Goal: Communication & Community: Answer question/provide support

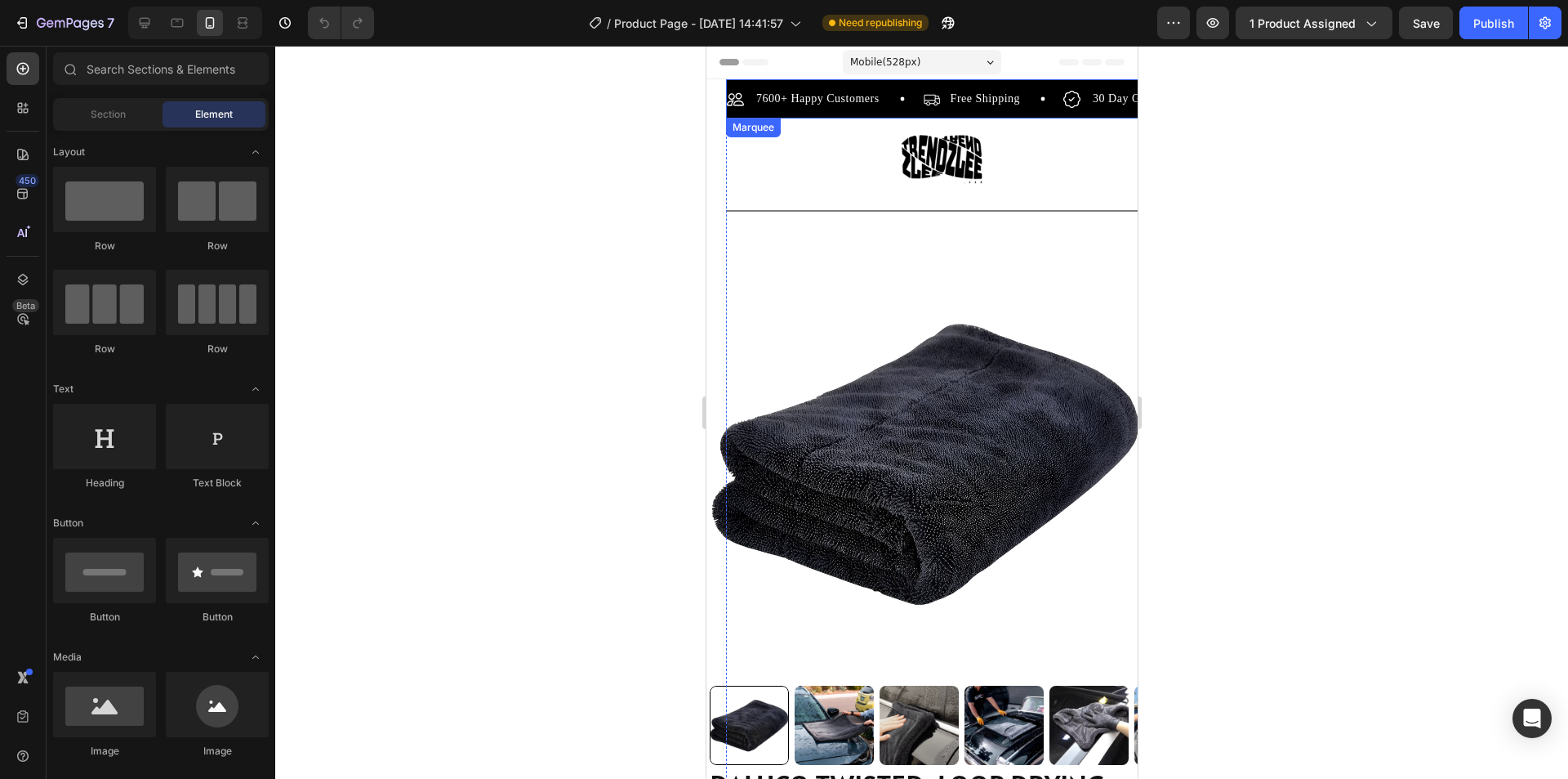
click at [892, 105] on div "7600+ Happy Customers Item List" at bounding box center [824, 98] width 196 height 19
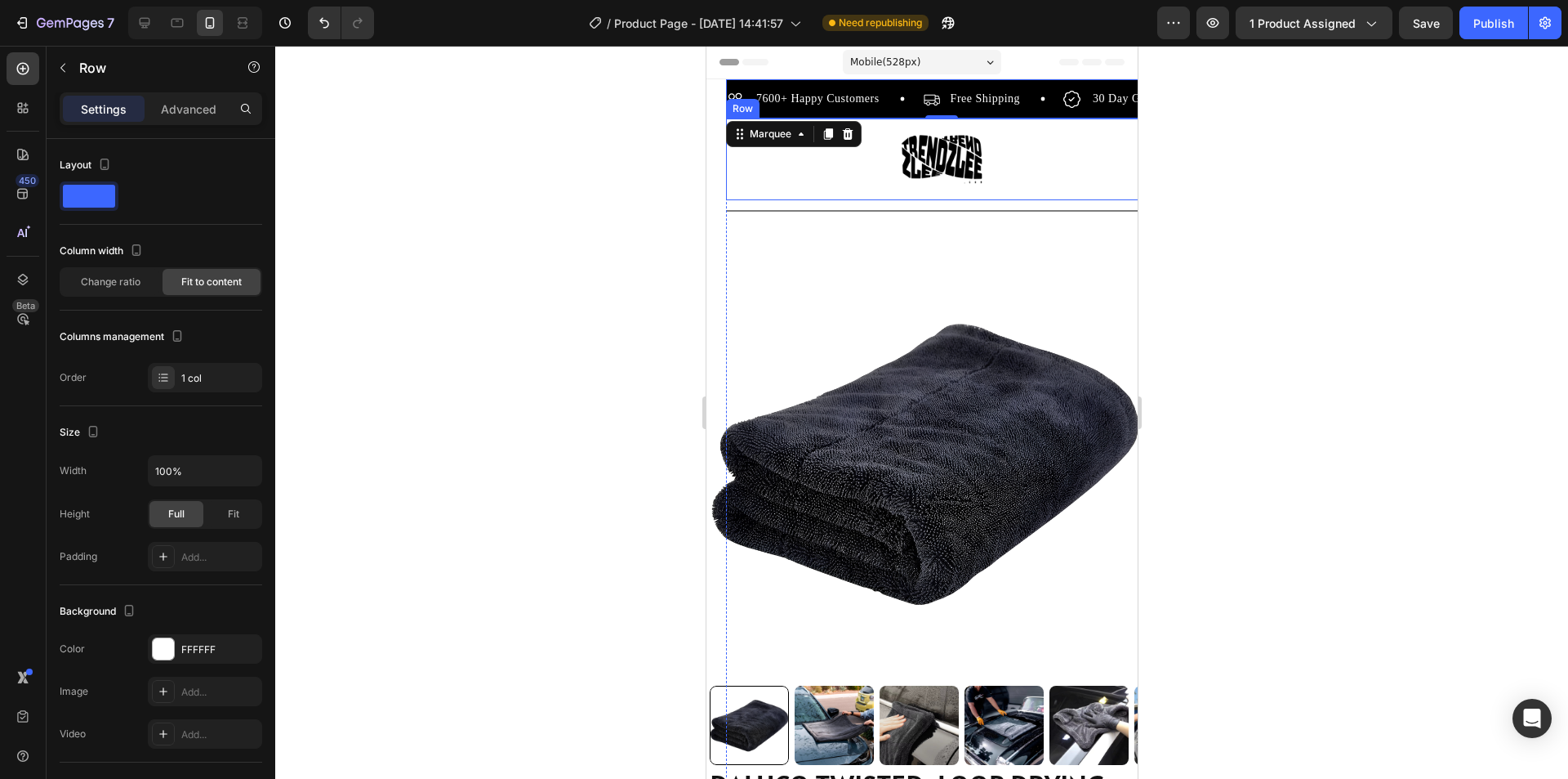
click at [1005, 152] on div "Image Row" at bounding box center [940, 158] width 432 height 81
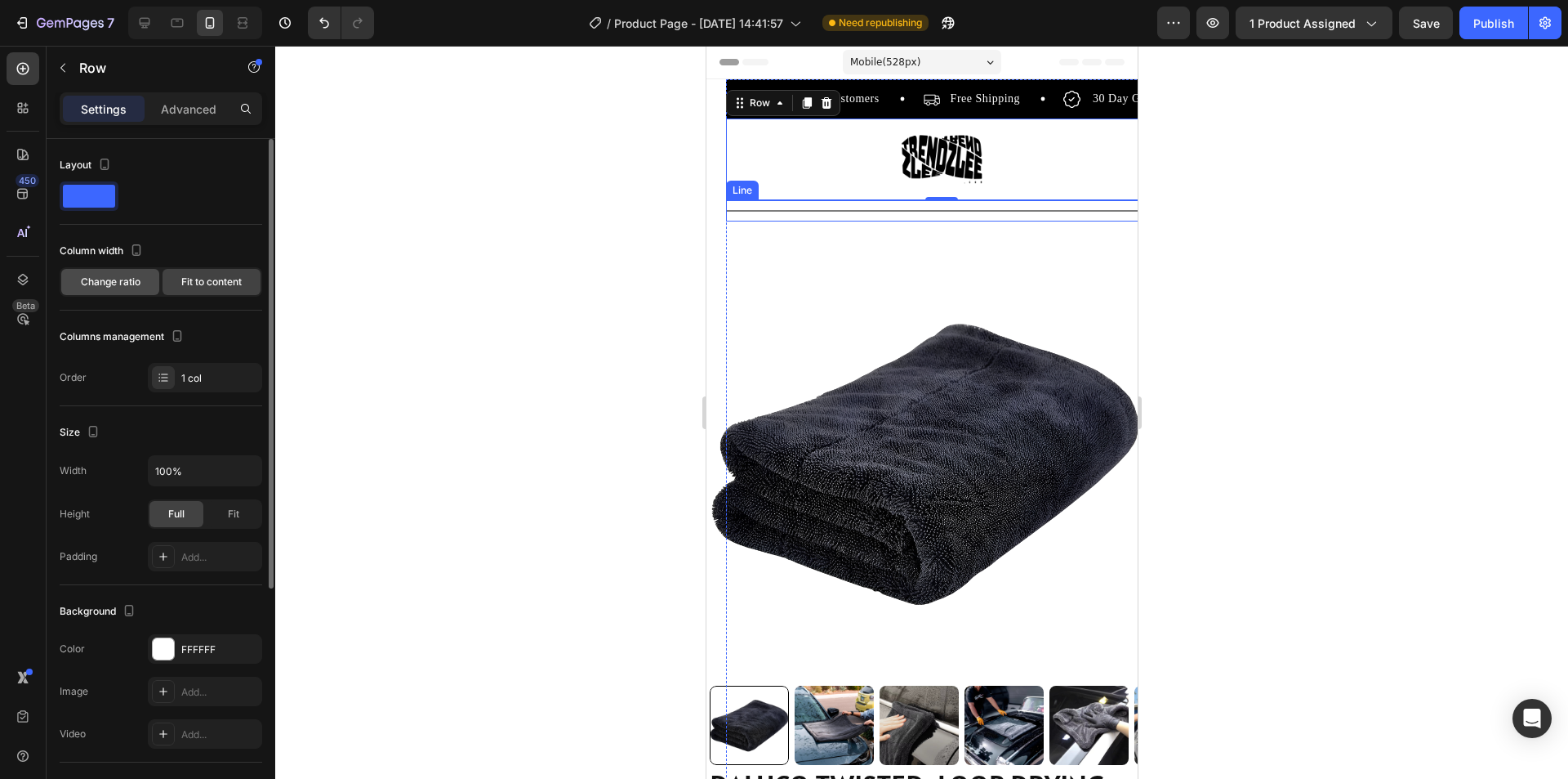
click at [153, 283] on div "Change ratio" at bounding box center [110, 282] width 98 height 26
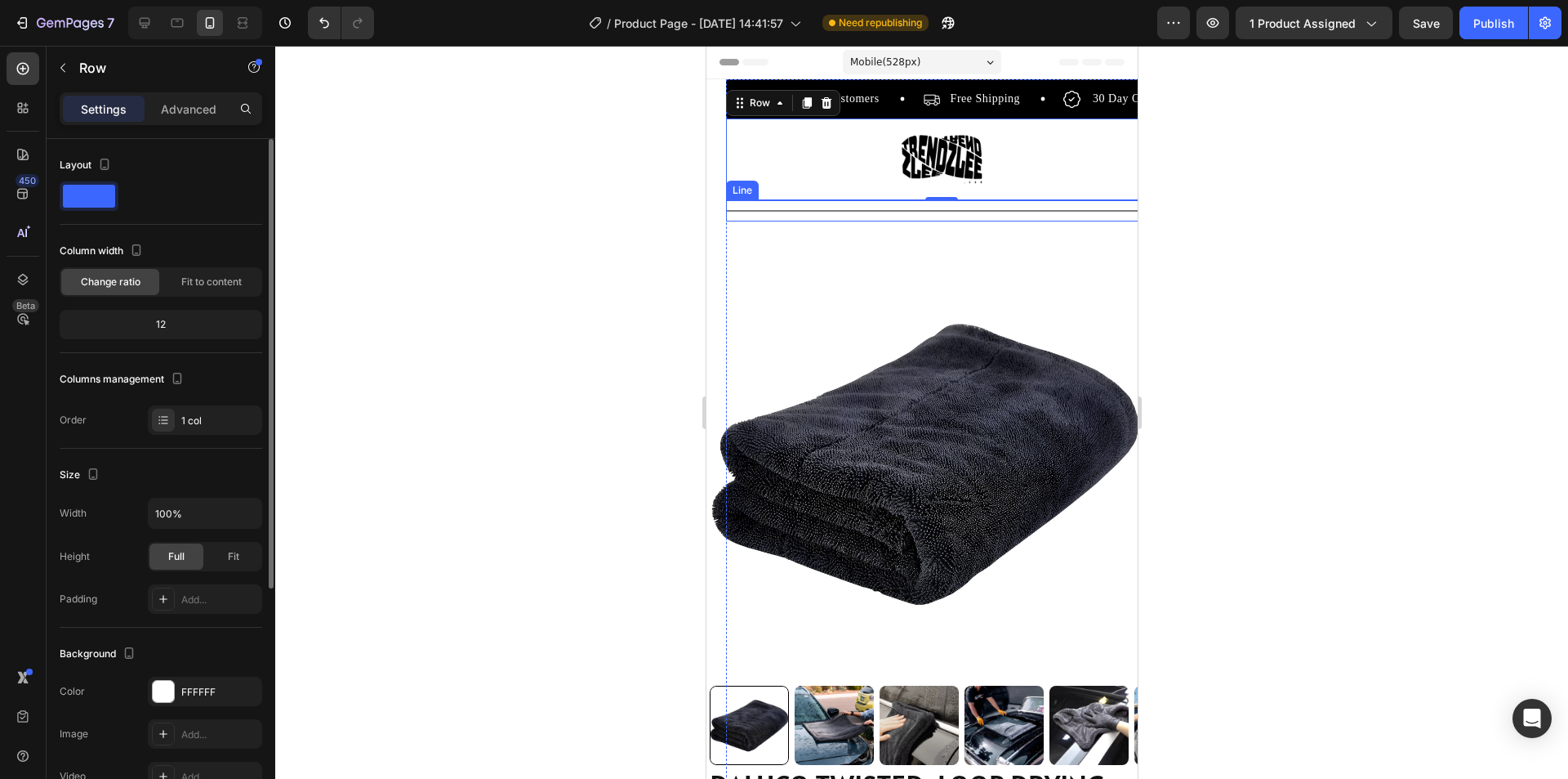
click at [179, 320] on div "12" at bounding box center [161, 324] width 196 height 23
click at [202, 282] on span "Fit to content" at bounding box center [211, 282] width 60 height 15
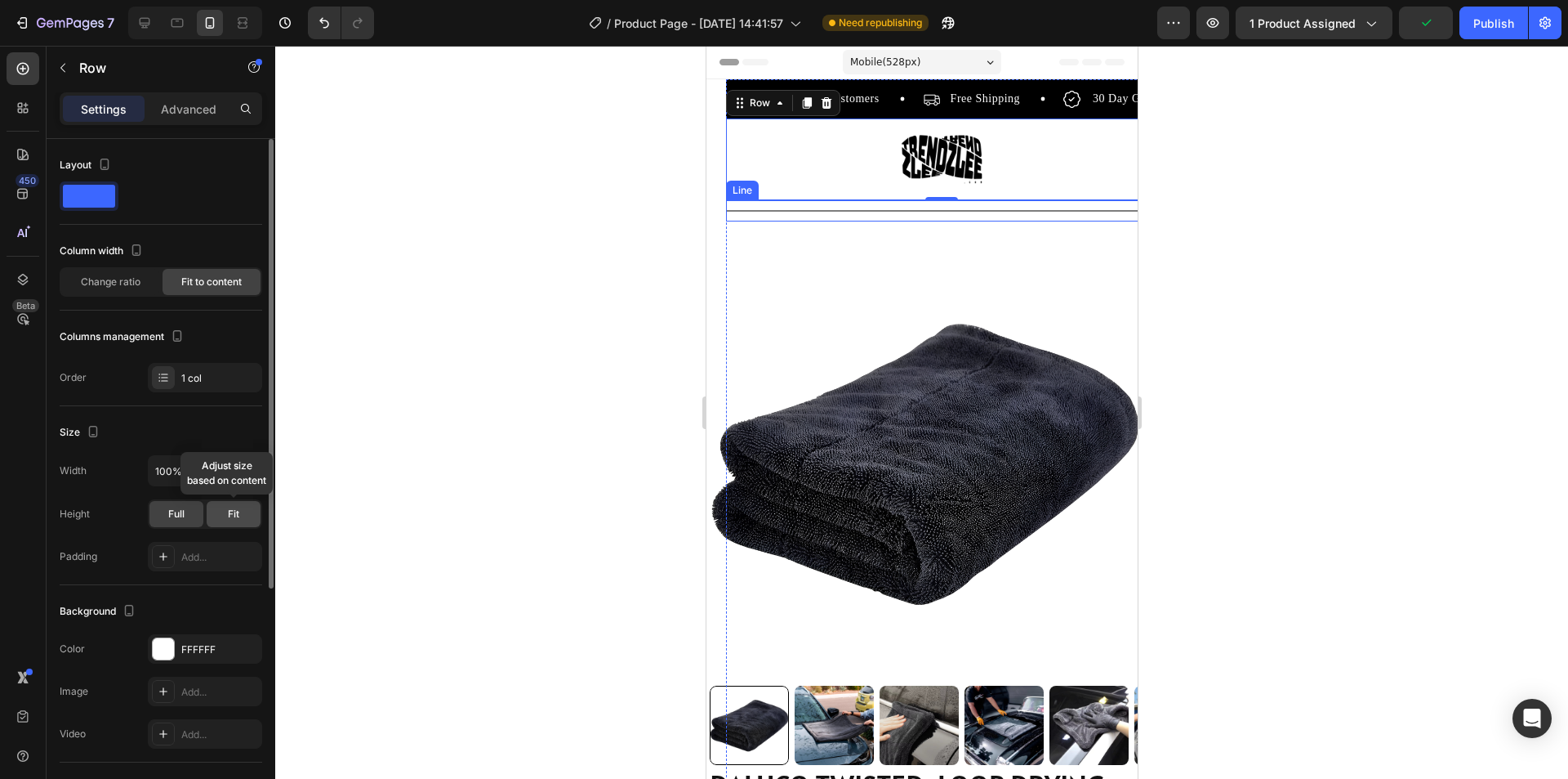
click at [229, 519] on span "Fit" at bounding box center [234, 514] width 12 height 15
click at [180, 509] on span "Full" at bounding box center [176, 514] width 16 height 15
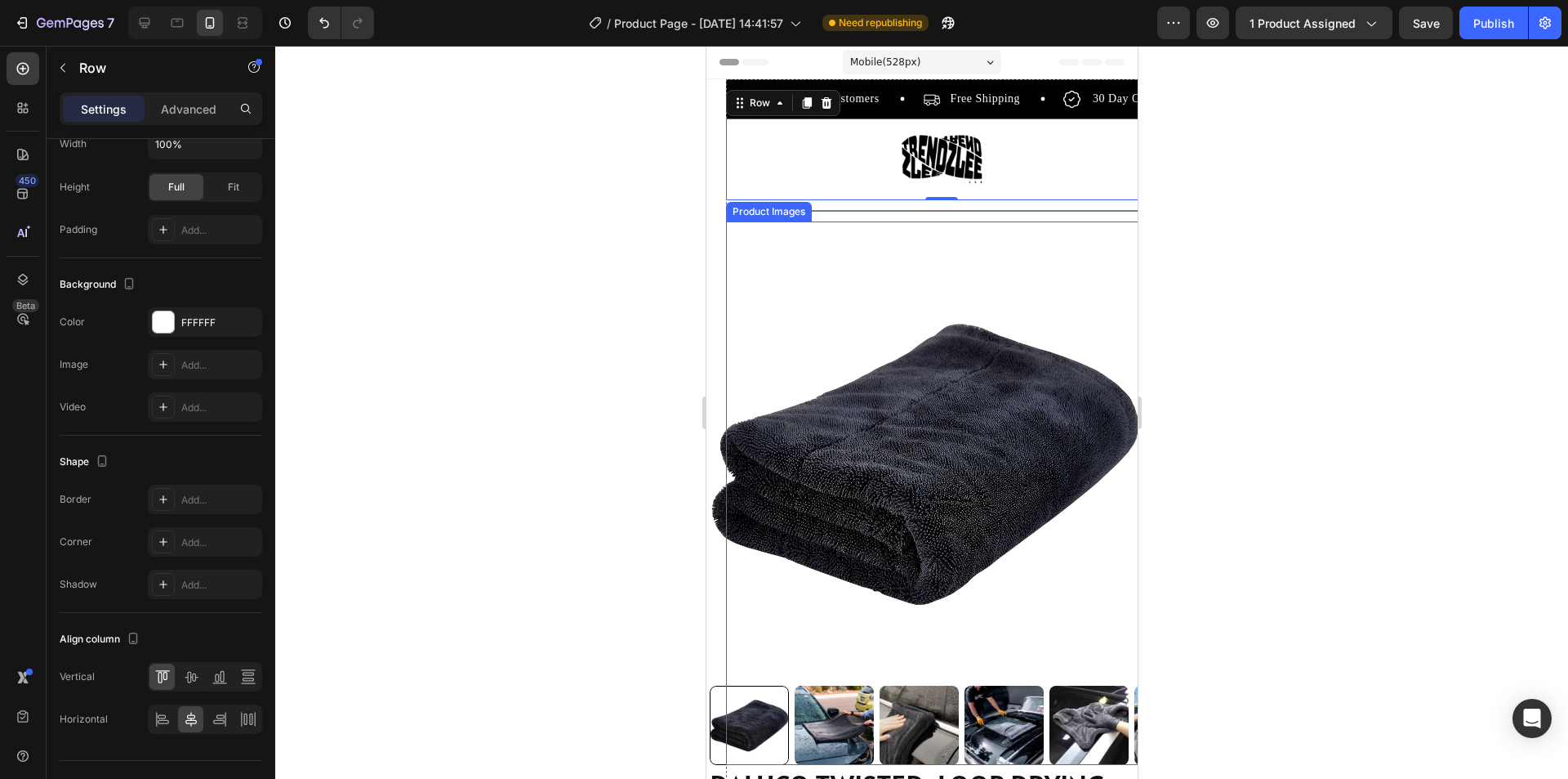
click at [921, 325] on img at bounding box center [924, 463] width 432 height 432
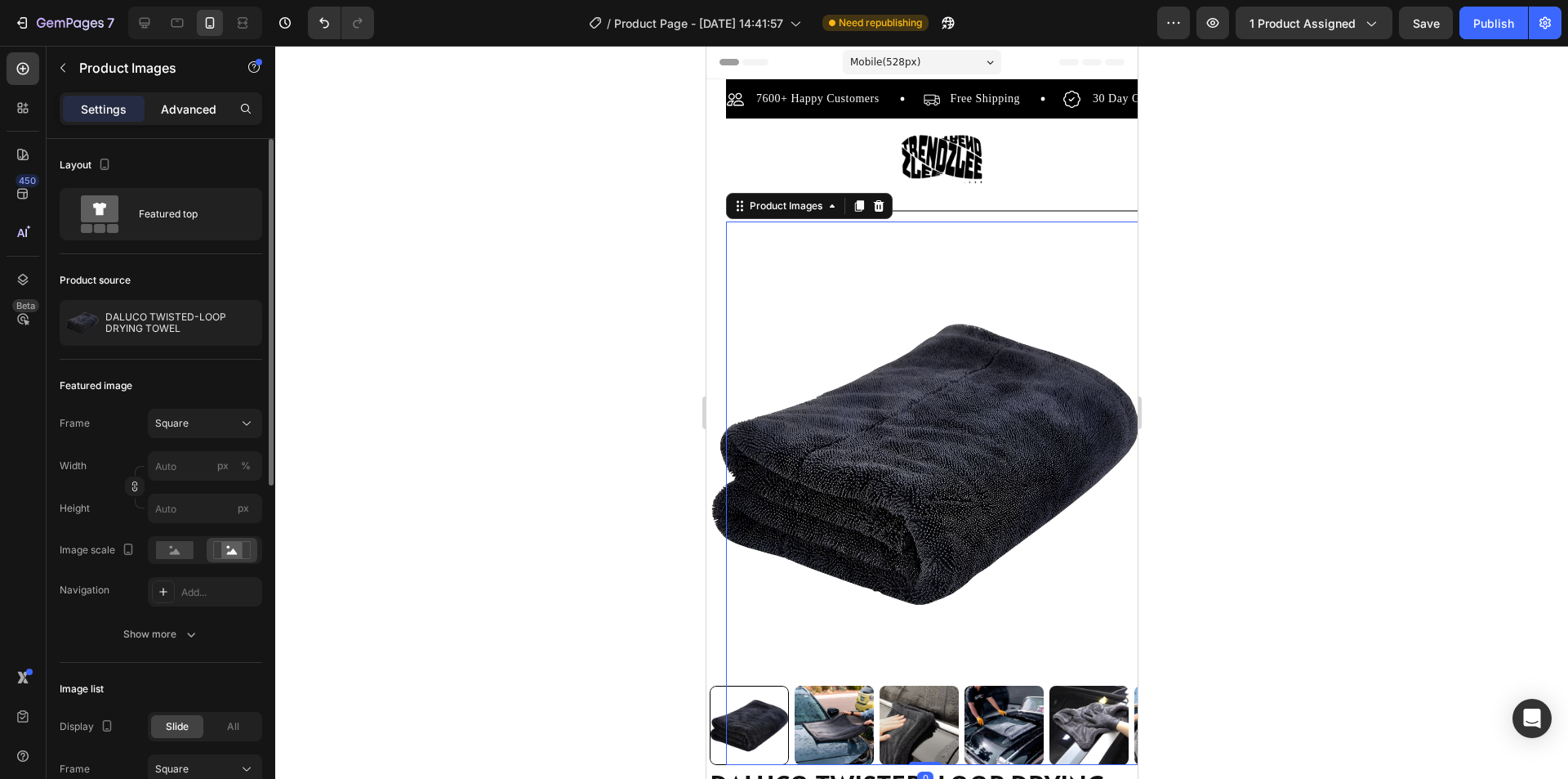
click at [216, 102] on div "Advanced" at bounding box center [188, 108] width 81 height 26
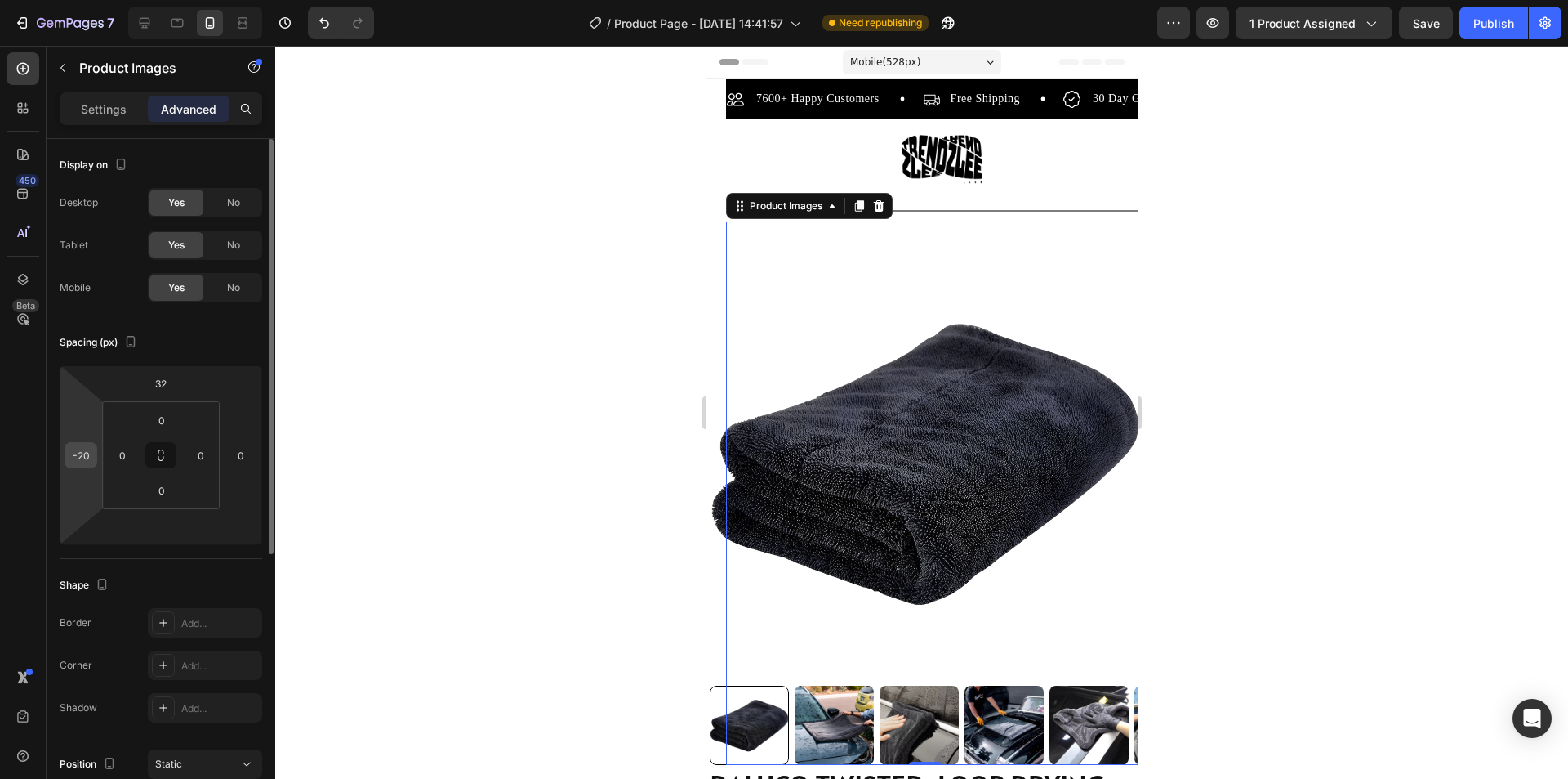
click at [82, 456] on input "-20" at bounding box center [80, 454] width 24 height 24
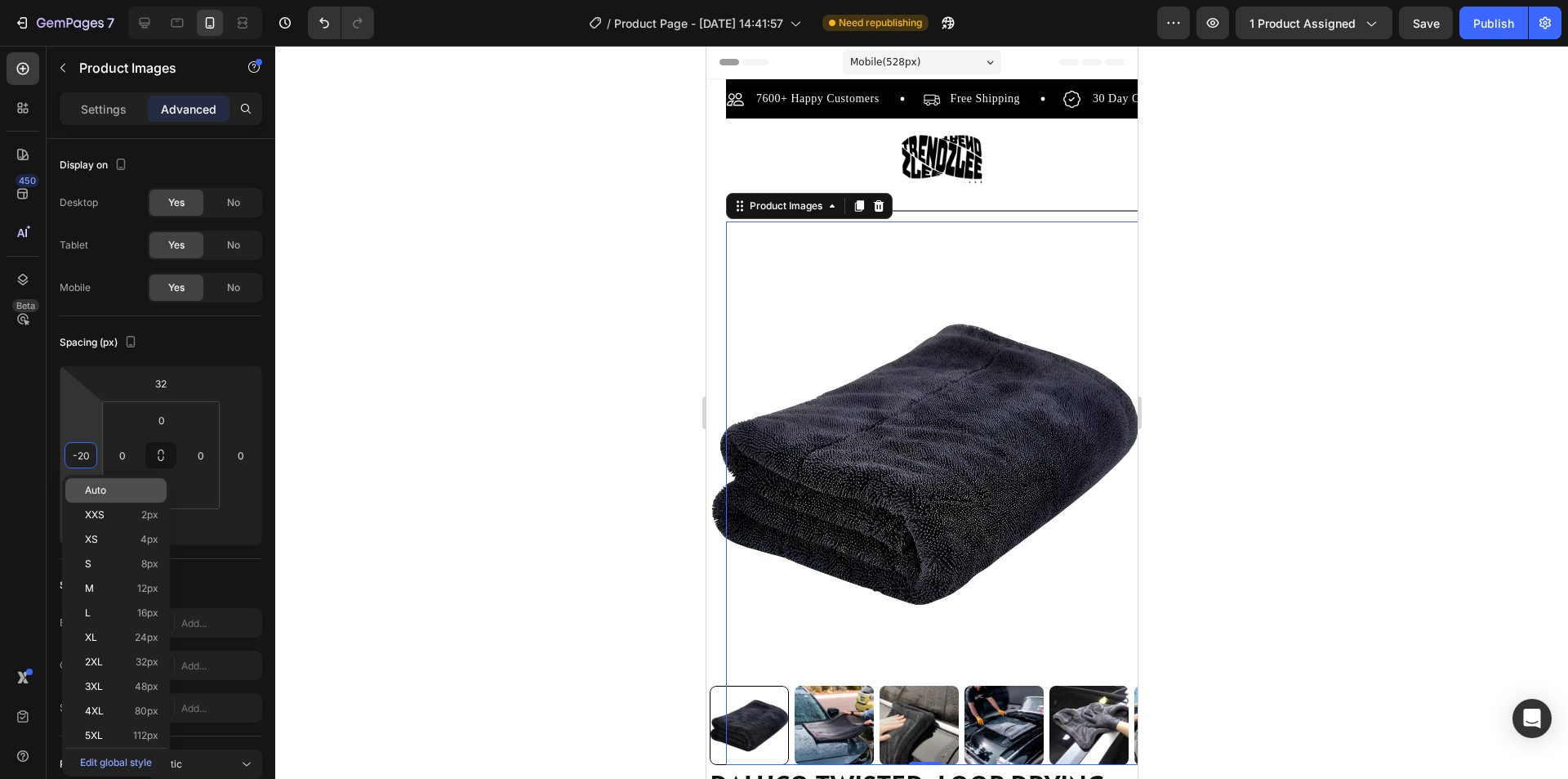
click at [116, 491] on p "Auto" at bounding box center [122, 491] width 74 height 12
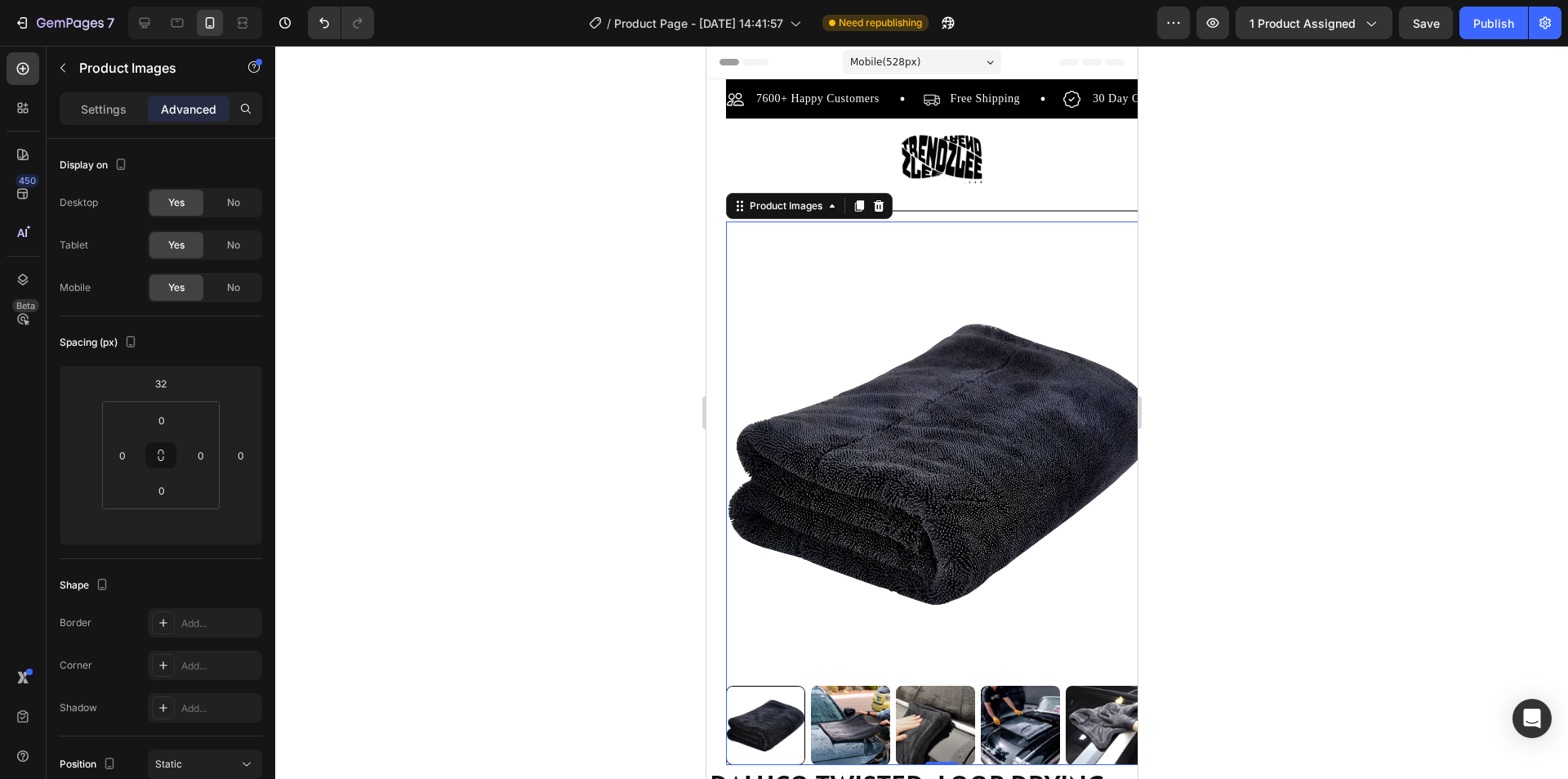
click at [540, 532] on div at bounding box center [921, 413] width 1293 height 733
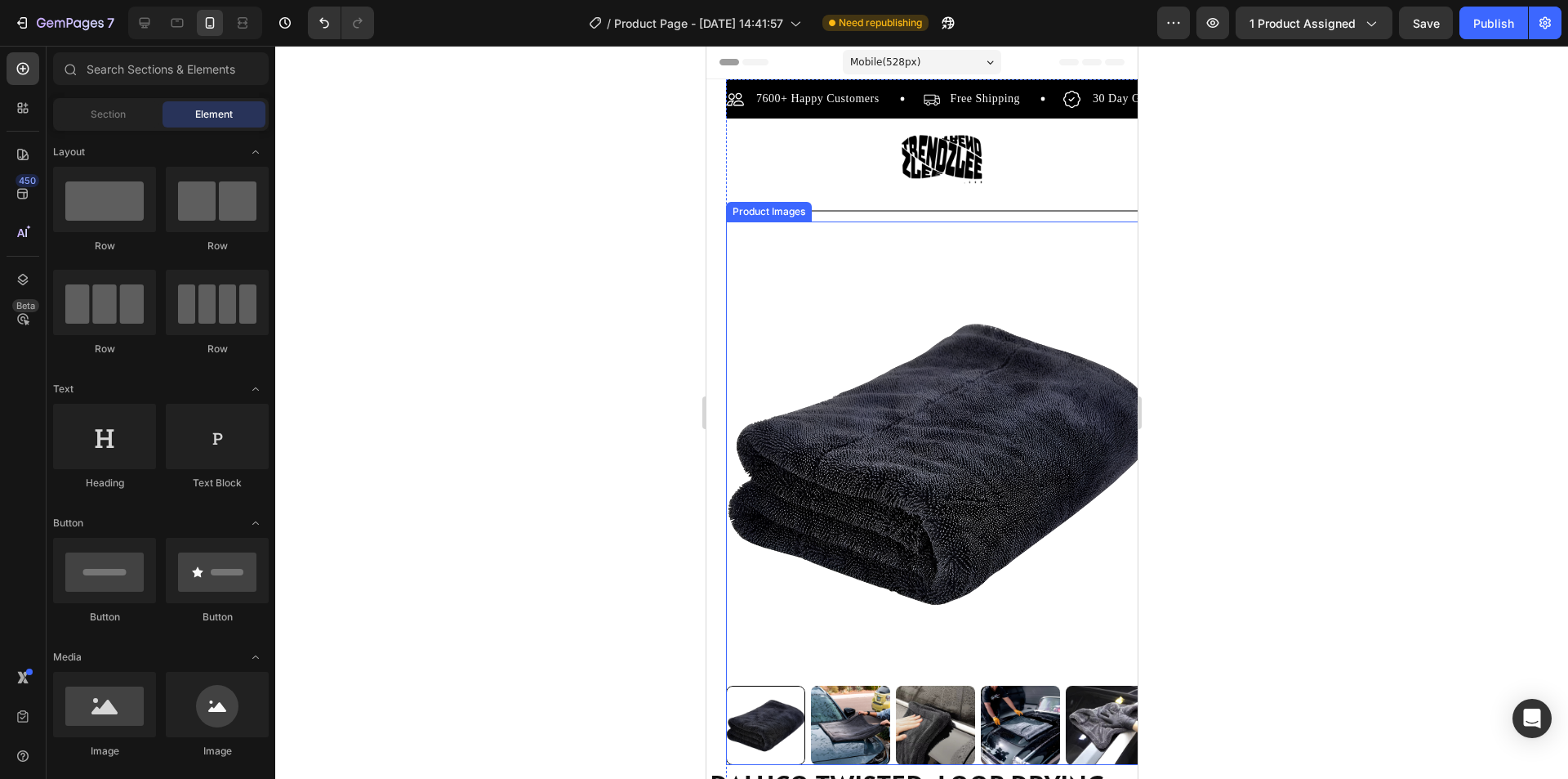
click at [797, 610] on img at bounding box center [940, 463] width 432 height 432
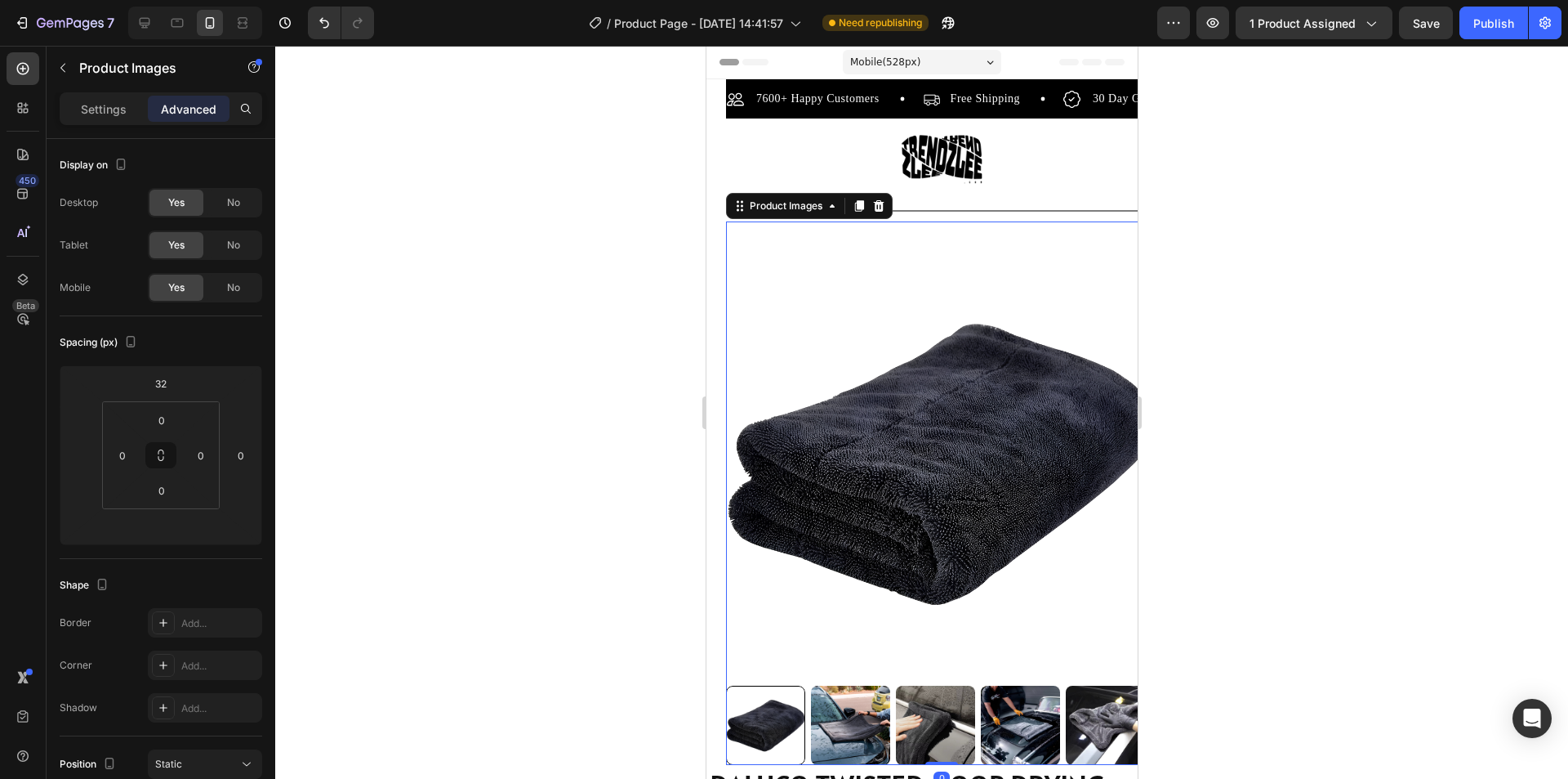
click at [120, 127] on div "Settings Advanced" at bounding box center [161, 116] width 229 height 47
click at [116, 111] on p "Settings" at bounding box center [103, 109] width 46 height 17
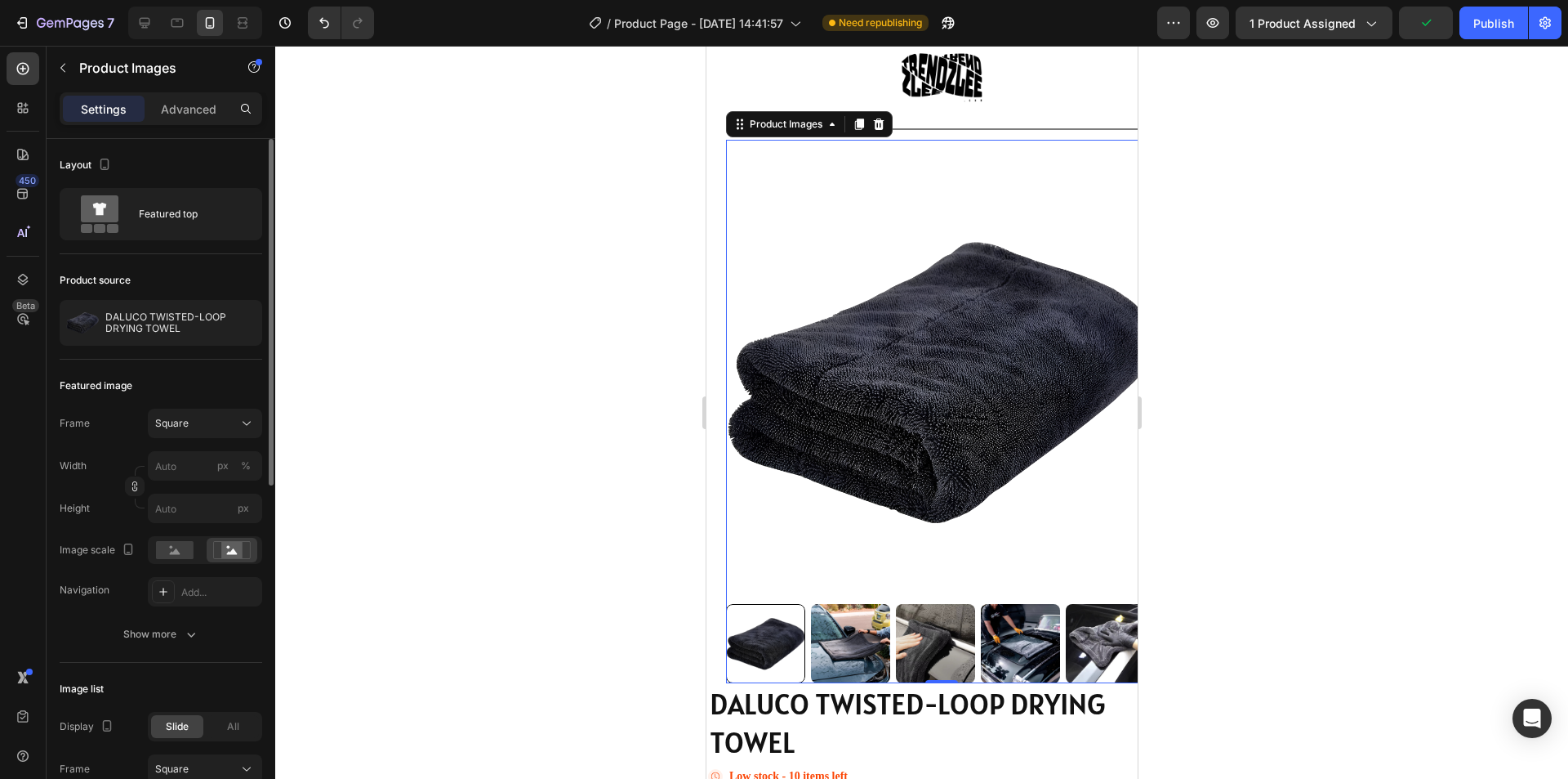
scroll to position [164, 0]
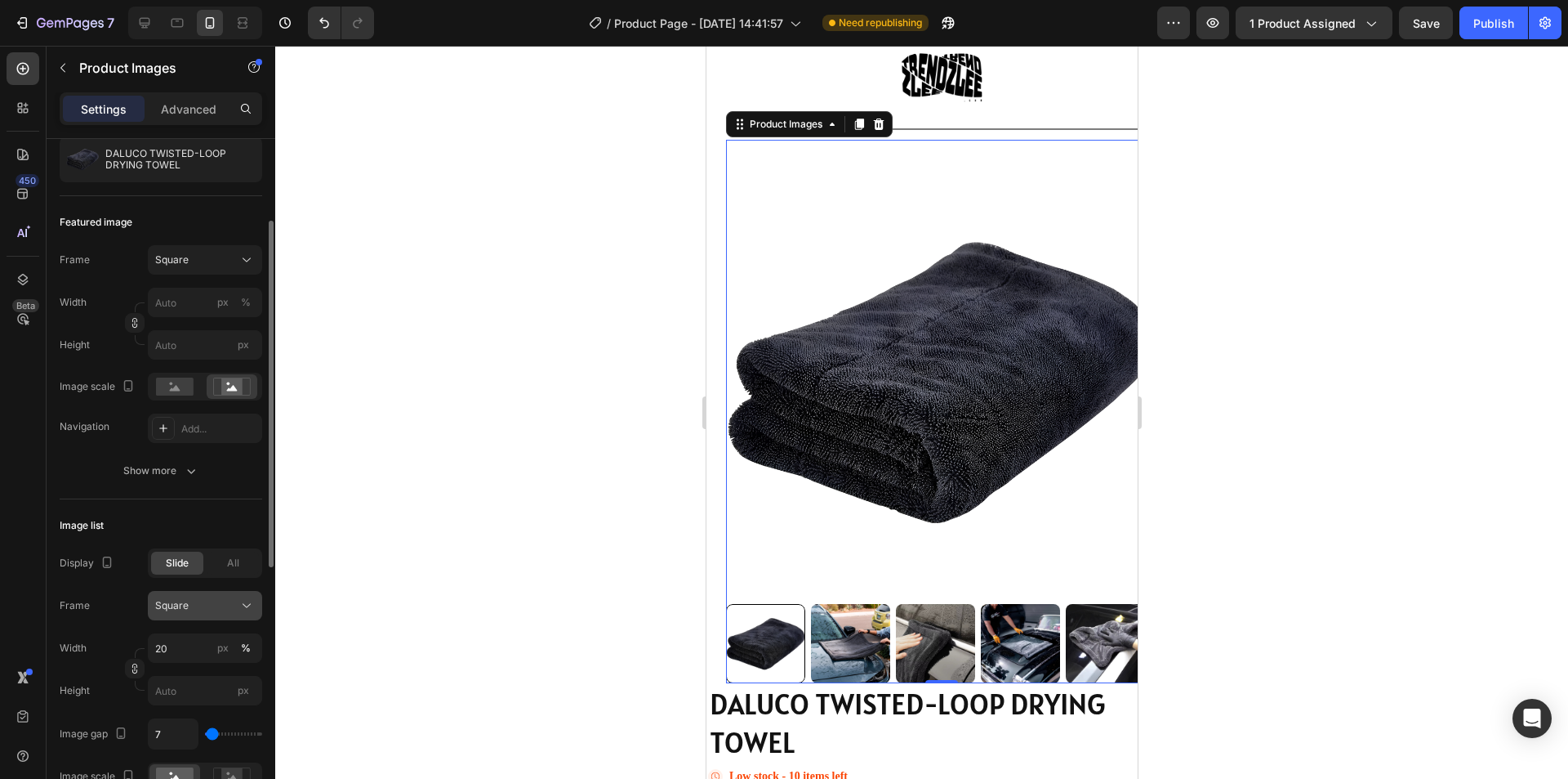
click at [236, 600] on div "Square" at bounding box center [204, 605] width 100 height 16
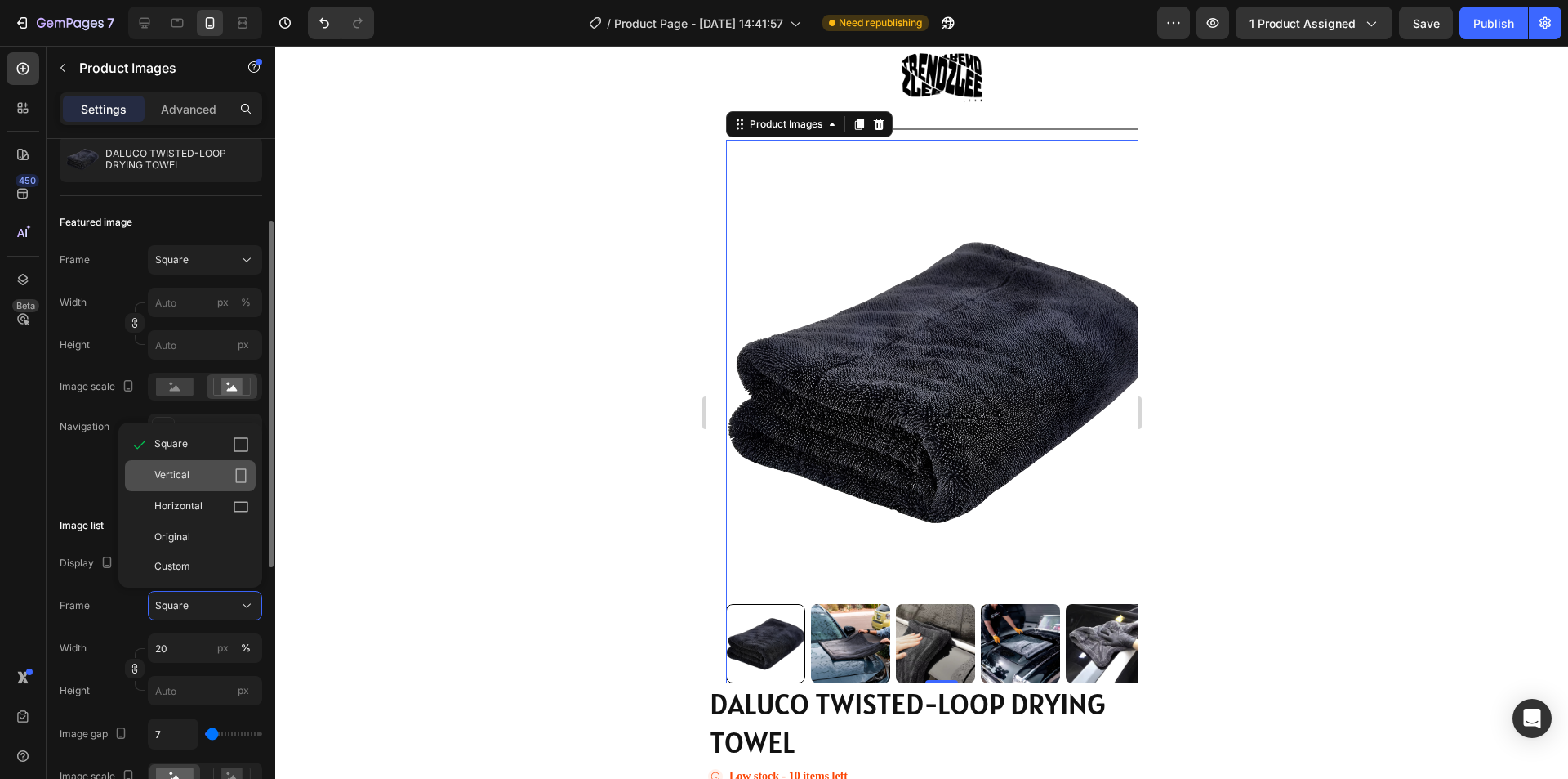
click at [213, 470] on div "Vertical" at bounding box center [201, 475] width 95 height 16
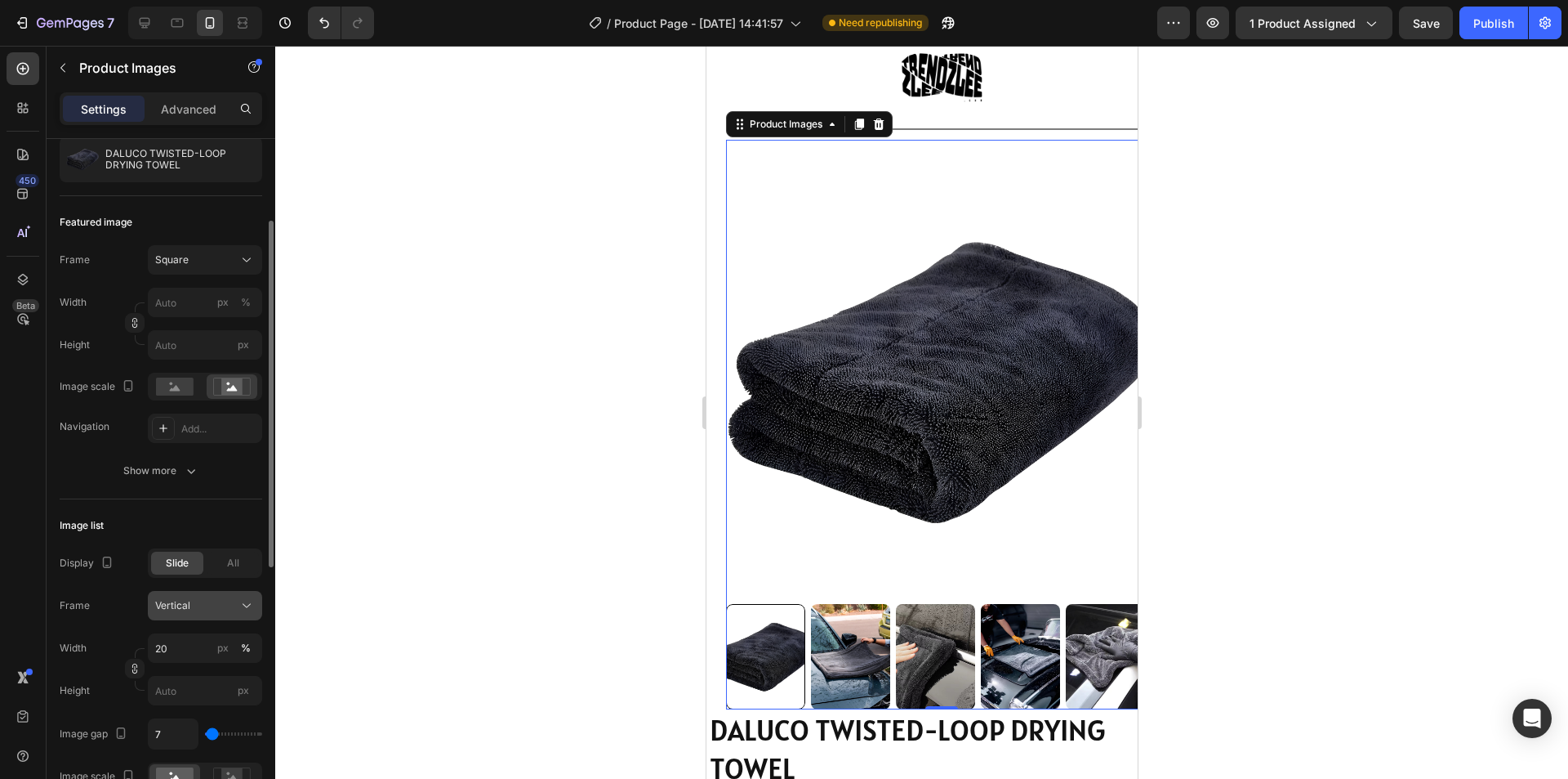
click at [251, 597] on icon at bounding box center [246, 605] width 16 height 16
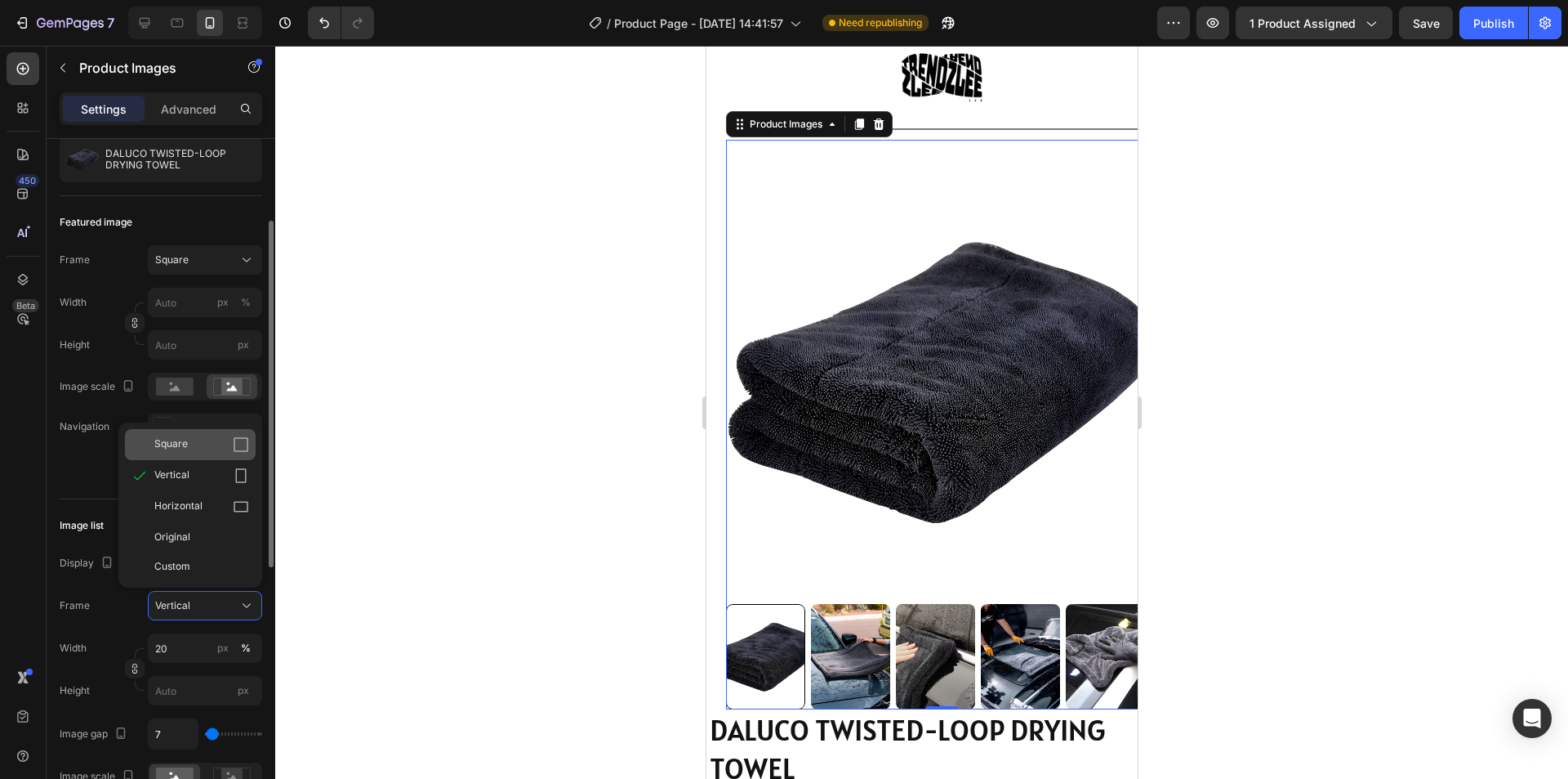
click at [206, 450] on div "Square" at bounding box center [201, 444] width 95 height 16
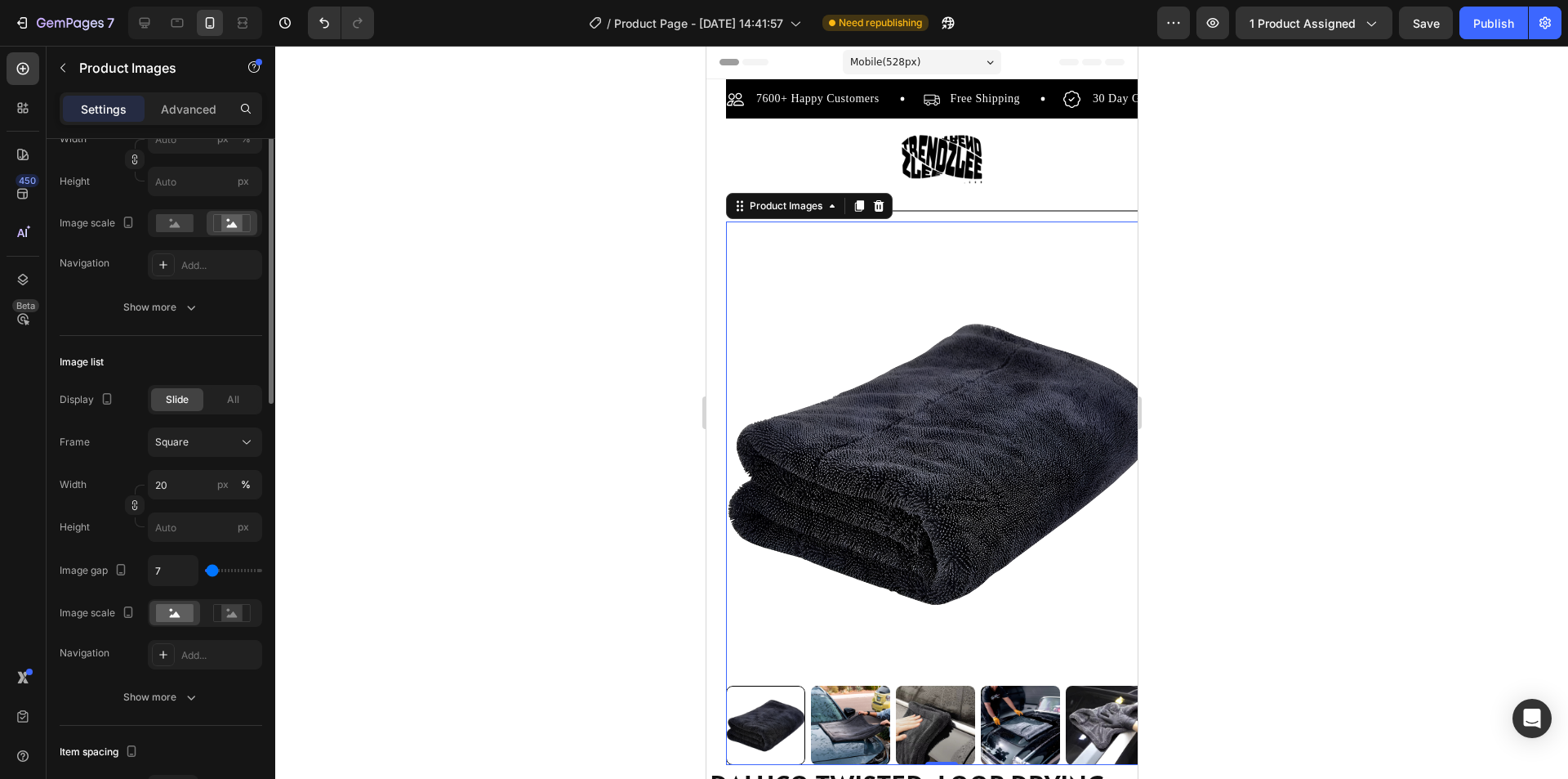
scroll to position [0, 0]
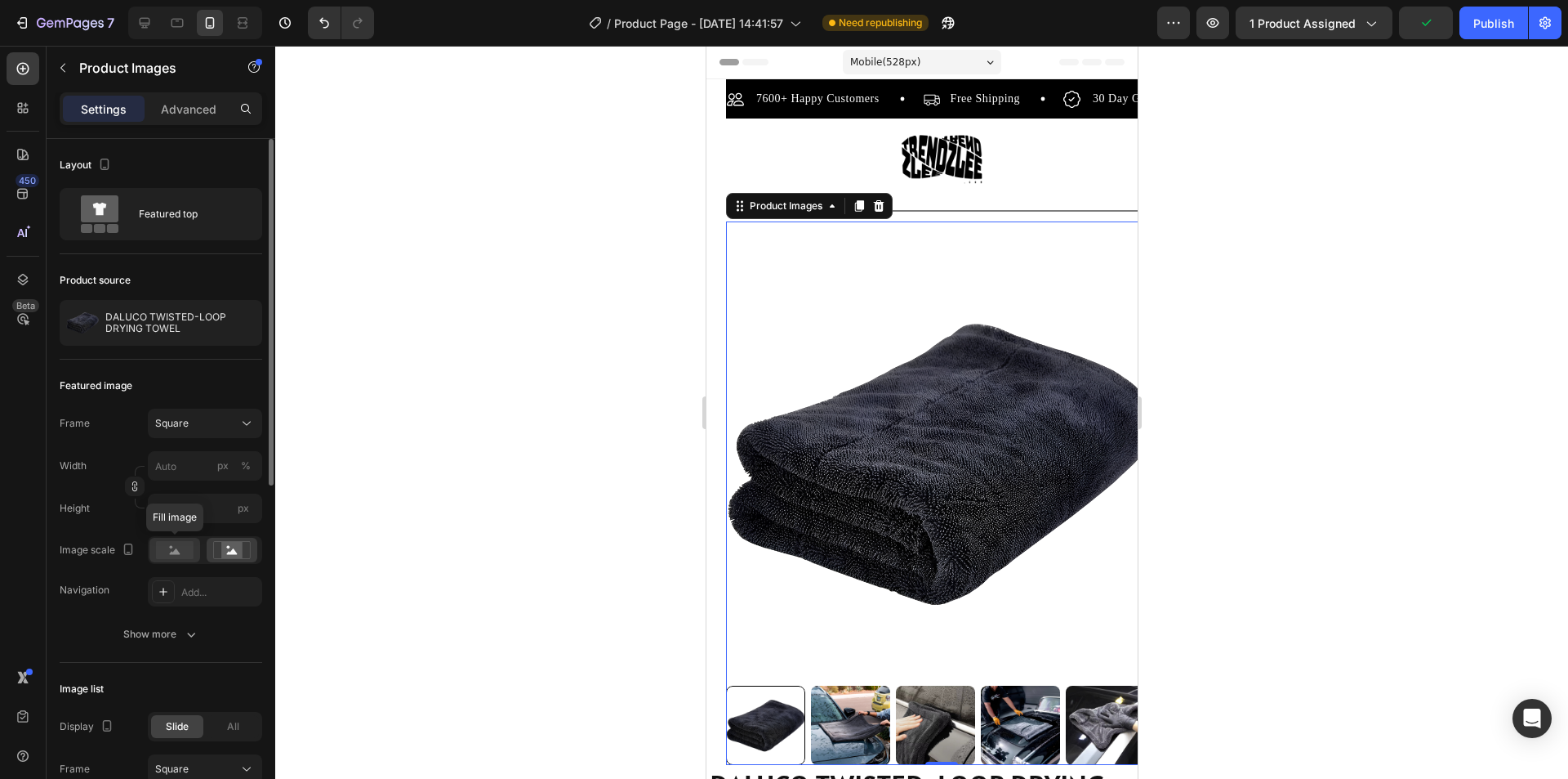
click at [195, 550] on div at bounding box center [174, 549] width 50 height 24
click at [233, 555] on rect at bounding box center [231, 549] width 21 height 16
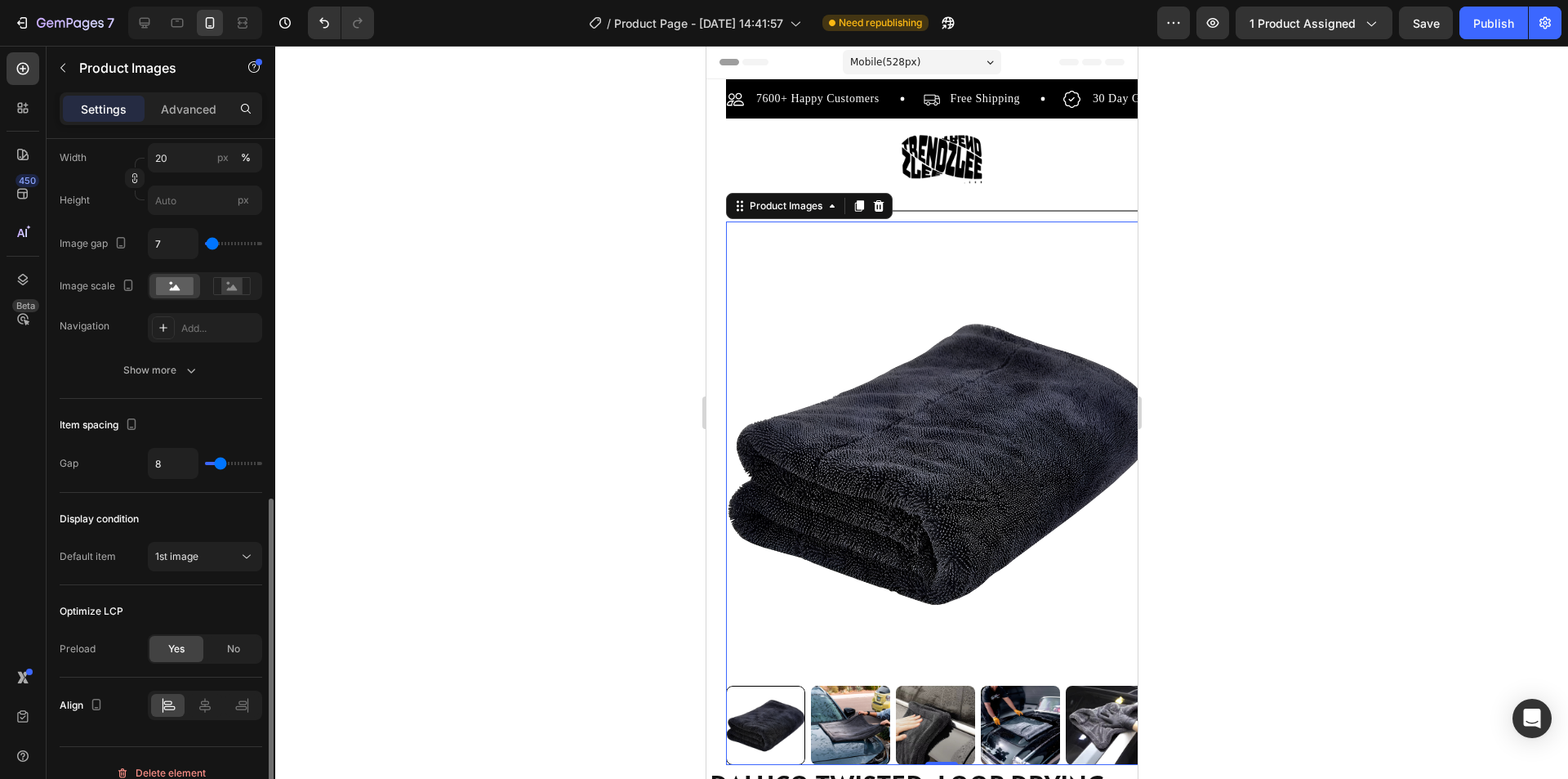
scroll to position [673, 0]
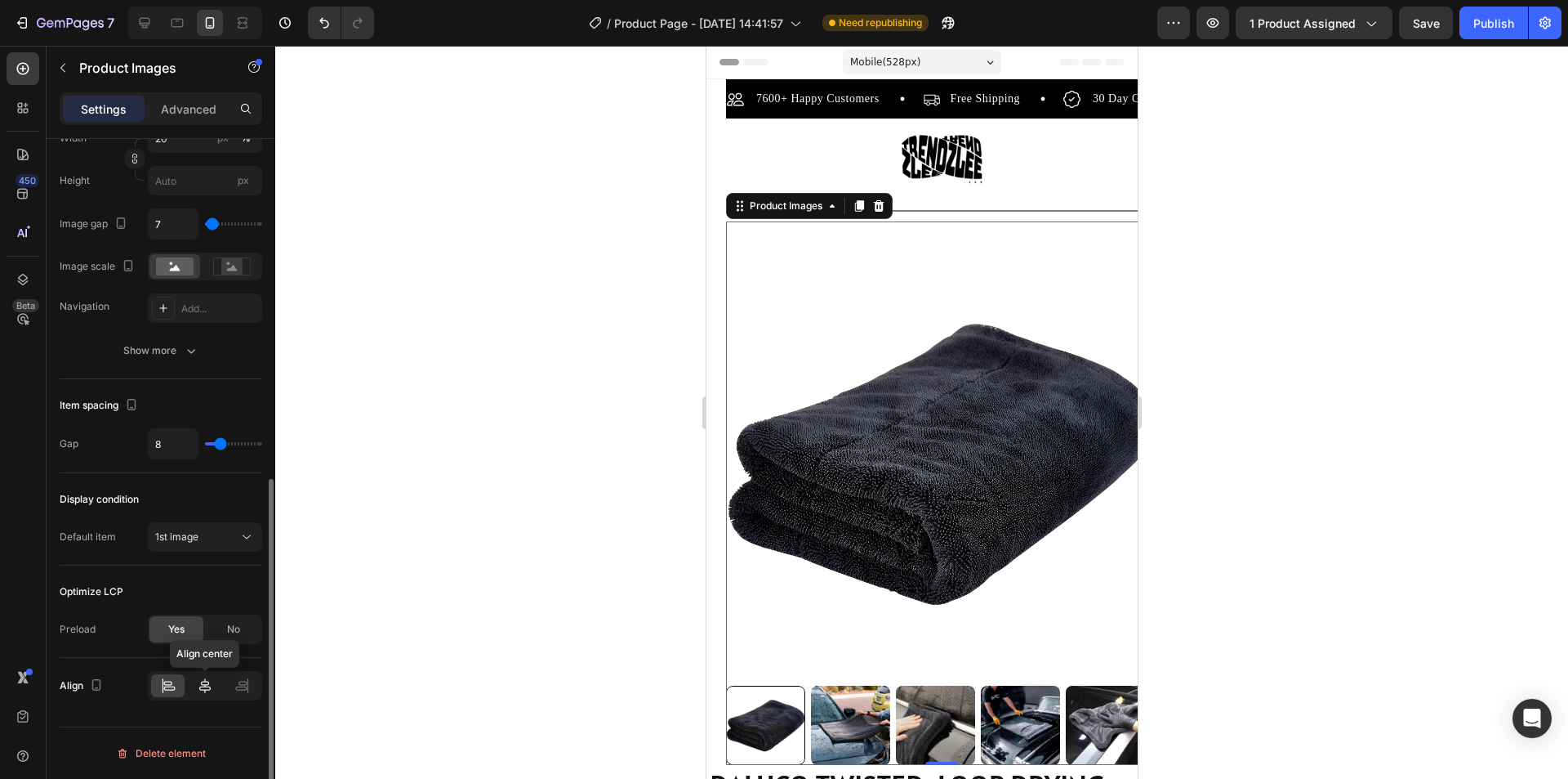
click at [199, 678] on icon at bounding box center [204, 685] width 16 height 16
click at [205, 688] on icon at bounding box center [205, 686] width 12 height 15
click at [187, 104] on p "Advanced" at bounding box center [189, 109] width 55 height 17
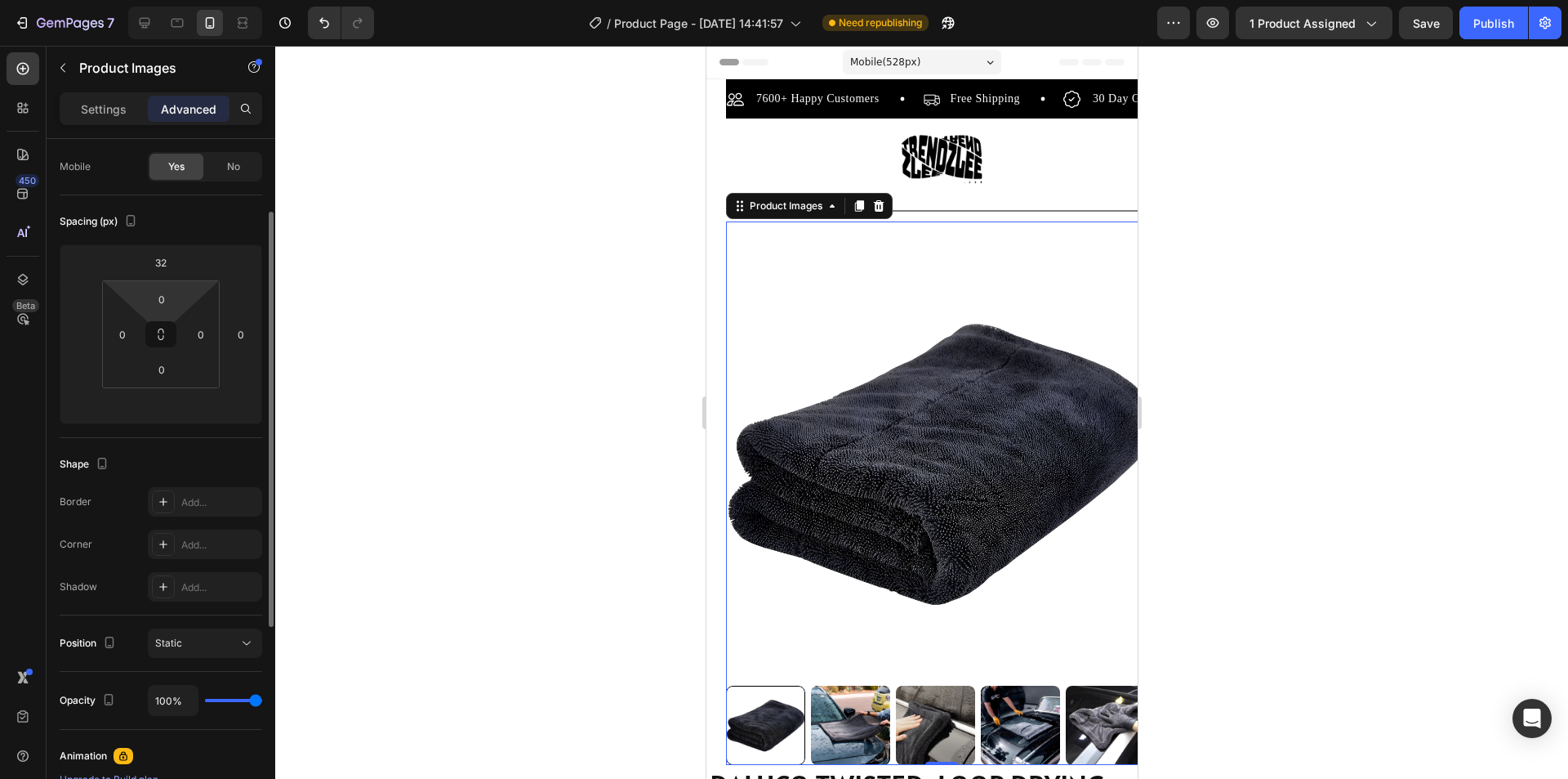
scroll to position [0, 0]
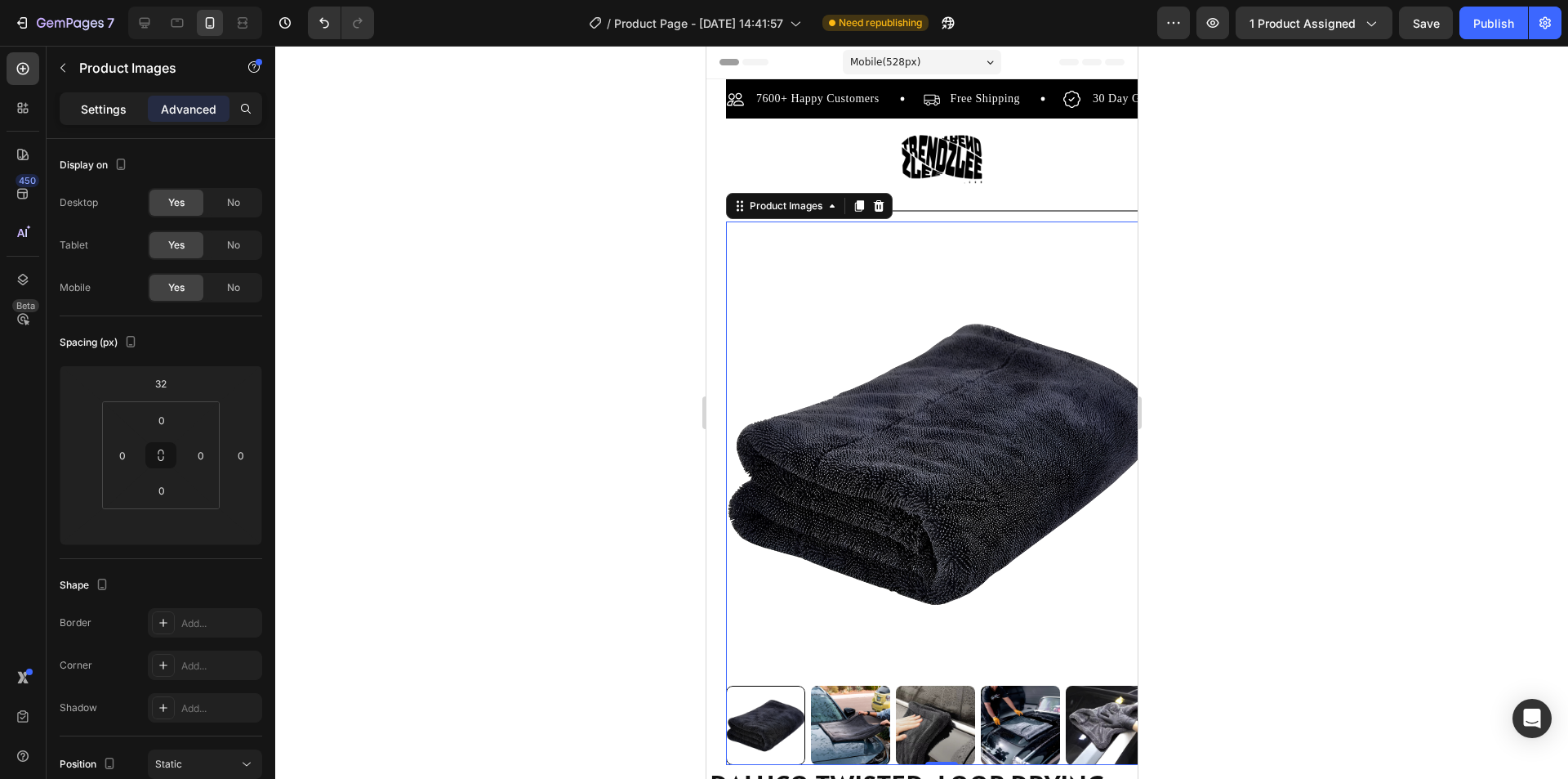
click at [116, 104] on p "Settings" at bounding box center [103, 109] width 46 height 17
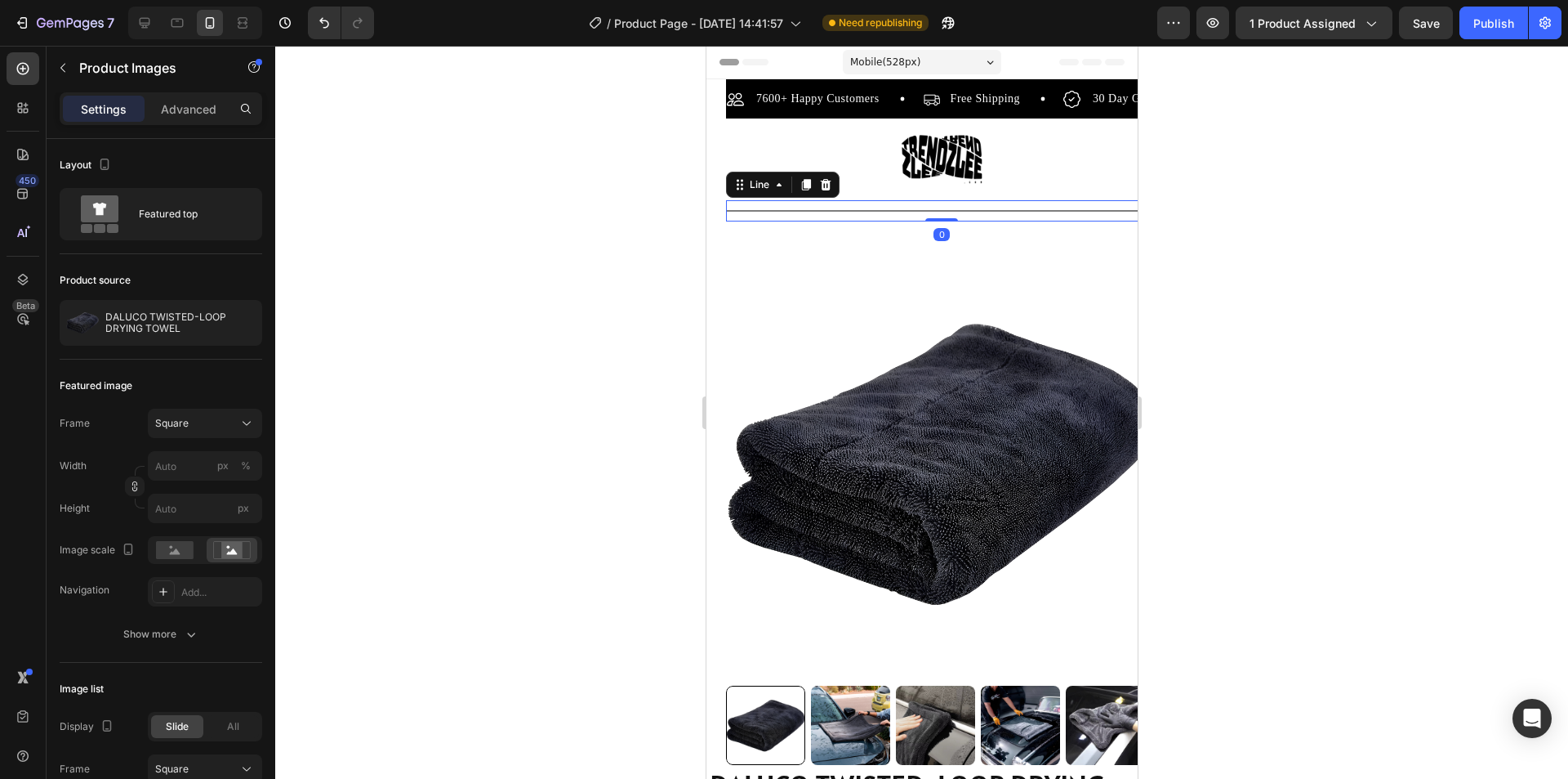
click at [955, 217] on div "Title Line 0" at bounding box center [940, 210] width 432 height 21
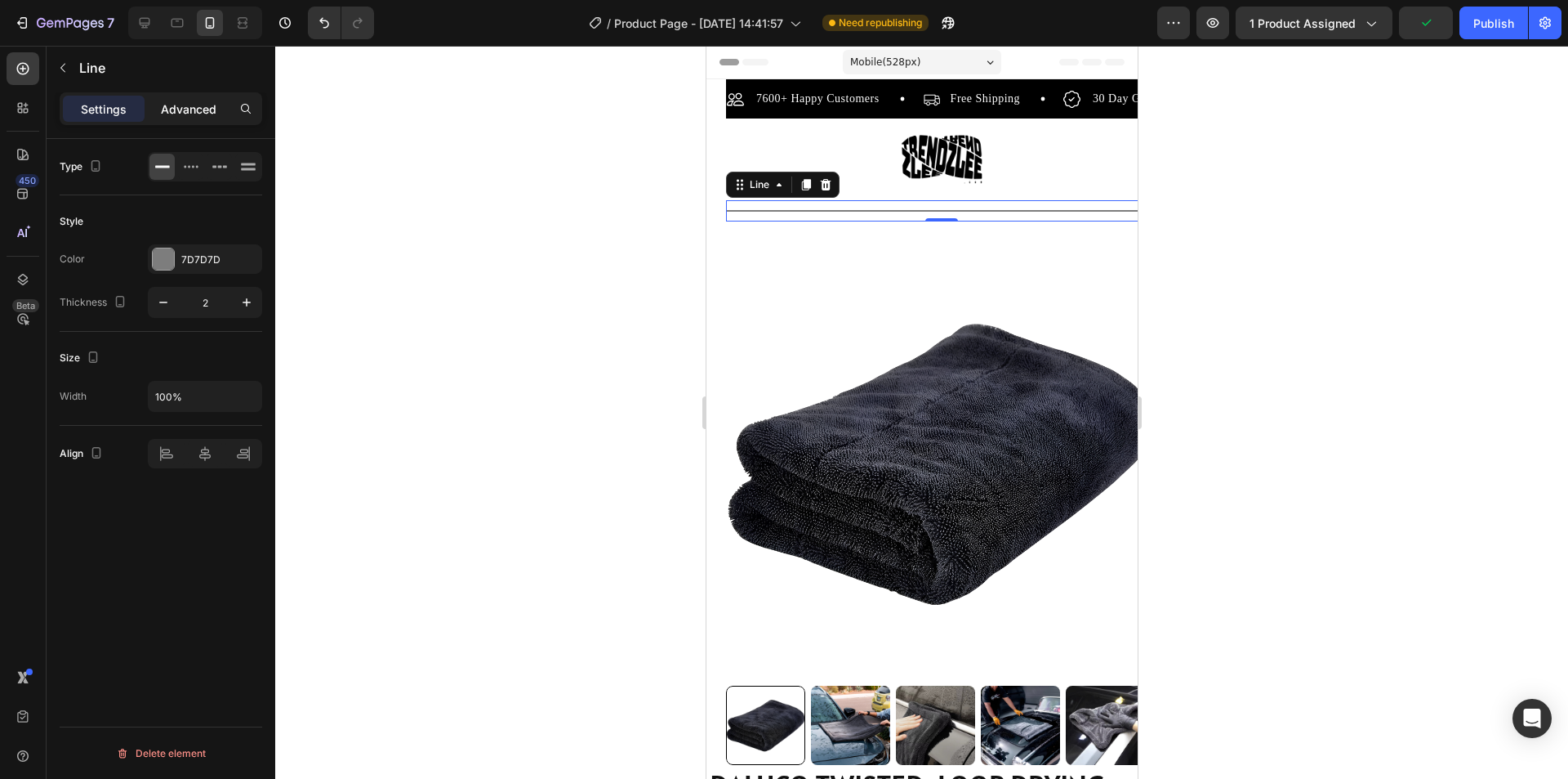
click at [184, 110] on p "Advanced" at bounding box center [189, 109] width 55 height 17
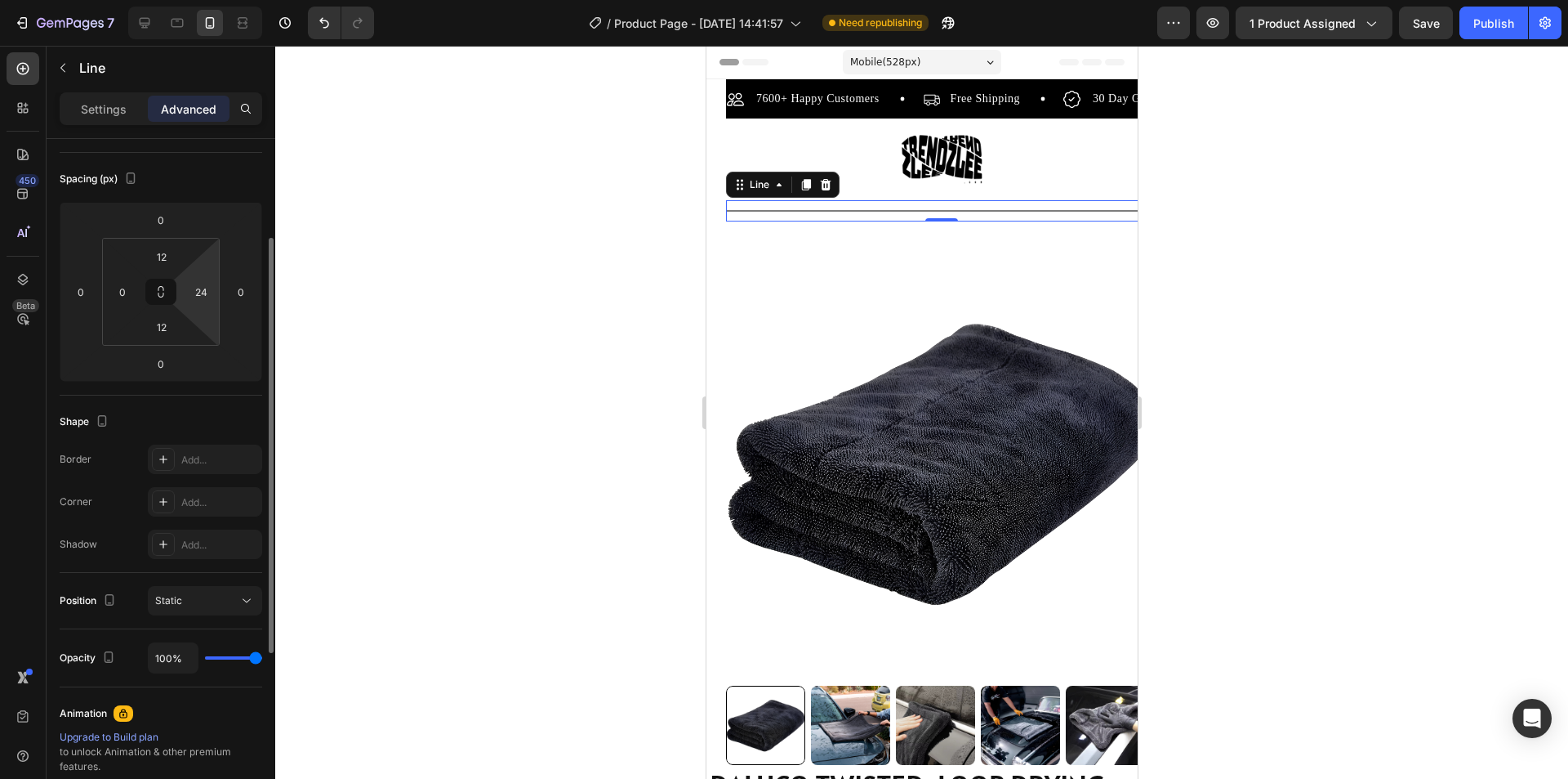
scroll to position [81, 0]
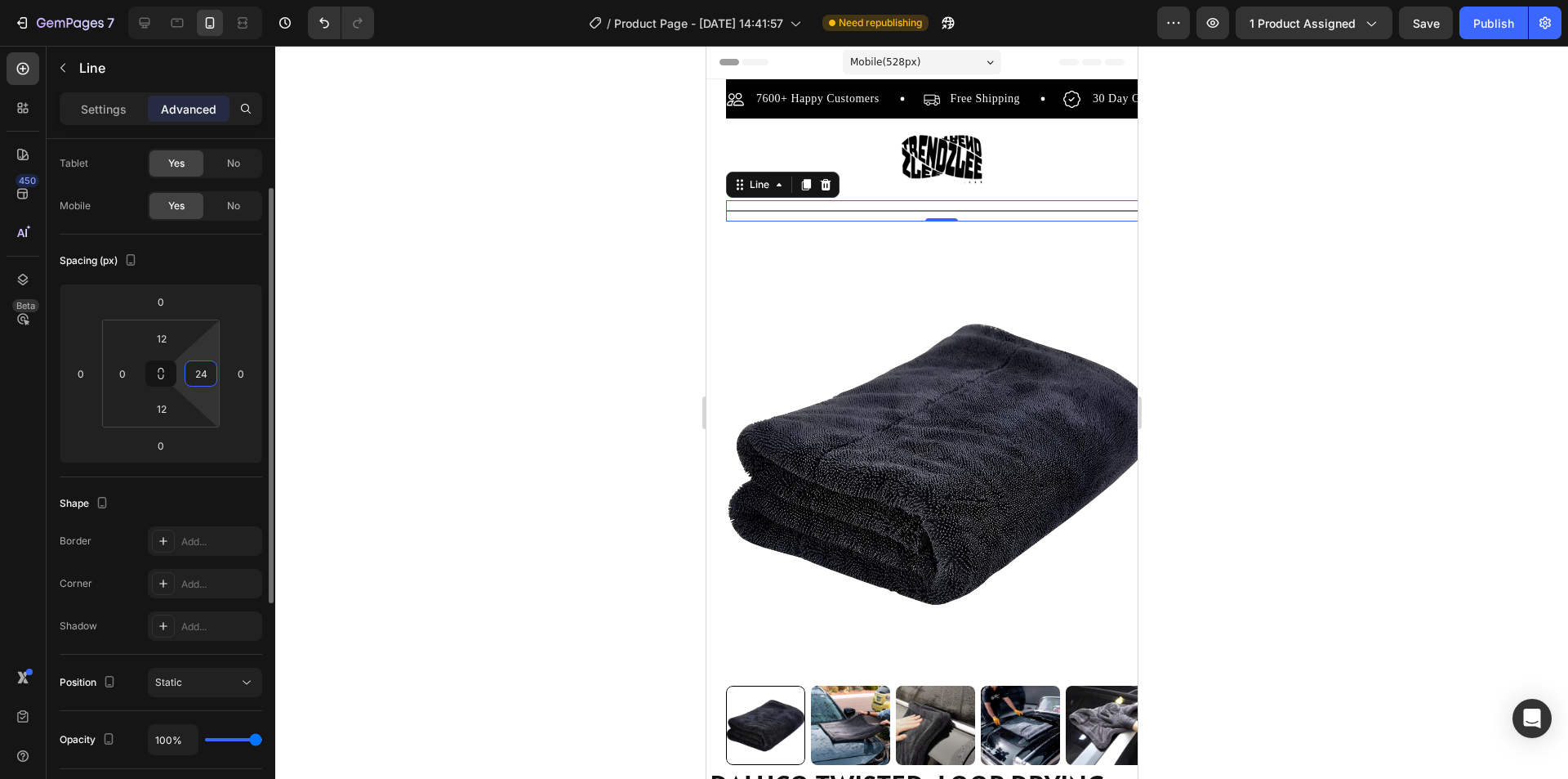
click at [206, 376] on input "24" at bounding box center [200, 373] width 24 height 24
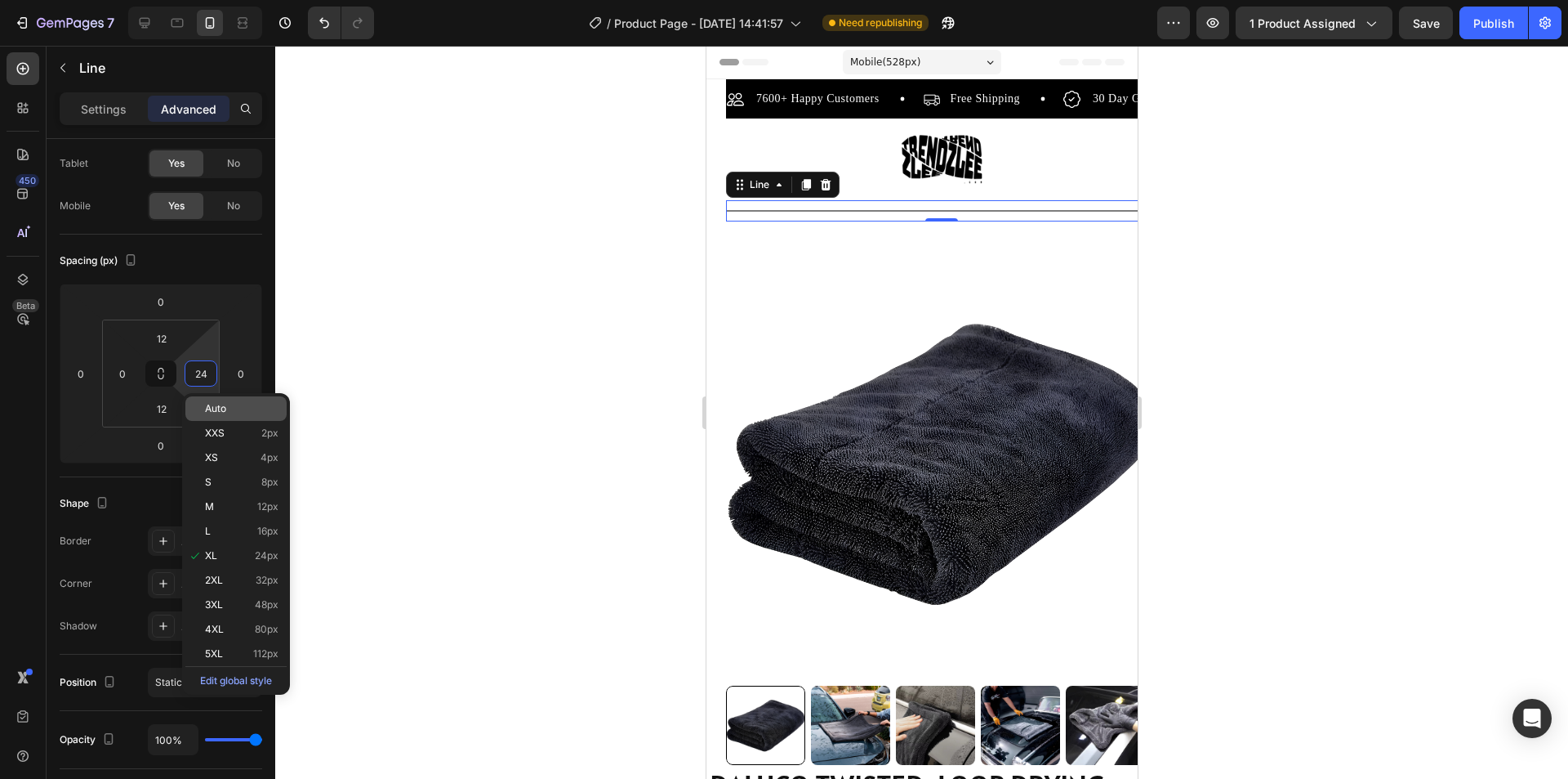
click at [220, 406] on span "Auto" at bounding box center [215, 408] width 21 height 12
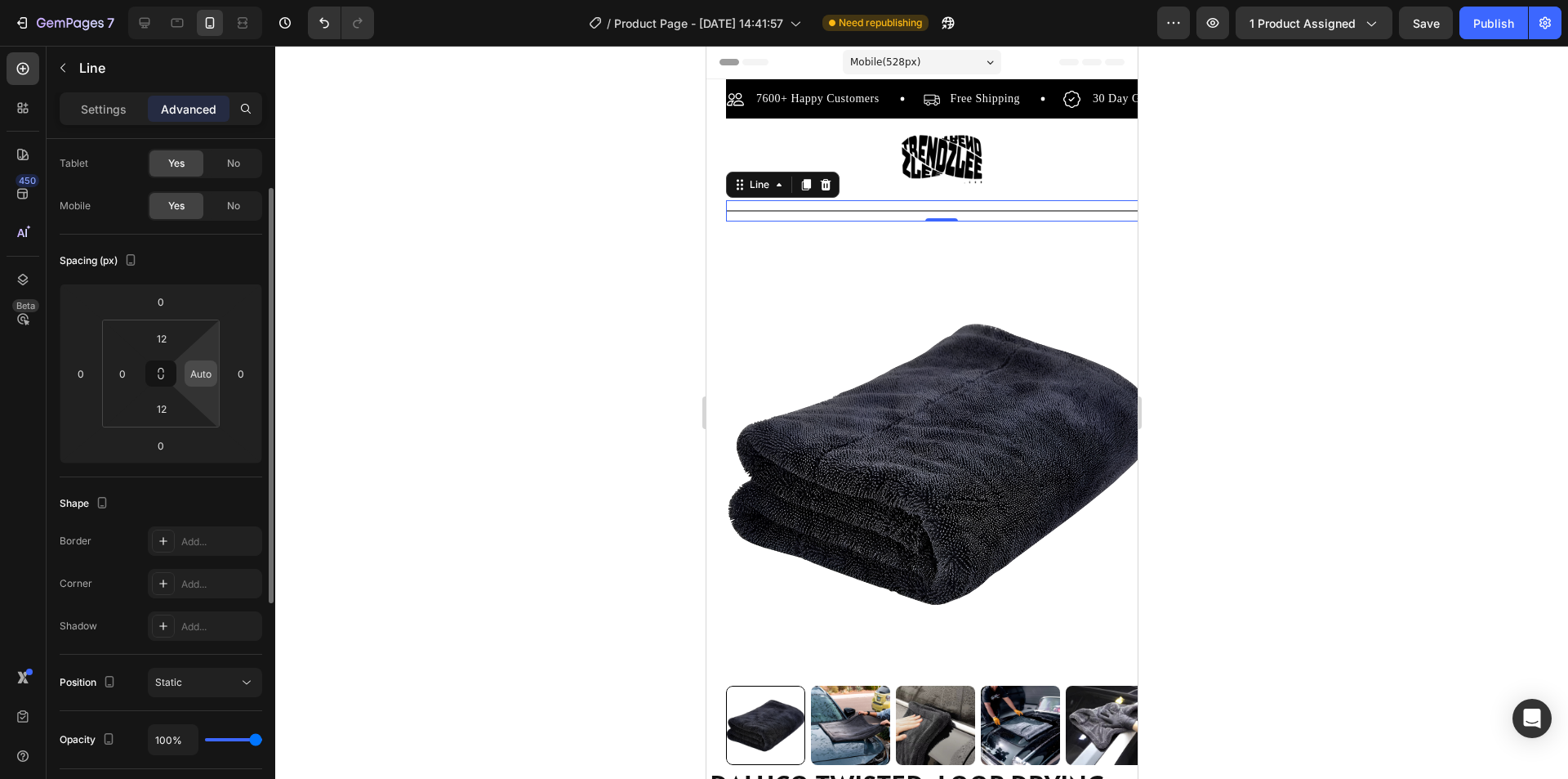
click at [209, 376] on input "Auto" at bounding box center [200, 373] width 24 height 24
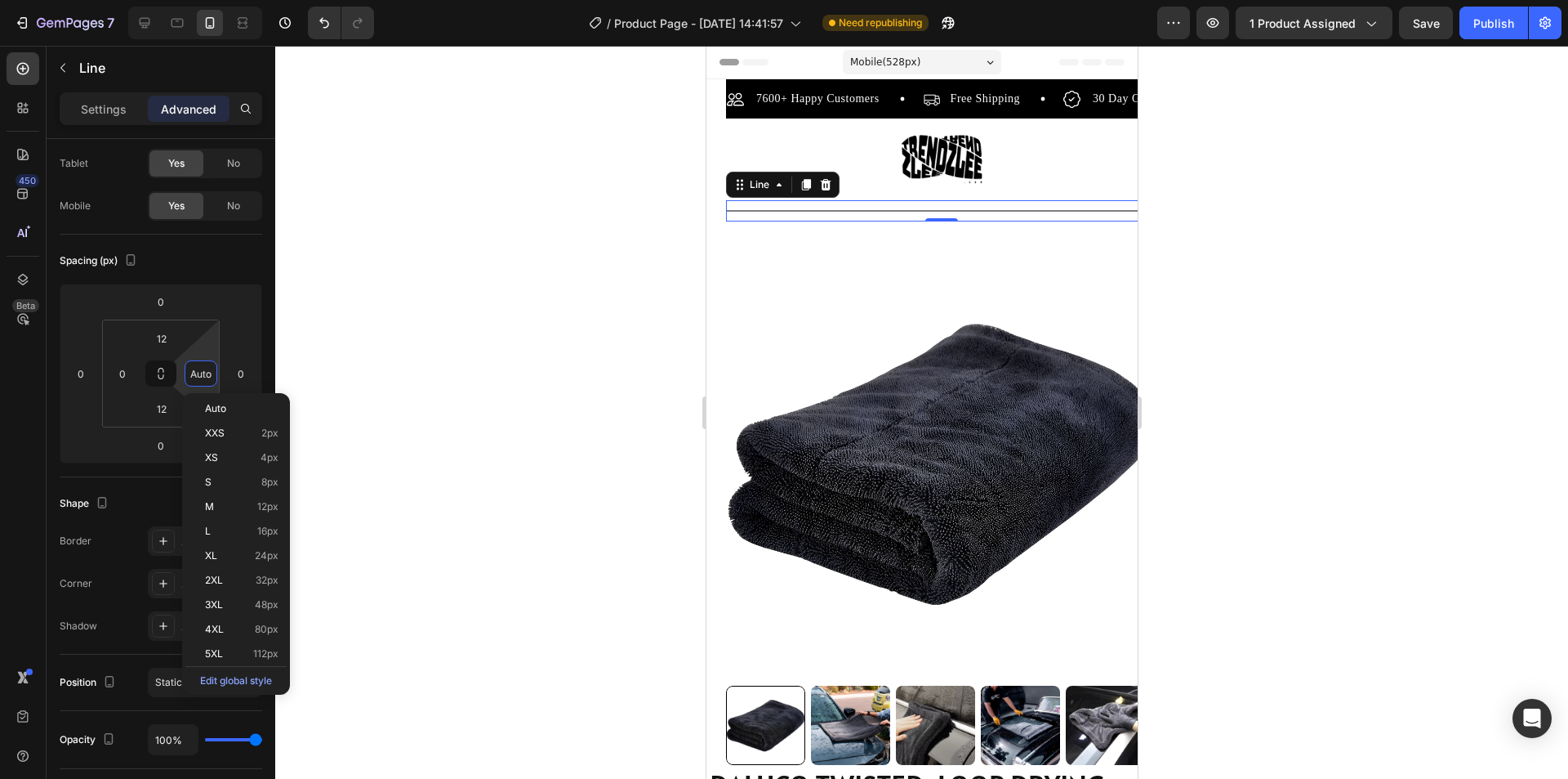
type input "0"
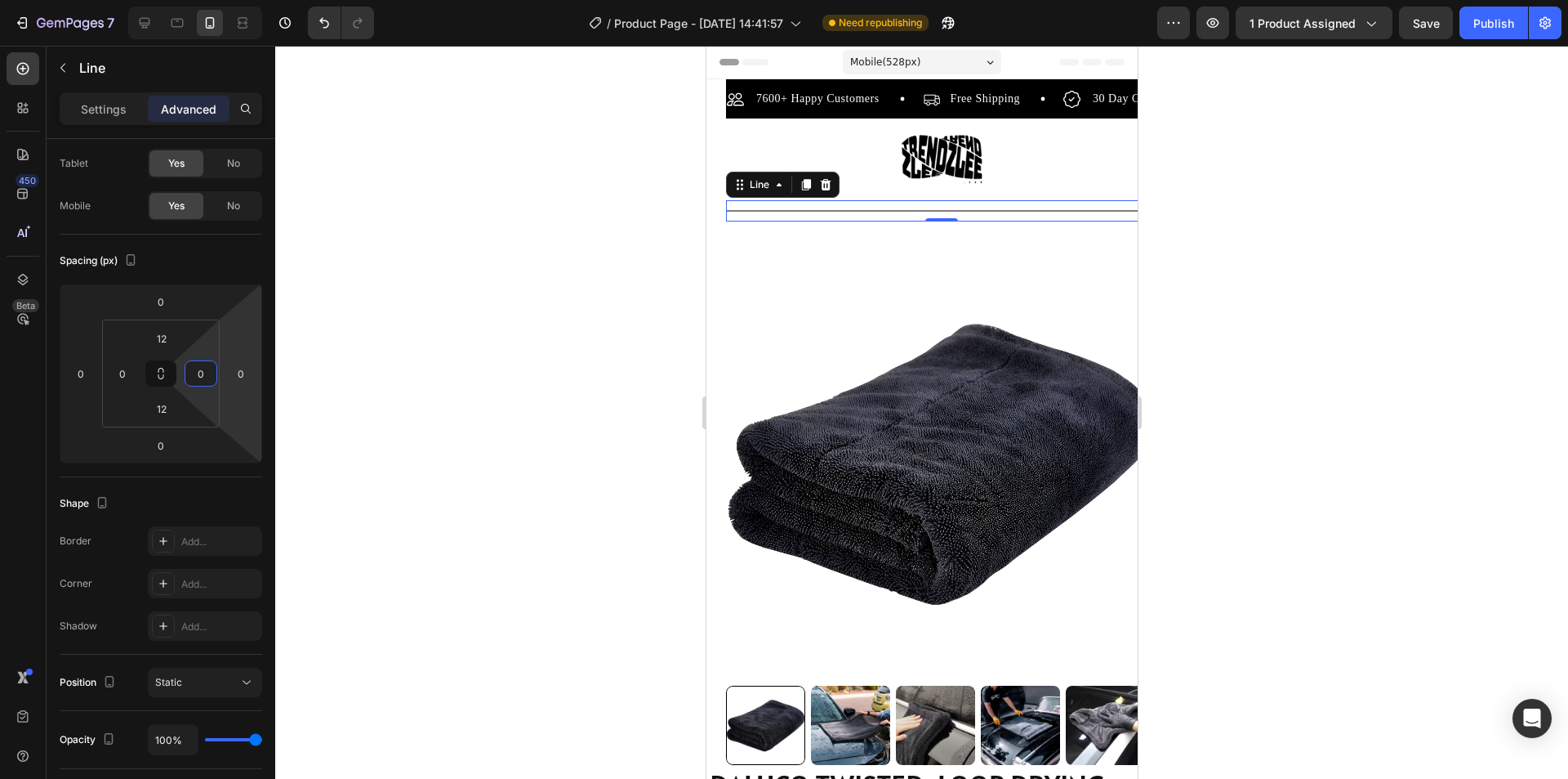
click at [389, 368] on div at bounding box center [921, 413] width 1293 height 733
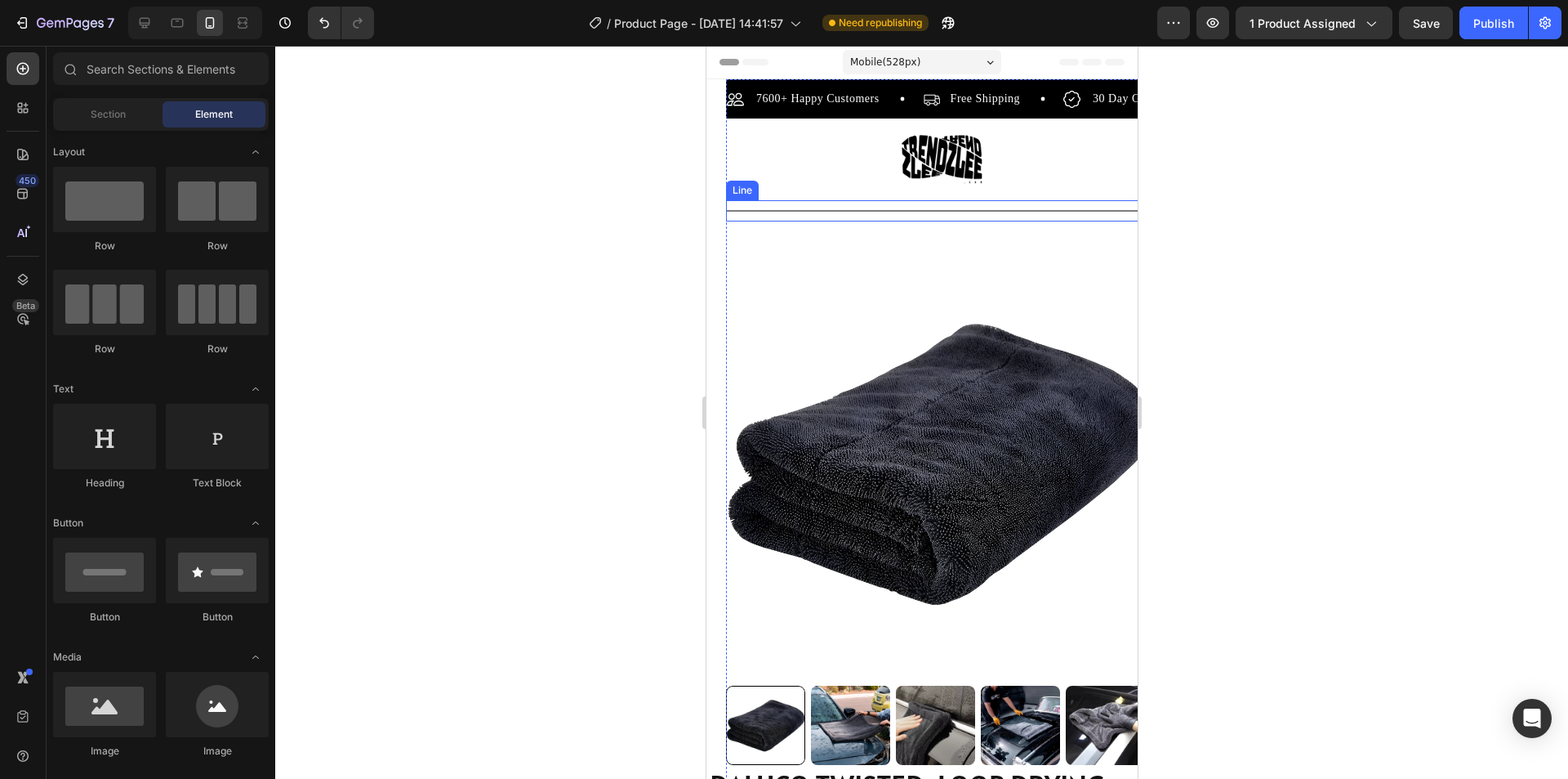
click at [826, 265] on img at bounding box center [940, 463] width 432 height 432
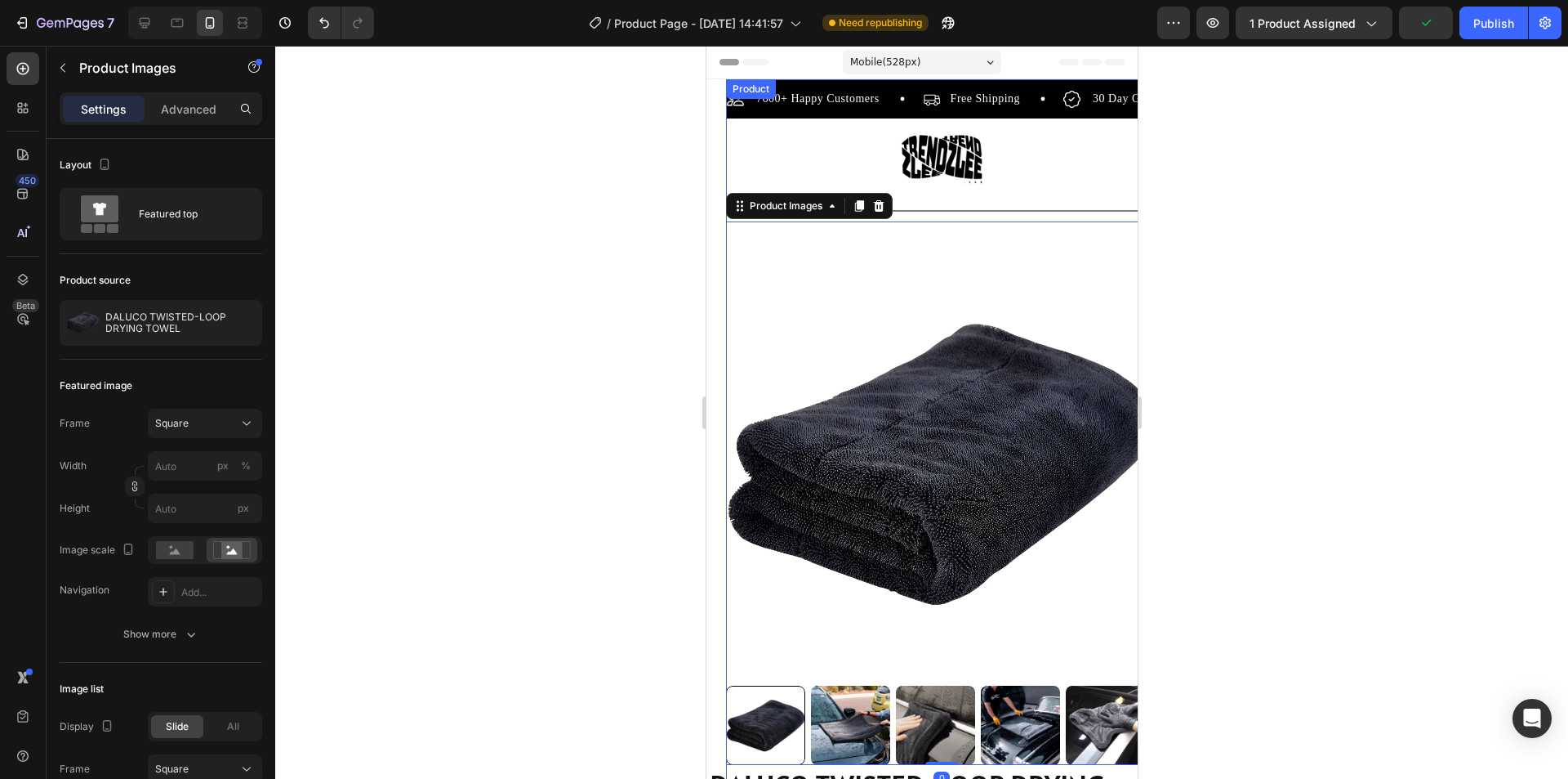
click at [1097, 228] on div "Product Images 0" at bounding box center [940, 493] width 432 height 543
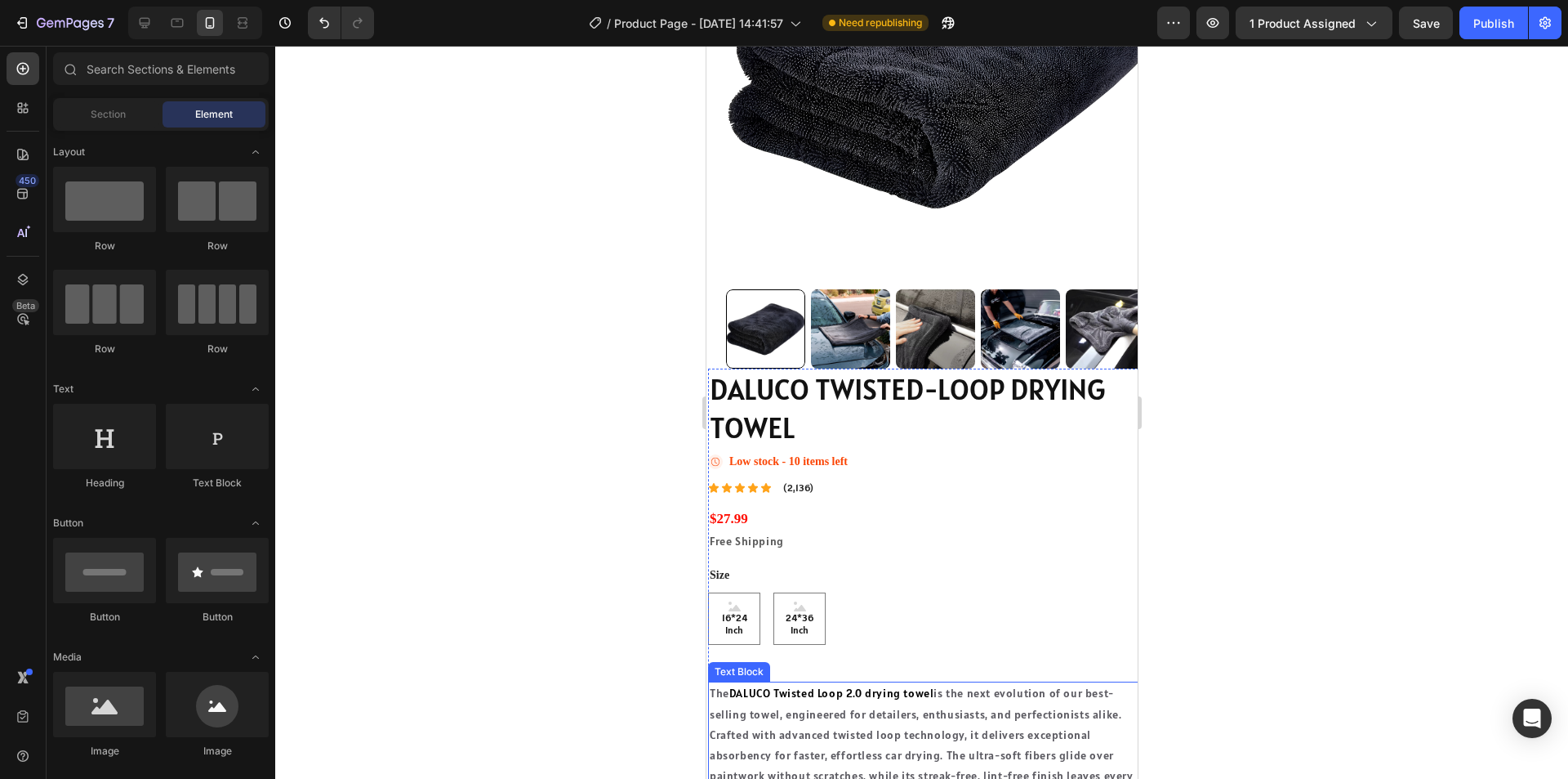
scroll to position [314, 0]
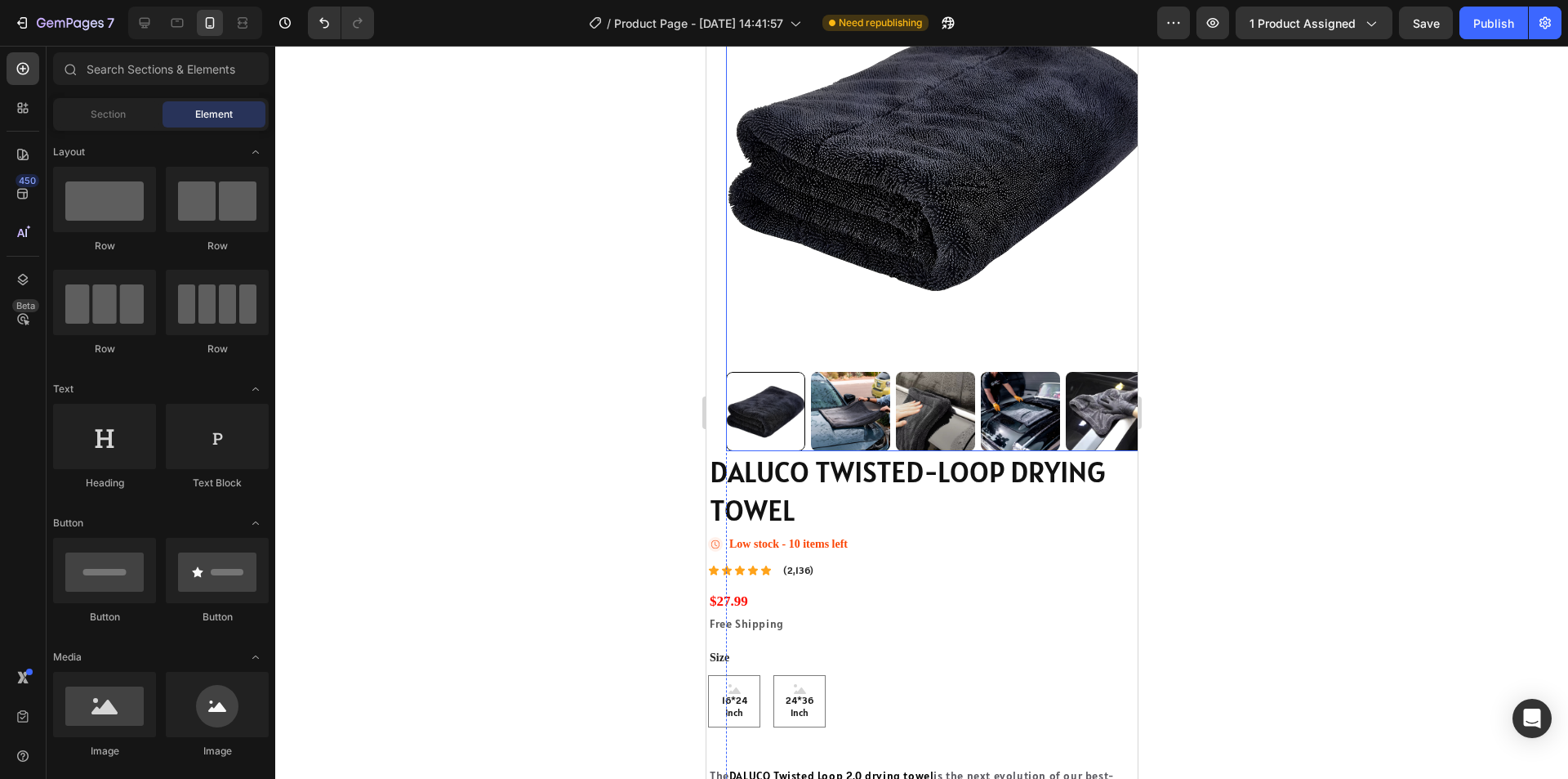
click at [1113, 297] on img at bounding box center [940, 149] width 432 height 432
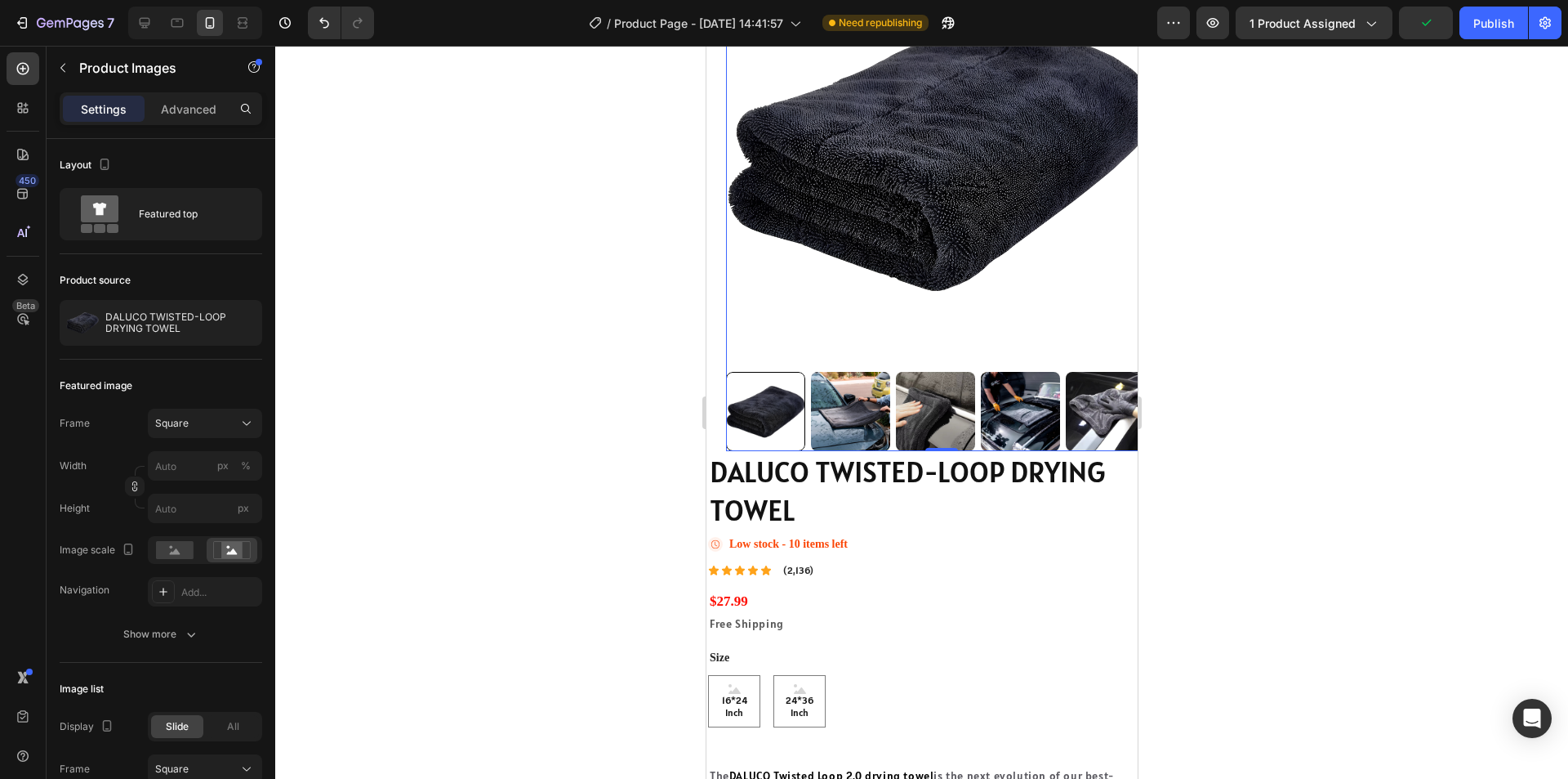
click at [807, 433] on div at bounding box center [940, 411] width 432 height 80
click at [807, 438] on div at bounding box center [940, 411] width 432 height 80
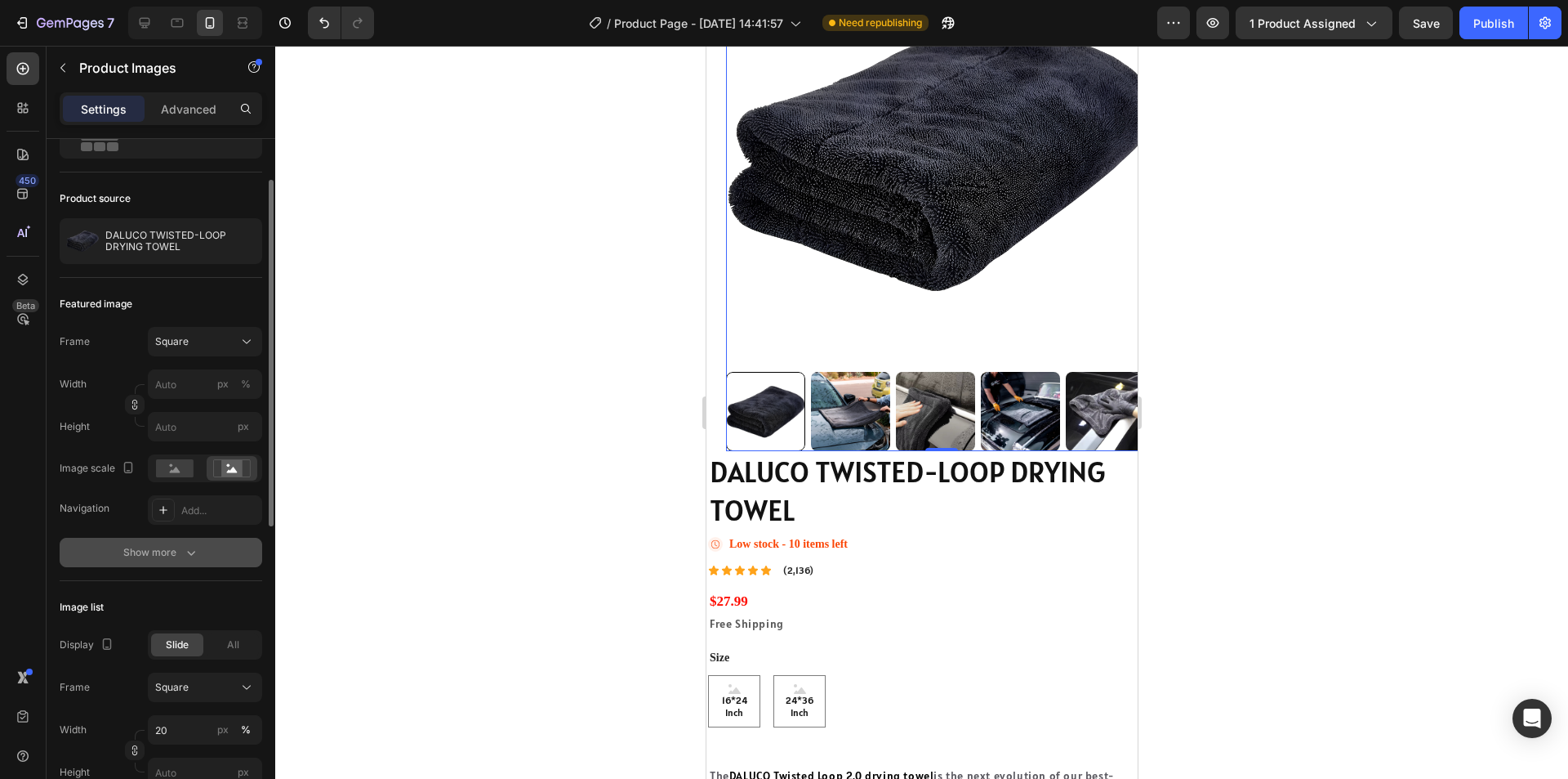
click at [183, 550] on icon "button" at bounding box center [190, 552] width 16 height 16
click at [250, 555] on icon "button" at bounding box center [246, 553] width 13 height 13
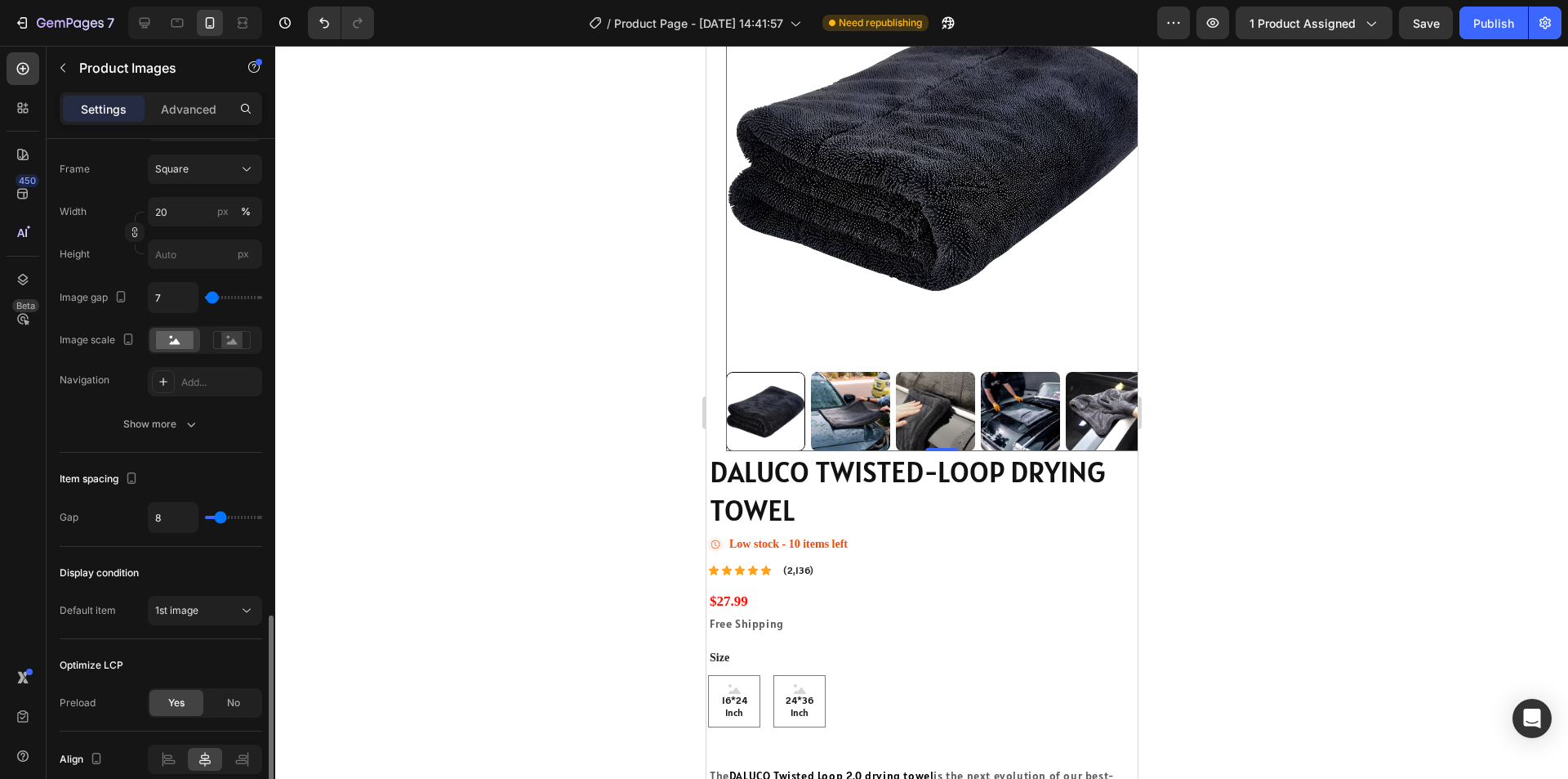
scroll to position [973, 0]
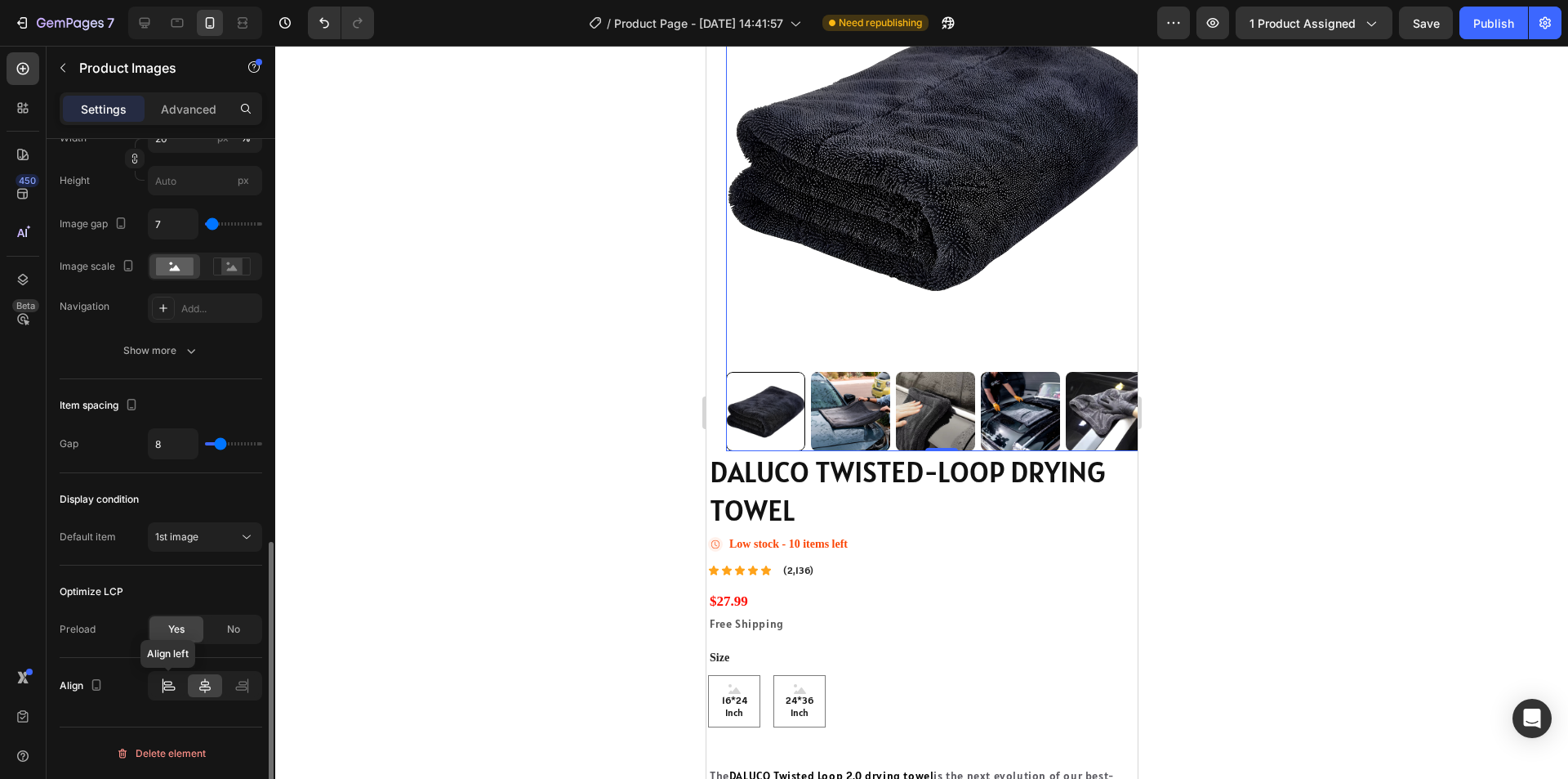
click at [176, 686] on div at bounding box center [168, 685] width 34 height 23
click at [230, 691] on div at bounding box center [242, 685] width 34 height 23
click at [212, 683] on icon at bounding box center [204, 685] width 16 height 16
click at [176, 677] on div at bounding box center [168, 685] width 34 height 23
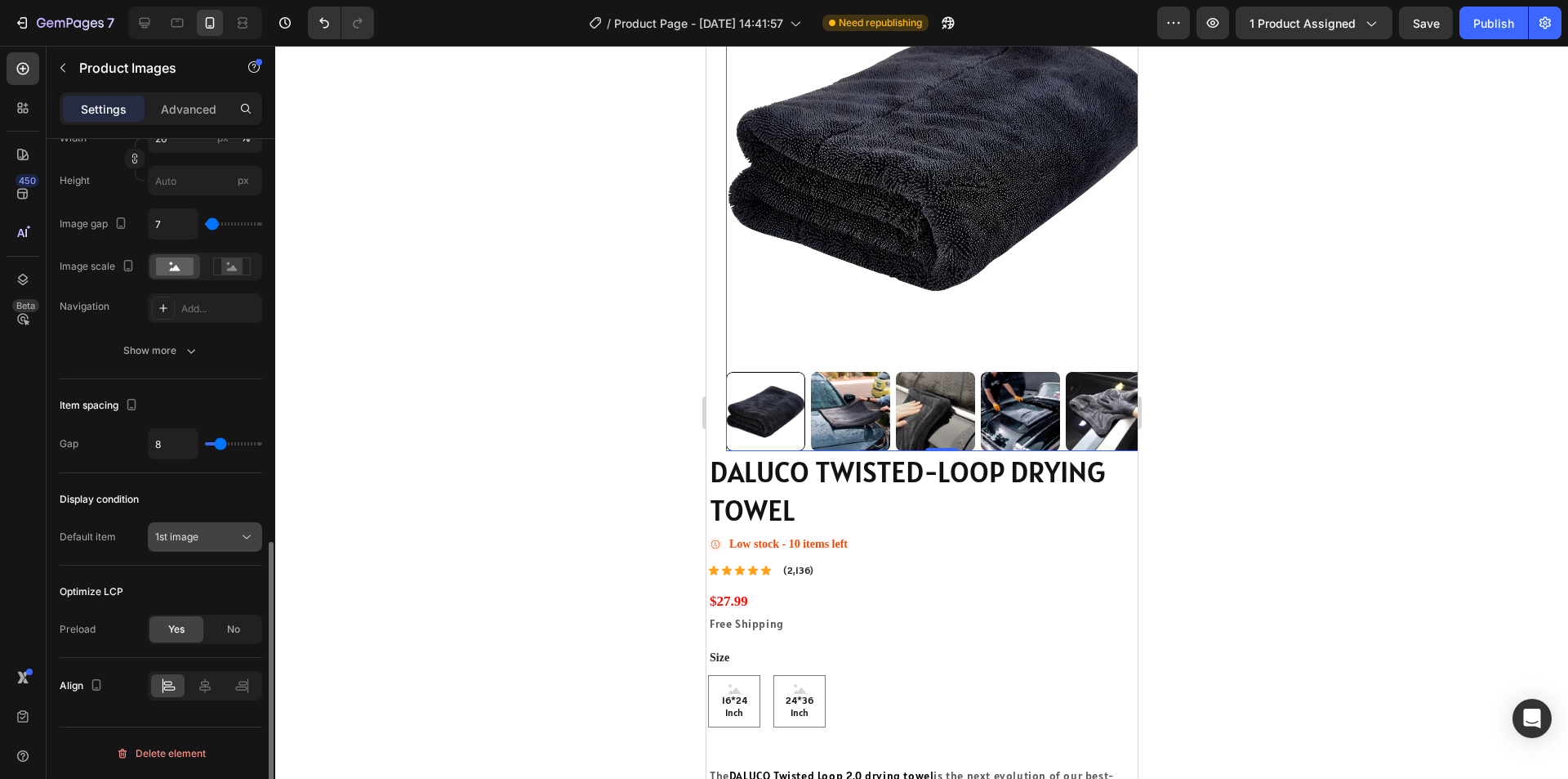
click at [246, 533] on icon at bounding box center [246, 536] width 16 height 16
type input "17"
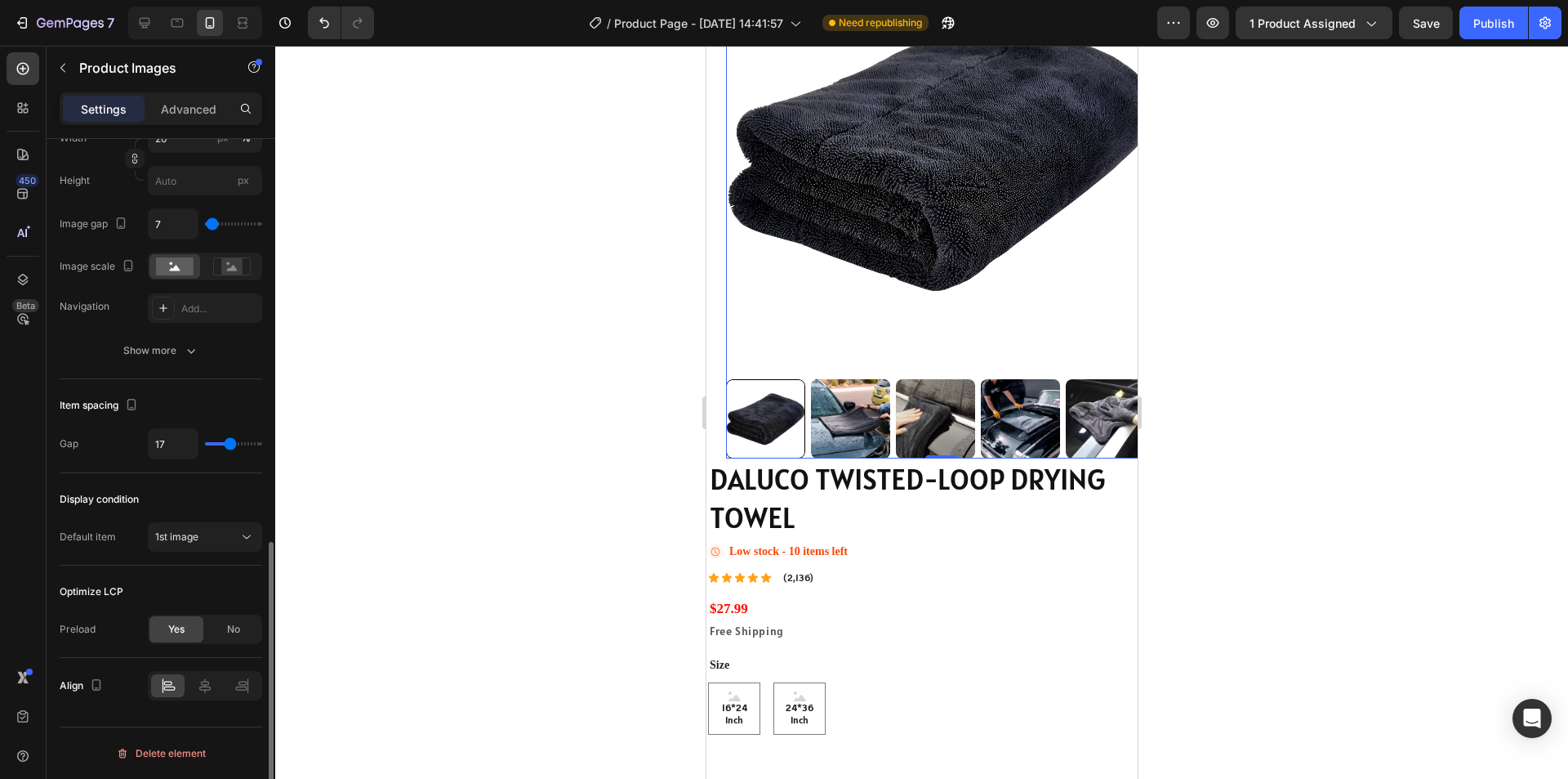
type input "10"
type input "0"
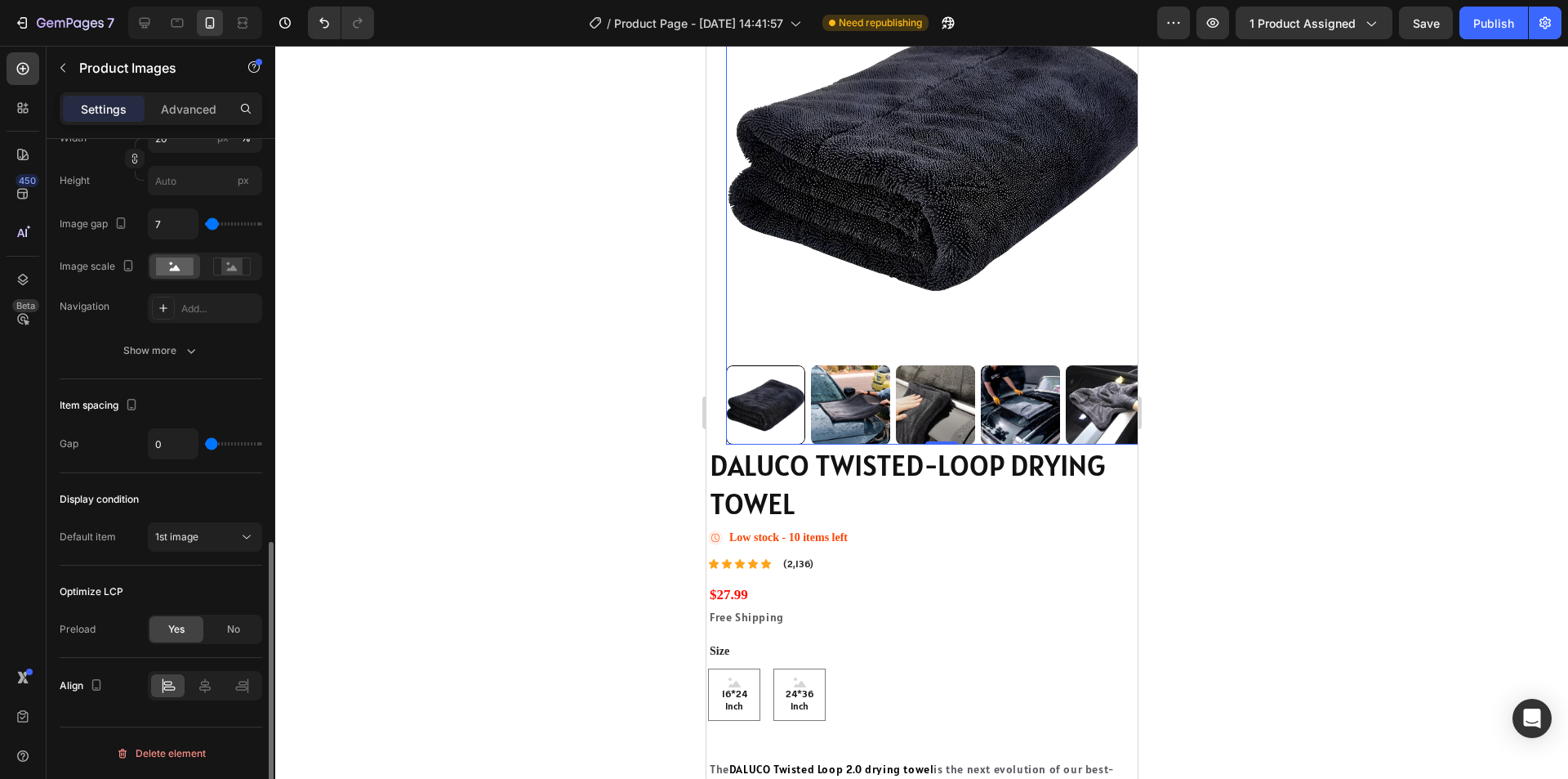
drag, startPoint x: 223, startPoint y: 443, endPoint x: 181, endPoint y: 450, distance: 42.6
type input "0"
click at [205, 445] on input "range" at bounding box center [234, 444] width 57 height 3
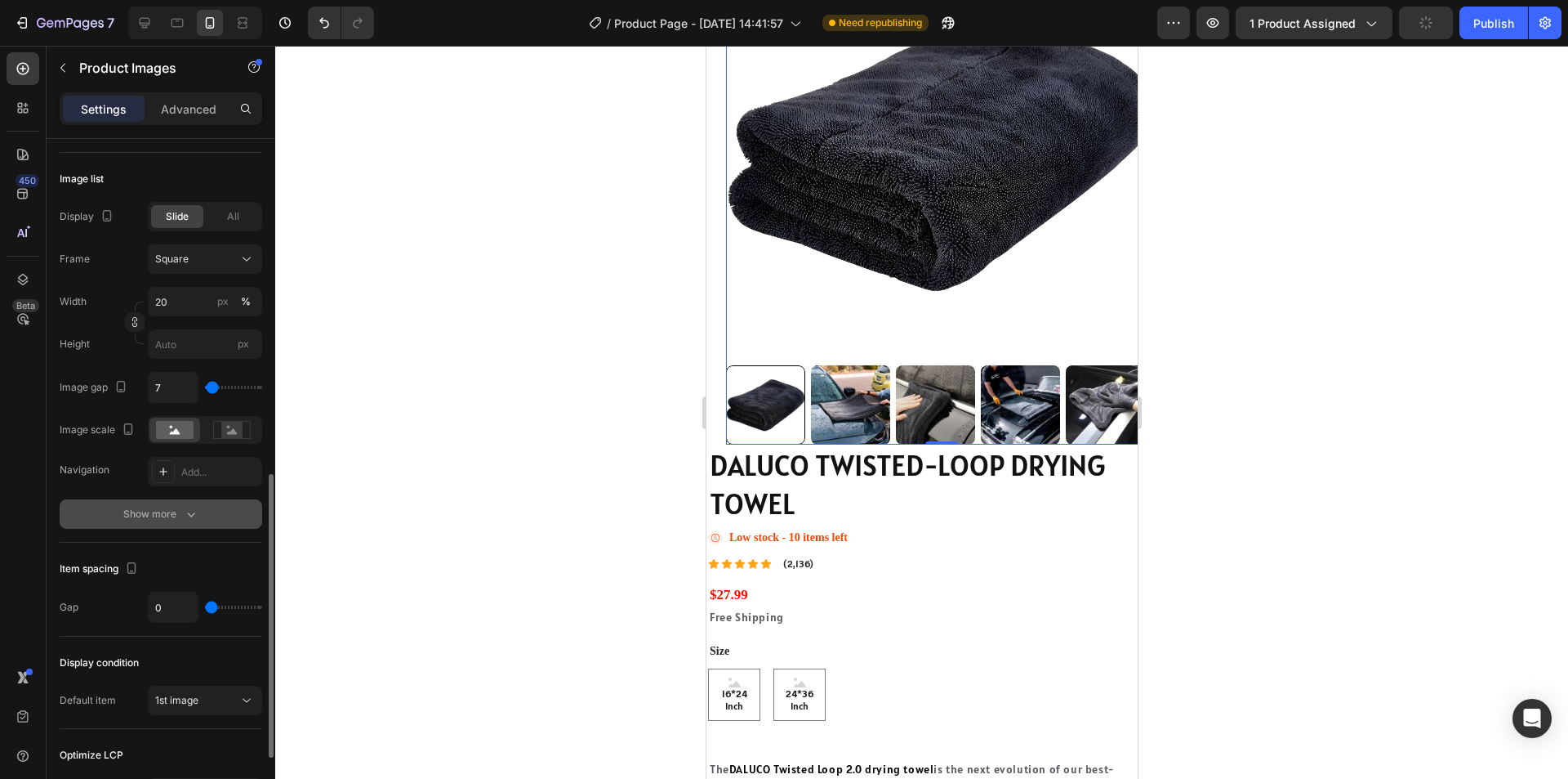
click at [193, 522] on icon "button" at bounding box center [190, 513] width 16 height 16
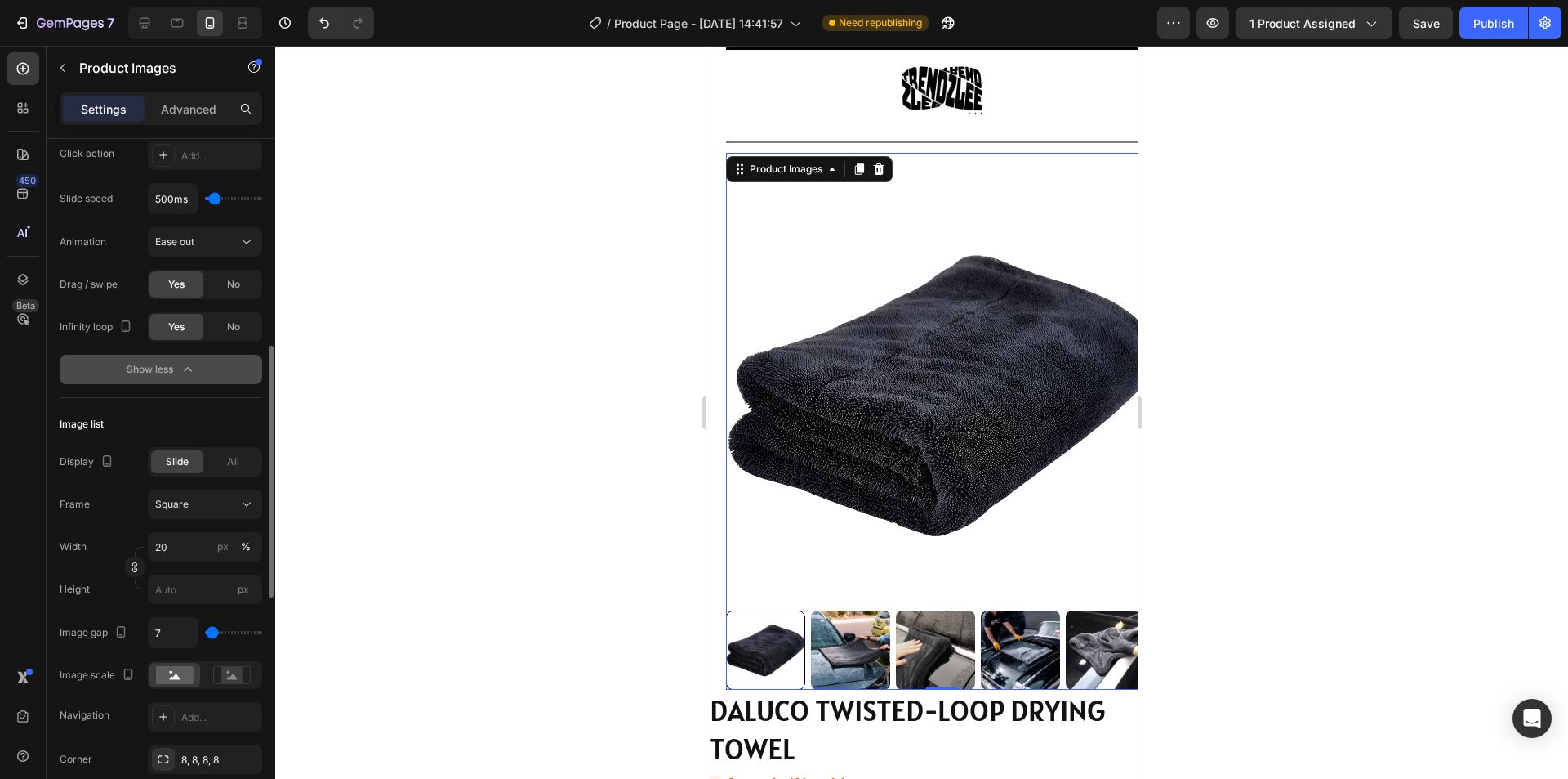
scroll to position [0, 0]
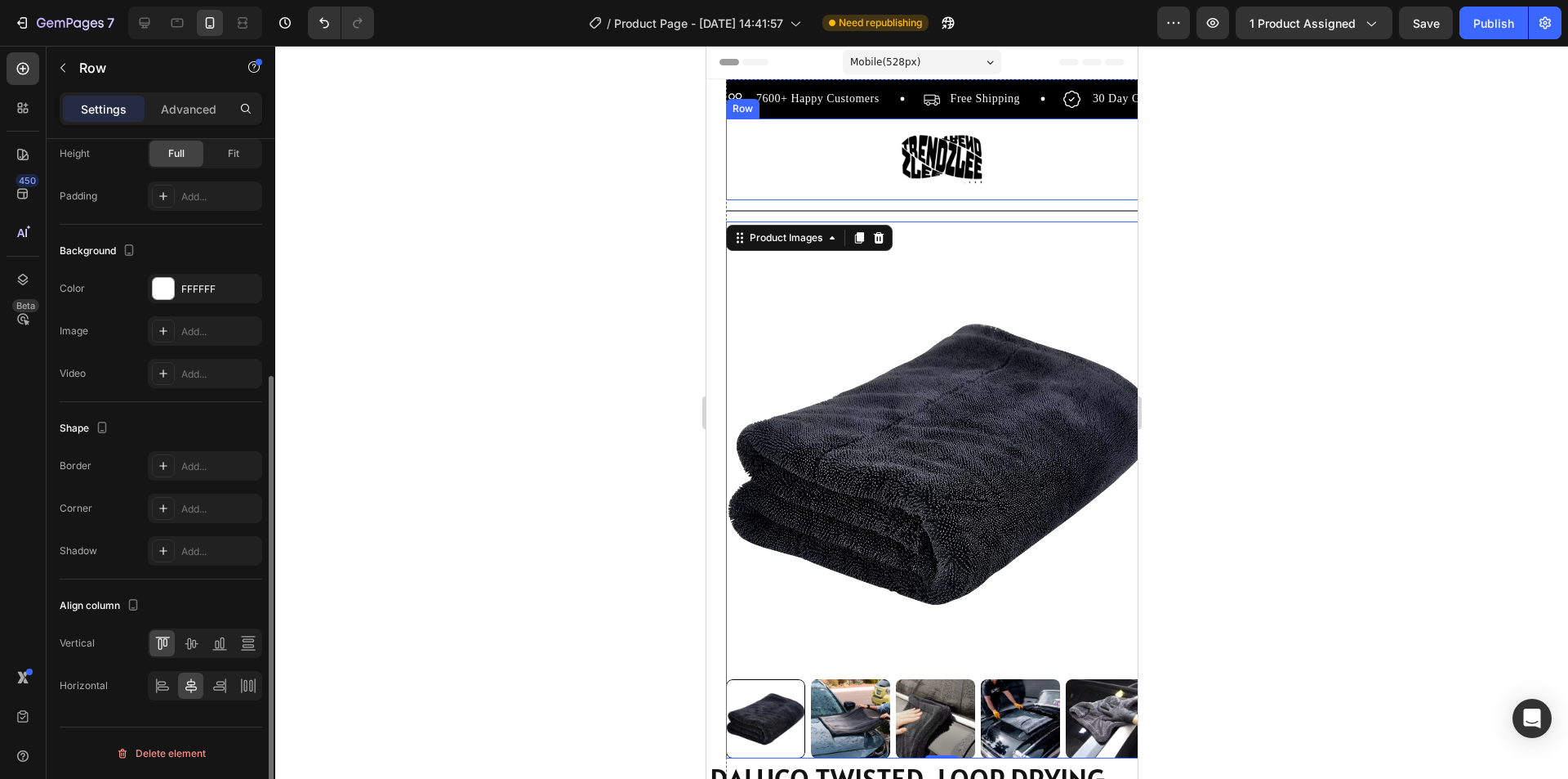
click at [786, 139] on div "Image Row" at bounding box center [940, 158] width 432 height 81
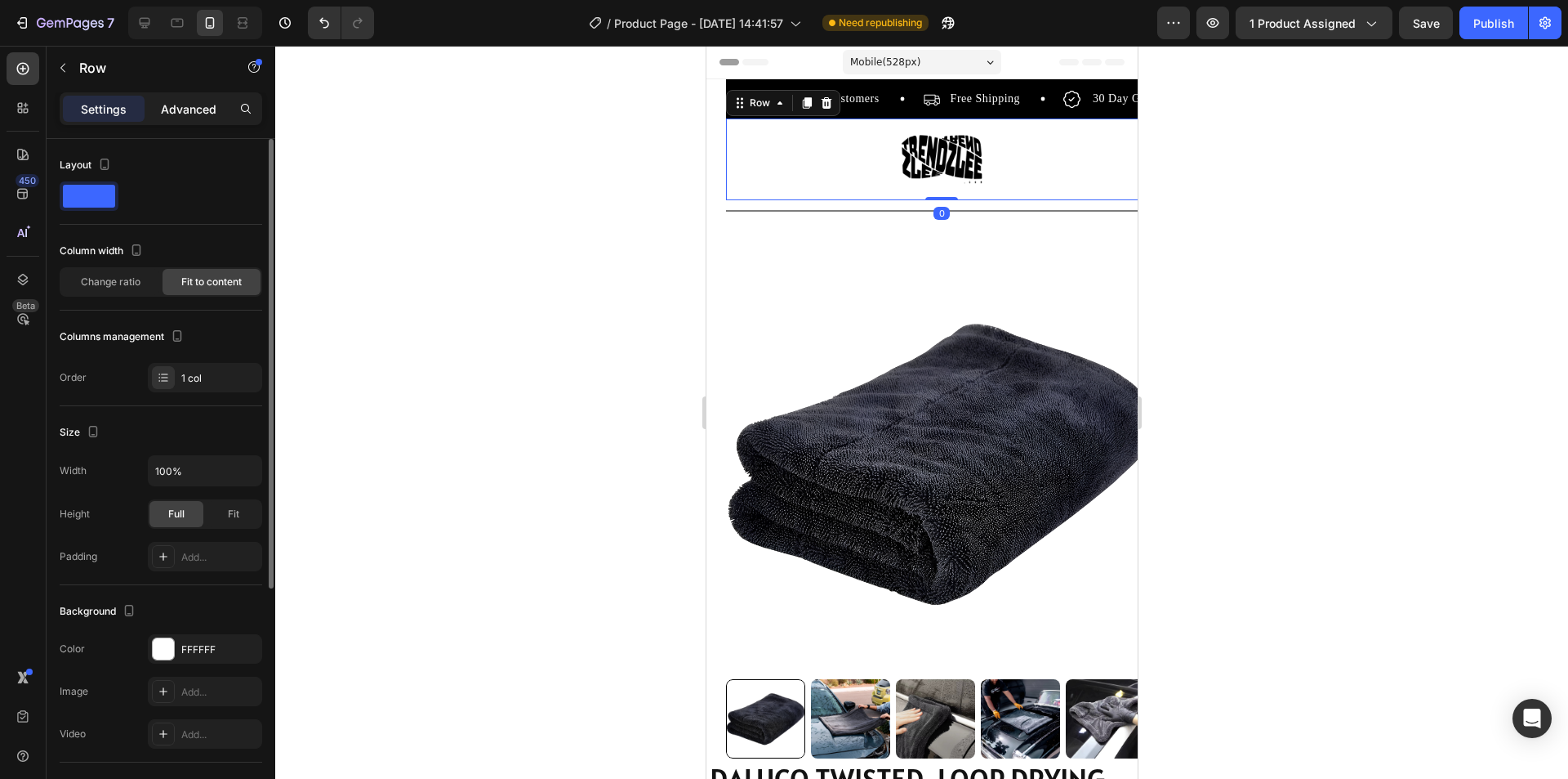
click at [175, 103] on p "Advanced" at bounding box center [189, 109] width 55 height 17
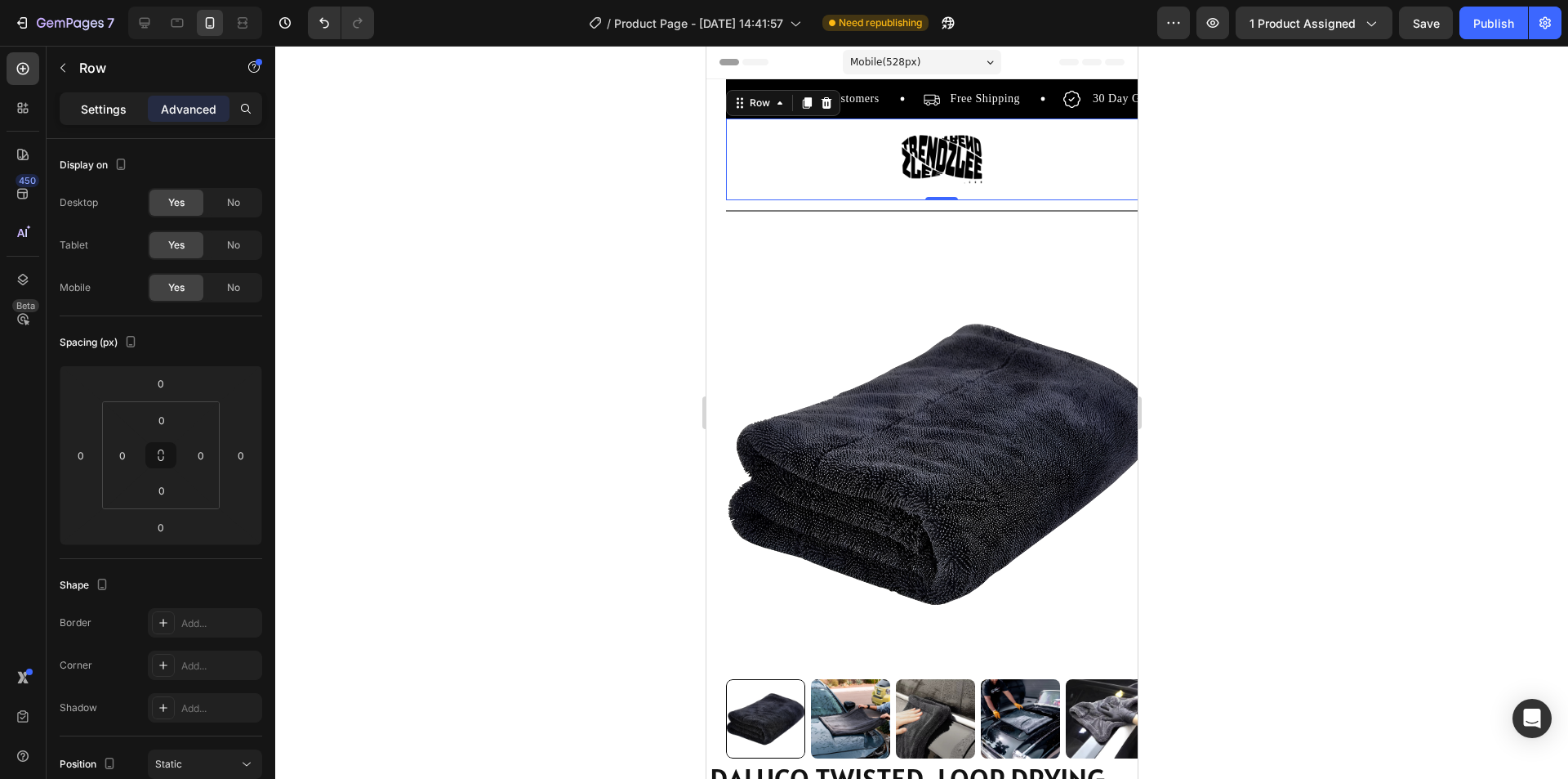
click at [108, 104] on p "Settings" at bounding box center [103, 109] width 46 height 17
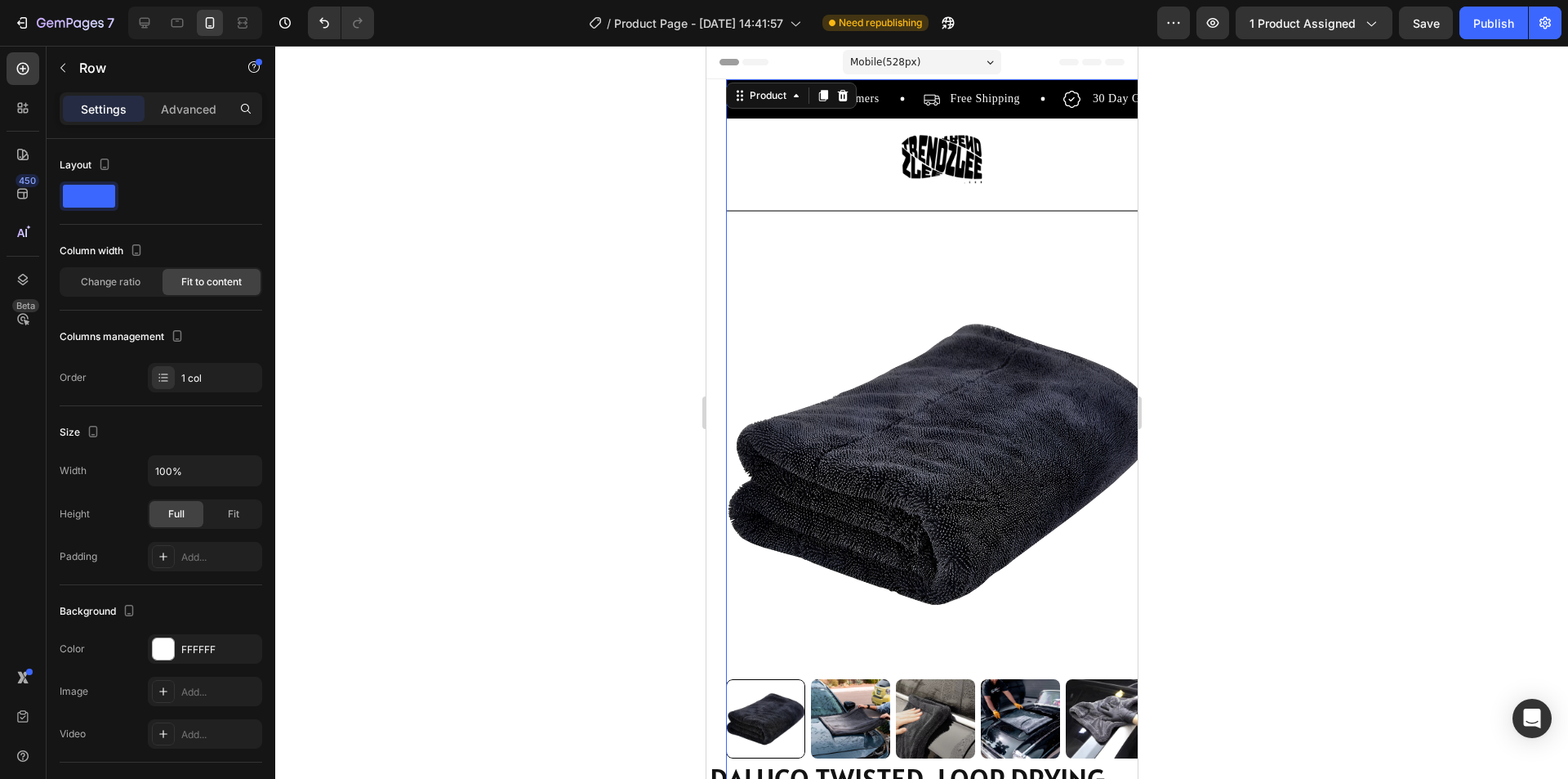
click at [865, 222] on div "Product Images" at bounding box center [940, 490] width 432 height 537
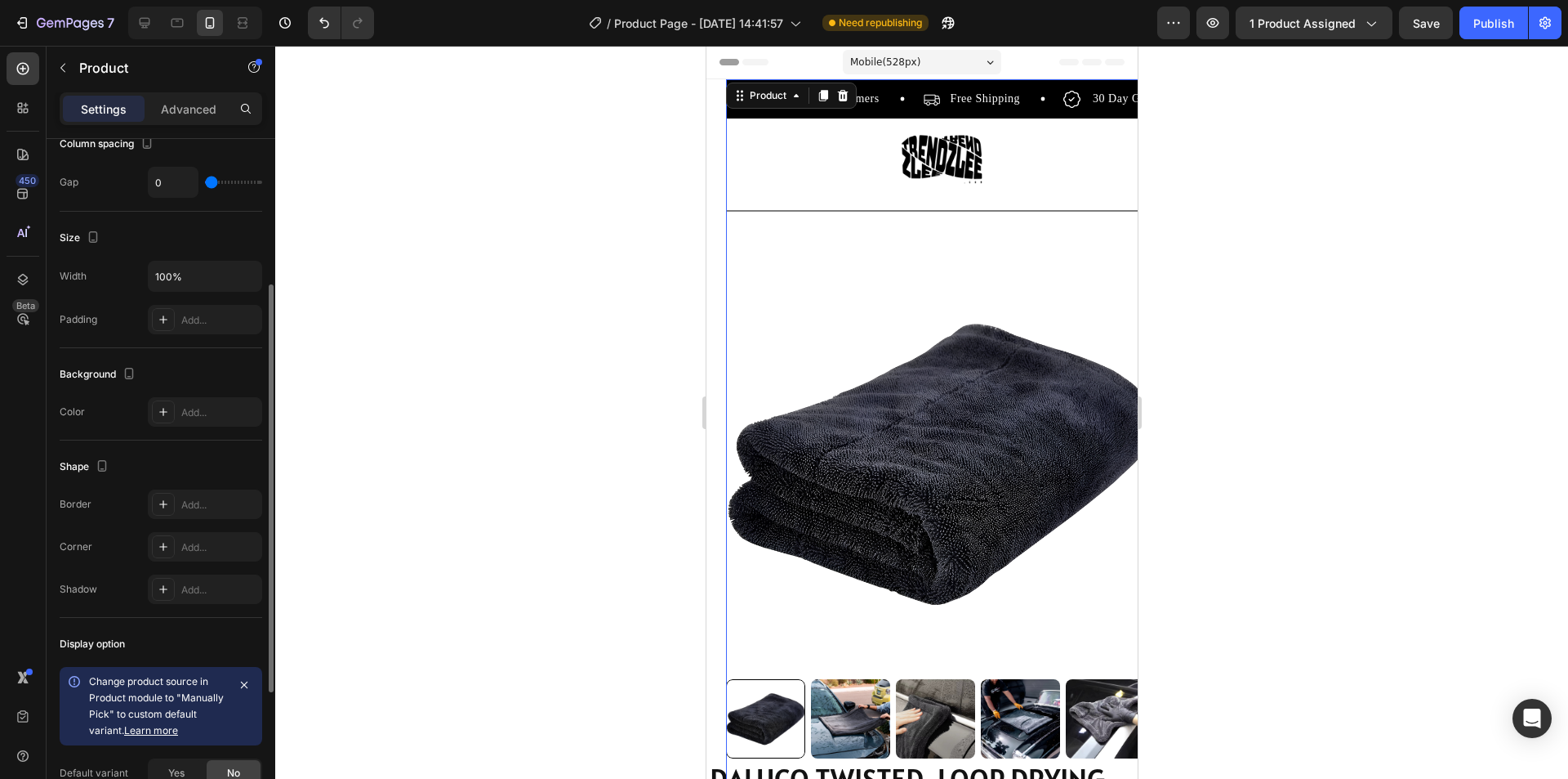
scroll to position [327, 0]
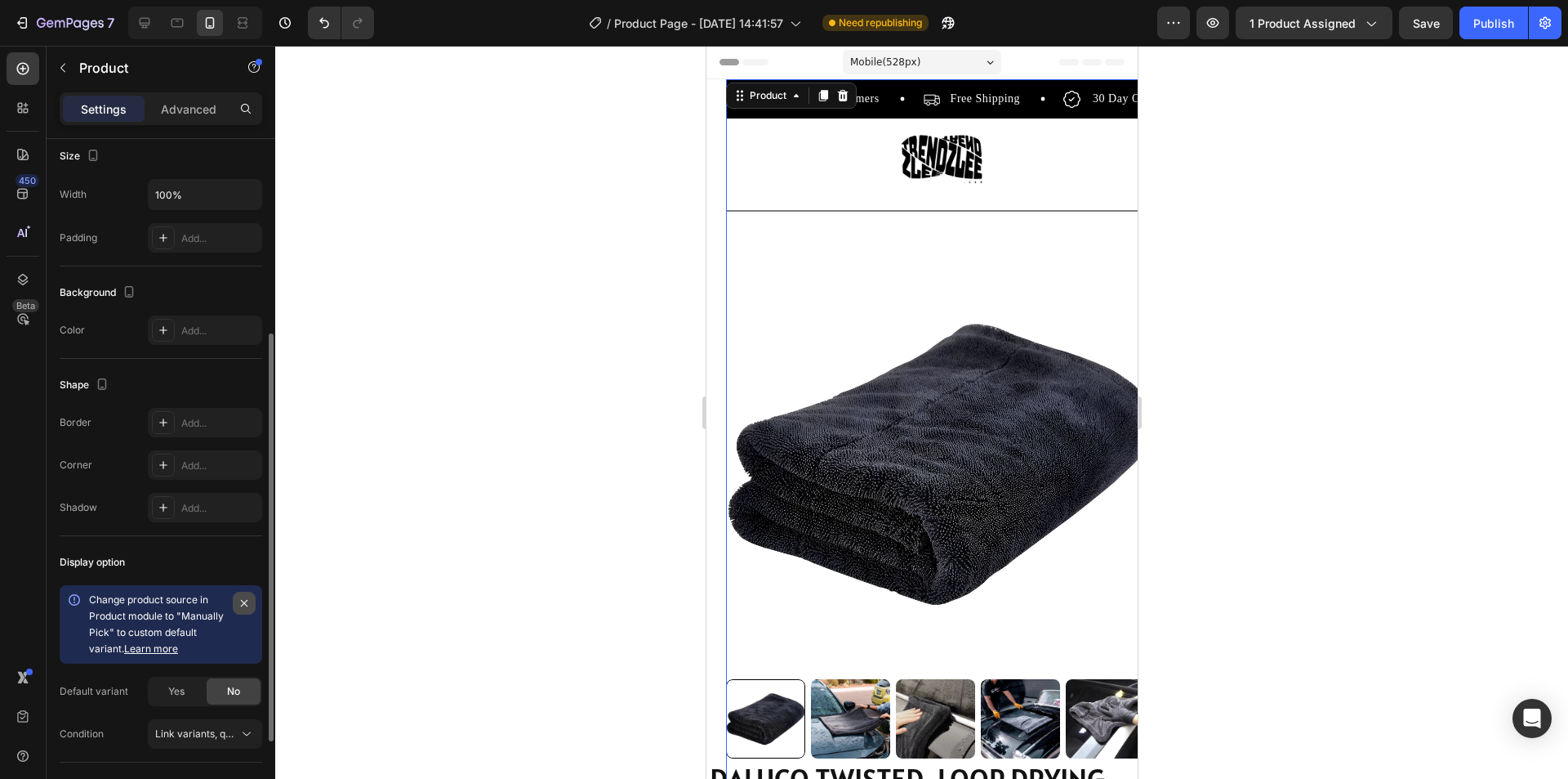
click at [251, 604] on button "button" at bounding box center [244, 603] width 23 height 23
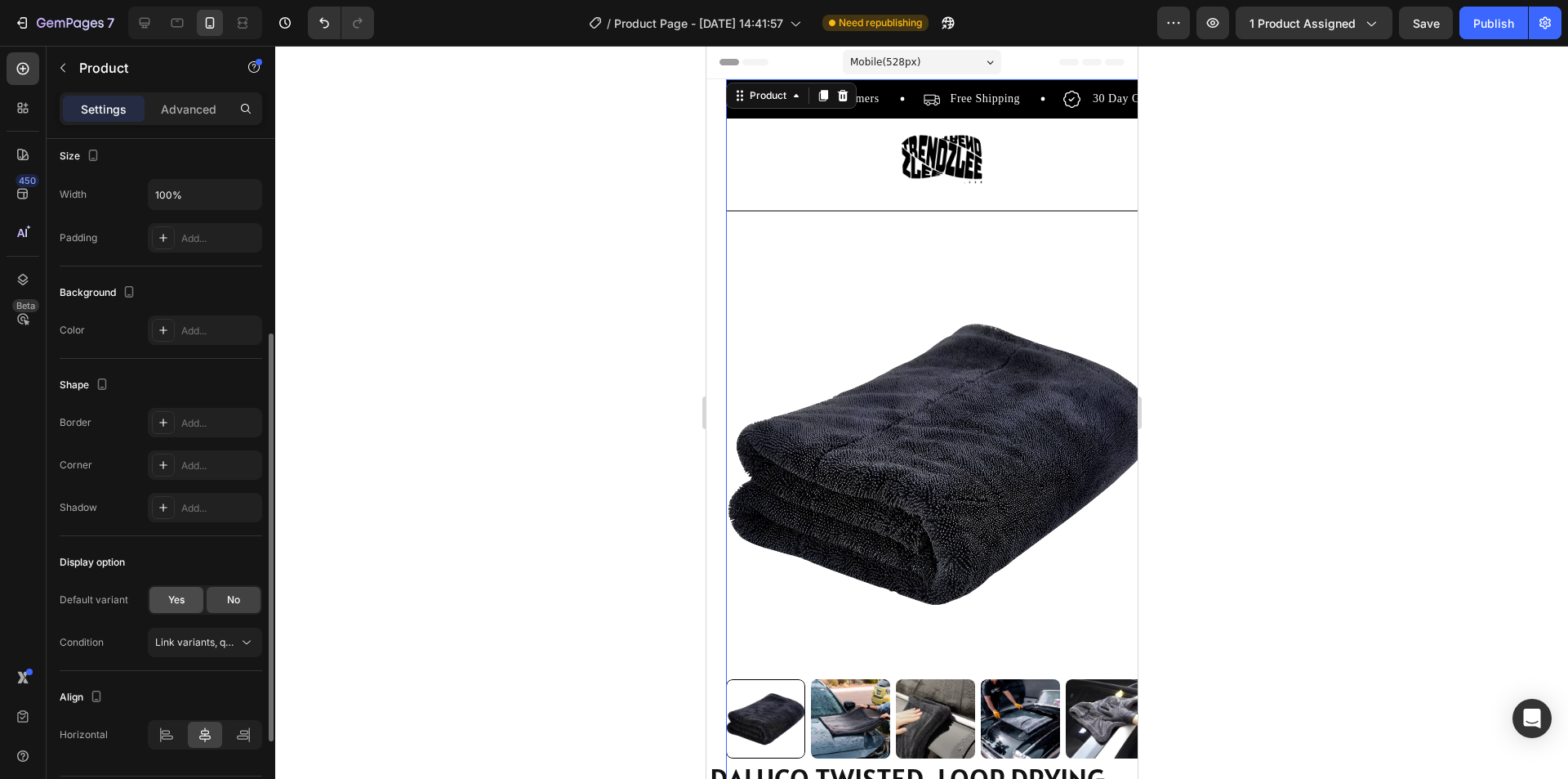
click at [193, 595] on div "Yes" at bounding box center [176, 600] width 54 height 26
click at [234, 603] on span "No" at bounding box center [234, 600] width 13 height 15
radio input "false"
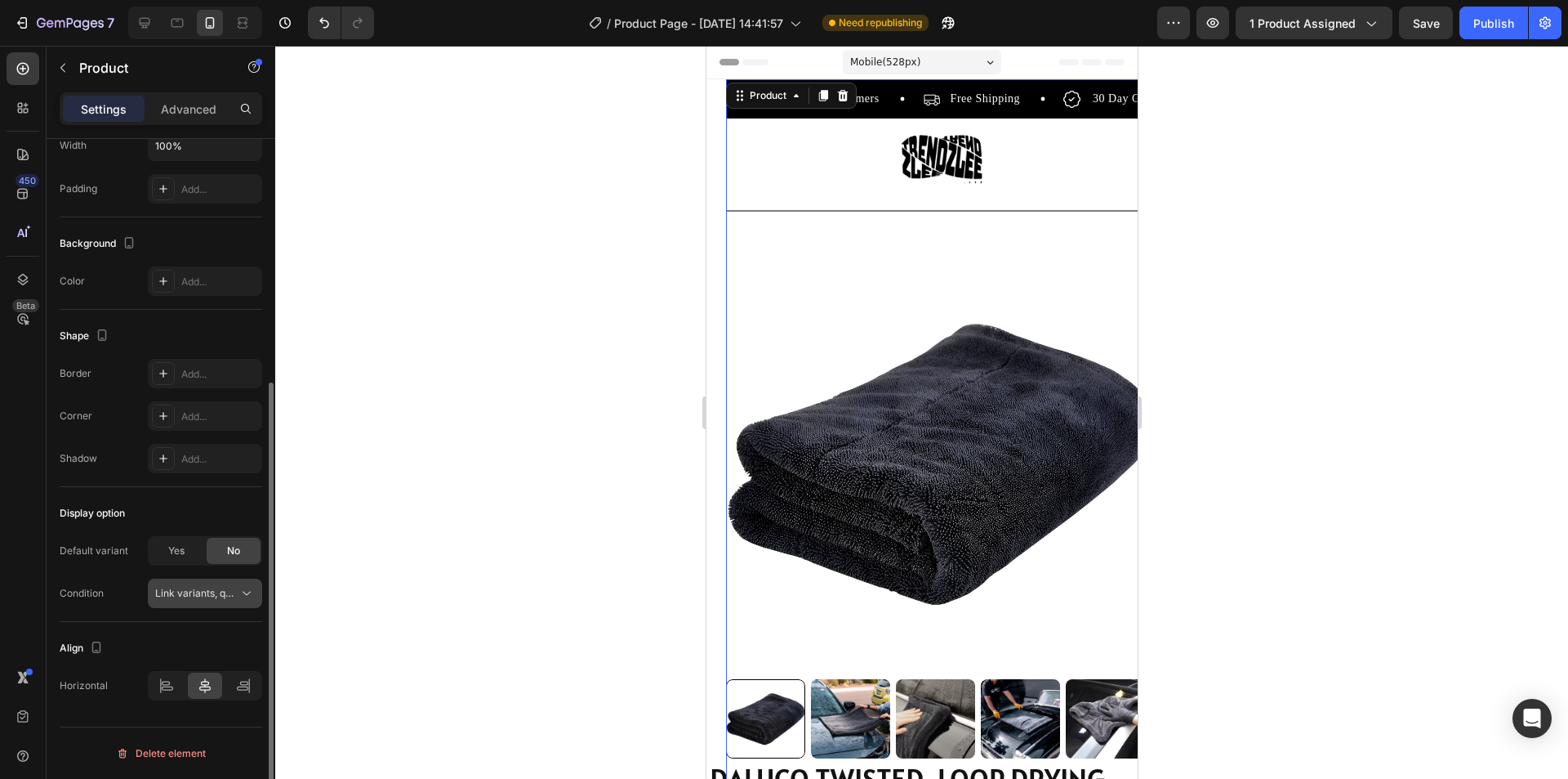
click at [248, 591] on icon at bounding box center [246, 593] width 16 height 16
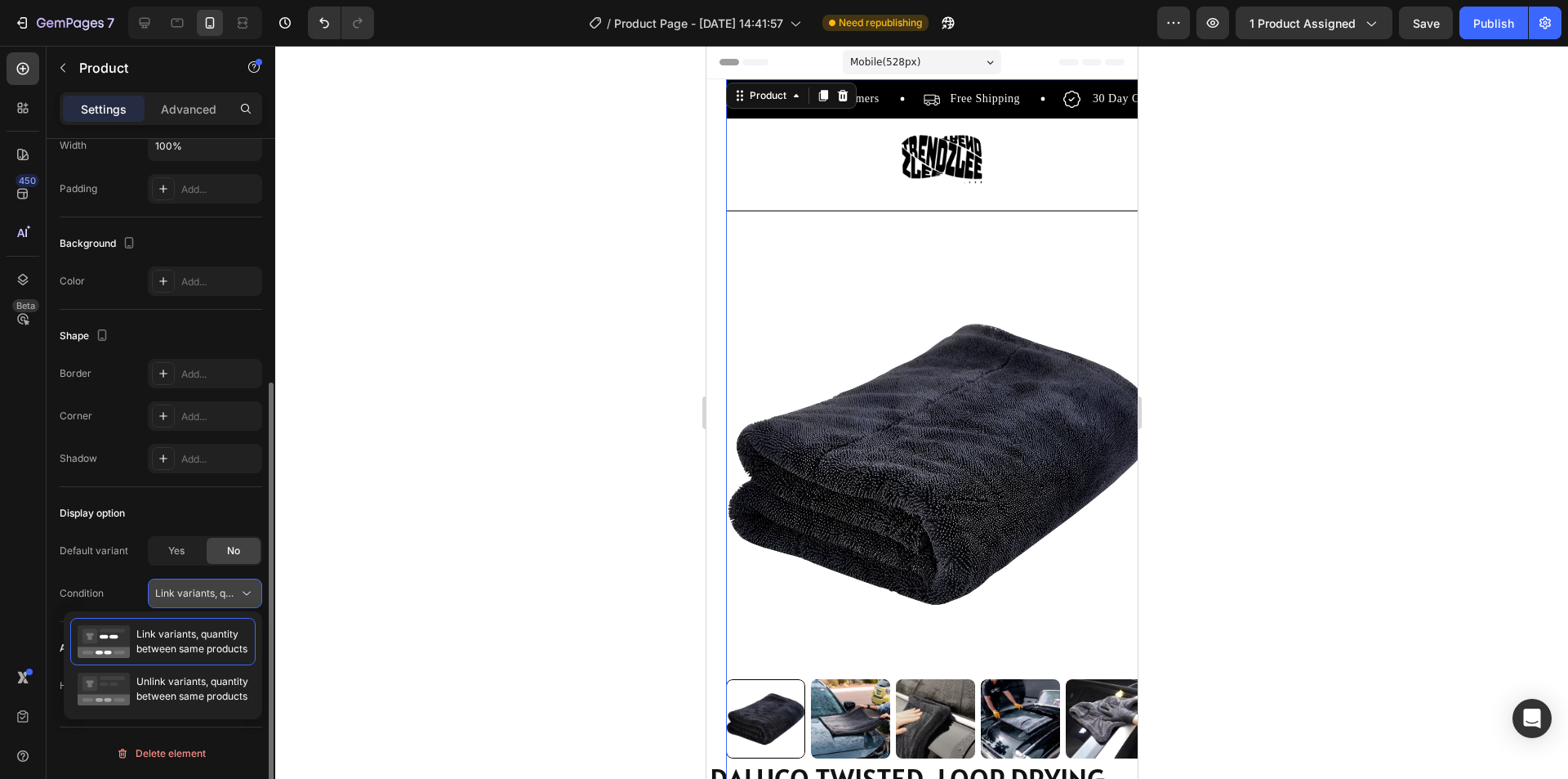
click at [248, 591] on icon at bounding box center [246, 593] width 16 height 16
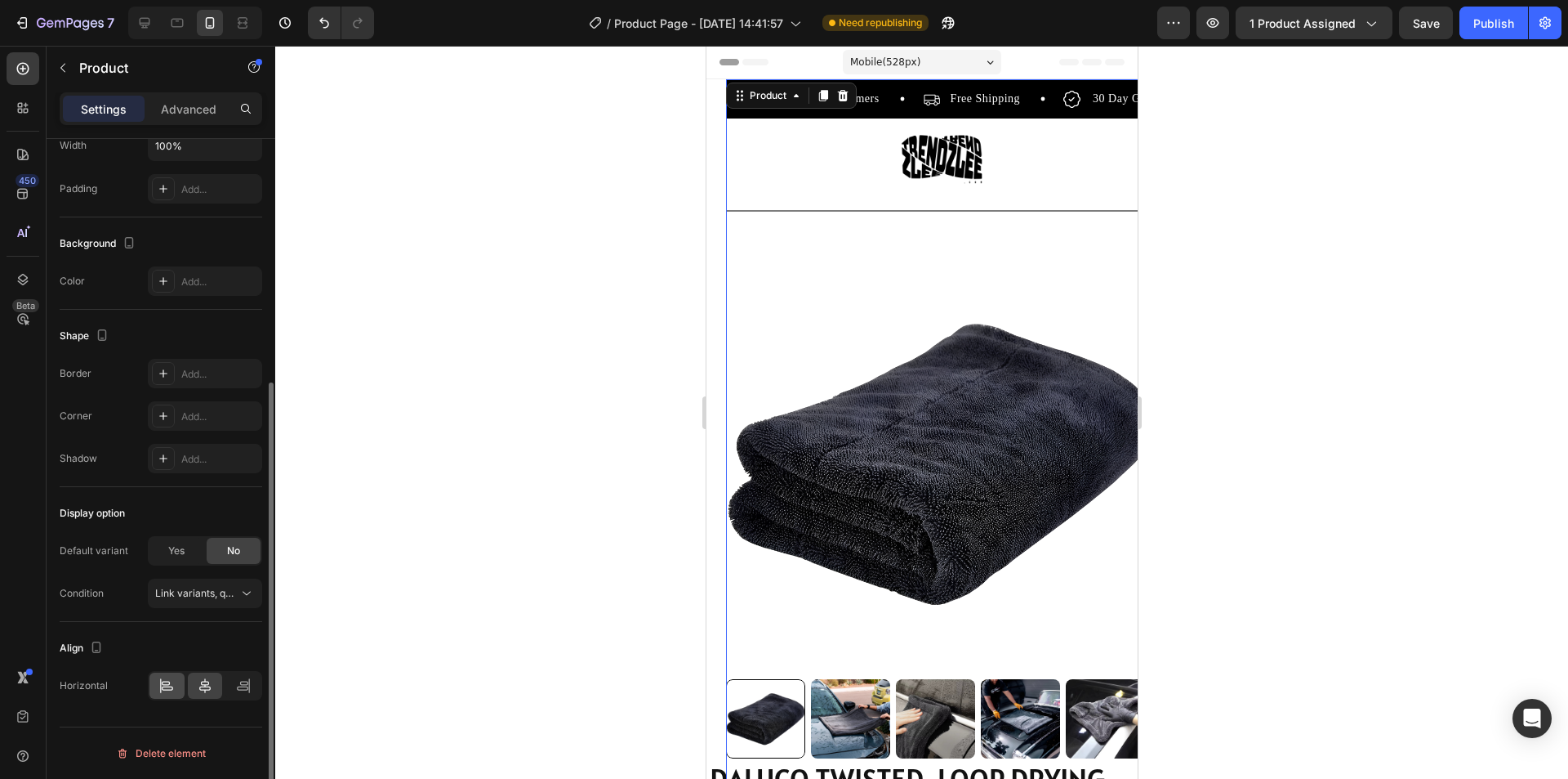
click at [174, 686] on icon at bounding box center [166, 685] width 16 height 16
click at [203, 688] on icon at bounding box center [204, 685] width 16 height 16
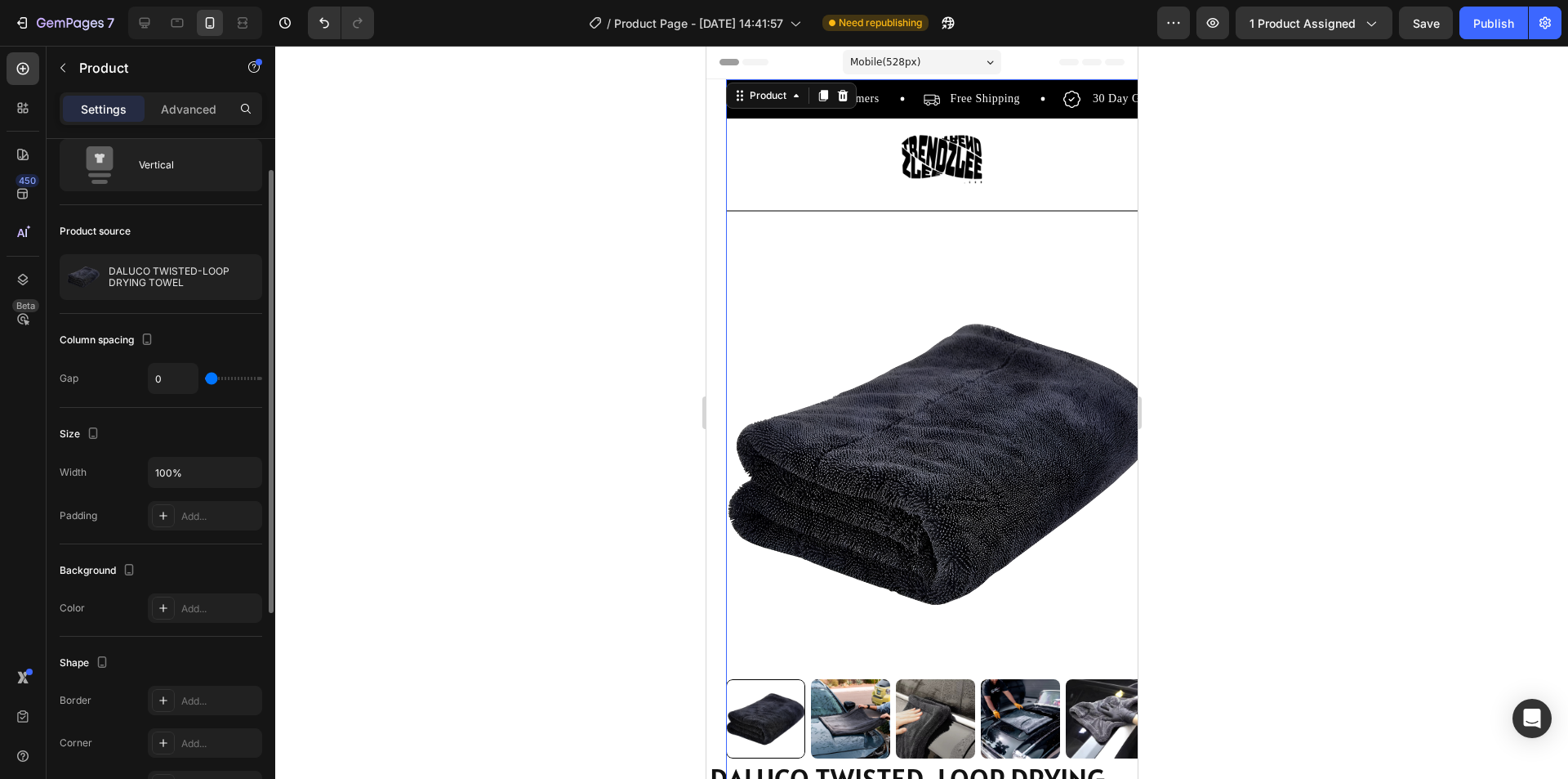
scroll to position [0, 0]
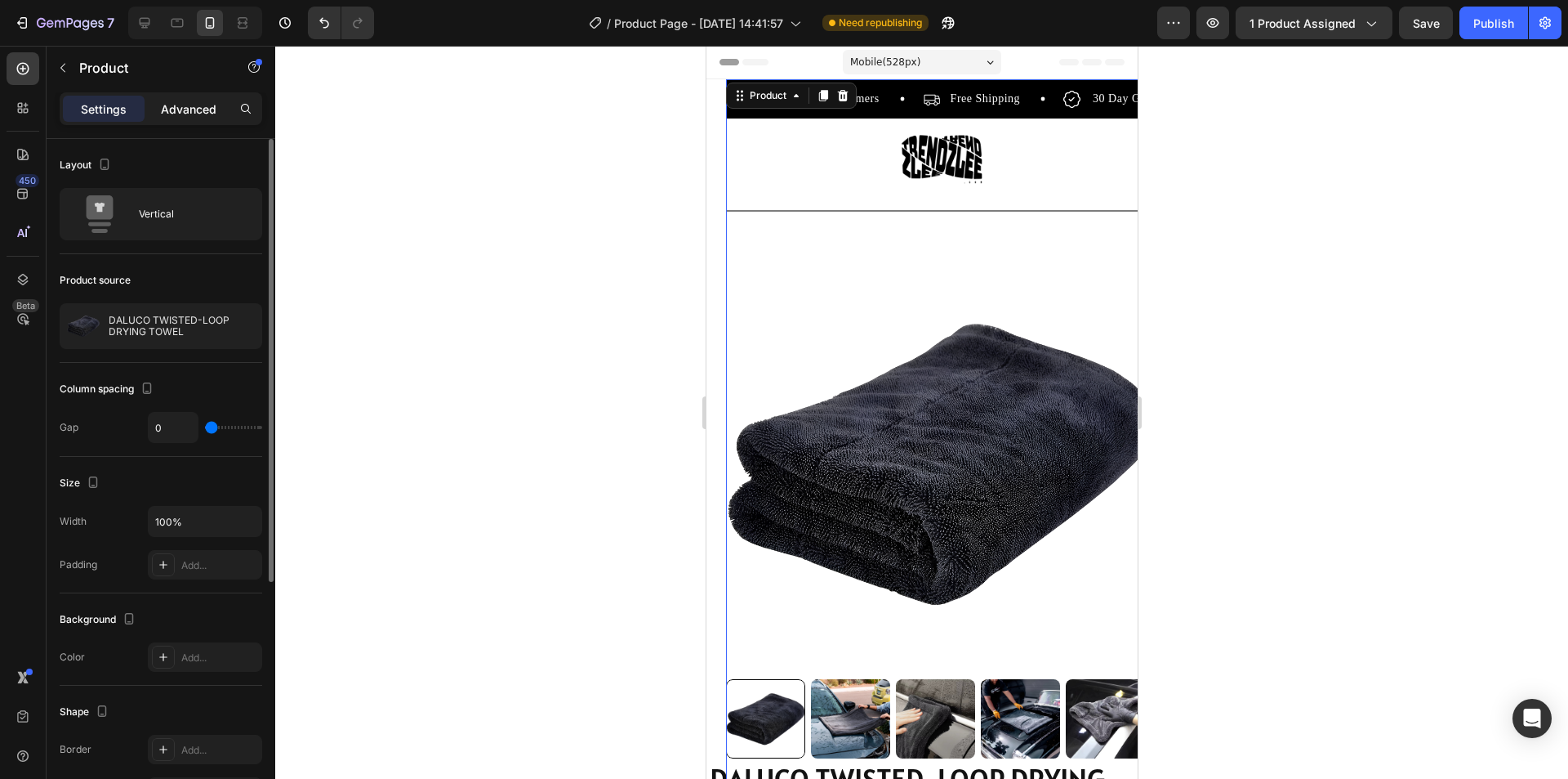
click at [194, 98] on div "Advanced" at bounding box center [188, 108] width 81 height 26
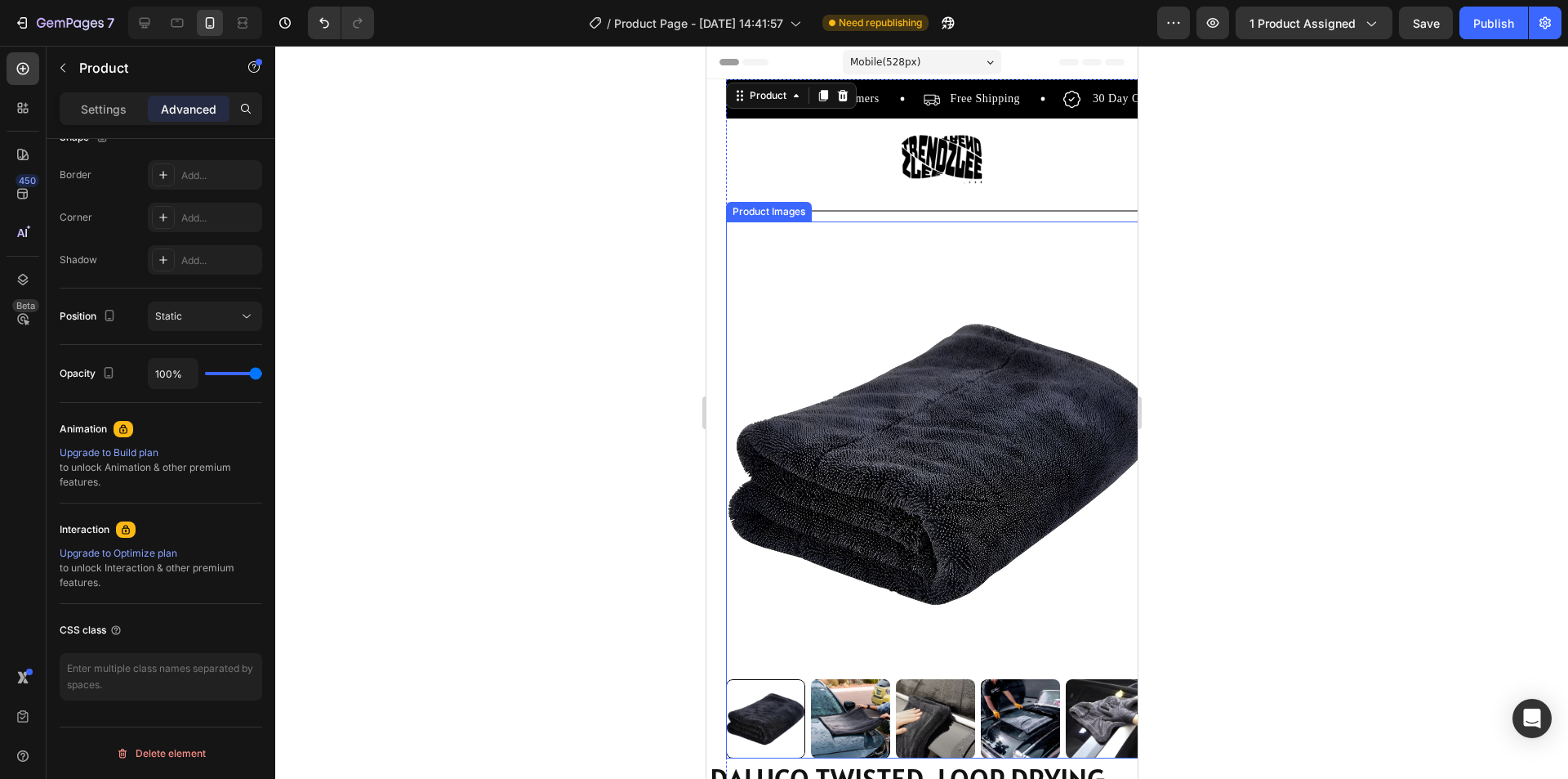
click at [985, 251] on img at bounding box center [940, 463] width 432 height 432
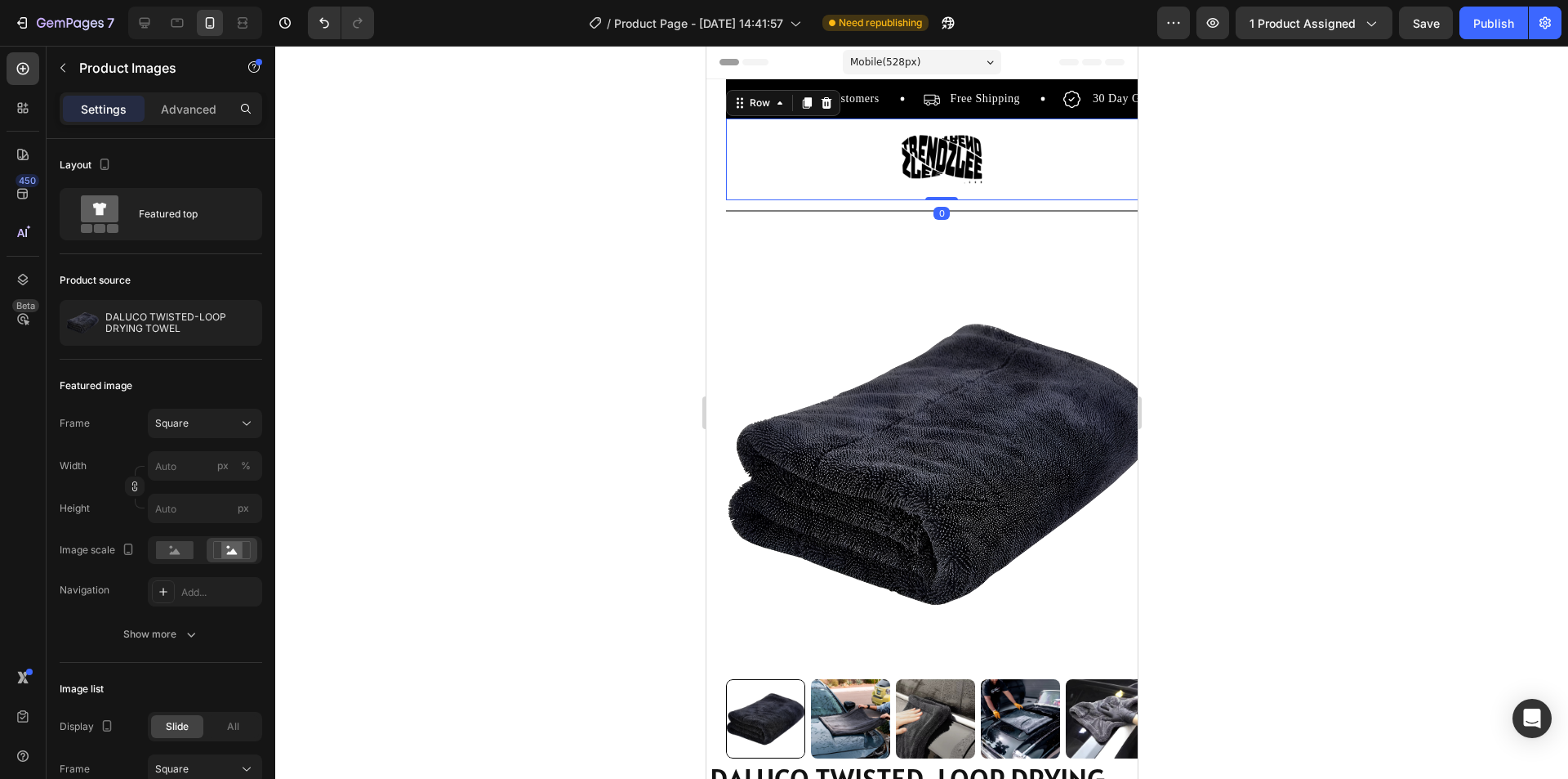
click at [1008, 156] on div "Image Row 0" at bounding box center [940, 158] width 432 height 81
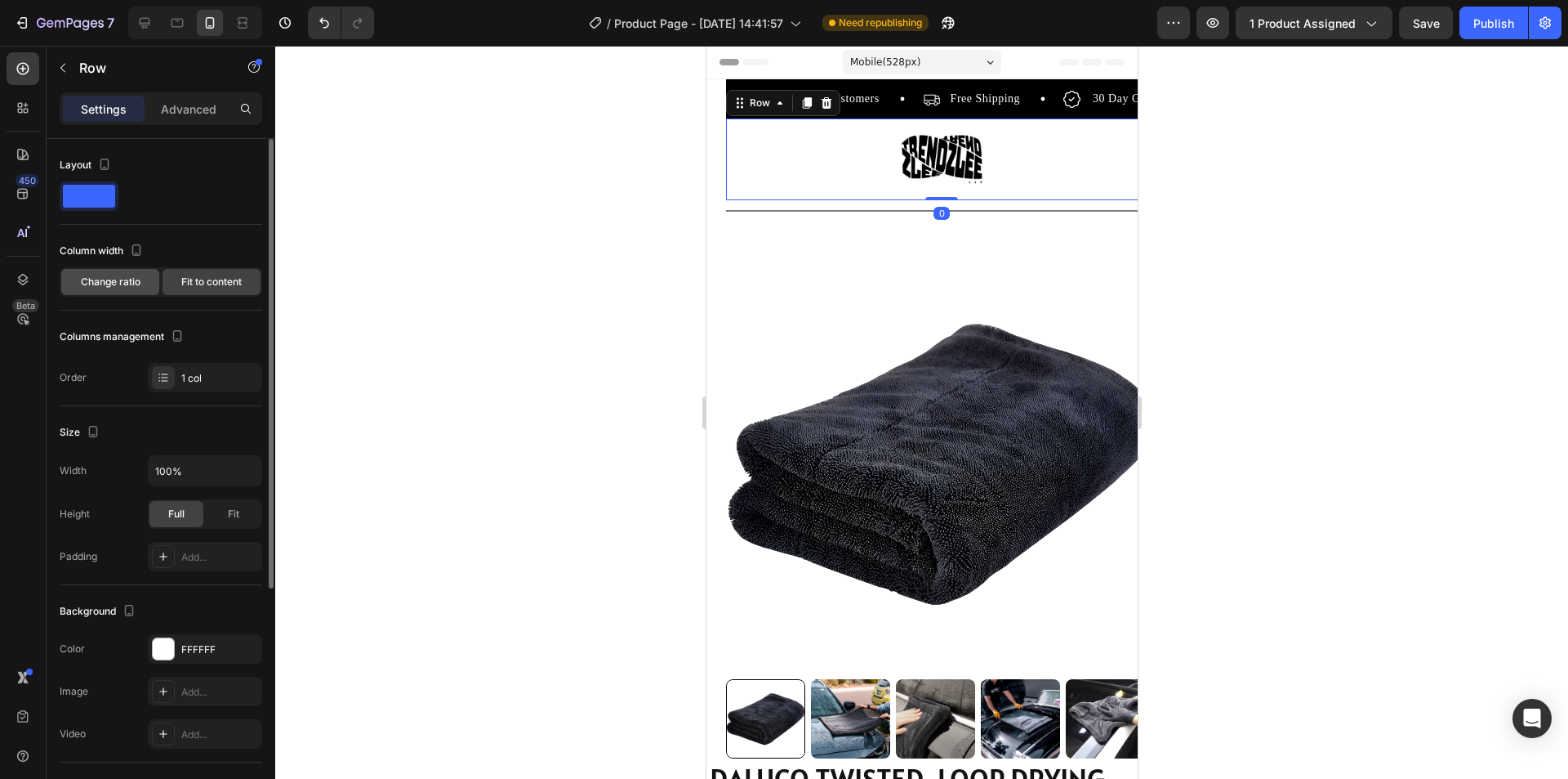
click at [97, 286] on span "Change ratio" at bounding box center [110, 282] width 60 height 15
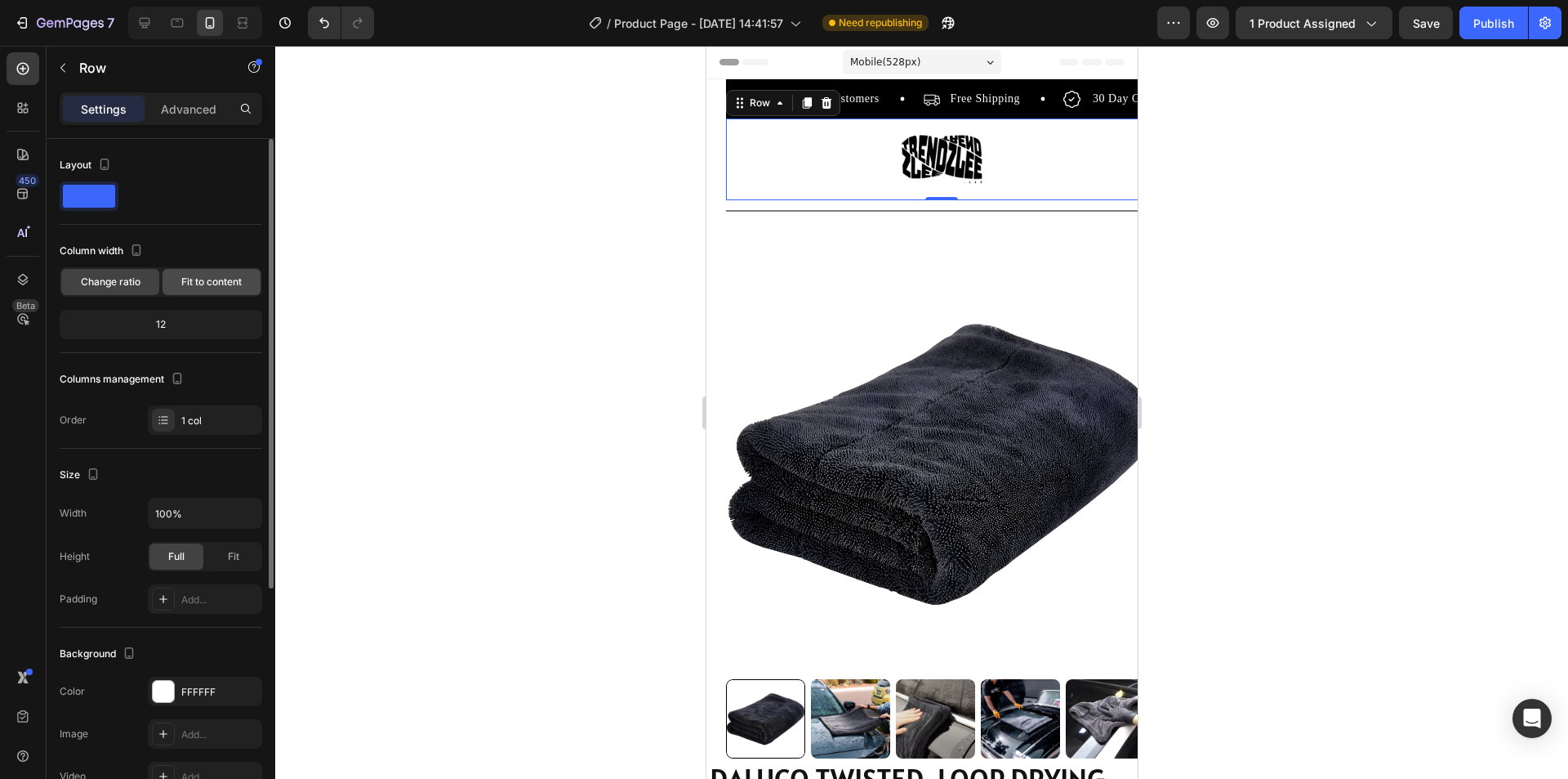
click at [188, 283] on span "Fit to content" at bounding box center [211, 282] width 60 height 15
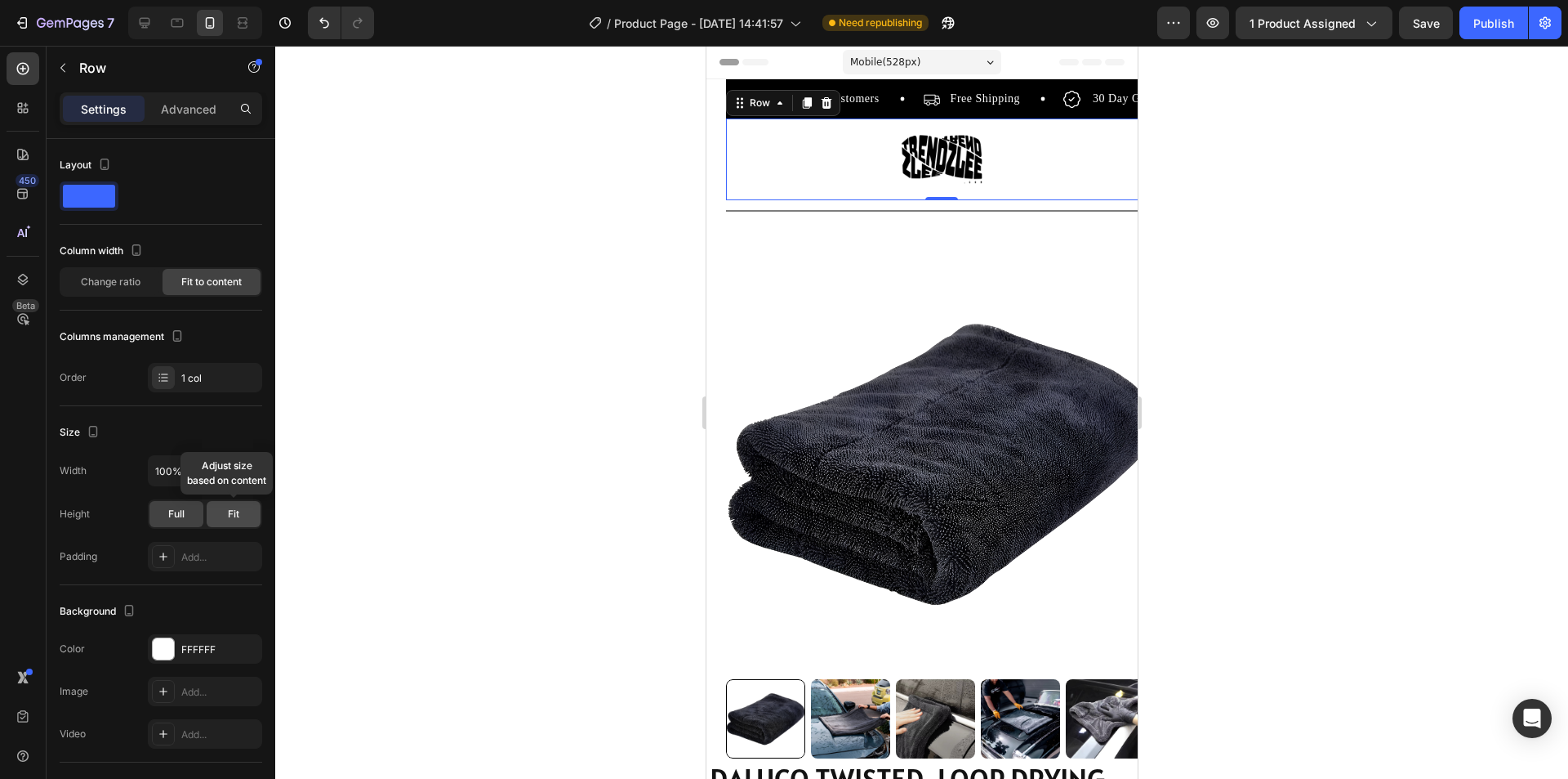
click at [232, 525] on div "Fit" at bounding box center [234, 513] width 54 height 26
click at [232, 513] on span "Fit" at bounding box center [234, 514] width 12 height 15
click at [190, 519] on div "Full" at bounding box center [176, 513] width 54 height 26
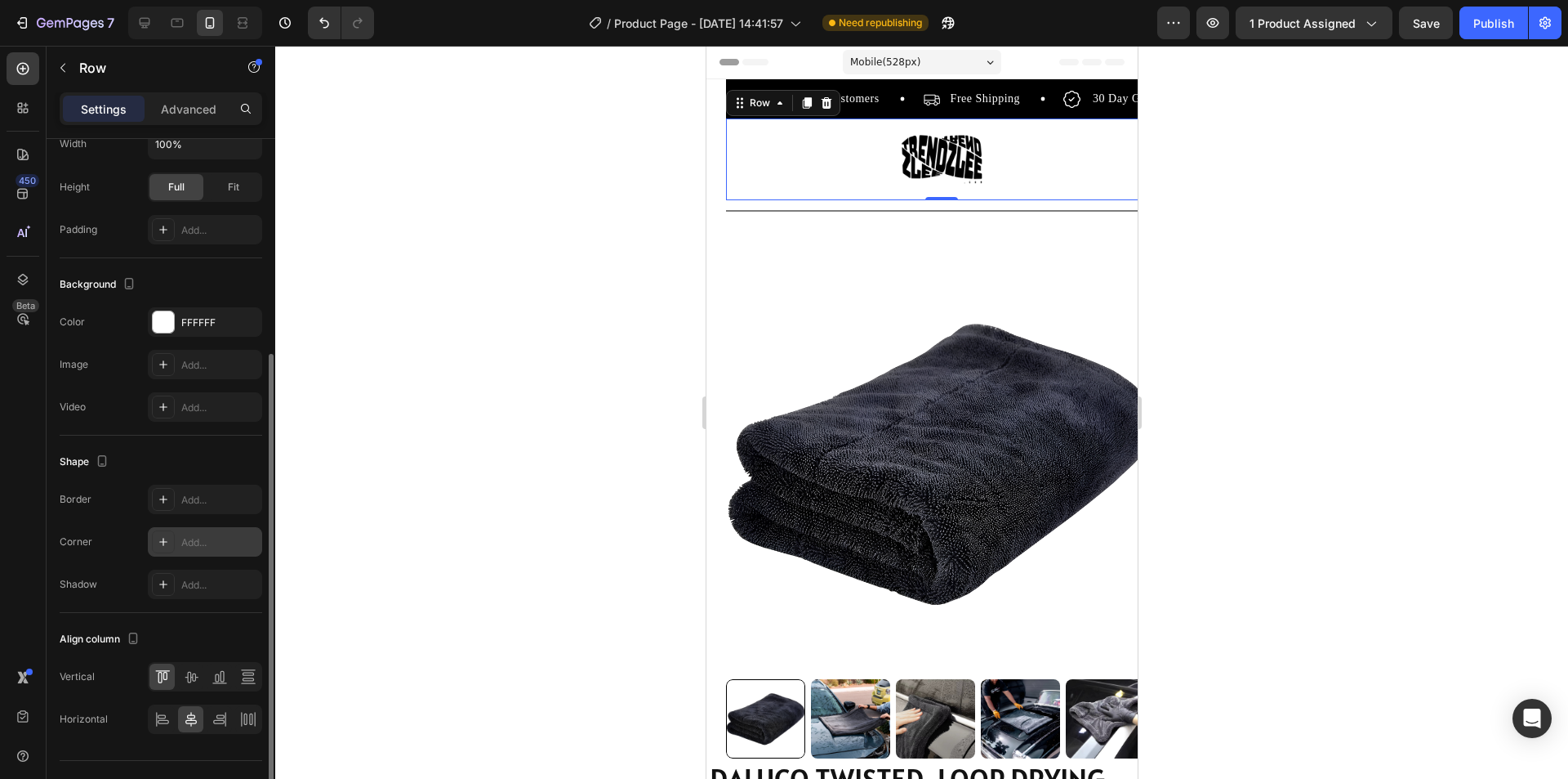
scroll to position [361, 0]
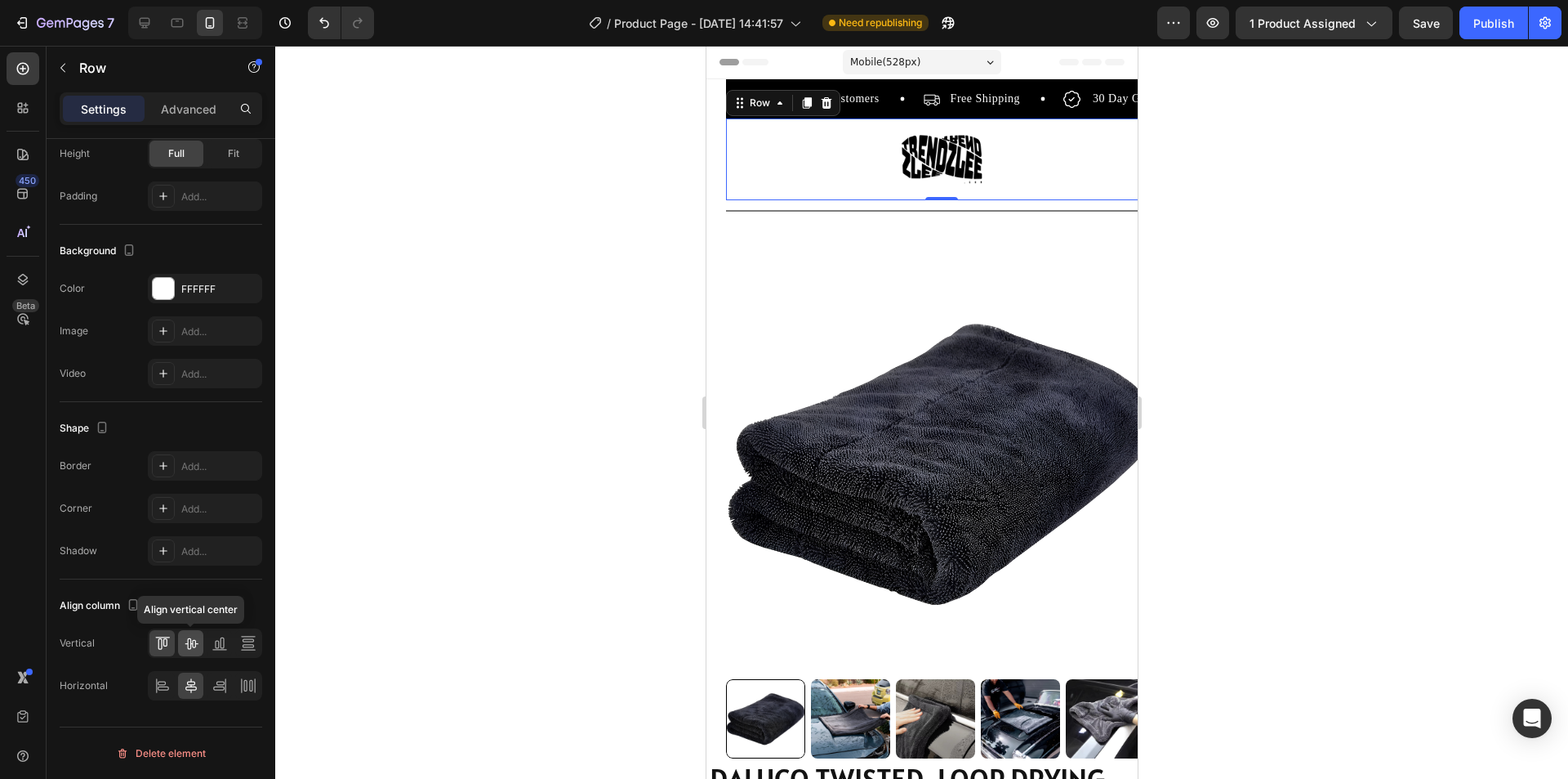
click at [194, 647] on icon at bounding box center [190, 642] width 16 height 16
click at [214, 682] on icon at bounding box center [219, 685] width 16 height 16
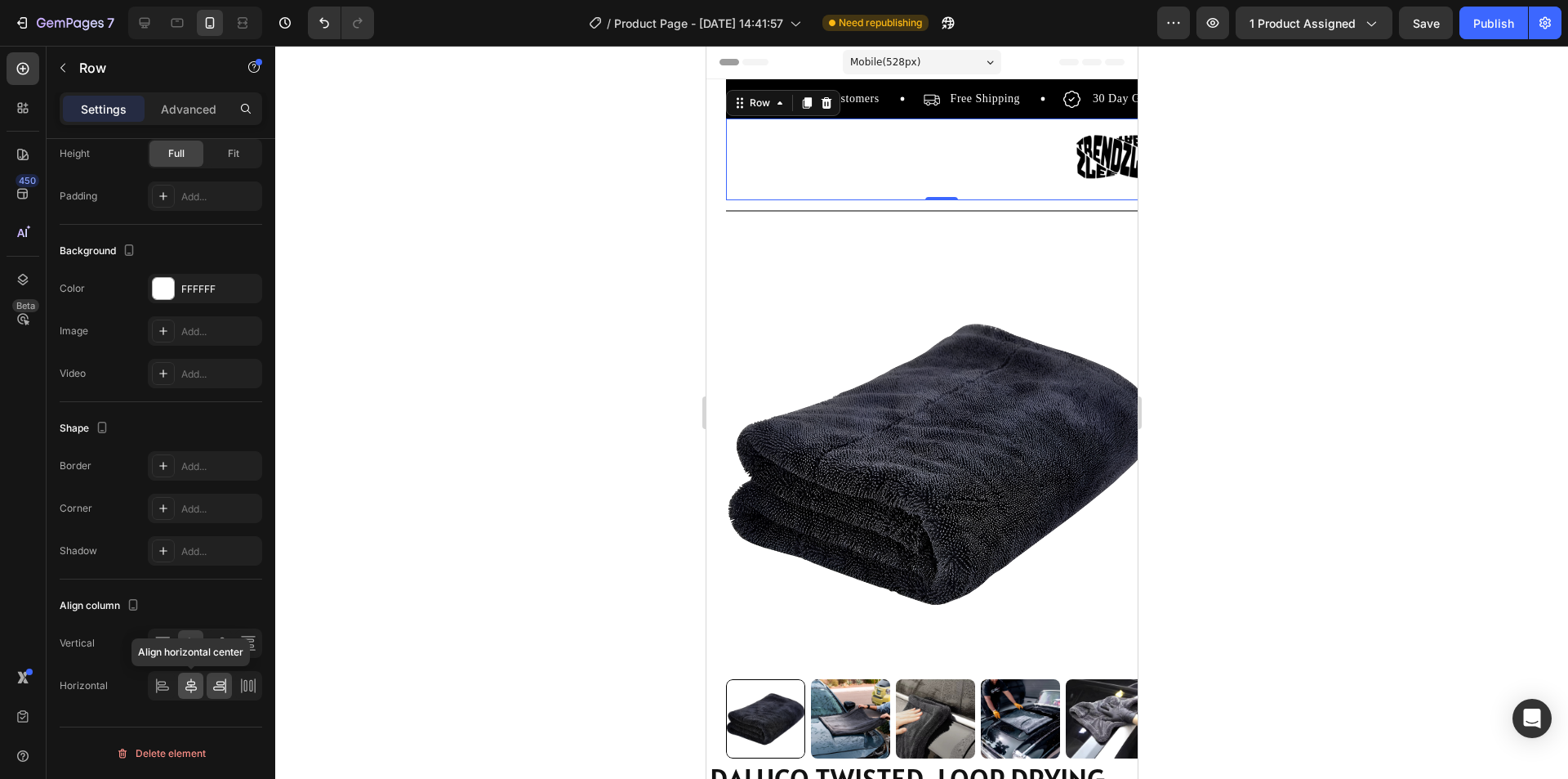
click at [197, 688] on icon at bounding box center [190, 685] width 16 height 16
click at [164, 679] on icon at bounding box center [162, 685] width 16 height 16
click at [188, 691] on icon at bounding box center [190, 685] width 16 height 16
click at [146, 677] on div "Horizontal Align horizontal center" at bounding box center [161, 685] width 203 height 29
click at [160, 682] on icon at bounding box center [162, 683] width 8 height 4
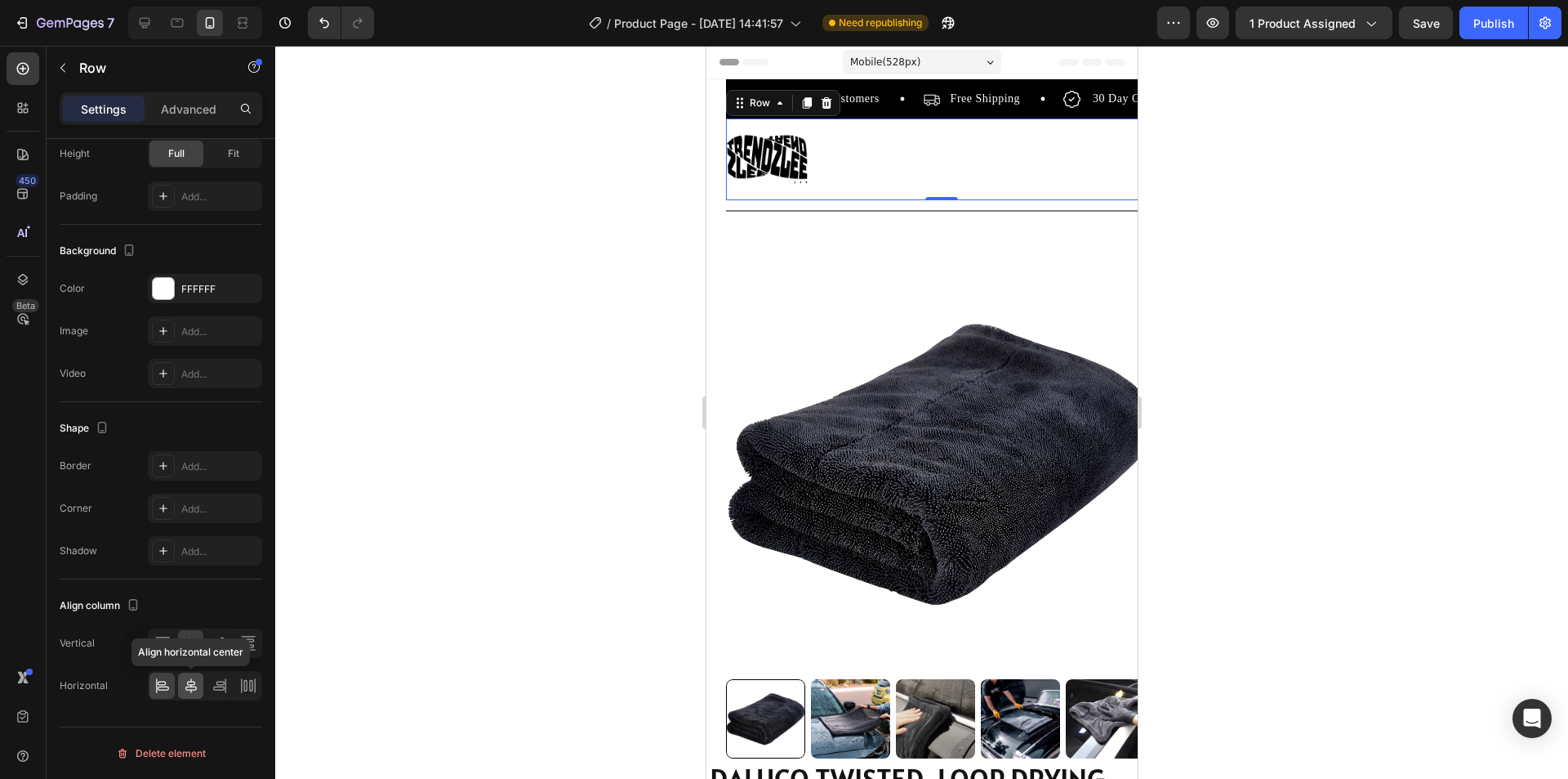
click at [189, 688] on icon at bounding box center [190, 685] width 16 height 16
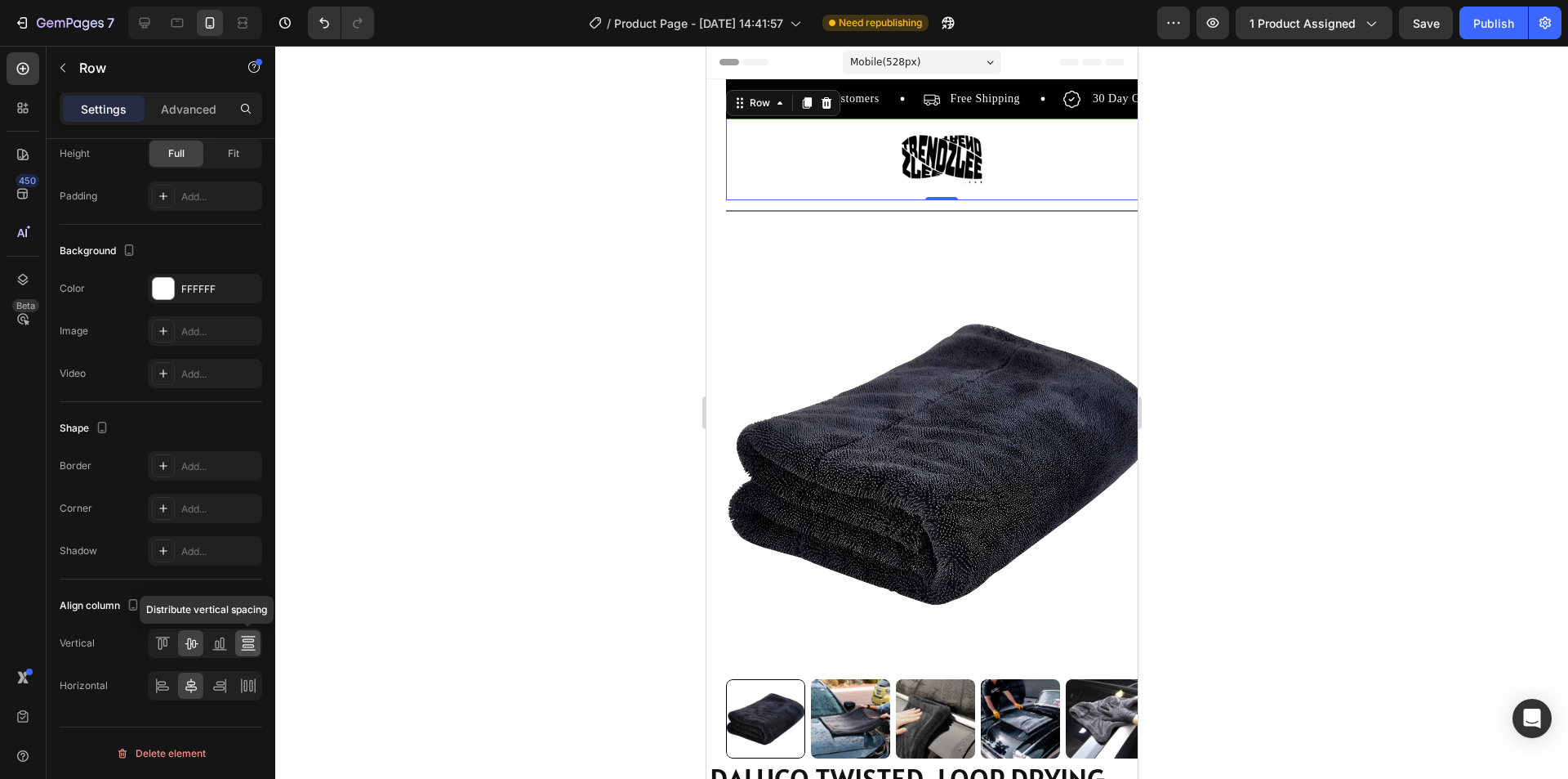
click at [249, 647] on icon at bounding box center [247, 646] width 12 height 3
click at [244, 683] on icon at bounding box center [245, 686] width 3 height 12
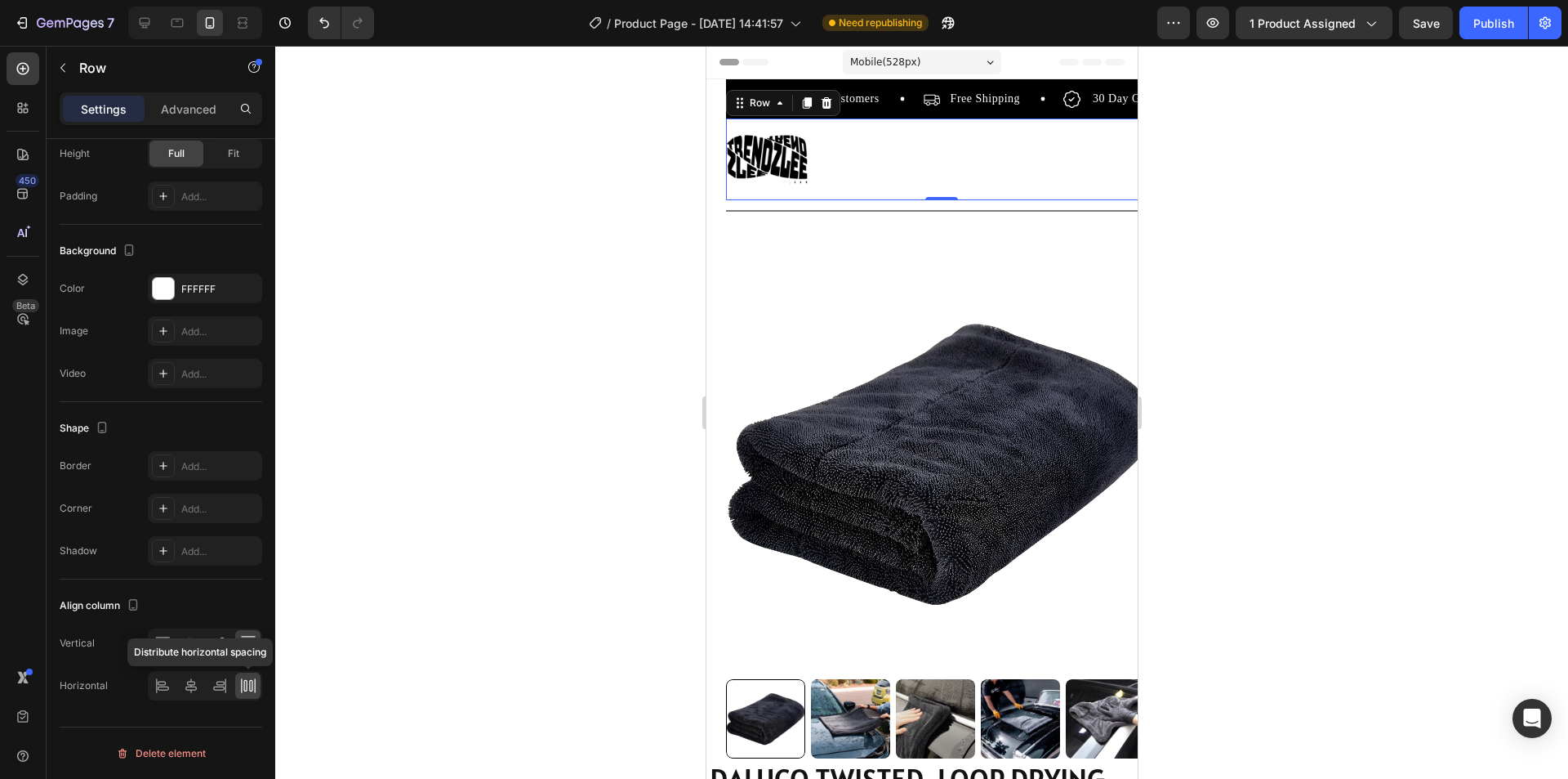
click at [244, 683] on icon at bounding box center [245, 686] width 3 height 12
click at [194, 688] on icon at bounding box center [190, 685] width 16 height 16
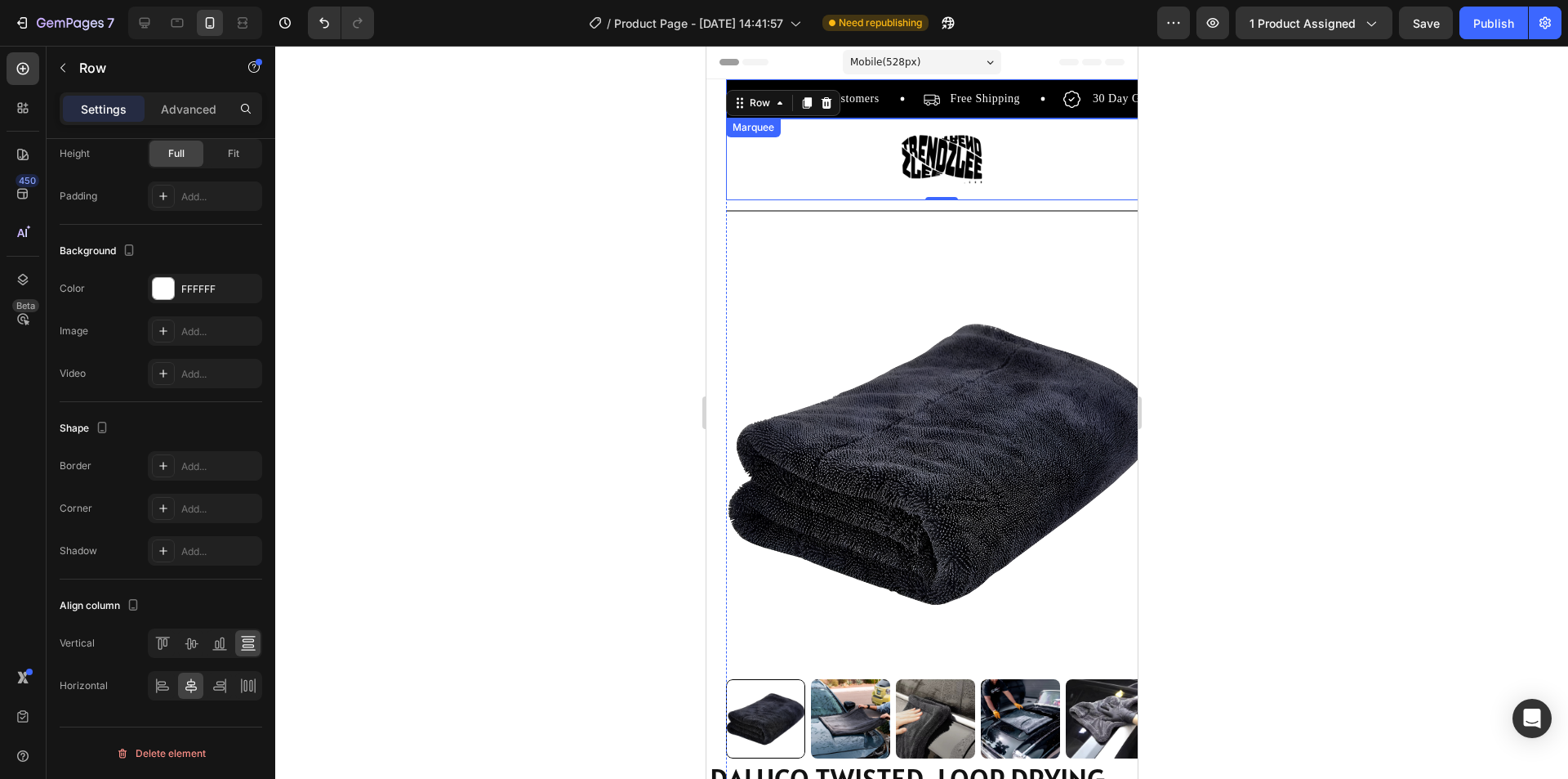
click at [897, 112] on div "7600+ Happy Customers Item List Free Shipping Item List 30 Day Guarantee Item L…" at bounding box center [940, 103] width 432 height 29
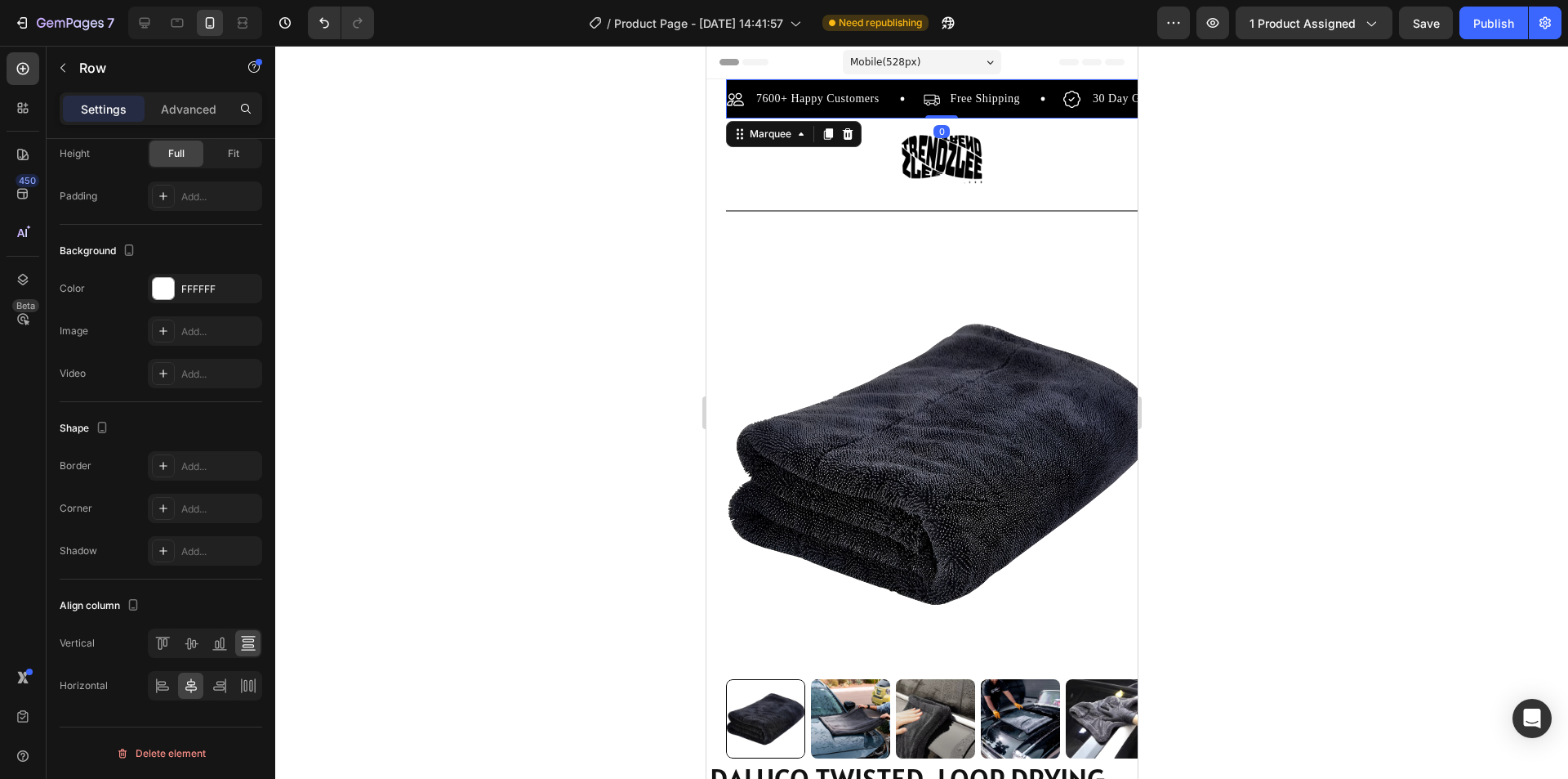
scroll to position [0, 0]
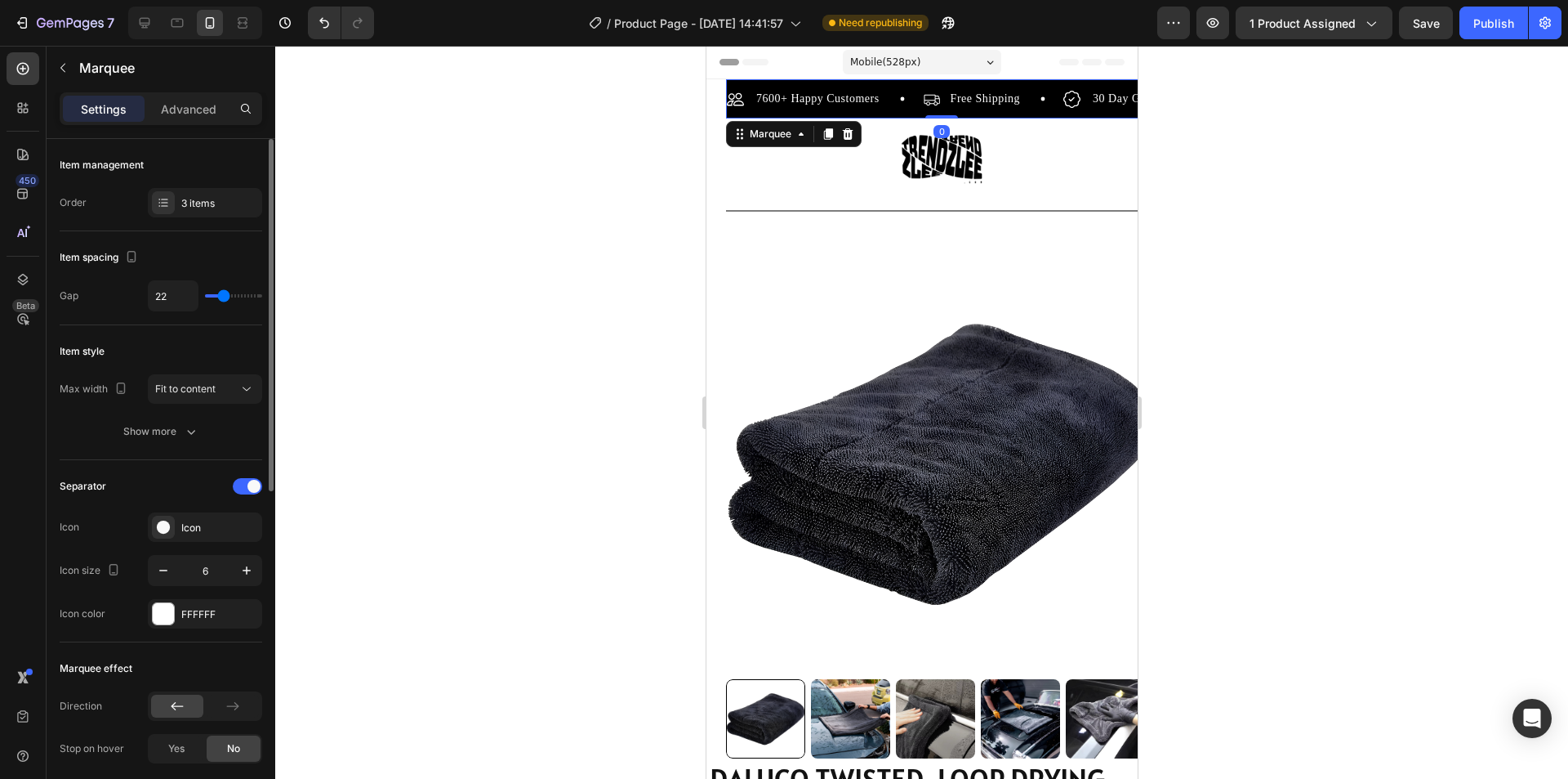
click at [892, 107] on div "7600+ Happy Customers Item List" at bounding box center [824, 98] width 196 height 19
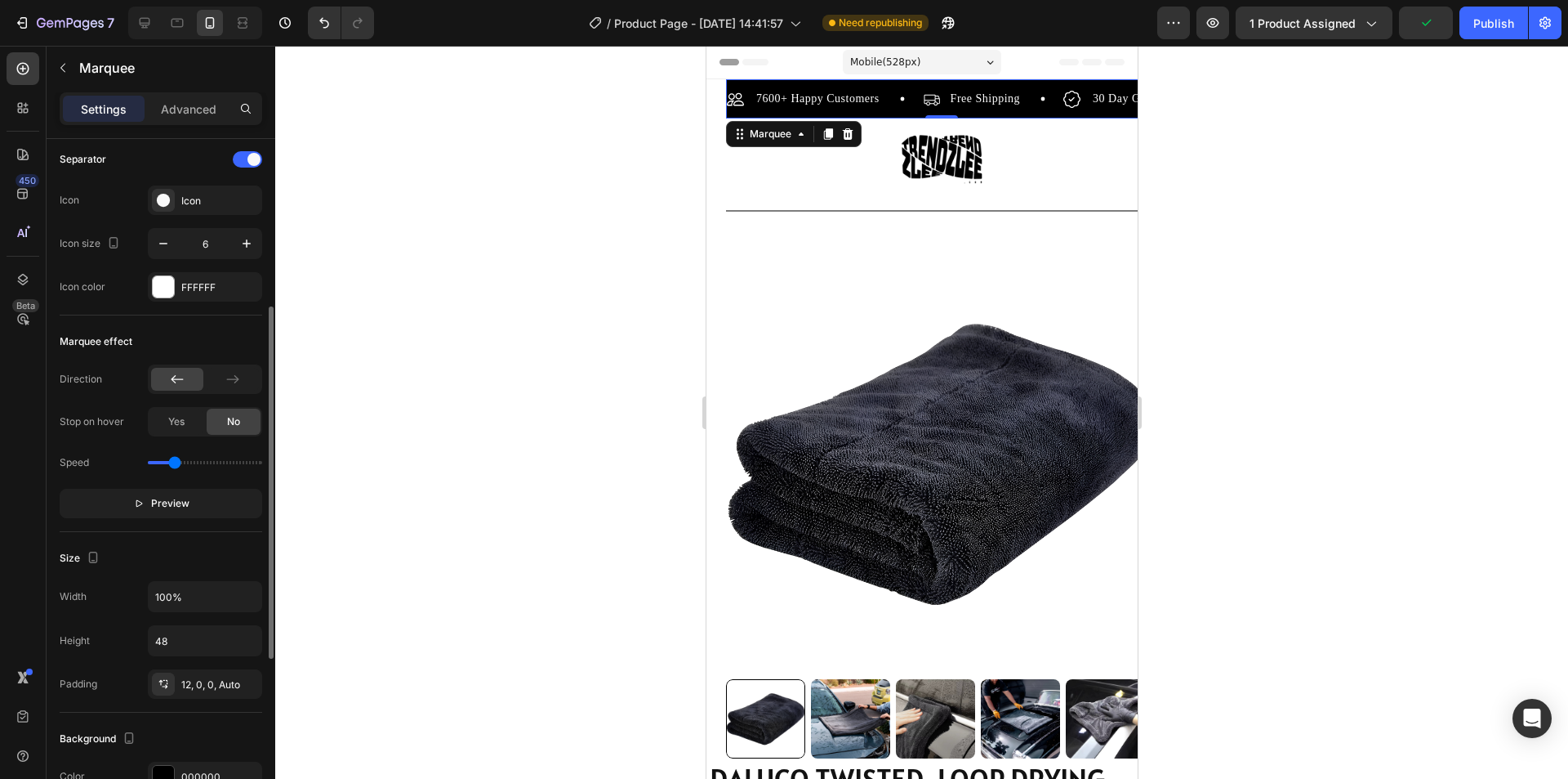
scroll to position [652, 0]
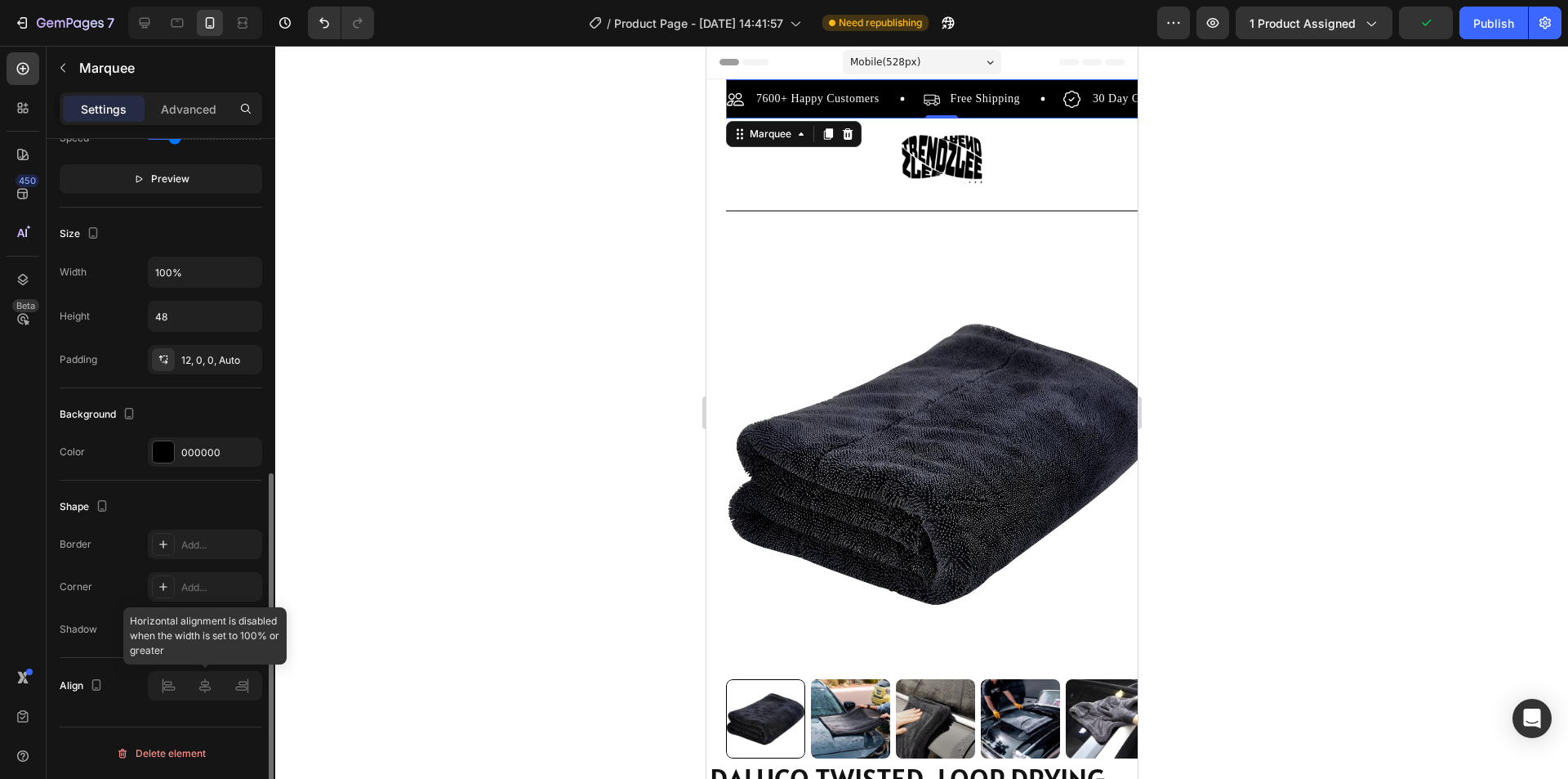
click at [205, 692] on div at bounding box center [204, 685] width 114 height 29
click at [219, 308] on input "48" at bounding box center [204, 316] width 112 height 29
click at [215, 278] on input "100%" at bounding box center [204, 272] width 112 height 29
type input "90%"
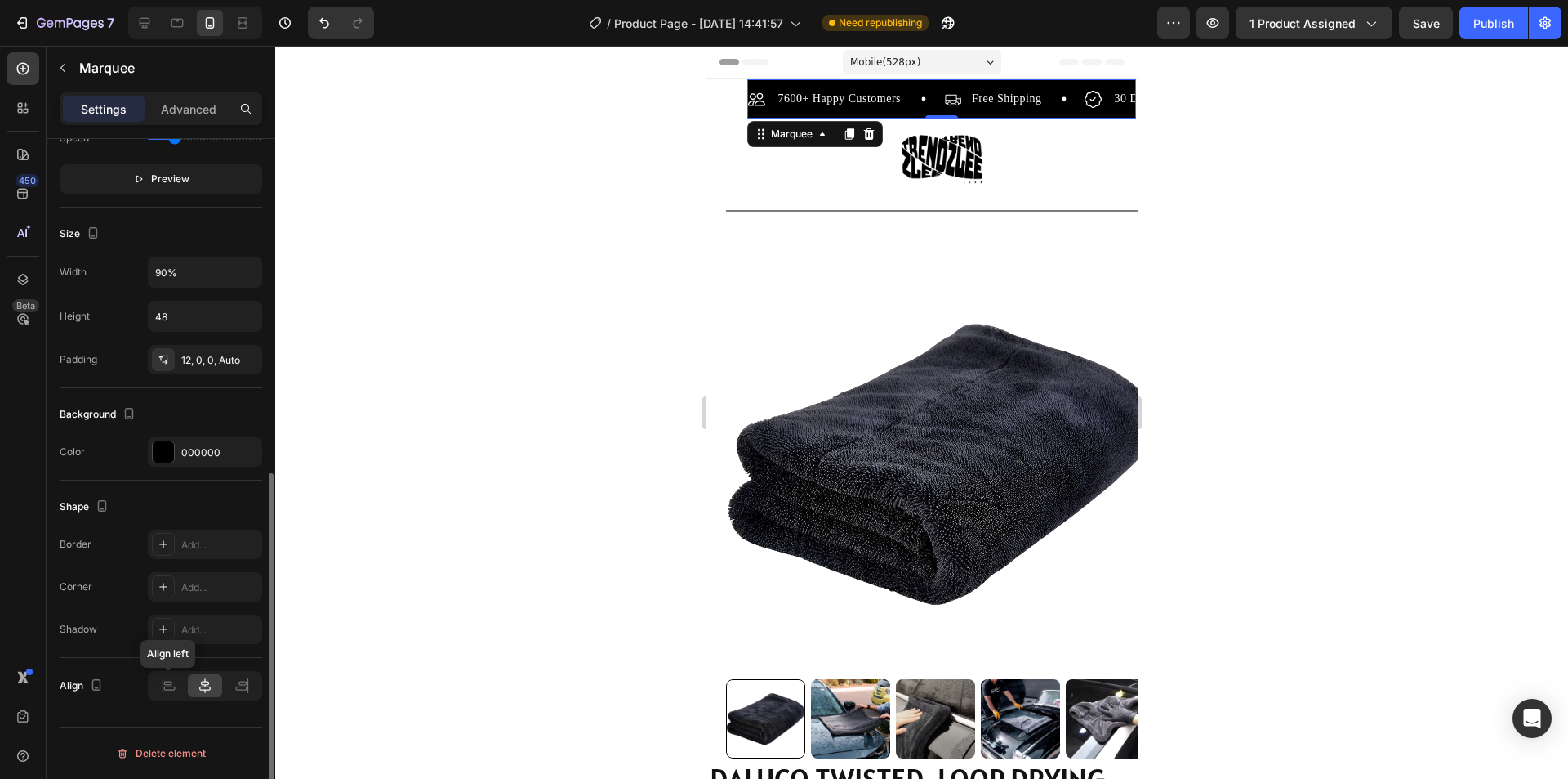
click at [197, 688] on icon at bounding box center [204, 685] width 16 height 16
click at [166, 693] on icon at bounding box center [168, 685] width 16 height 16
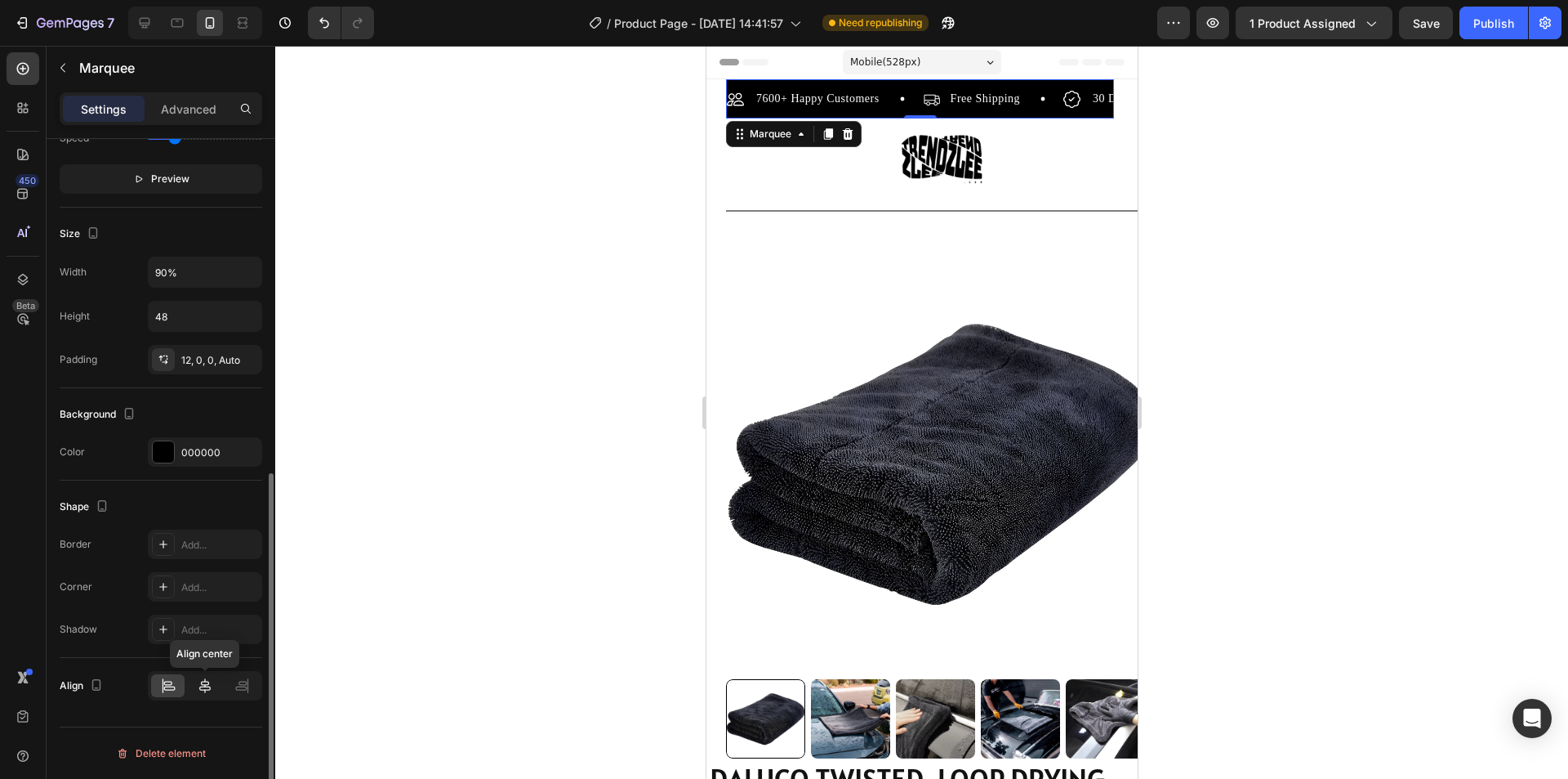
click at [208, 692] on icon at bounding box center [204, 685] width 16 height 16
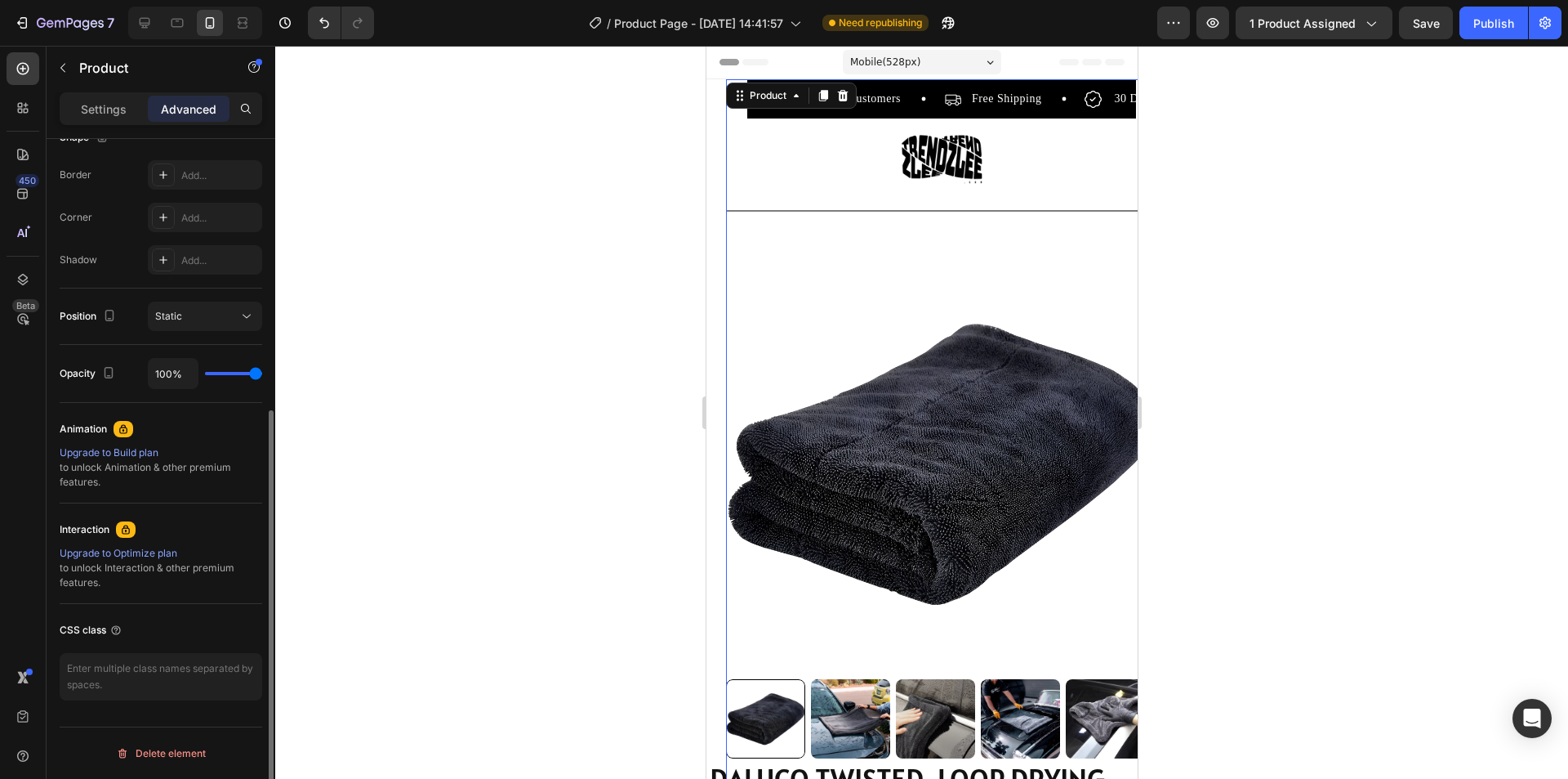
scroll to position [0, 0]
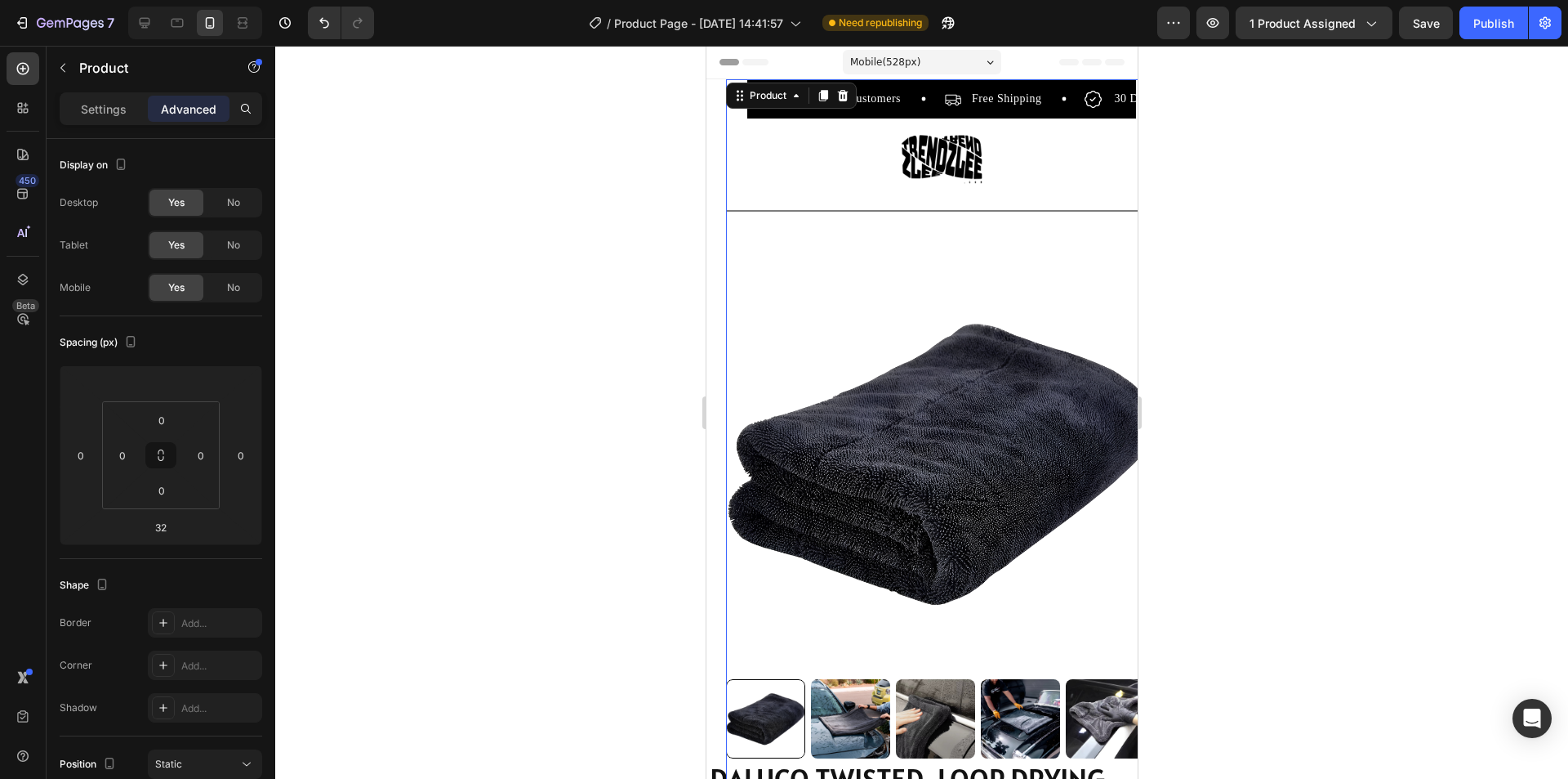
click at [834, 222] on div "Product Images" at bounding box center [940, 490] width 432 height 537
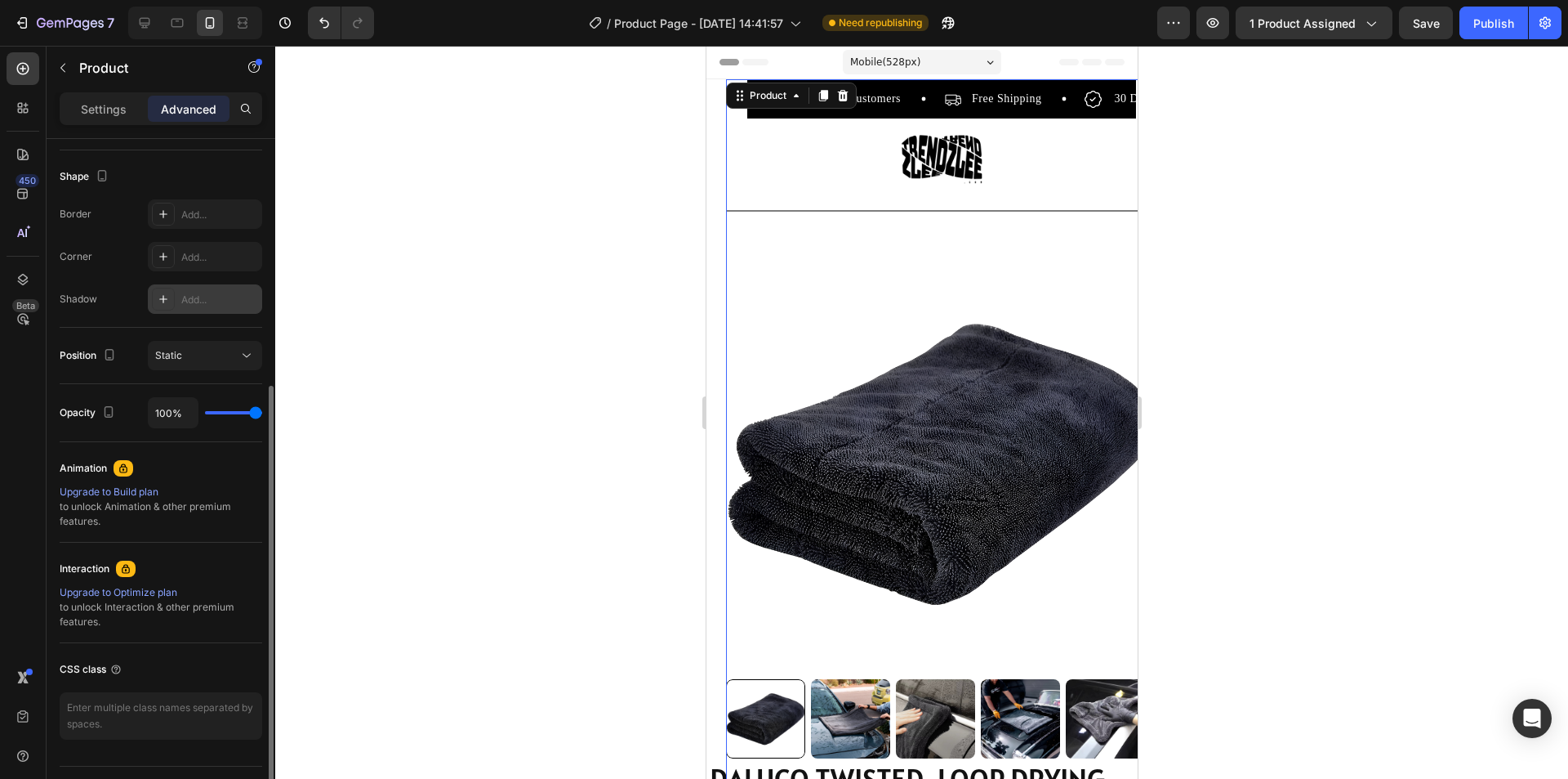
scroll to position [448, 0]
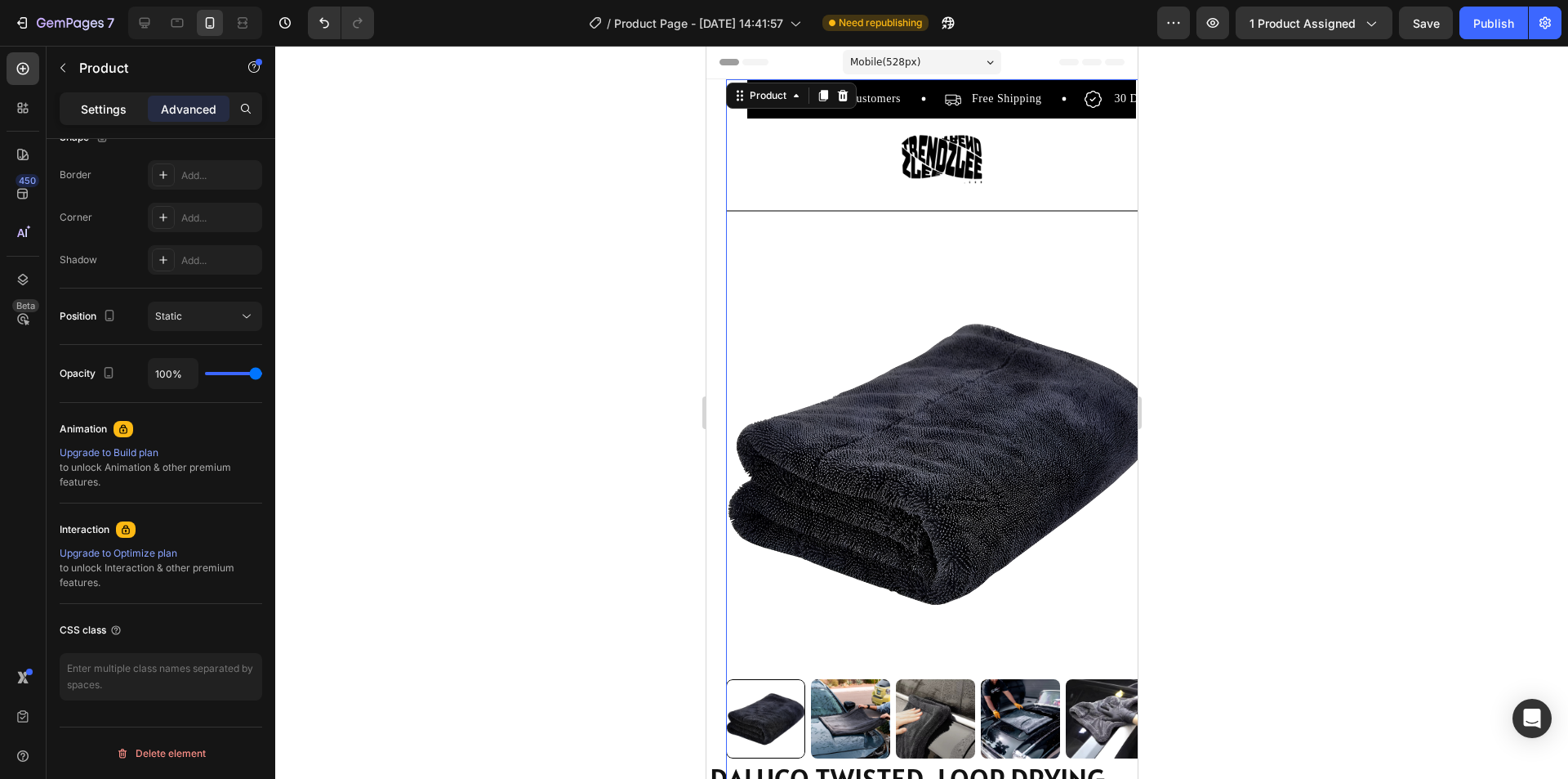
click at [102, 102] on p "Settings" at bounding box center [103, 109] width 46 height 17
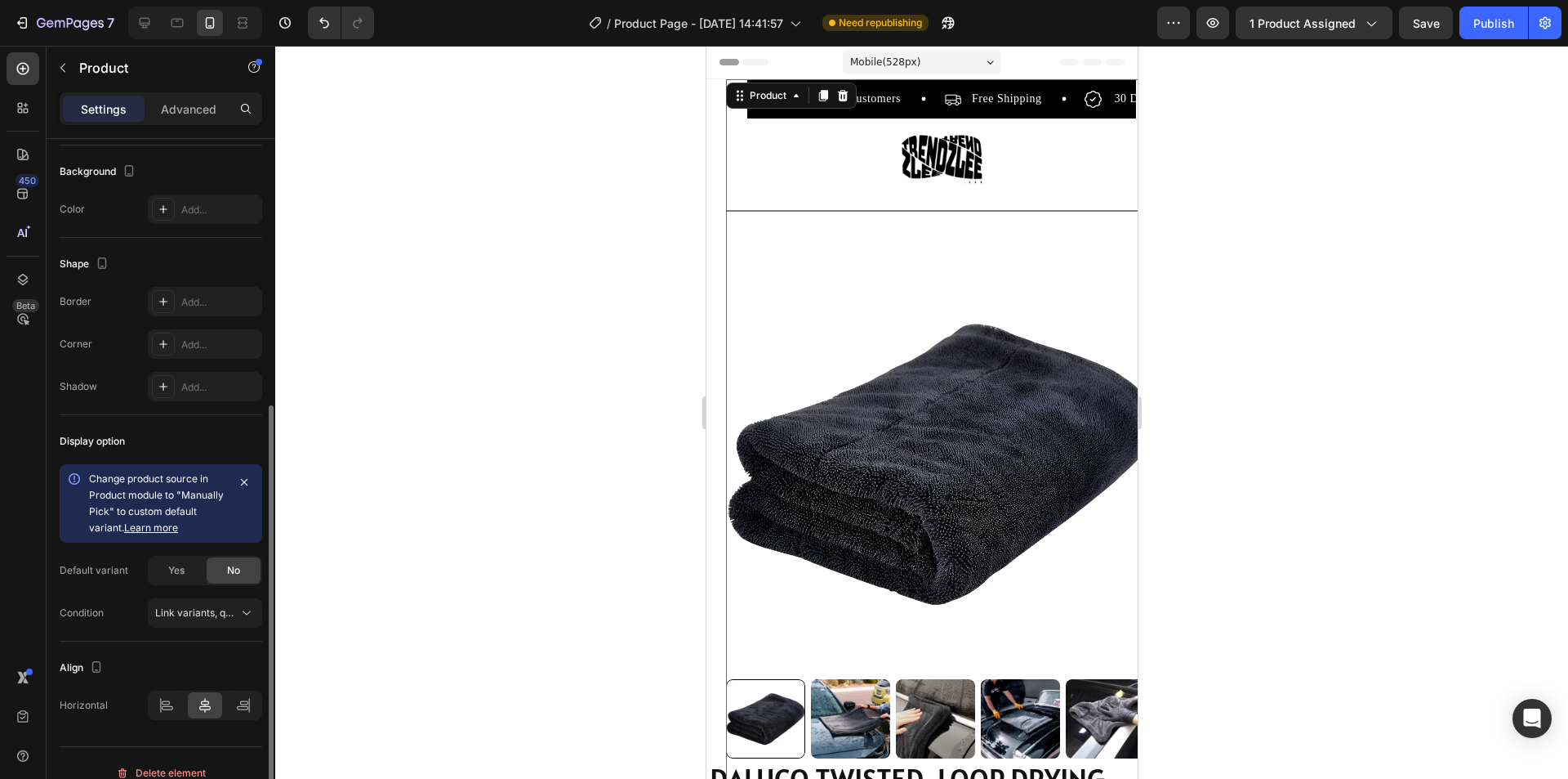
click at [144, 525] on link "Learn more" at bounding box center [151, 527] width 54 height 13
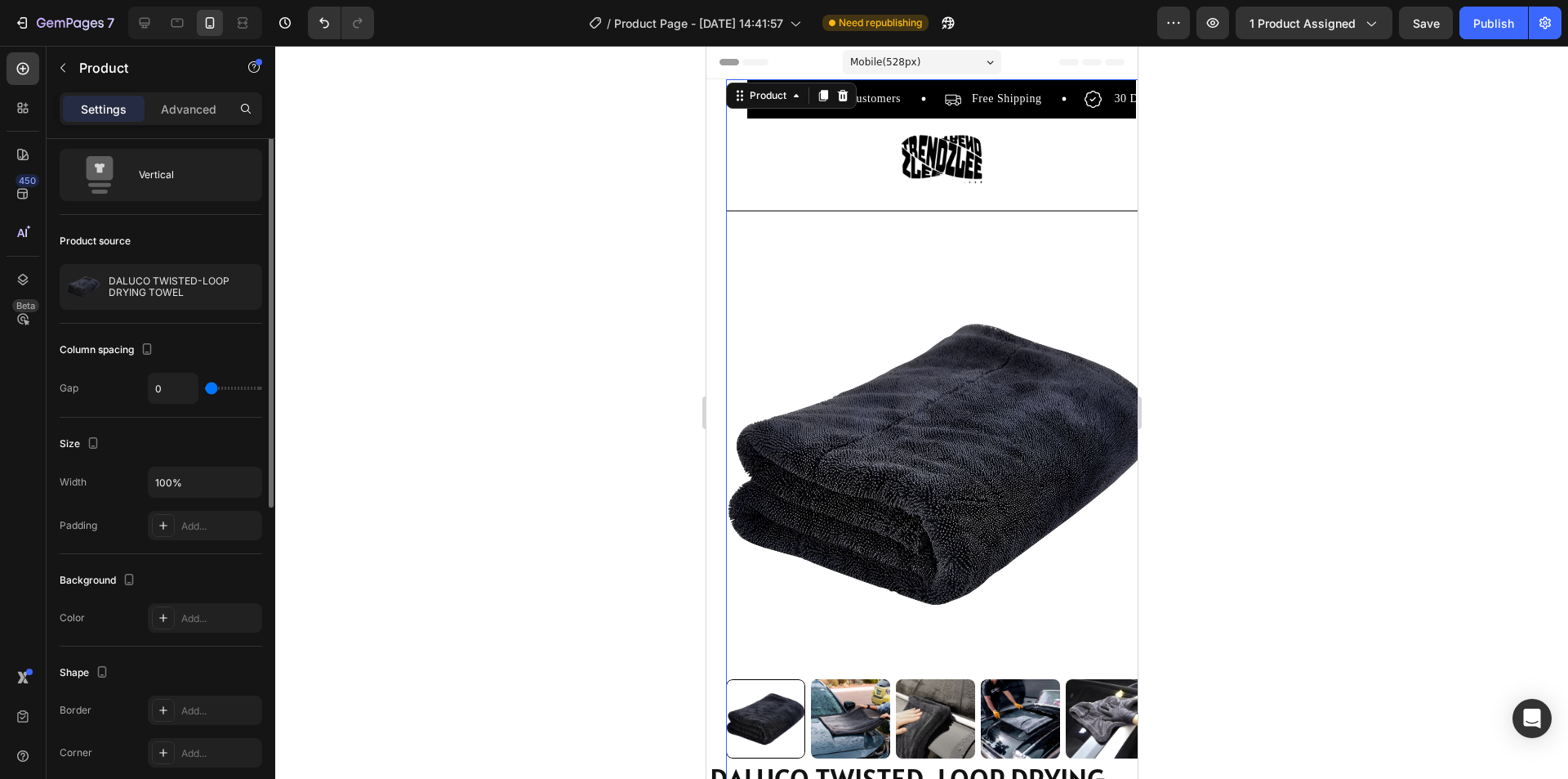
scroll to position [0, 0]
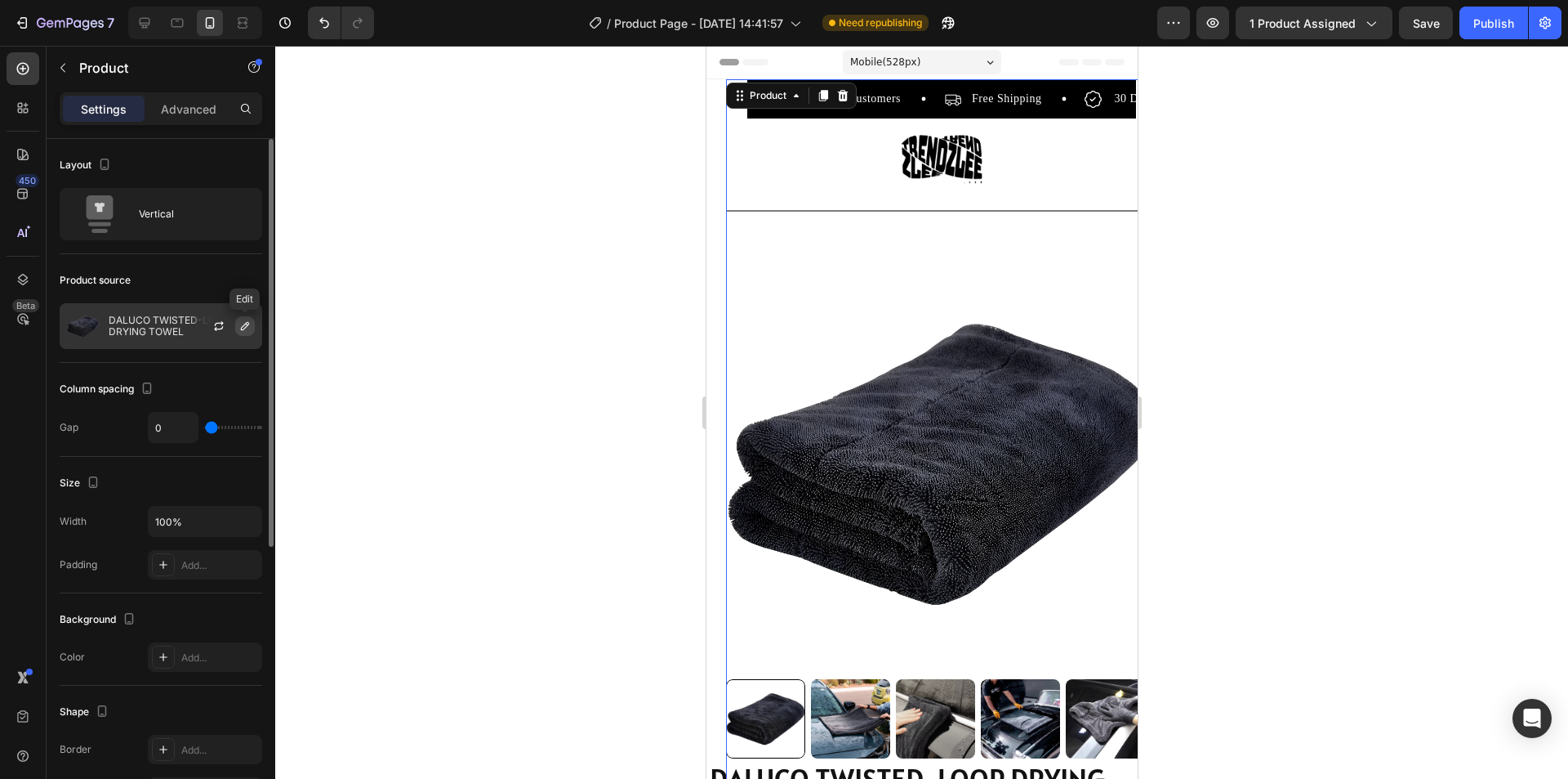
click at [243, 319] on button "button" at bounding box center [245, 325] width 19 height 19
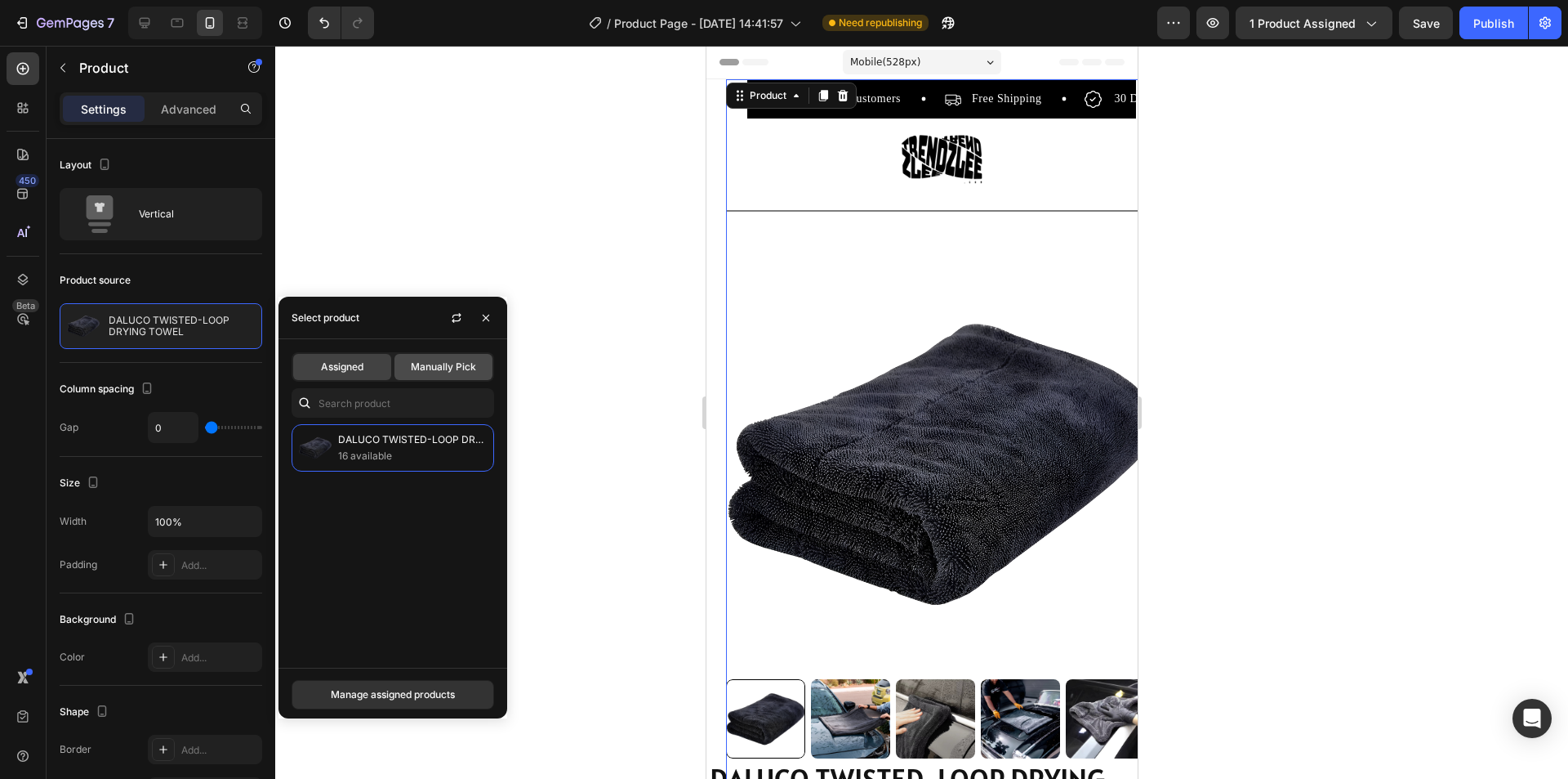
click at [434, 370] on span "Manually Pick" at bounding box center [443, 367] width 65 height 15
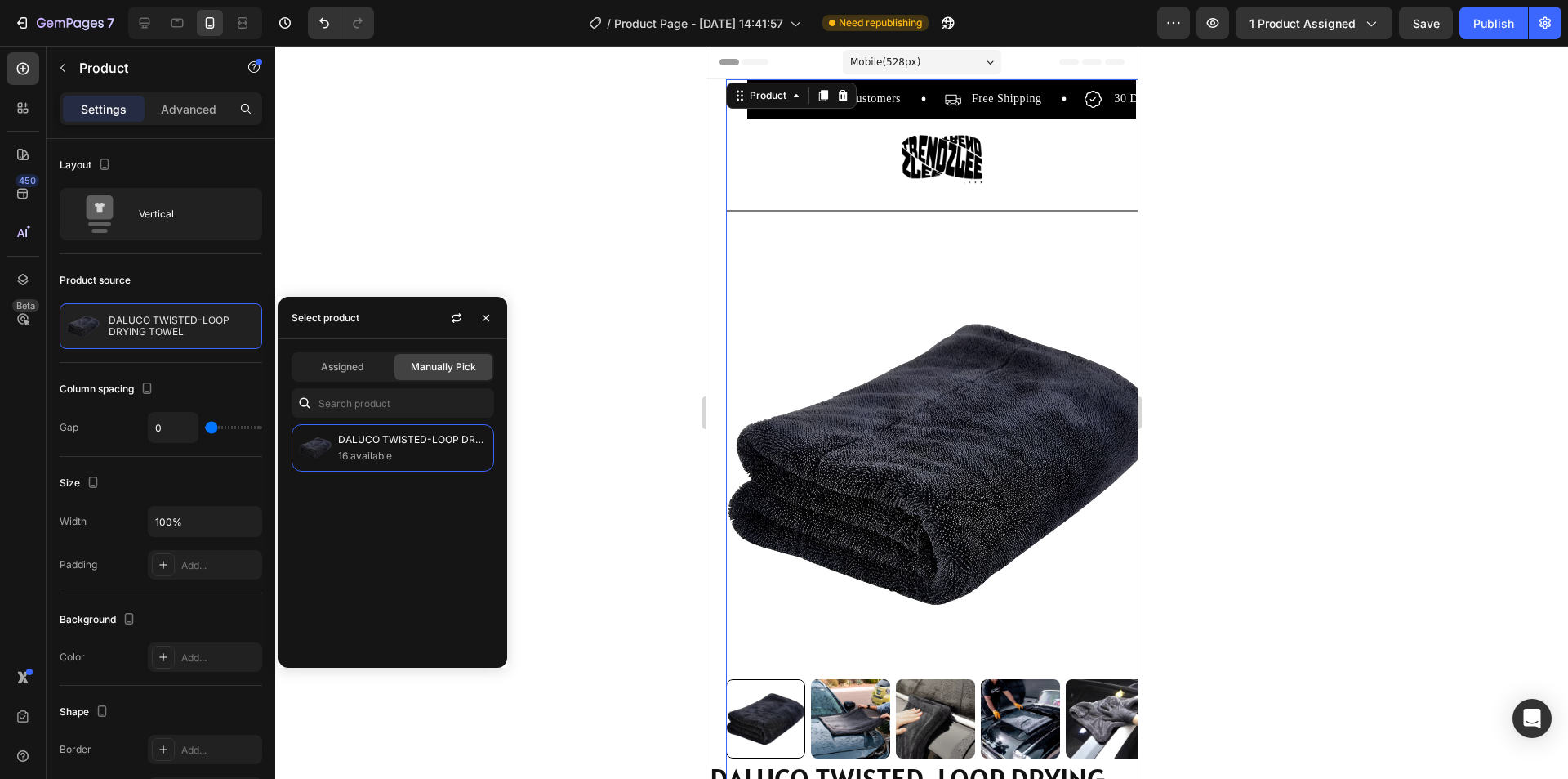
click at [427, 369] on span "Manually Pick" at bounding box center [443, 367] width 65 height 15
click at [392, 447] on p "DALUCO TWISTED-LOOP DRYING TOWEL" at bounding box center [411, 439] width 148 height 16
click at [340, 365] on span "Assigned" at bounding box center [342, 367] width 43 height 15
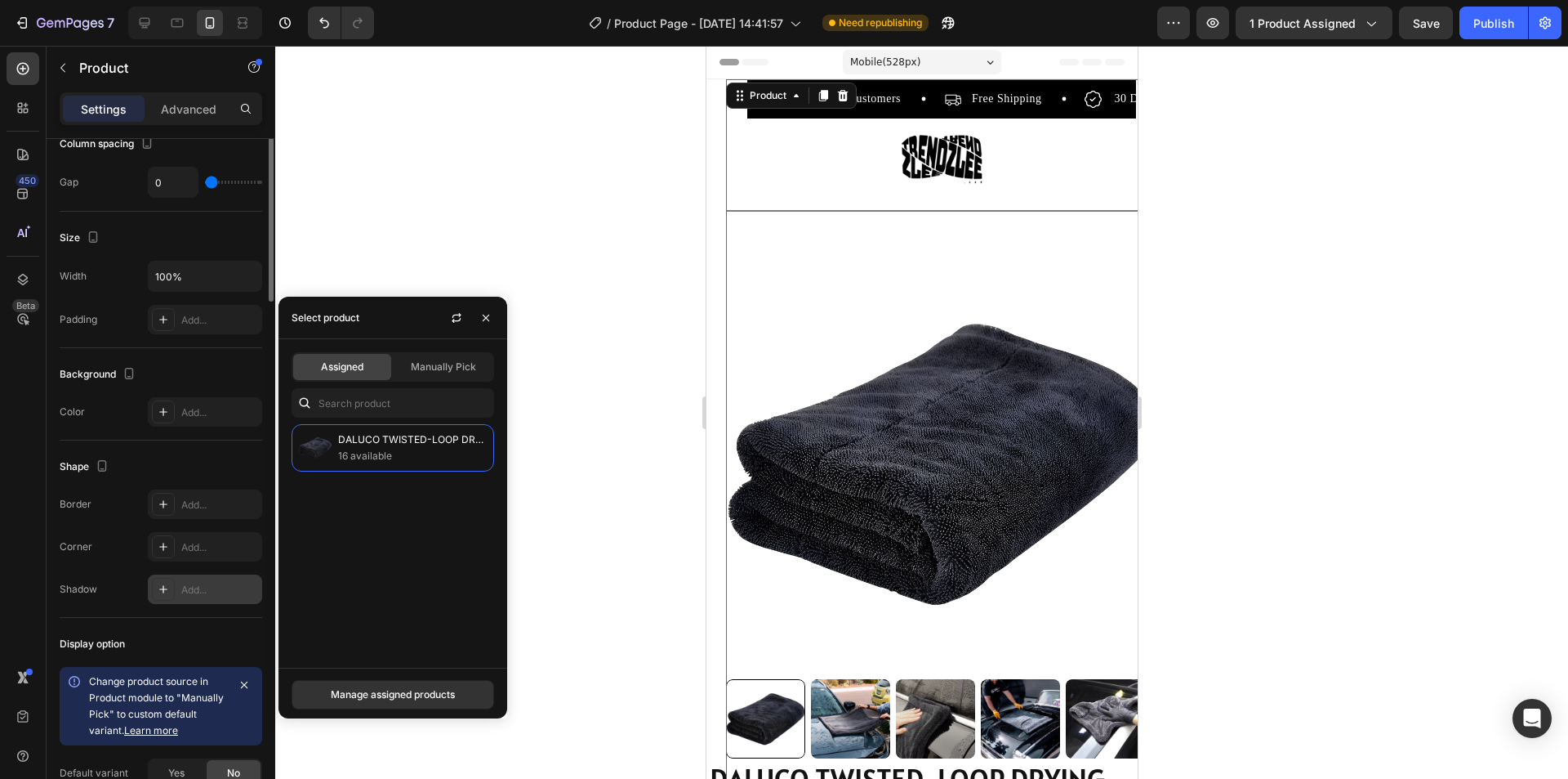
scroll to position [327, 0]
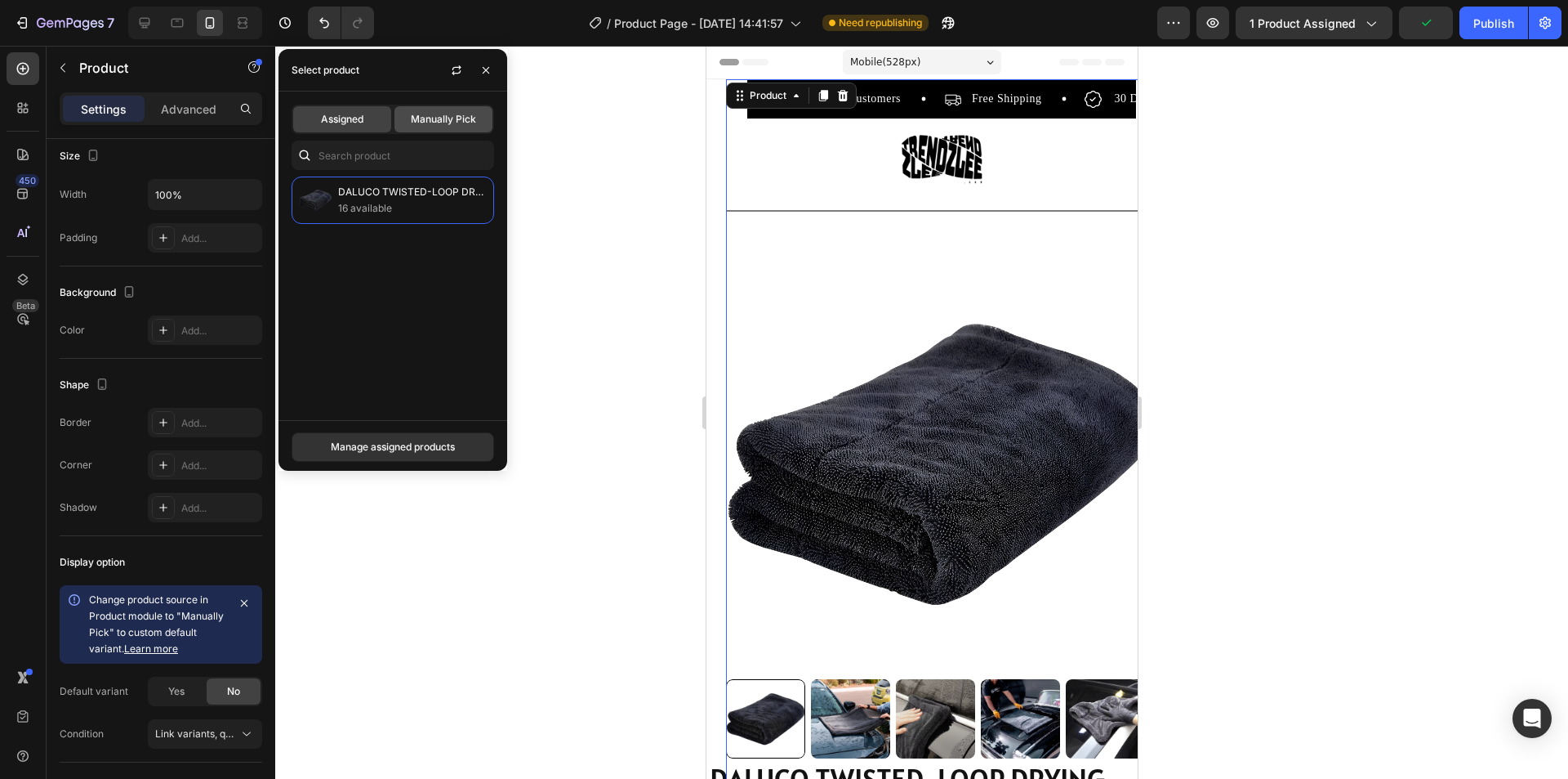
click at [441, 120] on span "Manually Pick" at bounding box center [443, 120] width 65 height 15
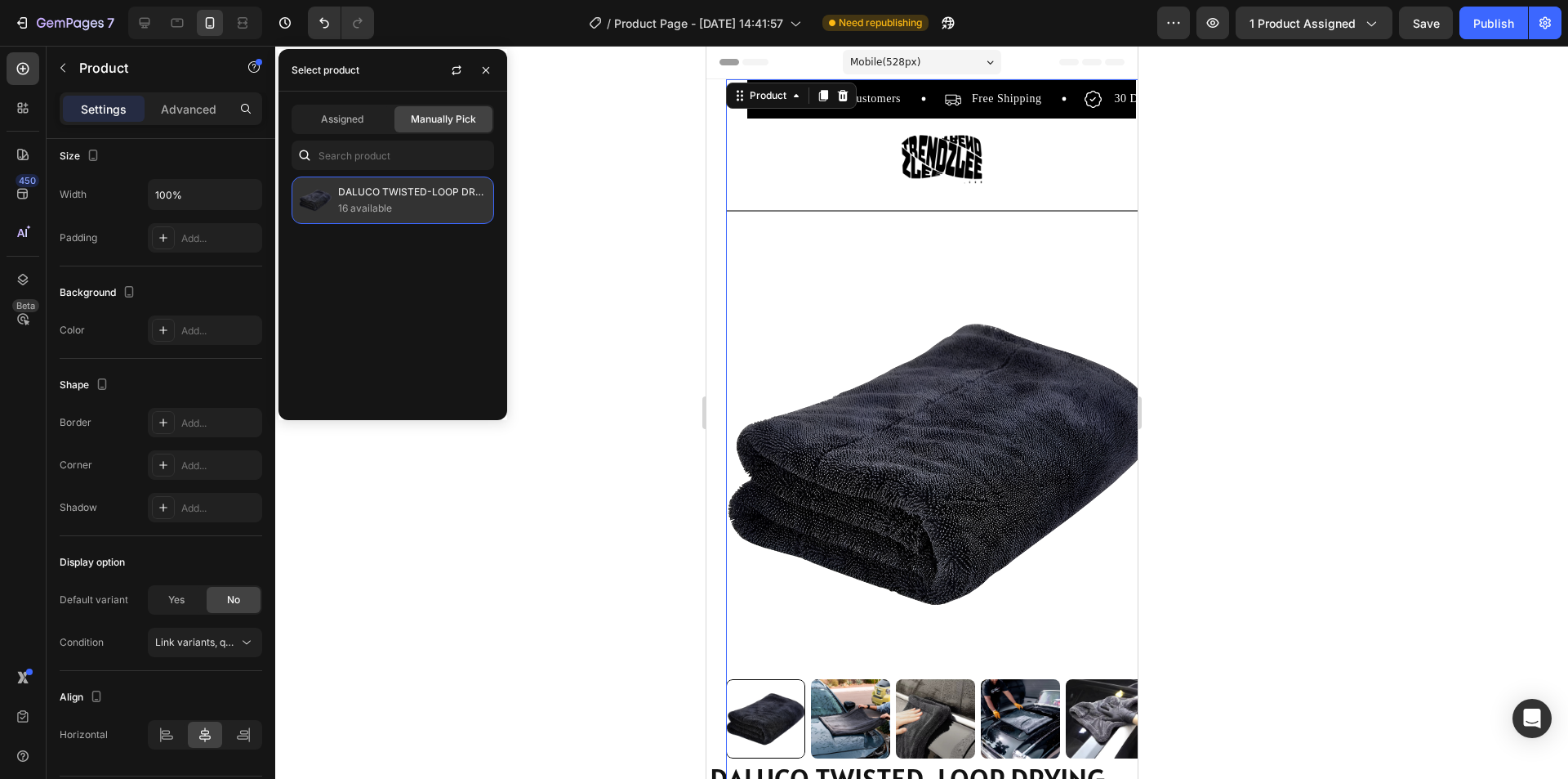
click at [391, 188] on p "DALUCO TWISTED-LOOP DRYING TOWEL" at bounding box center [411, 191] width 148 height 16
click at [386, 207] on p "16 available" at bounding box center [411, 208] width 148 height 16
click at [487, 505] on div at bounding box center [921, 413] width 1293 height 733
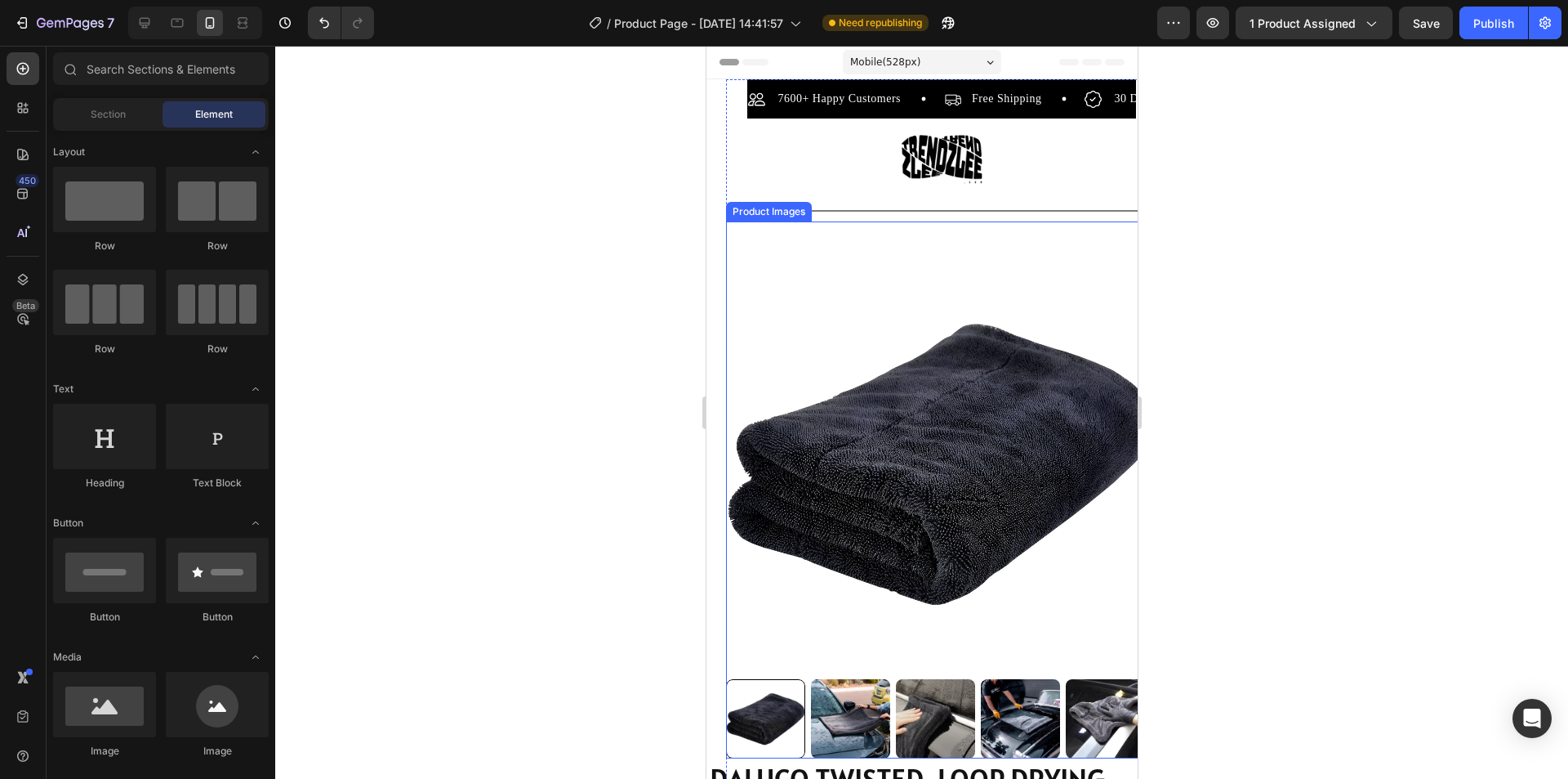
click at [911, 407] on img at bounding box center [940, 463] width 432 height 432
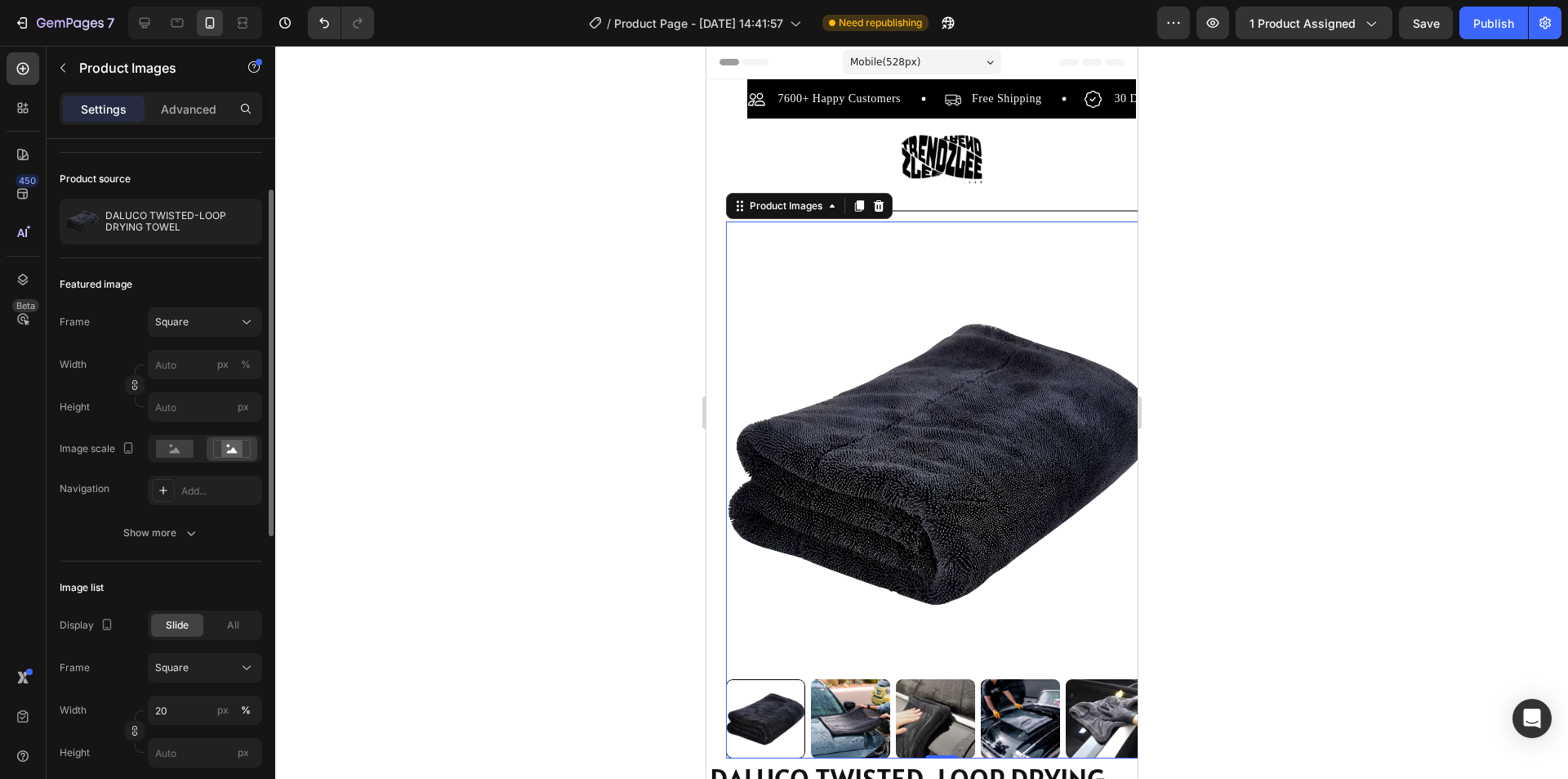
scroll to position [0, 0]
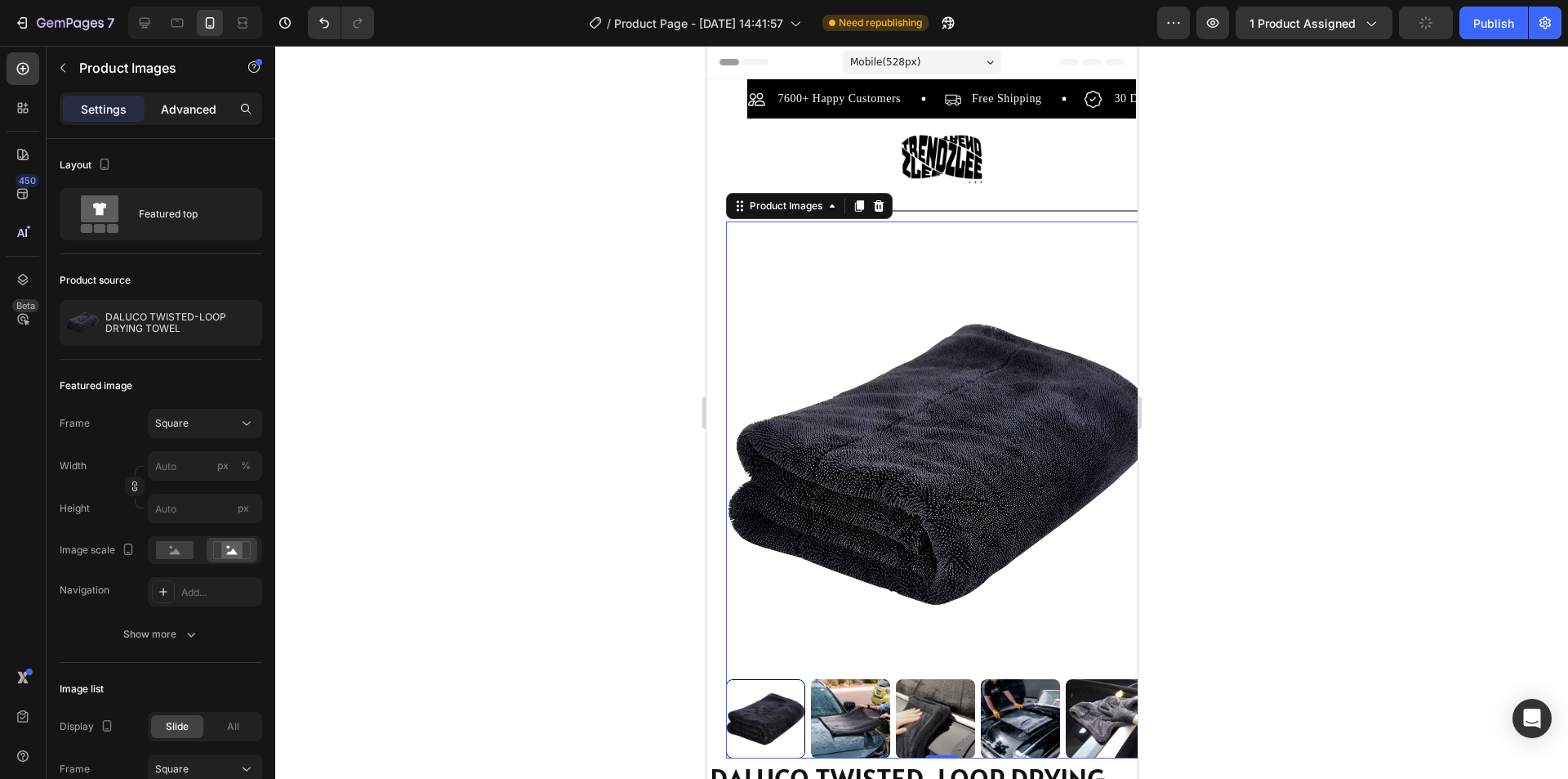
drag, startPoint x: 190, startPoint y: 127, endPoint x: 192, endPoint y: 115, distance: 12.2
click at [192, 116] on div "Settings Advanced" at bounding box center [161, 116] width 229 height 47
click at [192, 115] on p "Advanced" at bounding box center [189, 109] width 55 height 17
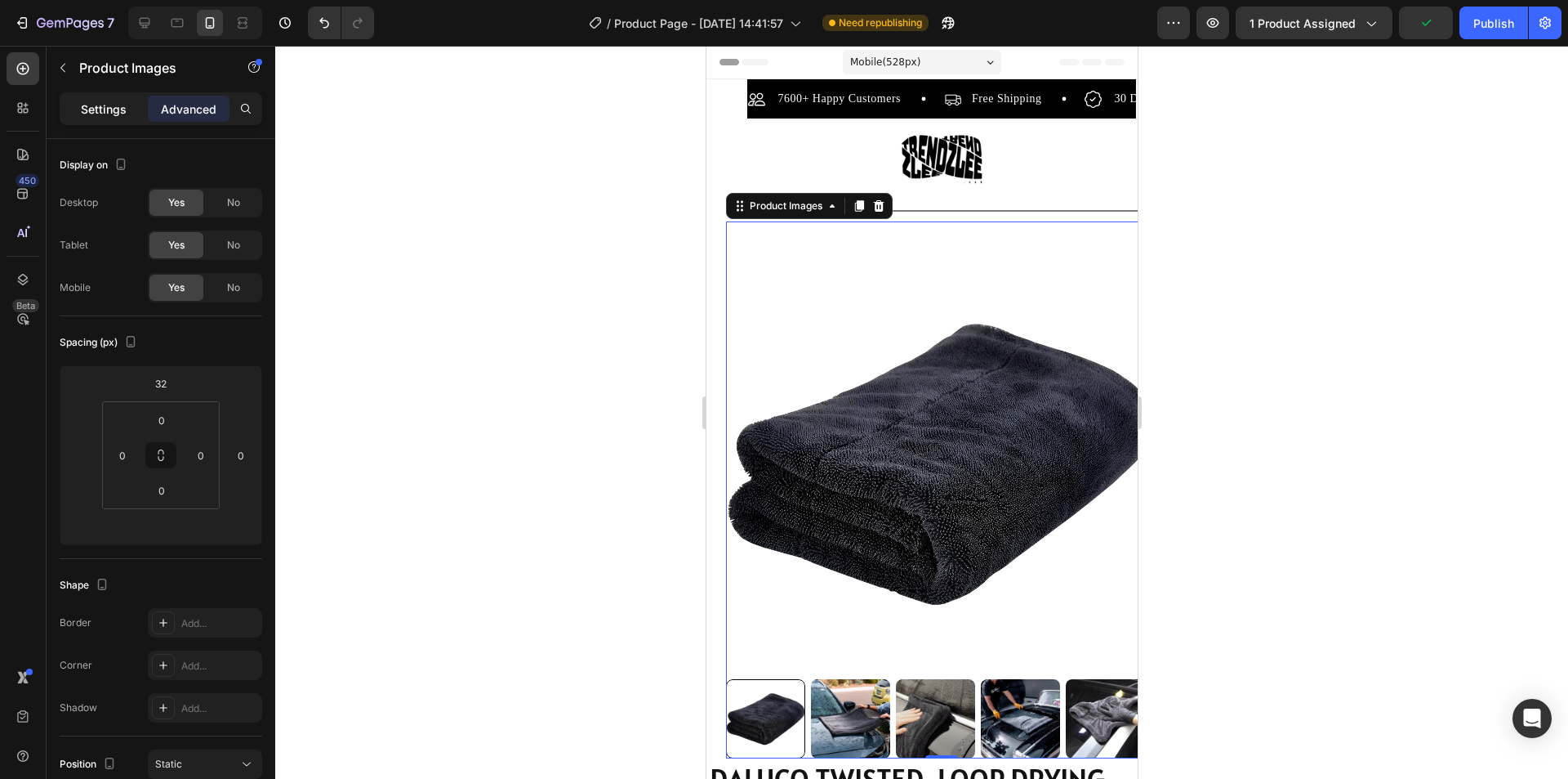
click at [105, 110] on p "Settings" at bounding box center [103, 109] width 46 height 17
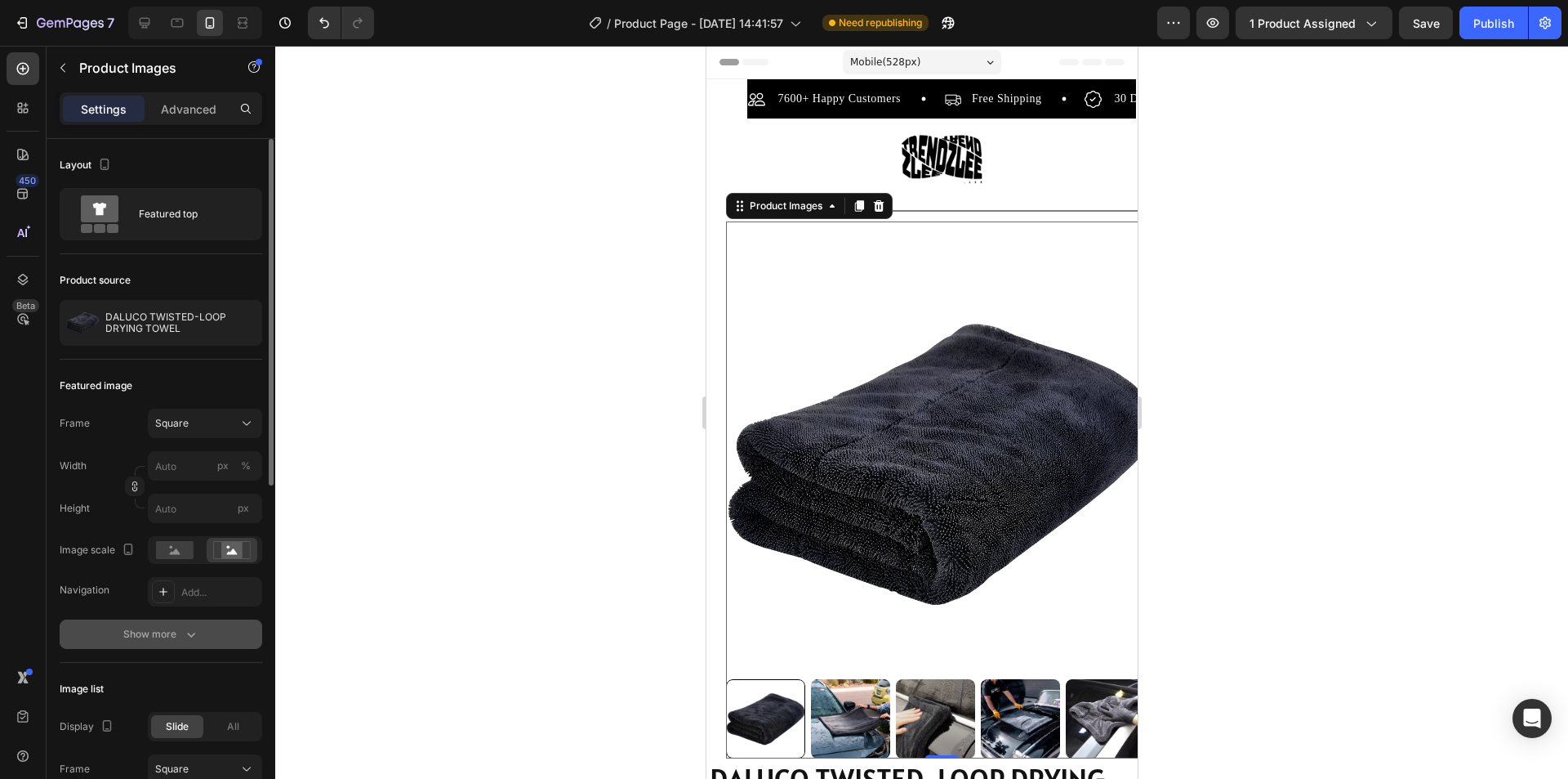
click at [192, 631] on icon "button" at bounding box center [190, 633] width 16 height 16
click at [185, 557] on rect at bounding box center [174, 549] width 38 height 18
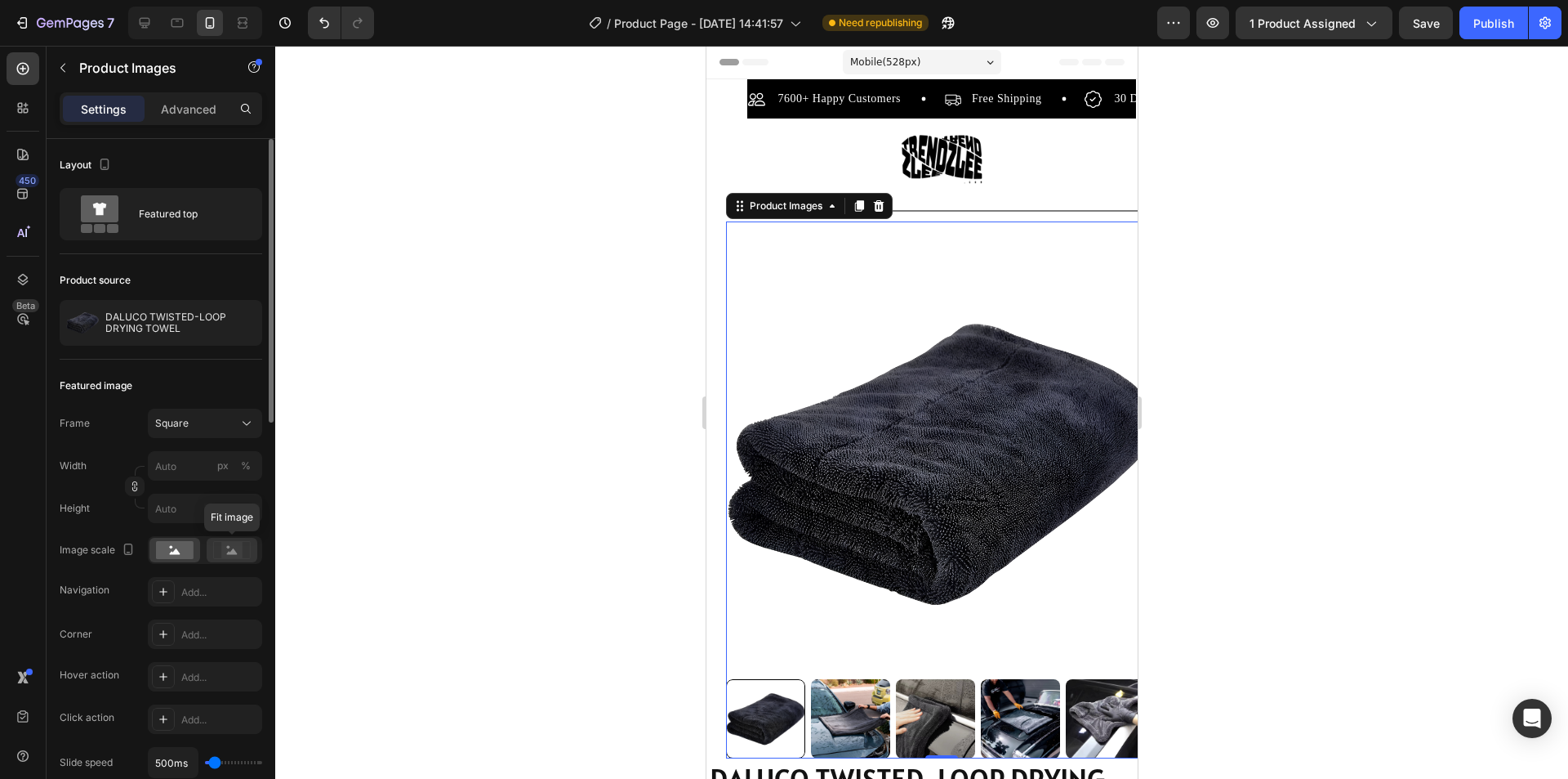
click at [225, 554] on rect at bounding box center [231, 549] width 21 height 16
click at [184, 552] on rect at bounding box center [174, 549] width 38 height 18
click at [235, 558] on rect at bounding box center [231, 549] width 21 height 16
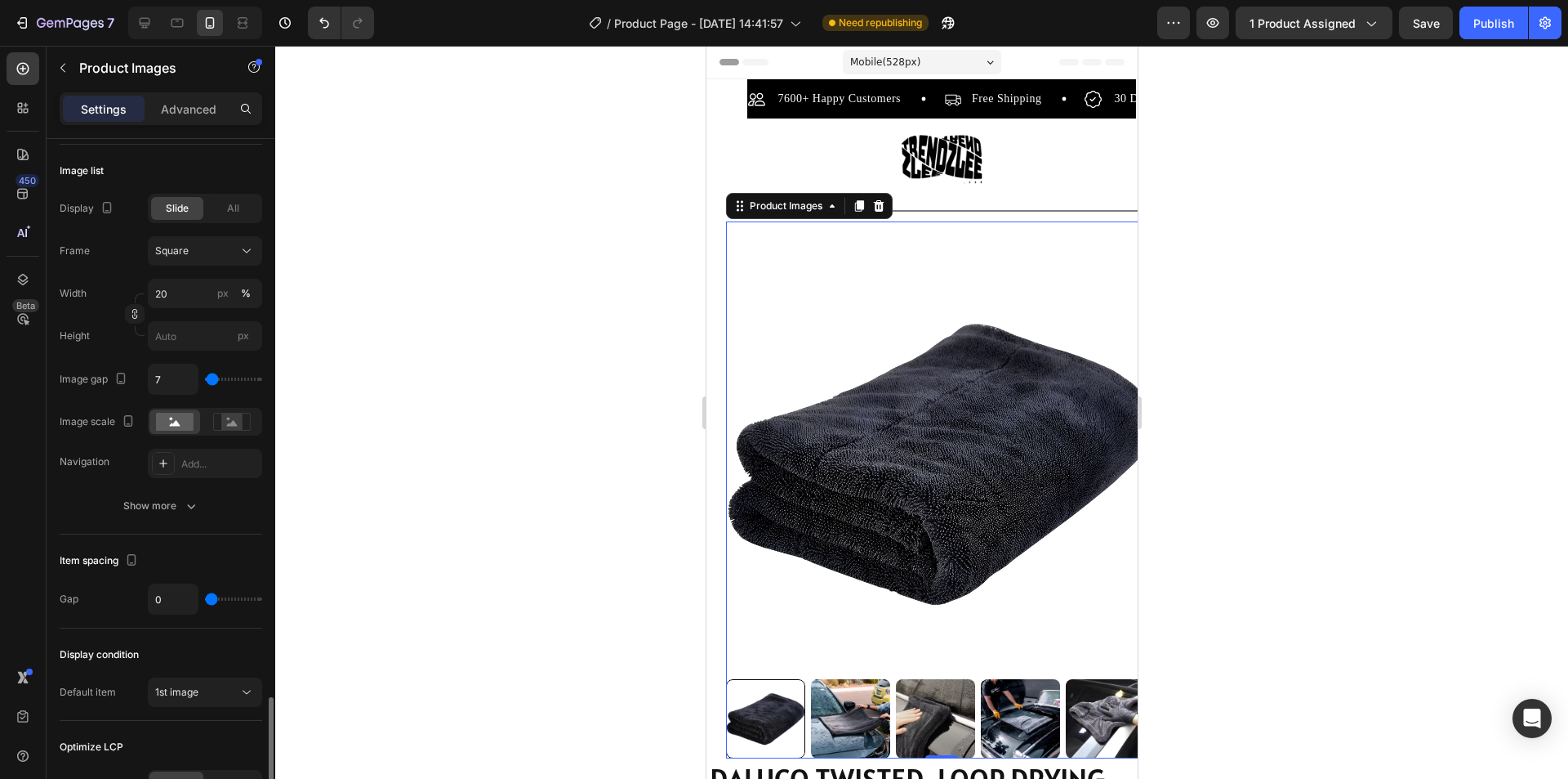
scroll to position [973, 0]
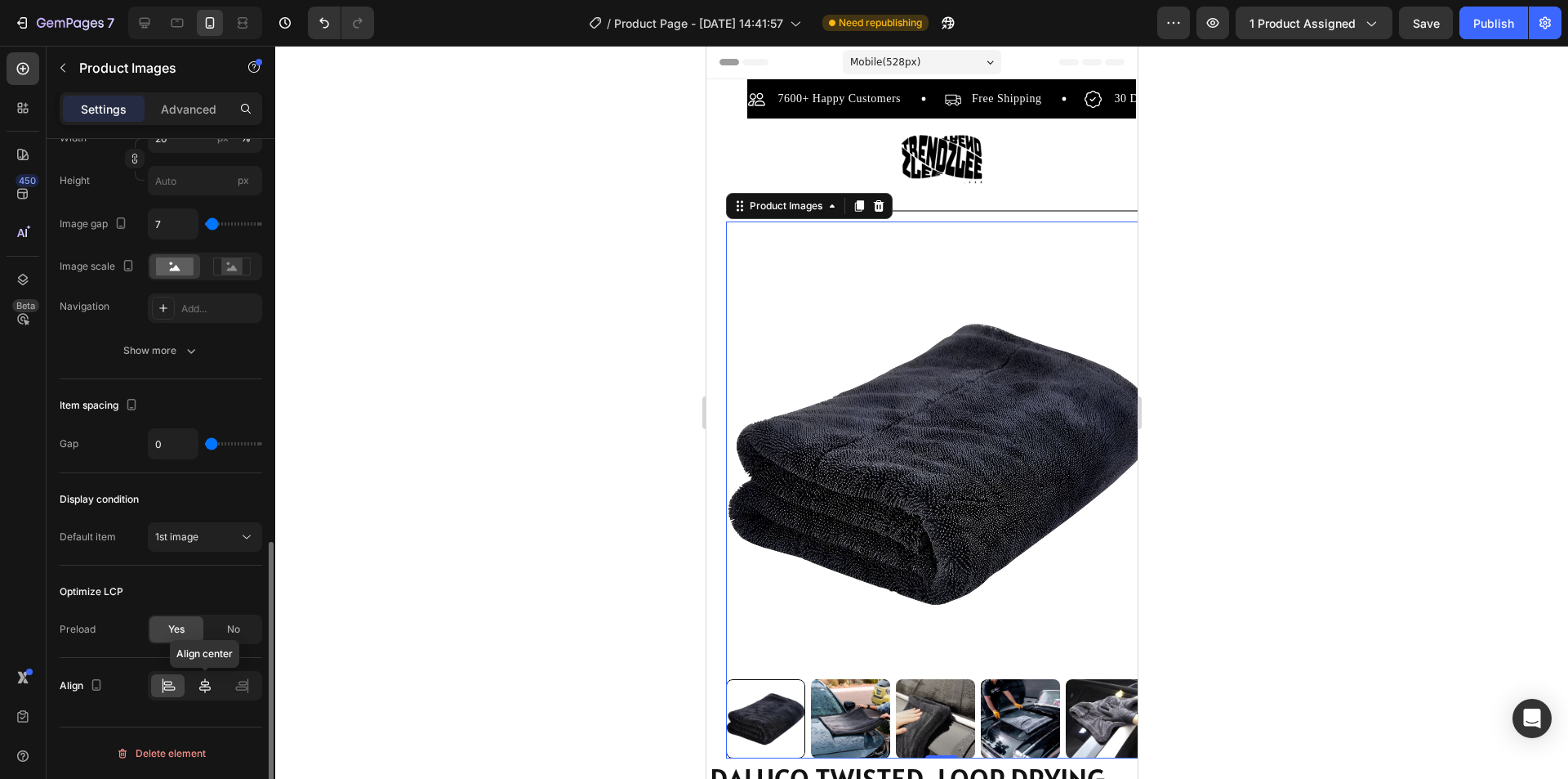
click at [207, 688] on icon at bounding box center [205, 686] width 12 height 15
click at [202, 687] on icon at bounding box center [205, 686] width 12 height 15
click at [173, 683] on icon at bounding box center [168, 685] width 16 height 16
click at [216, 689] on div at bounding box center [204, 685] width 34 height 23
click at [176, 682] on div at bounding box center [168, 685] width 34 height 23
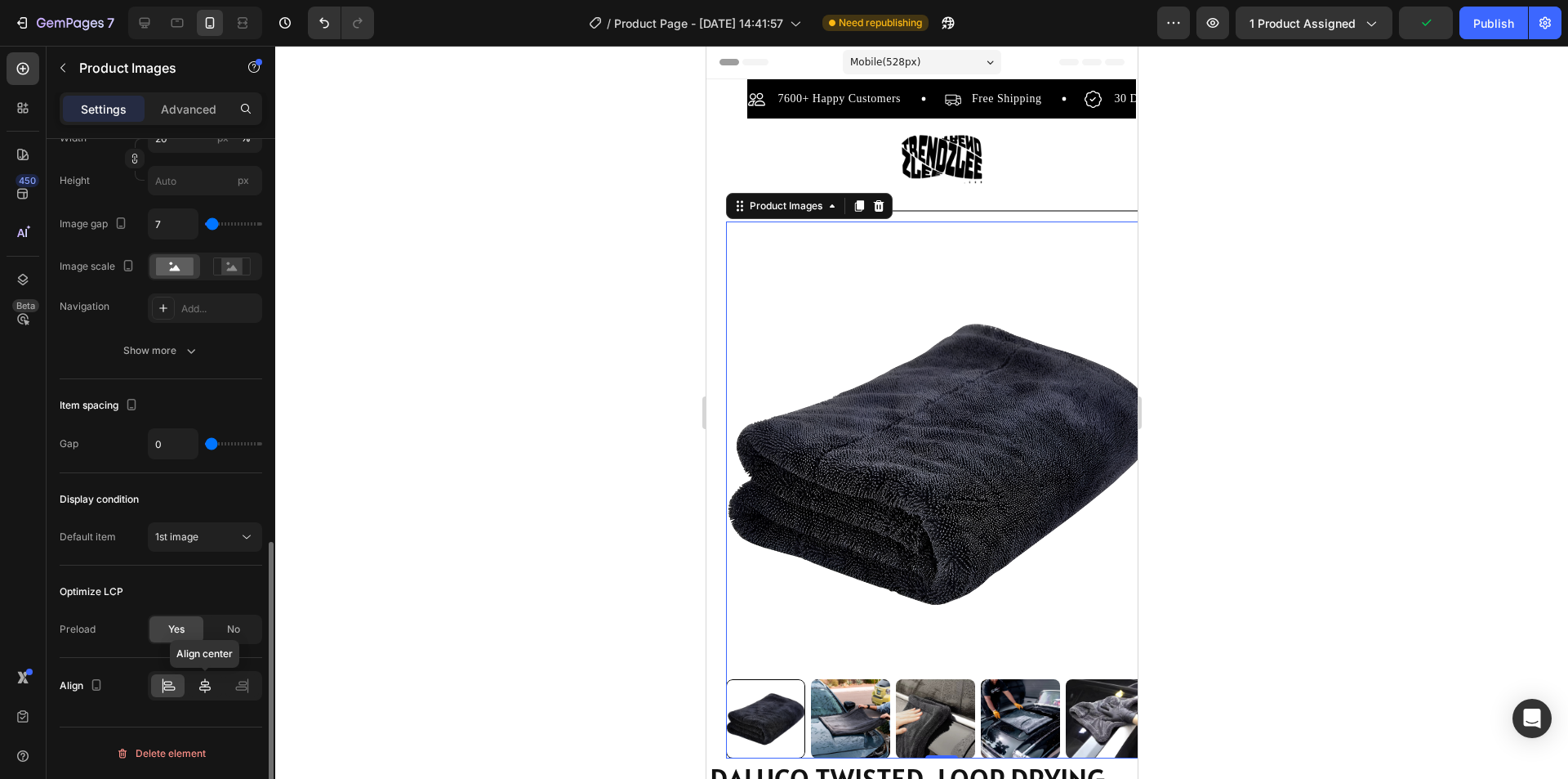
click at [210, 689] on icon at bounding box center [205, 686] width 12 height 15
click at [173, 688] on icon at bounding box center [168, 685] width 16 height 16
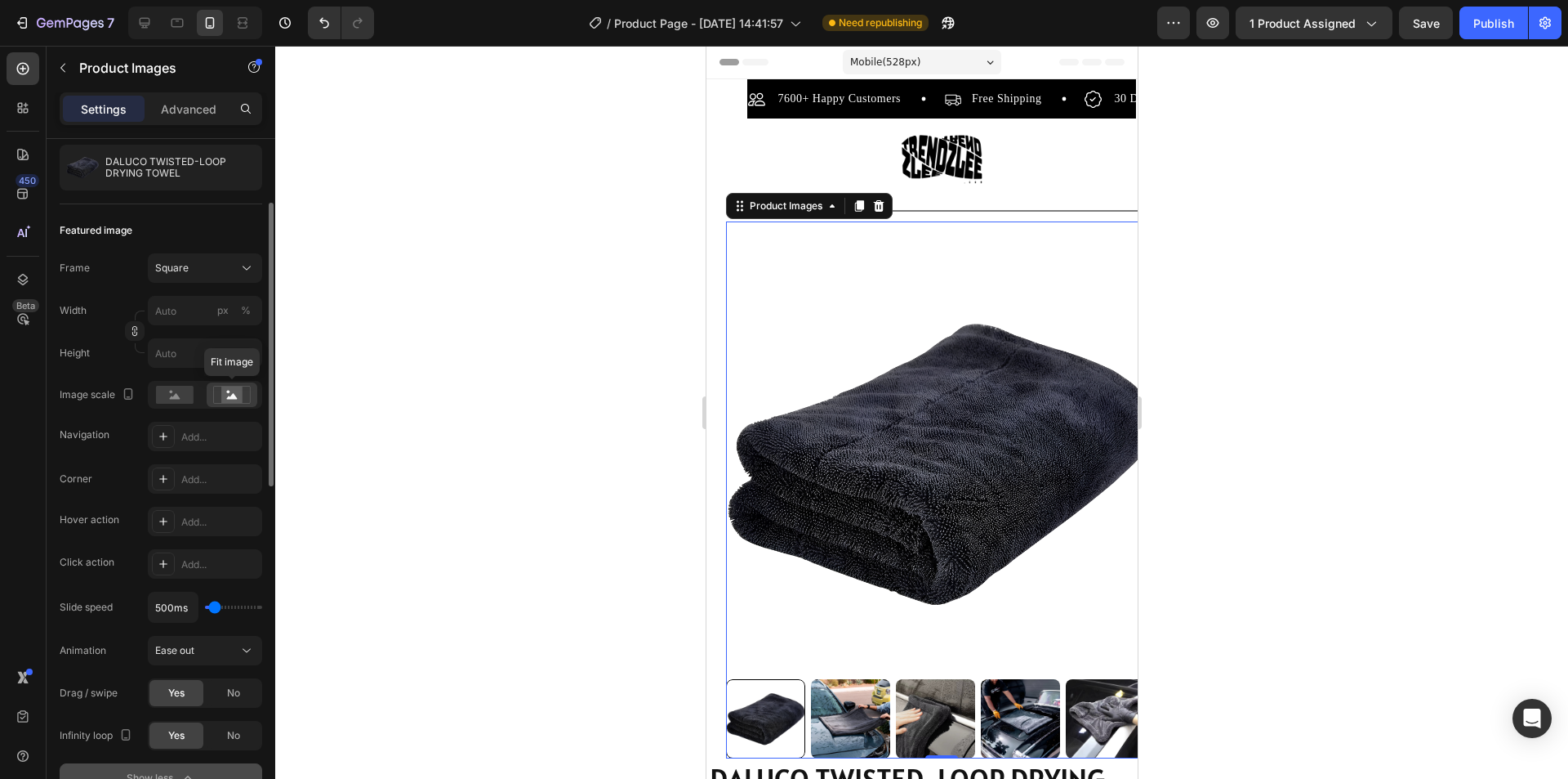
scroll to position [0, 0]
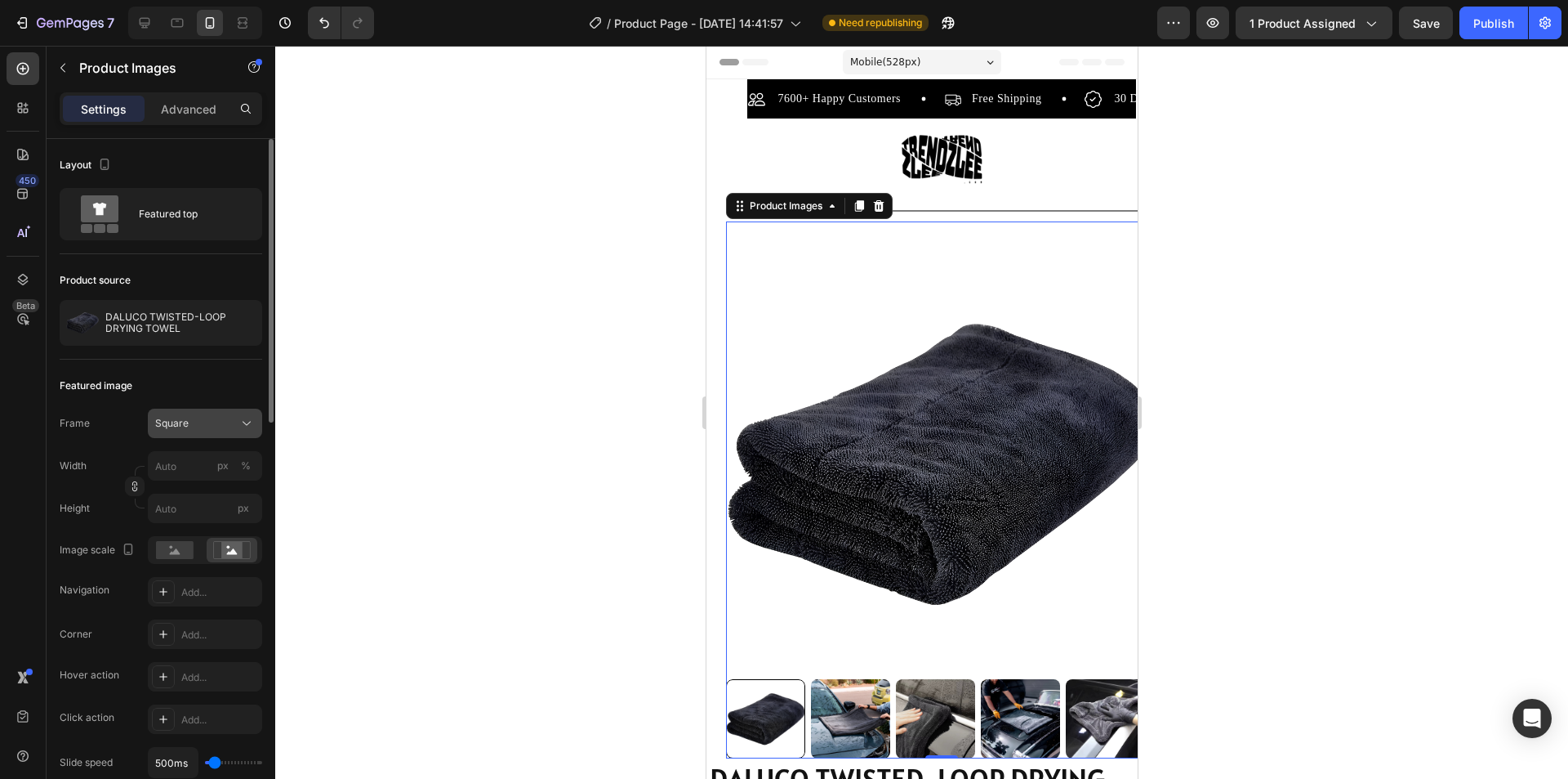
click at [225, 426] on div "Square" at bounding box center [194, 423] width 80 height 15
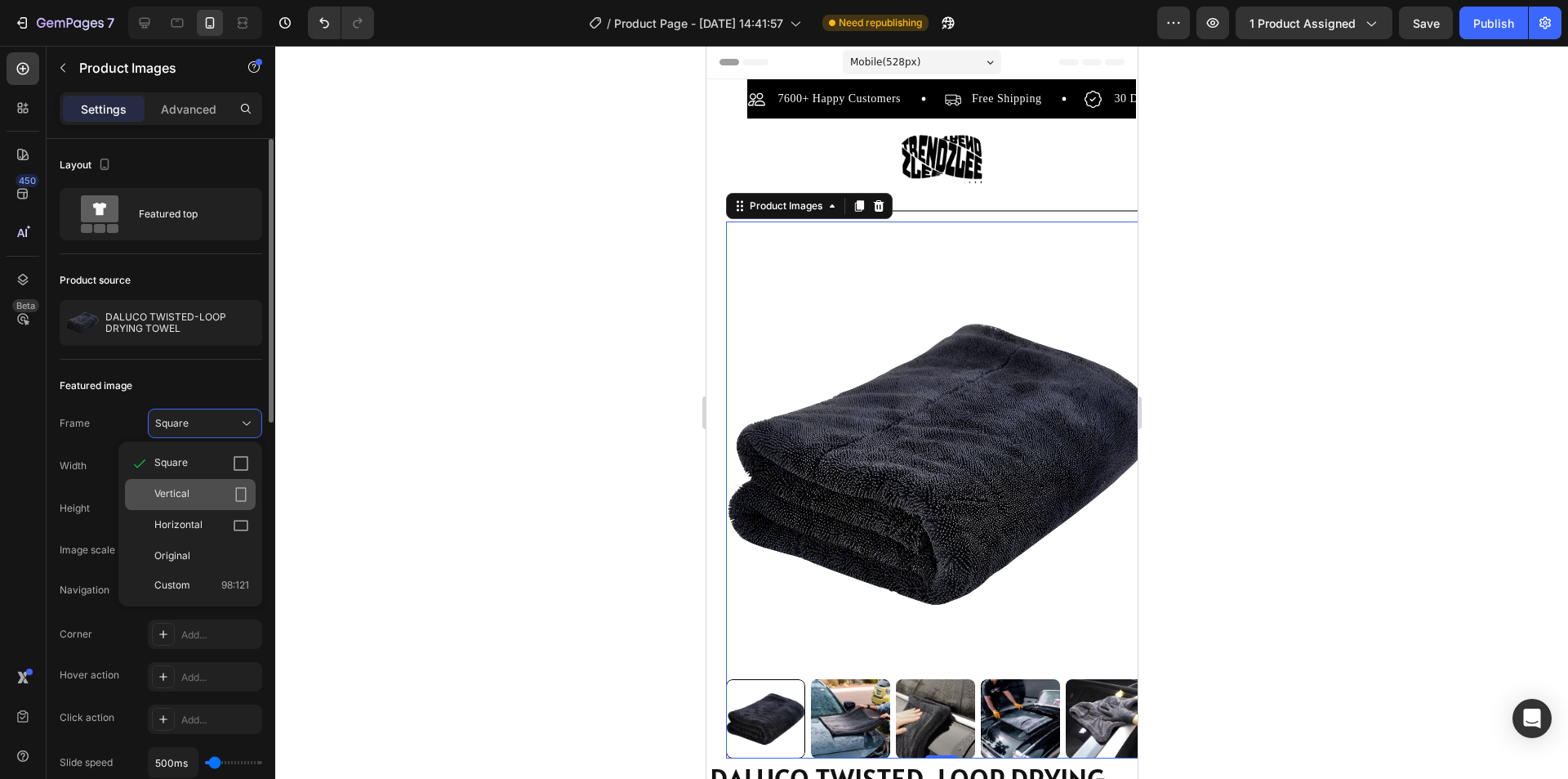
click at [219, 480] on div "Vertical" at bounding box center [190, 494] width 131 height 31
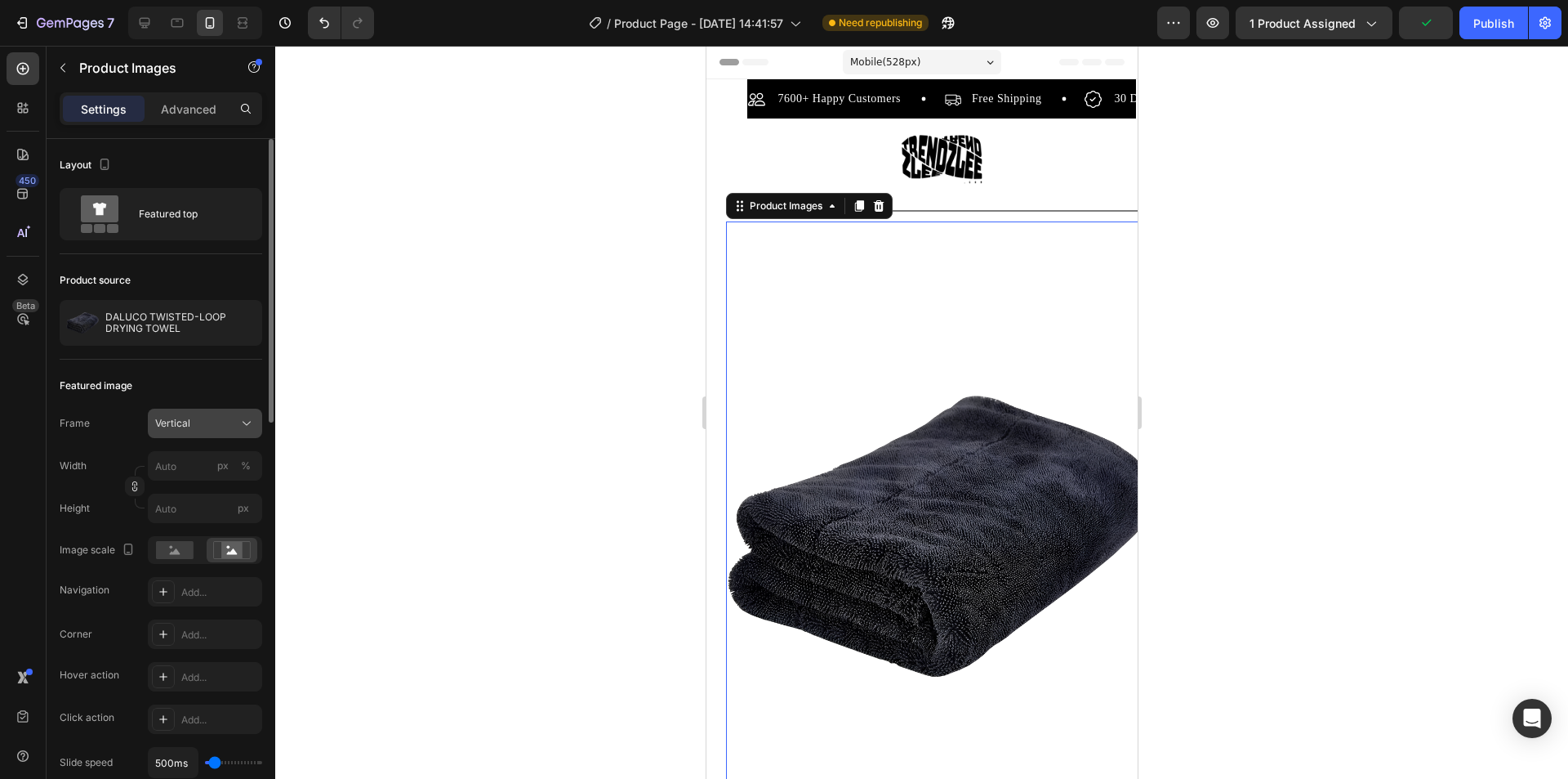
click at [236, 423] on div "Vertical" at bounding box center [204, 423] width 100 height 16
click at [223, 450] on div "Square" at bounding box center [190, 463] width 131 height 31
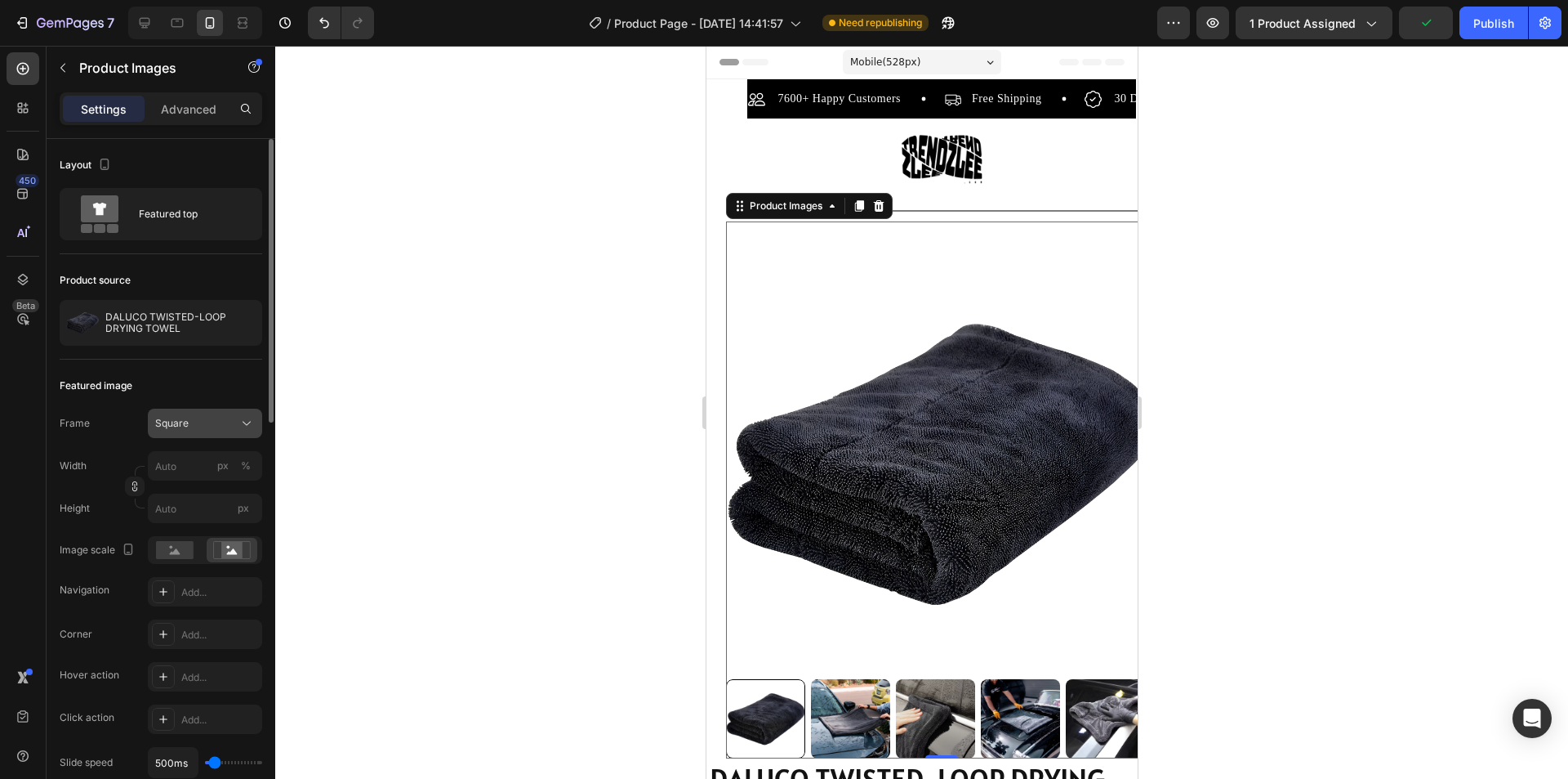
click at [233, 421] on div "Square" at bounding box center [194, 423] width 80 height 15
click at [220, 553] on div "Original" at bounding box center [201, 556] width 95 height 15
click at [778, 517] on img at bounding box center [940, 463] width 432 height 432
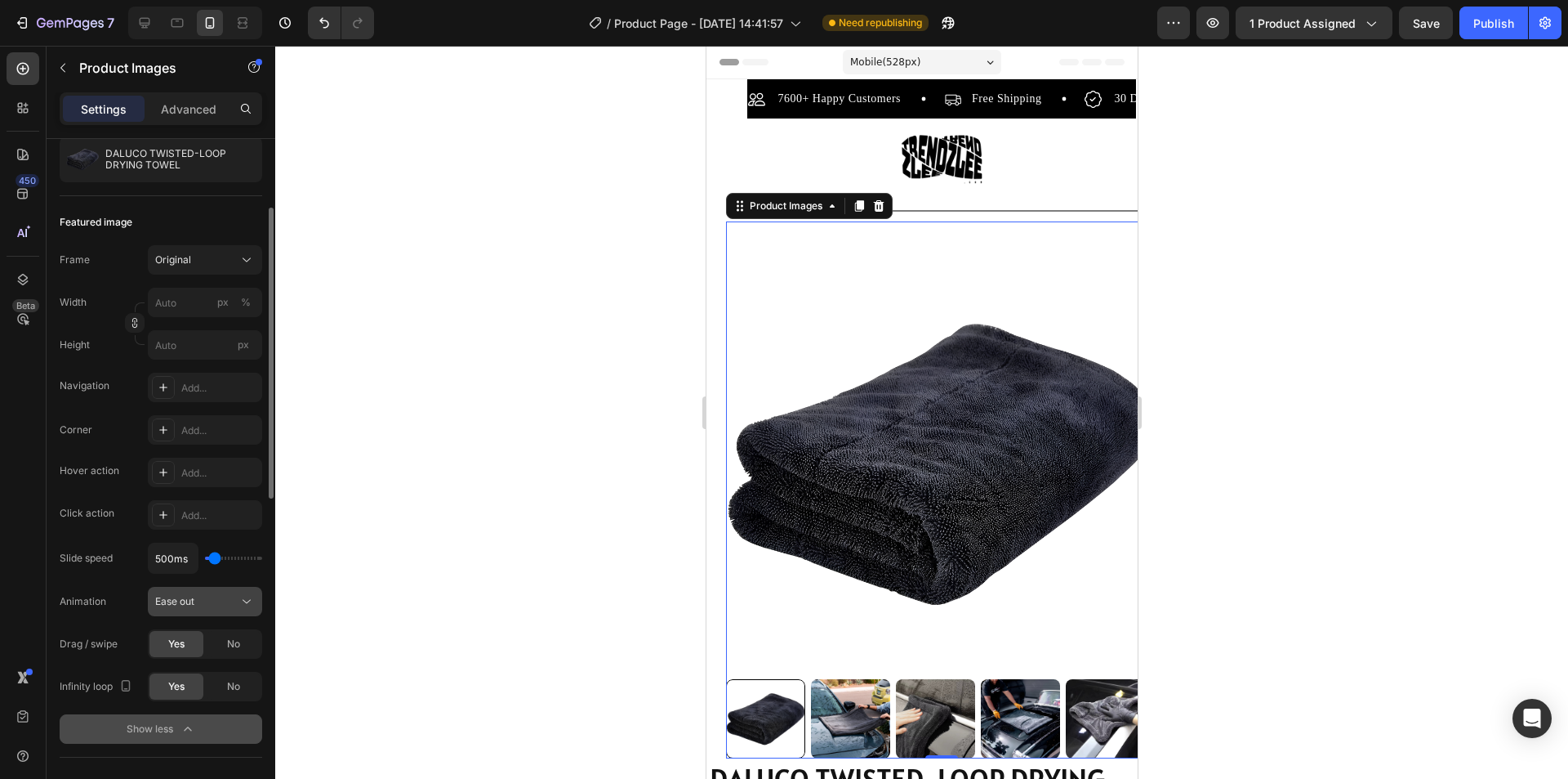
click at [223, 600] on div "Ease out" at bounding box center [196, 601] width 83 height 15
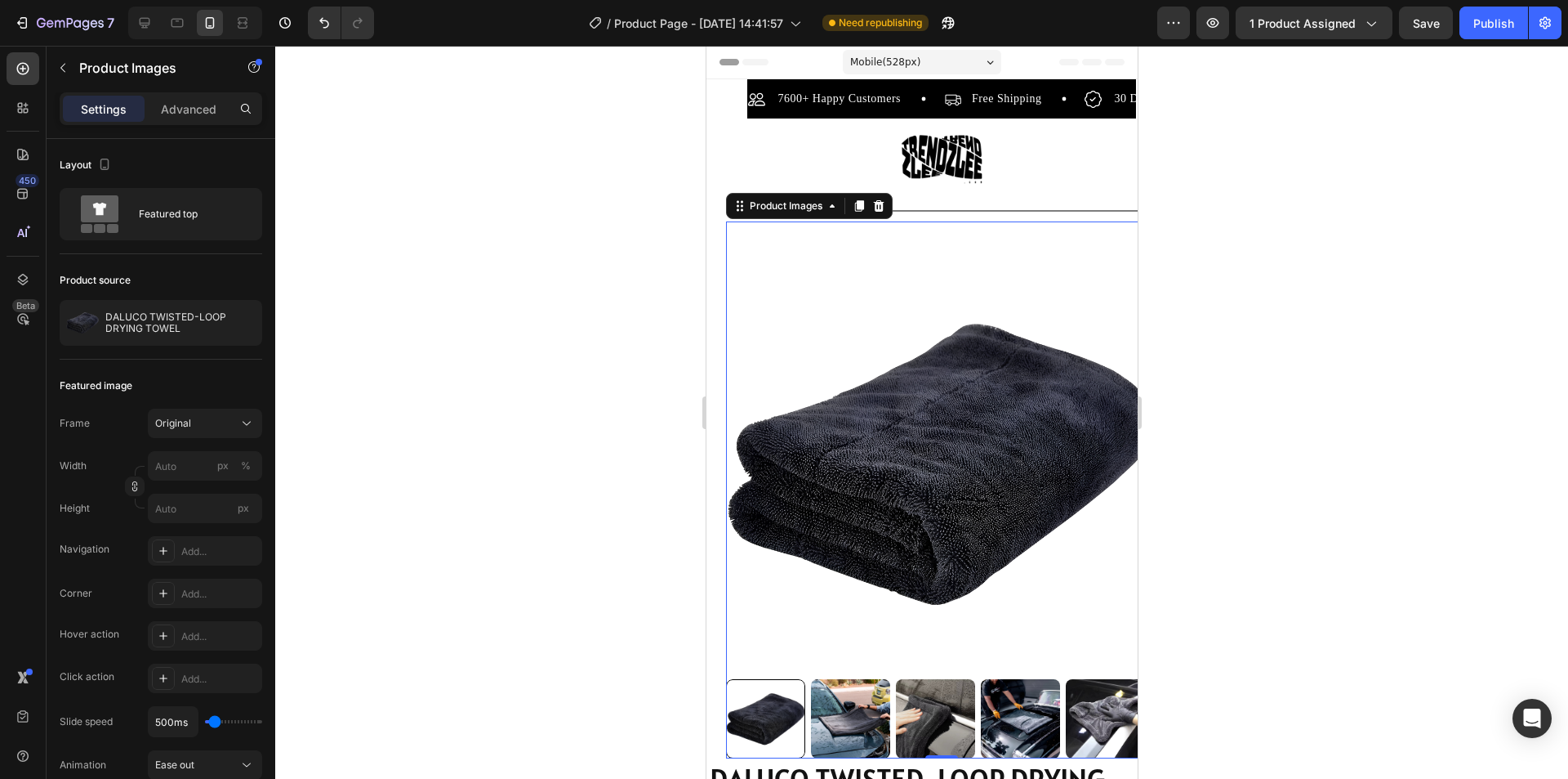
click at [893, 388] on img at bounding box center [940, 463] width 432 height 432
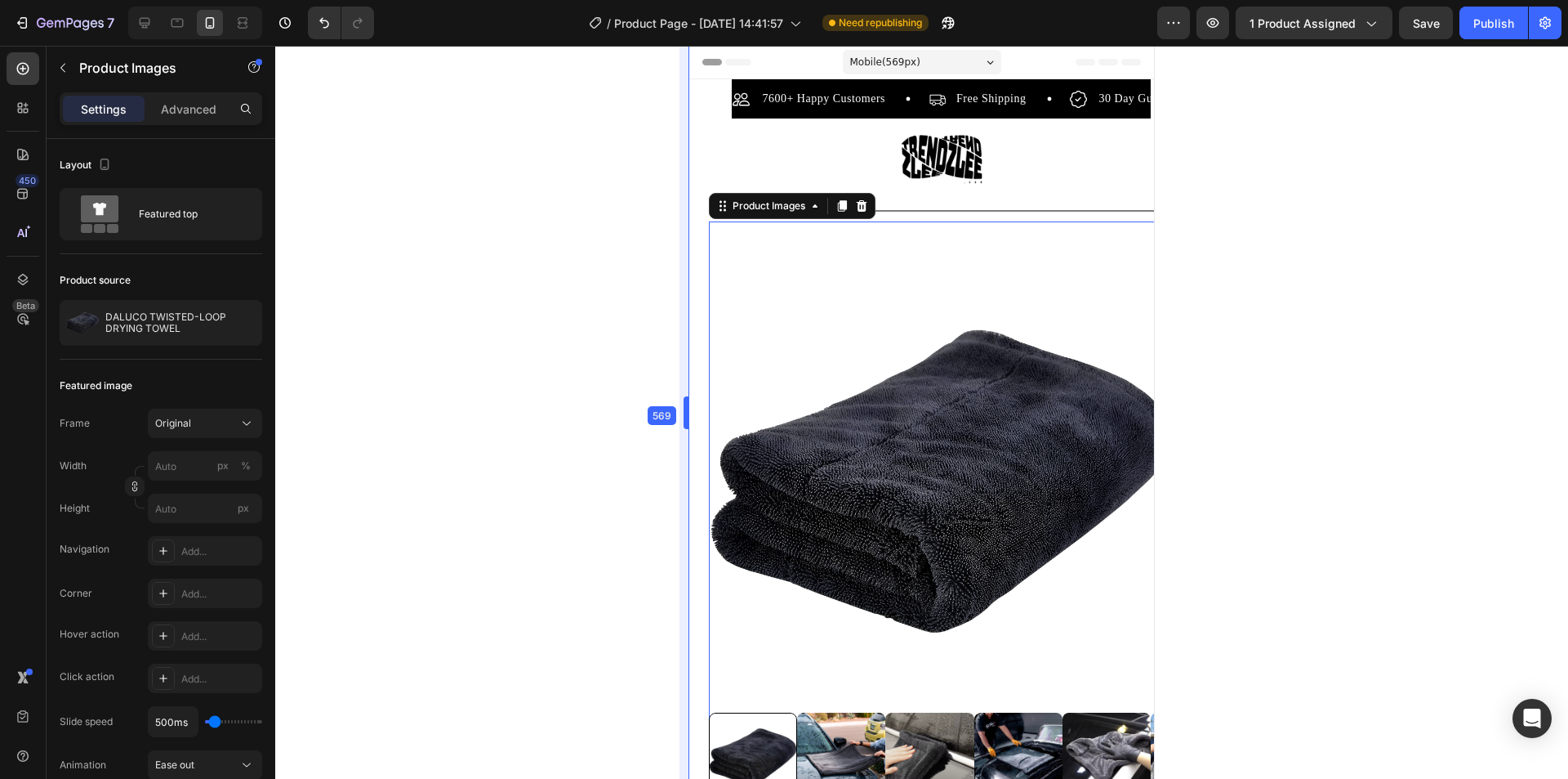
drag, startPoint x: 0, startPoint y: 363, endPoint x: 655, endPoint y: 422, distance: 657.7
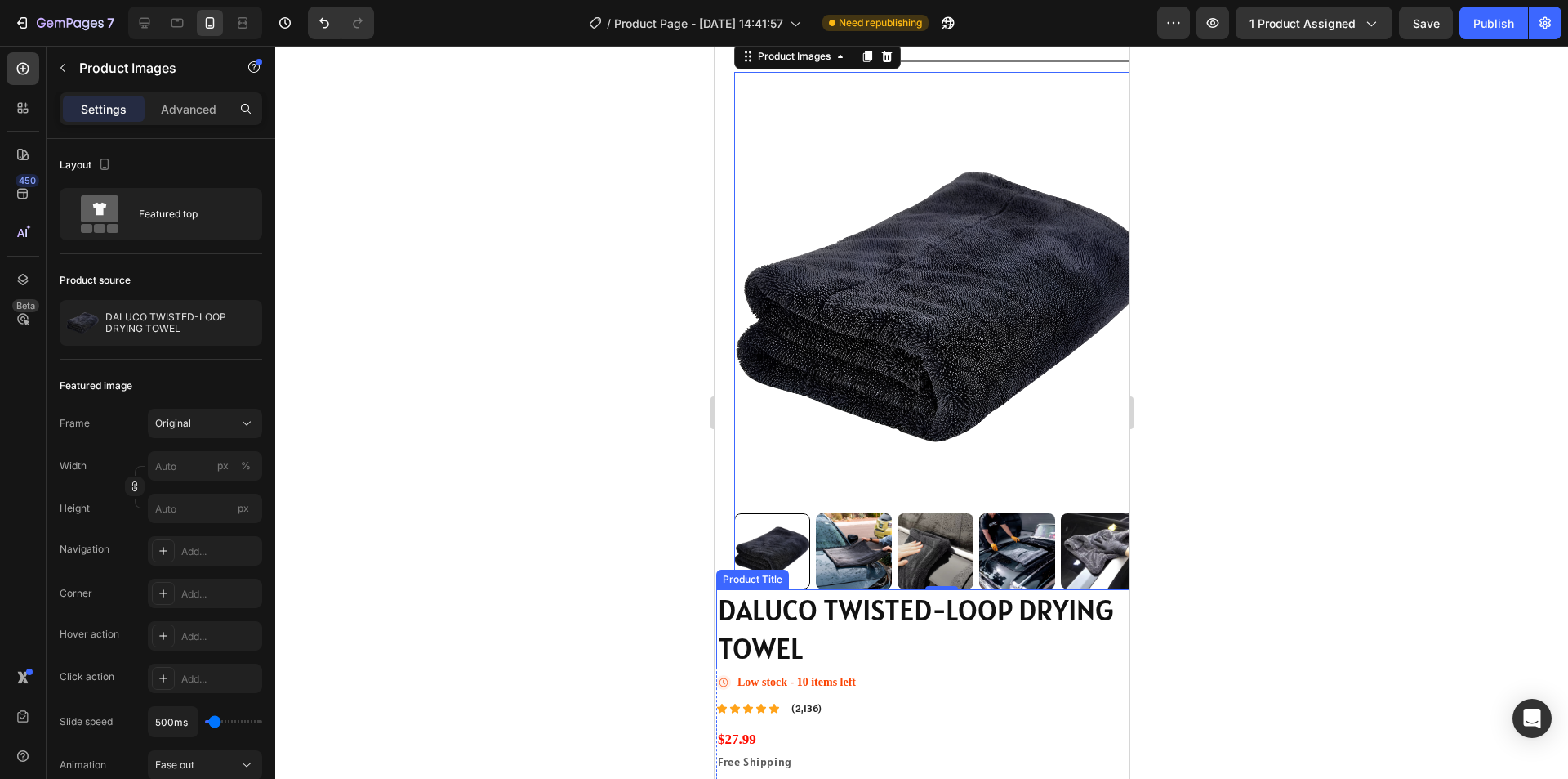
scroll to position [164, 0]
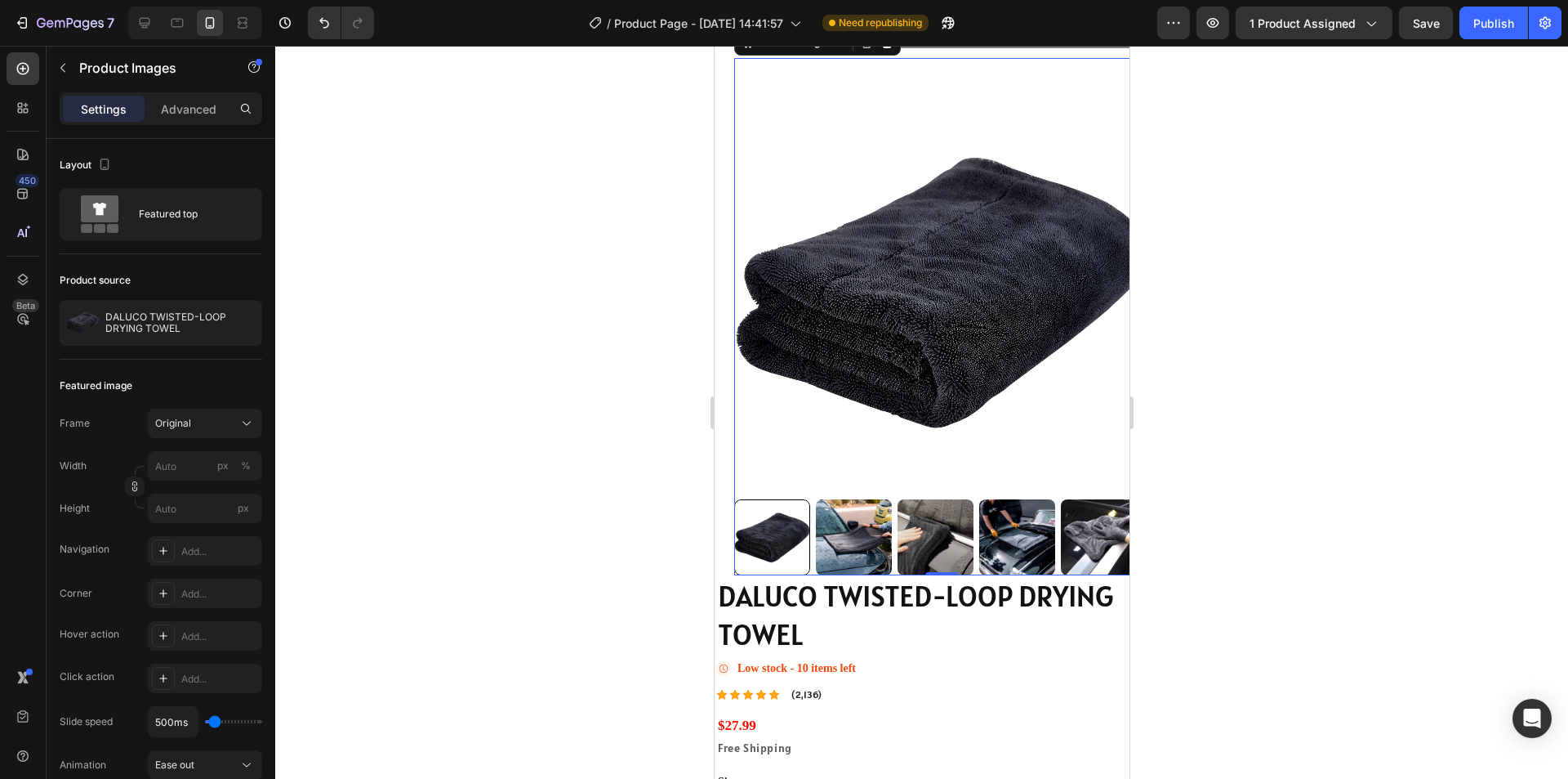
click at [778, 468] on img at bounding box center [940, 291] width 415 height 415
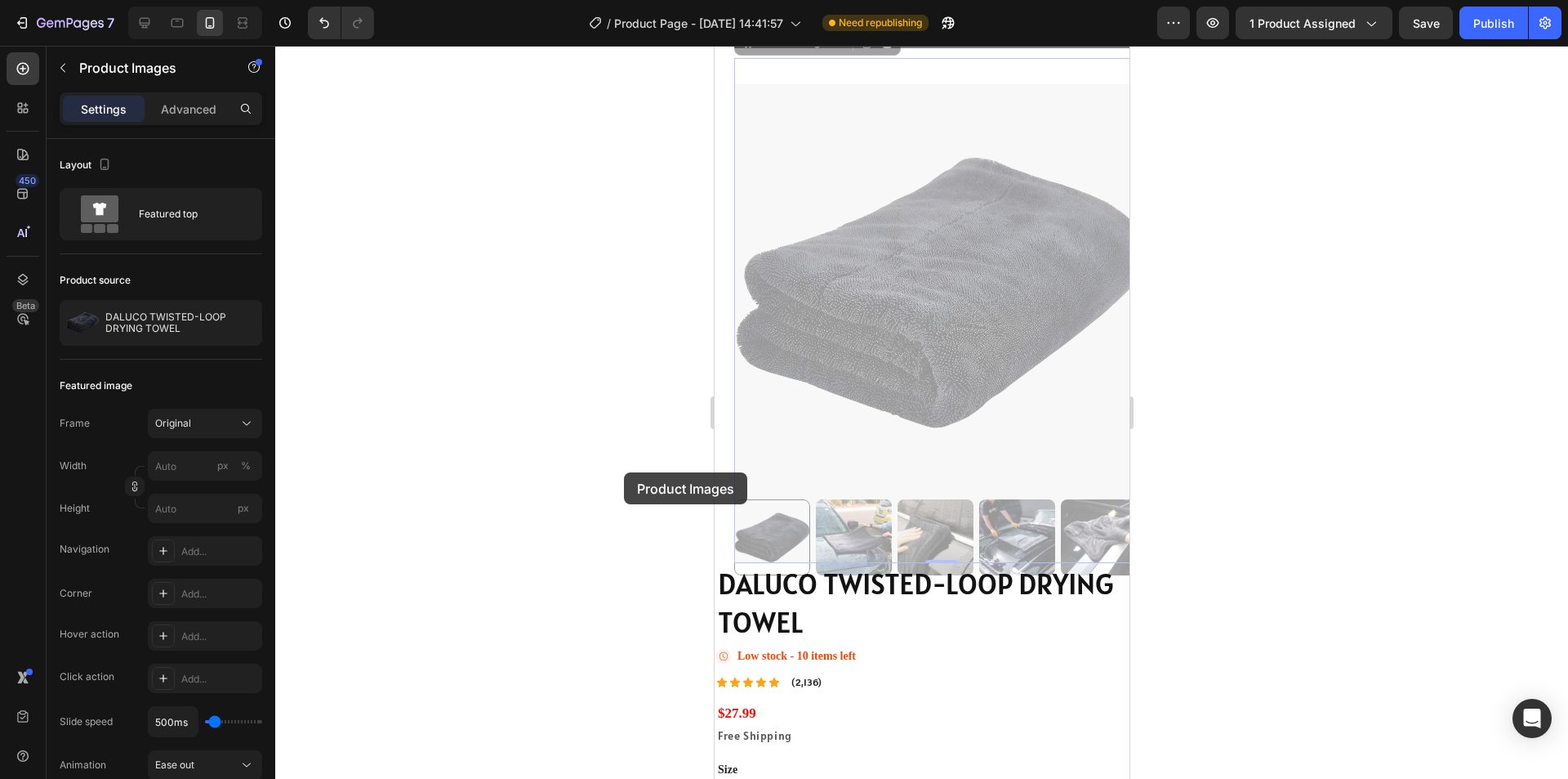
click at [634, 471] on div at bounding box center [921, 413] width 1293 height 733
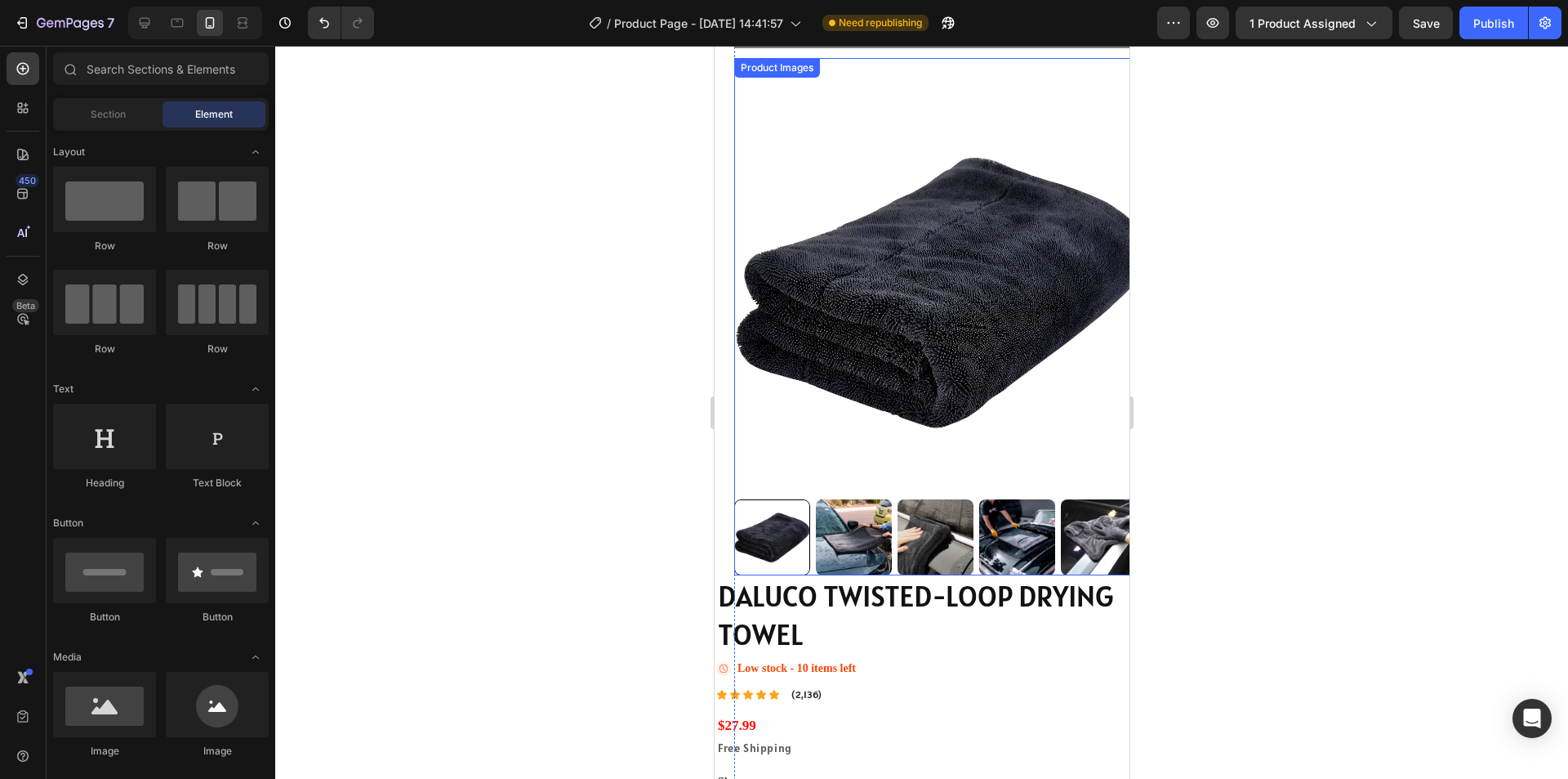
click at [789, 465] on img at bounding box center [940, 291] width 415 height 415
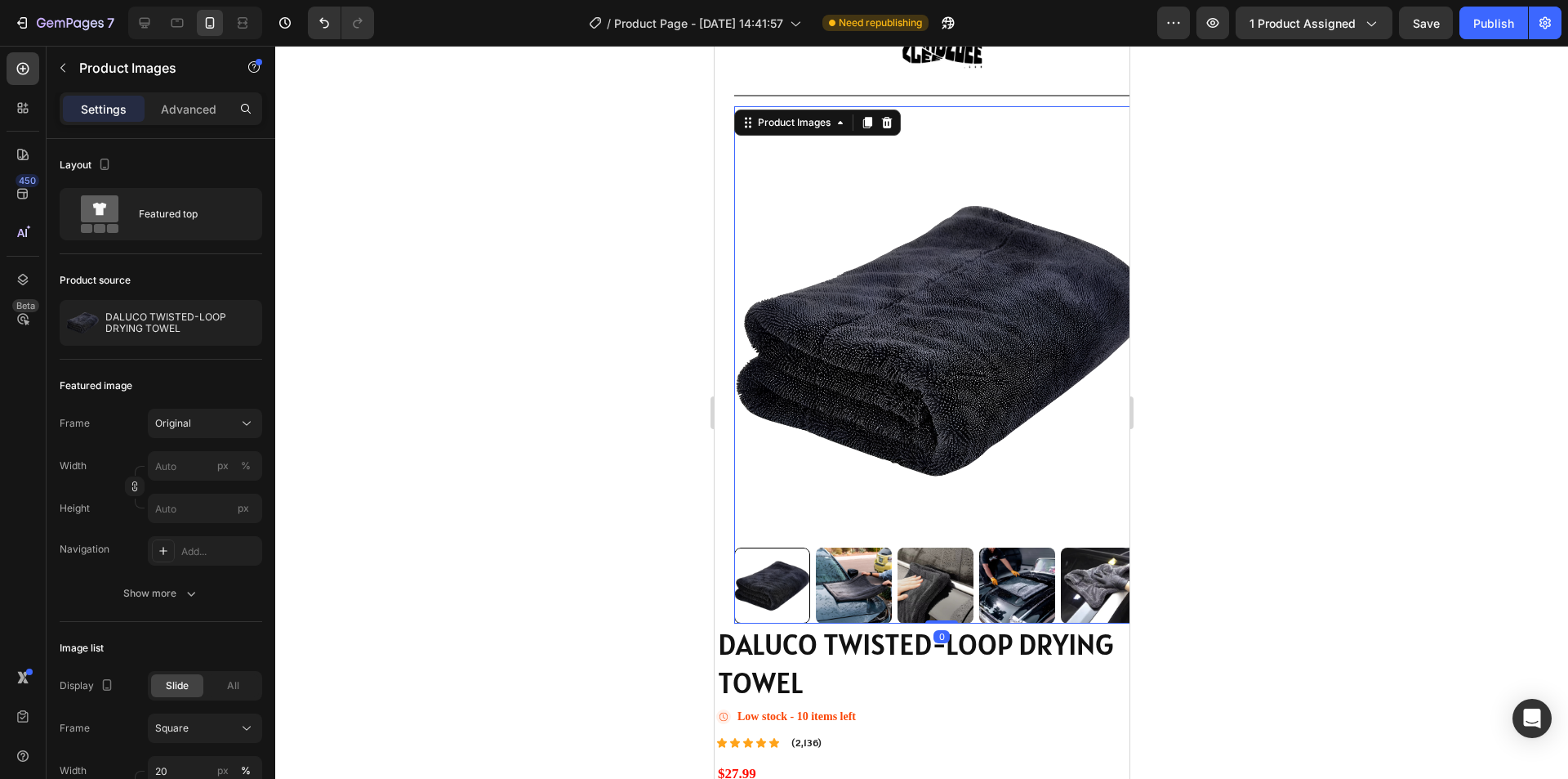
scroll to position [0, 0]
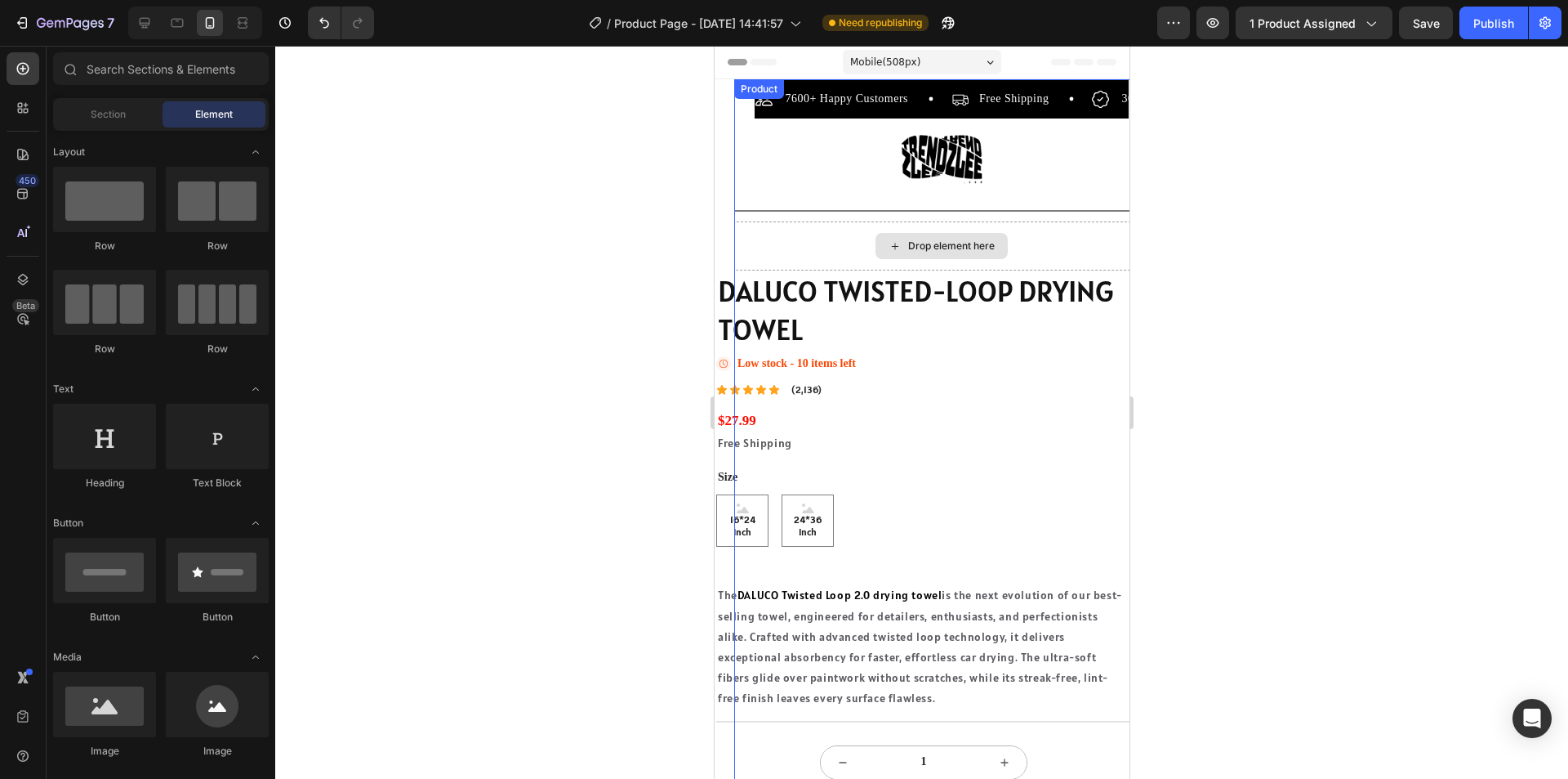
click at [751, 230] on div "Drop element here" at bounding box center [940, 246] width 415 height 49
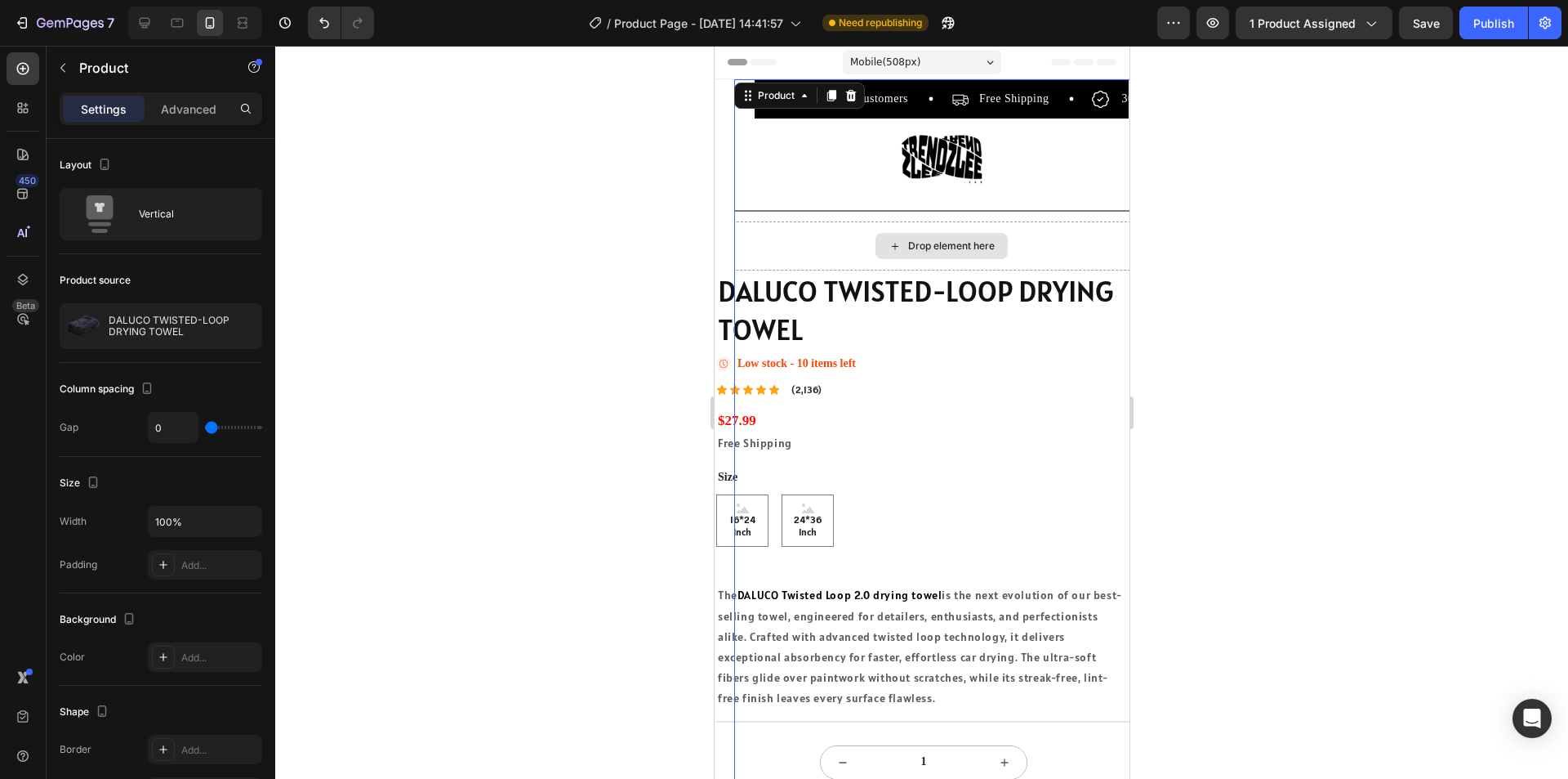
click at [769, 240] on div "Drop element here" at bounding box center [940, 246] width 415 height 49
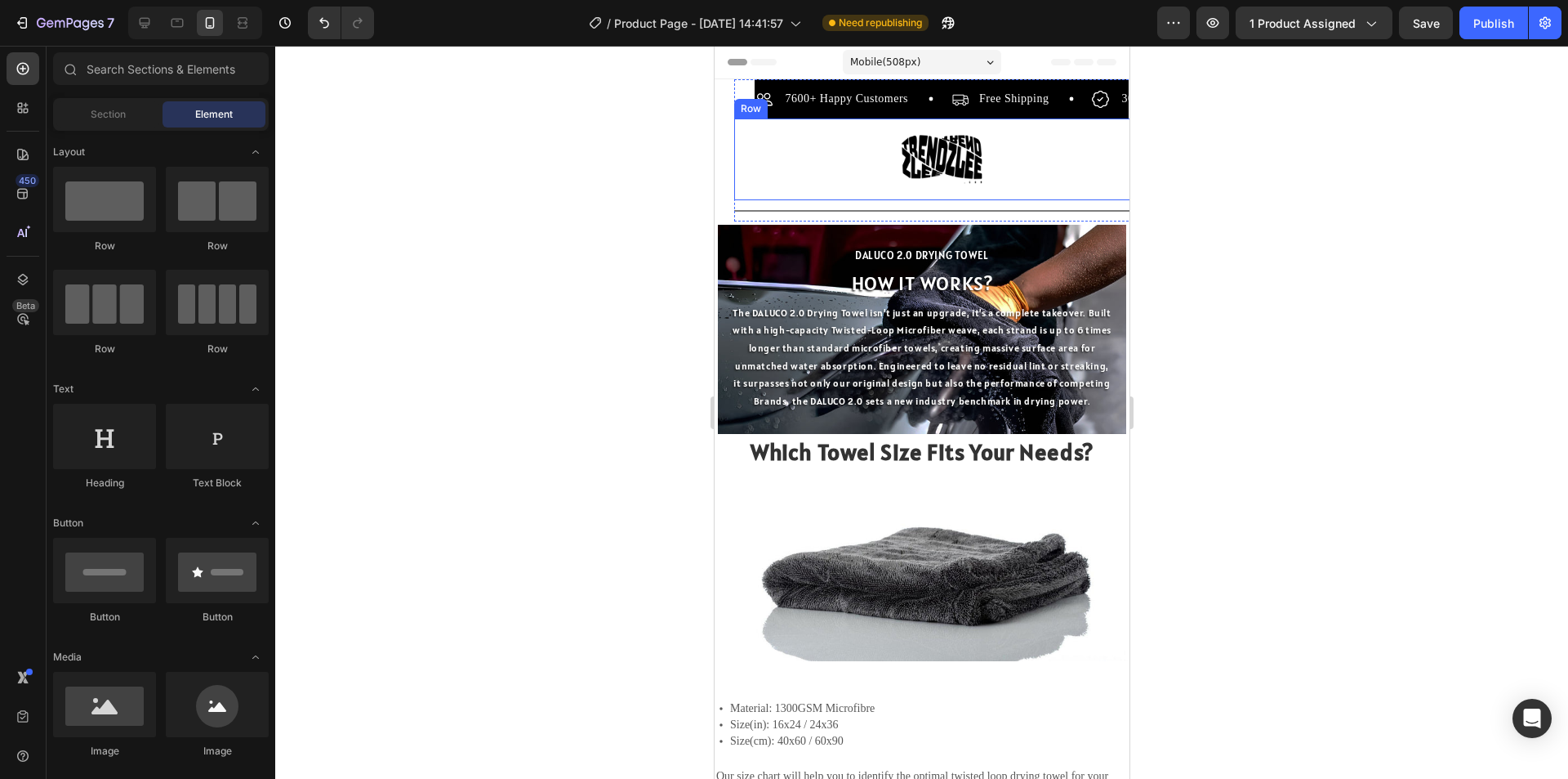
click at [864, 187] on div "Image Row" at bounding box center [940, 158] width 415 height 81
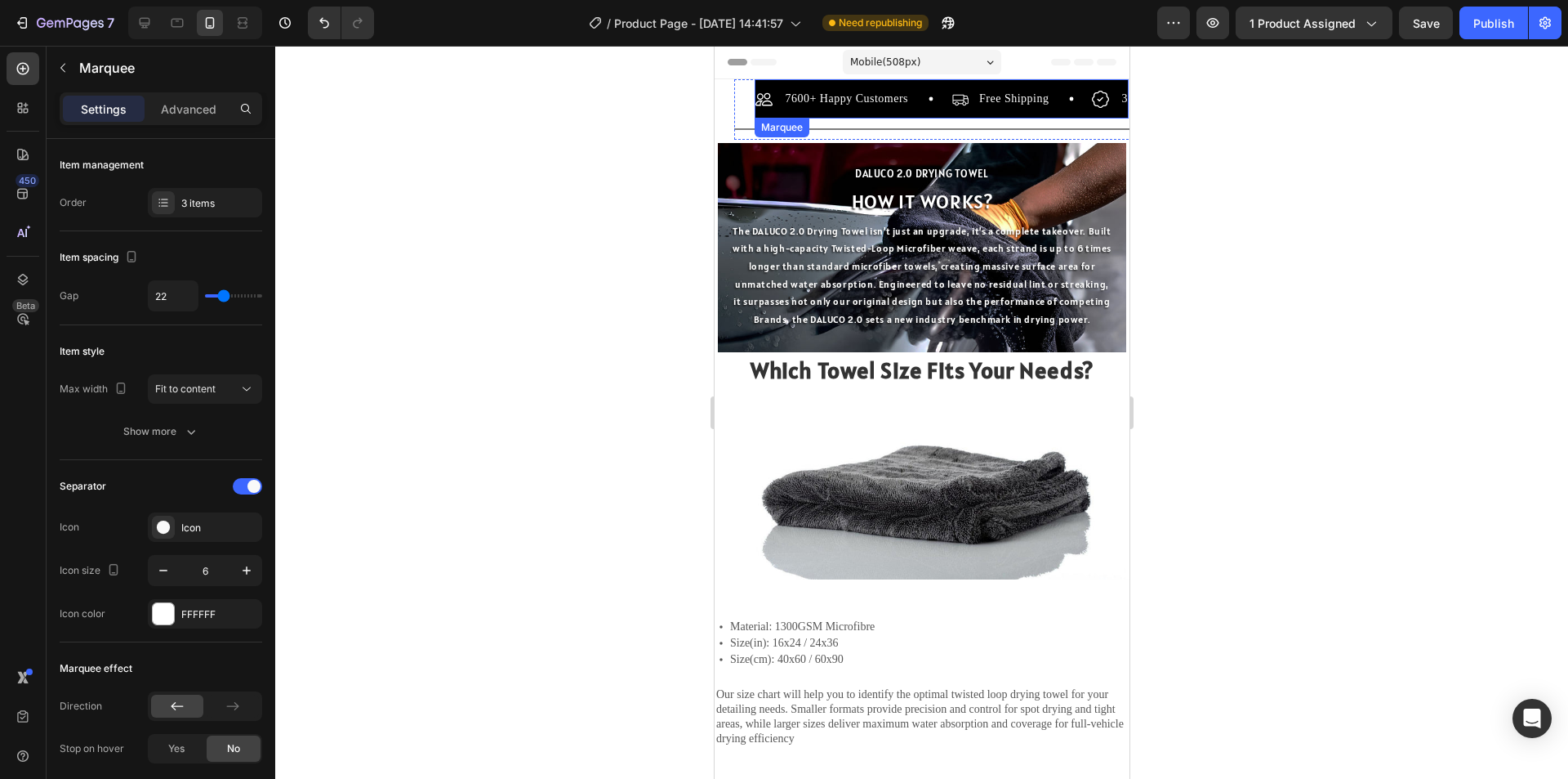
click at [913, 98] on div "7600+ Happy Customers Item List" at bounding box center [852, 98] width 196 height 19
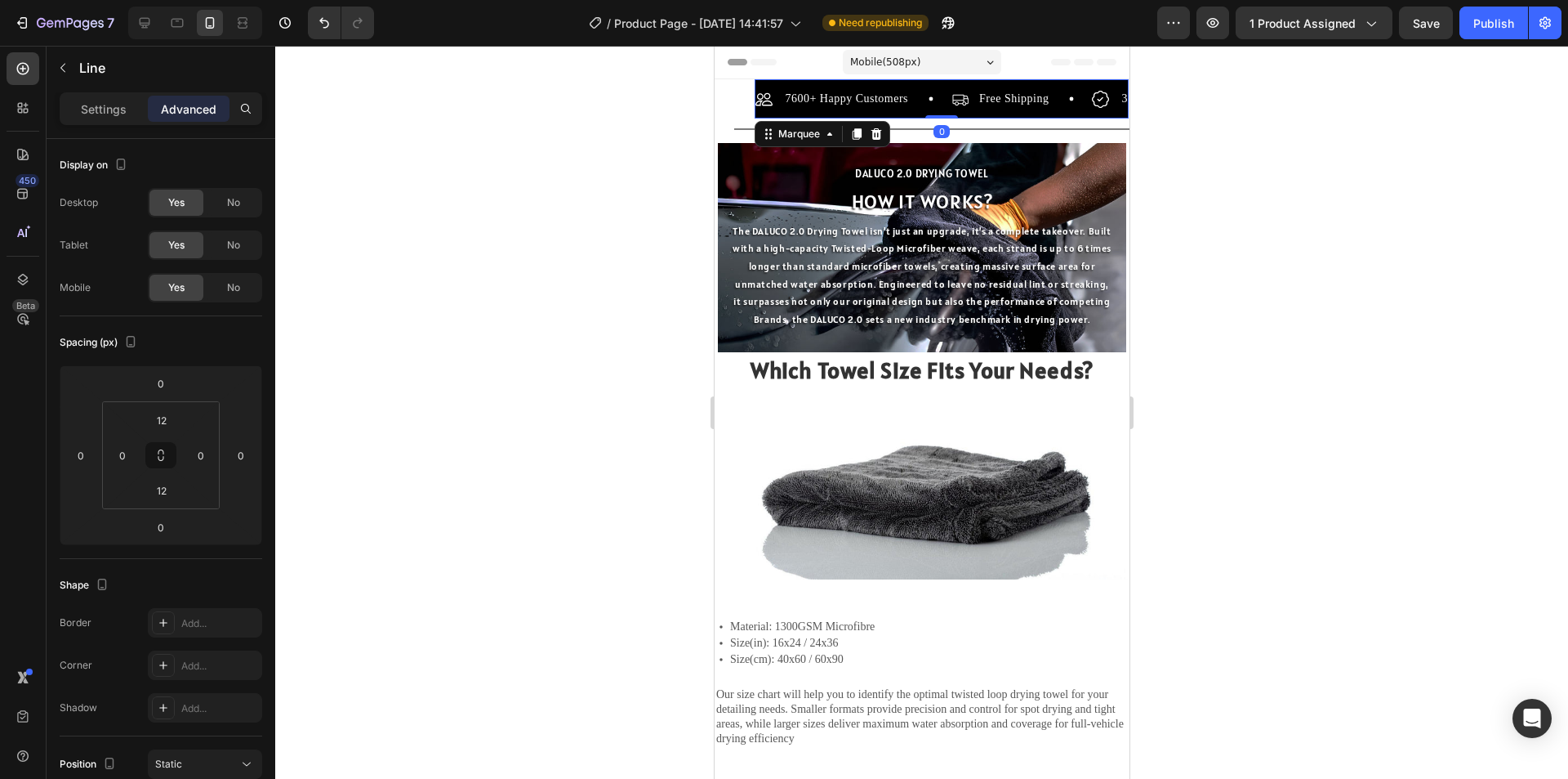
click at [796, 118] on div "Title Line" at bounding box center [940, 128] width 415 height 21
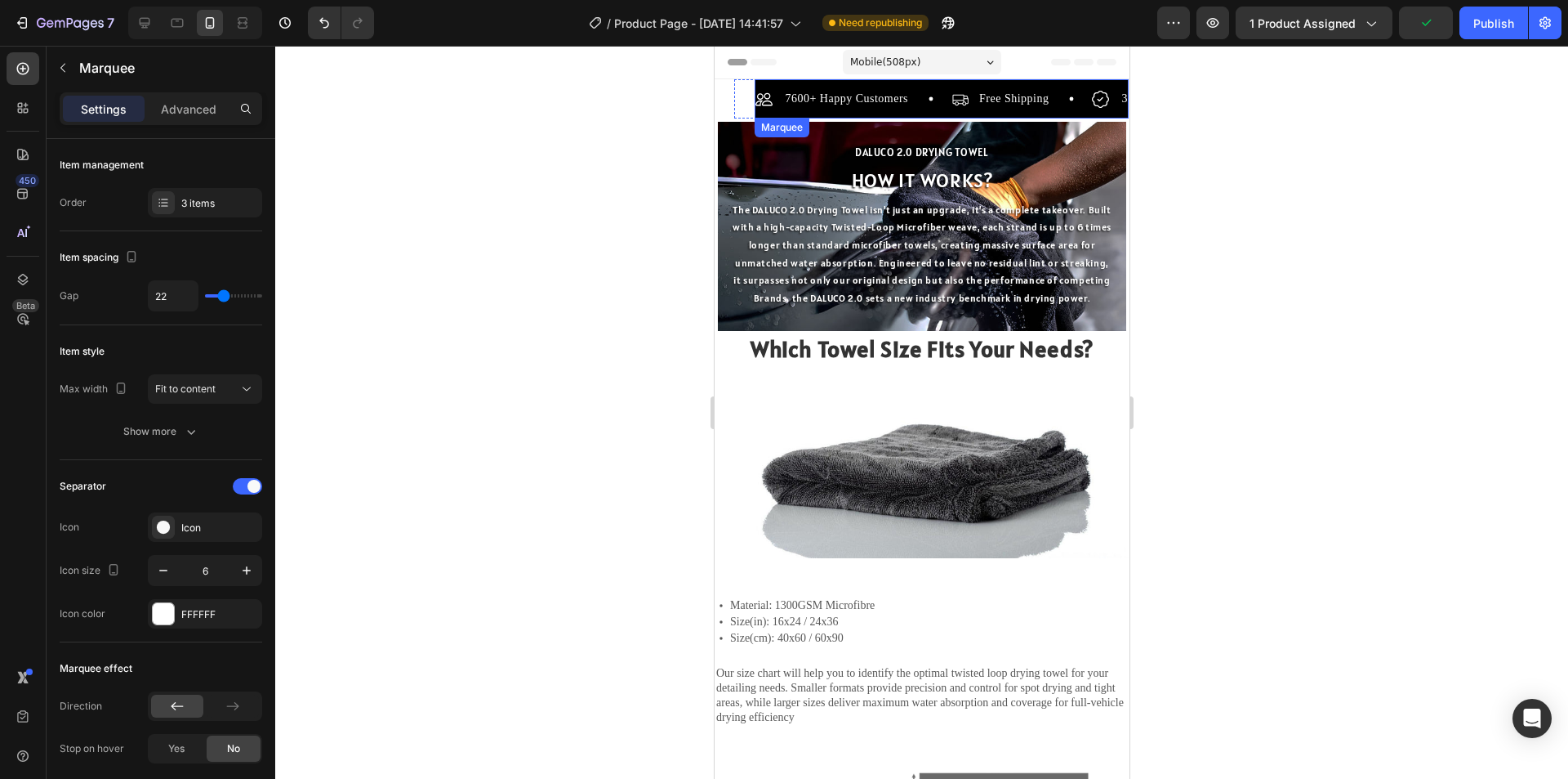
click at [933, 106] on div "7600+ Happy Customers Item List" at bounding box center [852, 98] width 196 height 19
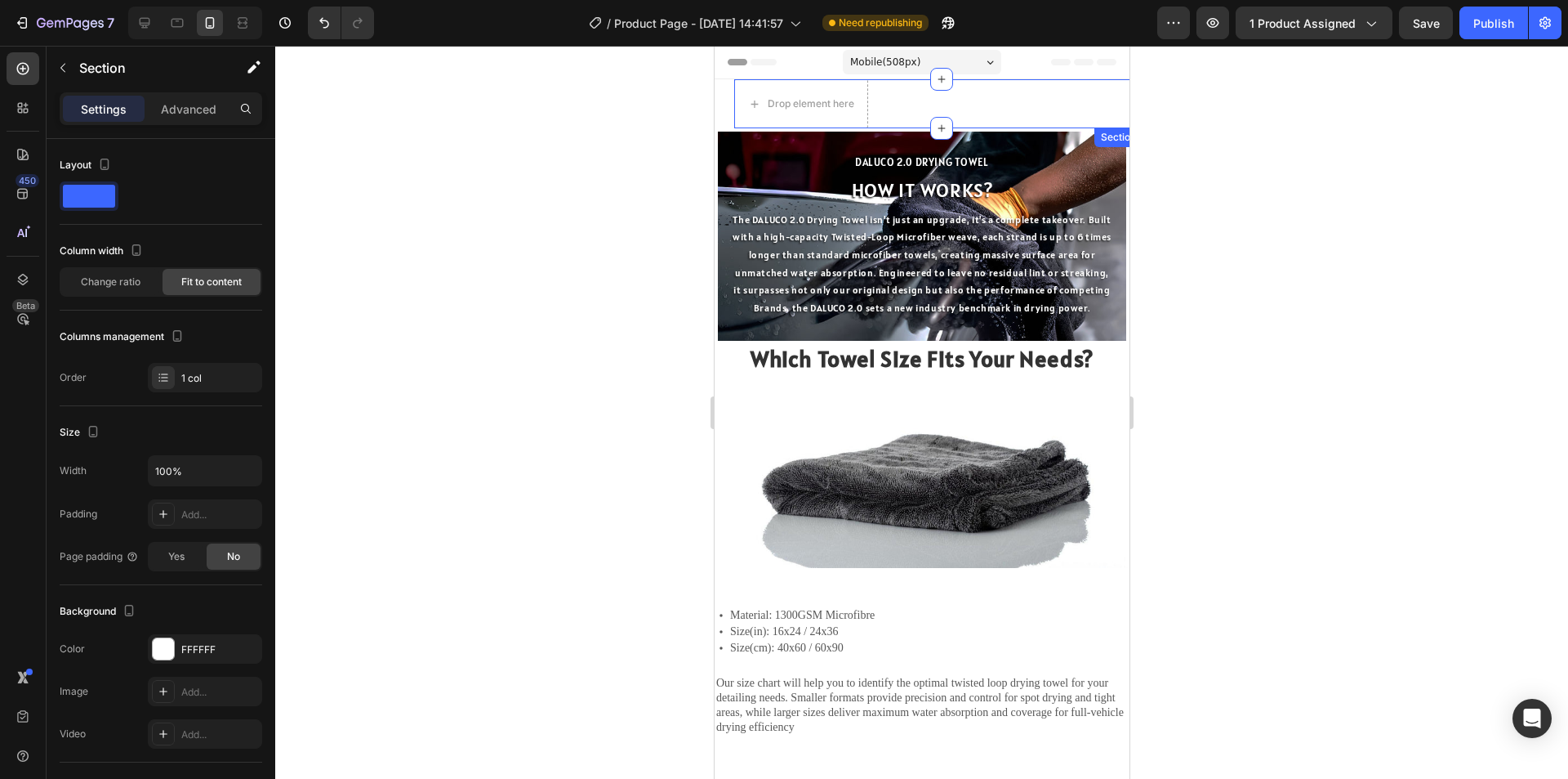
click at [923, 119] on div "Drop element here Section 1" at bounding box center [940, 104] width 415 height 49
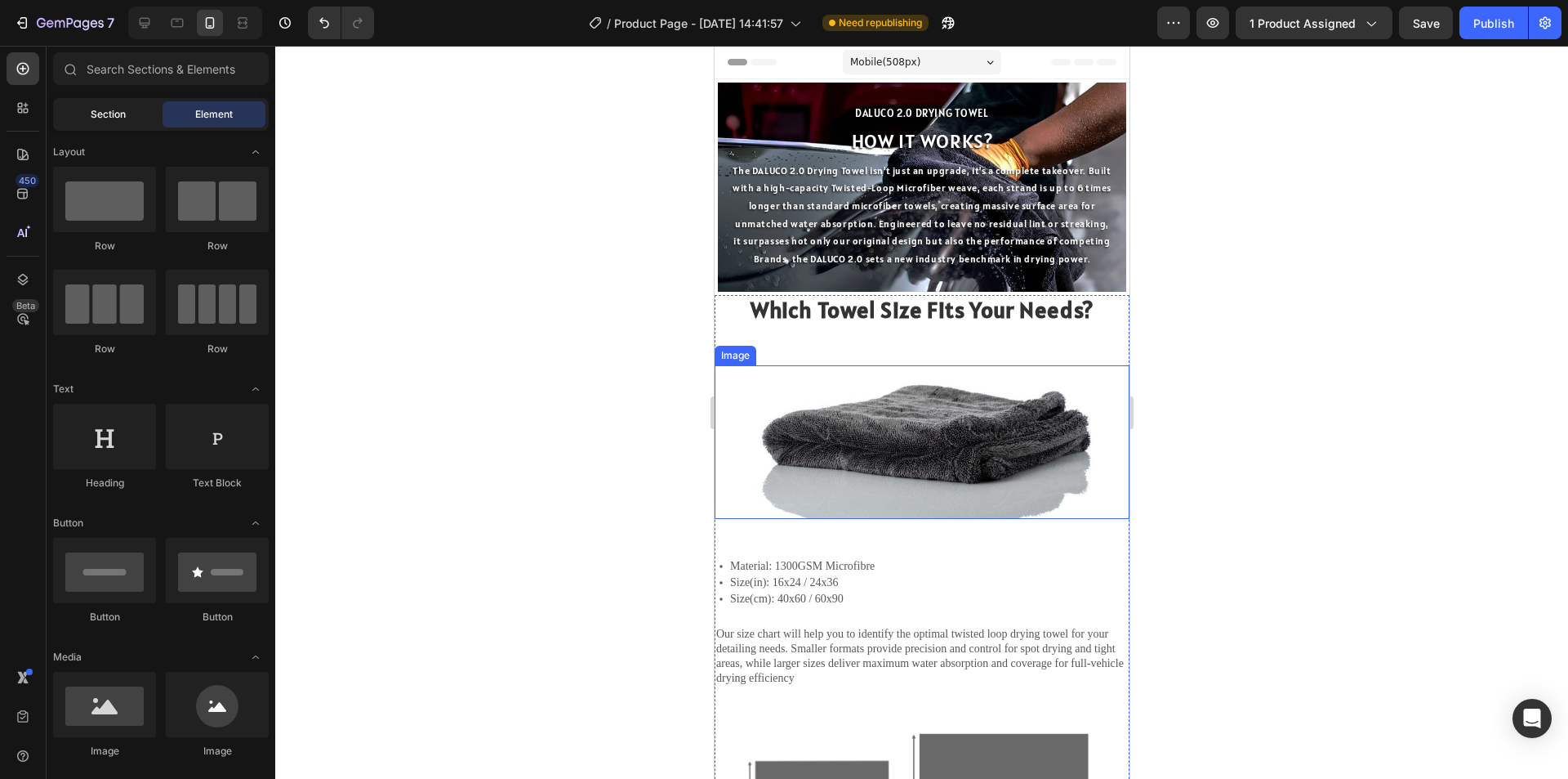
click at [110, 103] on div "Section" at bounding box center [107, 114] width 103 height 26
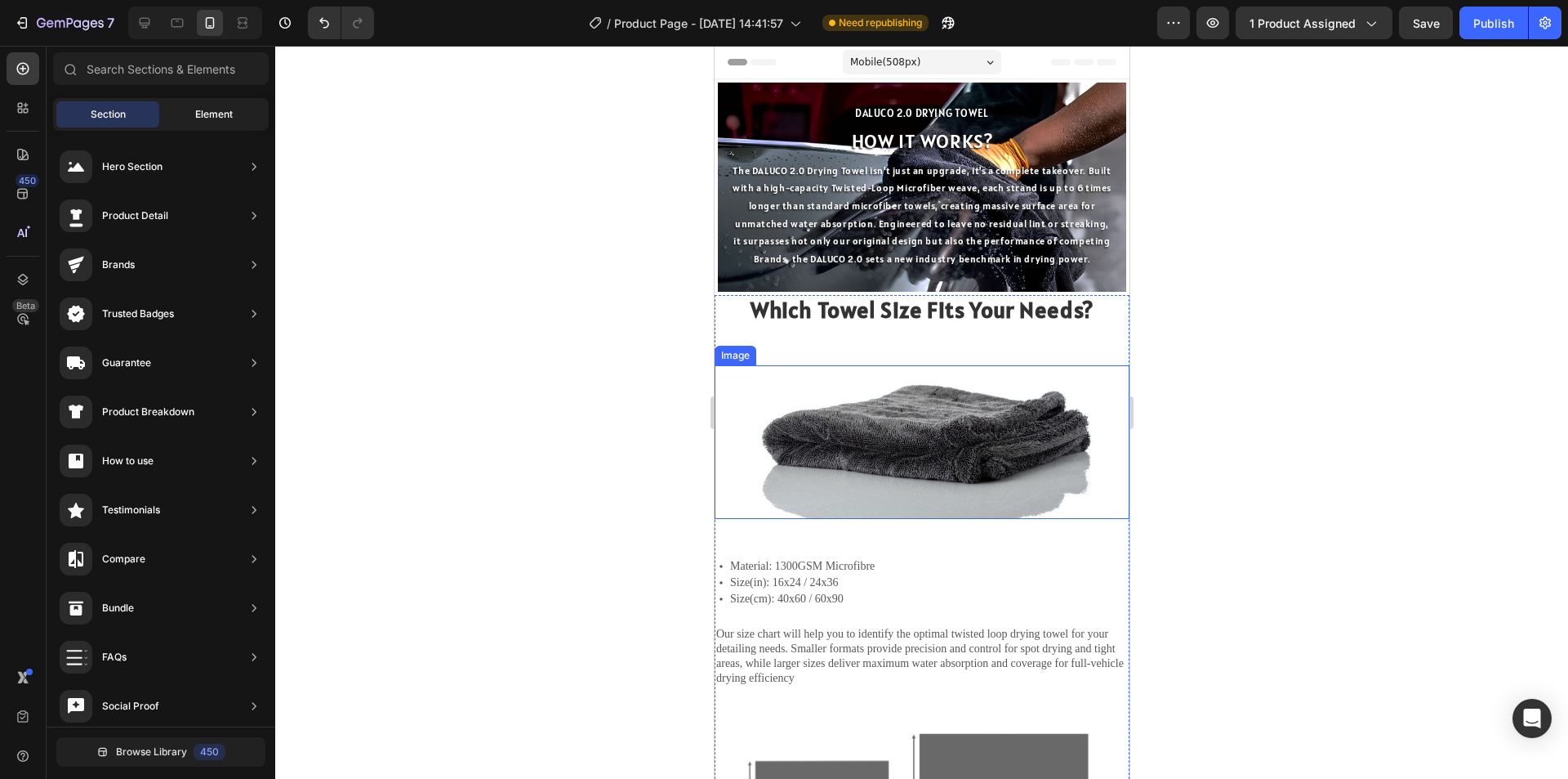
click at [182, 118] on div "Element" at bounding box center [214, 114] width 103 height 26
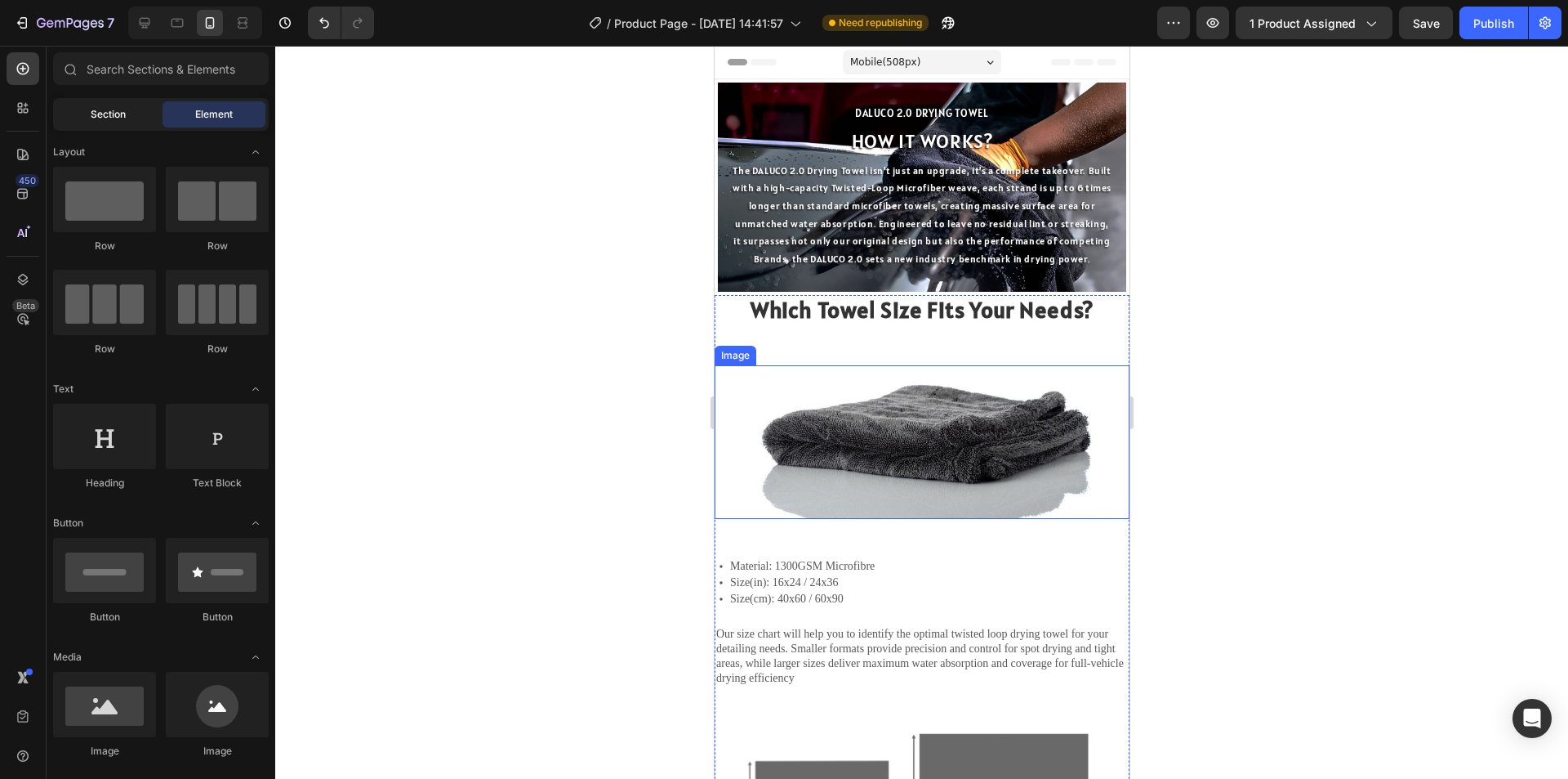
click at [124, 111] on span "Section" at bounding box center [108, 115] width 35 height 15
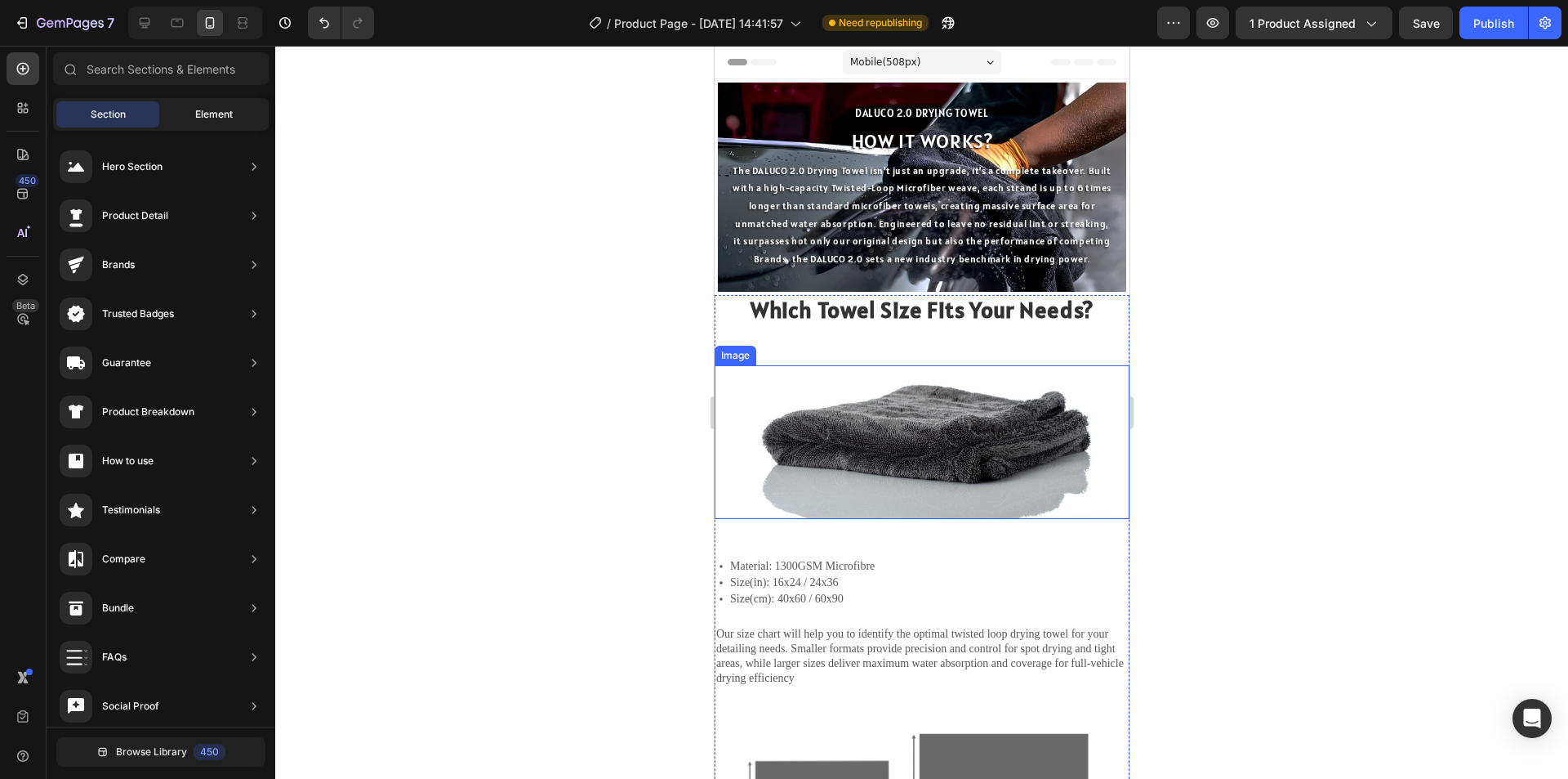
click at [188, 111] on div "Element" at bounding box center [214, 114] width 103 height 26
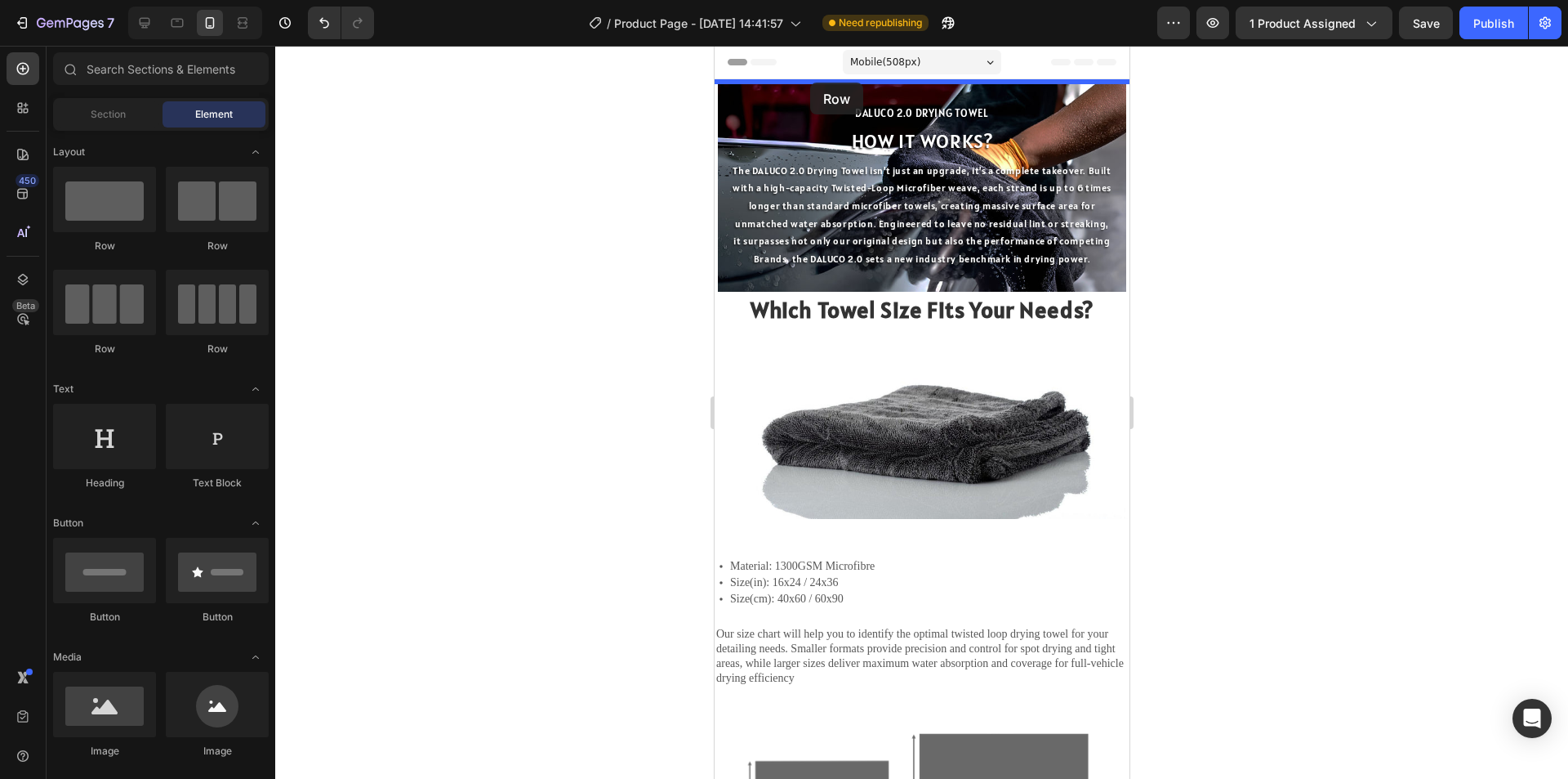
drag, startPoint x: 816, startPoint y: 254, endPoint x: 810, endPoint y: 82, distance: 172.1
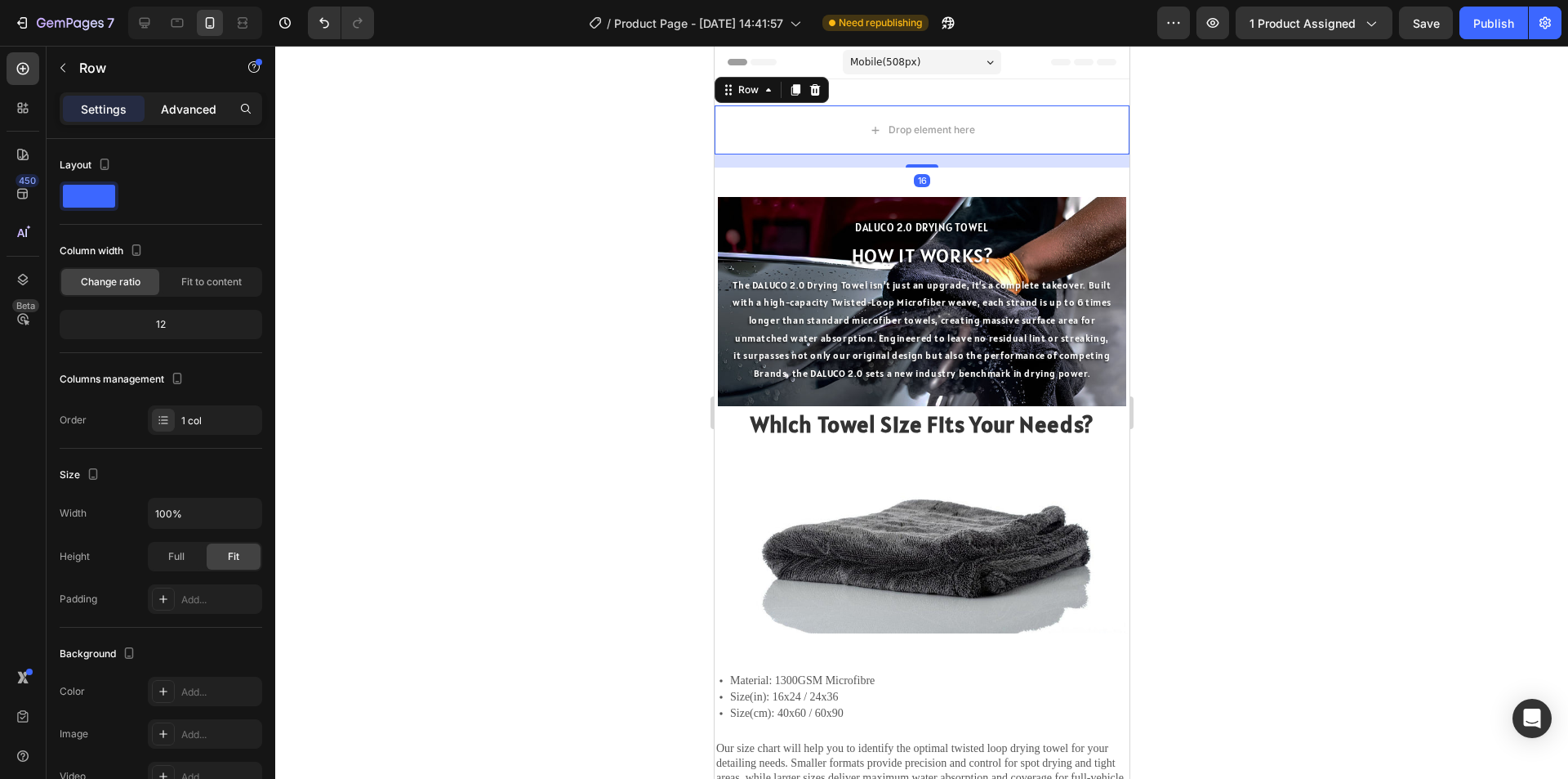
click at [178, 108] on p "Advanced" at bounding box center [189, 109] width 55 height 17
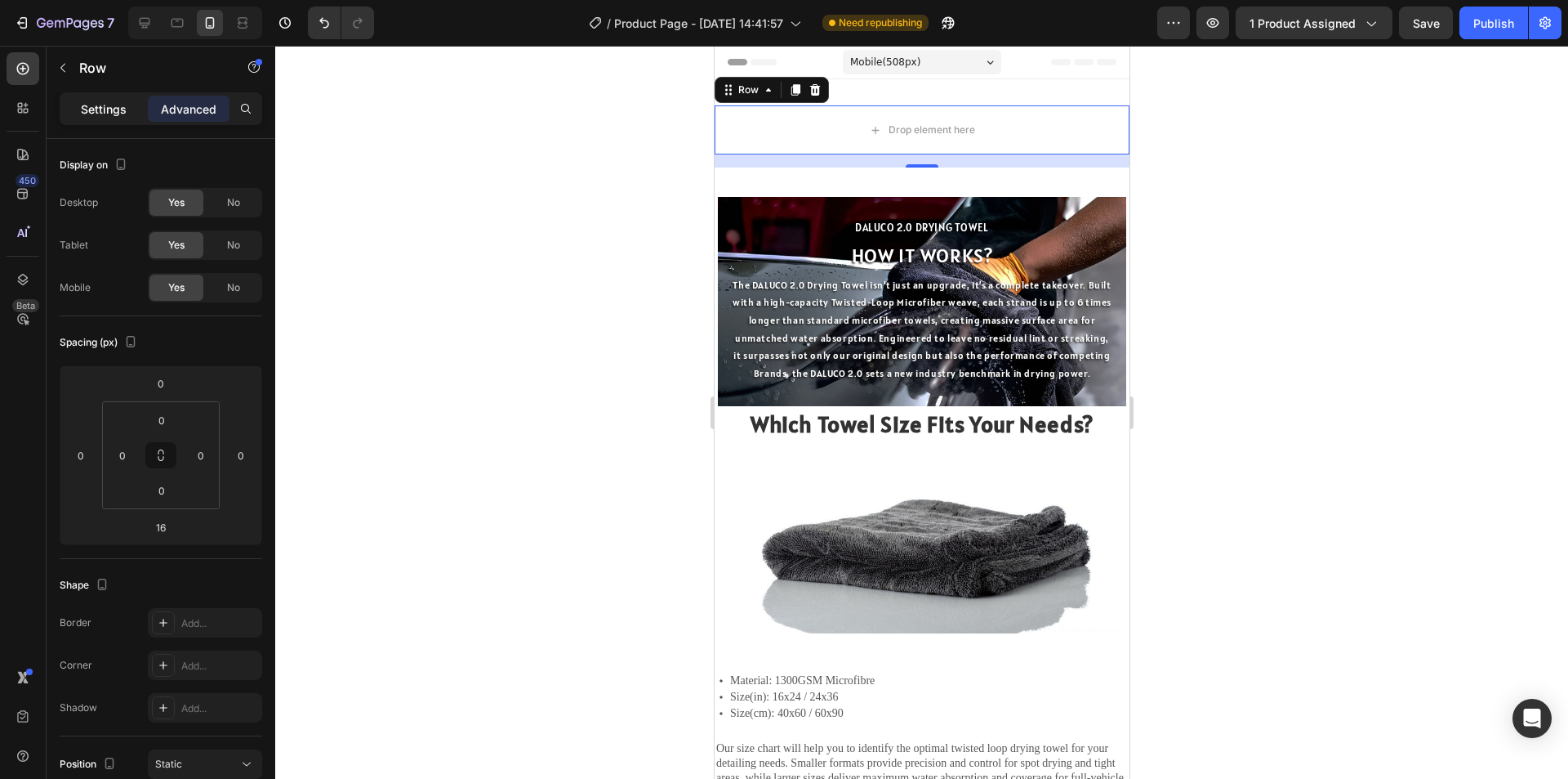
click at [102, 112] on p "Settings" at bounding box center [103, 109] width 46 height 17
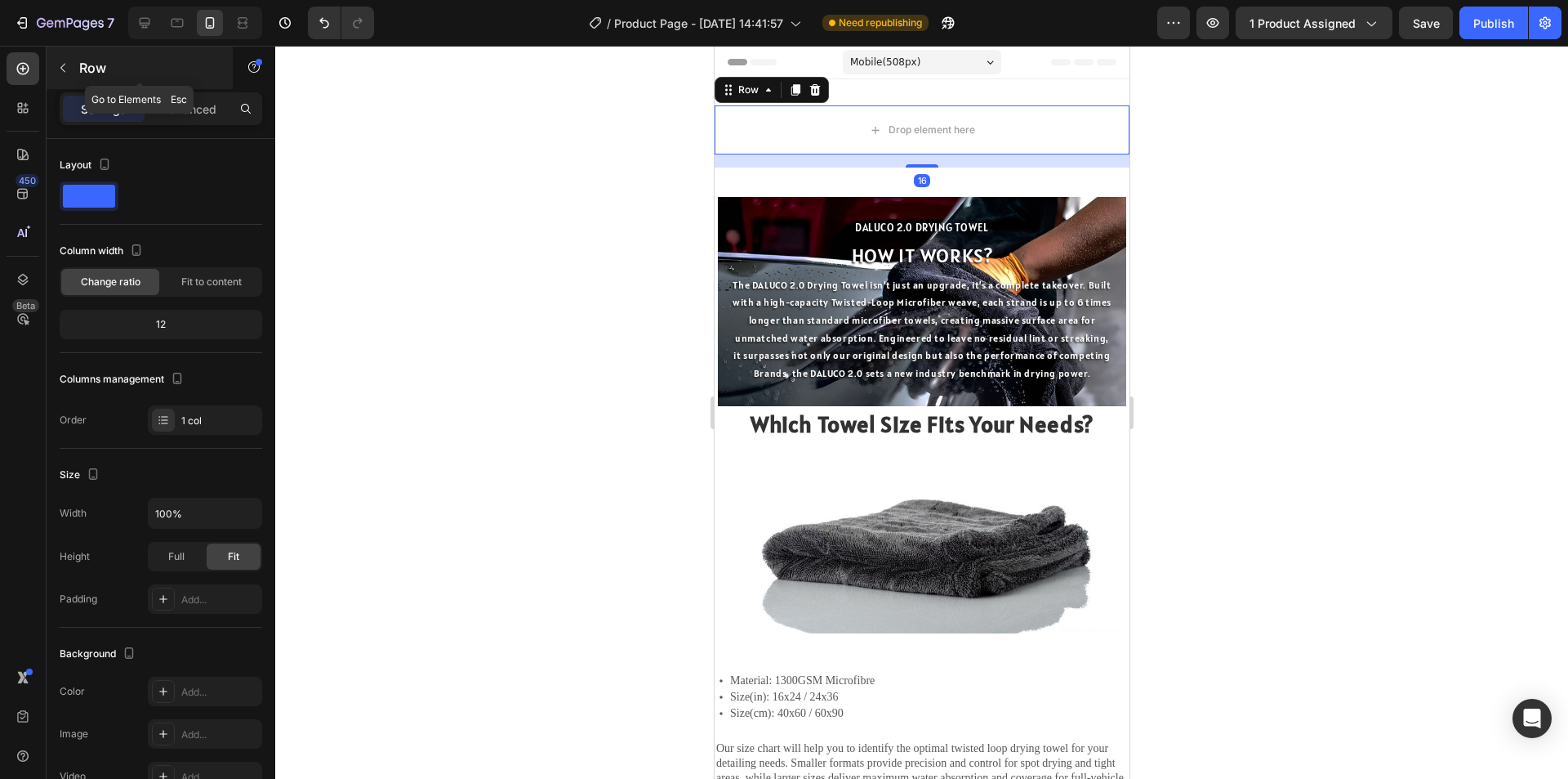
click at [68, 80] on button "button" at bounding box center [62, 67] width 26 height 26
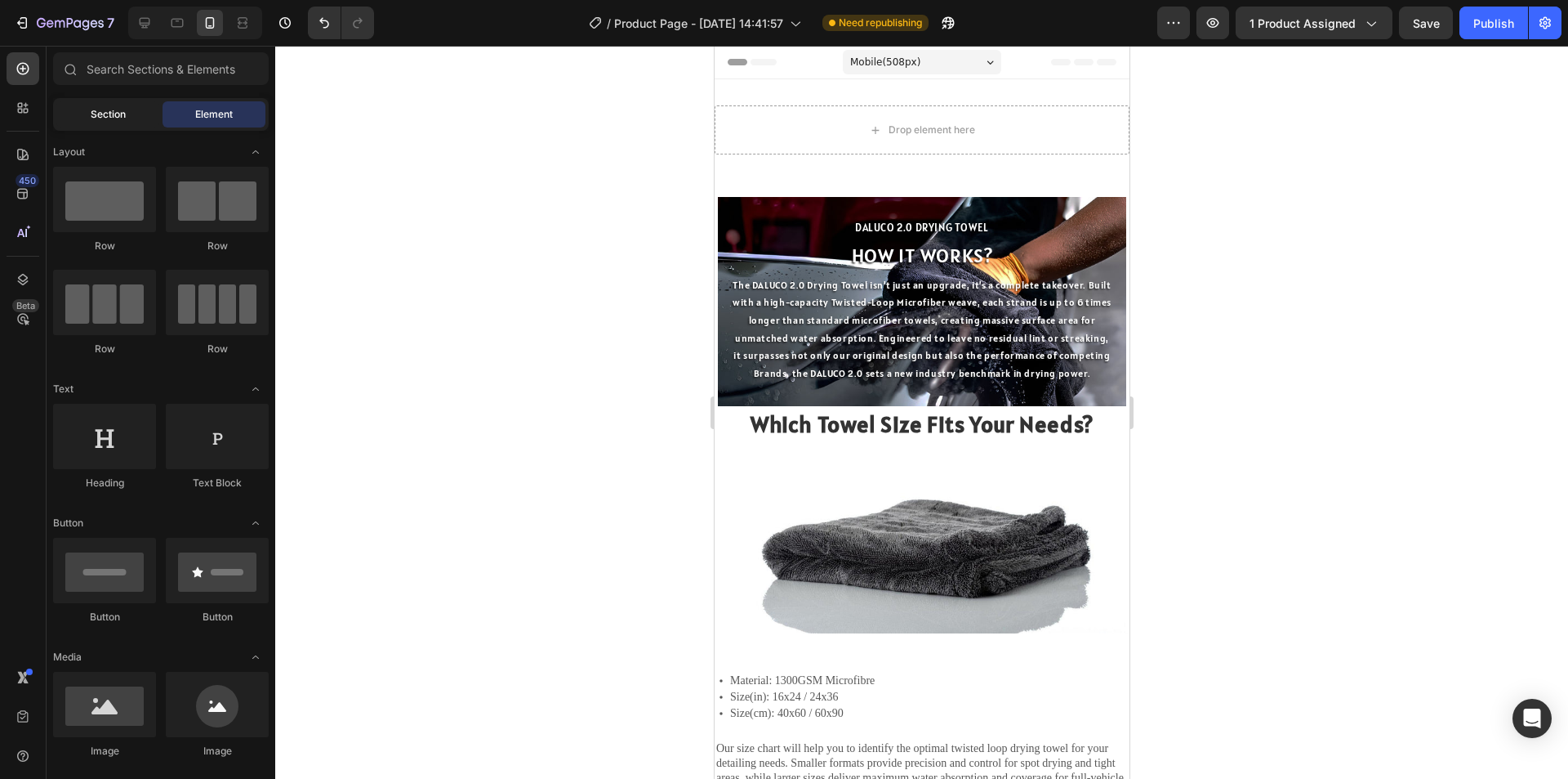
click at [91, 106] on div "Section" at bounding box center [107, 114] width 103 height 26
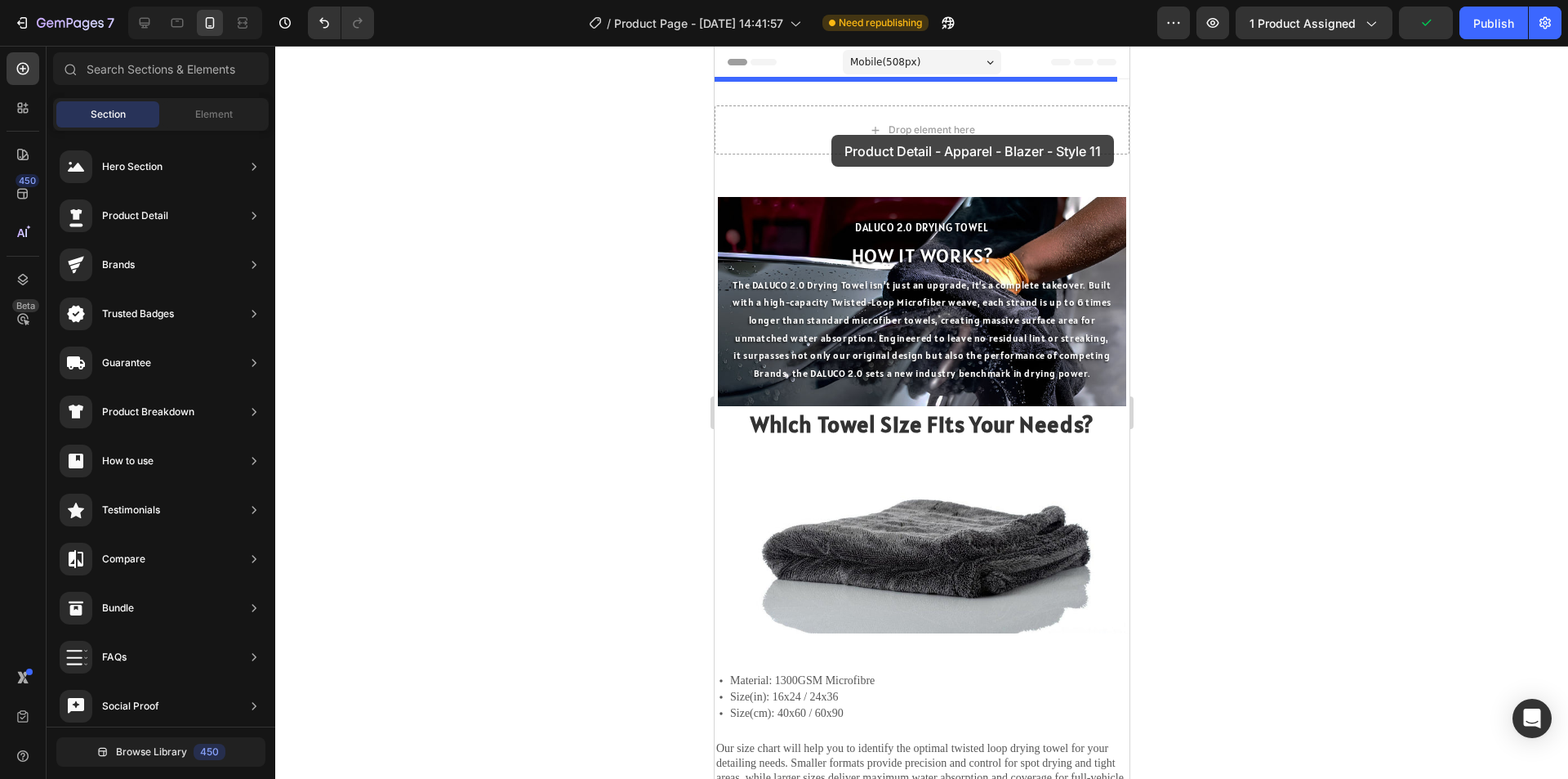
drag, startPoint x: 1116, startPoint y: 345, endPoint x: 831, endPoint y: 135, distance: 354.0
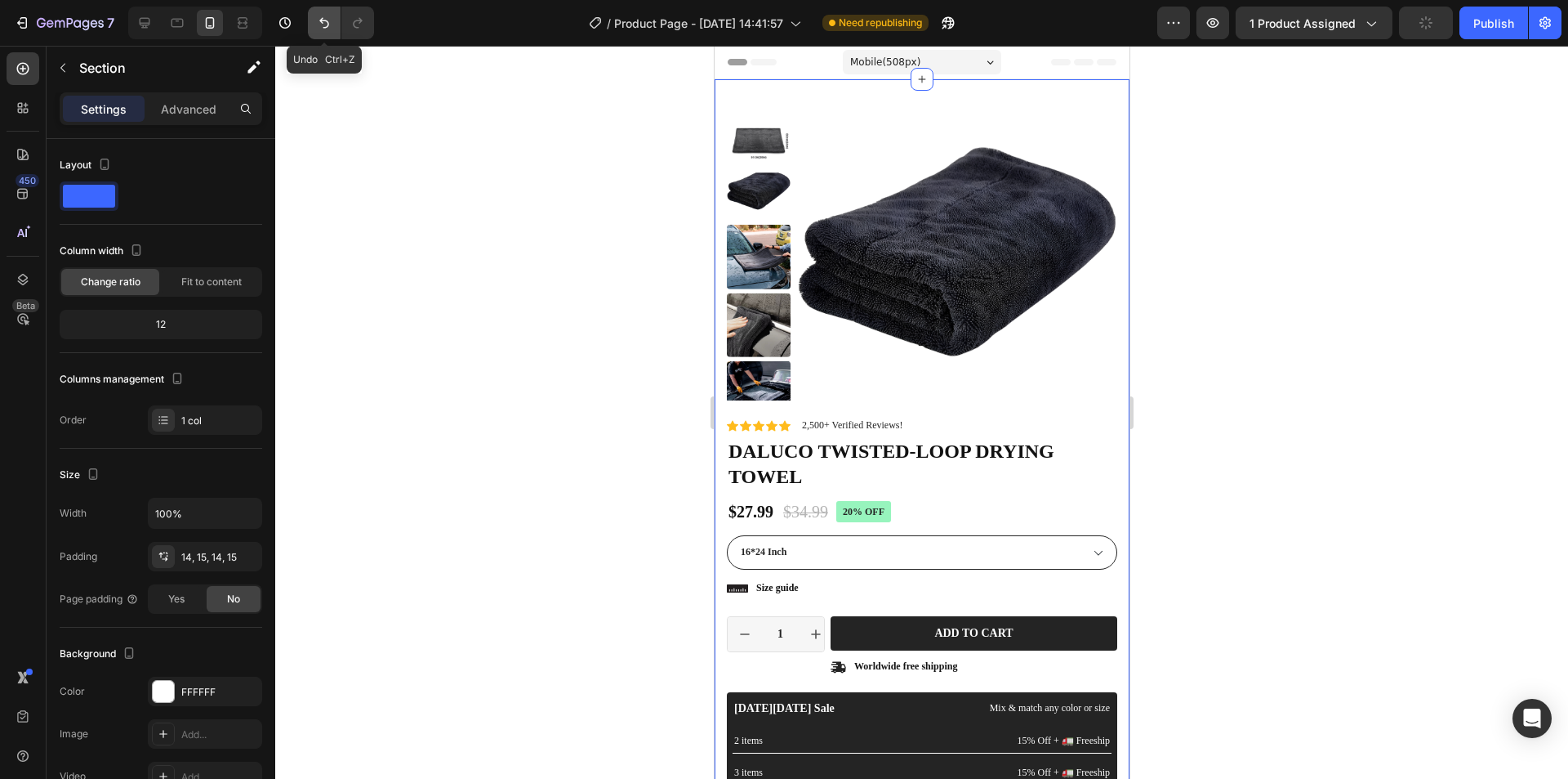
click at [320, 26] on icon "Undo/Redo" at bounding box center [323, 23] width 16 height 16
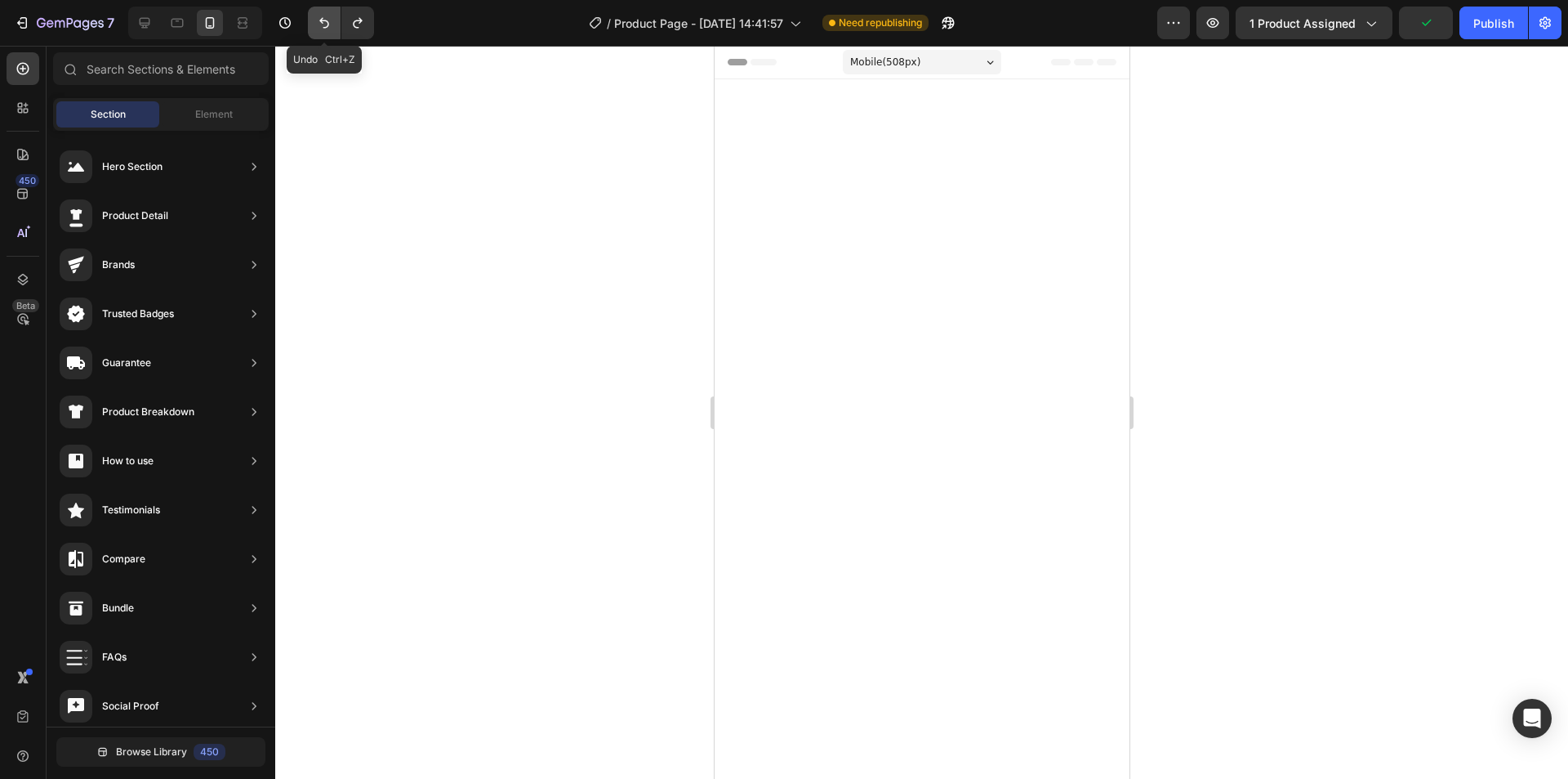
click at [320, 26] on icon "Undo/Redo" at bounding box center [323, 23] width 16 height 16
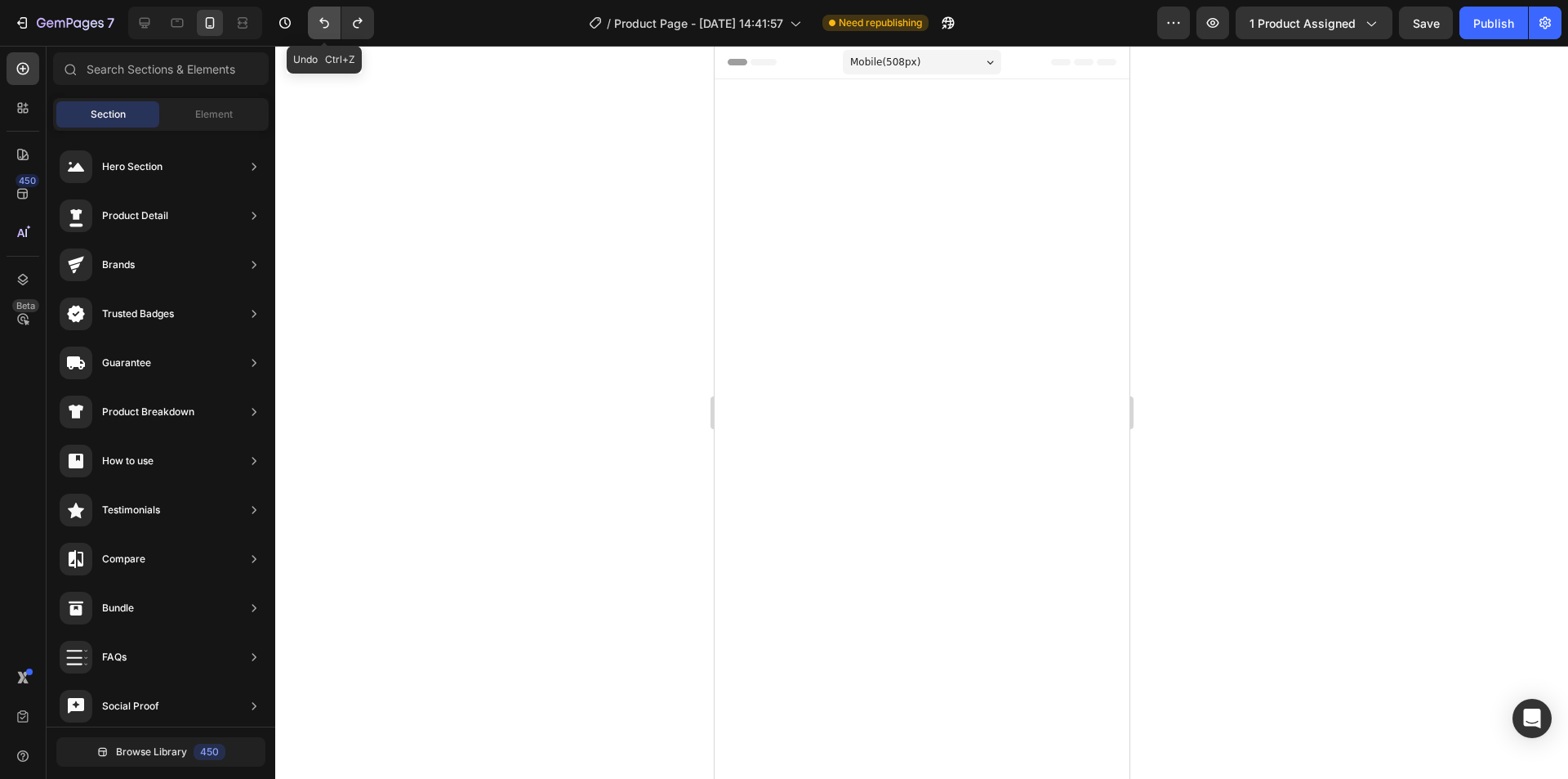
click at [320, 26] on icon "Undo/Redo" at bounding box center [323, 23] width 16 height 16
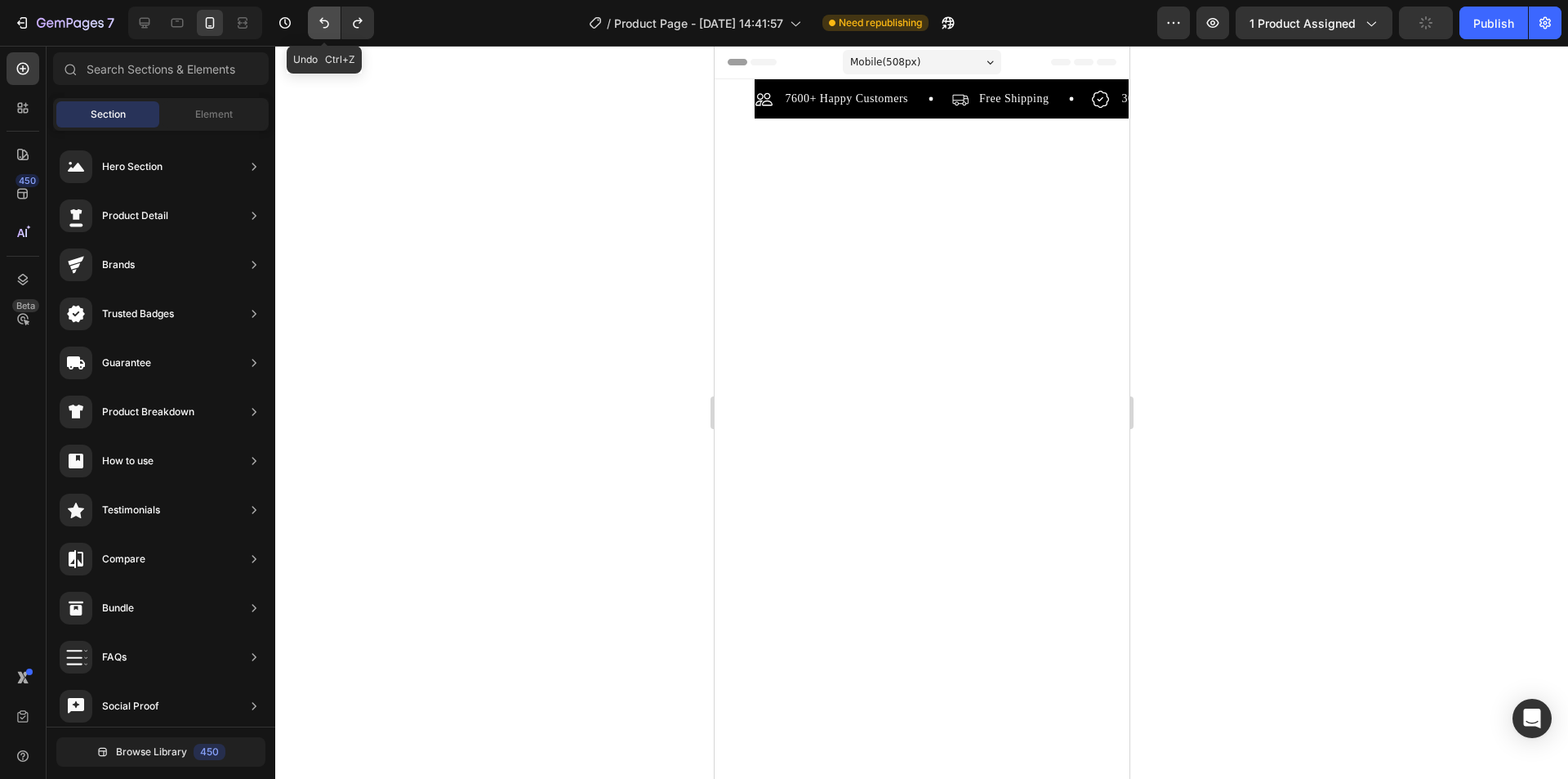
click at [320, 26] on icon "Undo/Redo" at bounding box center [323, 23] width 16 height 16
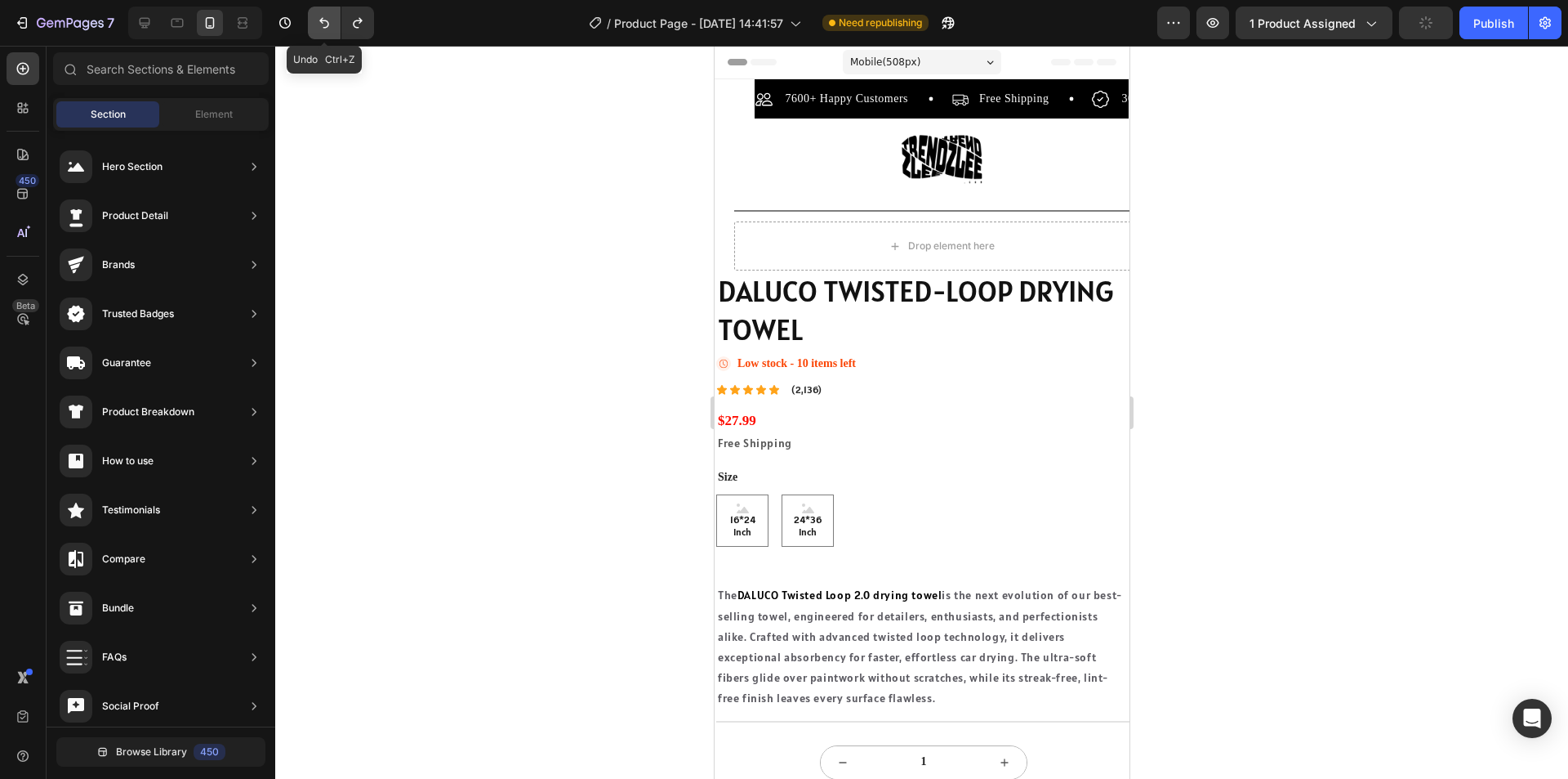
click at [320, 26] on icon "Undo/Redo" at bounding box center [323, 23] width 16 height 16
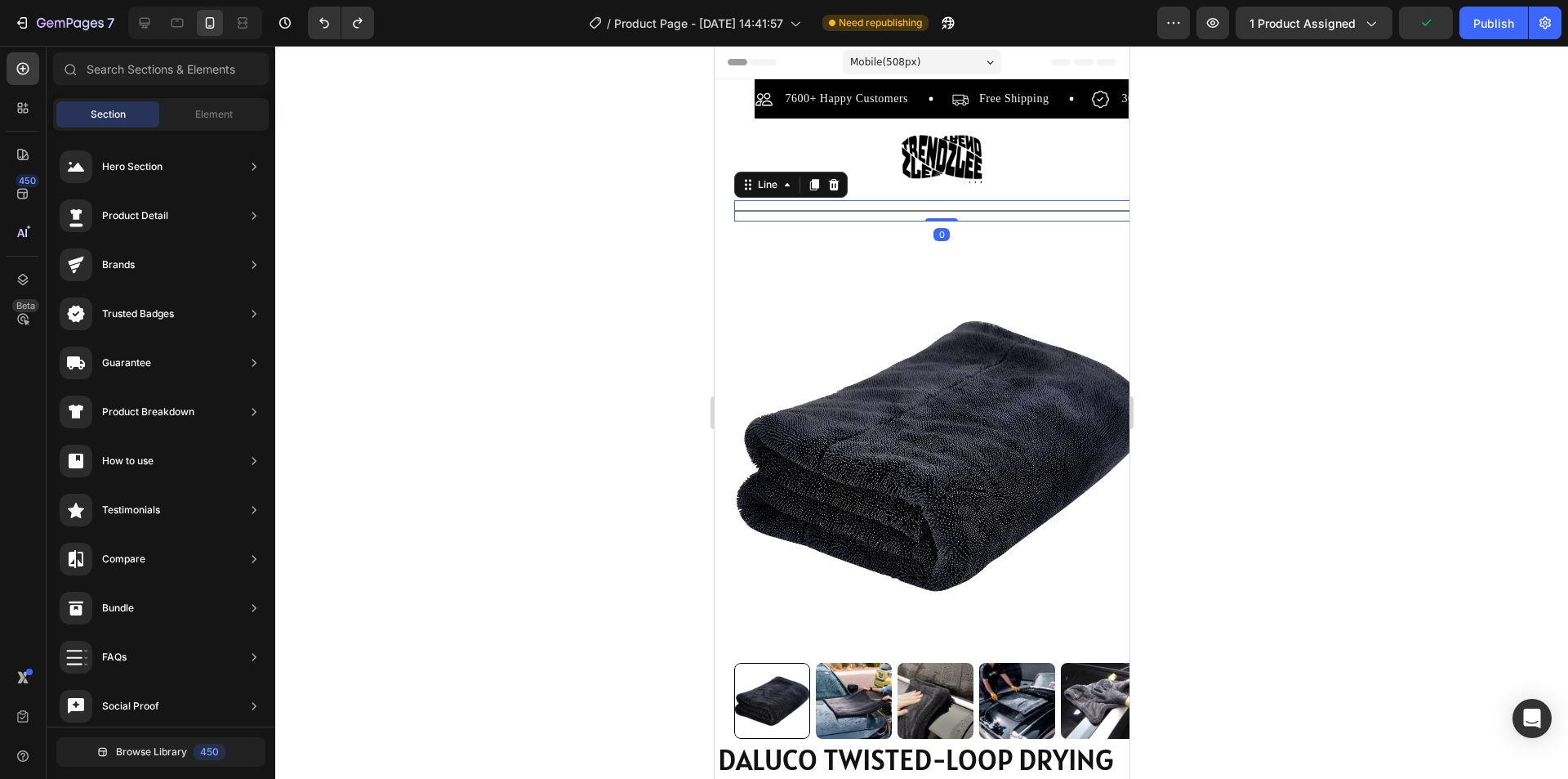
click at [839, 220] on div "Title Line 0" at bounding box center [940, 210] width 415 height 21
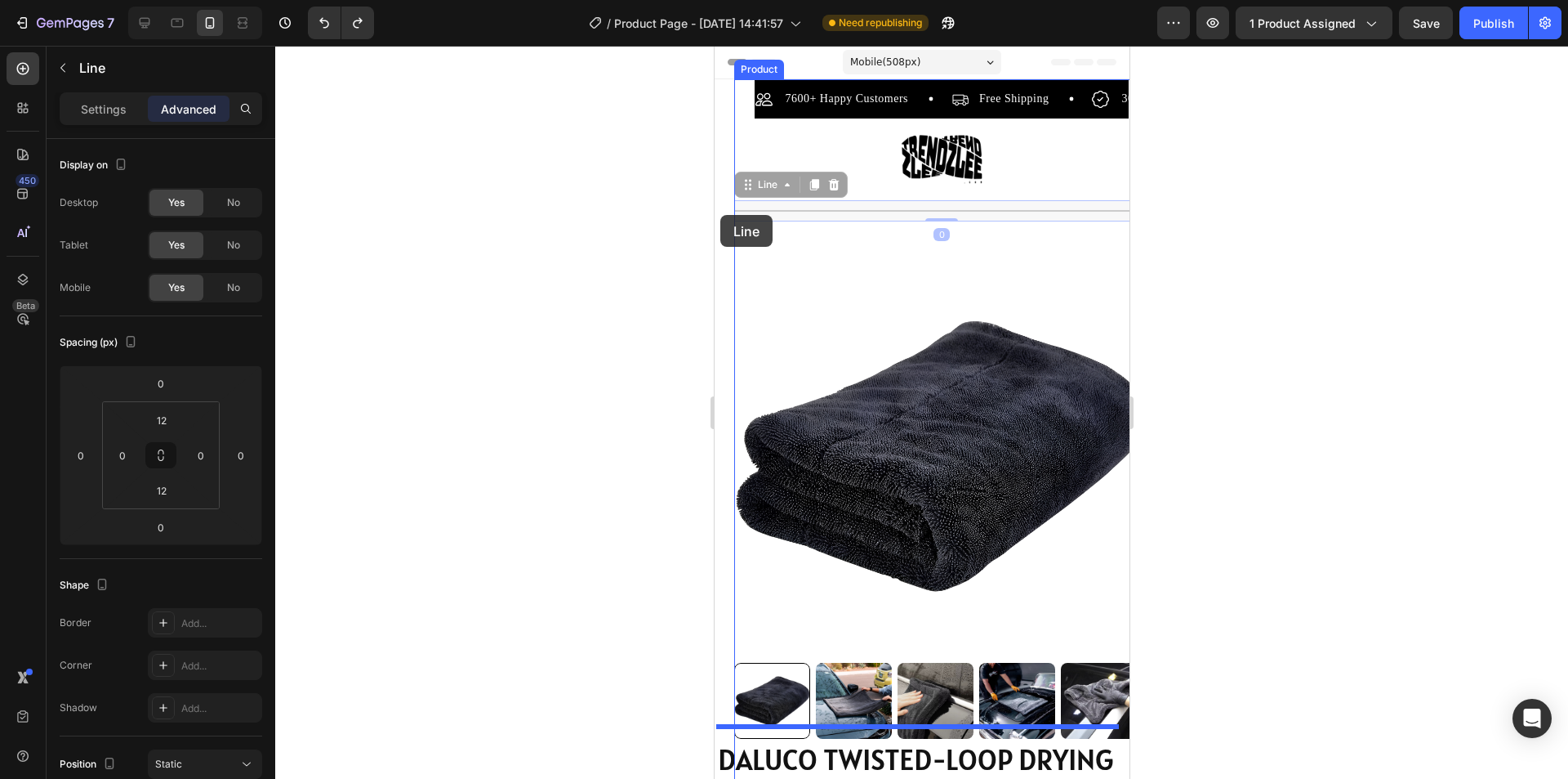
drag, startPoint x: 839, startPoint y: 218, endPoint x: 720, endPoint y: 215, distance: 119.0
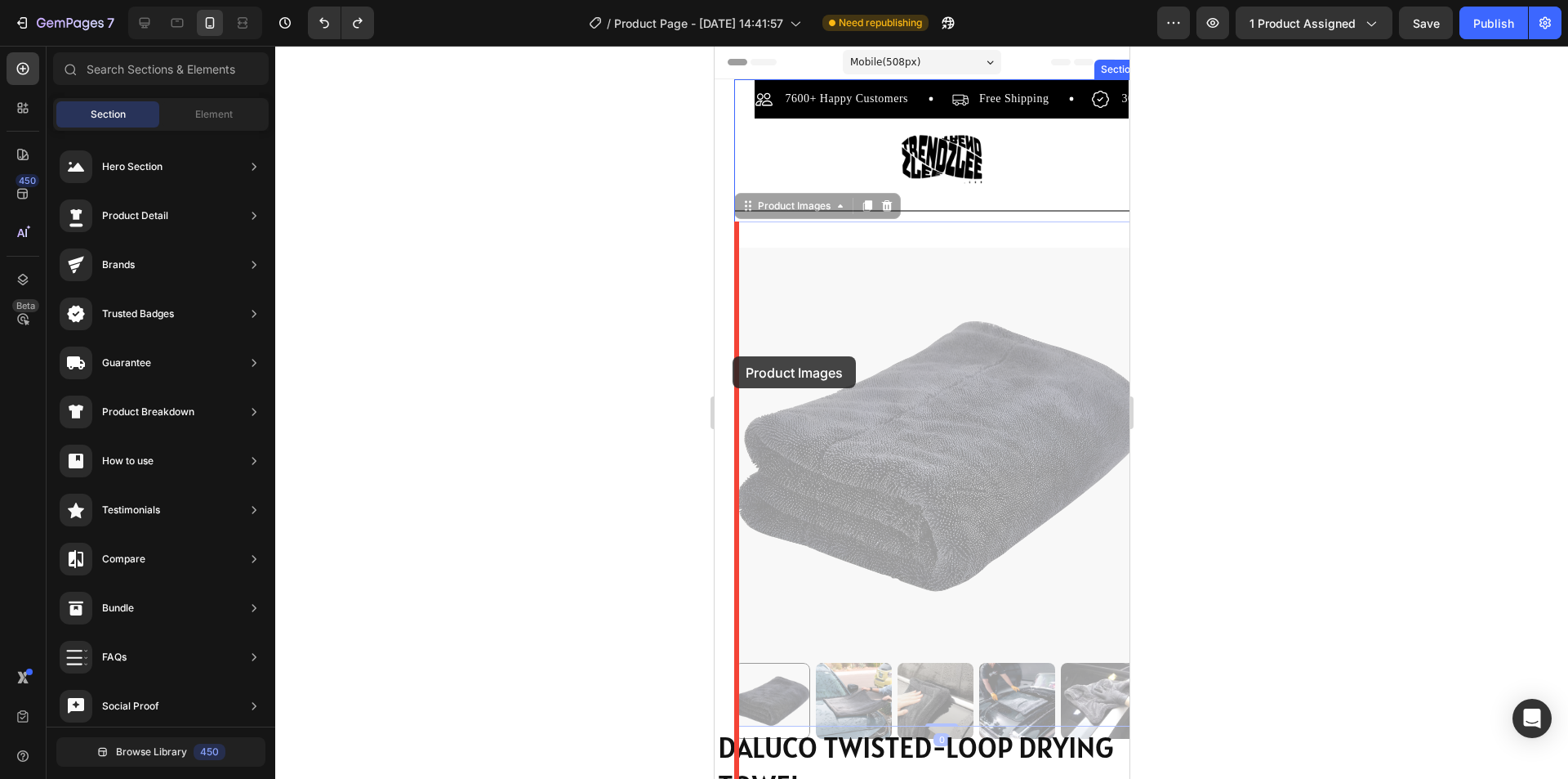
drag, startPoint x: 757, startPoint y: 351, endPoint x: 732, endPoint y: 356, distance: 25.5
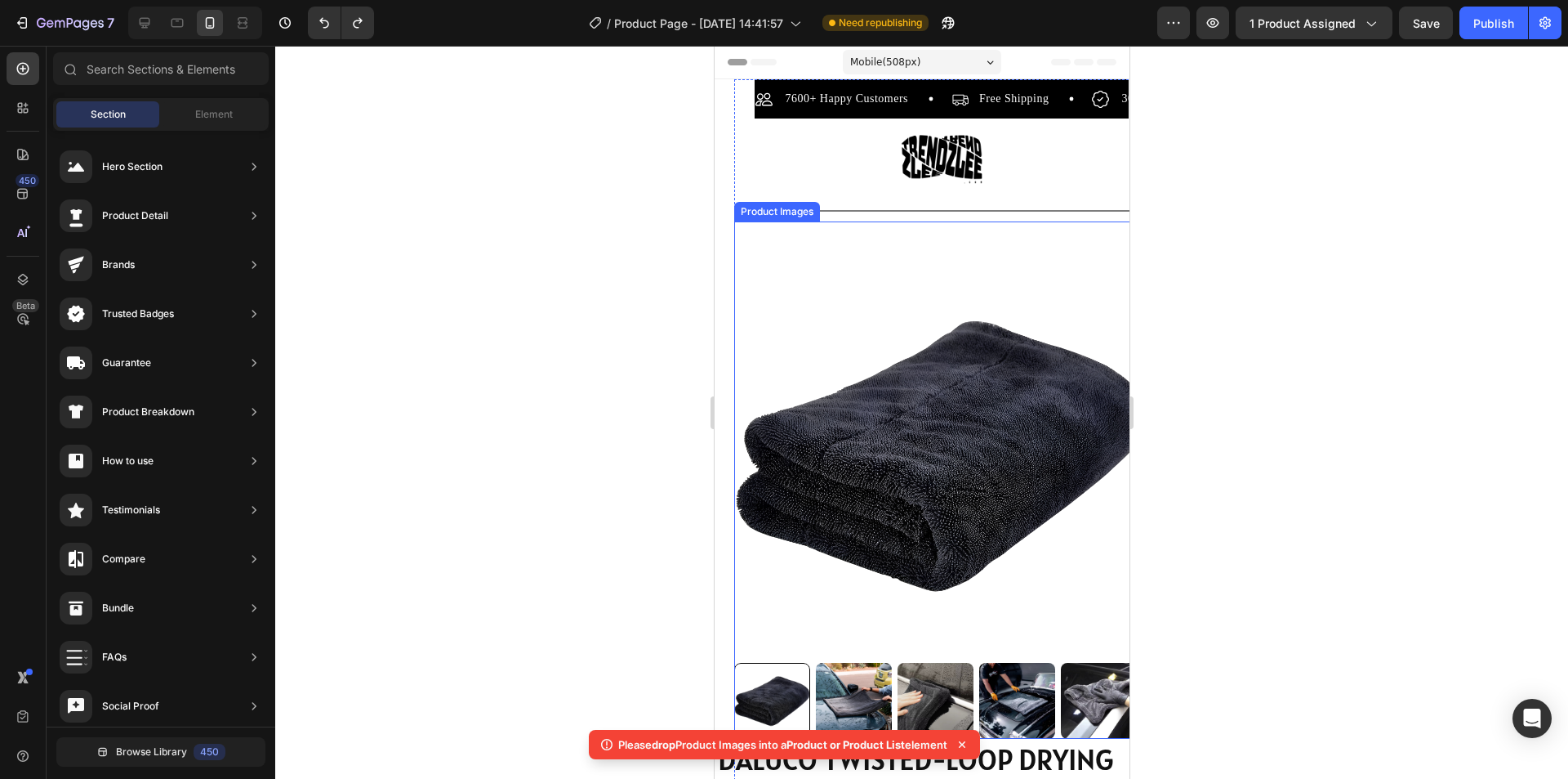
click at [795, 311] on img at bounding box center [940, 454] width 415 height 415
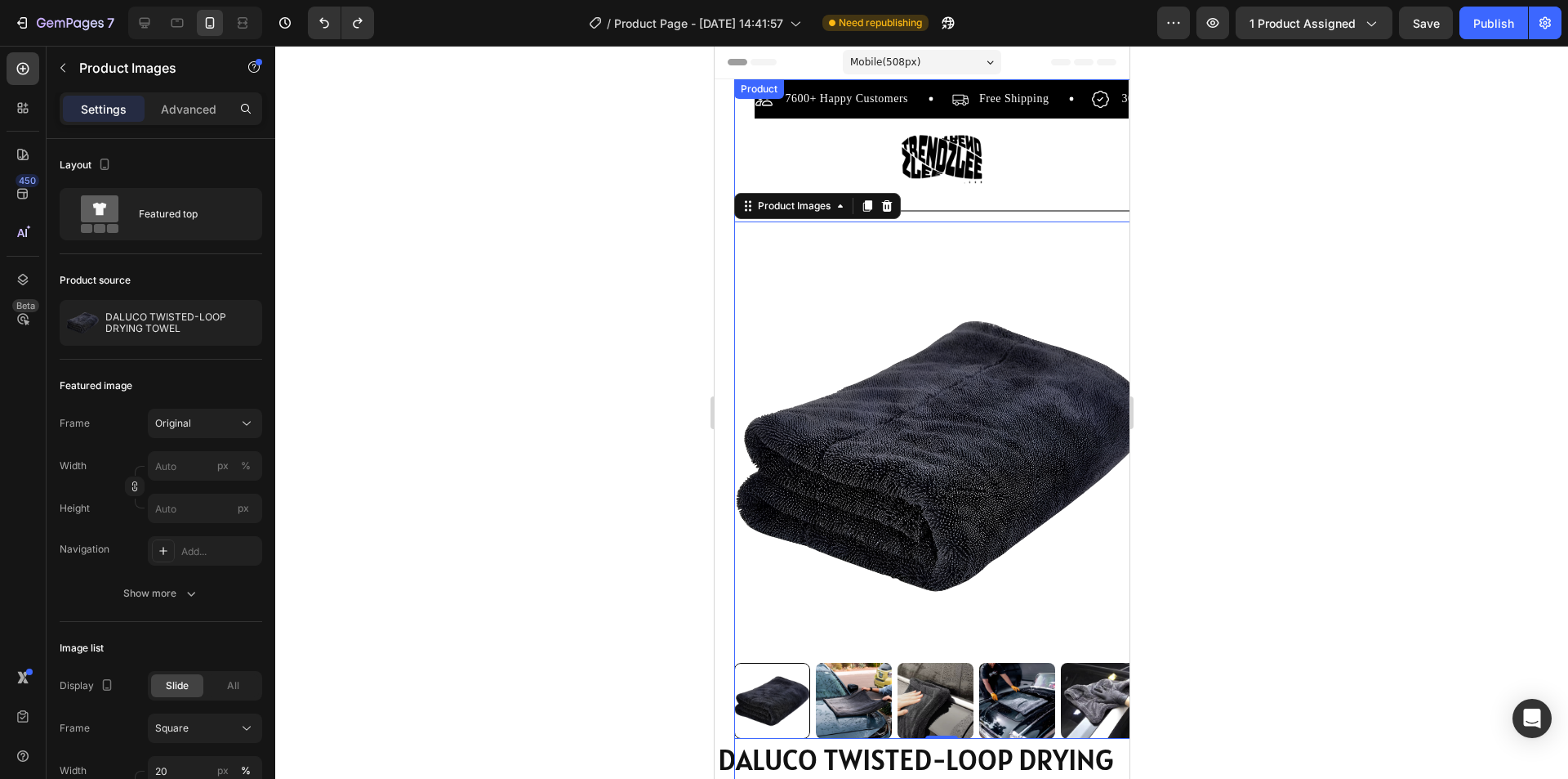
click at [912, 226] on div "Product Images 0" at bounding box center [940, 480] width 415 height 517
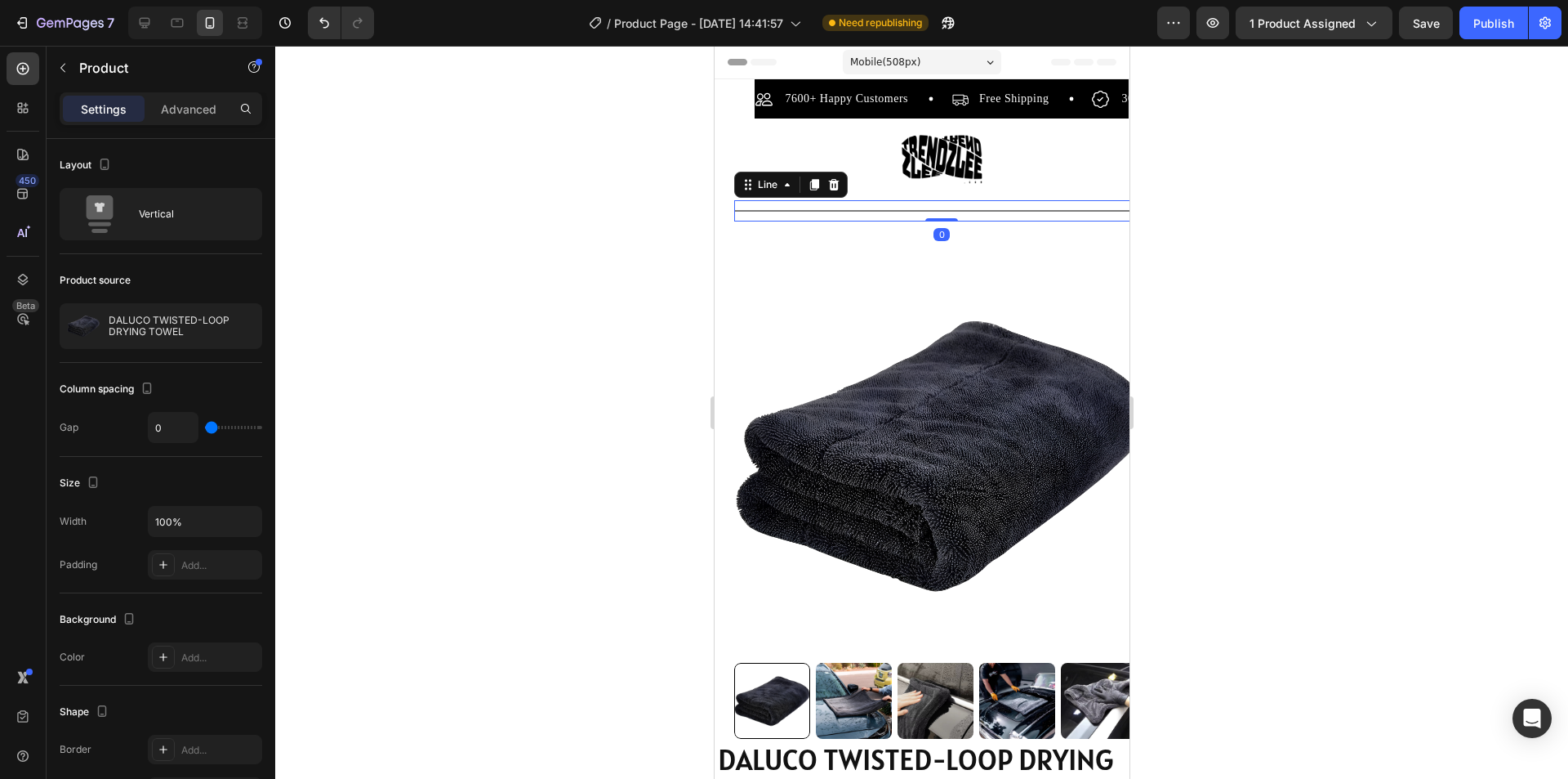
click at [915, 210] on div at bounding box center [940, 210] width 415 height 2
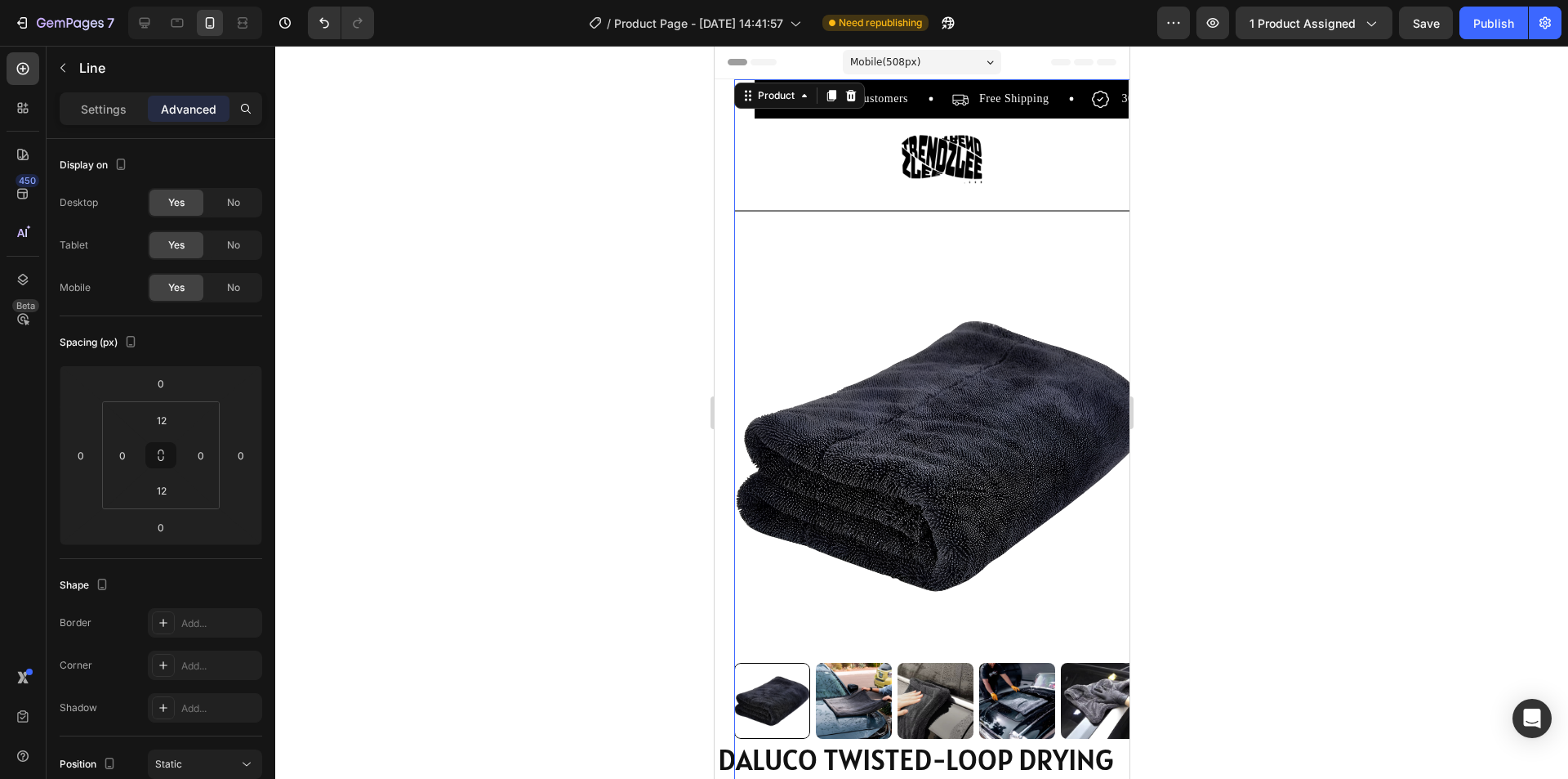
click at [903, 224] on div "Product Images" at bounding box center [940, 480] width 415 height 517
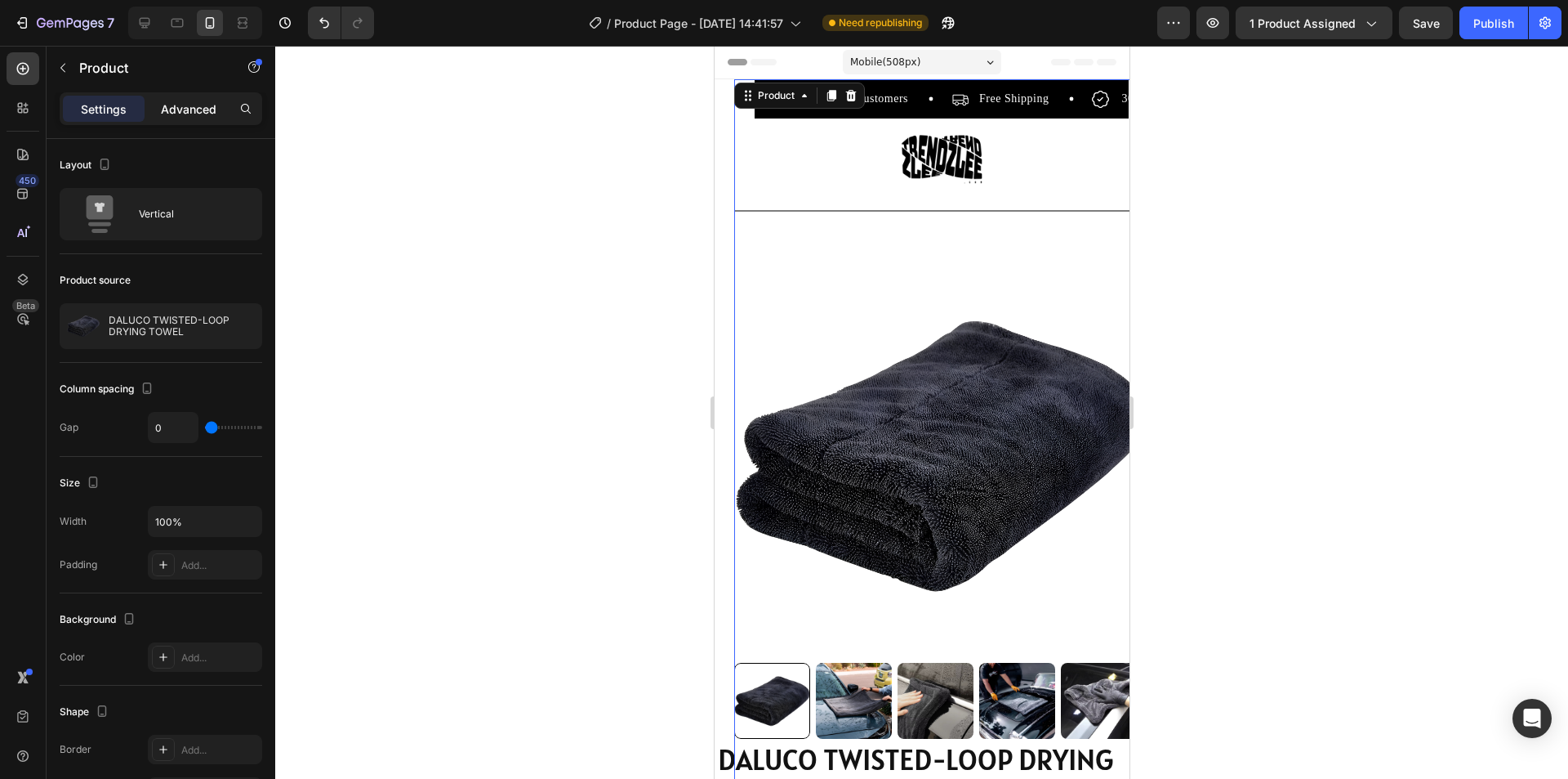
click at [210, 113] on p "Advanced" at bounding box center [189, 109] width 55 height 17
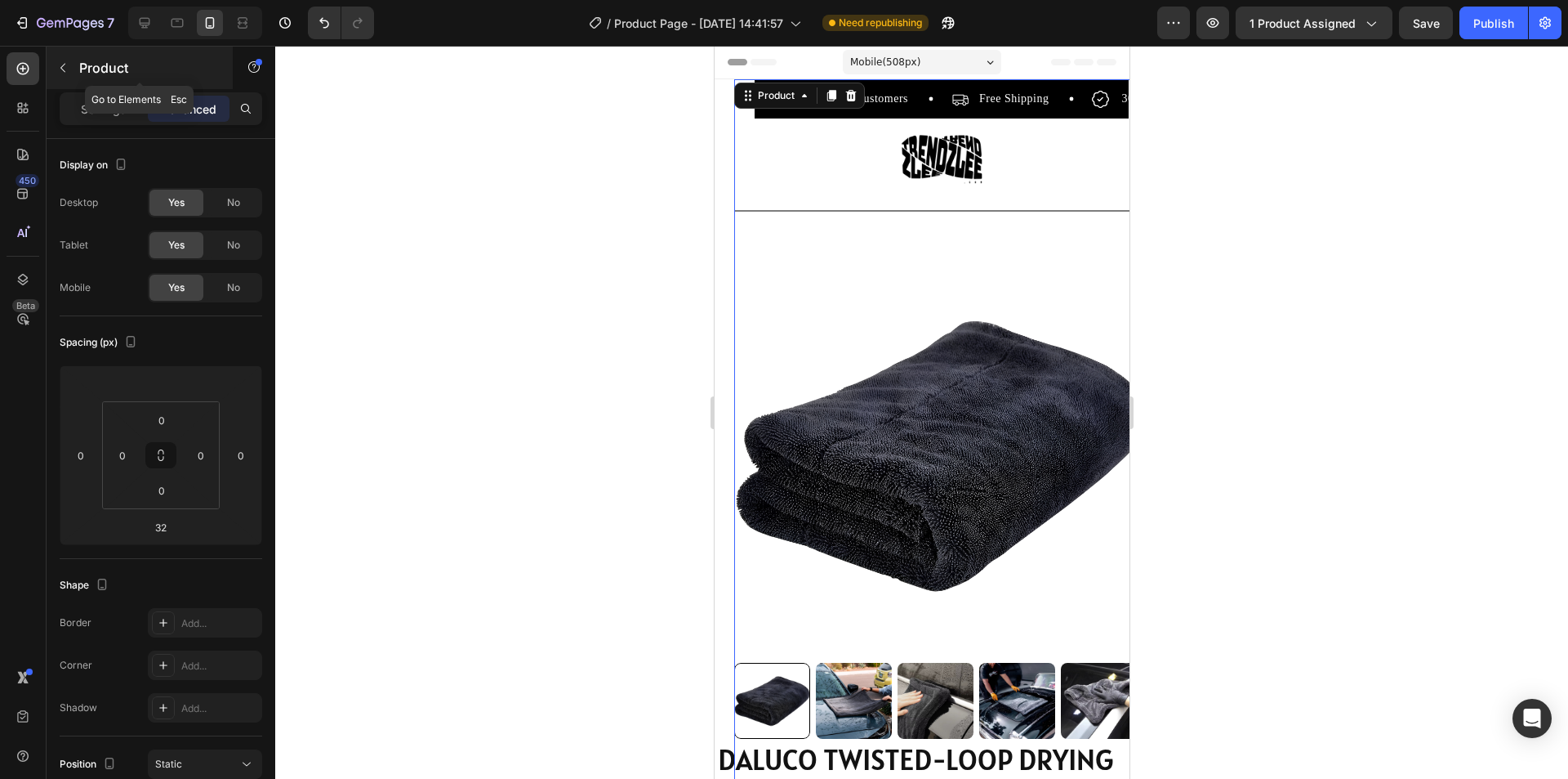
click at [65, 67] on icon "button" at bounding box center [63, 68] width 13 height 13
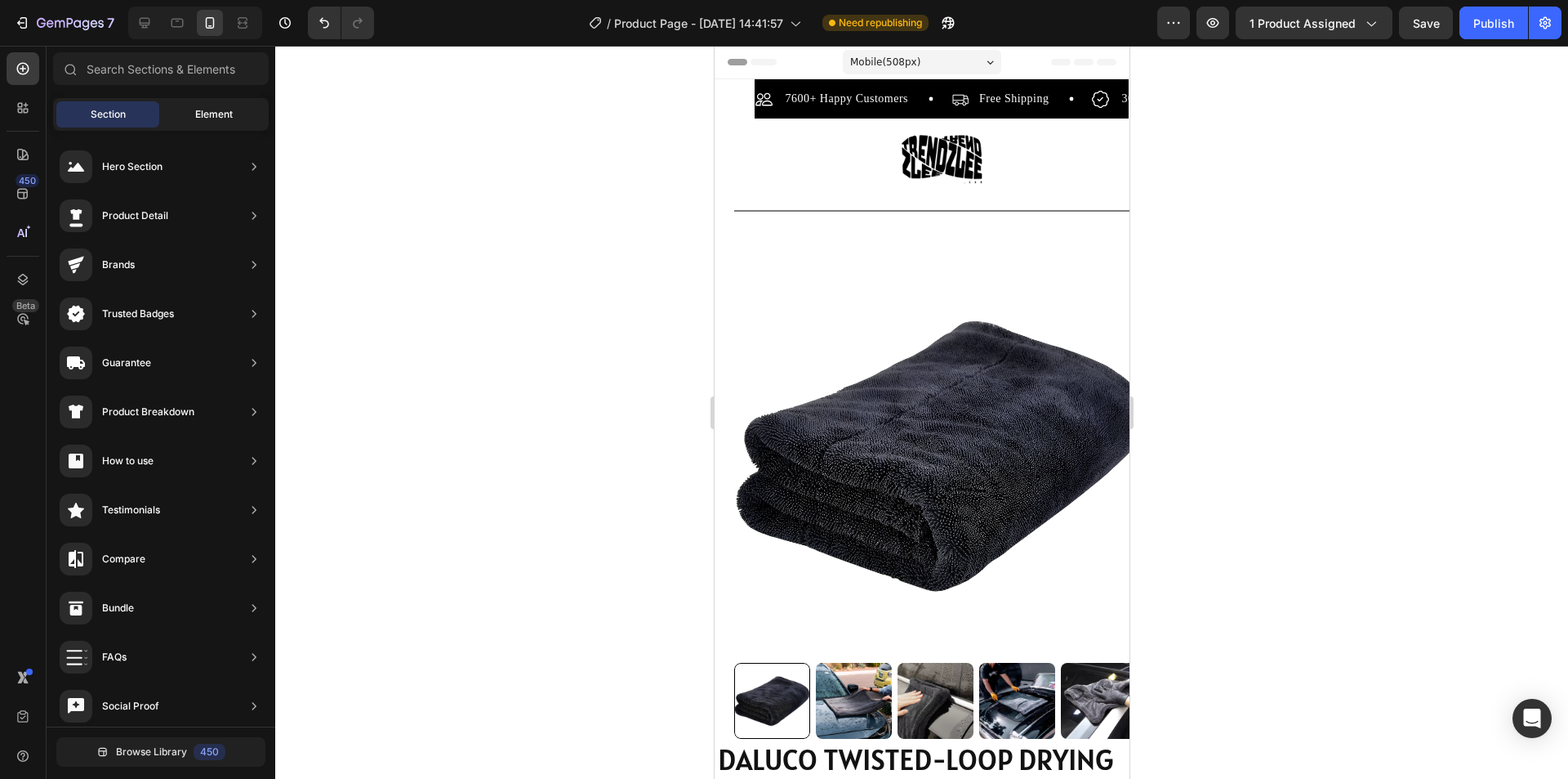
click at [174, 109] on div "Element" at bounding box center [214, 114] width 103 height 26
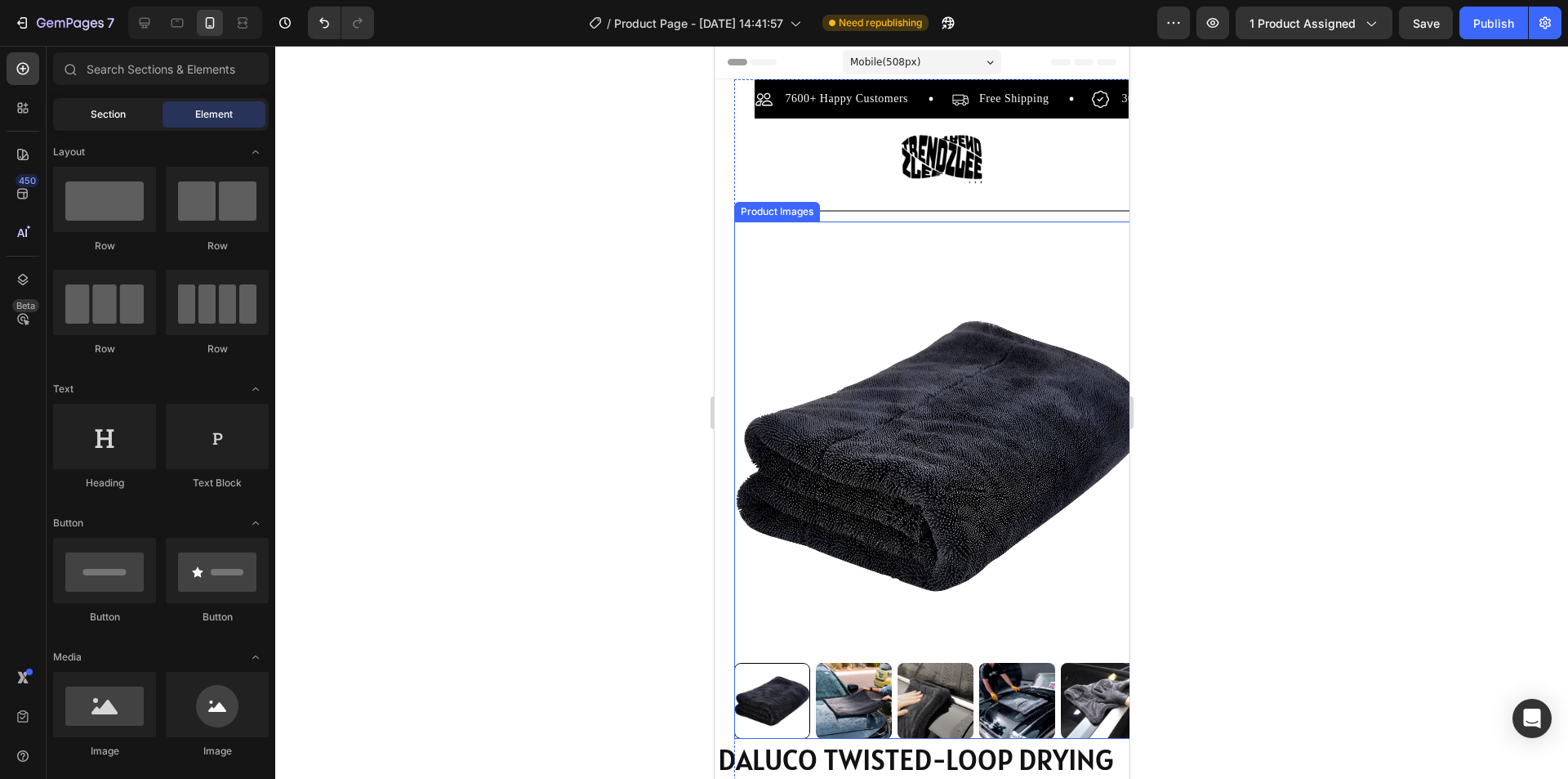
click at [116, 122] on div "Section" at bounding box center [107, 114] width 103 height 26
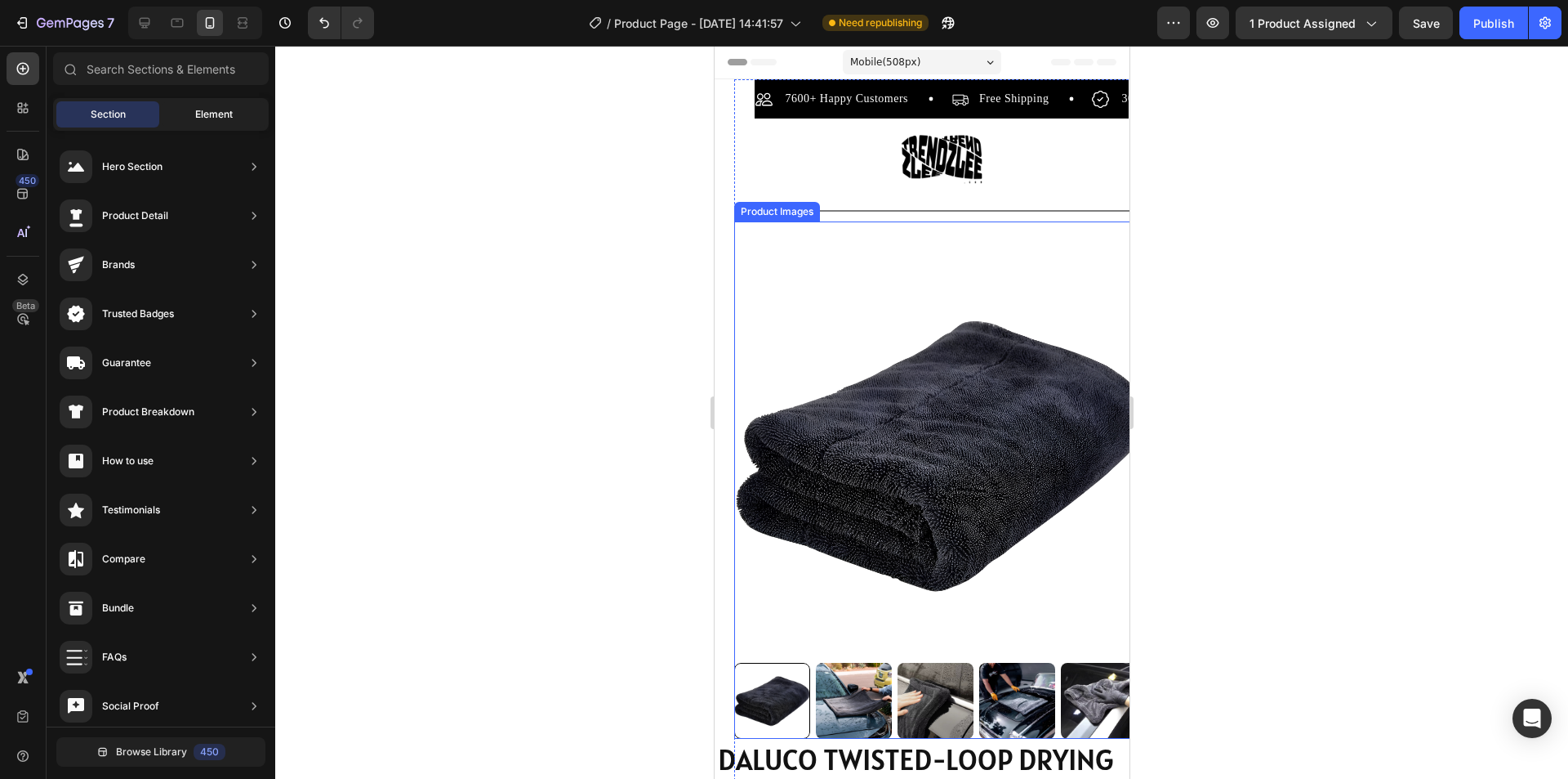
click at [197, 115] on span "Element" at bounding box center [214, 115] width 38 height 15
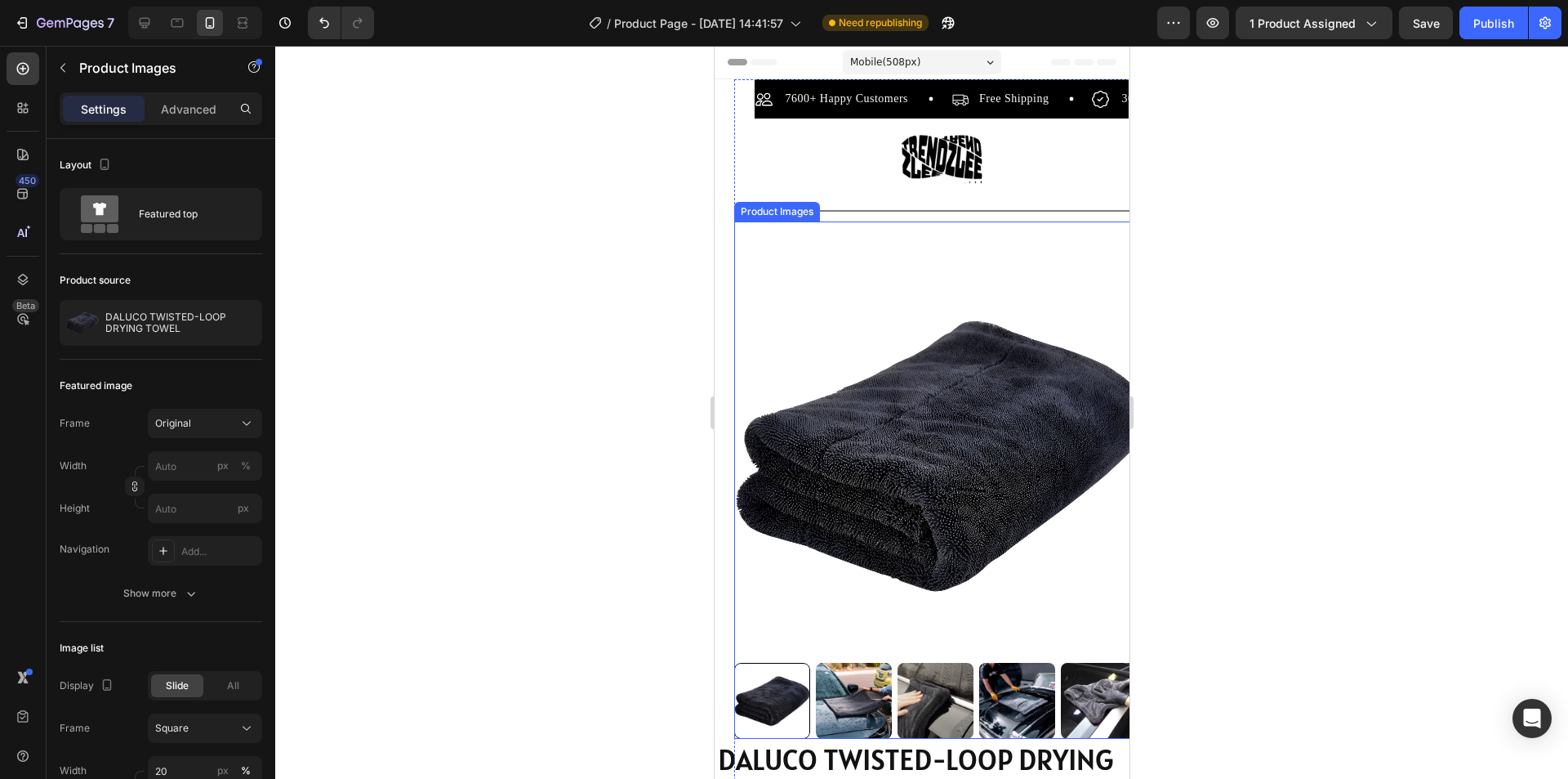
click at [764, 567] on img at bounding box center [940, 454] width 415 height 415
click at [775, 589] on img at bounding box center [940, 454] width 415 height 415
click at [841, 211] on icon at bounding box center [840, 206] width 13 height 13
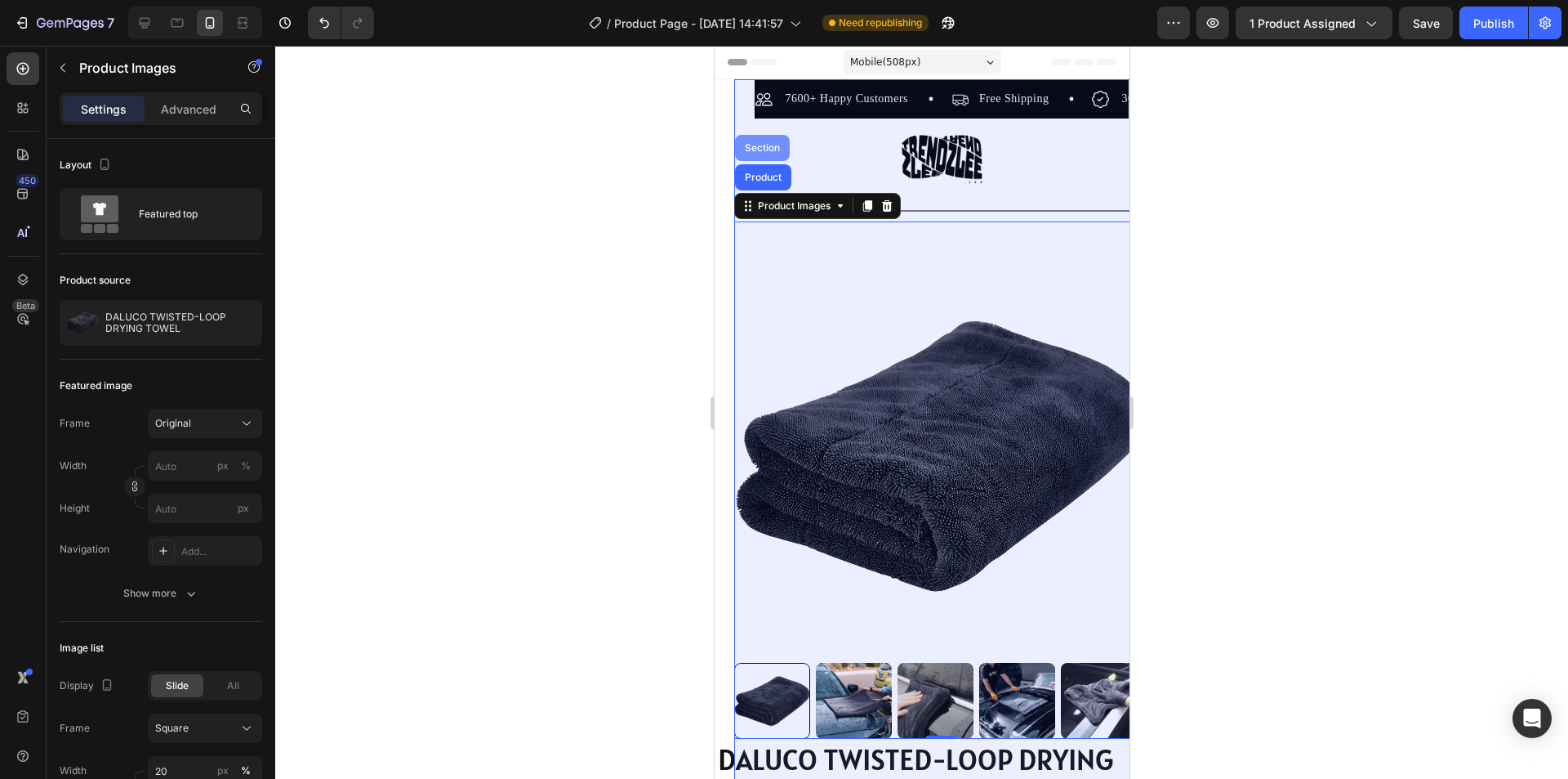
click at [768, 151] on div "Section" at bounding box center [762, 148] width 42 height 10
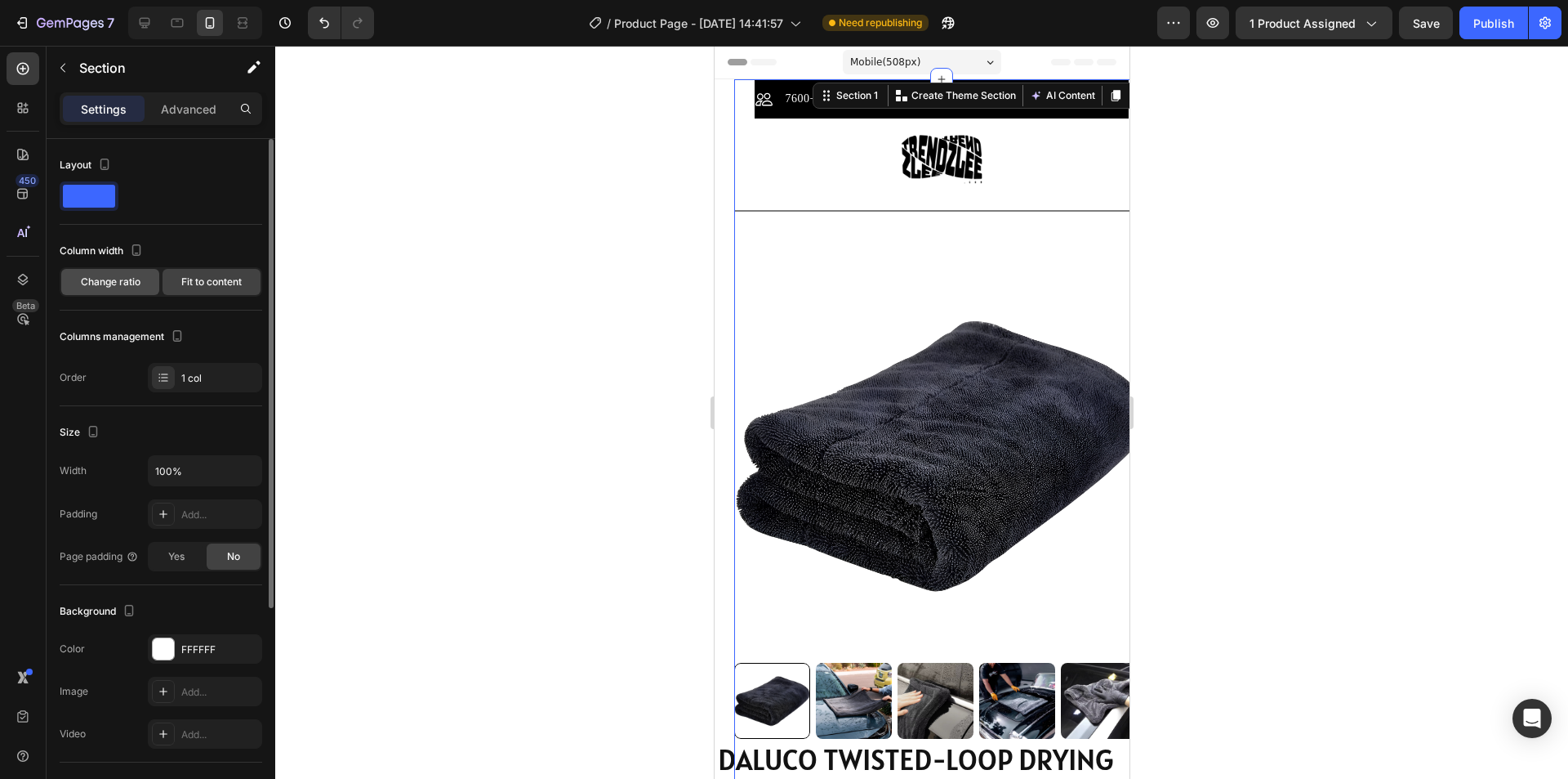
click at [127, 283] on span "Change ratio" at bounding box center [110, 282] width 60 height 15
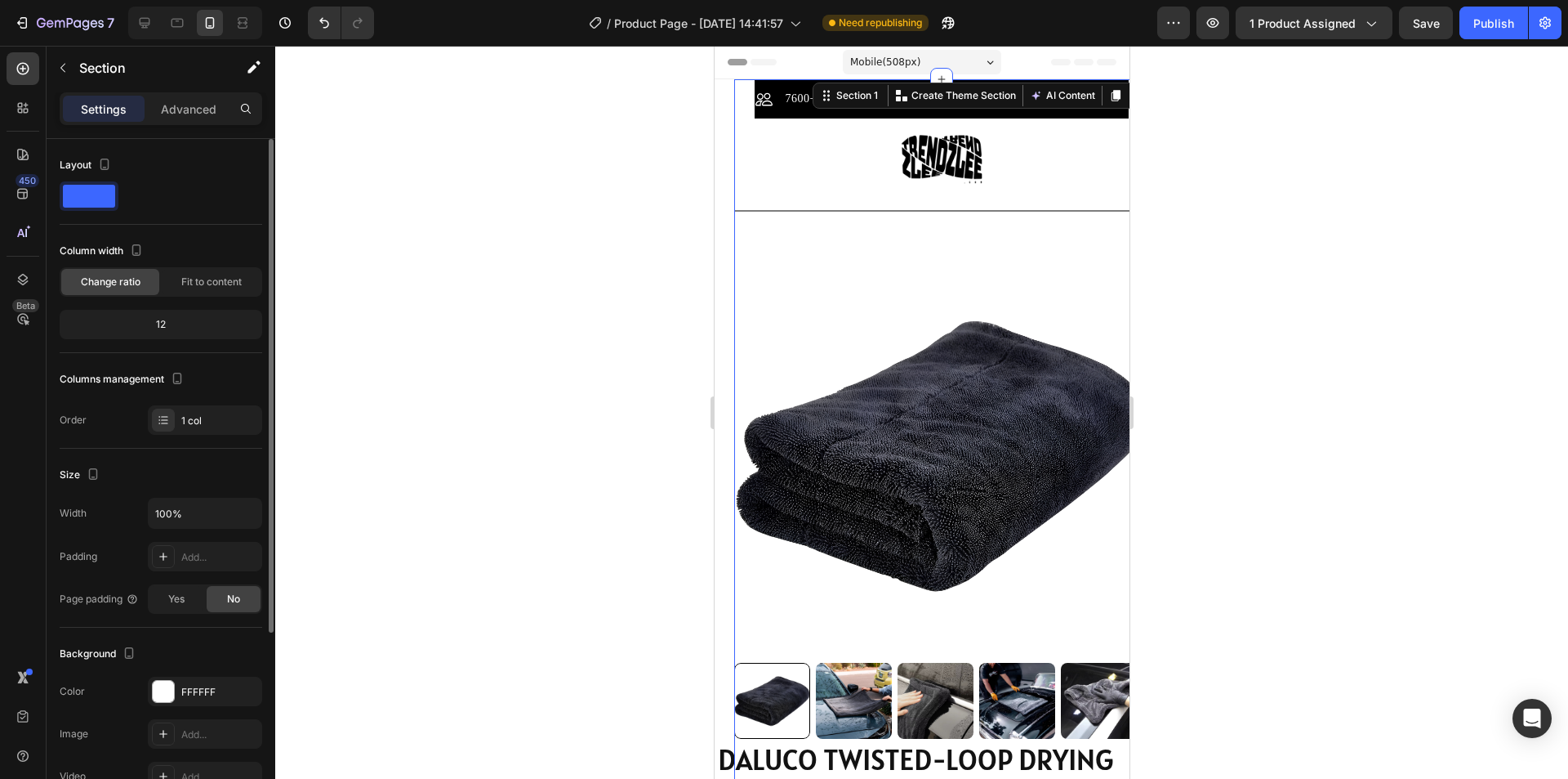
click at [179, 320] on div "12" at bounding box center [161, 324] width 196 height 23
click at [215, 284] on span "Fit to content" at bounding box center [211, 282] width 60 height 15
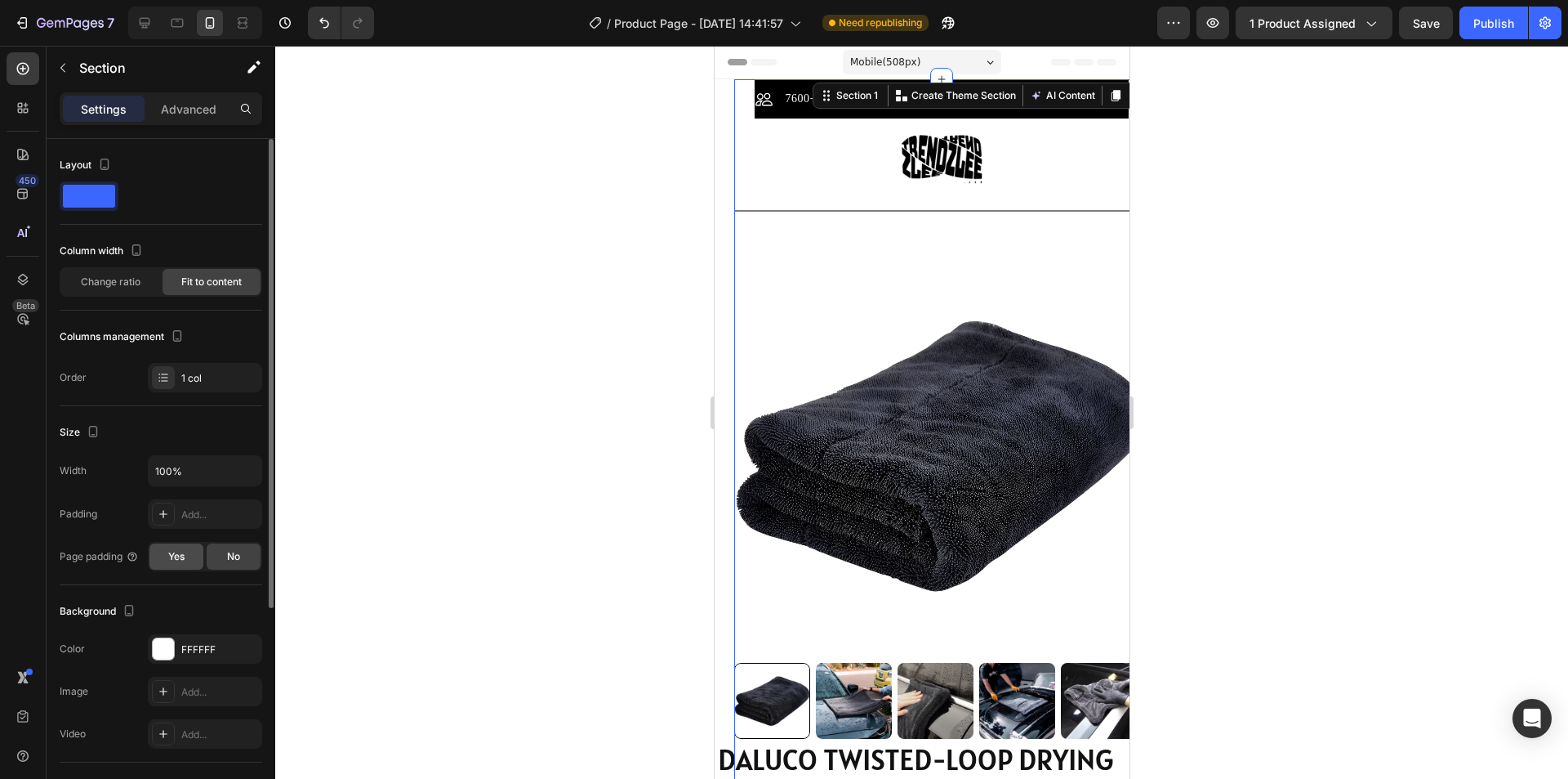
click at [190, 560] on div "Yes" at bounding box center [176, 556] width 54 height 26
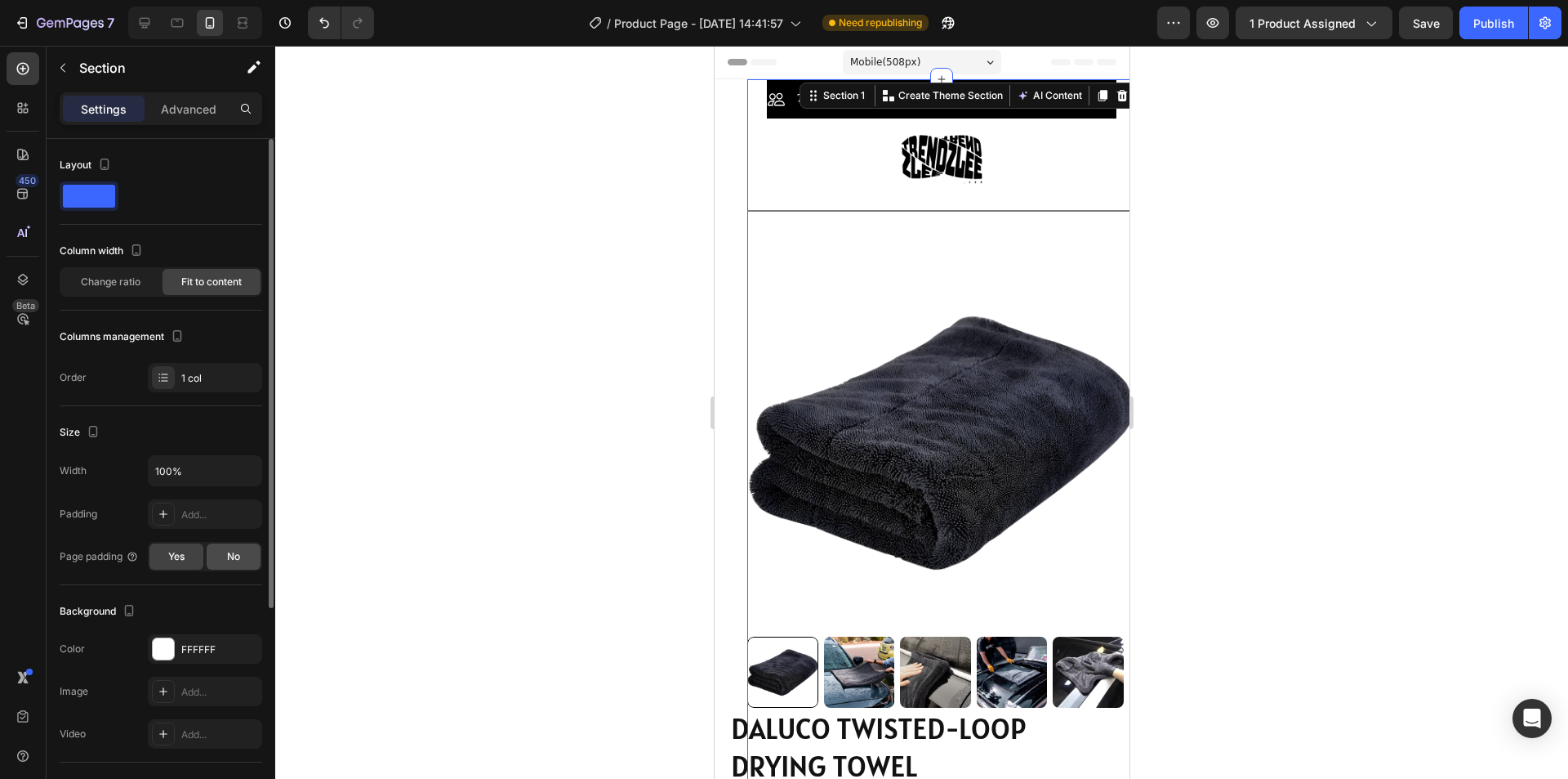
click at [230, 553] on span "No" at bounding box center [234, 557] width 13 height 15
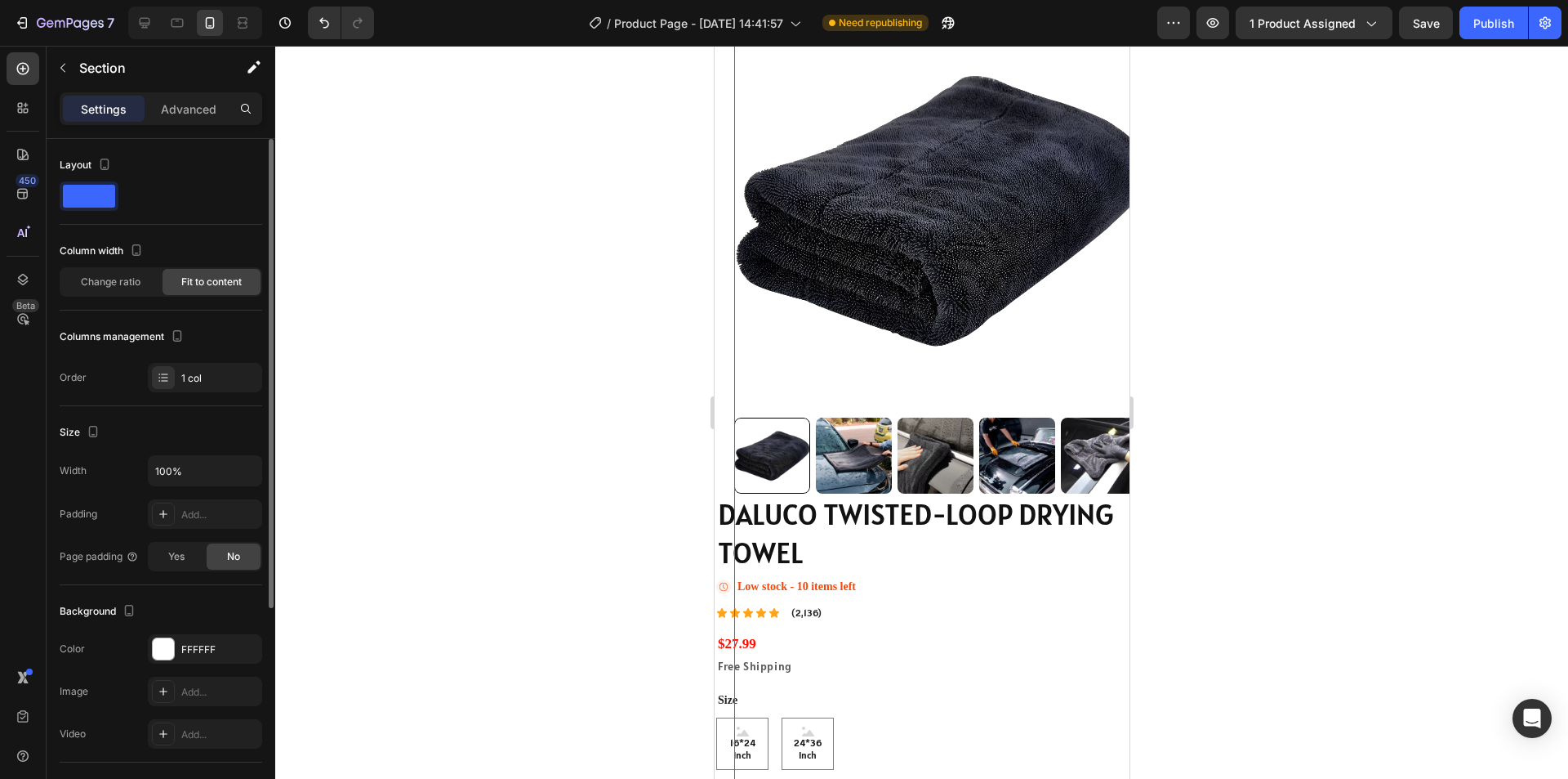
click at [85, 189] on span at bounding box center [89, 195] width 52 height 23
click at [107, 163] on icon "button" at bounding box center [104, 164] width 16 height 16
click at [217, 181] on div at bounding box center [161, 195] width 203 height 29
click at [729, 283] on section "7600+ Happy Customers Item List Free Shipping Item List 30 Day Guarantee Item L…" at bounding box center [921, 485] width 415 height 1301
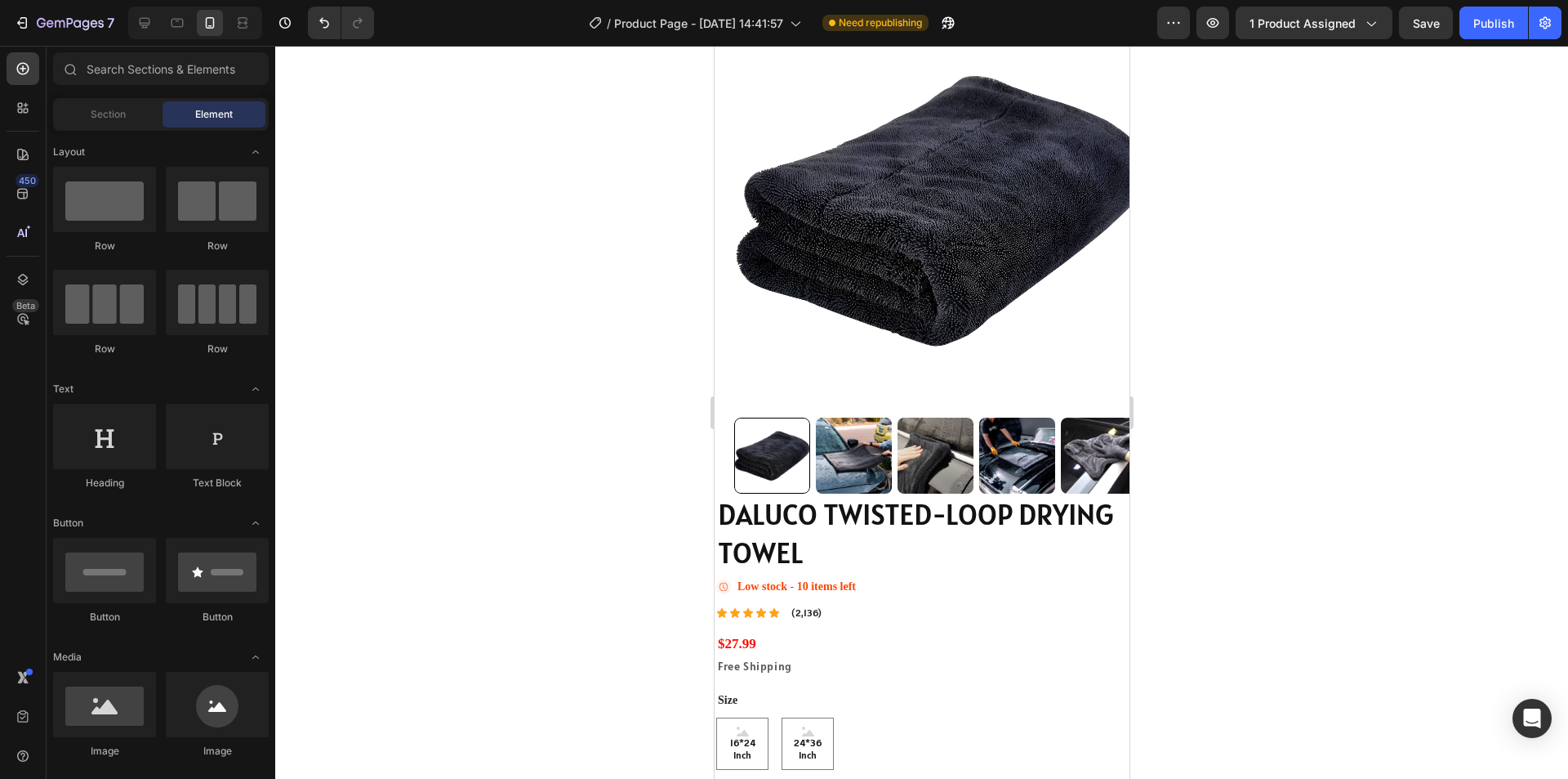
click at [767, 309] on img at bounding box center [940, 210] width 415 height 415
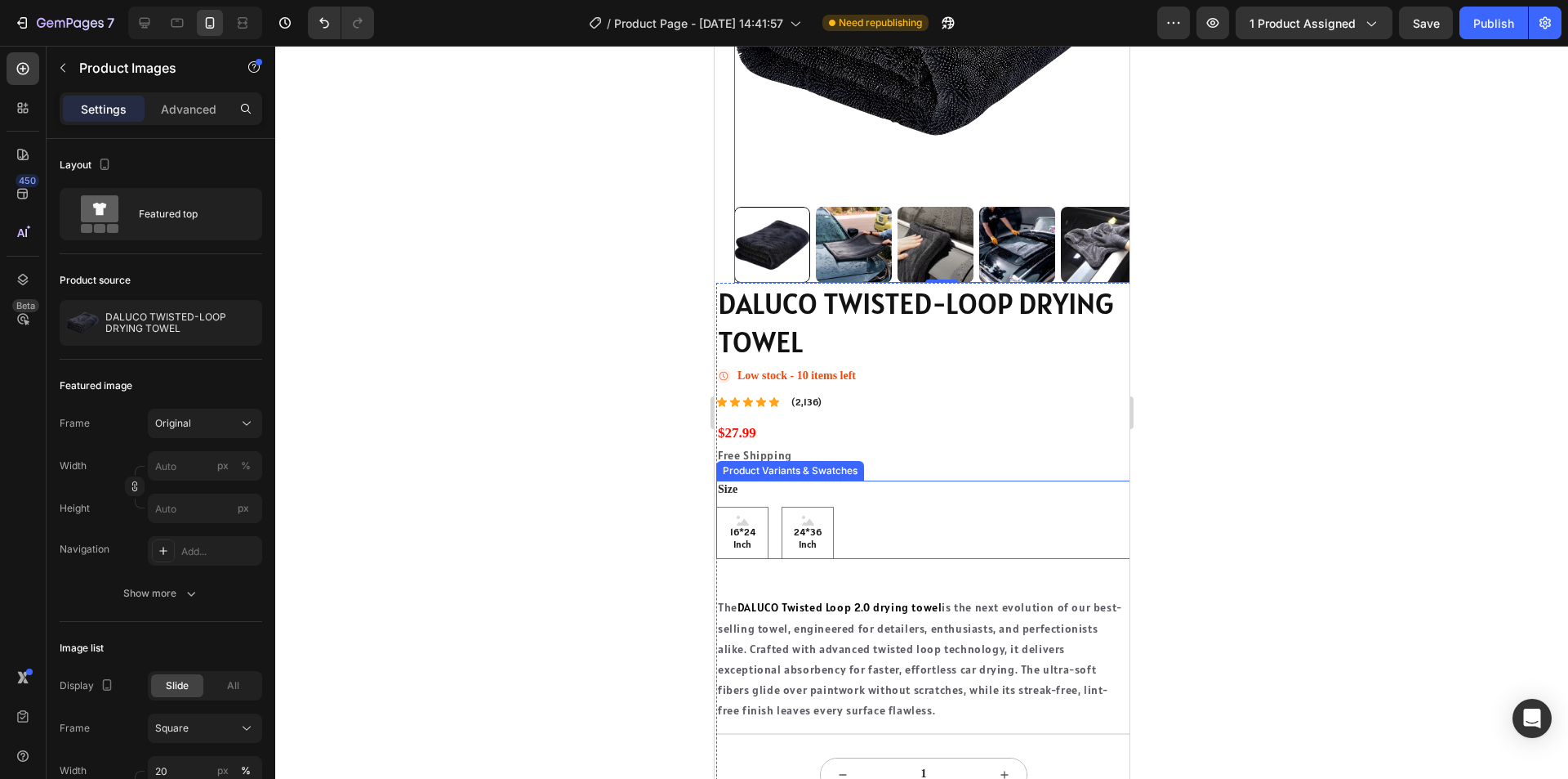
scroll to position [164, 0]
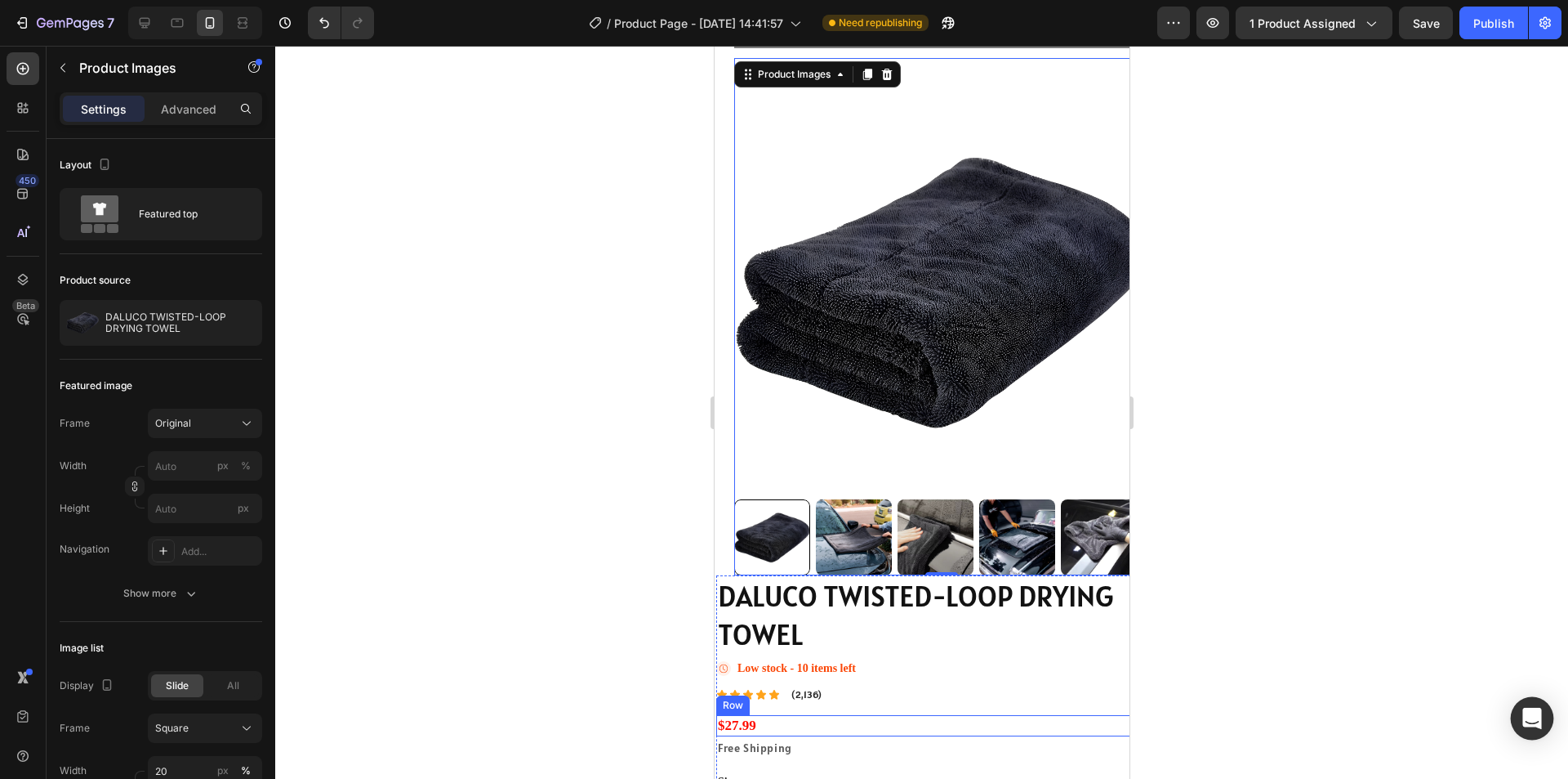
click at [1533, 720] on icon "Open Intercom Messenger" at bounding box center [1531, 718] width 18 height 21
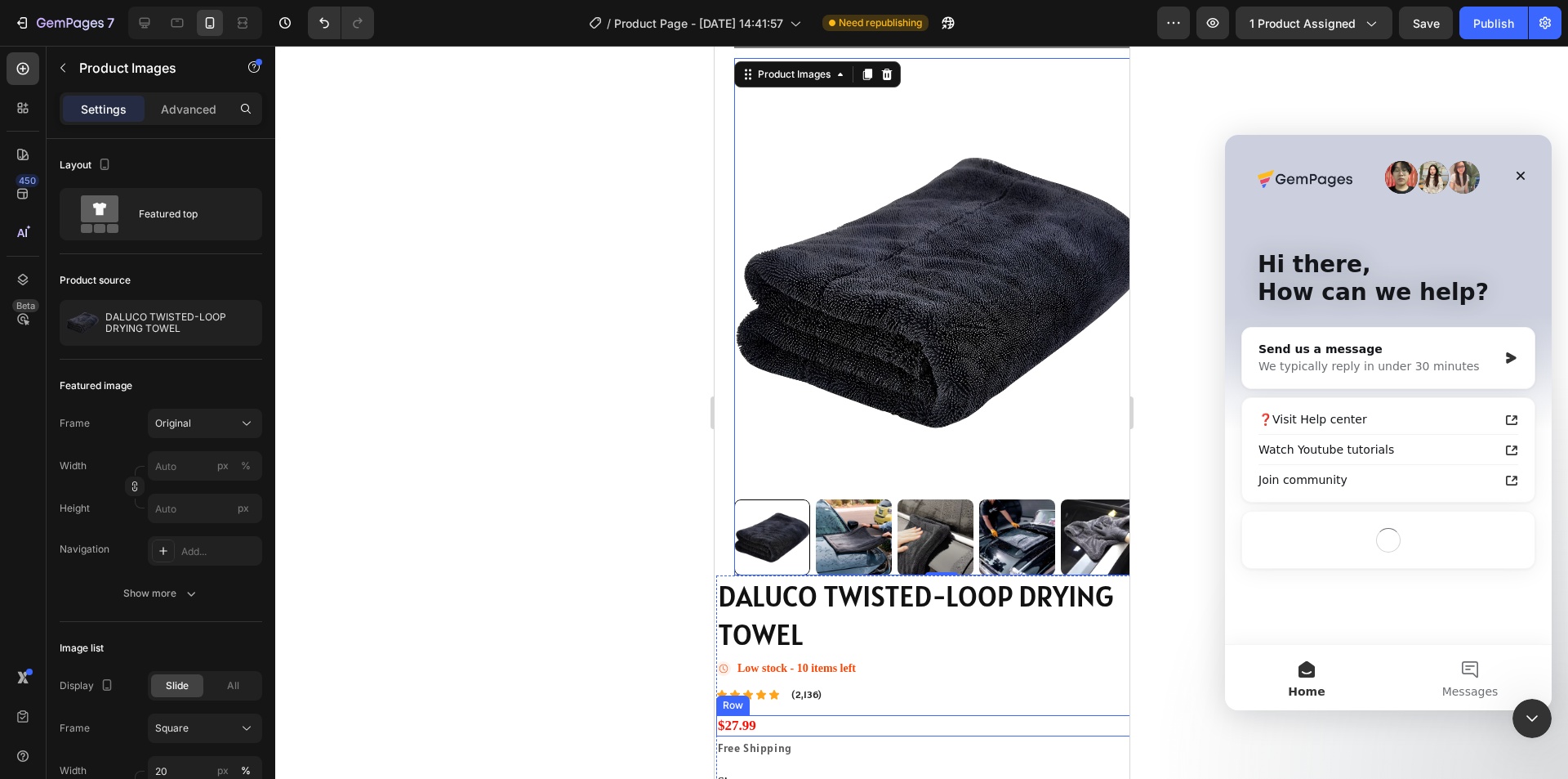
scroll to position [0, 0]
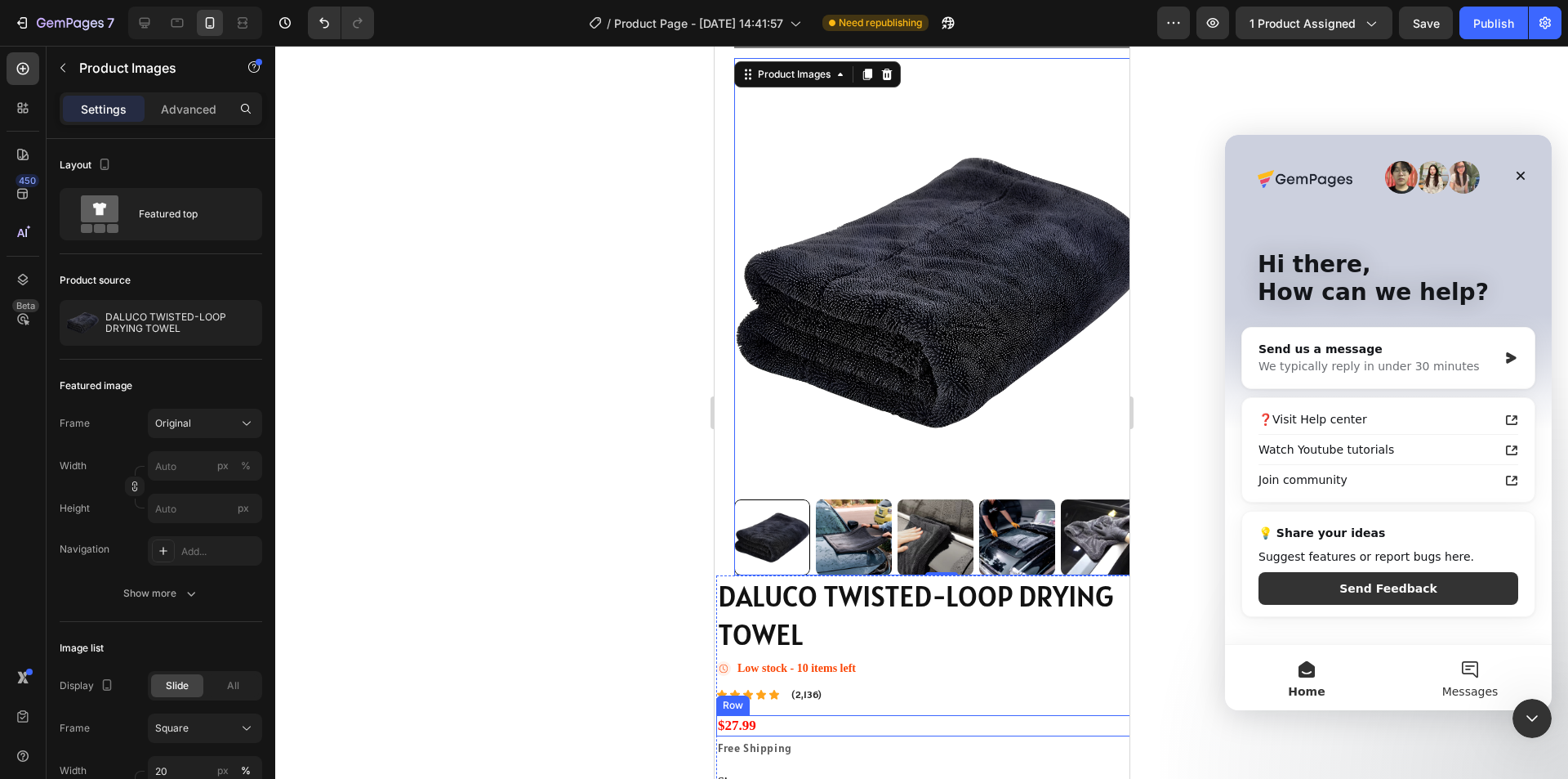
click at [1467, 673] on button "Messages" at bounding box center [1470, 678] width 163 height 65
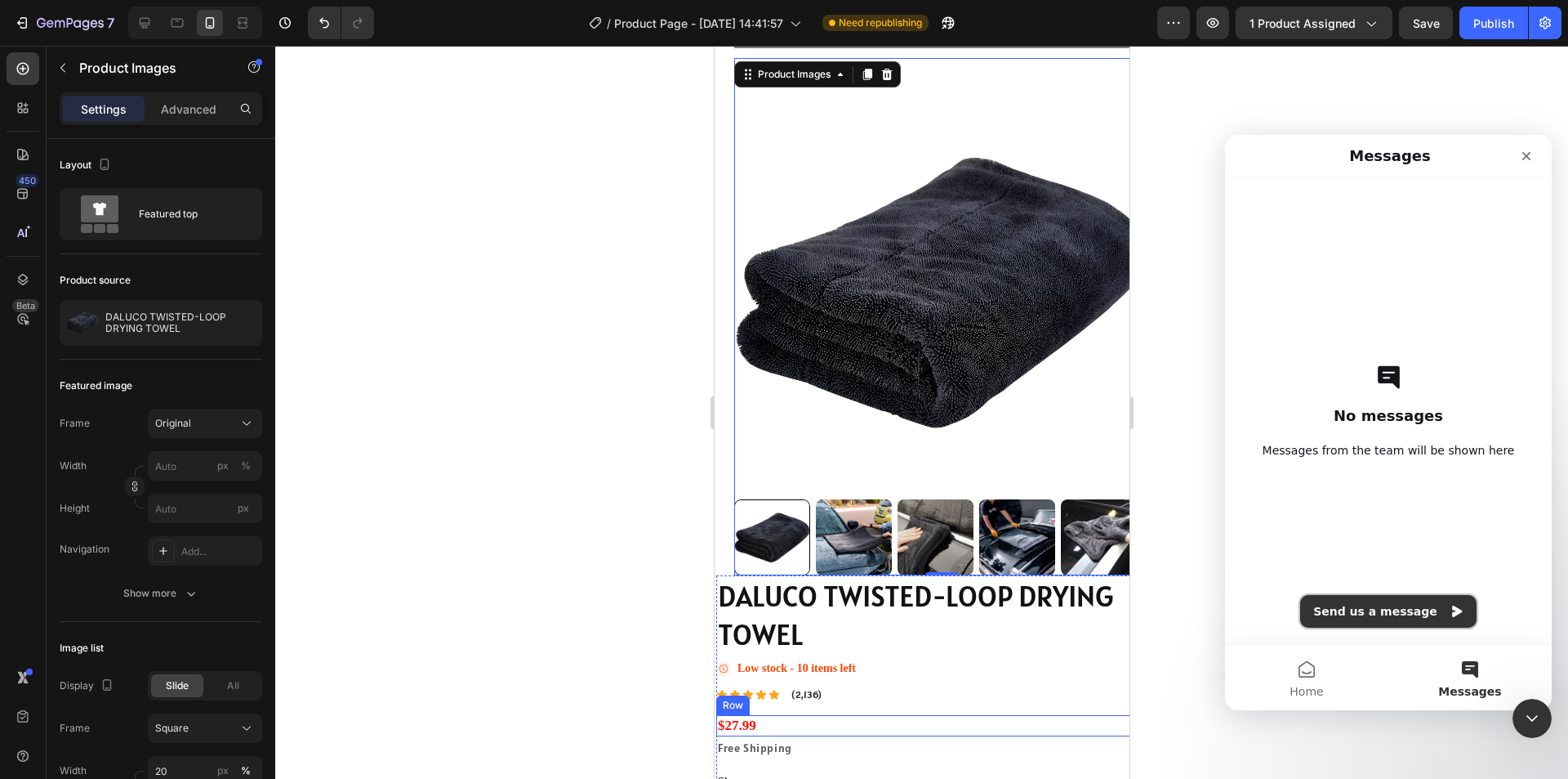
click at [1390, 608] on button "Send us a message" at bounding box center [1388, 610] width 176 height 33
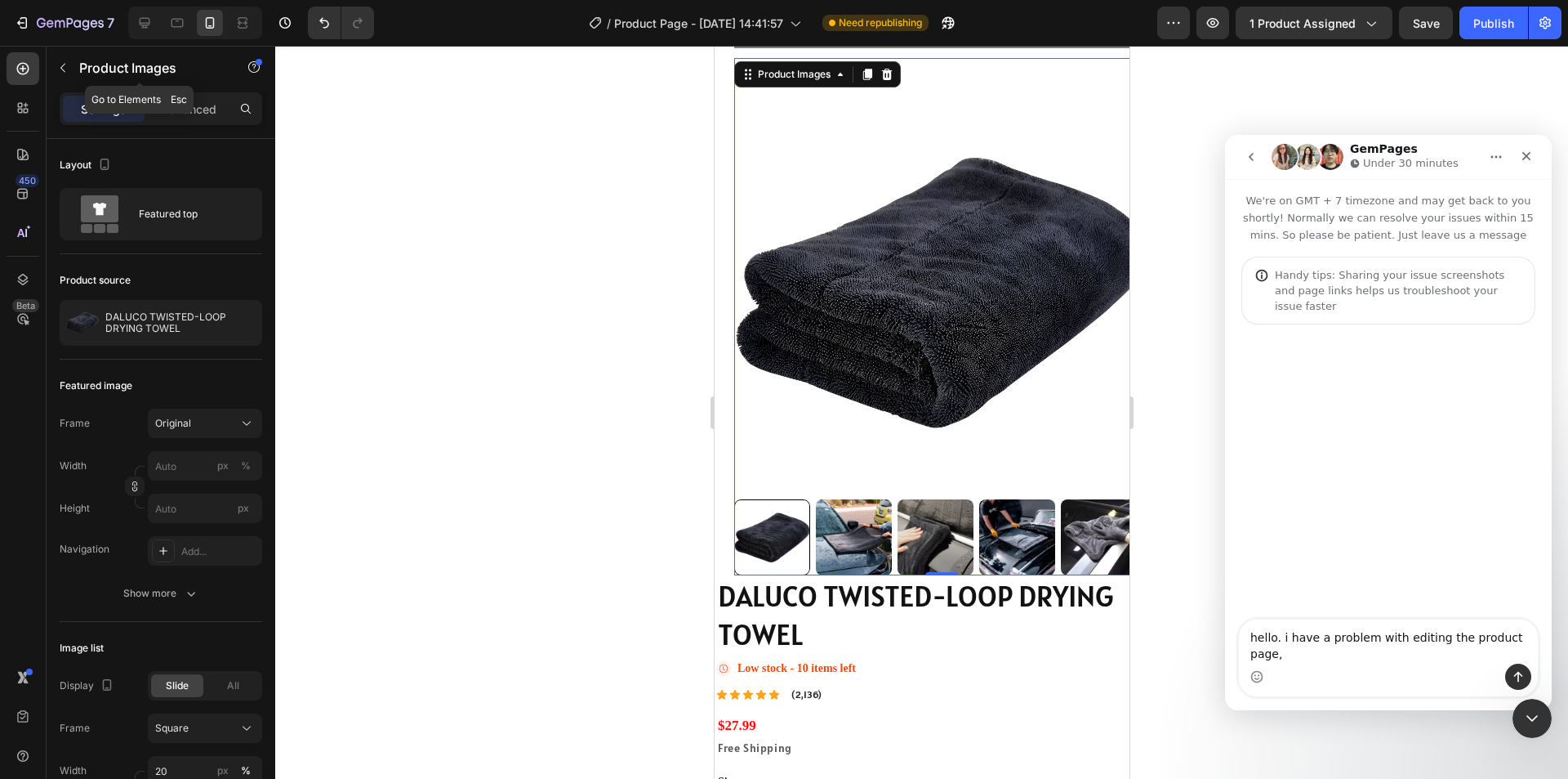
click at [72, 65] on button "button" at bounding box center [62, 67] width 26 height 26
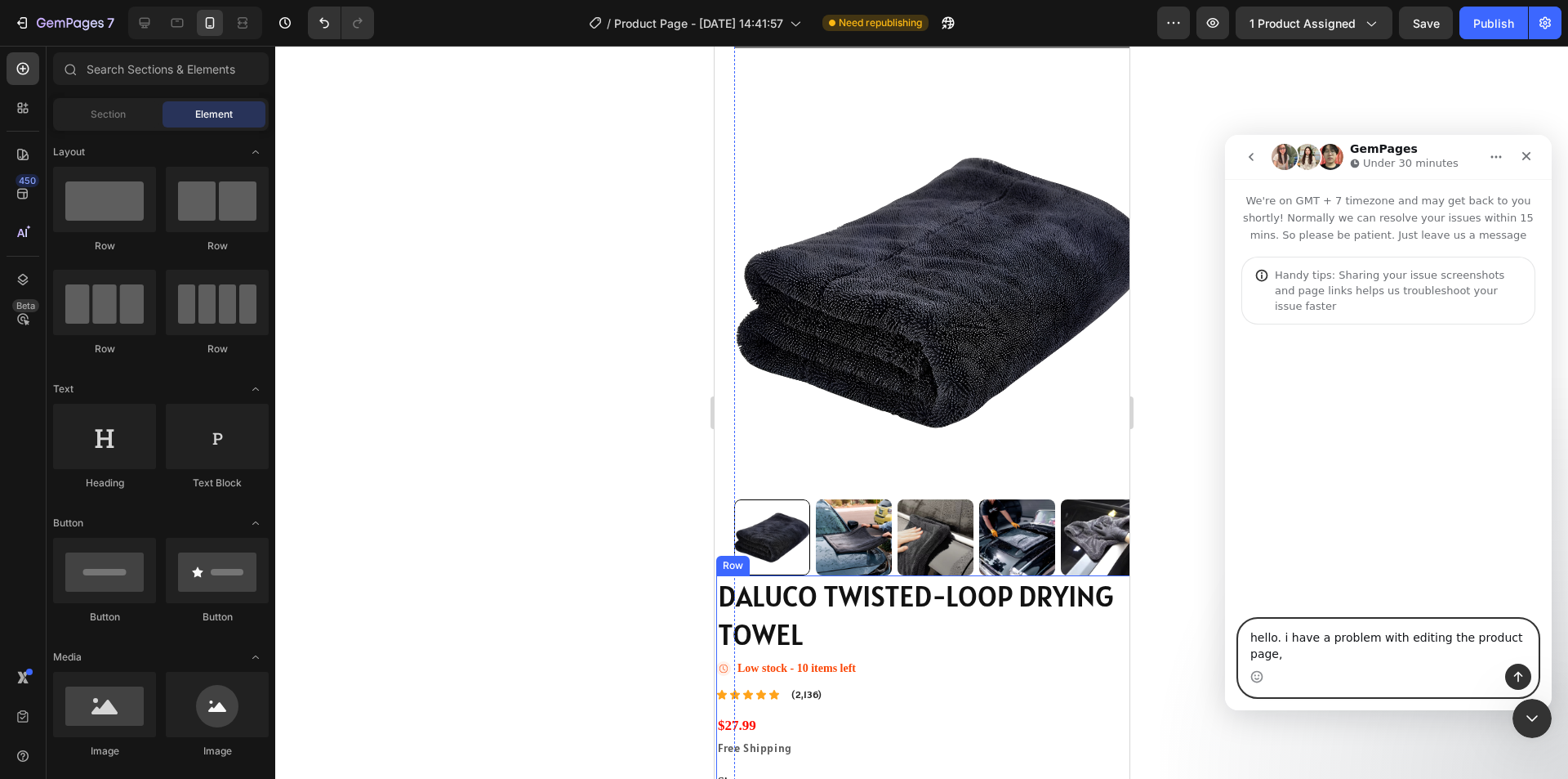
click at [1526, 658] on textarea "hello. i have a problem with editing the product page," at bounding box center [1388, 641] width 299 height 44
type textarea "hello. i have a problem with editing the product page, the row element on the m…"
click at [1507, 674] on button "Send a message…" at bounding box center [1518, 676] width 26 height 26
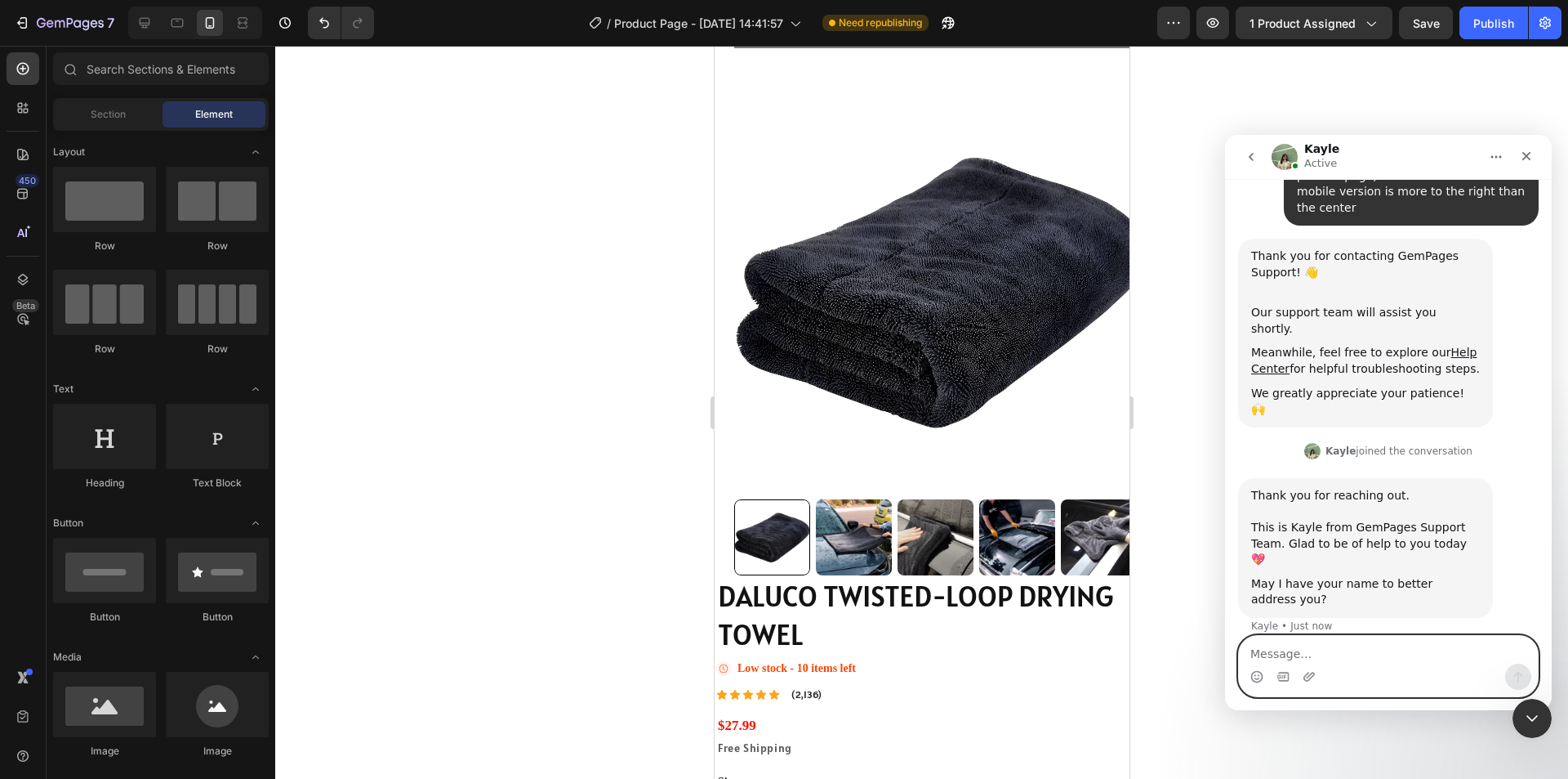
scroll to position [139, 0]
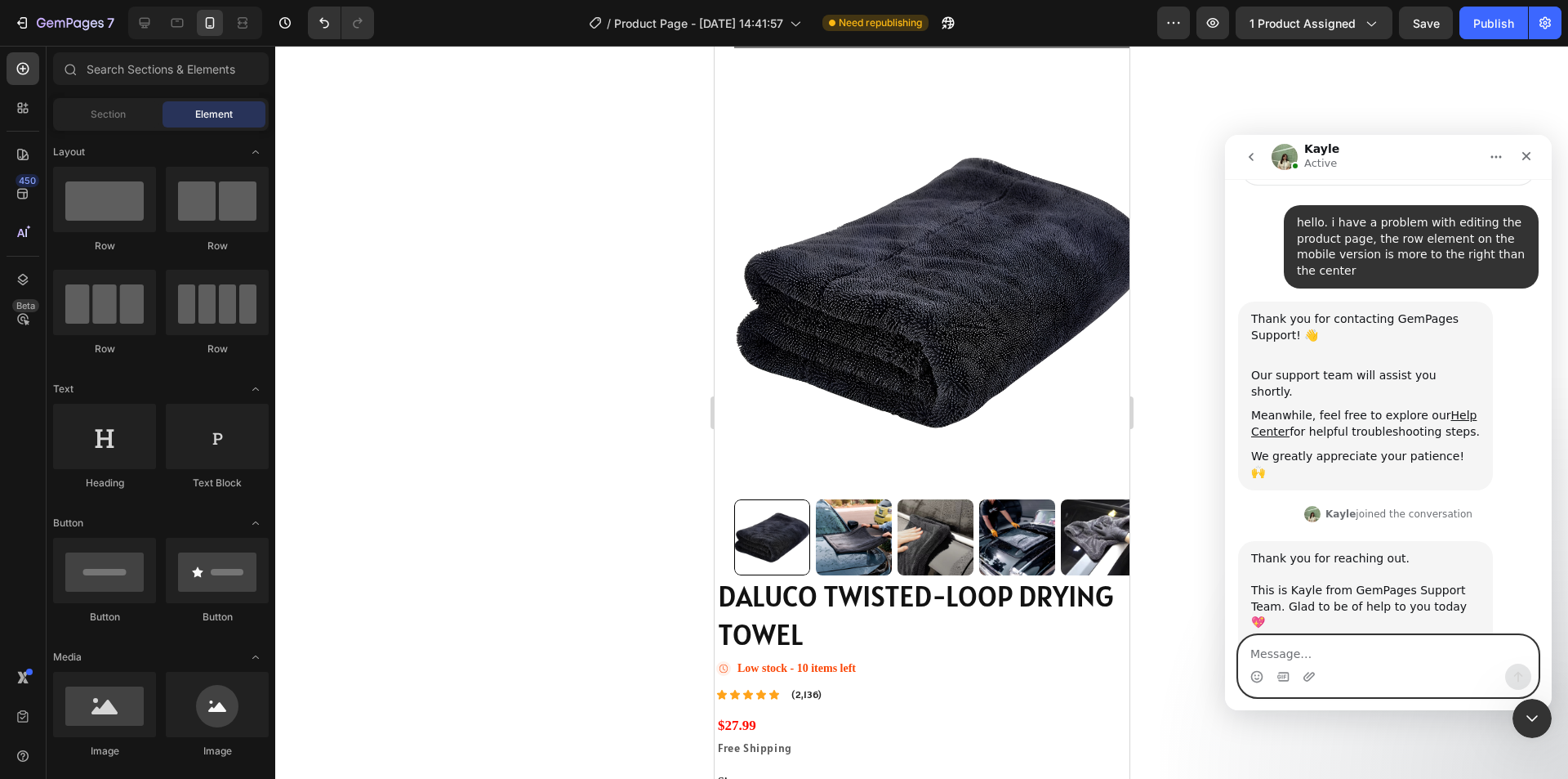
click at [1278, 642] on textarea "Message…" at bounding box center [1388, 649] width 299 height 28
drag, startPoint x: 1269, startPoint y: 651, endPoint x: 1229, endPoint y: 663, distance: 41.8
click at [1229, 663] on div "jac jac" at bounding box center [1389, 666] width 327 height 62
drag, startPoint x: 1258, startPoint y: 657, endPoint x: 1250, endPoint y: 662, distance: 9.4
click at [1250, 662] on textarea "bube" at bounding box center [1388, 649] width 299 height 28
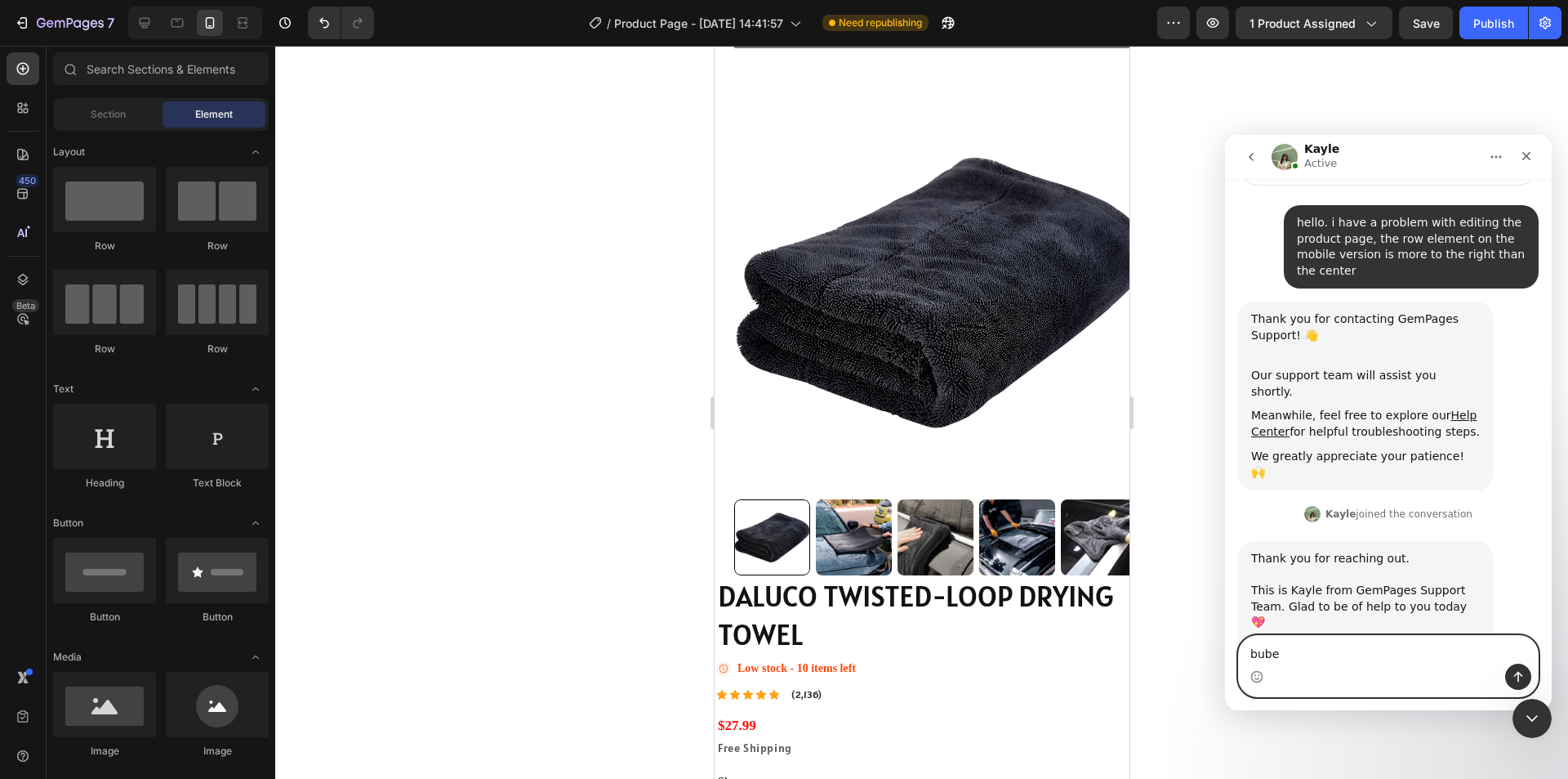
type textarea "Bube"
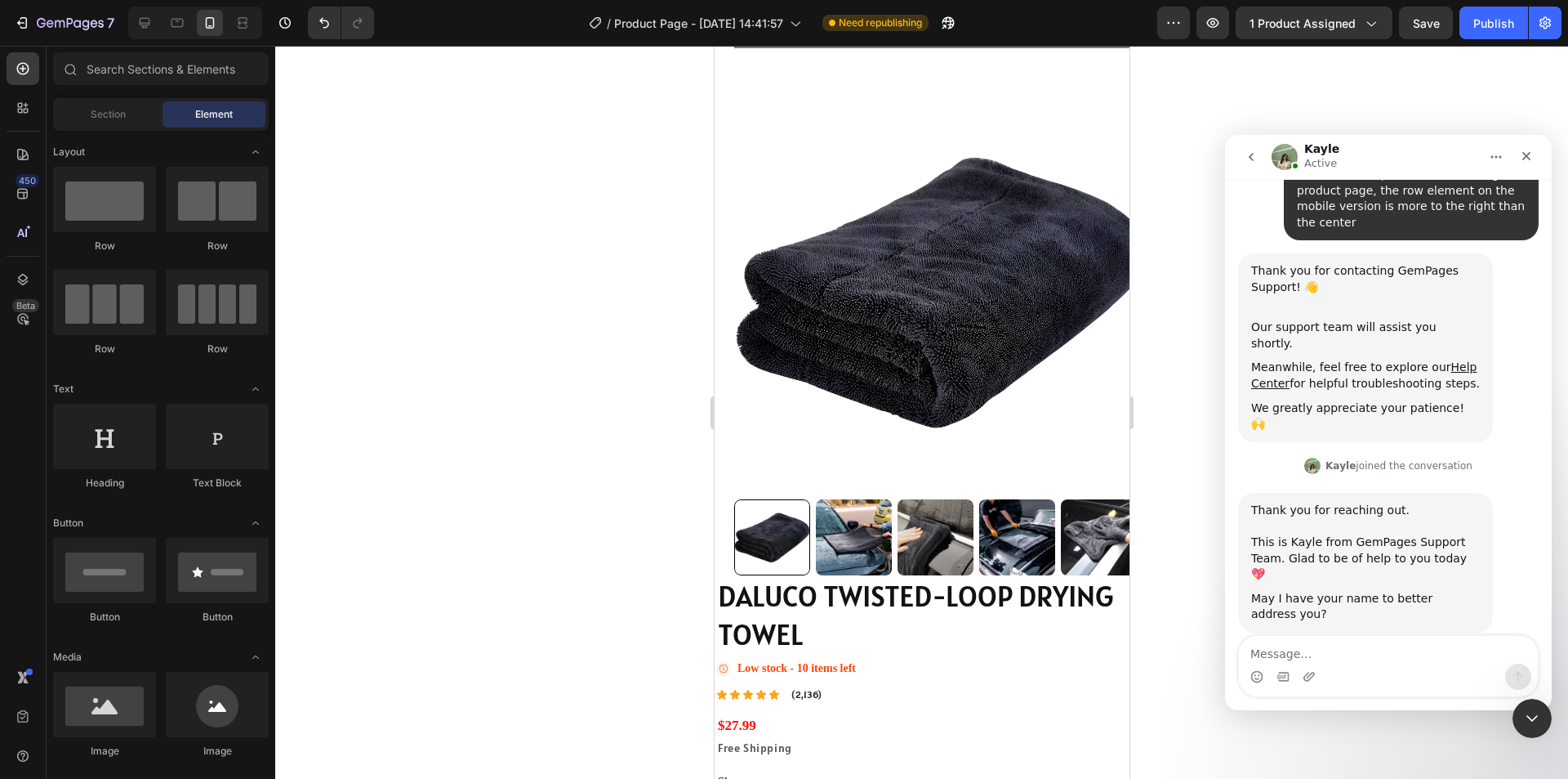
click at [1300, 672] on div "Intercom messenger" at bounding box center [1388, 676] width 299 height 26
click at [1313, 681] on icon "Upload attachment" at bounding box center [1309, 677] width 13 height 13
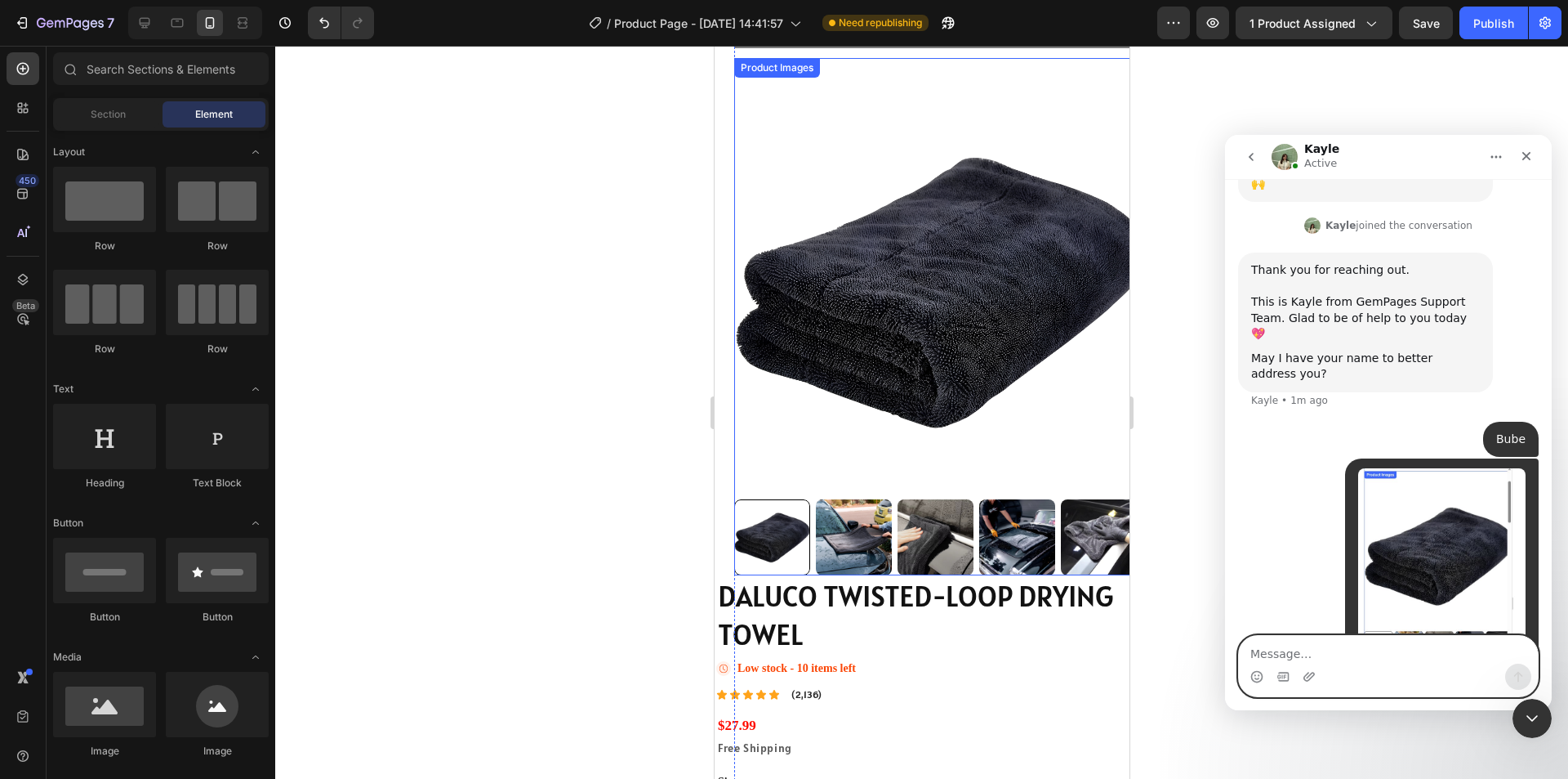
scroll to position [491, 0]
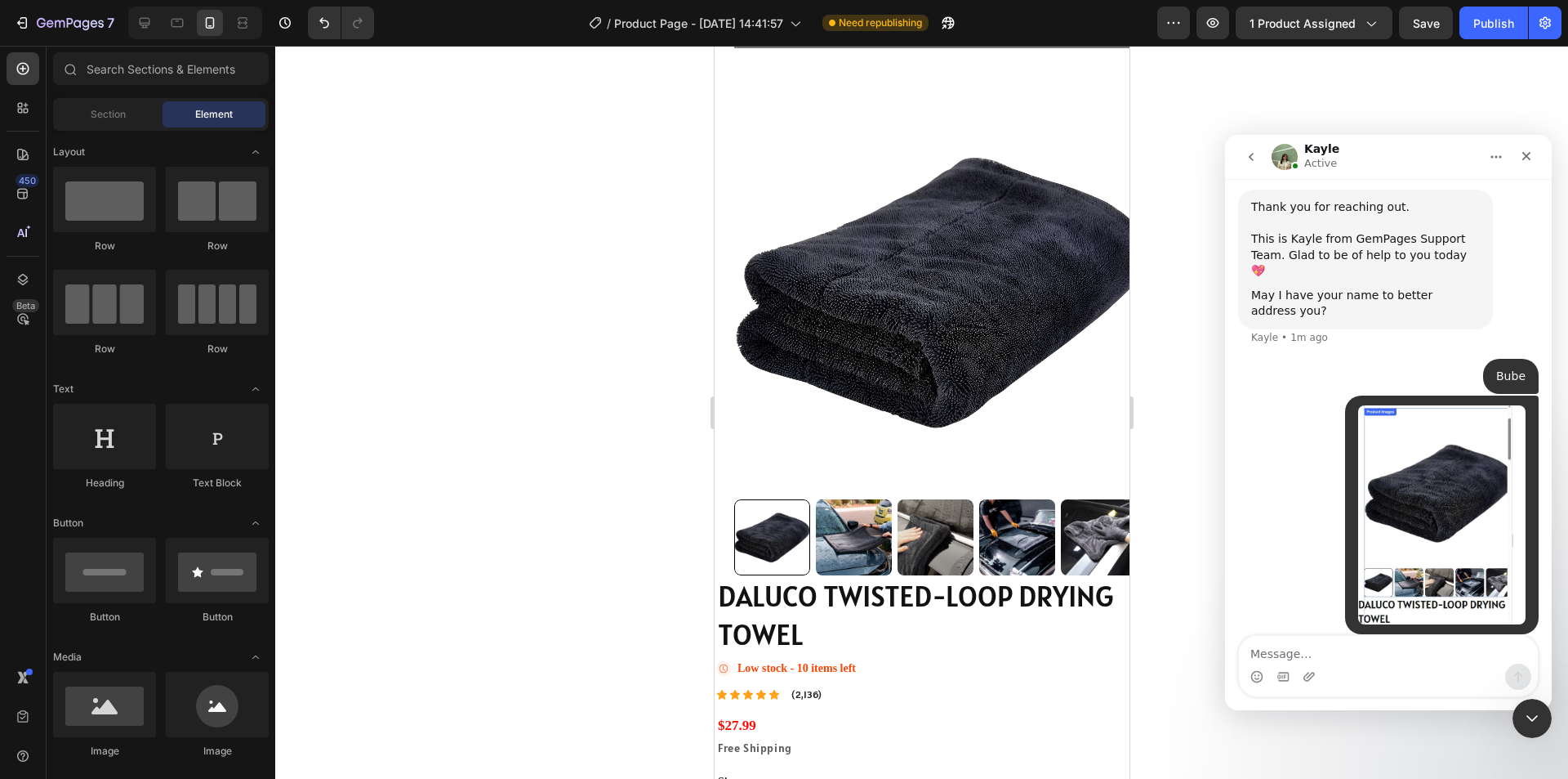
click at [1421, 433] on img "user says…" at bounding box center [1442, 514] width 168 height 219
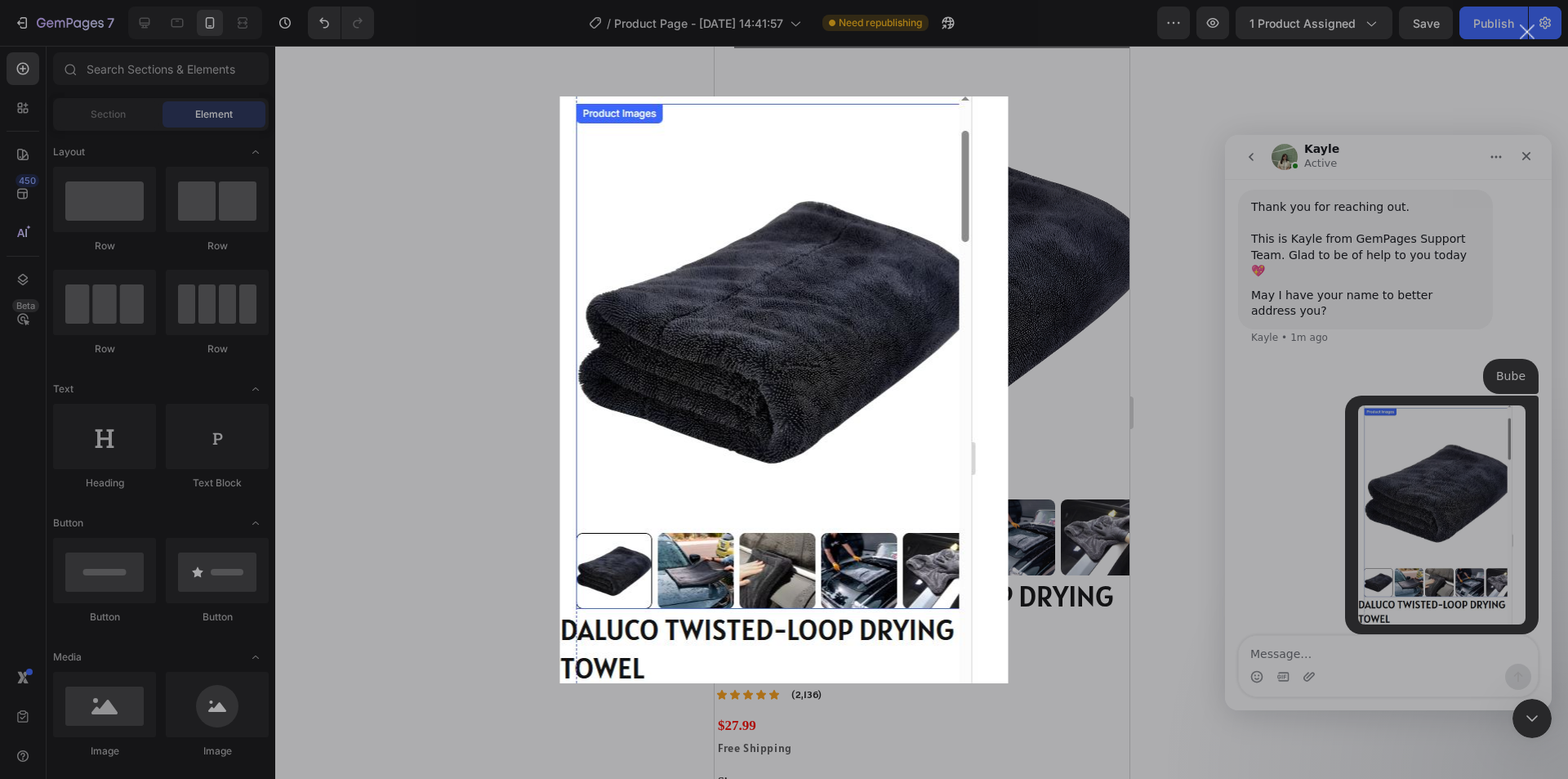
click at [1195, 409] on div "Intercom messenger" at bounding box center [784, 389] width 1568 height 779
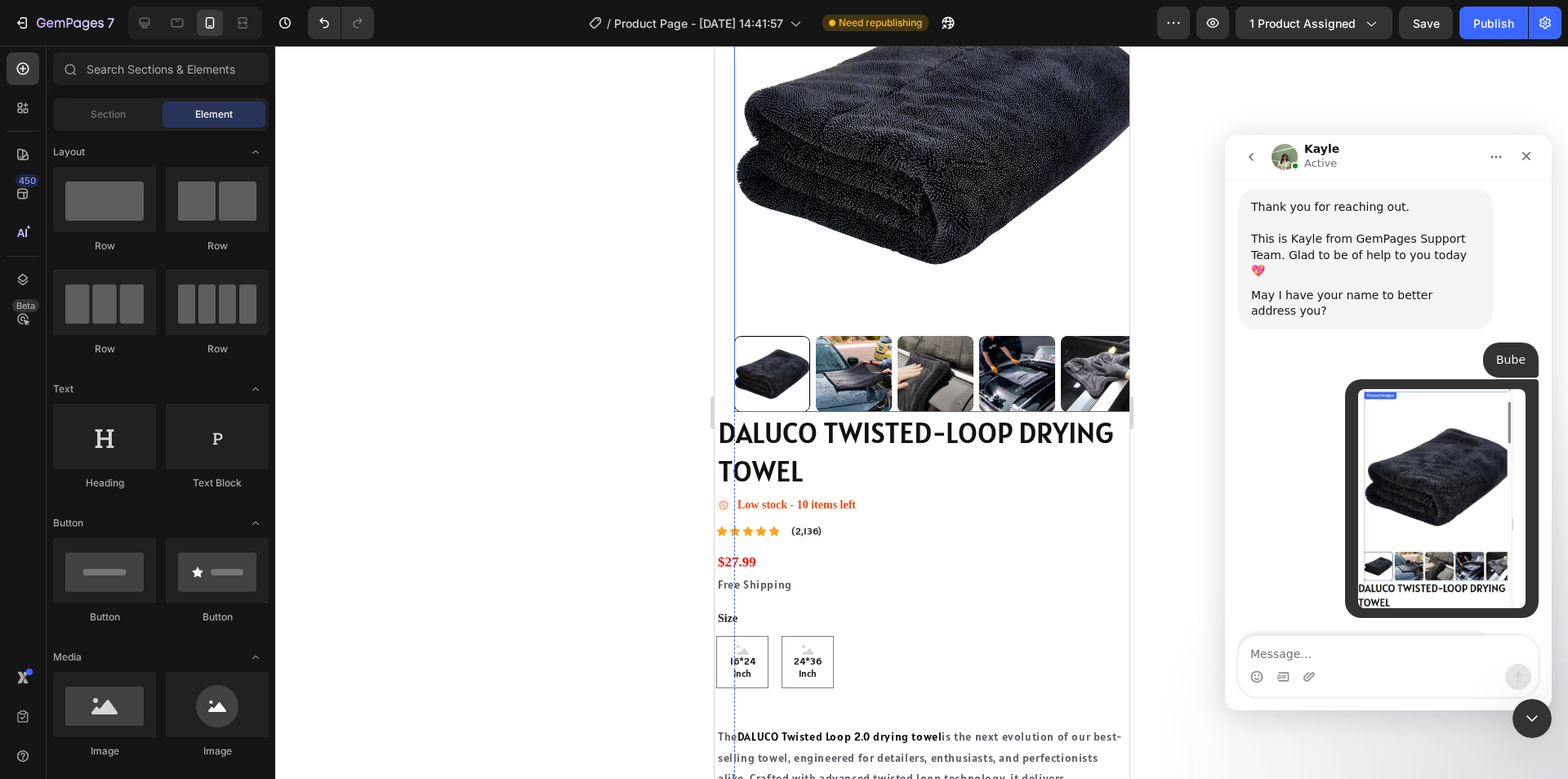
scroll to position [508, 0]
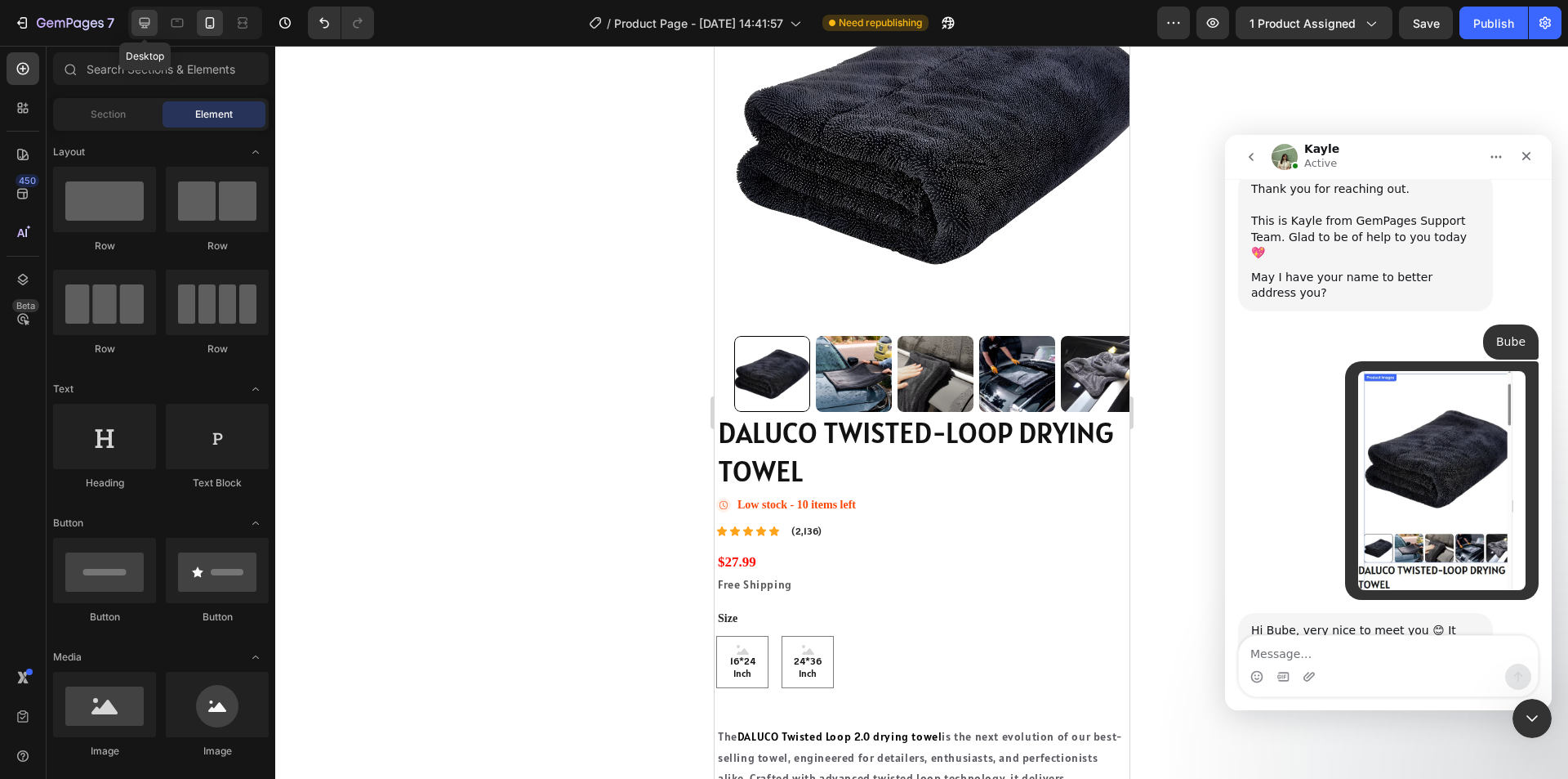
click at [149, 27] on icon at bounding box center [144, 23] width 16 height 16
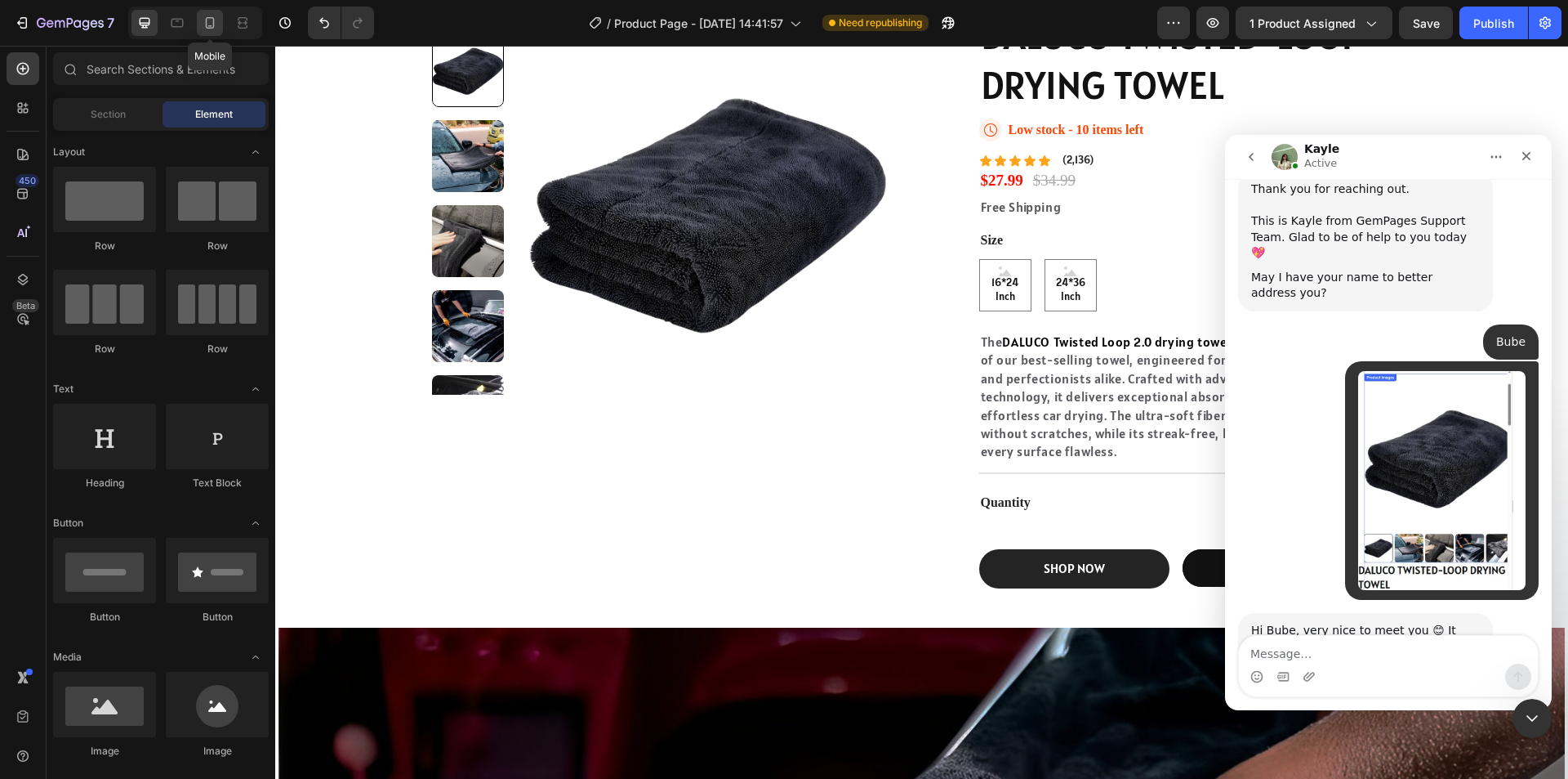
drag, startPoint x: 200, startPoint y: 21, endPoint x: 162, endPoint y: 246, distance: 228.2
click at [200, 21] on div at bounding box center [210, 23] width 26 height 26
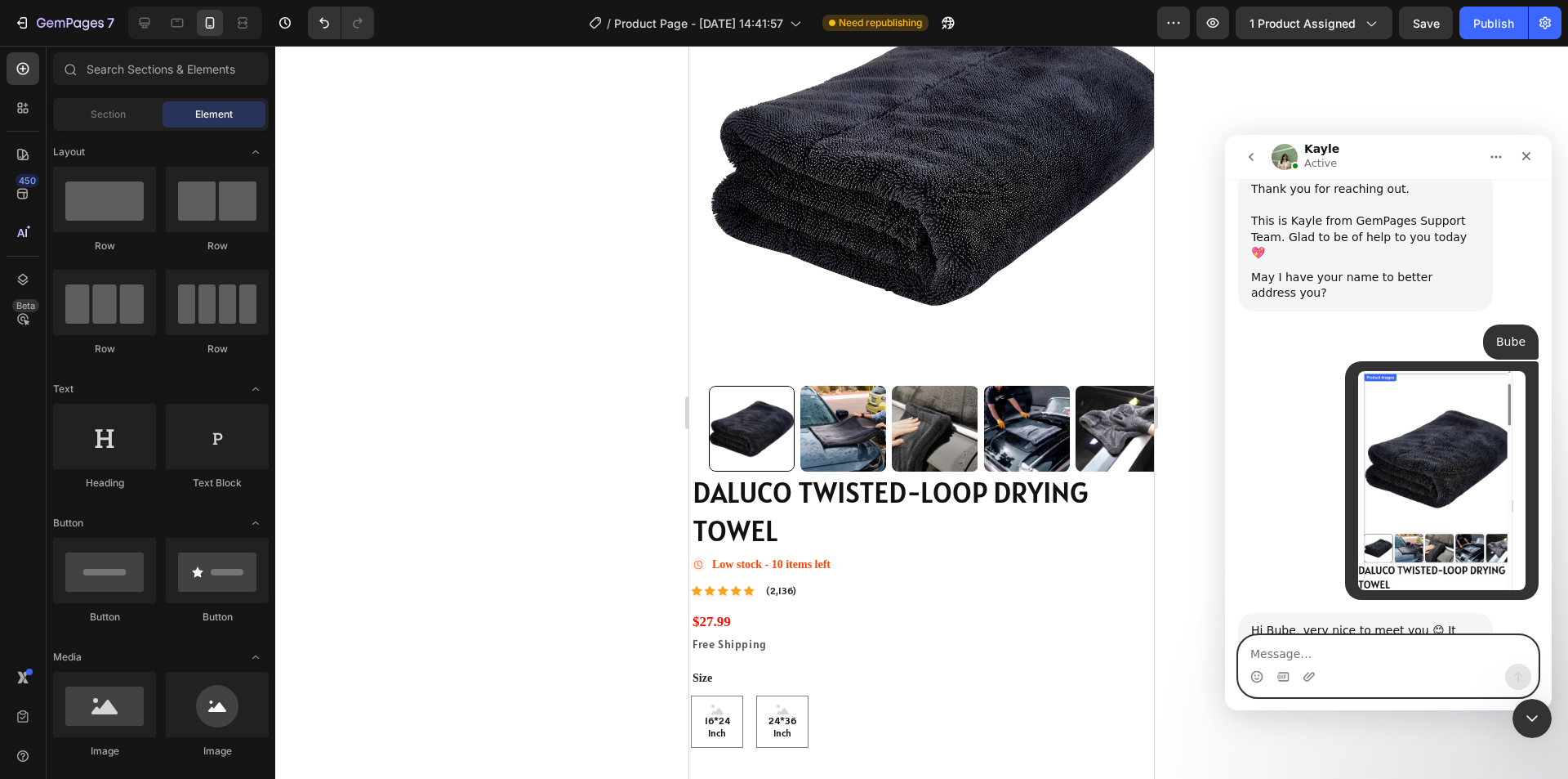
click at [1327, 659] on textarea "Message…" at bounding box center [1388, 649] width 299 height 28
type textarea "T"
type textarea "yes and this is just on the mobile version"
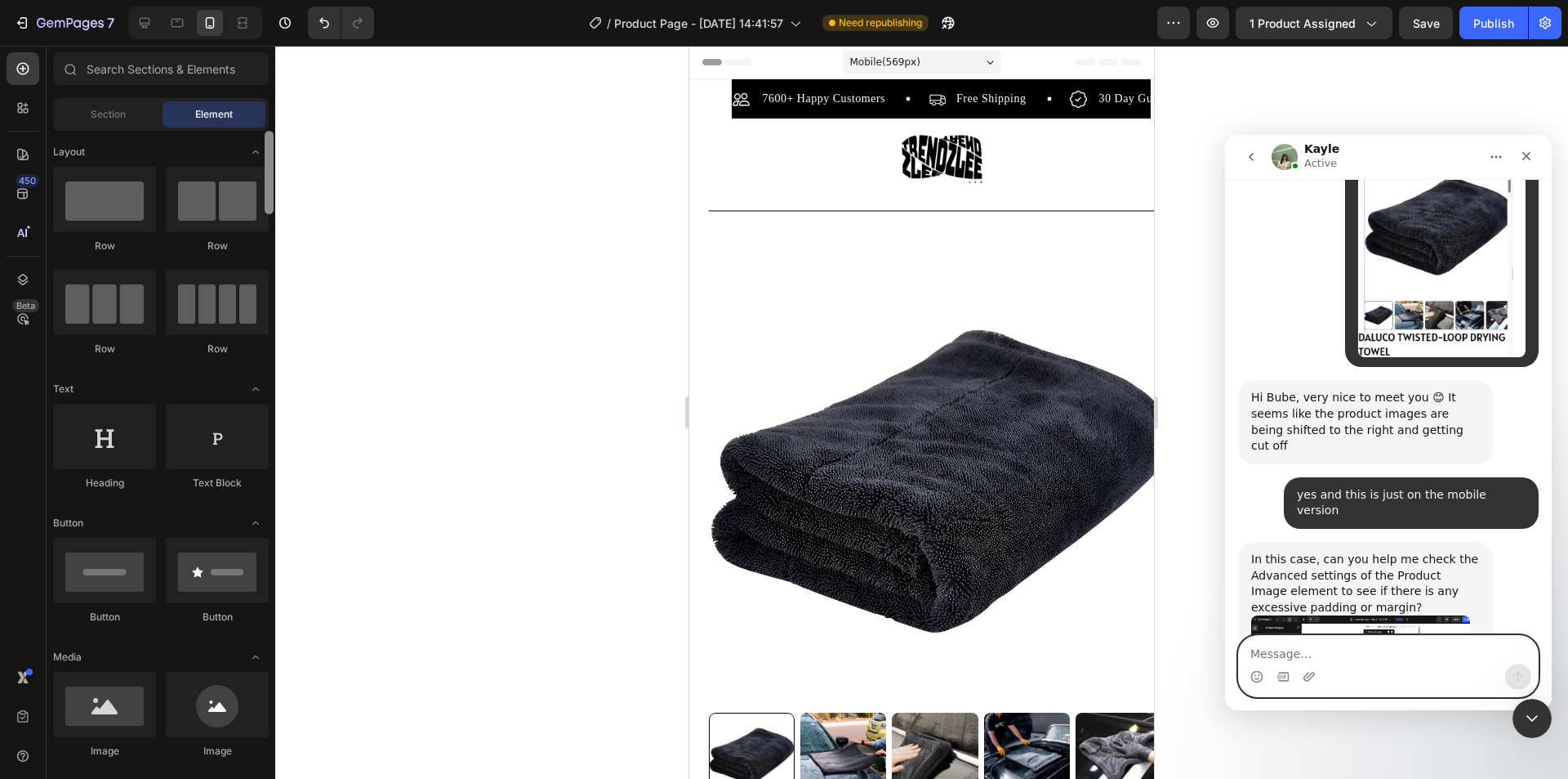
scroll to position [765, 0]
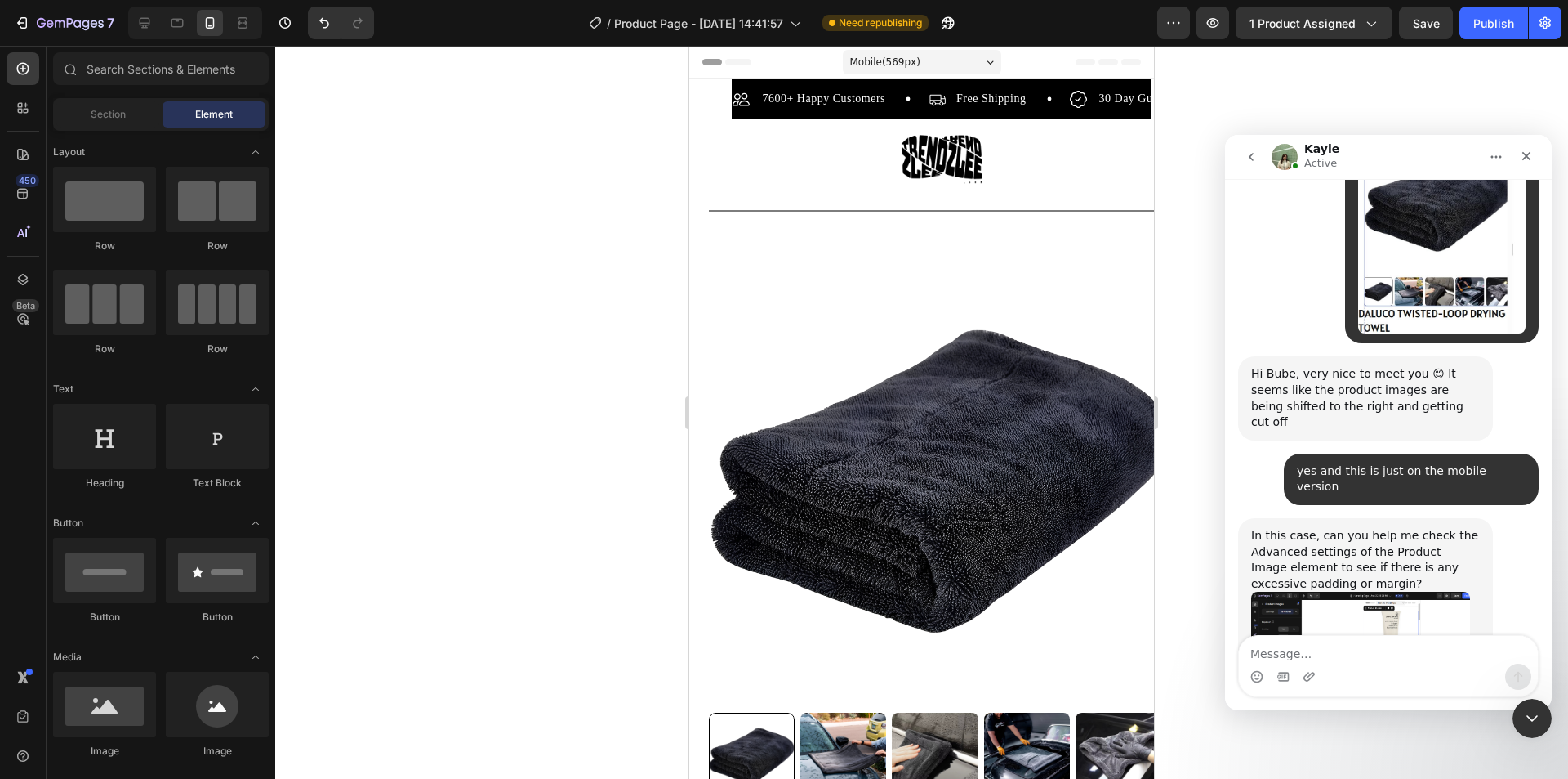
click at [1369, 592] on img "Kayle says…" at bounding box center [1360, 648] width 219 height 112
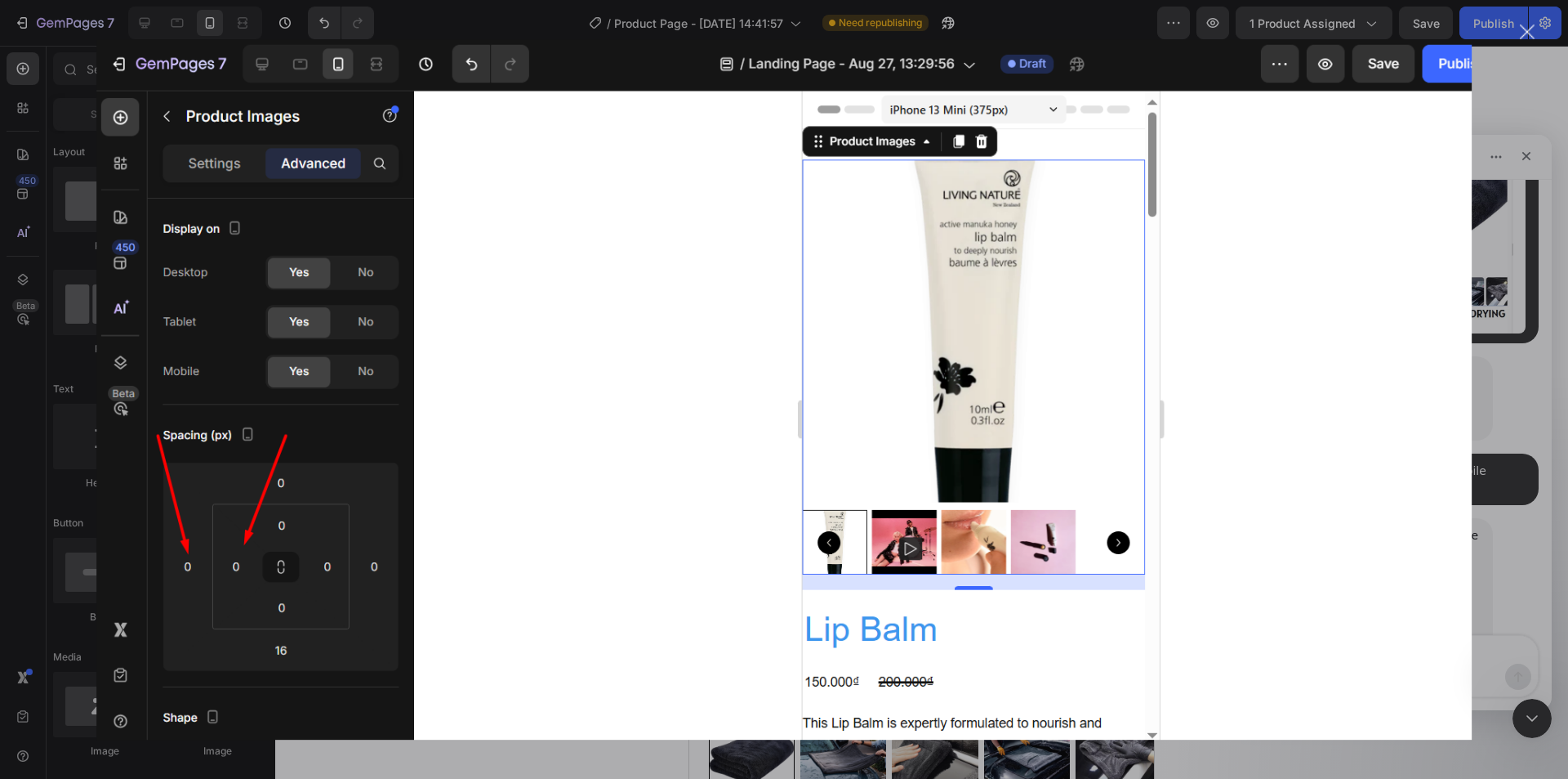
scroll to position [0, 0]
click at [1496, 522] on div "Intercom messenger" at bounding box center [784, 389] width 1568 height 779
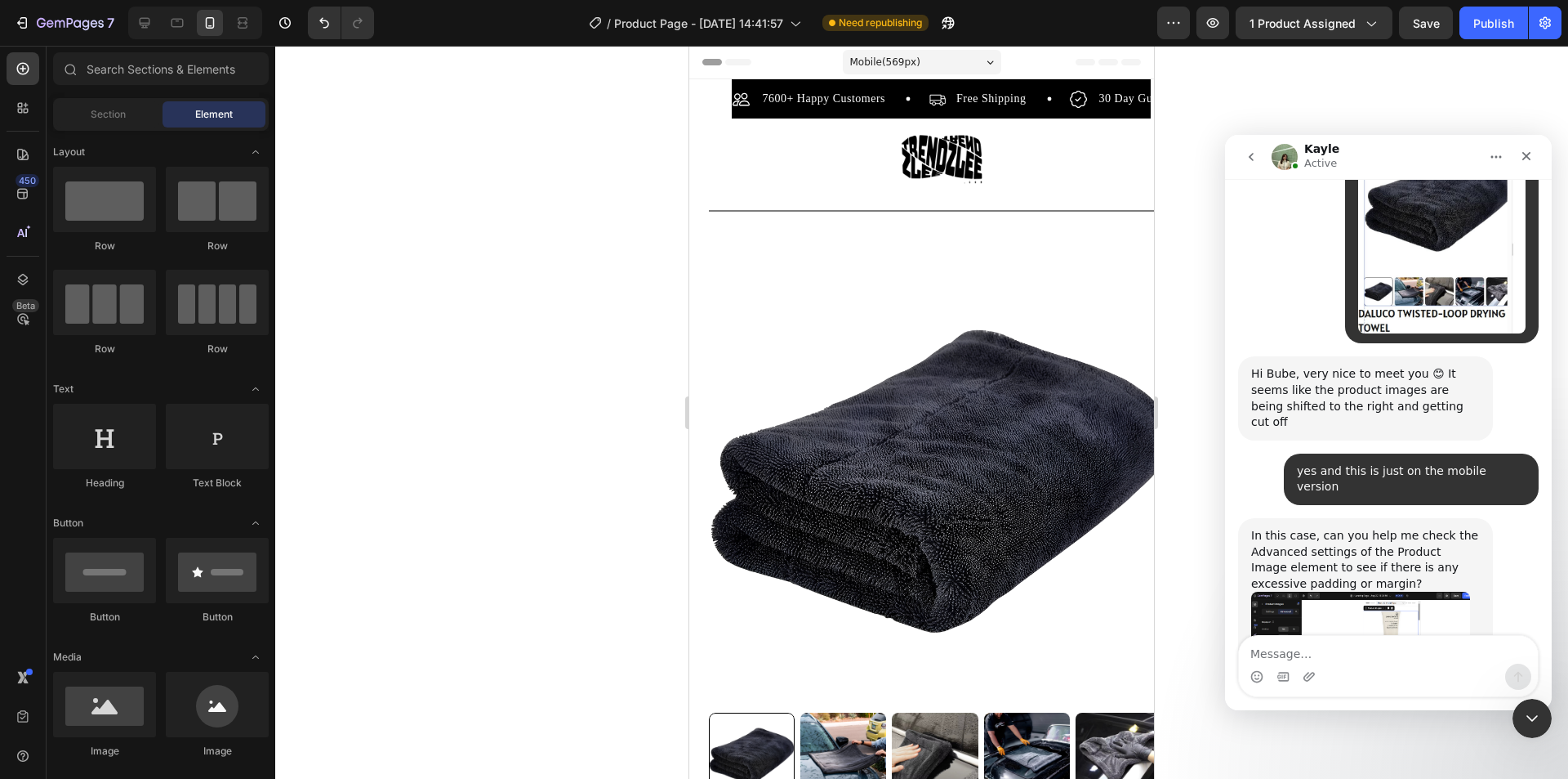
click at [1280, 592] on img "Kayle says…" at bounding box center [1360, 648] width 219 height 112
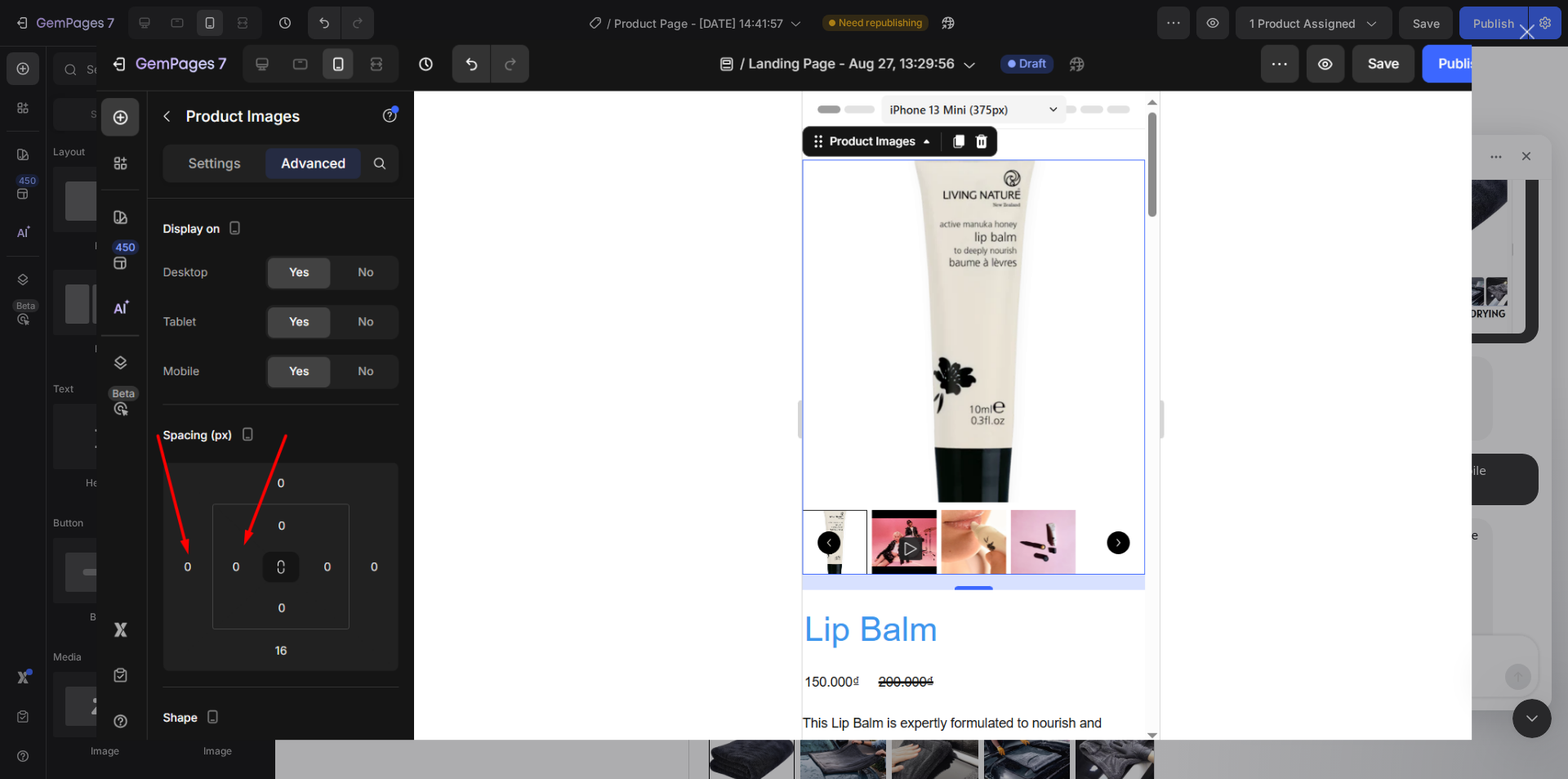
click at [1467, 496] on img "Close" at bounding box center [784, 390] width 1375 height 701
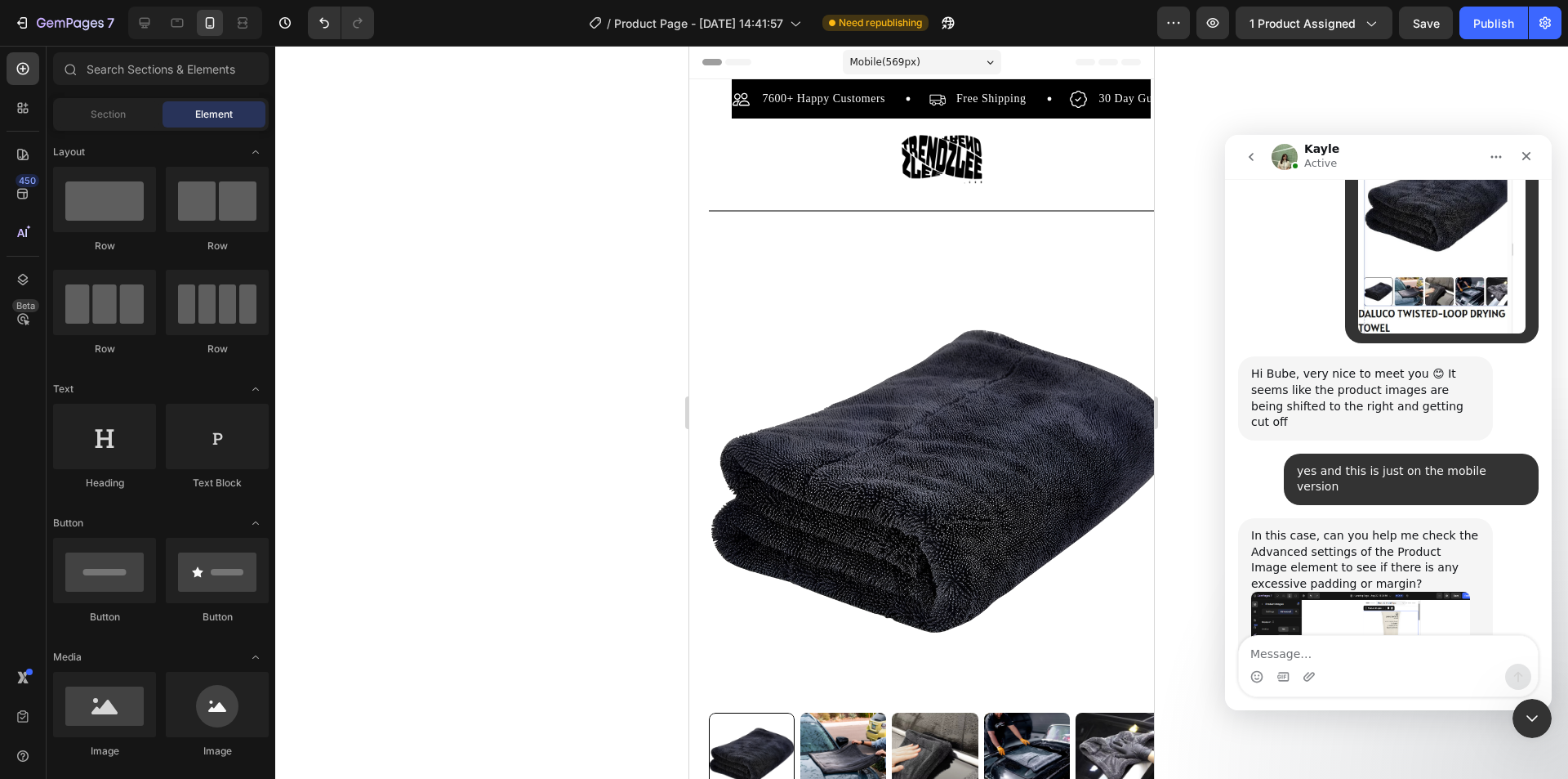
click at [182, 112] on div "Element" at bounding box center [214, 114] width 103 height 26
click at [110, 111] on span "Section" at bounding box center [108, 115] width 35 height 15
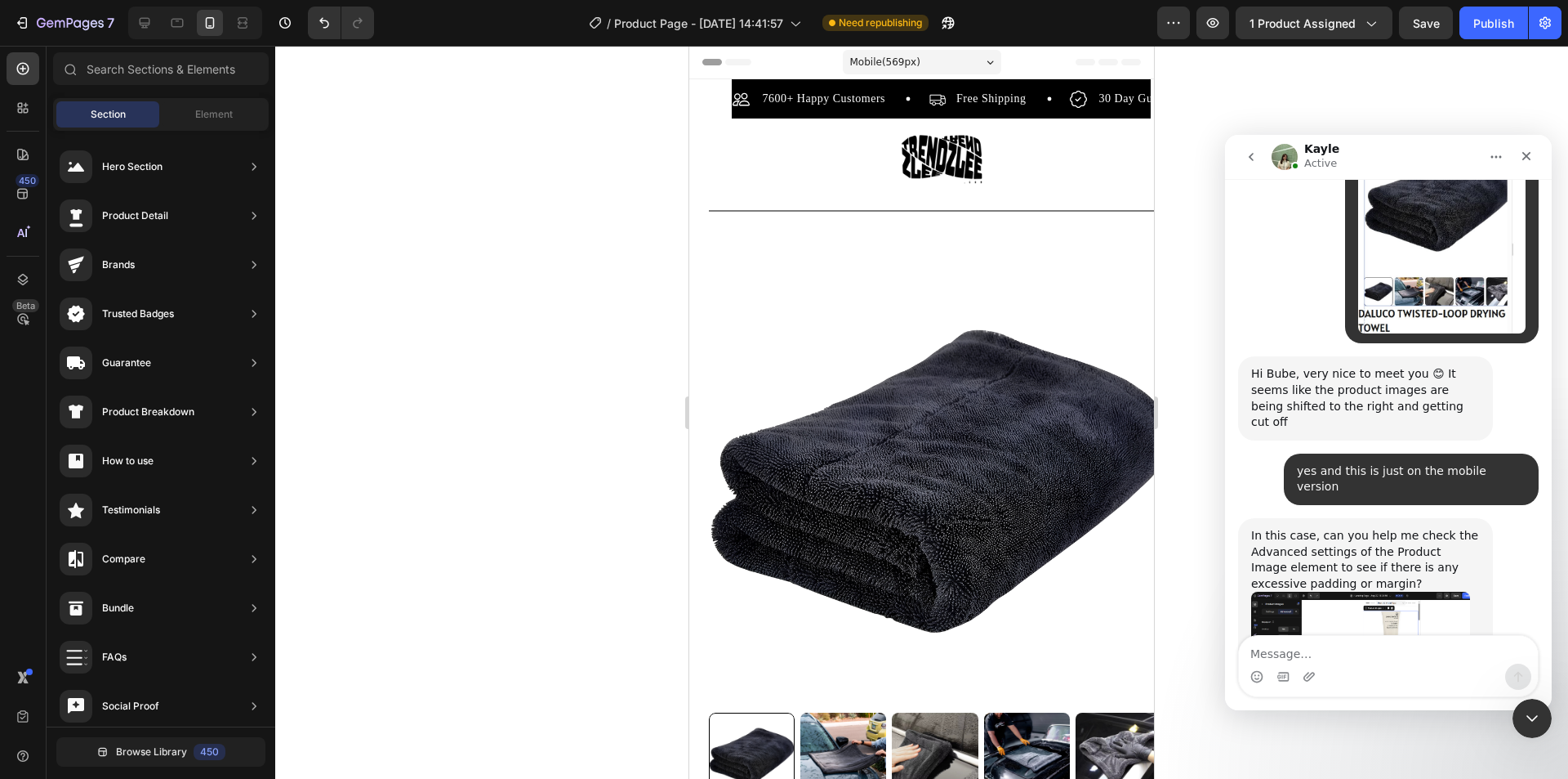
click at [176, 128] on div "Section Element" at bounding box center [160, 114] width 215 height 33
click at [188, 122] on div "Element" at bounding box center [214, 114] width 103 height 26
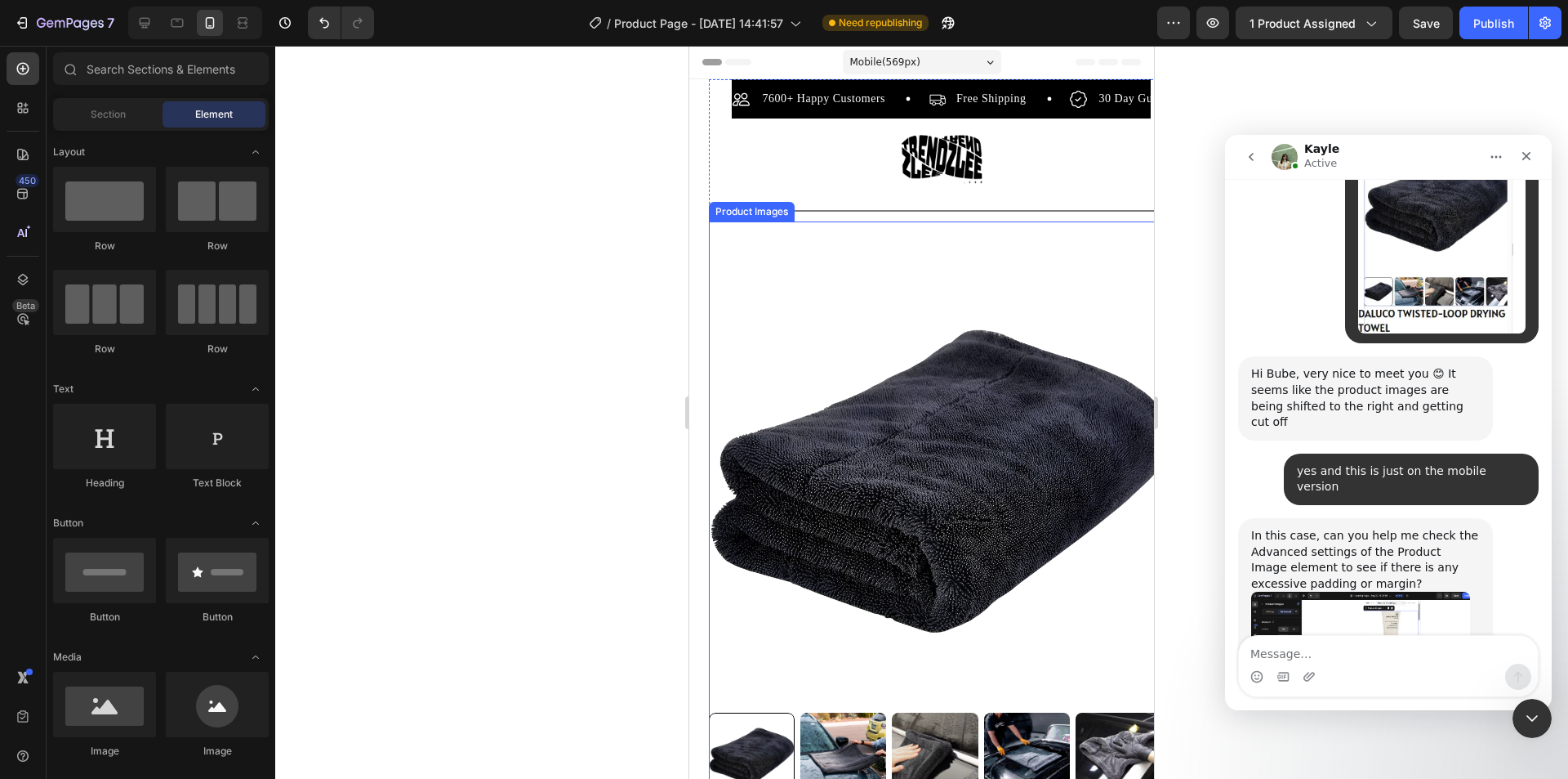
click at [909, 417] on img at bounding box center [941, 480] width 464 height 465
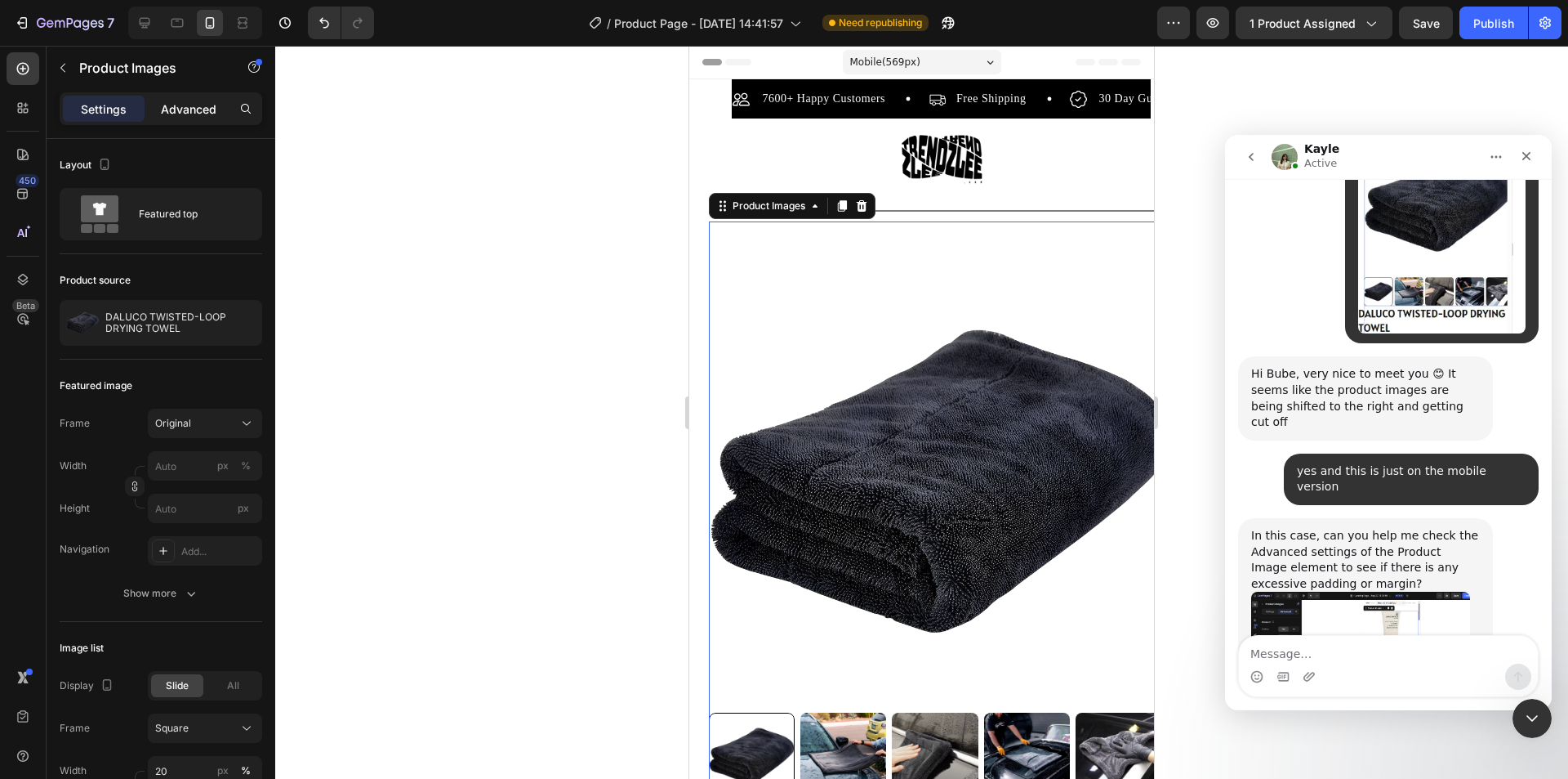
click at [188, 112] on p "Advanced" at bounding box center [189, 109] width 55 height 17
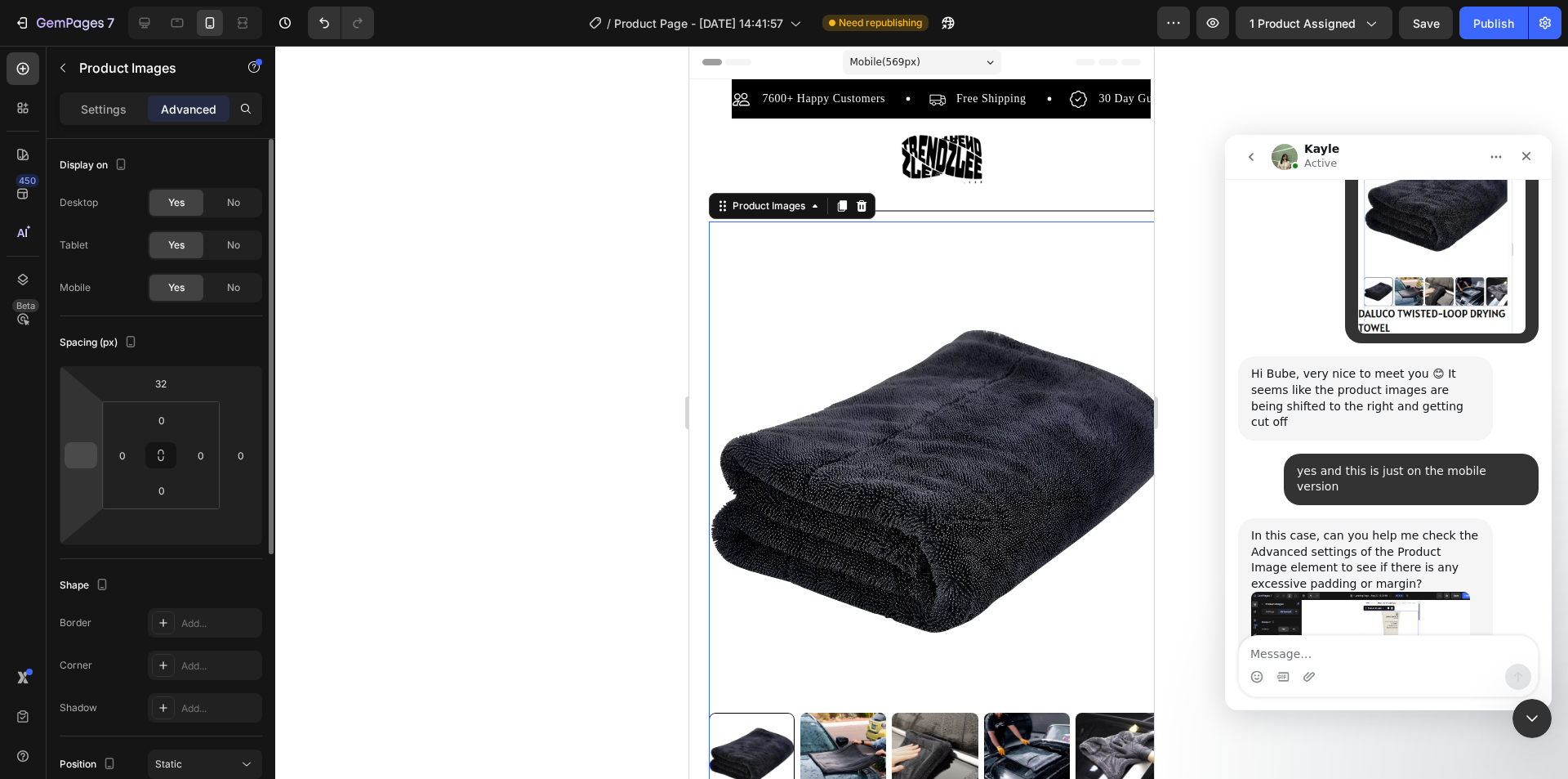
click at [93, 458] on div at bounding box center [80, 454] width 33 height 26
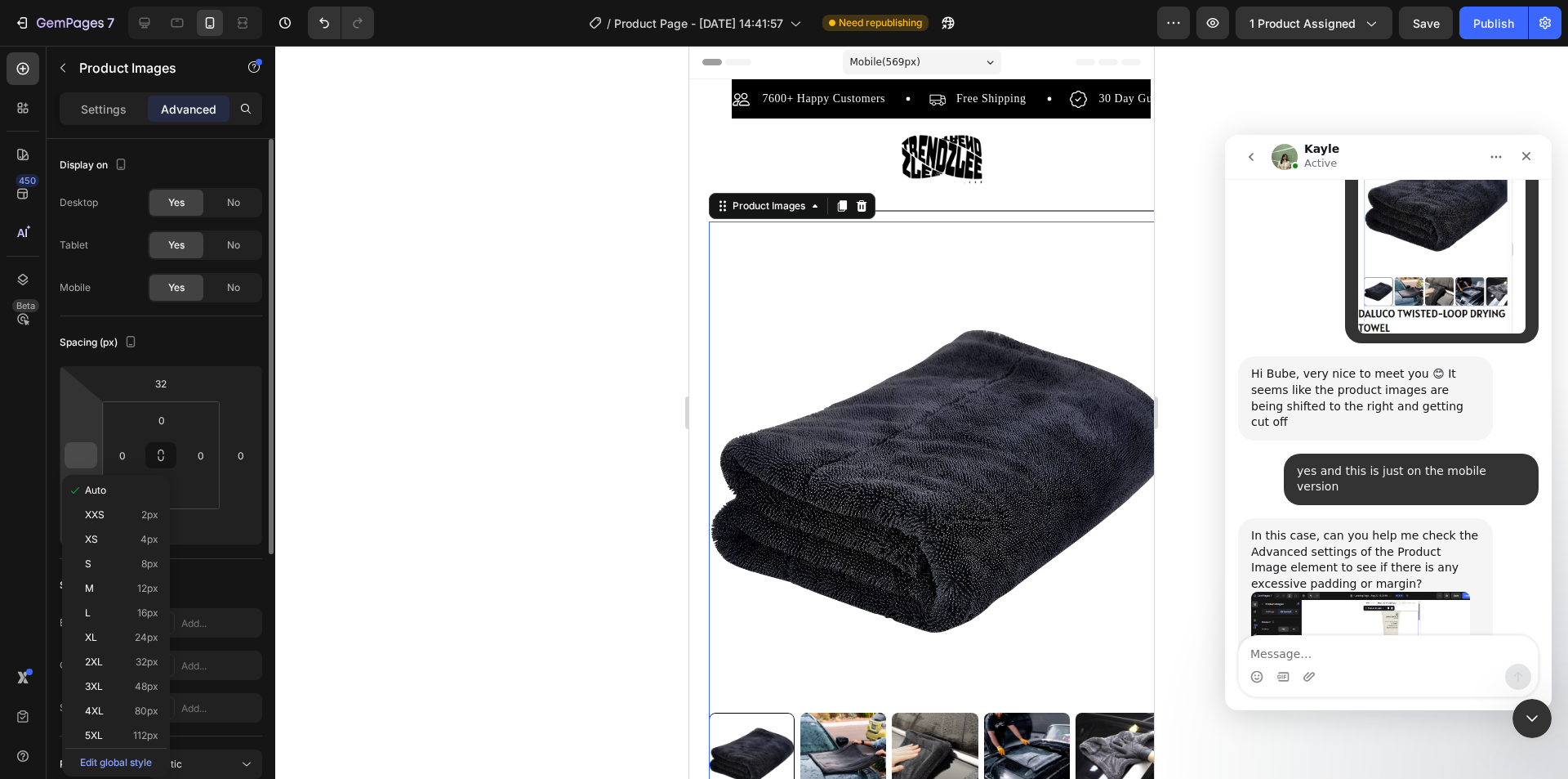
click at [88, 465] on input "number" at bounding box center [80, 454] width 24 height 24
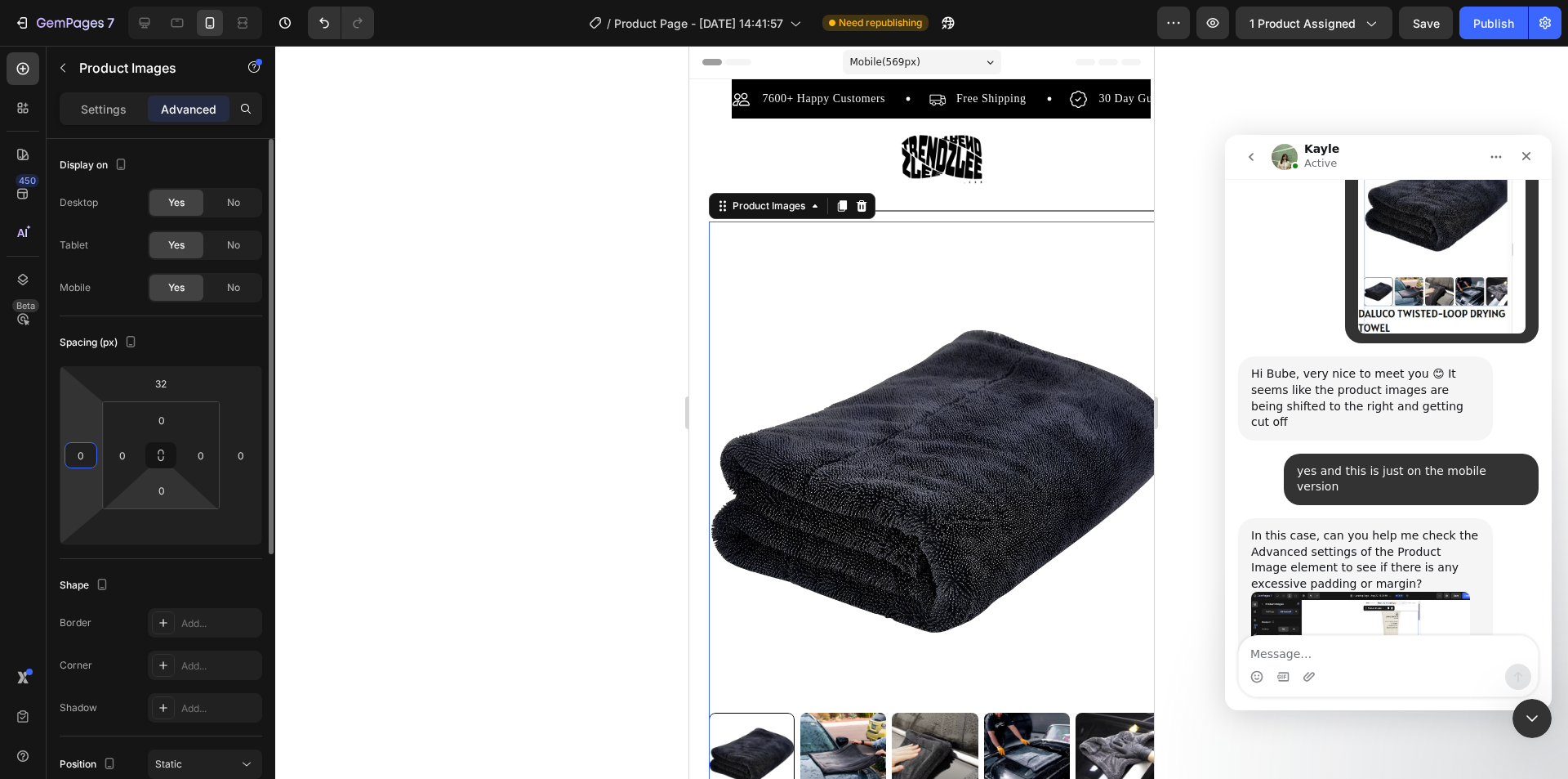
type input "0"
click at [372, 493] on div at bounding box center [921, 413] width 1293 height 733
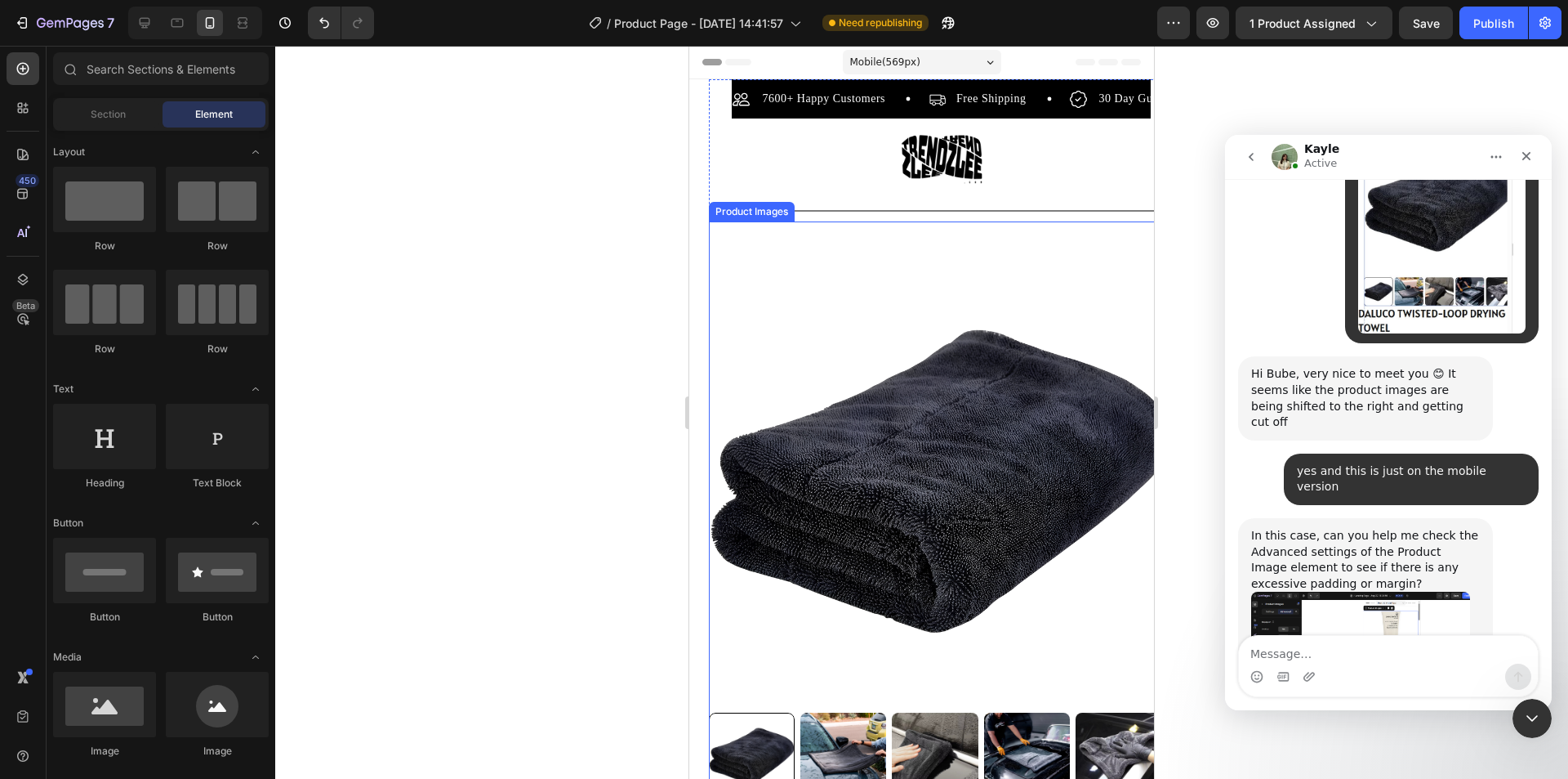
click at [804, 361] on img at bounding box center [941, 480] width 464 height 465
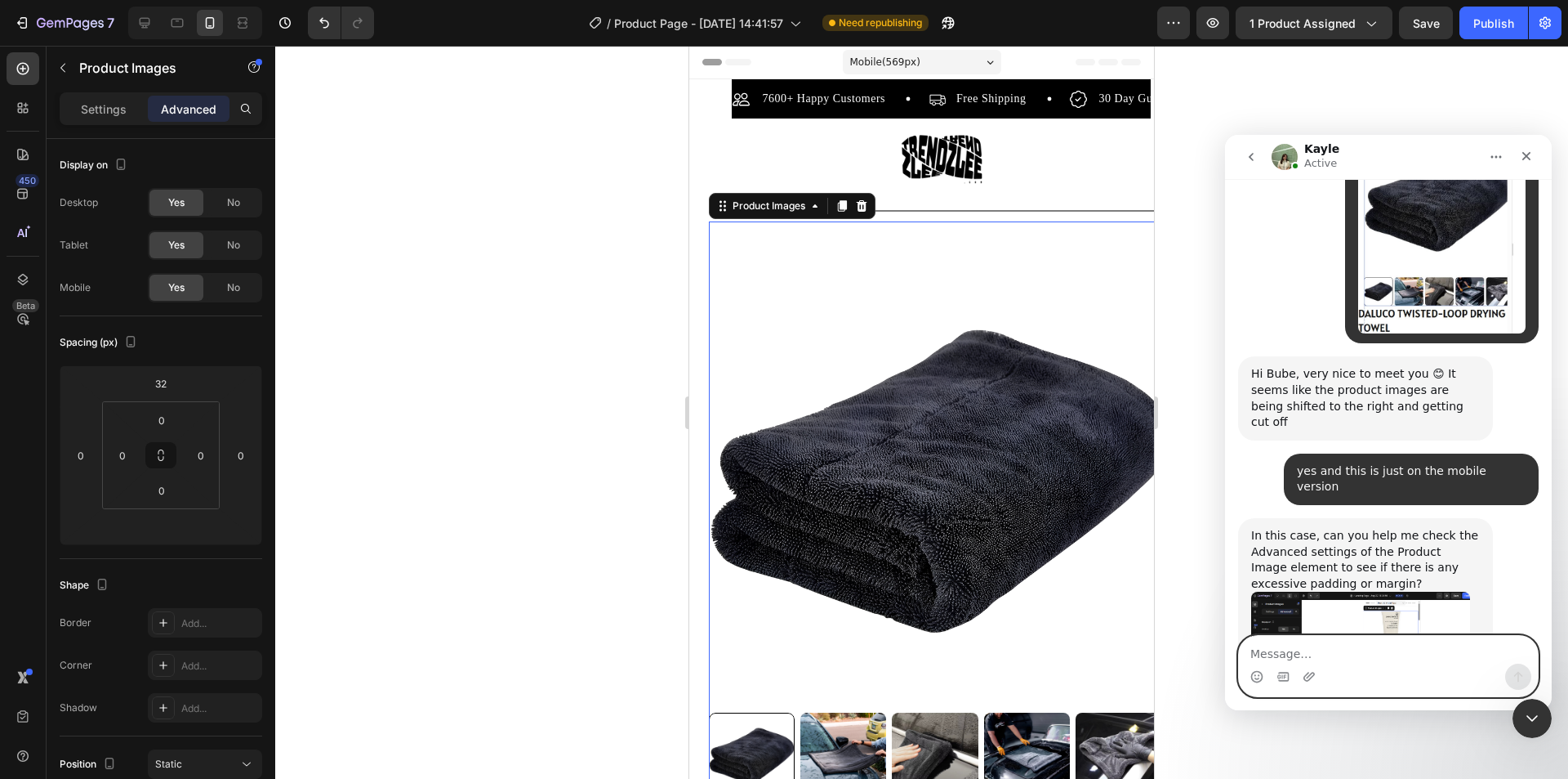
click at [1333, 652] on textarea "Message…" at bounding box center [1388, 649] width 299 height 28
click at [1293, 592] on img "Kayle says…" at bounding box center [1360, 648] width 219 height 112
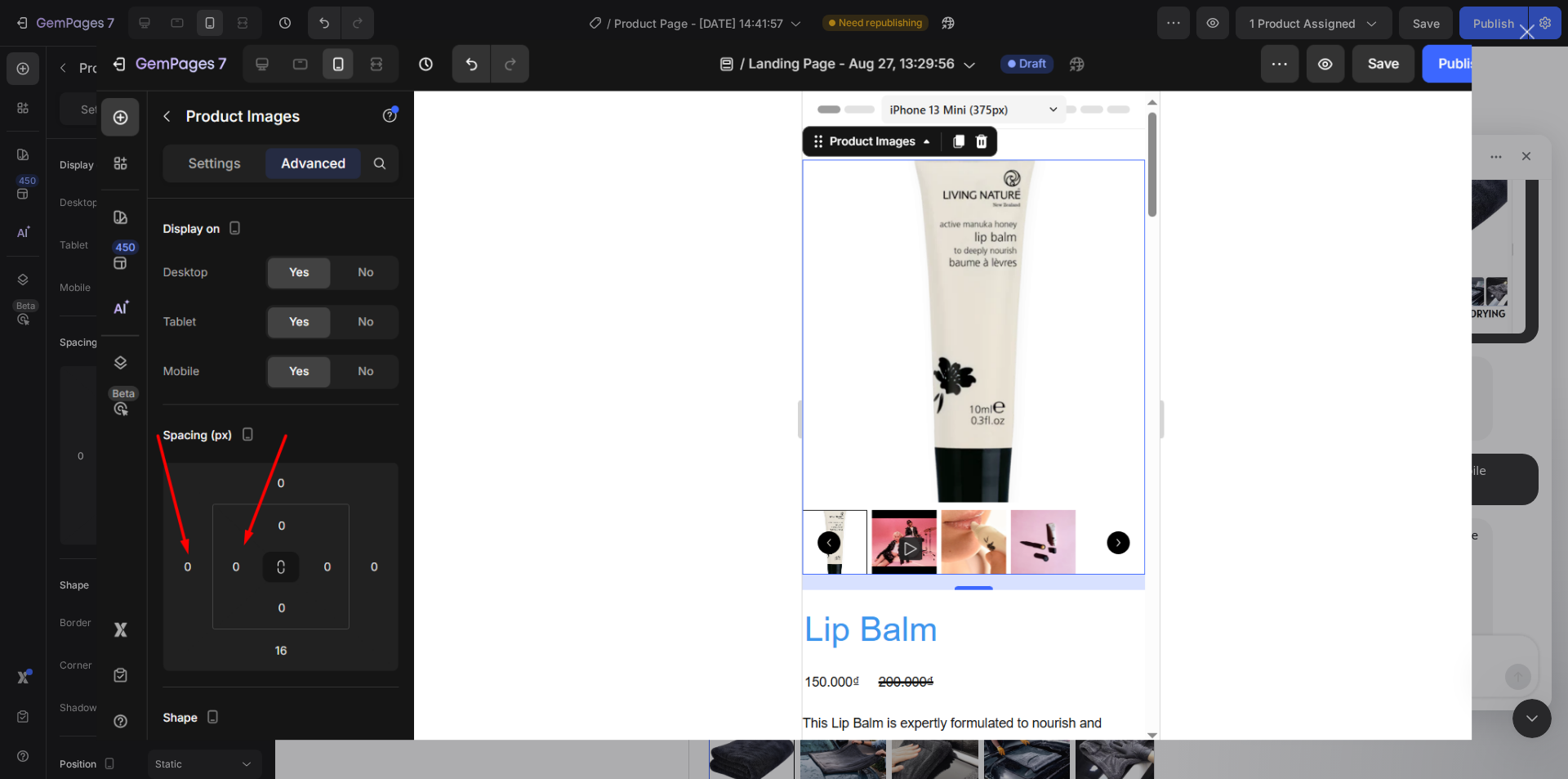
click at [873, 760] on div "Intercom messenger" at bounding box center [784, 389] width 1568 height 779
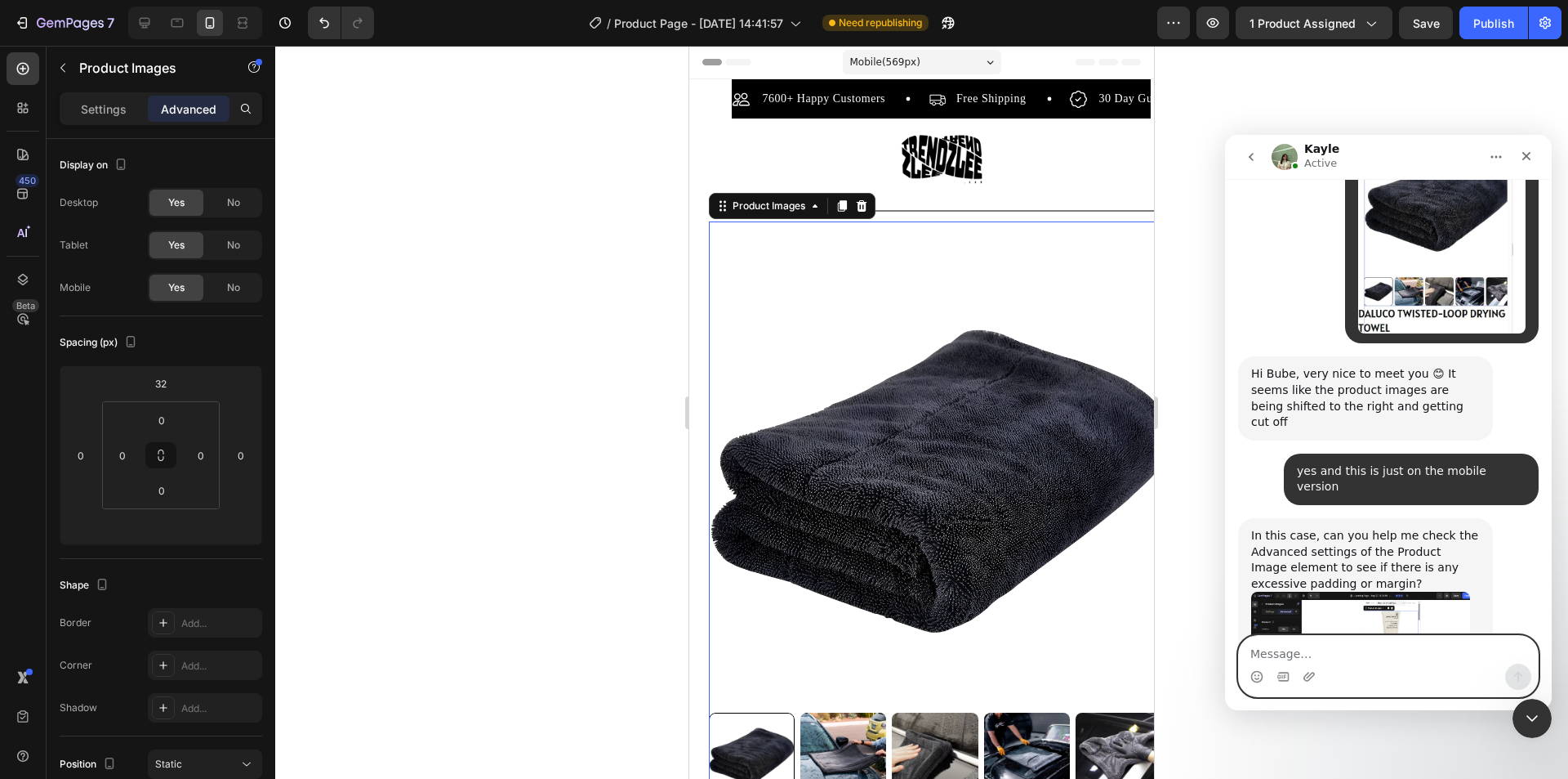
click at [1323, 653] on textarea "Message…" at bounding box center [1388, 649] width 299 height 28
type textarea "no, there is no padding on the sides"
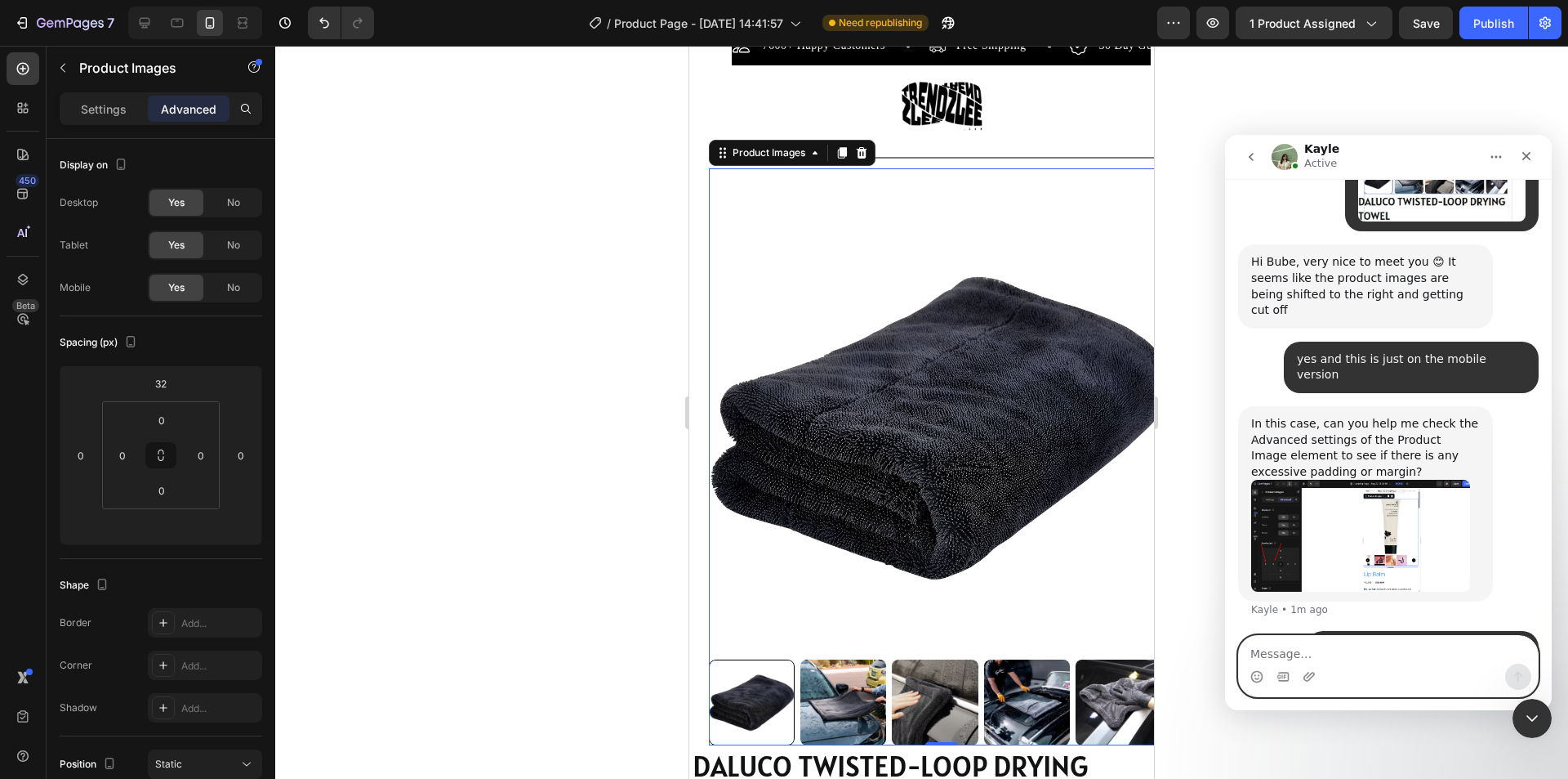
scroll to position [164, 0]
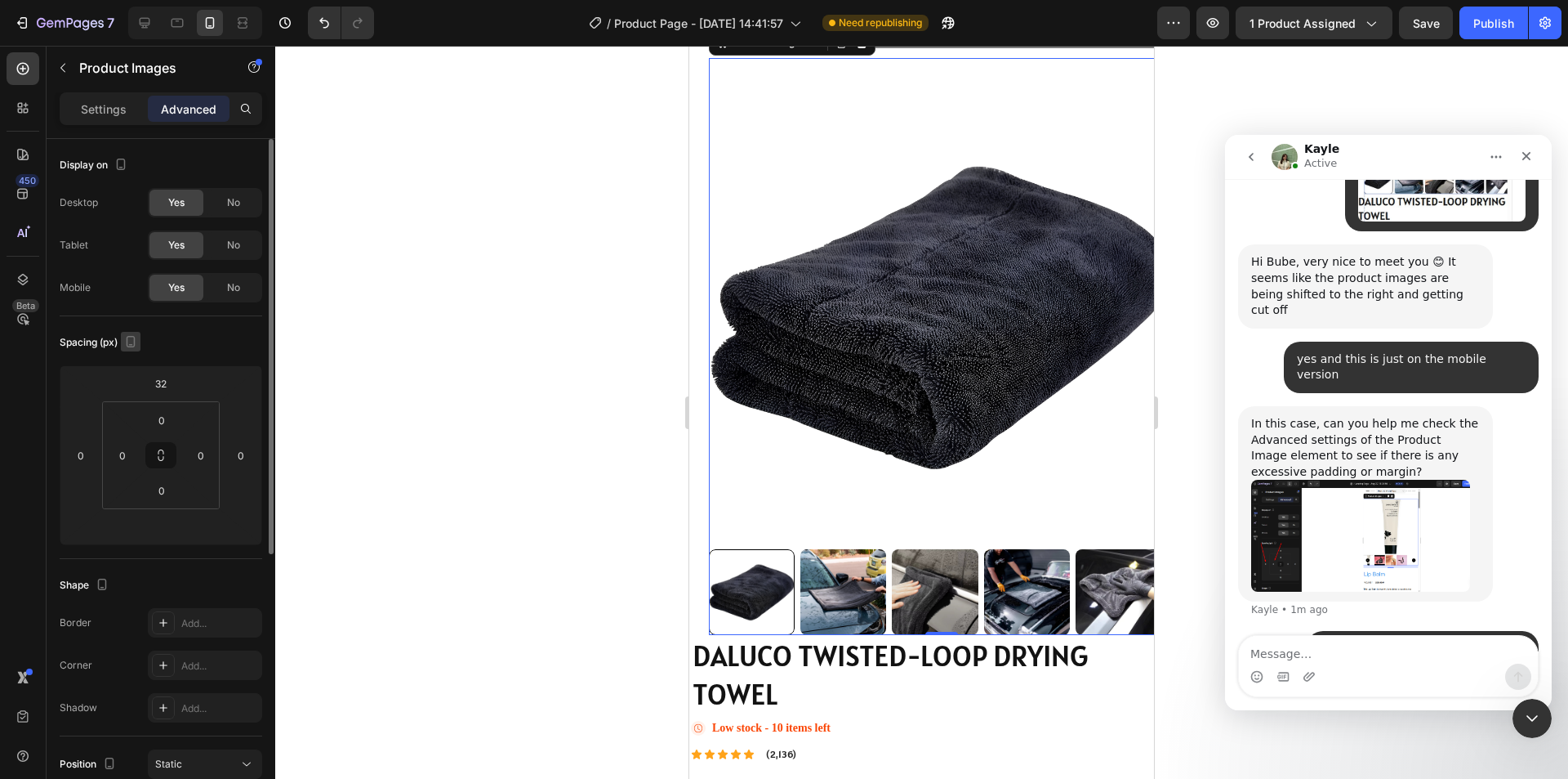
click at [136, 340] on icon "button" at bounding box center [131, 342] width 9 height 12
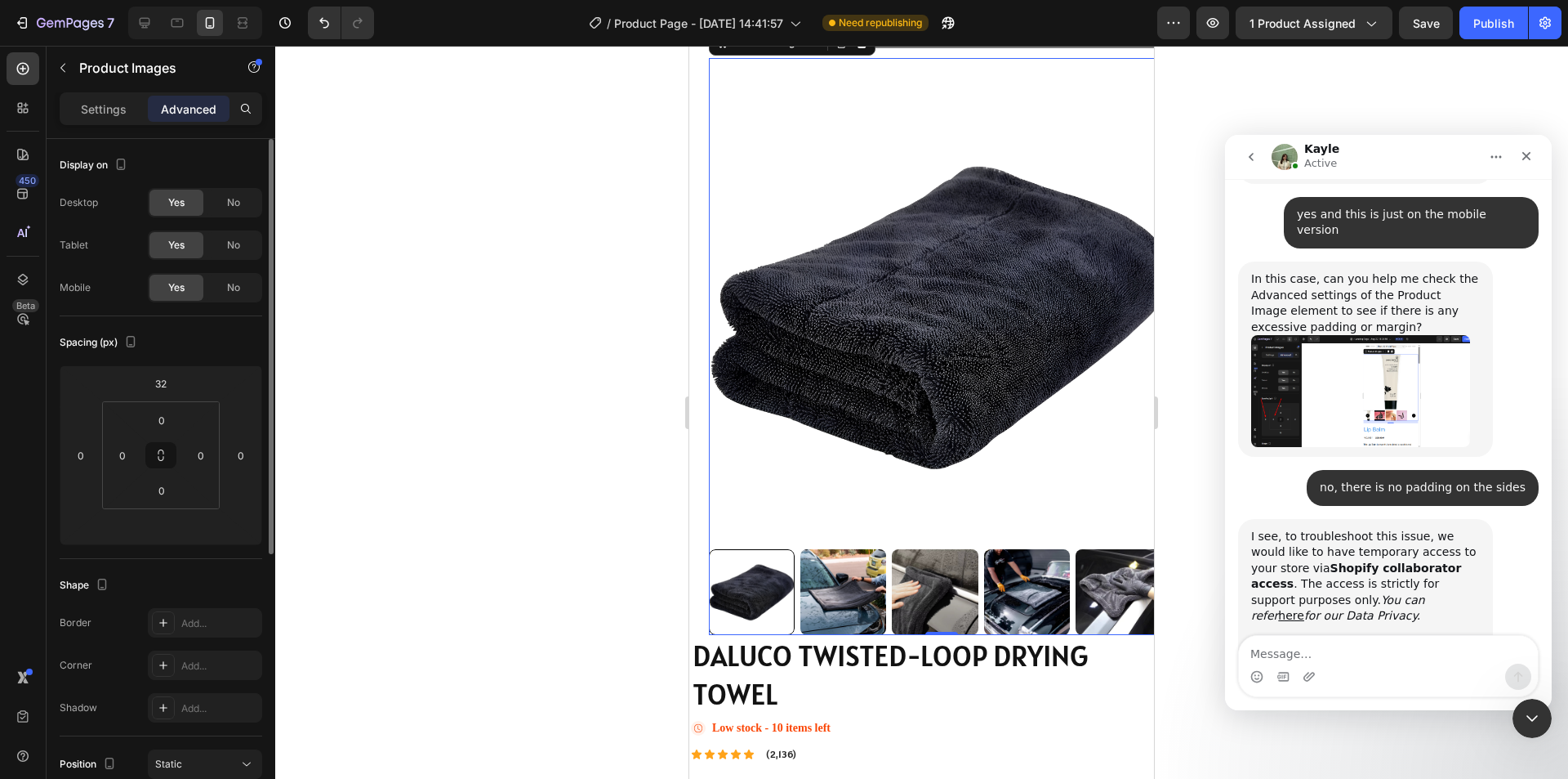
scroll to position [1117, 0]
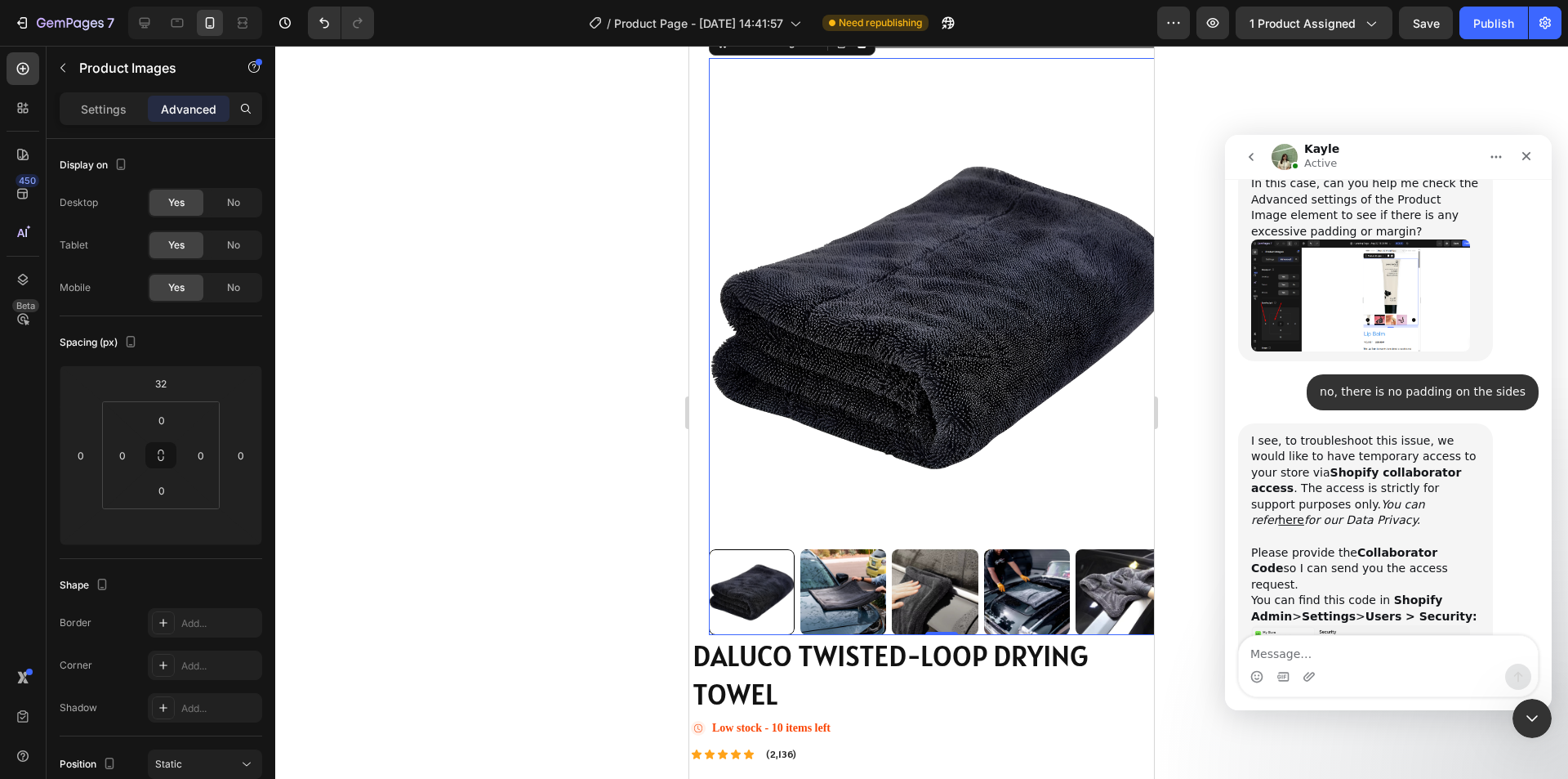
click at [1283, 625] on img "Kayle says…" at bounding box center [1360, 667] width 219 height 86
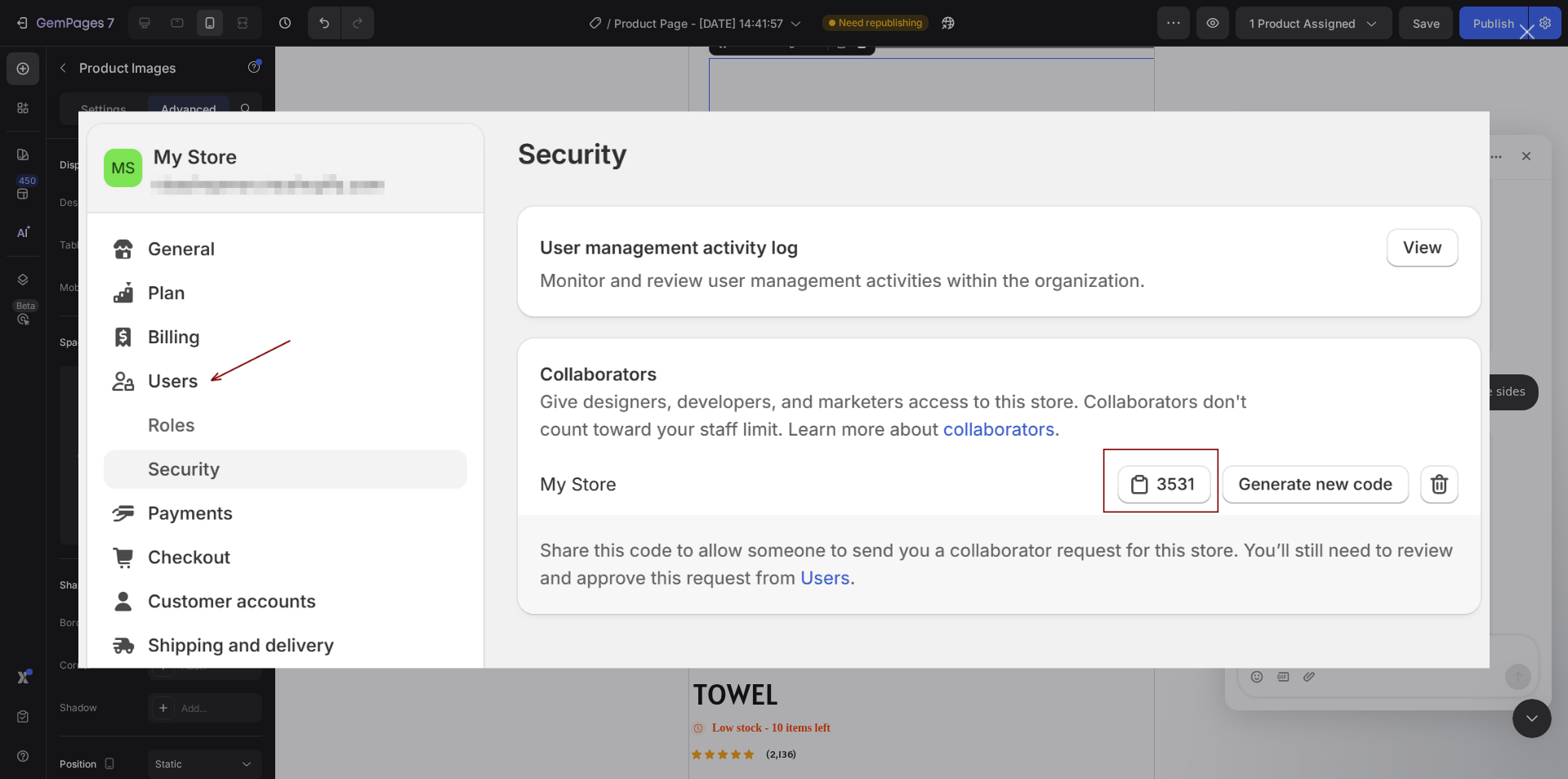
click at [873, 703] on div "Intercom messenger" at bounding box center [784, 389] width 1568 height 779
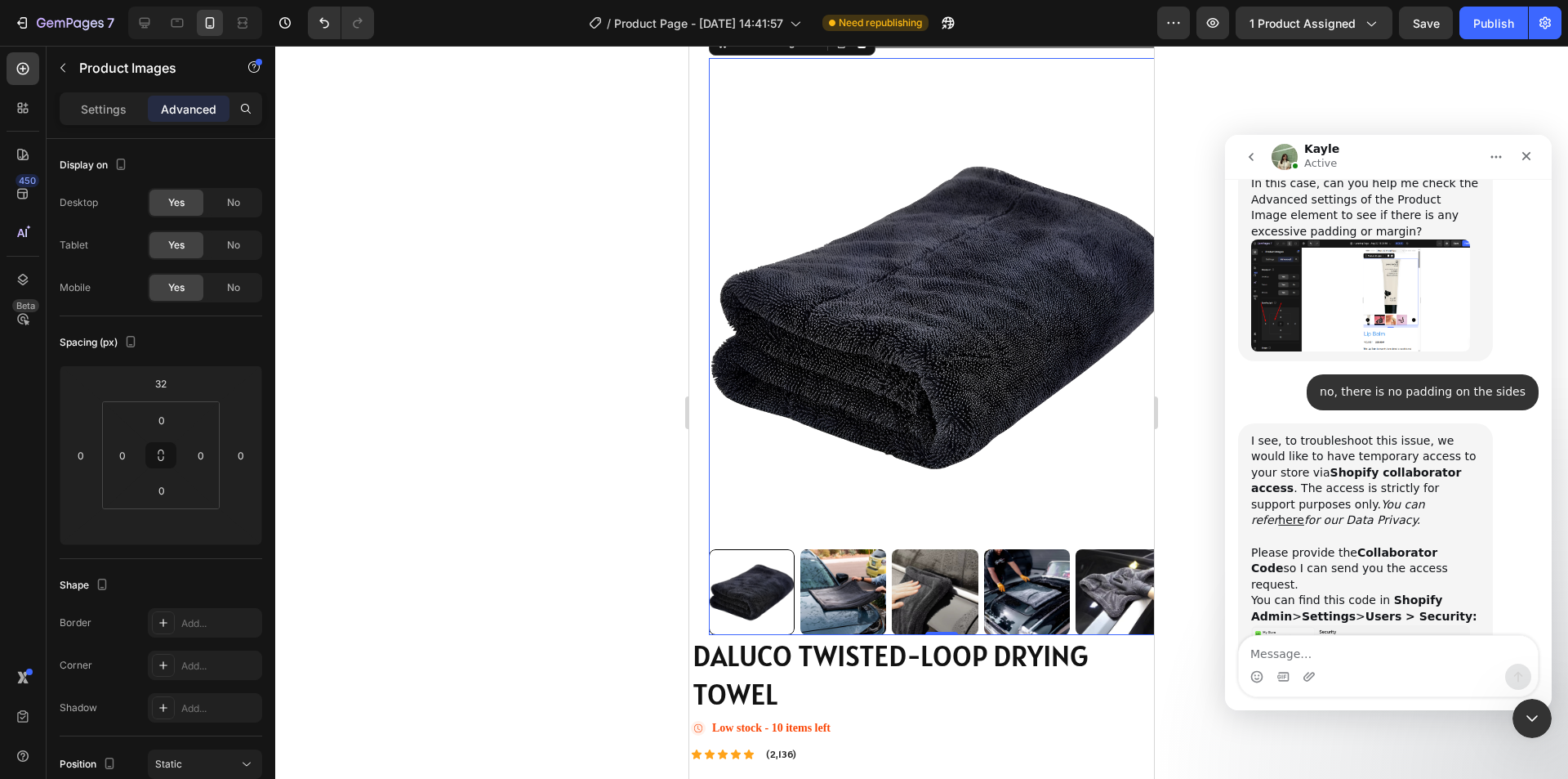
click at [1315, 625] on img "Kayle says…" at bounding box center [1360, 667] width 219 height 86
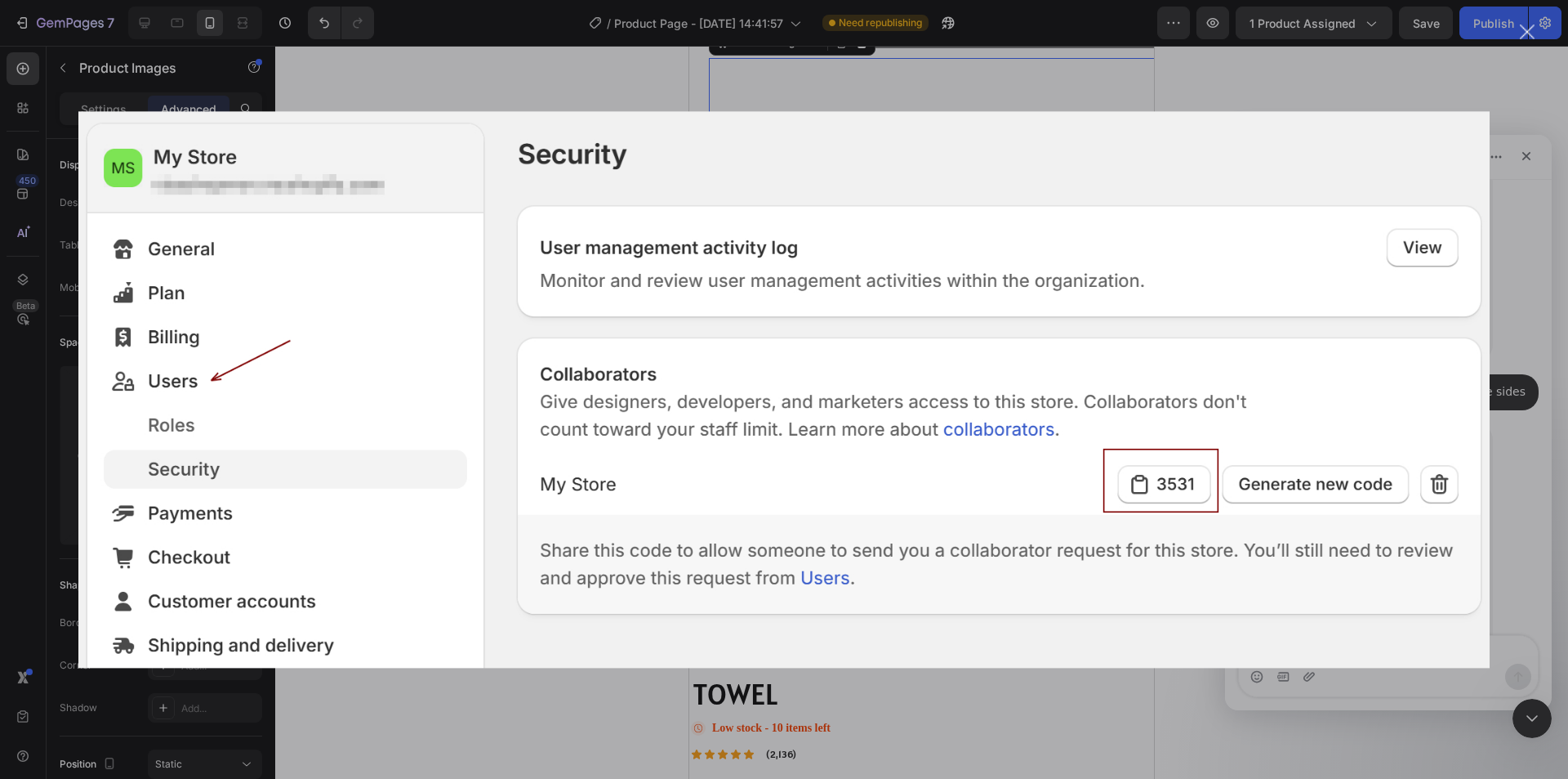
click at [1281, 690] on div "Intercom messenger" at bounding box center [784, 389] width 1568 height 779
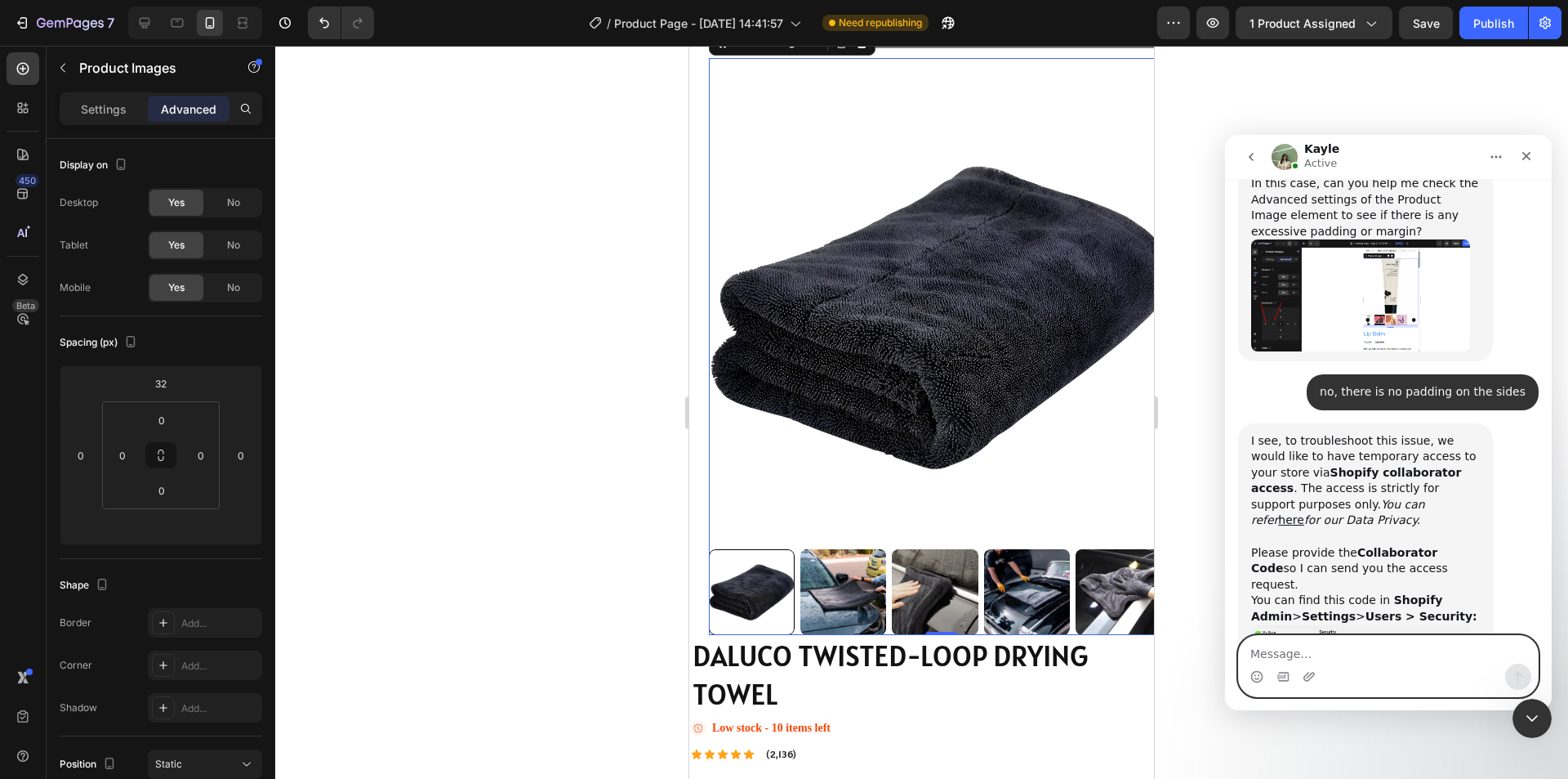
click at [1360, 639] on textarea "Message…" at bounding box center [1388, 649] width 299 height 28
paste textarea "4828"
type textarea "4828"
click at [1523, 672] on icon "Send a message…" at bounding box center [1519, 677] width 13 height 13
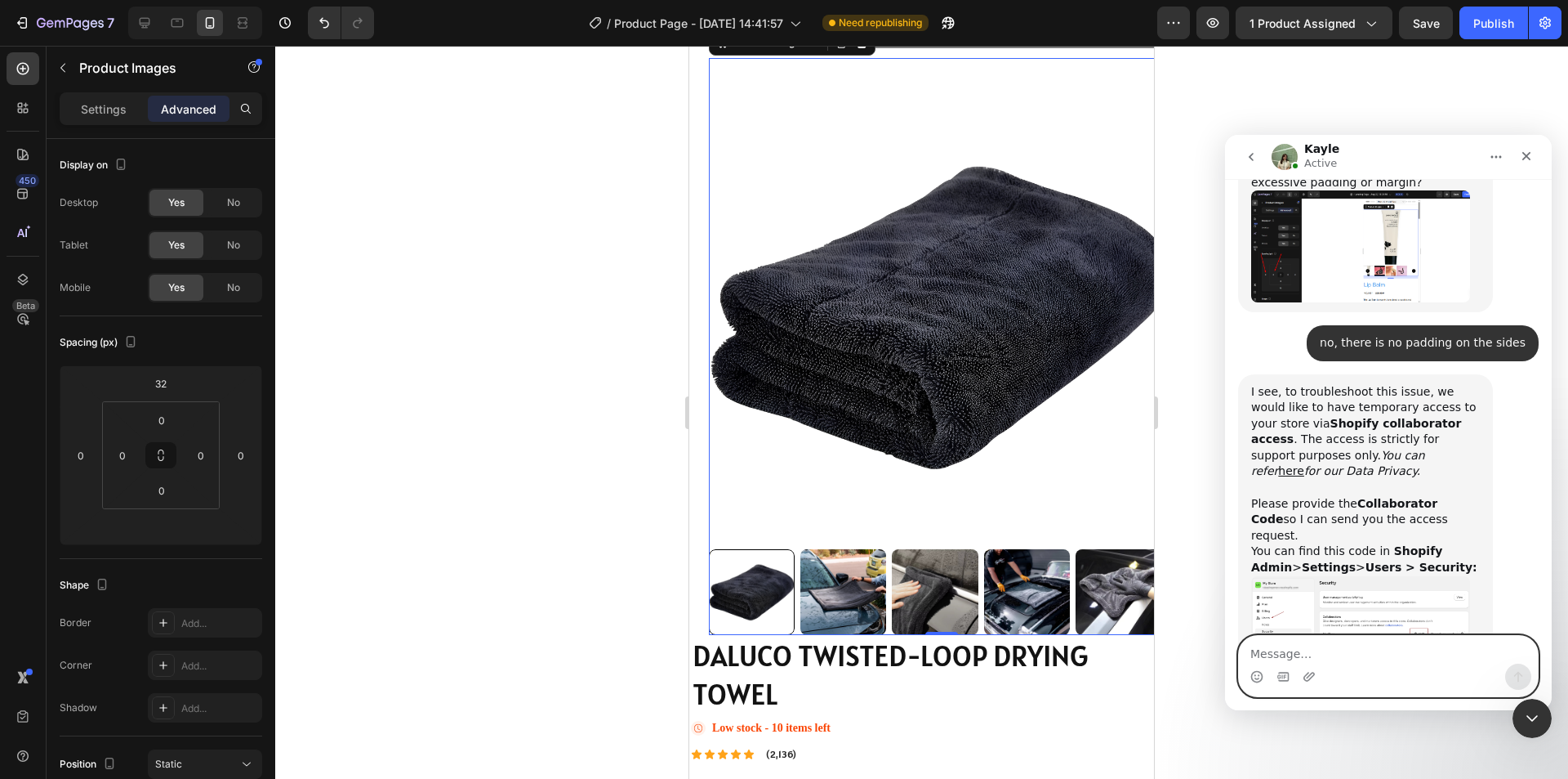
click at [1289, 652] on textarea "Message…" at bounding box center [1388, 649] width 299 height 28
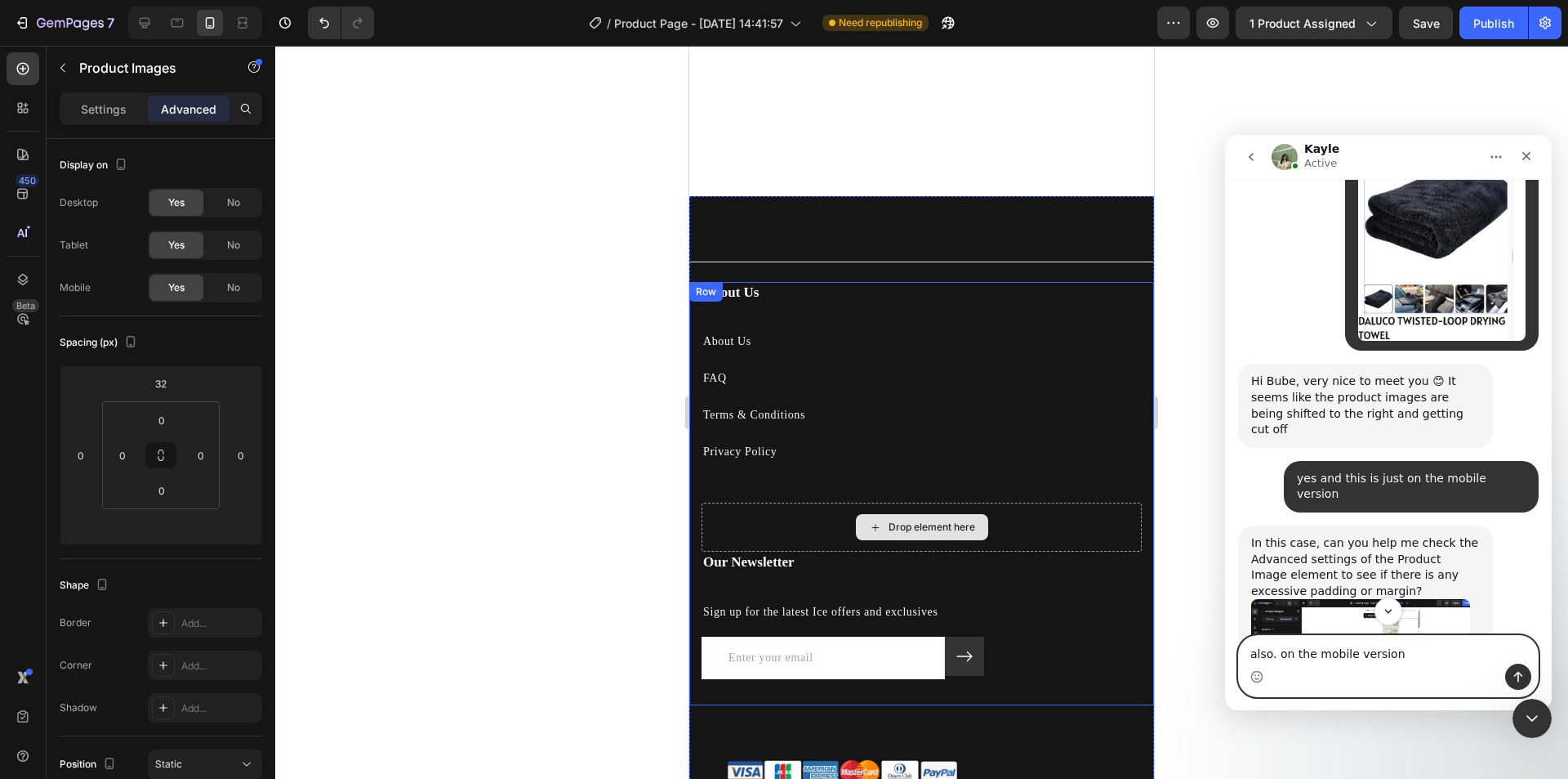
scroll to position [3937, 0]
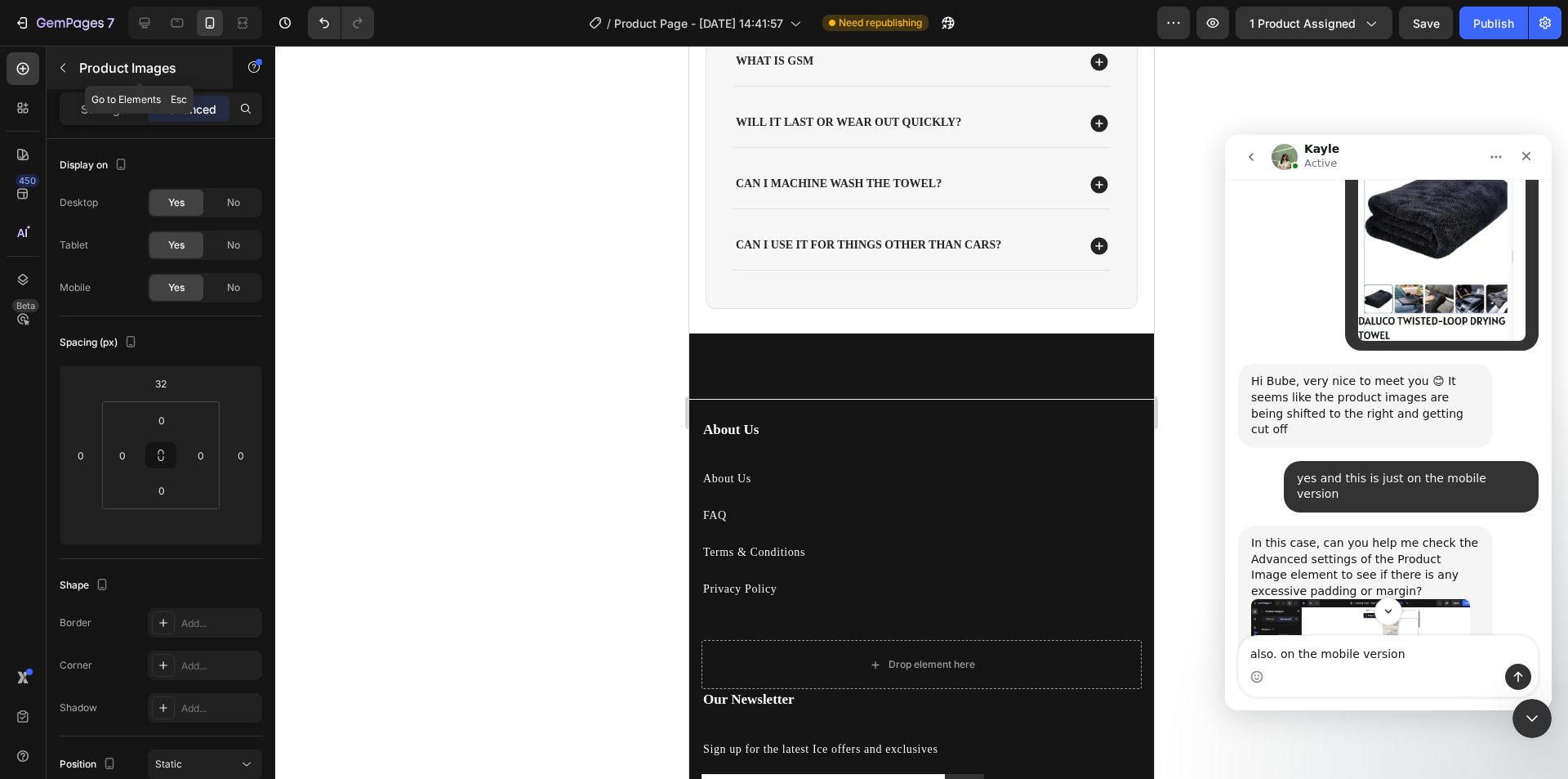
click at [70, 70] on button "button" at bounding box center [62, 67] width 26 height 26
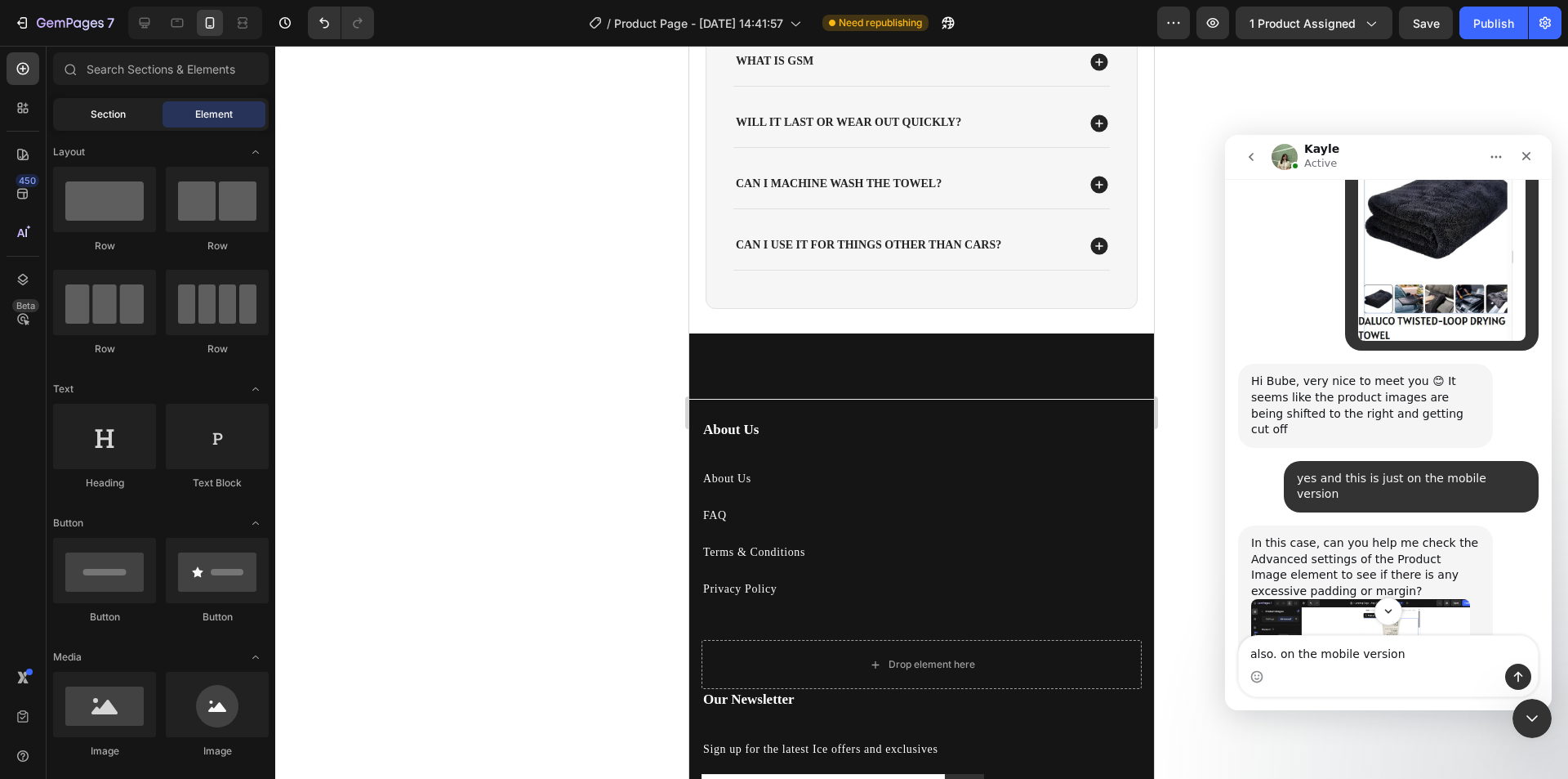
click at [102, 111] on span "Section" at bounding box center [108, 115] width 35 height 15
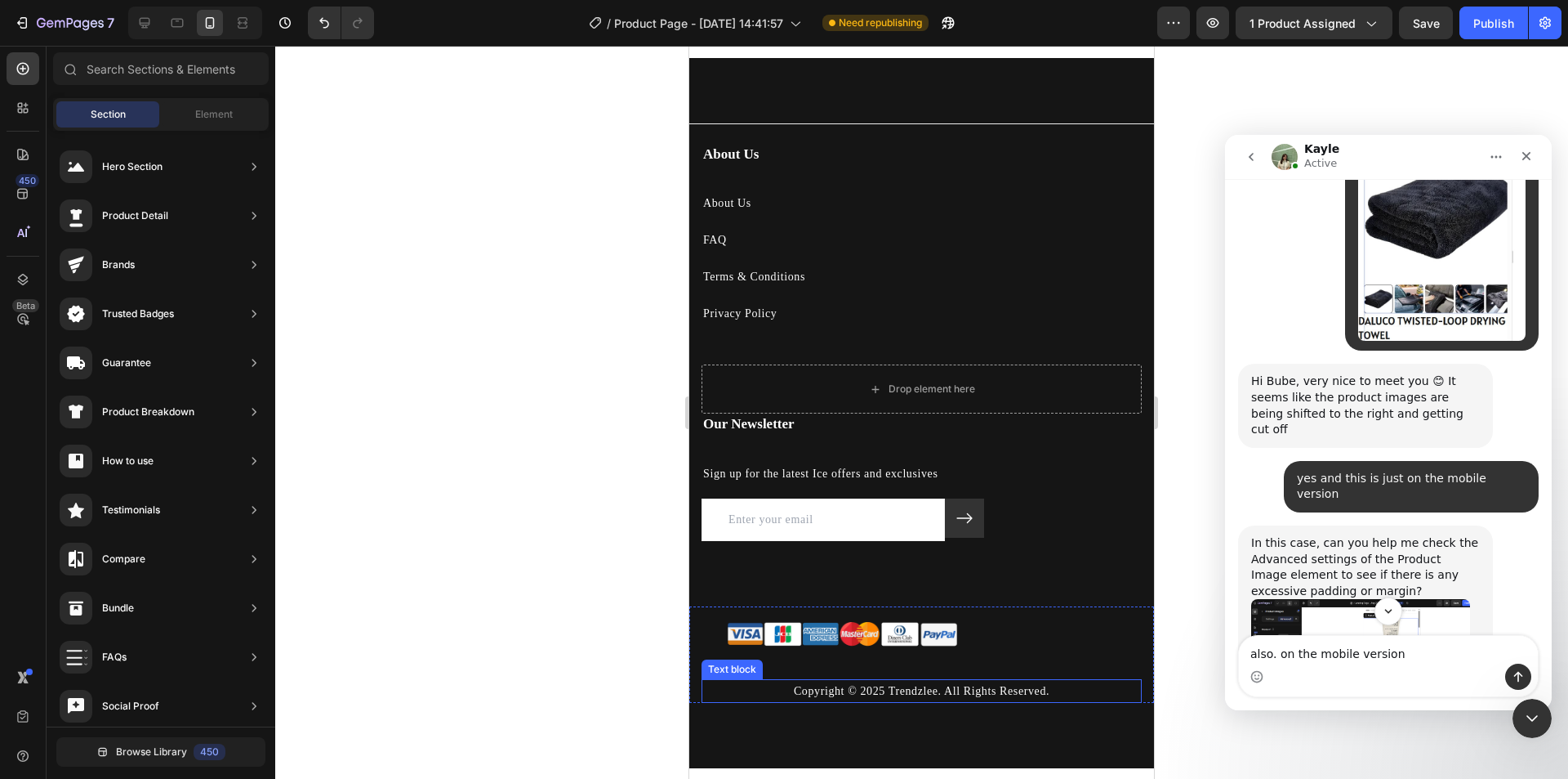
scroll to position [4264, 0]
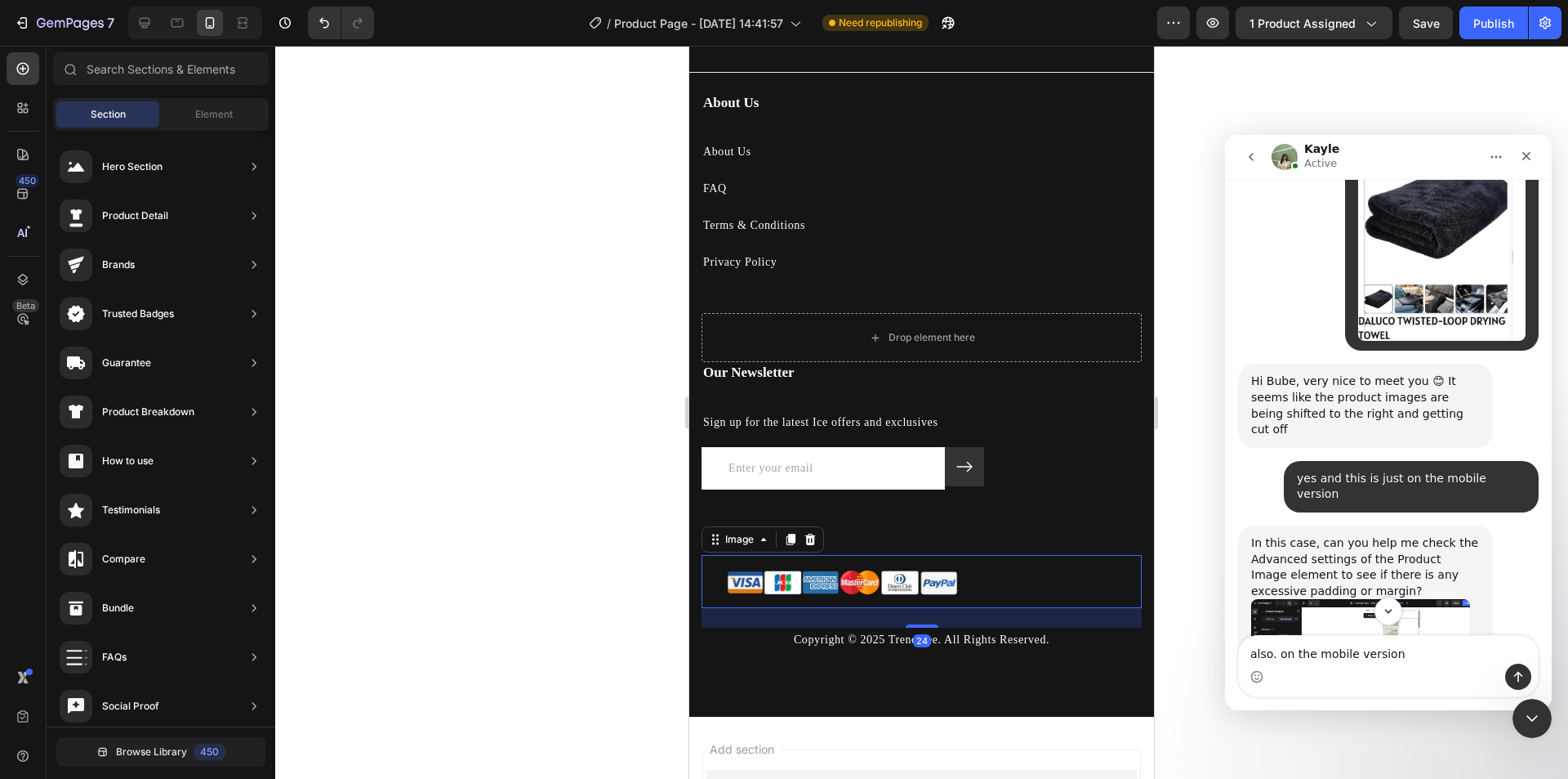
click at [914, 585] on img at bounding box center [842, 581] width 282 height 53
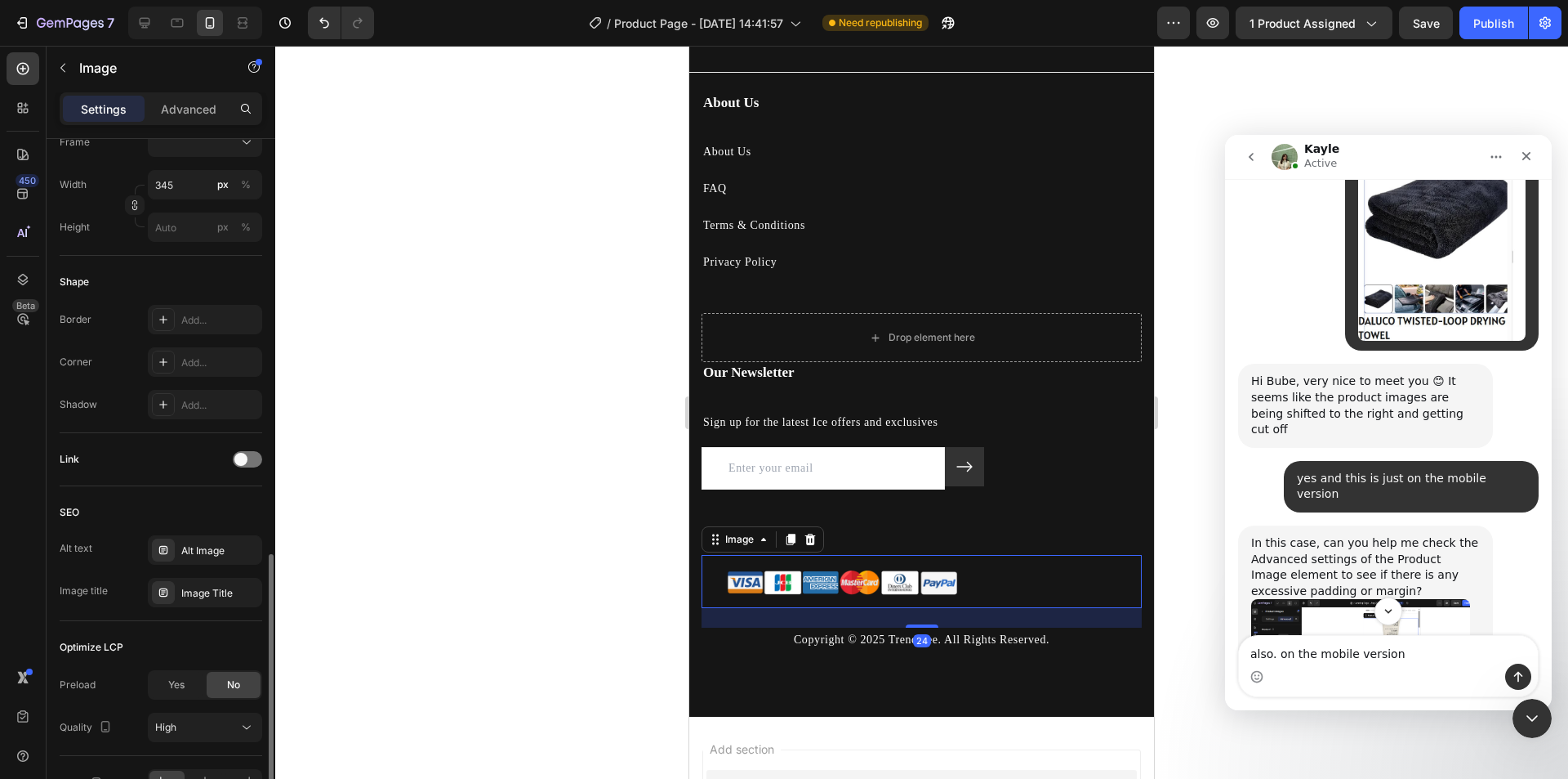
scroll to position [589, 0]
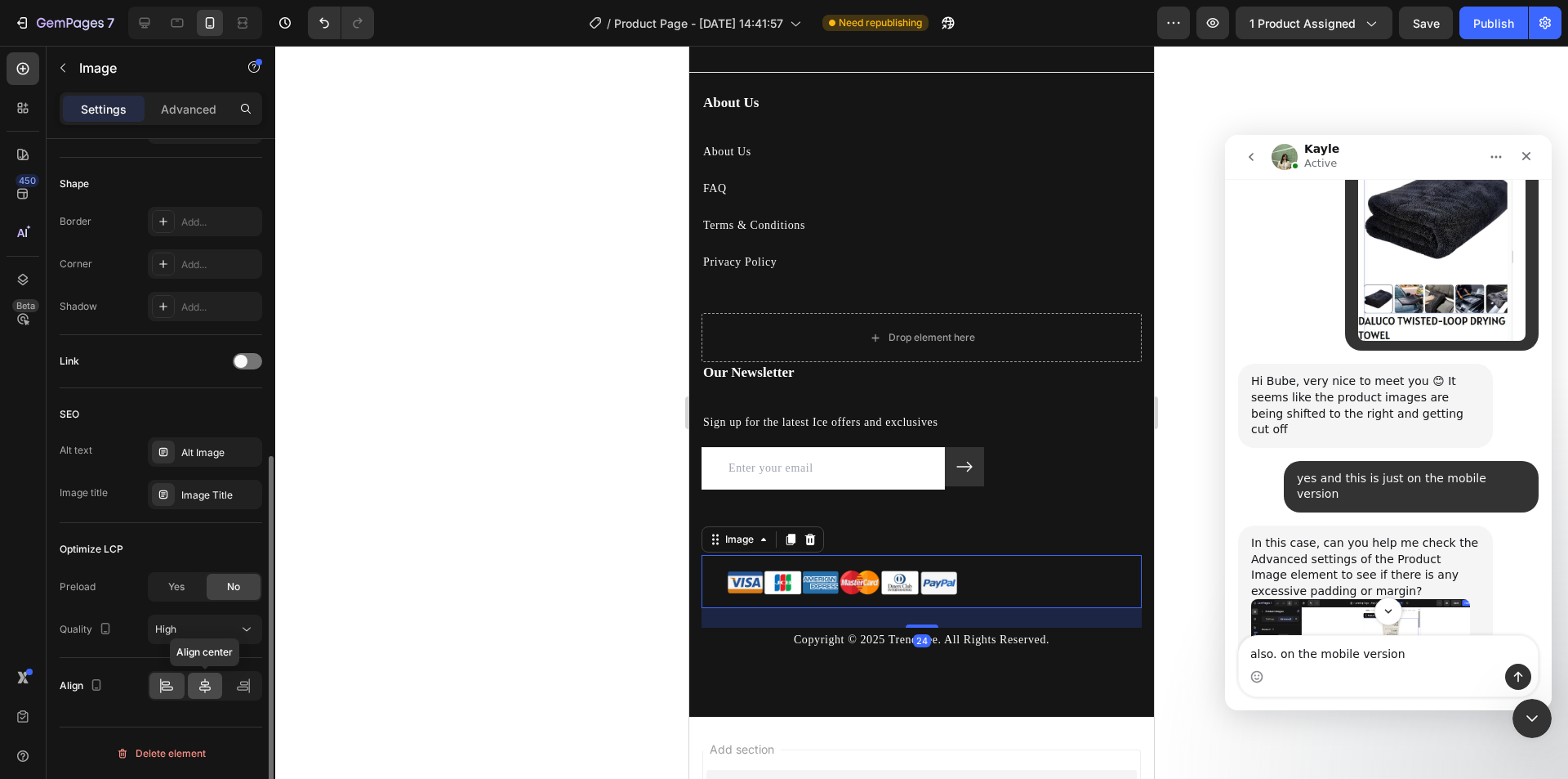
click at [195, 686] on div at bounding box center [205, 685] width 35 height 26
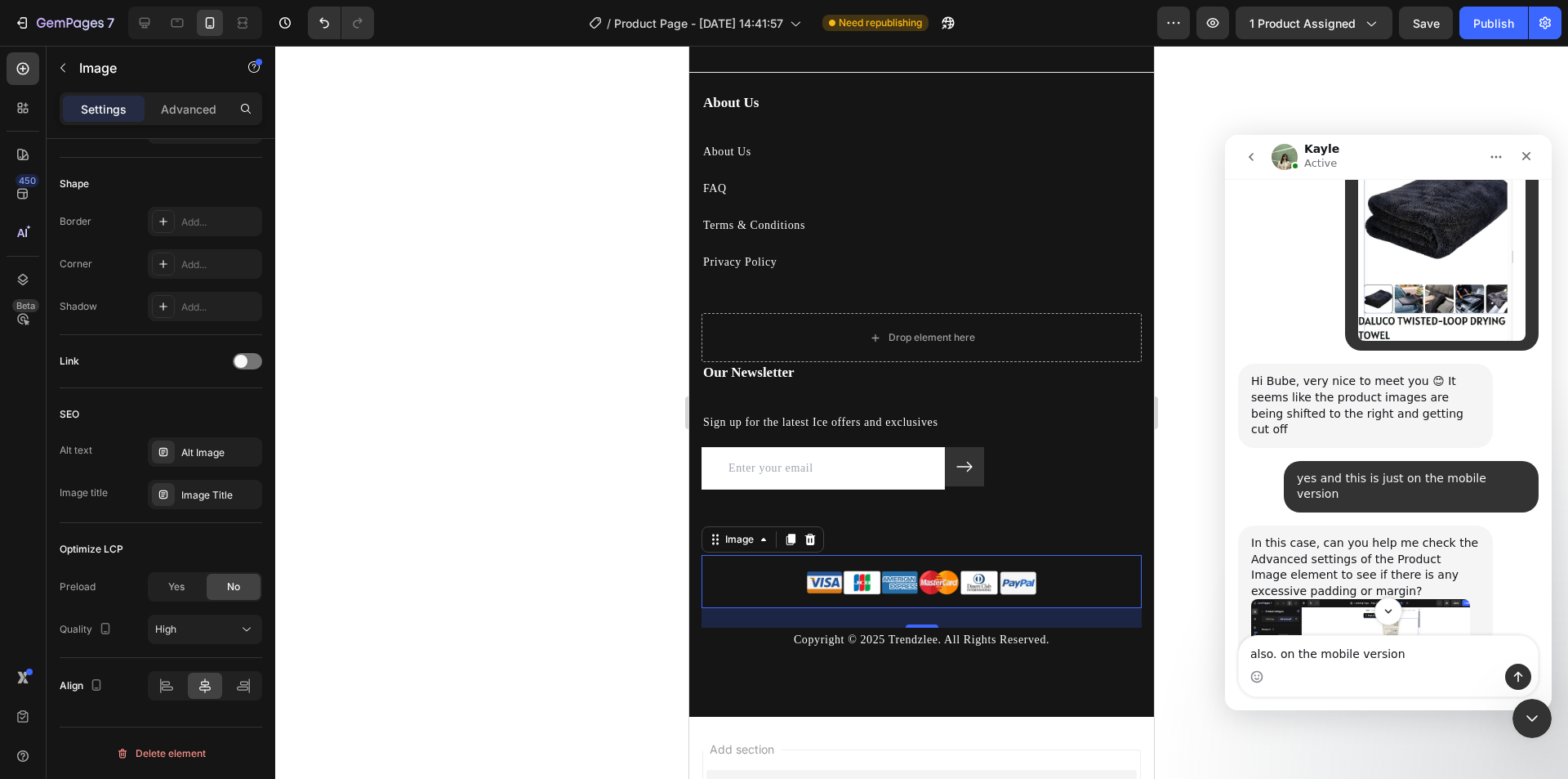
click at [1432, 663] on div "Intercom messenger" at bounding box center [1388, 676] width 299 height 26
click at [1409, 656] on textarea "also. on the mobile version" at bounding box center [1388, 649] width 299 height 28
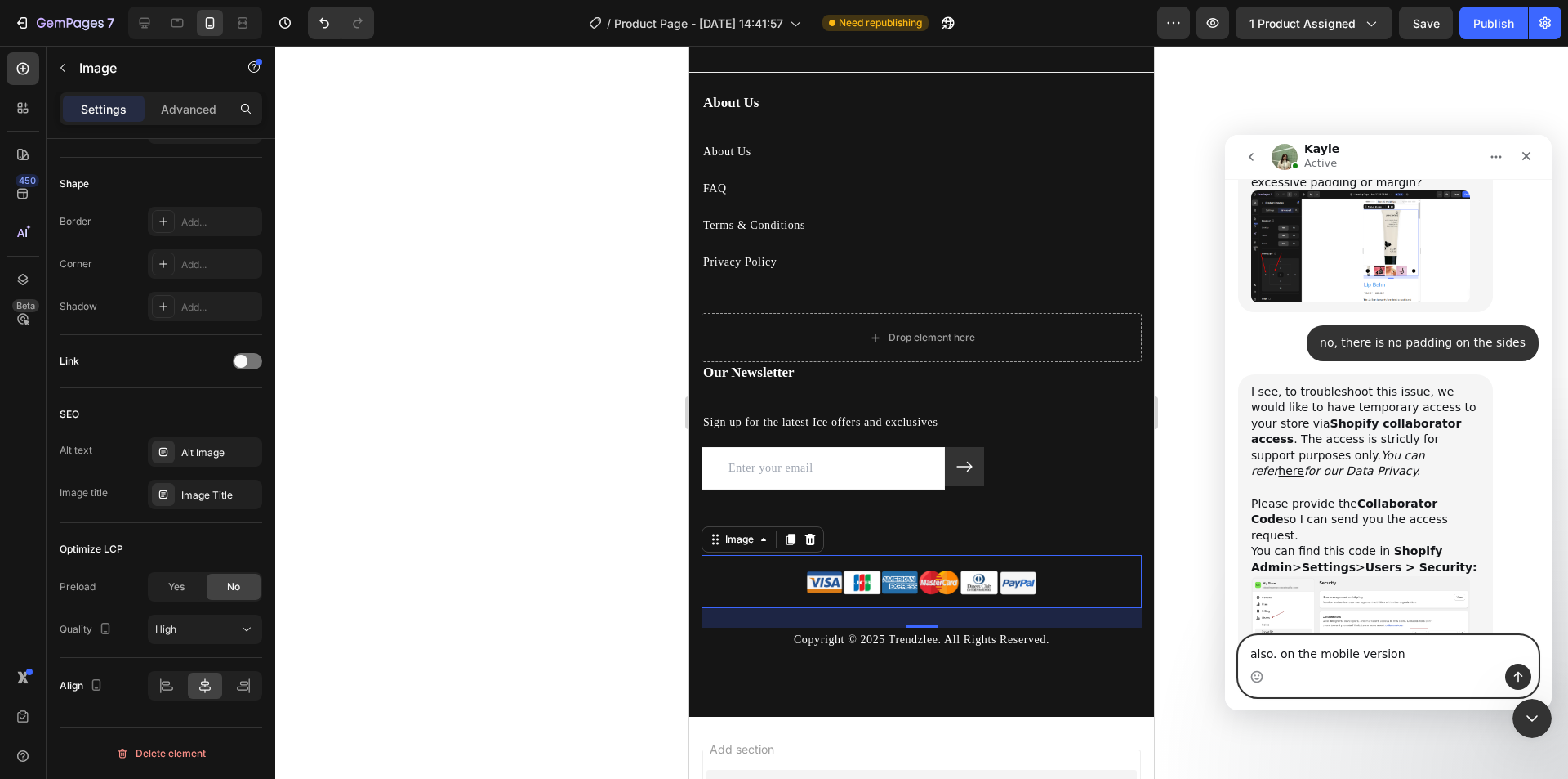
scroll to position [1229, 0]
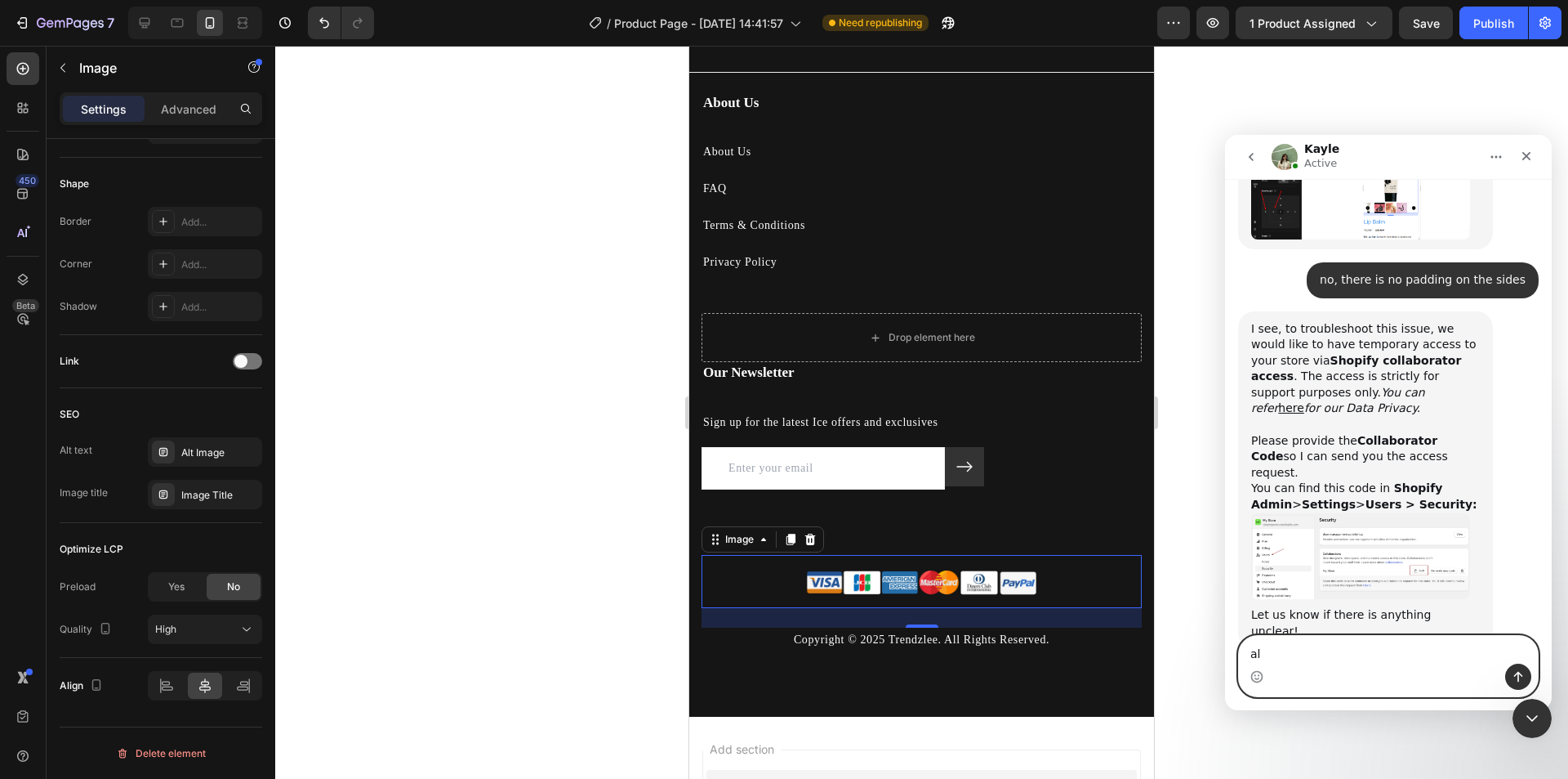
type textarea "a"
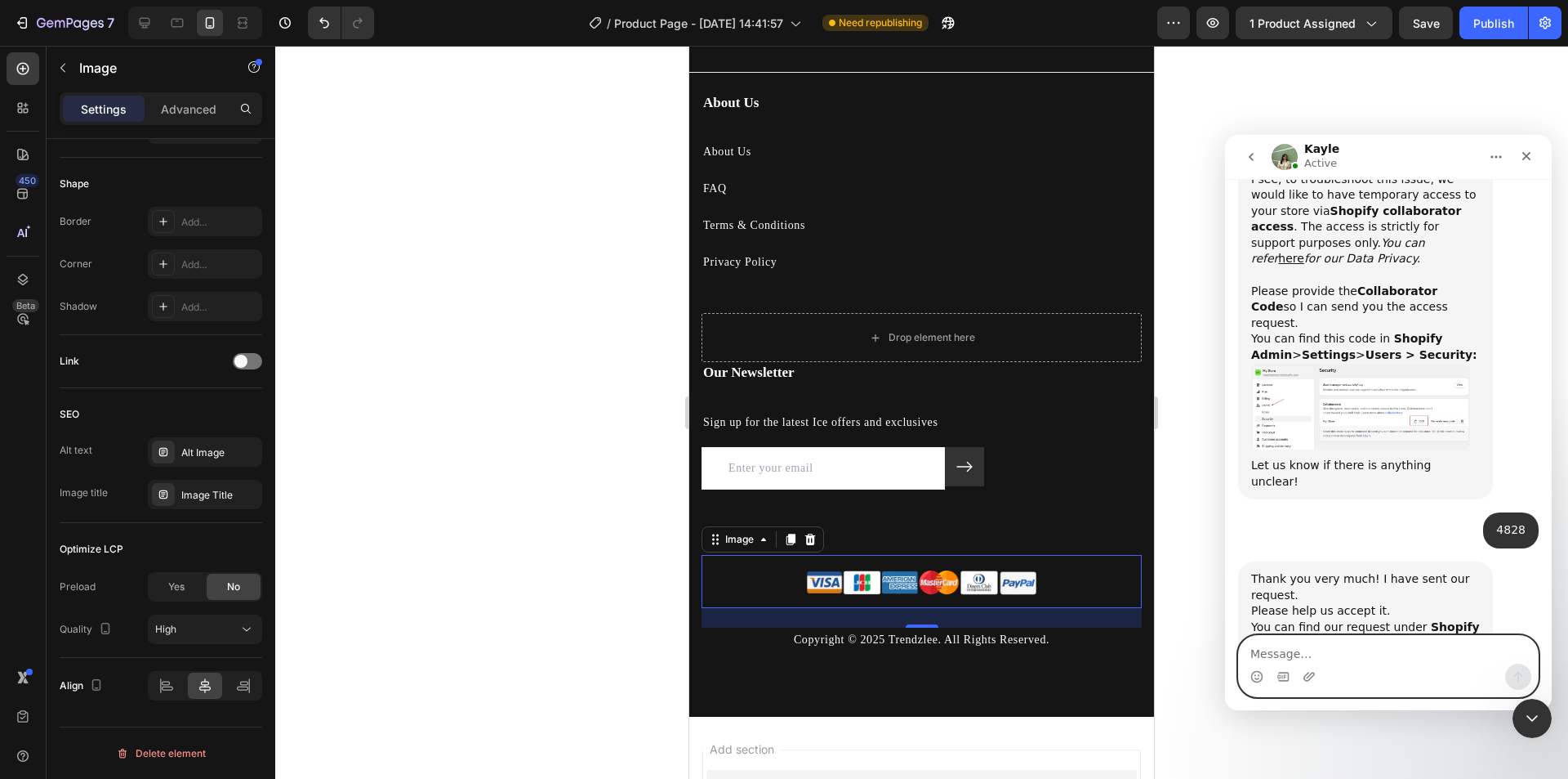
scroll to position [1493, 0]
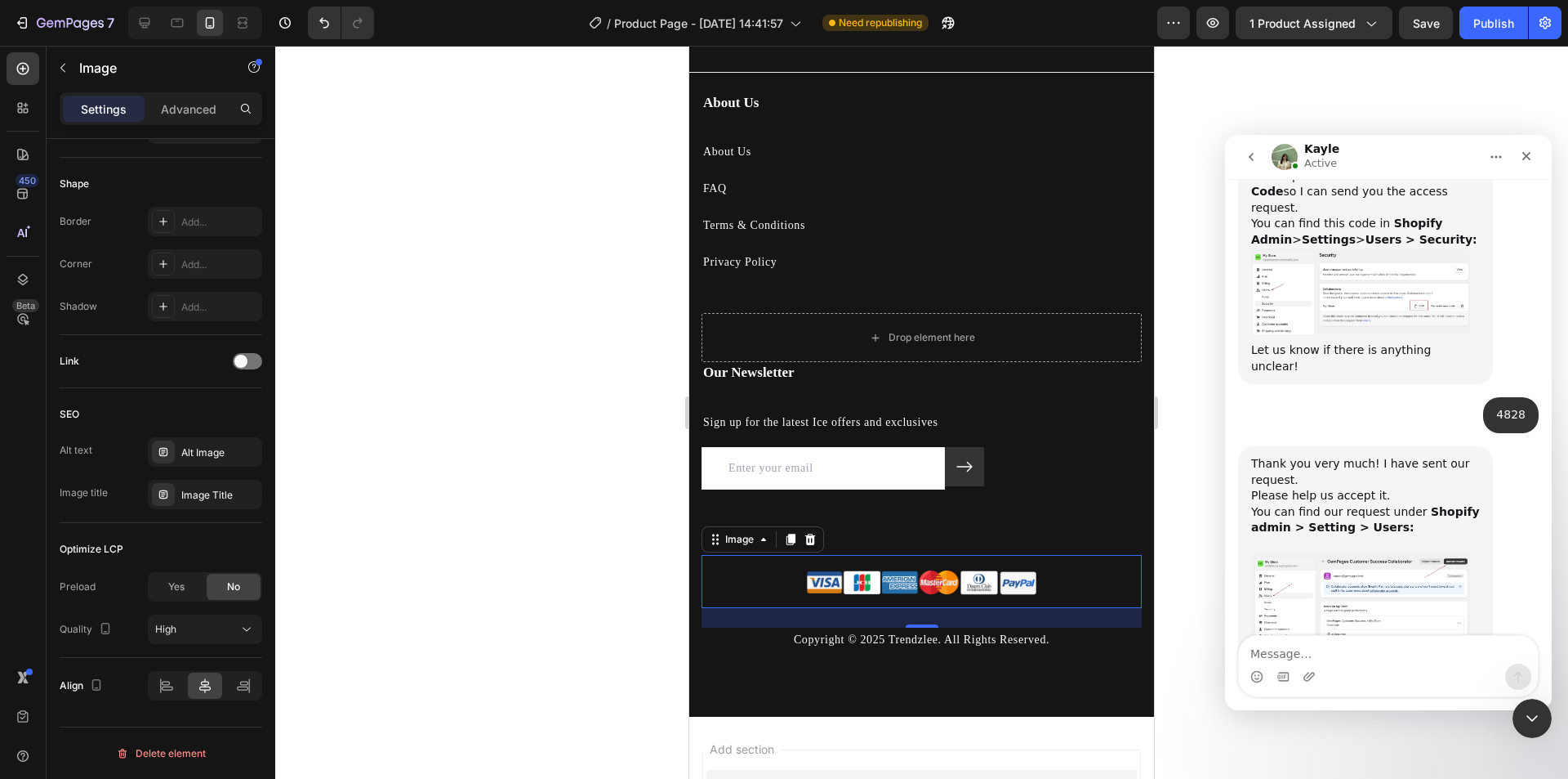
click at [1324, 553] on img "Kayle says…" at bounding box center [1360, 600] width 219 height 95
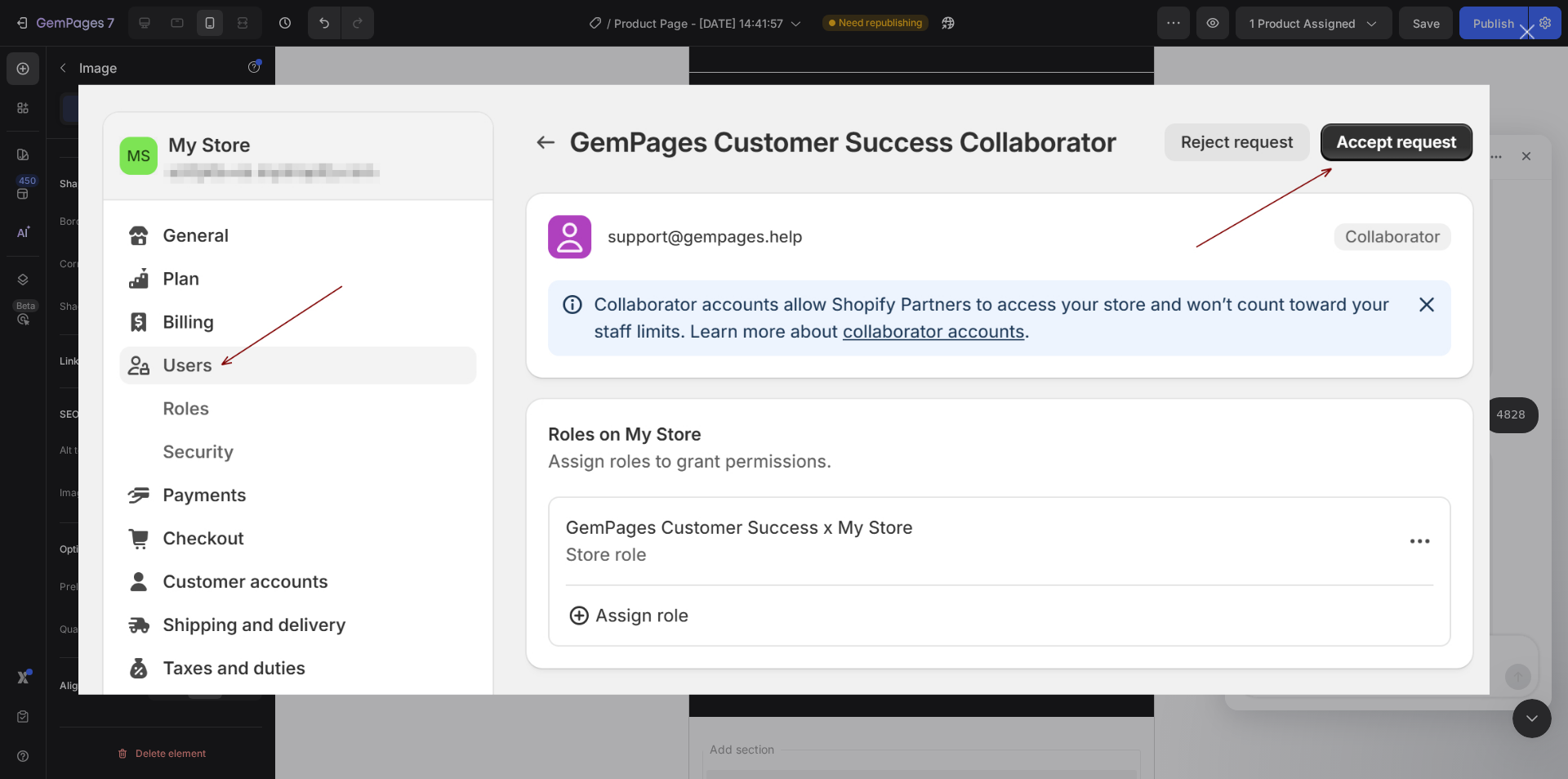
click at [1534, 373] on div "Intercom messenger" at bounding box center [784, 389] width 1568 height 779
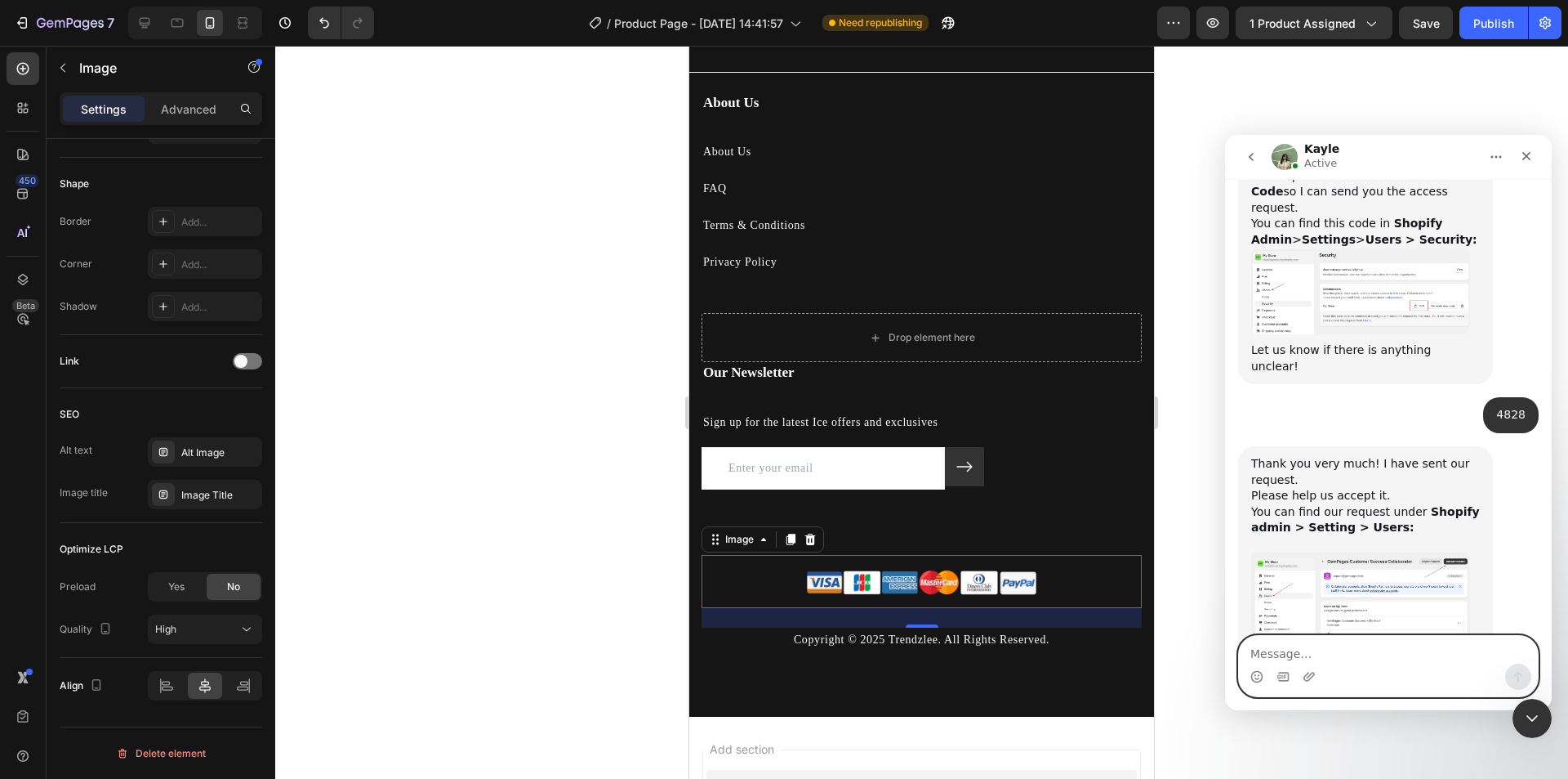
click at [1315, 643] on textarea "Message…" at bounding box center [1388, 649] width 299 height 28
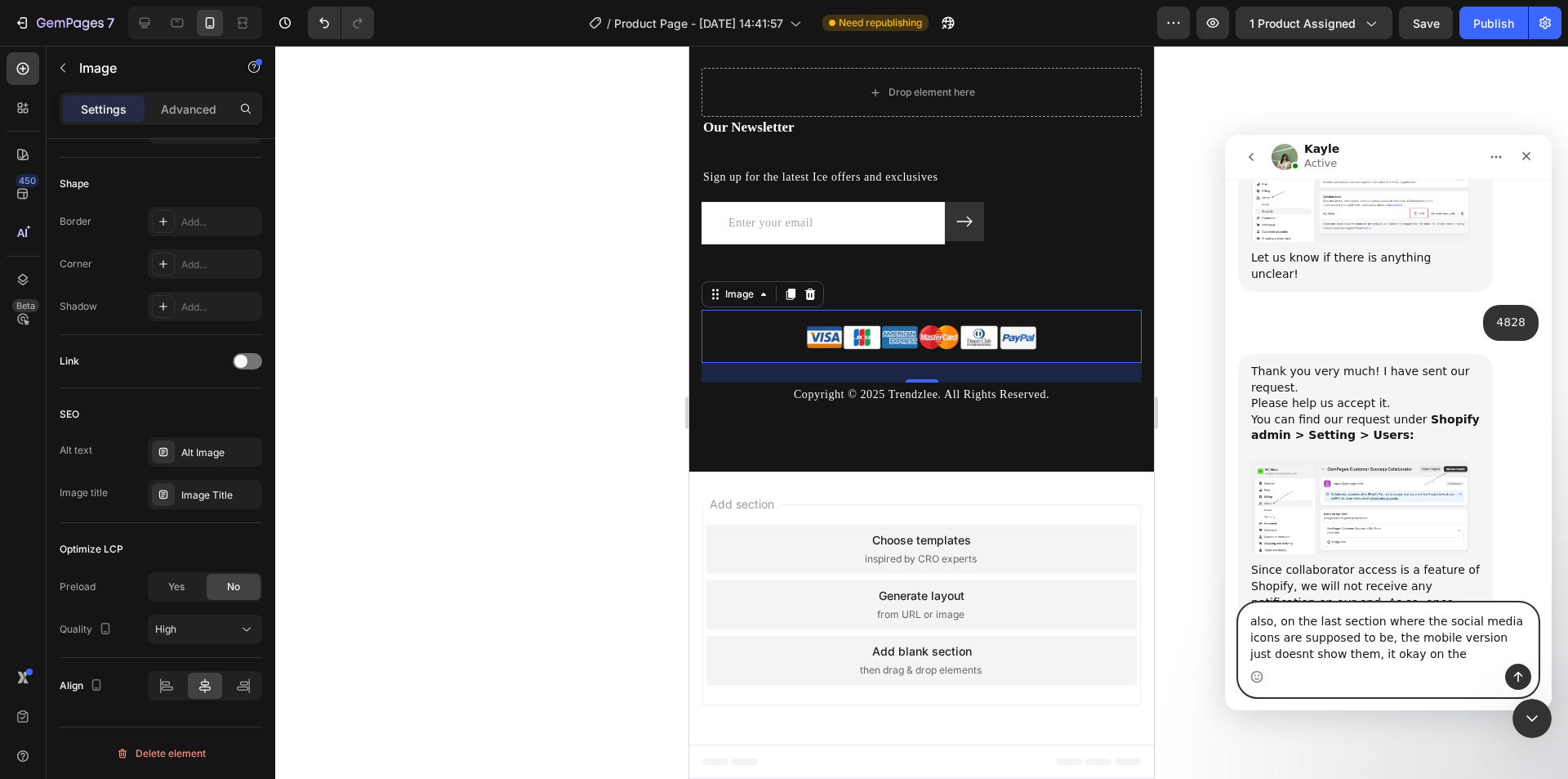
scroll to position [1589, 0]
click at [1309, 654] on textarea "also, on the last section where the social media icons are supposed to be, the …" at bounding box center [1388, 633] width 299 height 60
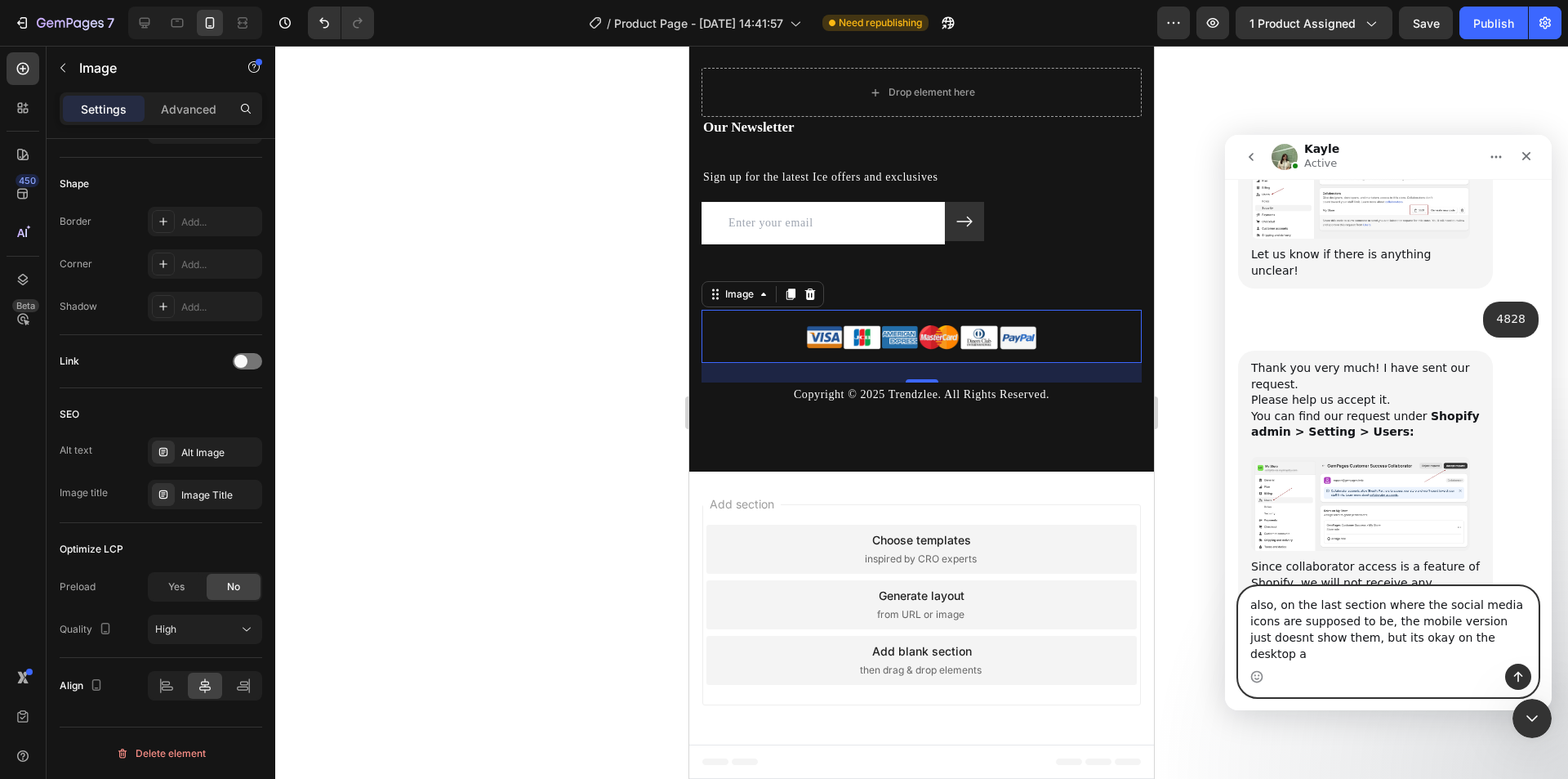
scroll to position [1526, 0]
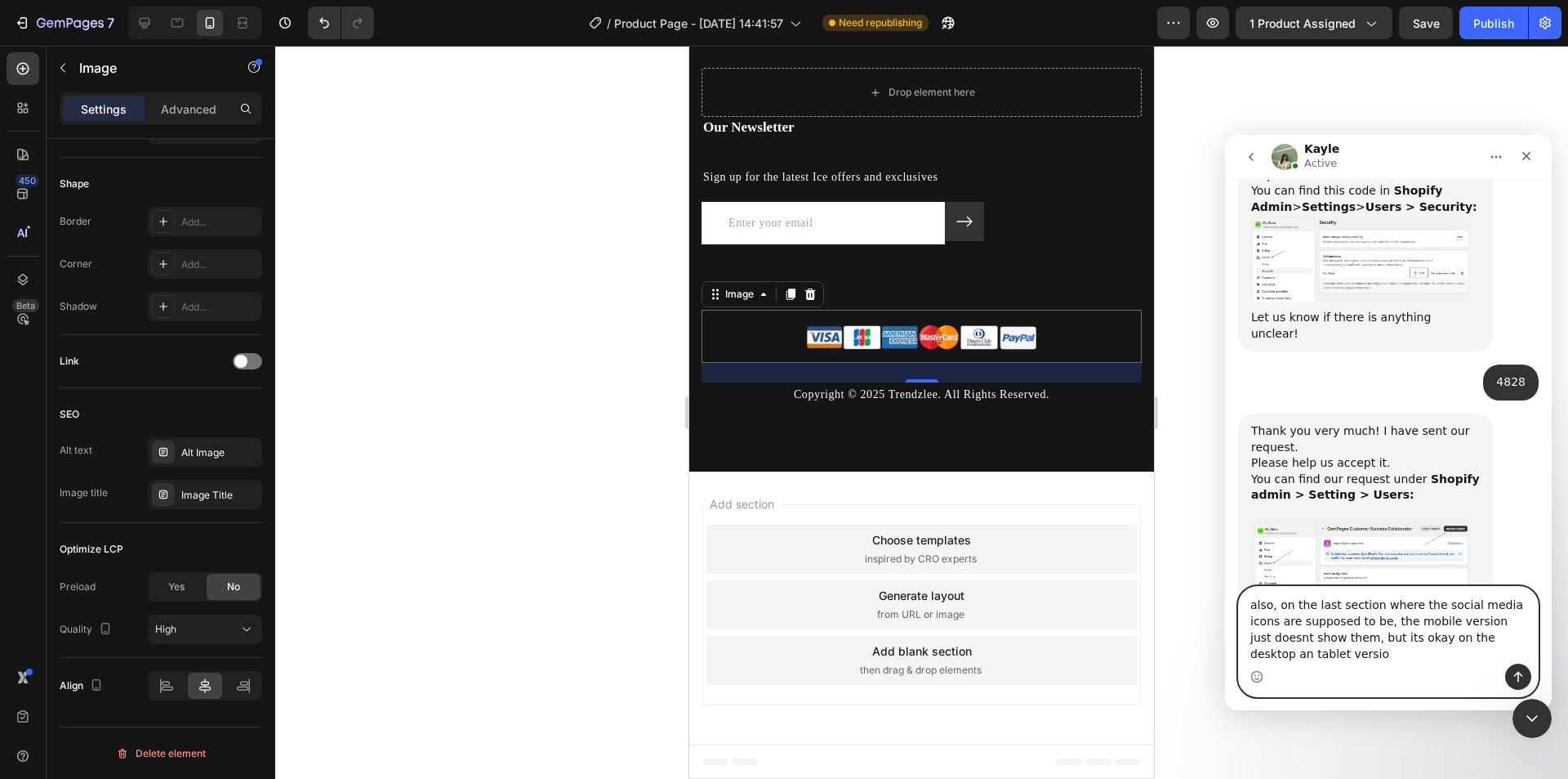
type textarea "also, on the last section where the social media icons are supposed to be, the …"
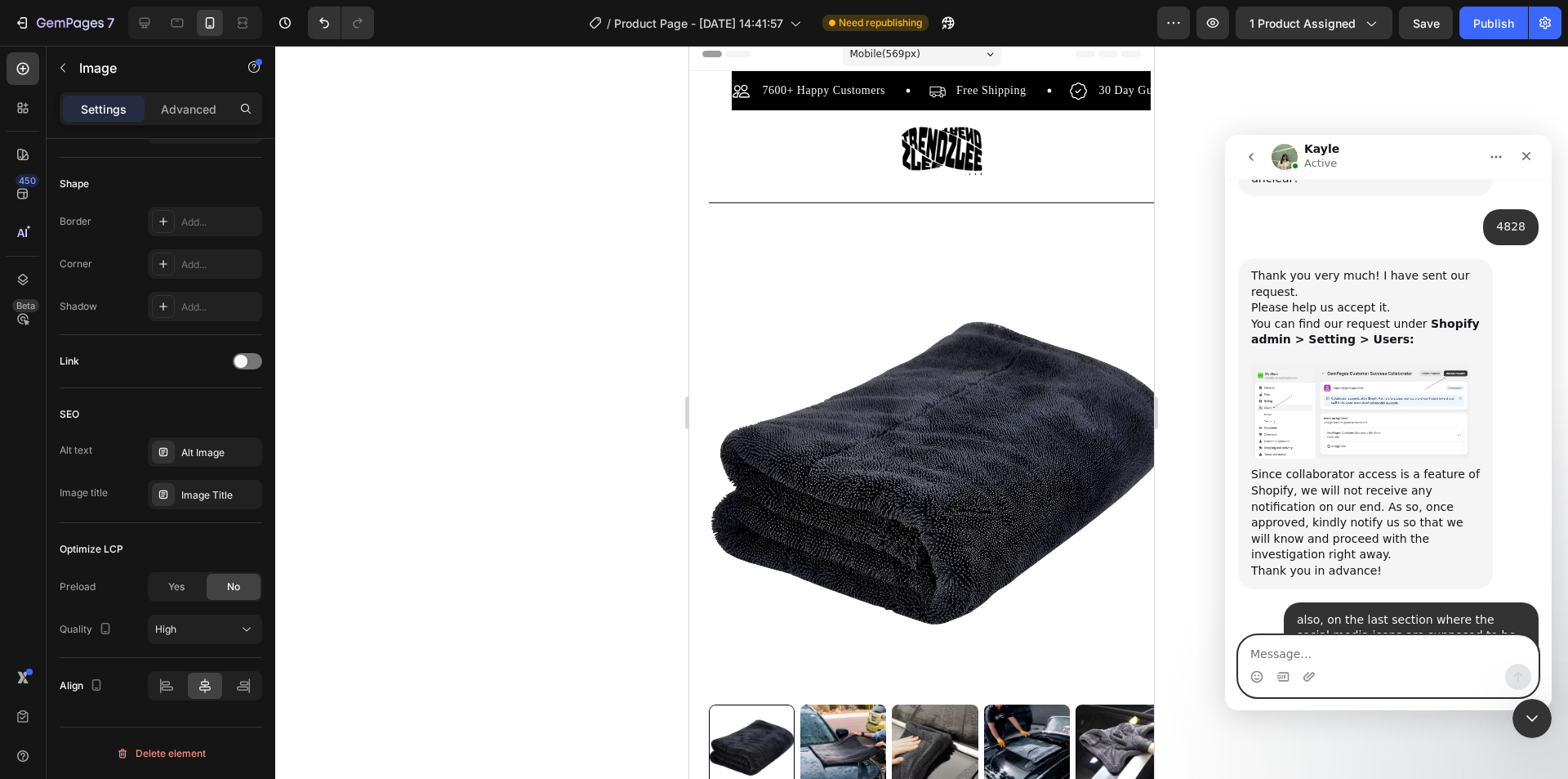
scroll to position [0, 0]
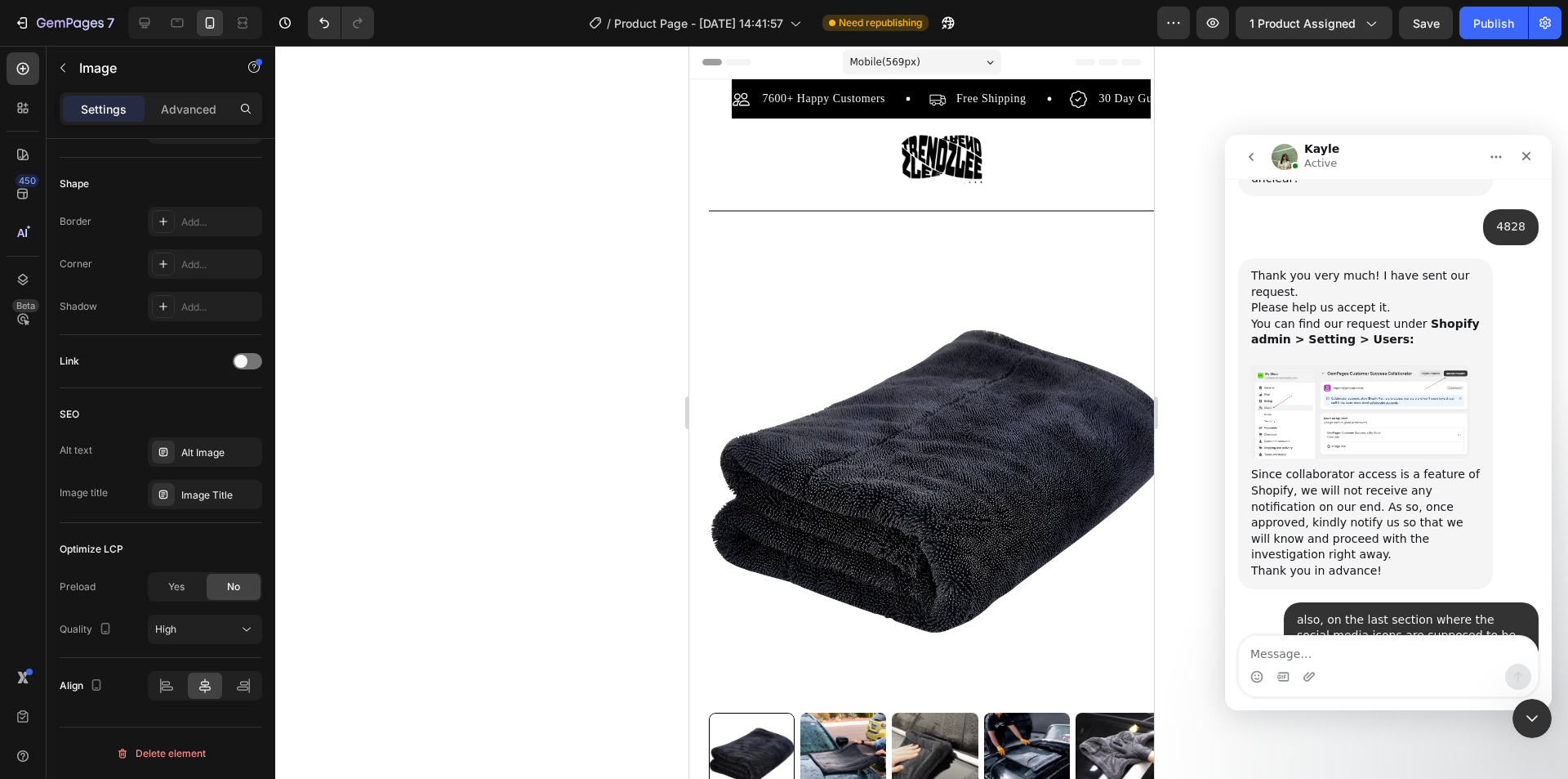
click at [492, 594] on div at bounding box center [921, 413] width 1293 height 733
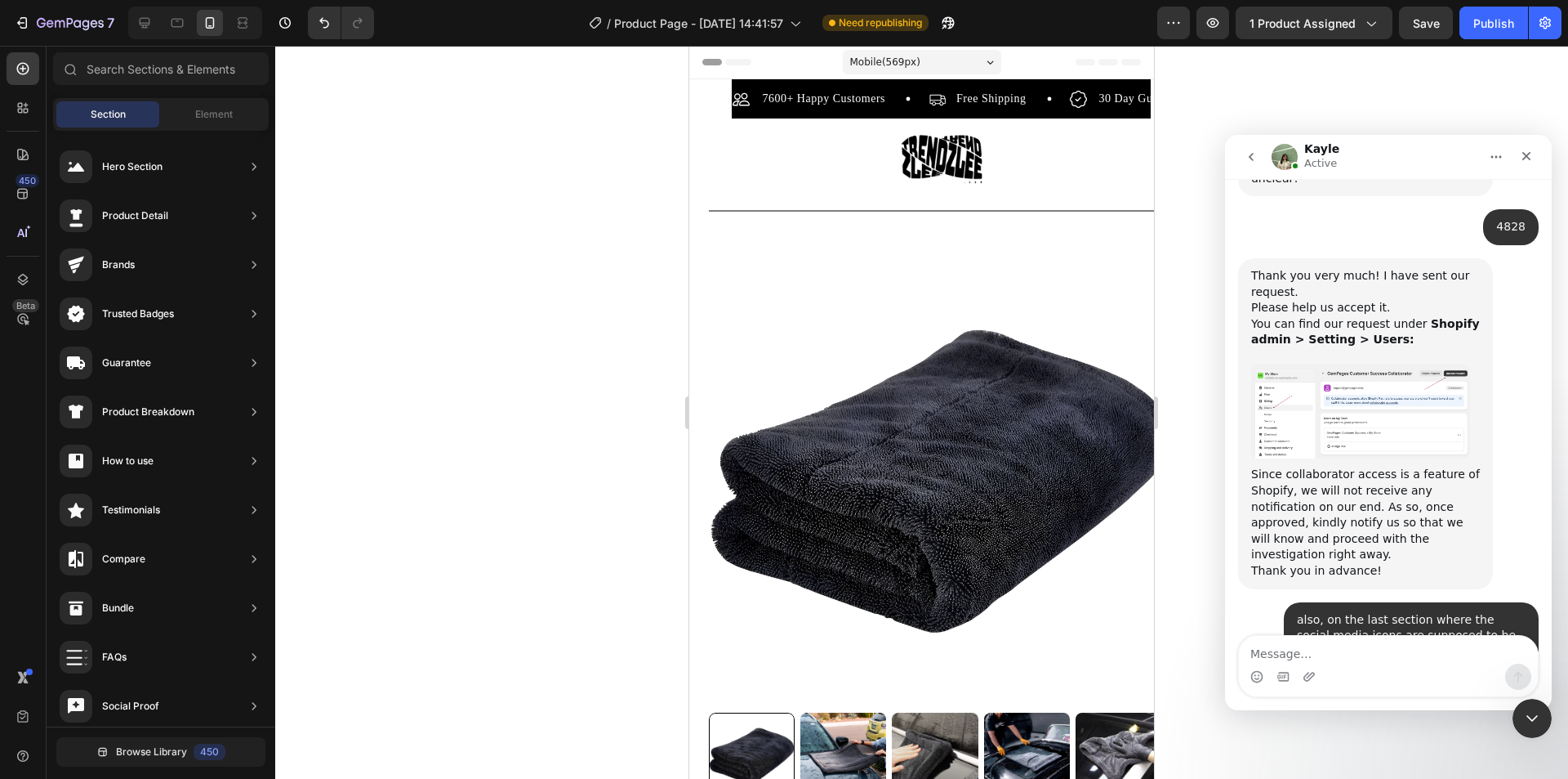
scroll to position [1745, 0]
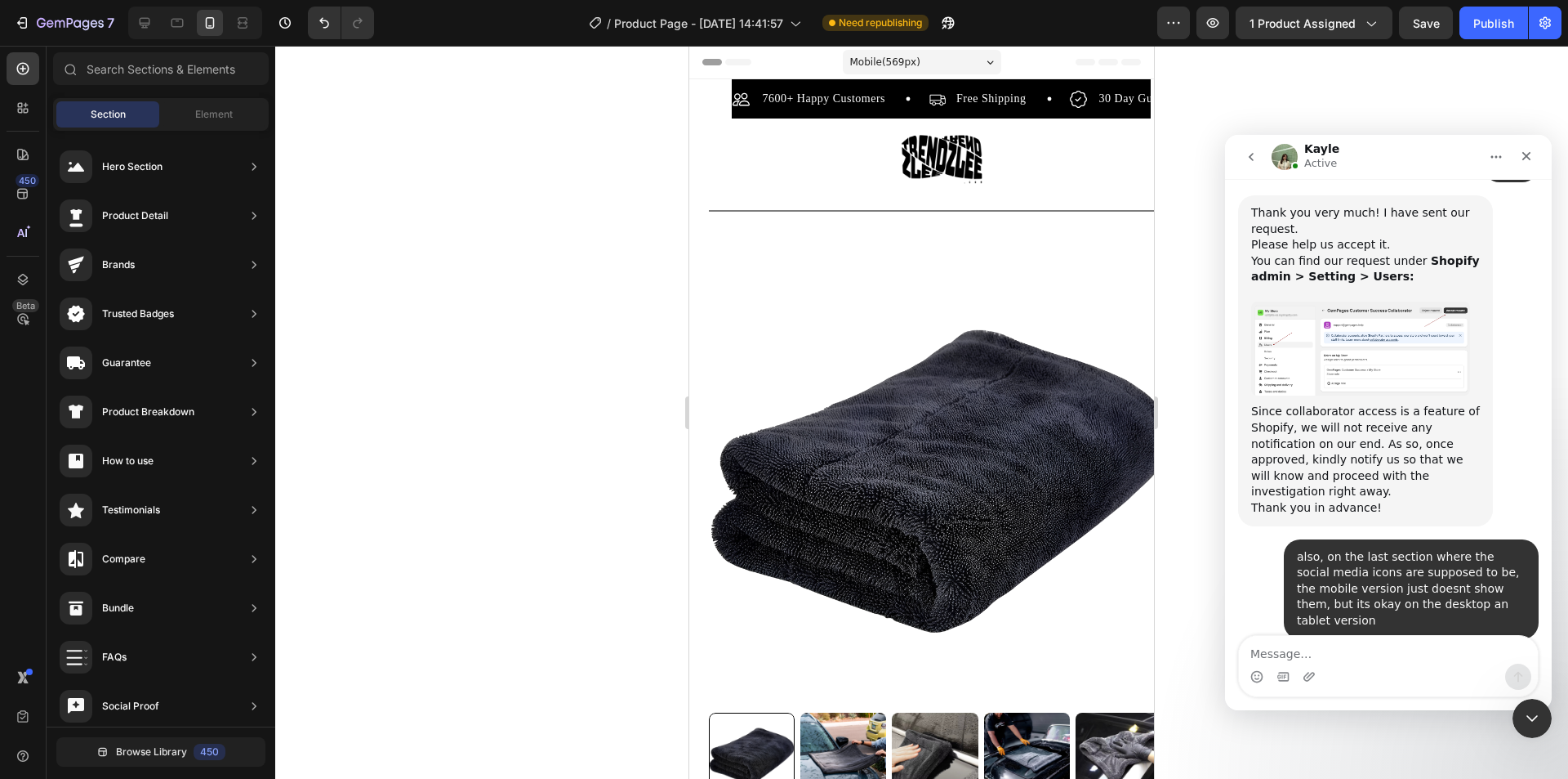
click at [568, 379] on div at bounding box center [921, 413] width 1293 height 733
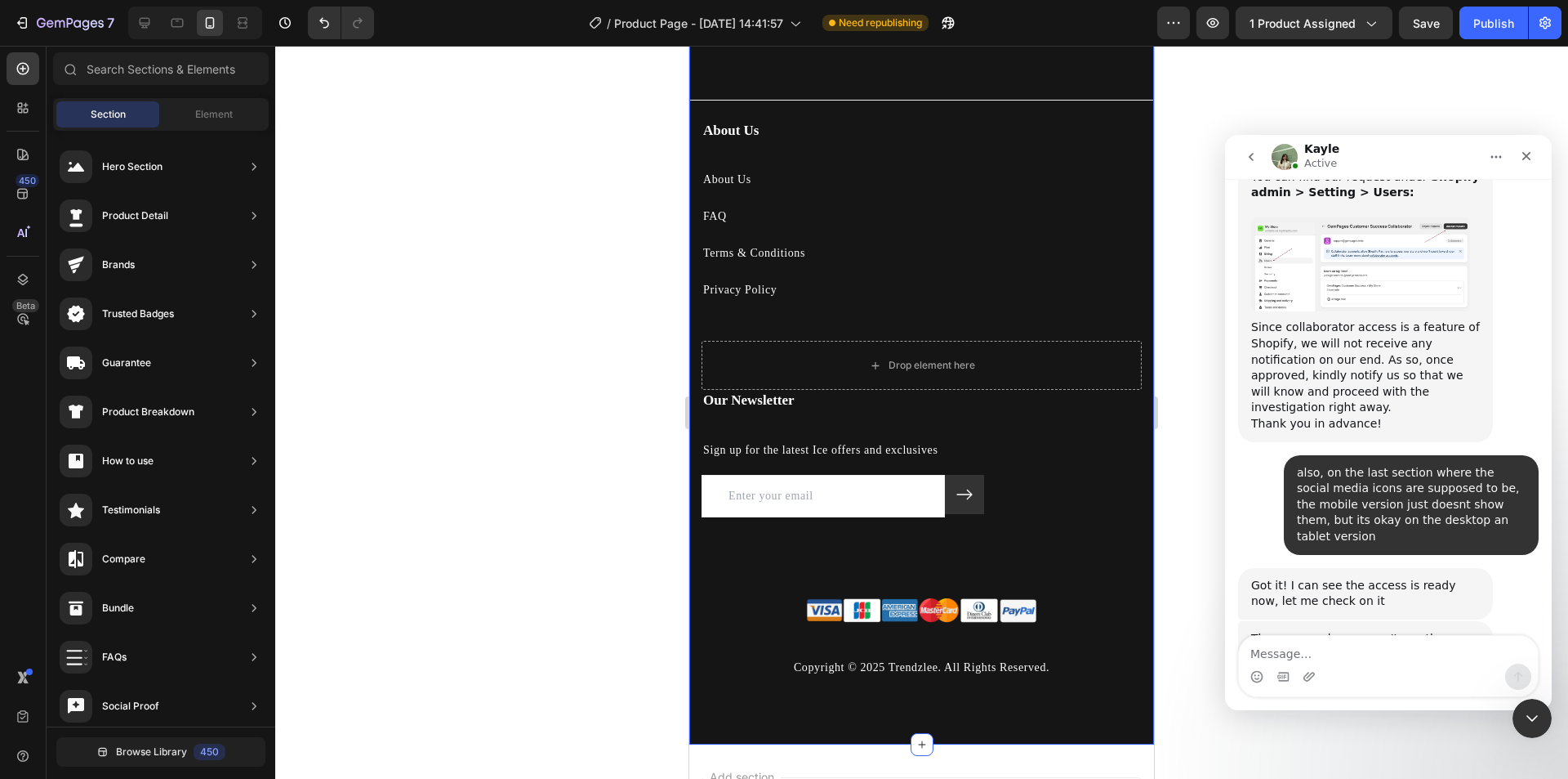
scroll to position [4509, 0]
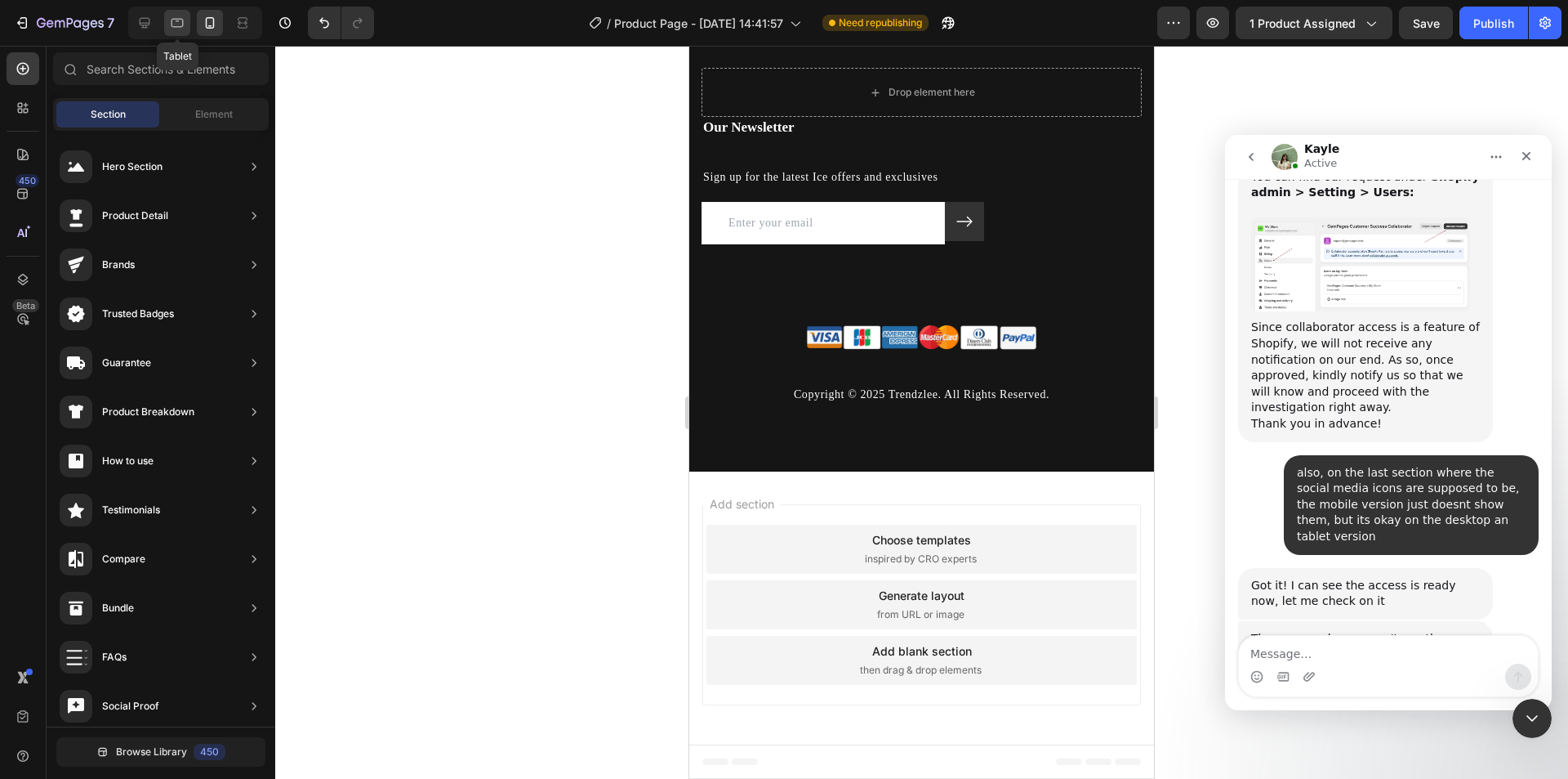
click at [177, 23] on icon at bounding box center [177, 23] width 16 height 16
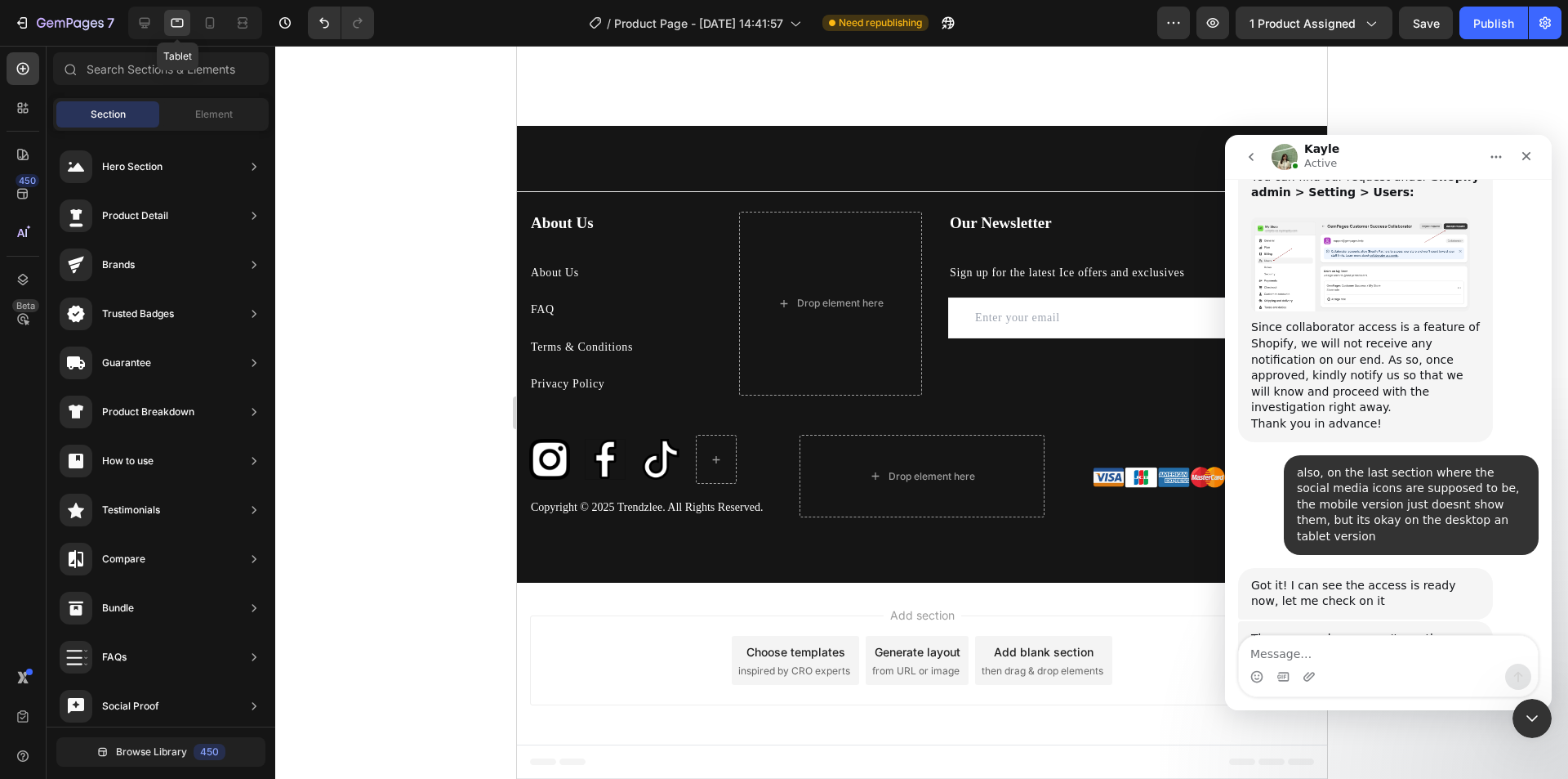
scroll to position [4316, 0]
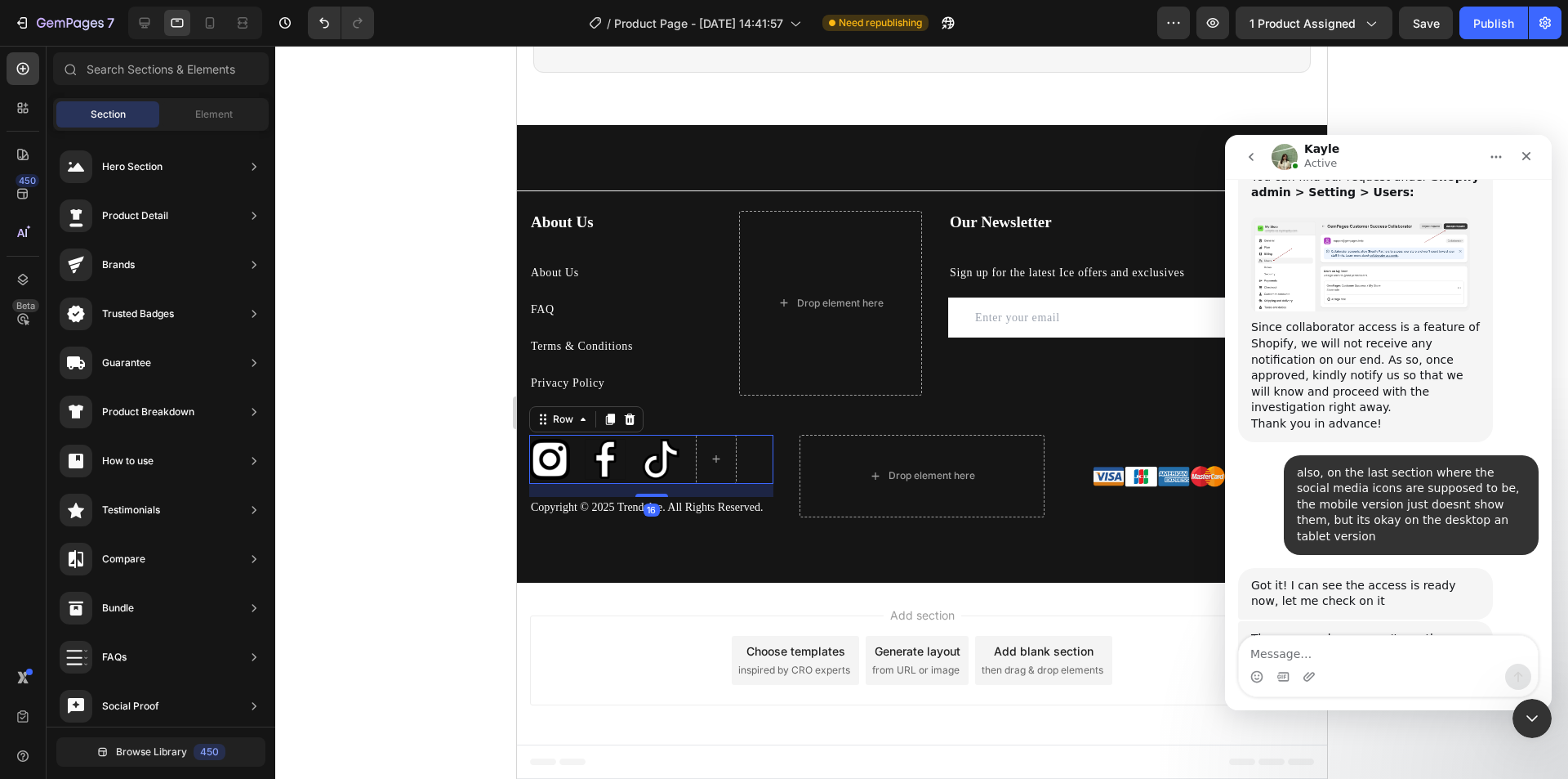
click at [749, 464] on div "Image Image Image Row 16" at bounding box center [649, 459] width 244 height 49
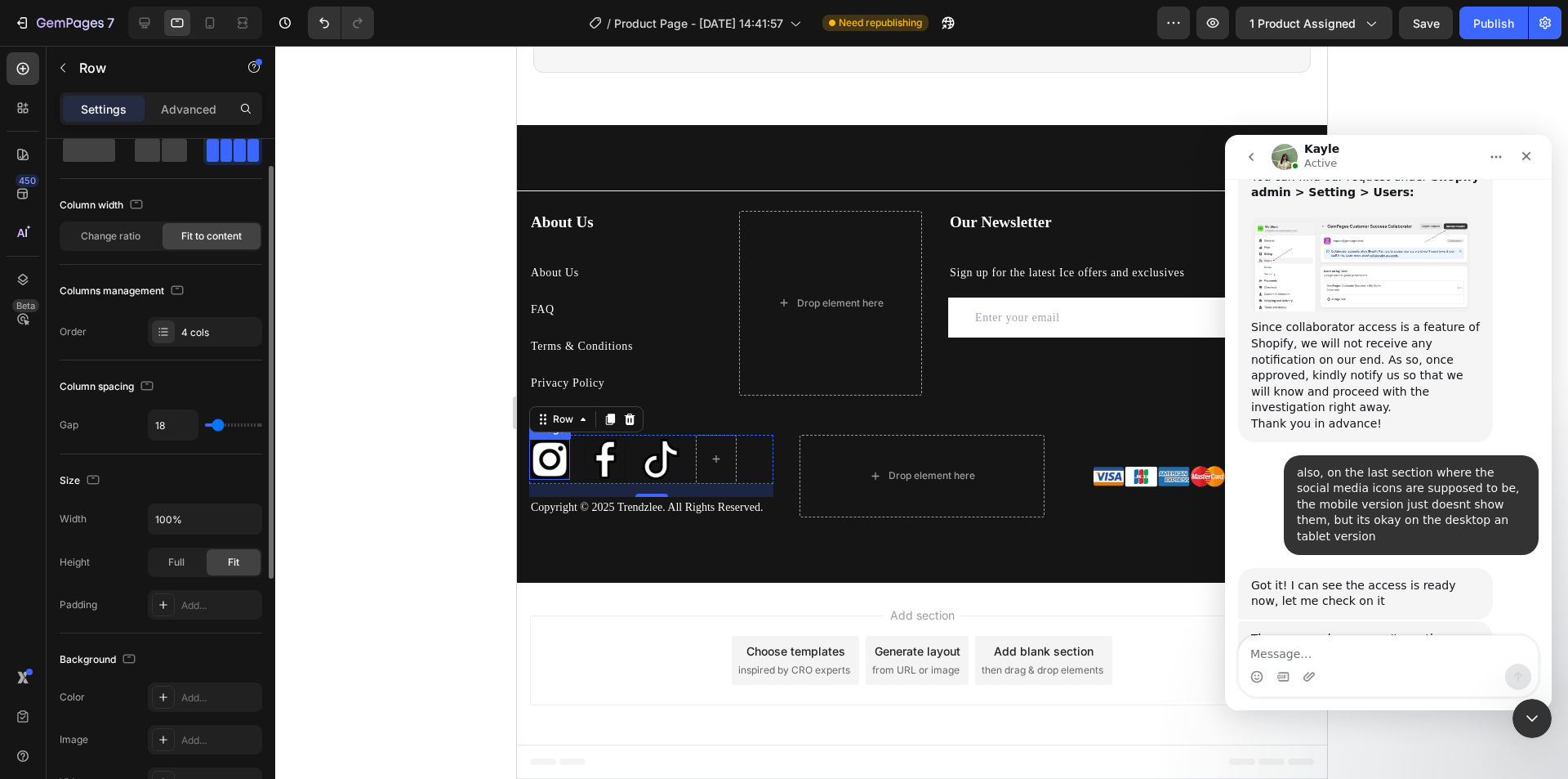
scroll to position [0, 0]
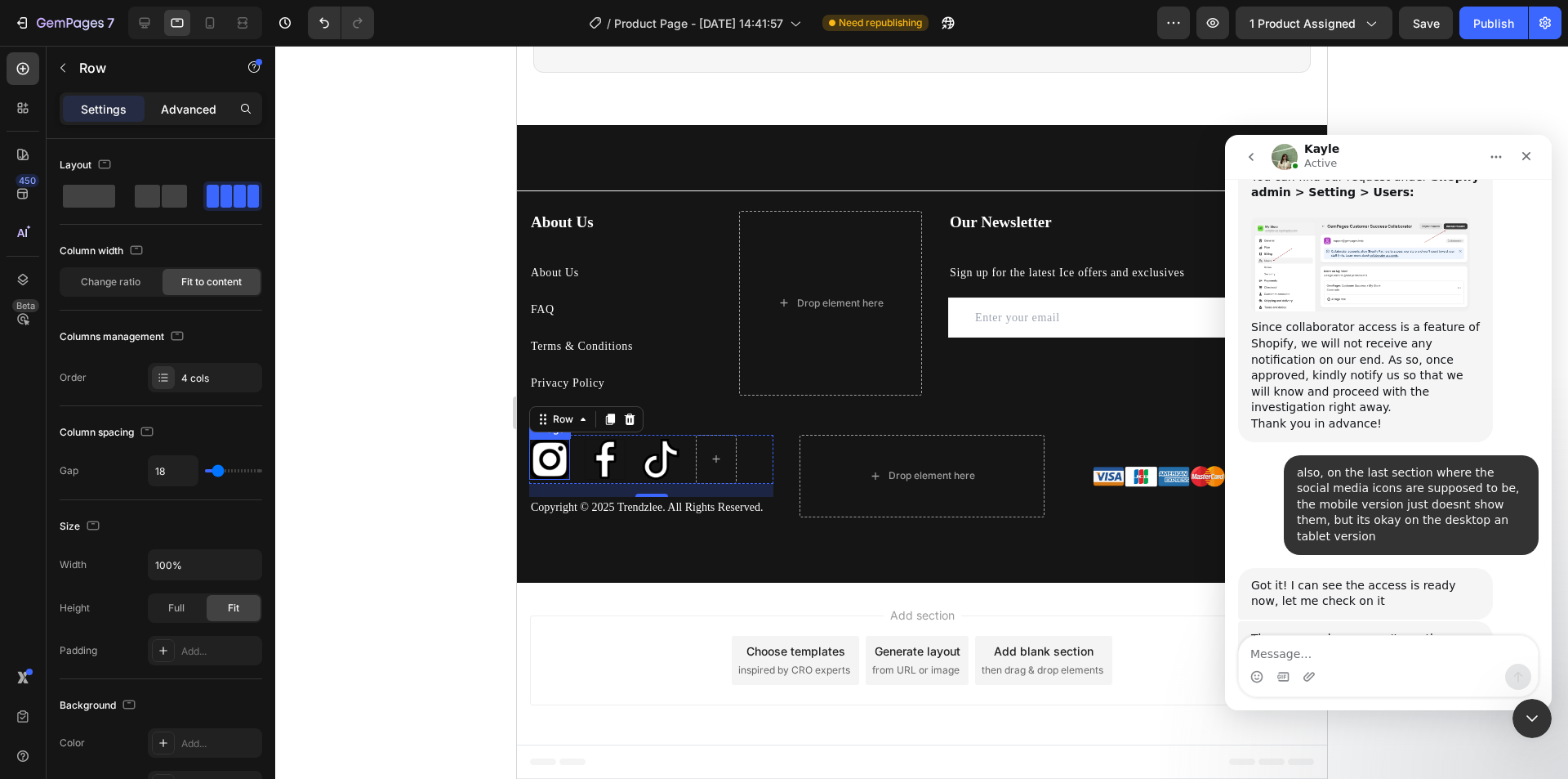
click at [186, 107] on p "Advanced" at bounding box center [189, 109] width 55 height 17
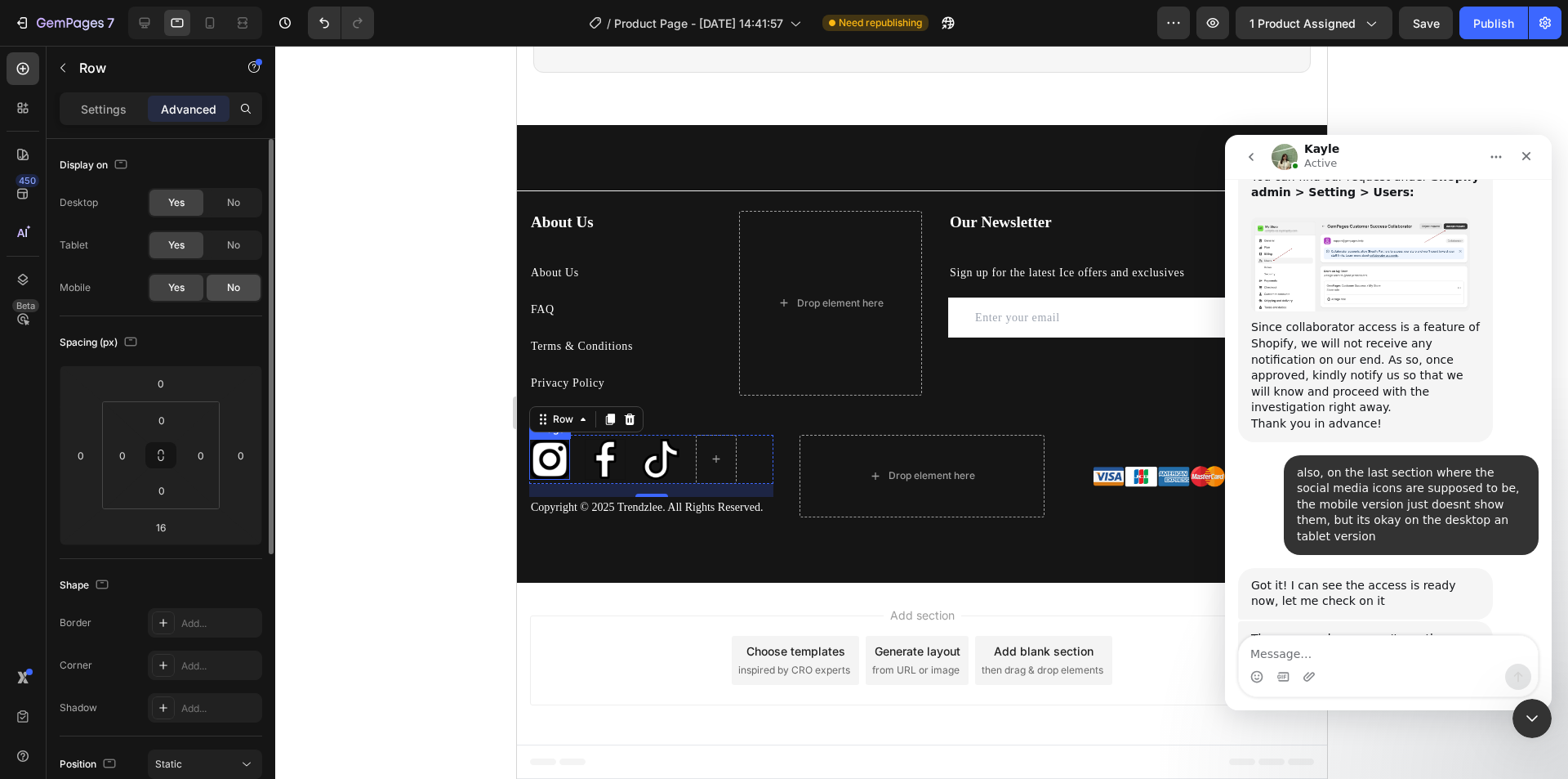
click at [216, 288] on div "No" at bounding box center [234, 287] width 54 height 26
click at [176, 287] on span "Yes" at bounding box center [176, 288] width 16 height 15
click at [212, 18] on icon at bounding box center [210, 23] width 9 height 12
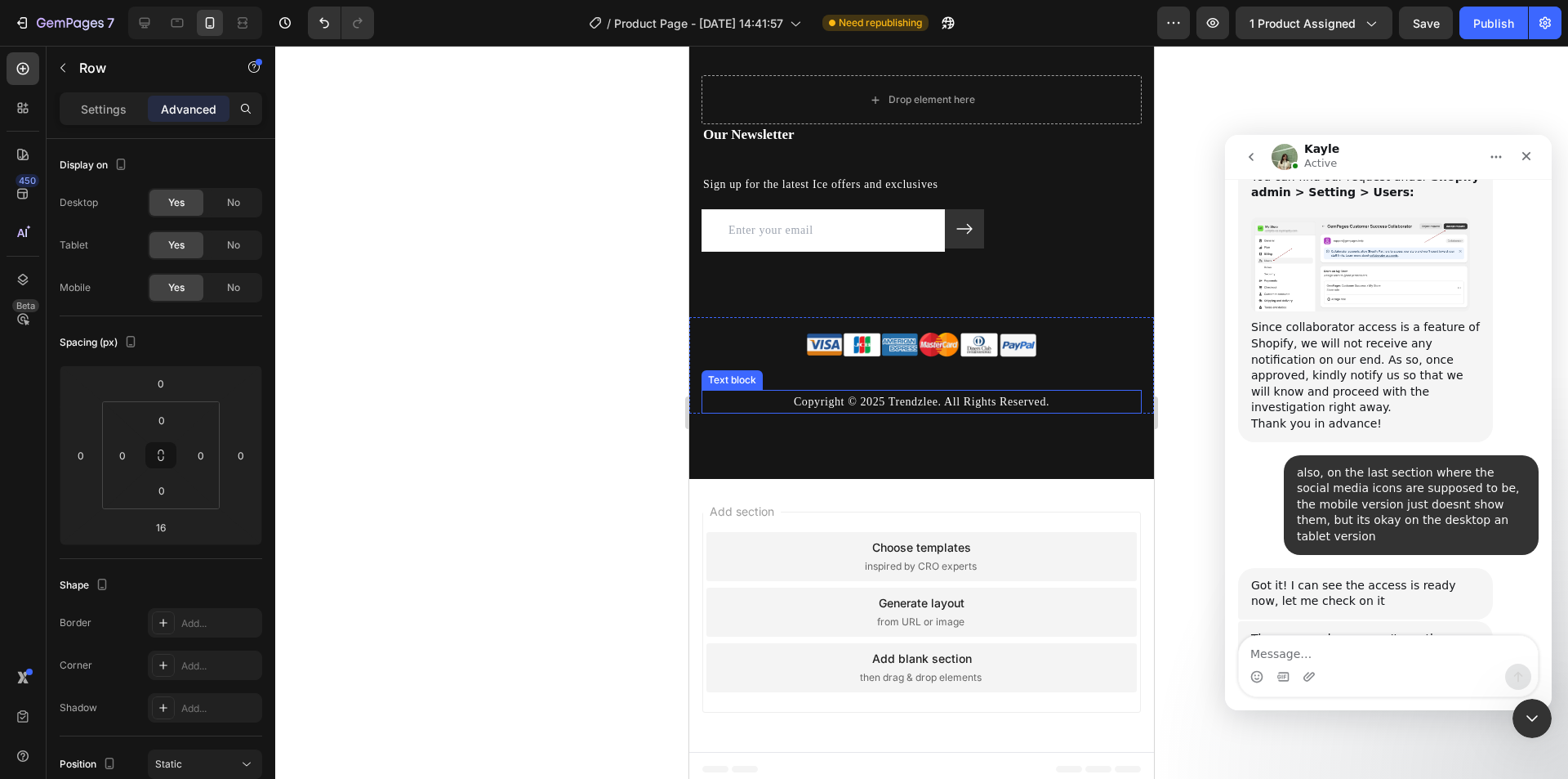
scroll to position [4509, 0]
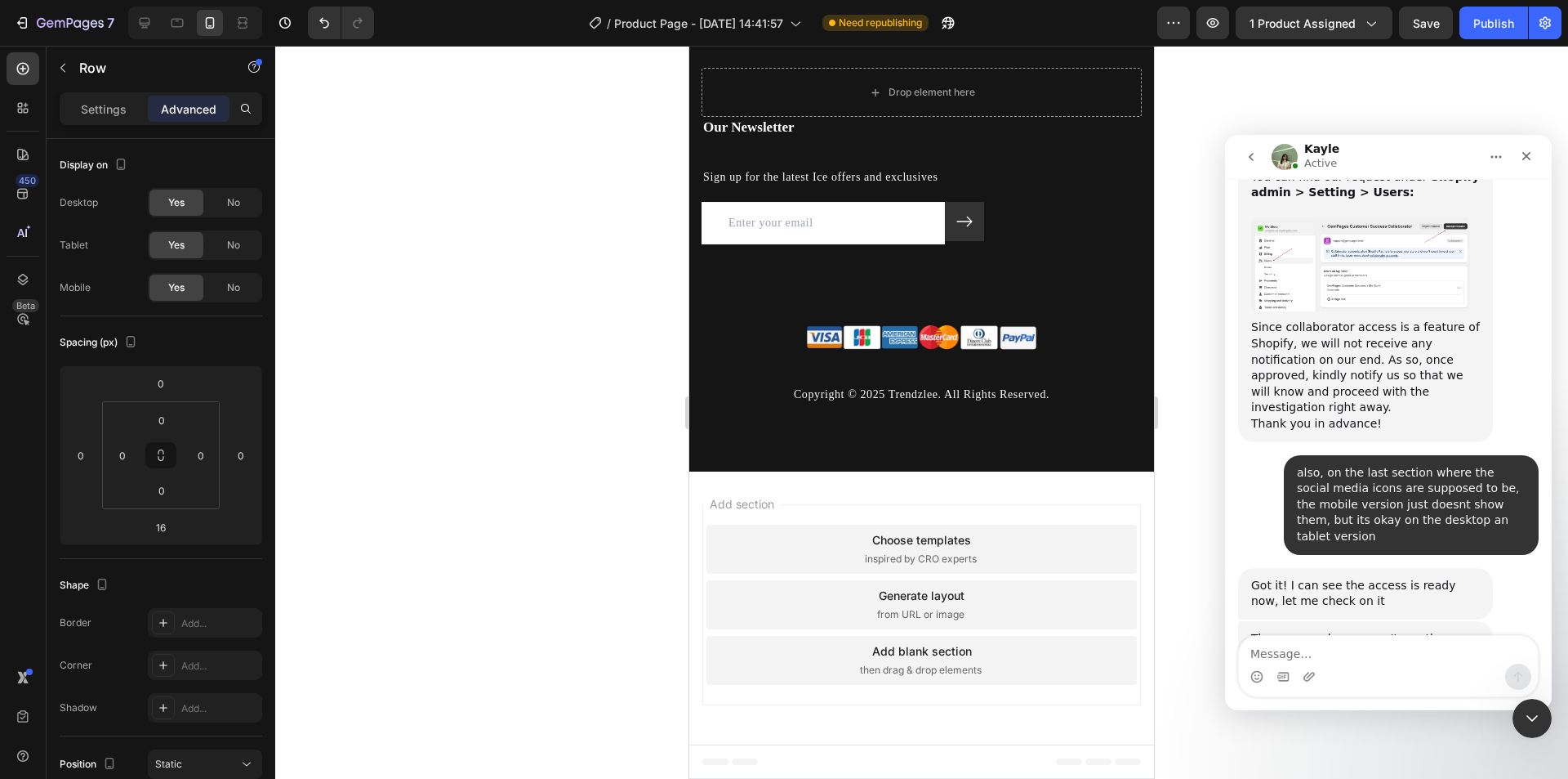
click at [1300, 712] on link "[URL][DOMAIN_NAME]" at bounding box center [1329, 726] width 157 height 29
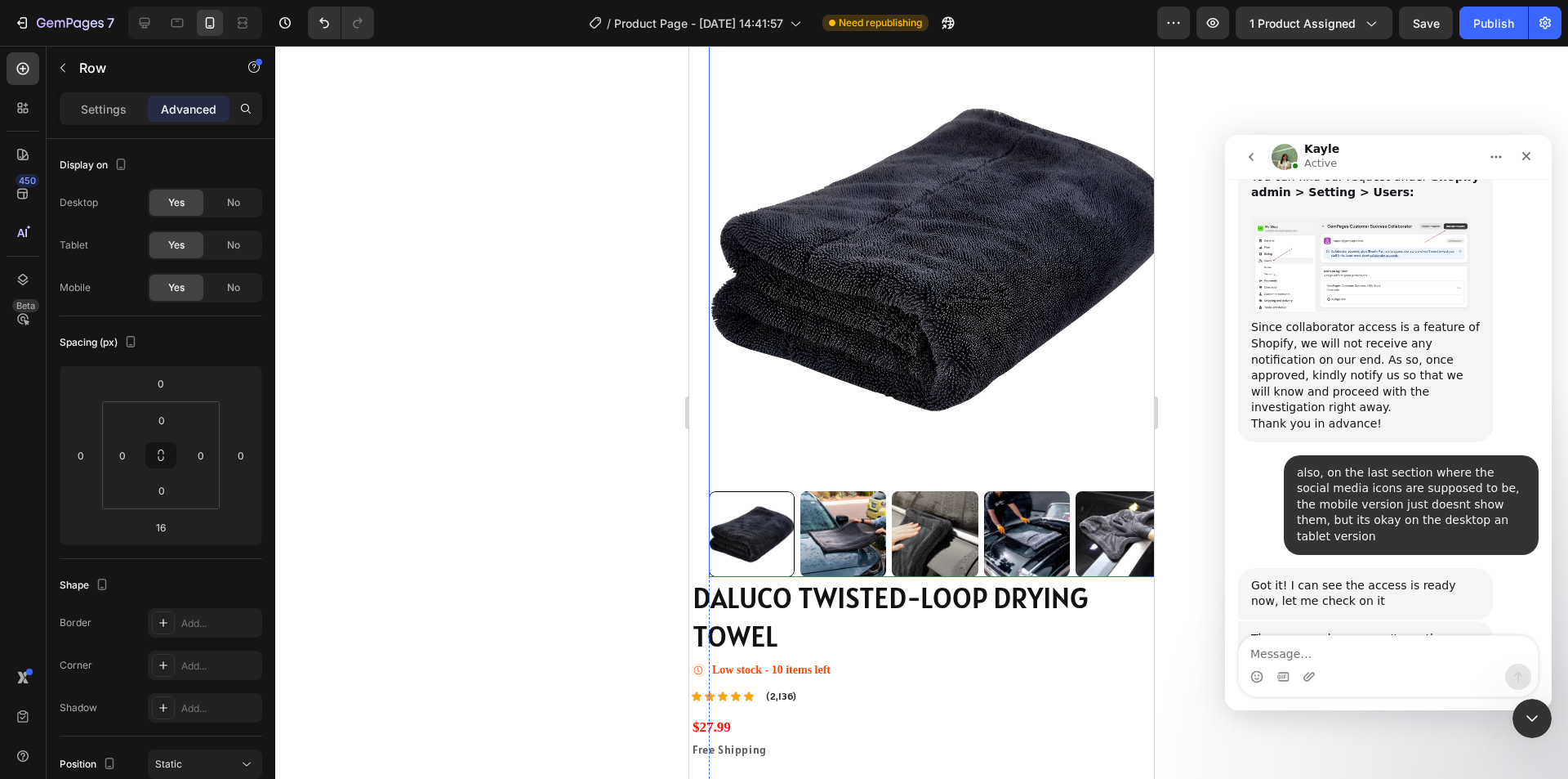
scroll to position [0, 0]
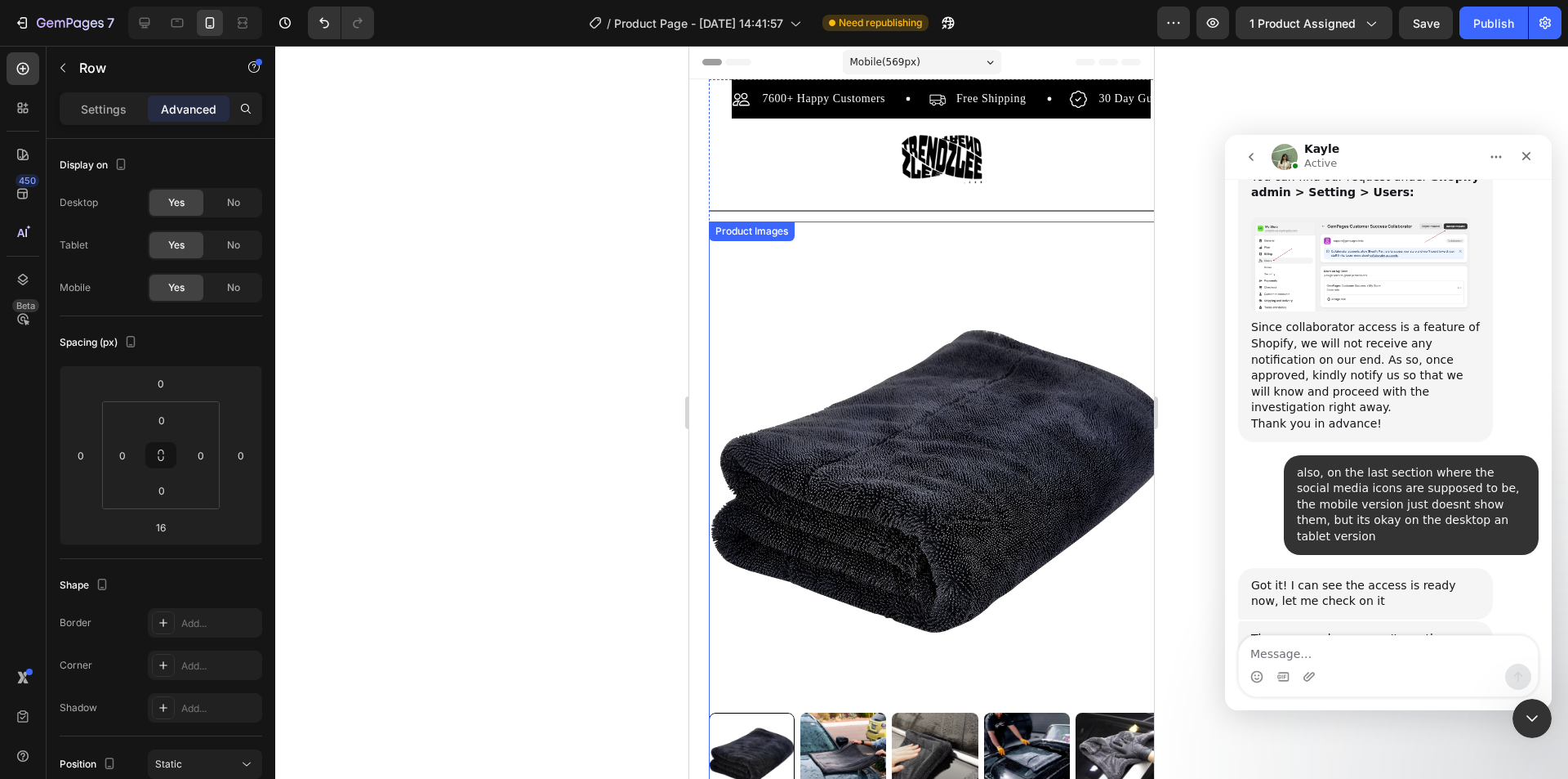
click at [792, 277] on img at bounding box center [941, 480] width 464 height 465
click at [804, 302] on img at bounding box center [941, 480] width 464 height 465
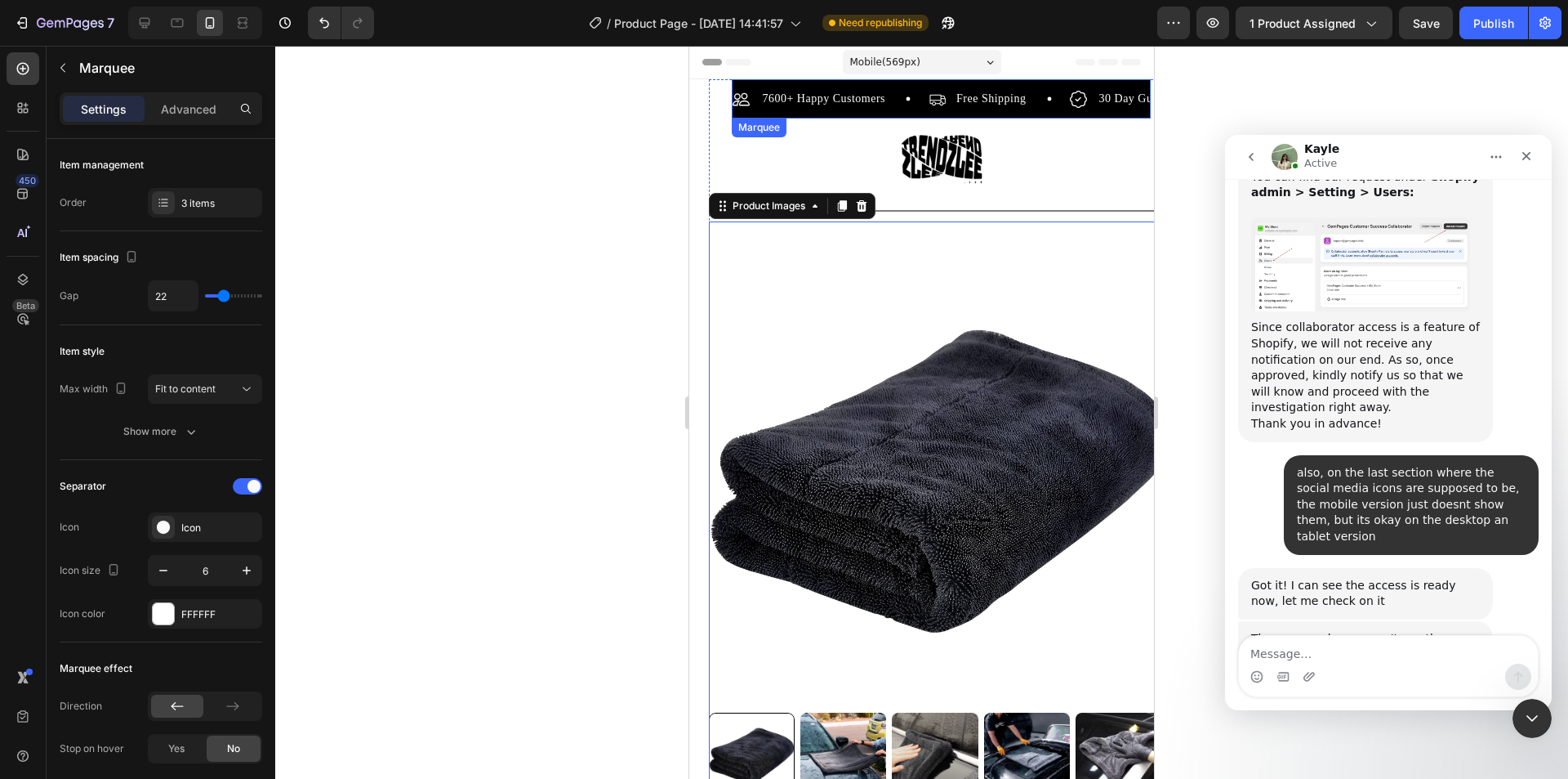
click at [877, 112] on div "7600+ Happy Customers Item List Free Shipping Item List 30 Day Guarantee Item L…" at bounding box center [940, 103] width 418 height 29
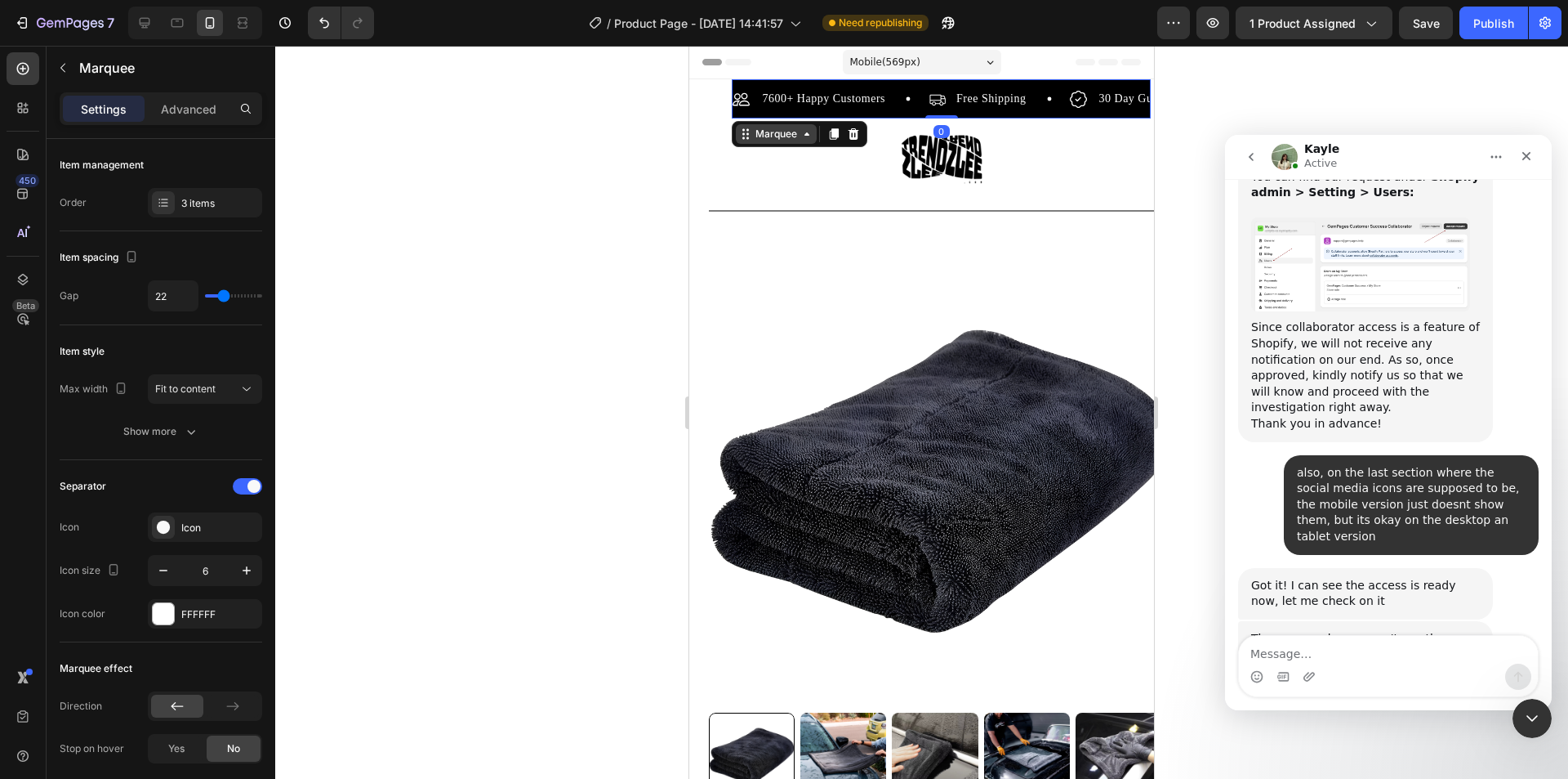
click at [816, 133] on div "Marquee" at bounding box center [776, 133] width 80 height 19
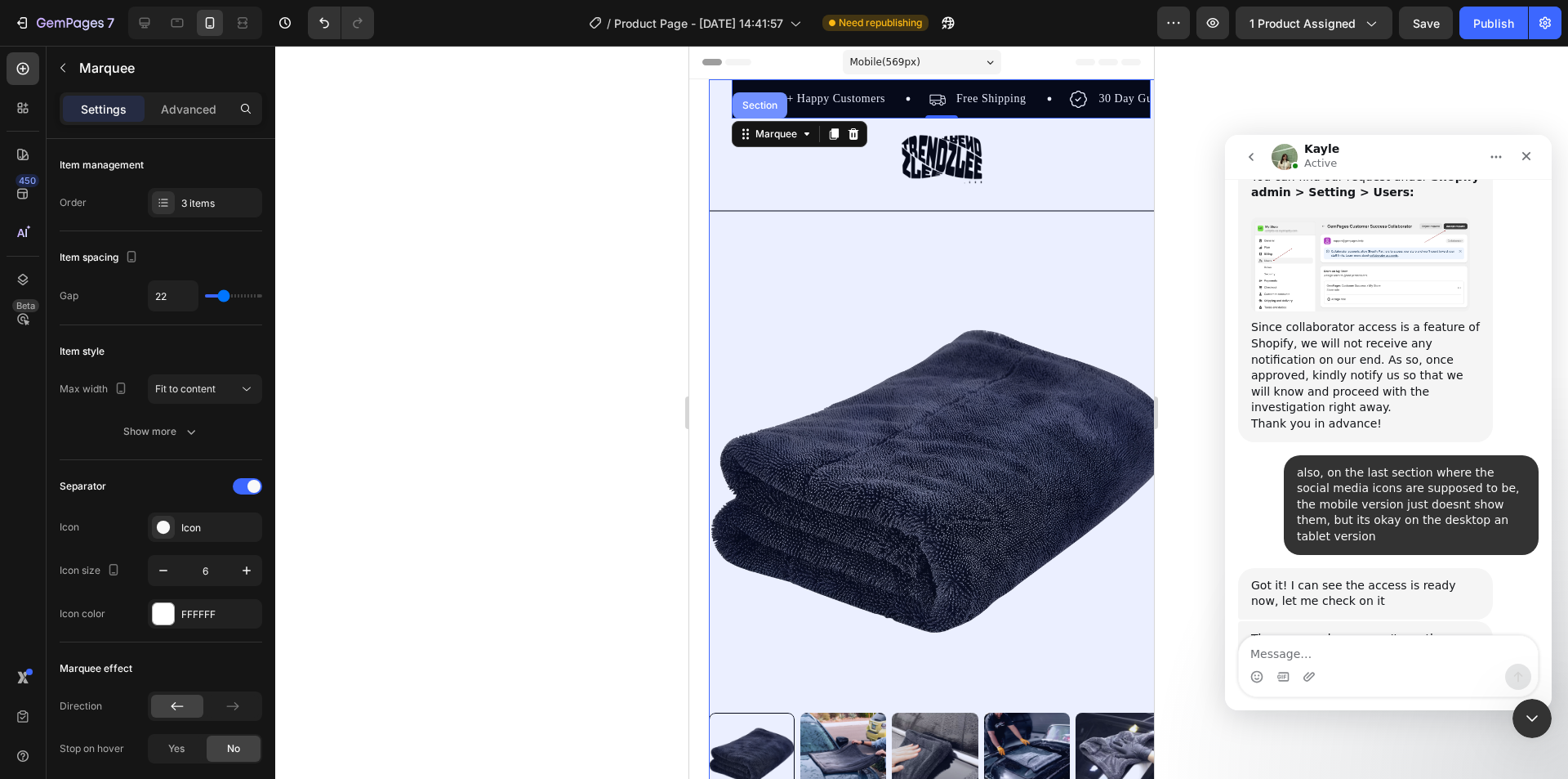
click at [764, 101] on div "Section" at bounding box center [760, 106] width 42 height 10
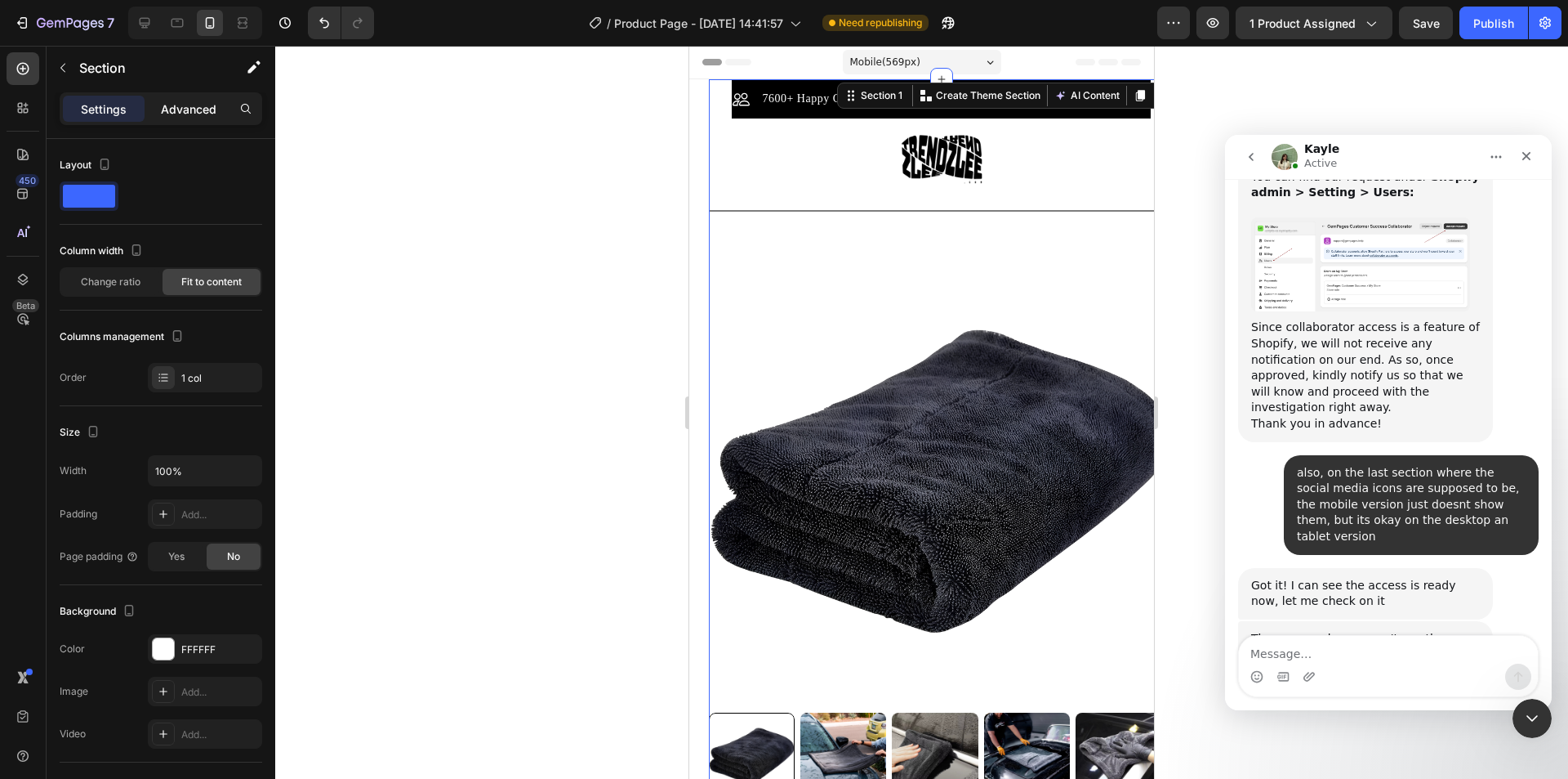
click at [189, 105] on p "Advanced" at bounding box center [189, 109] width 55 height 17
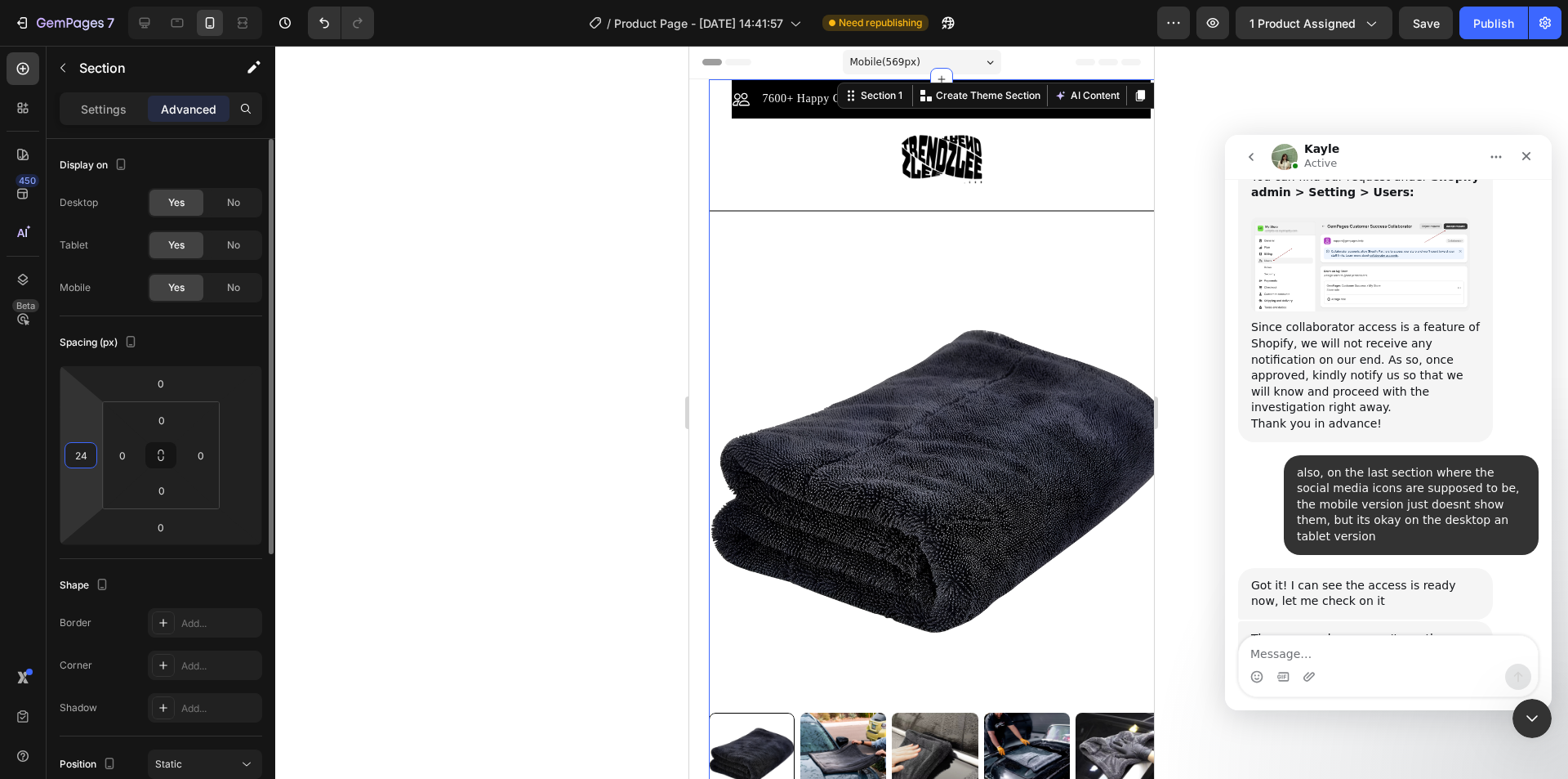
click at [82, 457] on input "24" at bounding box center [80, 454] width 24 height 24
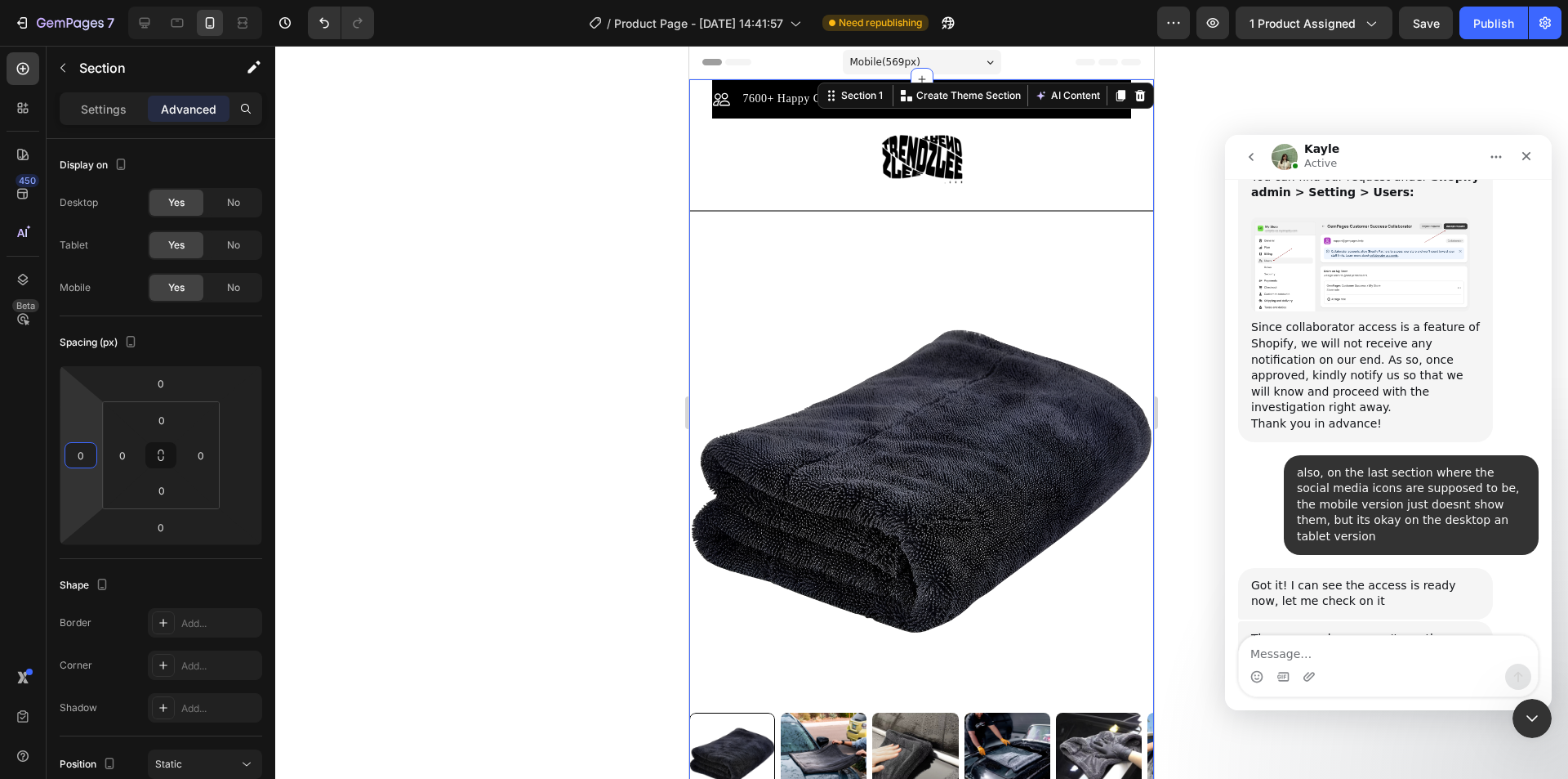
type input "0"
click at [16, 451] on div "450 Beta" at bounding box center [23, 356] width 33 height 609
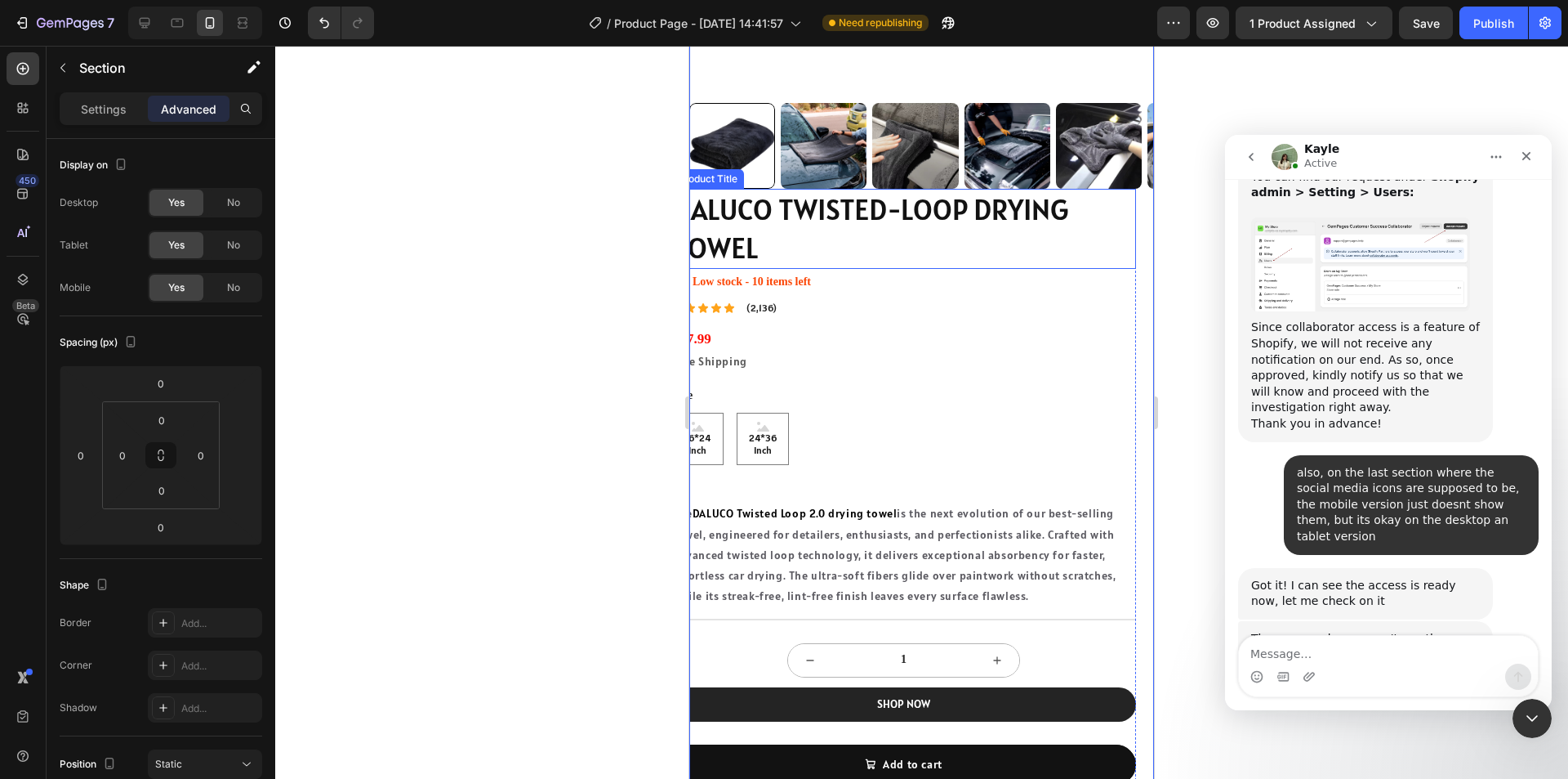
scroll to position [491, 0]
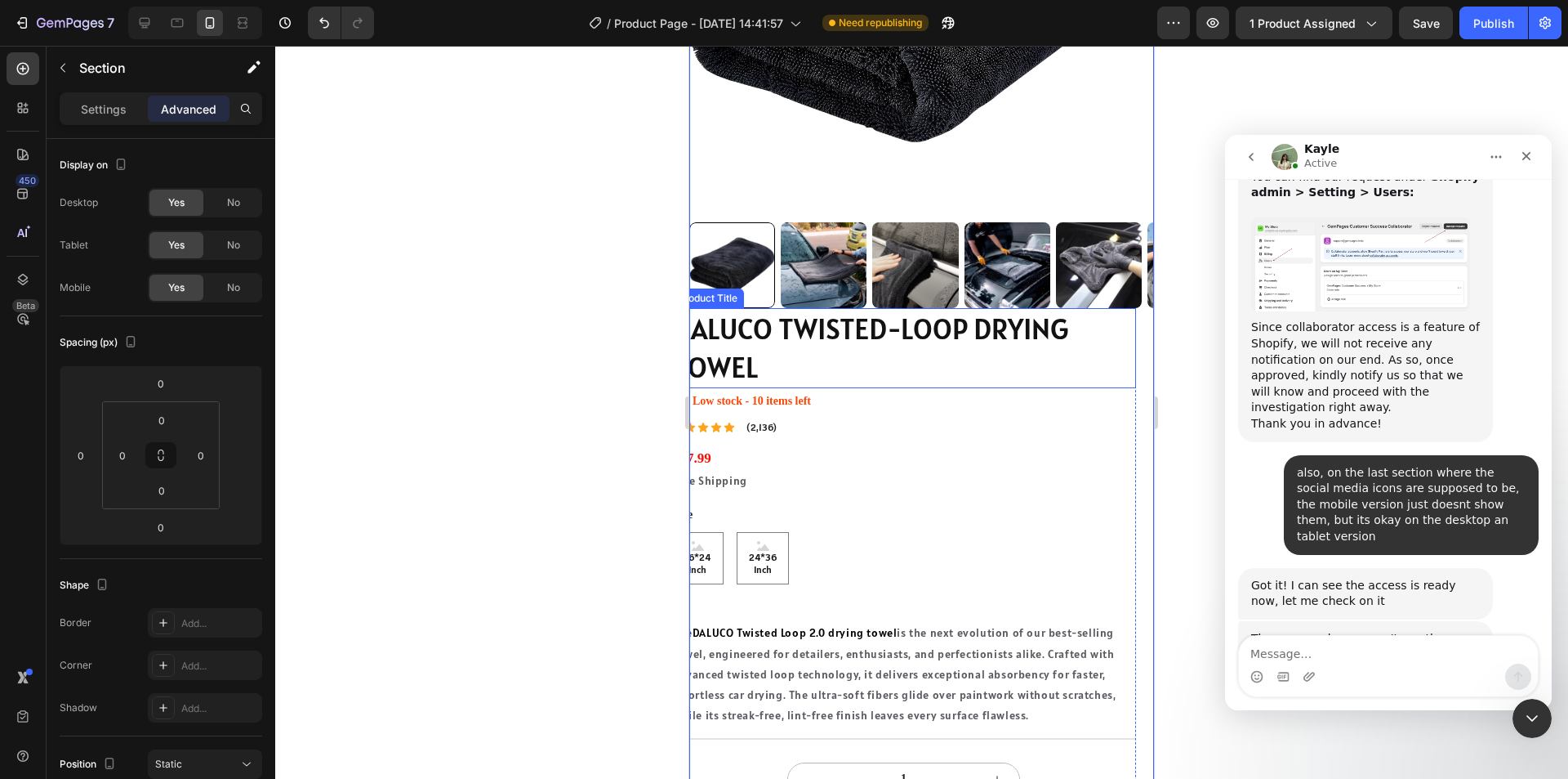
click at [727, 291] on div "Product Title" at bounding box center [707, 299] width 66 height 15
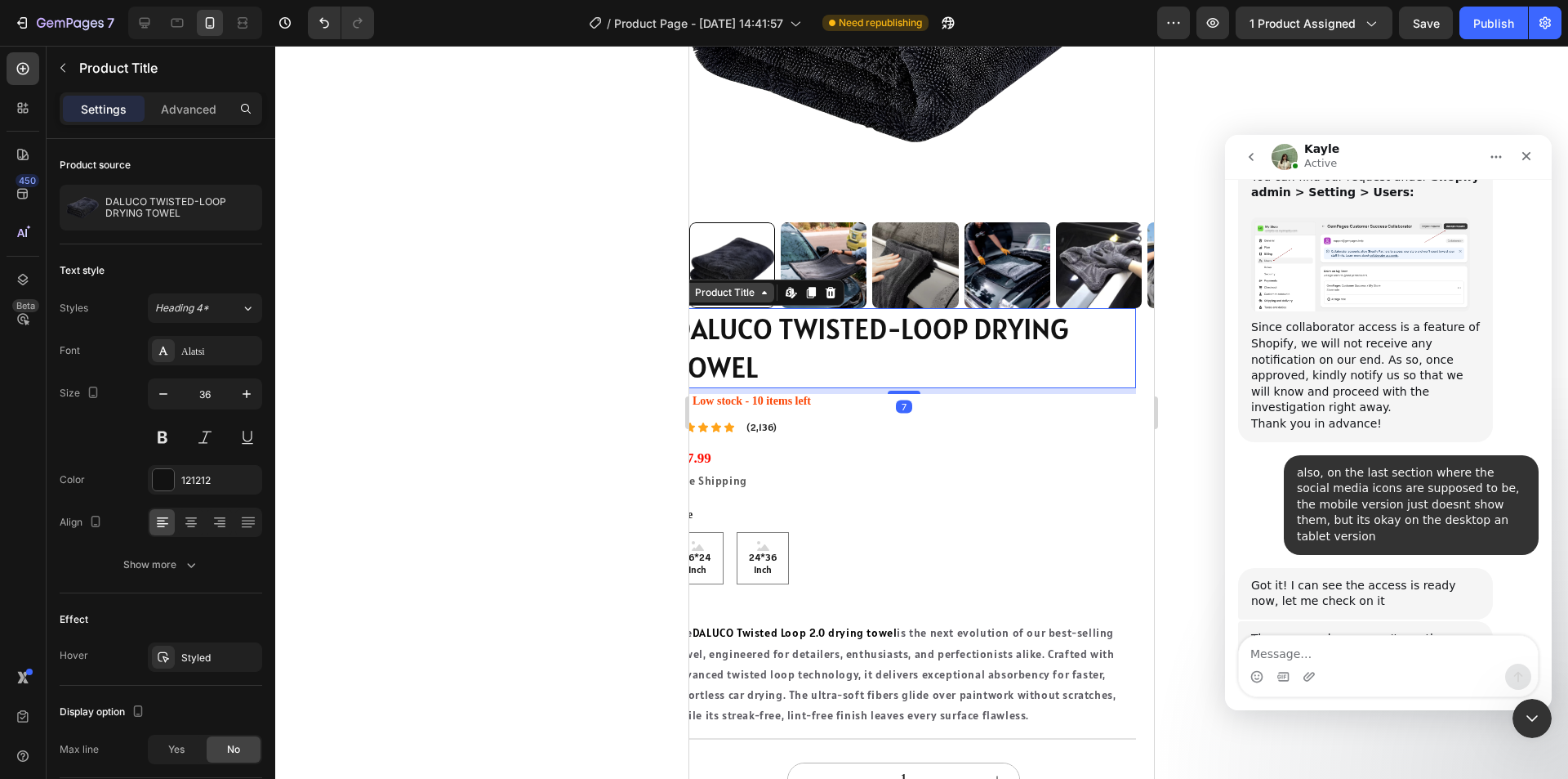
click at [750, 285] on div "Product Title" at bounding box center [724, 293] width 66 height 15
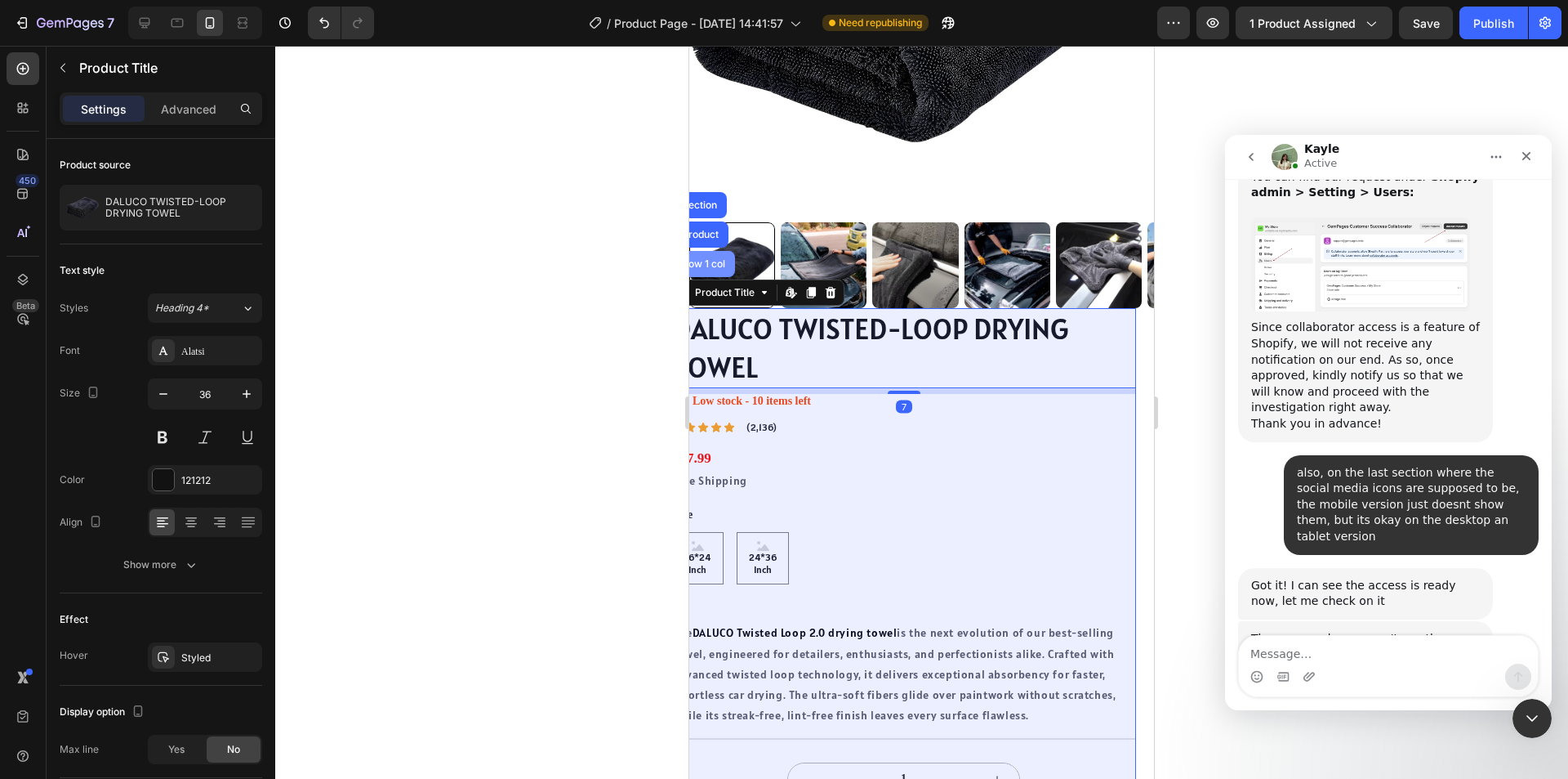
click at [719, 259] on div "Row 1 col" at bounding box center [703, 264] width 49 height 10
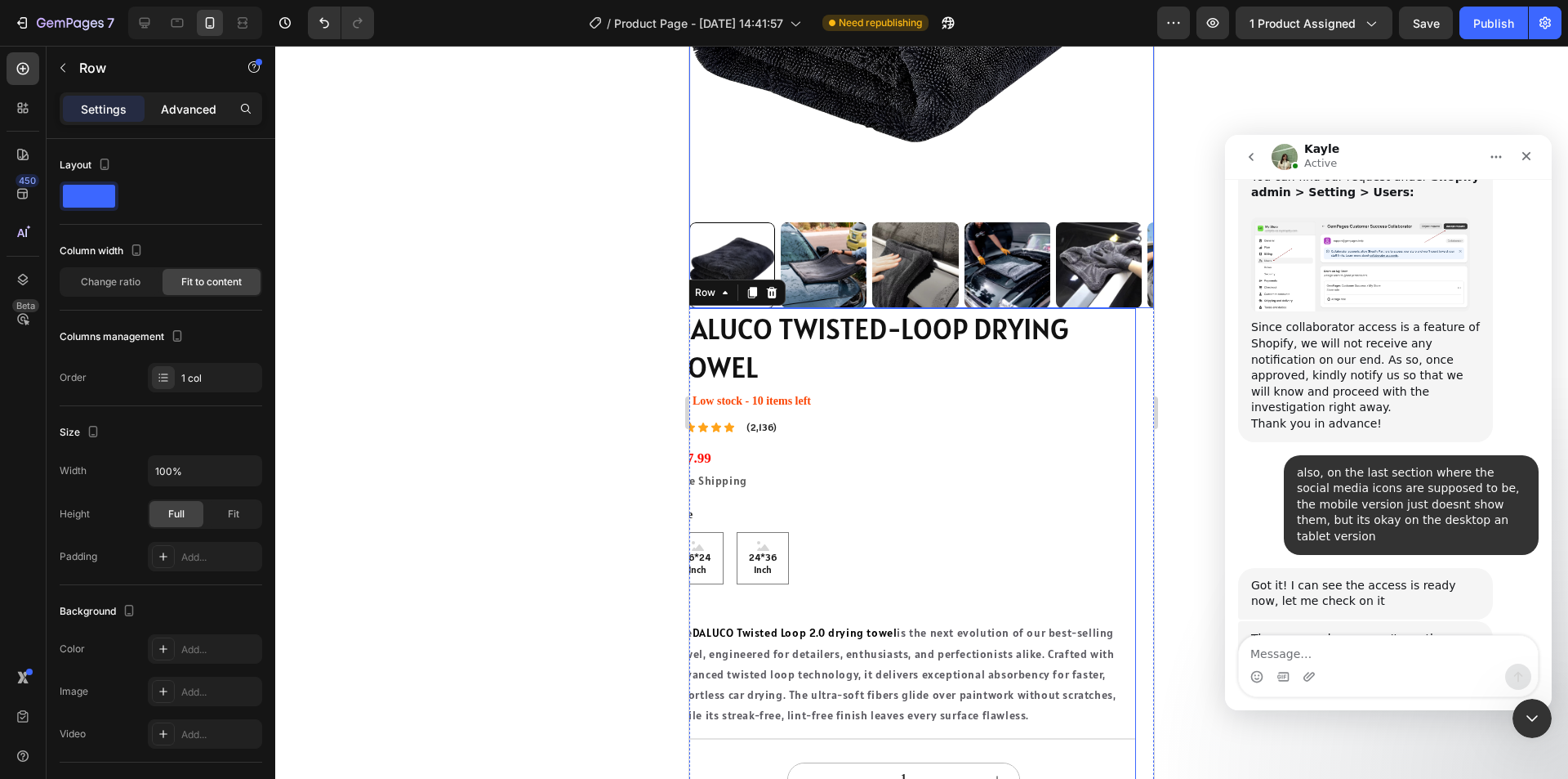
click at [177, 108] on p "Advanced" at bounding box center [189, 109] width 55 height 17
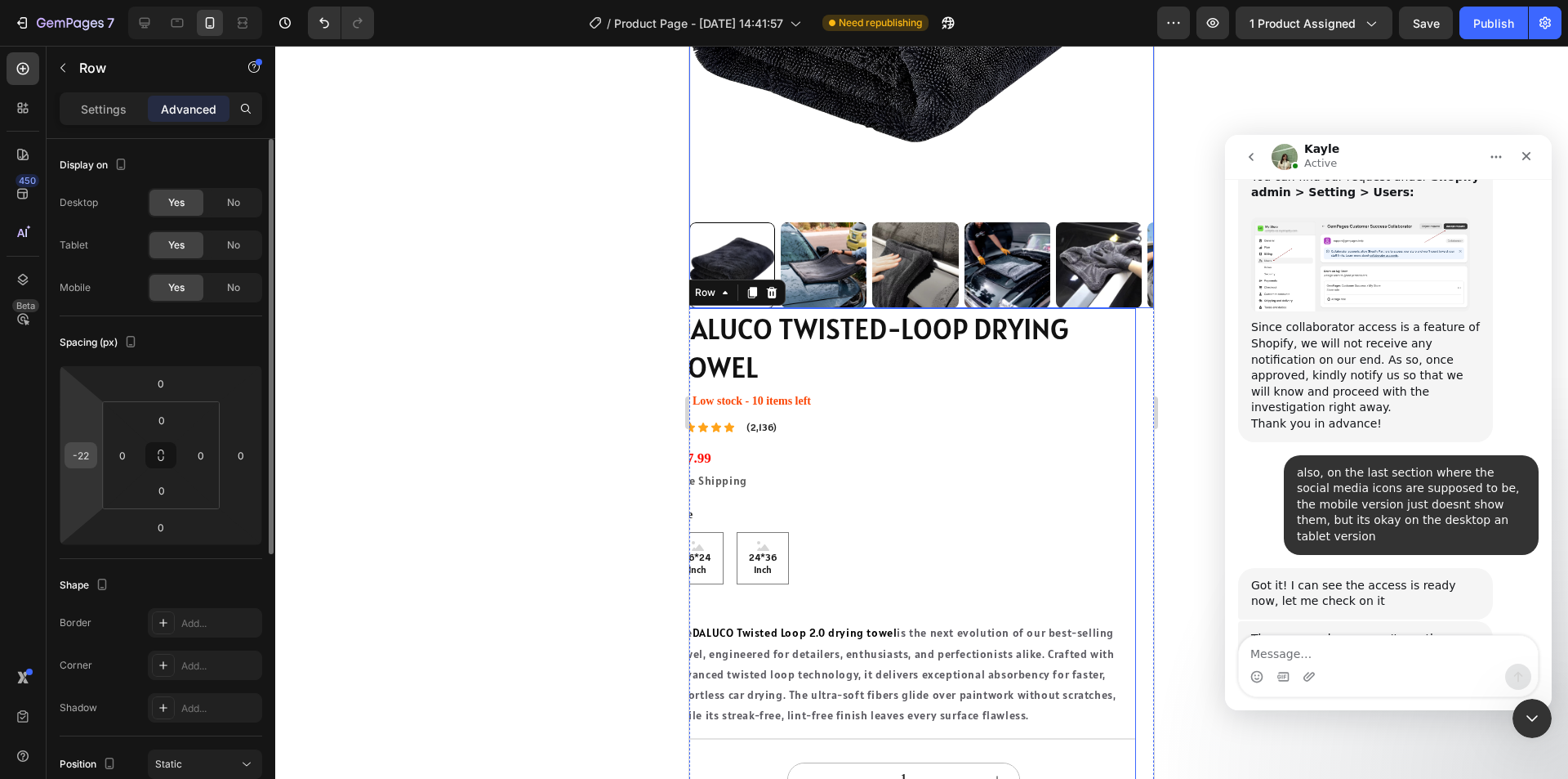
click at [84, 448] on input "-22" at bounding box center [80, 454] width 24 height 24
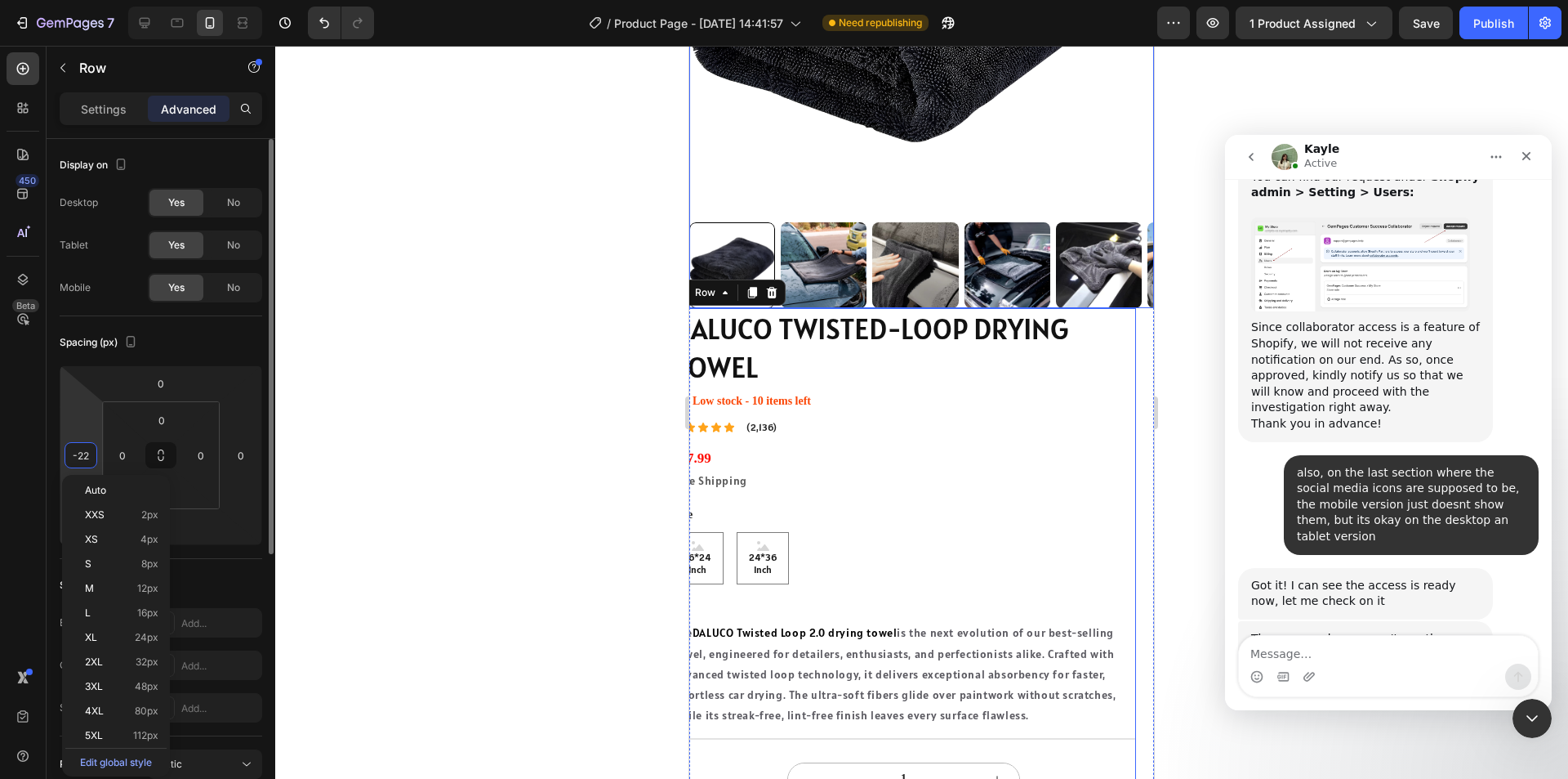
type input "0"
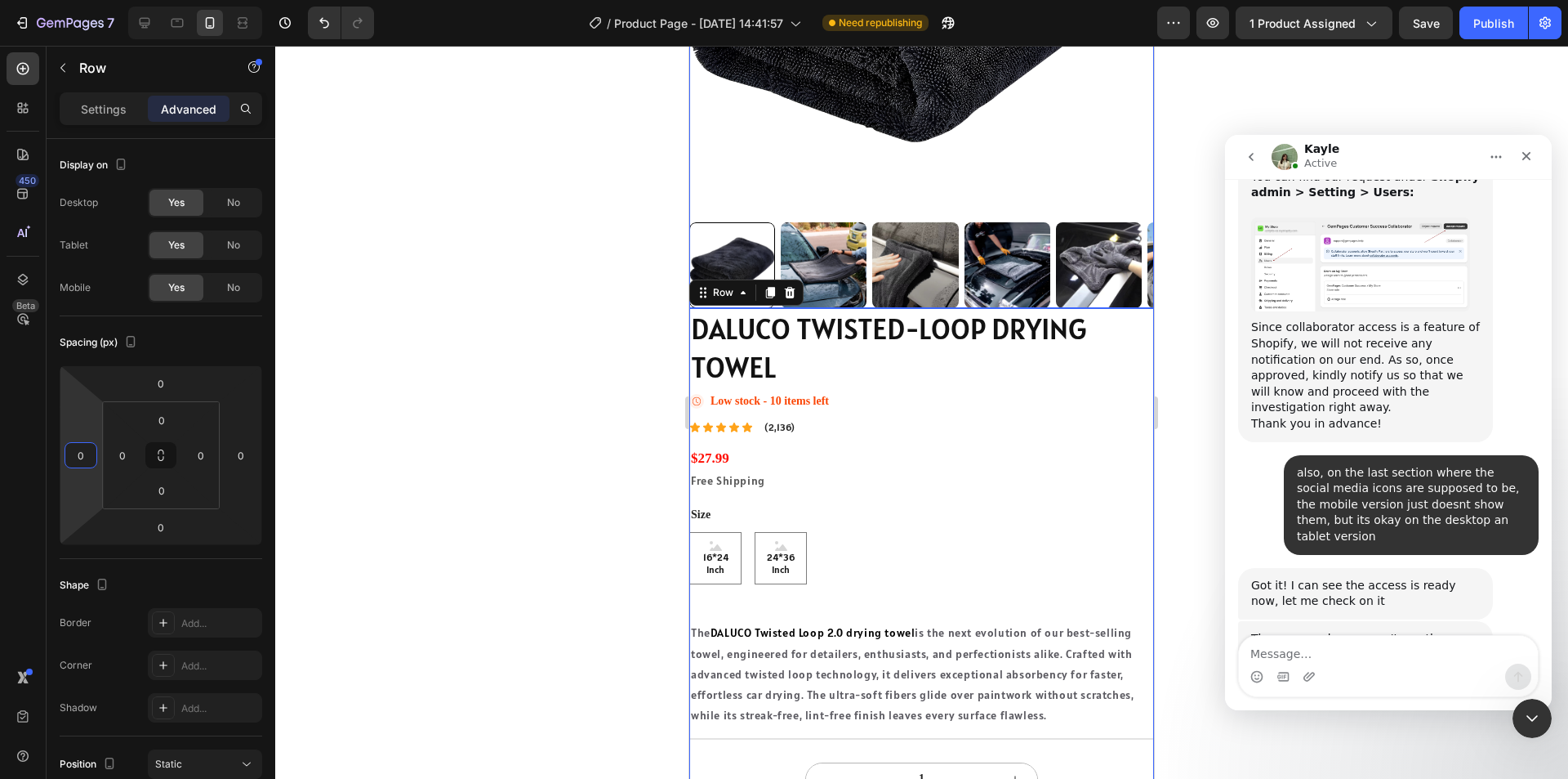
click at [481, 476] on div at bounding box center [921, 413] width 1293 height 733
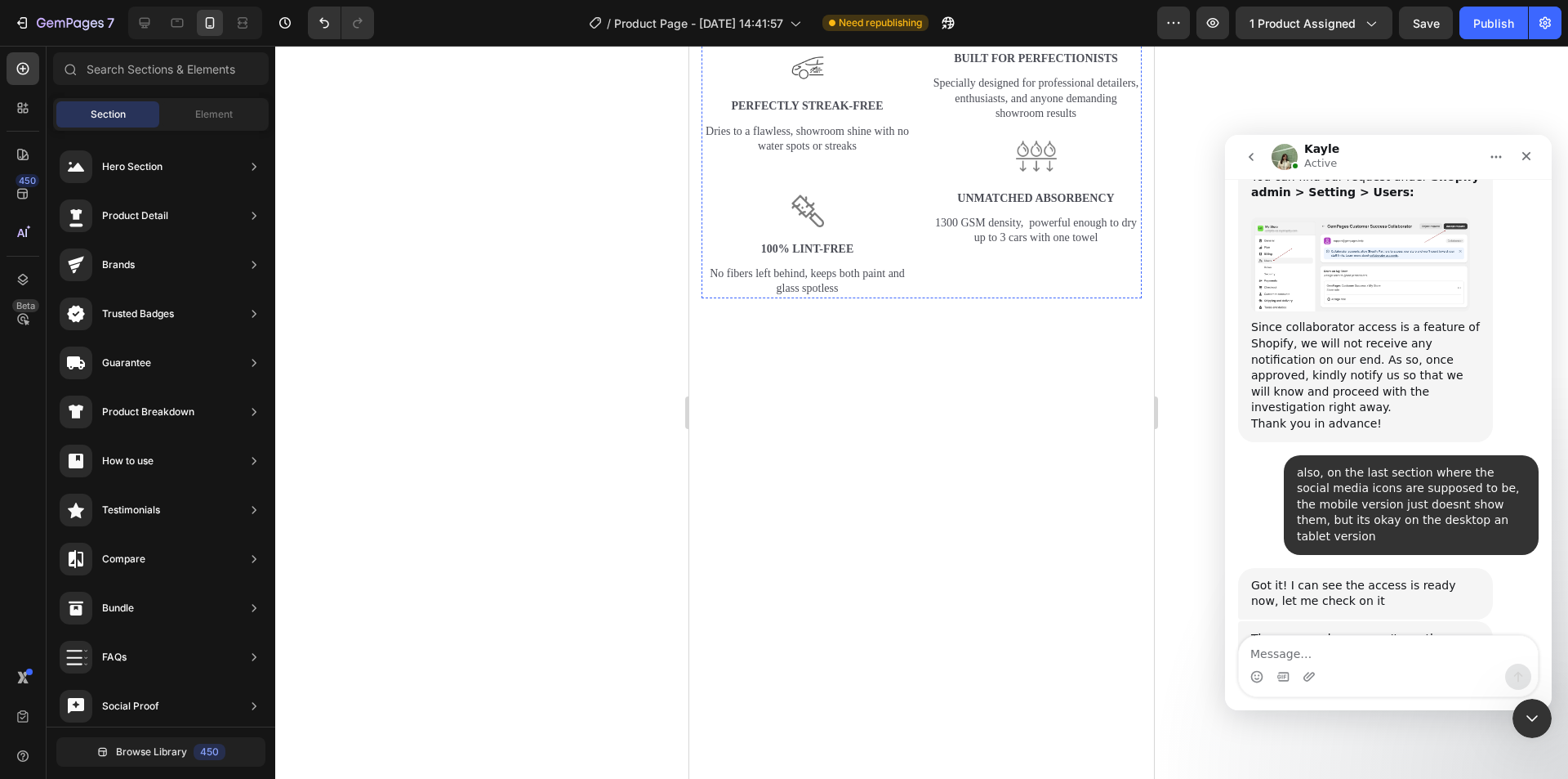
scroll to position [2860, 0]
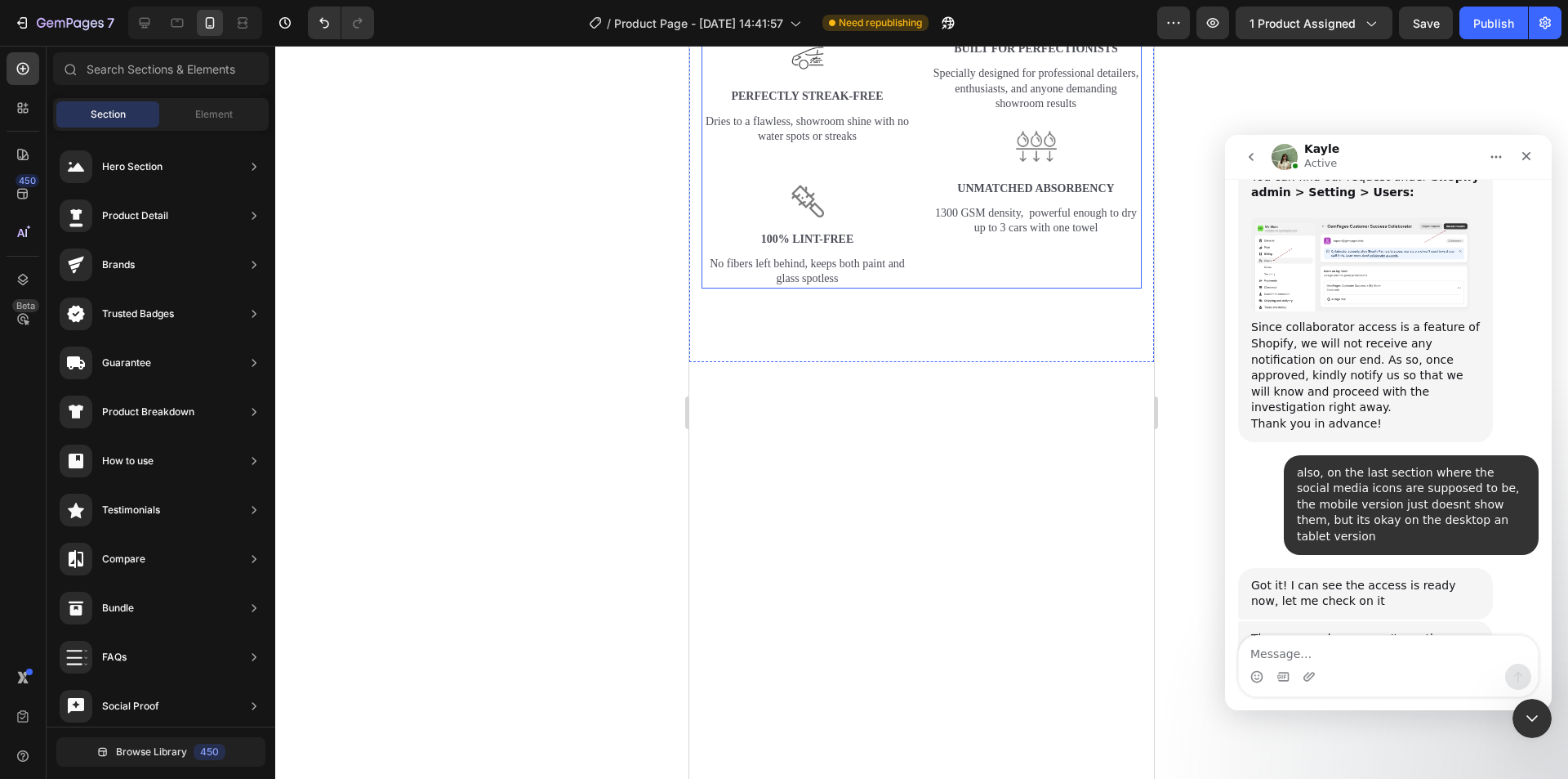
click at [919, 288] on div "Image Scratch-Free & Paint-Safe Text Block Ultra-soft, premium microfibers trus…" at bounding box center [921, 103] width 440 height 371
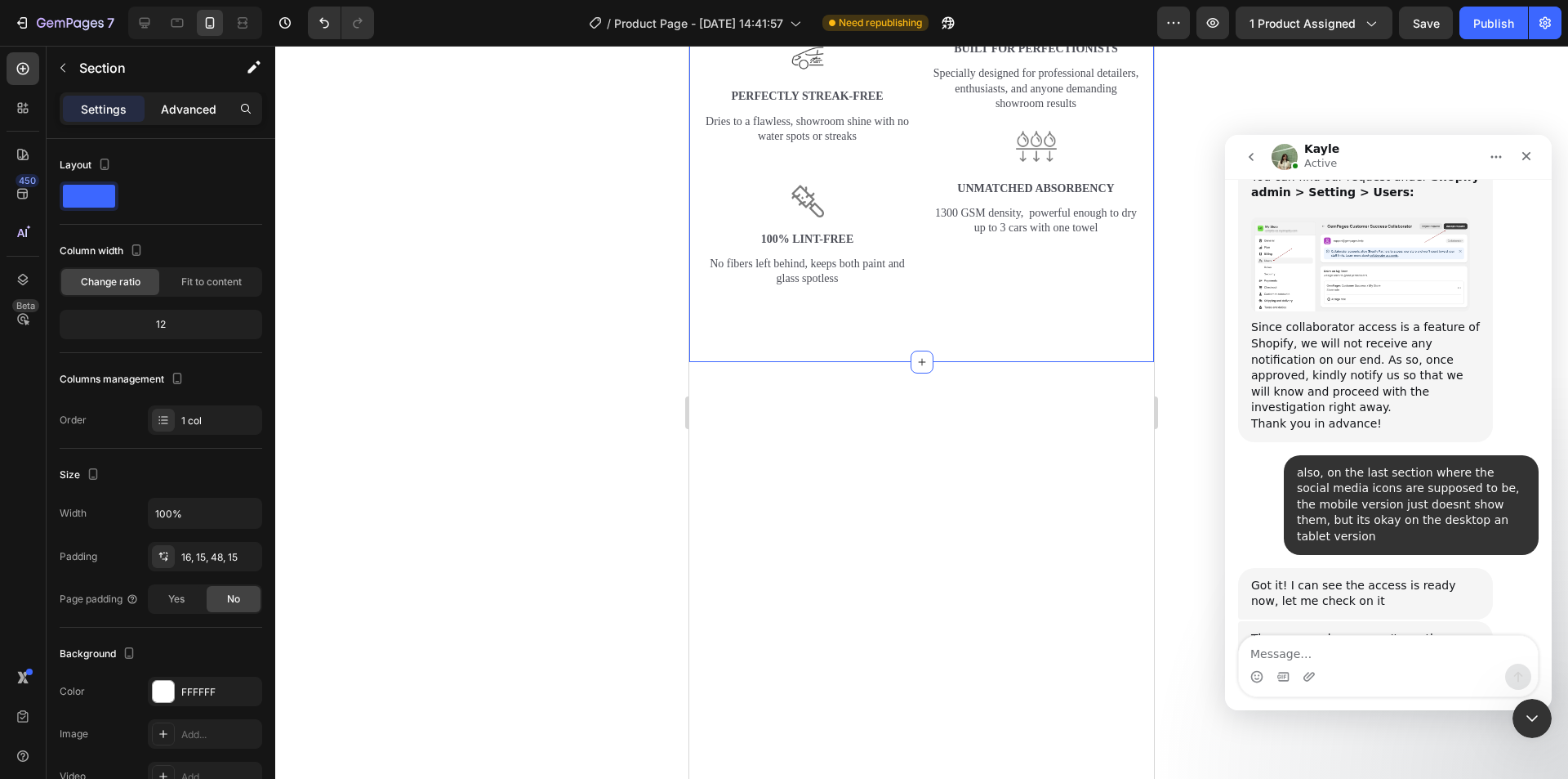
click at [173, 107] on p "Advanced" at bounding box center [189, 109] width 55 height 17
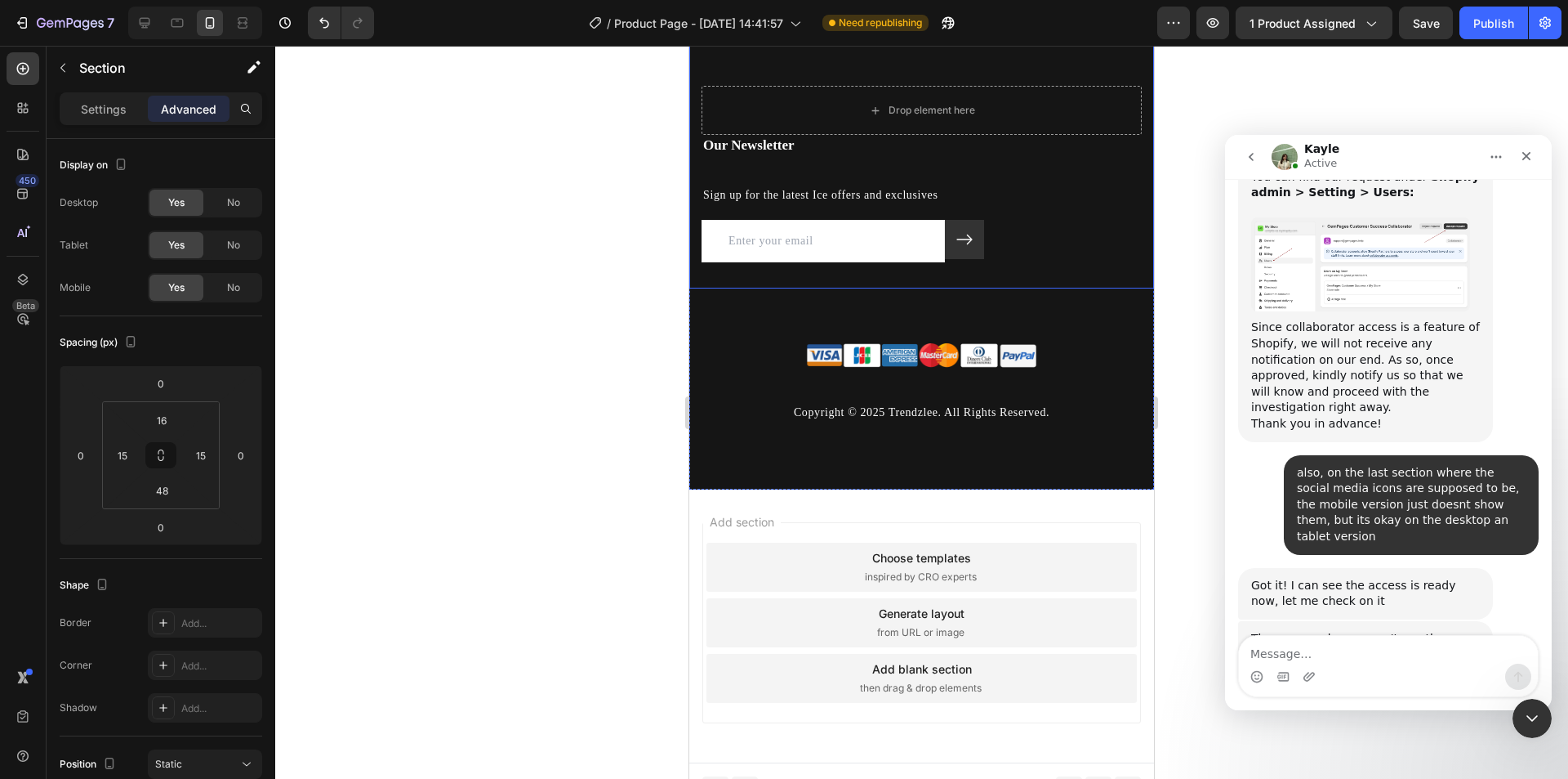
scroll to position [4509, 0]
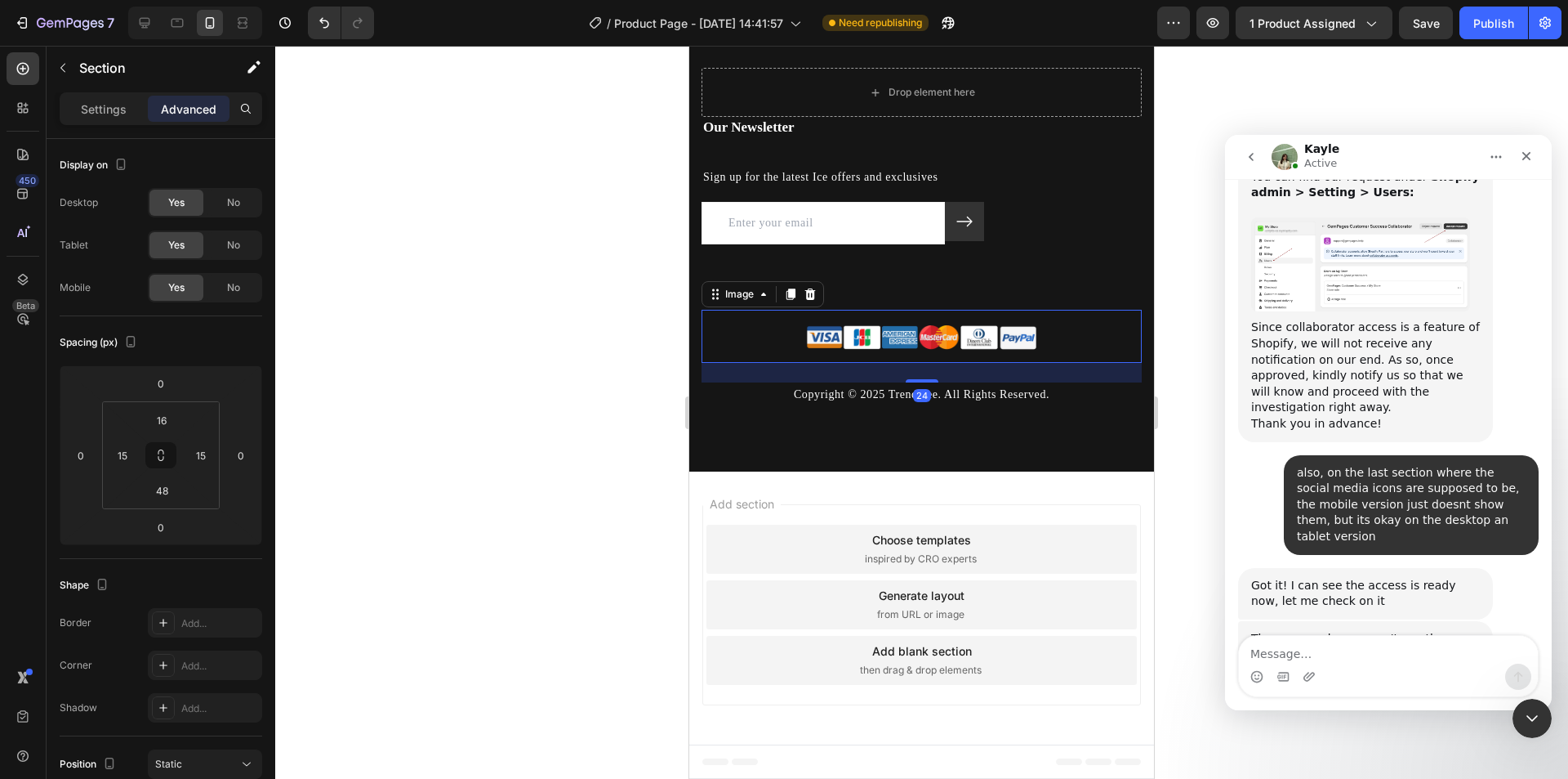
click at [724, 335] on div at bounding box center [921, 335] width 440 height 53
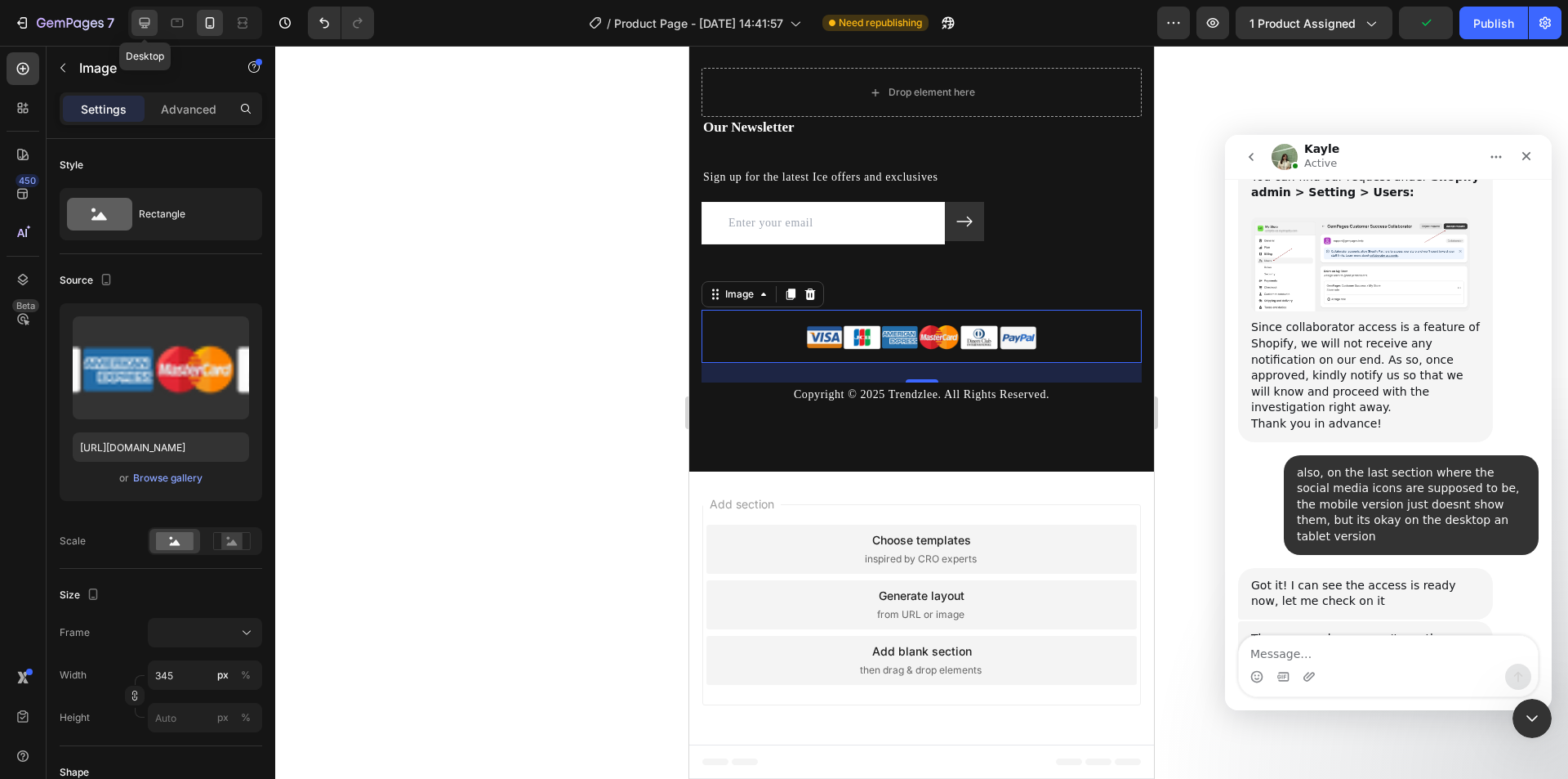
click at [153, 26] on div at bounding box center [144, 23] width 26 height 26
type input "[URL][DOMAIN_NAME]"
type input "400"
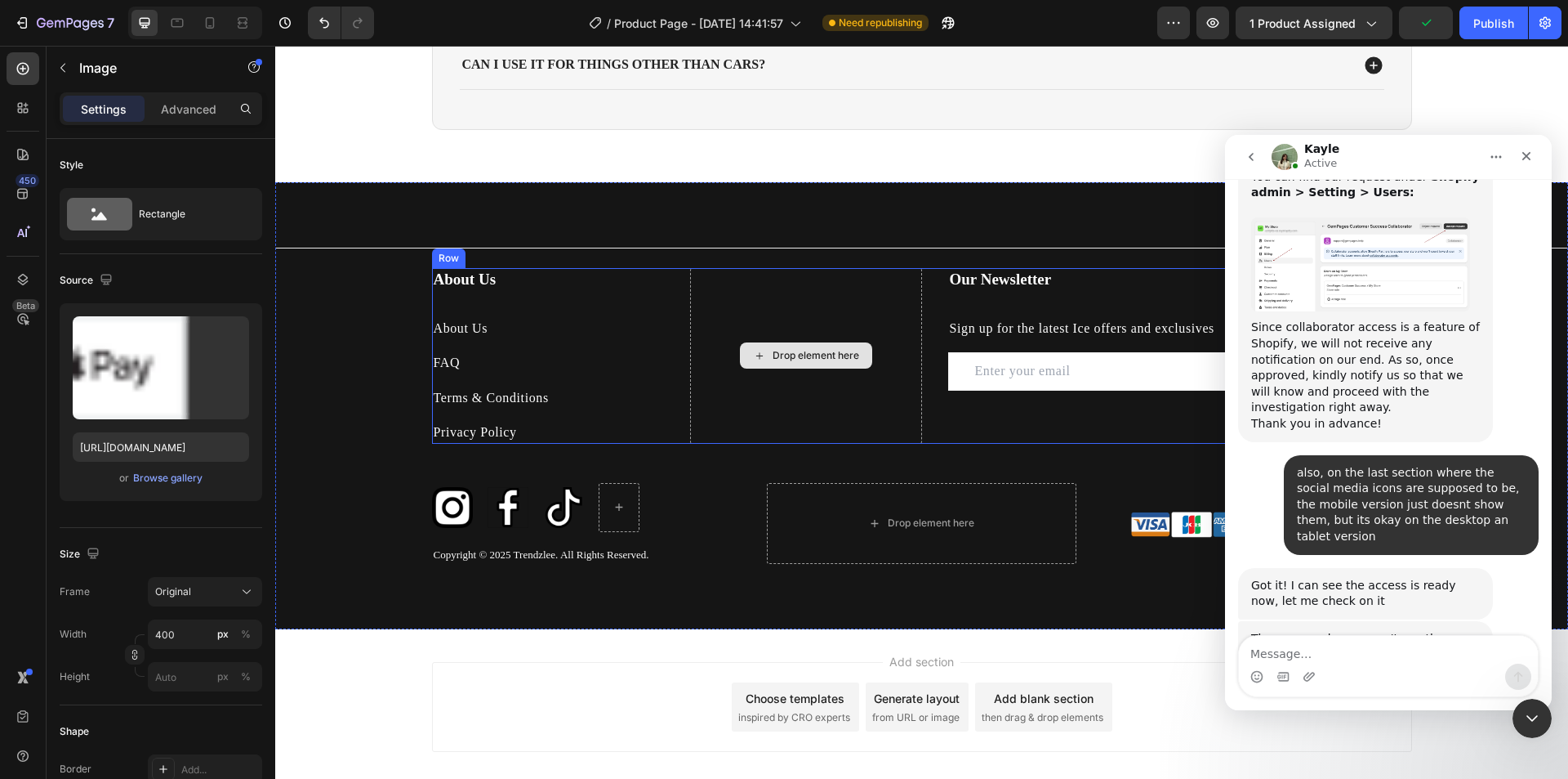
scroll to position [4233, 0]
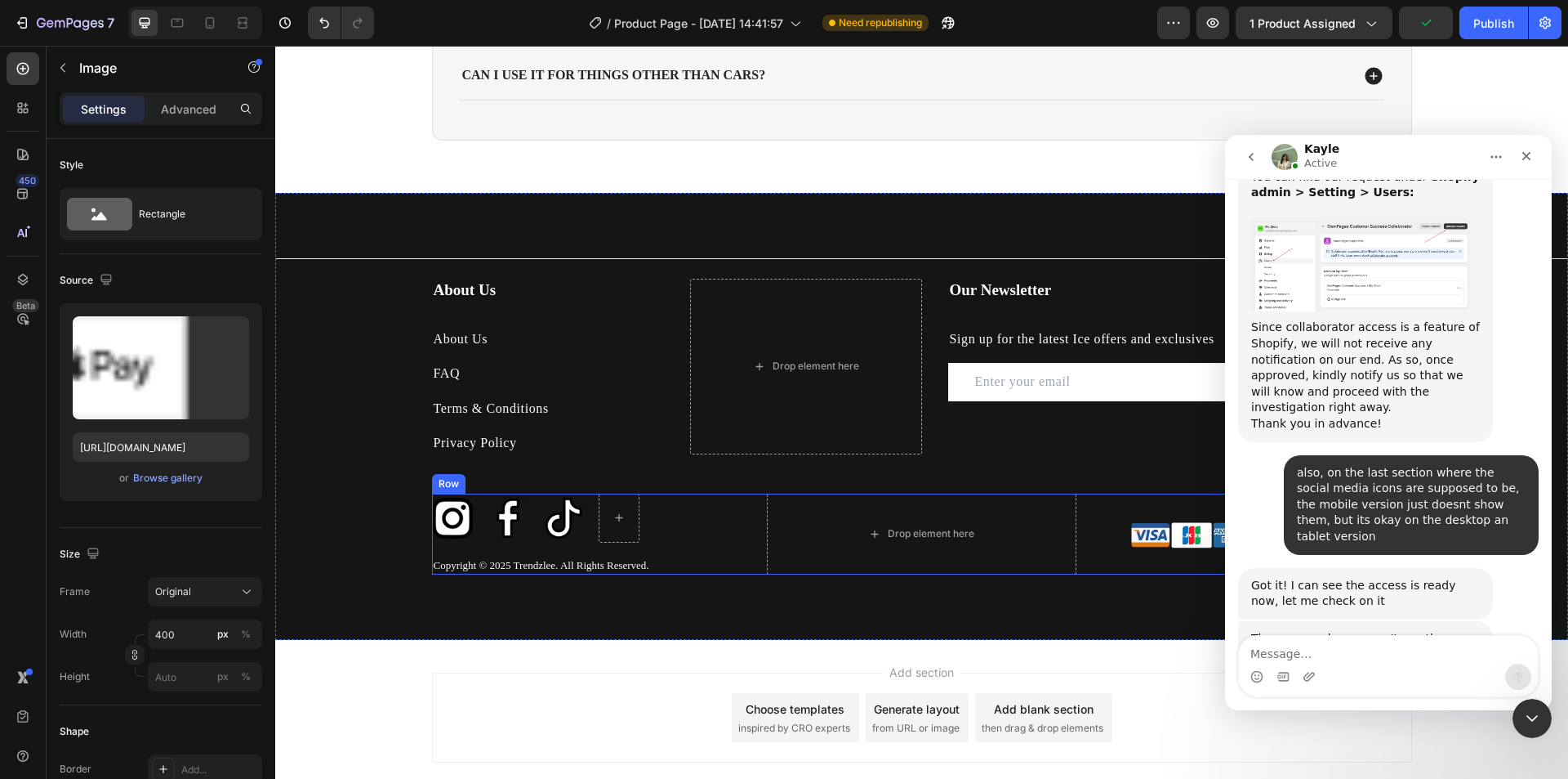
click at [1082, 531] on div "Image Image Image Row Copyright © 2025 Trendzlee. All Rights Reserved. Text blo…" at bounding box center [922, 534] width 980 height 81
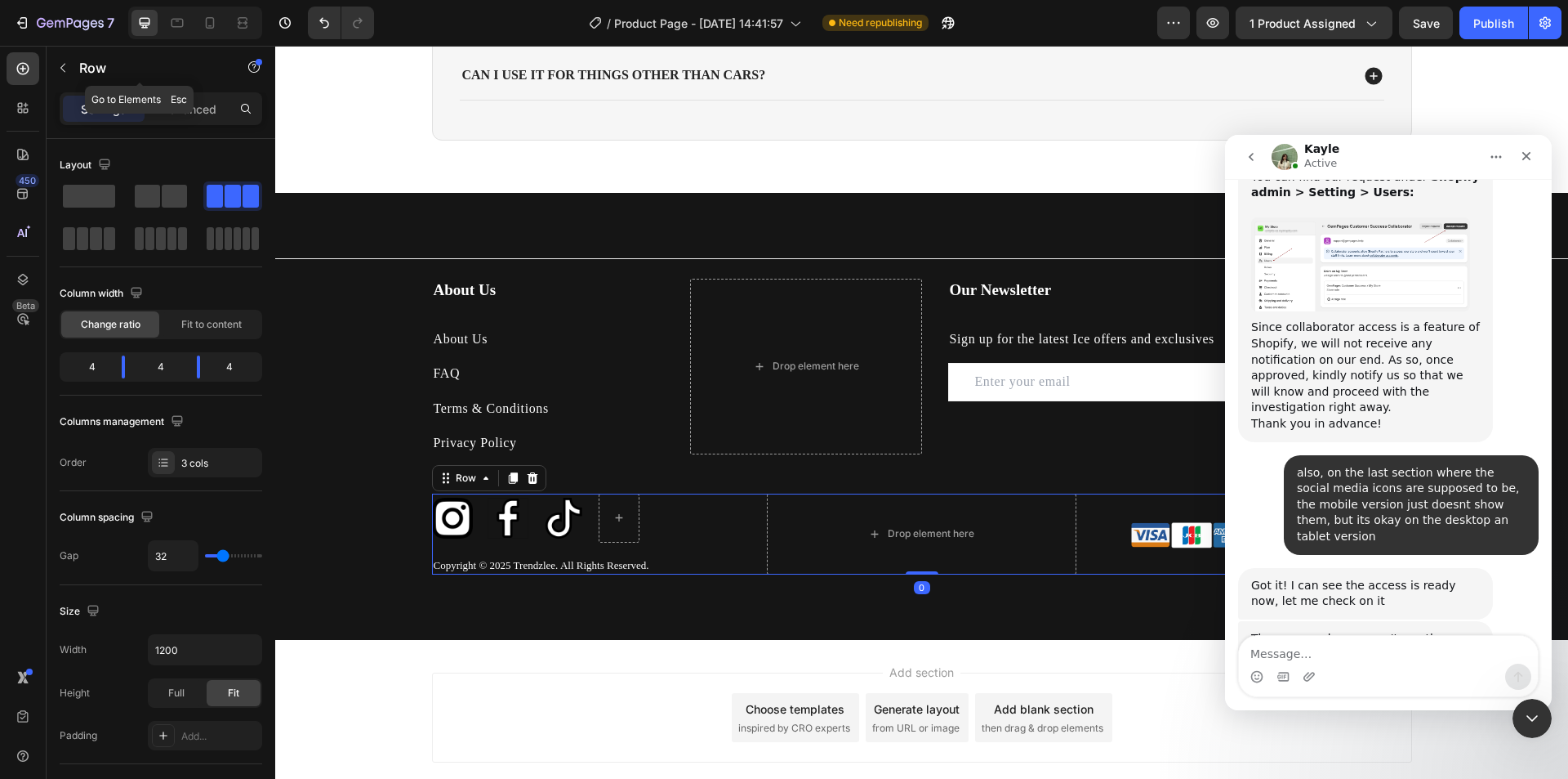
click at [184, 91] on div "Row" at bounding box center [140, 70] width 186 height 47
click at [191, 103] on p "Advanced" at bounding box center [189, 109] width 55 height 17
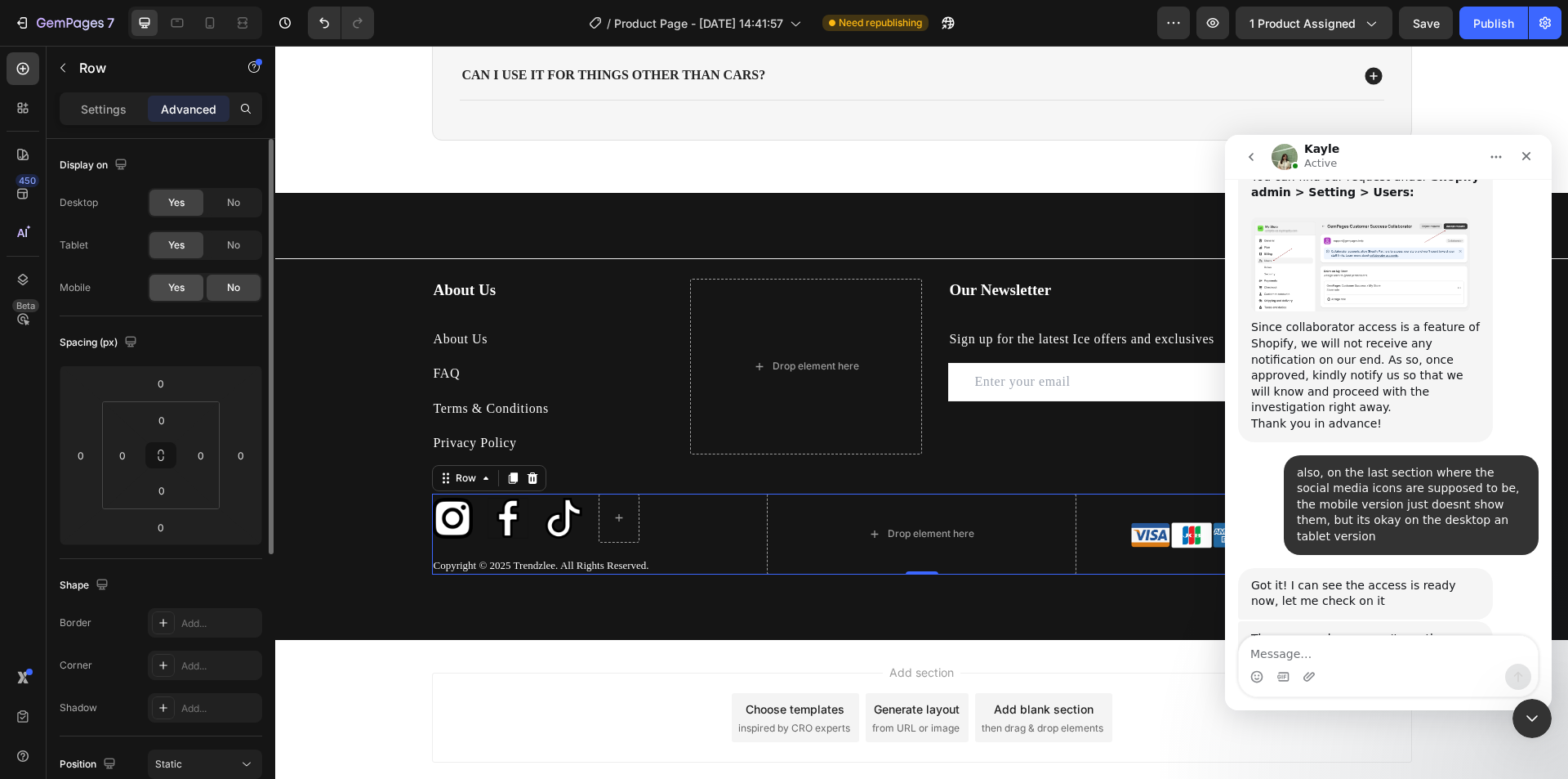
click at [184, 282] on span "Yes" at bounding box center [176, 288] width 16 height 15
click at [96, 108] on p "Settings" at bounding box center [103, 109] width 46 height 17
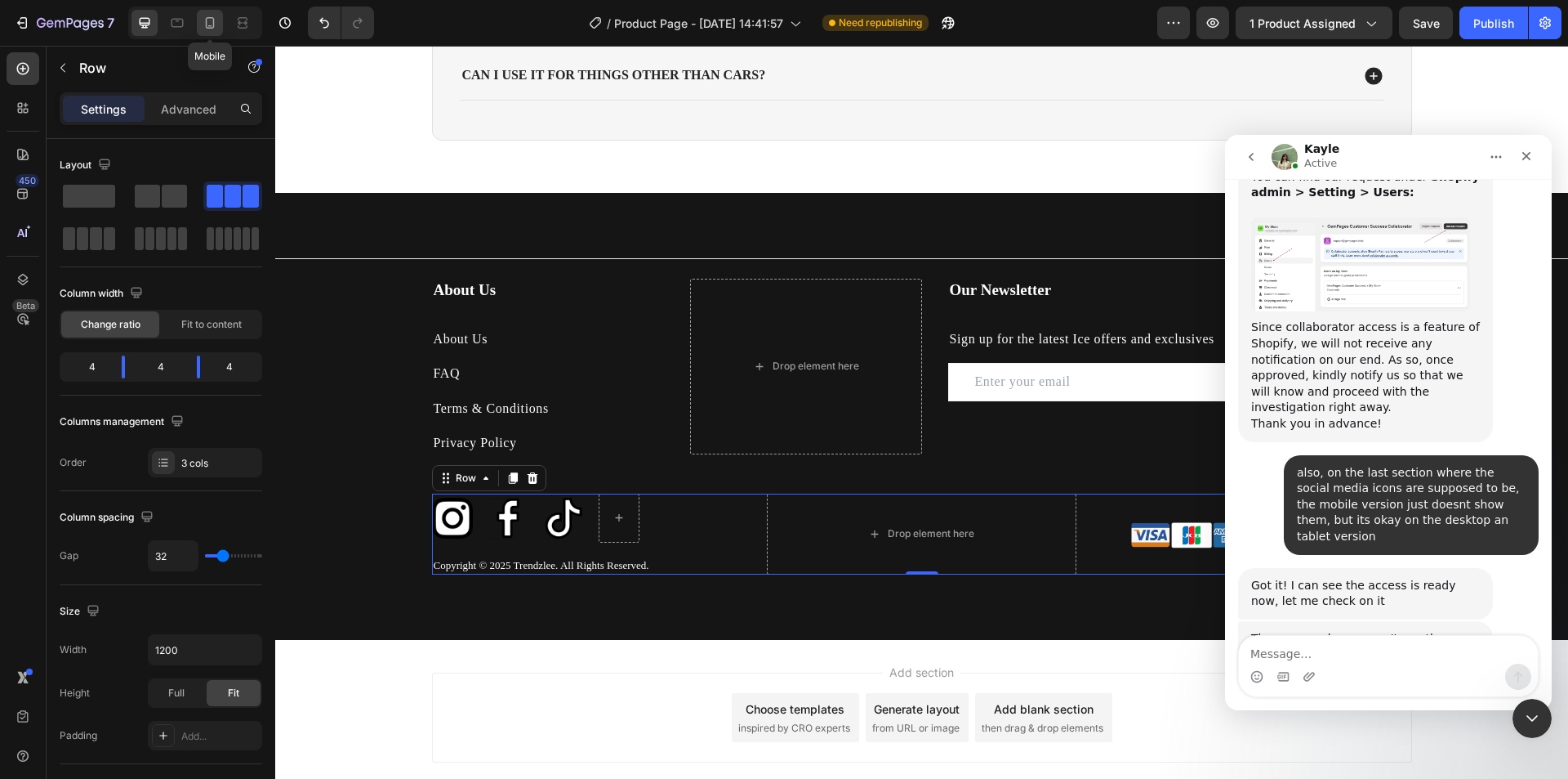
click at [210, 18] on icon at bounding box center [210, 23] width 9 height 12
type input "100%"
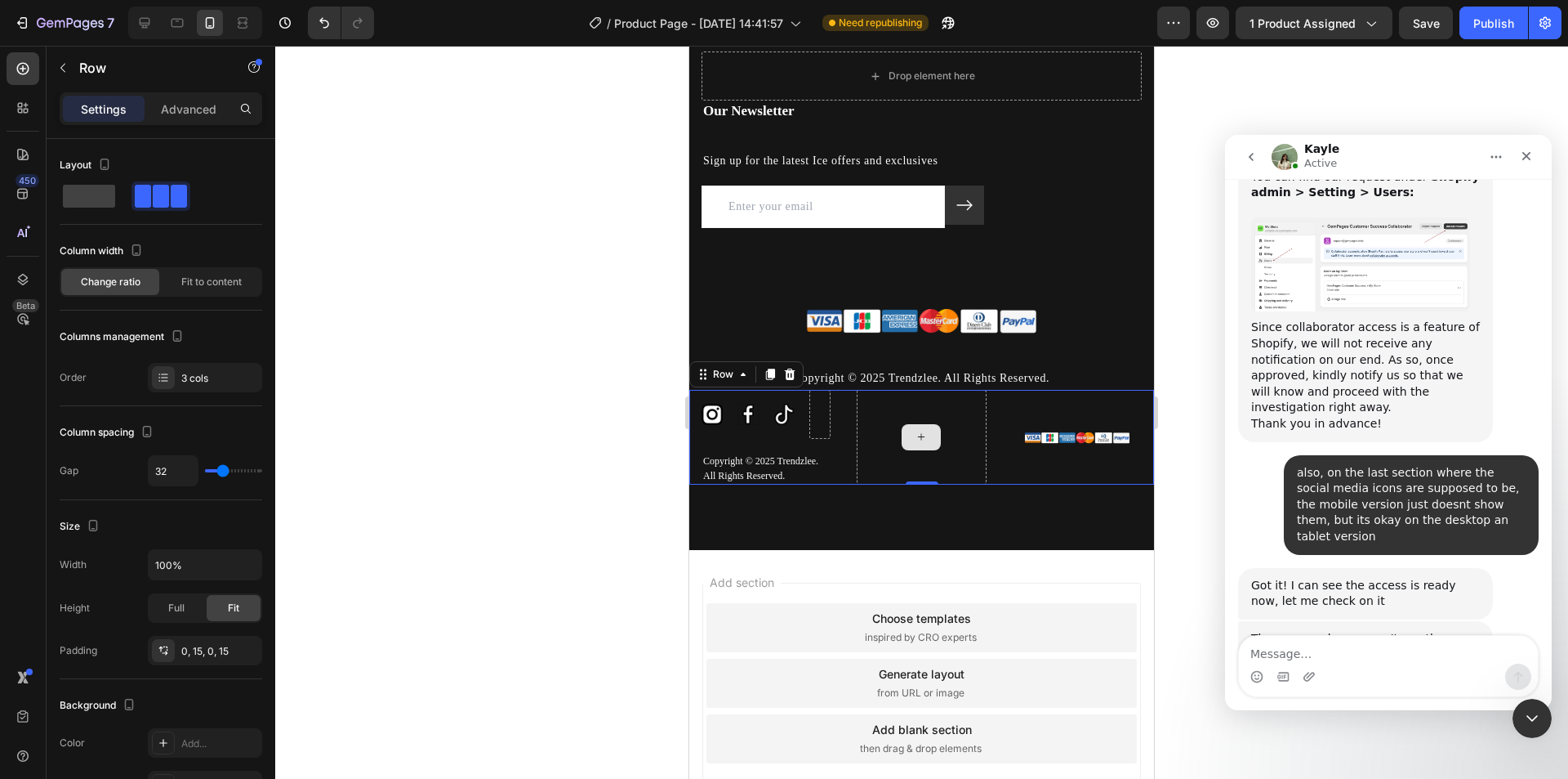
scroll to position [4522, 0]
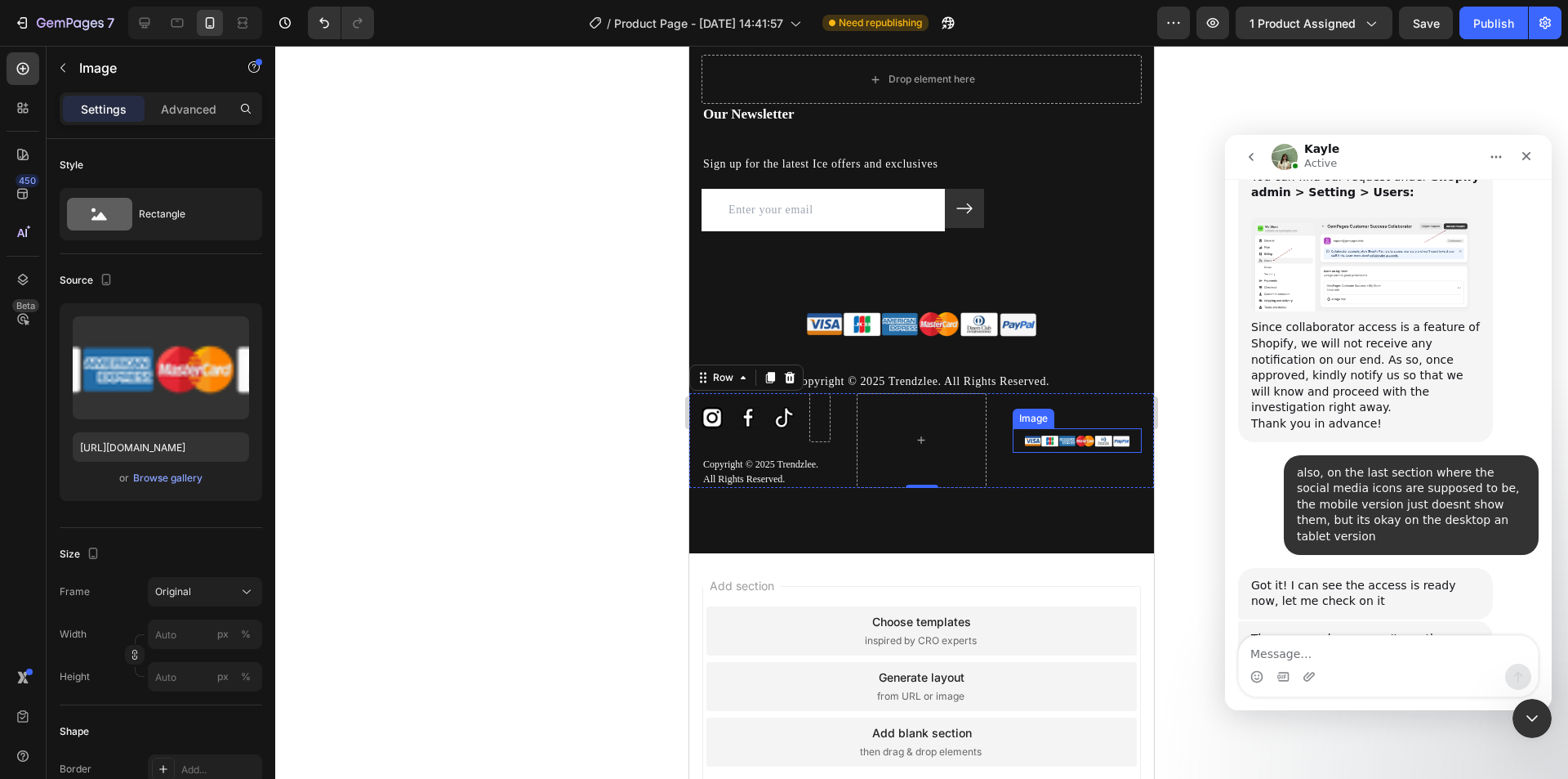
click at [1064, 439] on img at bounding box center [1077, 440] width 129 height 24
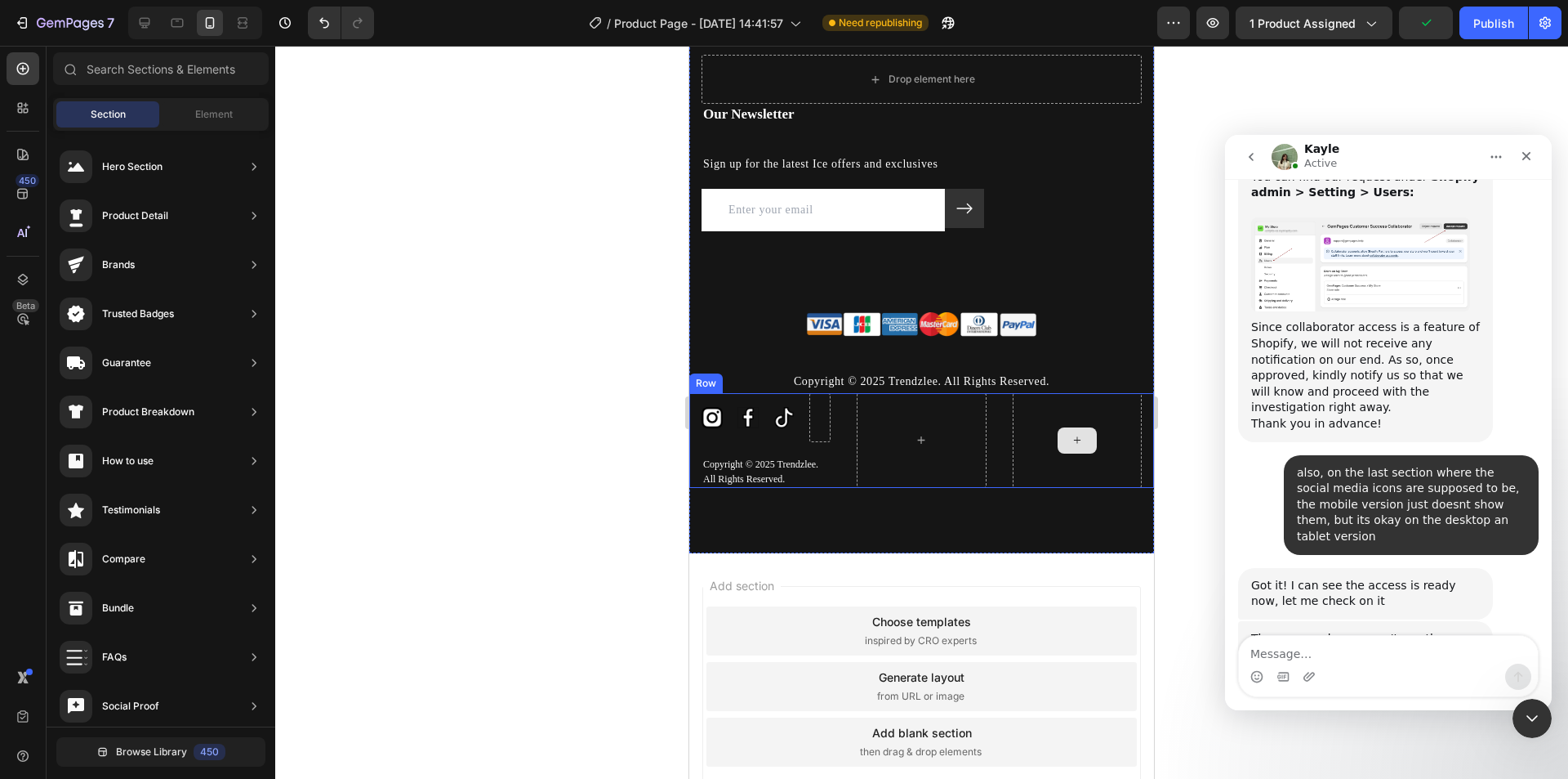
click at [1095, 426] on div at bounding box center [1077, 440] width 129 height 95
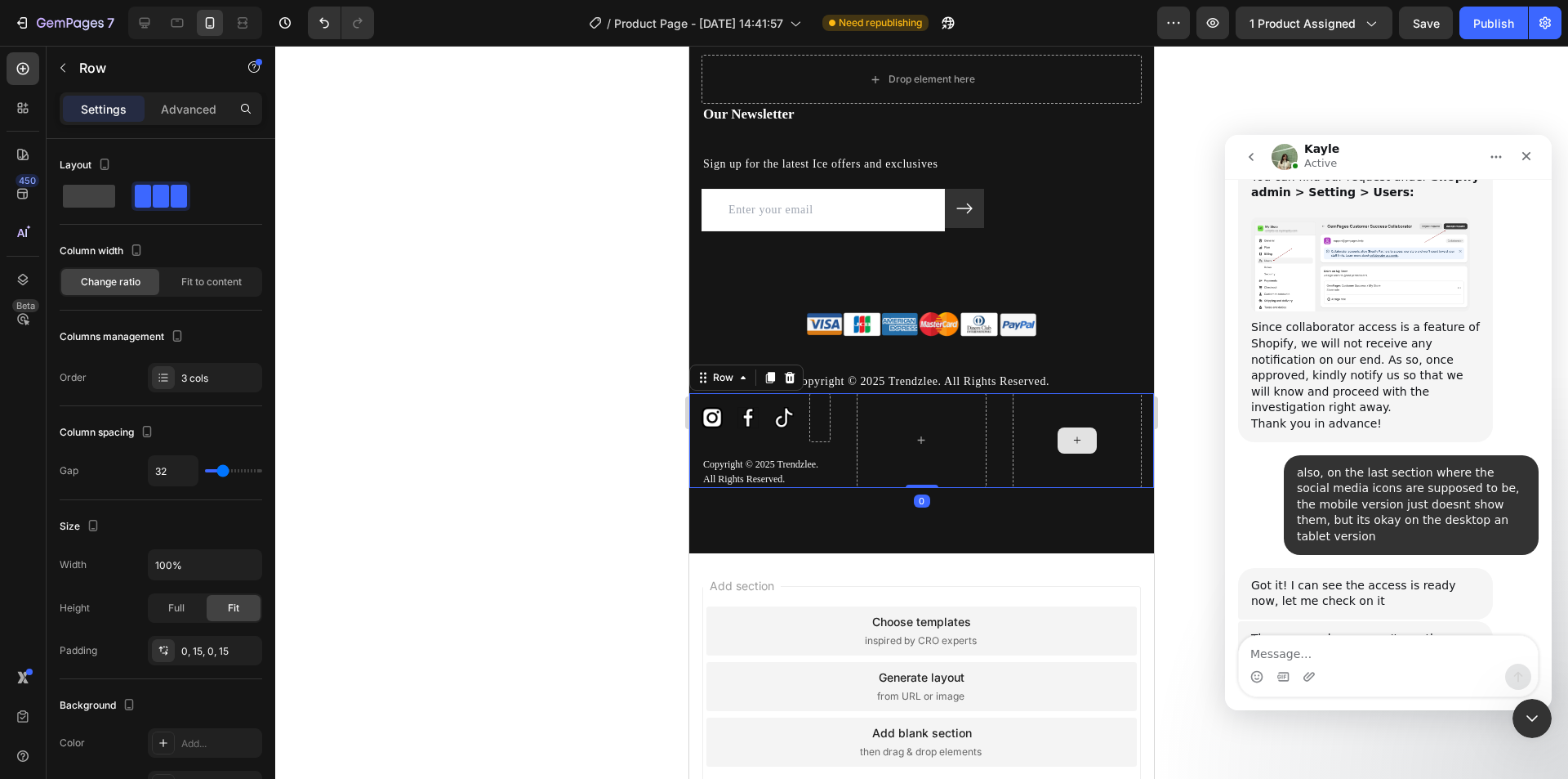
click at [1043, 458] on div at bounding box center [1077, 440] width 129 height 95
click at [100, 190] on span at bounding box center [89, 195] width 52 height 23
type input "0"
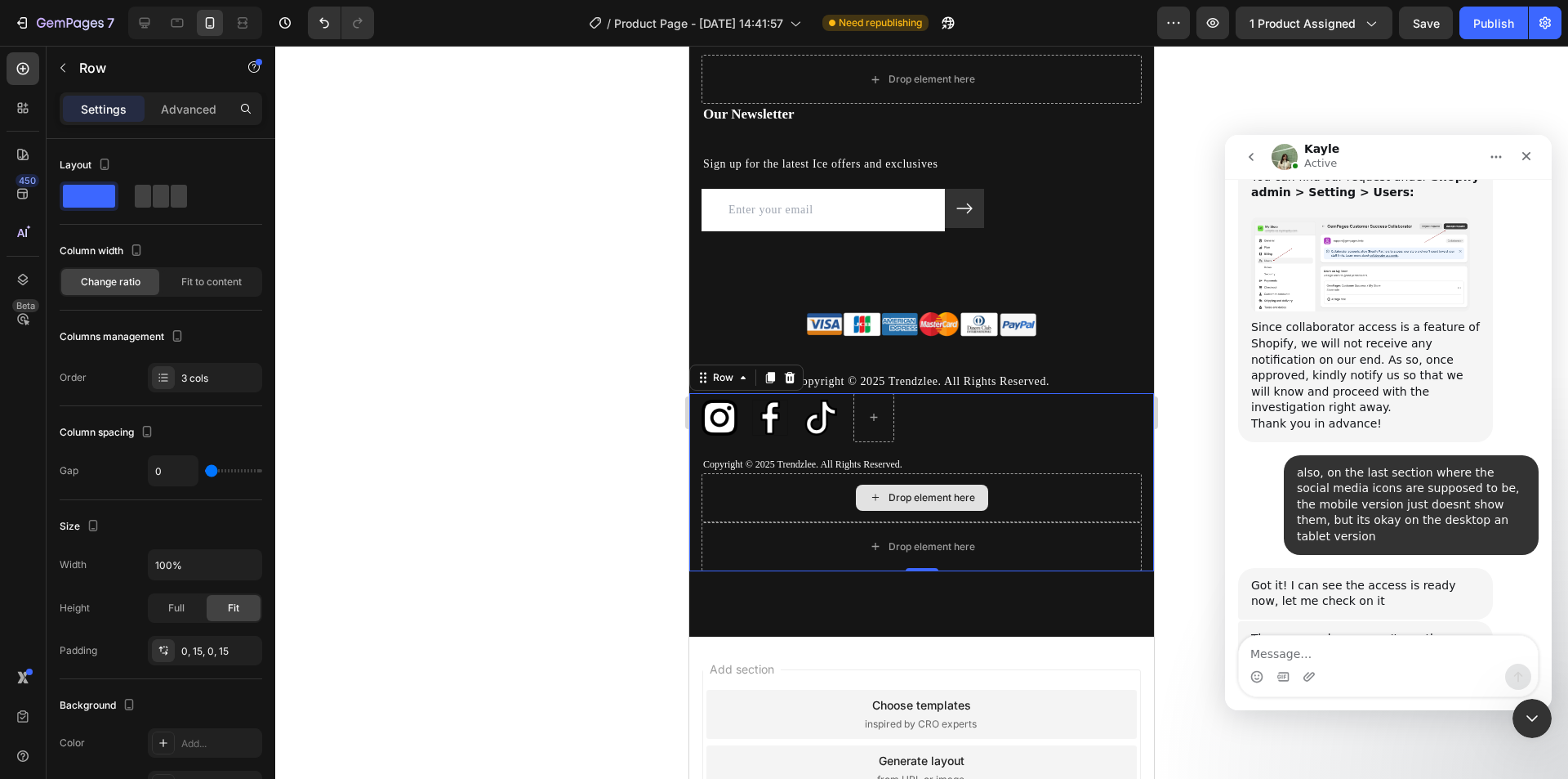
click at [1044, 498] on div "Drop element here" at bounding box center [921, 497] width 440 height 49
click at [1023, 558] on div "Drop element here" at bounding box center [921, 547] width 440 height 49
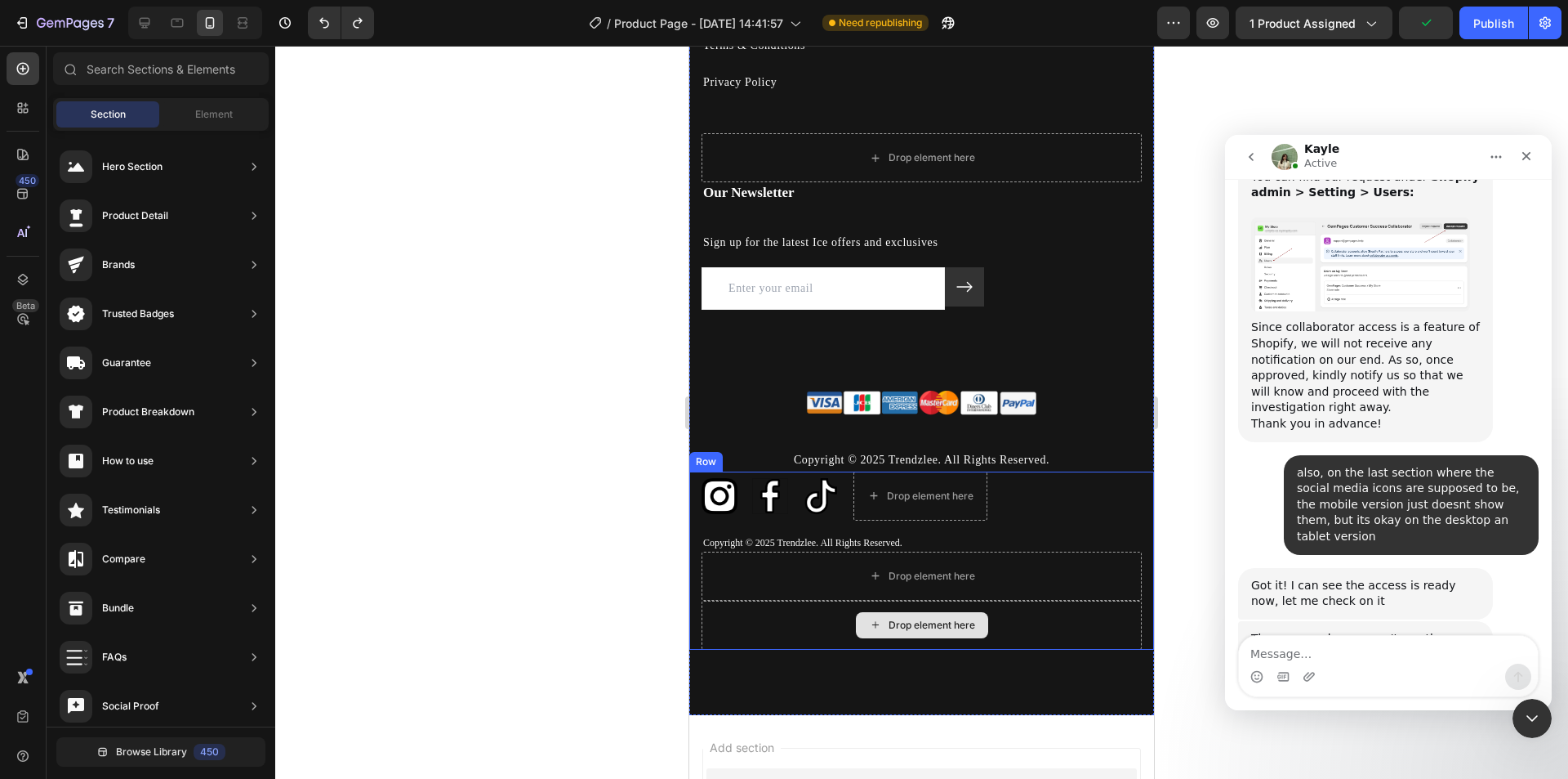
scroll to position [4440, 0]
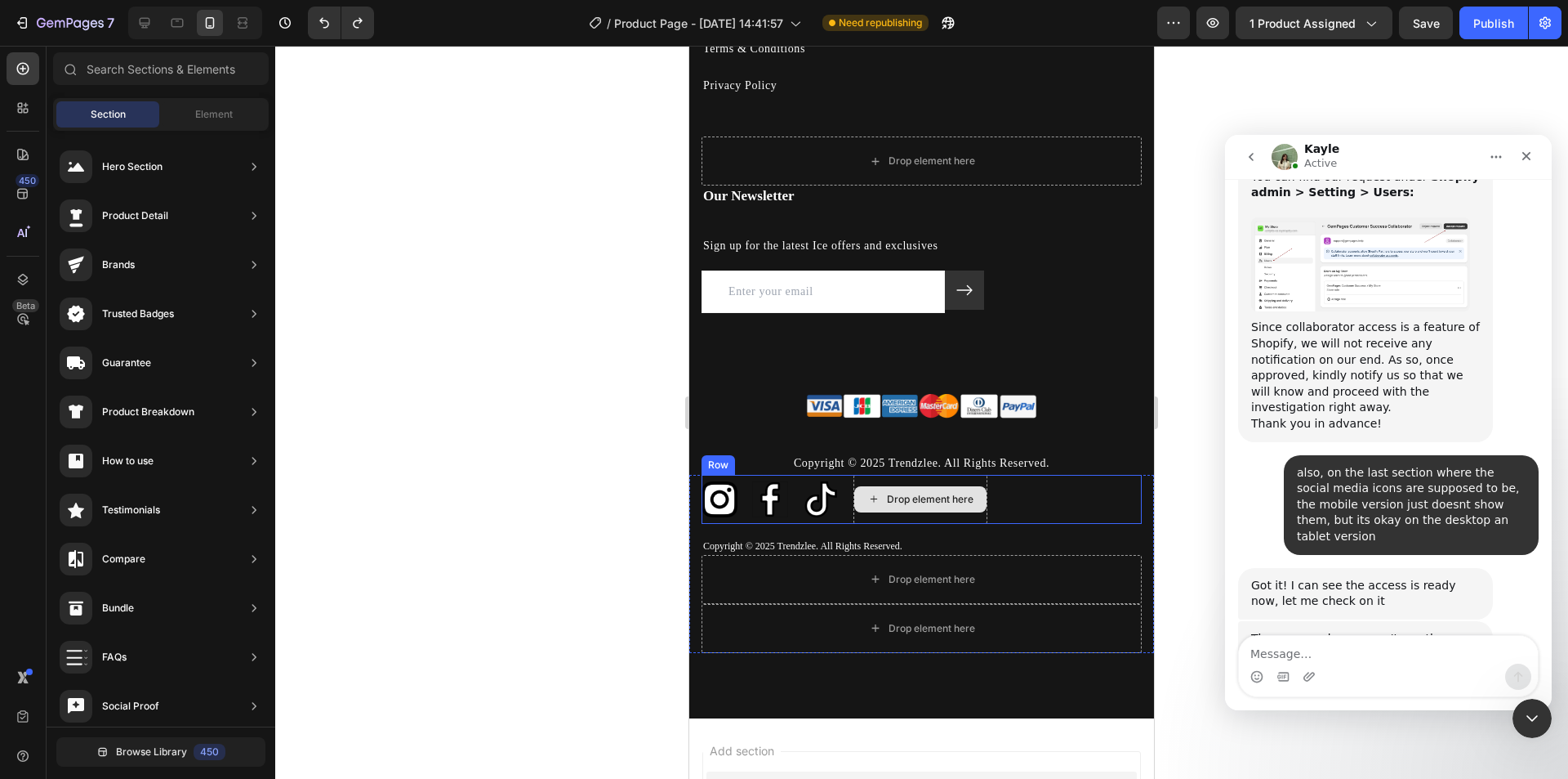
click at [965, 511] on div "Drop element here" at bounding box center [920, 499] width 132 height 26
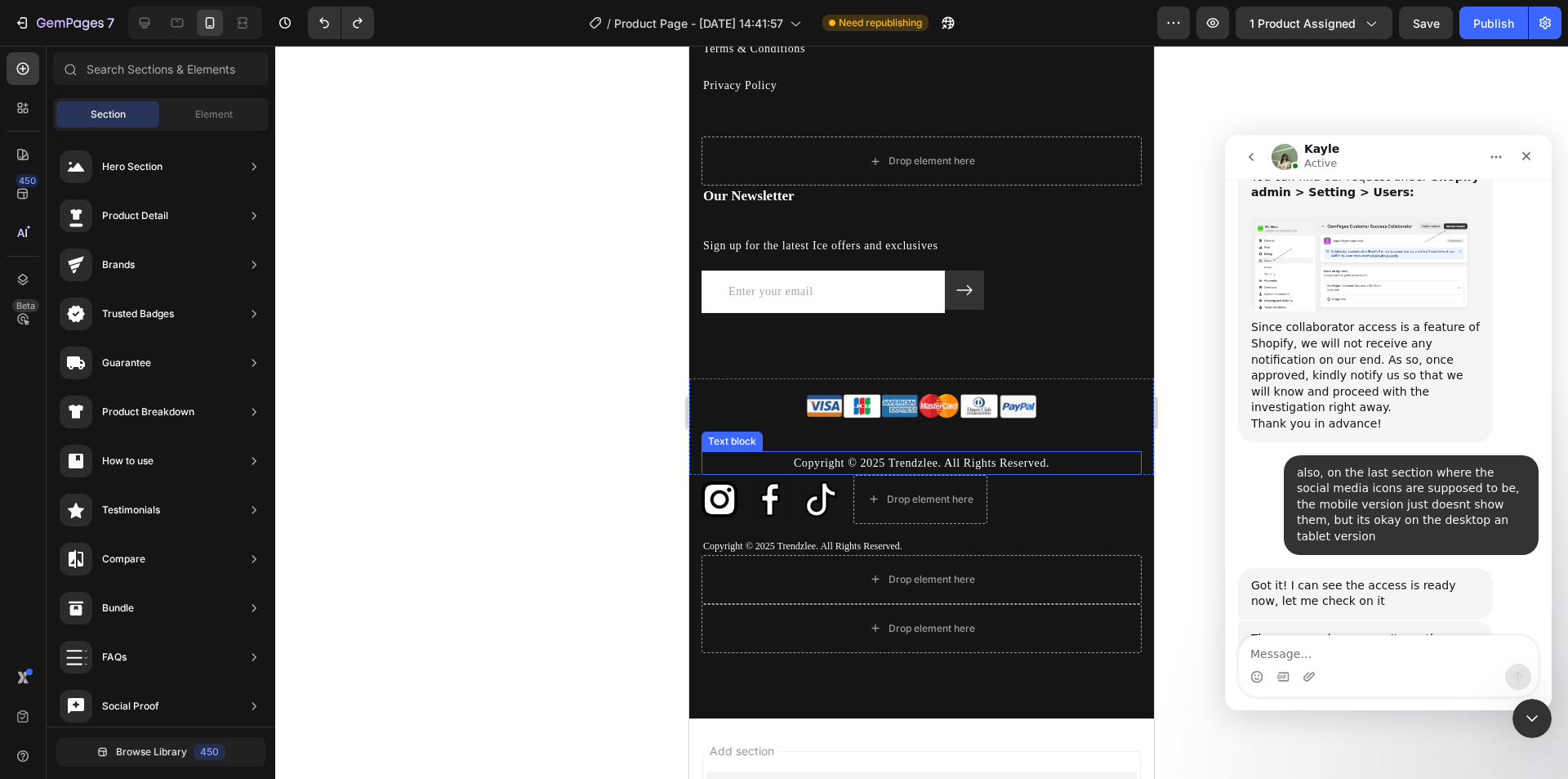
click at [719, 464] on div "Copyright © 2025 Trendzlee. All Rights Reserved." at bounding box center [921, 463] width 440 height 23
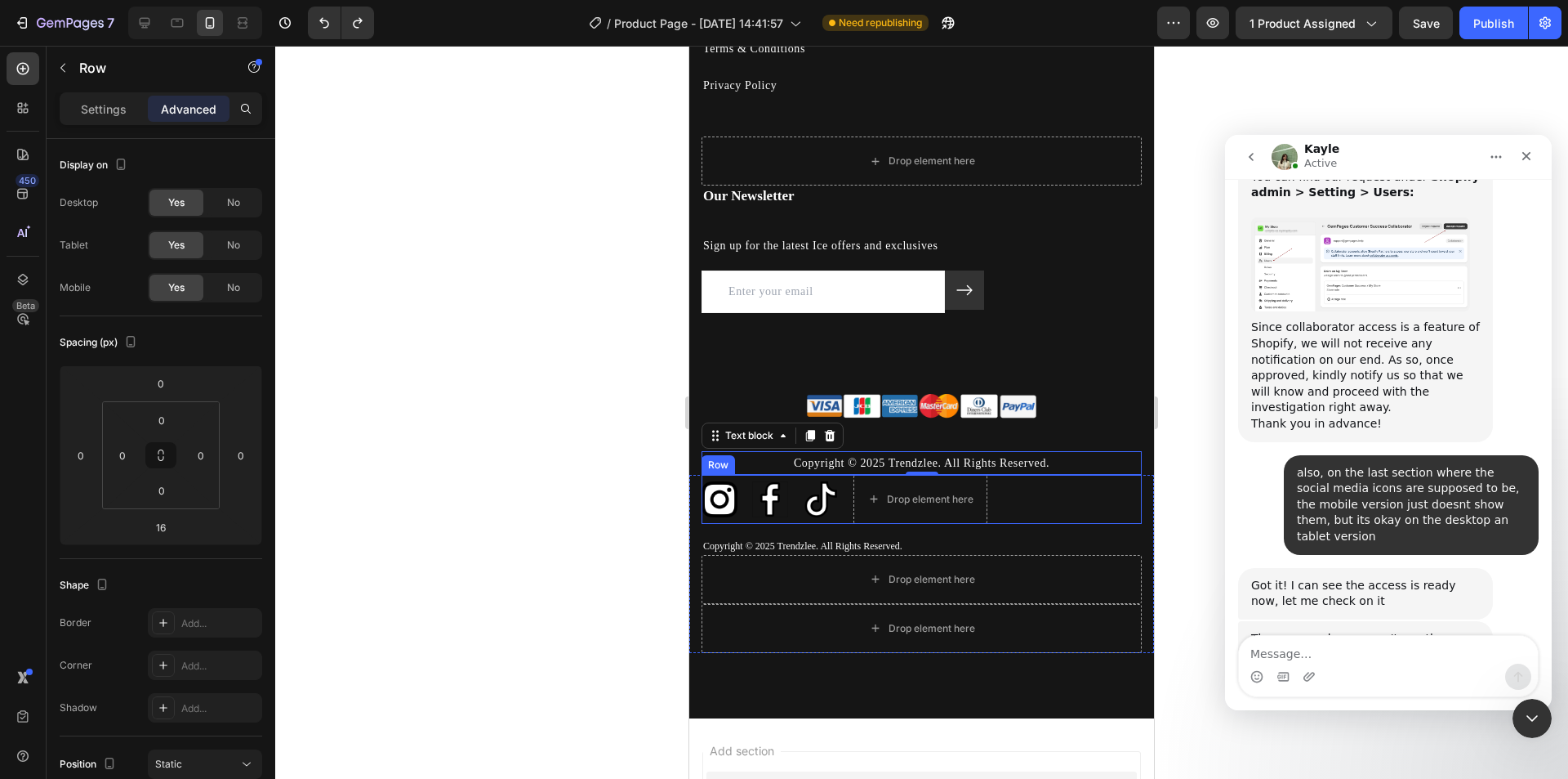
click at [1063, 512] on div "Image Image Image Drop element here Row" at bounding box center [921, 499] width 440 height 49
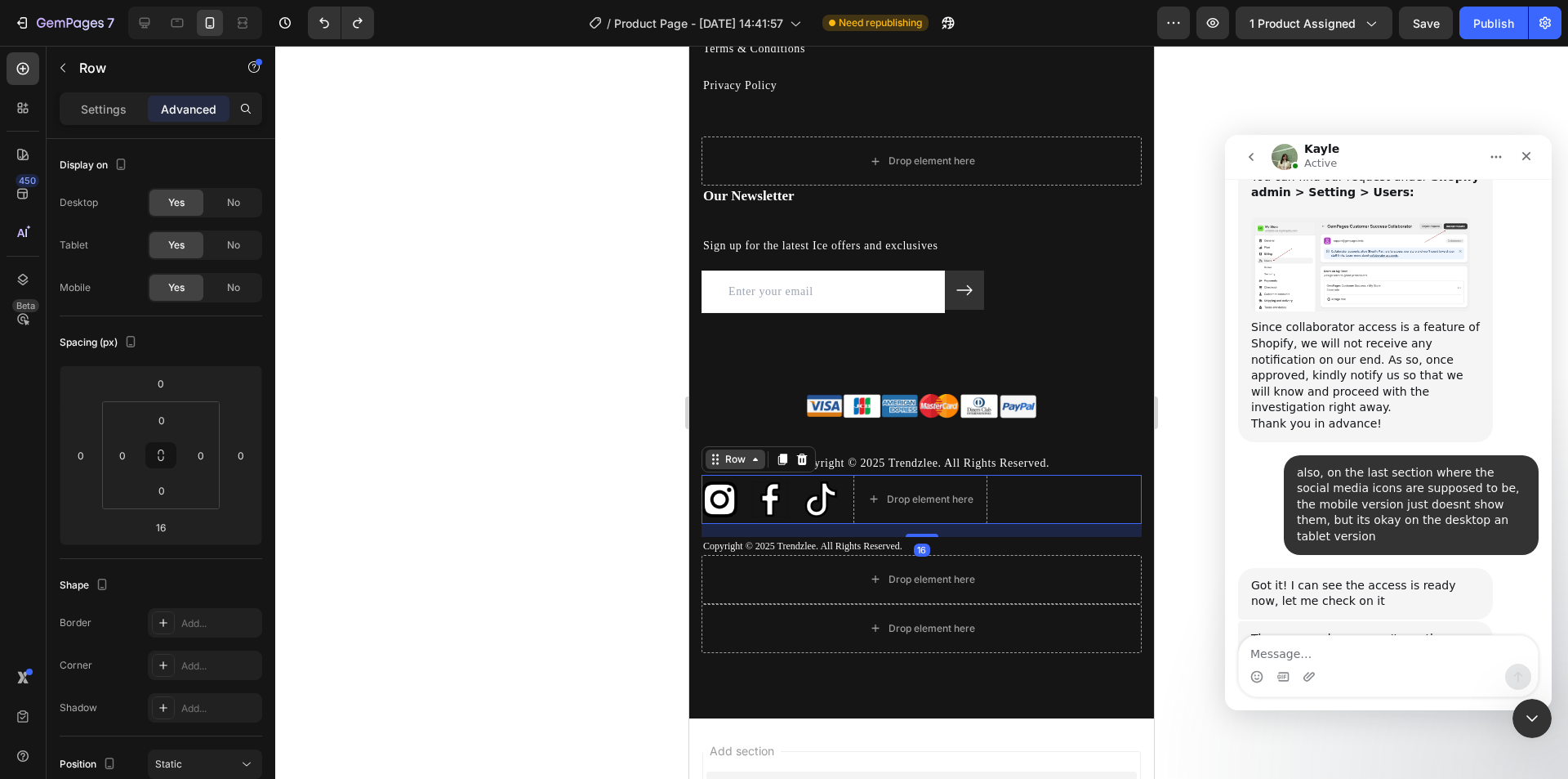
click at [750, 463] on icon at bounding box center [756, 460] width 13 height 13
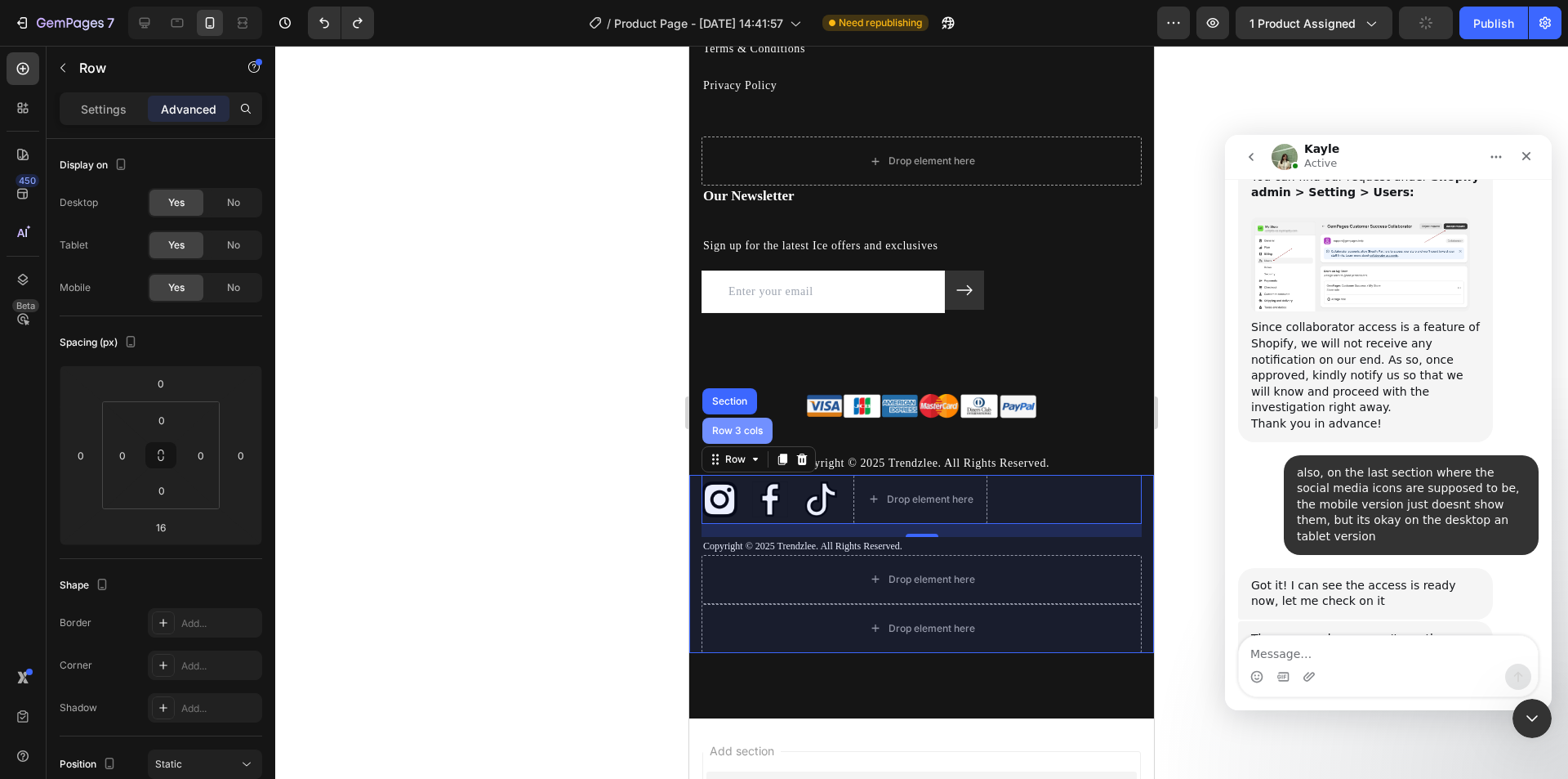
click at [750, 435] on div "Row 3 cols" at bounding box center [737, 430] width 70 height 26
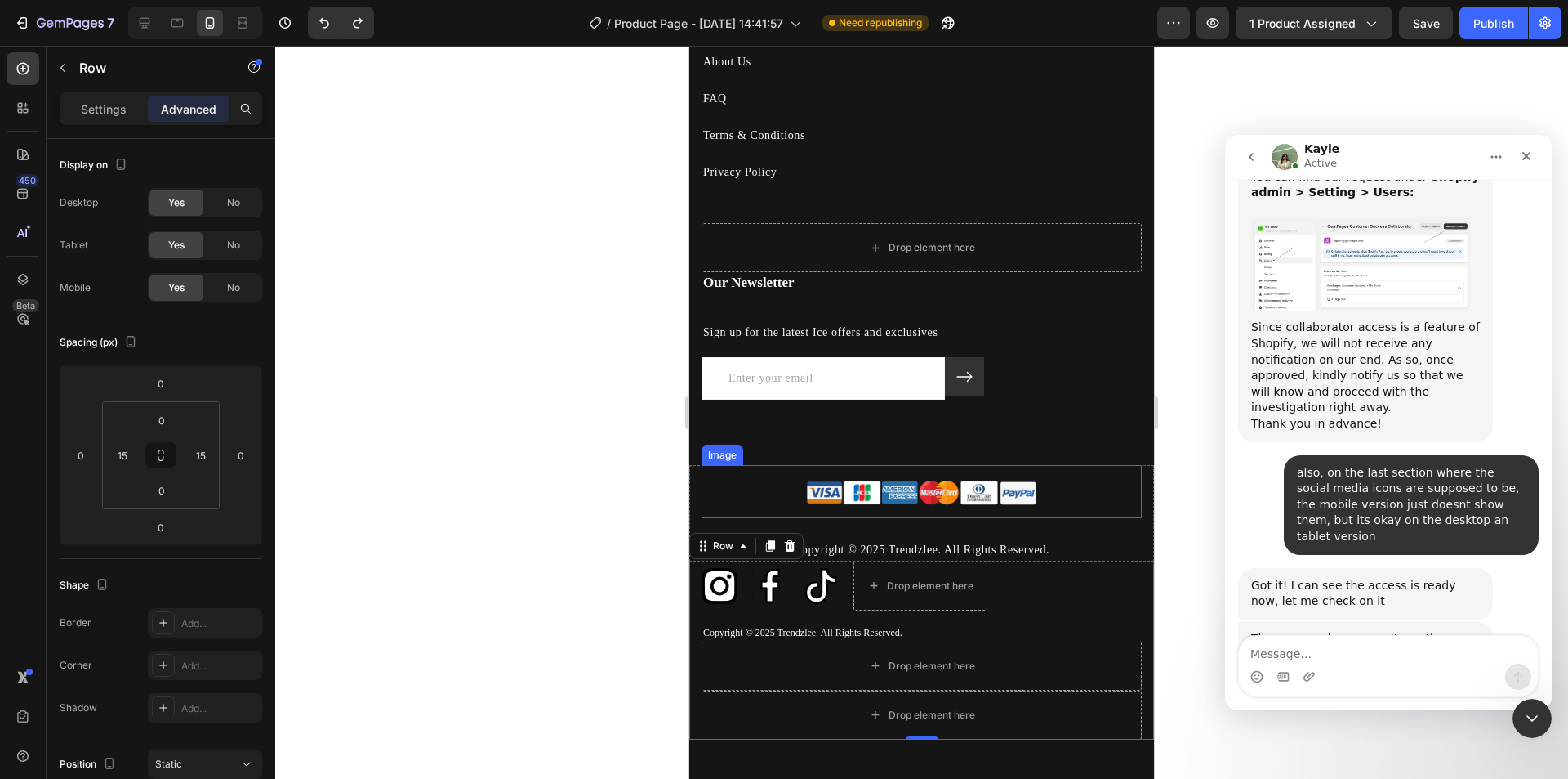
scroll to position [4359, 0]
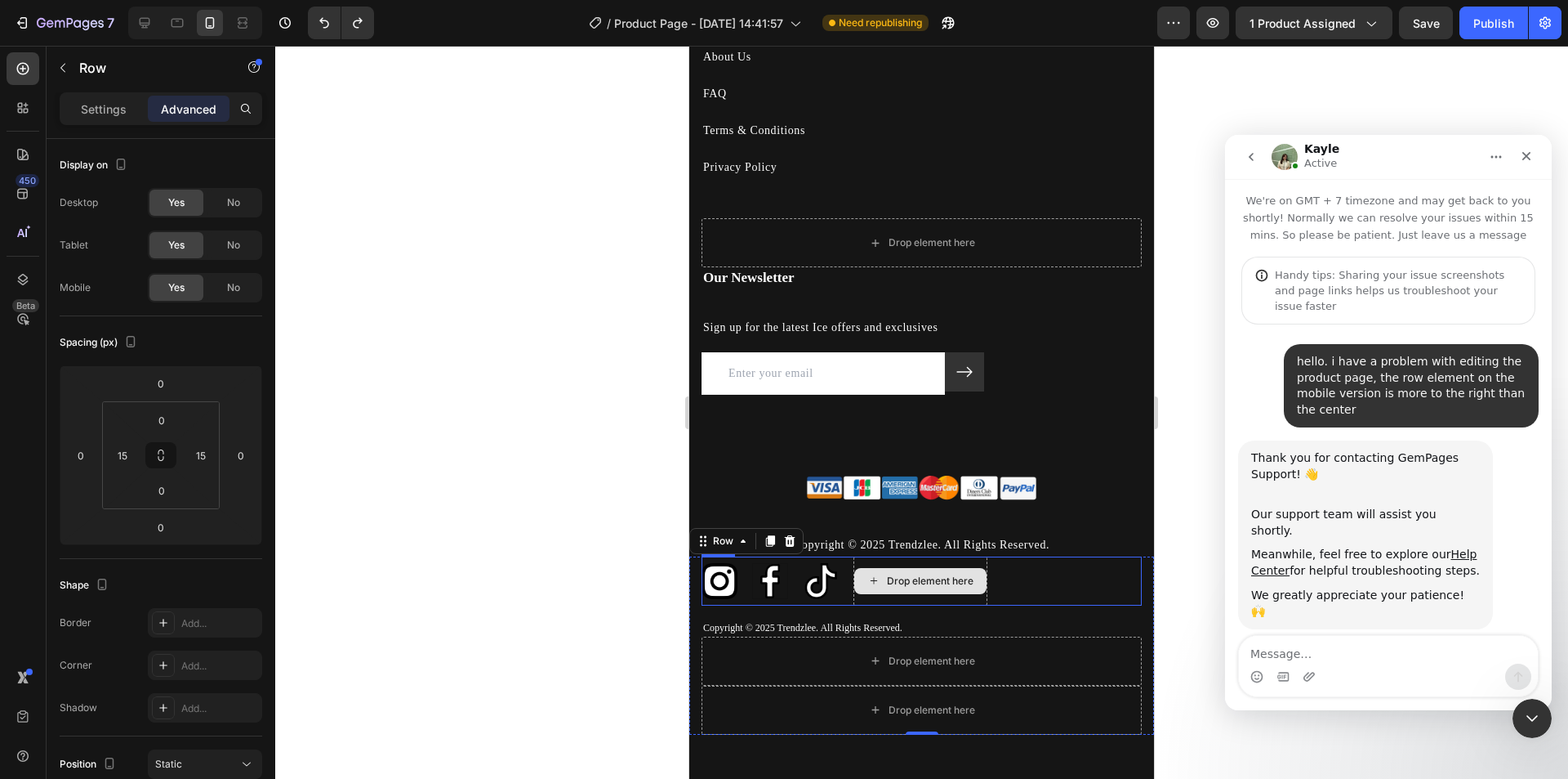
scroll to position [1829, 0]
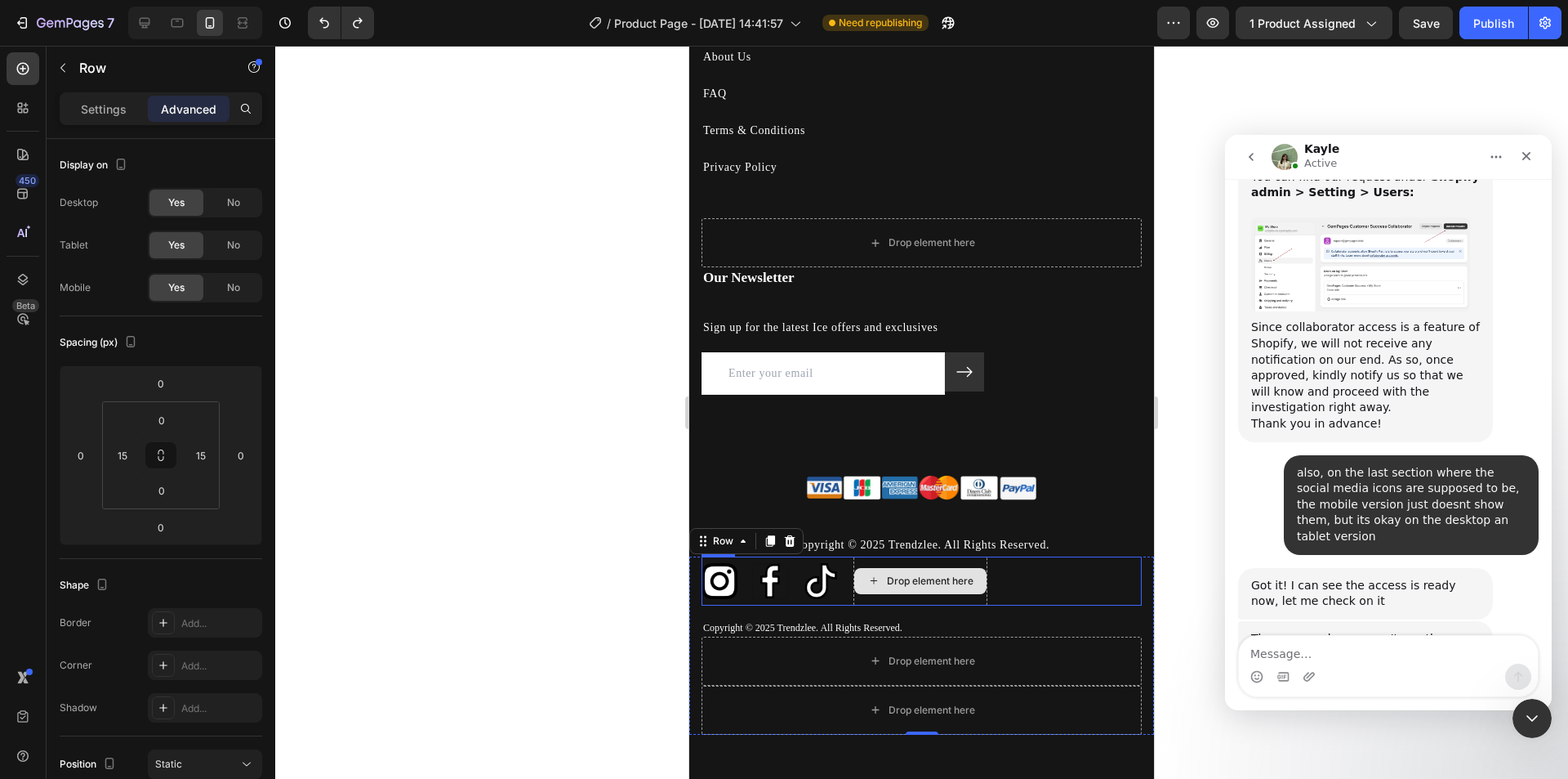
click at [1008, 594] on div "Image Image Image Drop element here Row" at bounding box center [921, 581] width 440 height 49
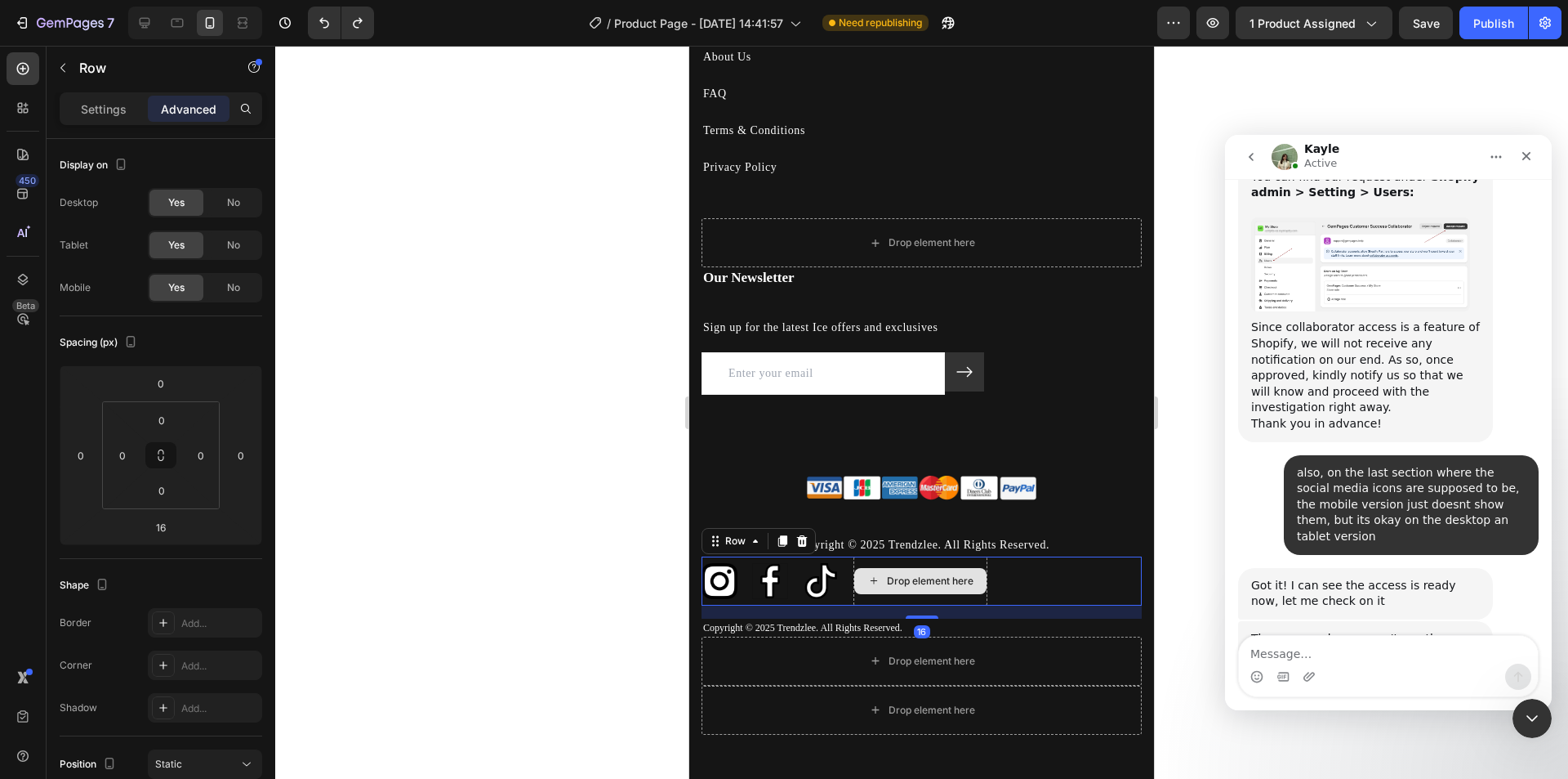
click at [884, 579] on div "Drop element here" at bounding box center [920, 580] width 132 height 26
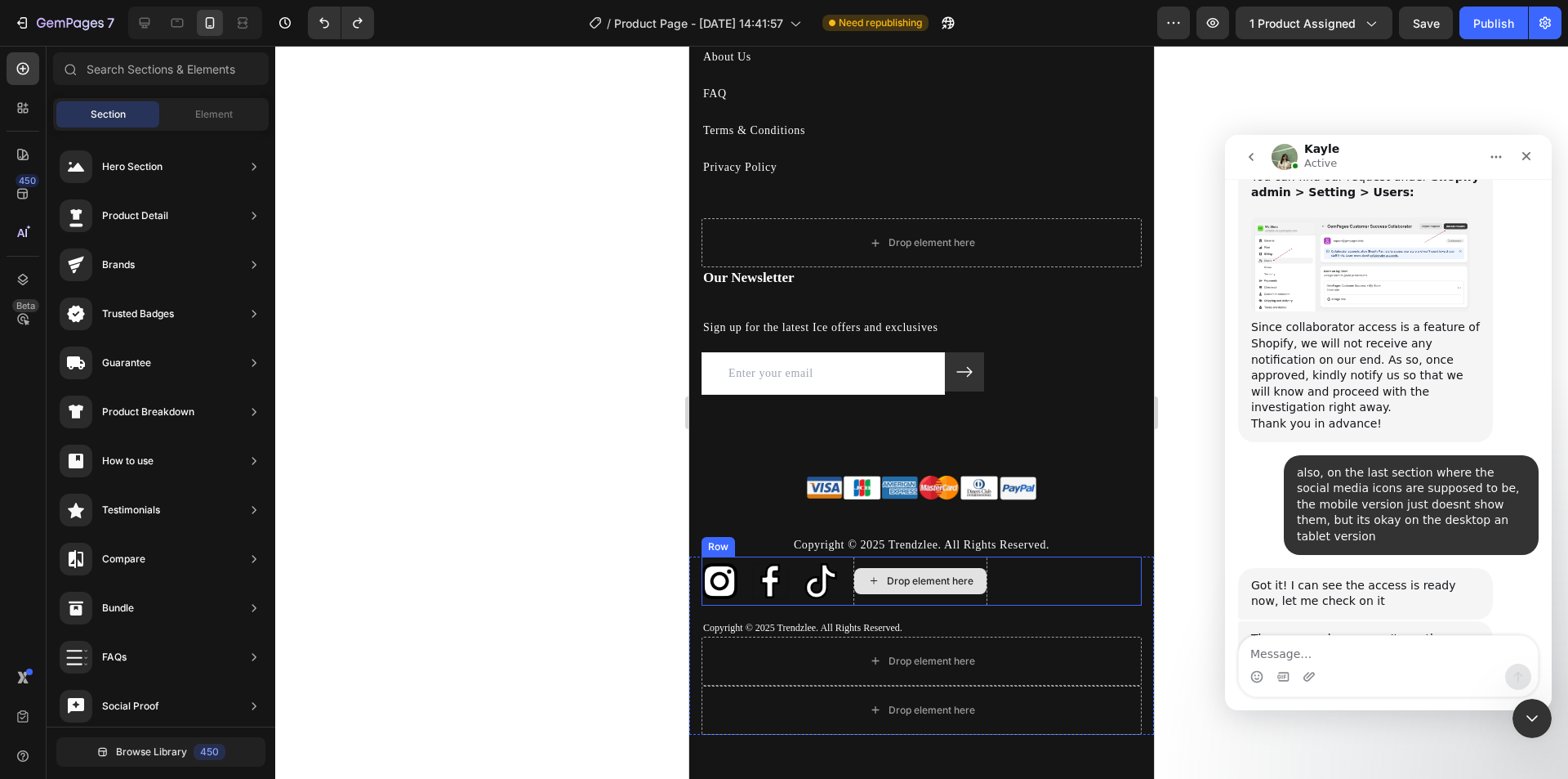
click at [961, 585] on div "Drop element here" at bounding box center [929, 581] width 86 height 13
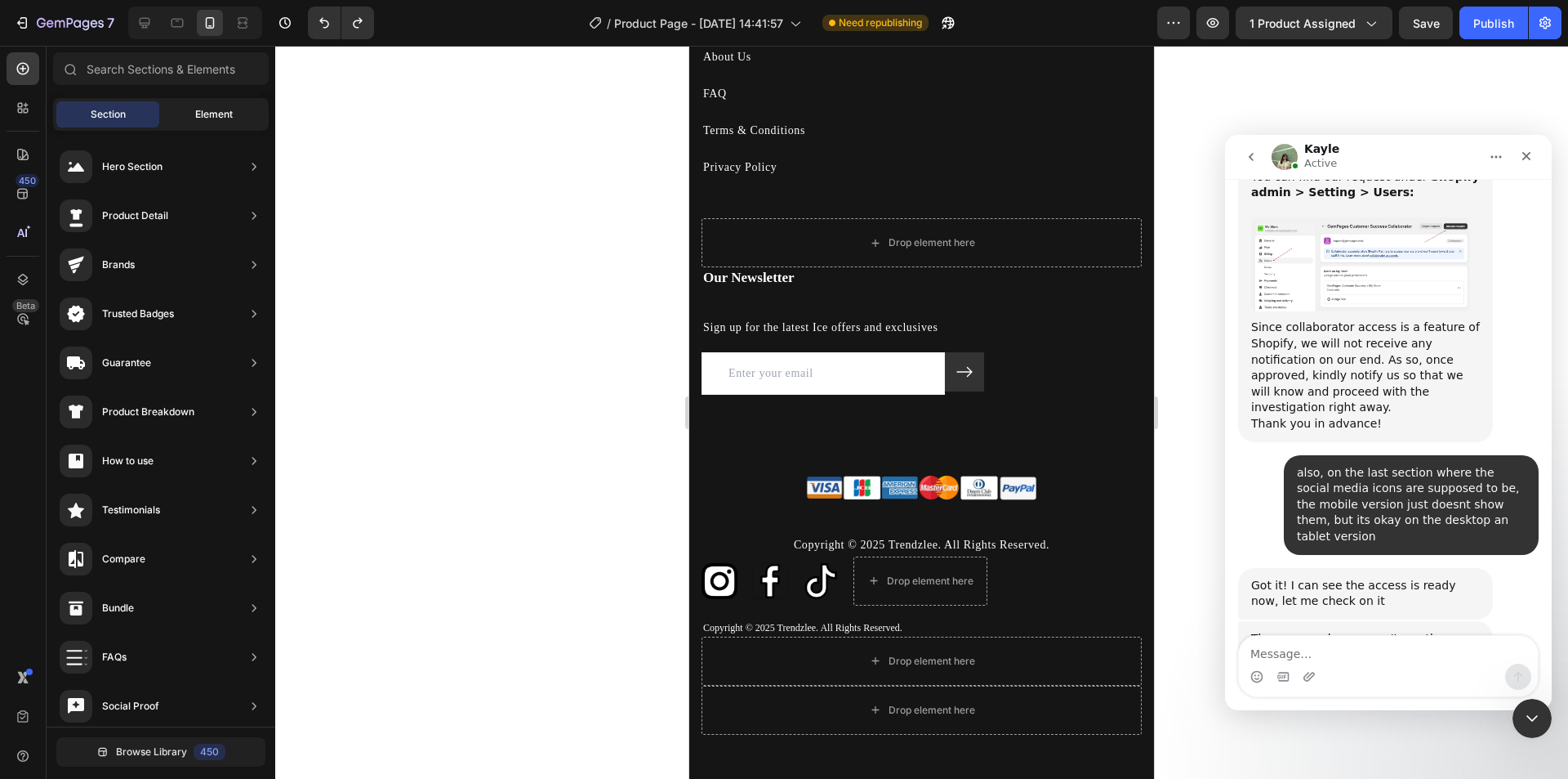
click at [207, 117] on span "Element" at bounding box center [214, 115] width 38 height 15
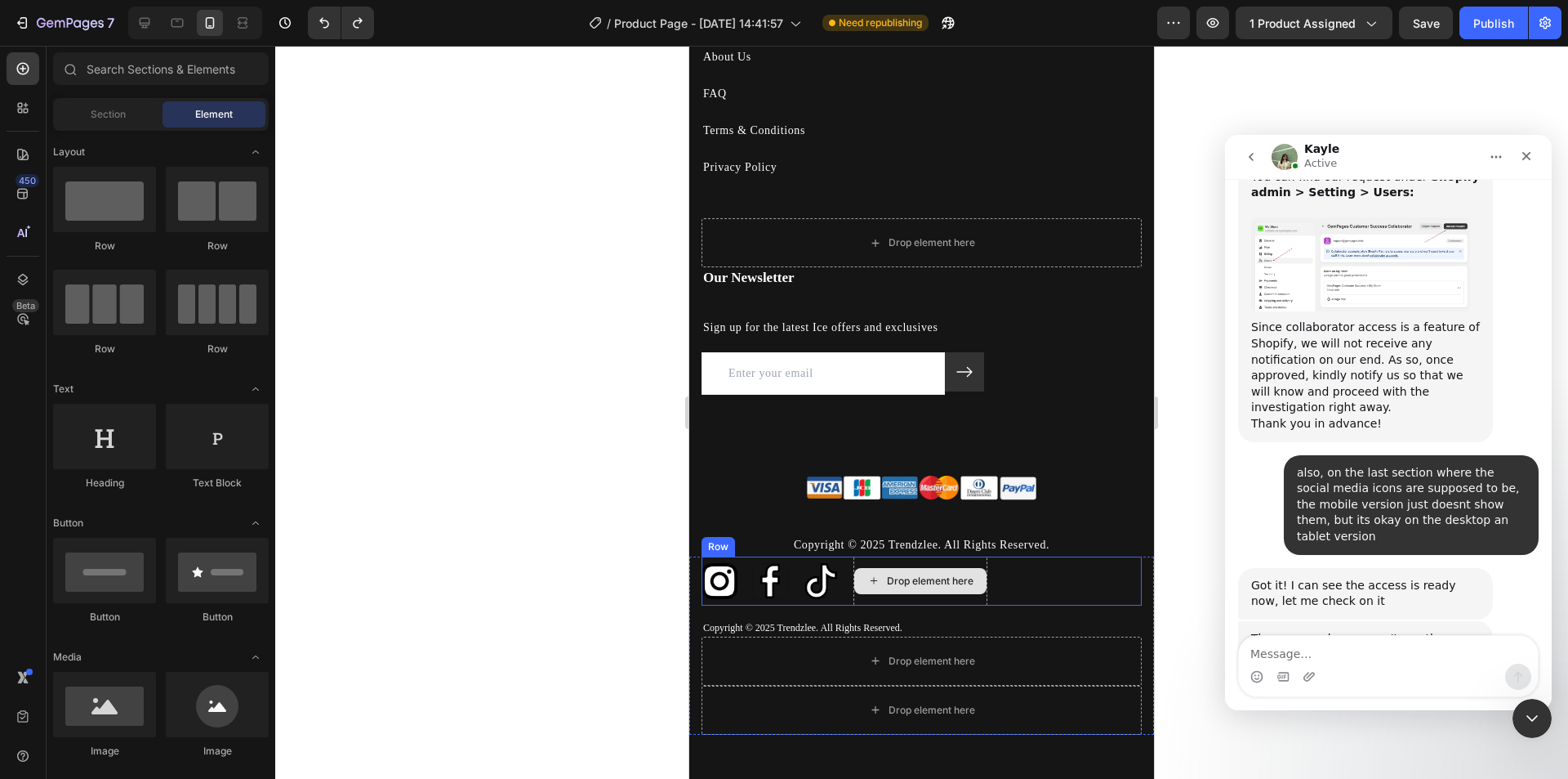
click at [910, 585] on div "Drop element here" at bounding box center [929, 581] width 86 height 13
click at [966, 583] on div "Drop element here" at bounding box center [929, 581] width 86 height 13
click at [1026, 578] on div "Image Image Image Drop element here Row" at bounding box center [921, 581] width 440 height 49
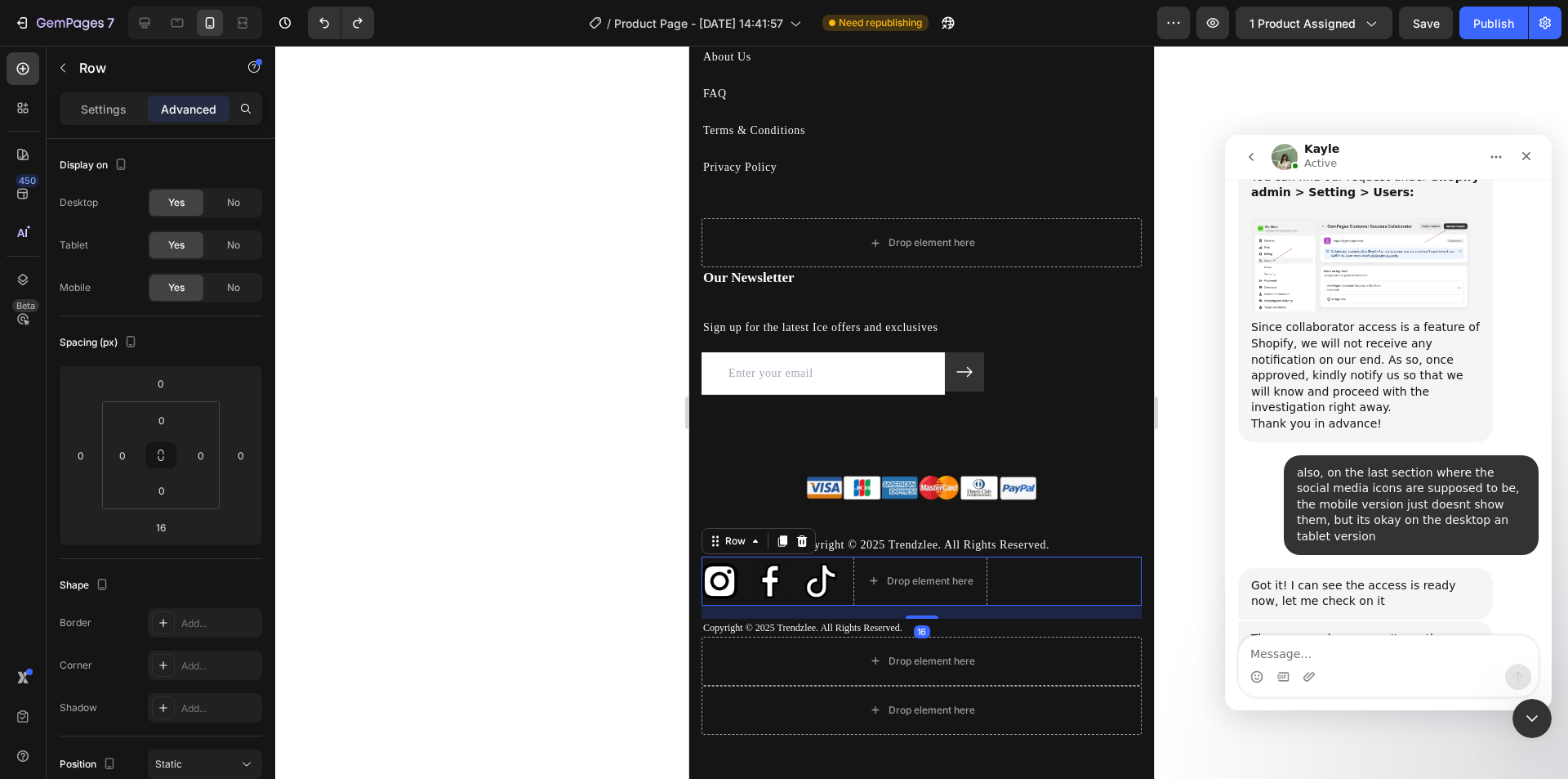
click at [1048, 584] on div "Image Image Image Drop element here Row 16" at bounding box center [921, 581] width 440 height 49
click at [110, 104] on p "Settings" at bounding box center [103, 109] width 46 height 17
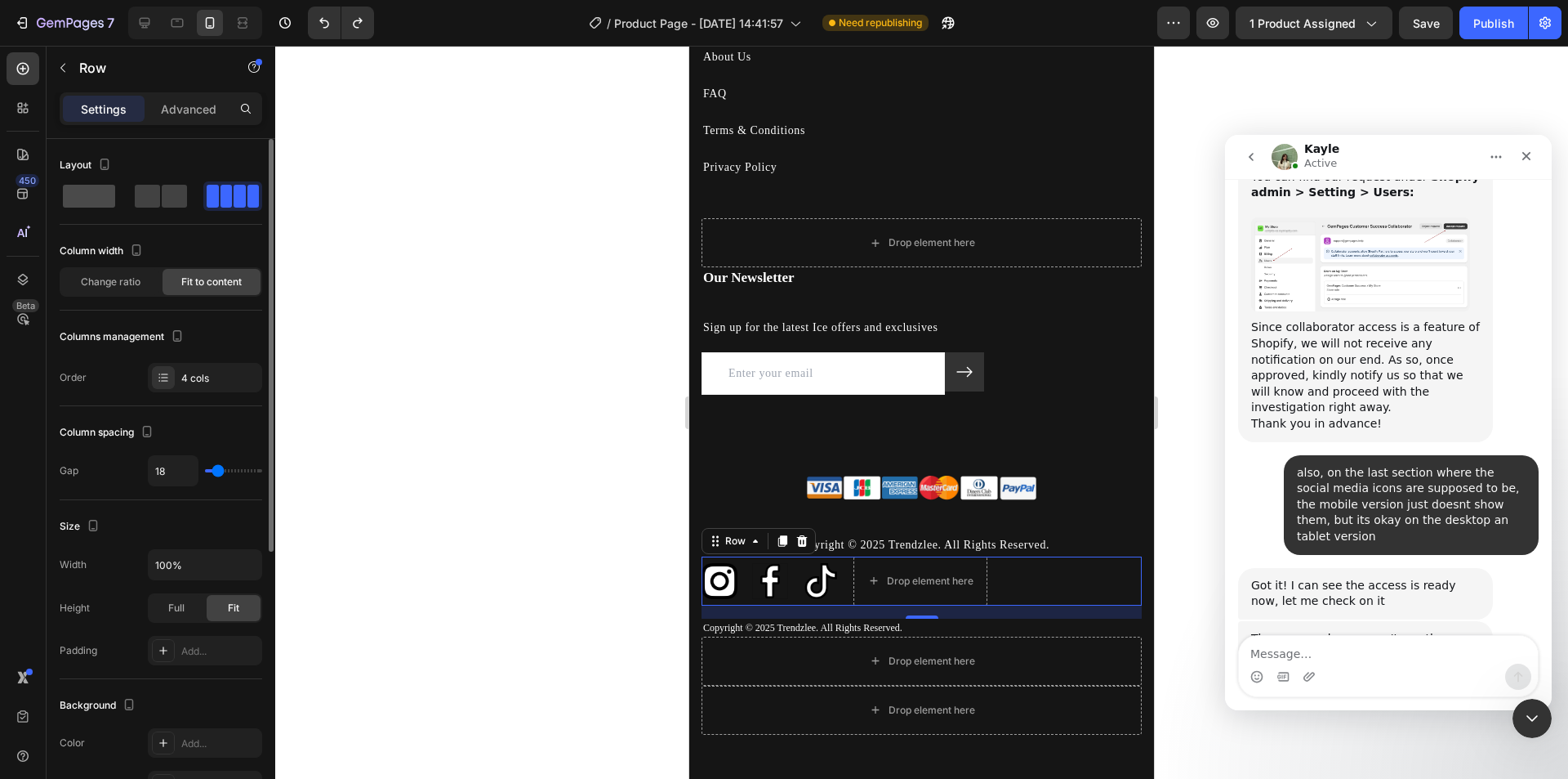
click at [162, 200] on span at bounding box center [174, 195] width 25 height 23
type input "0"
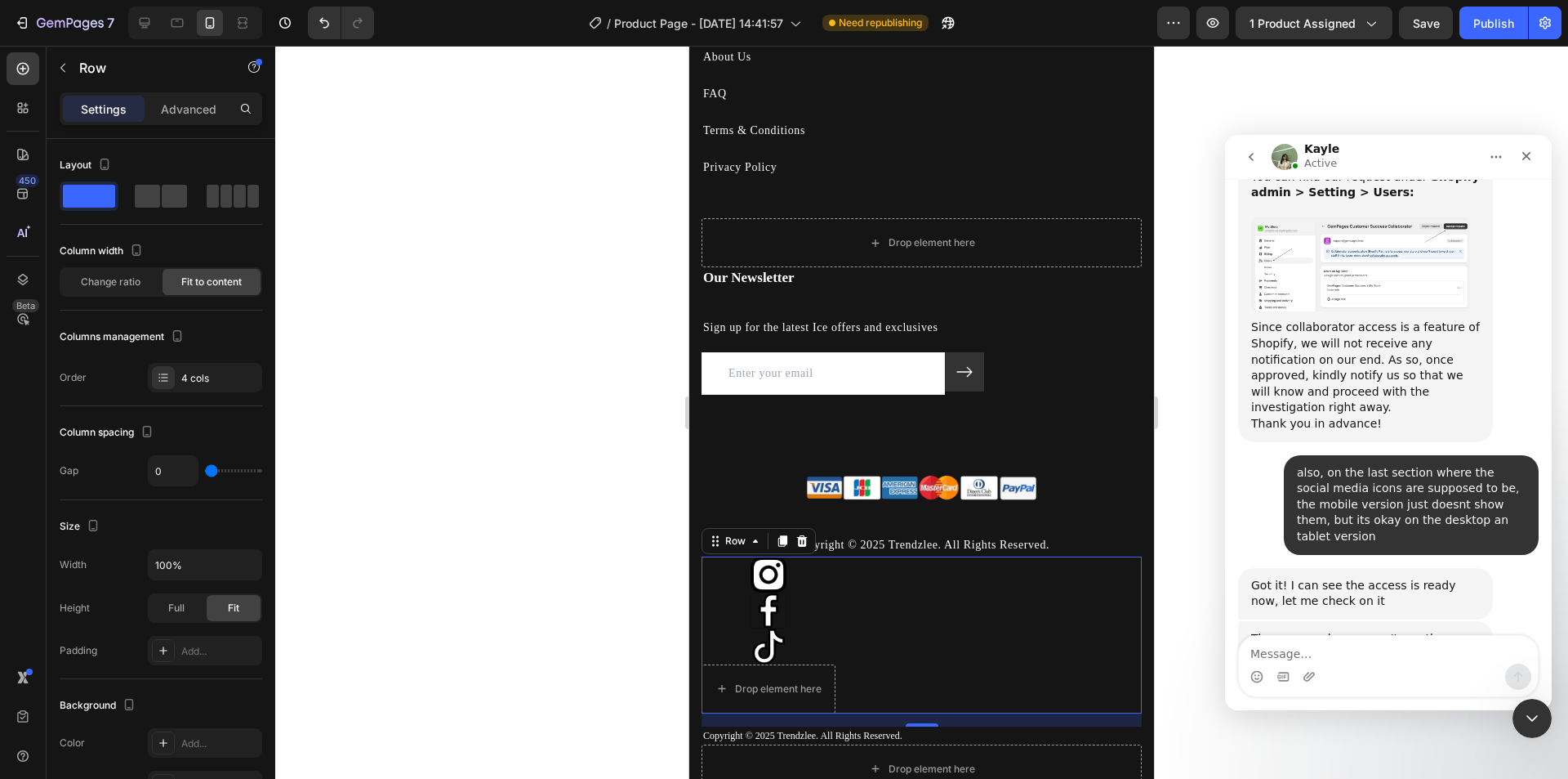
click at [839, 672] on div "Image Image Image Drop element here Row 16" at bounding box center [921, 635] width 440 height 157
click at [825, 668] on div "Drop element here" at bounding box center [768, 688] width 134 height 49
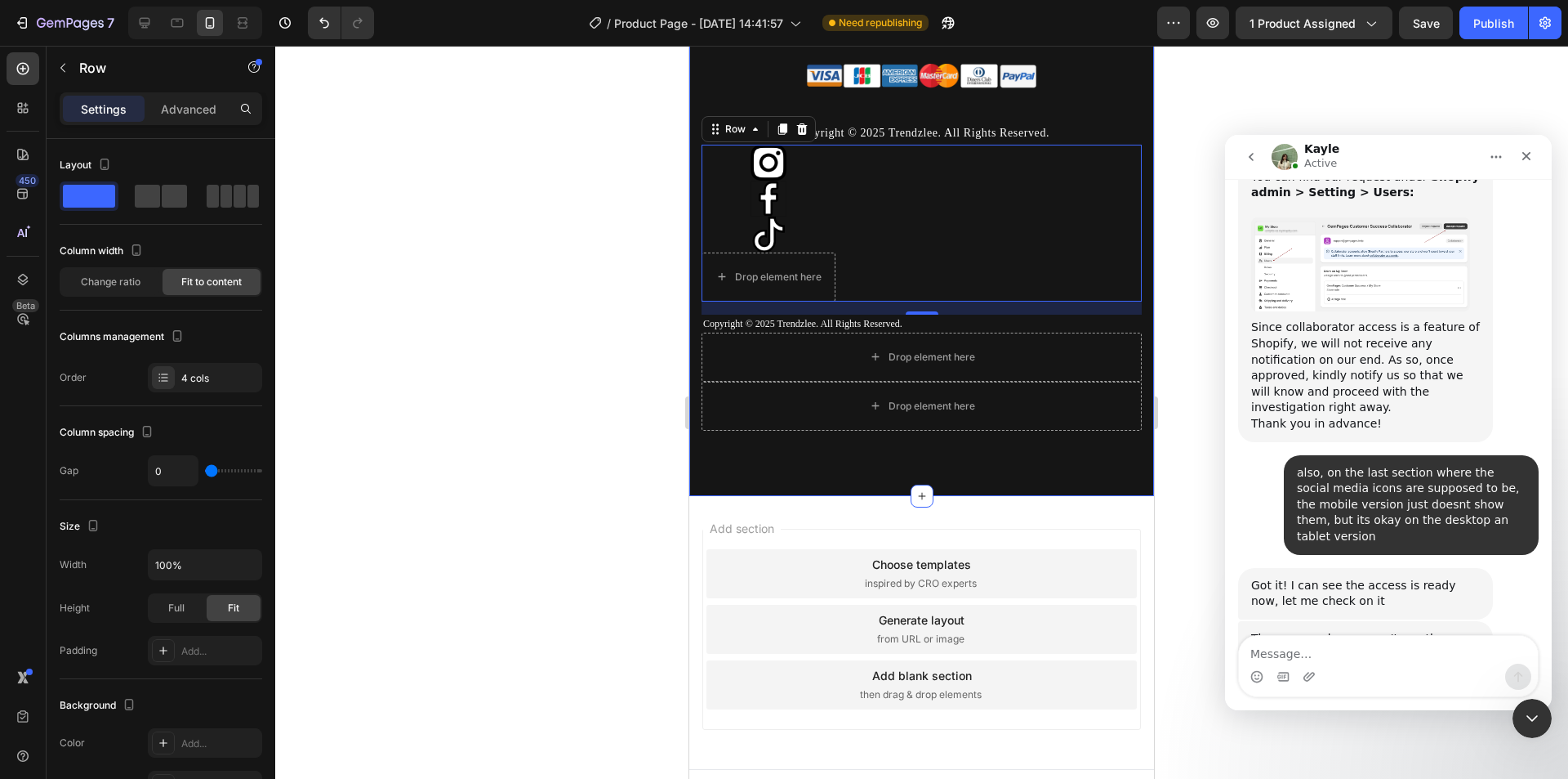
scroll to position [4795, 0]
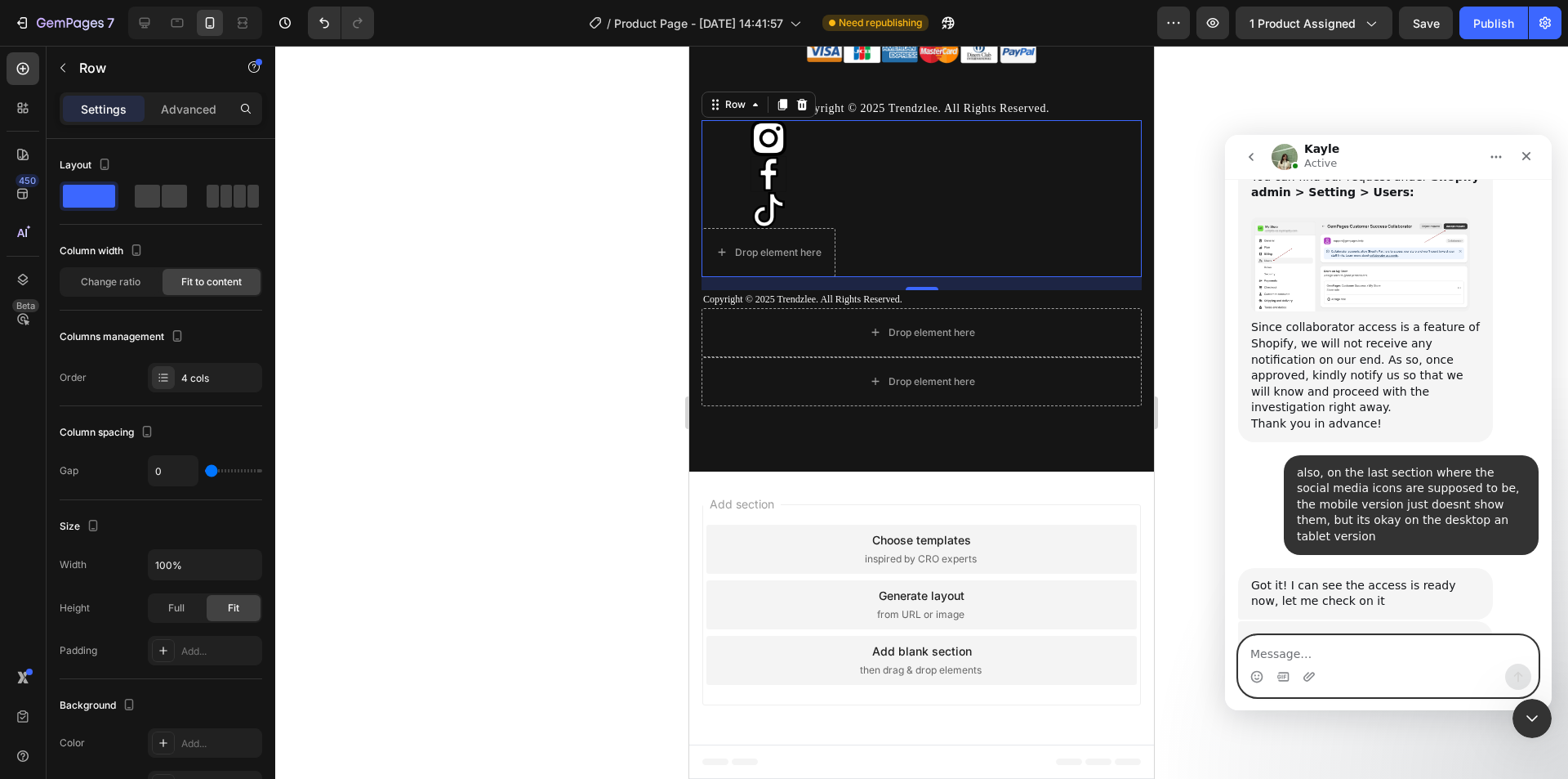
click at [1406, 662] on textarea "Message…" at bounding box center [1388, 649] width 299 height 28
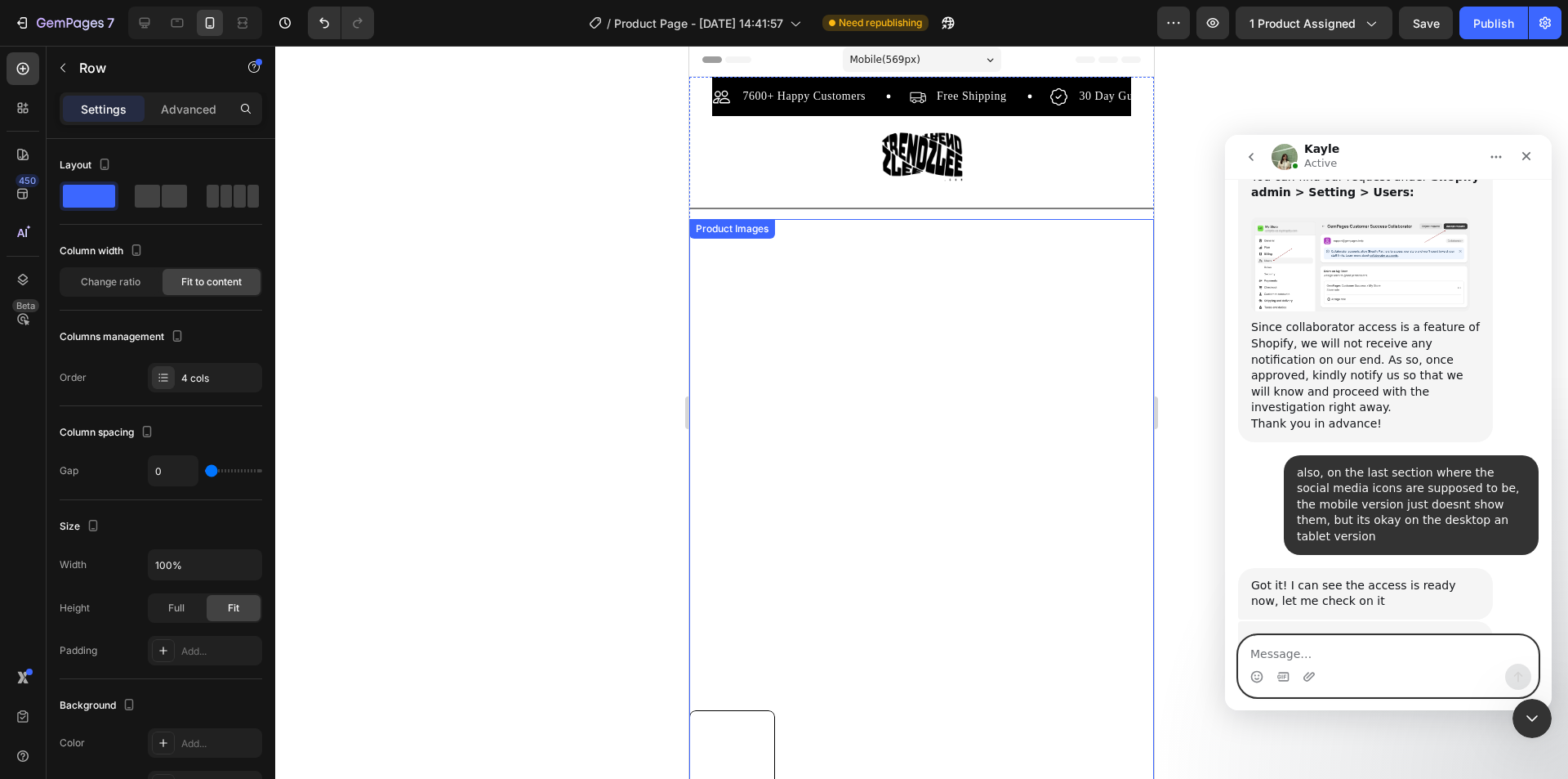
scroll to position [0, 0]
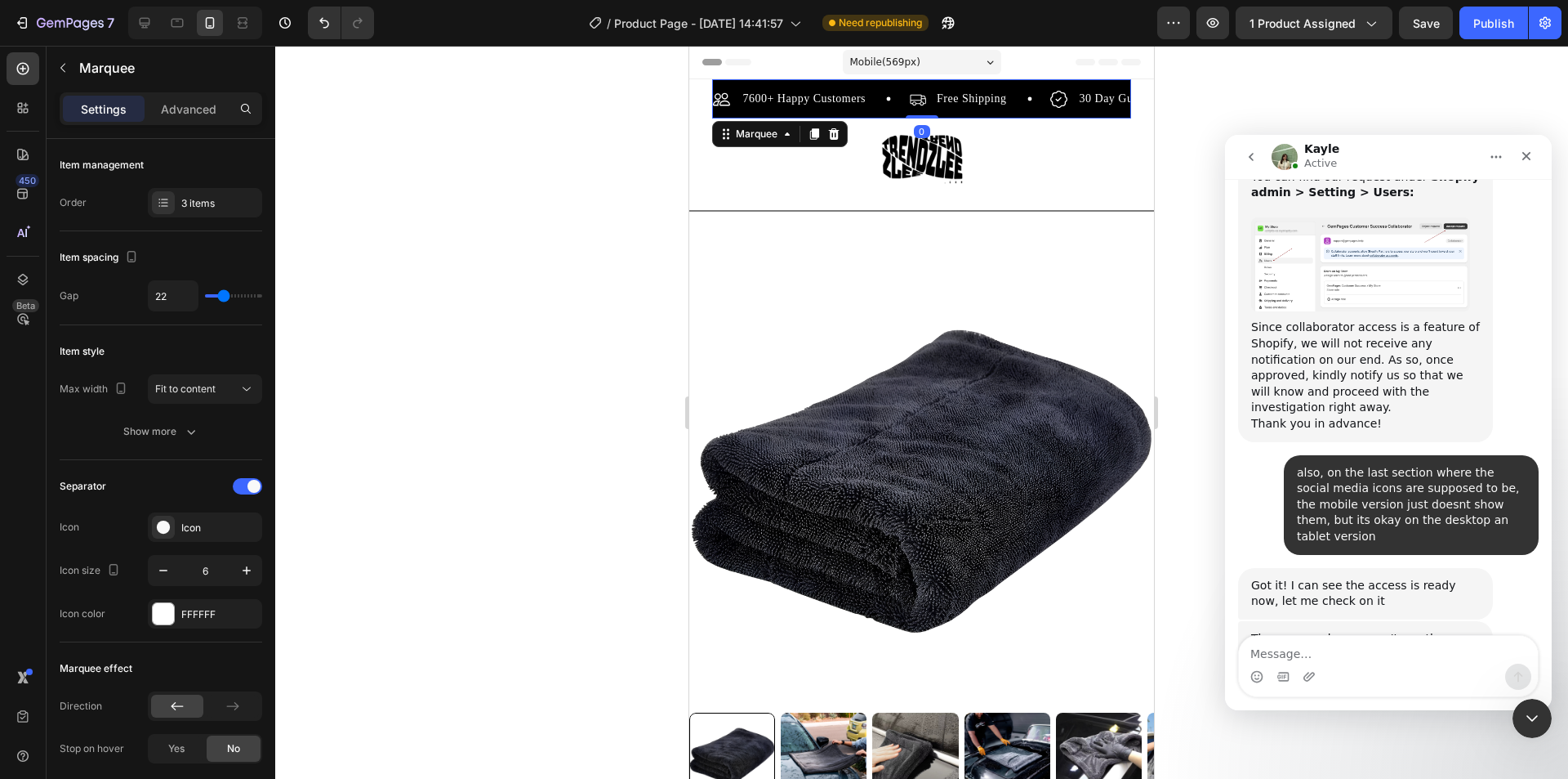
click at [878, 101] on div "7600+ Happy Customers Item List" at bounding box center [811, 98] width 196 height 19
click at [781, 139] on icon at bounding box center [788, 134] width 13 height 13
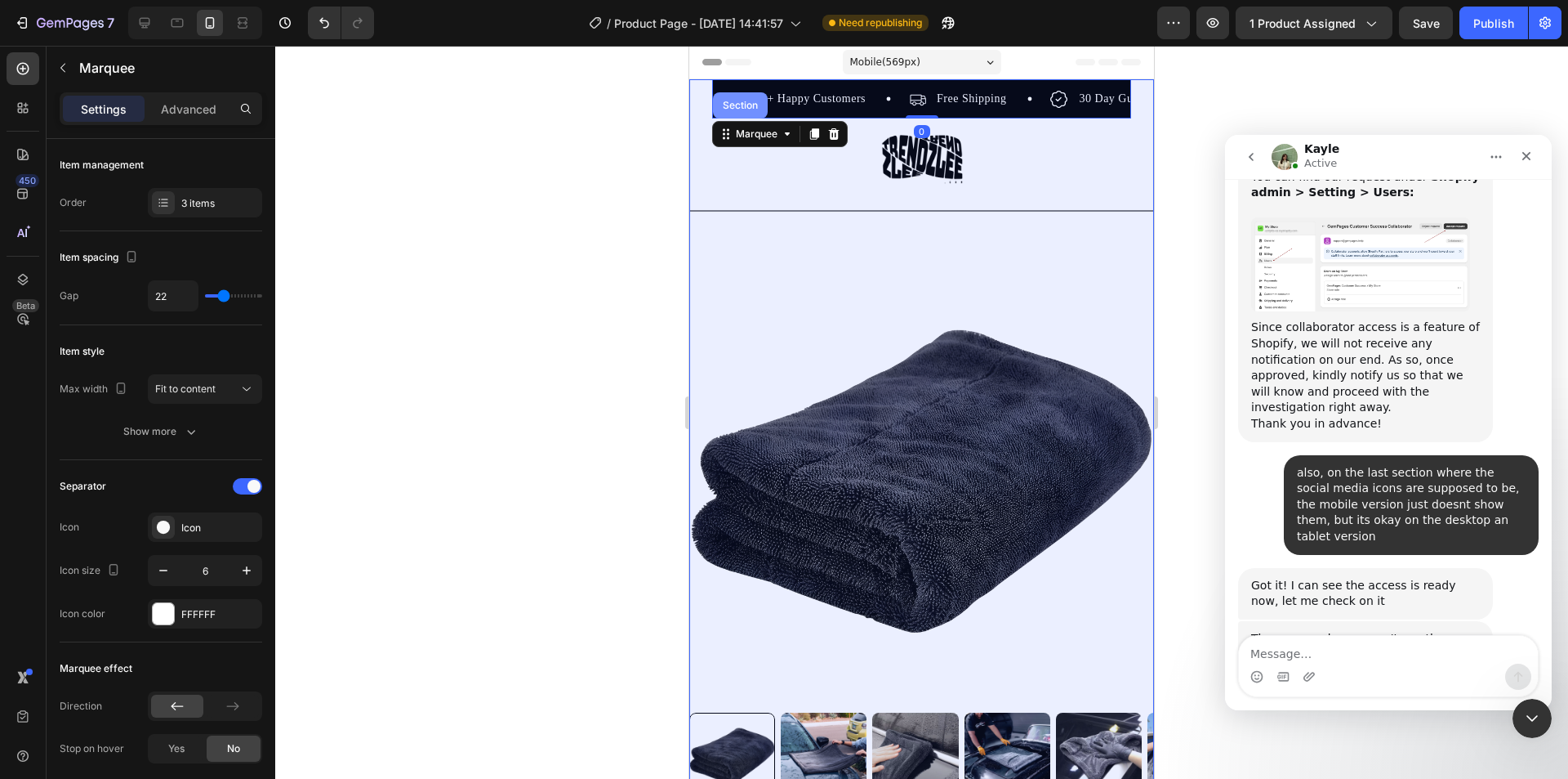
click at [743, 103] on div "Section" at bounding box center [741, 106] width 42 height 10
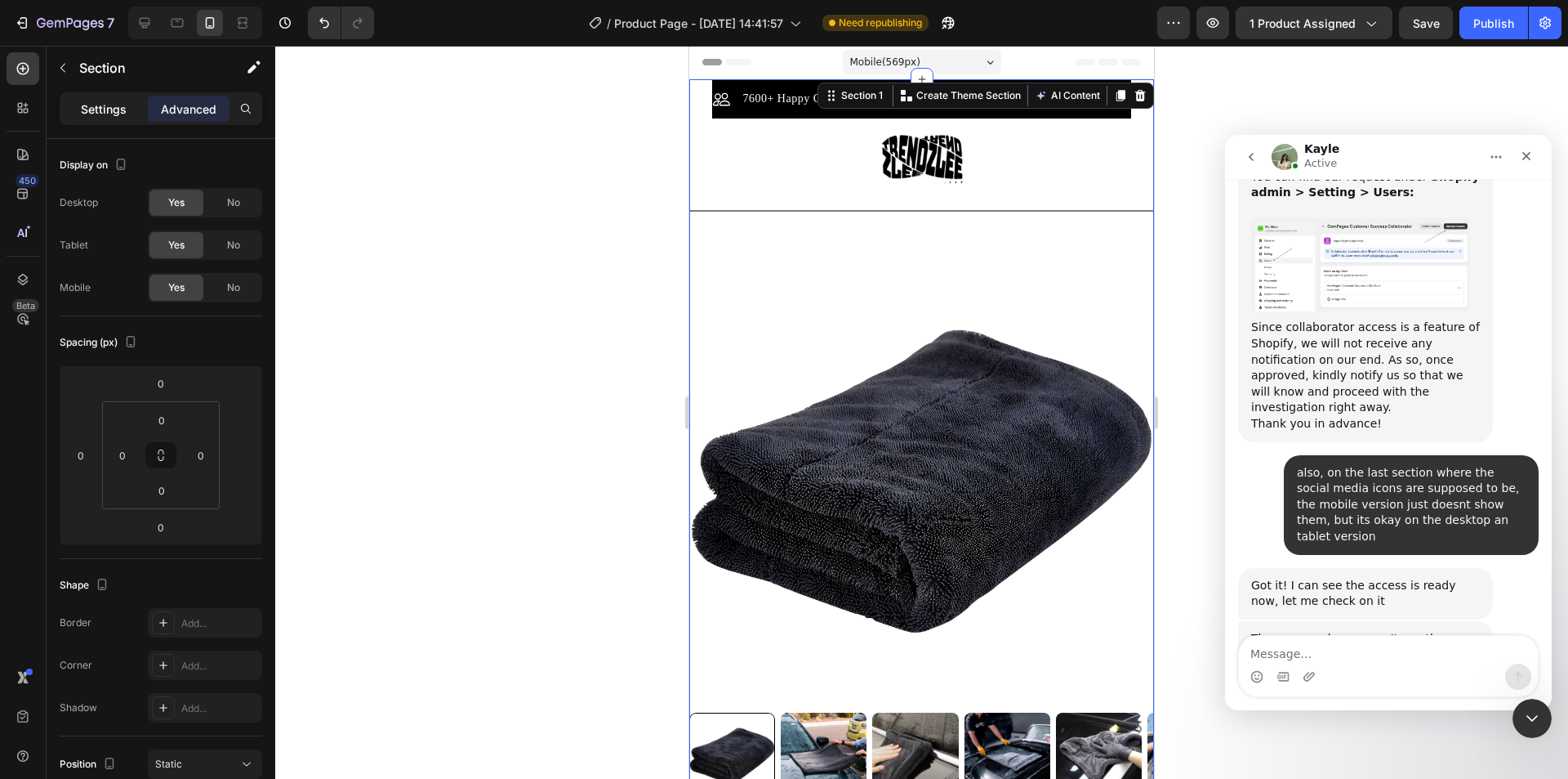
click at [115, 119] on div "Settings" at bounding box center [103, 108] width 81 height 26
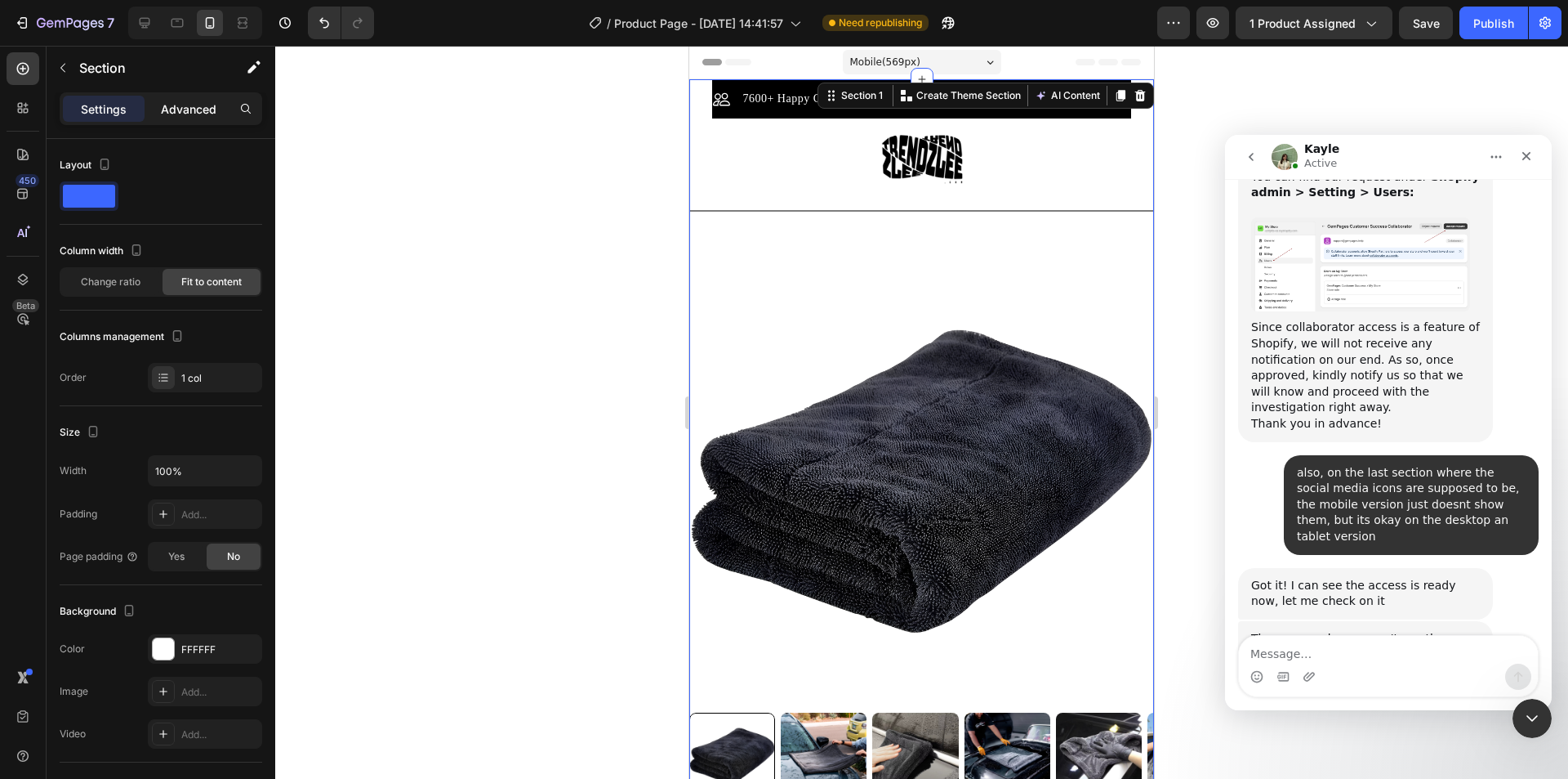
click at [195, 116] on p "Advanced" at bounding box center [189, 109] width 55 height 17
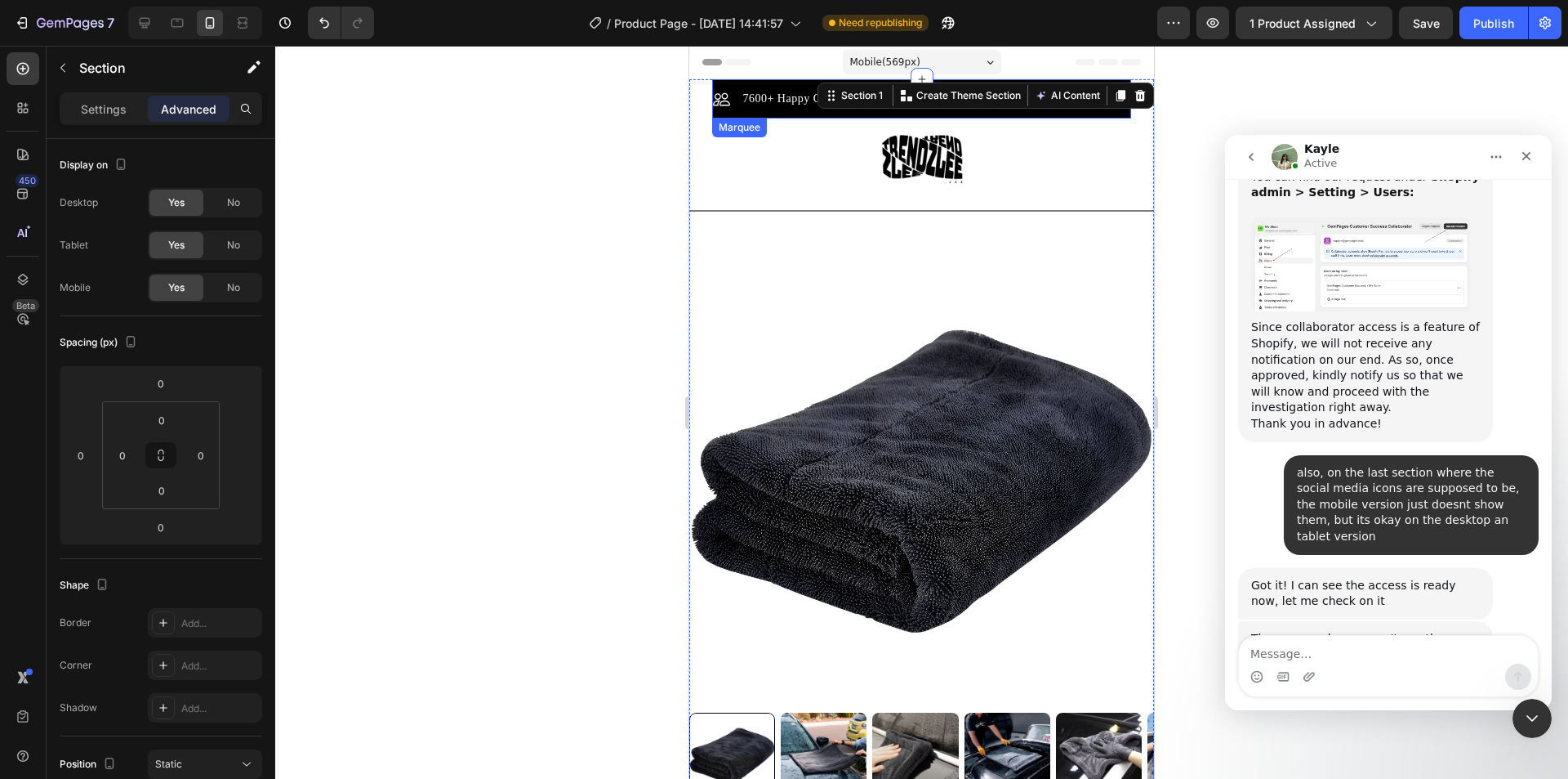
click at [719, 86] on div "7600+ Happy Customers Item List Free Shipping Item List 30 Day Guarantee Item L…" at bounding box center [921, 99] width 418 height 39
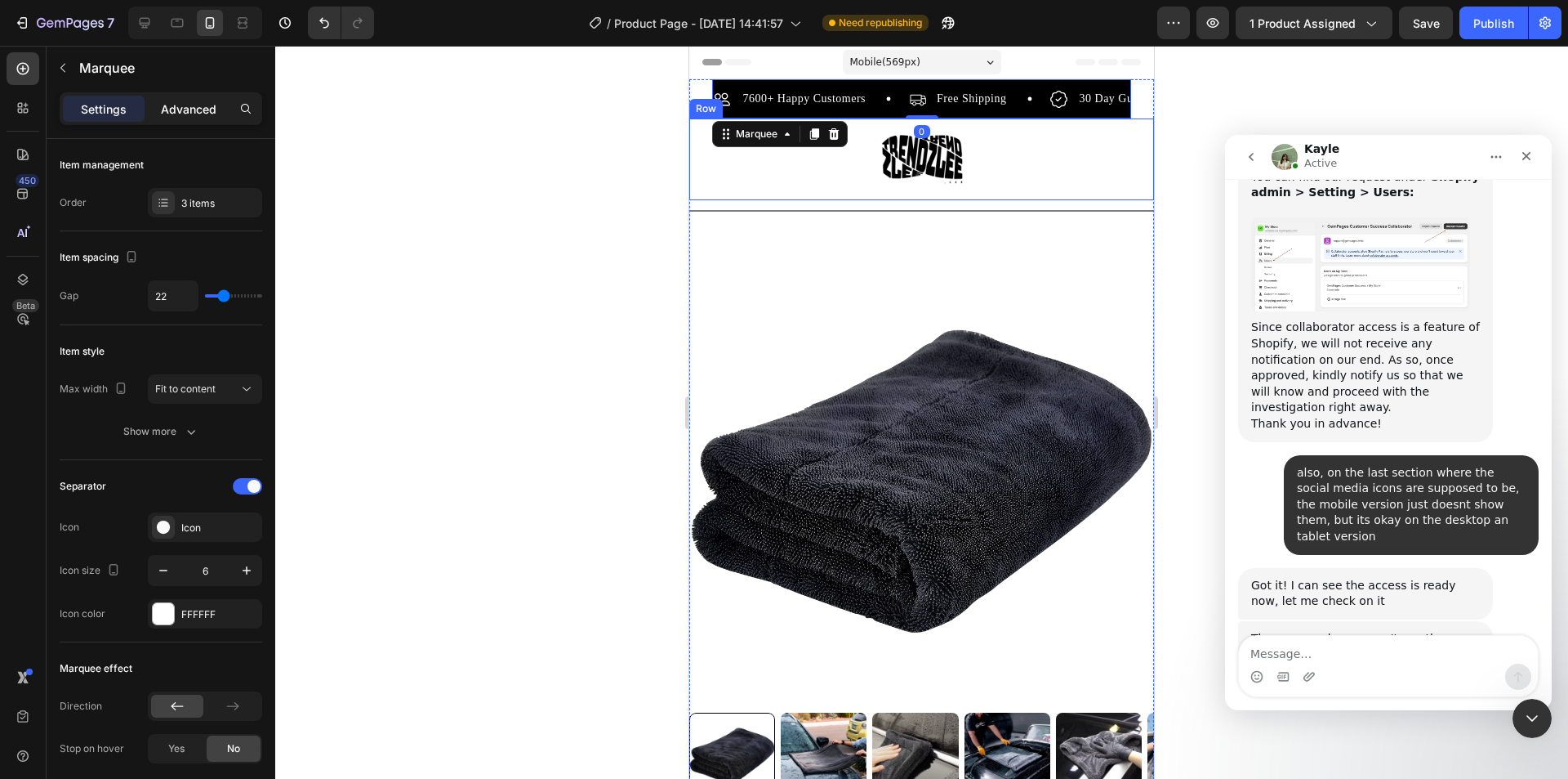
click at [210, 117] on div "Advanced" at bounding box center [188, 108] width 81 height 26
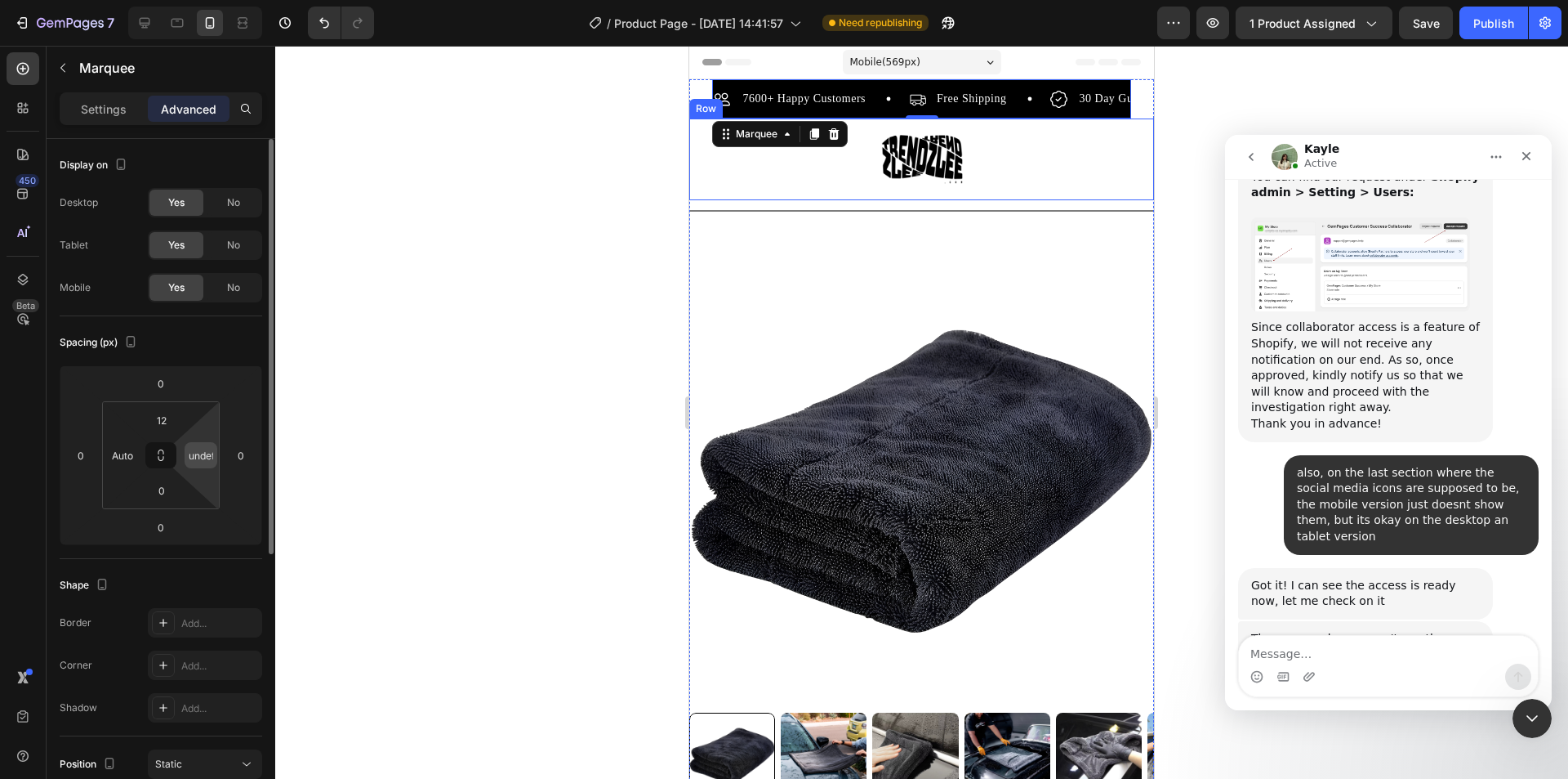
click at [207, 460] on input "undefined" at bounding box center [200, 454] width 24 height 24
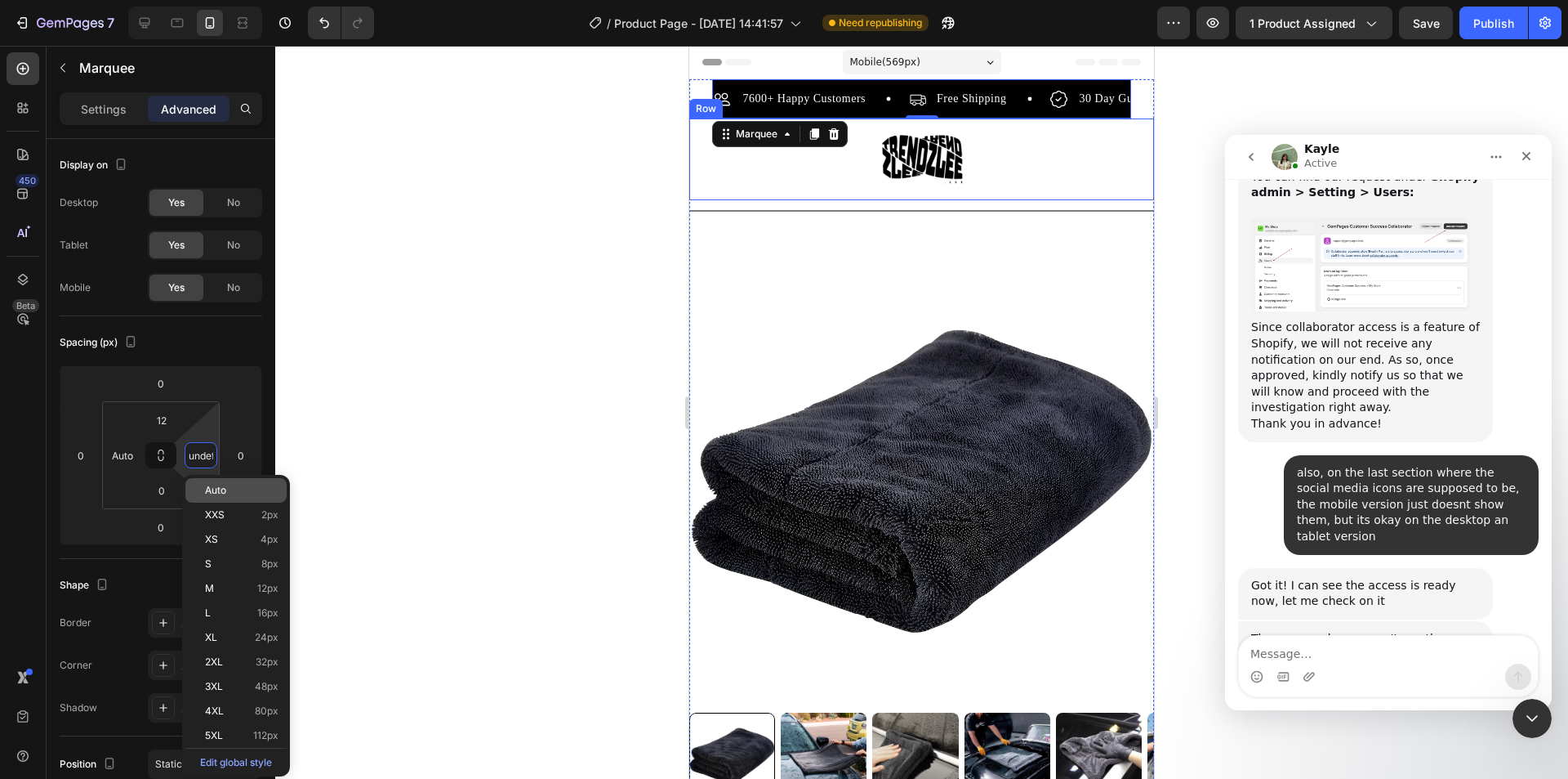
click at [236, 491] on p "Auto" at bounding box center [242, 491] width 74 height 12
type input "Auto"
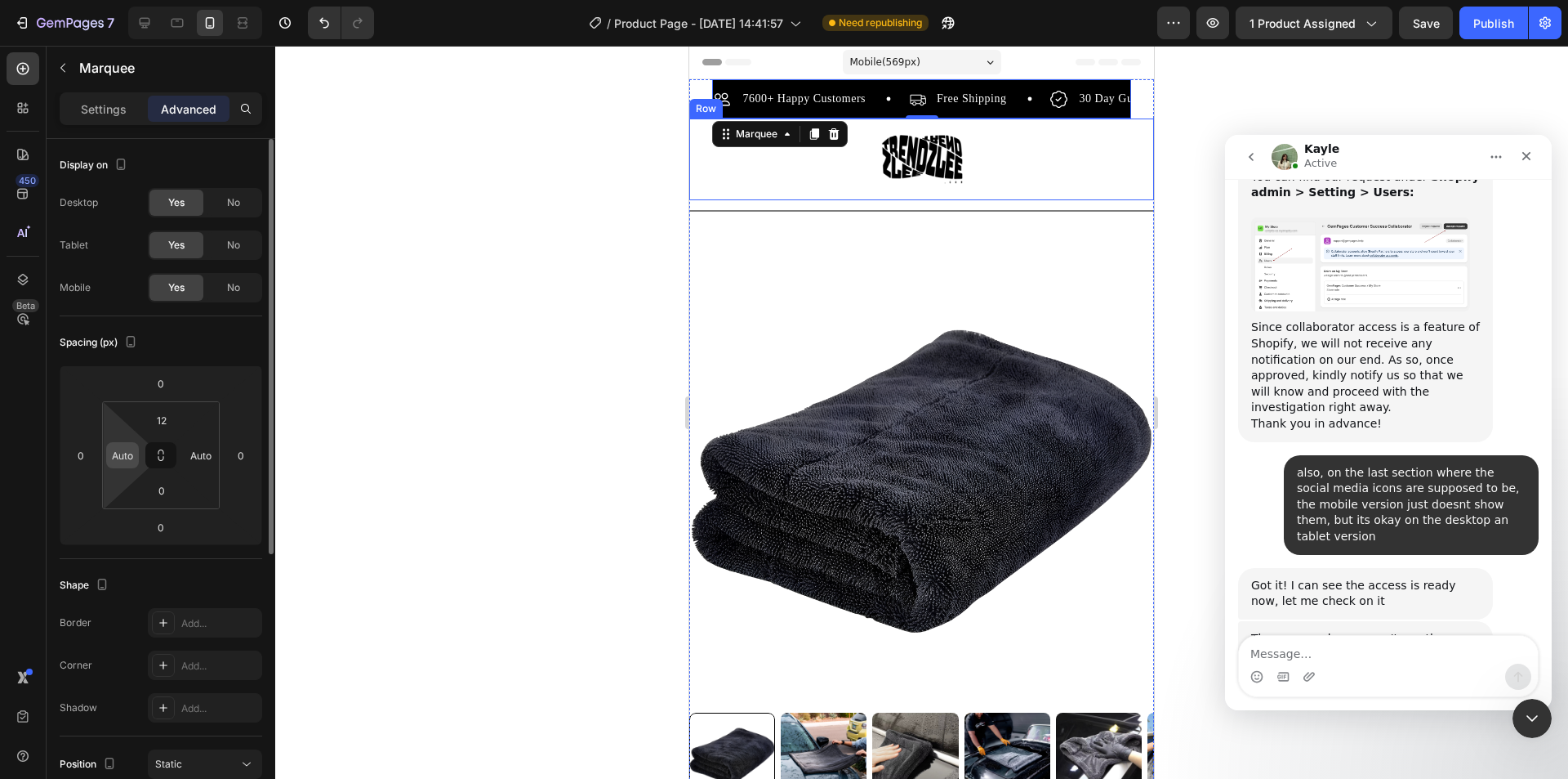
click at [126, 465] on input "Auto" at bounding box center [122, 454] width 24 height 24
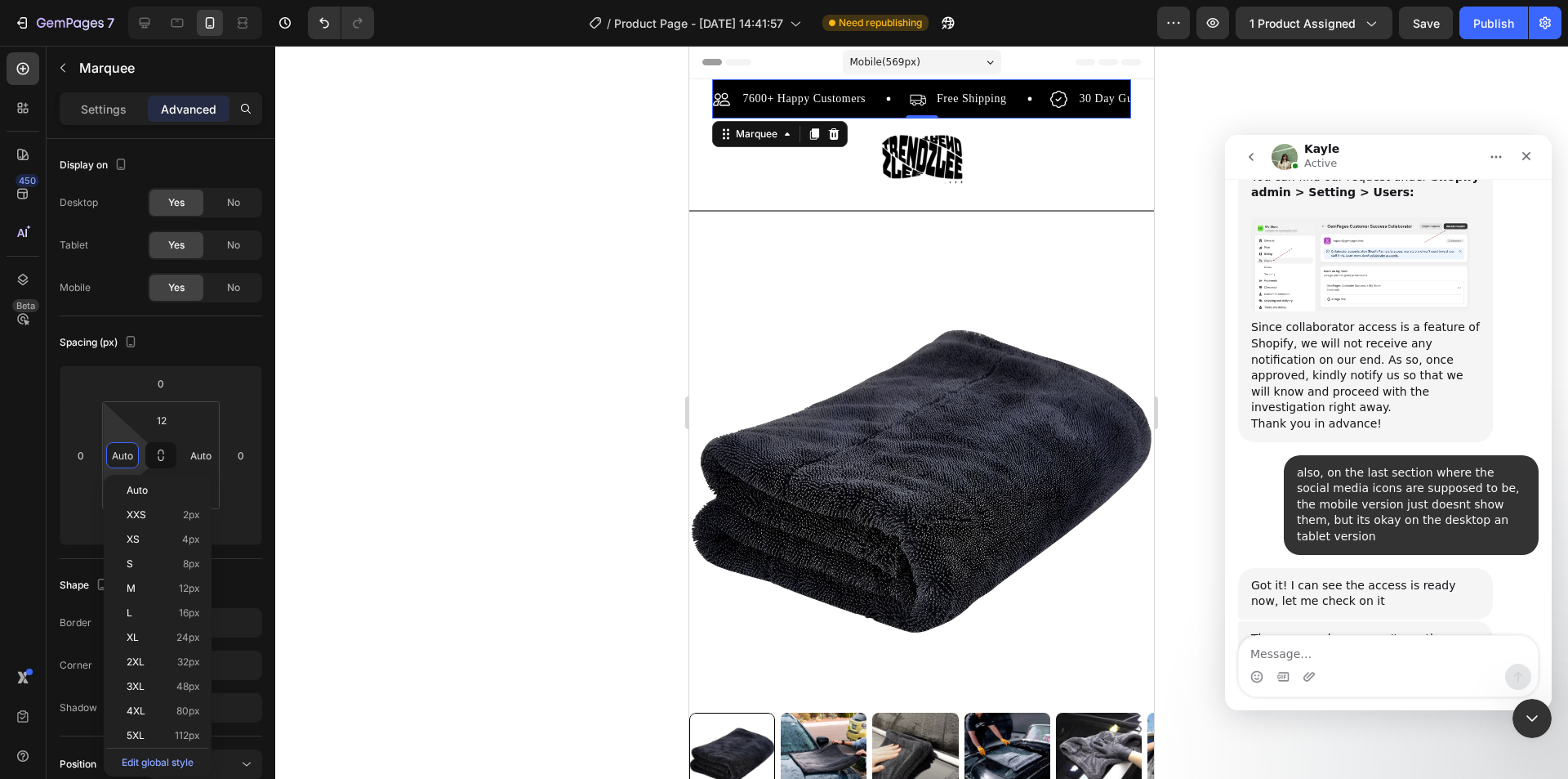
click at [880, 106] on div "7600+ Happy Customers Item List" at bounding box center [811, 98] width 196 height 19
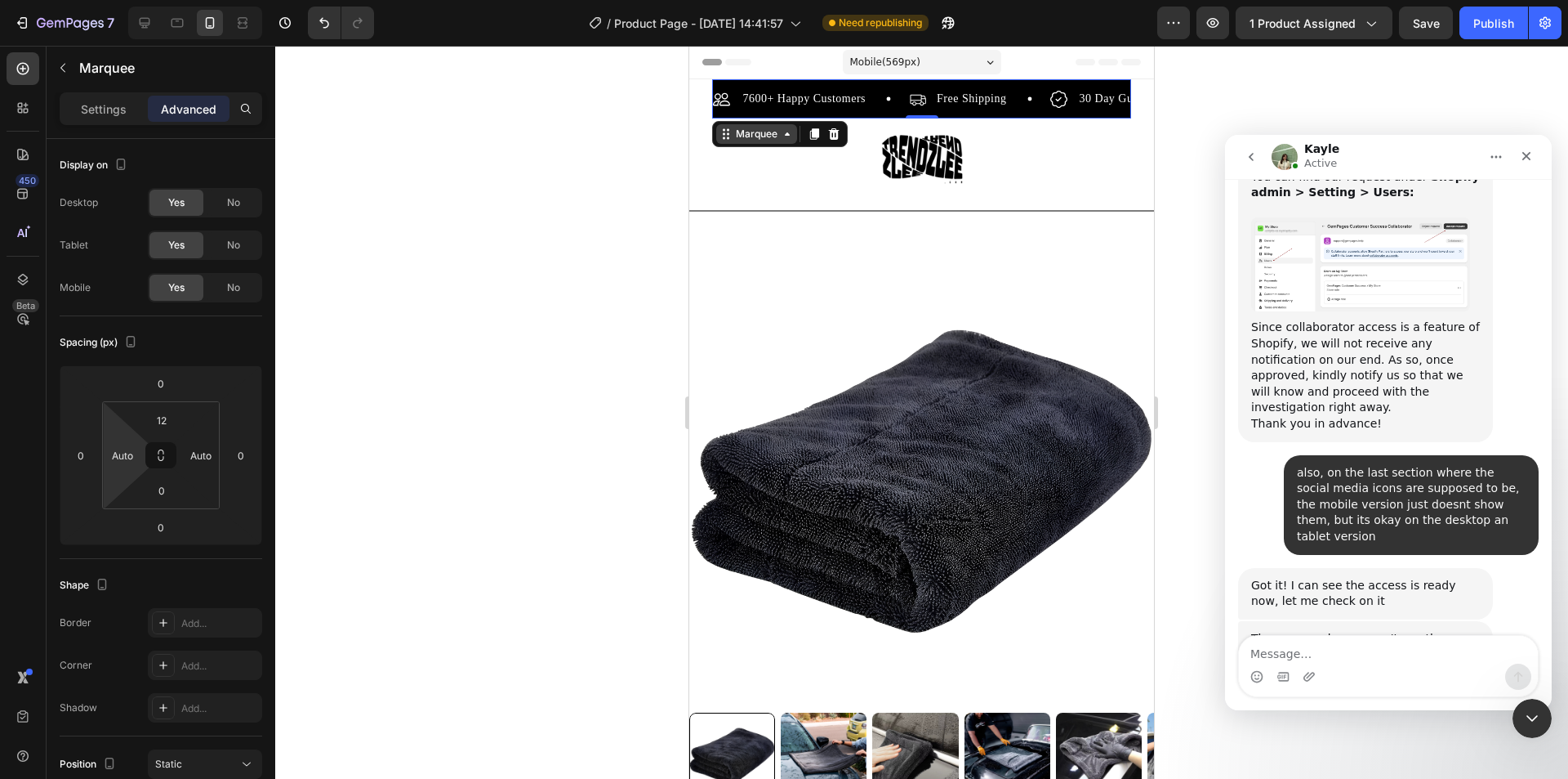
click at [788, 132] on icon at bounding box center [788, 134] width 13 height 13
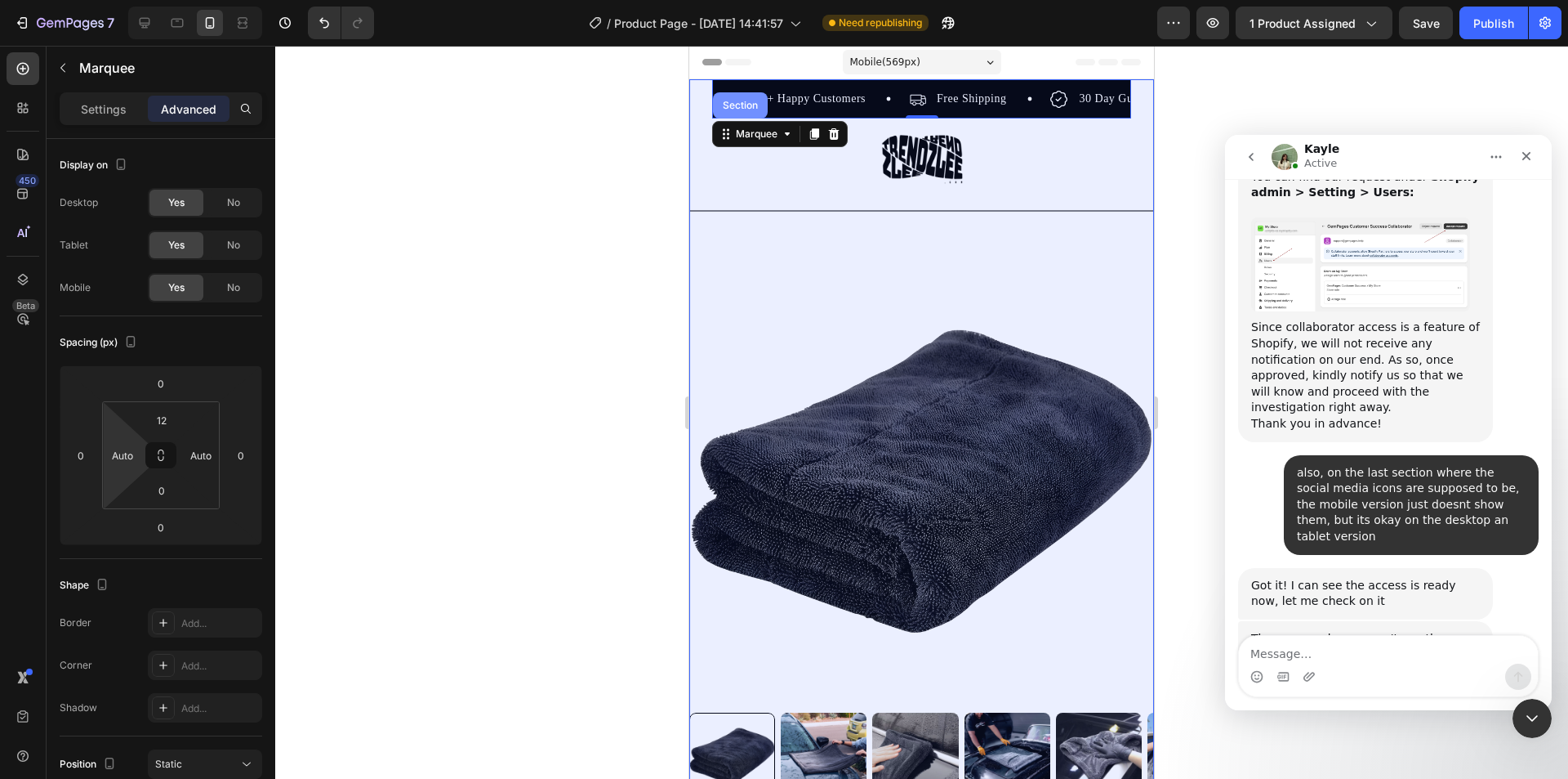
click at [733, 102] on div "Section" at bounding box center [741, 106] width 42 height 10
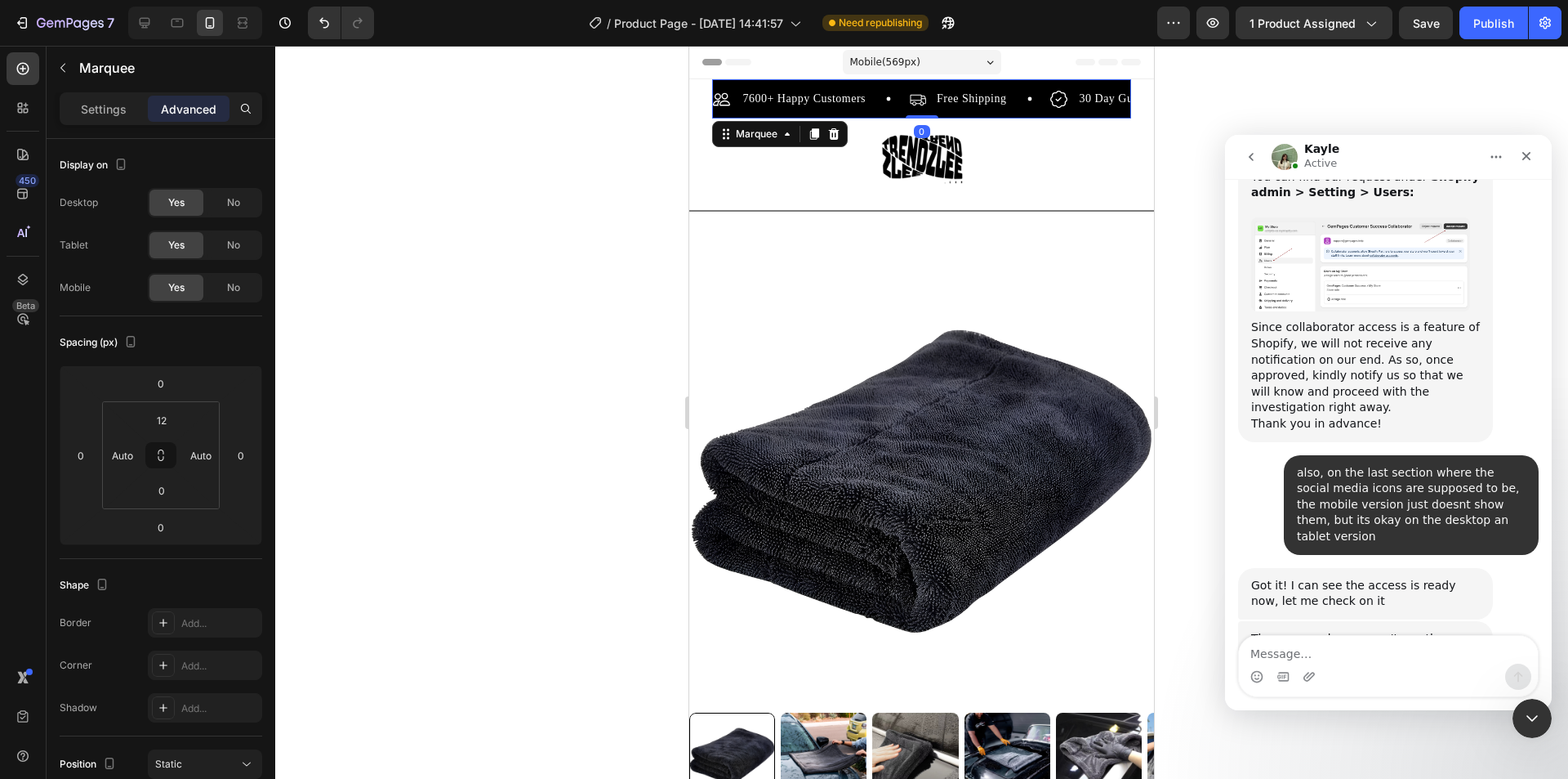
click at [851, 112] on div "7600+ Happy Customers Item List Free Shipping Item List 30 Day Guarantee Item L…" at bounding box center [921, 103] width 418 height 29
click at [104, 109] on p "Settings" at bounding box center [103, 109] width 46 height 17
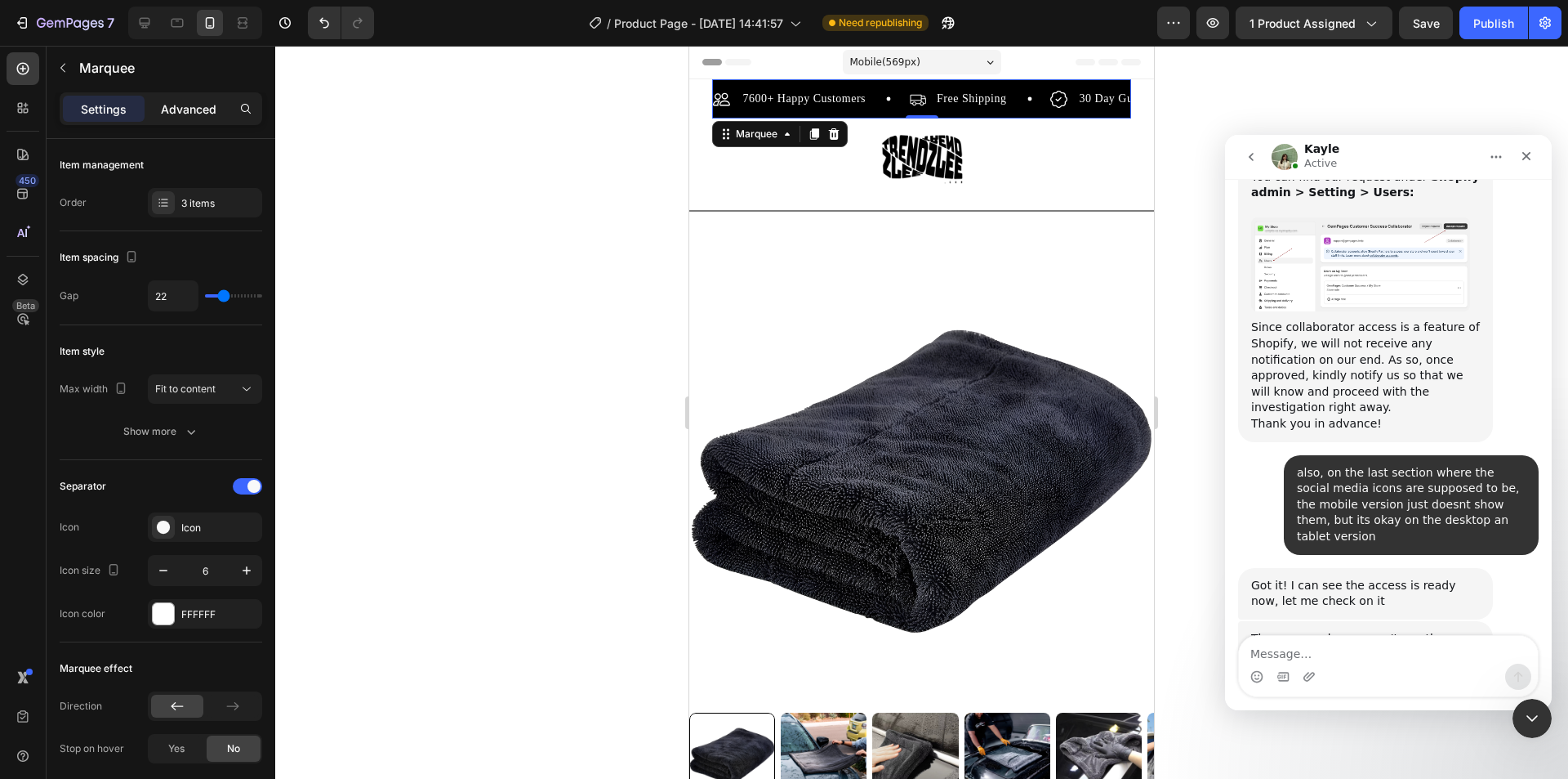
click at [184, 112] on p "Advanced" at bounding box center [189, 109] width 55 height 17
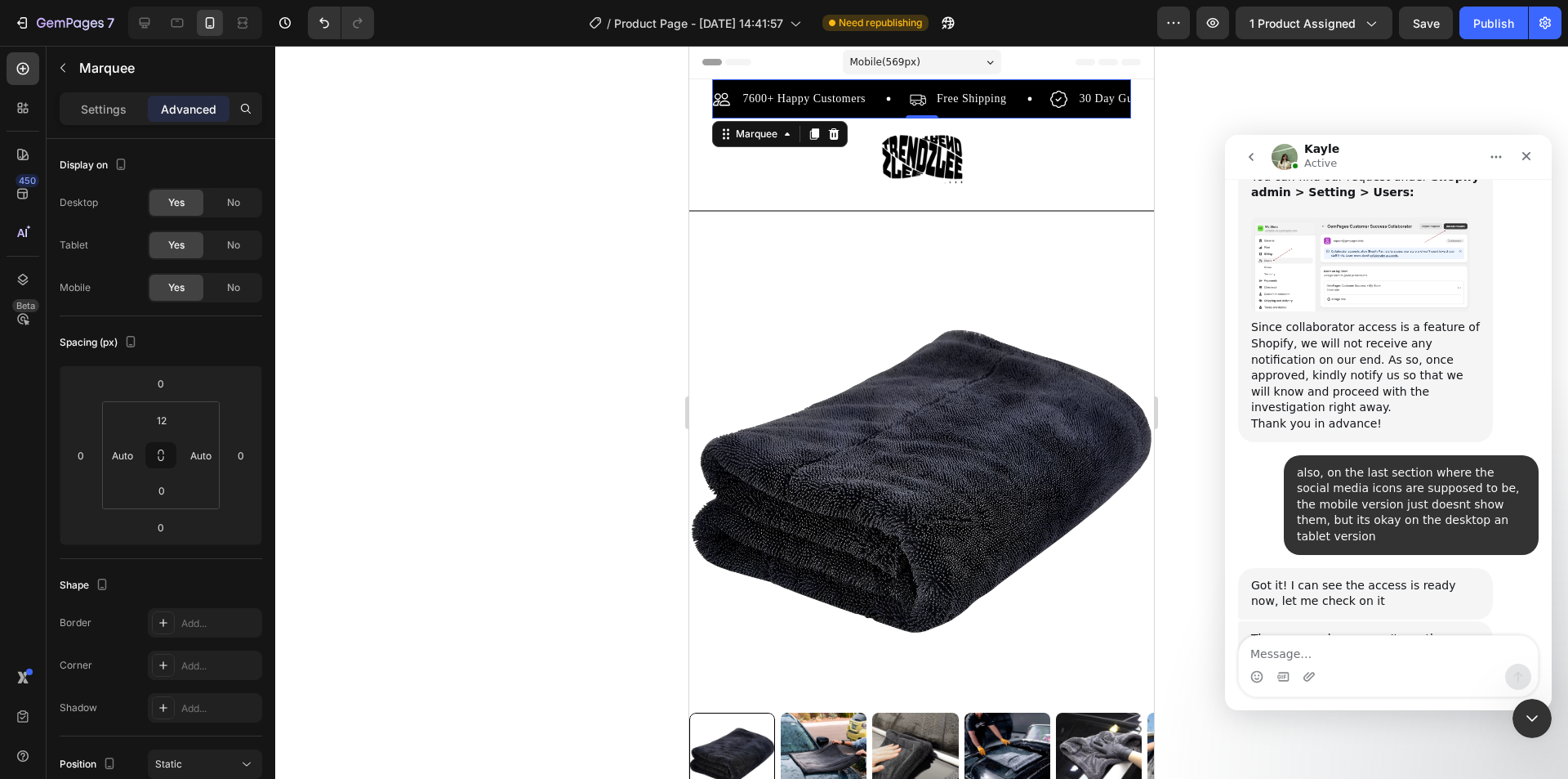
click at [1024, 102] on div "Free Shipping Item List" at bounding box center [980, 98] width 141 height 19
click at [101, 118] on div "Settings" at bounding box center [103, 108] width 81 height 26
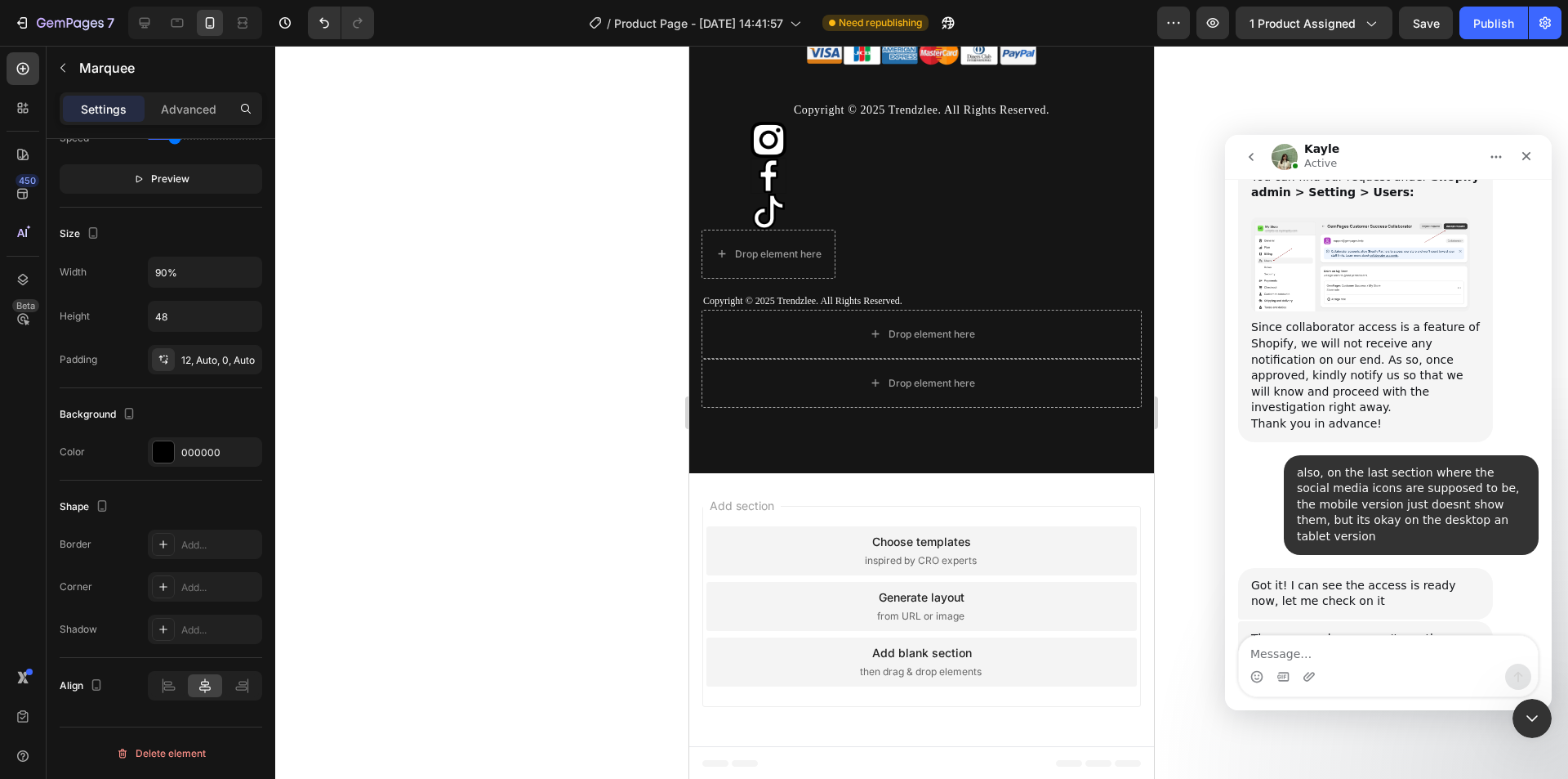
scroll to position [4795, 0]
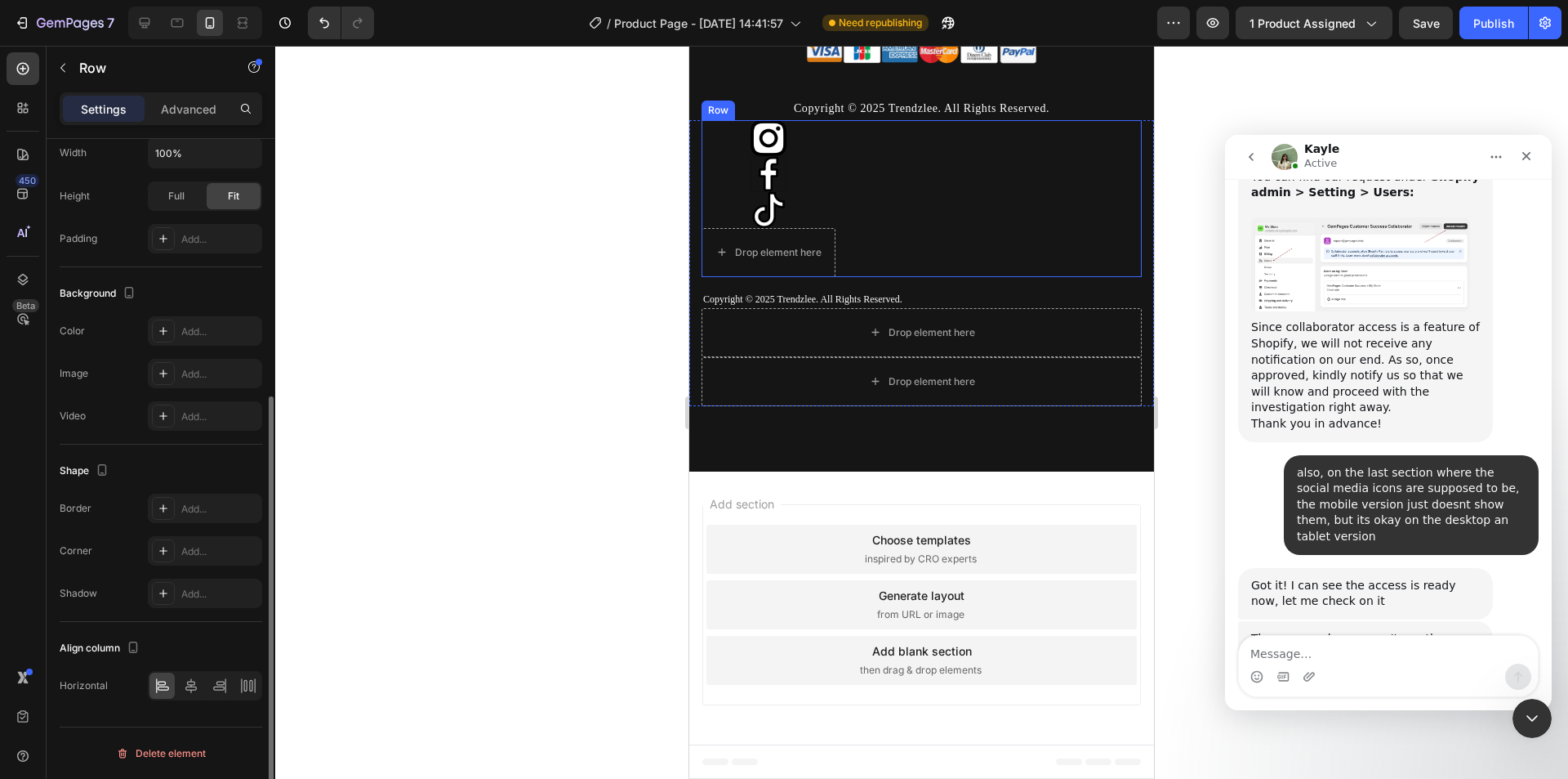
click at [914, 171] on div "Image Image Image Drop element here Row" at bounding box center [921, 198] width 440 height 157
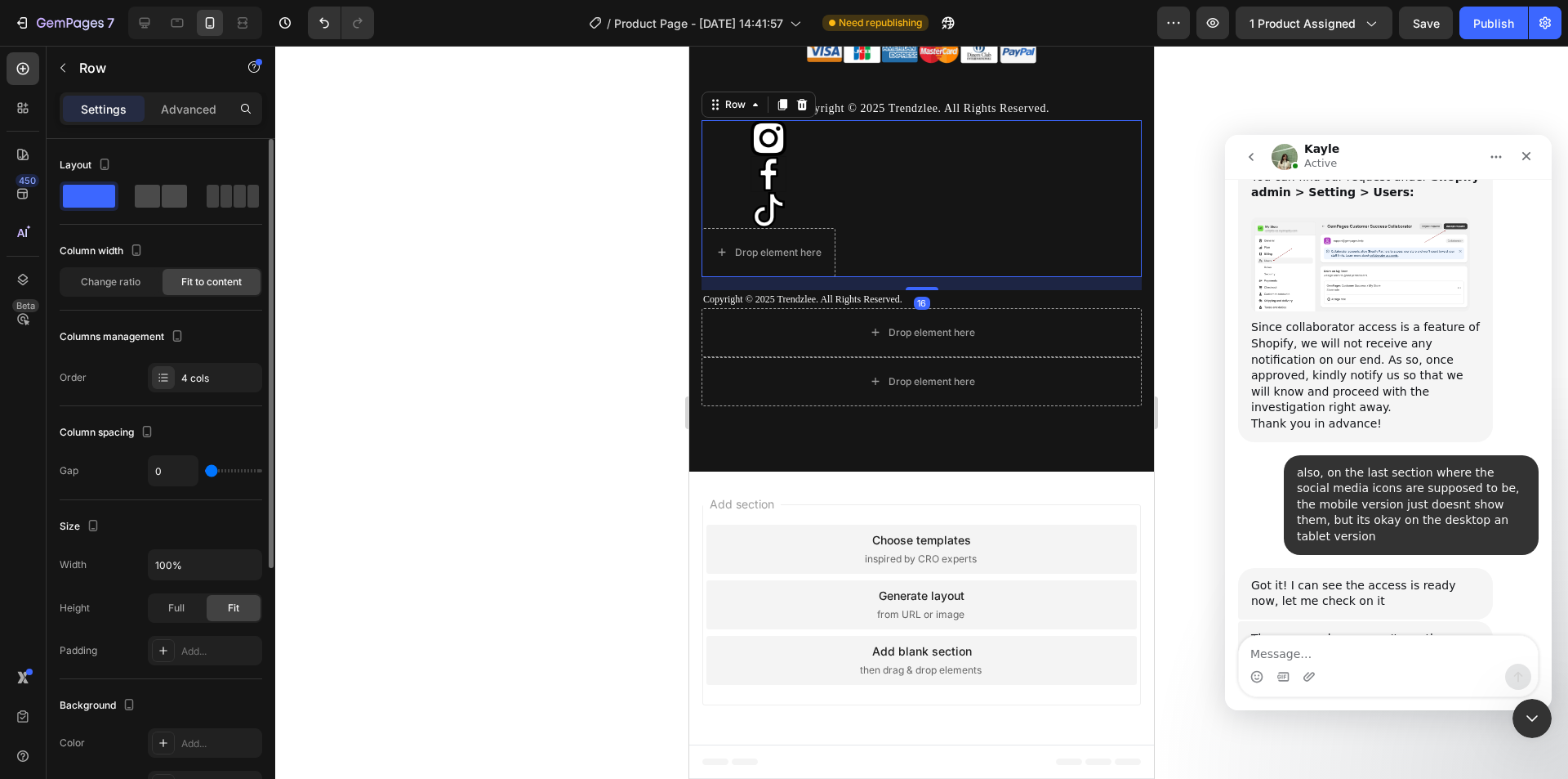
click at [234, 200] on span at bounding box center [240, 195] width 13 height 23
type input "18"
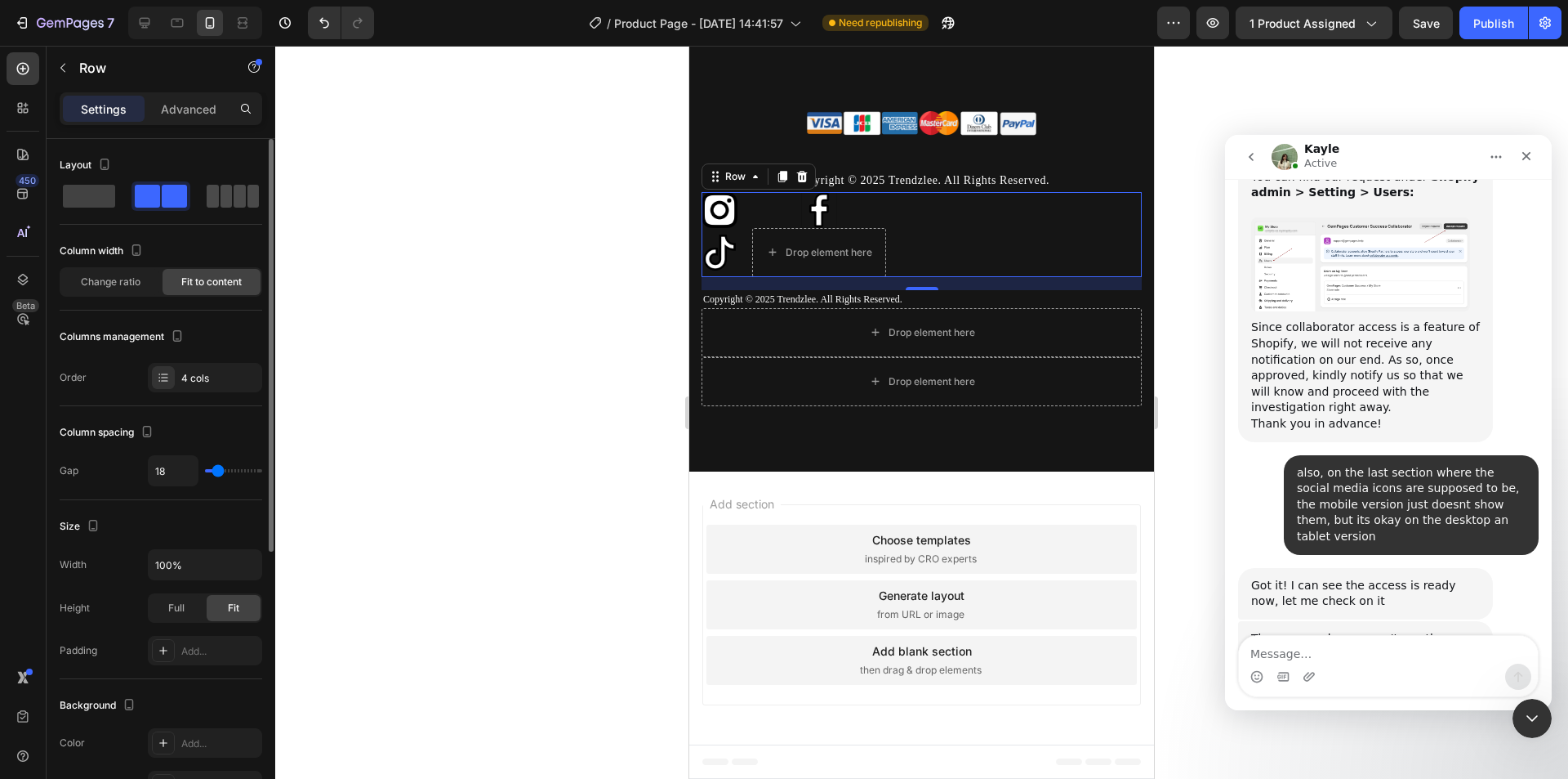
click at [234, 195] on span at bounding box center [240, 195] width 13 height 23
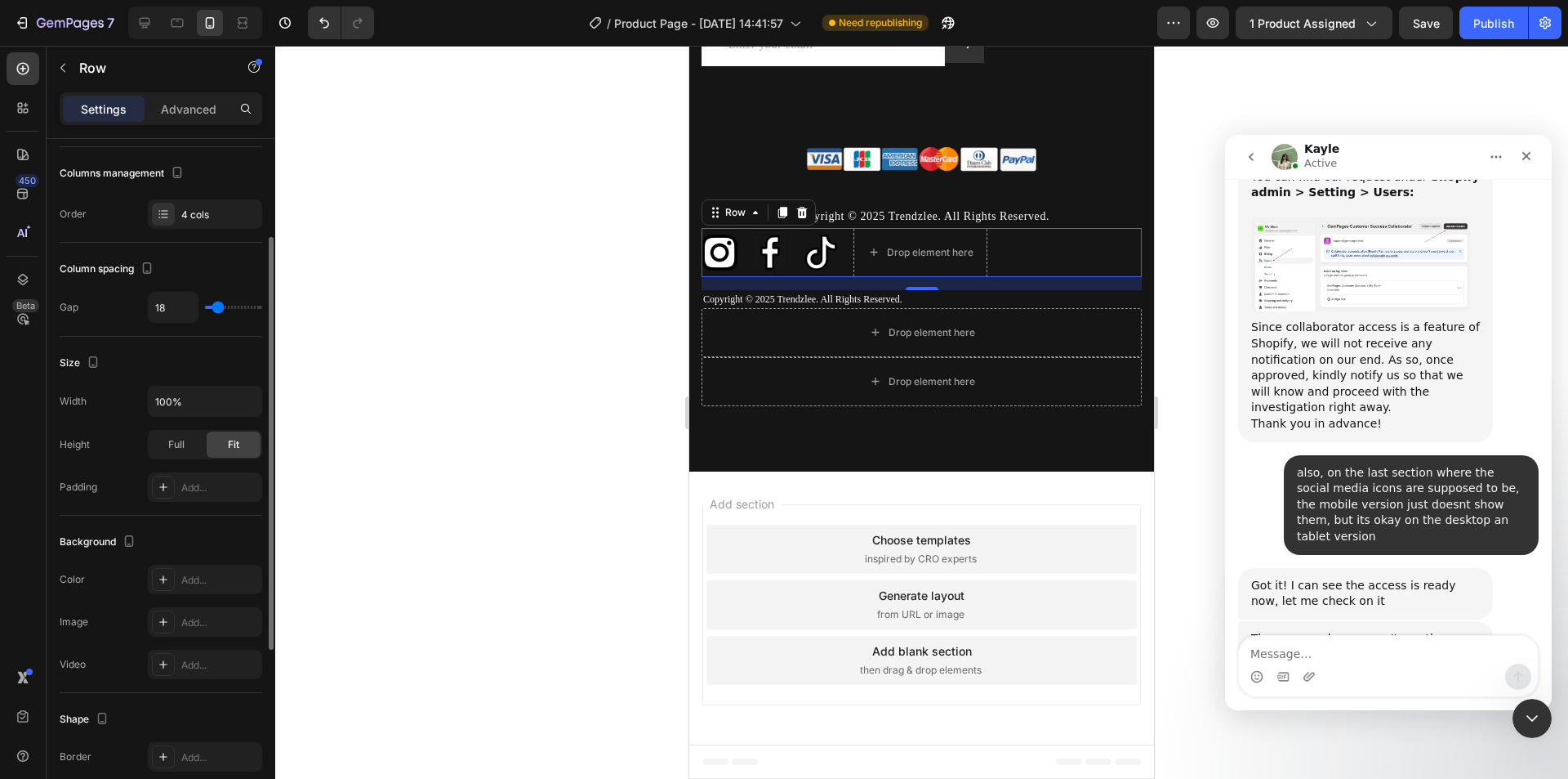
scroll to position [454, 0]
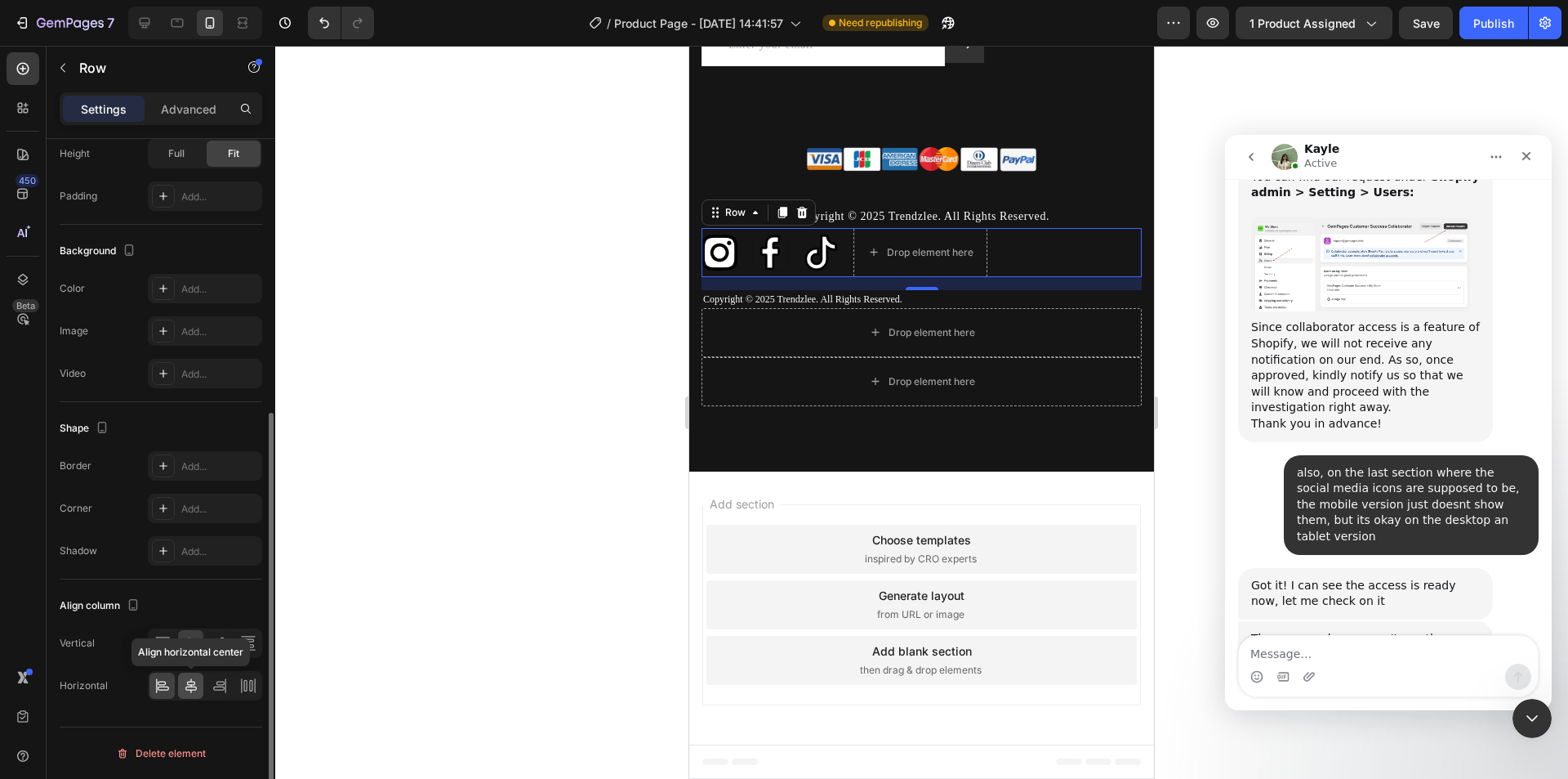
click at [187, 683] on icon at bounding box center [191, 686] width 12 height 15
click at [232, 682] on div at bounding box center [204, 685] width 114 height 29
click at [227, 682] on icon at bounding box center [219, 685] width 16 height 16
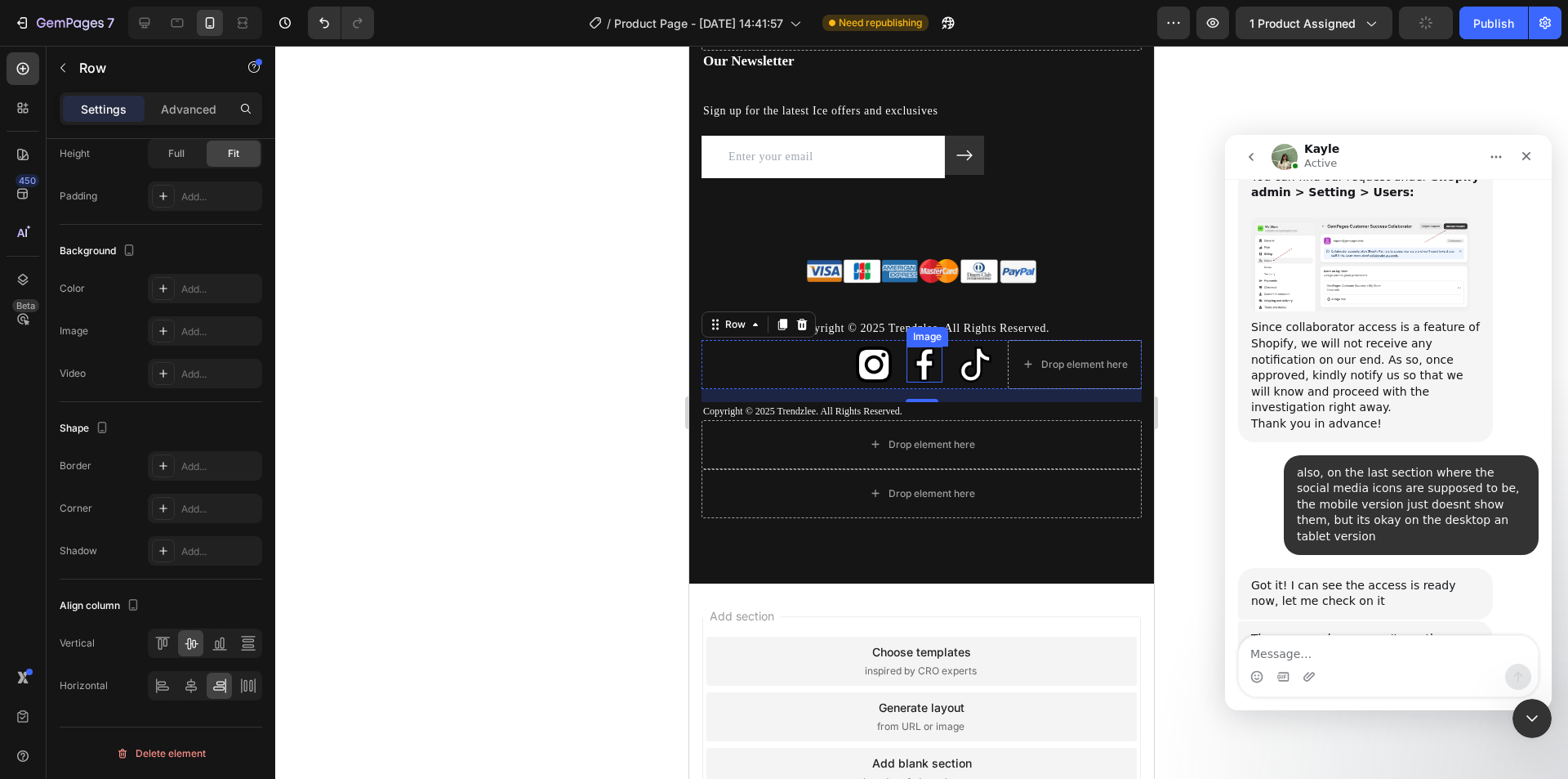
scroll to position [4524, 0]
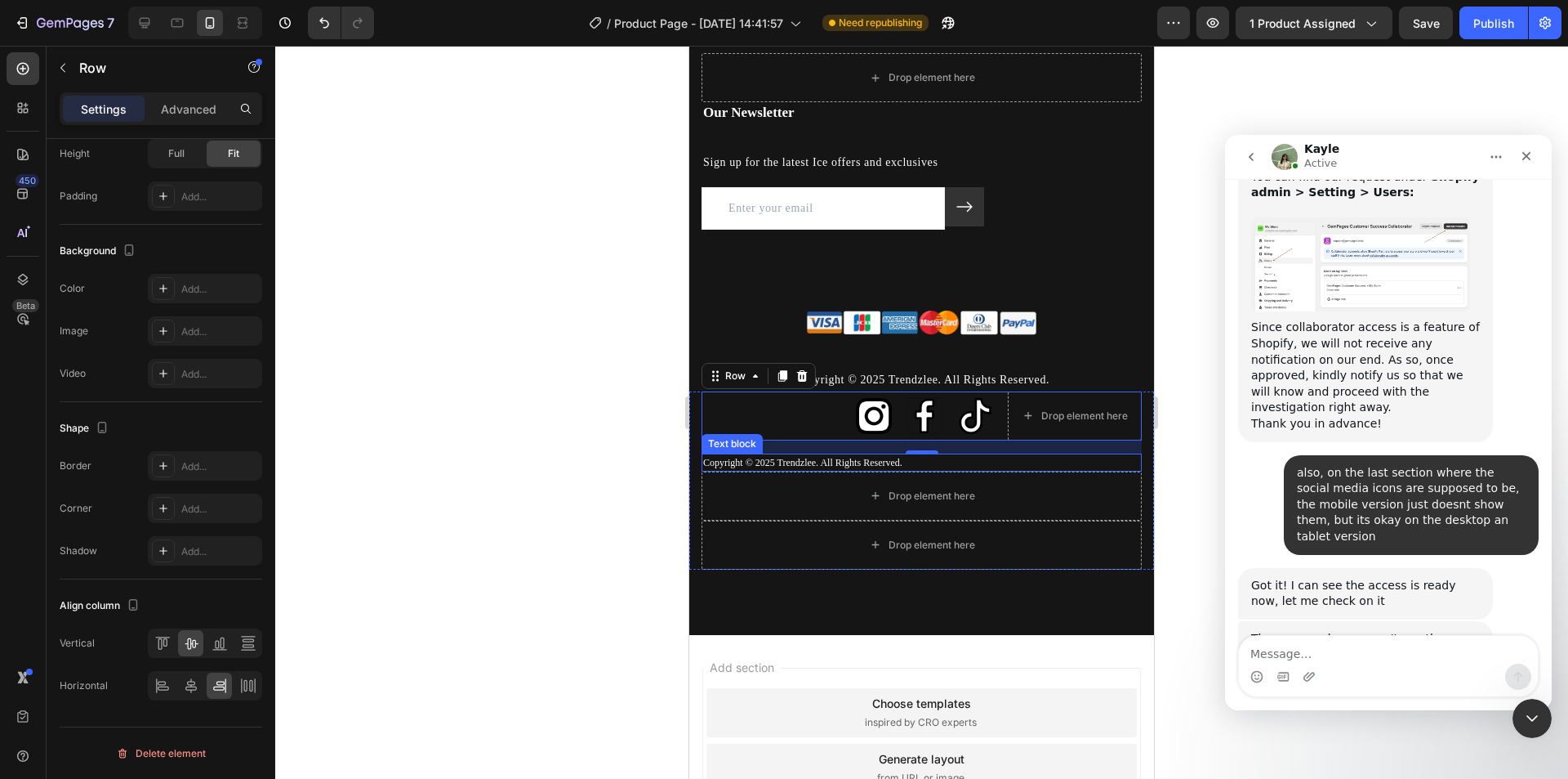
click at [804, 463] on p "Copyright © 2025 Trendzlee. All Rights Reserved." at bounding box center [921, 463] width 437 height 15
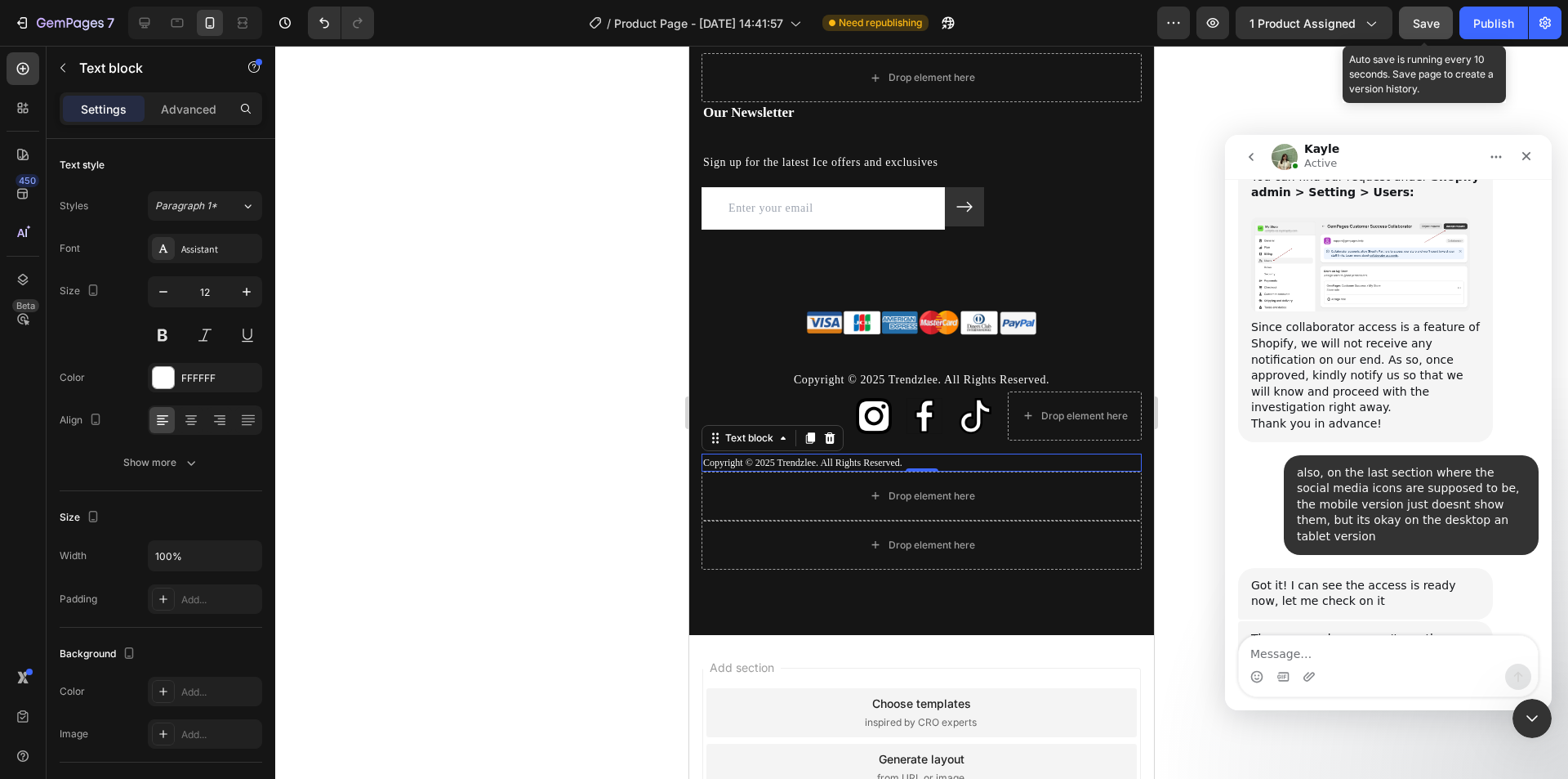
click at [1423, 22] on span "Save" at bounding box center [1426, 23] width 27 height 14
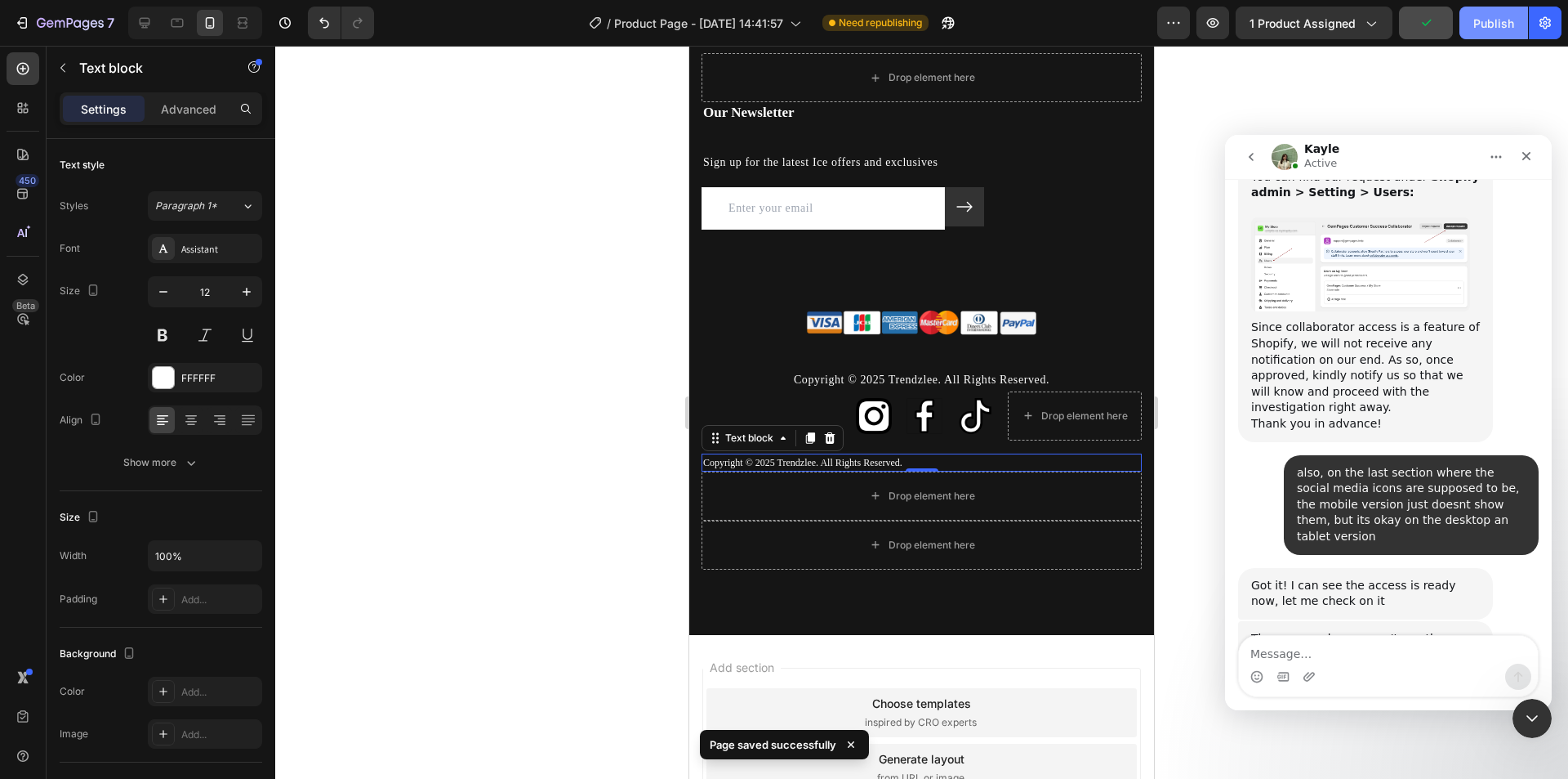
click at [1484, 26] on div "Publish" at bounding box center [1493, 23] width 41 height 17
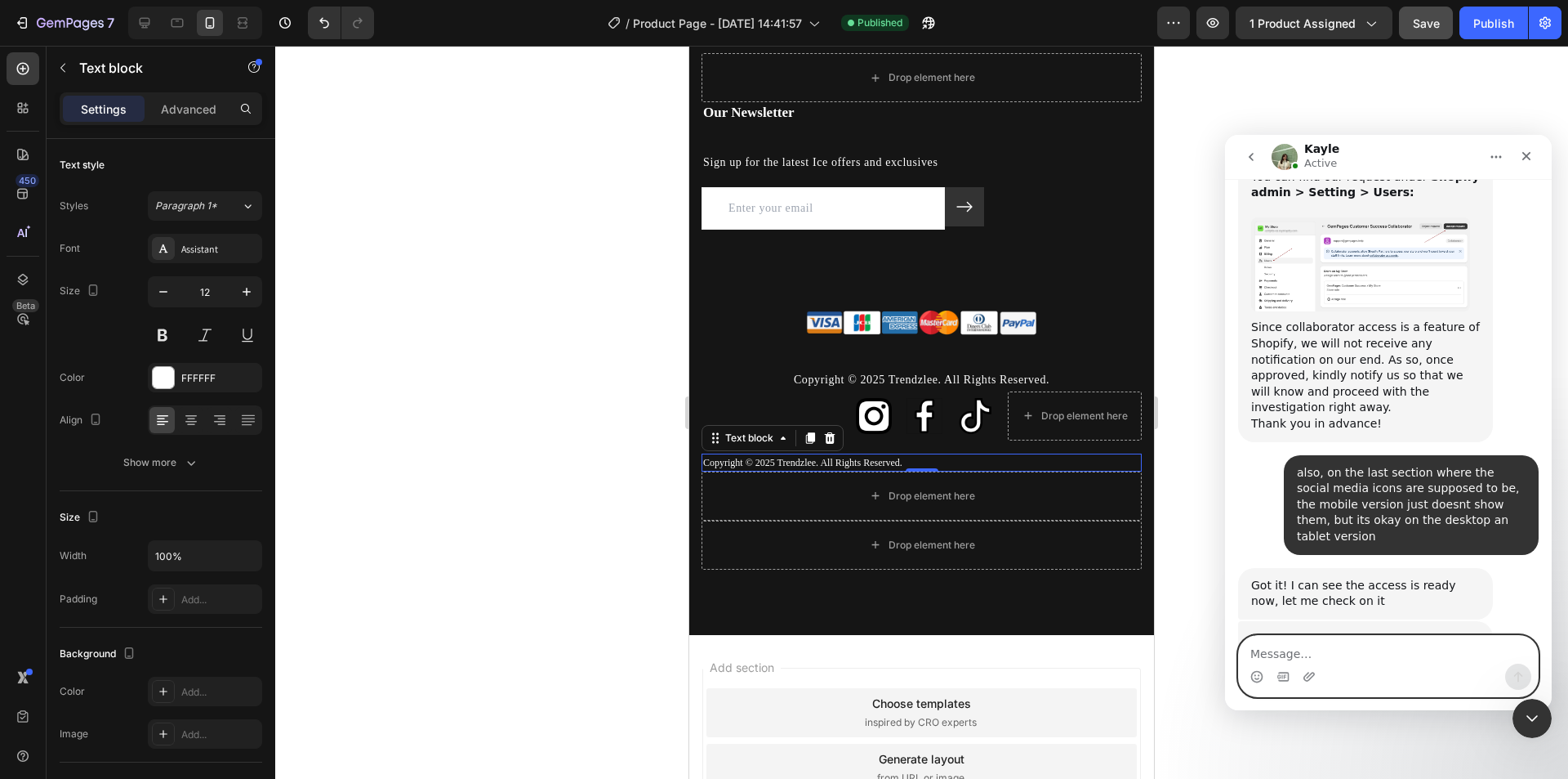
click at [1374, 654] on textarea "Message…" at bounding box center [1388, 649] width 299 height 28
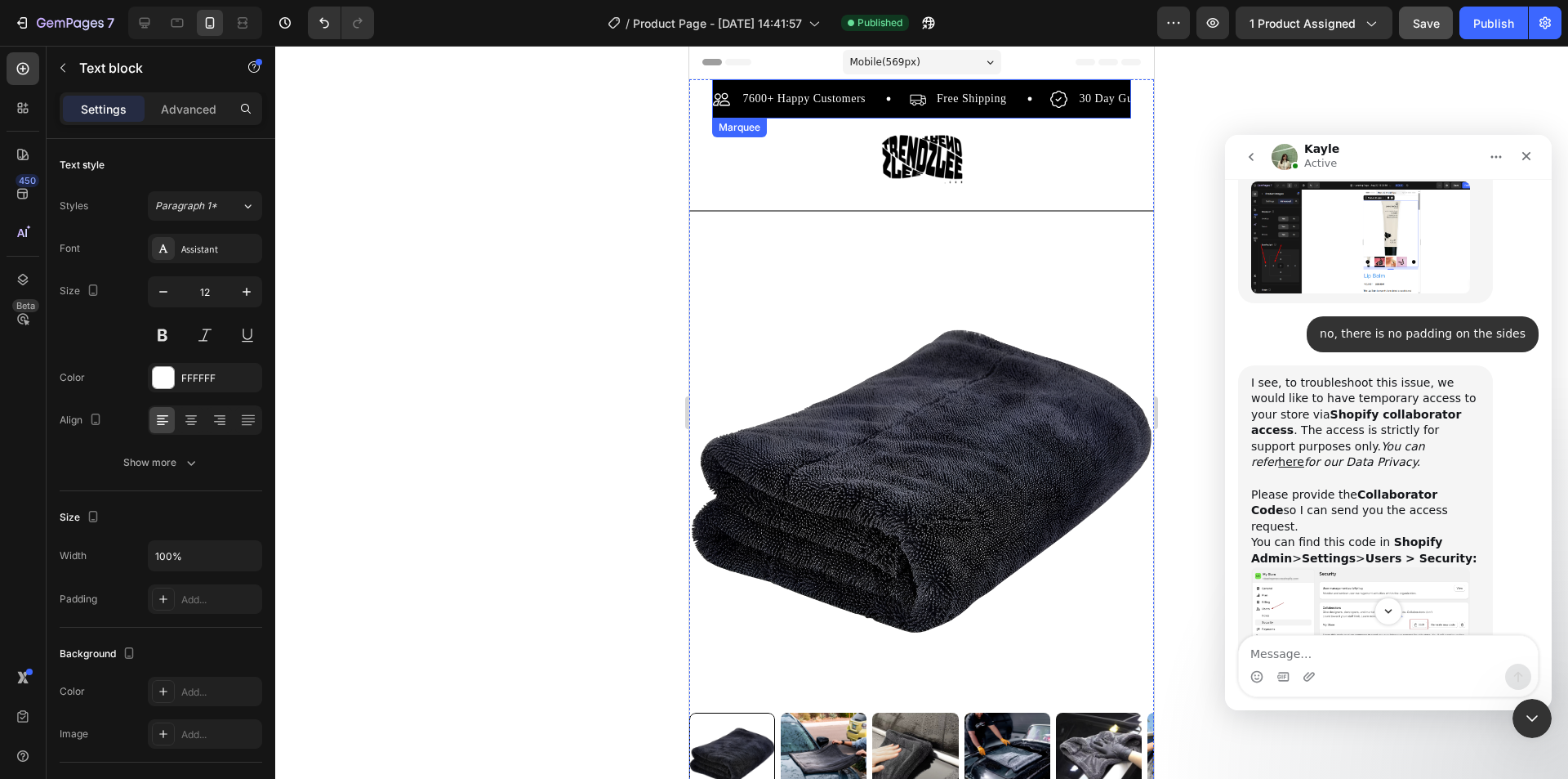
click at [872, 112] on div "7600+ Happy Customers Item List Free Shipping Item List 30 Day Guarantee Item L…" at bounding box center [921, 103] width 418 height 29
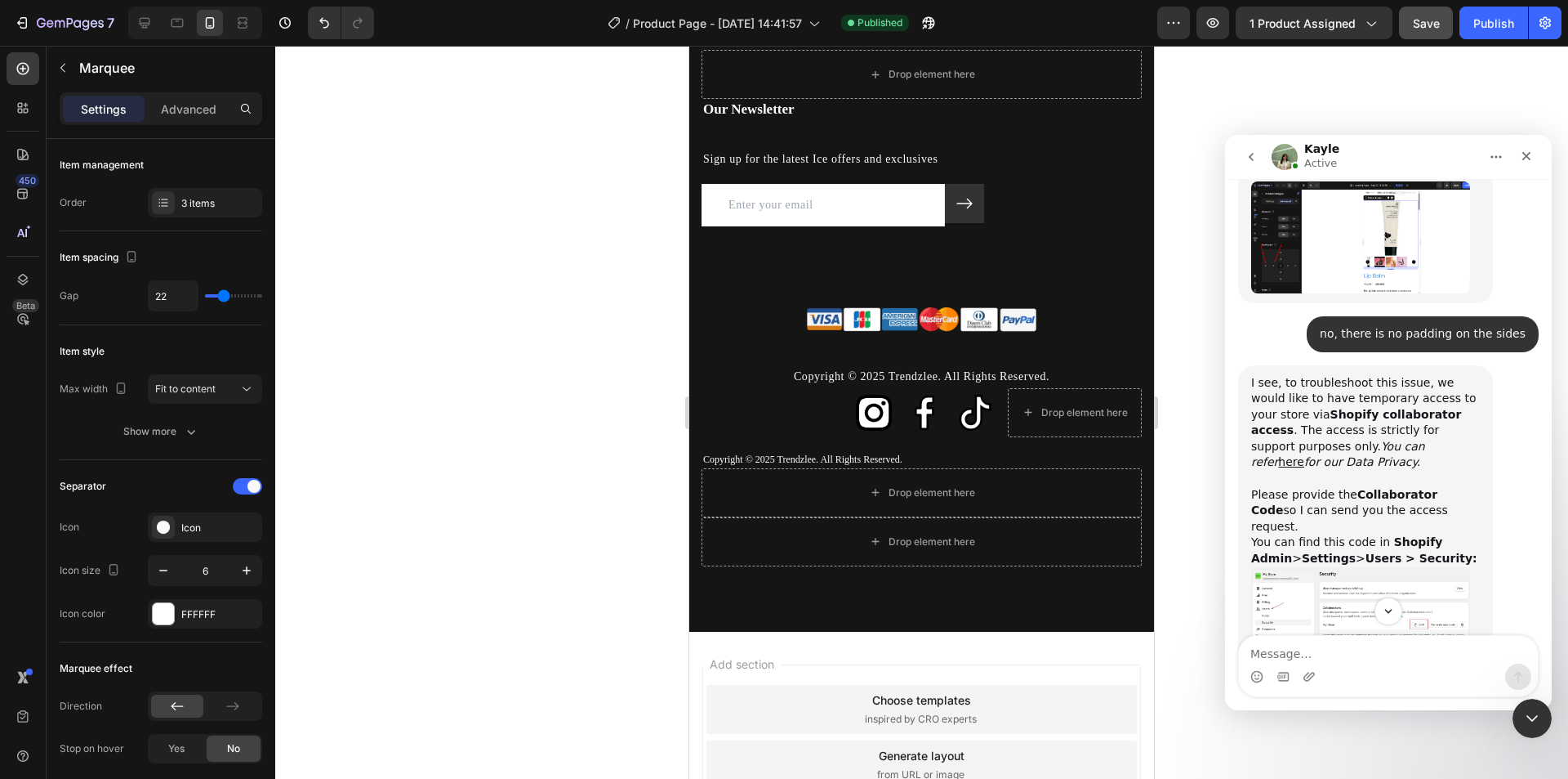
scroll to position [4524, 0]
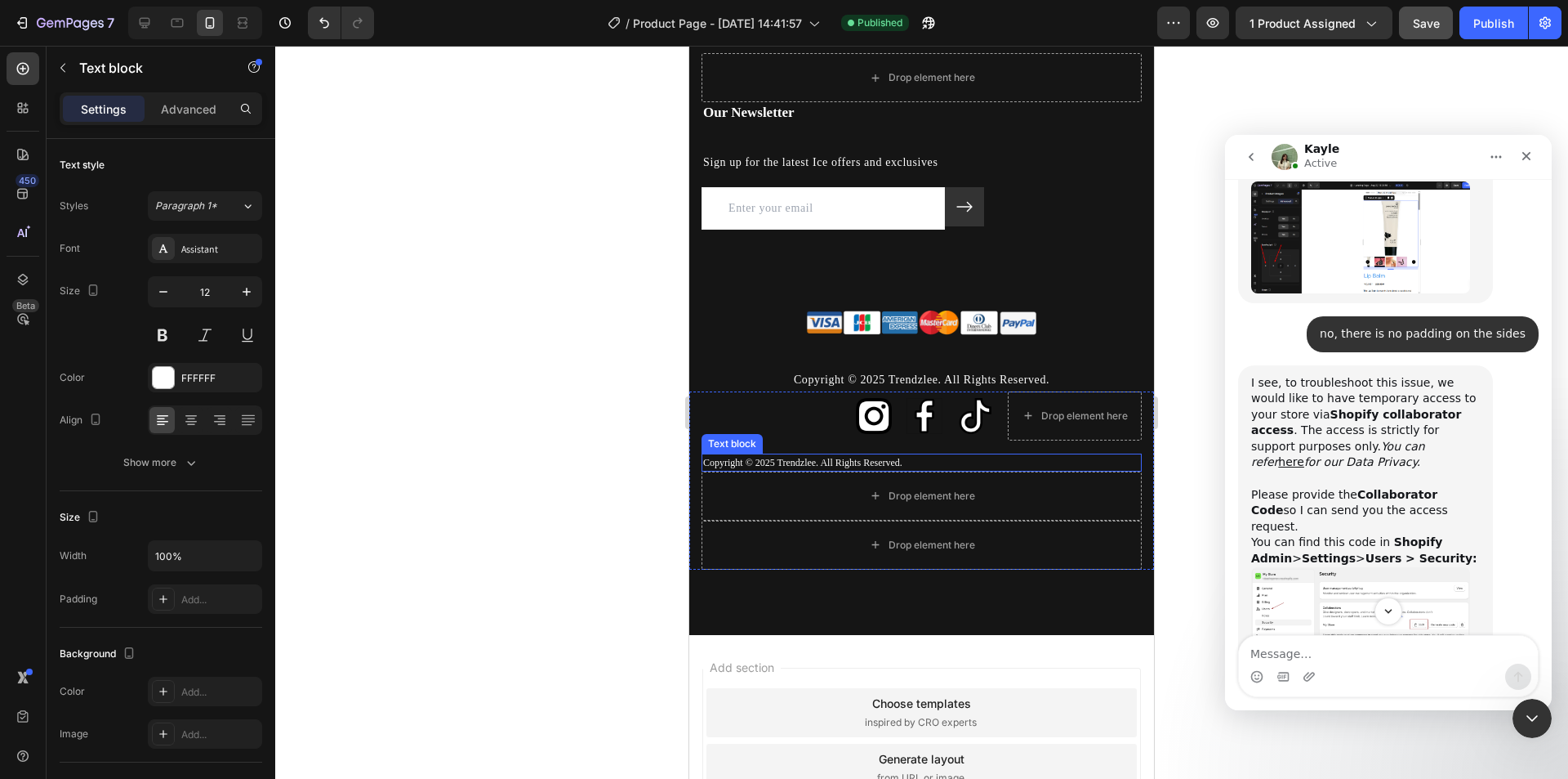
click at [847, 461] on p "Copyright © 2025 Trendzlee. All Rights Reserved." at bounding box center [921, 463] width 437 height 15
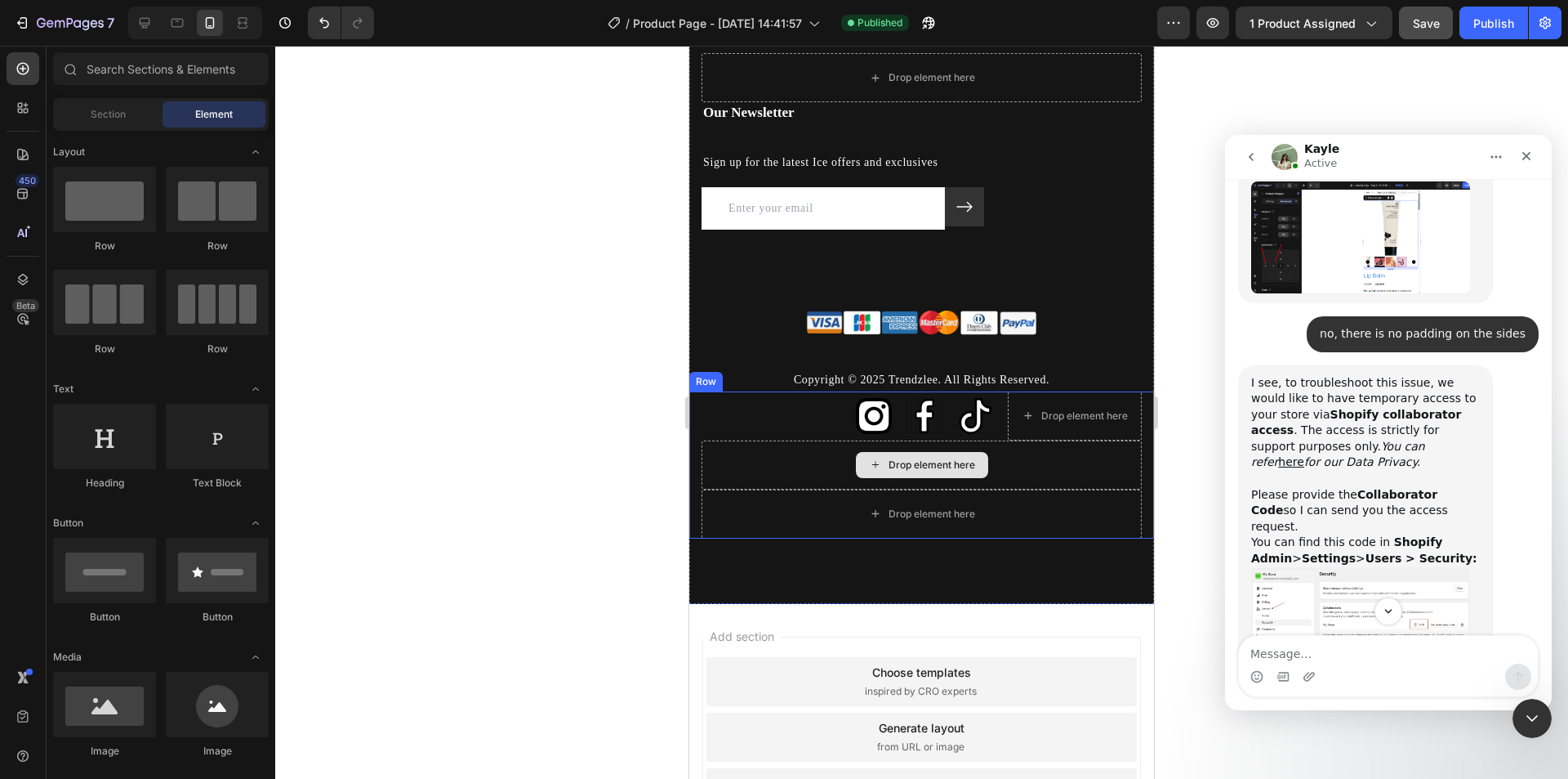
click at [810, 465] on div "Drop element here" at bounding box center [921, 465] width 440 height 49
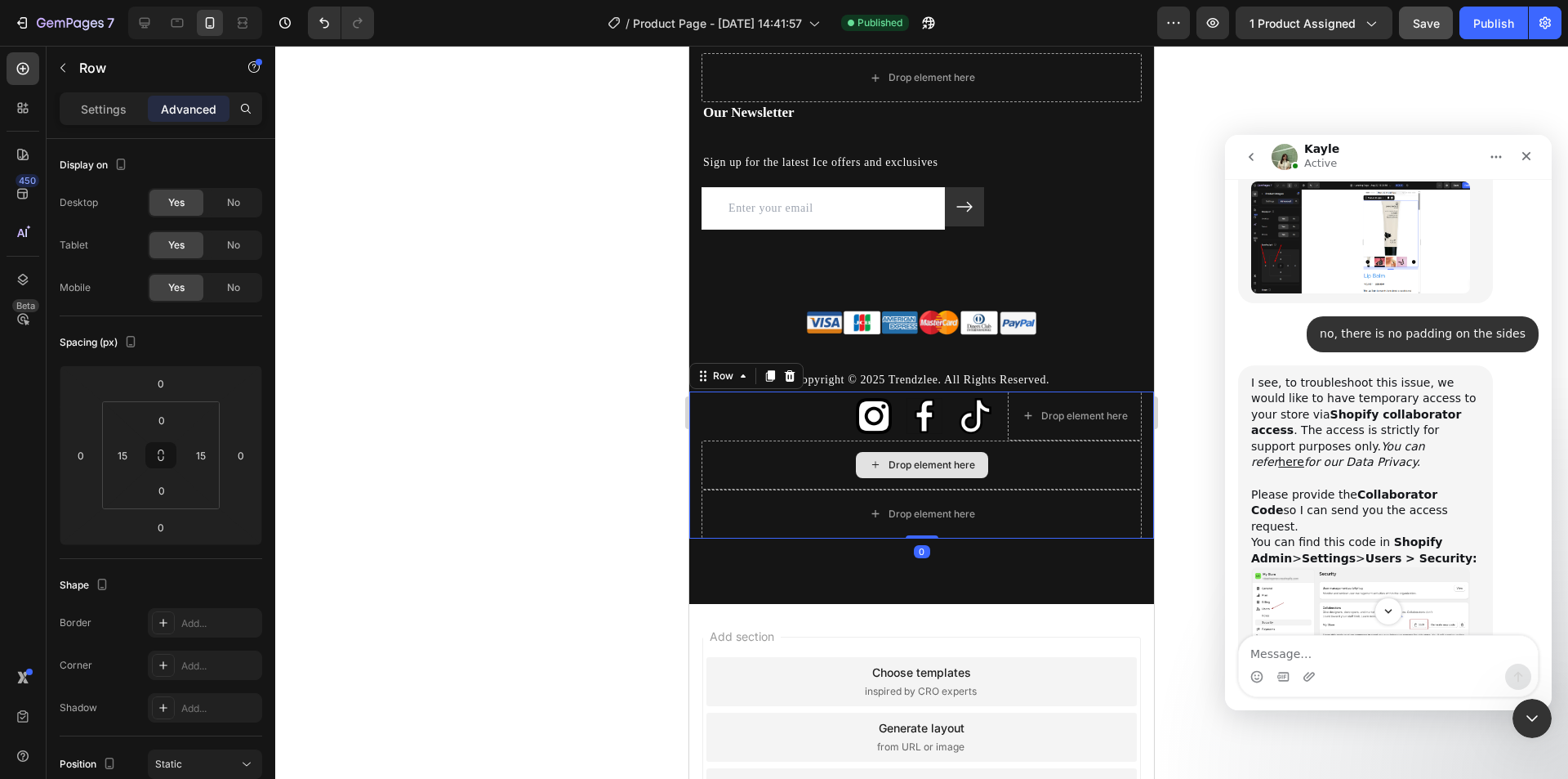
click at [1048, 450] on div "Drop element here" at bounding box center [921, 465] width 440 height 49
click at [772, 421] on div "Image Image Image Drop element here Row" at bounding box center [921, 416] width 440 height 49
click at [107, 115] on div "Settings" at bounding box center [103, 108] width 81 height 26
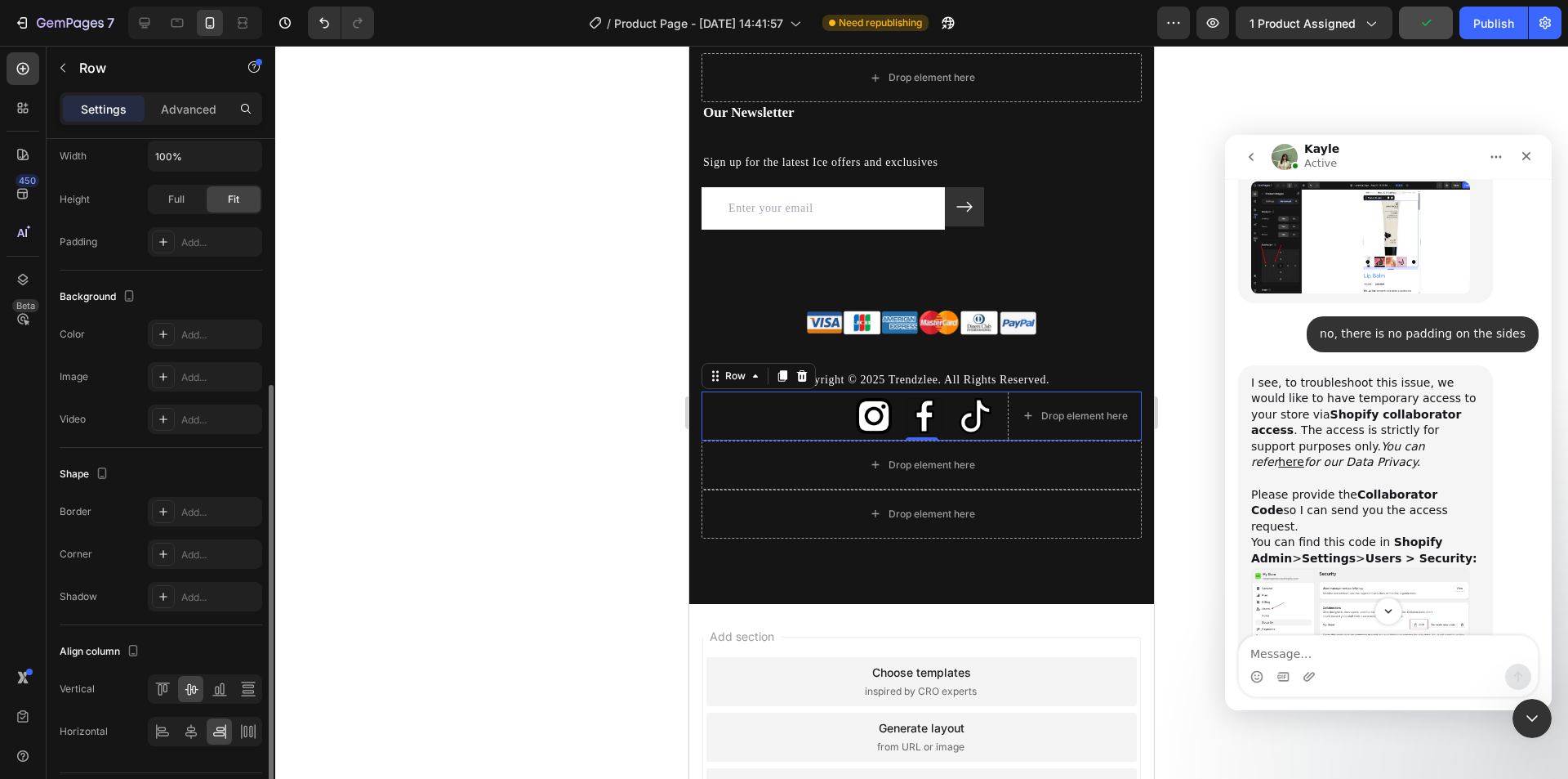
scroll to position [454, 0]
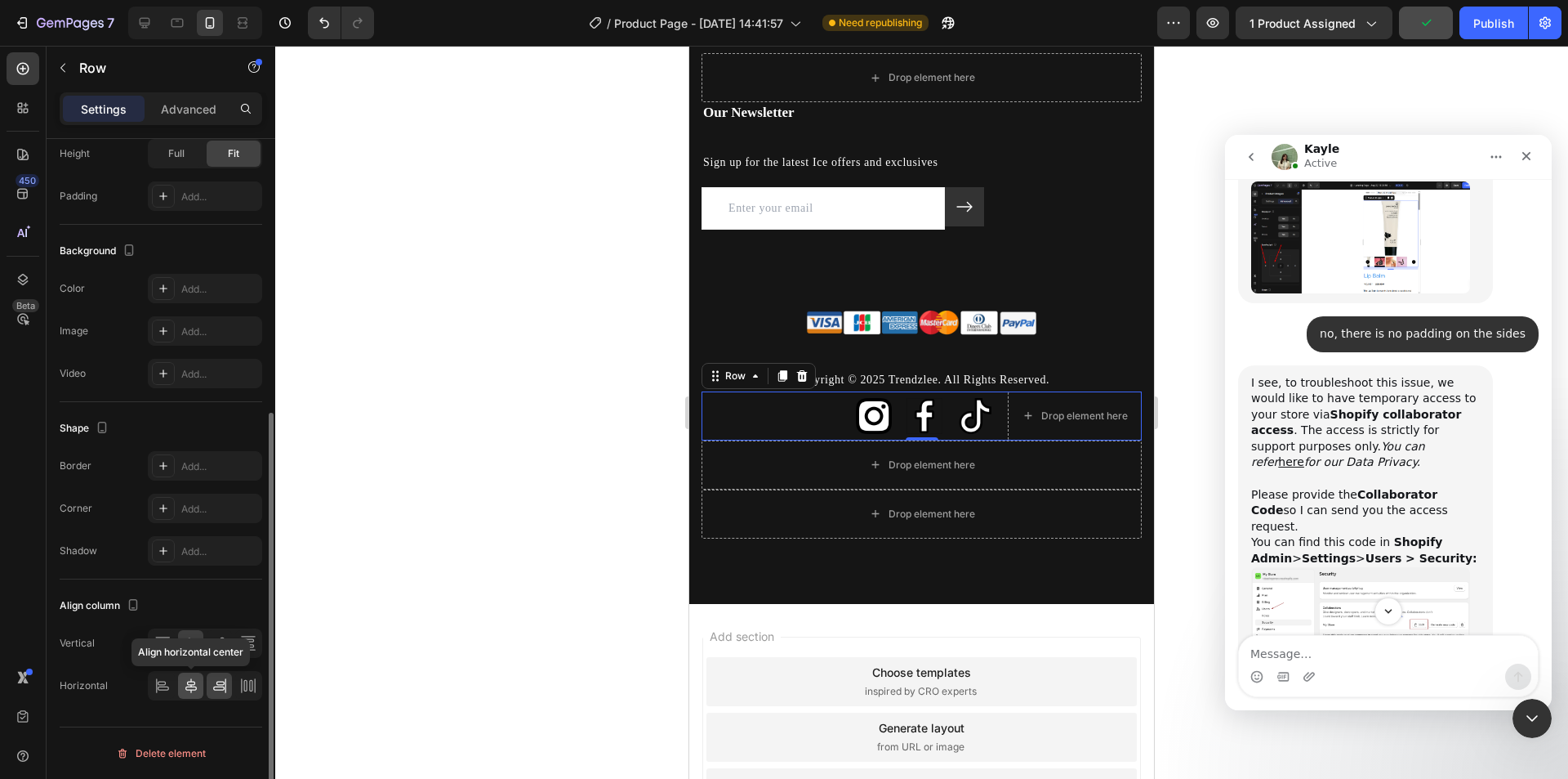
click at [187, 680] on icon at bounding box center [190, 685] width 16 height 16
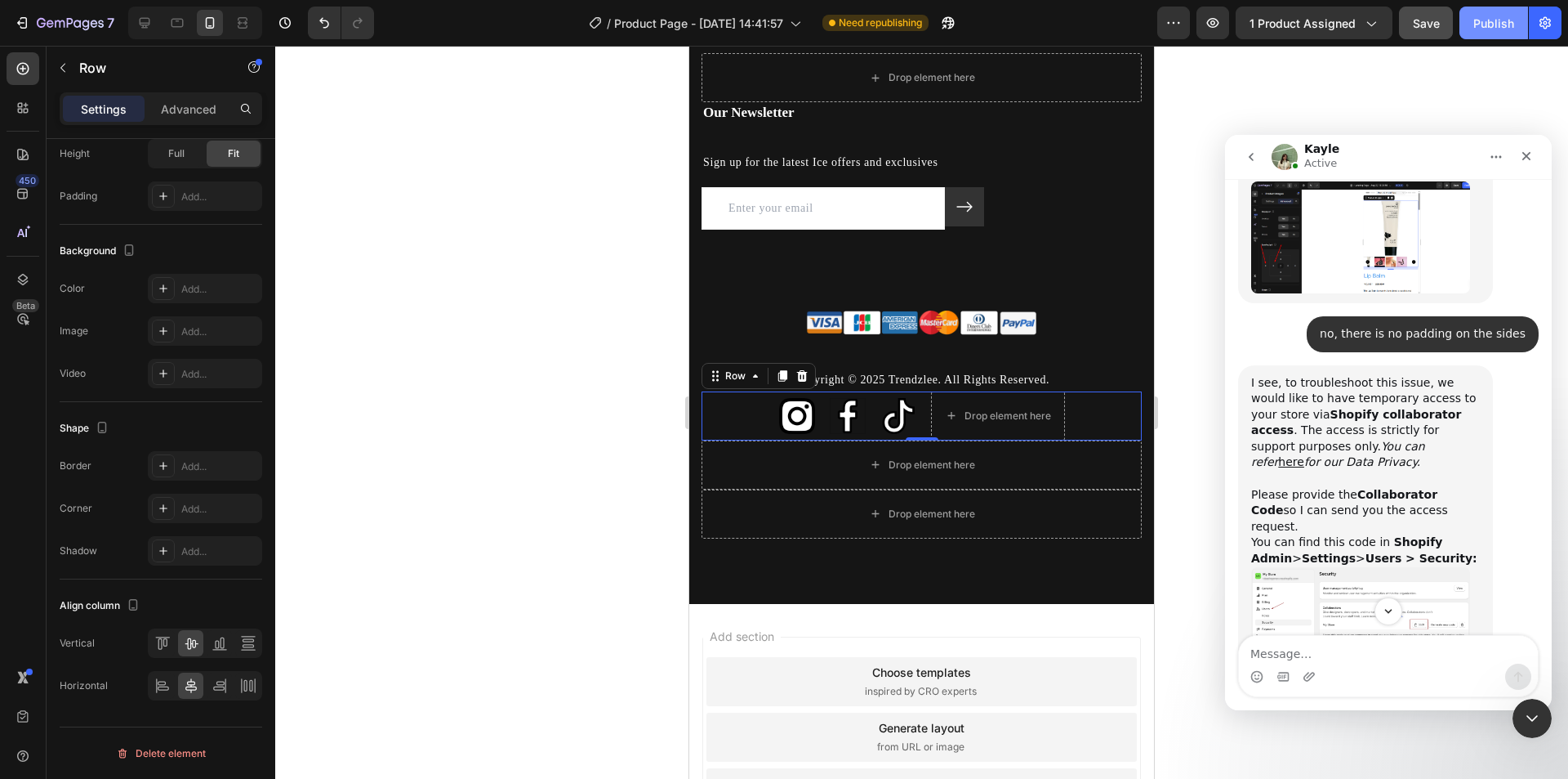
click at [1498, 20] on div "Publish" at bounding box center [1493, 23] width 41 height 17
click at [1321, 671] on div "Intercom messenger" at bounding box center [1388, 676] width 299 height 26
click at [1338, 652] on textarea "Message…" at bounding box center [1388, 649] width 299 height 28
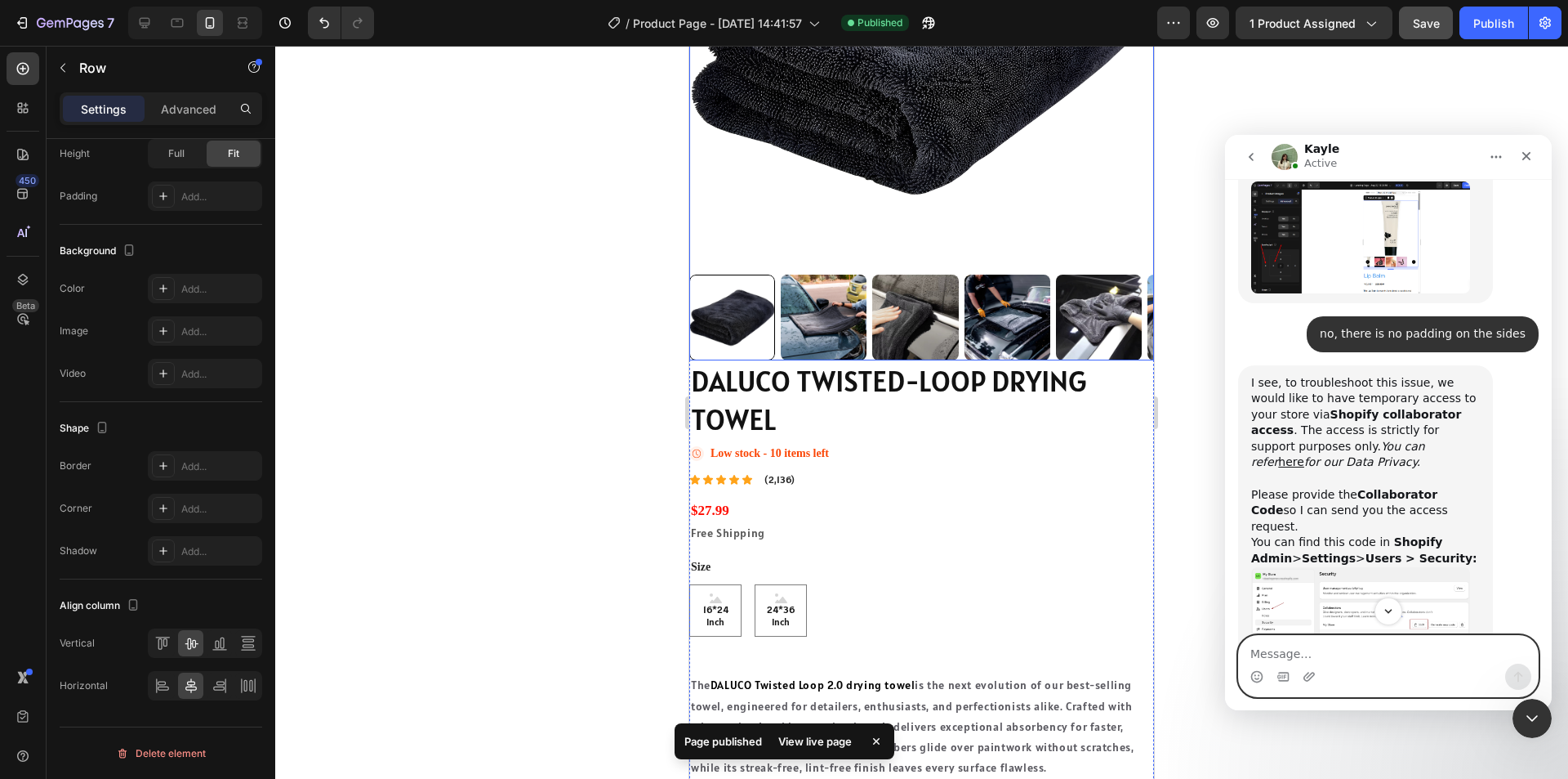
scroll to position [0, 0]
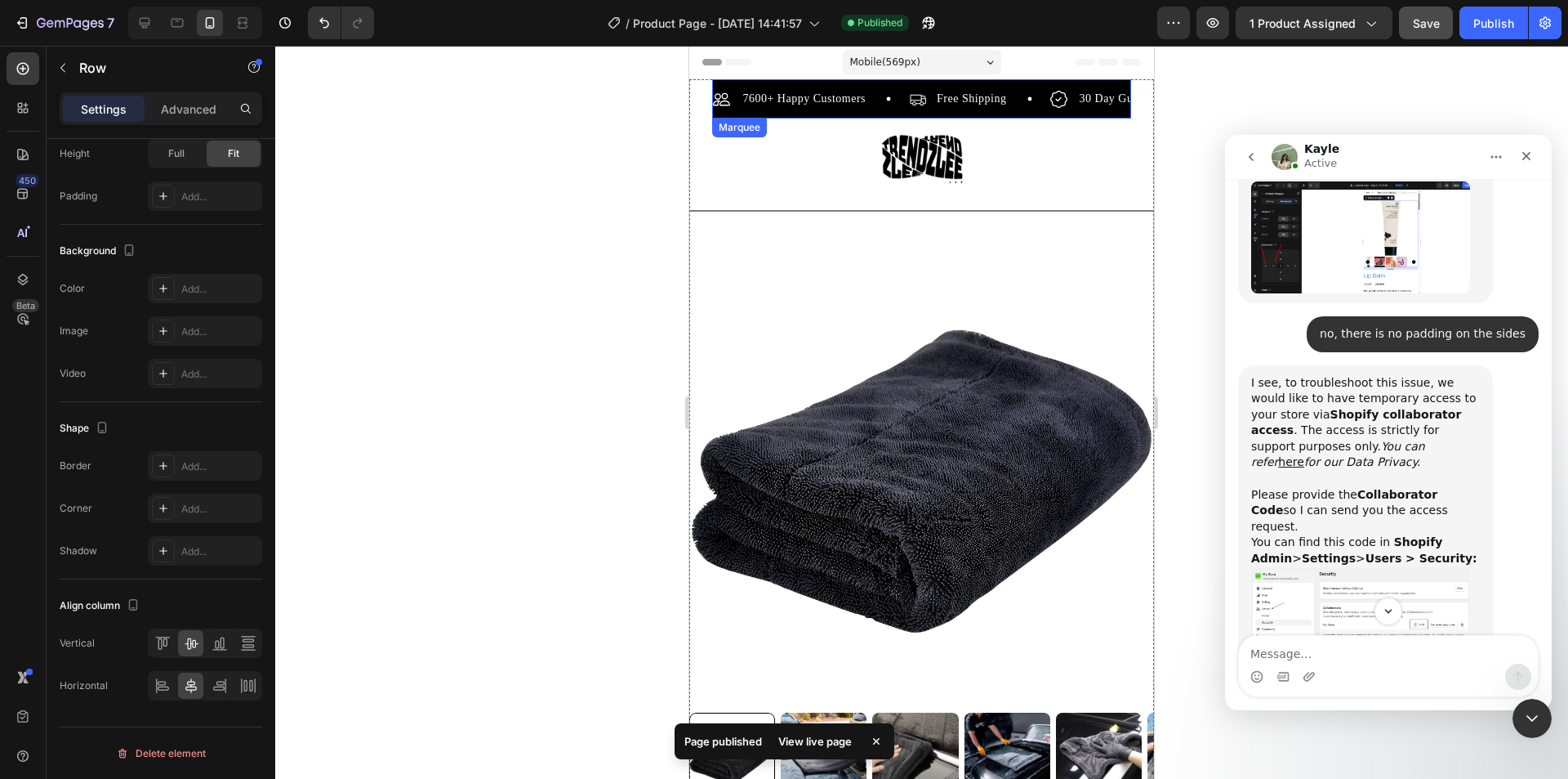
click at [885, 106] on div "7600+ Happy Customers Item List" at bounding box center [811, 98] width 196 height 19
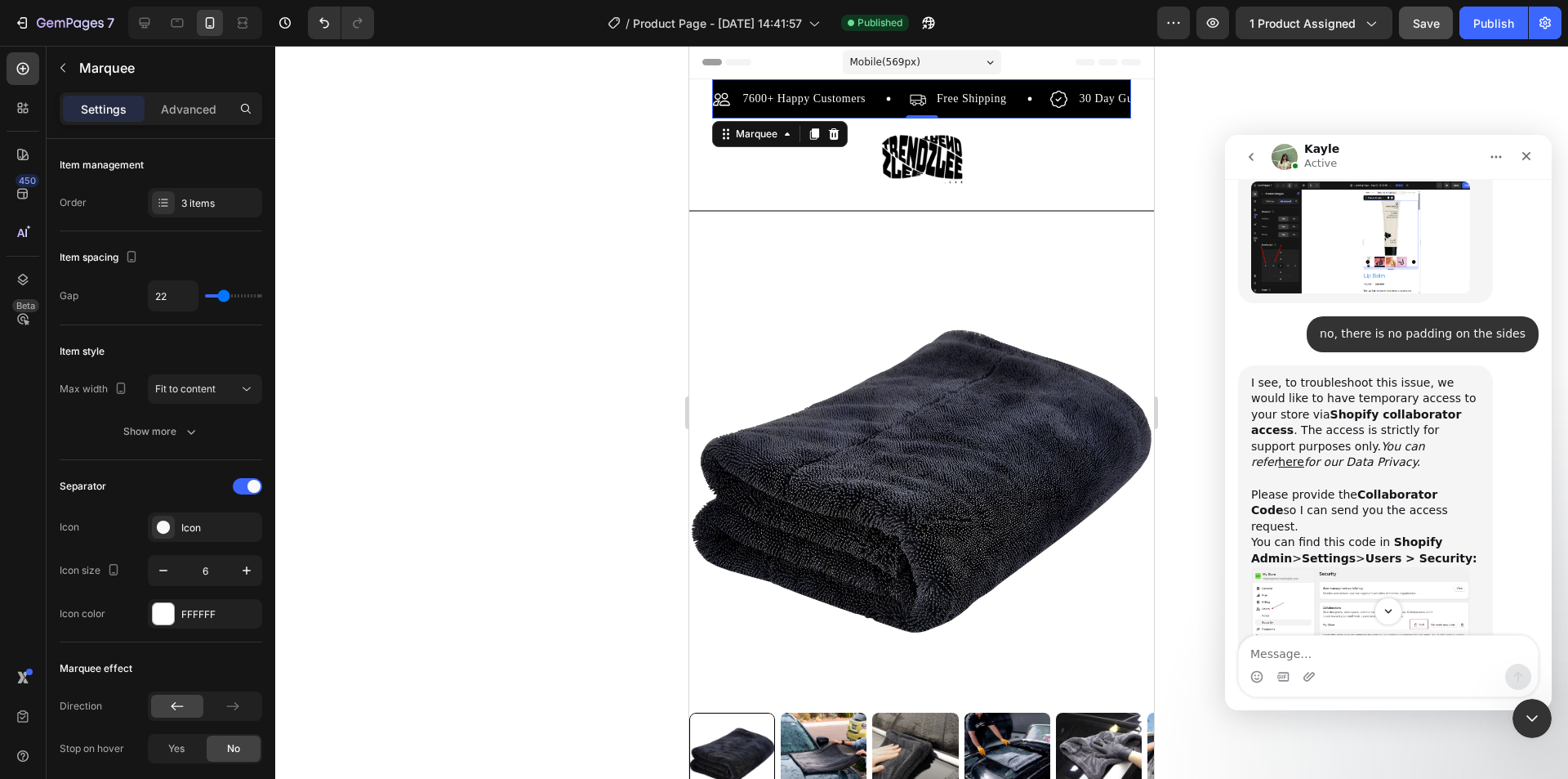
click at [873, 110] on div "7600+ Happy Customers Item List Free Shipping Item List 30 Day Guarantee Item L…" at bounding box center [921, 103] width 418 height 29
click at [1384, 667] on div "Intercom messenger" at bounding box center [1388, 676] width 299 height 26
click at [1333, 653] on textarea "Message…" at bounding box center [1388, 649] width 299 height 28
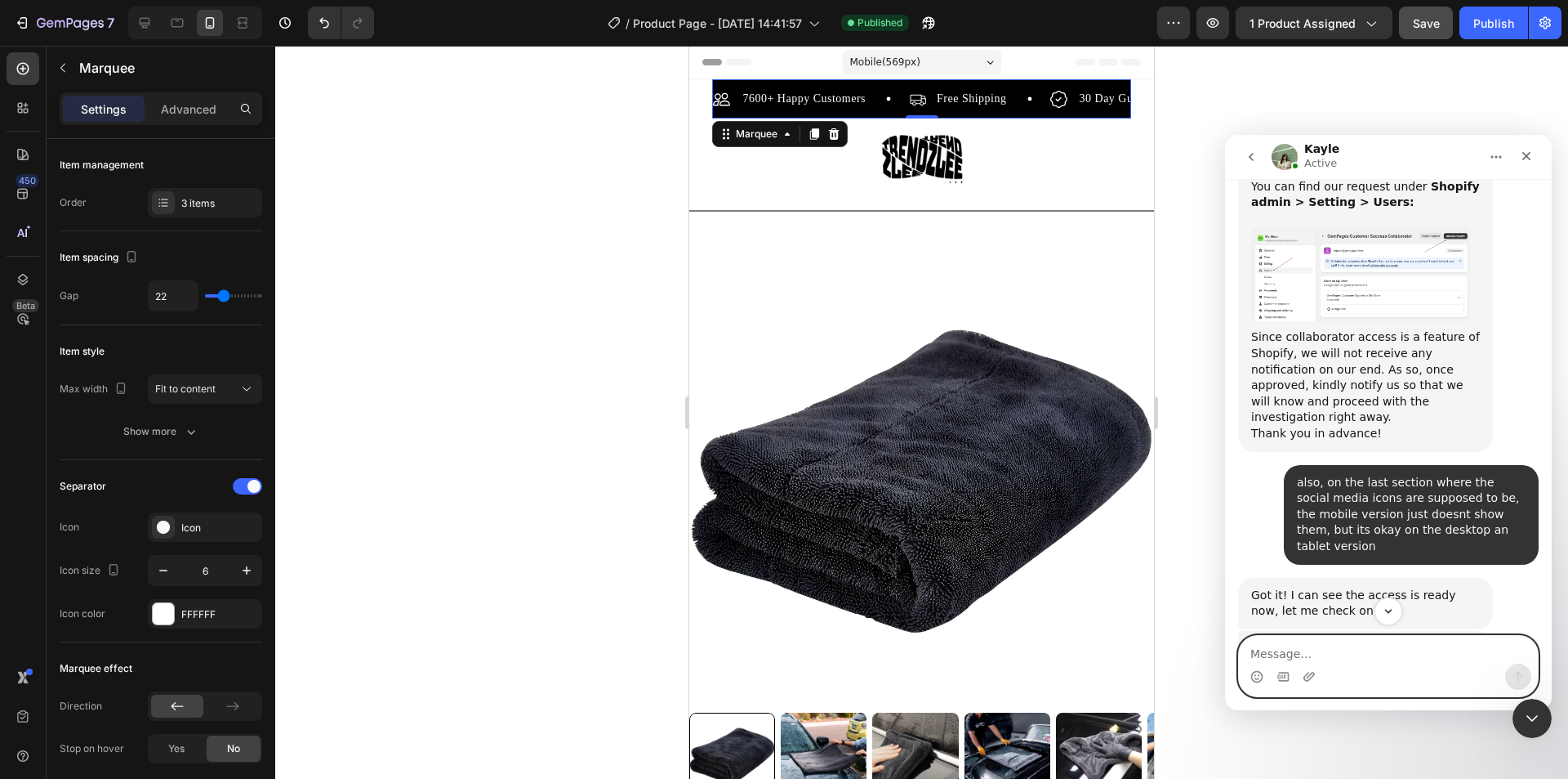
scroll to position [1829, 0]
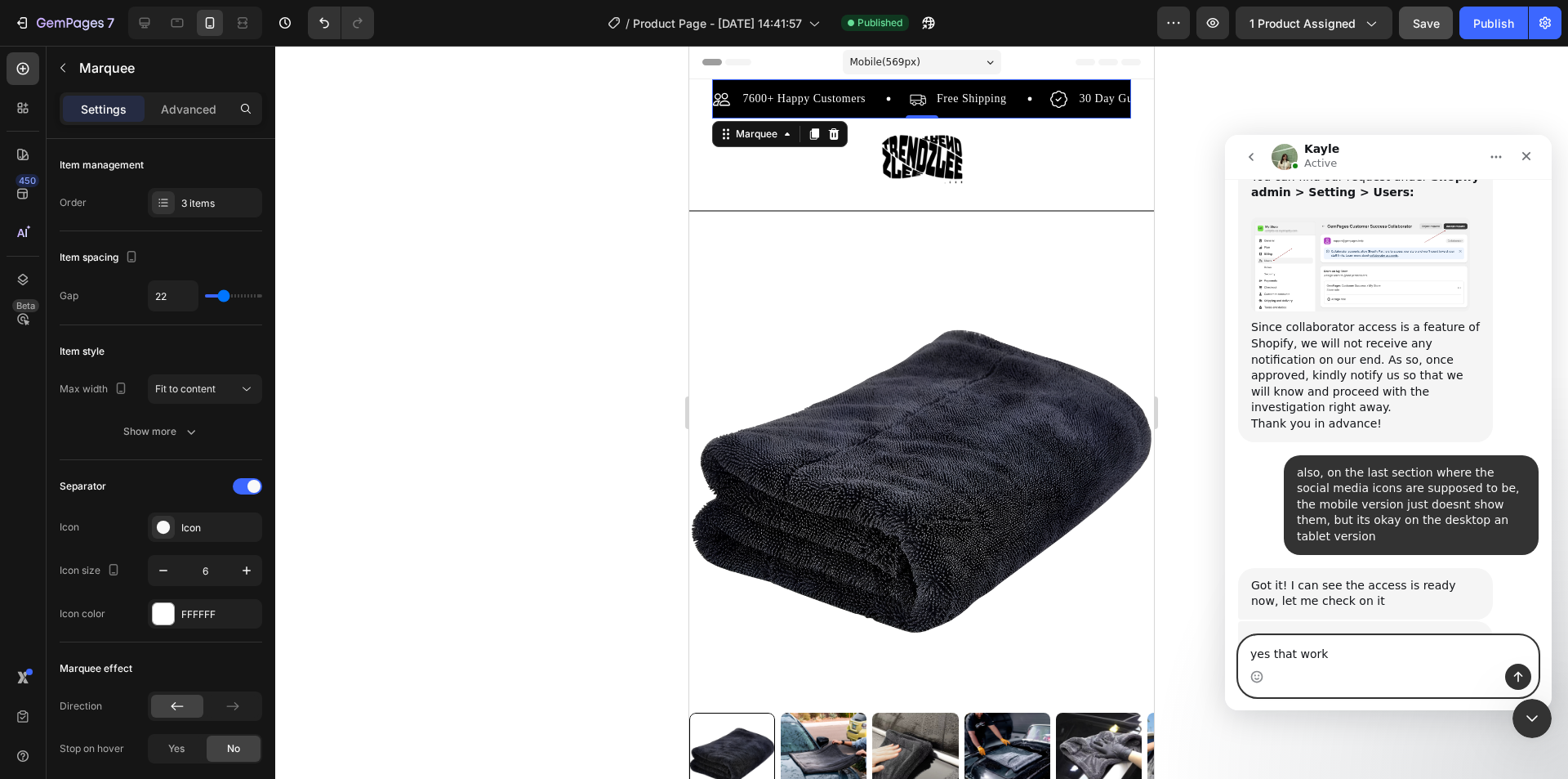
type textarea "yes that works"
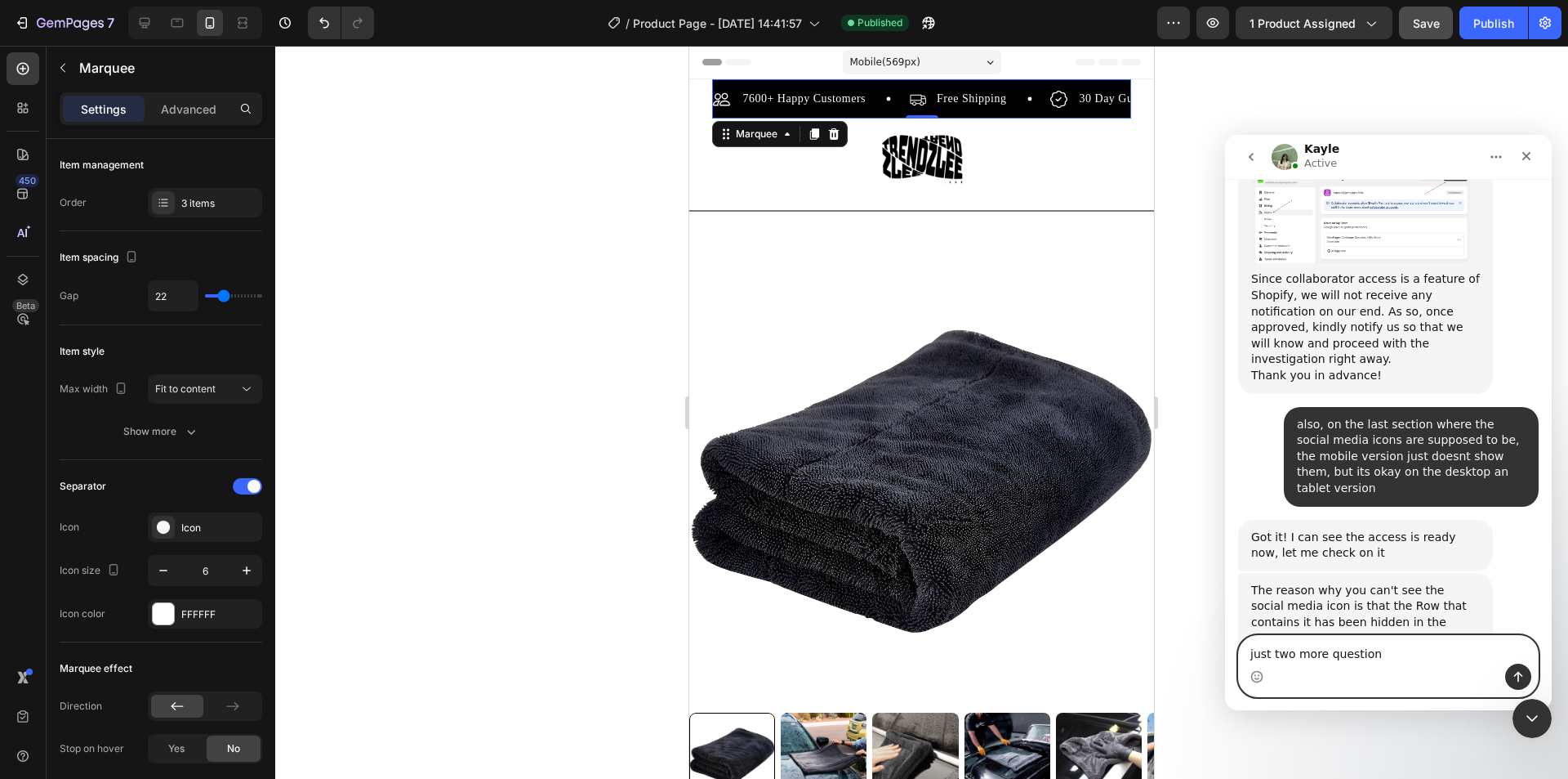
type textarea "just two more questions"
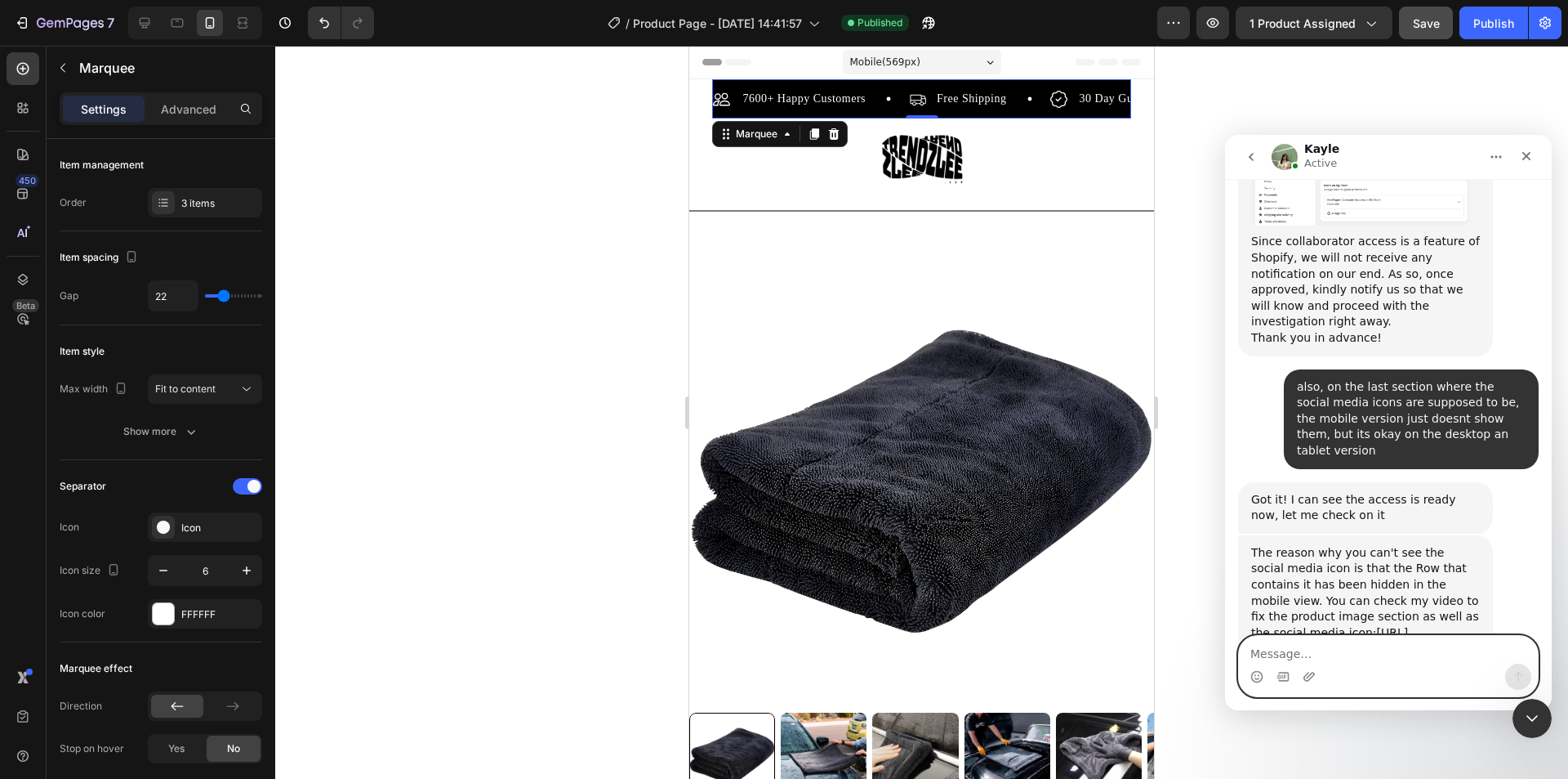
type textarea "w"
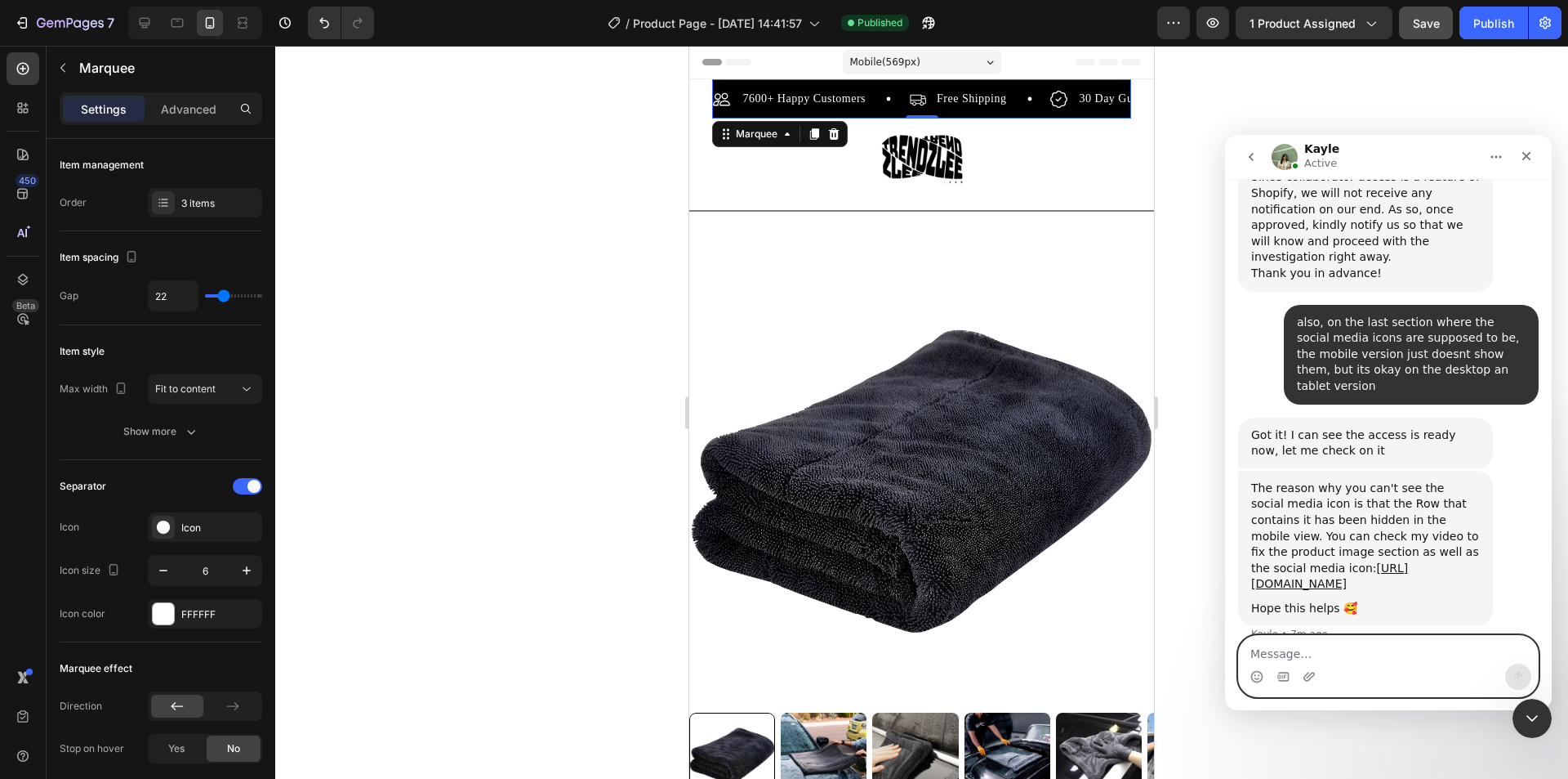
scroll to position [2042, 0]
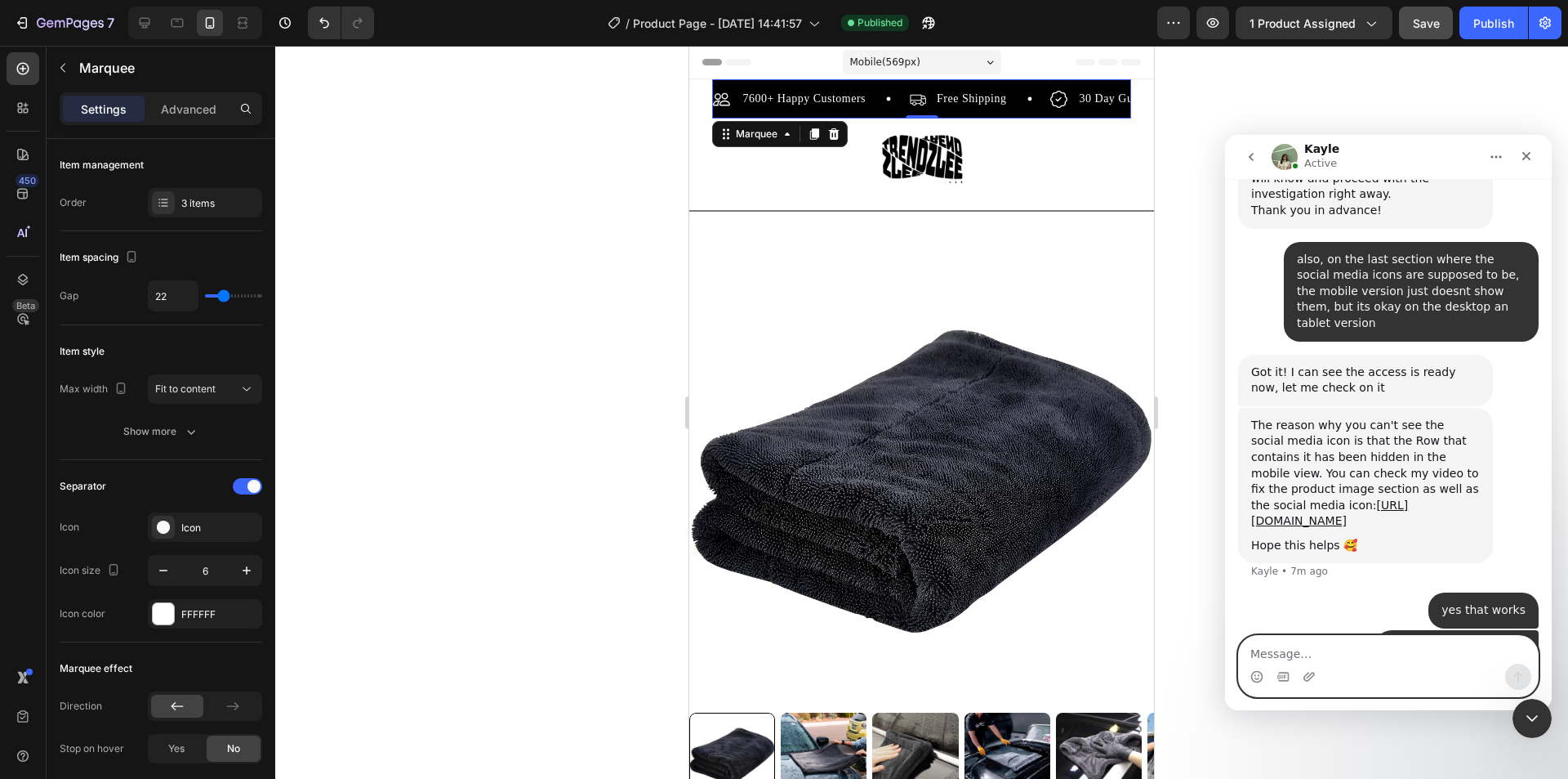
click at [1322, 662] on textarea "Message…" at bounding box center [1388, 649] width 299 height 28
click at [872, 108] on div "7600+ Happy Customers Item List" at bounding box center [811, 98] width 196 height 19
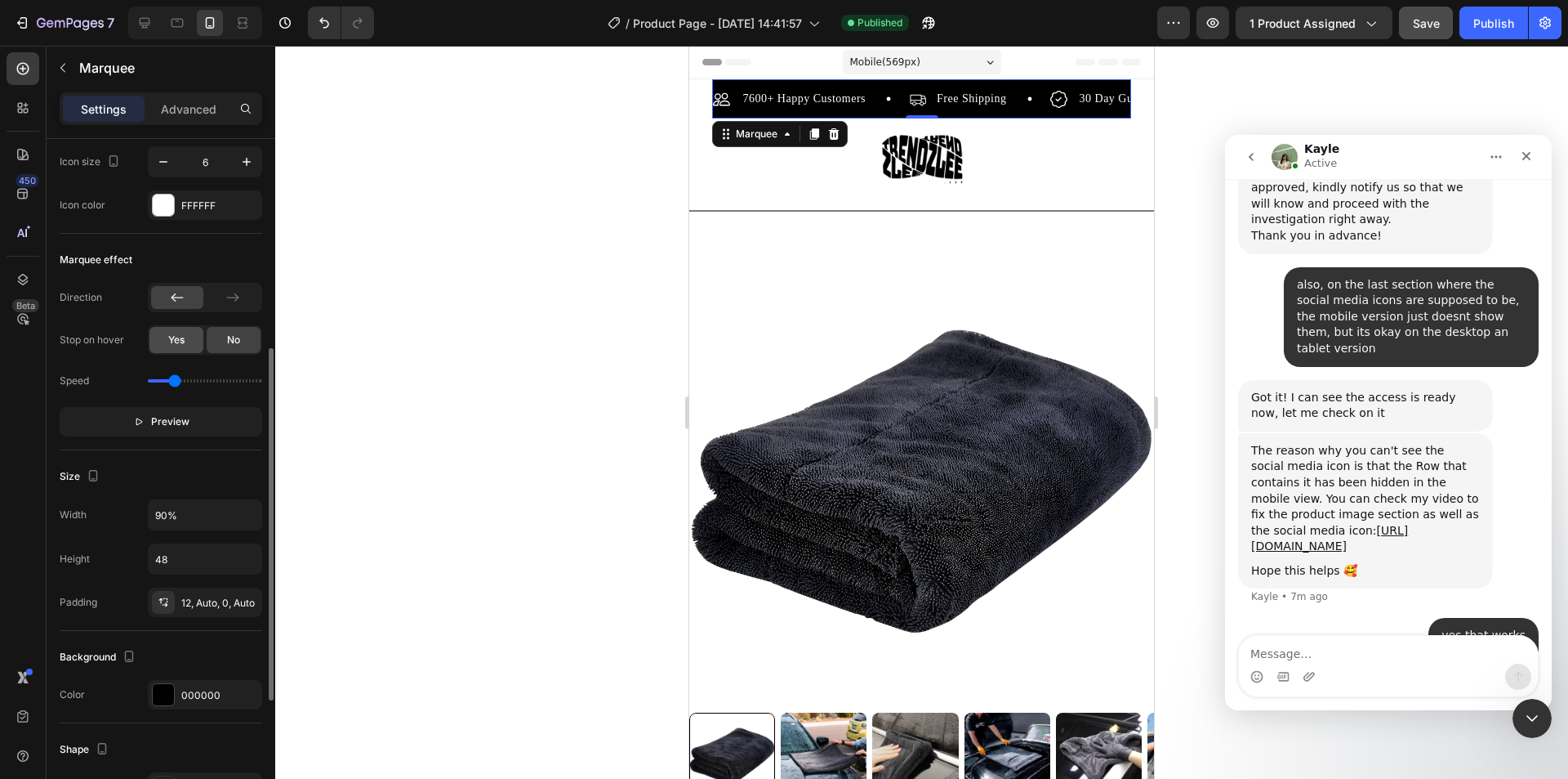
scroll to position [652, 0]
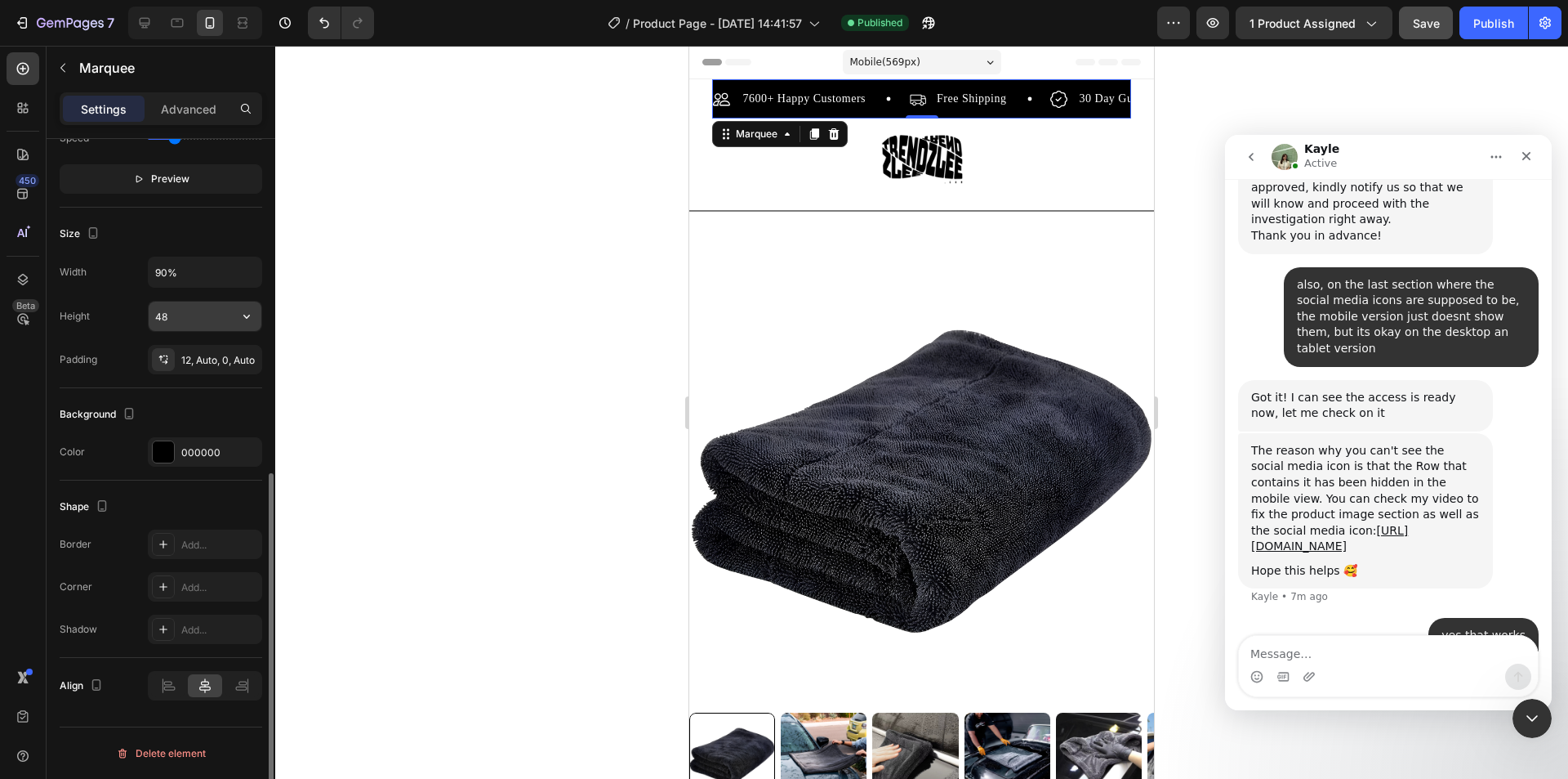
click at [204, 316] on input "48" at bounding box center [204, 316] width 112 height 29
click at [248, 357] on icon "button" at bounding box center [246, 360] width 13 height 13
click at [1343, 660] on textarea "Message…" at bounding box center [1388, 649] width 299 height 28
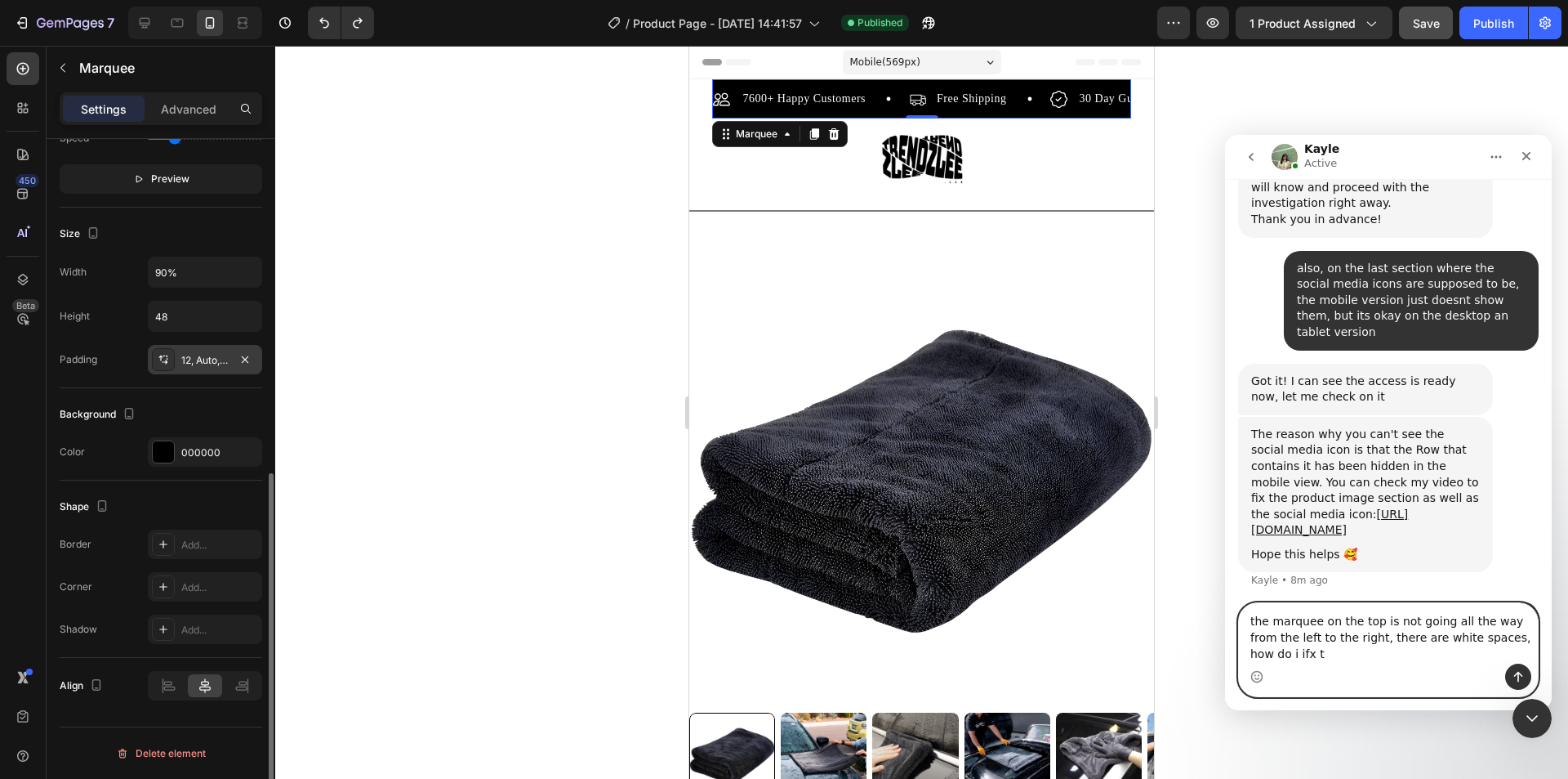
scroll to position [2049, 0]
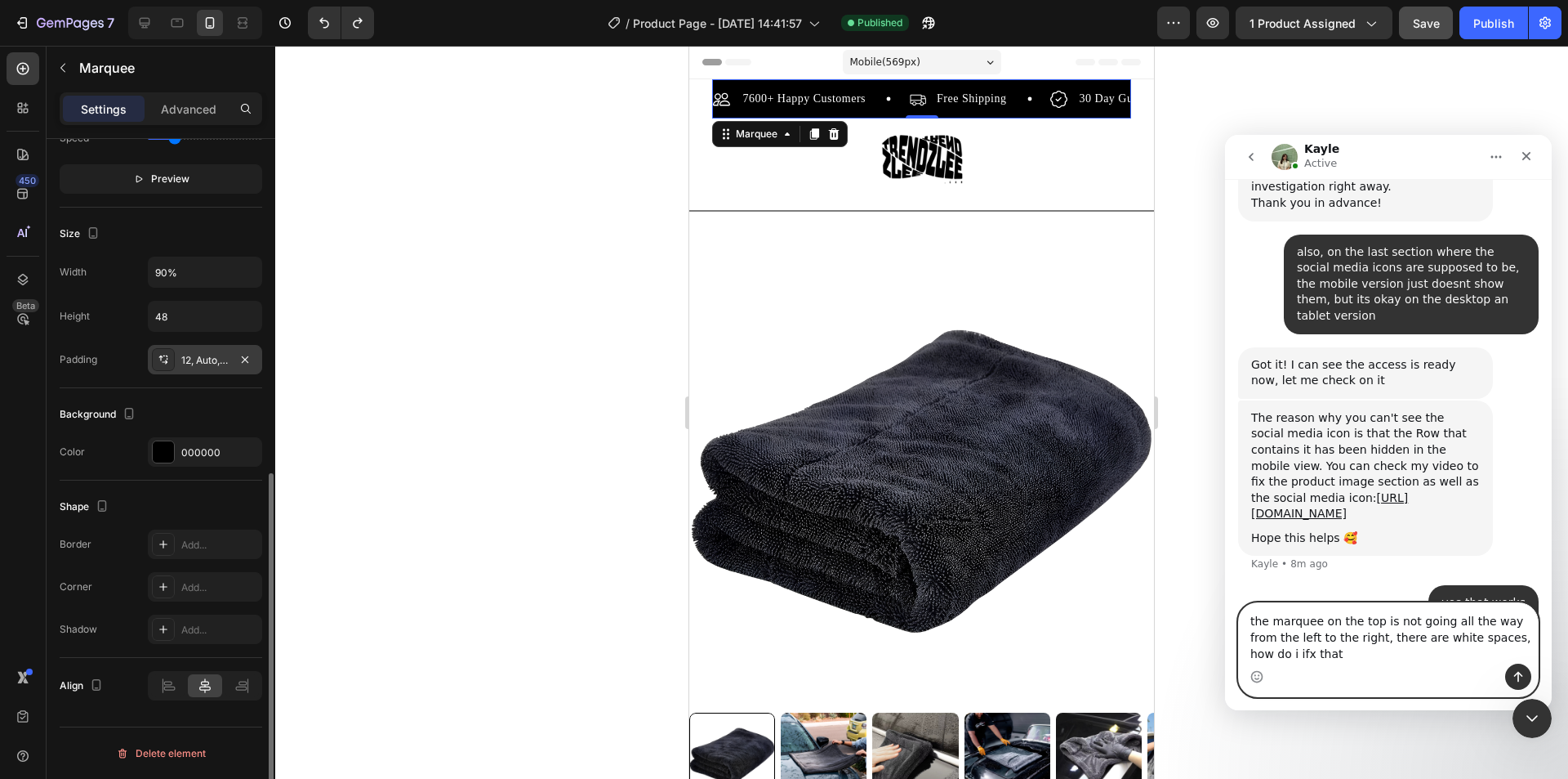
click at [1530, 642] on textarea "the marquee on the top is not going all the way from the left to the right, the…" at bounding box center [1388, 633] width 299 height 60
type textarea "the marquee on the top is not going all the way from the left to the right, the…"
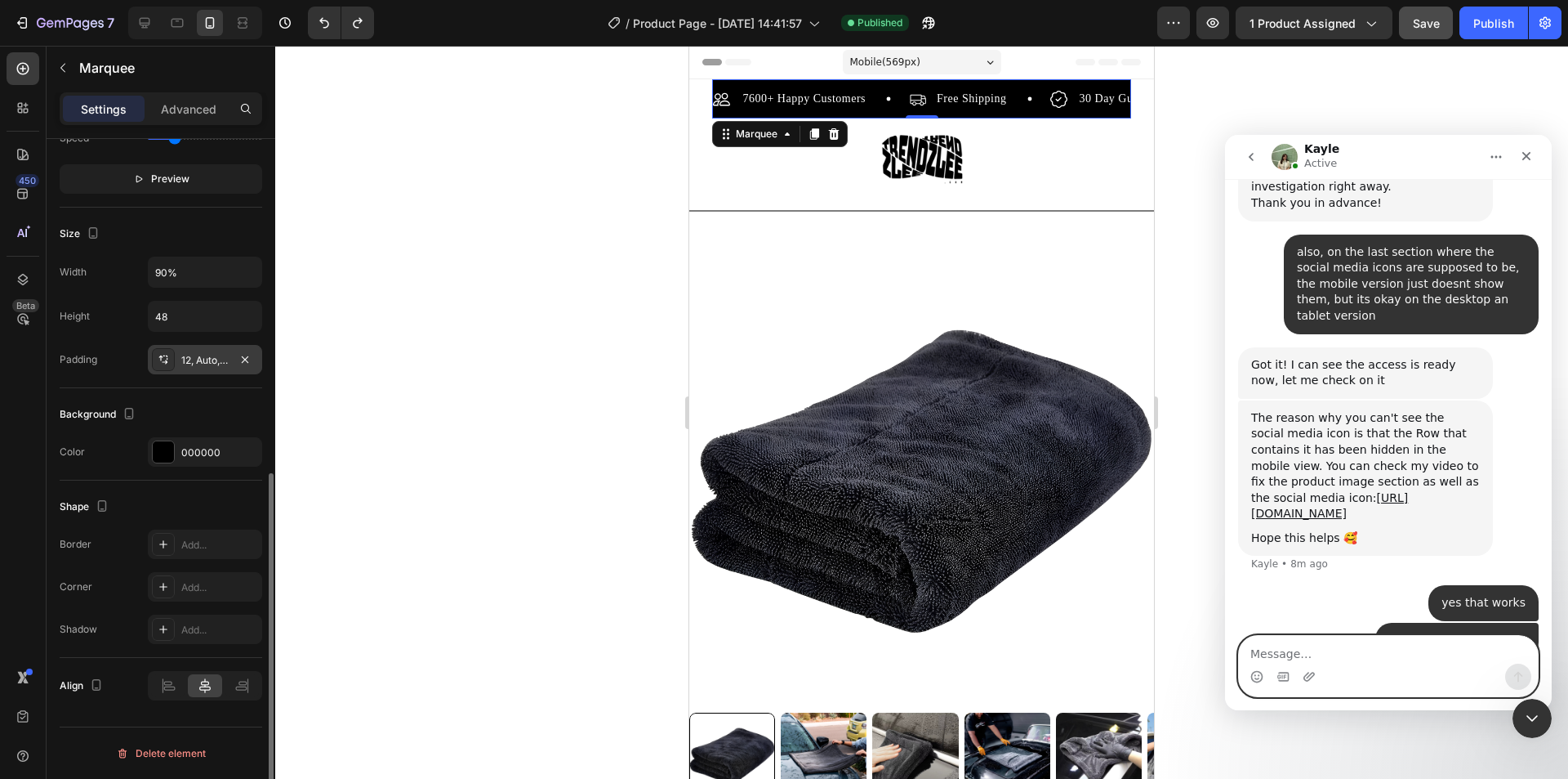
scroll to position [2098, 0]
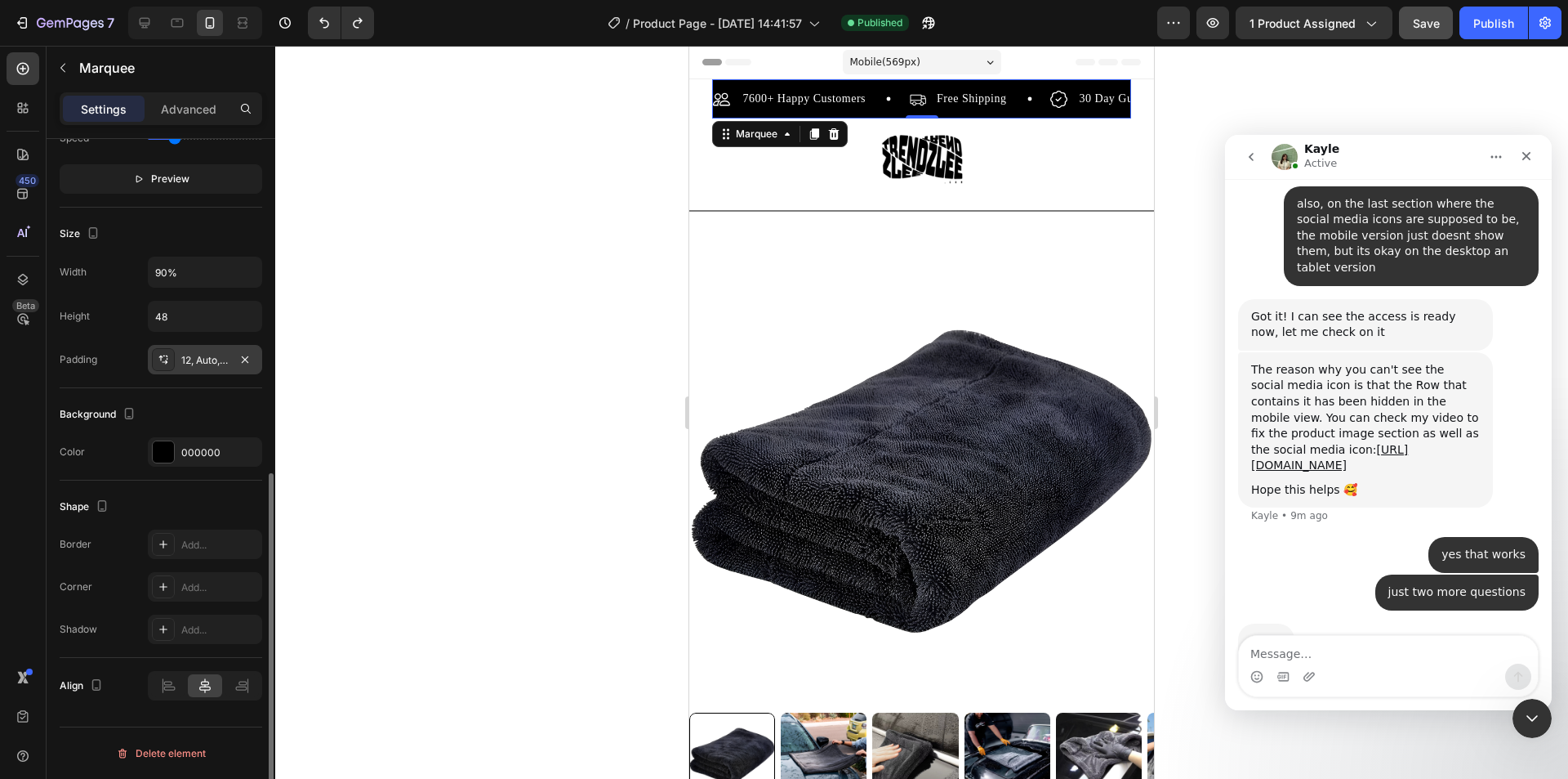
click at [999, 111] on div "7600+ Happy Customers Item List Free Shipping Item List 30 Day Guarantee Item L…" at bounding box center [921, 103] width 418 height 29
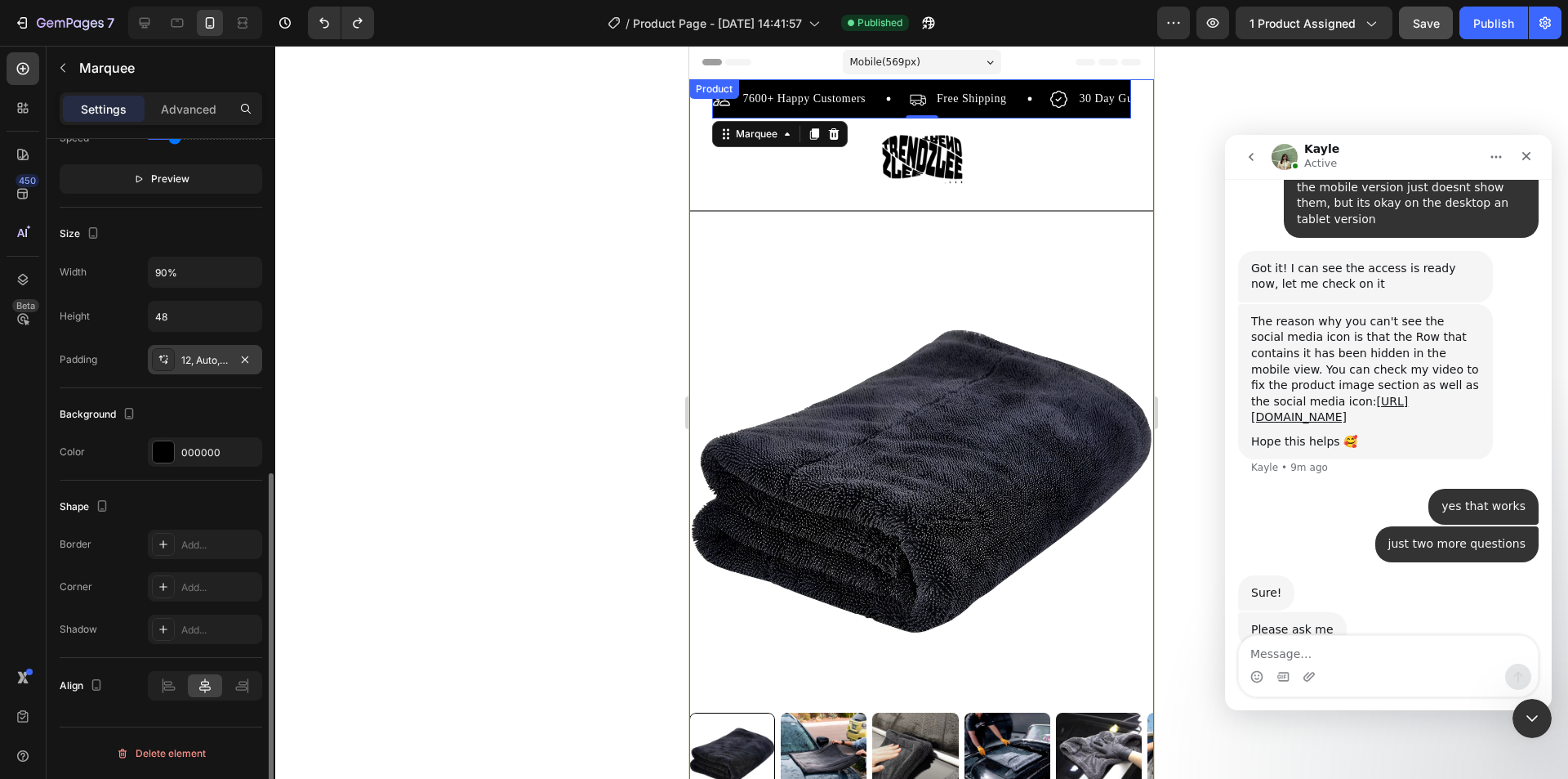
click at [781, 276] on img at bounding box center [921, 480] width 464 height 465
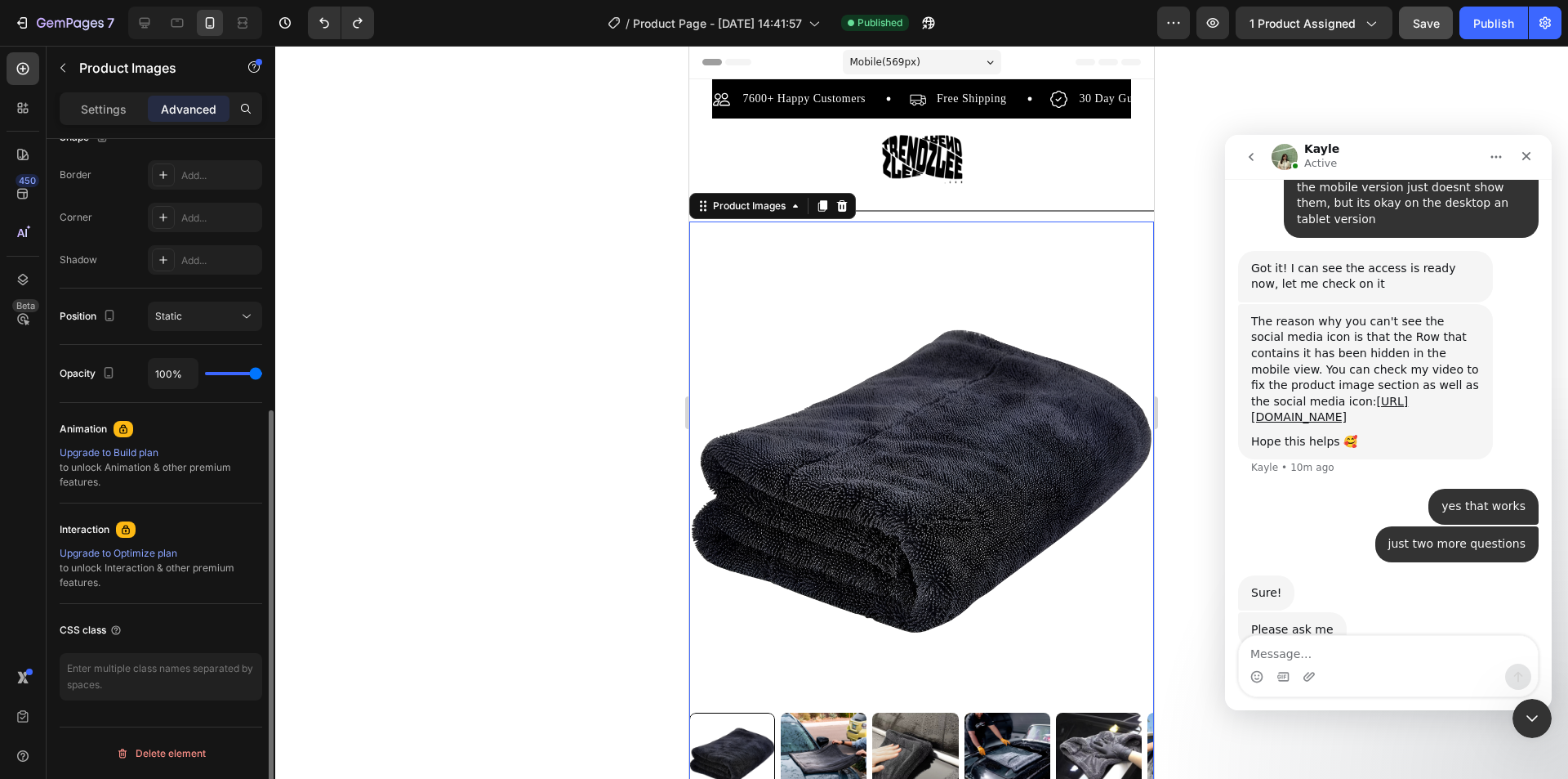
scroll to position [0, 0]
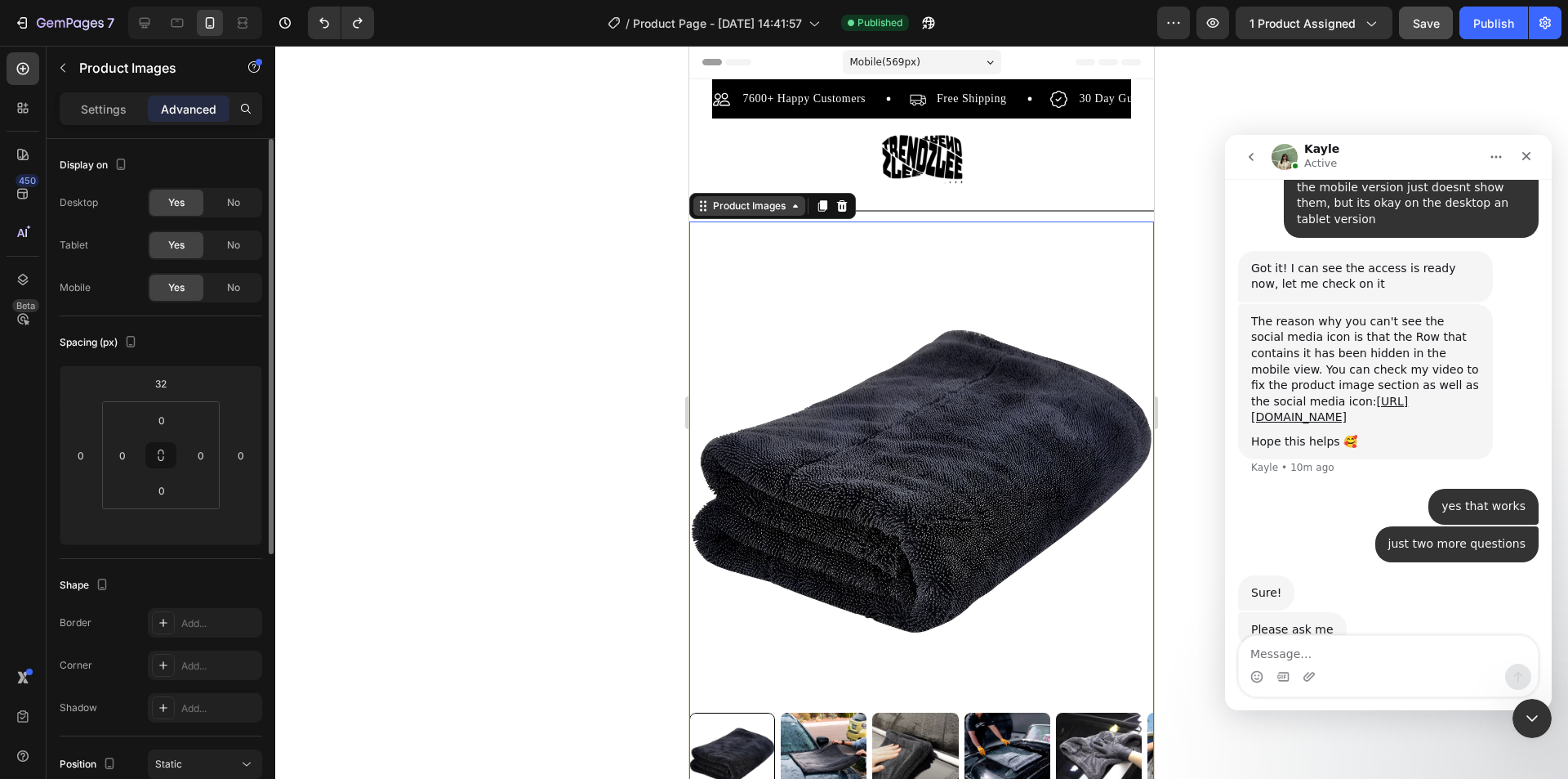
click at [791, 213] on div "Product Images" at bounding box center [749, 205] width 112 height 19
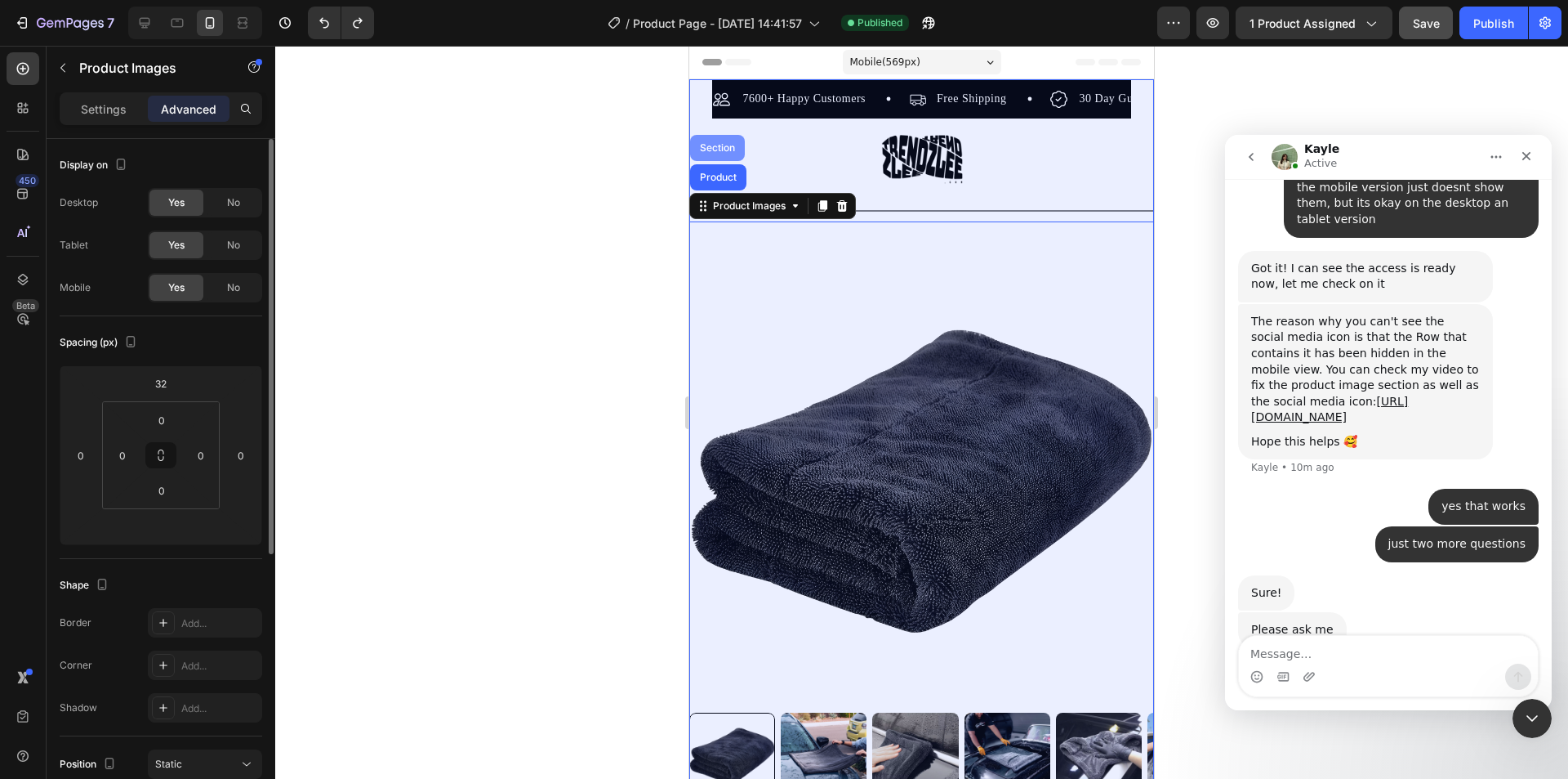
click at [718, 149] on div "Section" at bounding box center [717, 148] width 42 height 10
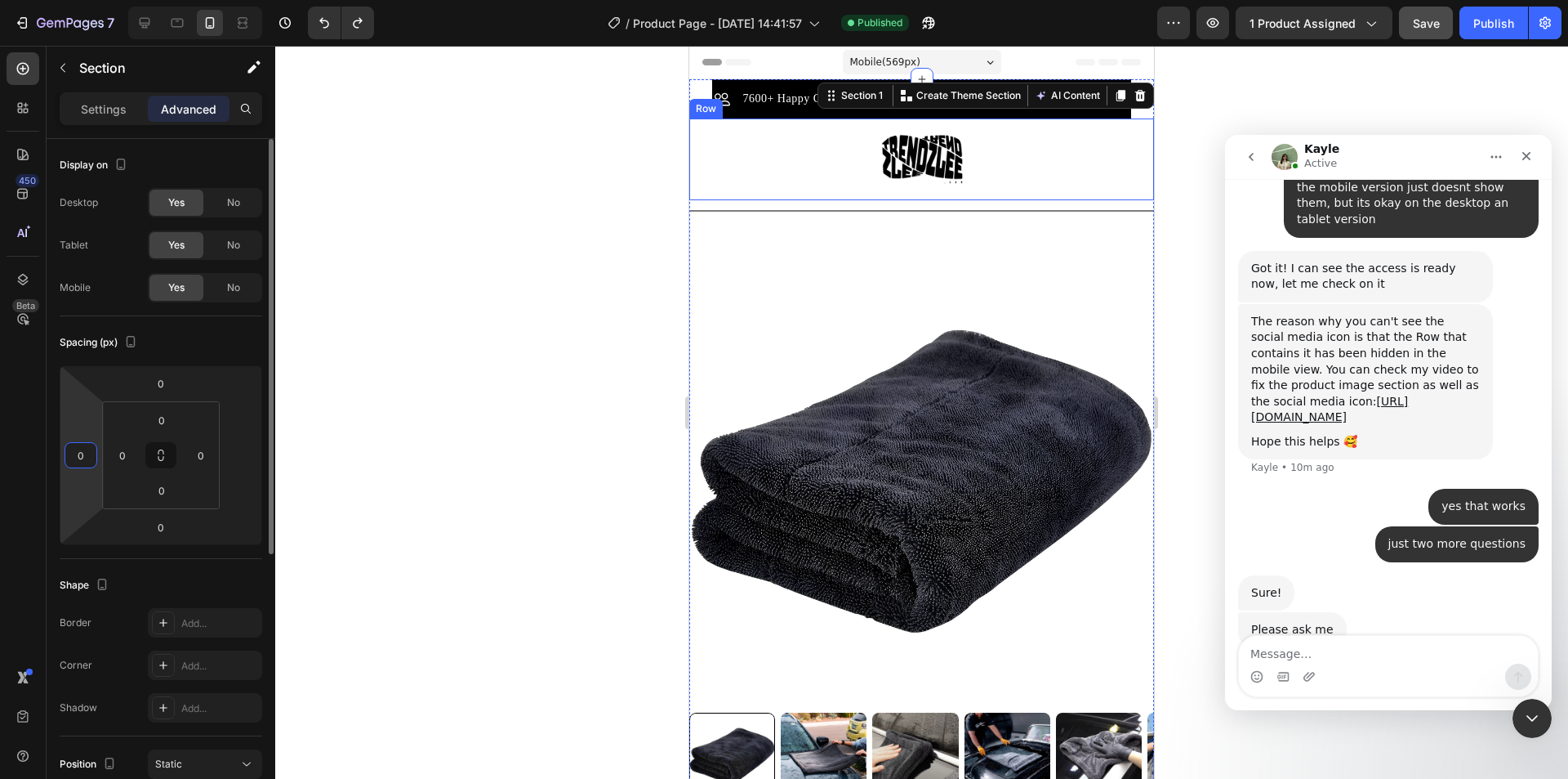
click at [78, 451] on input "0" at bounding box center [80, 454] width 24 height 24
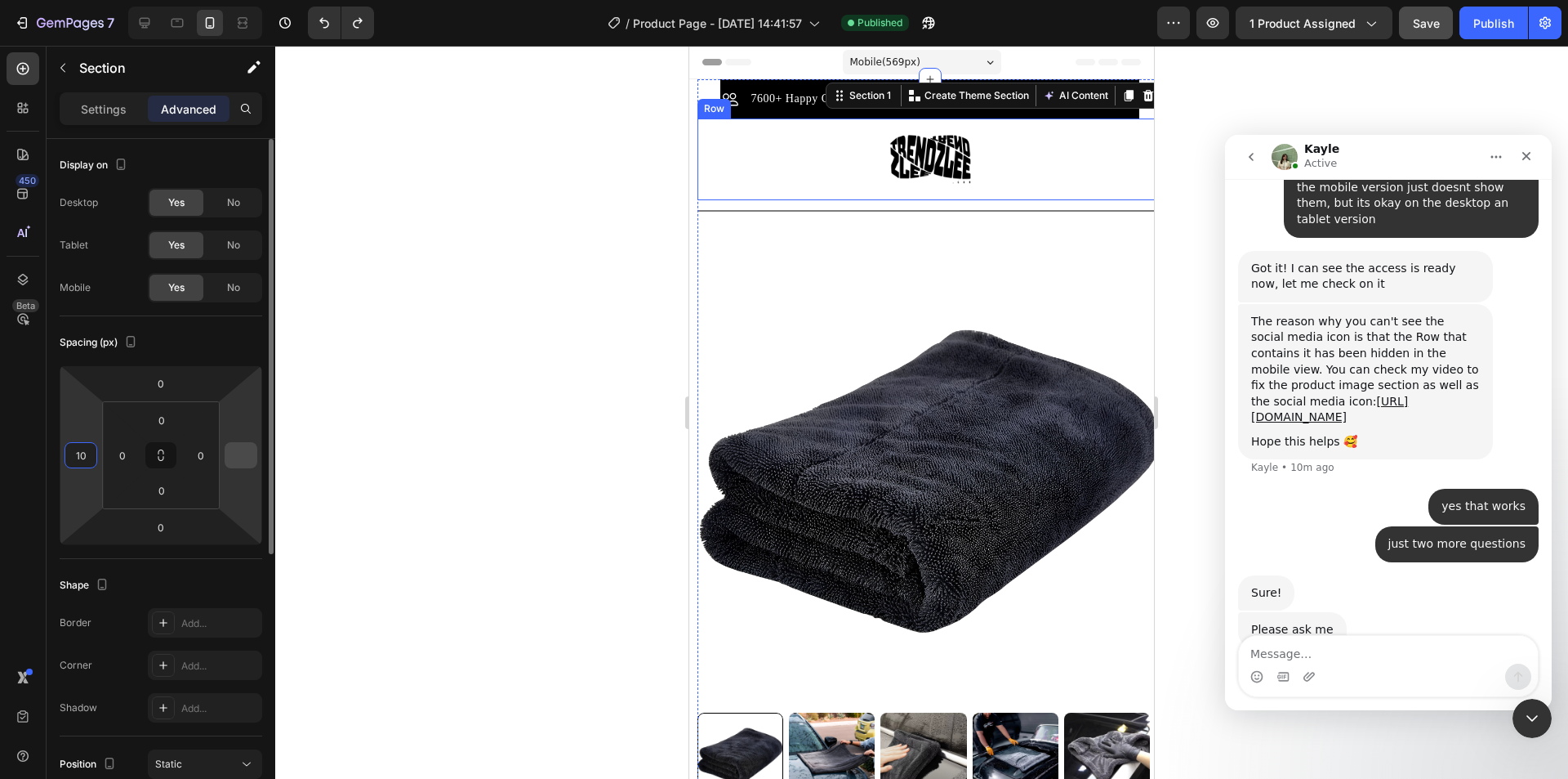
type input "10"
click at [251, 452] on input "number" at bounding box center [241, 454] width 24 height 24
type input "10"
click at [443, 463] on div at bounding box center [921, 413] width 1293 height 733
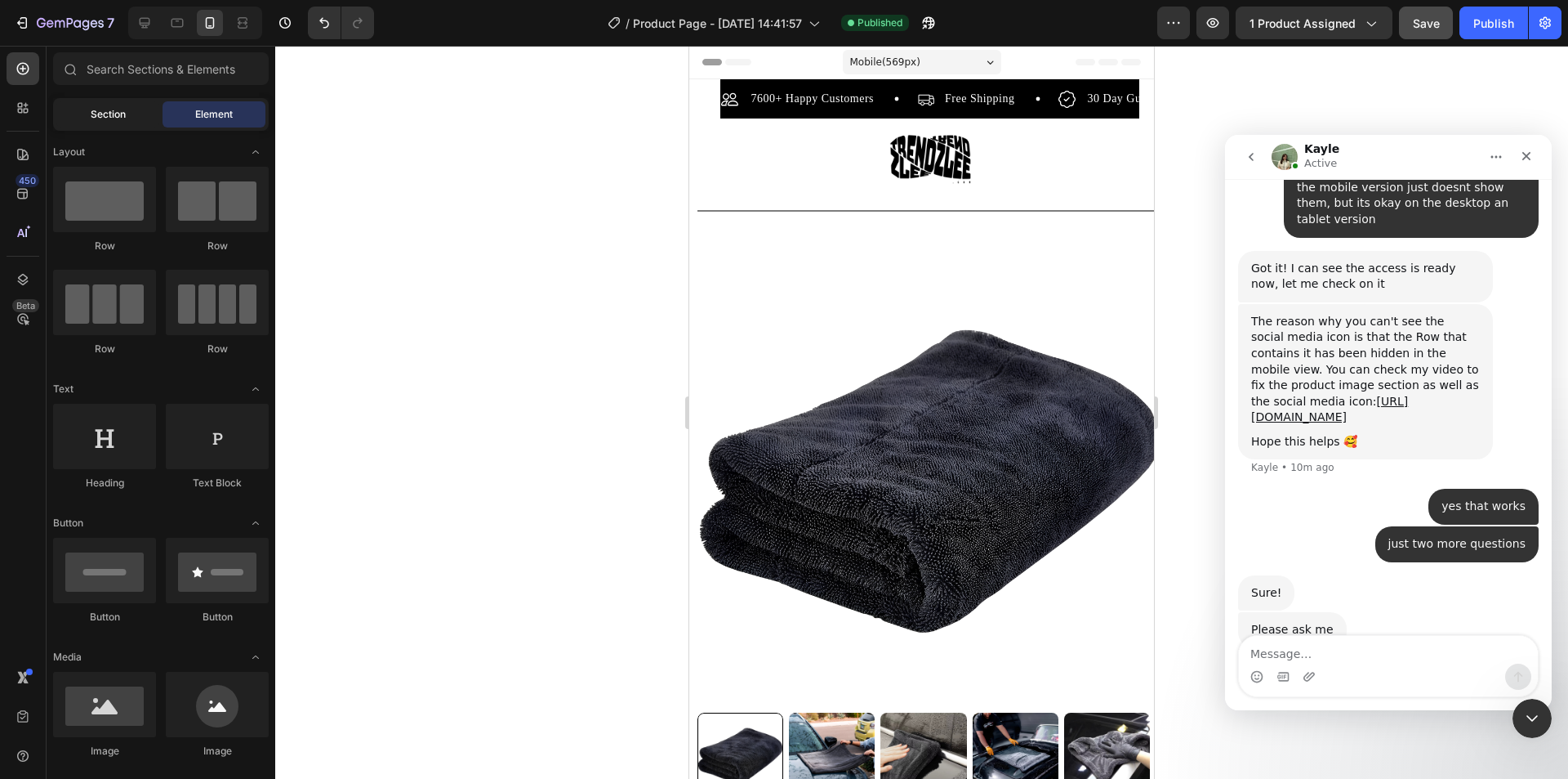
click at [125, 125] on div "Section" at bounding box center [107, 114] width 103 height 26
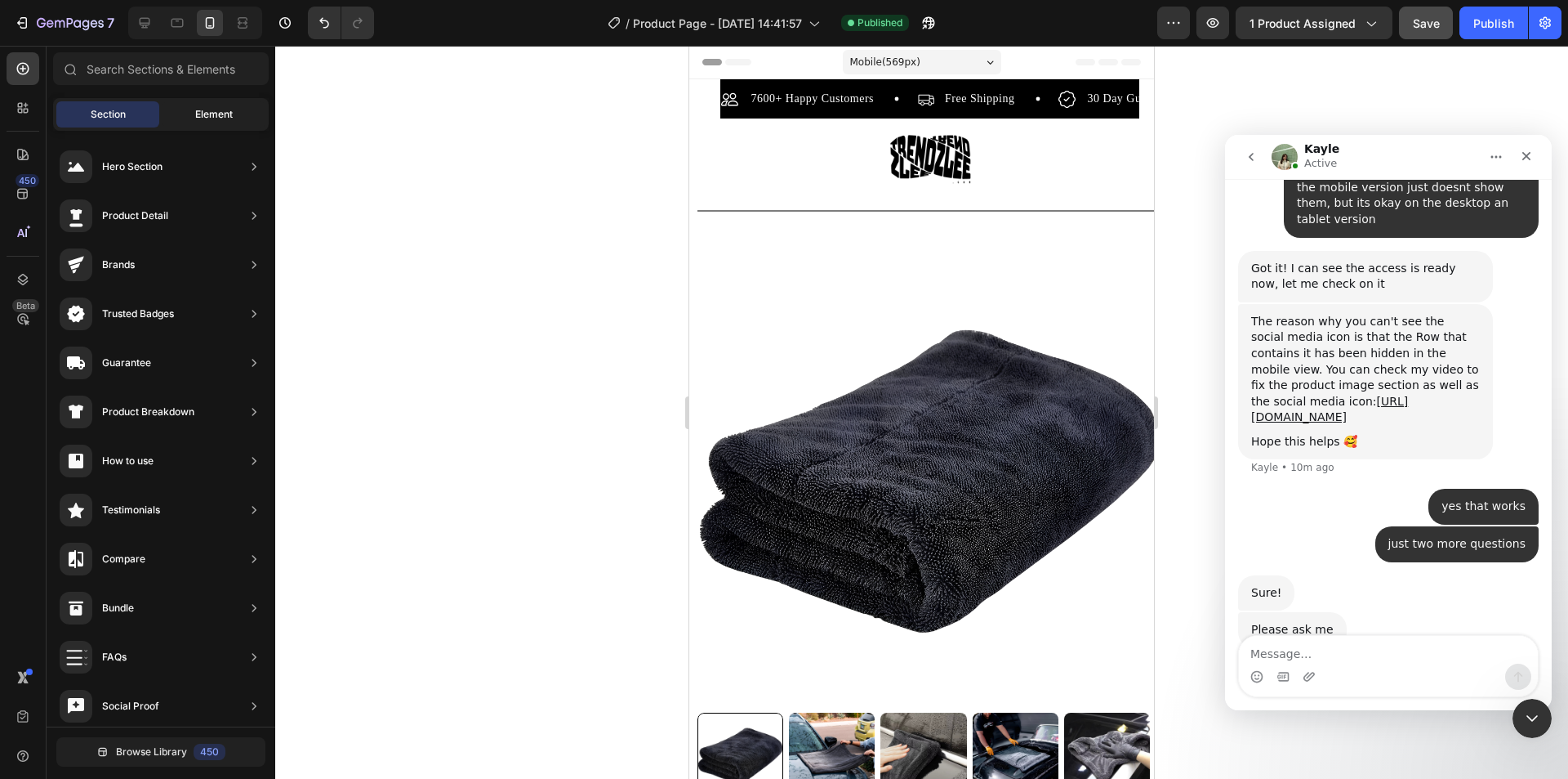
click at [182, 111] on div "Element" at bounding box center [214, 114] width 103 height 26
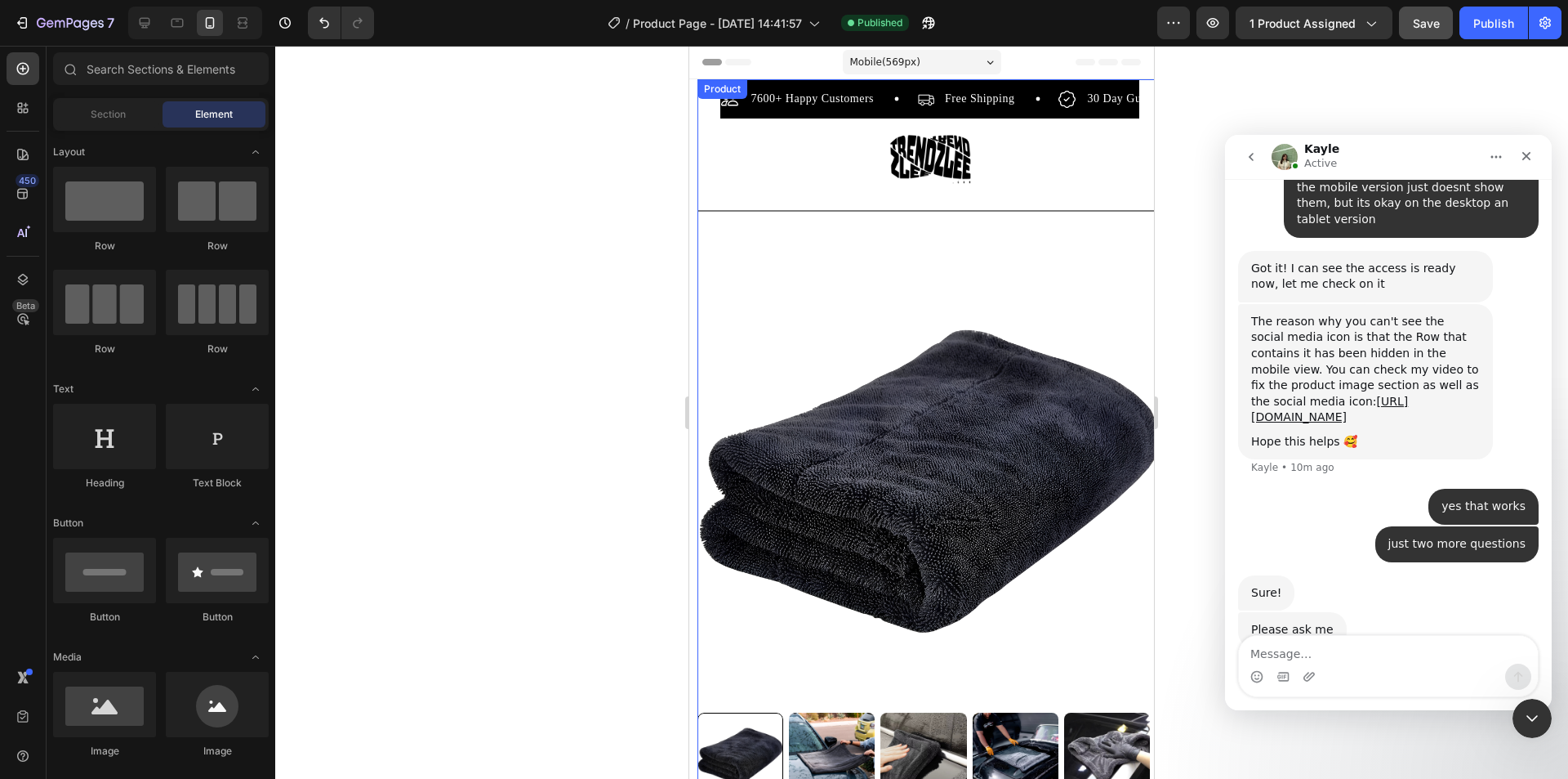
click at [745, 228] on div "Product Images" at bounding box center [929, 510] width 464 height 577
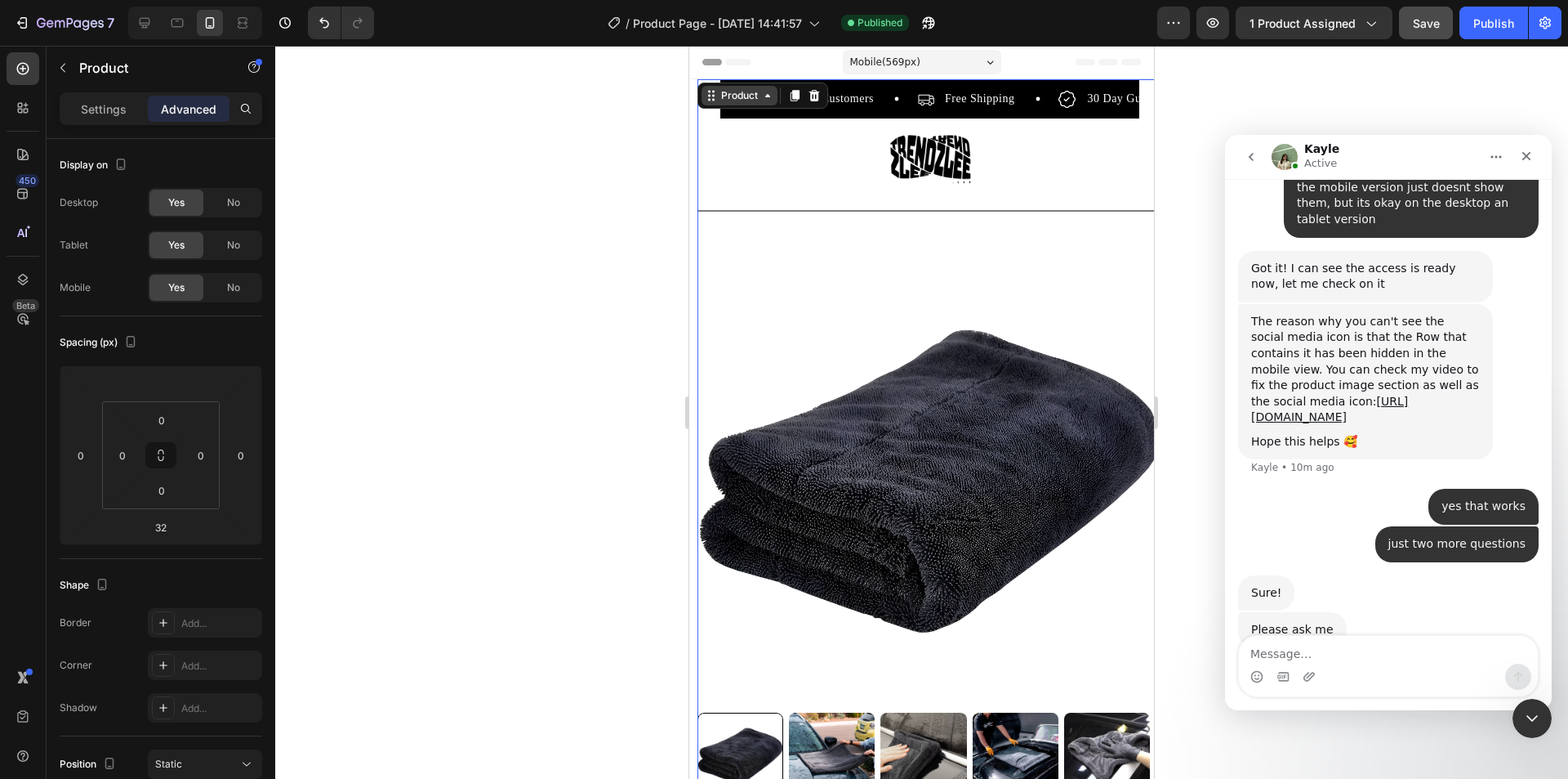
scroll to position [2209, 0]
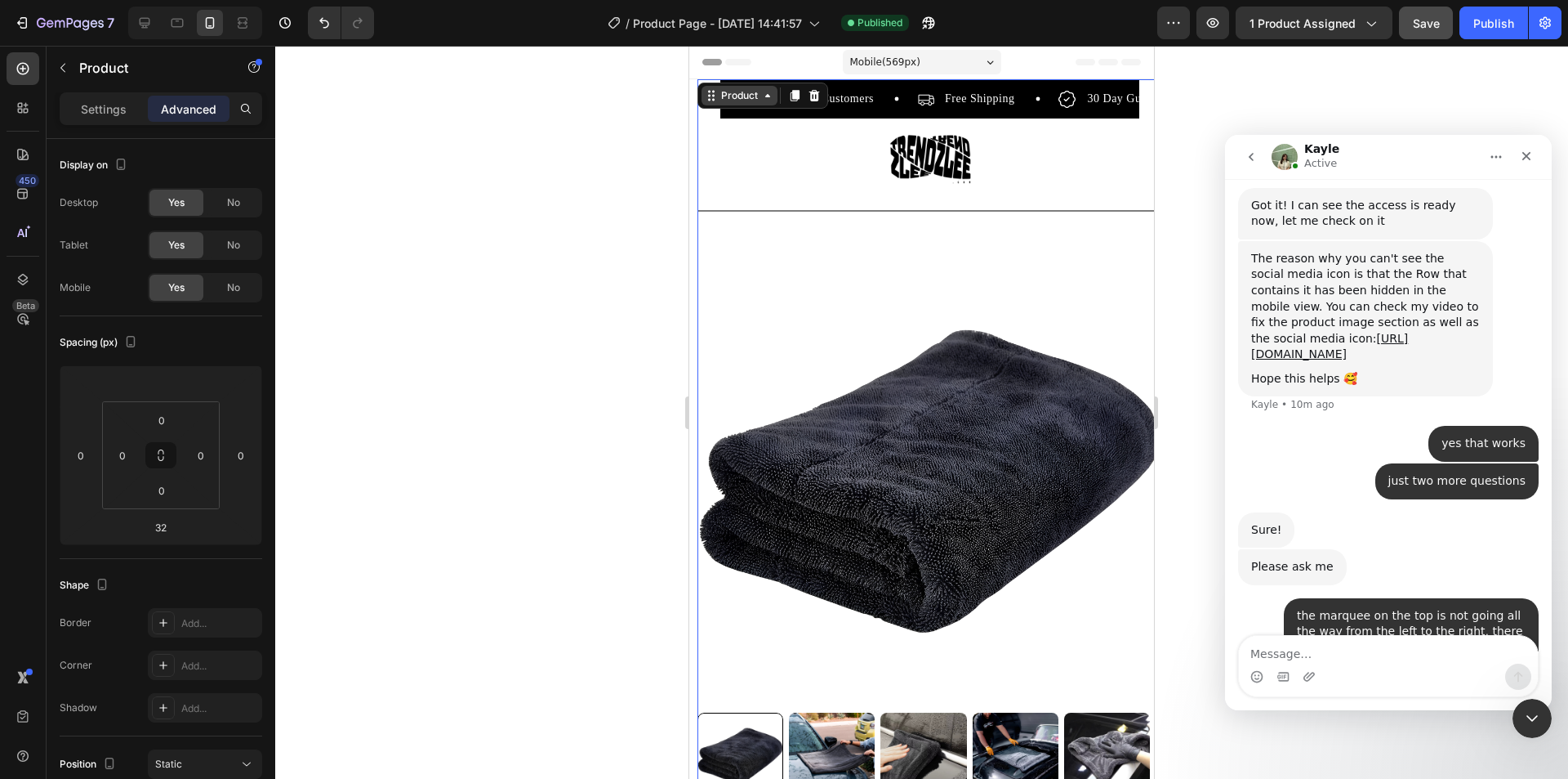
click at [739, 103] on div "Product" at bounding box center [739, 95] width 76 height 19
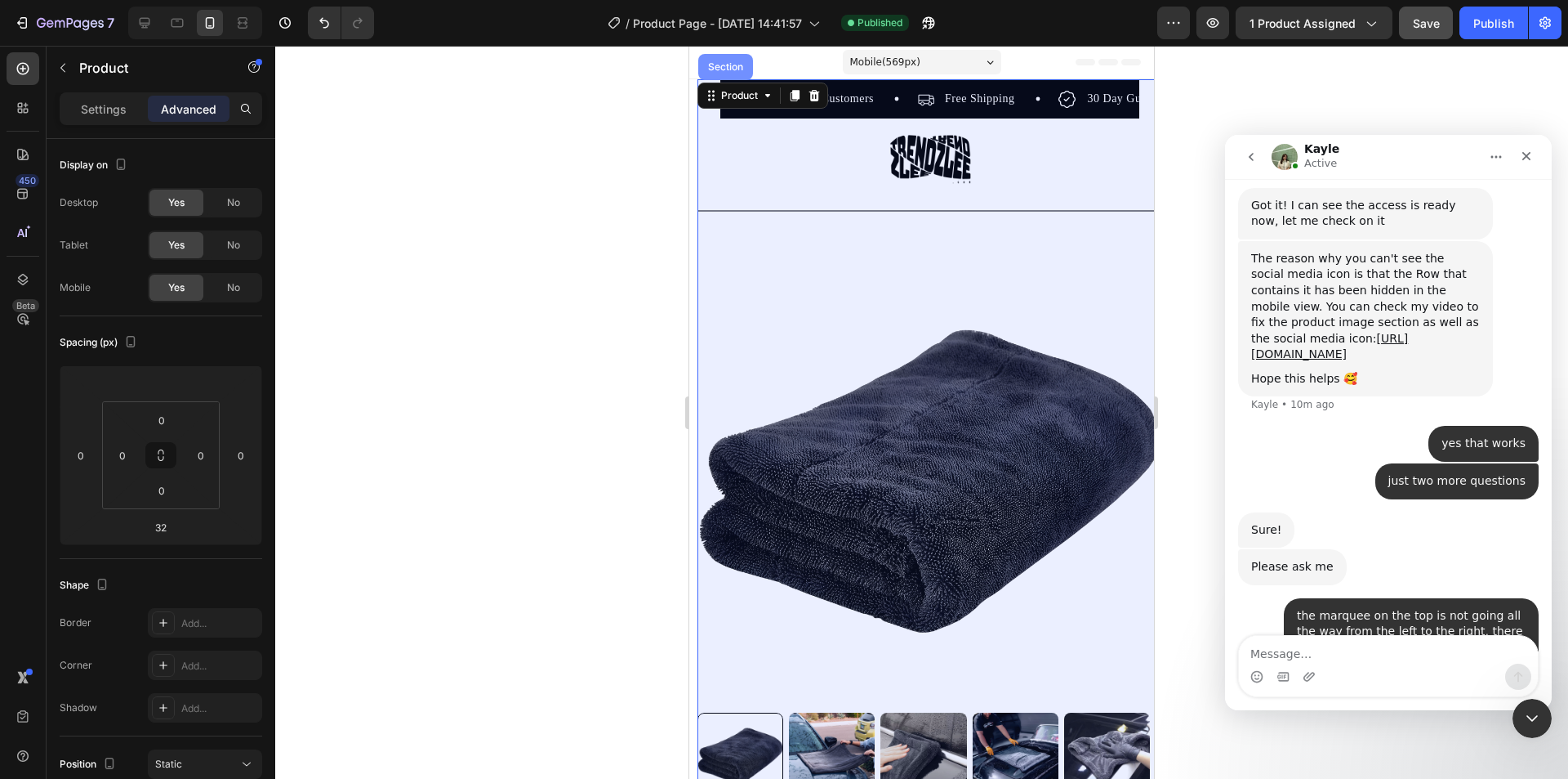
click at [735, 64] on div "Section" at bounding box center [726, 67] width 42 height 10
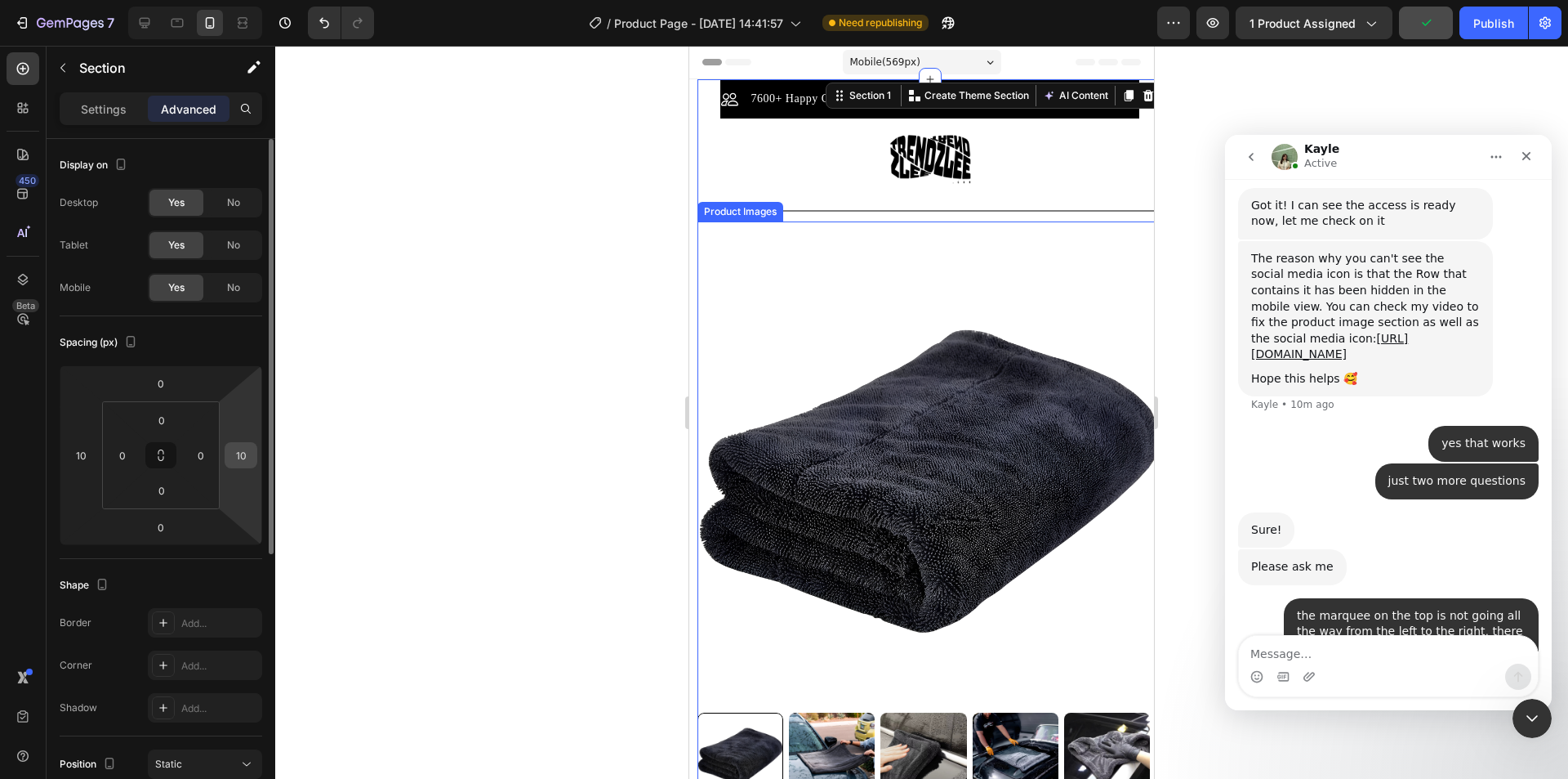
click at [246, 454] on input "10" at bounding box center [241, 454] width 24 height 24
type input "0"
click at [81, 454] on input "10" at bounding box center [80, 454] width 24 height 24
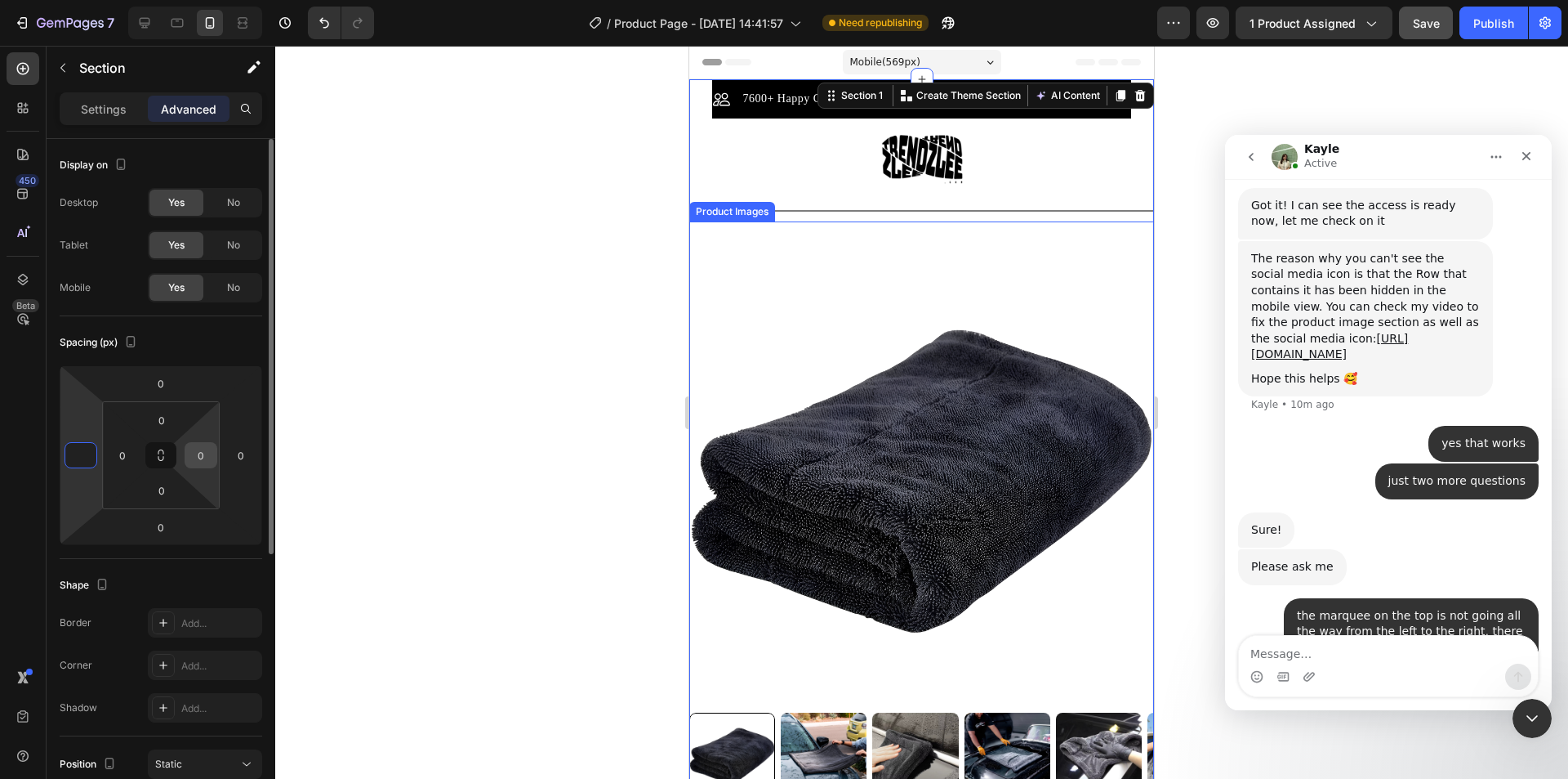
type input "0"
click at [213, 454] on div "0" at bounding box center [200, 454] width 33 height 26
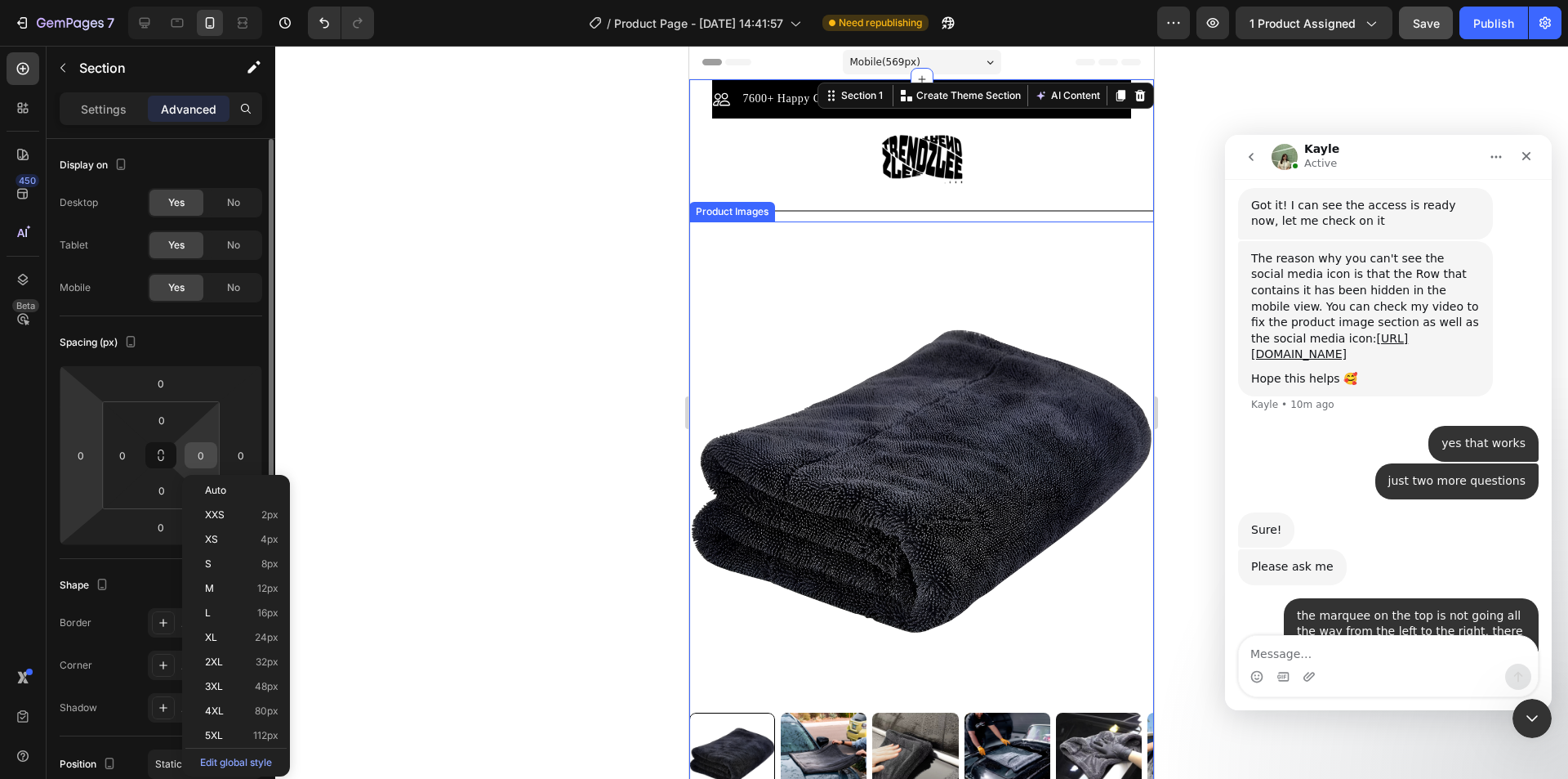
click at [204, 456] on input "0" at bounding box center [200, 454] width 24 height 24
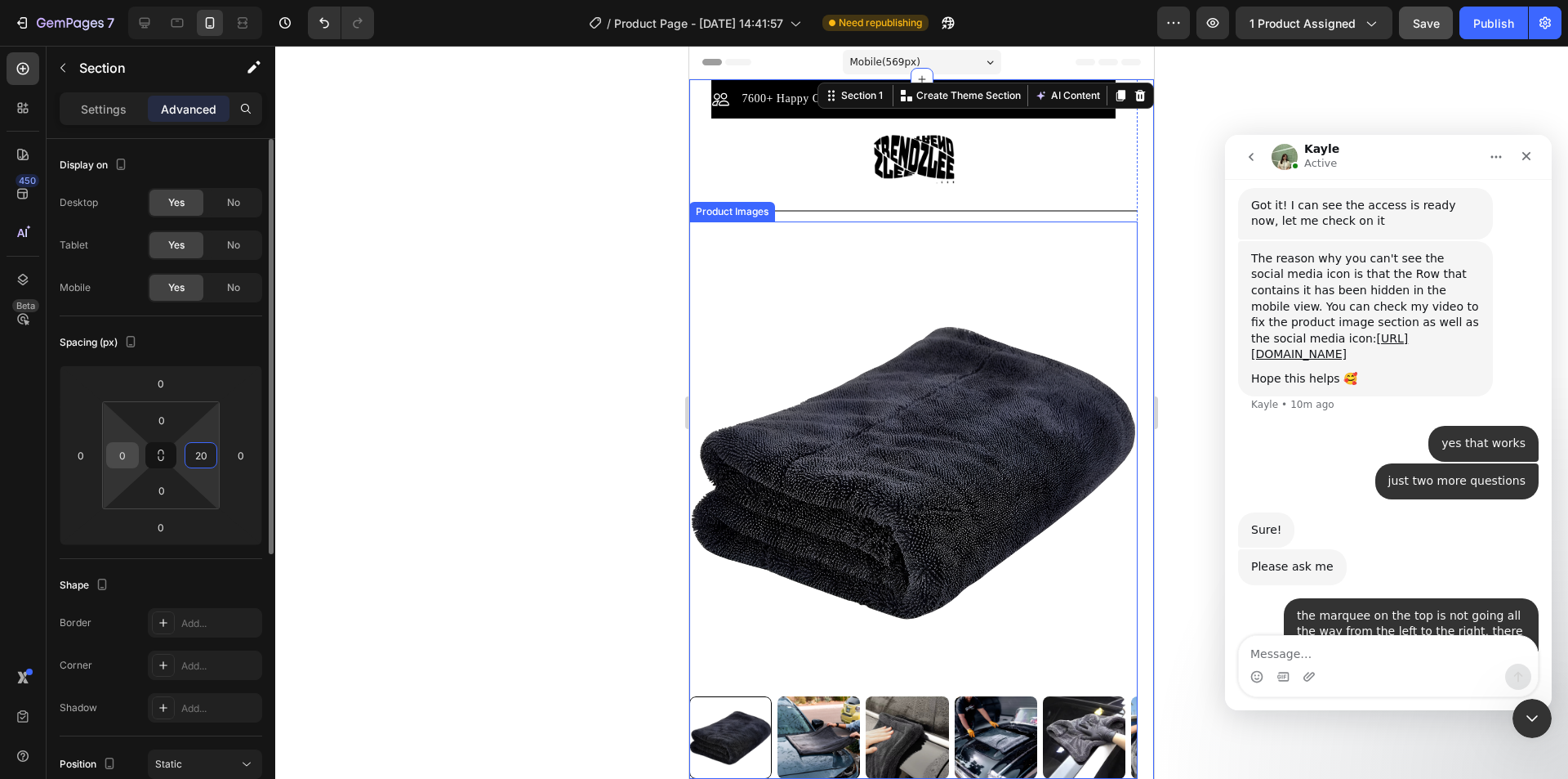
type input "20"
click at [125, 458] on input "0" at bounding box center [122, 454] width 24 height 24
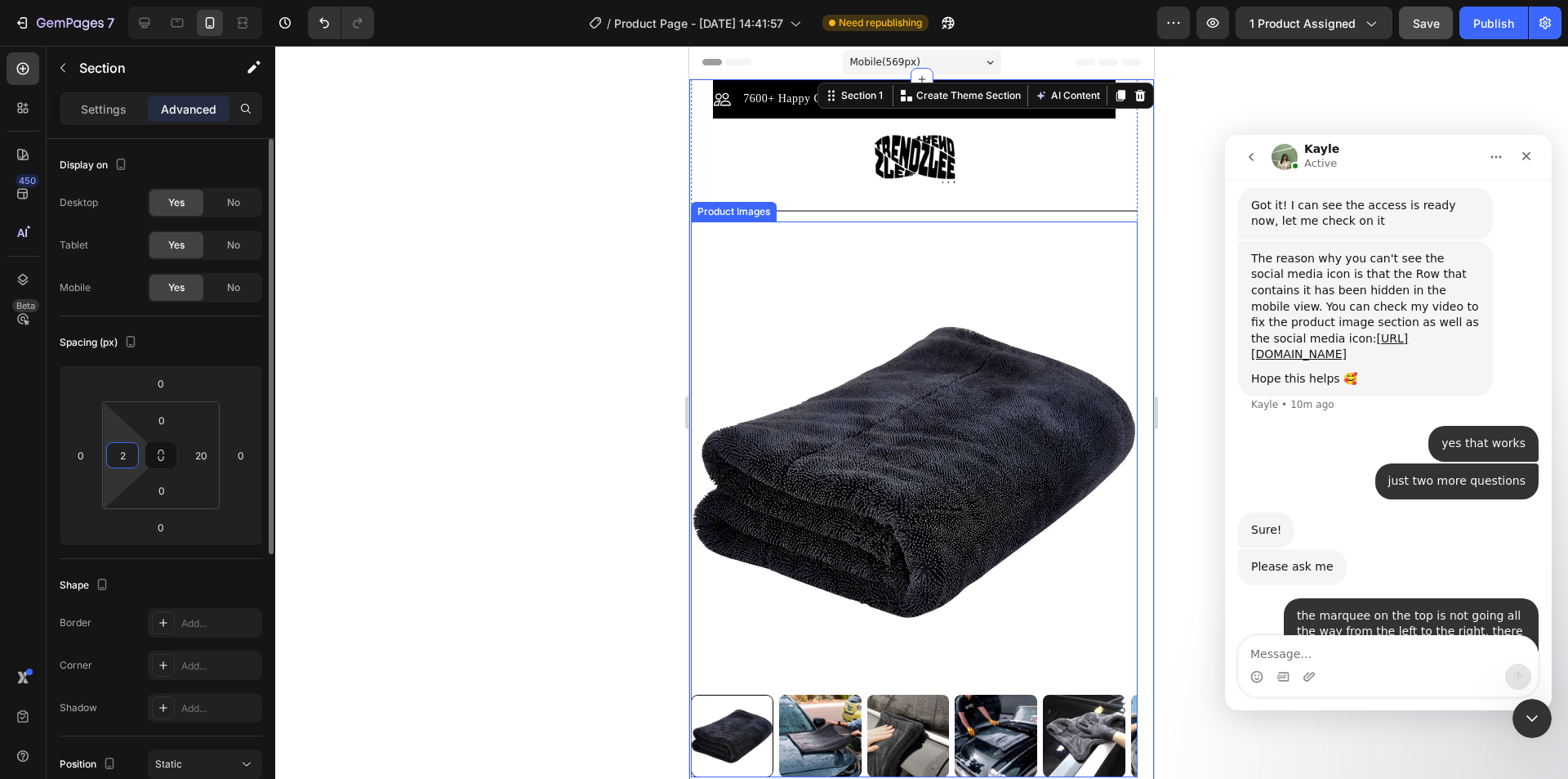
type input "20"
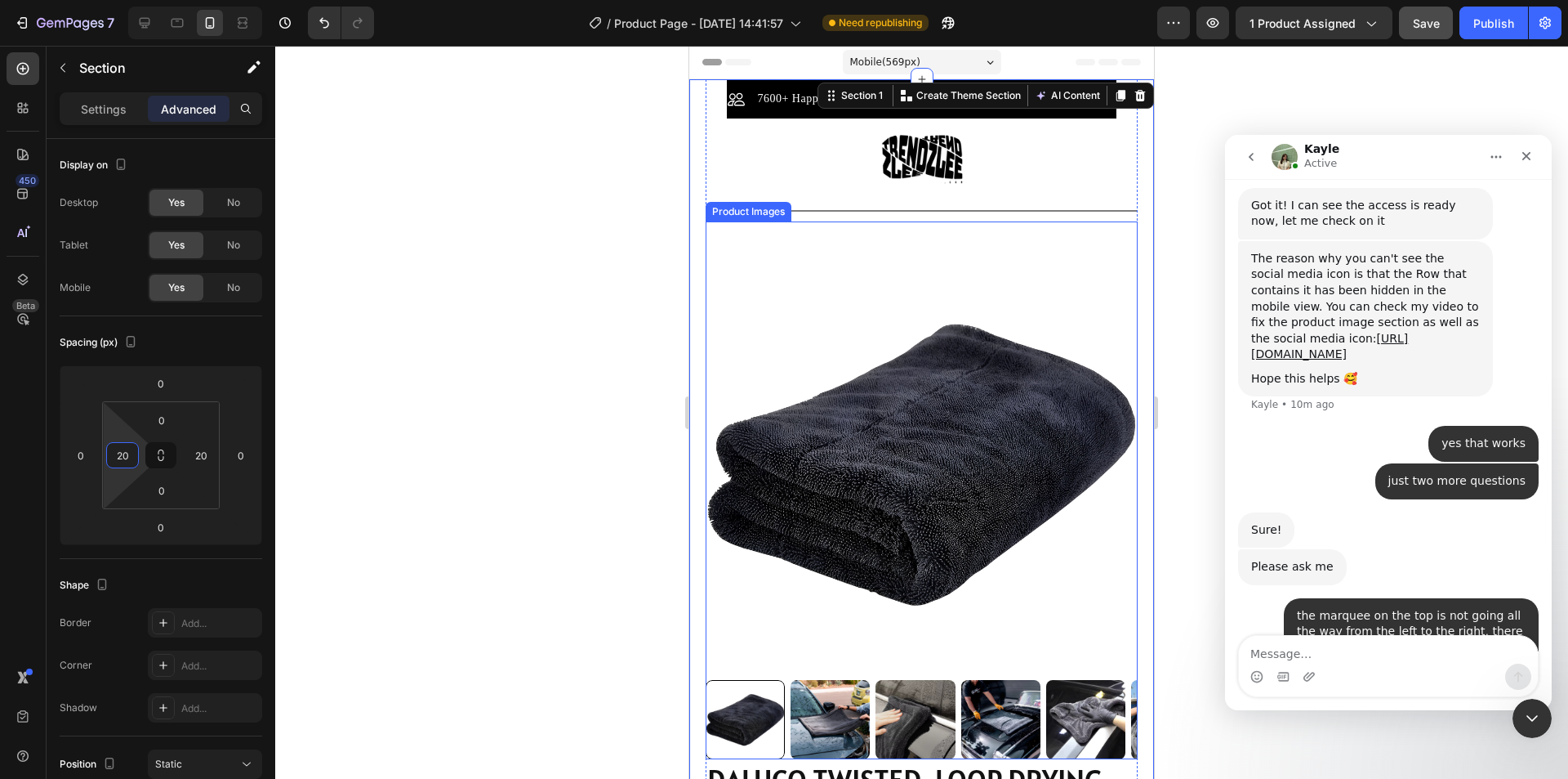
click at [644, 549] on div at bounding box center [921, 413] width 1293 height 733
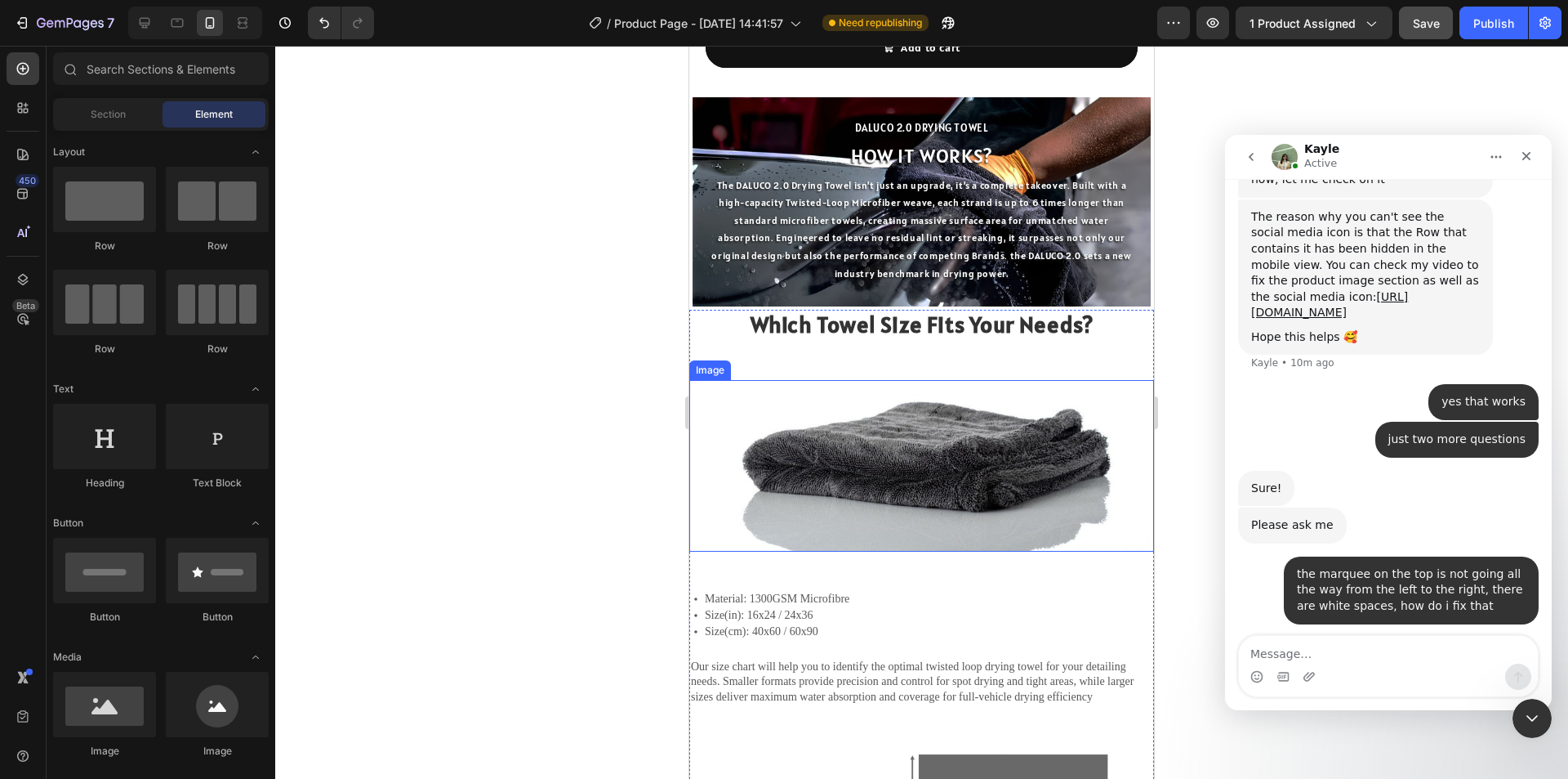
scroll to position [2312, 0]
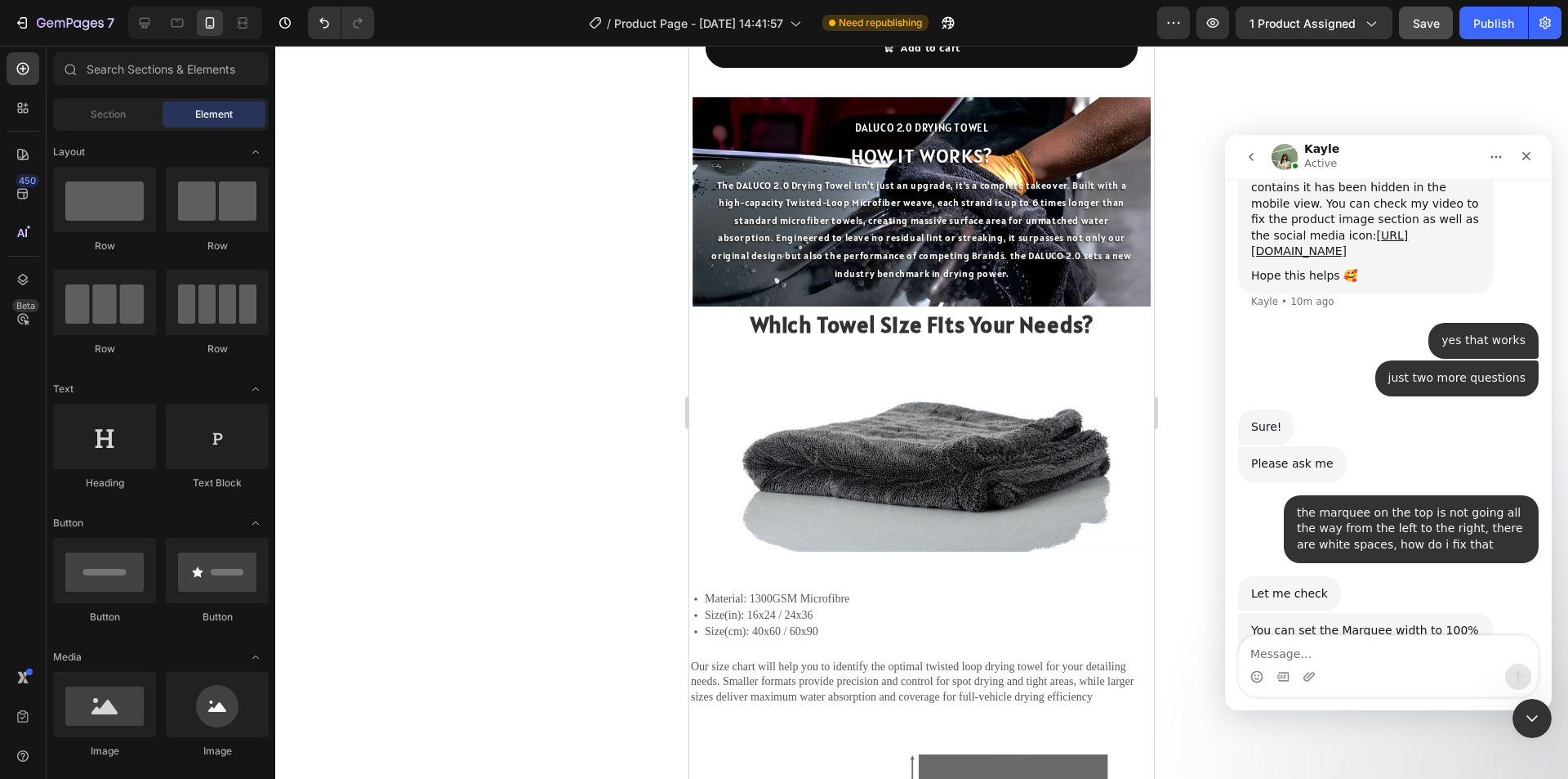
click at [1332, 655] on img "Kayle says…" at bounding box center [1360, 711] width 219 height 112
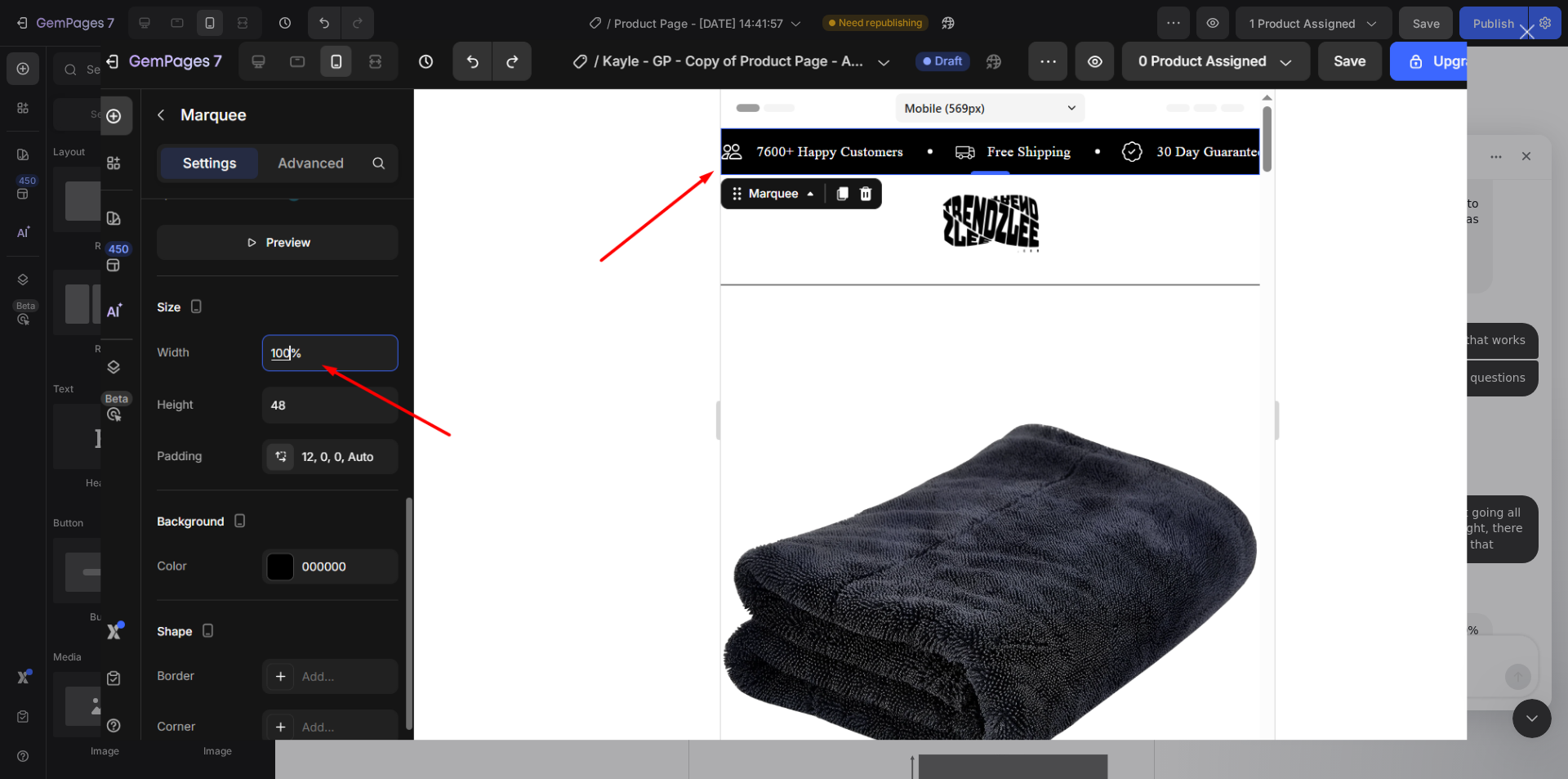
click at [1508, 413] on div "Intercom messenger" at bounding box center [784, 389] width 1568 height 779
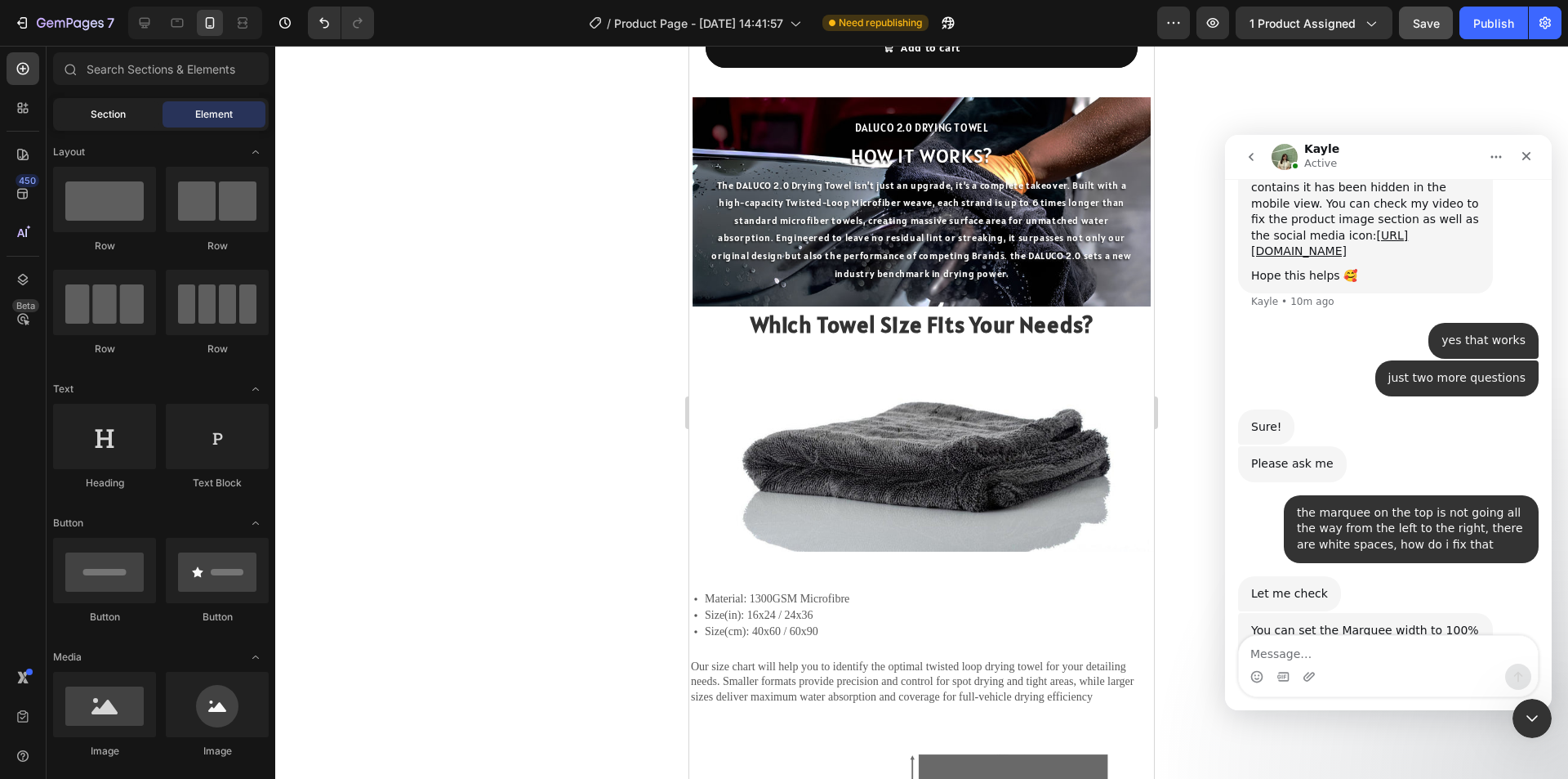
click at [109, 110] on span "Section" at bounding box center [108, 115] width 35 height 15
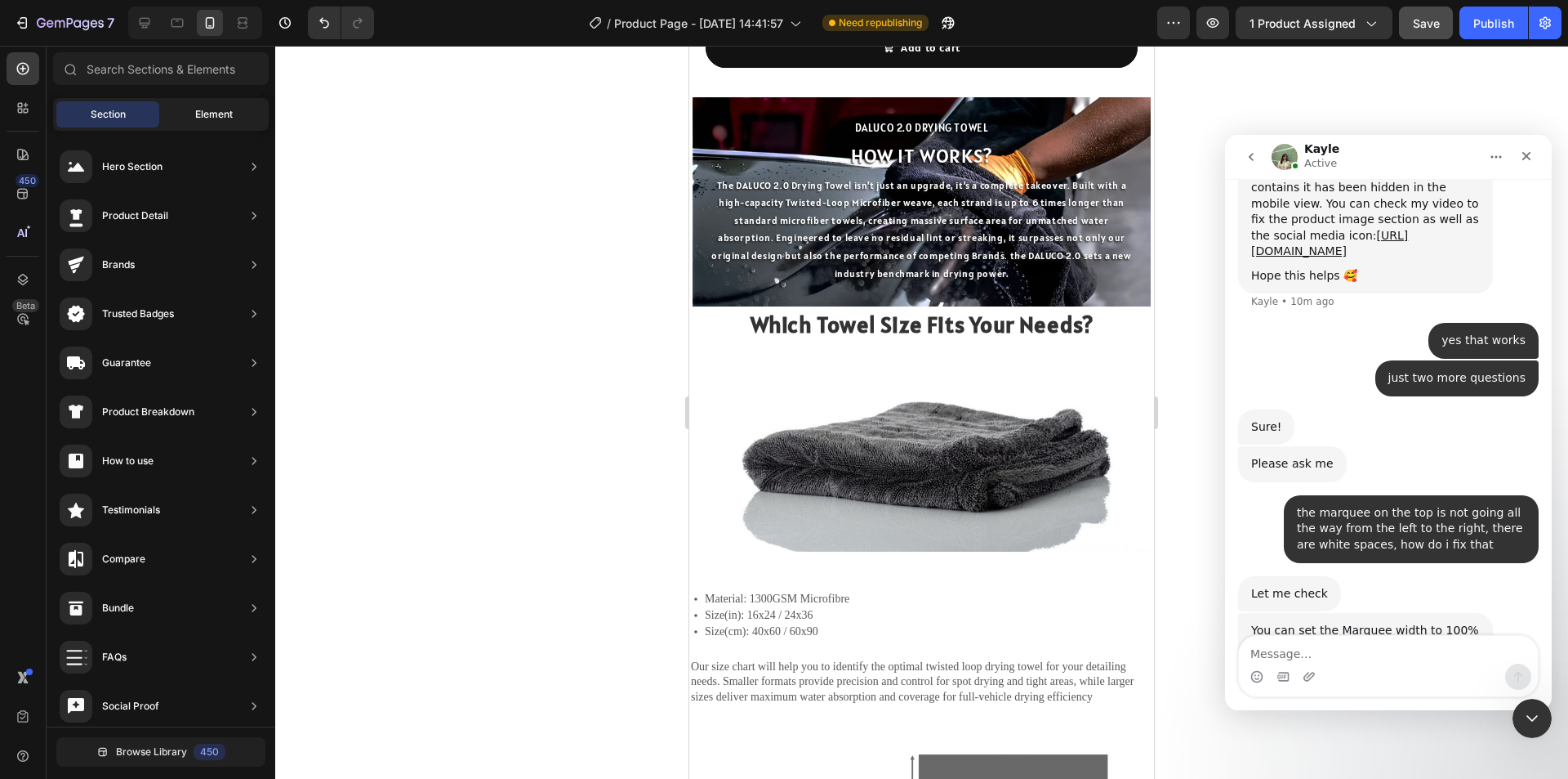
click at [188, 106] on div "Element" at bounding box center [214, 114] width 103 height 26
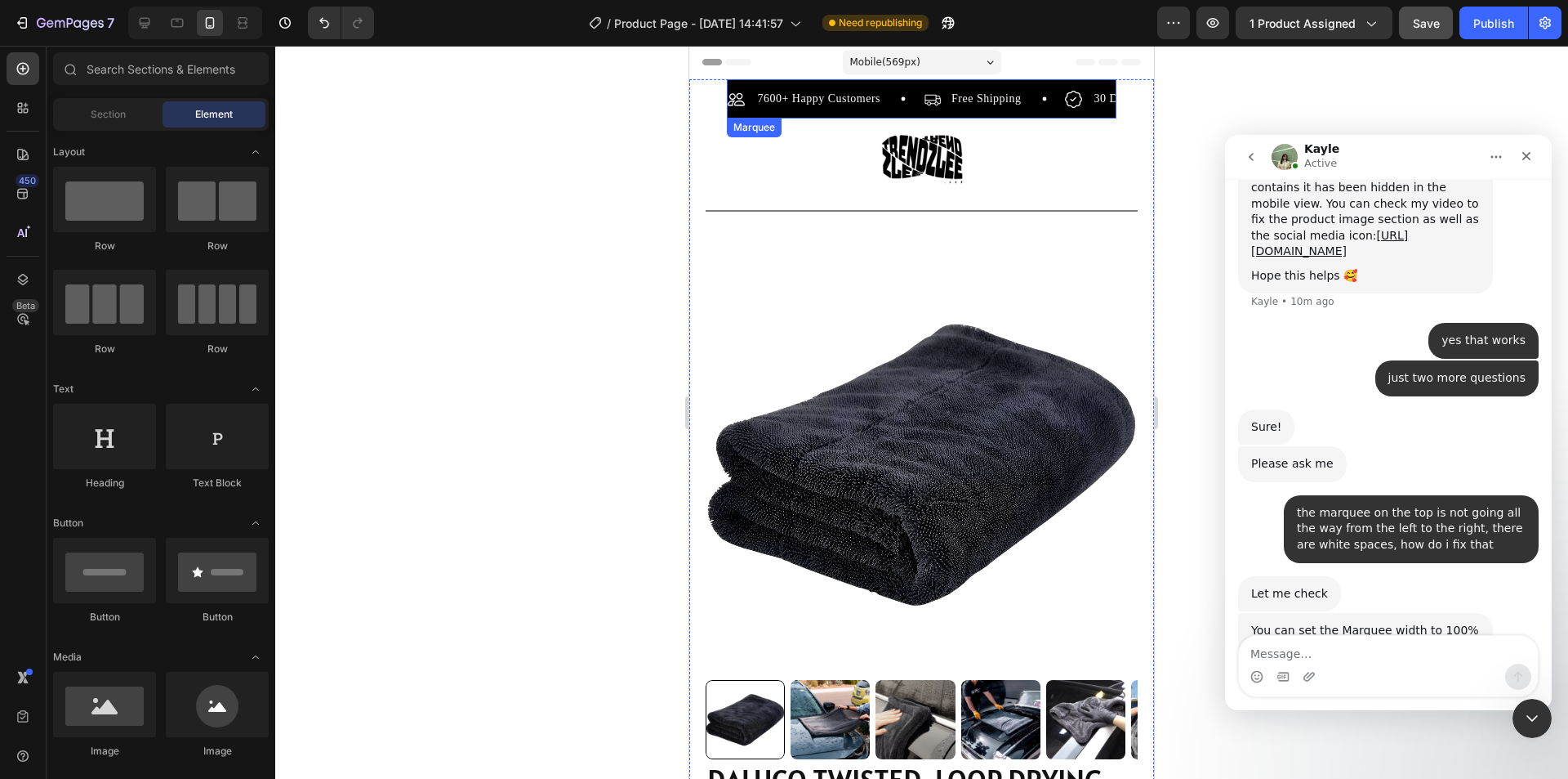
click at [888, 105] on div "7600+ Happy Customers Item List" at bounding box center [825, 98] width 196 height 19
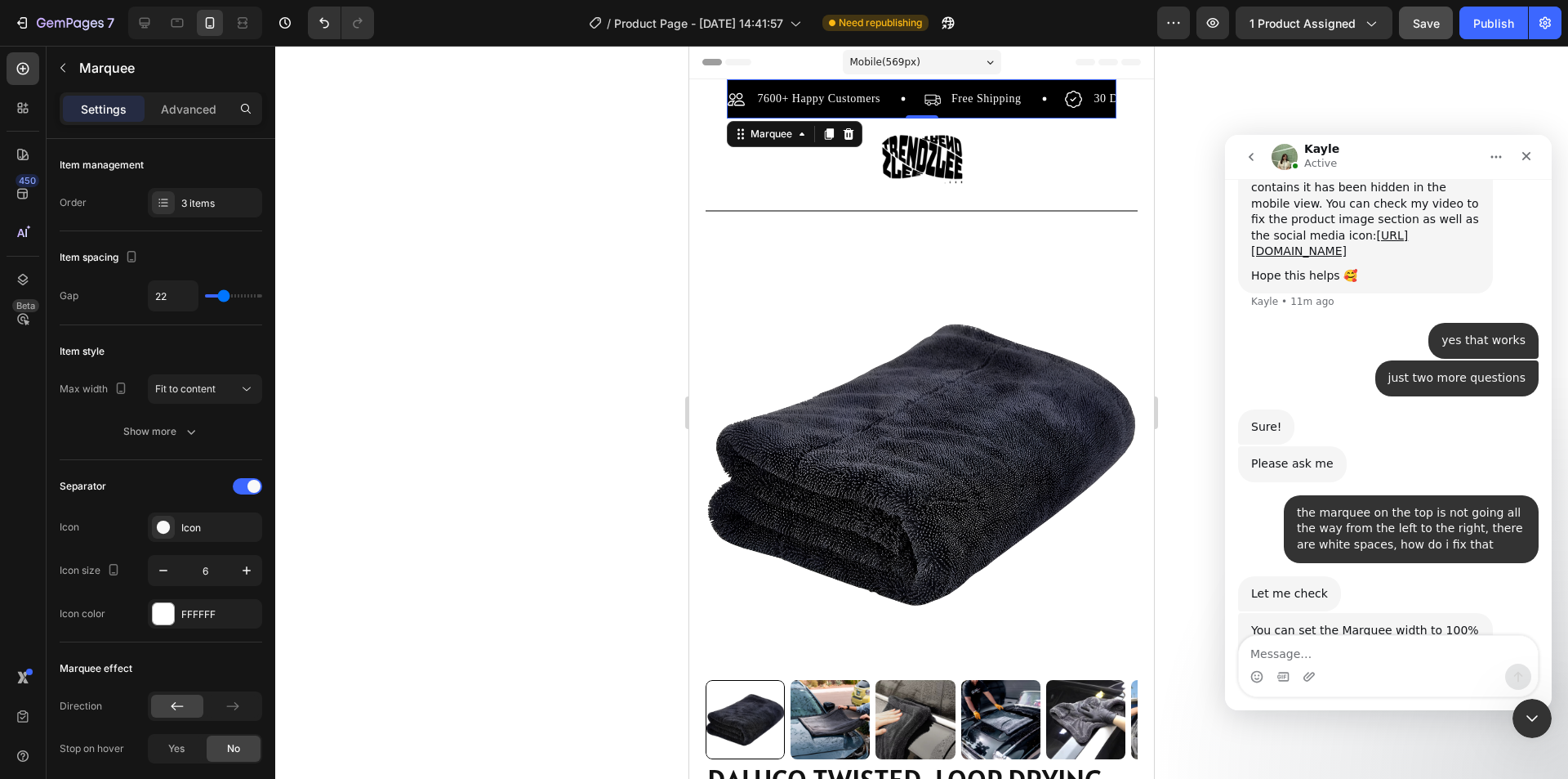
click at [1312, 655] on img "Kayle says…" at bounding box center [1360, 711] width 219 height 112
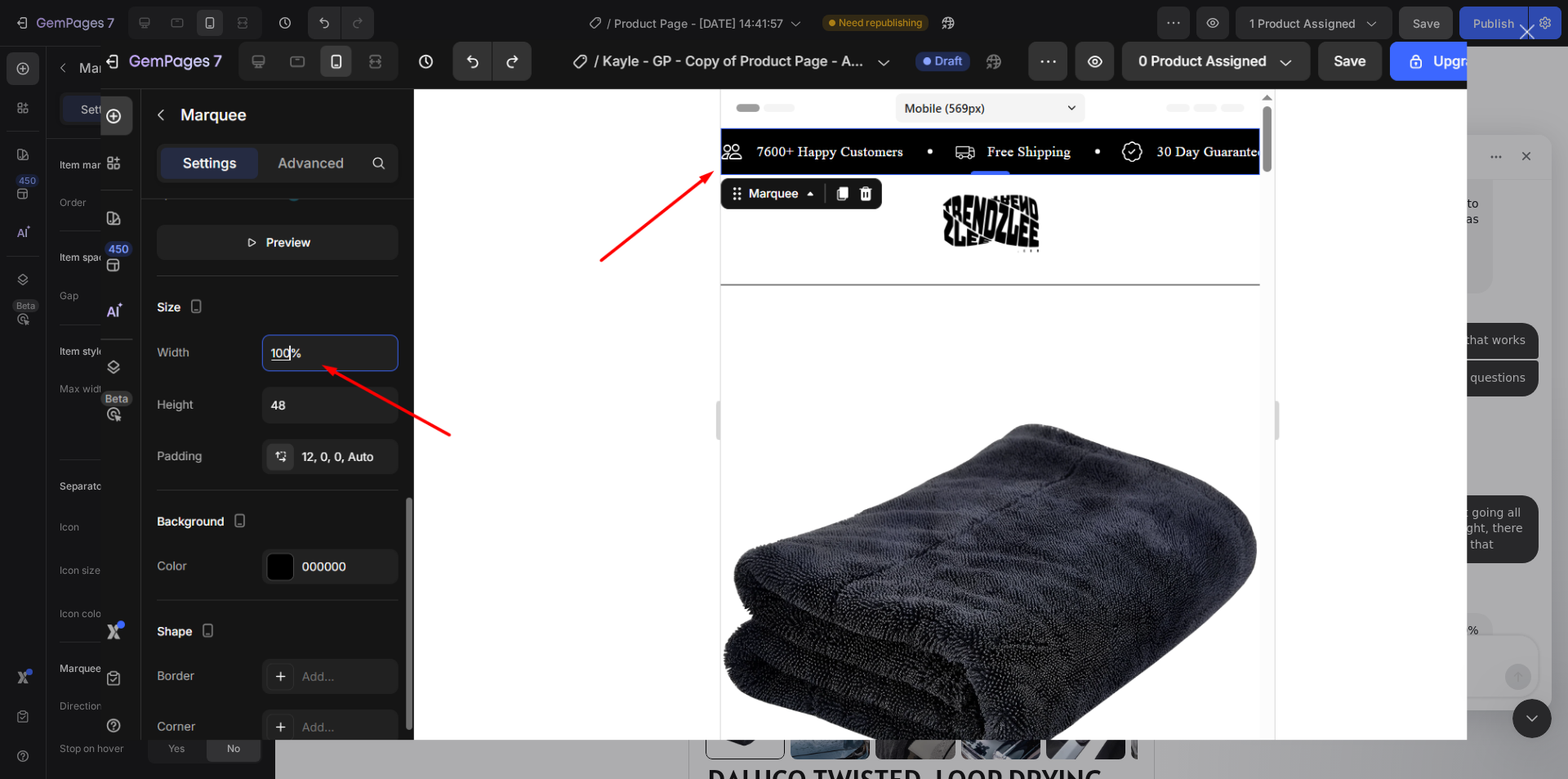
click at [1523, 185] on div "Intercom messenger" at bounding box center [784, 389] width 1568 height 779
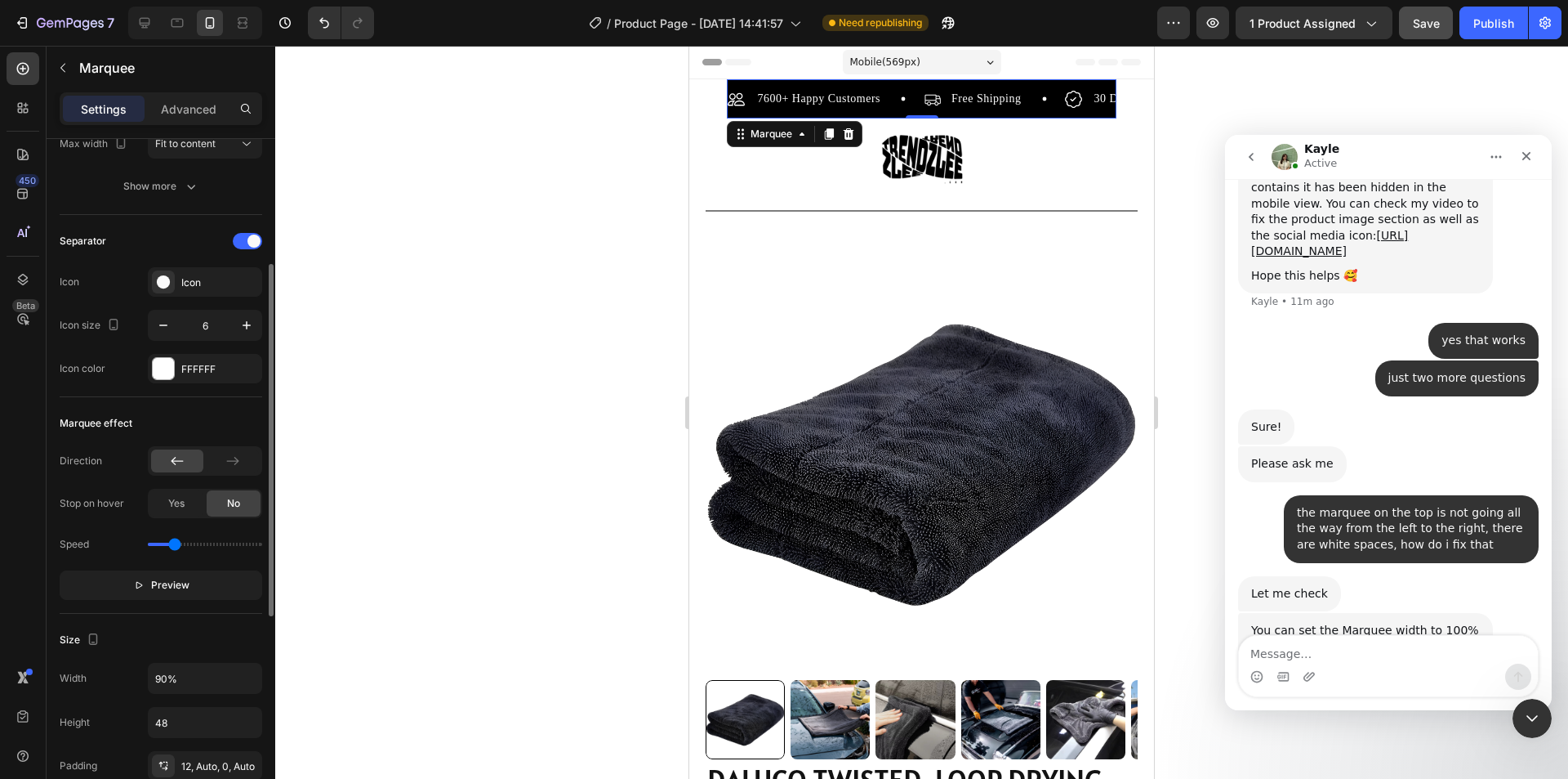
scroll to position [408, 0]
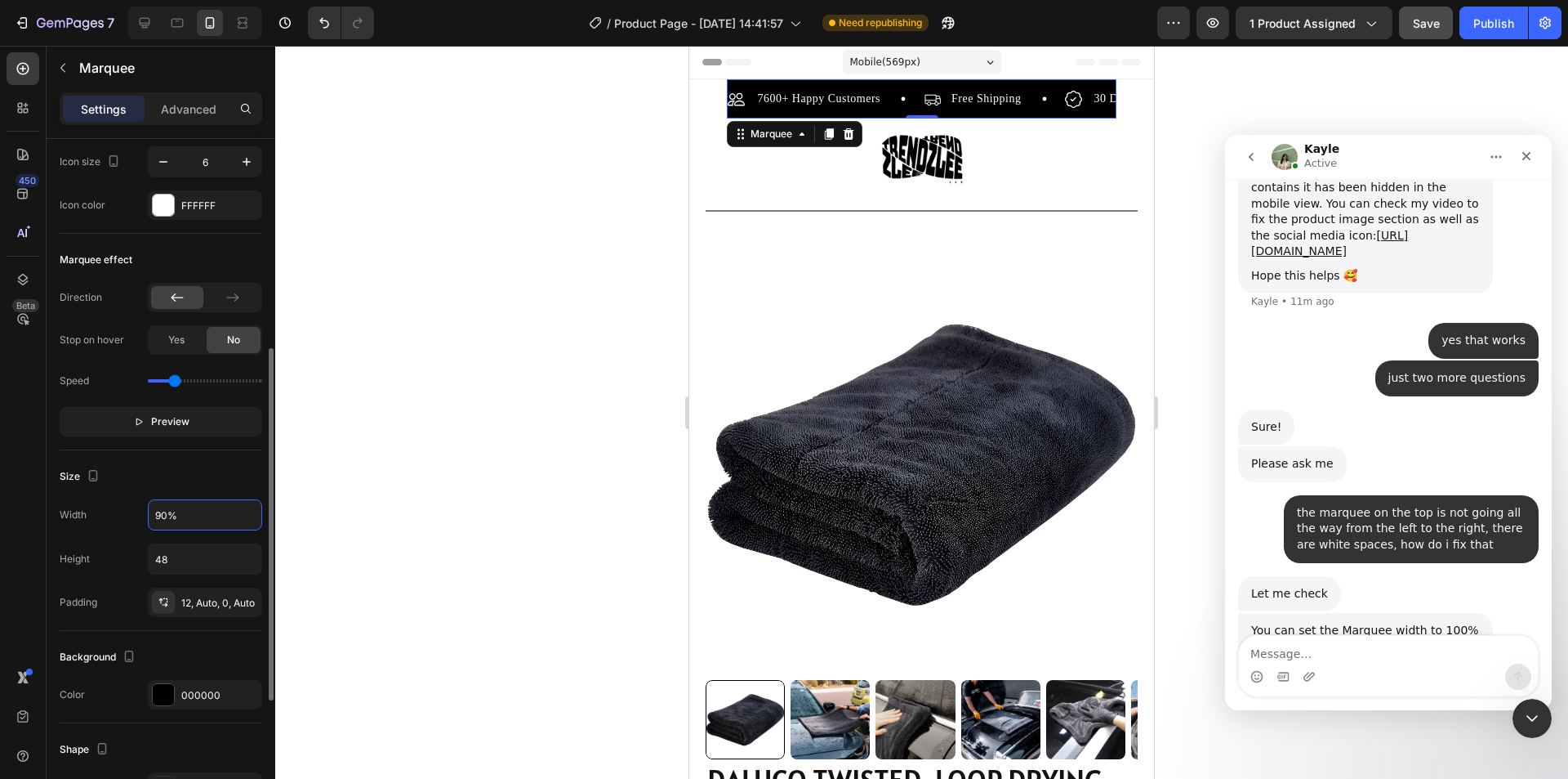
click at [166, 525] on input "90%" at bounding box center [204, 514] width 112 height 29
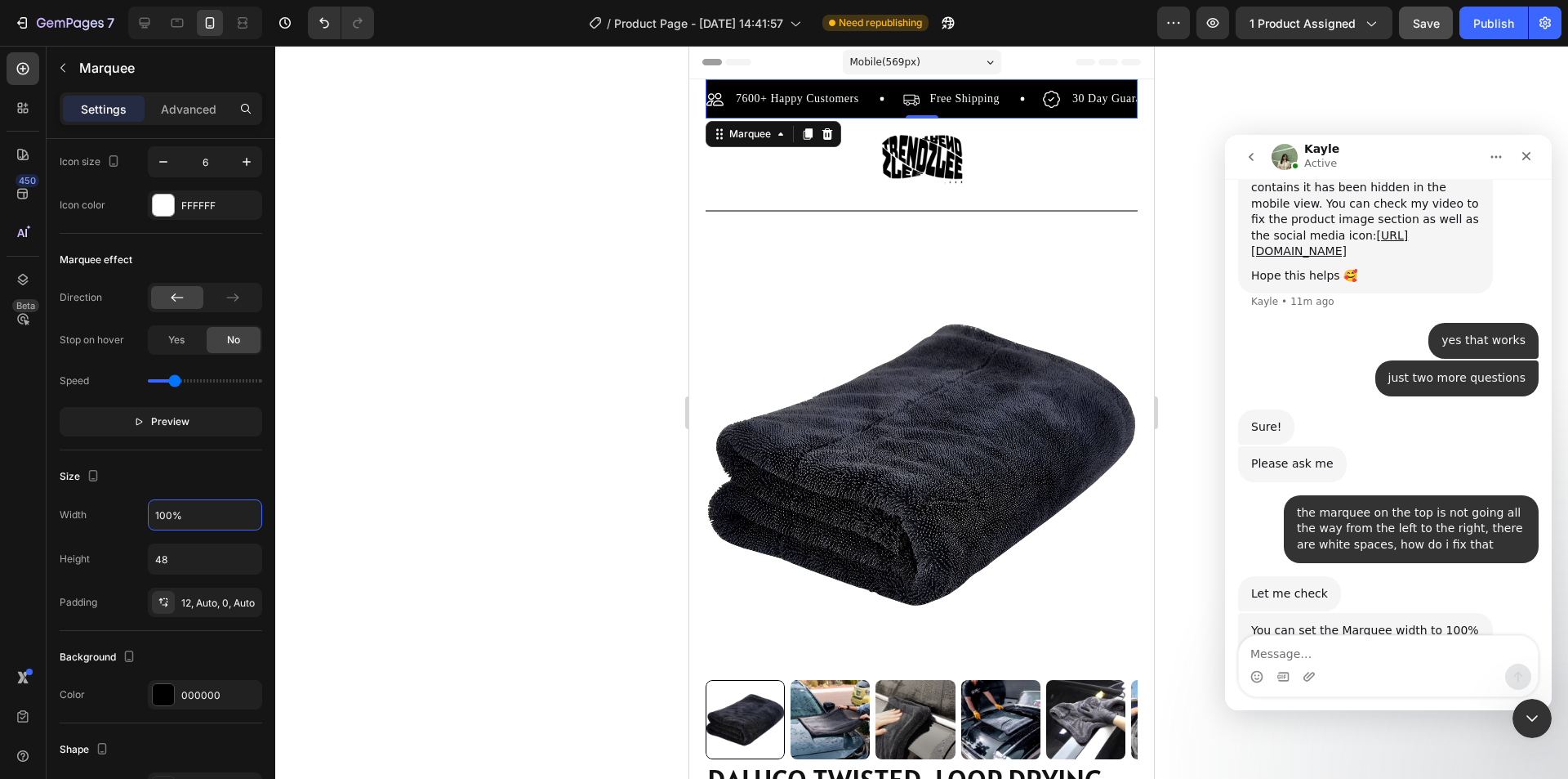
type input "100%"
click at [1430, 655] on img "Kayle says…" at bounding box center [1360, 711] width 219 height 112
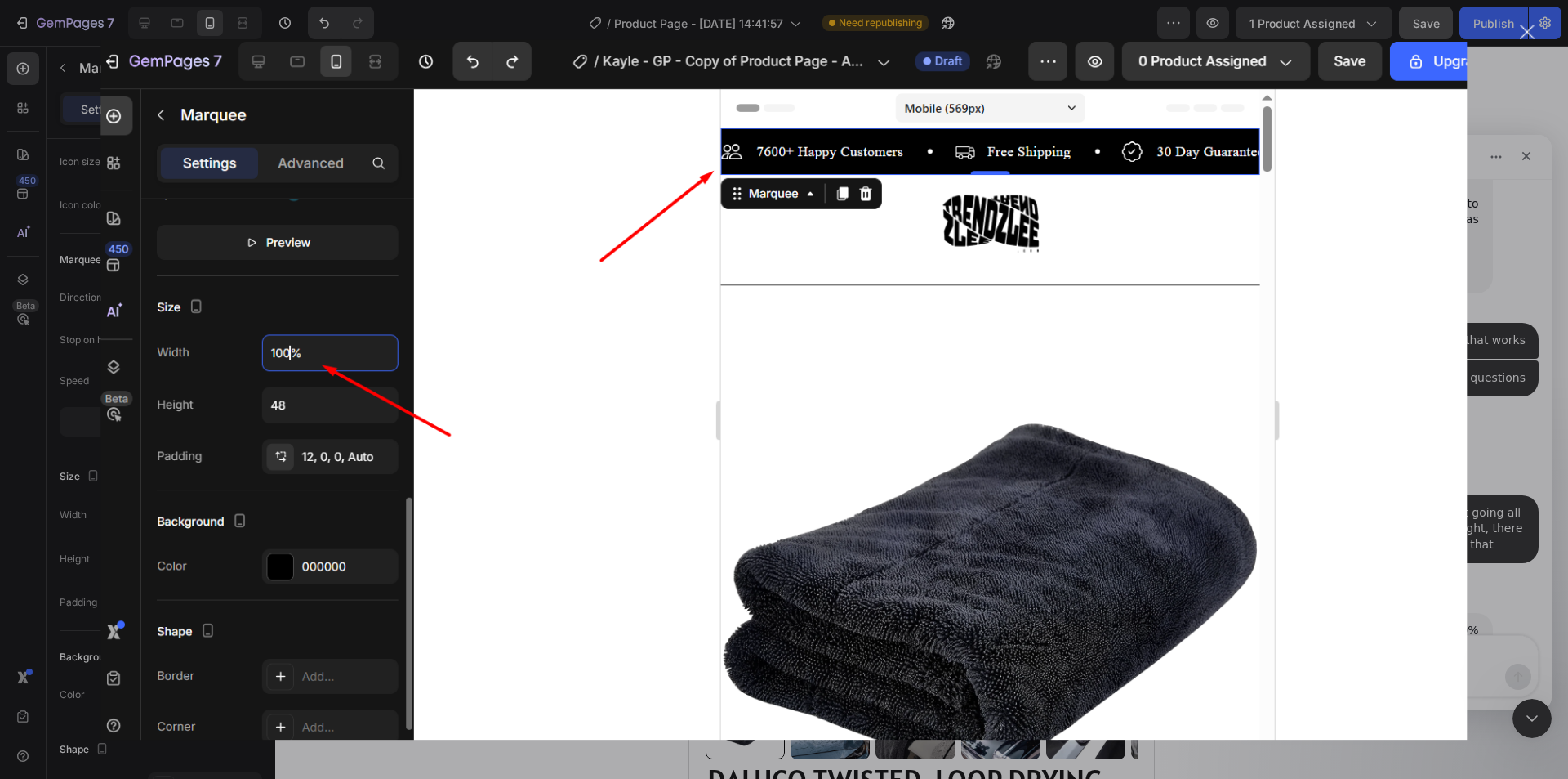
click at [1457, 468] on img "Close" at bounding box center [784, 390] width 1366 height 701
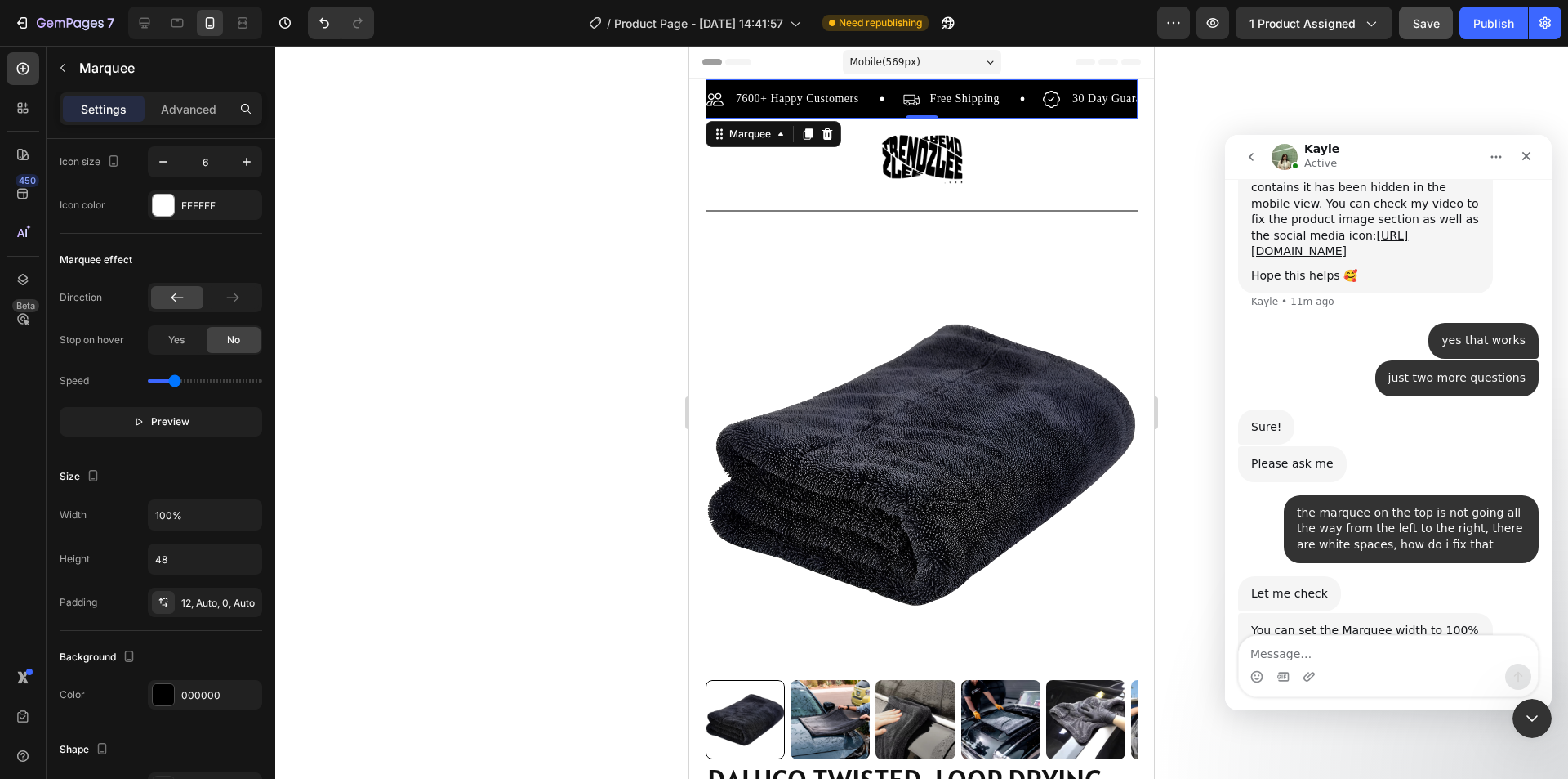
click at [379, 513] on div at bounding box center [921, 413] width 1293 height 733
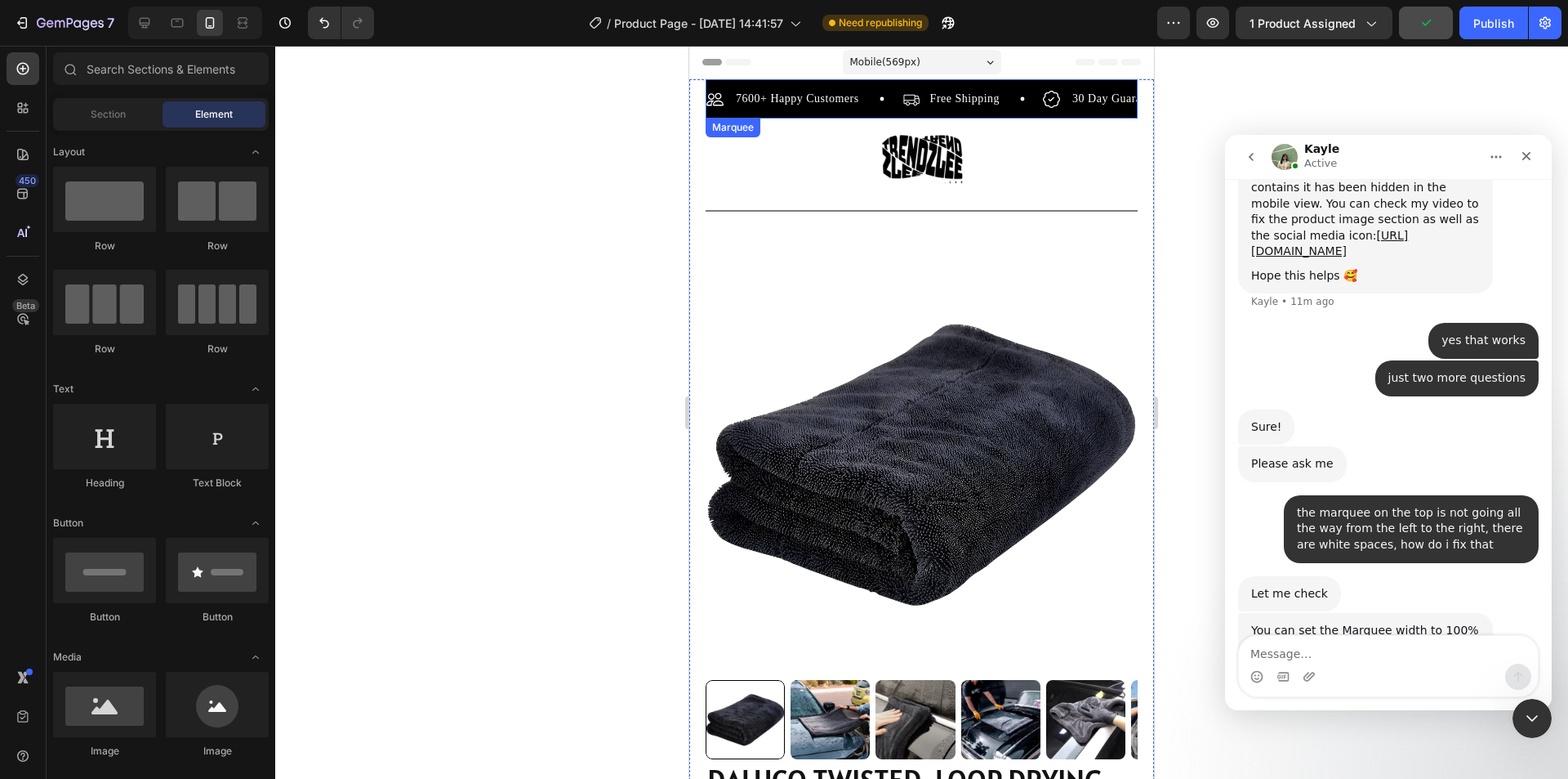
click at [1058, 112] on div "7600+ Happy Customers Item List Free Shipping Item List 30 Day Guarantee Item L…" at bounding box center [922, 103] width 432 height 29
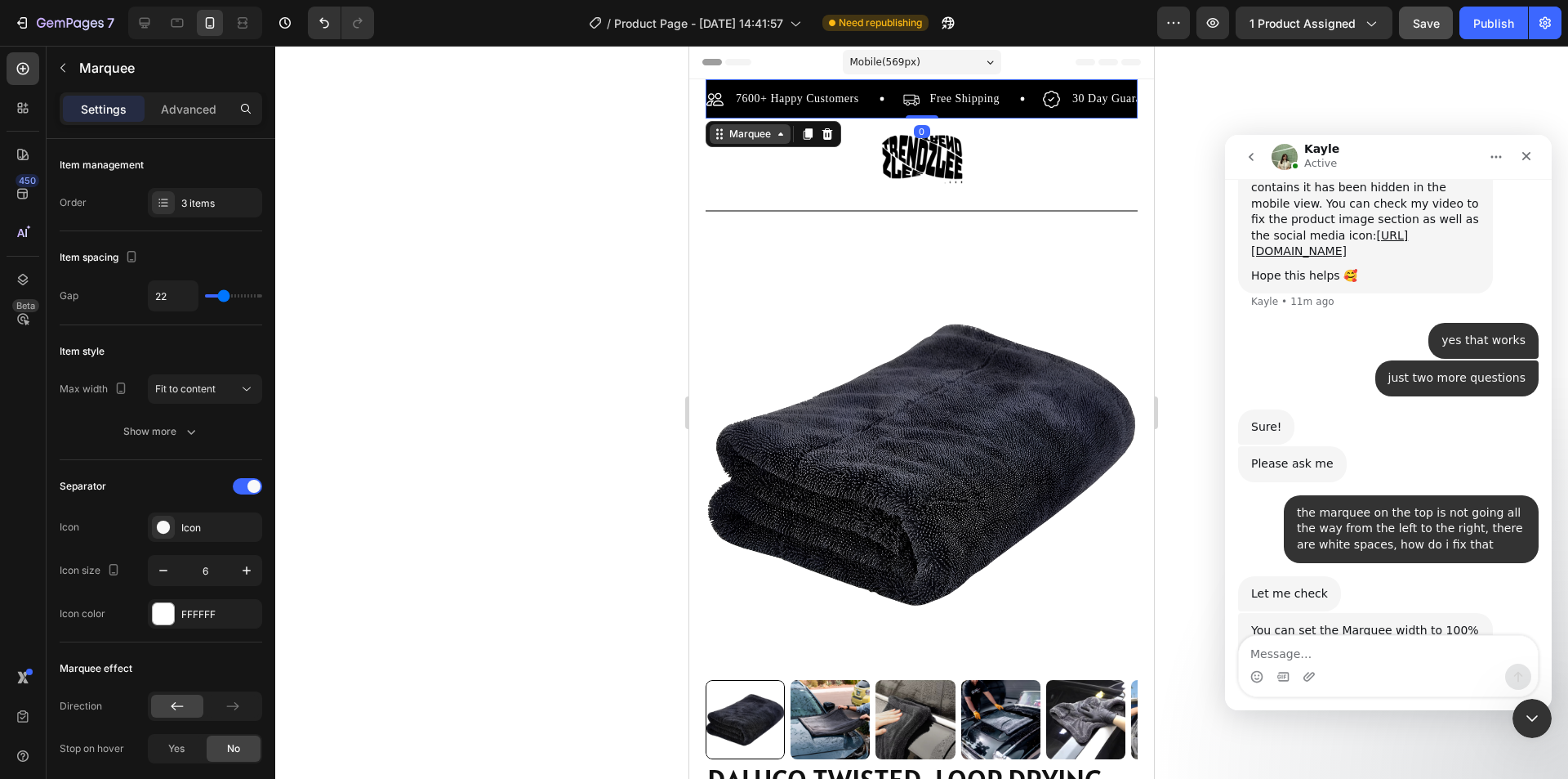
click at [786, 132] on icon at bounding box center [781, 134] width 13 height 13
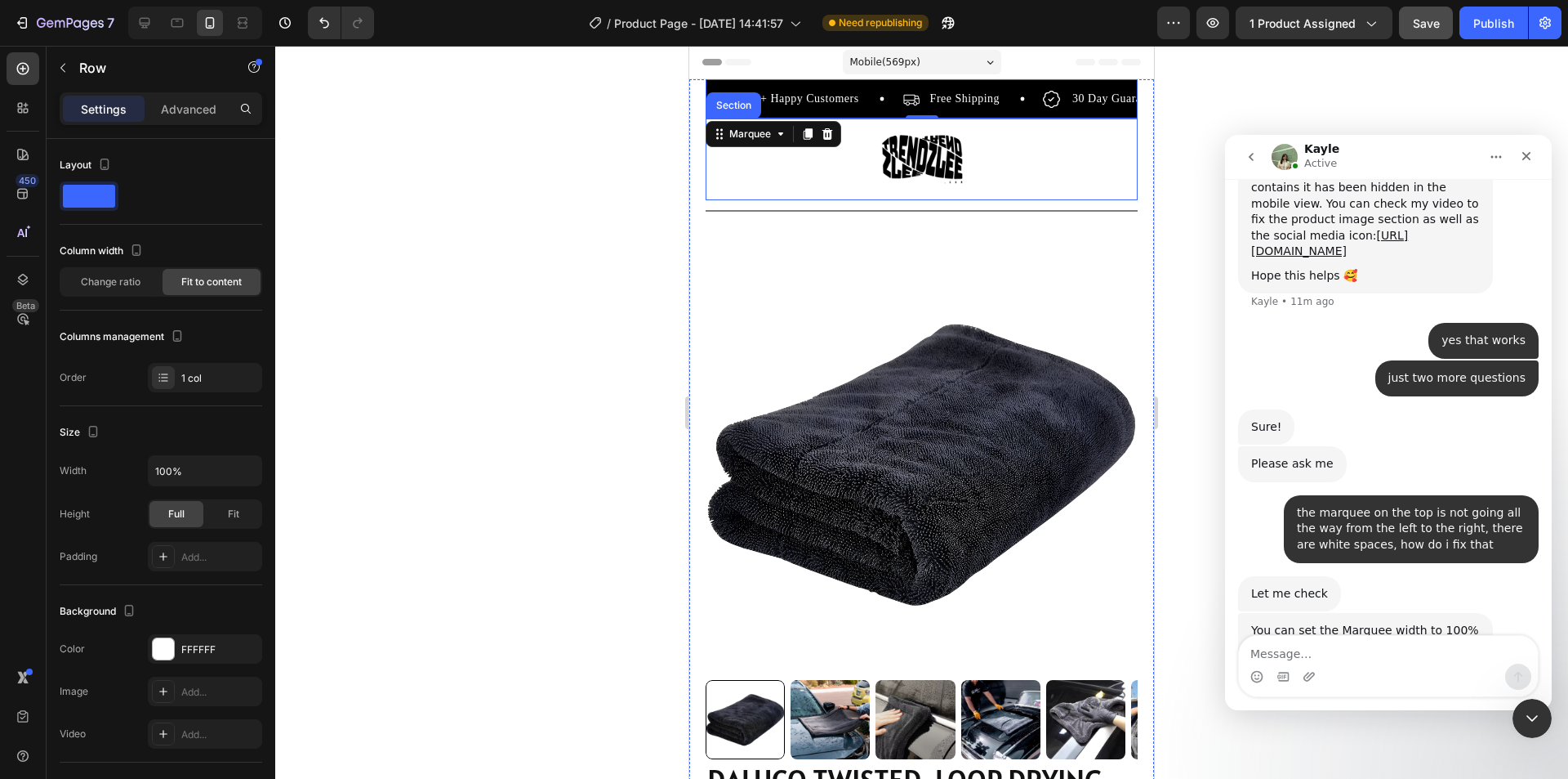
click at [825, 189] on div "Image Row" at bounding box center [922, 158] width 432 height 81
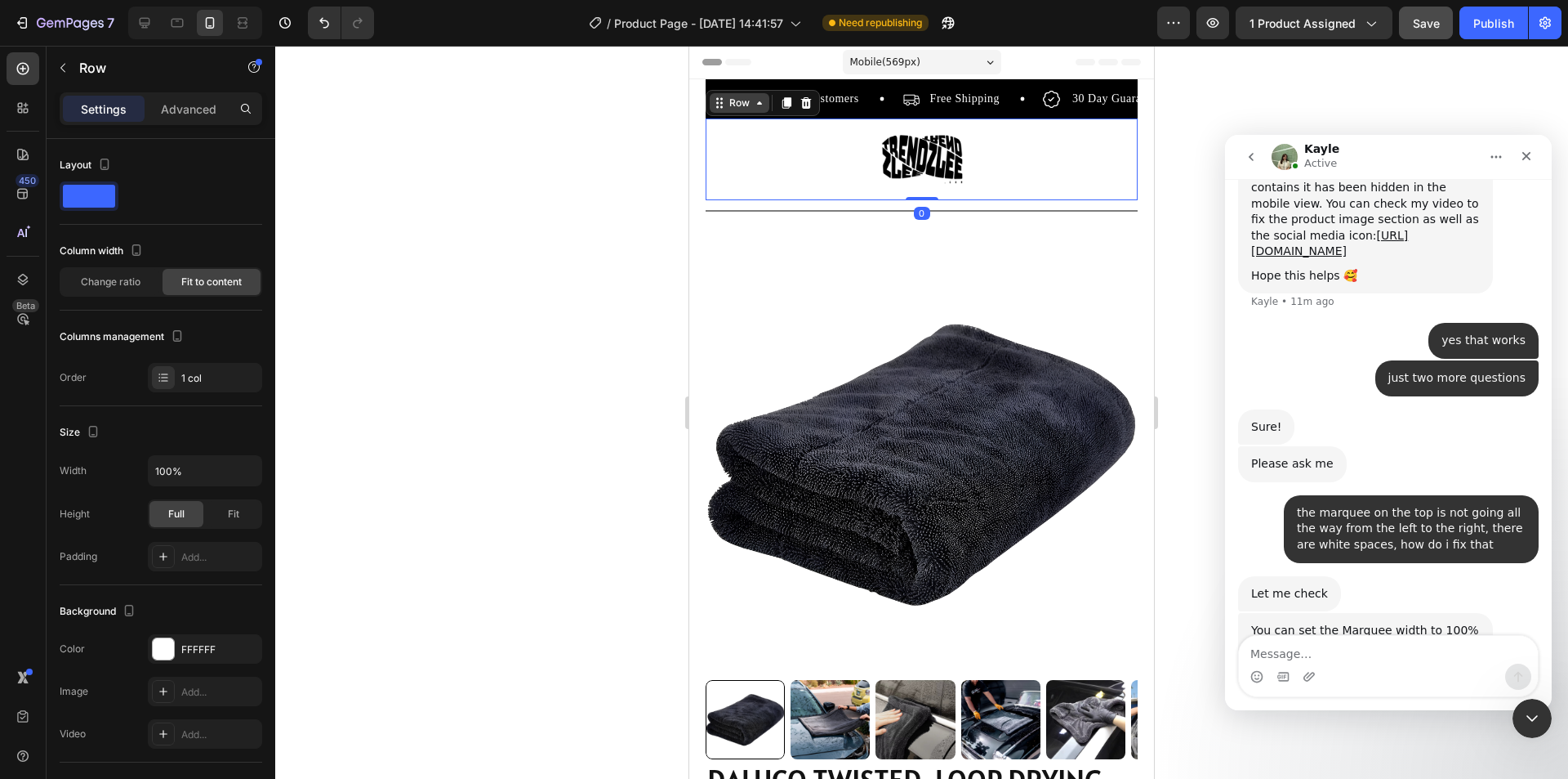
click at [753, 103] on icon at bounding box center [759, 103] width 13 height 13
click at [762, 158] on div "Image Row Section 0" at bounding box center [922, 158] width 432 height 81
click at [749, 173] on div "Image Row Section 0" at bounding box center [922, 158] width 432 height 81
click at [732, 163] on div "Image Row Section 0" at bounding box center [922, 158] width 432 height 81
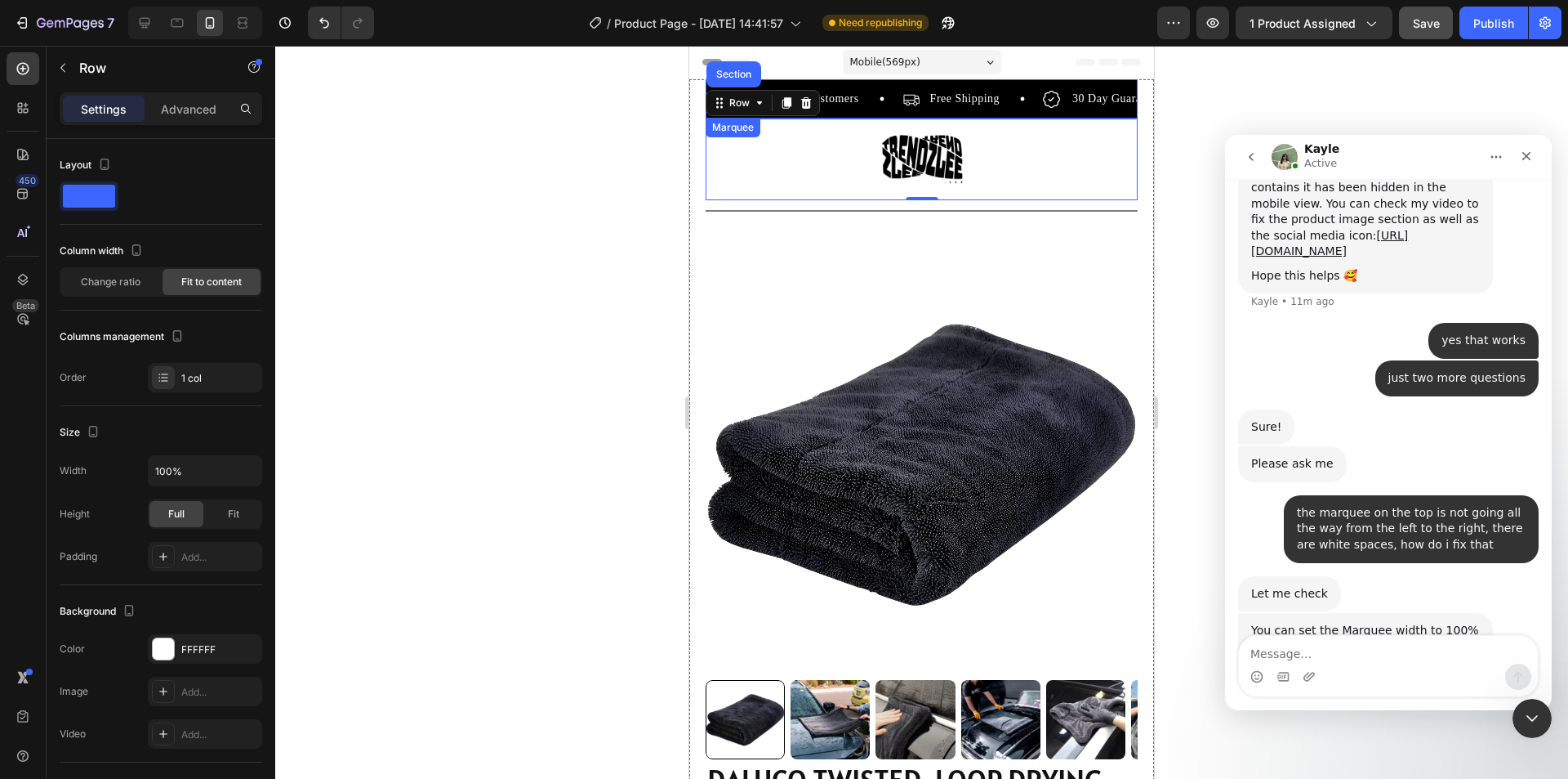
click at [881, 109] on div "7600+ Happy Customers Item List" at bounding box center [805, 98] width 196 height 19
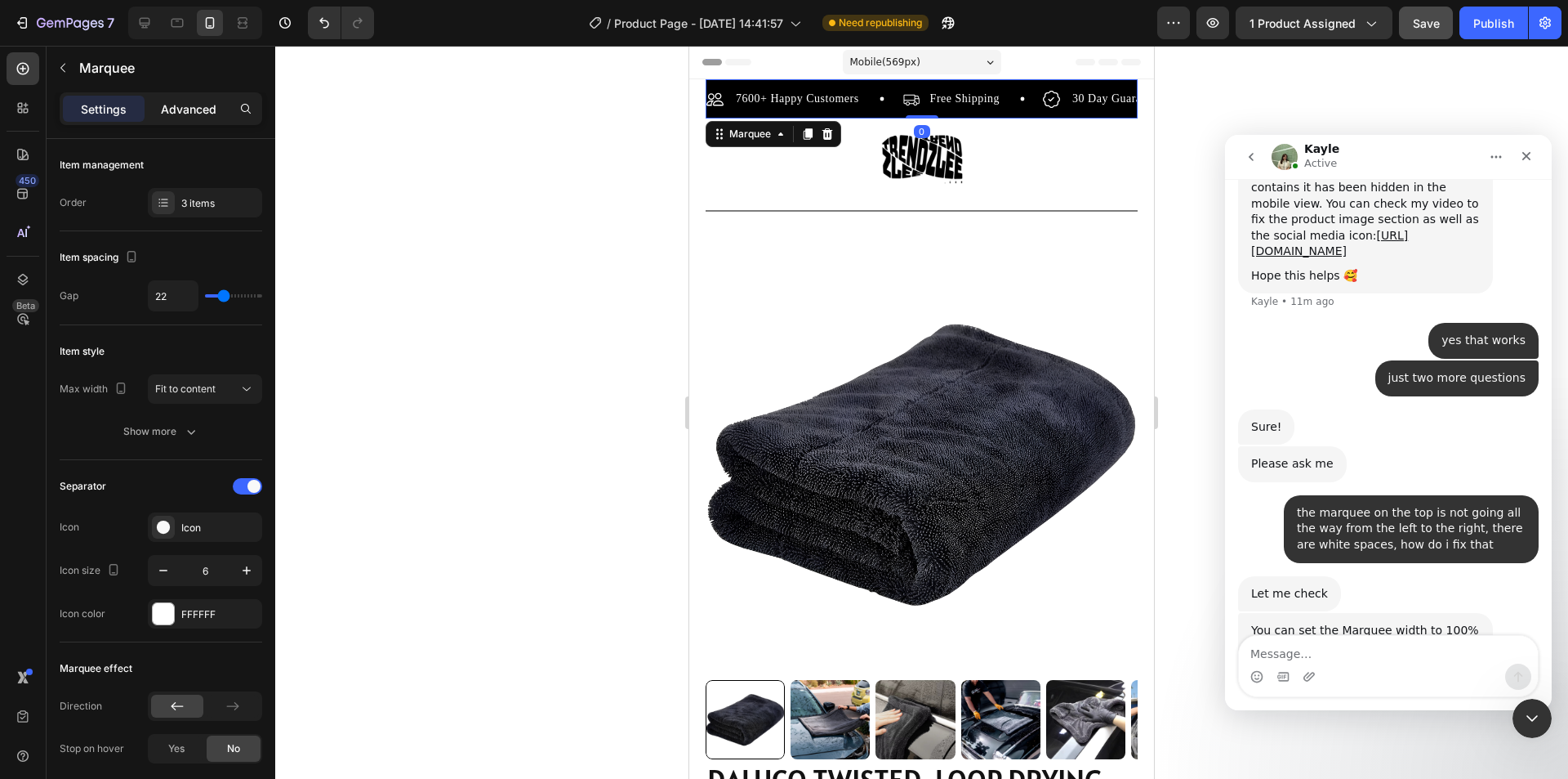
click at [198, 107] on p "Advanced" at bounding box center [189, 109] width 55 height 17
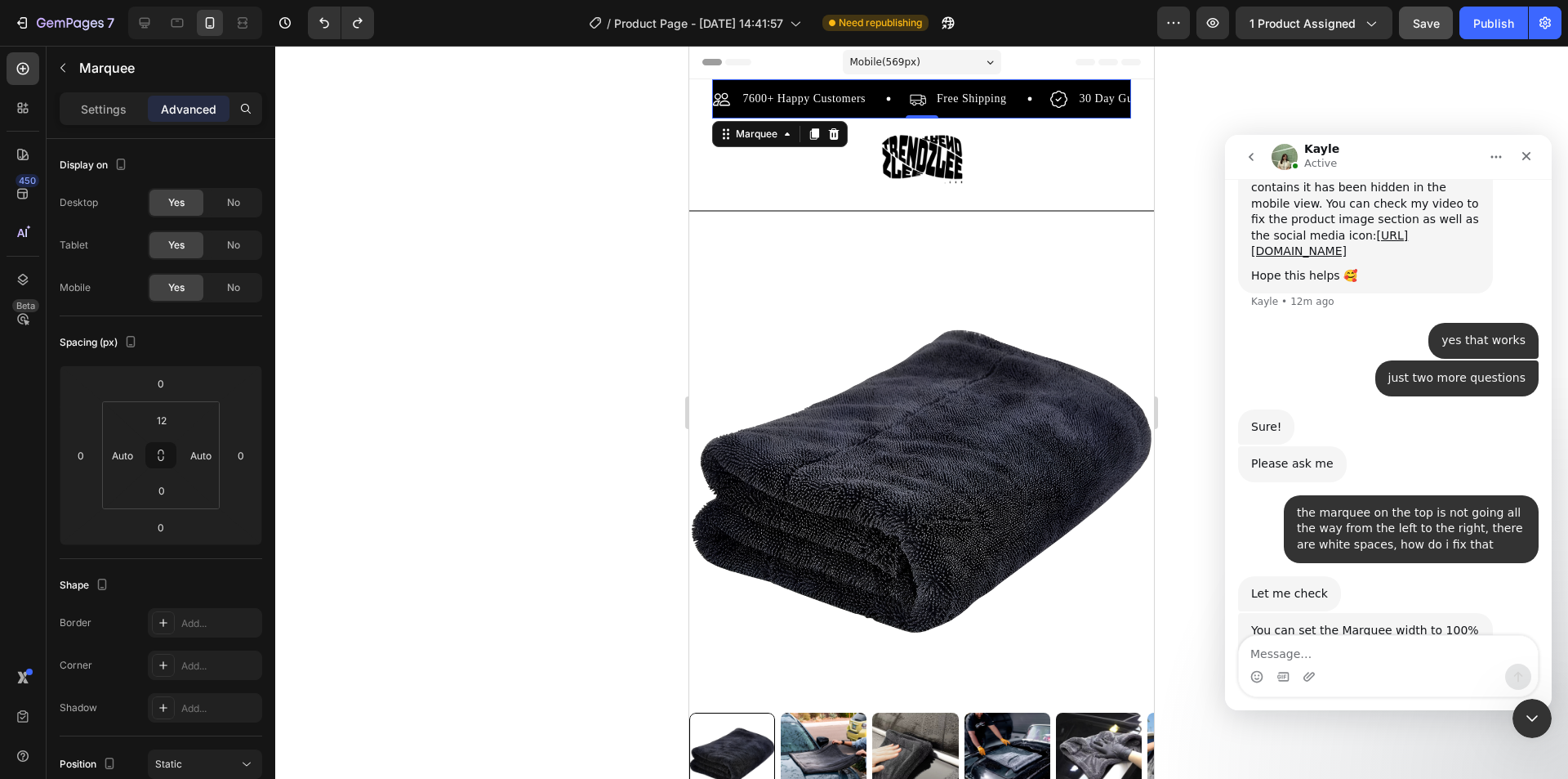
click at [735, 81] on div "7600+ Happy Customers Item List Free Shipping Item List 30 Day Guarantee Item L…" at bounding box center [921, 99] width 418 height 39
click at [729, 87] on div "7600+ Happy Customers Item List Free Shipping Item List 30 Day Guarantee Item L…" at bounding box center [921, 99] width 418 height 39
click at [879, 104] on div "7600+ Happy Customers Item List" at bounding box center [811, 98] width 196 height 19
click at [788, 132] on icon at bounding box center [788, 134] width 13 height 13
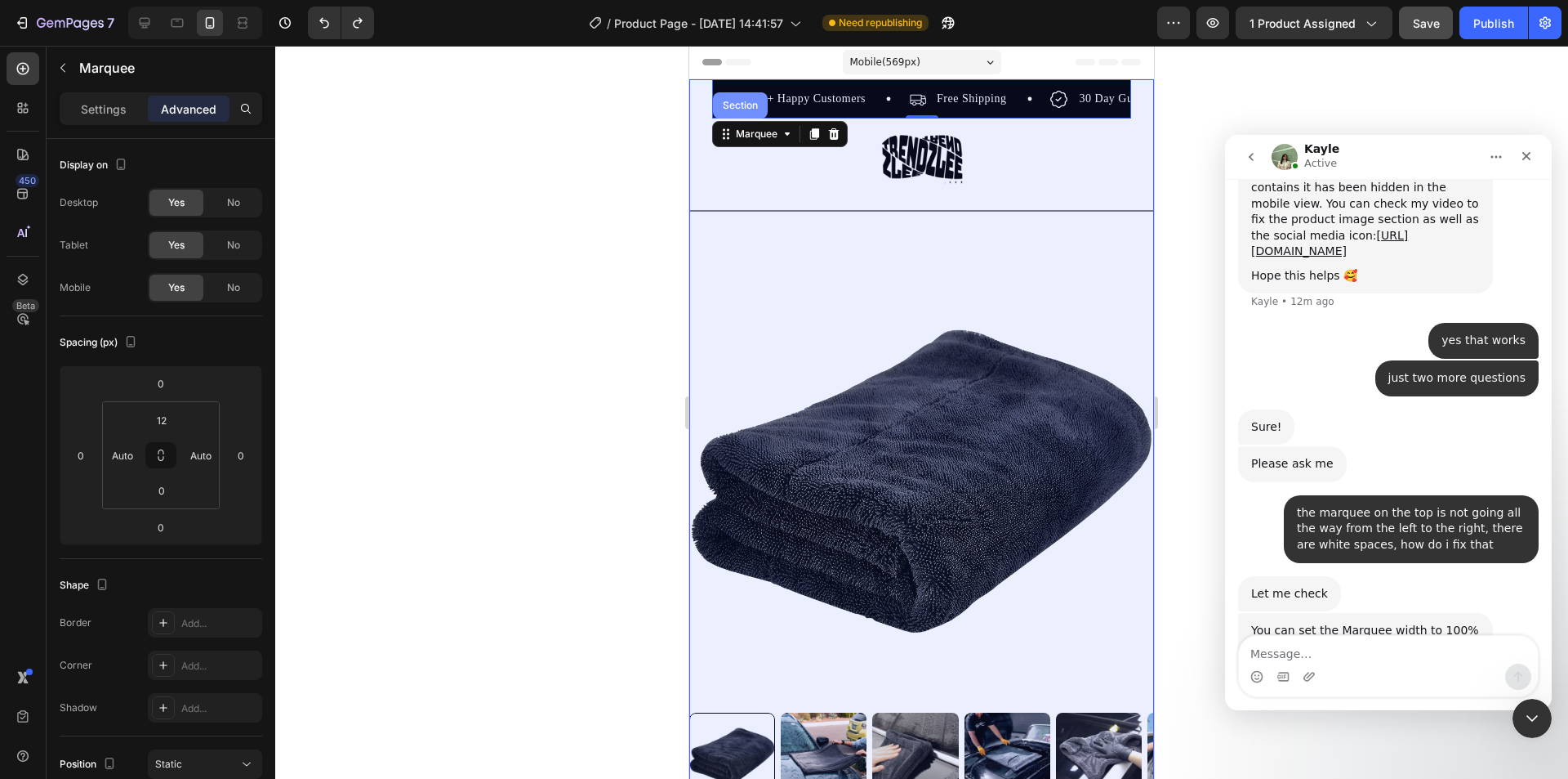
click at [752, 112] on div "Section" at bounding box center [740, 105] width 54 height 26
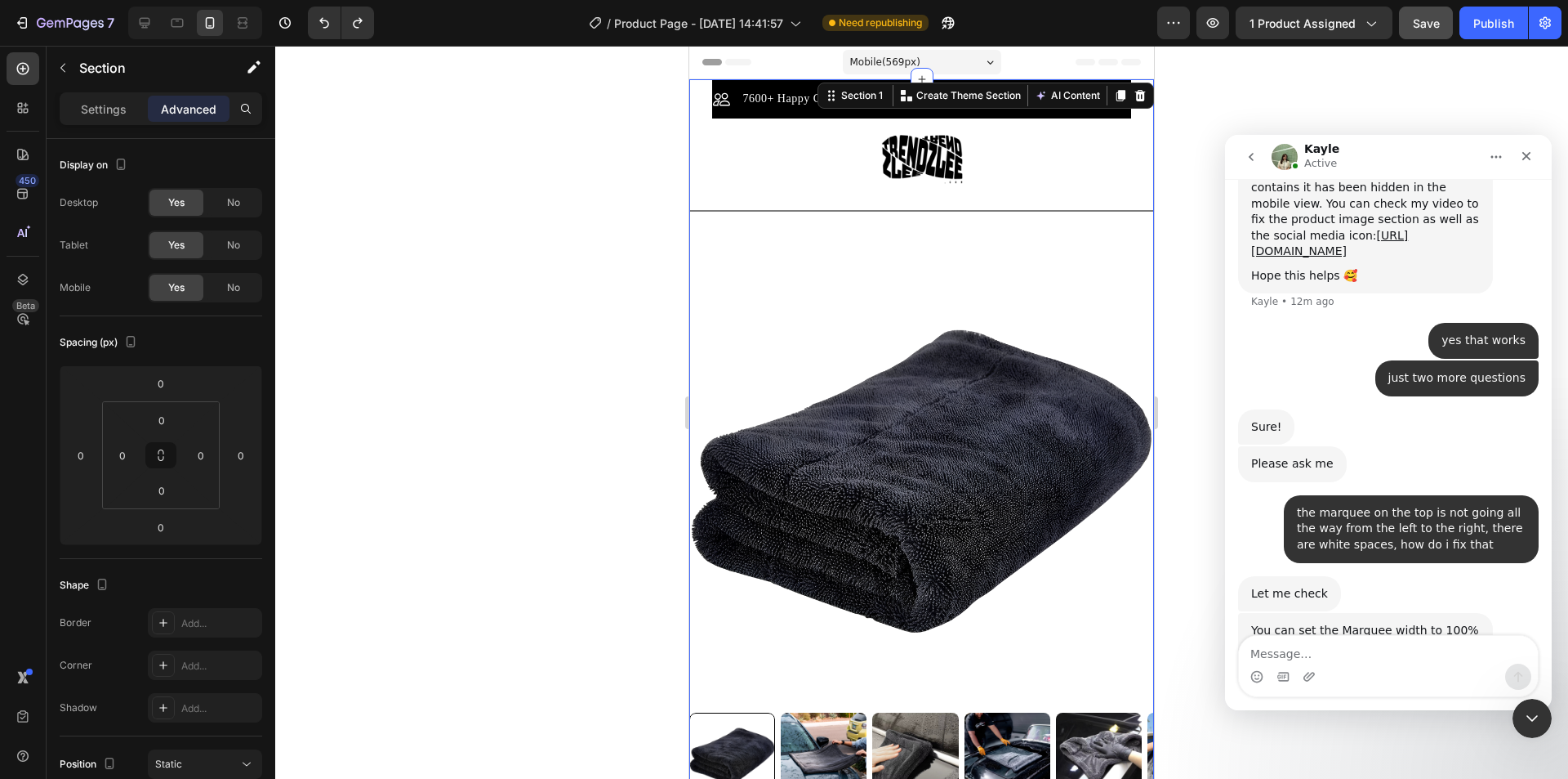
click at [619, 328] on div at bounding box center [921, 413] width 1293 height 733
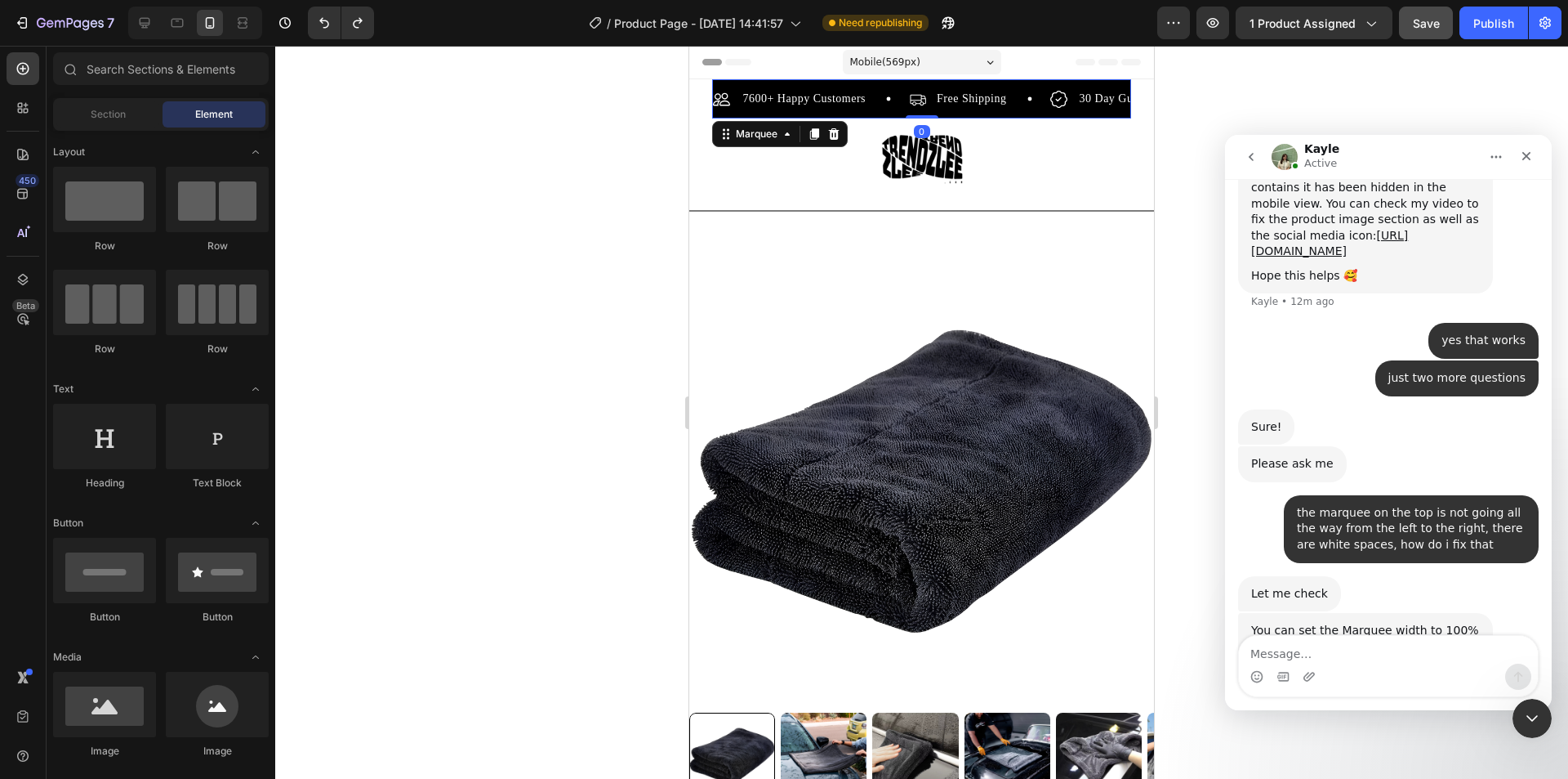
click at [878, 106] on div "7600+ Happy Customers Item List" at bounding box center [811, 98] width 196 height 19
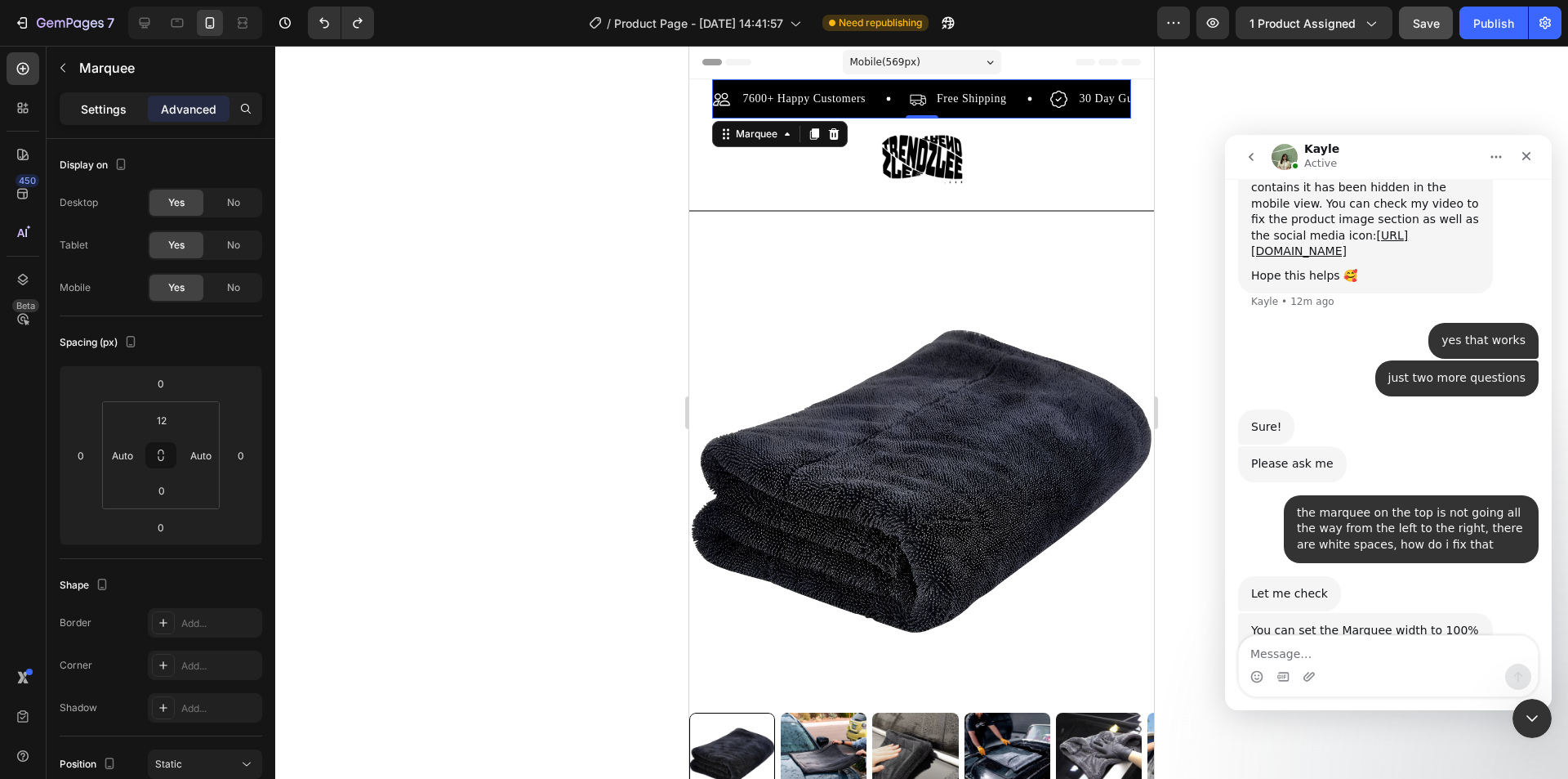
click at [114, 117] on div "Settings" at bounding box center [103, 108] width 81 height 26
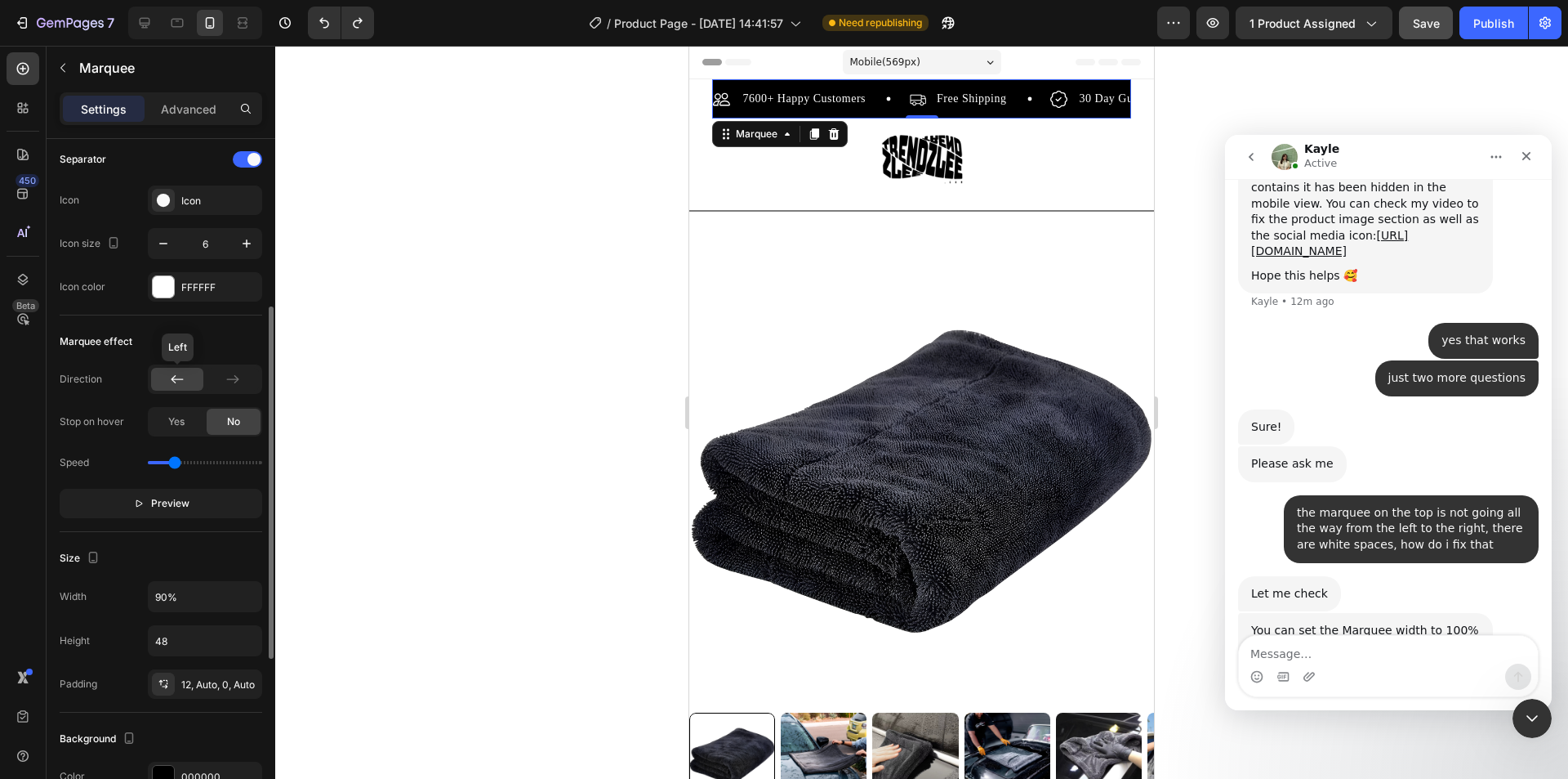
scroll to position [408, 0]
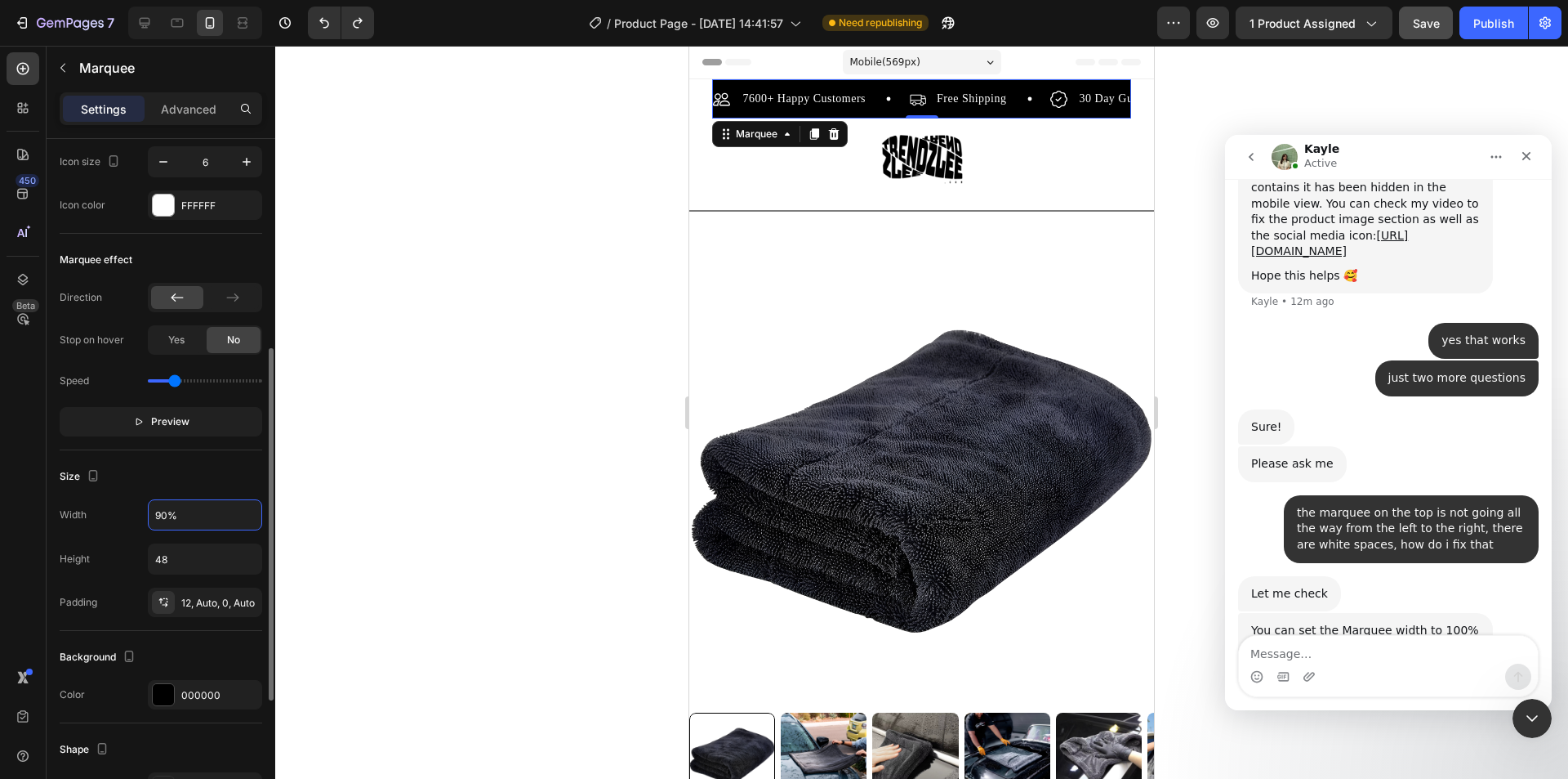
click at [167, 512] on input "90%" at bounding box center [204, 514] width 112 height 29
type input "100%"
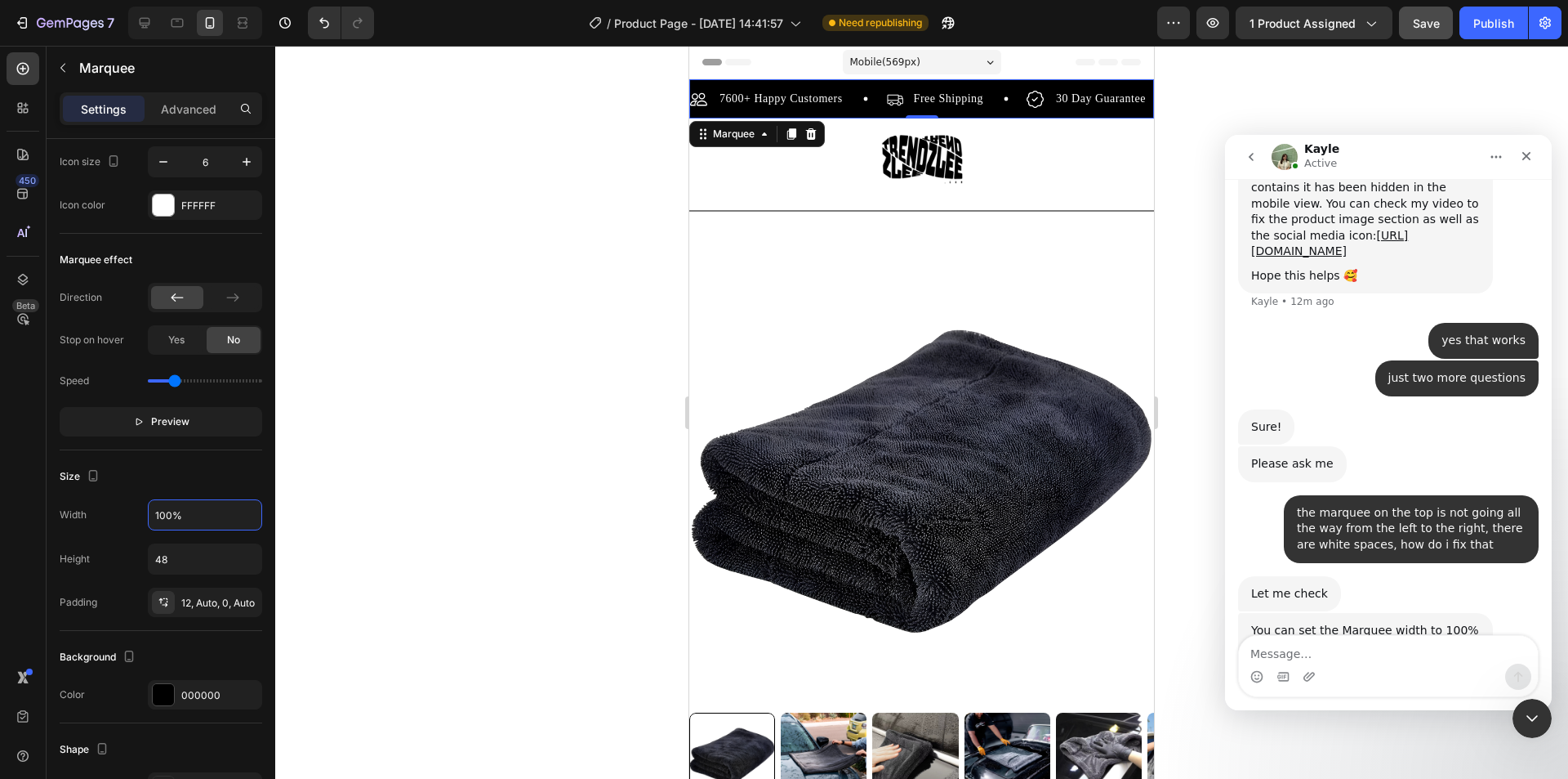
click at [598, 517] on div at bounding box center [921, 413] width 1293 height 733
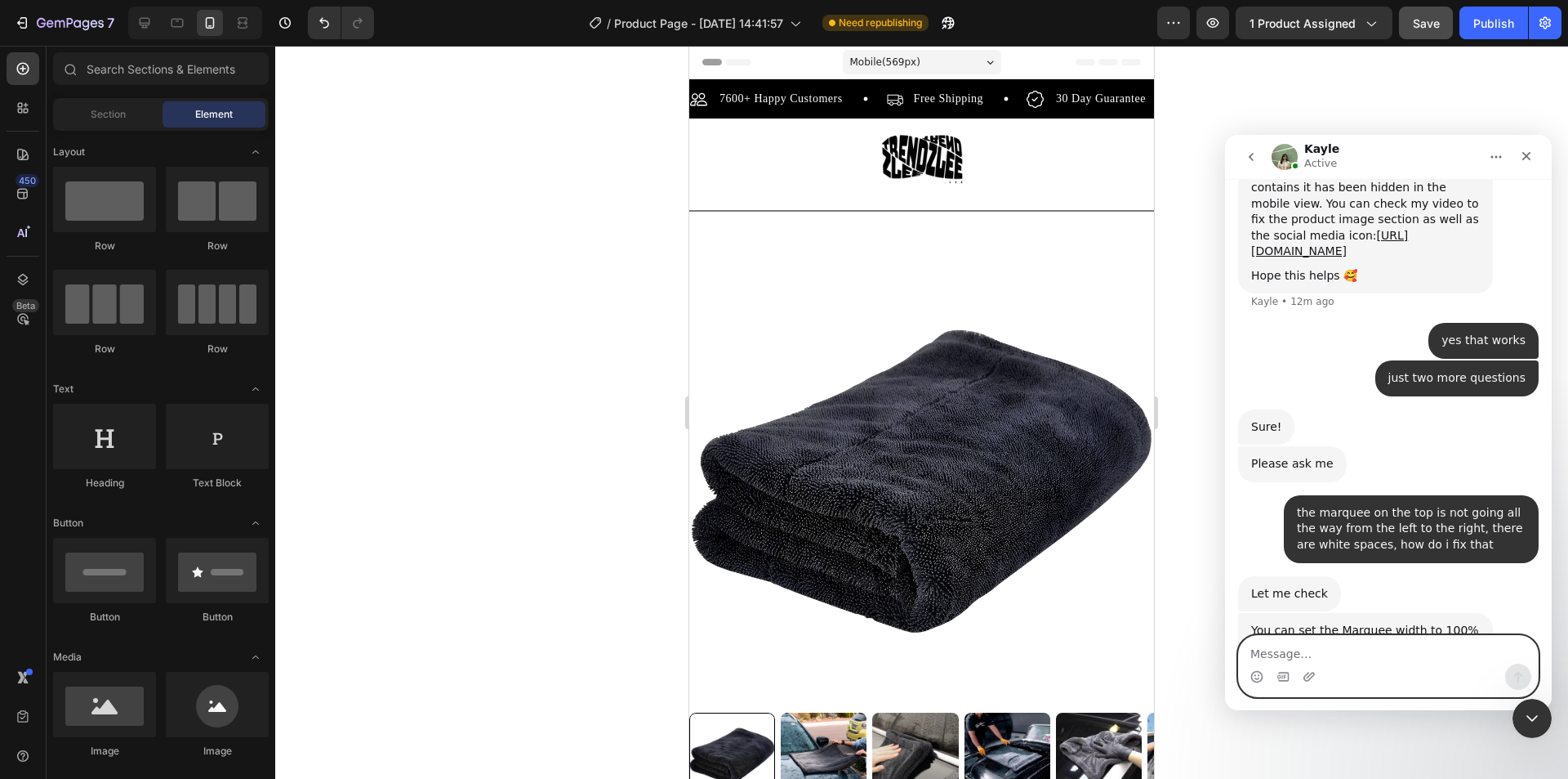
click at [1311, 661] on textarea "Message…" at bounding box center [1388, 649] width 299 height 28
type textarea "done"
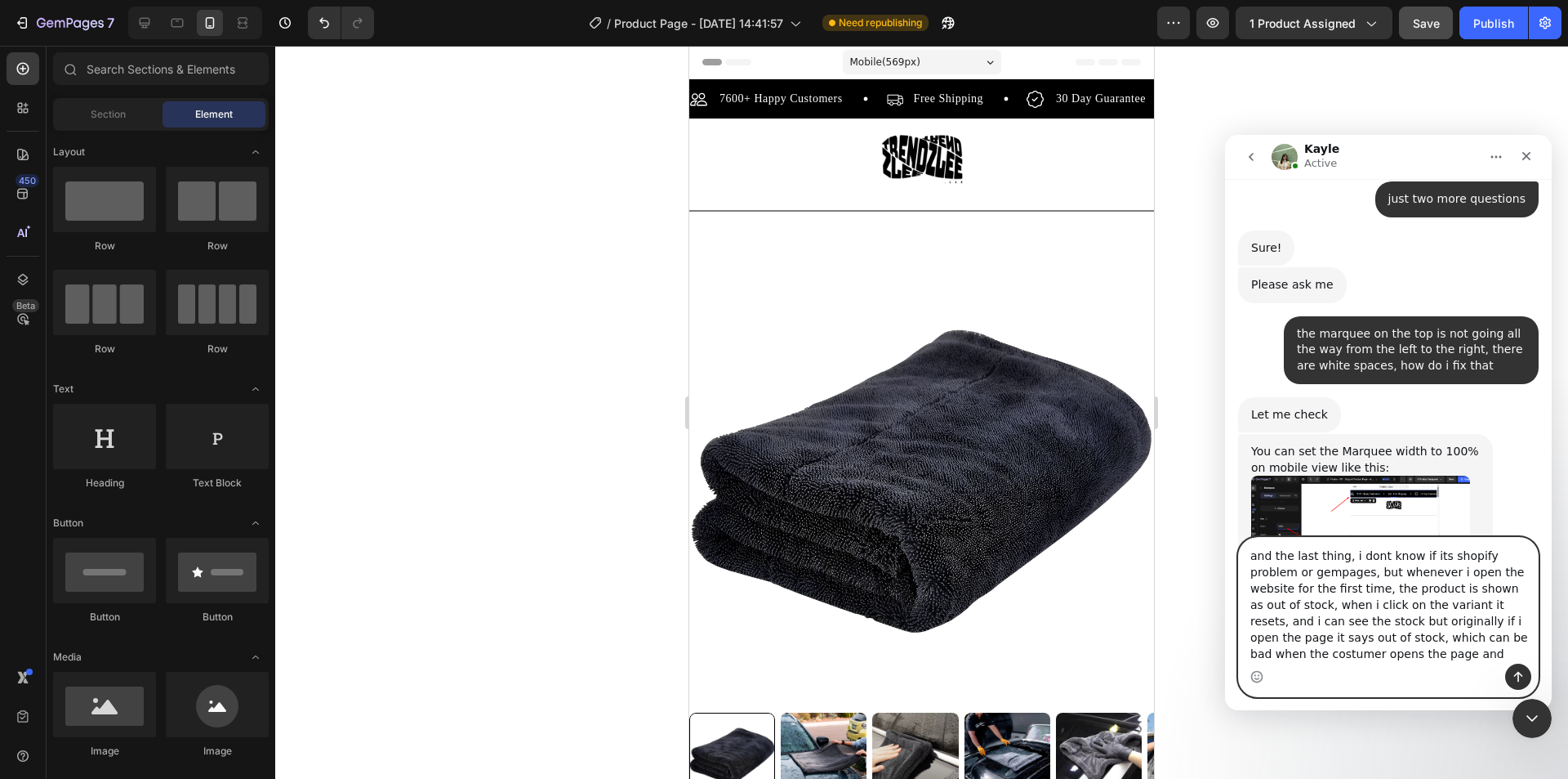
scroll to position [2507, 0]
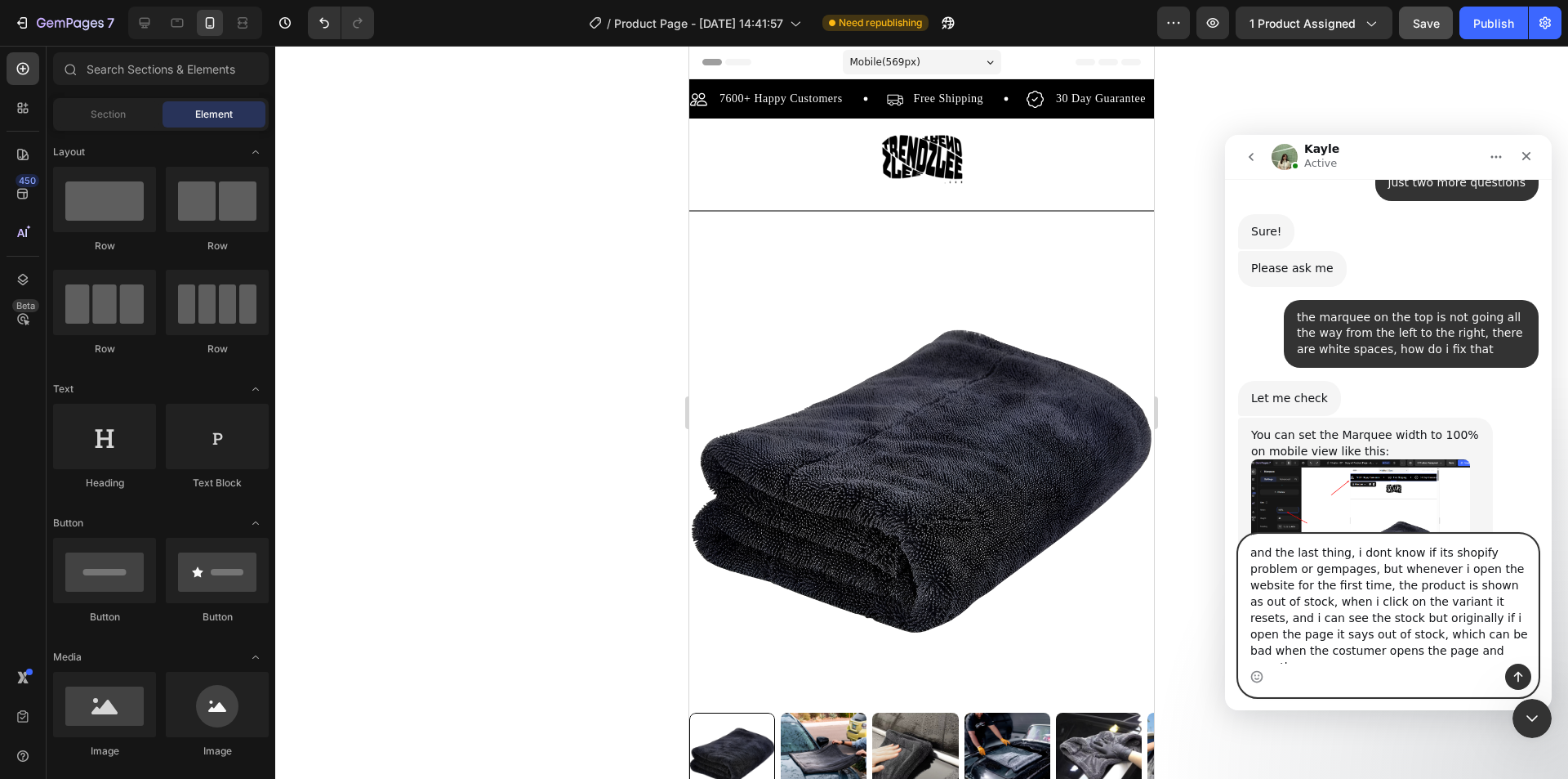
type textarea "and the last thing, i dont know if its shopify problem or gempages, but wheneve…"
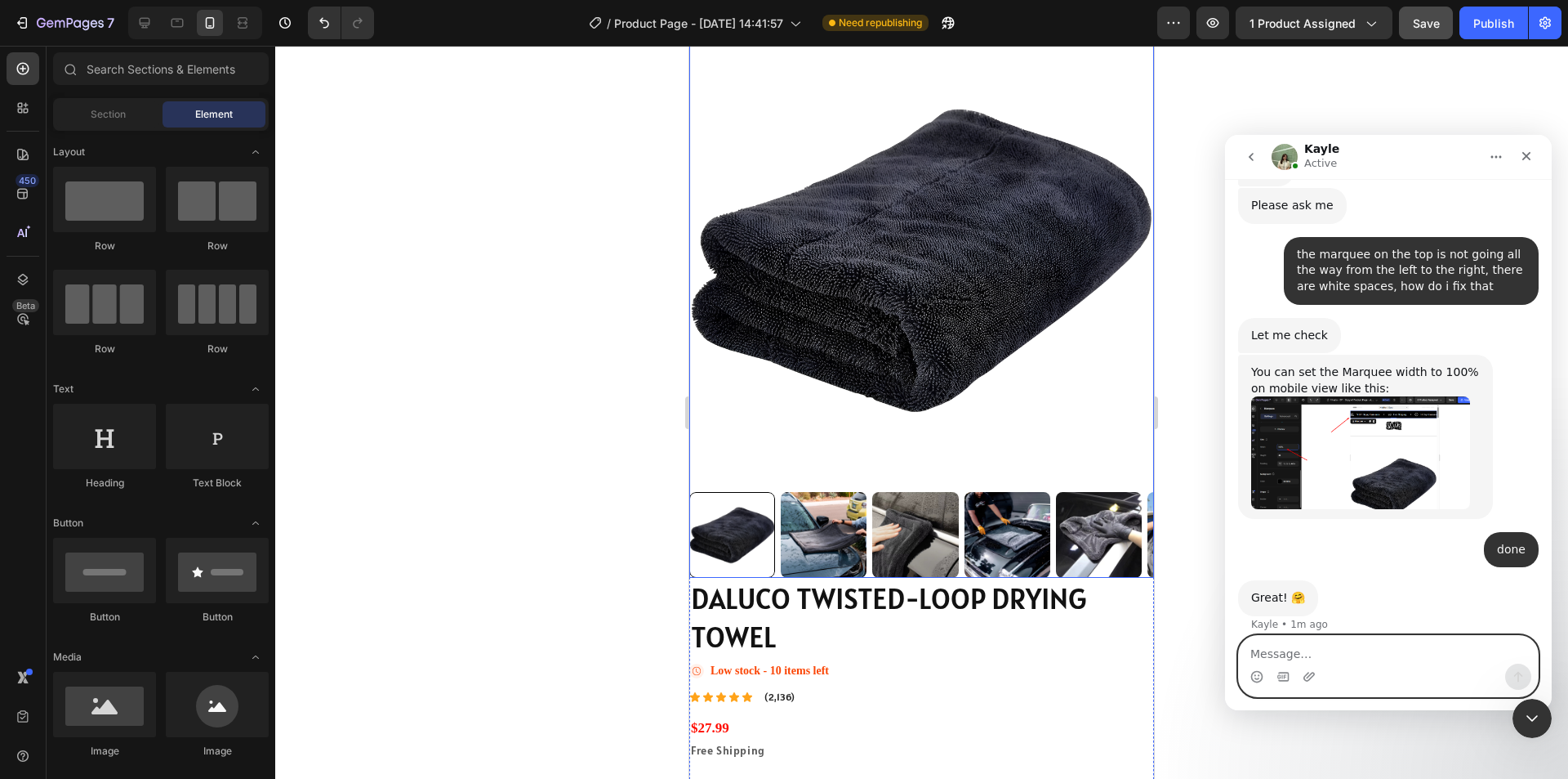
scroll to position [0, 0]
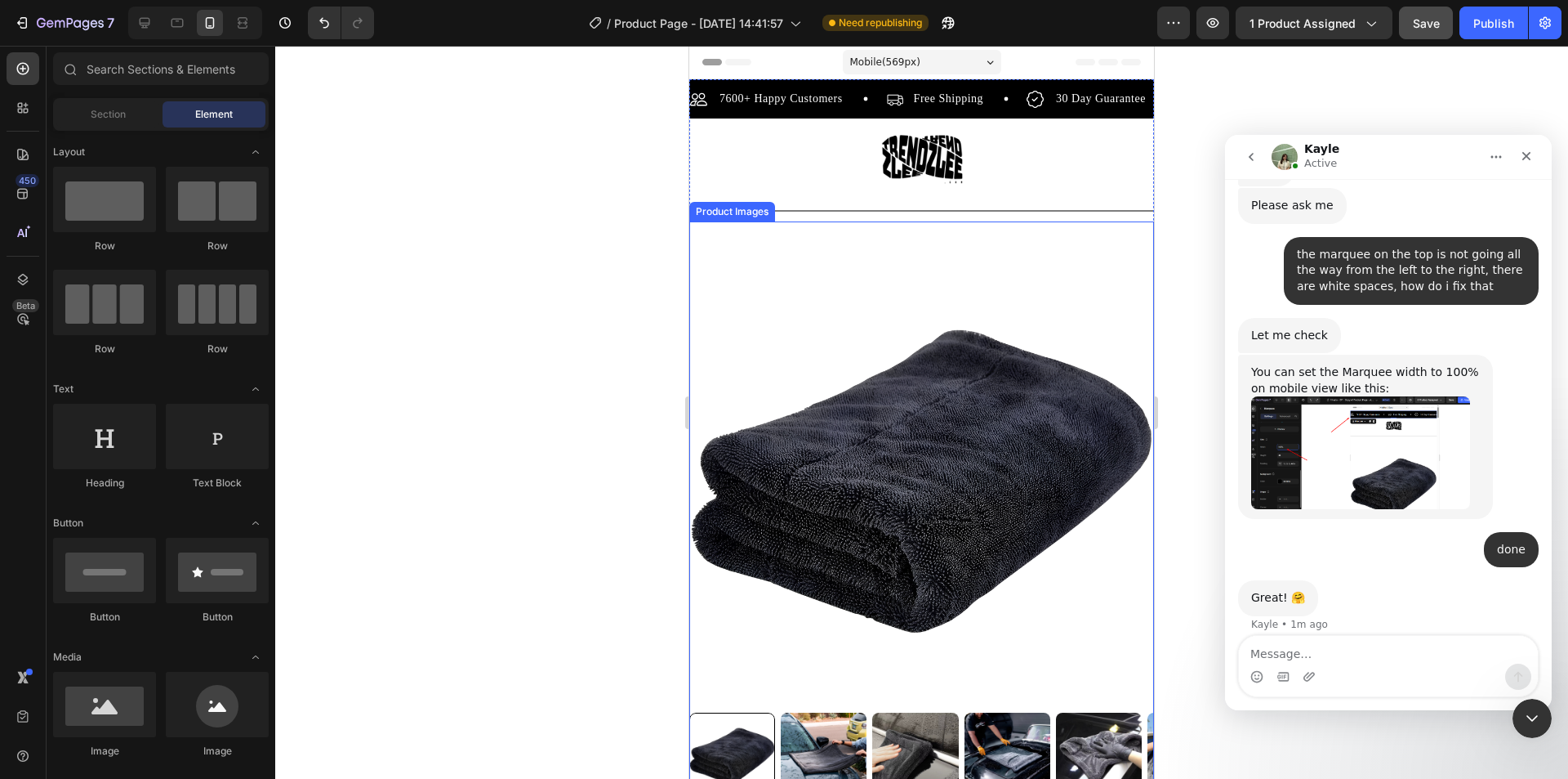
click at [816, 282] on img at bounding box center [921, 480] width 464 height 465
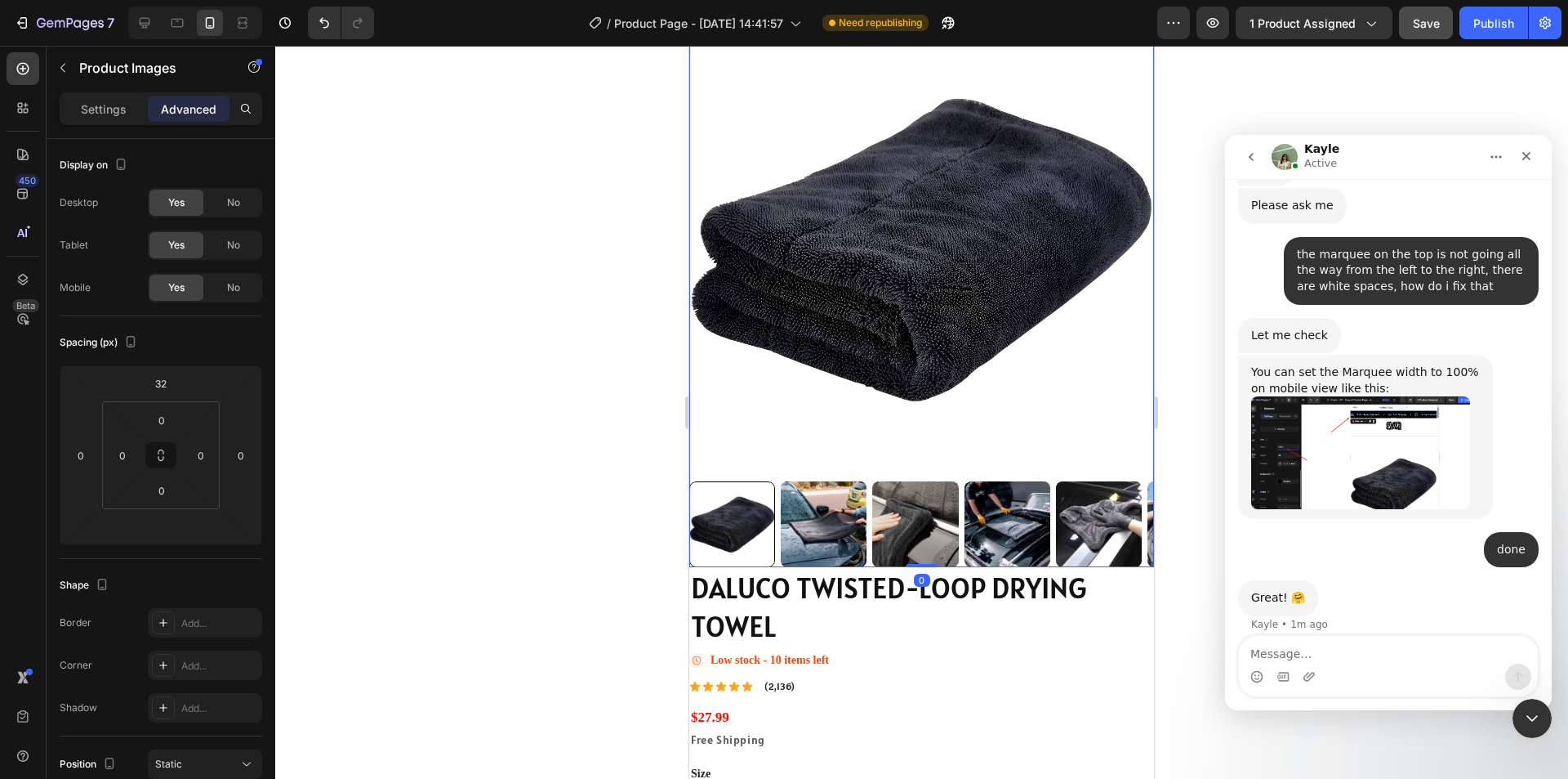
scroll to position [327, 0]
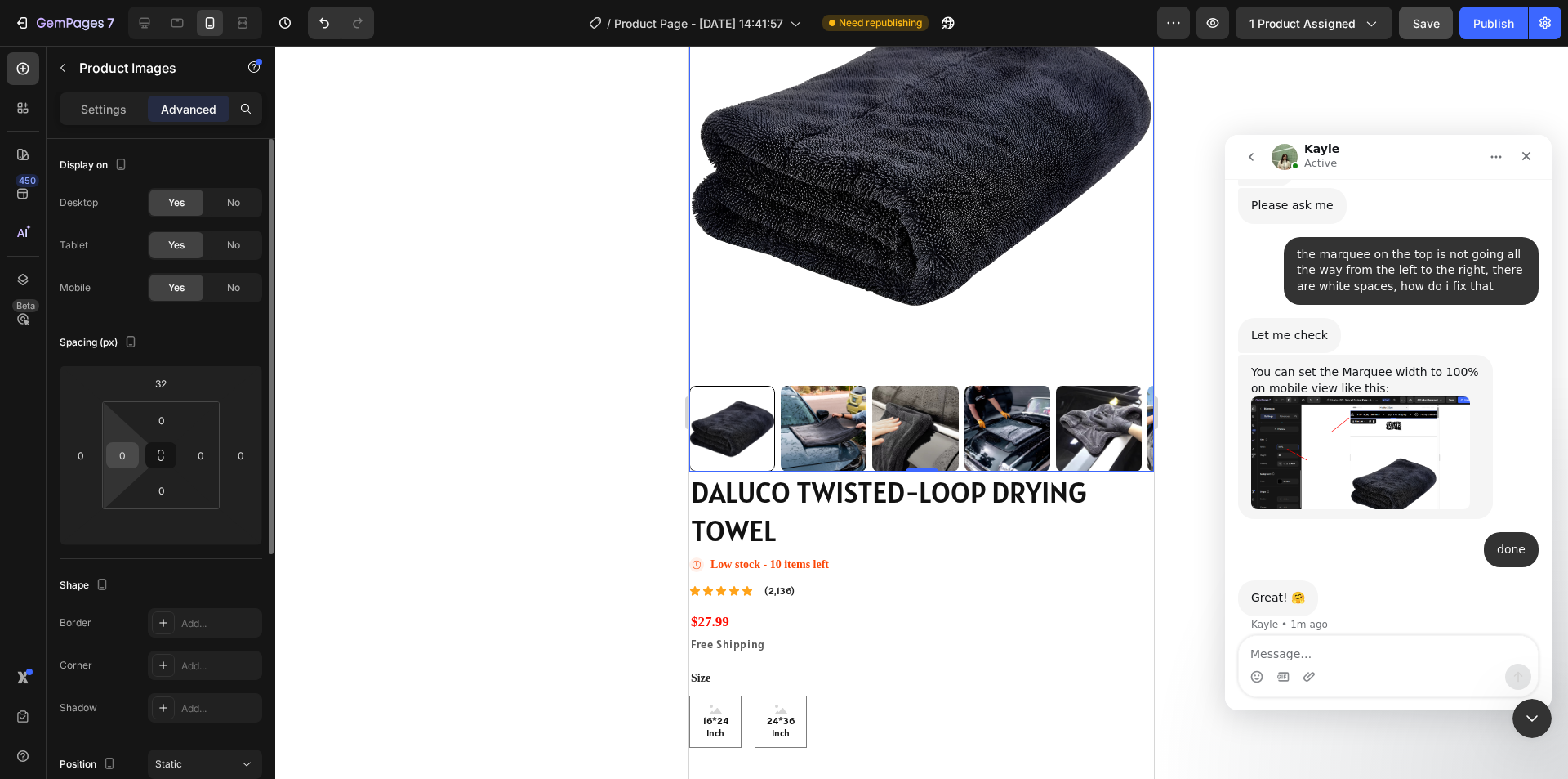
click at [135, 463] on div "0" at bounding box center [122, 454] width 33 height 26
click at [131, 454] on input "0" at bounding box center [122, 454] width 24 height 24
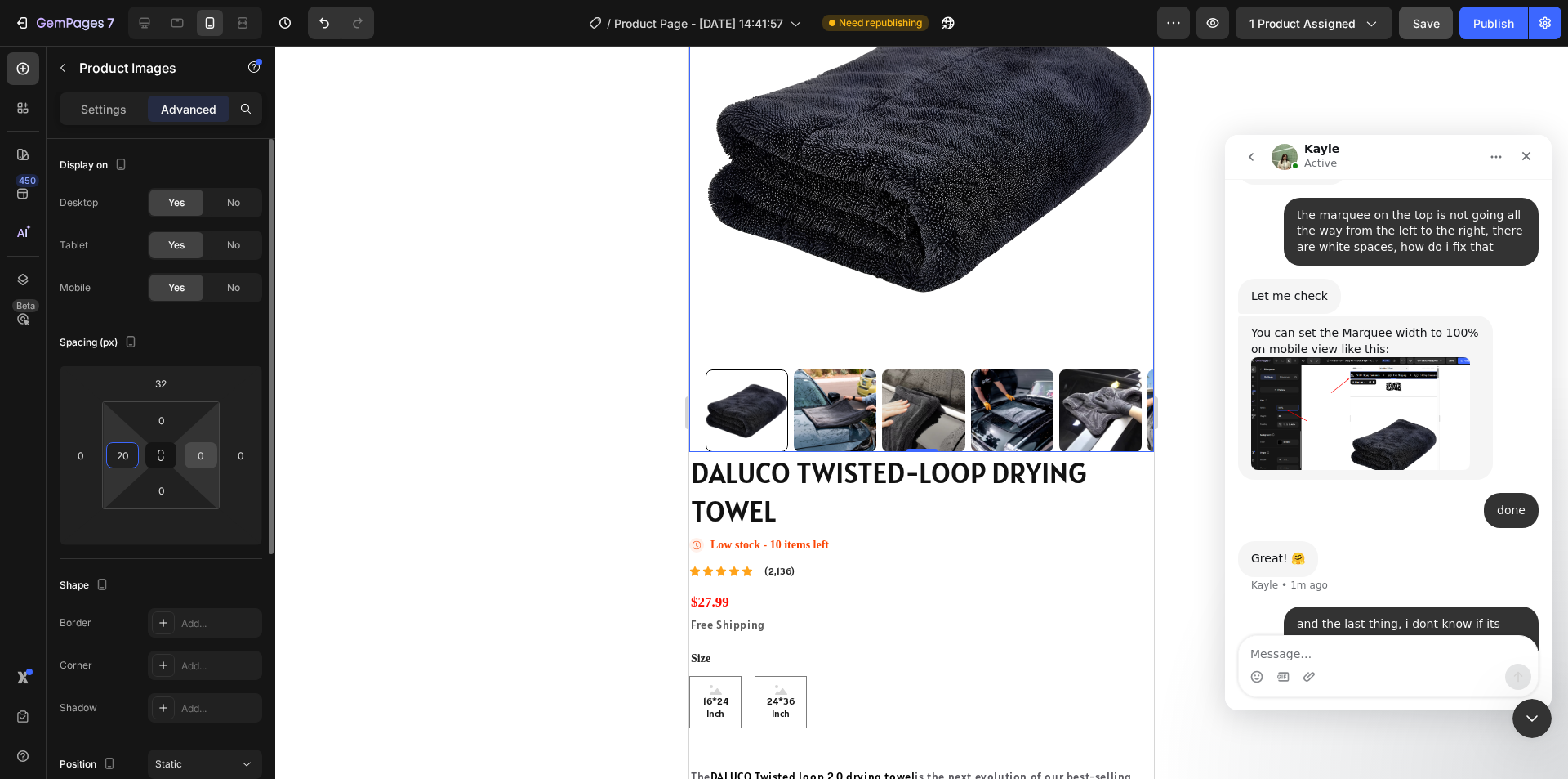
scroll to position [2633, 0]
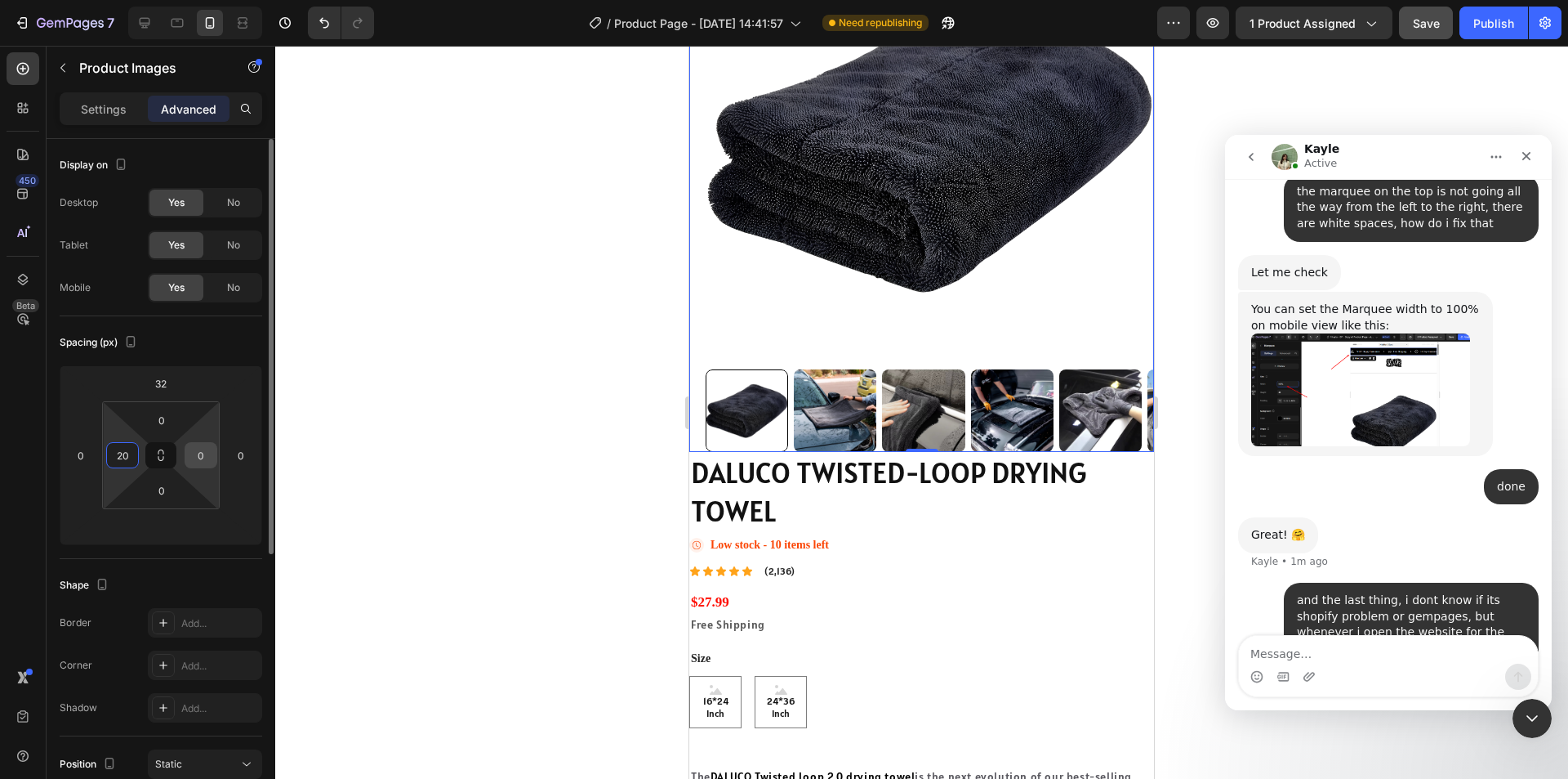
type input "20"
click at [206, 452] on input "0" at bounding box center [200, 454] width 24 height 24
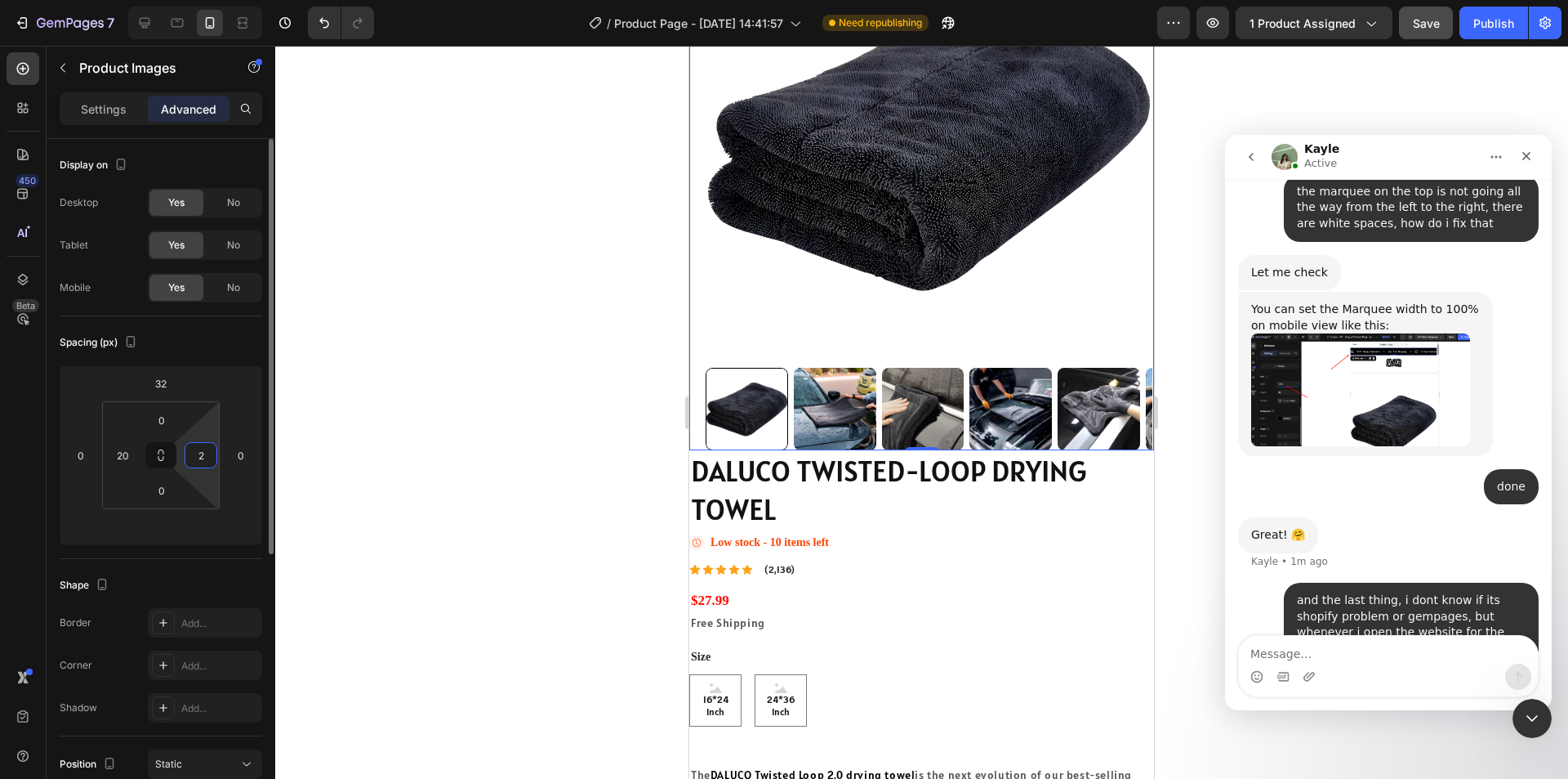
type input "20"
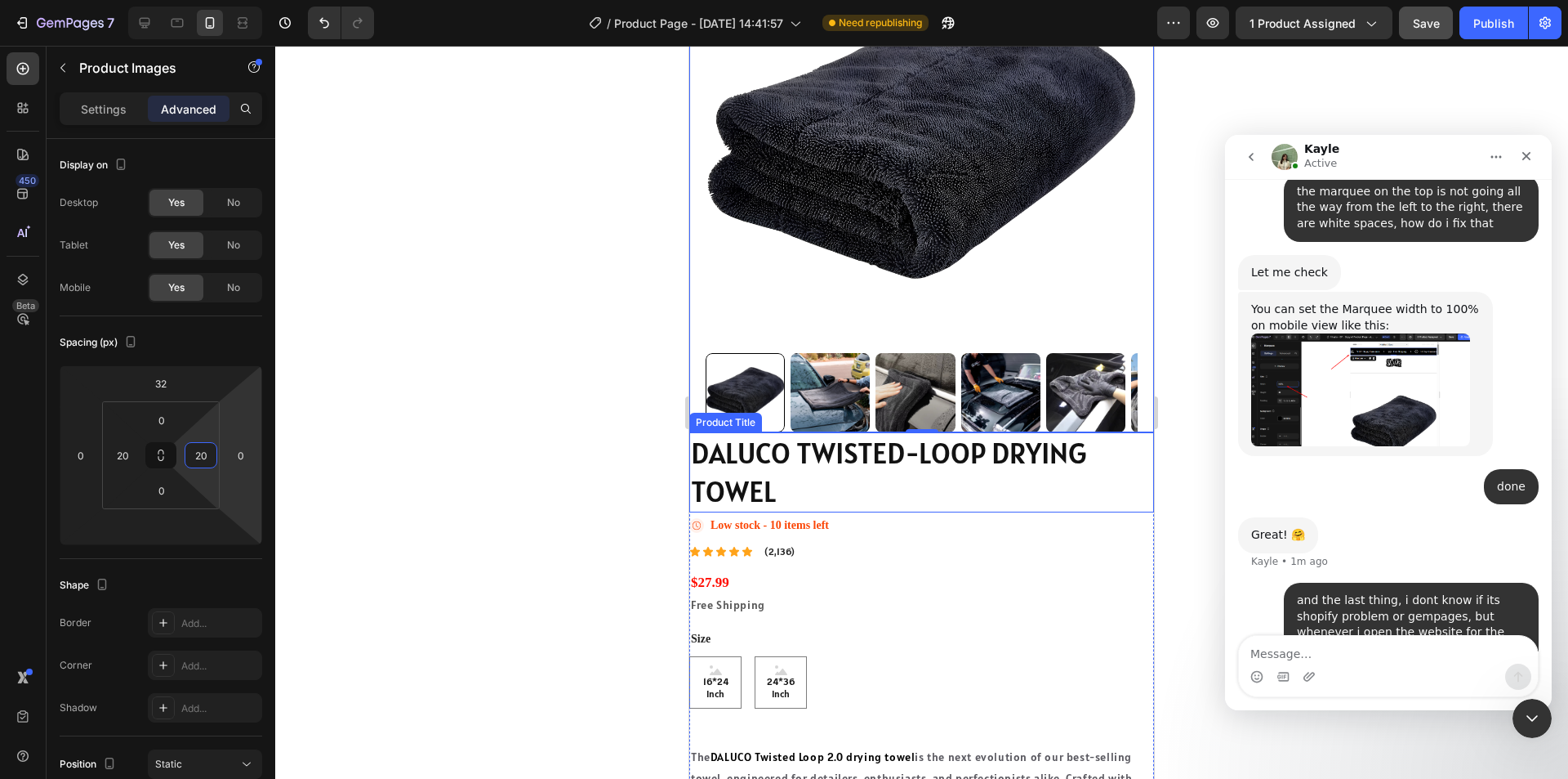
click at [856, 466] on h1 "DALUCO TWISTED-LOOP DRYING TOWEL" at bounding box center [921, 472] width 464 height 80
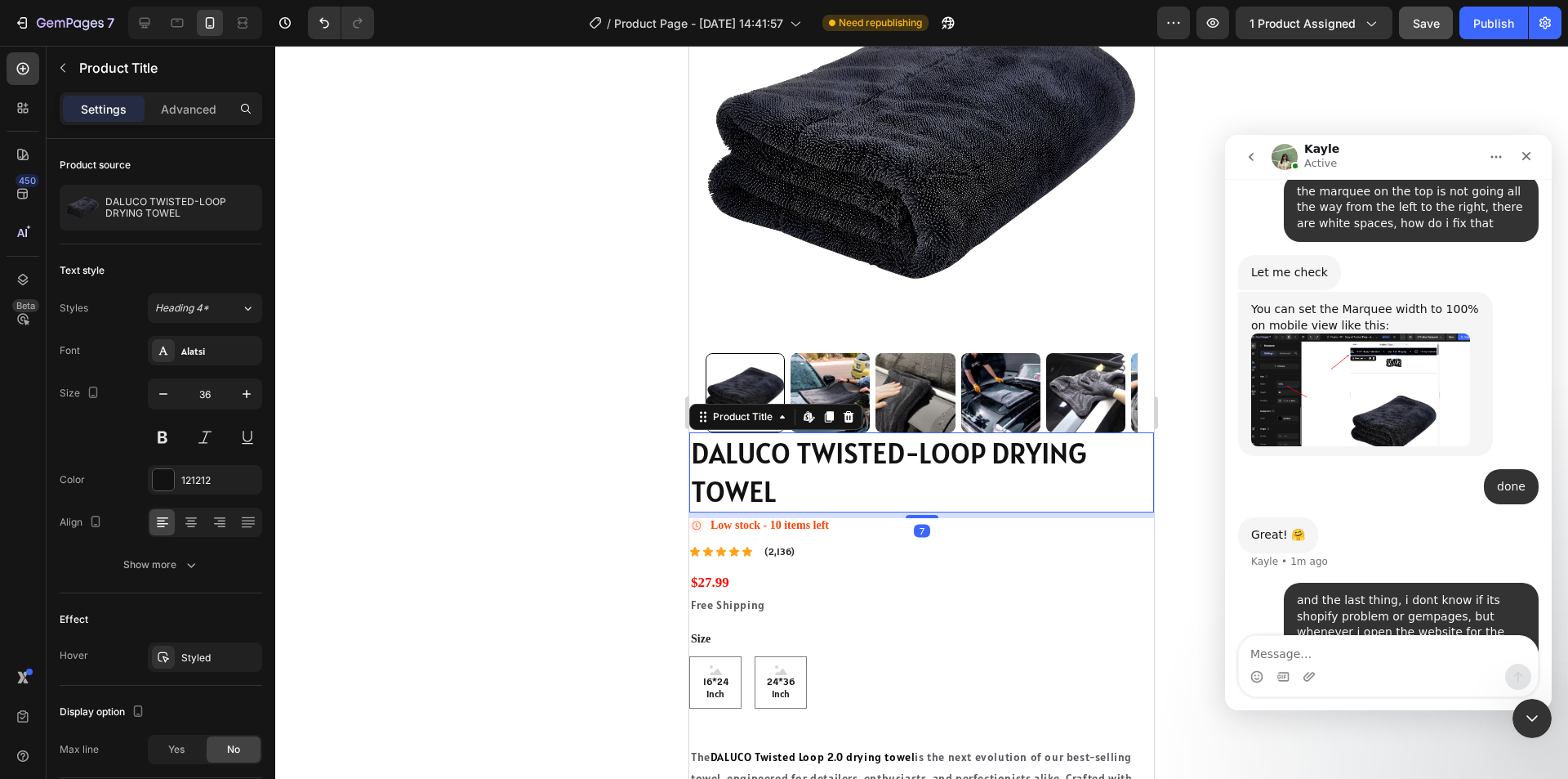
click at [196, 94] on div "Settings Advanced" at bounding box center [161, 108] width 203 height 33
click at [190, 98] on div "Advanced" at bounding box center [188, 108] width 81 height 26
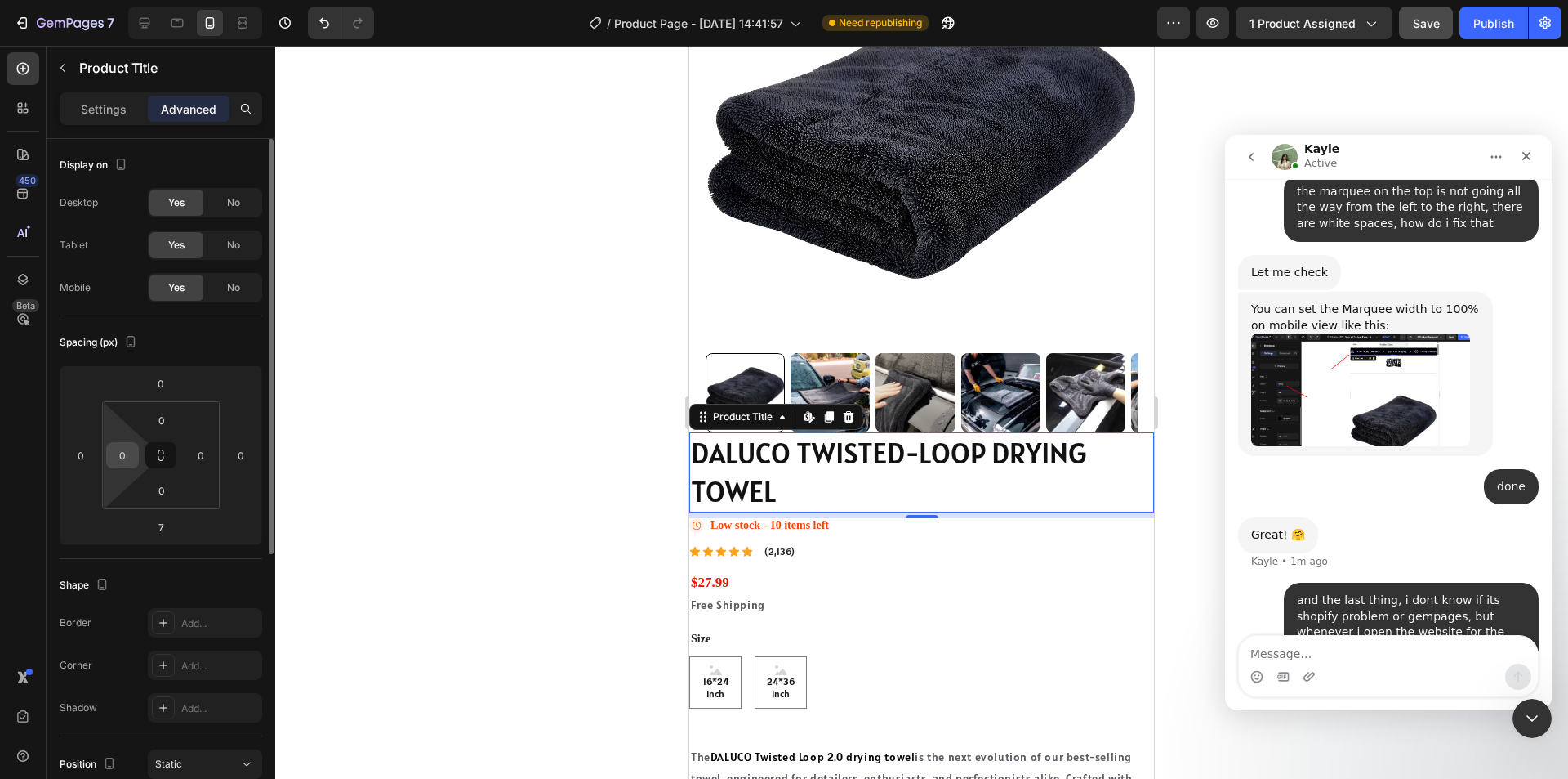
click at [128, 454] on input "0" at bounding box center [122, 454] width 24 height 24
type input "20"
click at [207, 457] on input "0" at bounding box center [200, 454] width 24 height 24
type input "20"
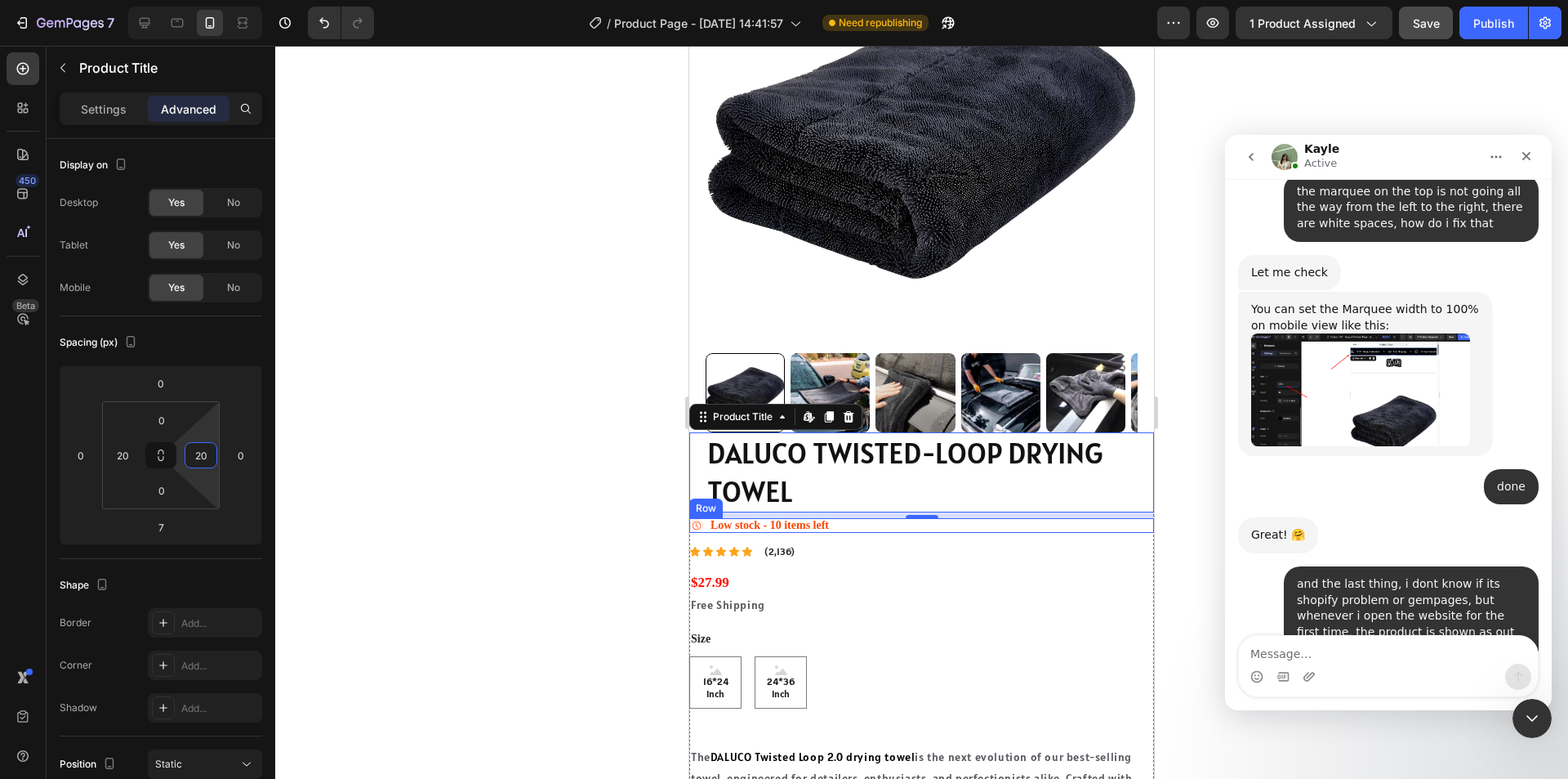
click at [846, 518] on div "Icon Low stock - 10 items left Stock Counter Row" at bounding box center [921, 526] width 464 height 15
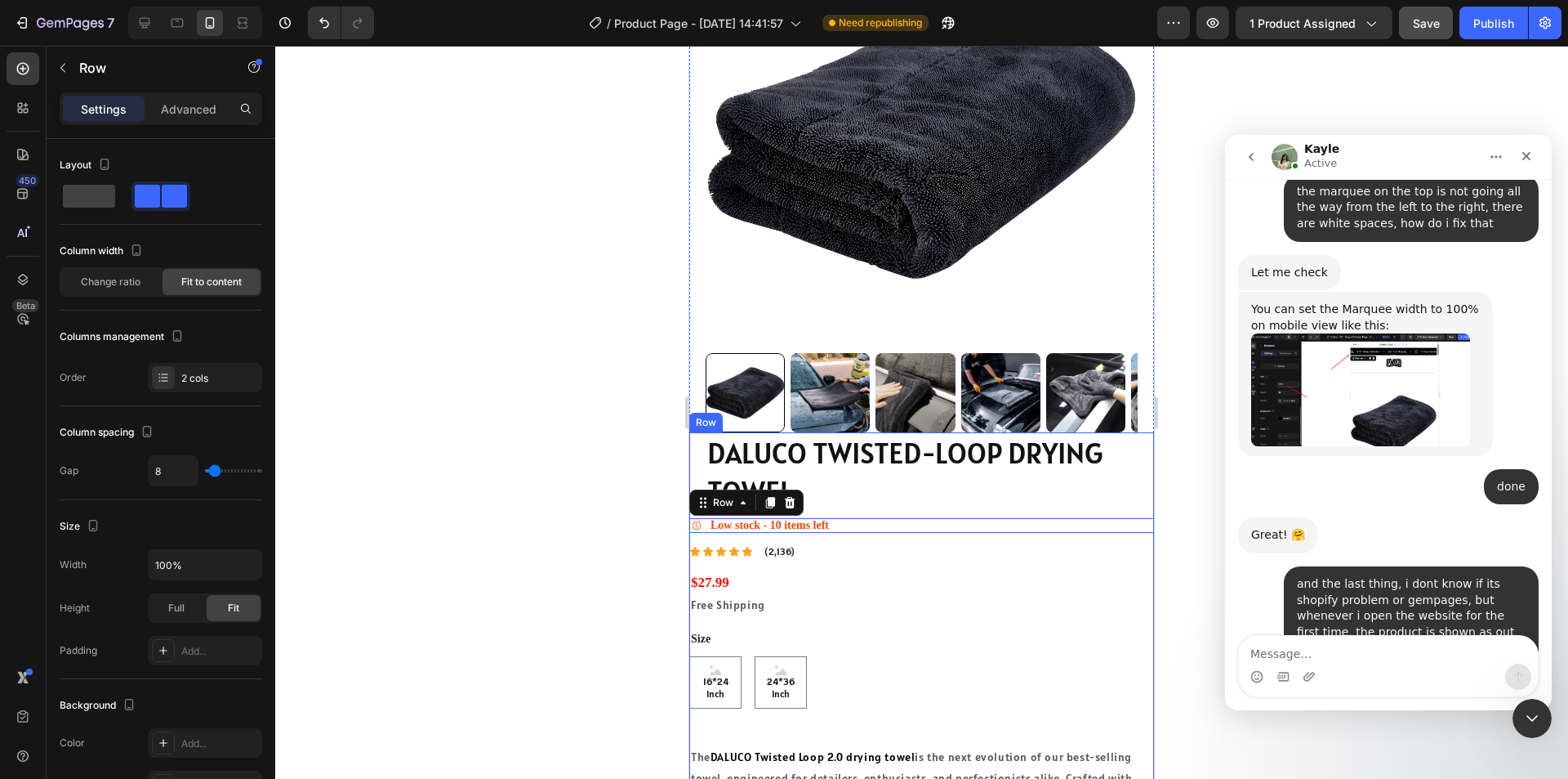
scroll to position [2635, 0]
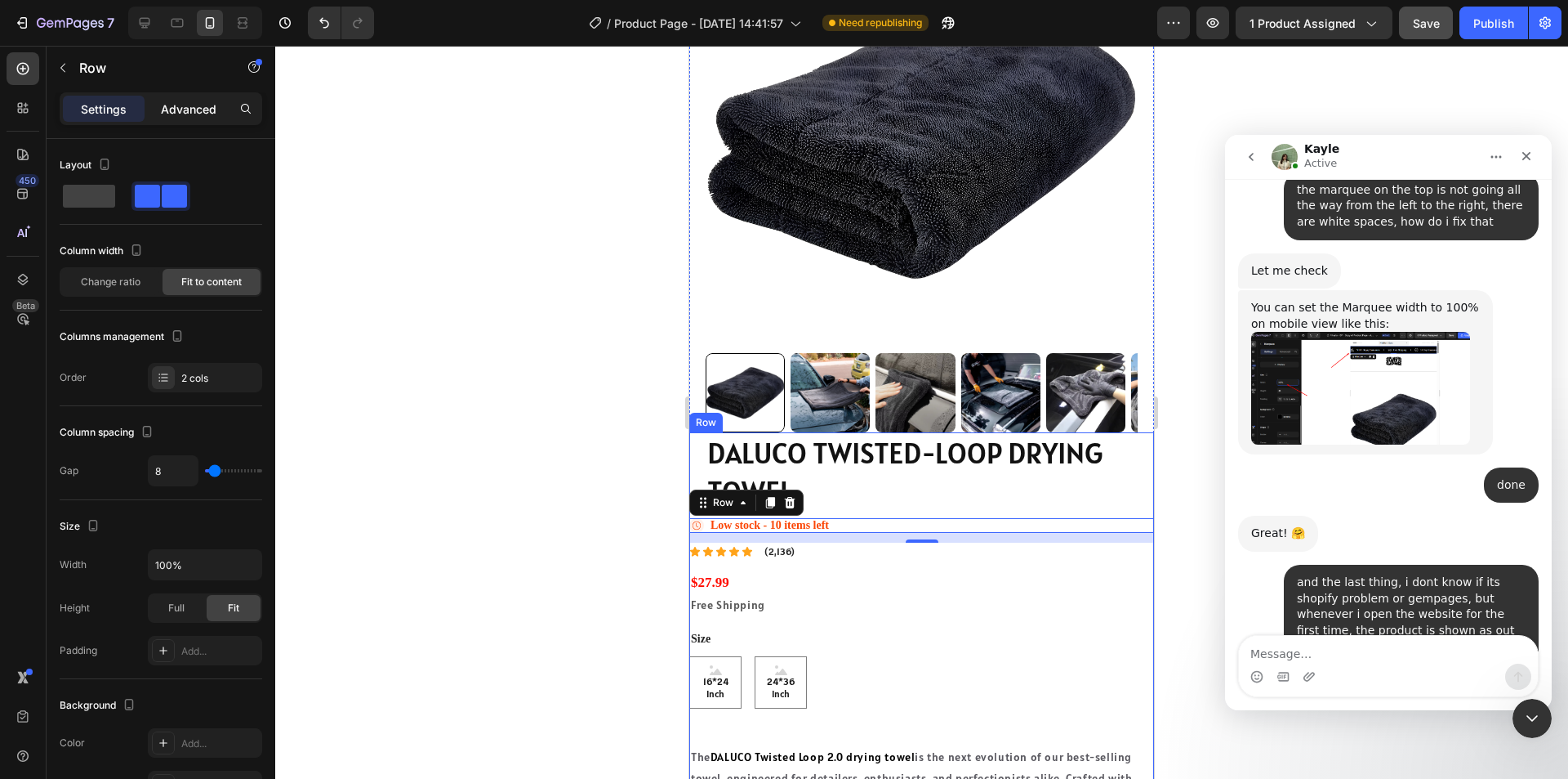
click at [189, 104] on p "Advanced" at bounding box center [189, 109] width 55 height 17
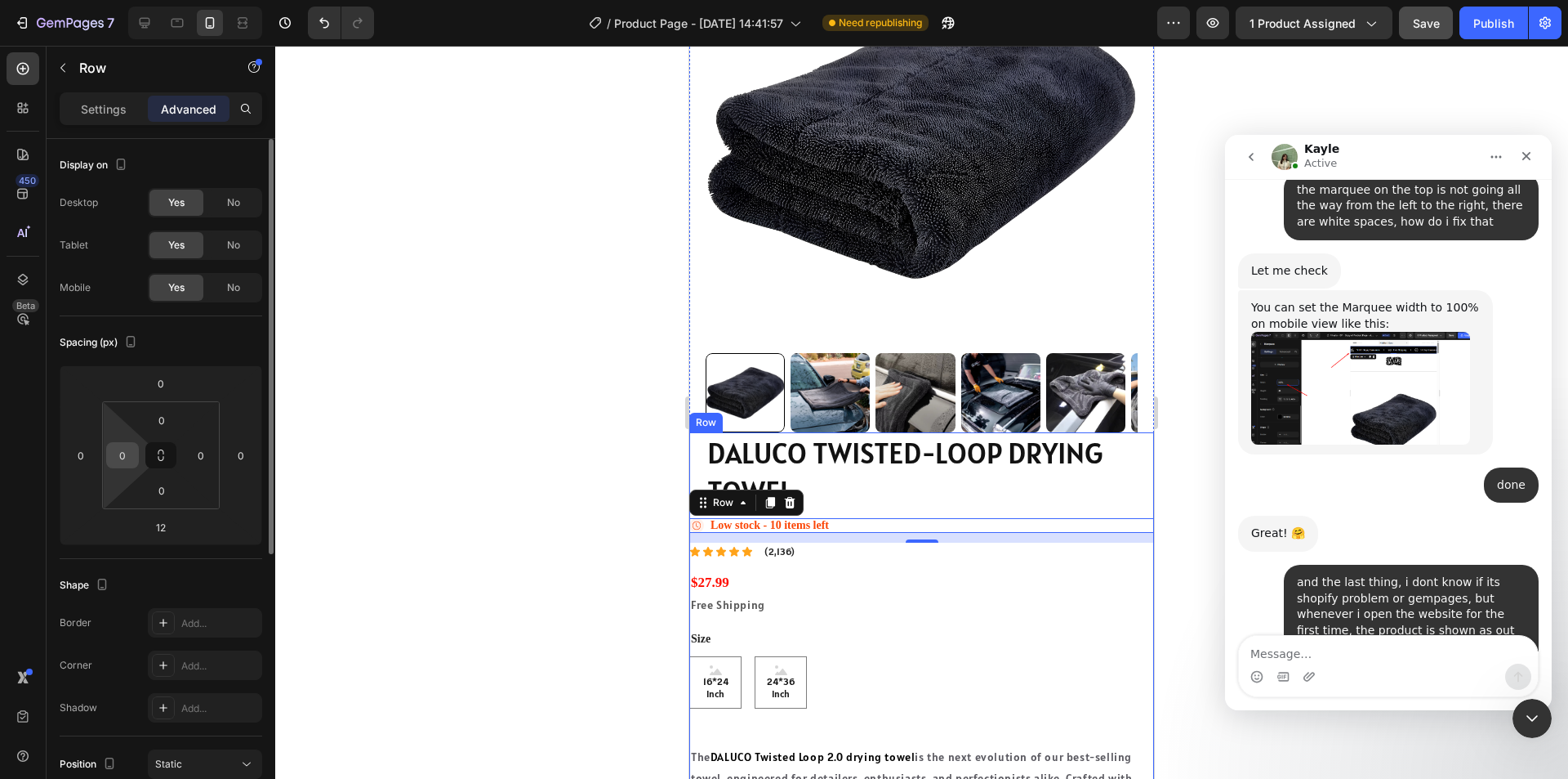
click at [121, 456] on input "0" at bounding box center [122, 454] width 24 height 24
type input "20"
click at [203, 454] on input "0" at bounding box center [200, 454] width 24 height 24
type input "20"
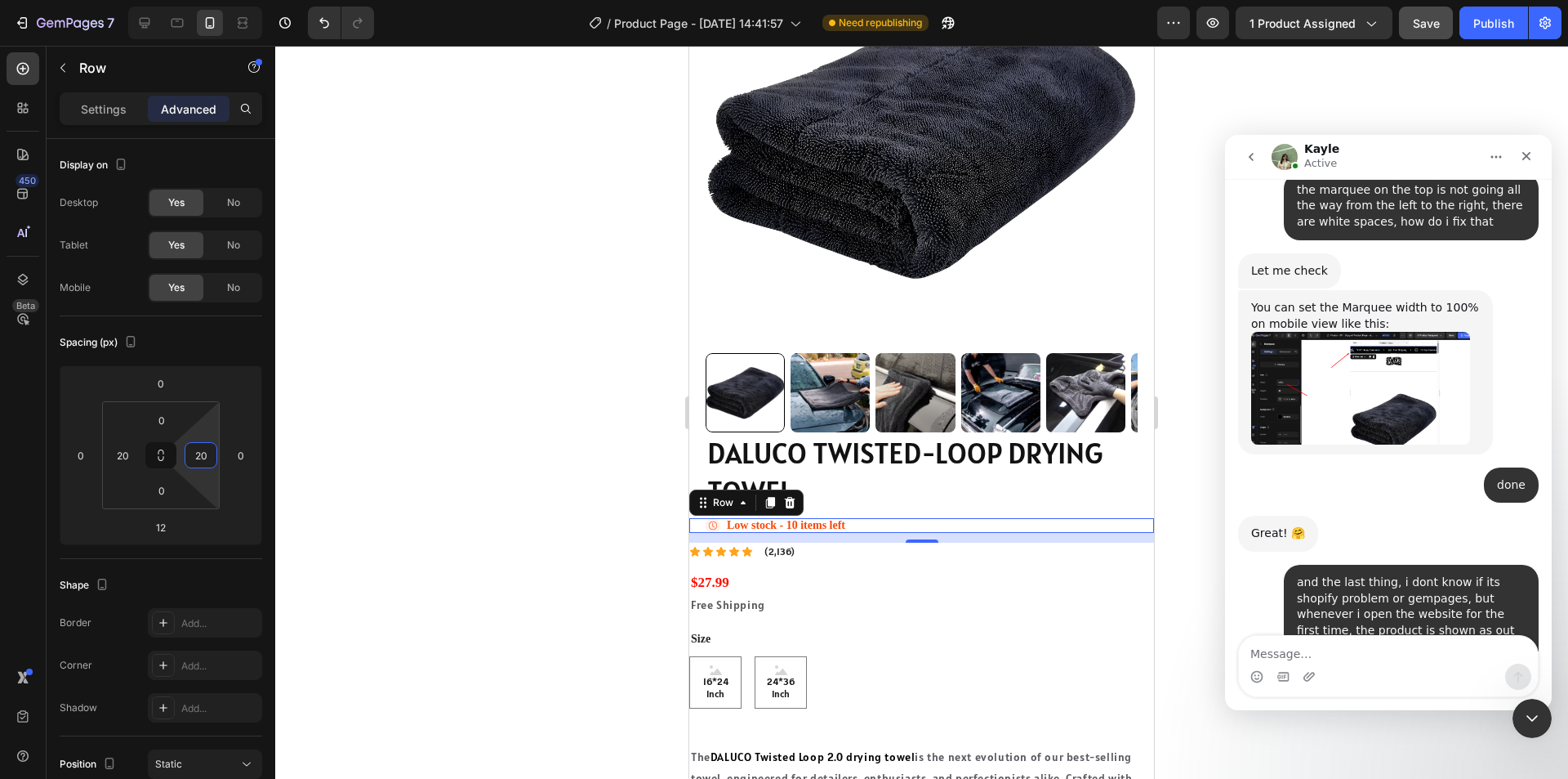
click at [581, 548] on div at bounding box center [921, 413] width 1293 height 733
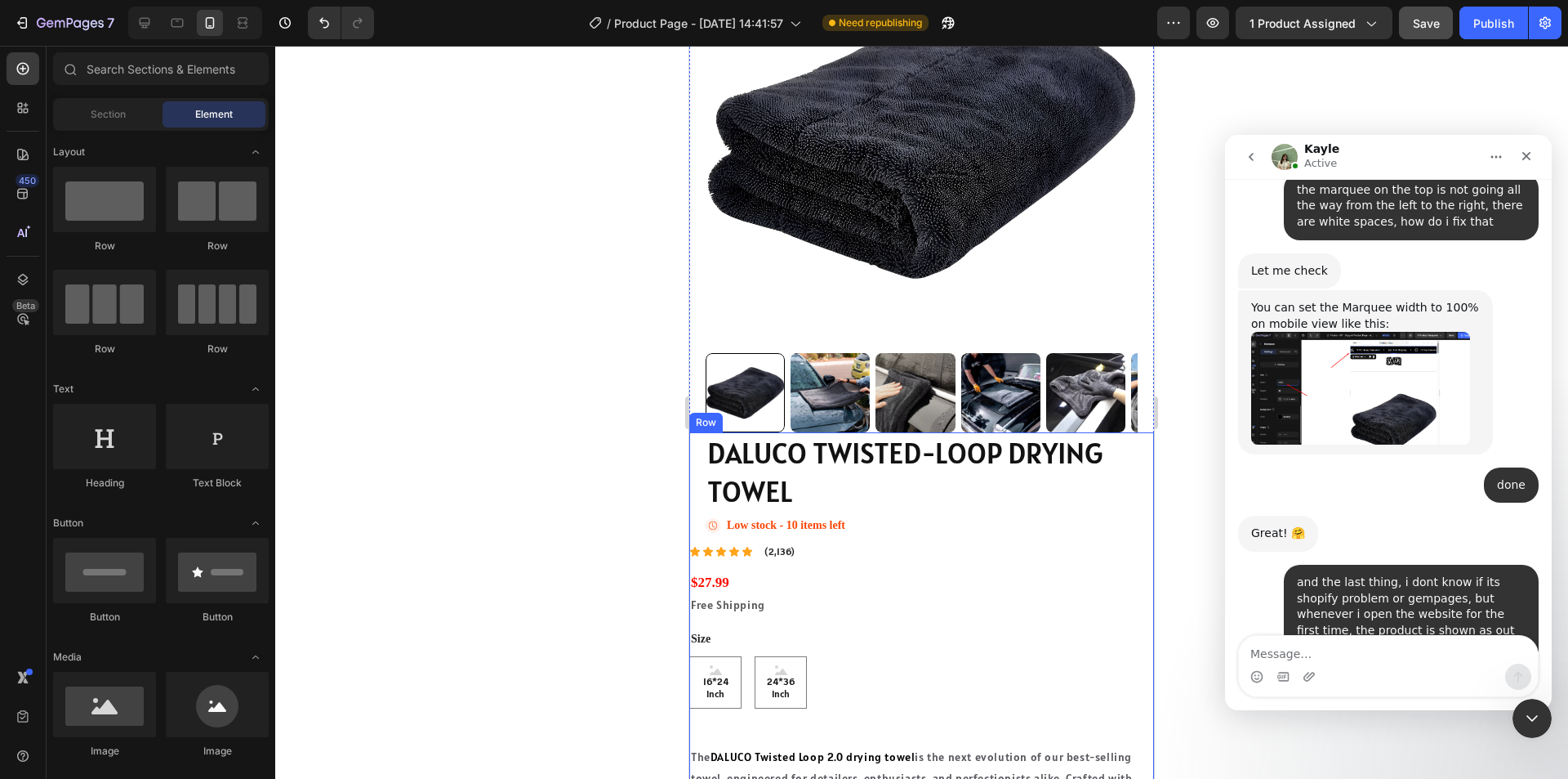
click at [760, 553] on div "DALUCO TWISTED-LOOP DRYING TOWEL Product Title Icon Low stock - 10 items left S…" at bounding box center [921, 730] width 464 height 595
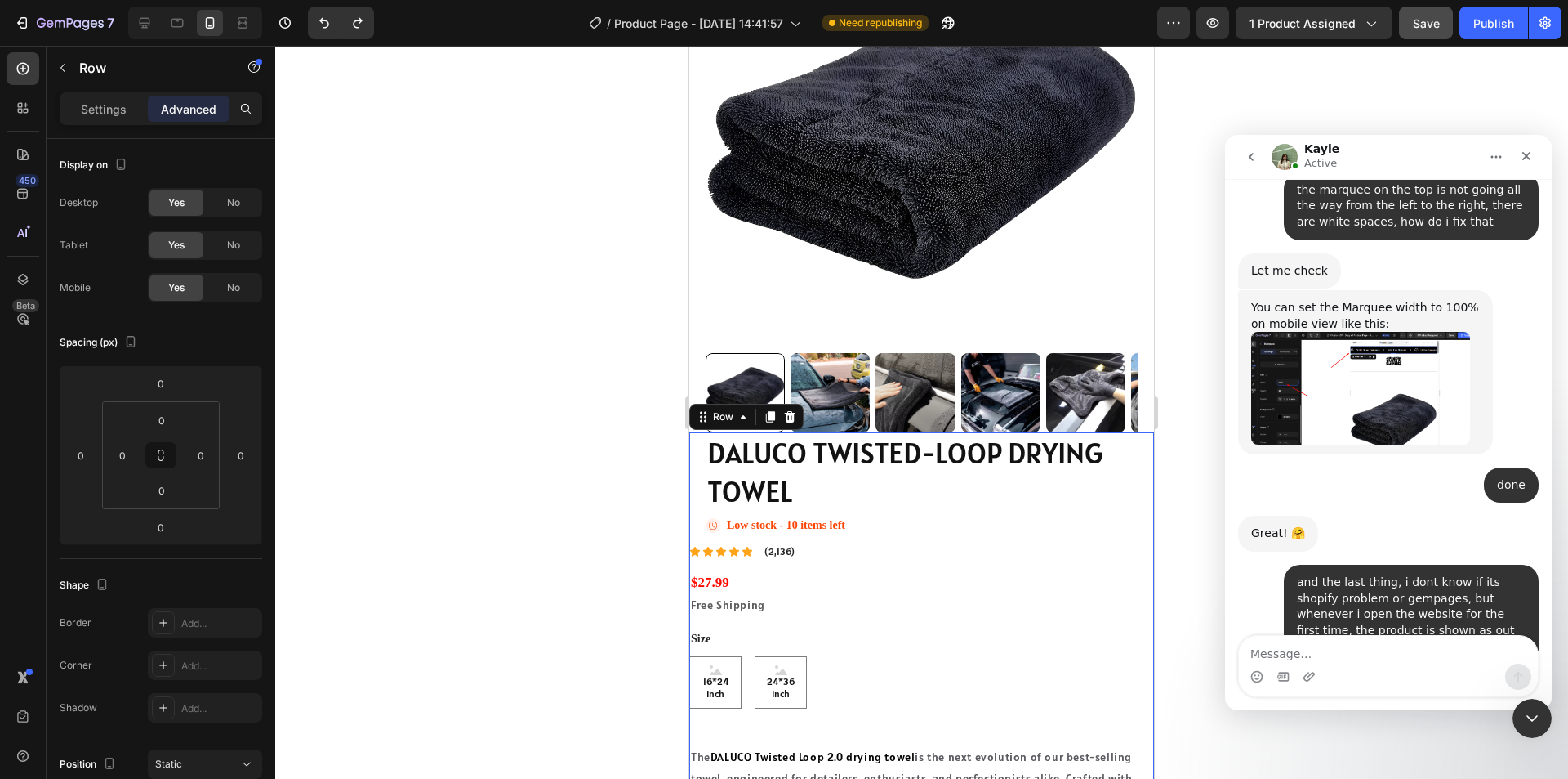
click at [952, 528] on div "DALUCO TWISTED-LOOP DRYING TOWEL Product Title Icon Low stock - 10 items left S…" at bounding box center [921, 730] width 464 height 595
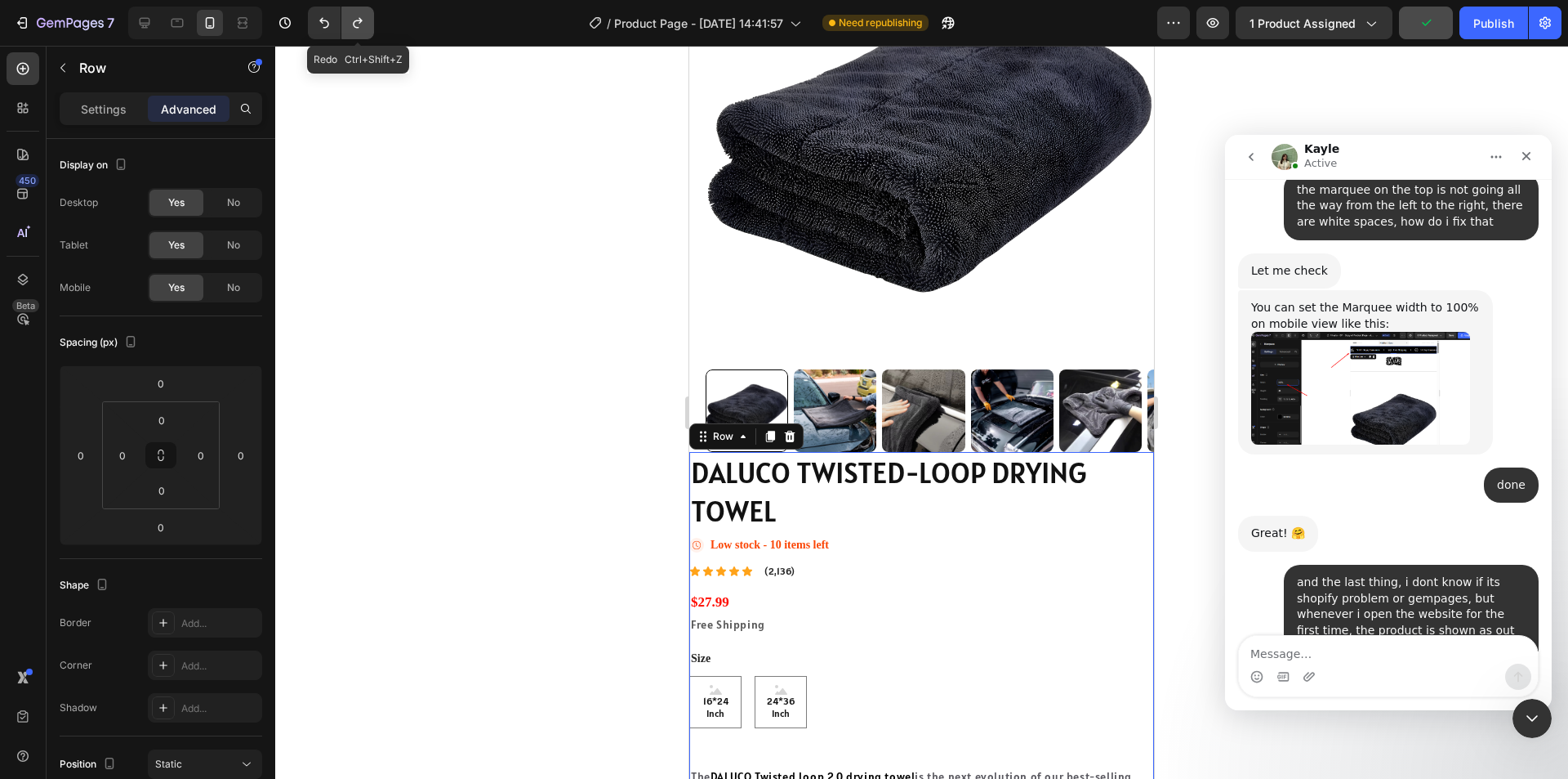
click at [365, 16] on icon "Undo/Redo" at bounding box center [357, 23] width 16 height 16
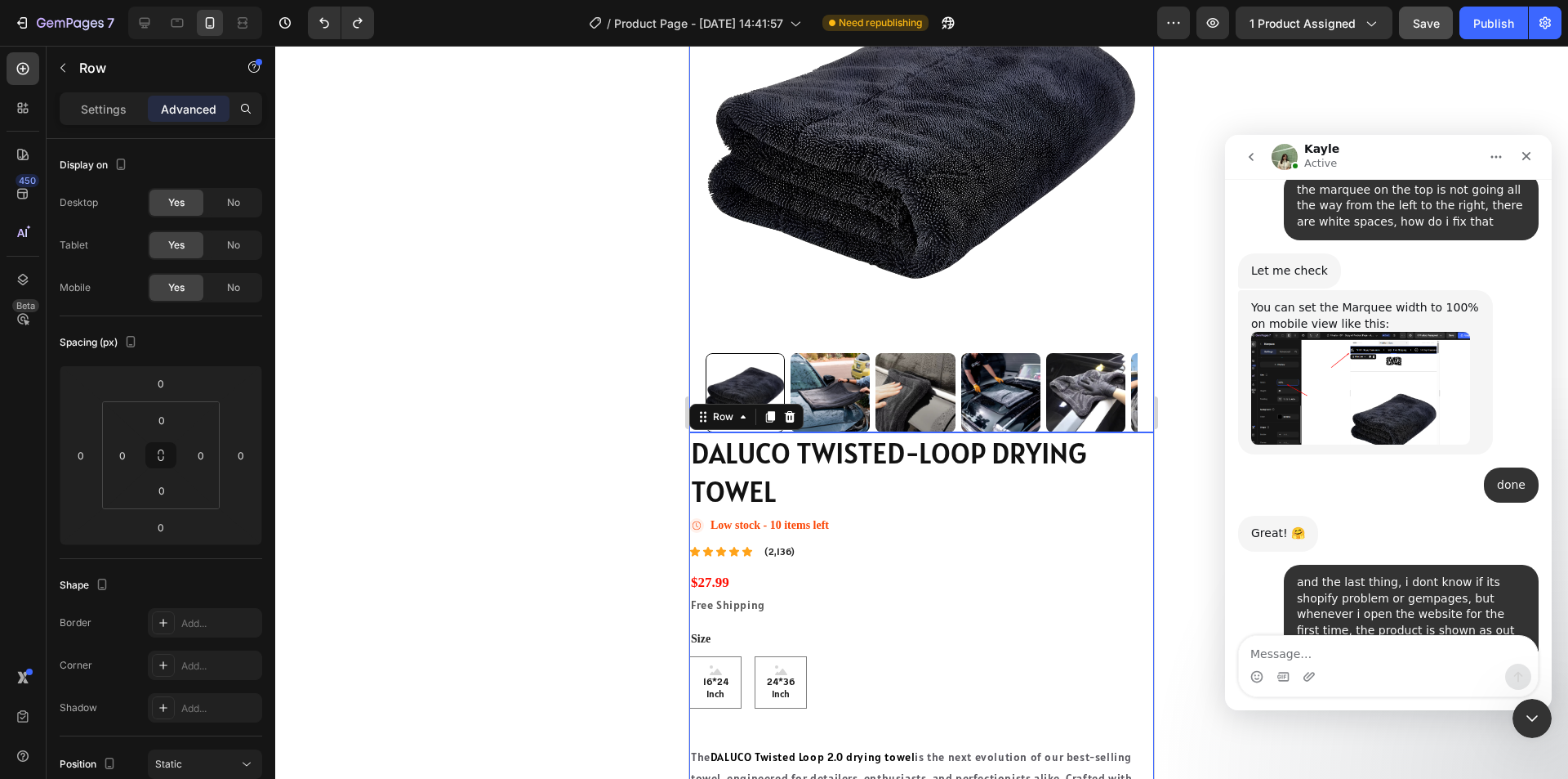
click at [786, 248] on img at bounding box center [922, 137] width 432 height 433
click at [881, 527] on div "DALUCO TWISTED-LOOP DRYING TOWEL Product Title Icon Low stock - 10 items left S…" at bounding box center [921, 730] width 464 height 595
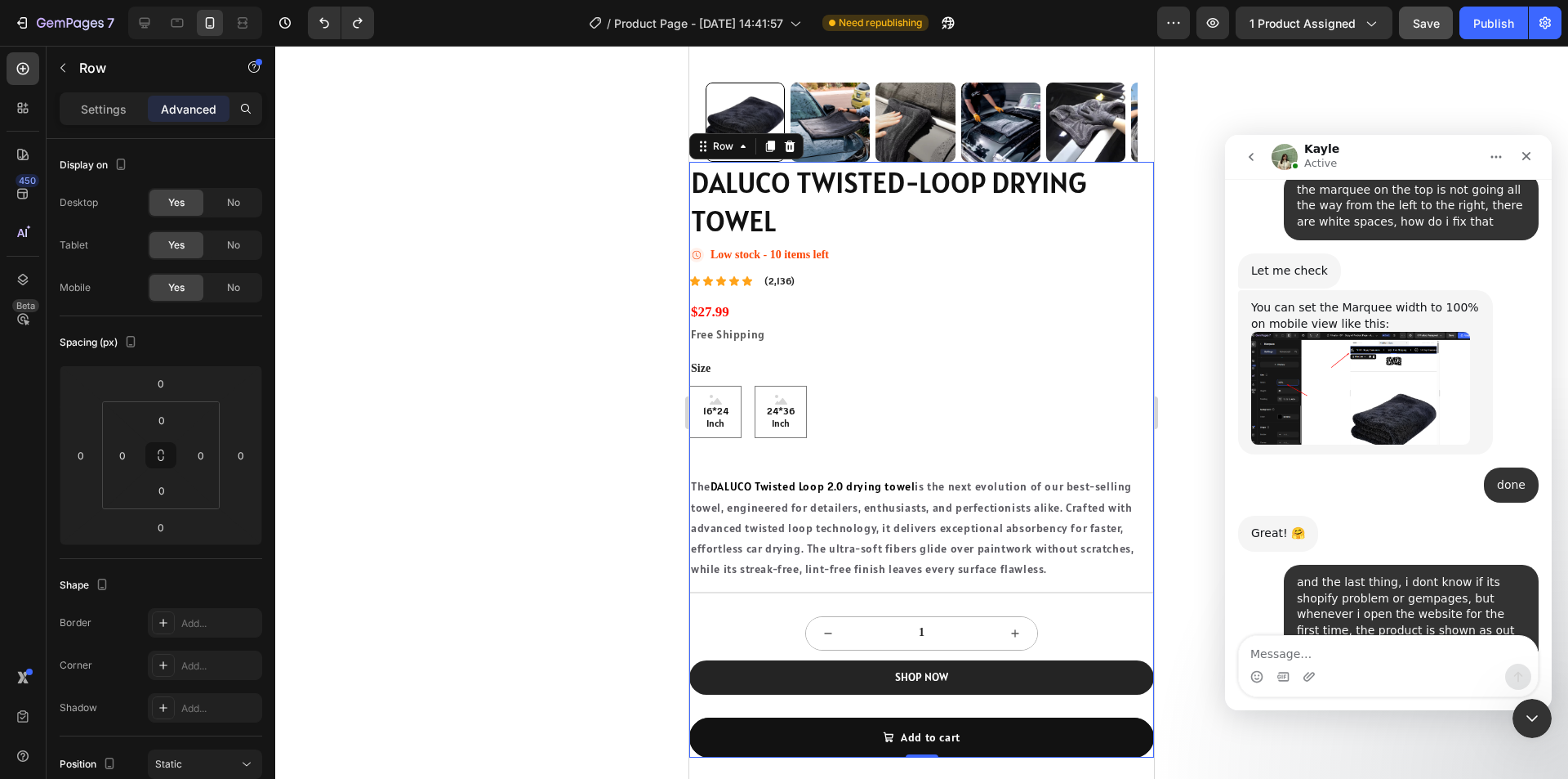
scroll to position [654, 0]
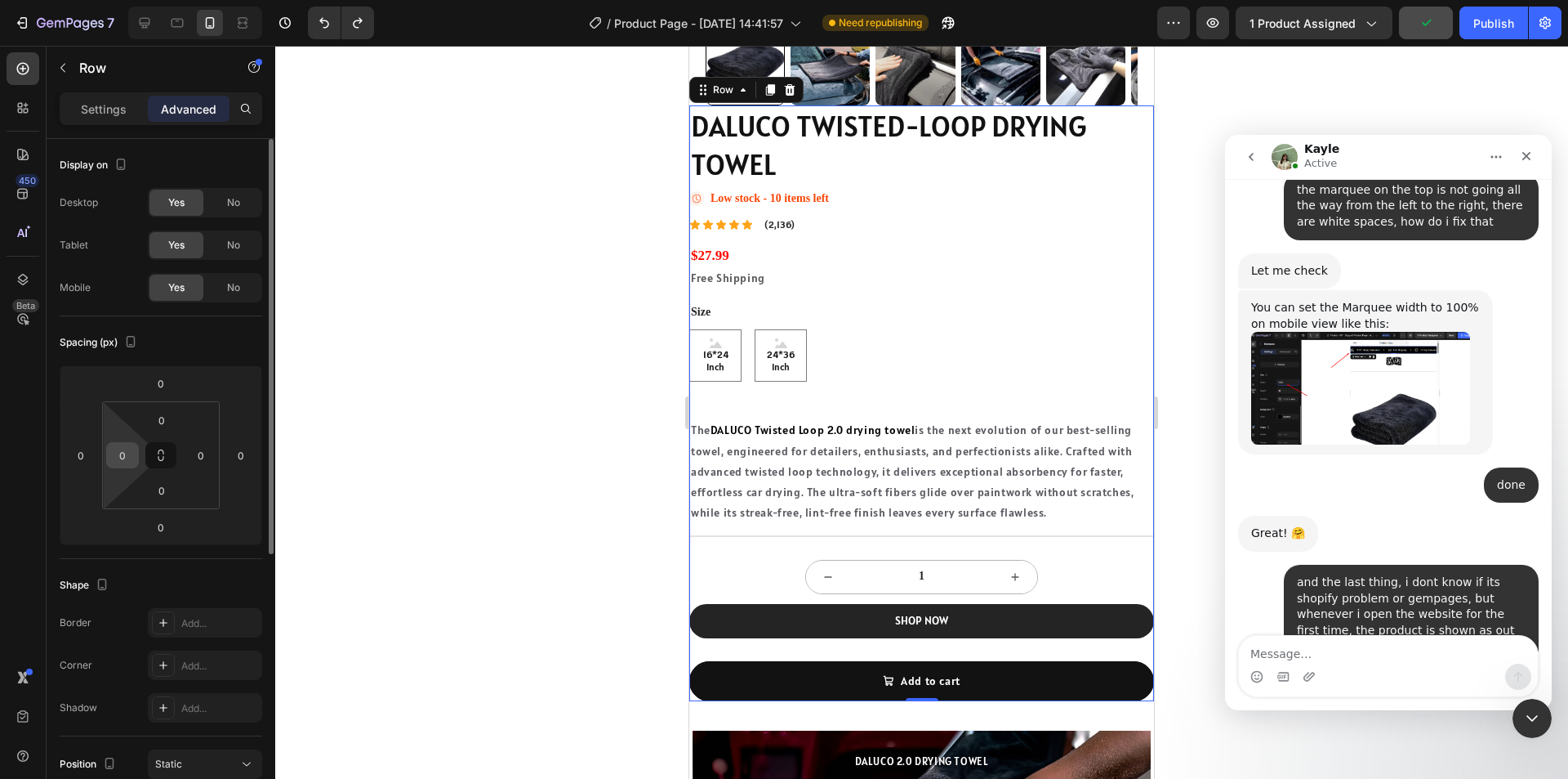
click at [127, 462] on input "0" at bounding box center [122, 454] width 24 height 24
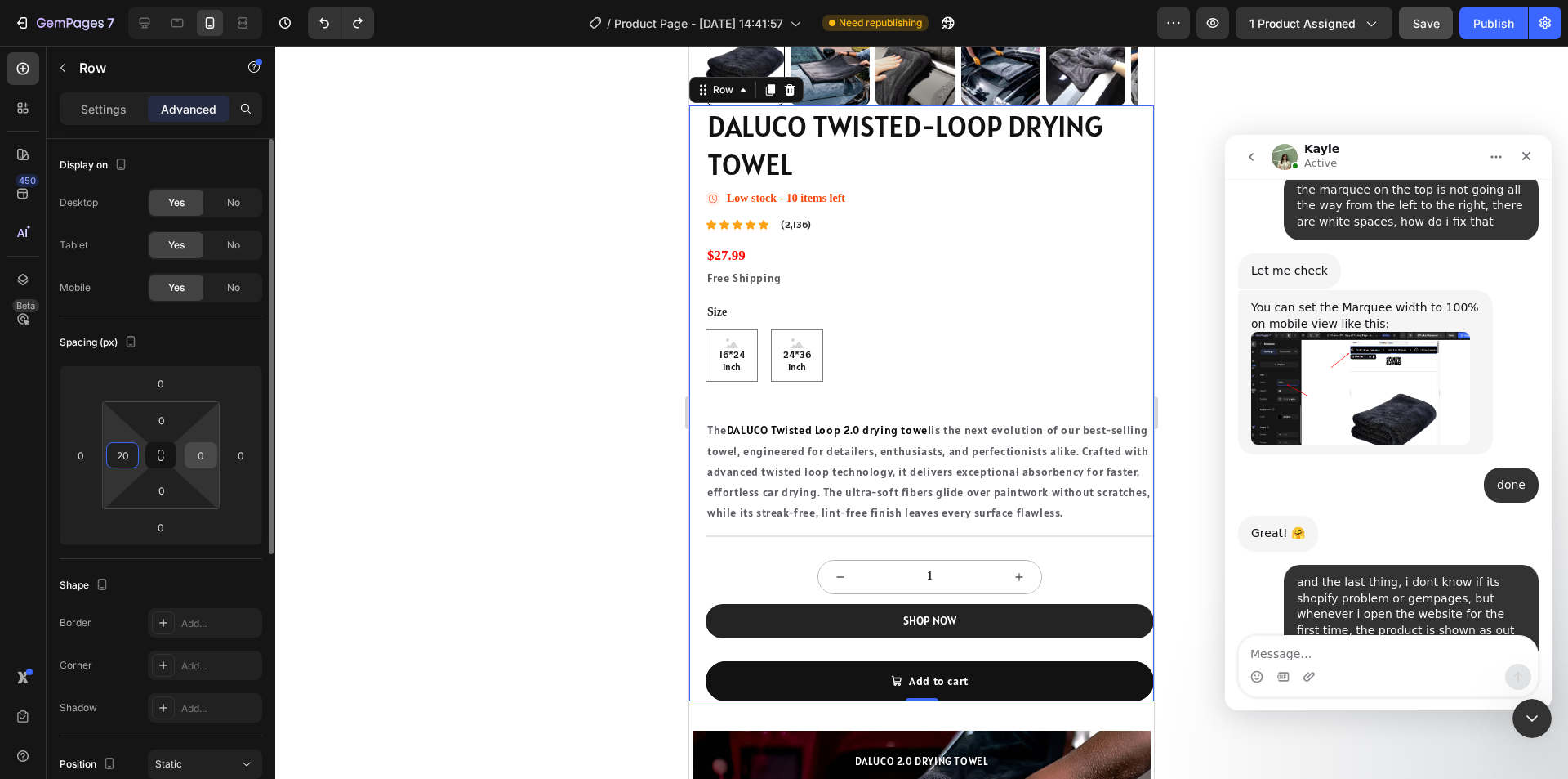
type input "20"
click at [198, 457] on input "0" at bounding box center [200, 454] width 24 height 24
type input "20"
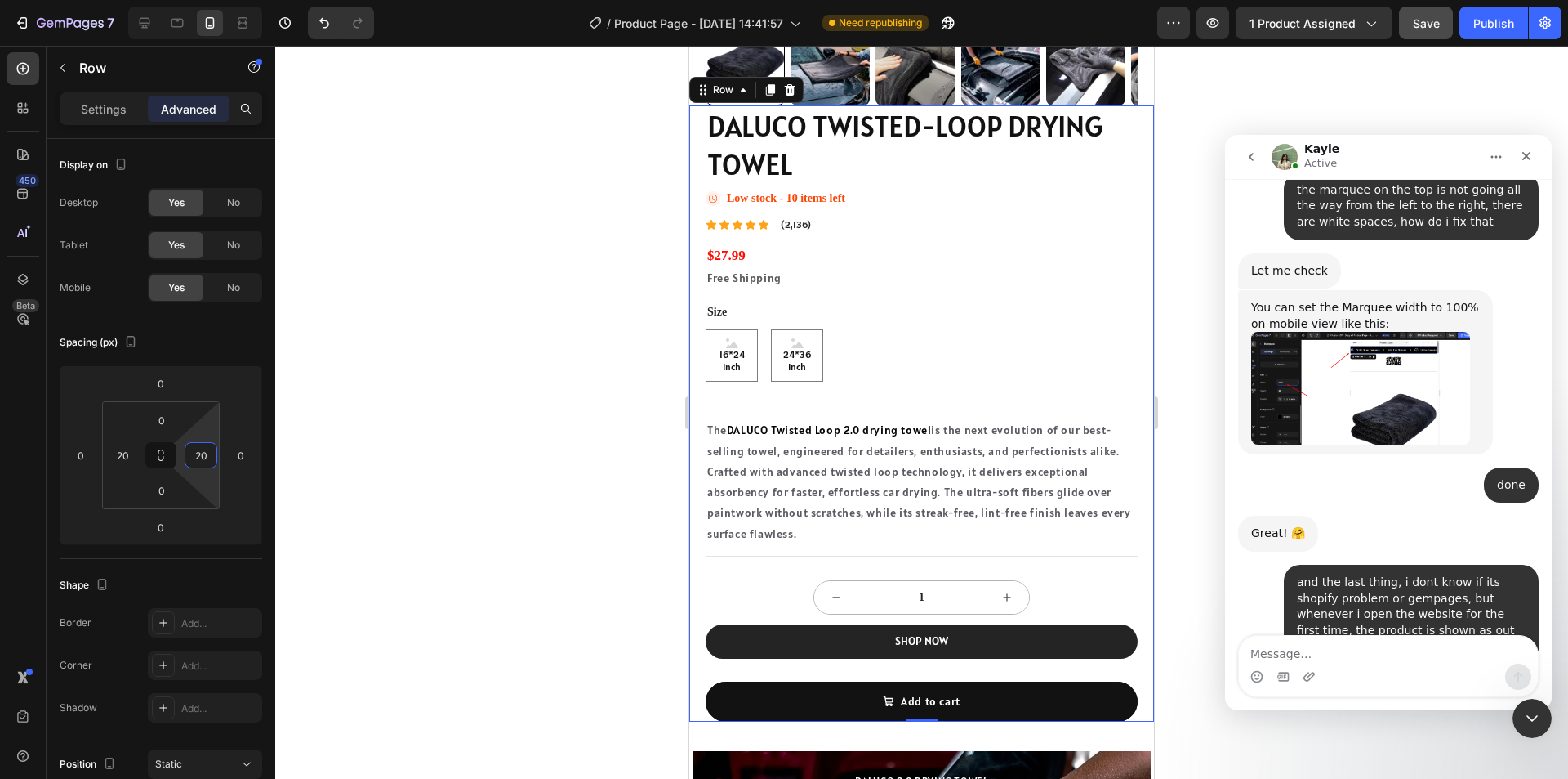
click at [619, 490] on div at bounding box center [921, 413] width 1293 height 733
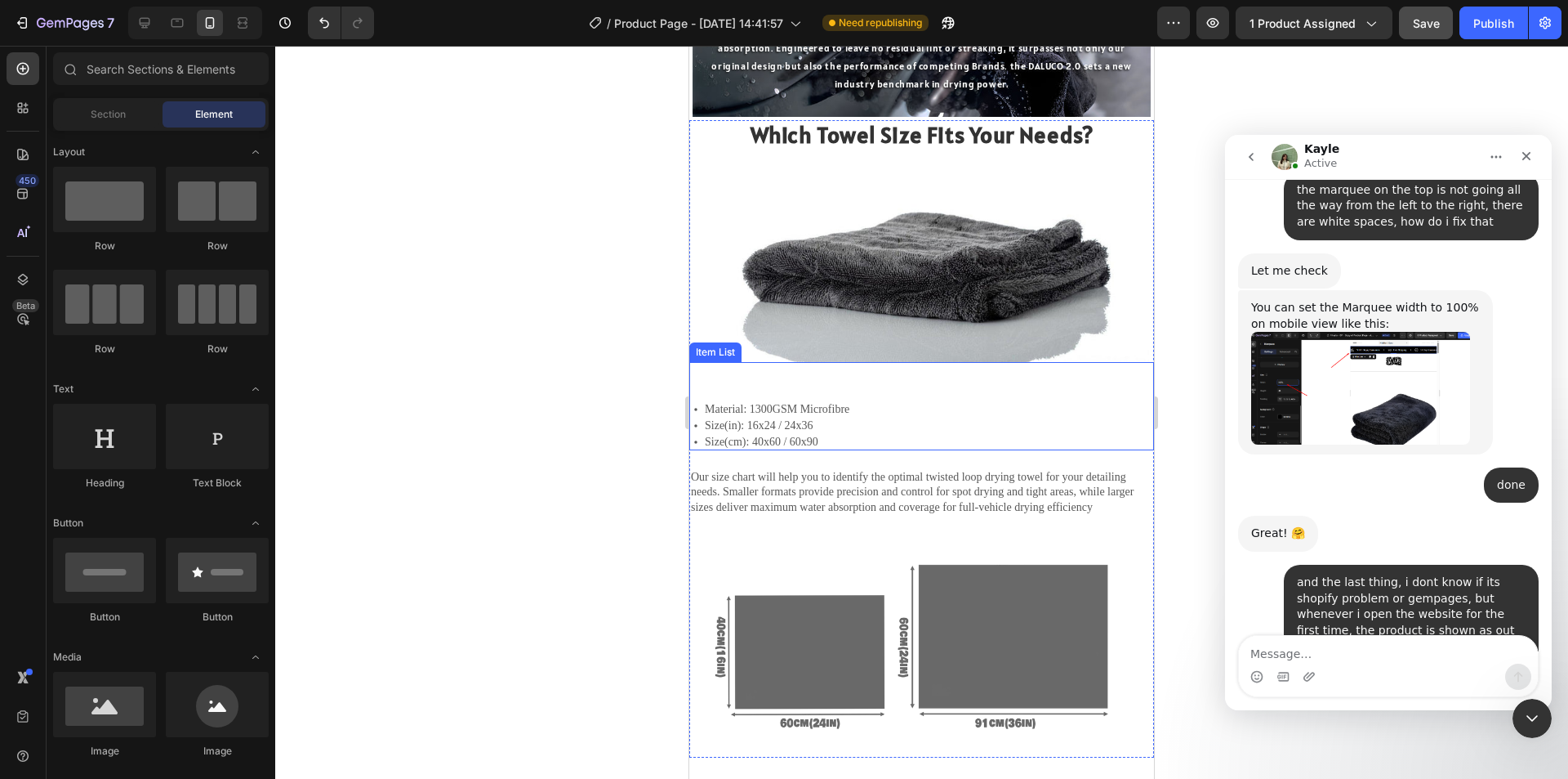
scroll to position [1471, 0]
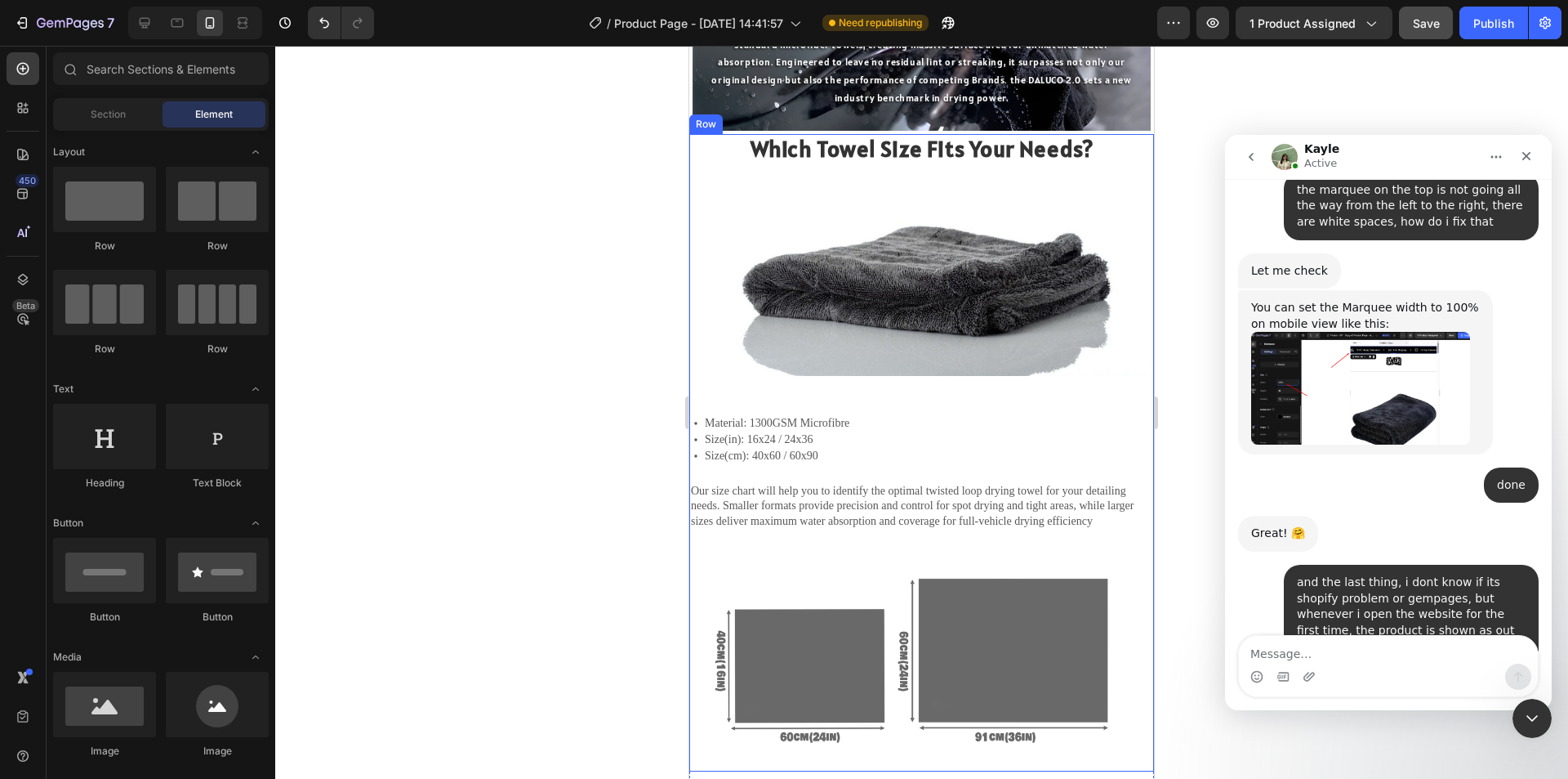
click at [897, 544] on div "Material: 1300GSM Microfibre Size(in): 16x24 / 24x36 Size(cm): 40x60 / 60x90 It…" at bounding box center [921, 573] width 464 height 395
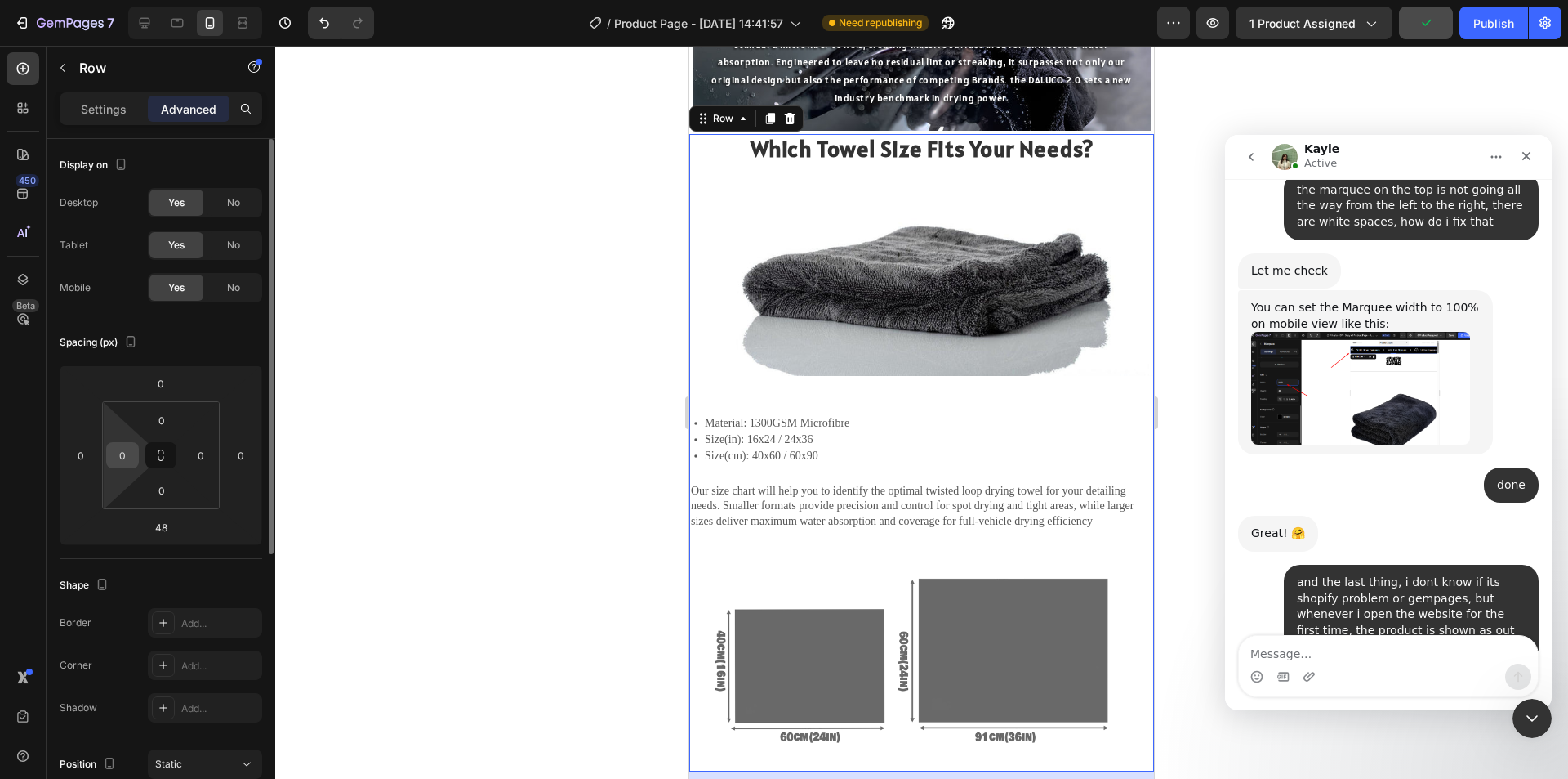
click at [122, 454] on input "0" at bounding box center [122, 454] width 24 height 24
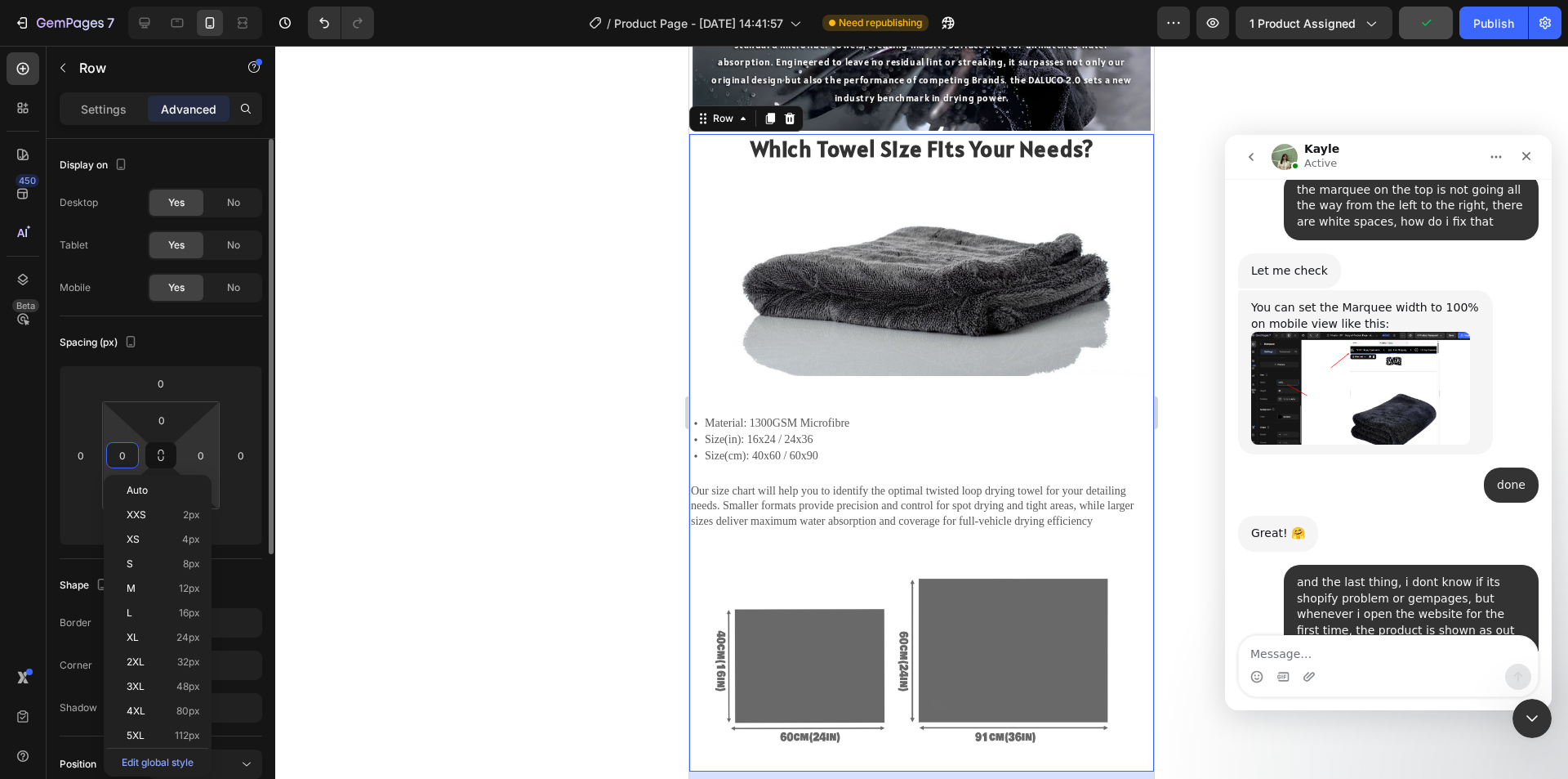
type input "3"
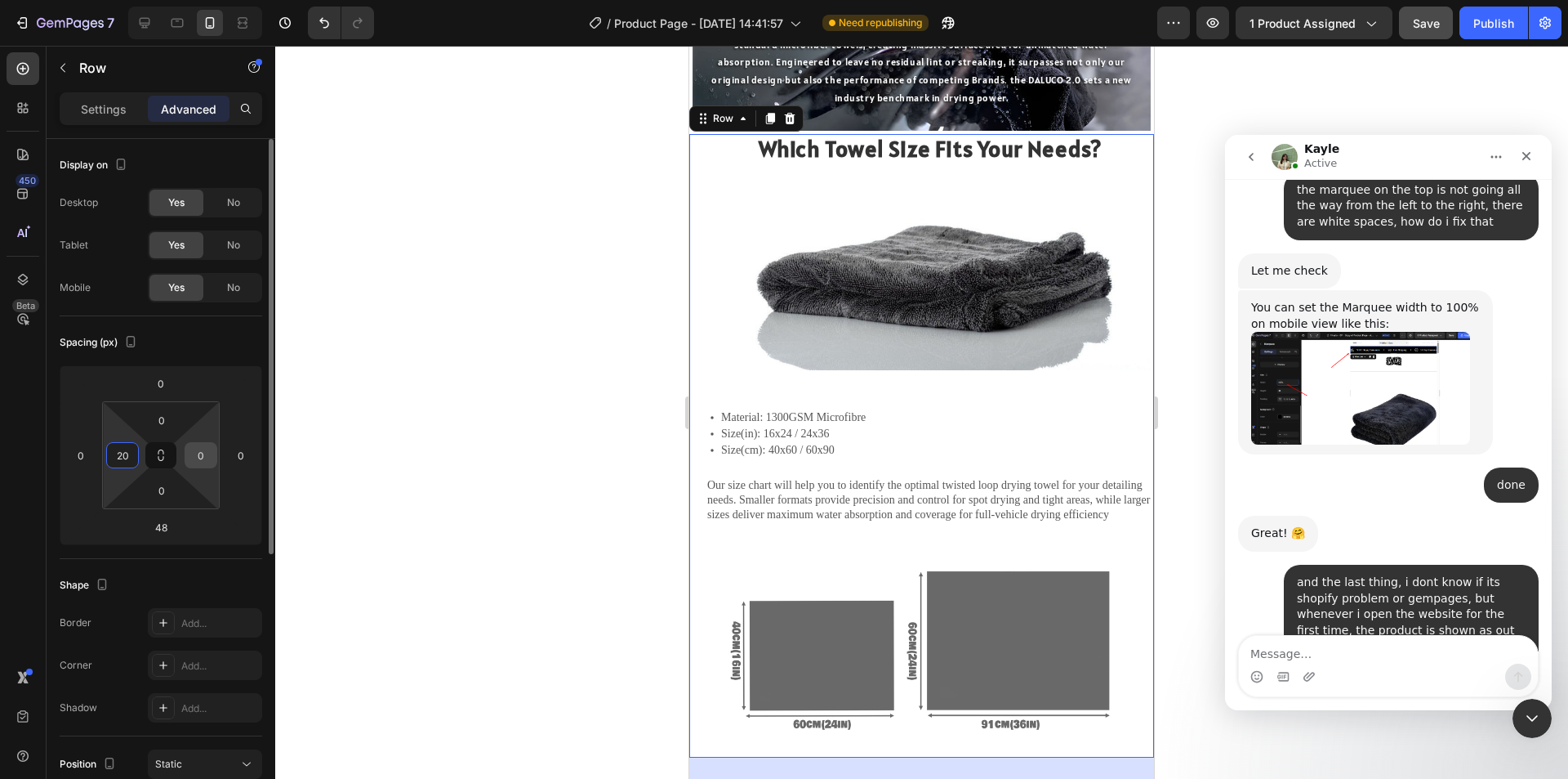
type input "20"
click at [203, 452] on input "0" at bounding box center [200, 454] width 24 height 24
type input "20"
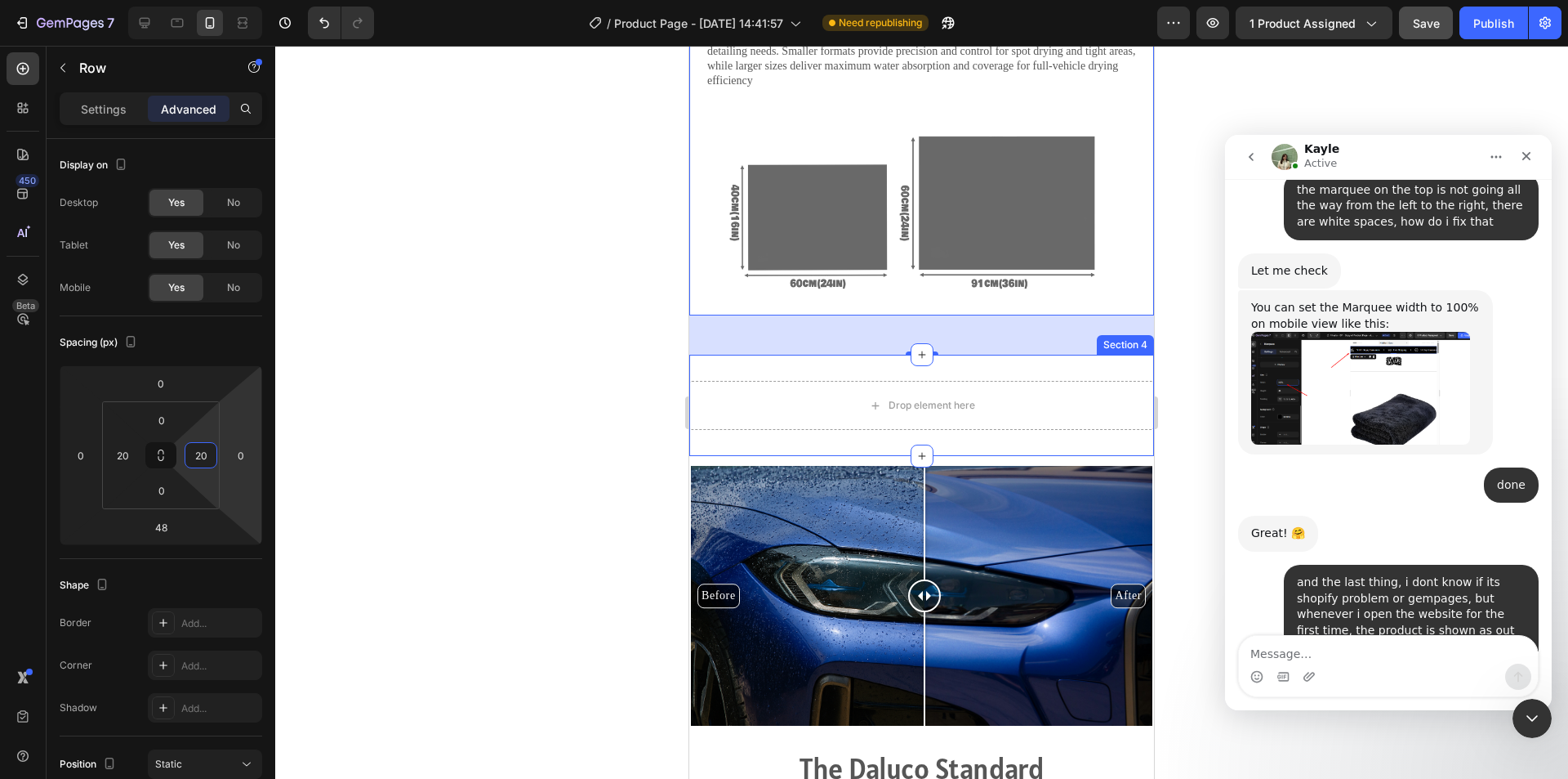
scroll to position [1961, 0]
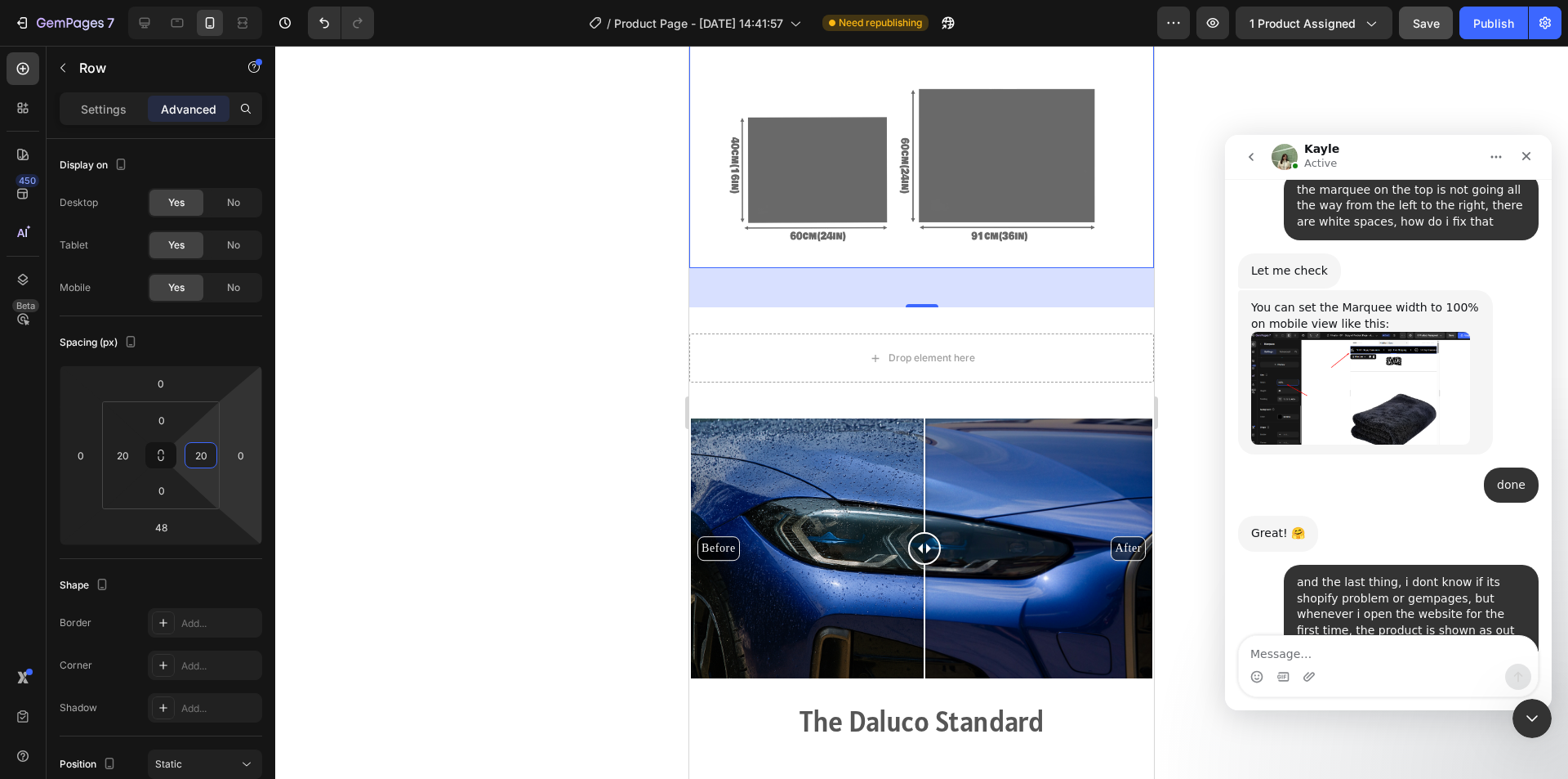
click at [565, 380] on div at bounding box center [921, 413] width 1293 height 733
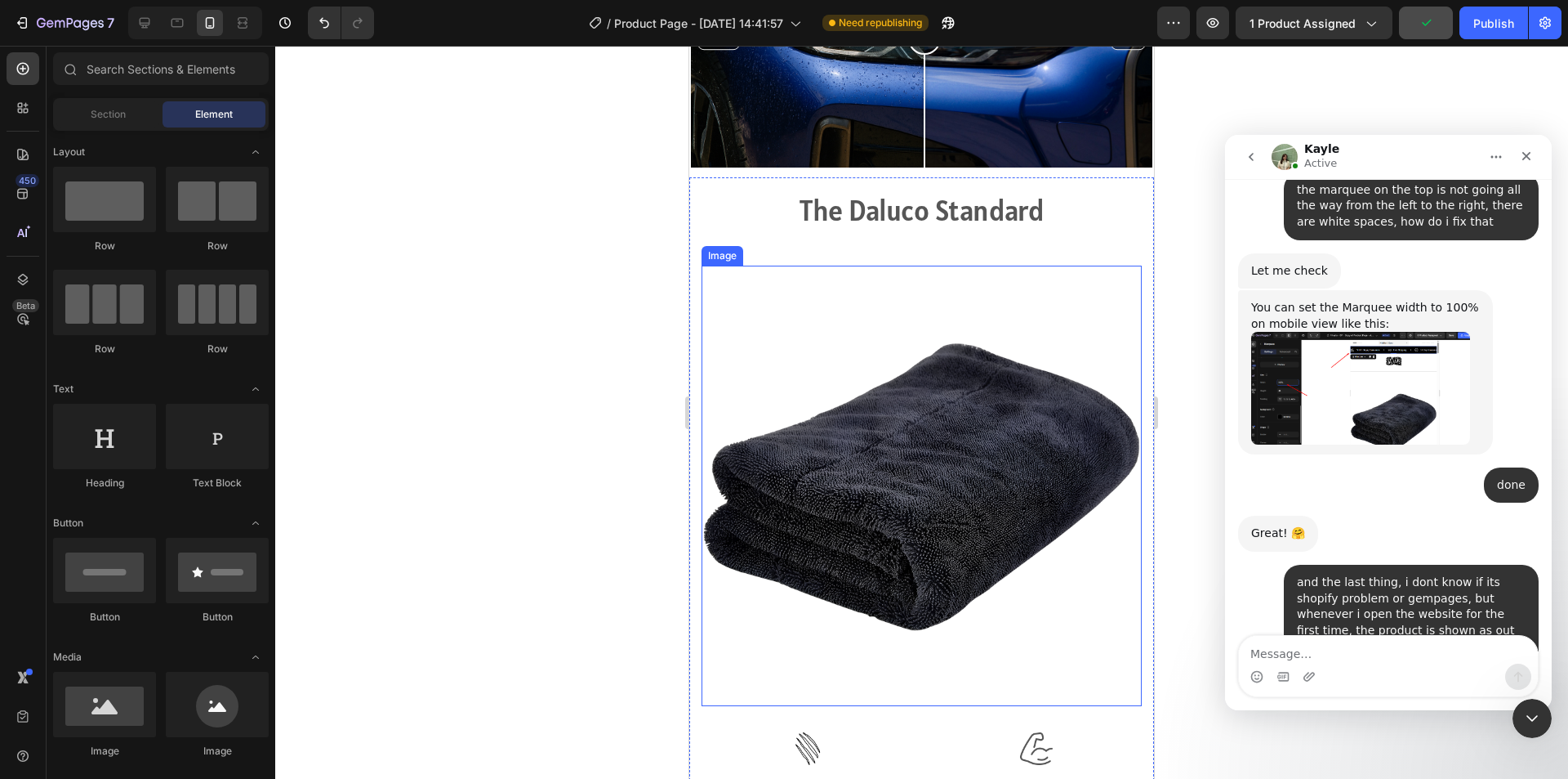
scroll to position [2451, 0]
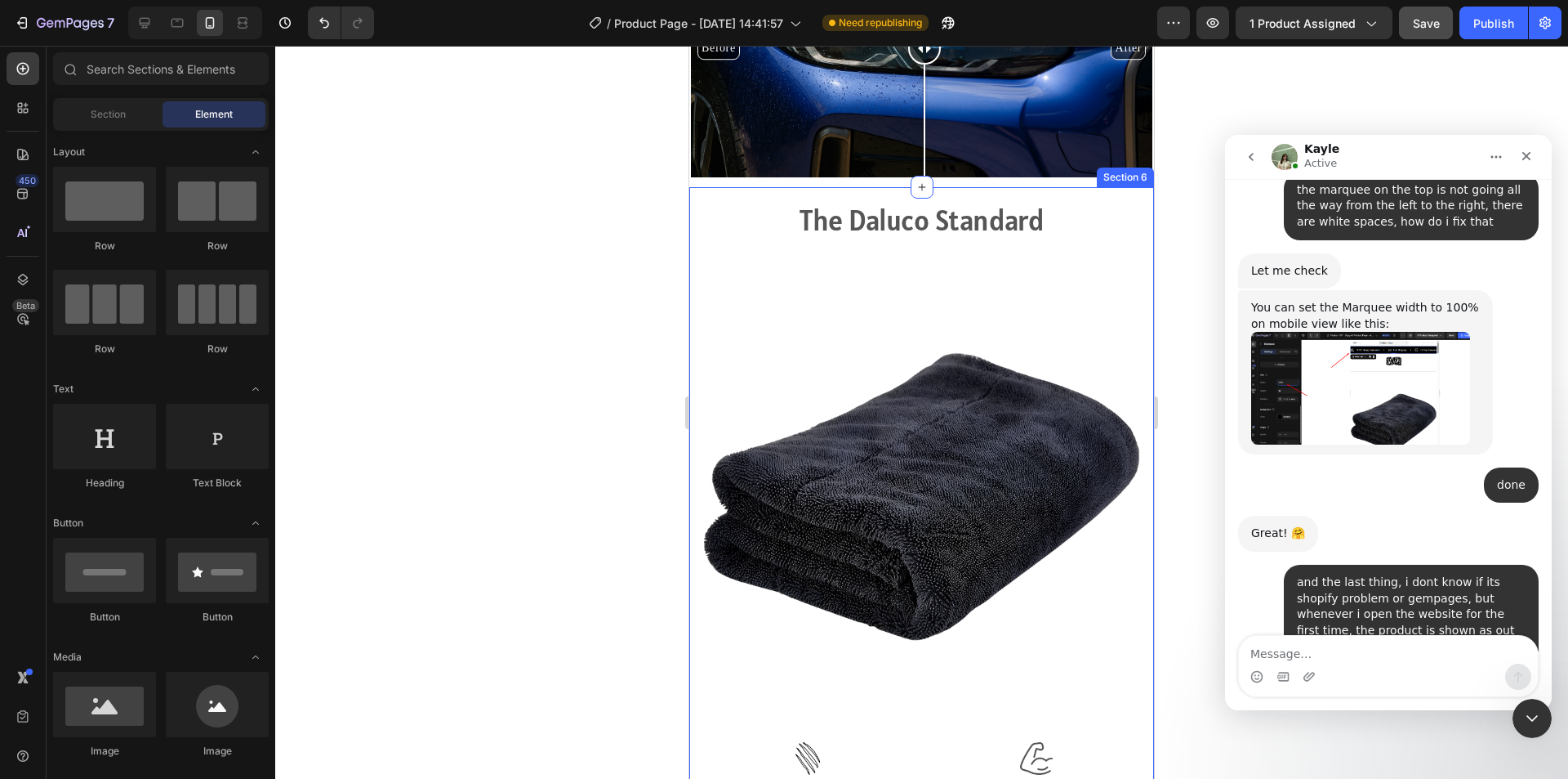
click at [904, 711] on div "The Daluco Standard Heading Row Image Image Scratch-Free & Paint-Safe Text Bloc…" at bounding box center [921, 657] width 440 height 914
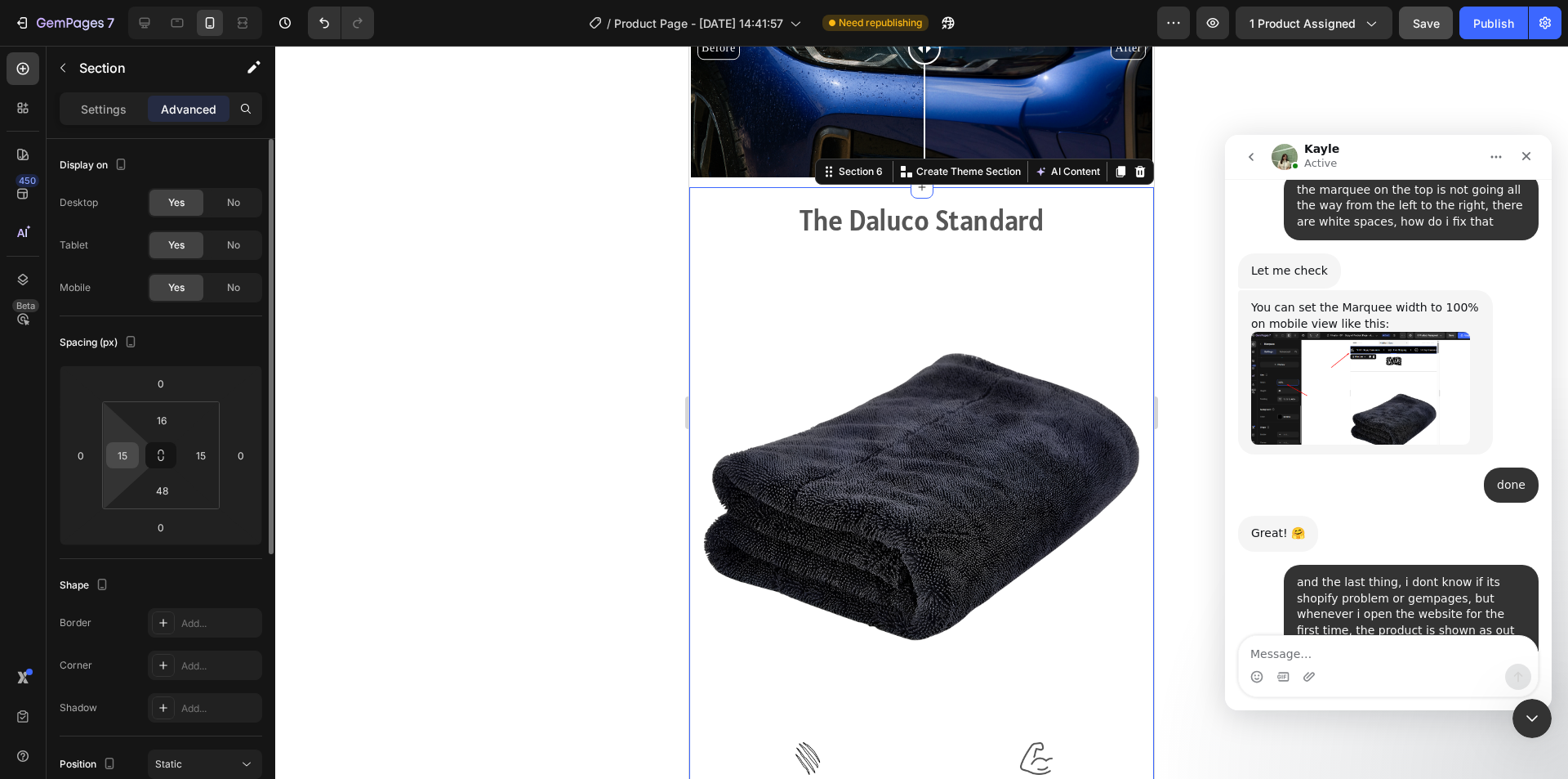
click at [123, 456] on input "15" at bounding box center [122, 454] width 24 height 24
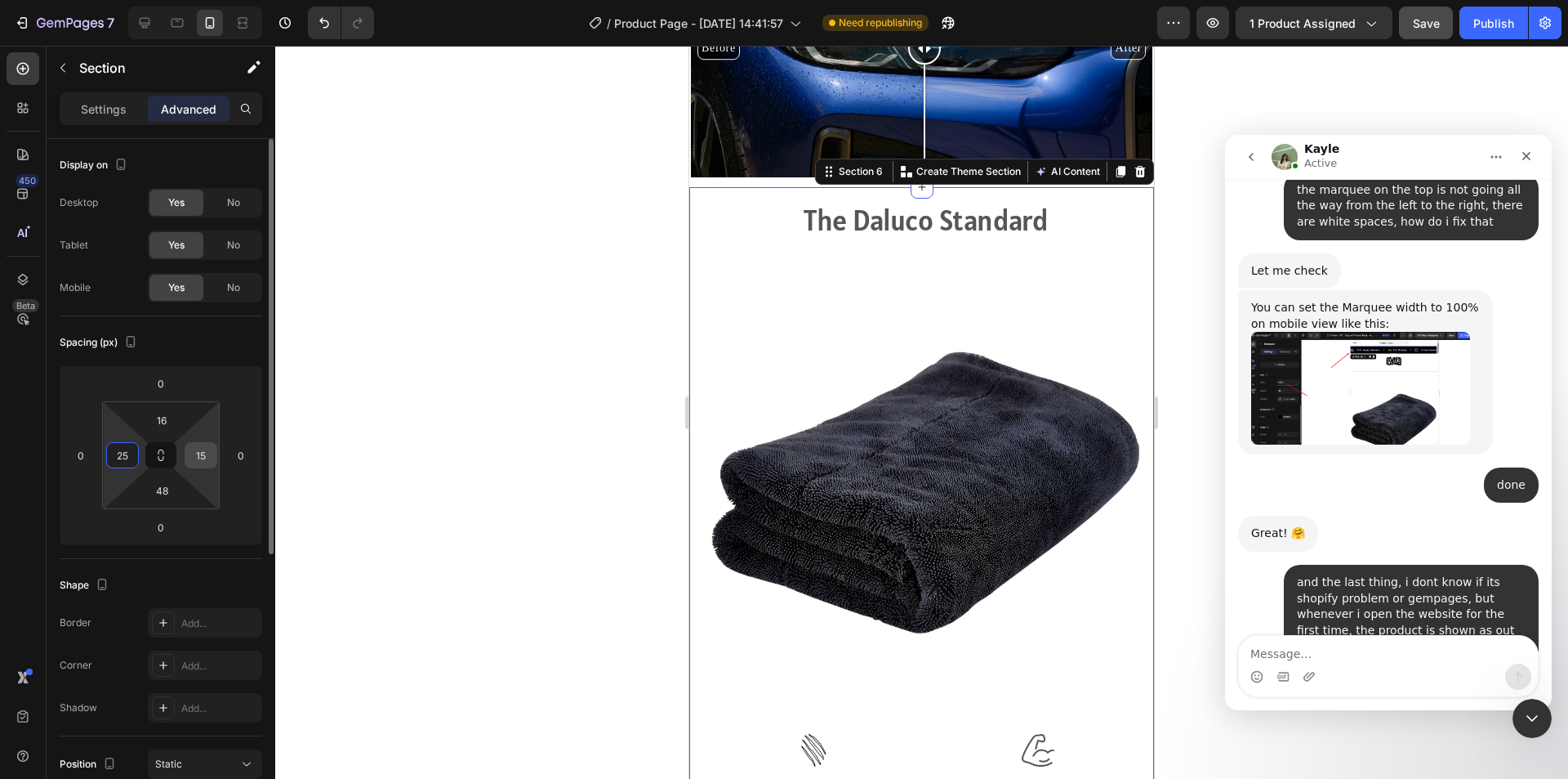
type input "25"
click at [198, 459] on input "15" at bounding box center [200, 454] width 24 height 24
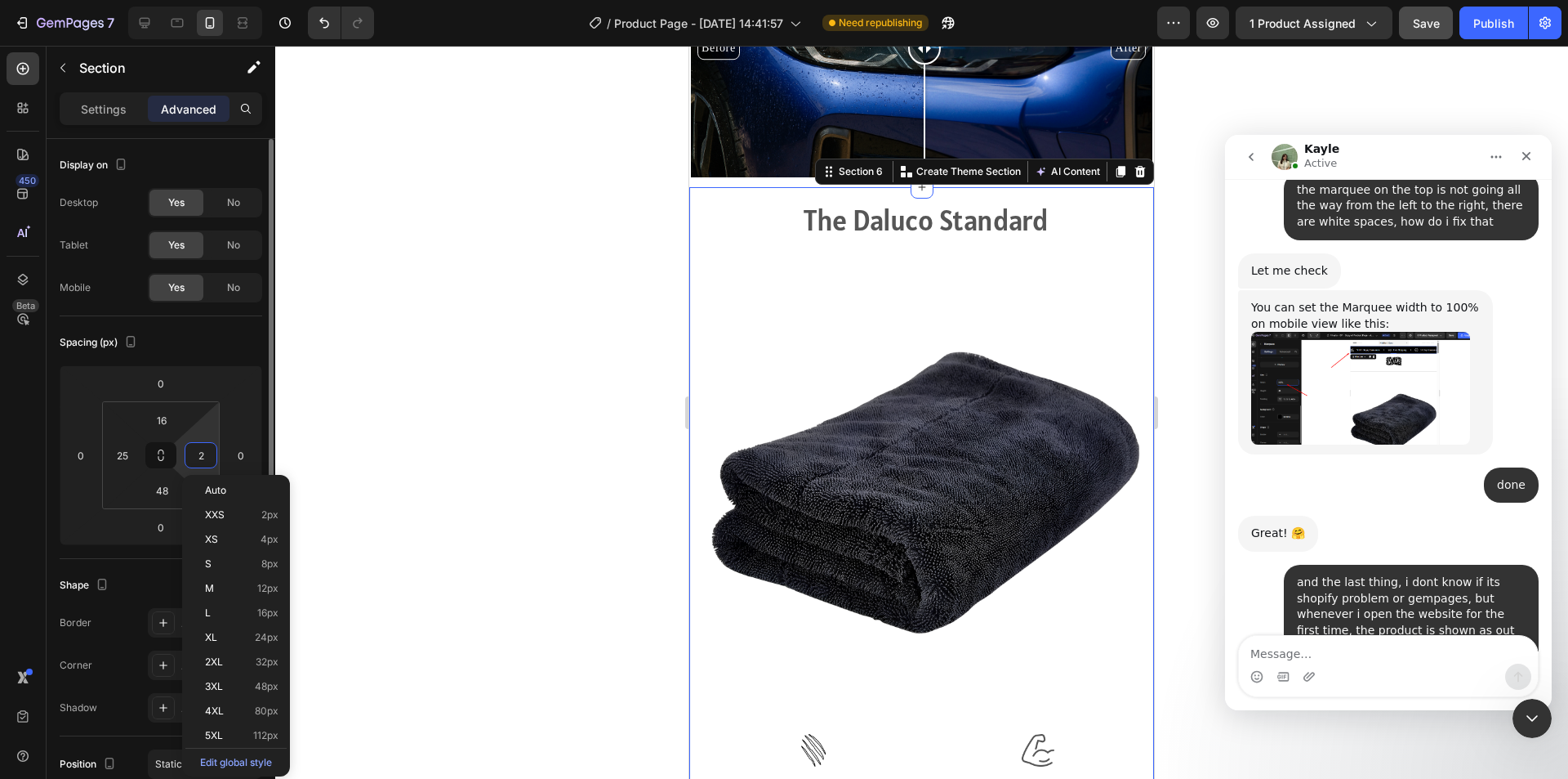
type input "25"
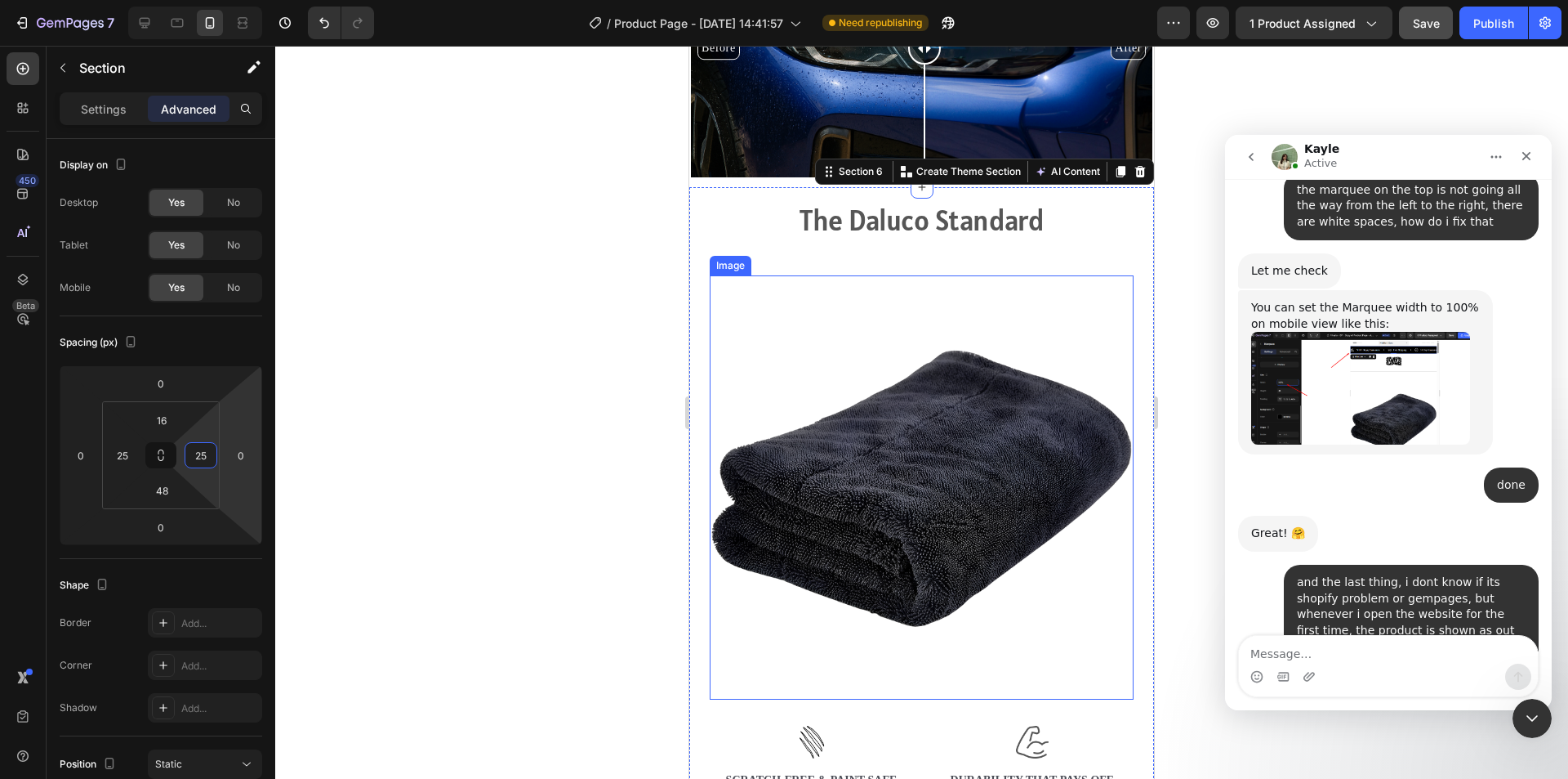
click at [505, 386] on div at bounding box center [921, 413] width 1293 height 733
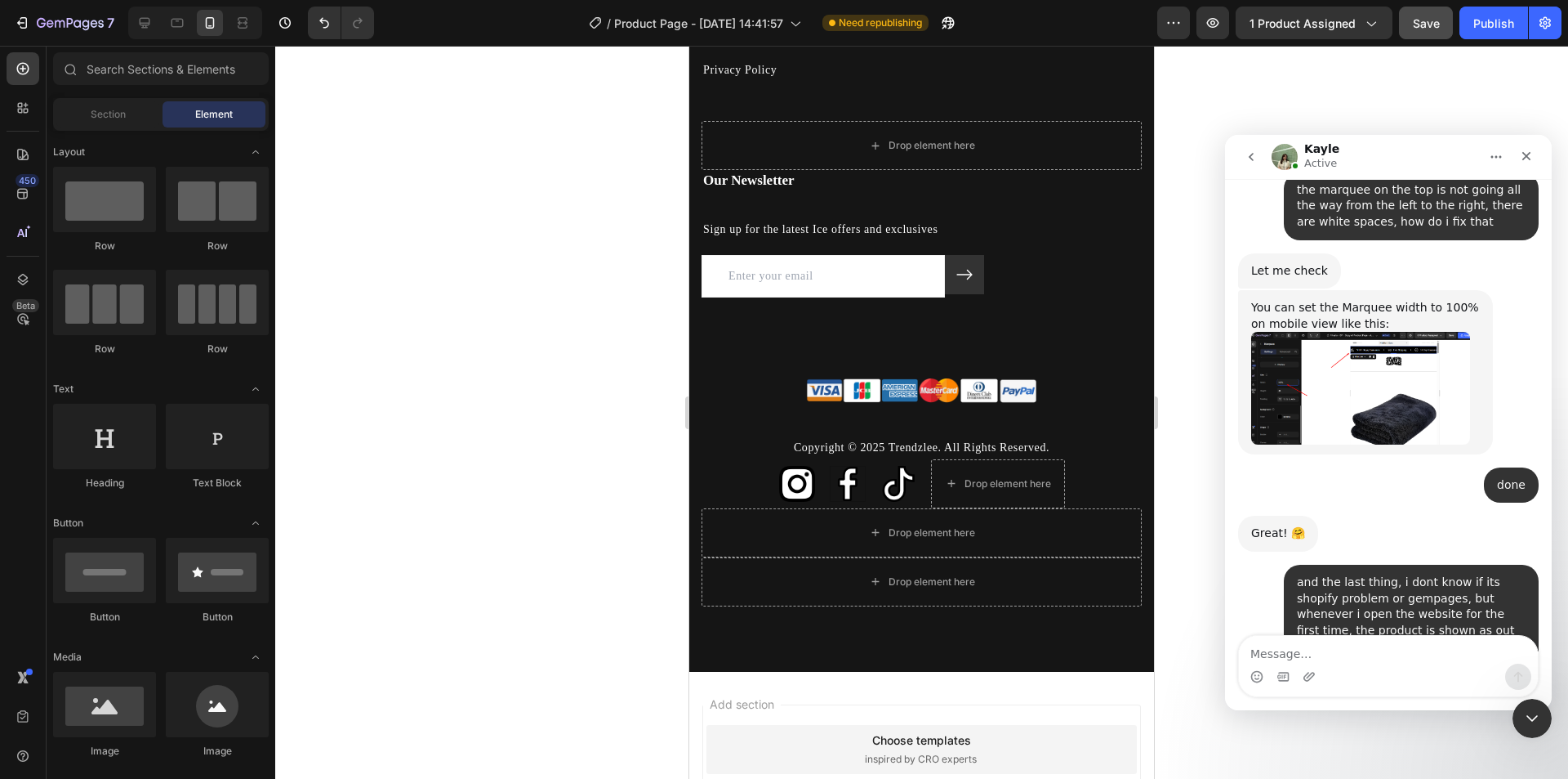
scroll to position [4412, 0]
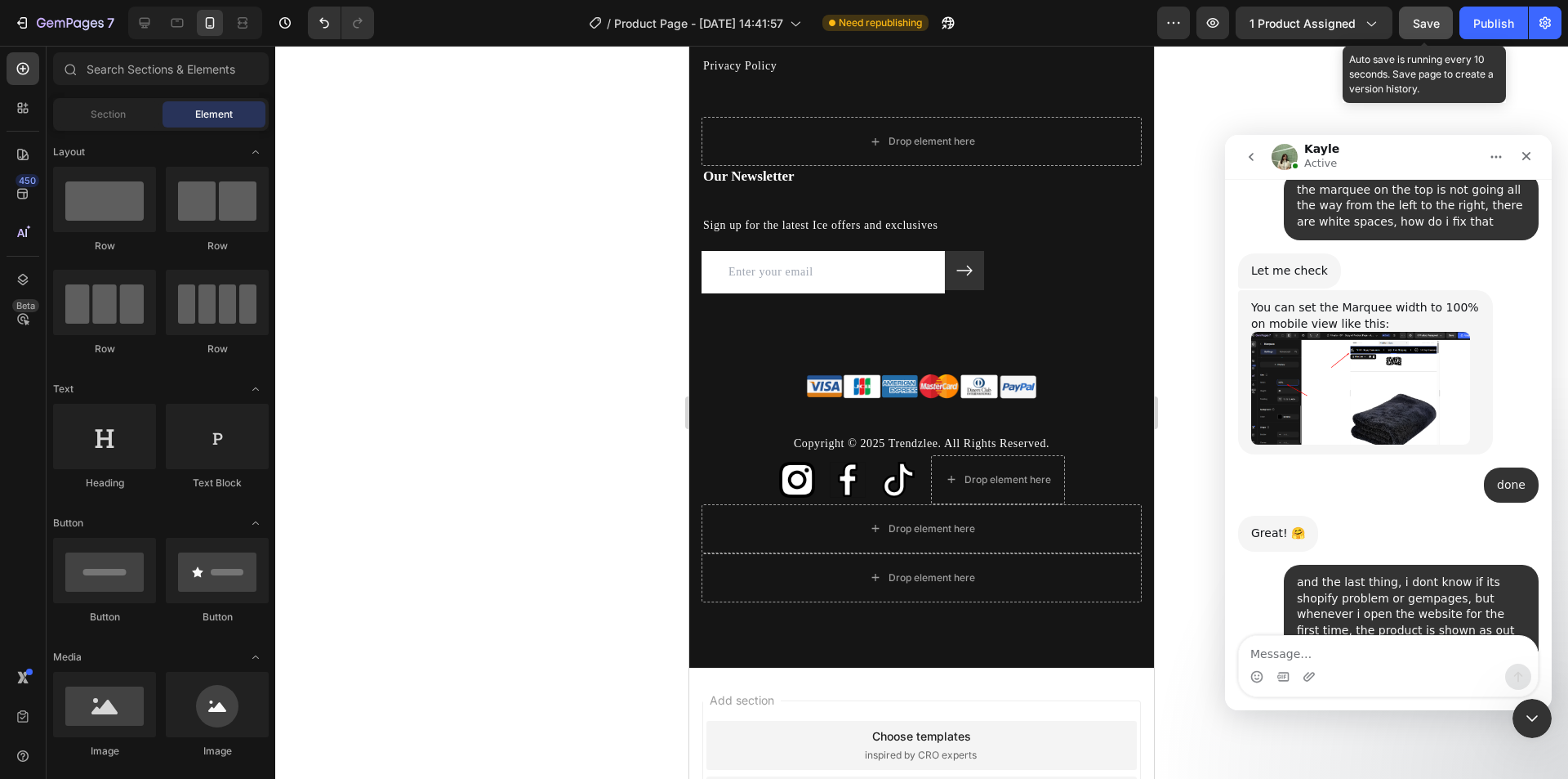
click at [1439, 23] on span "Save" at bounding box center [1426, 23] width 27 height 14
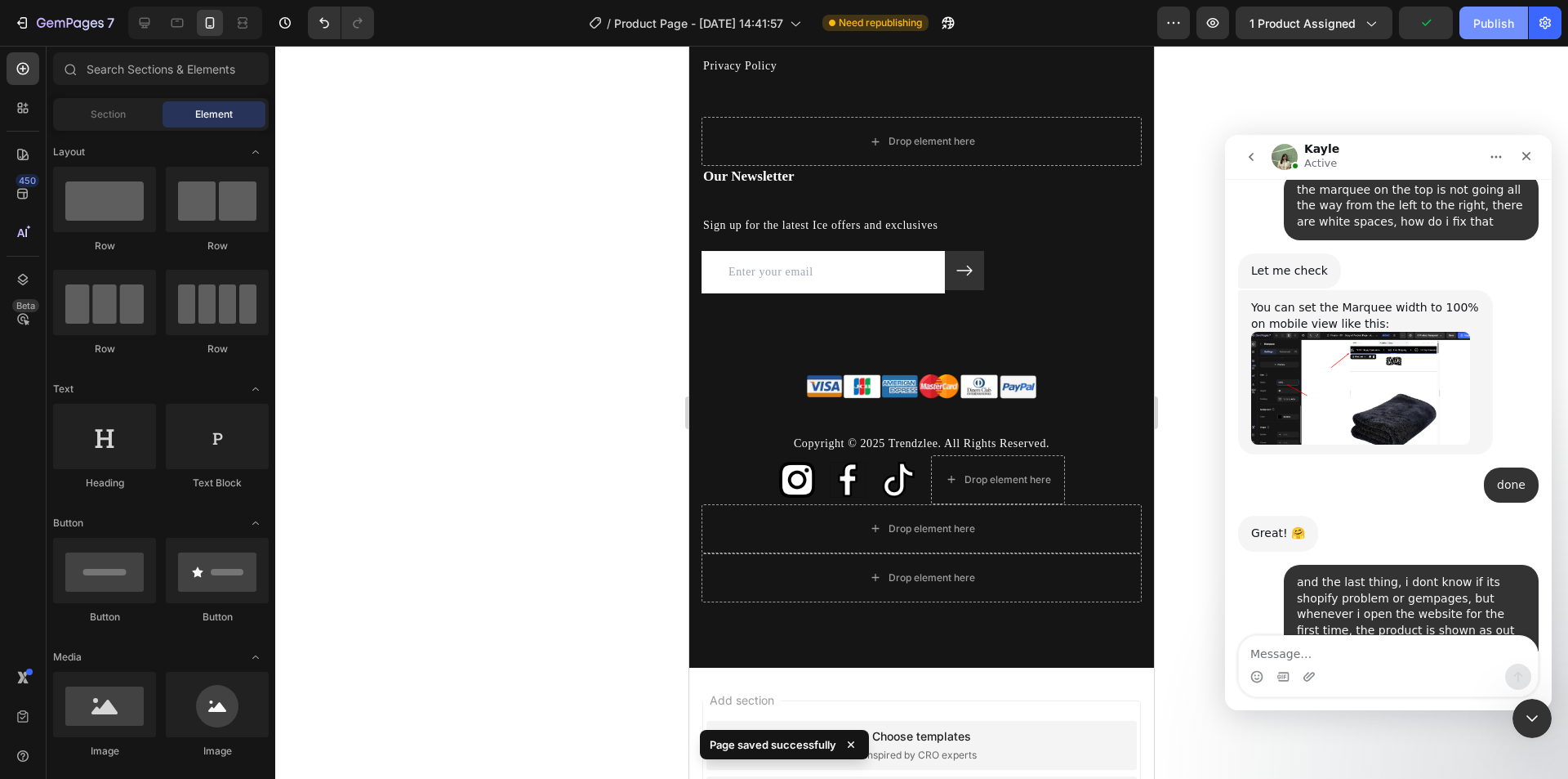
click at [1494, 26] on div "Publish" at bounding box center [1493, 23] width 41 height 17
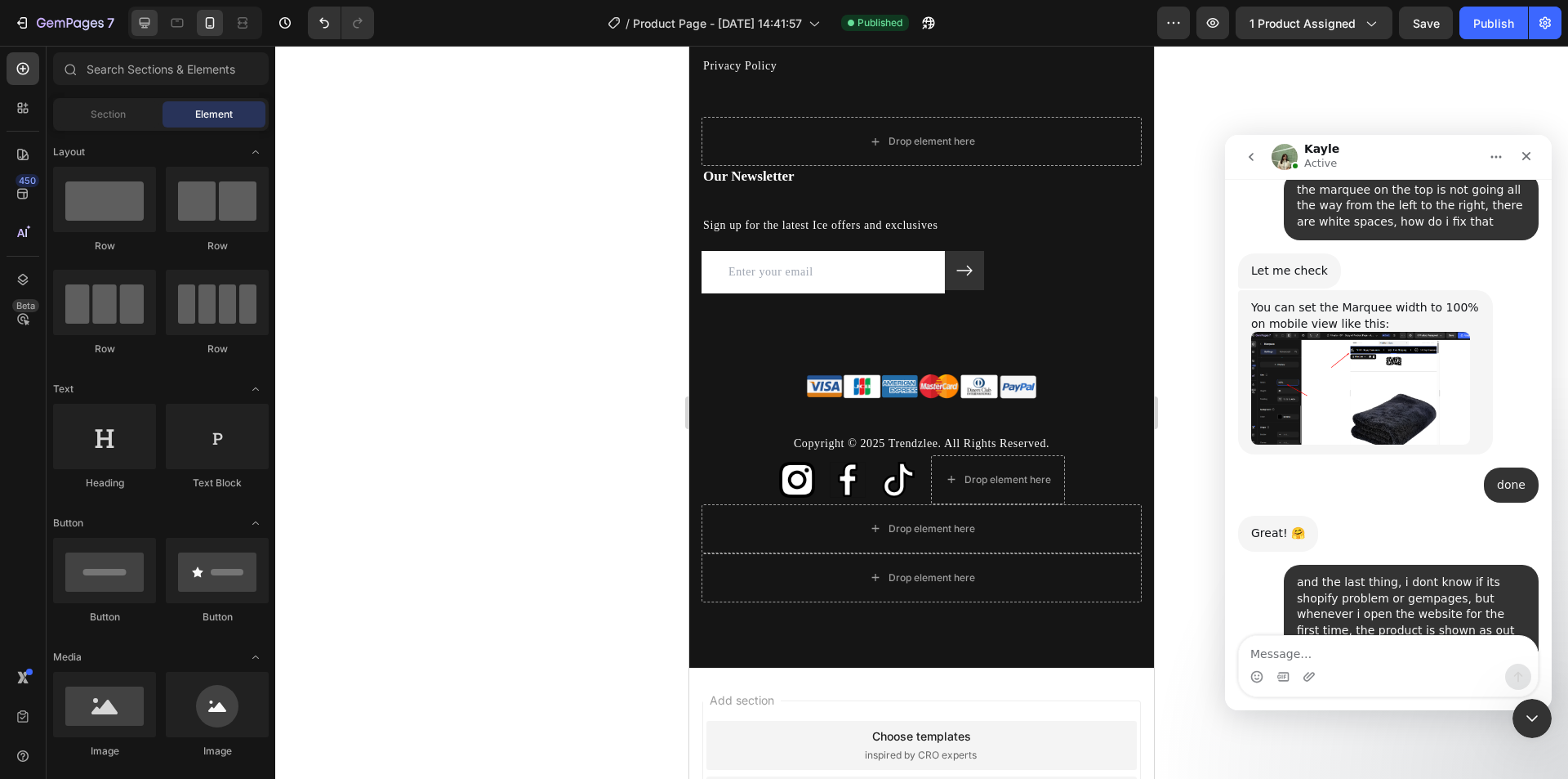
click at [145, 20] on icon at bounding box center [144, 23] width 16 height 16
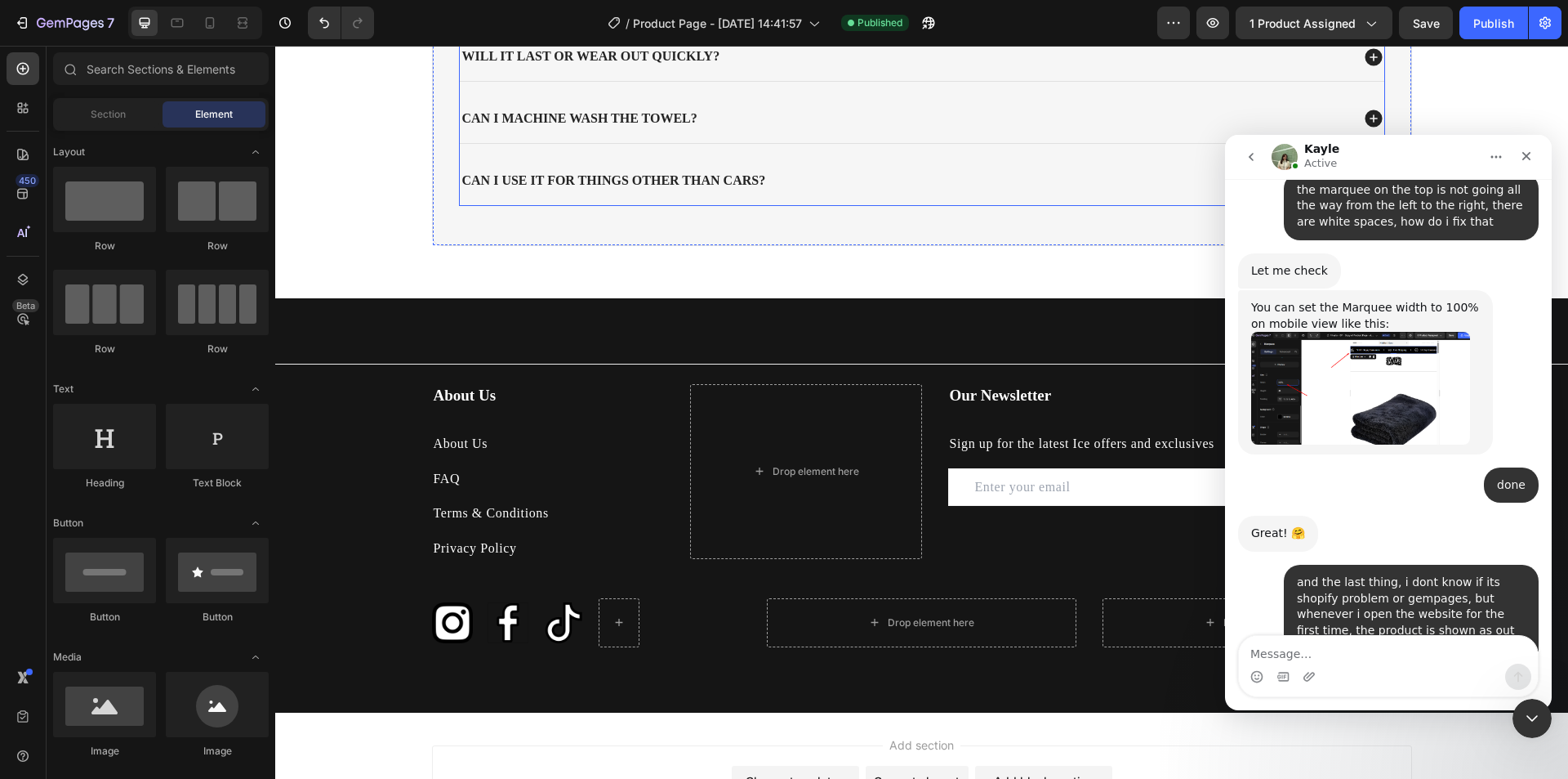
scroll to position [3186, 0]
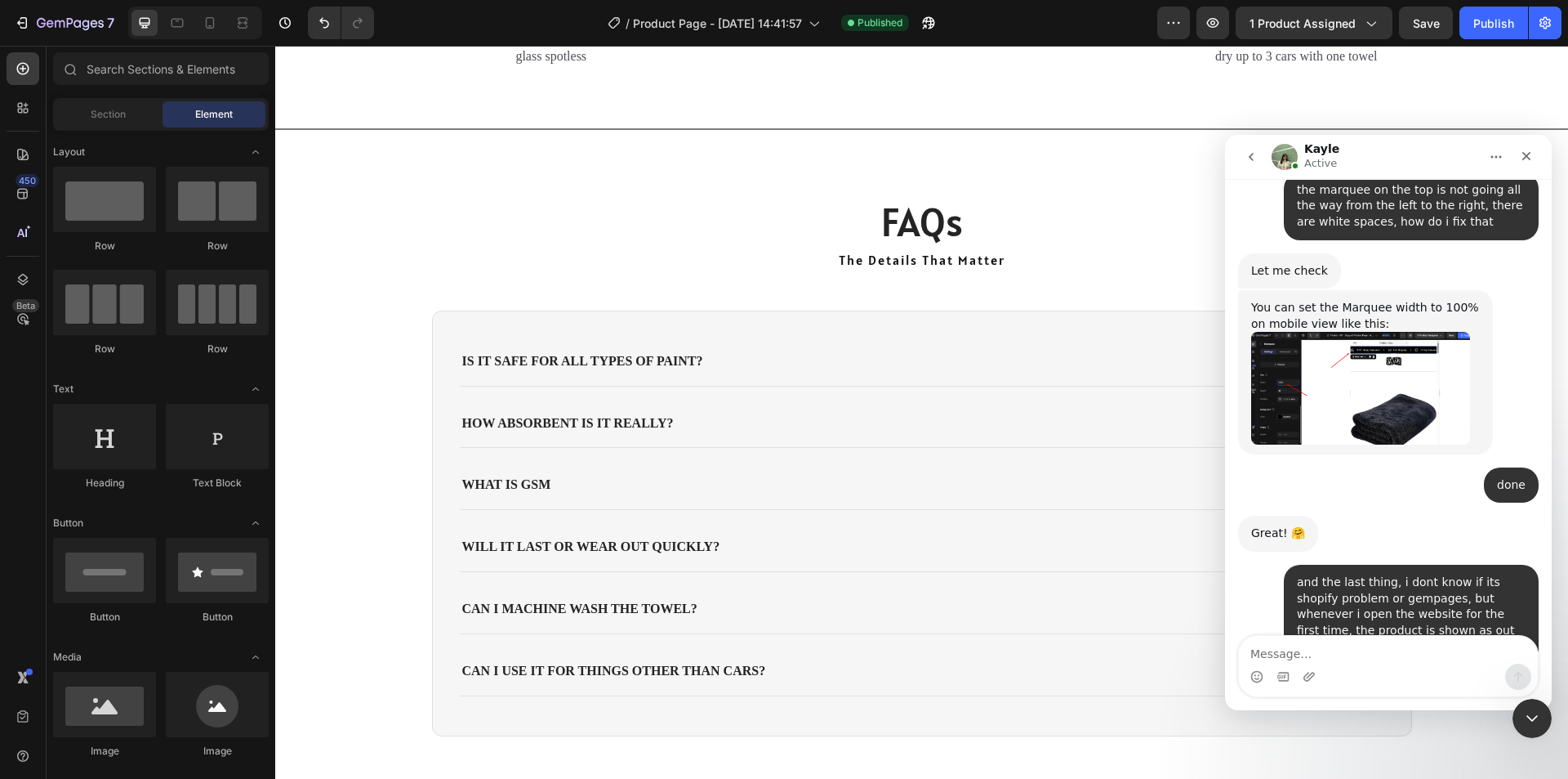
click at [1448, 153] on div "Kayle Active" at bounding box center [1375, 158] width 208 height 29
click at [1525, 720] on icon "Close Intercom Messenger" at bounding box center [1529, 715] width 19 height 19
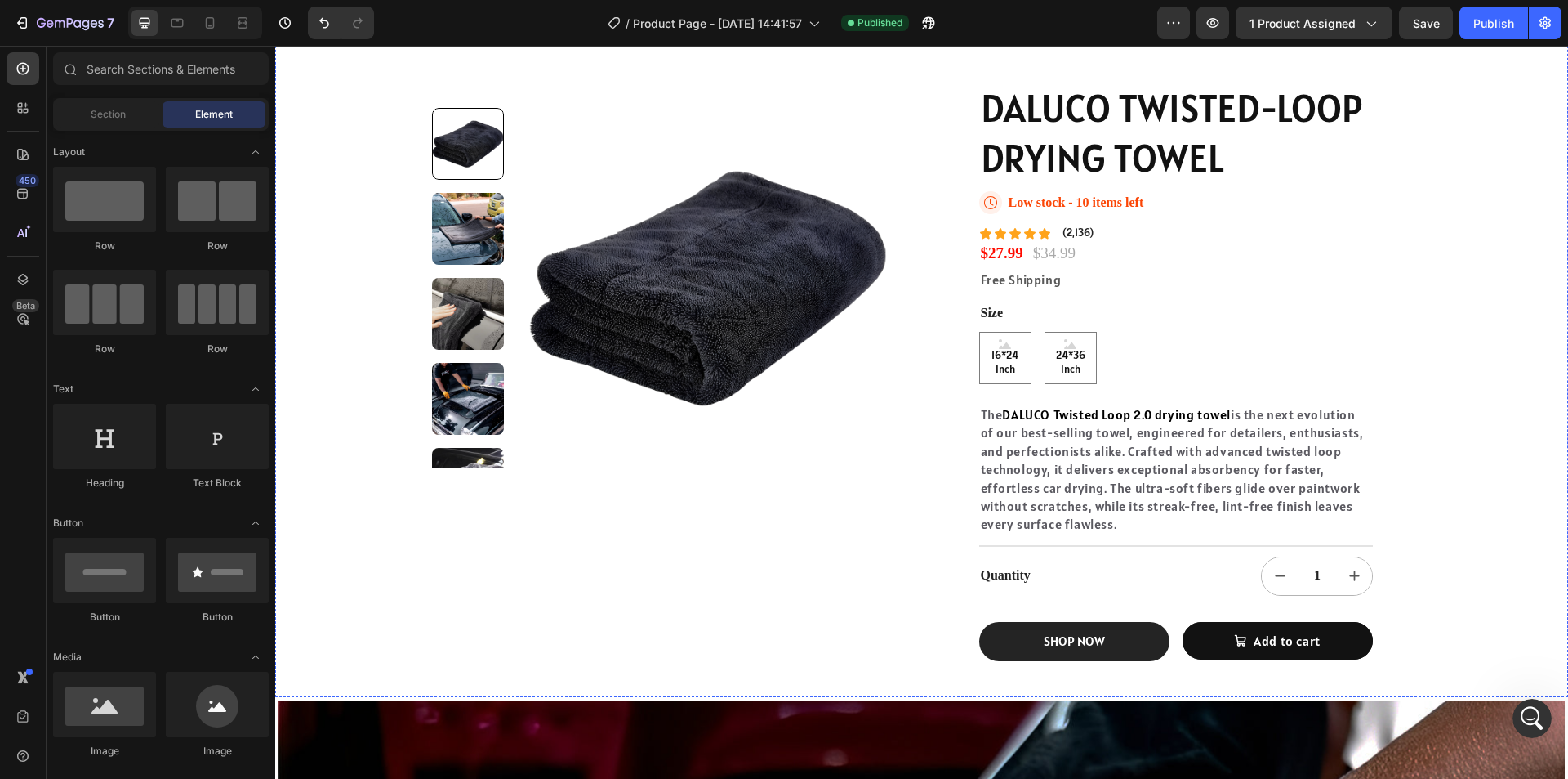
scroll to position [491, 0]
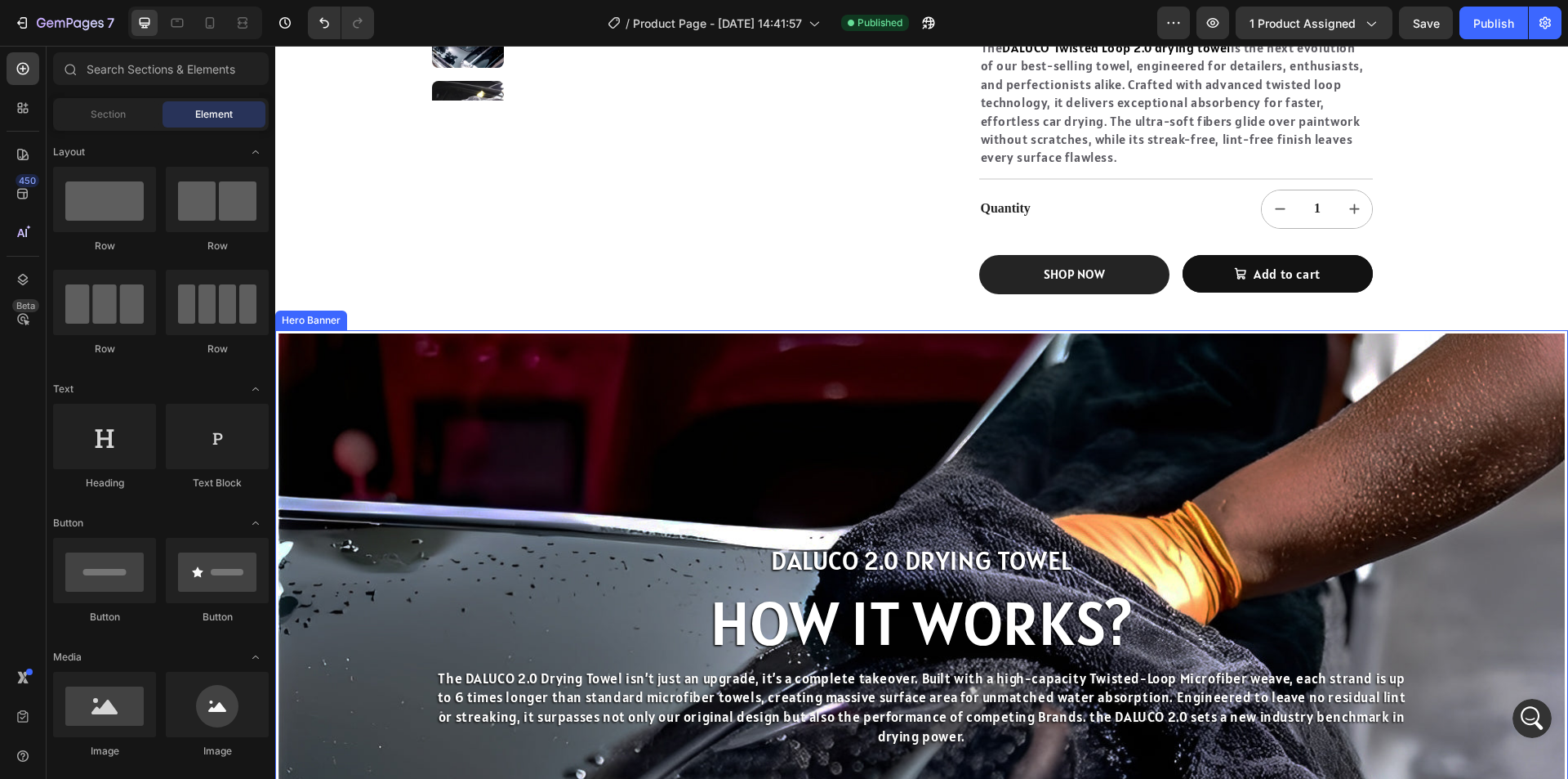
click at [1371, 528] on div "Background Image" at bounding box center [921, 647] width 1286 height 626
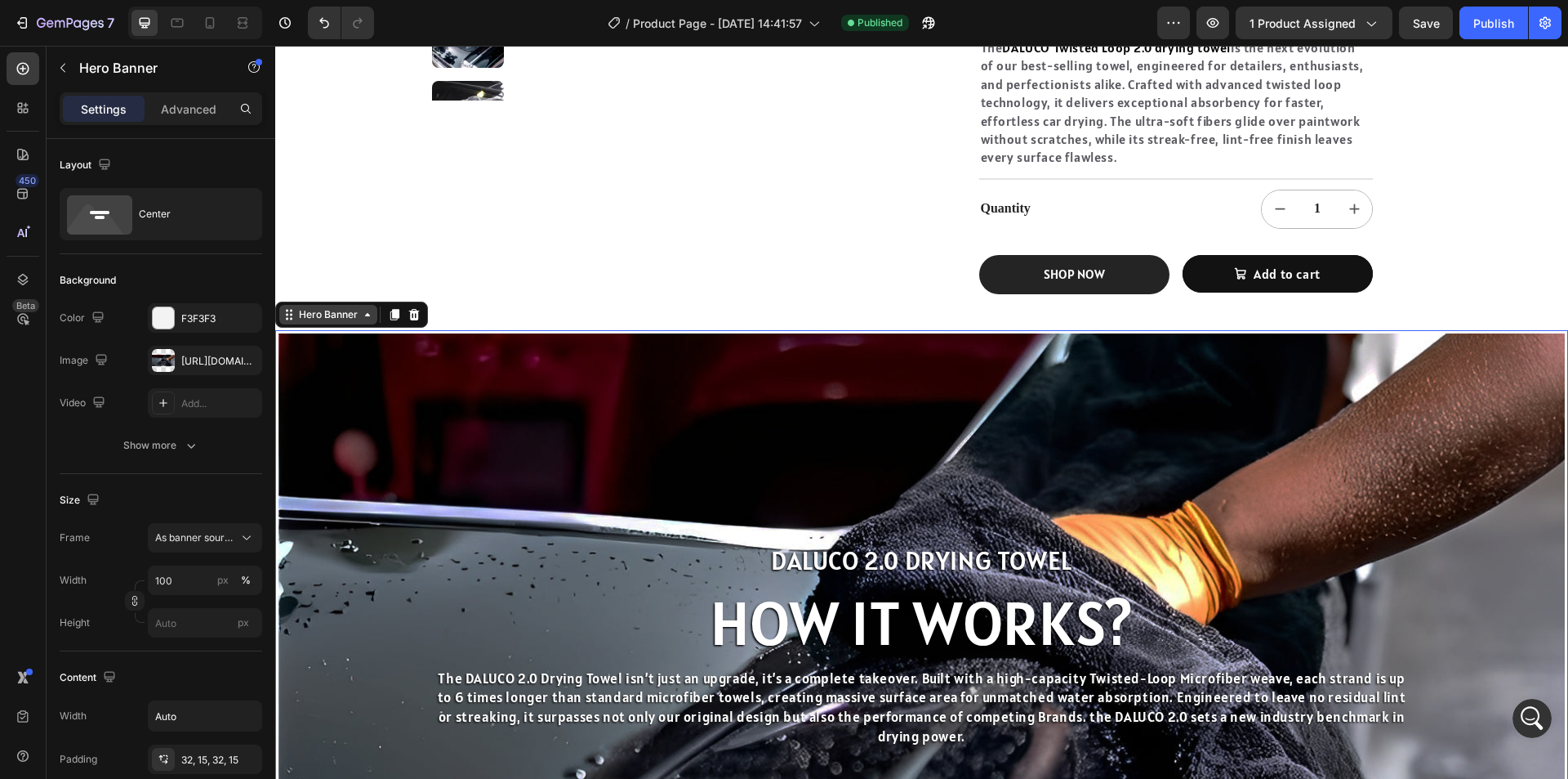
click at [365, 321] on icon at bounding box center [368, 314] width 13 height 13
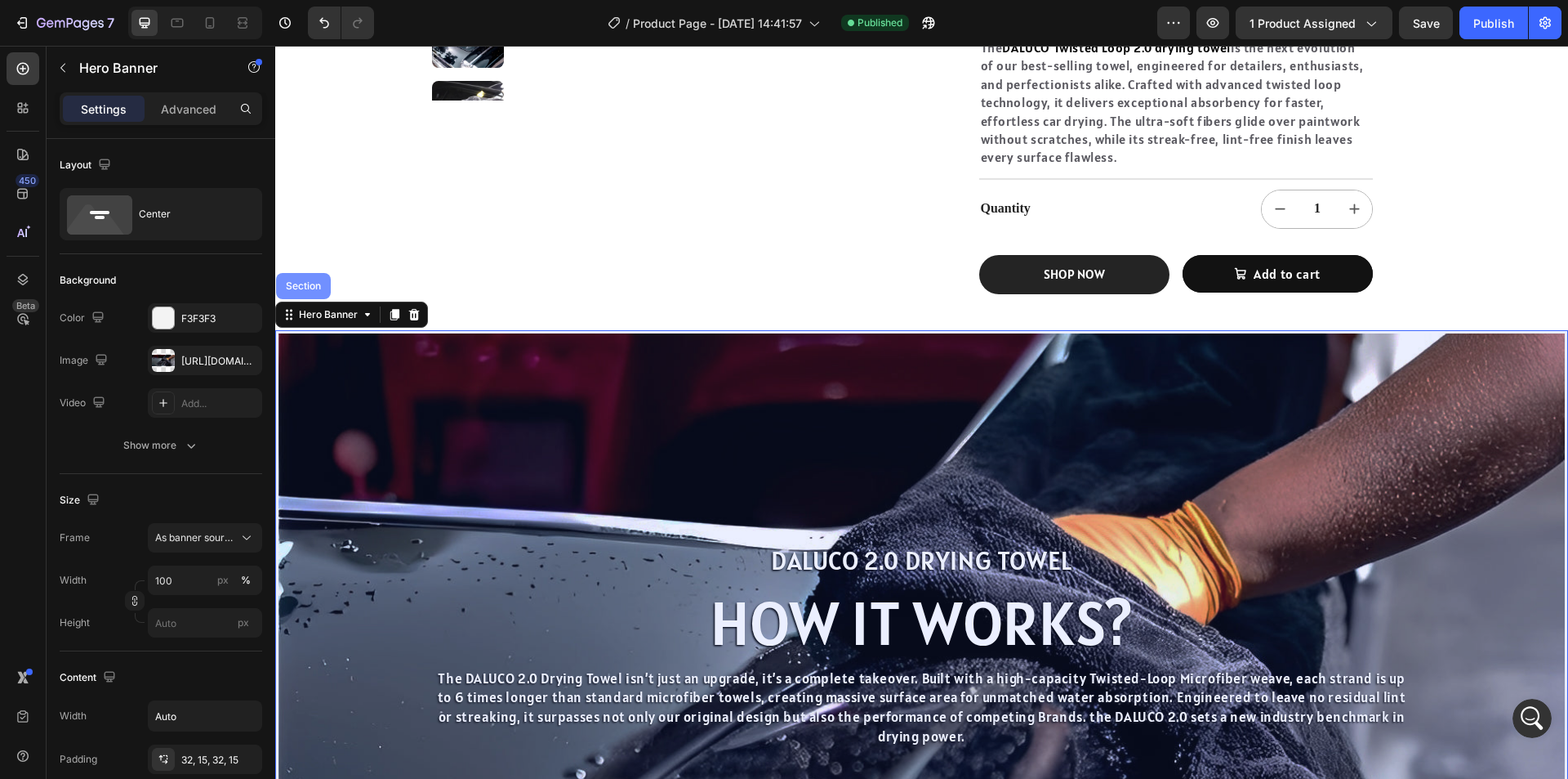
click at [312, 299] on div "Section" at bounding box center [303, 285] width 54 height 26
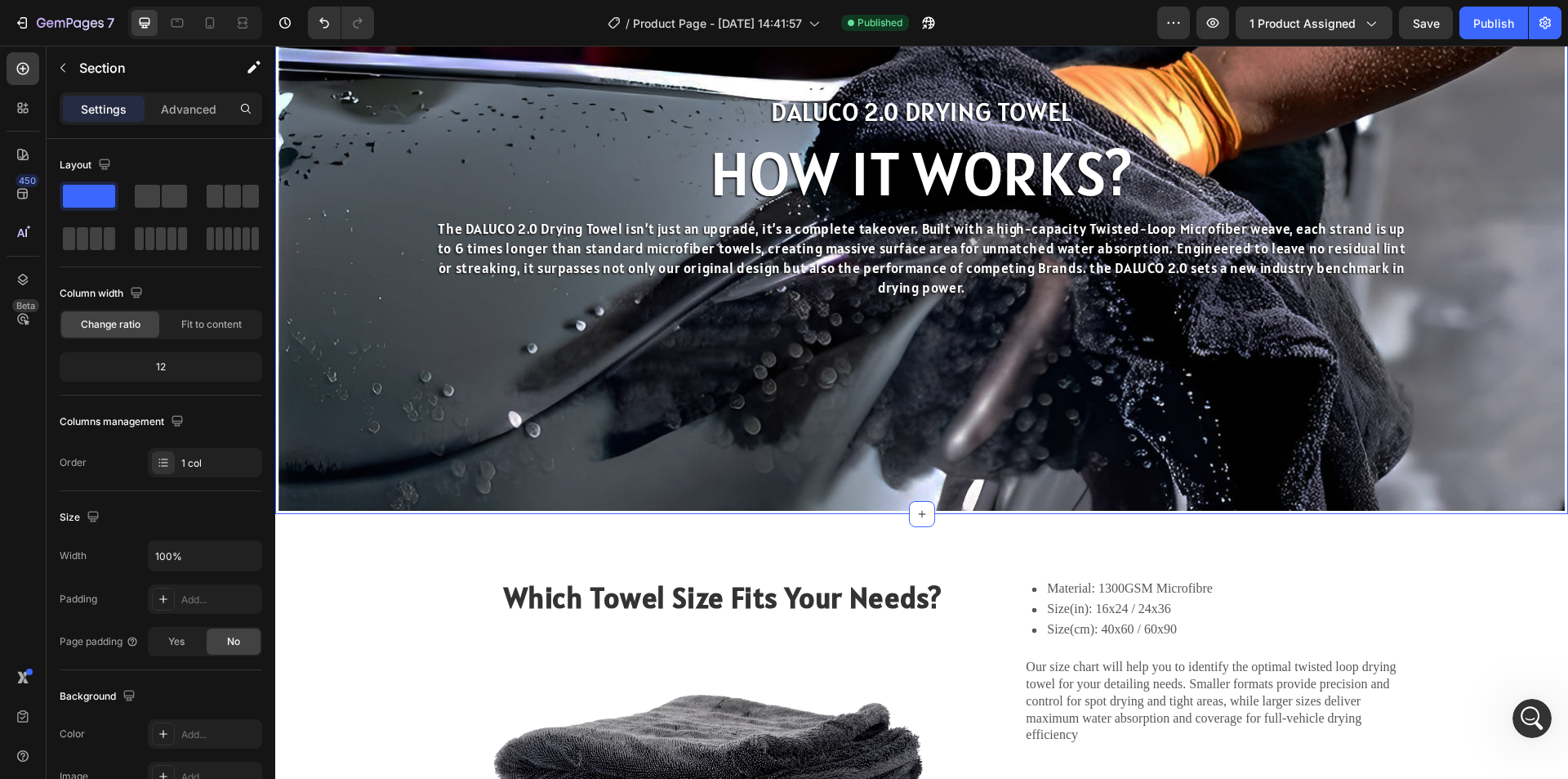
scroll to position [1062, 0]
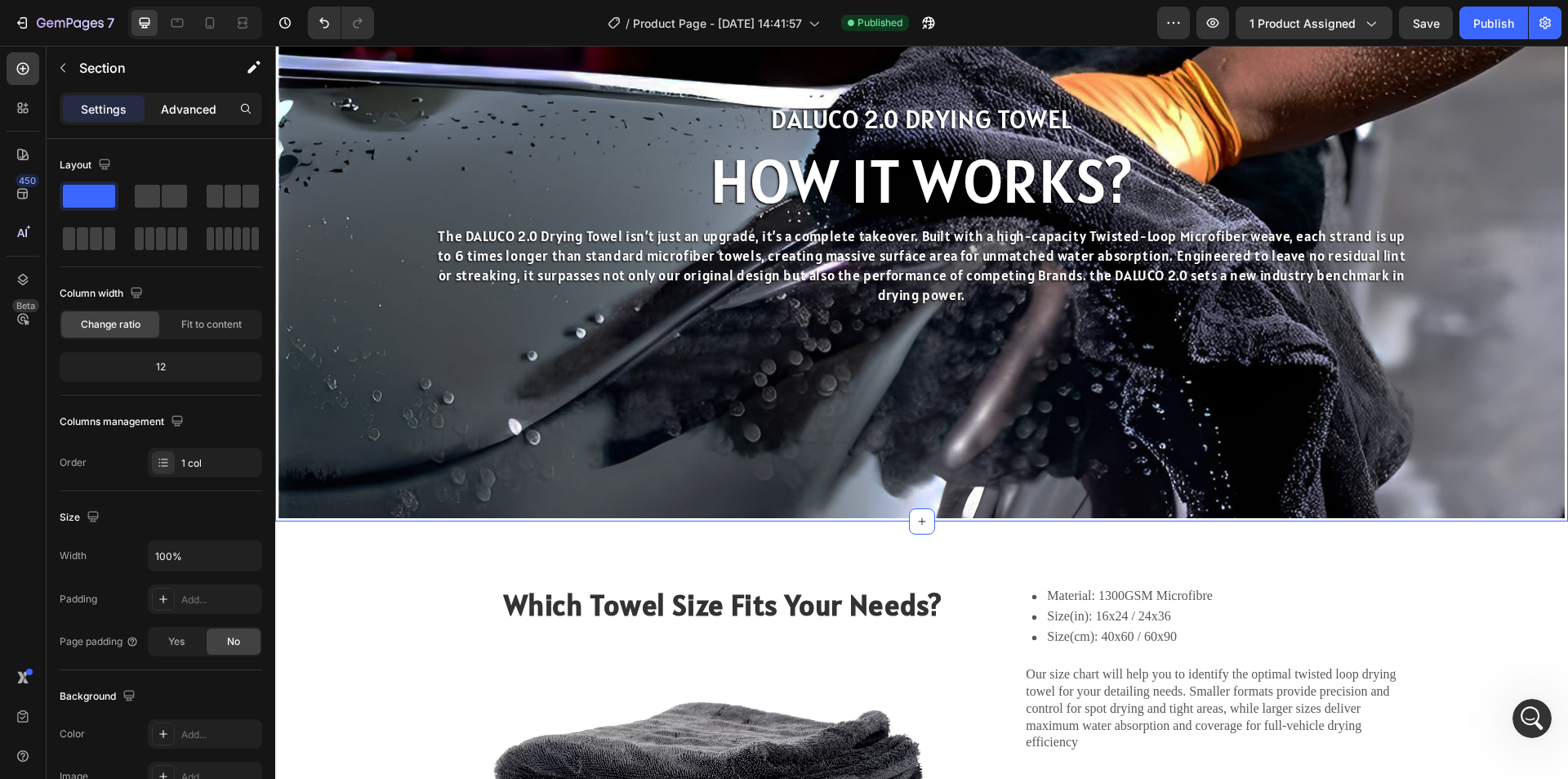
click at [188, 111] on p "Advanced" at bounding box center [189, 109] width 55 height 17
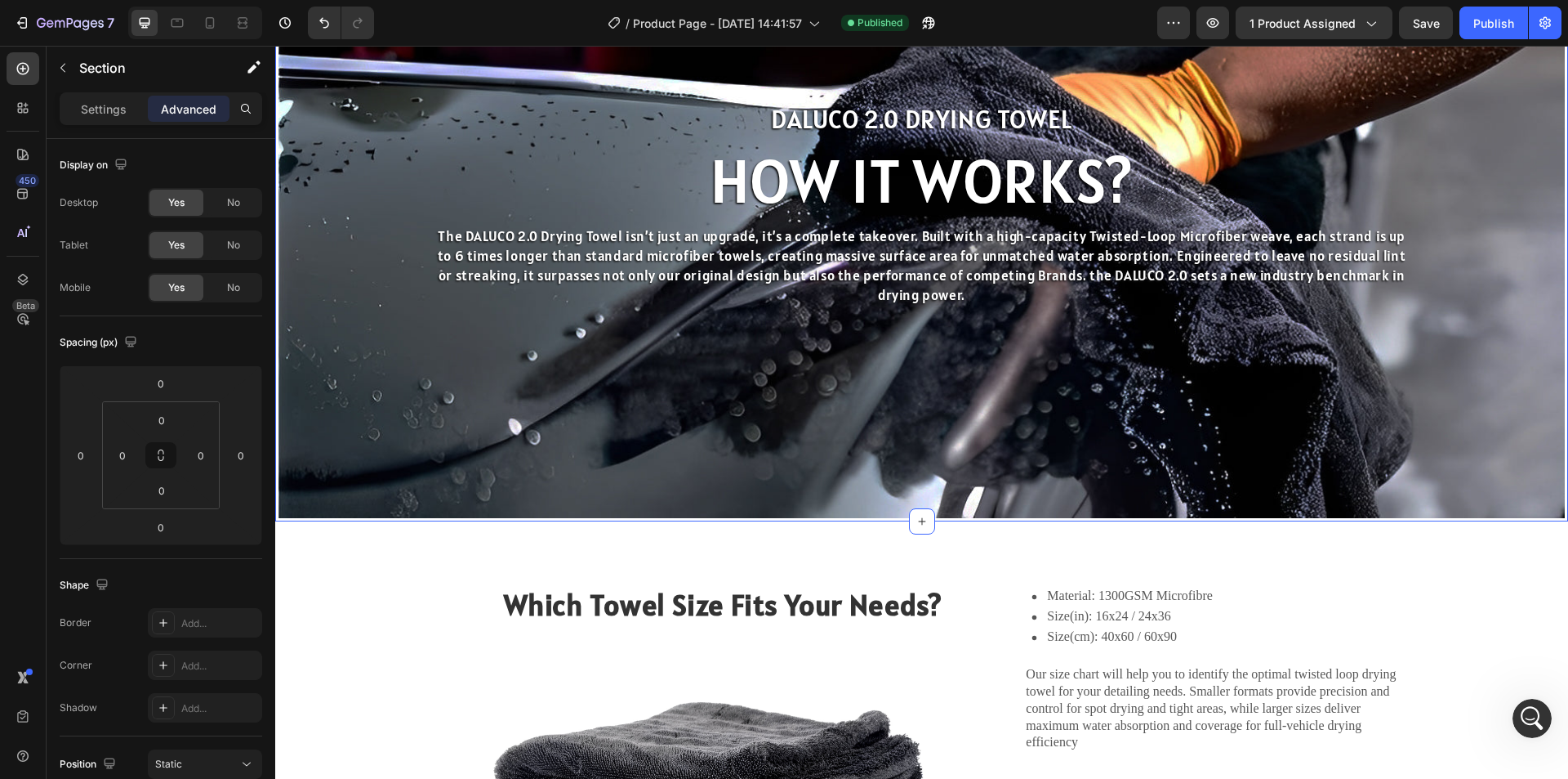
click at [421, 397] on div "Background Image" at bounding box center [921, 205] width 1286 height 626
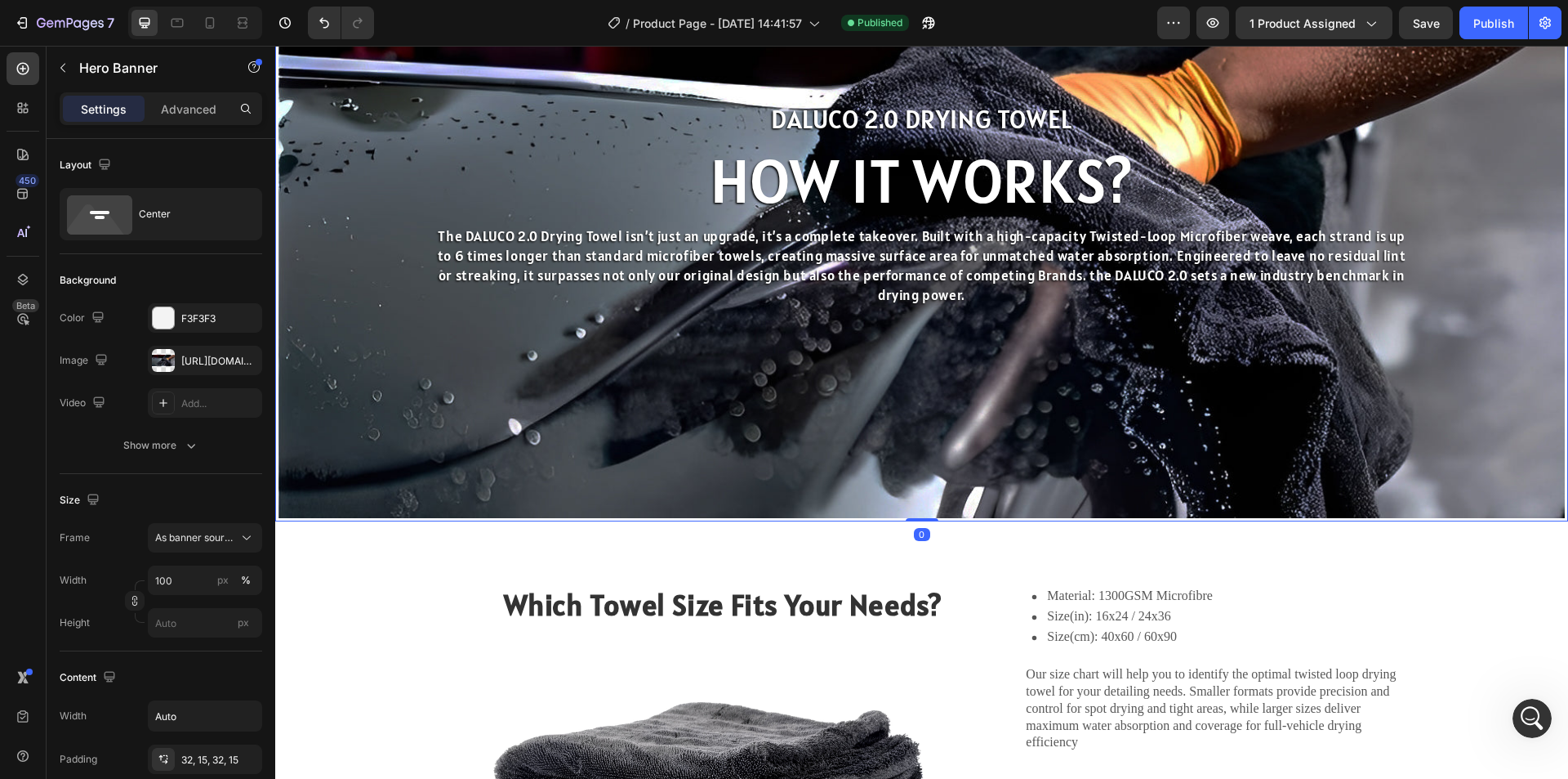
click at [375, 377] on div "Background Image" at bounding box center [921, 205] width 1286 height 626
click at [176, 106] on p "Advanced" at bounding box center [189, 109] width 55 height 17
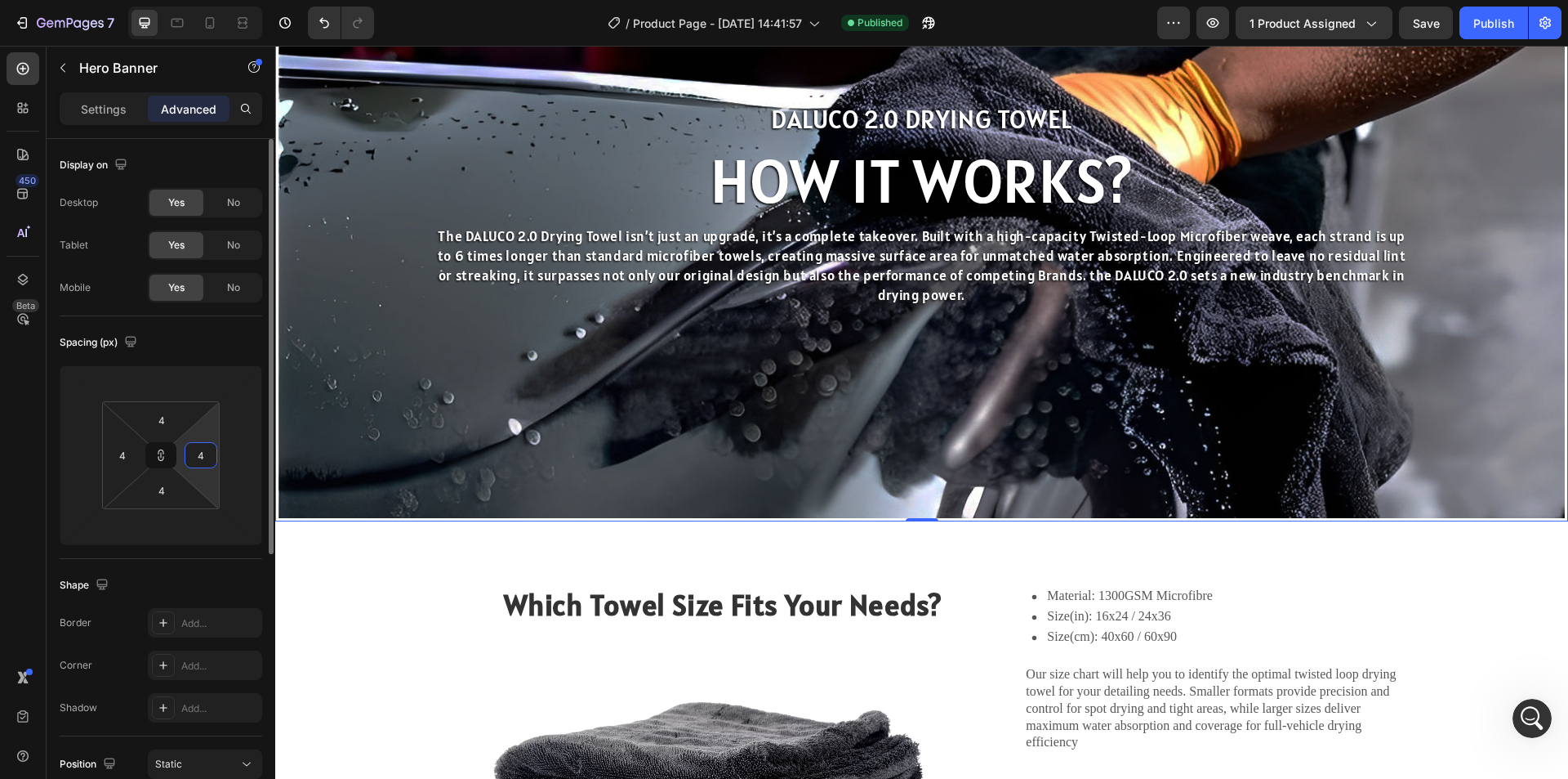
click at [202, 454] on input "4" at bounding box center [200, 454] width 24 height 24
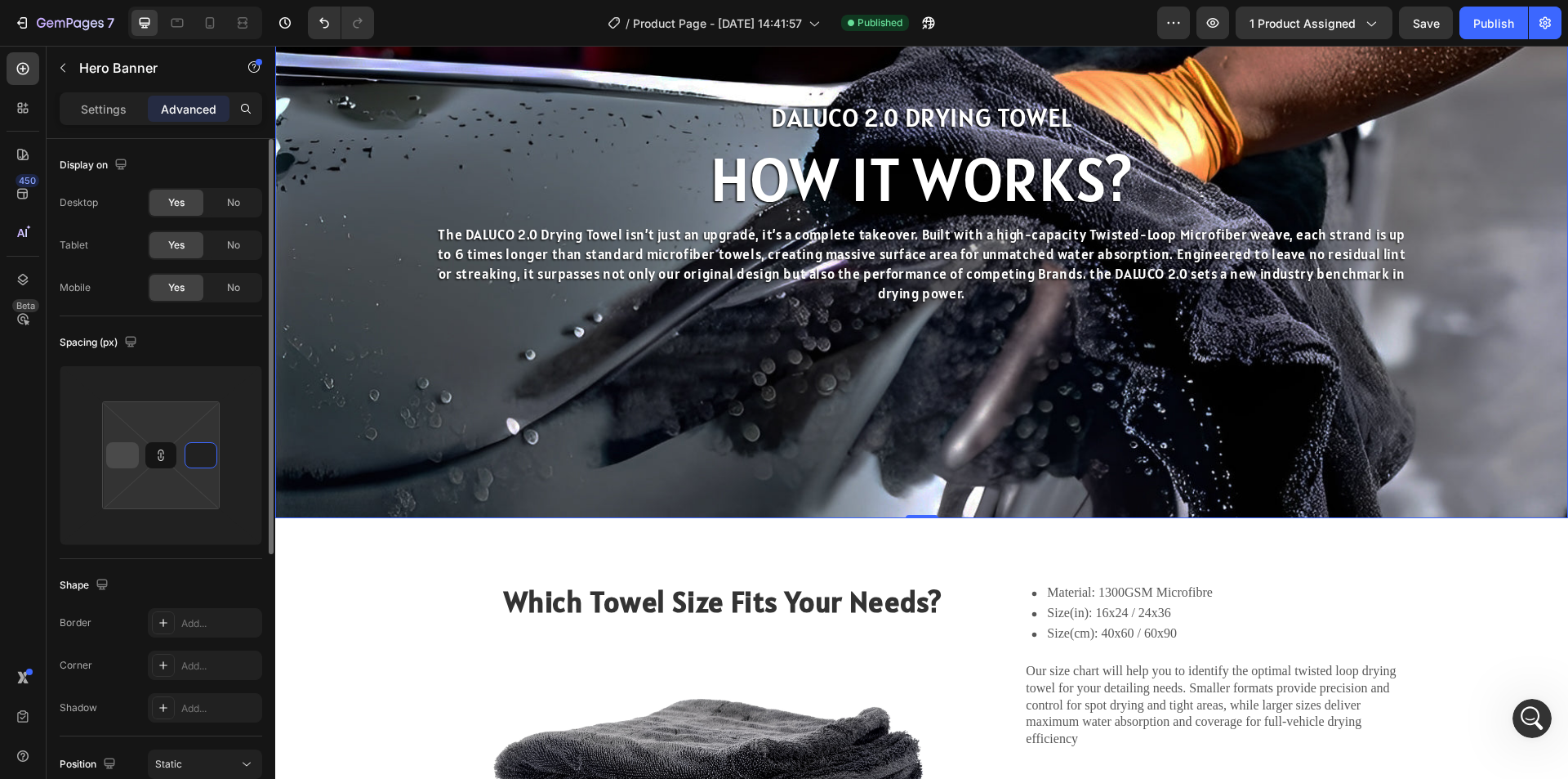
type input "0"
click at [128, 456] on input "0" at bounding box center [122, 454] width 24 height 24
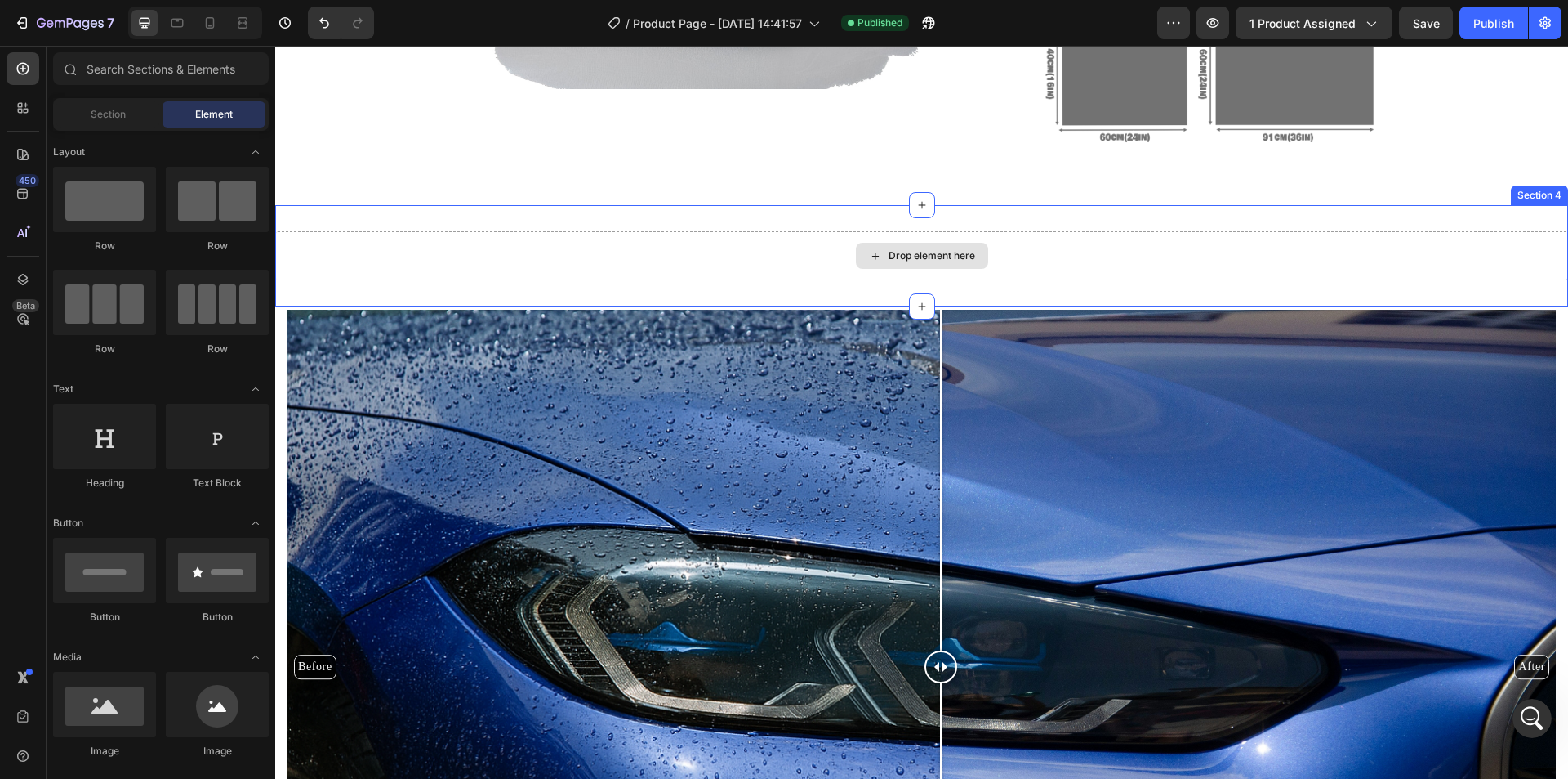
scroll to position [1867, 0]
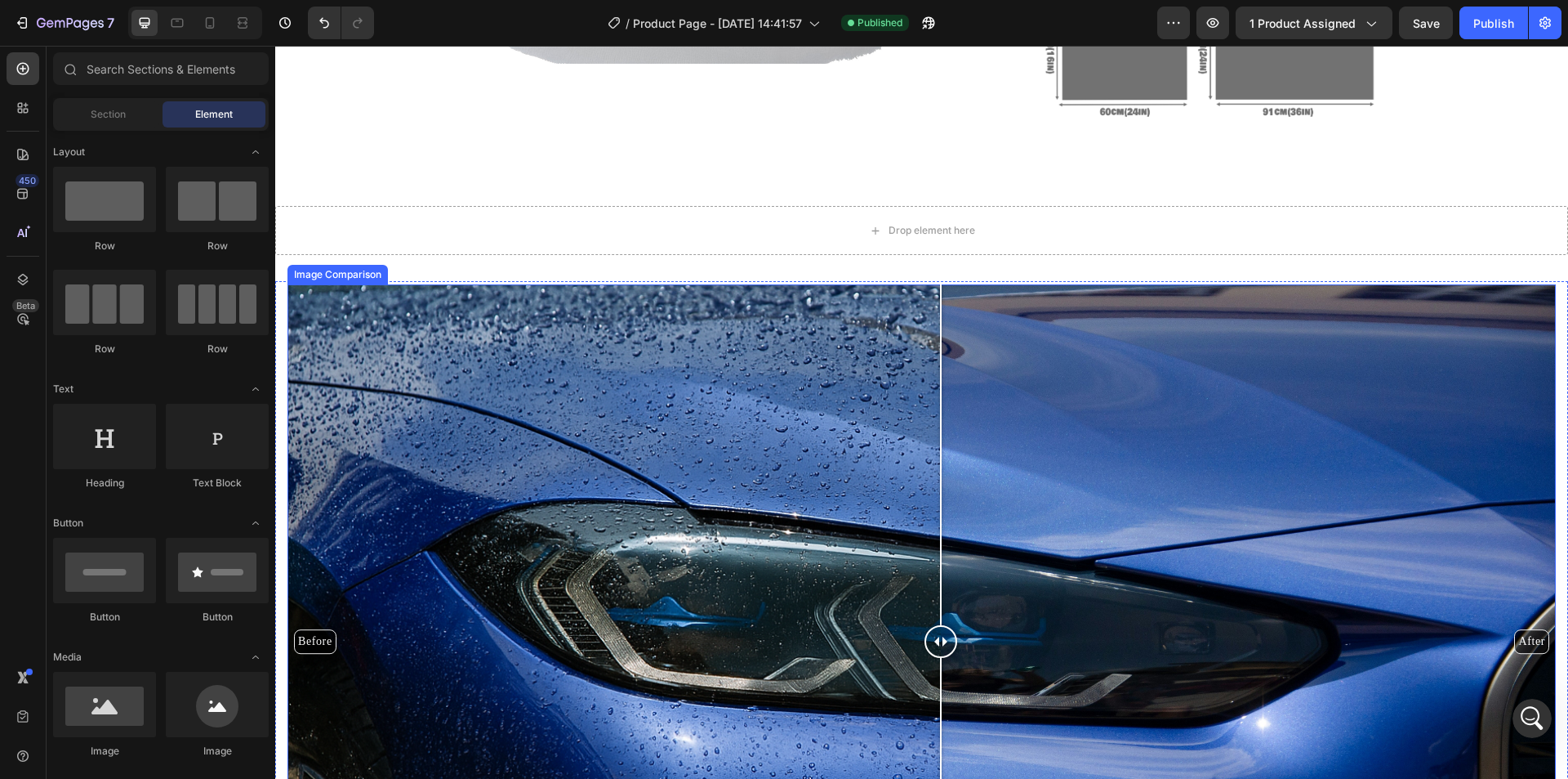
click at [374, 356] on div "Before After" at bounding box center [921, 641] width 1268 height 714
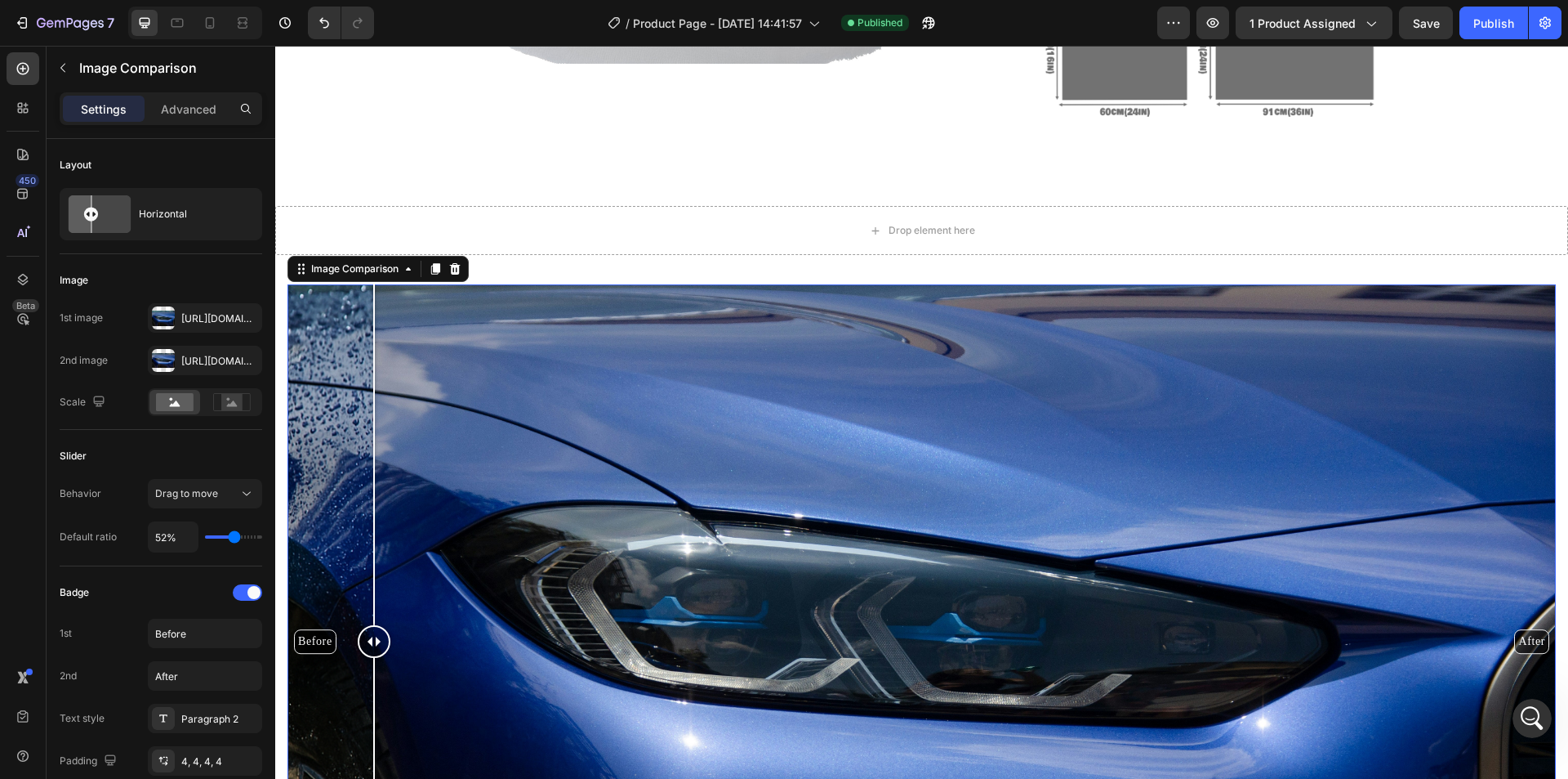
click at [489, 385] on div "Before After" at bounding box center [921, 641] width 1268 height 714
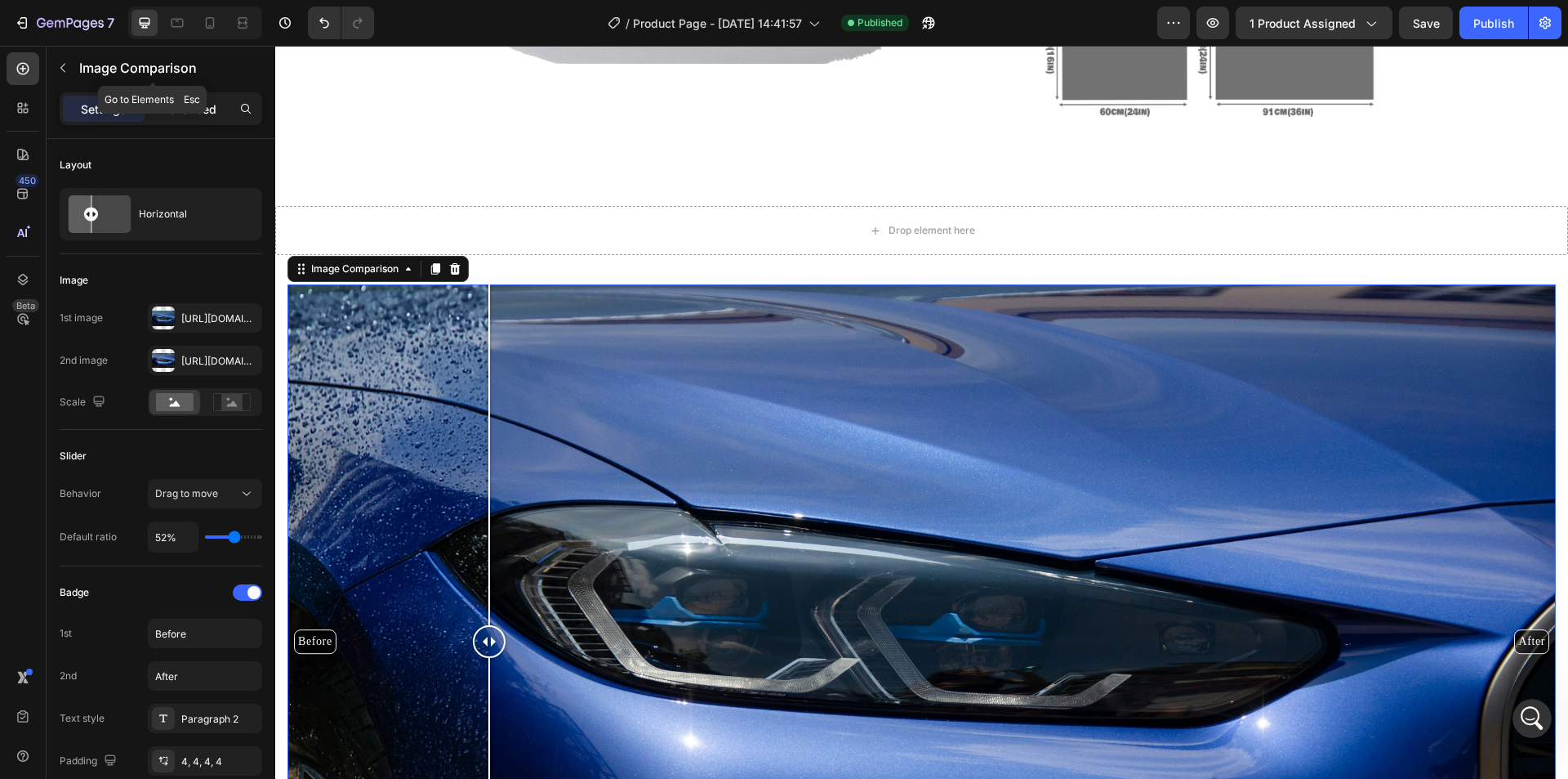
click at [183, 106] on p "Advanced" at bounding box center [189, 109] width 55 height 17
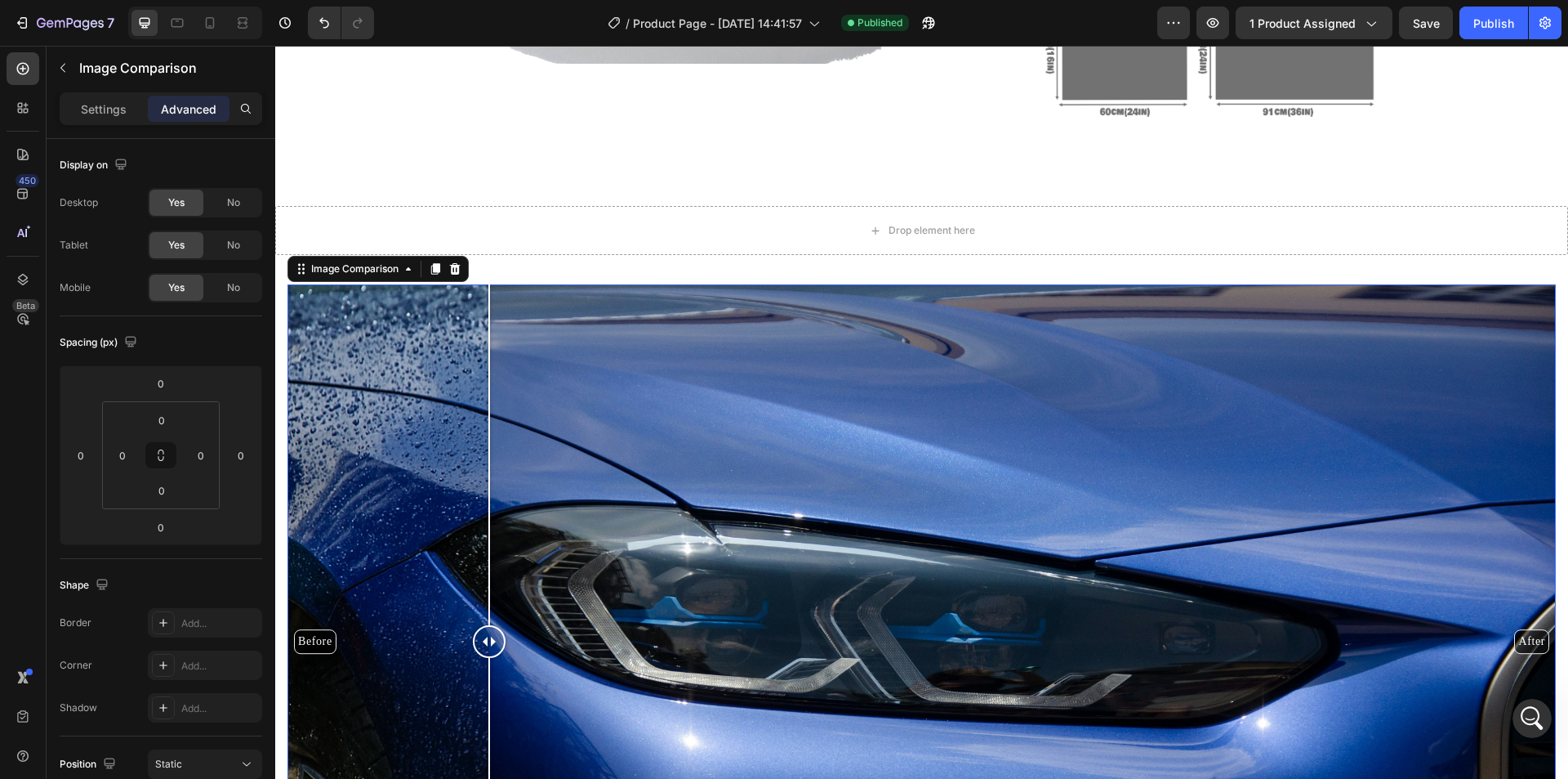
click at [610, 396] on div "Before After" at bounding box center [921, 641] width 1268 height 714
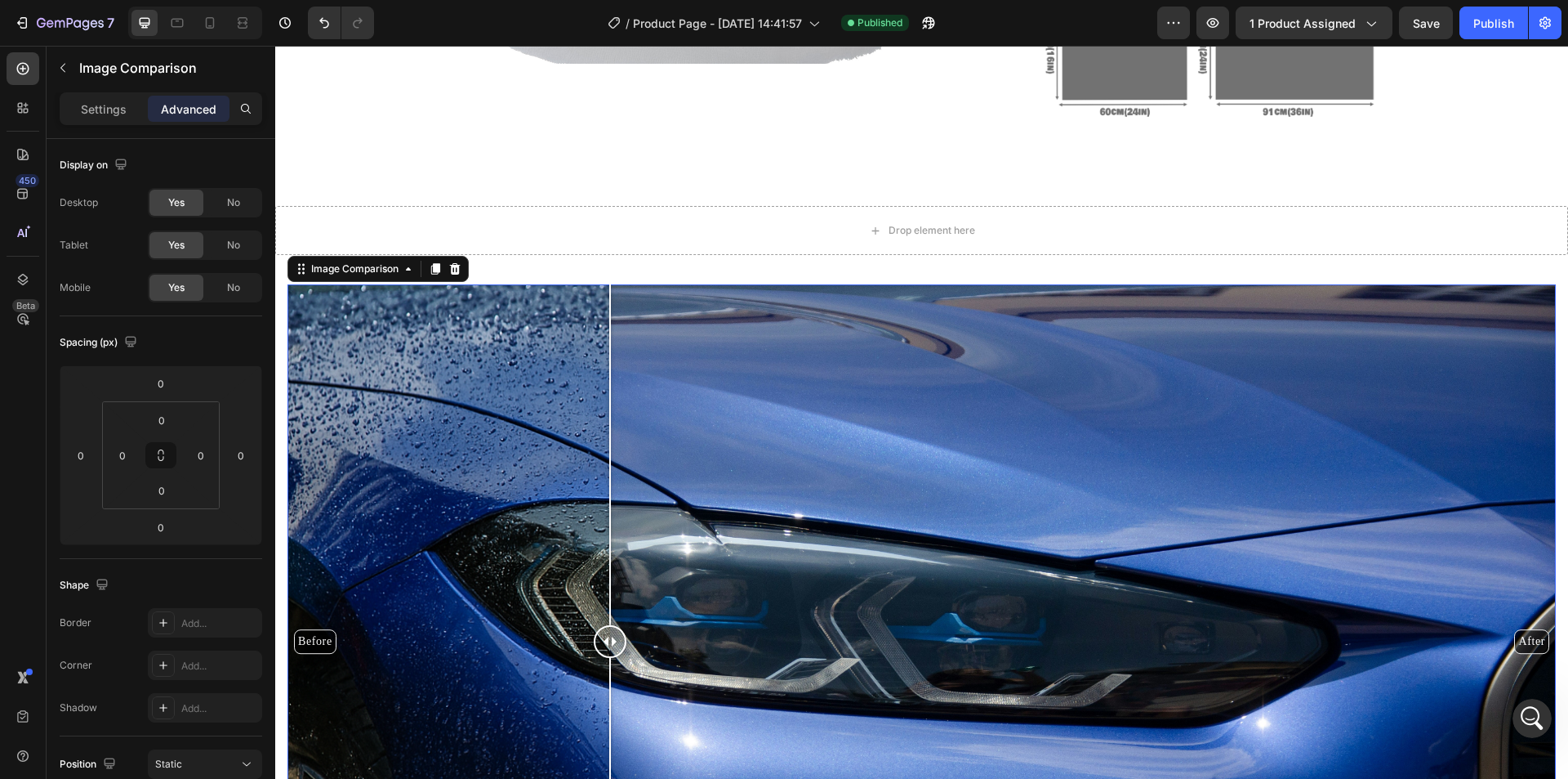
click at [753, 340] on div "Before After" at bounding box center [921, 641] width 1268 height 714
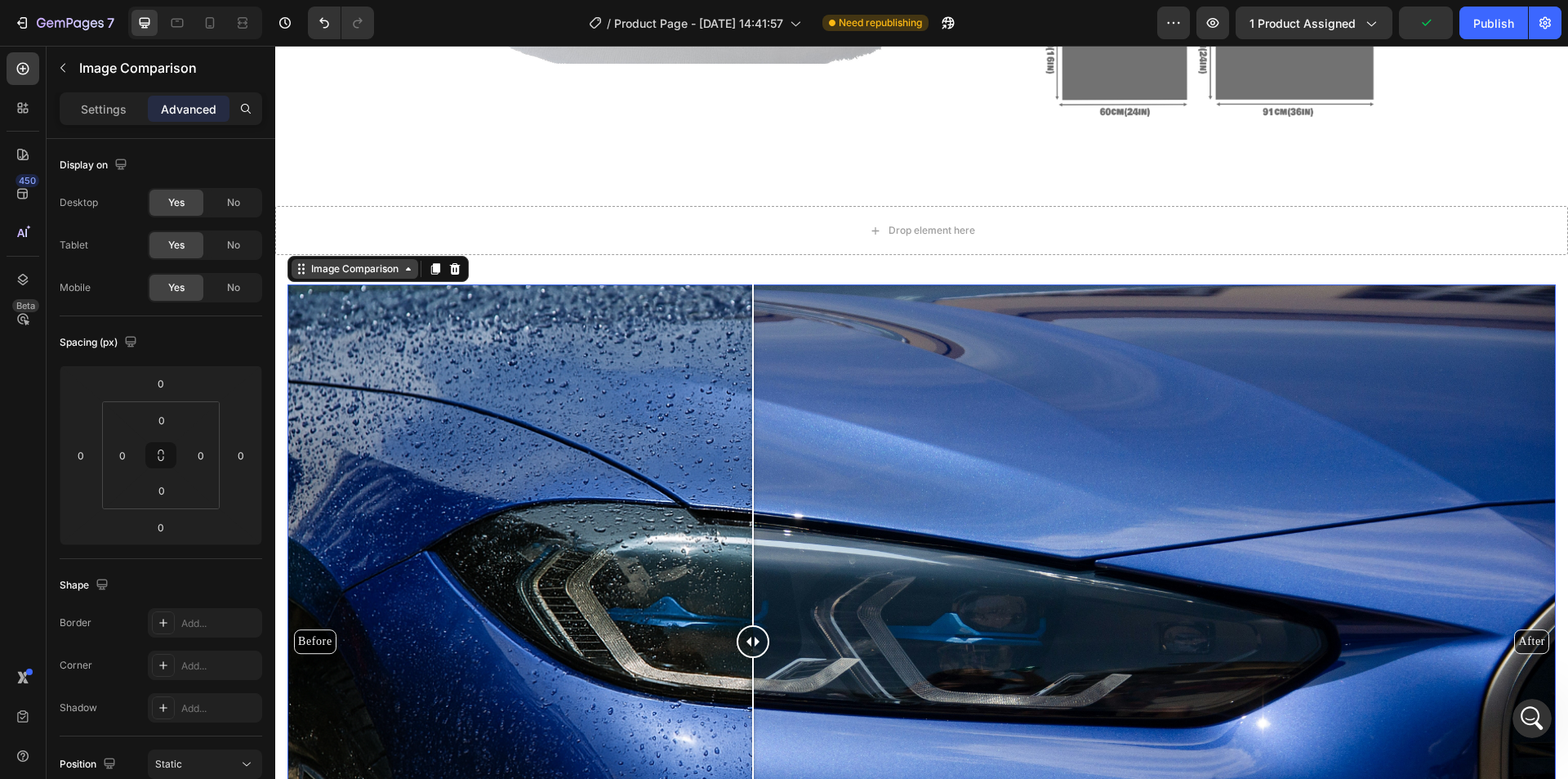
click at [400, 266] on div "Image Comparison" at bounding box center [354, 269] width 94 height 15
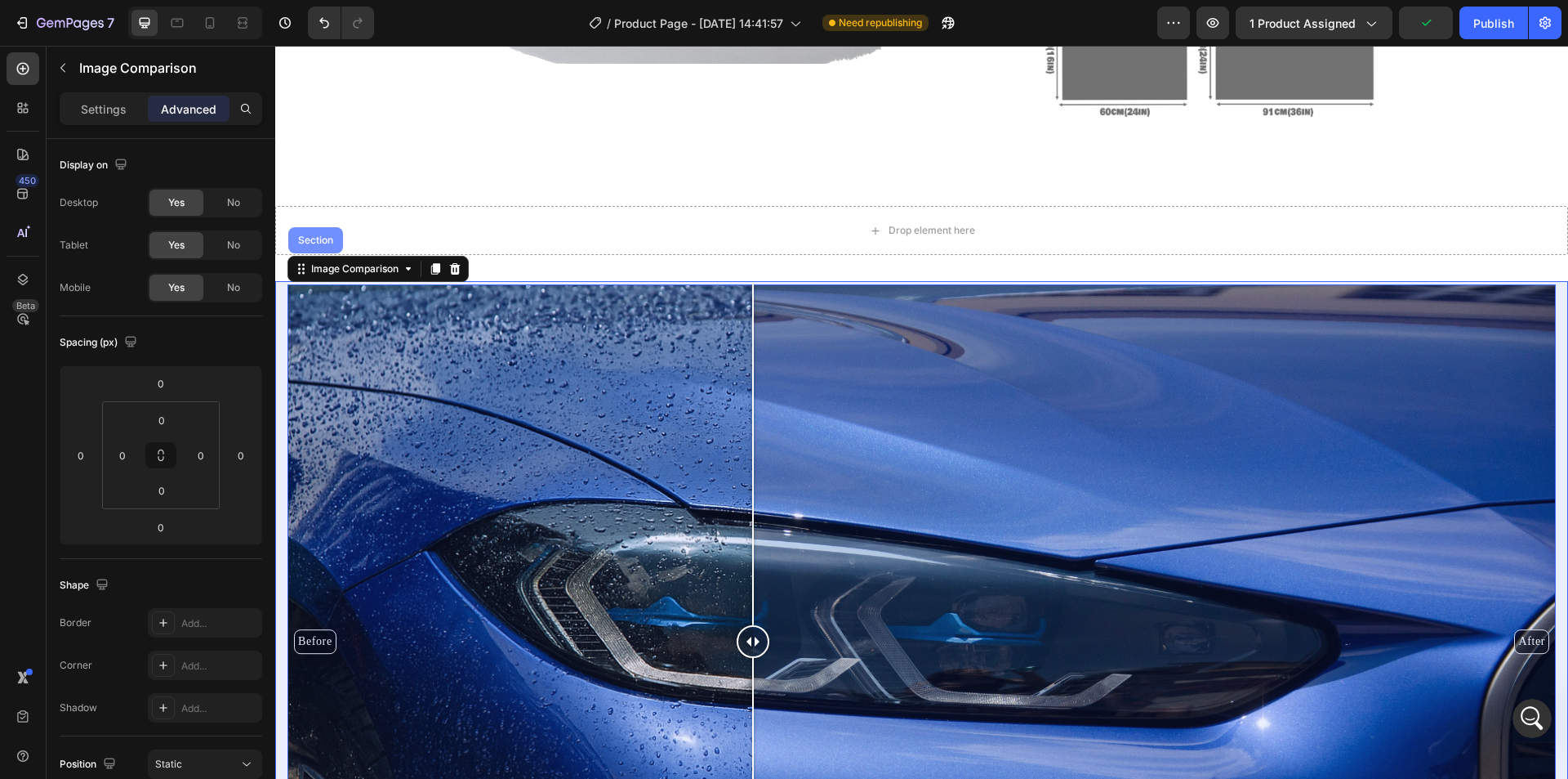
click at [318, 239] on div "Section" at bounding box center [316, 241] width 42 height 10
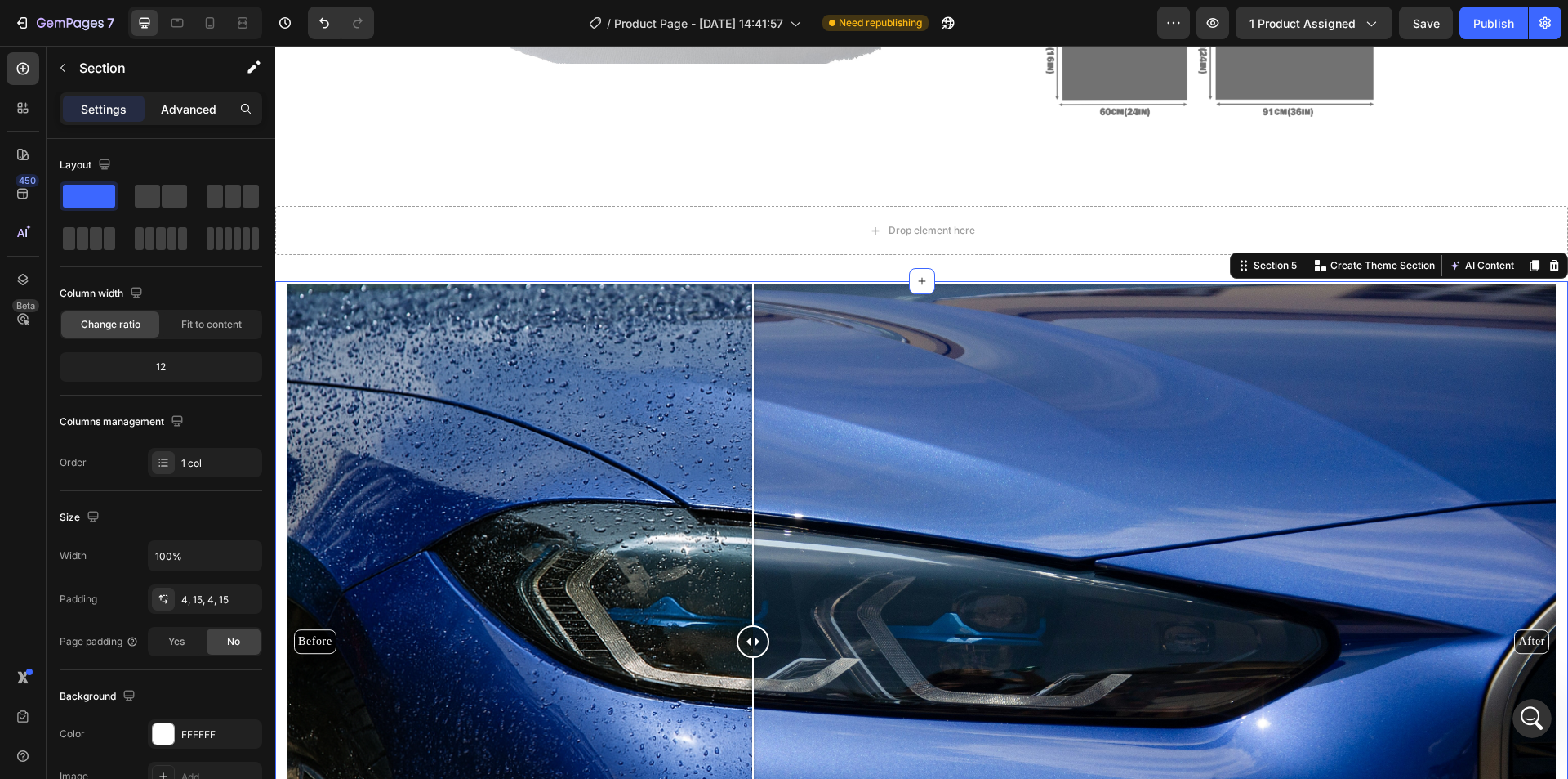
click at [190, 110] on p "Advanced" at bounding box center [189, 109] width 55 height 17
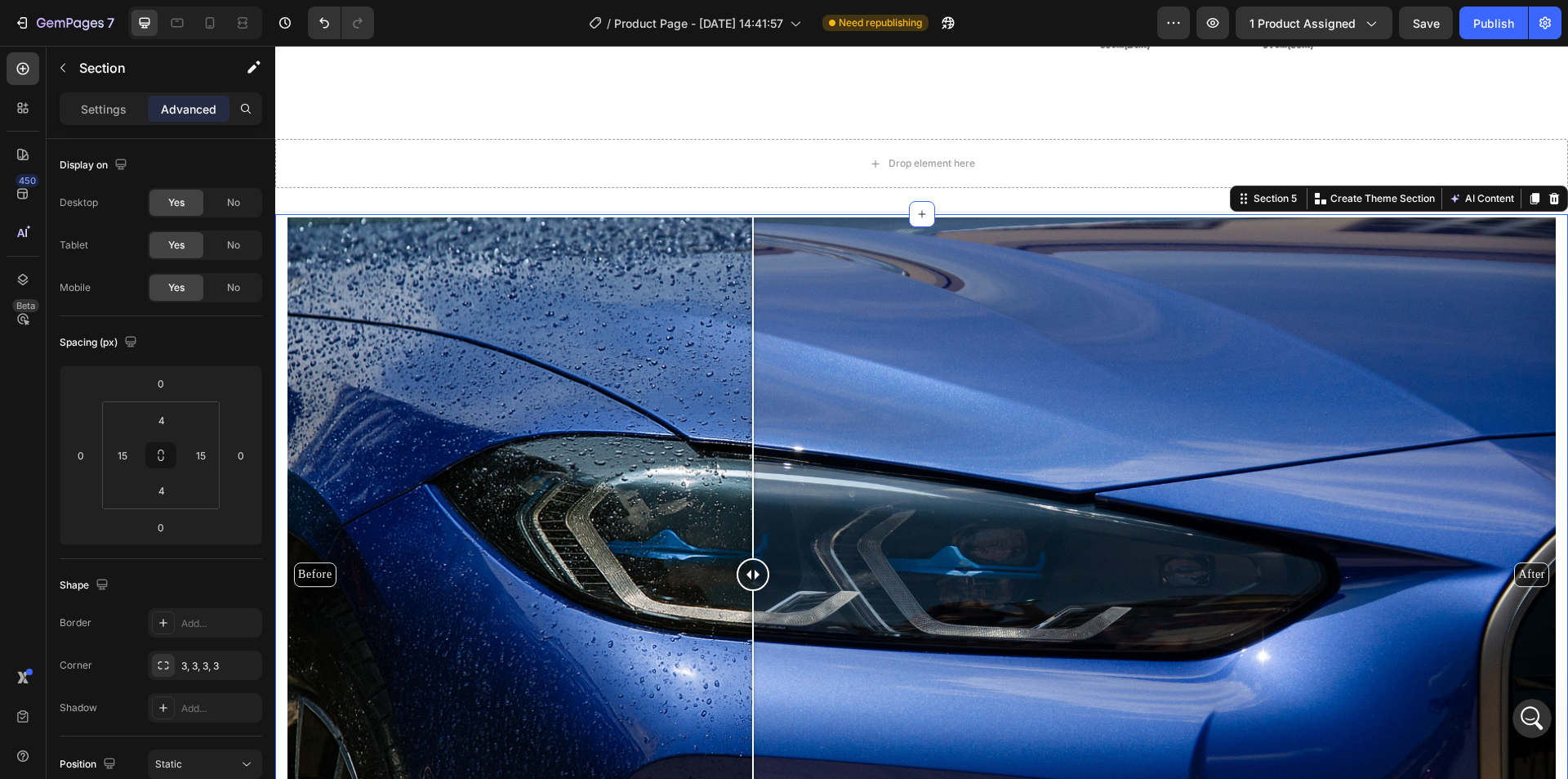
scroll to position [2194, 0]
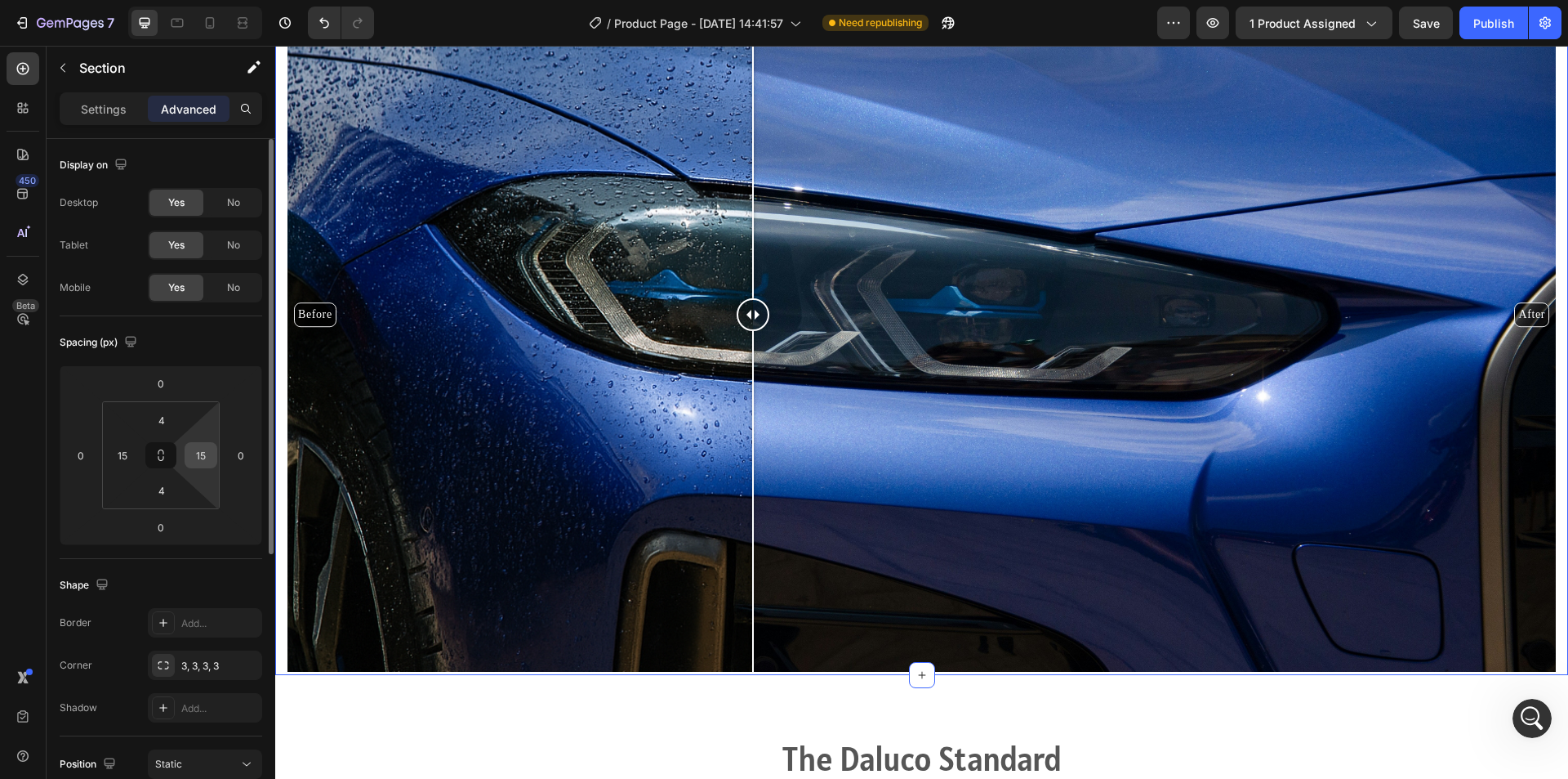
click at [203, 451] on input "15" at bounding box center [200, 454] width 24 height 24
type input "0"
click at [128, 454] on input "15" at bounding box center [122, 454] width 24 height 24
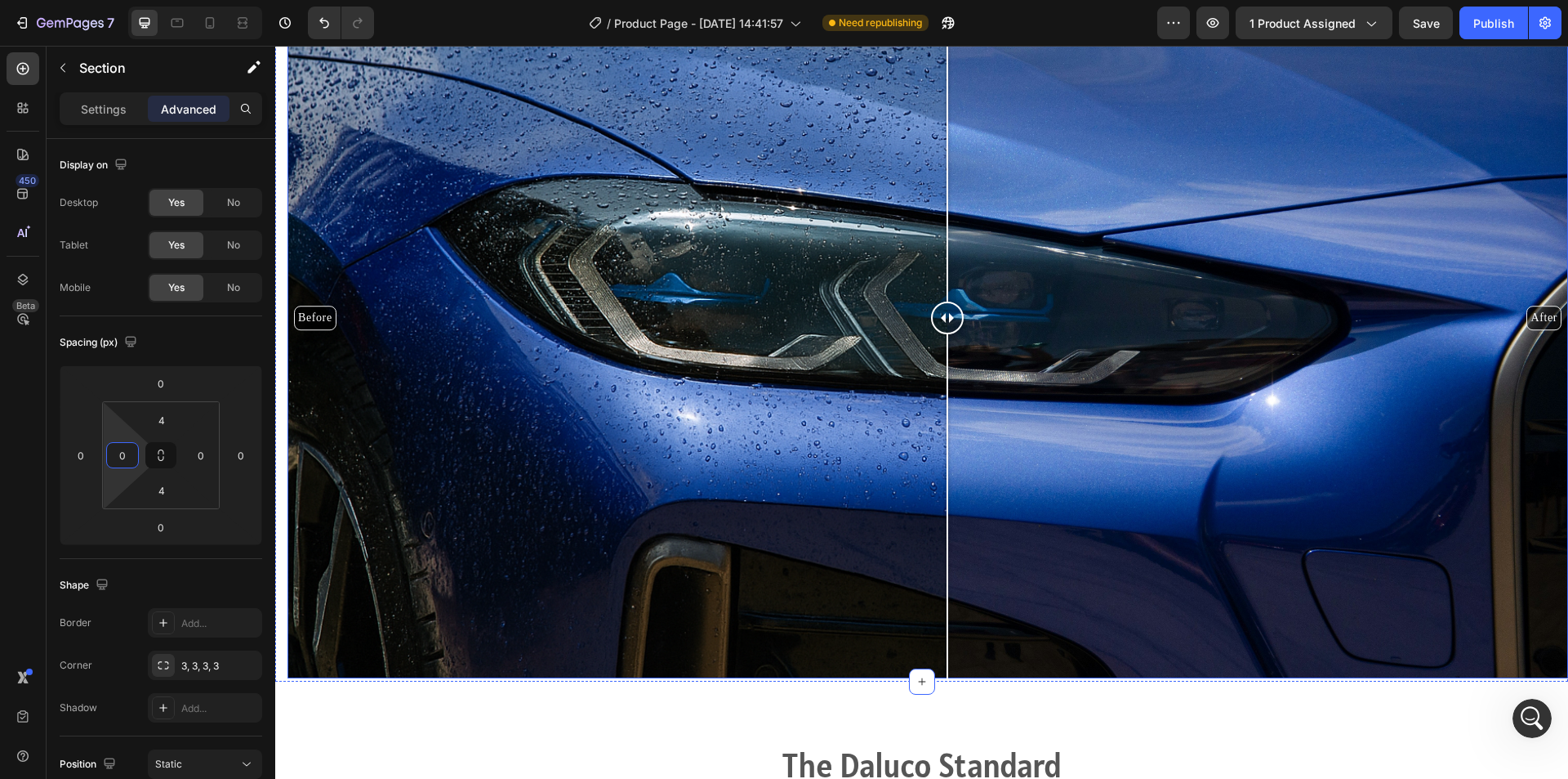
click at [456, 468] on div "Before After" at bounding box center [928, 317] width 1281 height 720
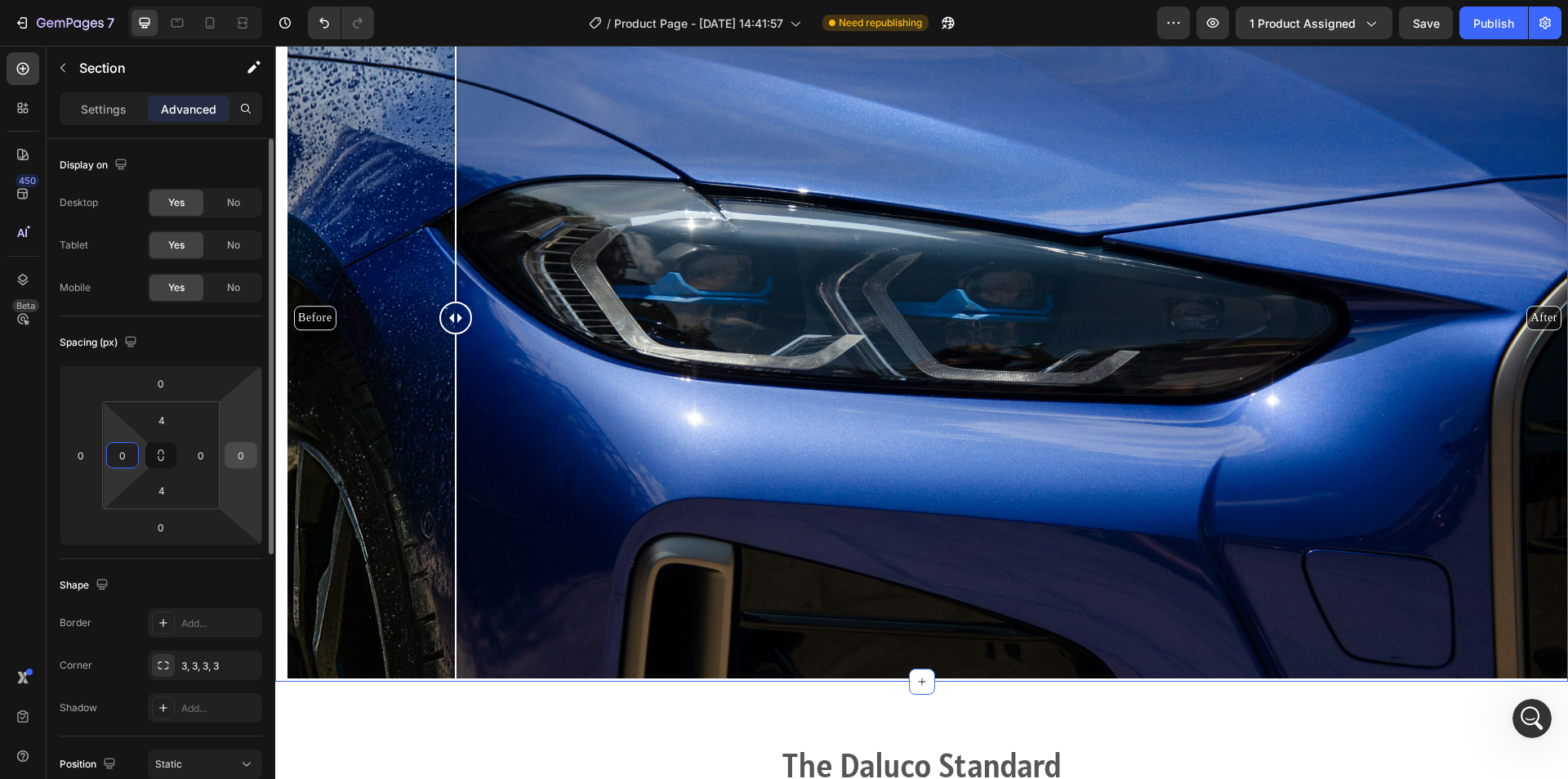
type input "0"
click at [239, 0] on html "7 / Product Page - Aug 2, 14:41:57 Need republishing Preview 1 product assigned…" at bounding box center [784, 0] width 1568 height 0
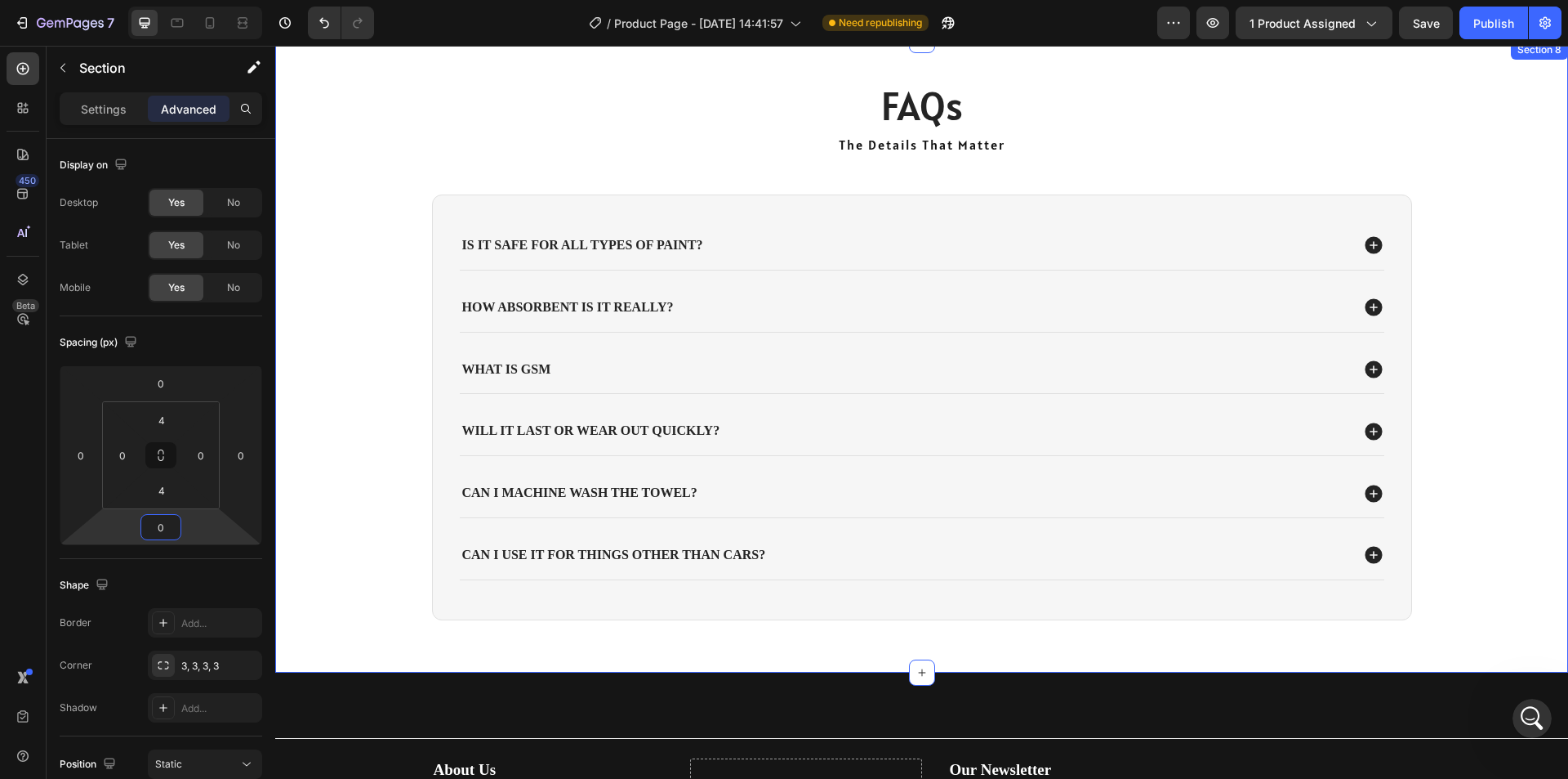
scroll to position [2810, 0]
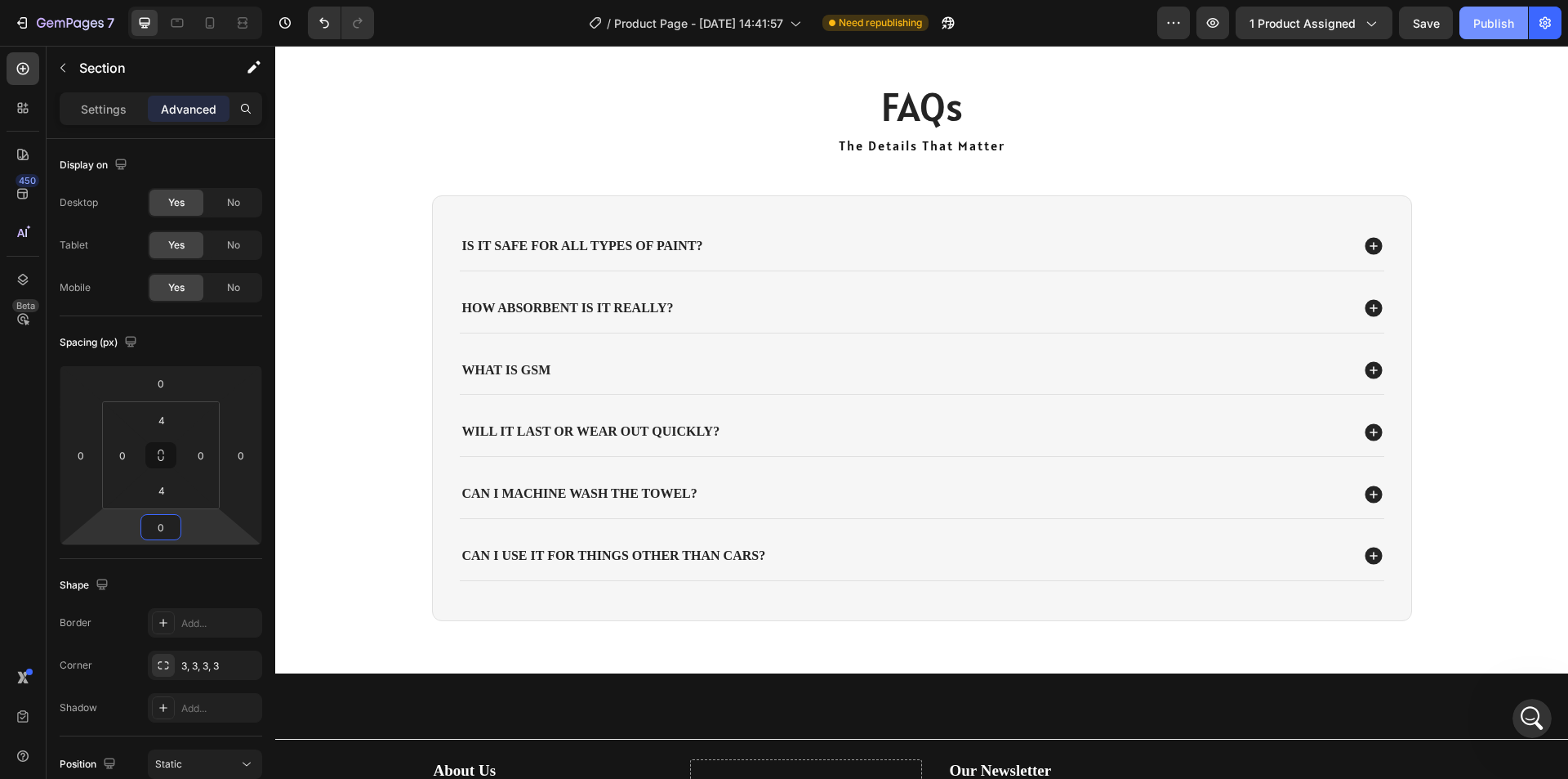
click at [1486, 21] on div "Publish" at bounding box center [1493, 23] width 41 height 17
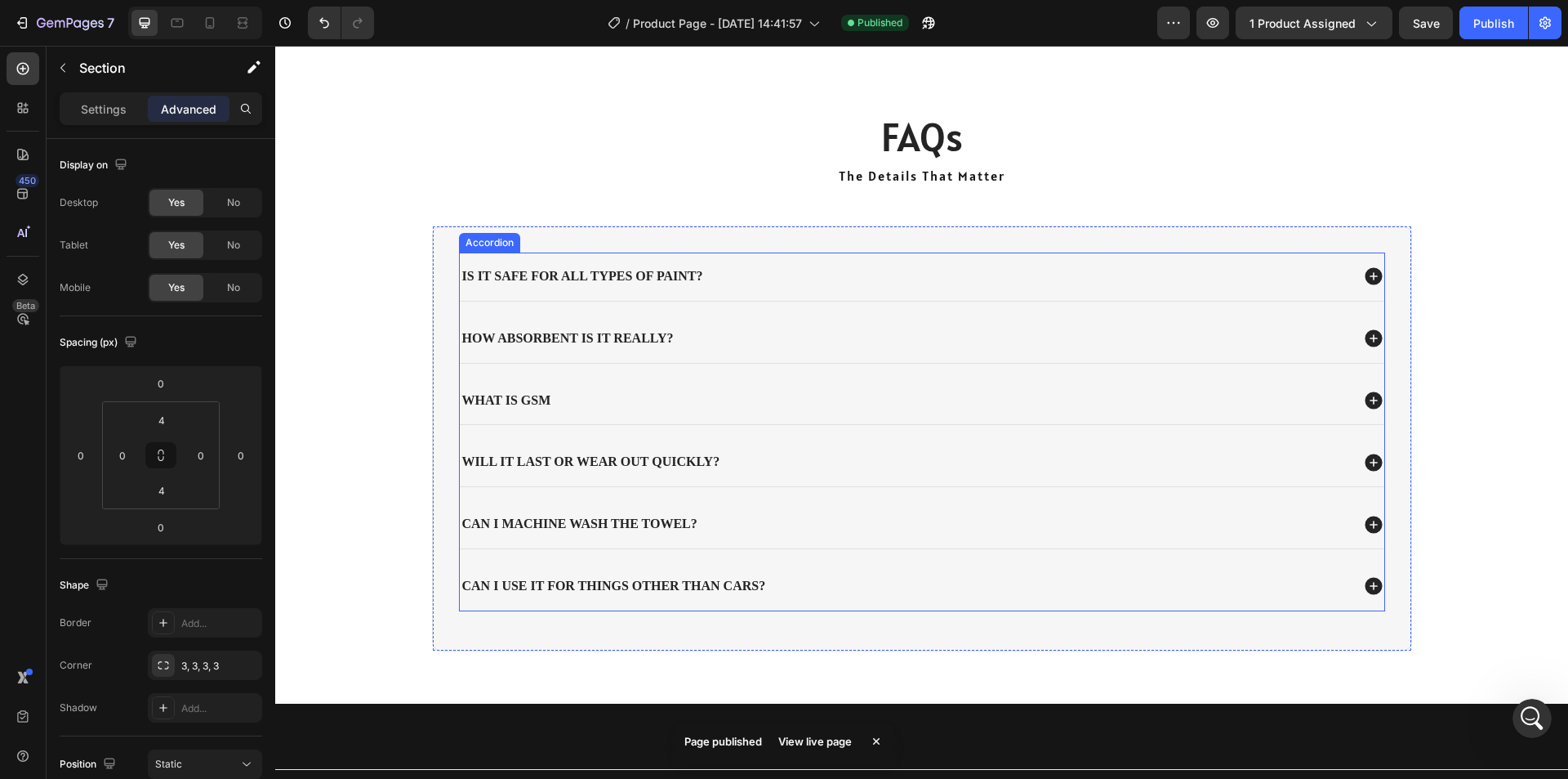
scroll to position [2565, 0]
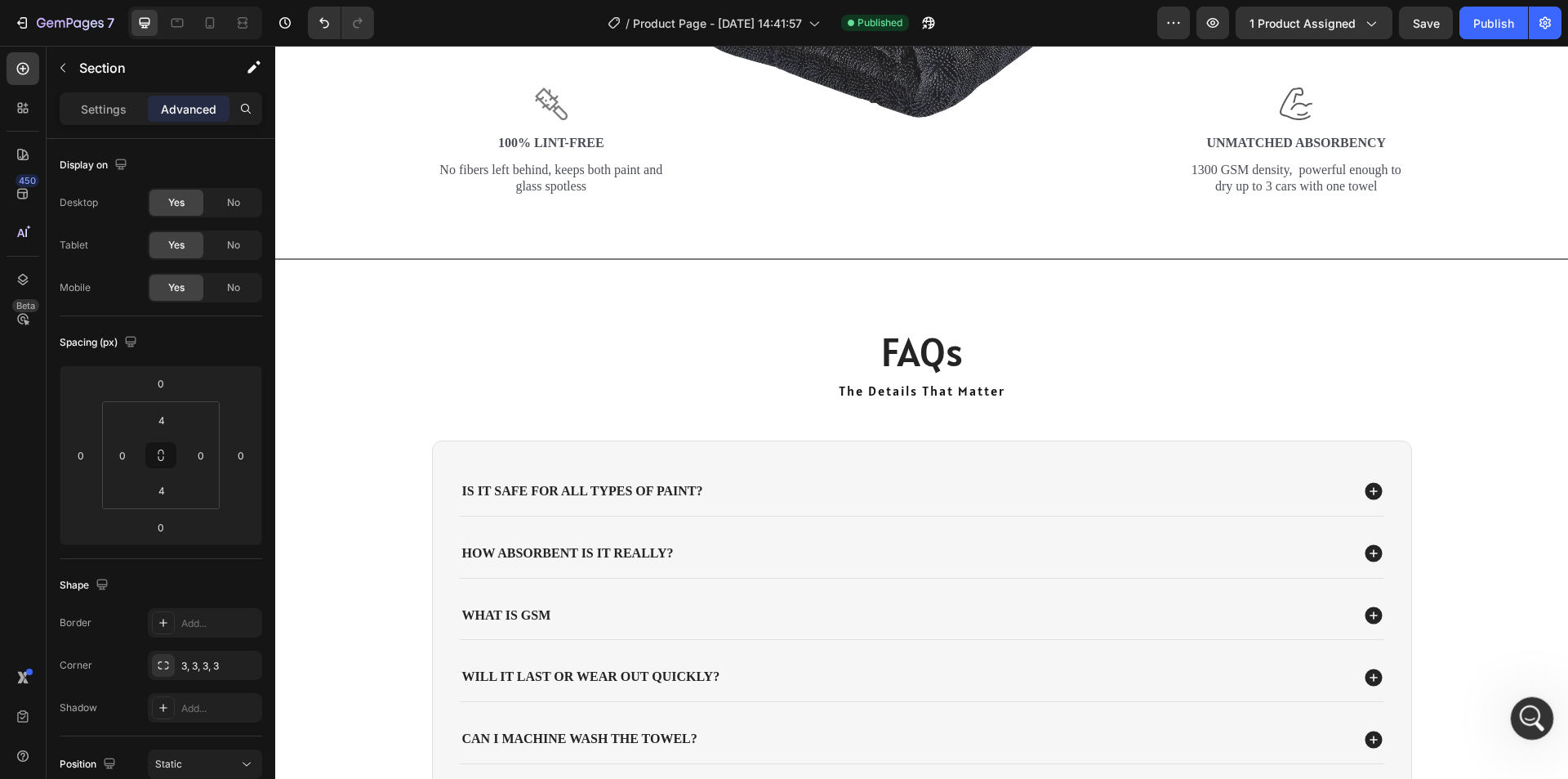
click at [1524, 714] on icon "Open Intercom Messenger" at bounding box center [1530, 716] width 27 height 27
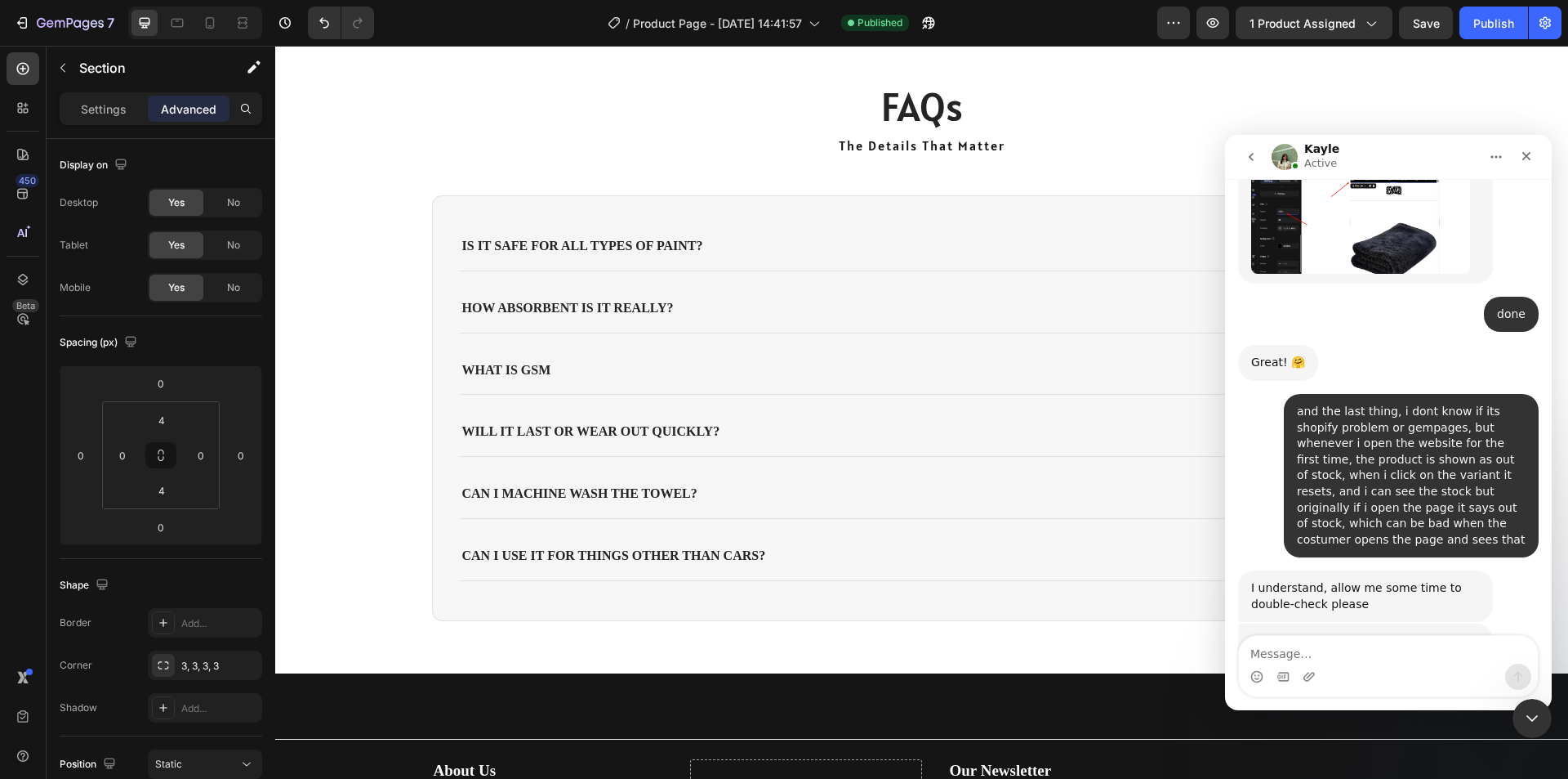
scroll to position [2799, 0]
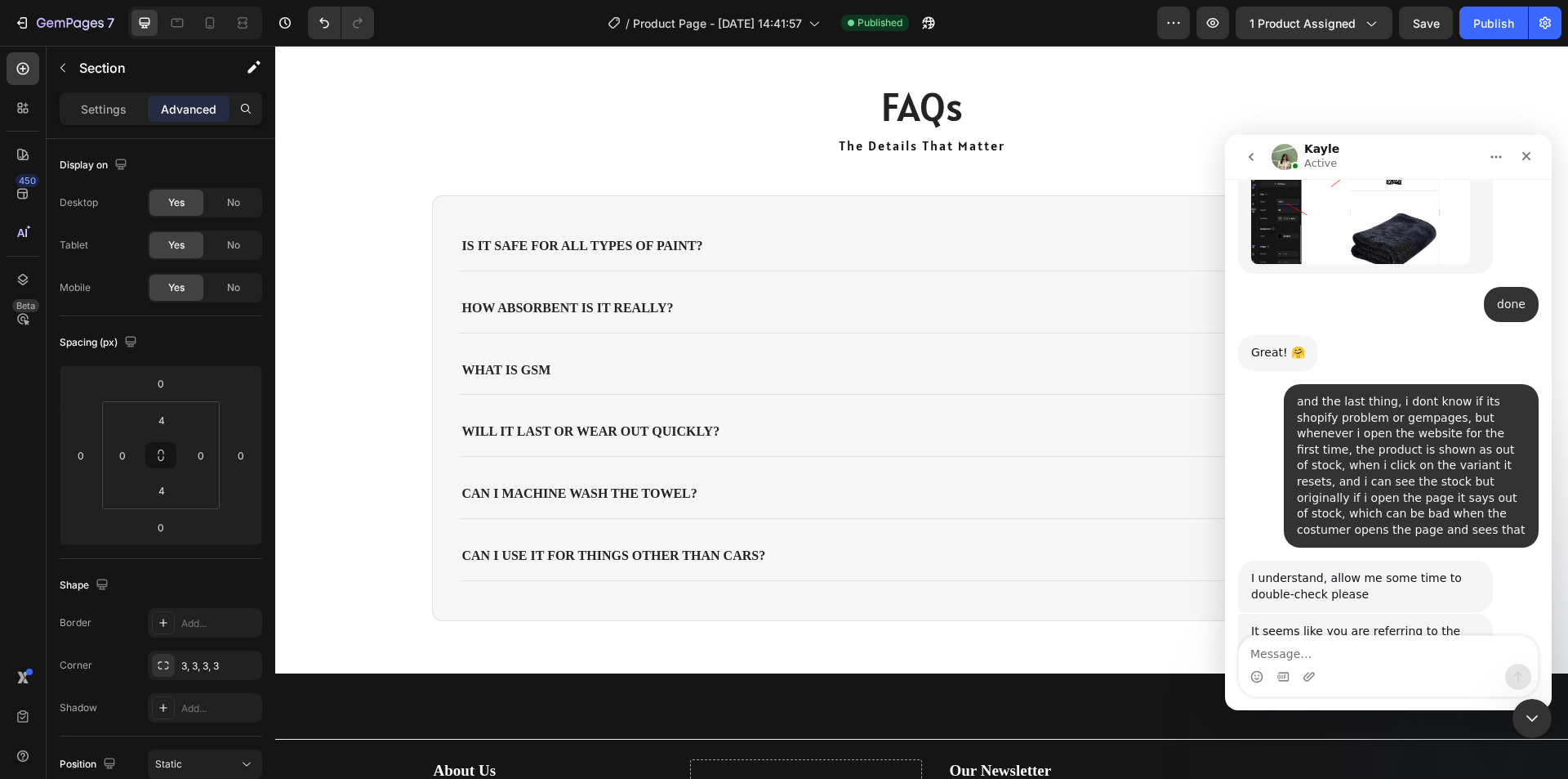
click at [1384, 672] on img "Kayle says…" at bounding box center [1360, 727] width 219 height 112
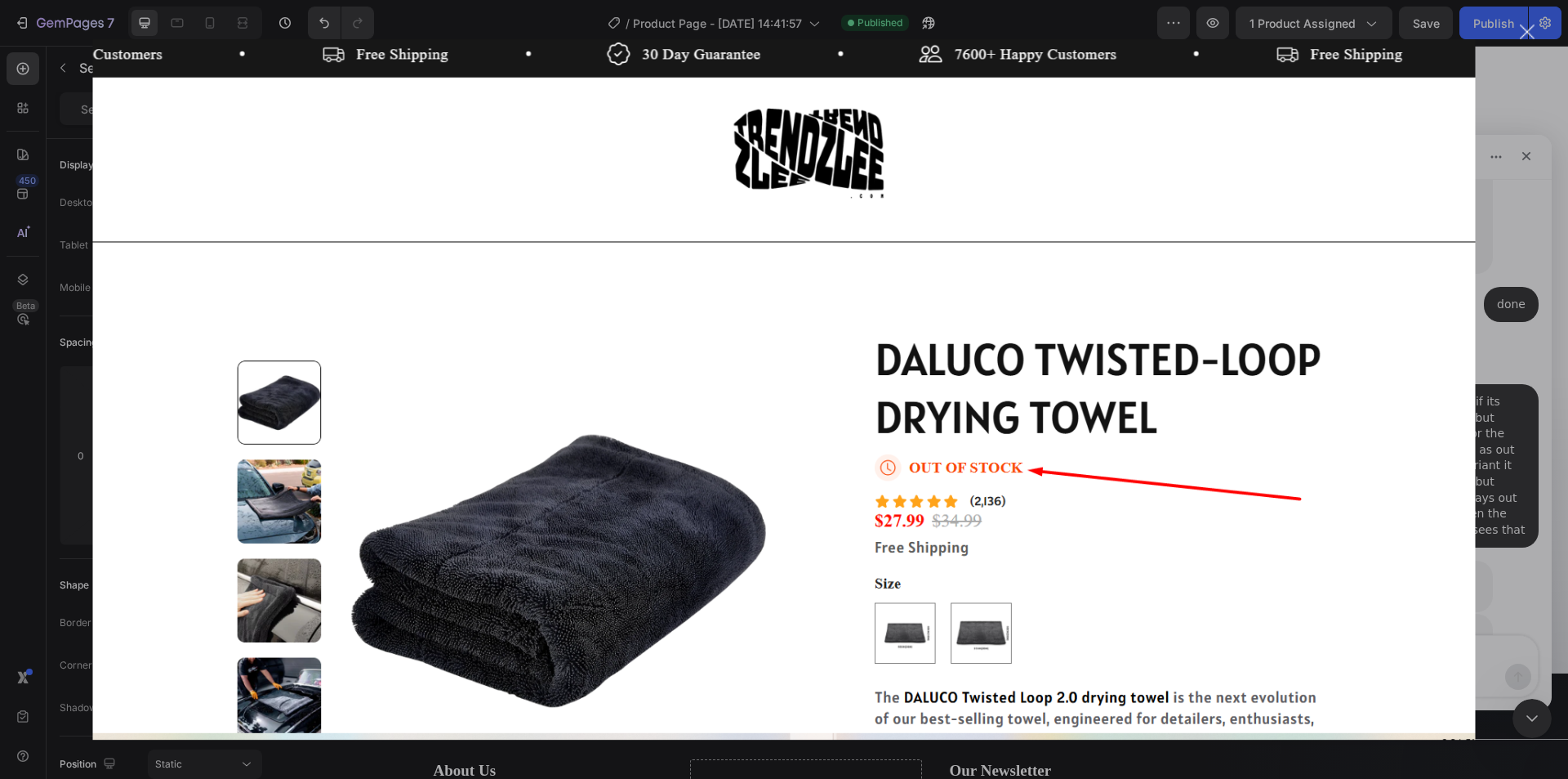
click at [1520, 480] on div "Intercom messenger" at bounding box center [784, 389] width 1568 height 779
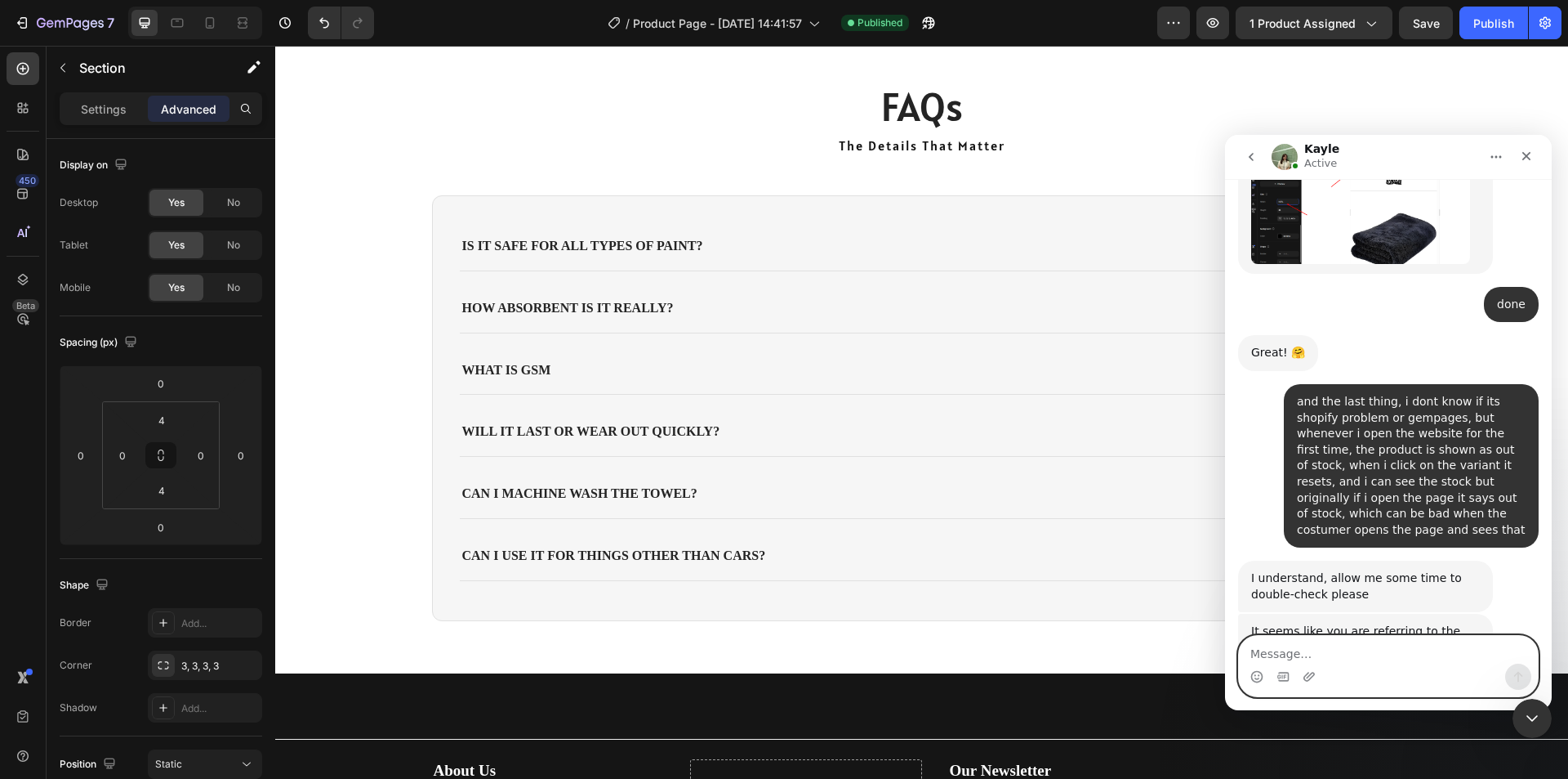
click at [1296, 657] on textarea "Message…" at bounding box center [1388, 649] width 299 height 28
type textarea "yes"
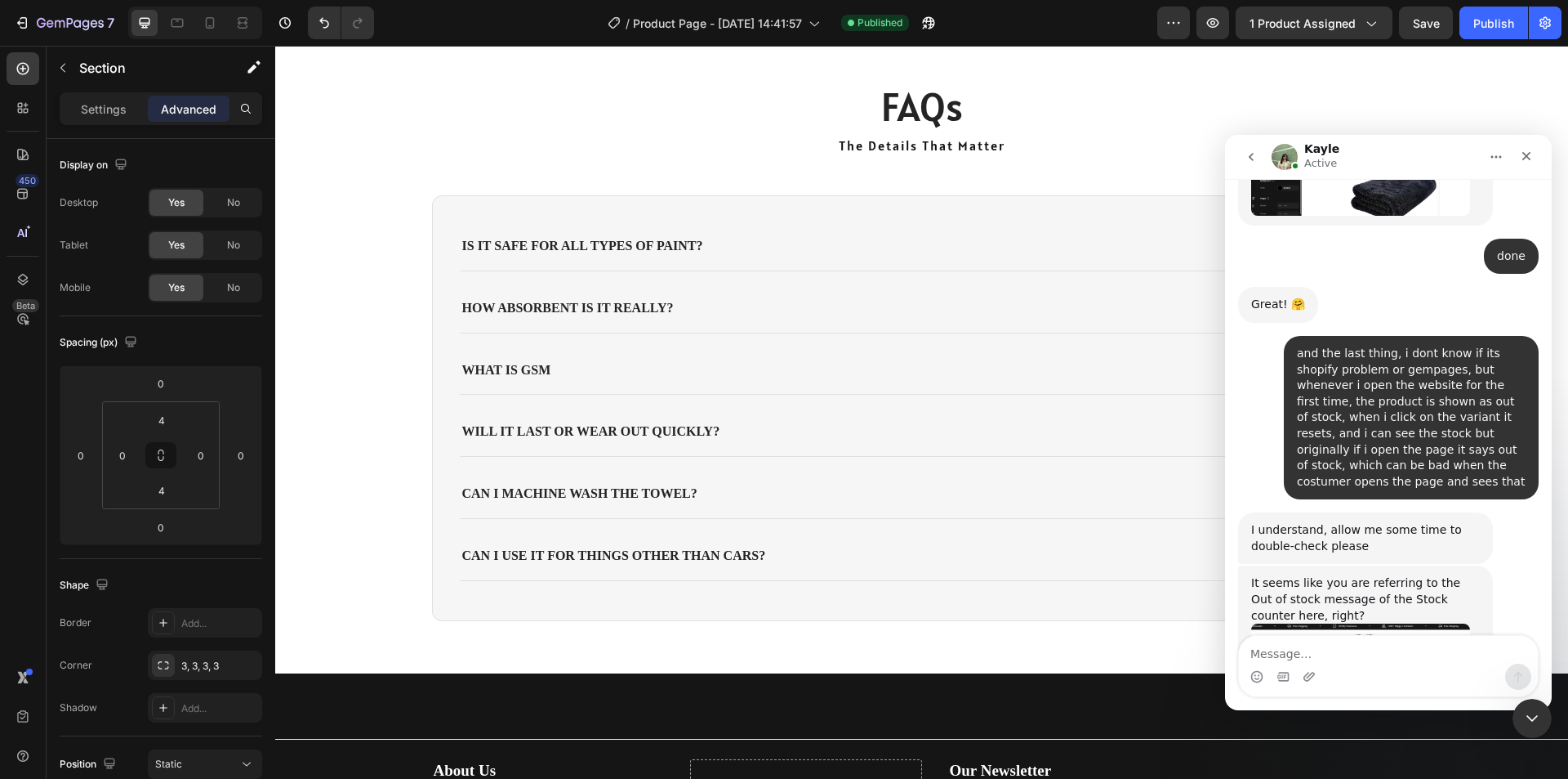
click at [1373, 624] on img "Kayle says…" at bounding box center [1360, 679] width 219 height 112
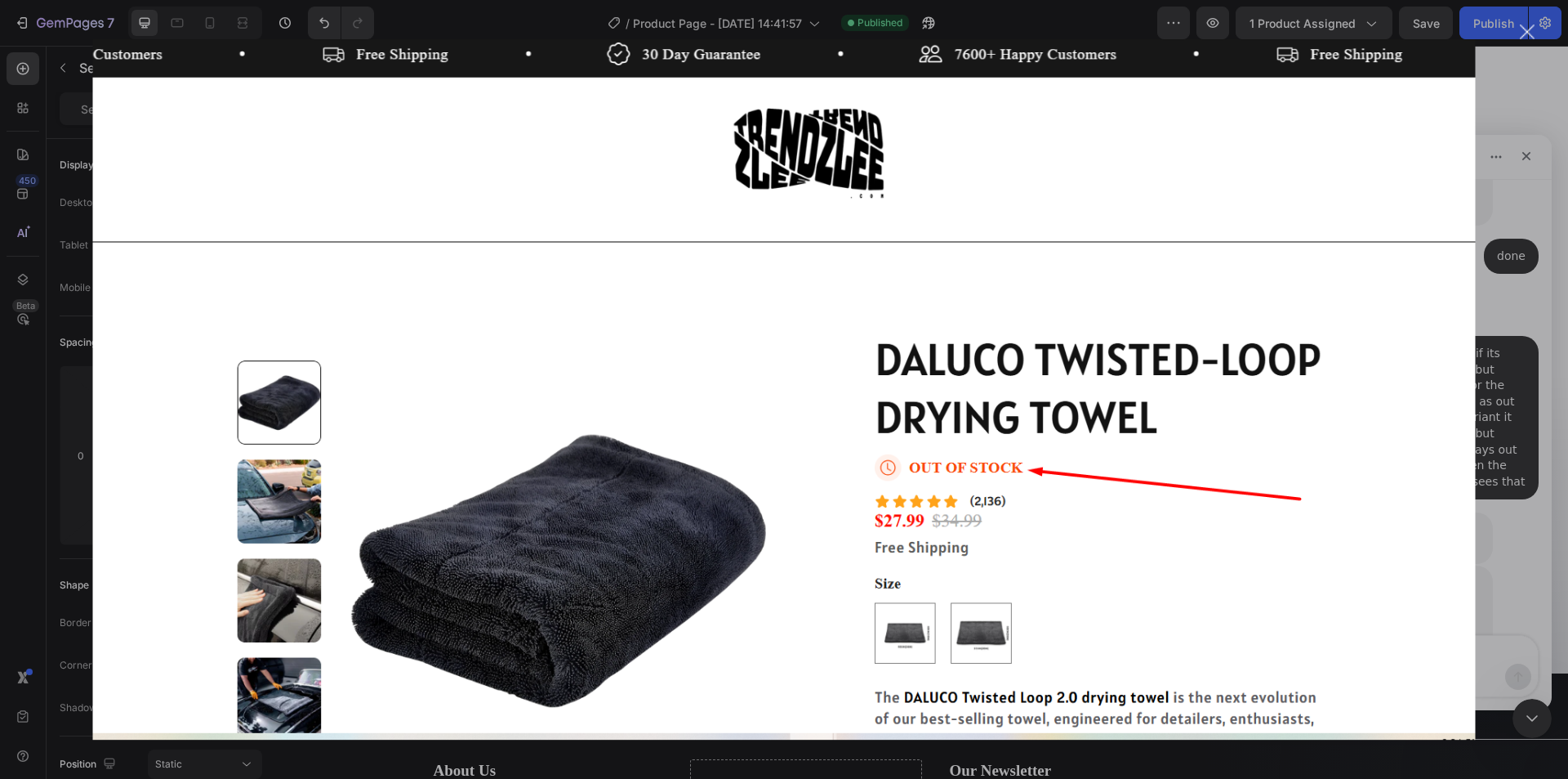
click at [1502, 449] on div "Intercom messenger" at bounding box center [784, 389] width 1568 height 779
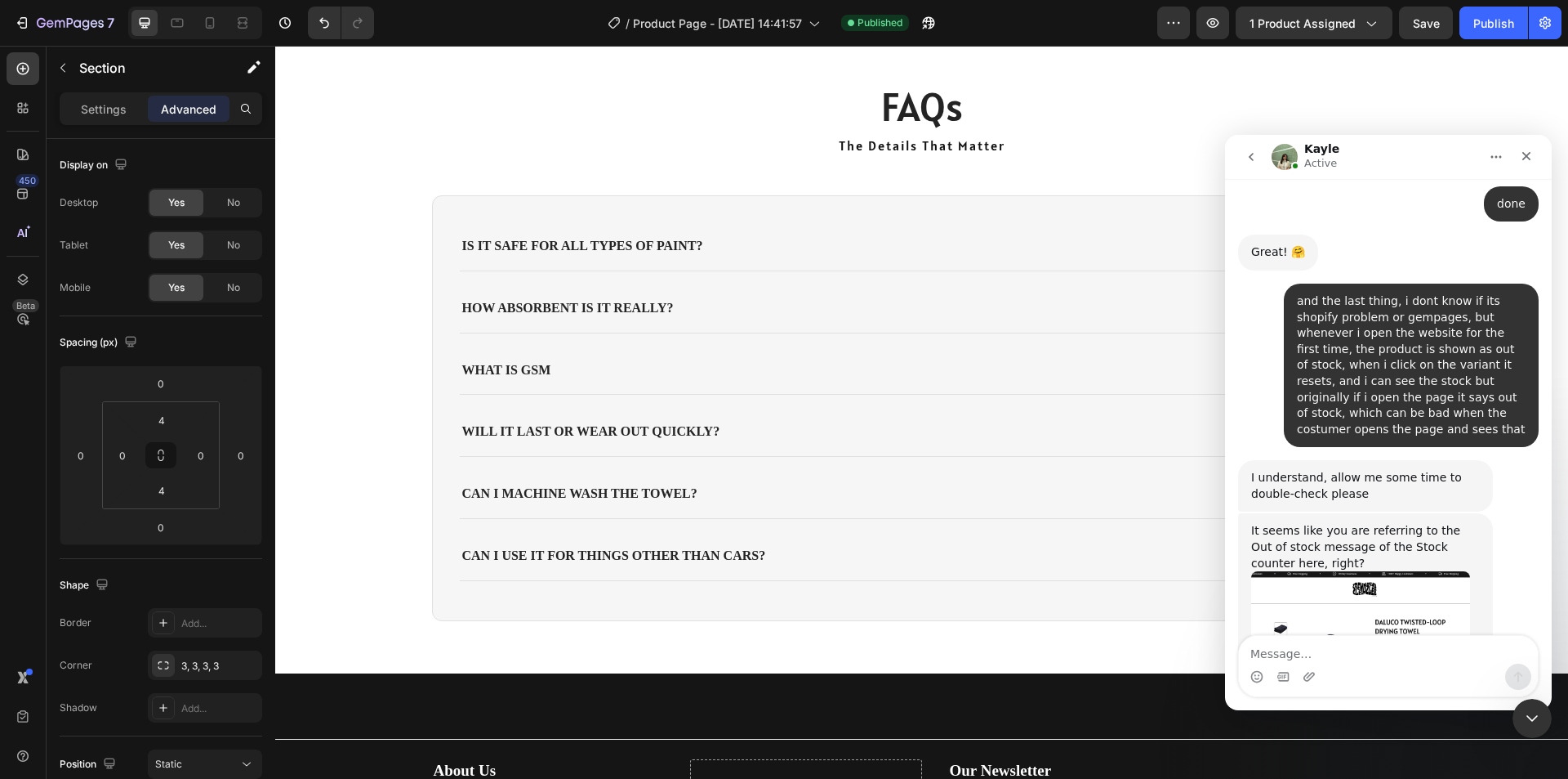
scroll to position [2896, 0]
click at [1337, 574] on img "Kayle says…" at bounding box center [1360, 630] width 219 height 112
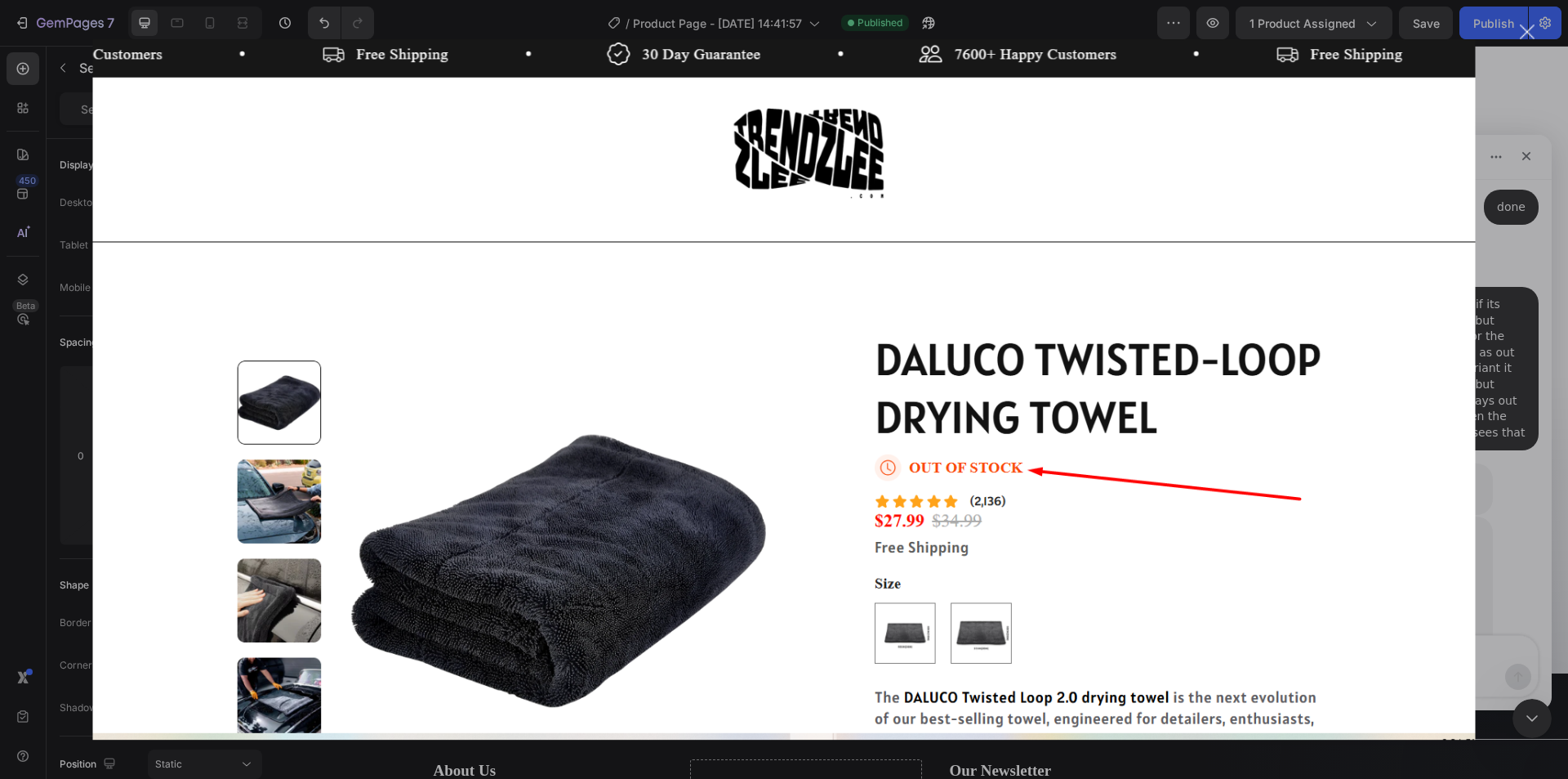
click at [1545, 387] on div "Intercom messenger" at bounding box center [784, 389] width 1568 height 779
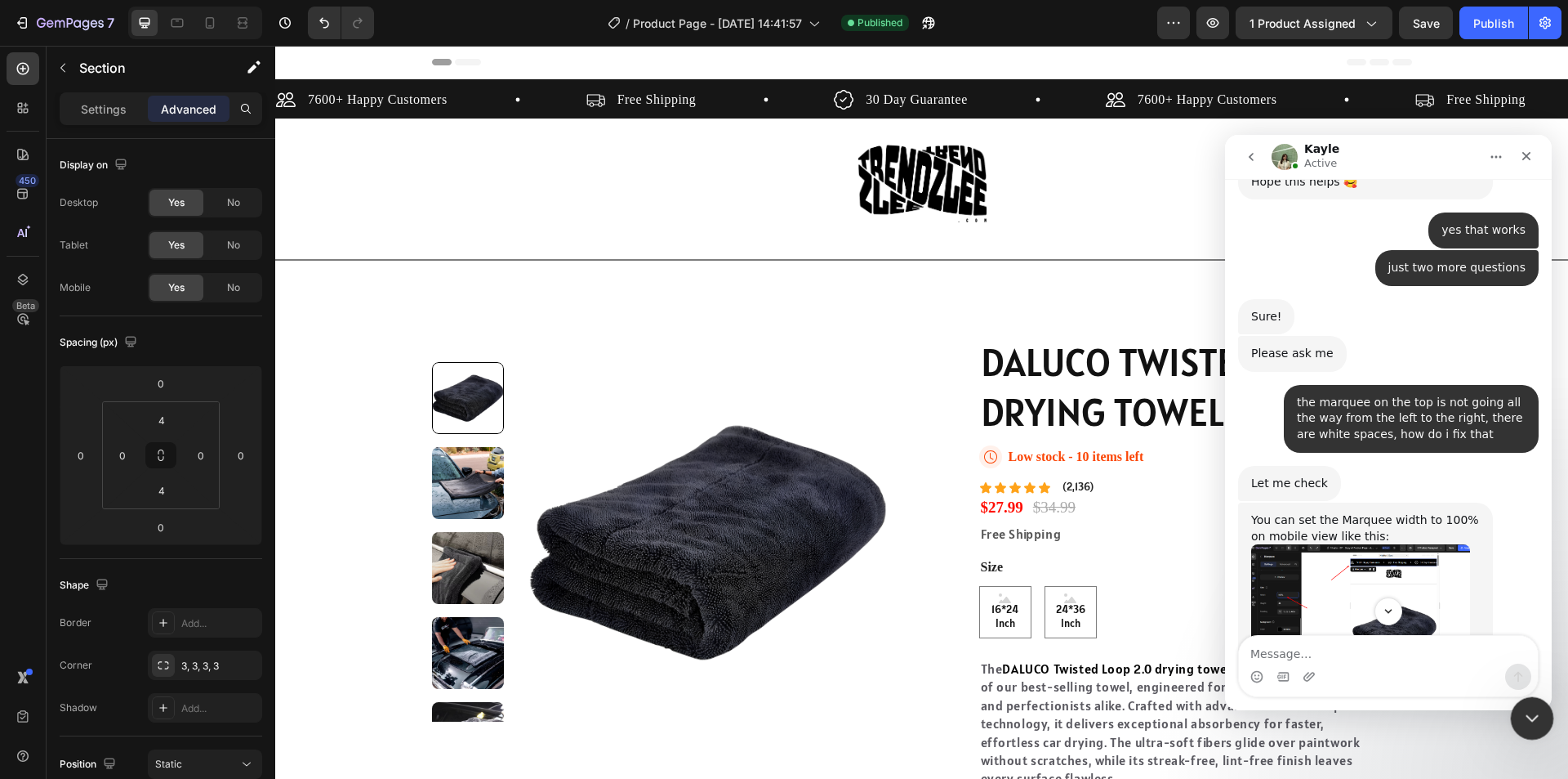
click at [1539, 725] on icon "Close Intercom Messenger" at bounding box center [1529, 715] width 19 height 19
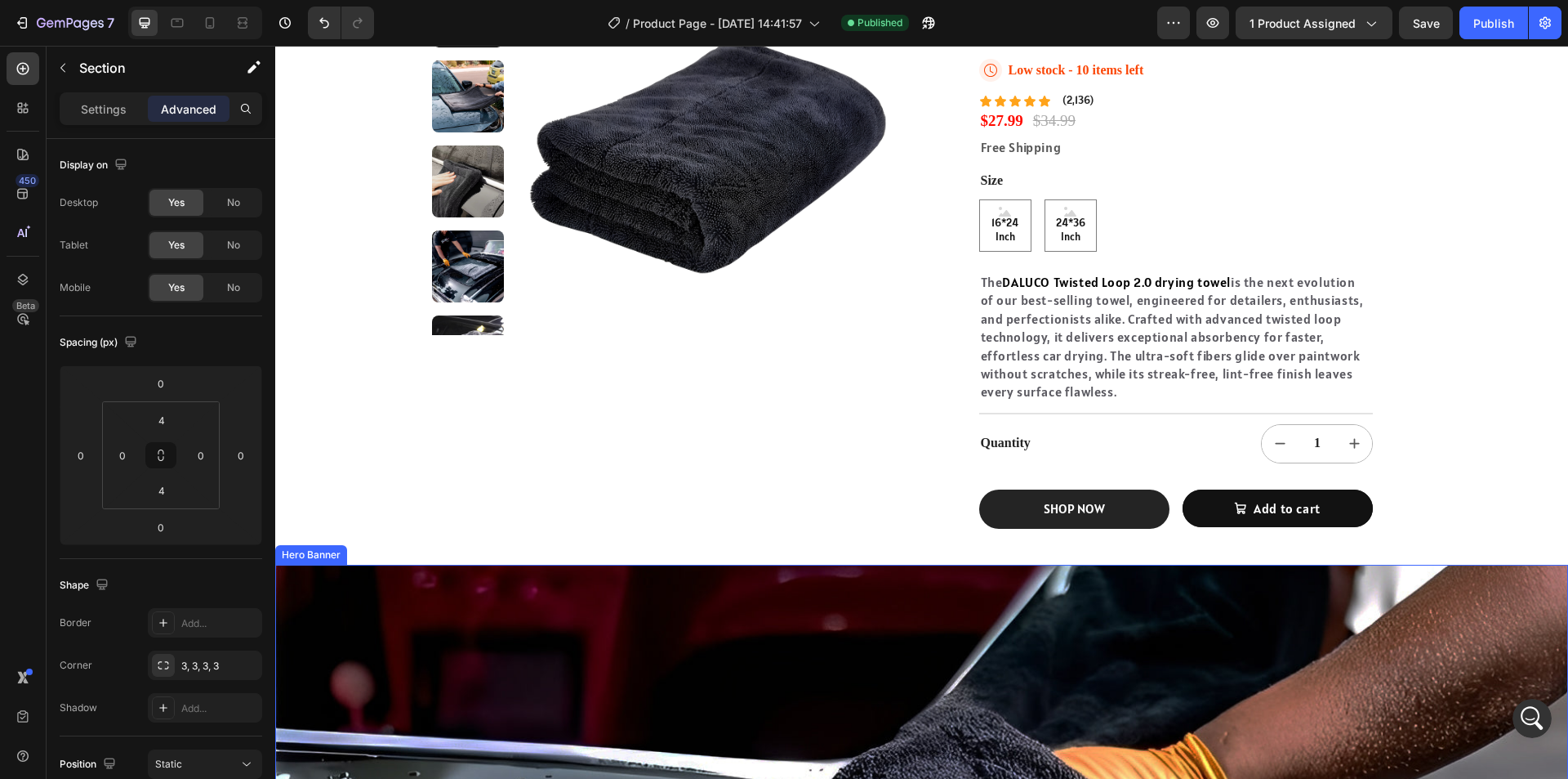
scroll to position [408, 0]
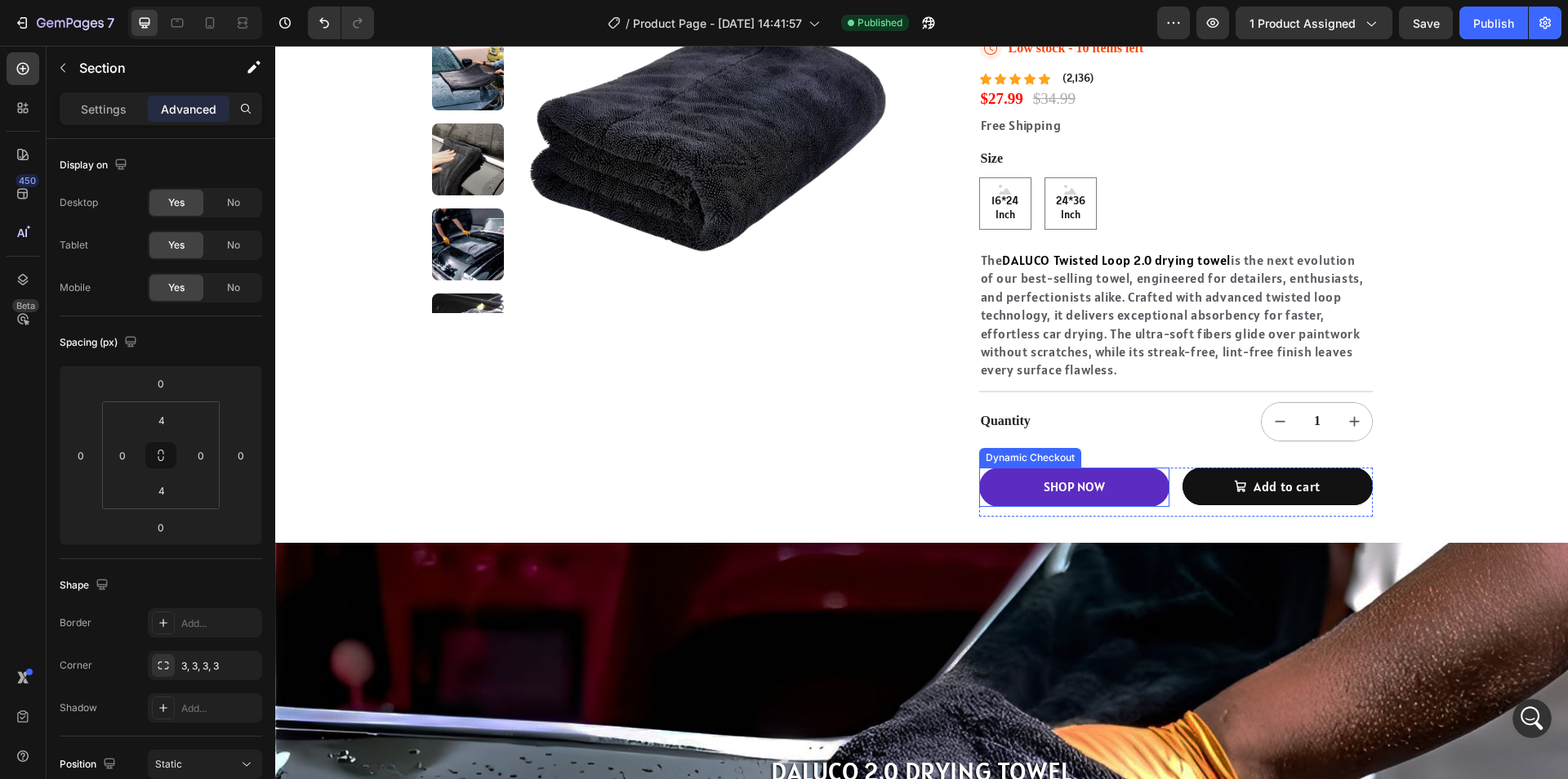
click at [1131, 496] on button "SHOP NOW" at bounding box center [1074, 486] width 190 height 39
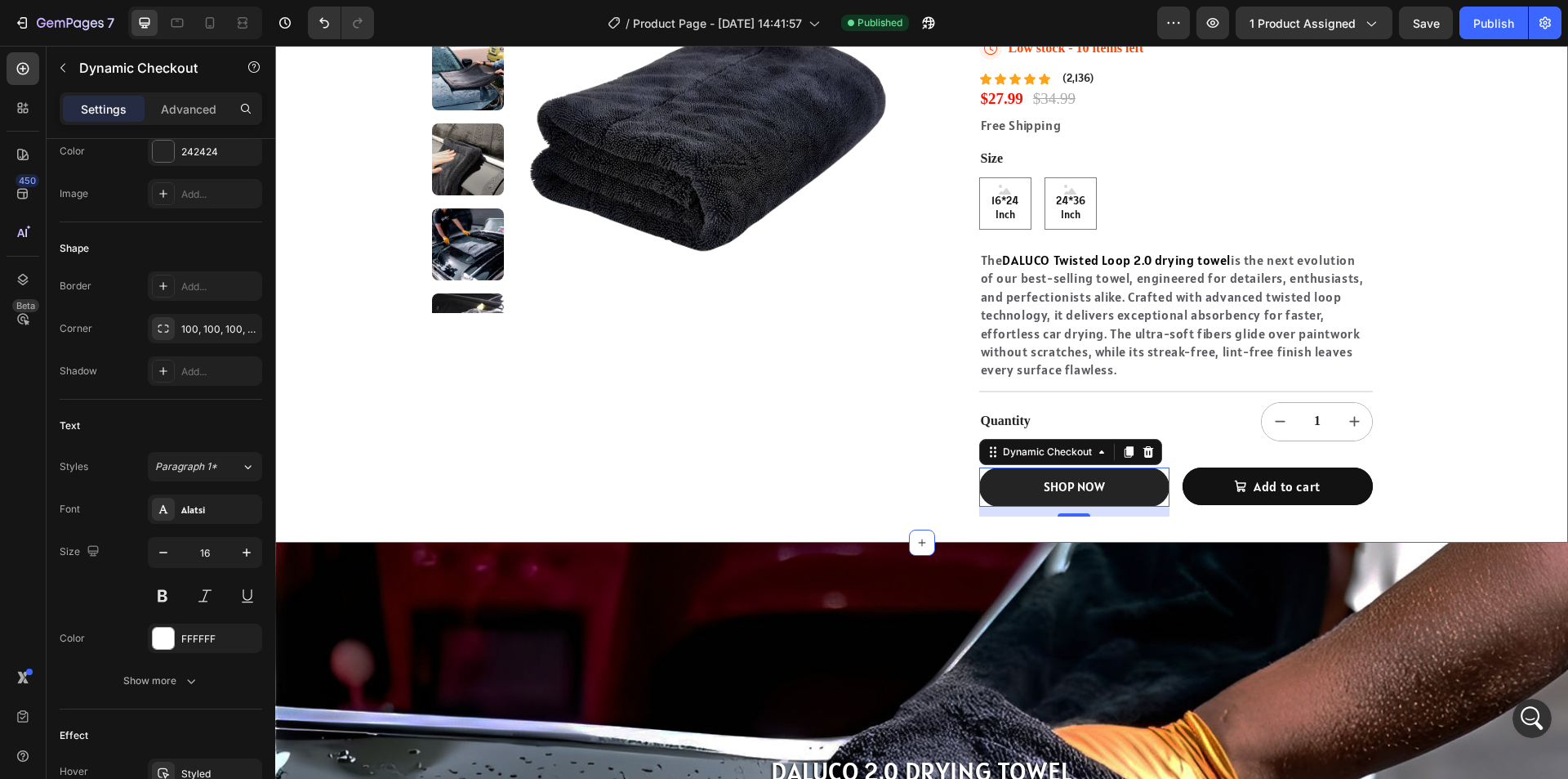
click at [1553, 385] on div "7600+ Happy Customers Item List Free Shipping Item List 30 Day Guarantee Item L…" at bounding box center [921, 106] width 1293 height 872
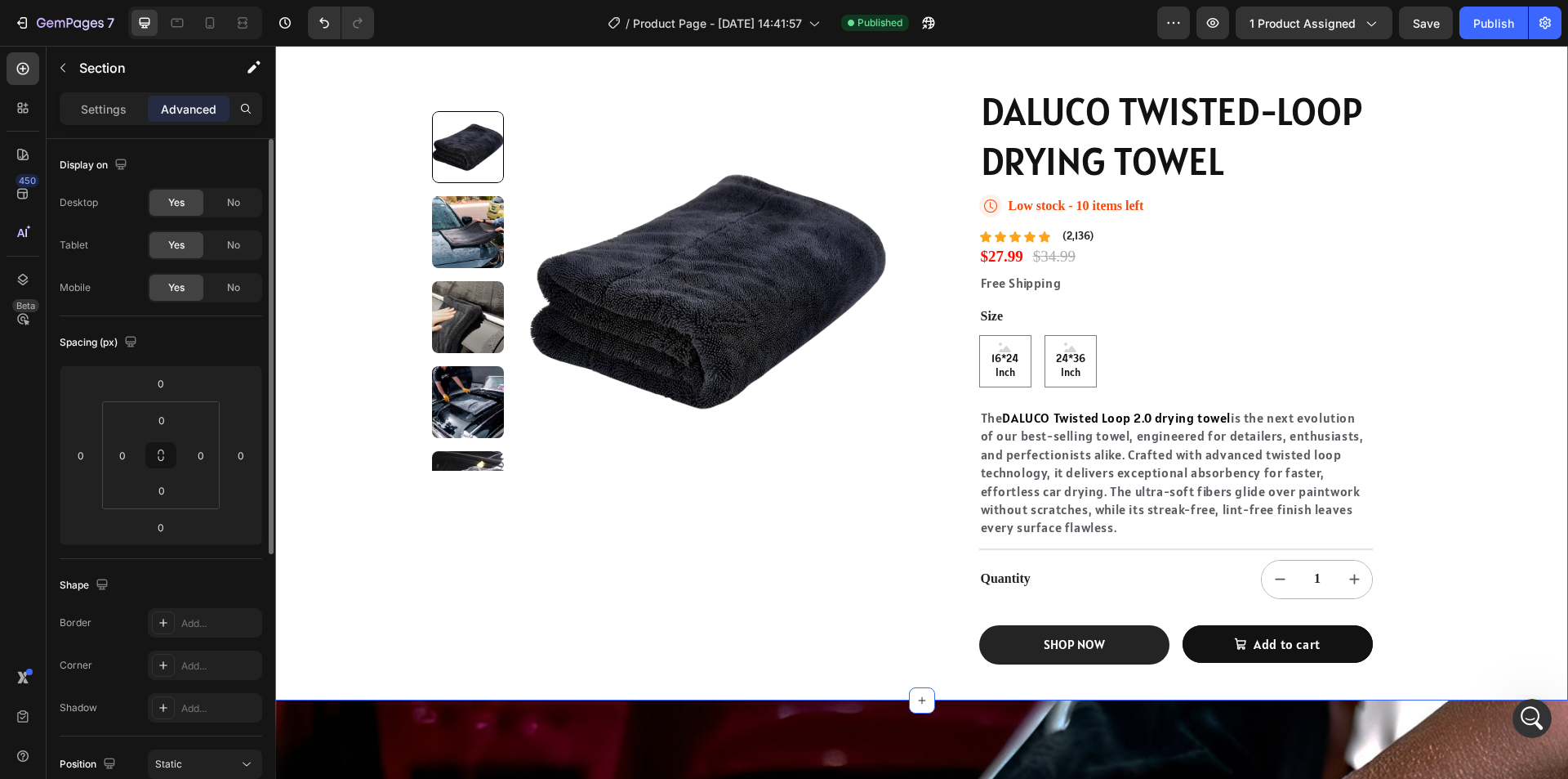
scroll to position [245, 0]
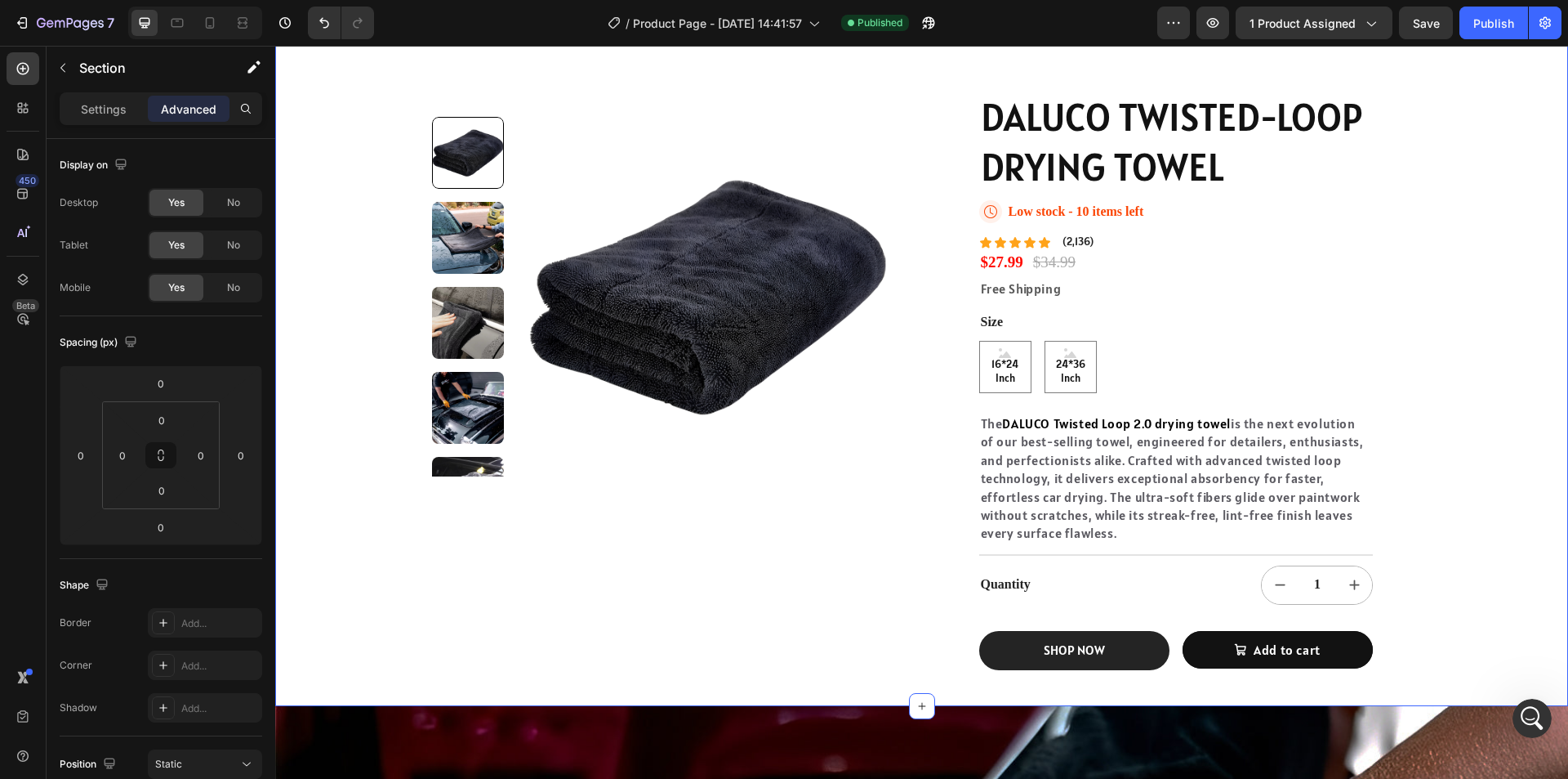
click at [1495, 465] on div "7600+ Happy Customers Item List Free Shipping Item List 30 Day Guarantee Item L…" at bounding box center [921, 270] width 1293 height 872
click at [994, 363] on span "16*24 Inch" at bounding box center [1005, 371] width 50 height 28
click at [979, 340] on input "16*24 Inch 16*24 Inch 16*24 Inch" at bounding box center [978, 340] width 1 height 1
radio input "true"
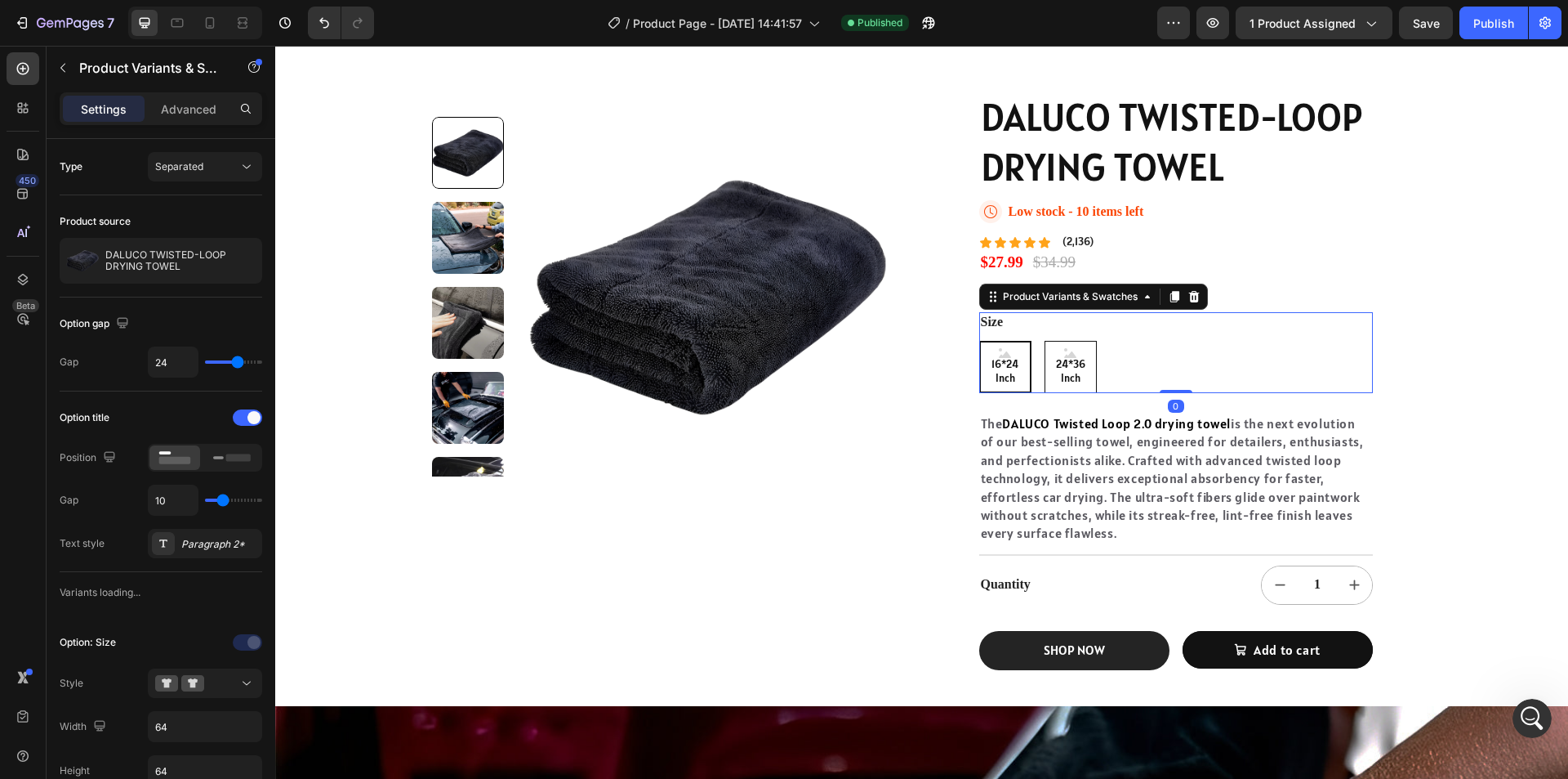
click at [1077, 366] on span "24*36 Inch" at bounding box center [1070, 371] width 50 height 28
click at [1044, 340] on input "24*36 Inch 24*36 Inch 24*36 Inch" at bounding box center [1043, 340] width 1 height 1
radio input "true"
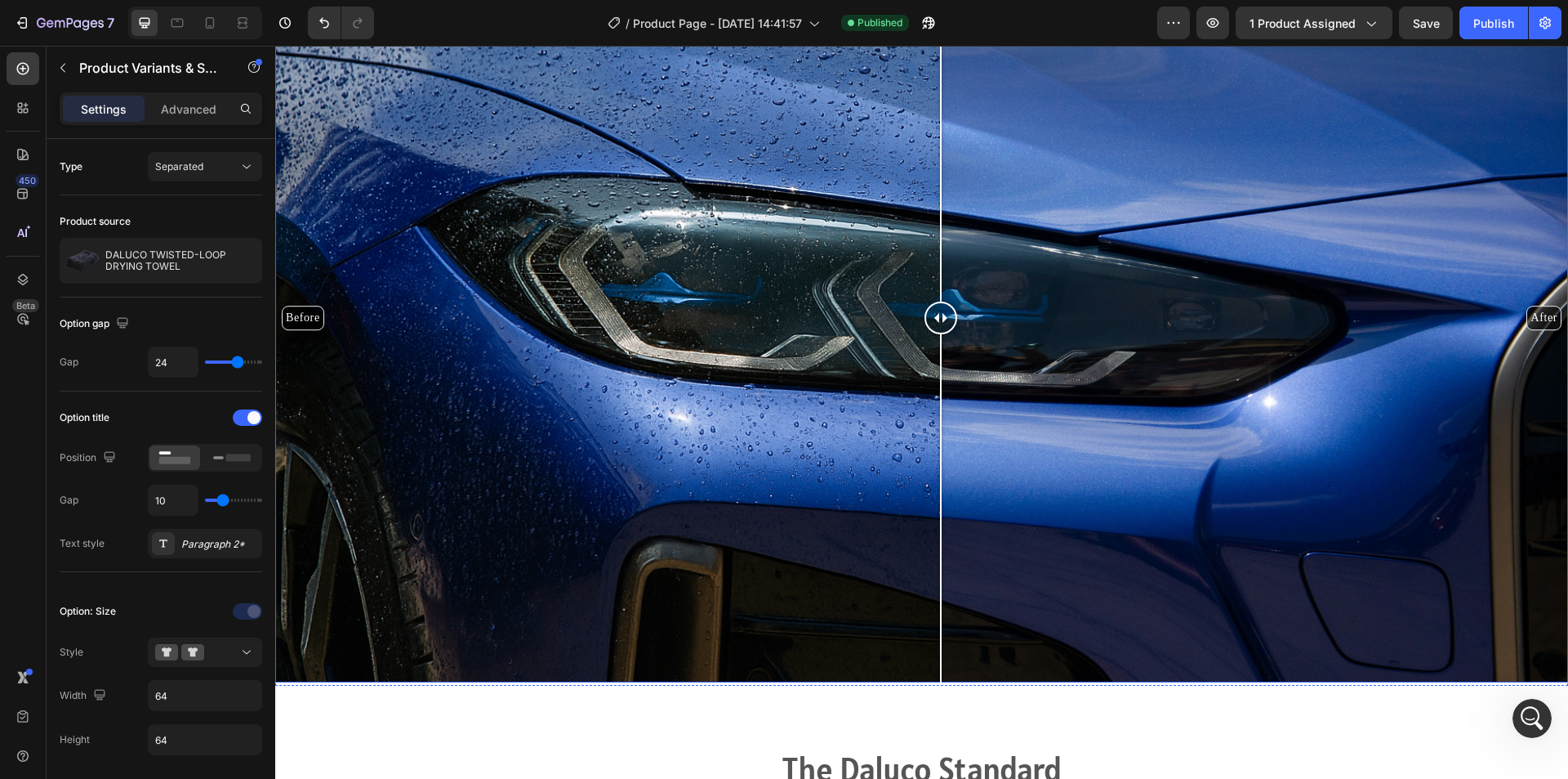
scroll to position [2206, 0]
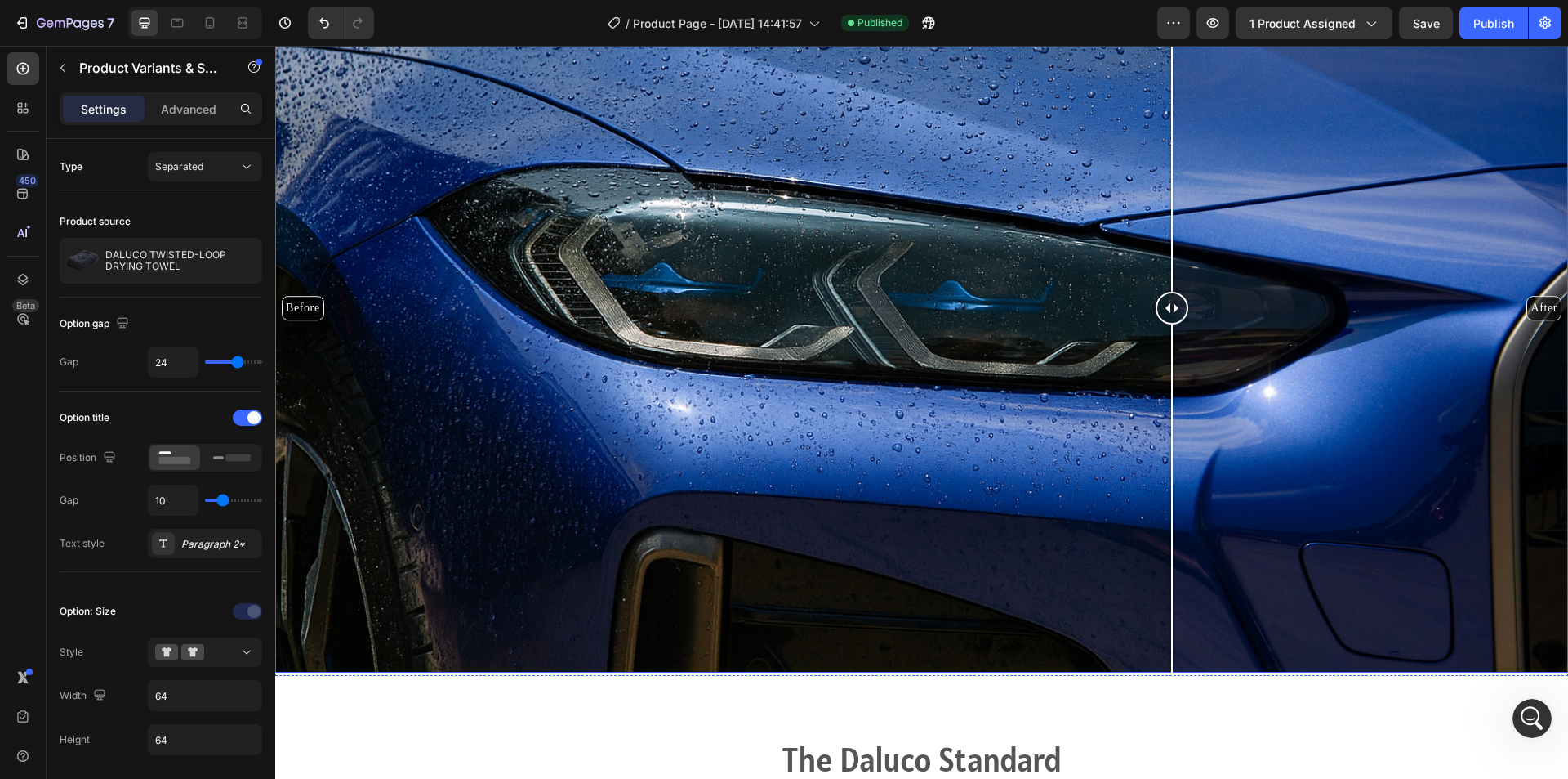
click at [1172, 483] on div "Before After" at bounding box center [921, 308] width 1293 height 727
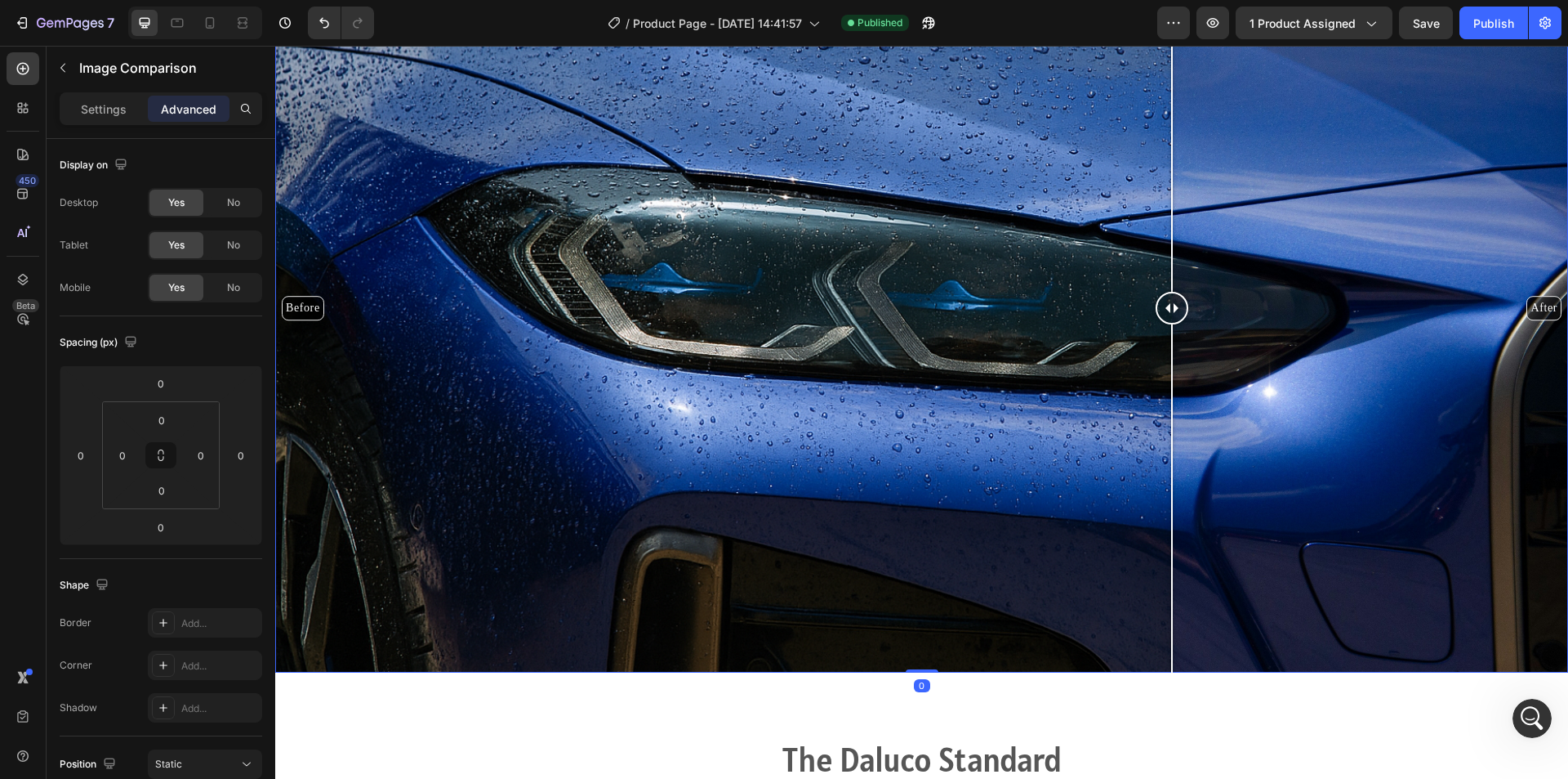
click at [940, 472] on div "Before After" at bounding box center [921, 308] width 1293 height 727
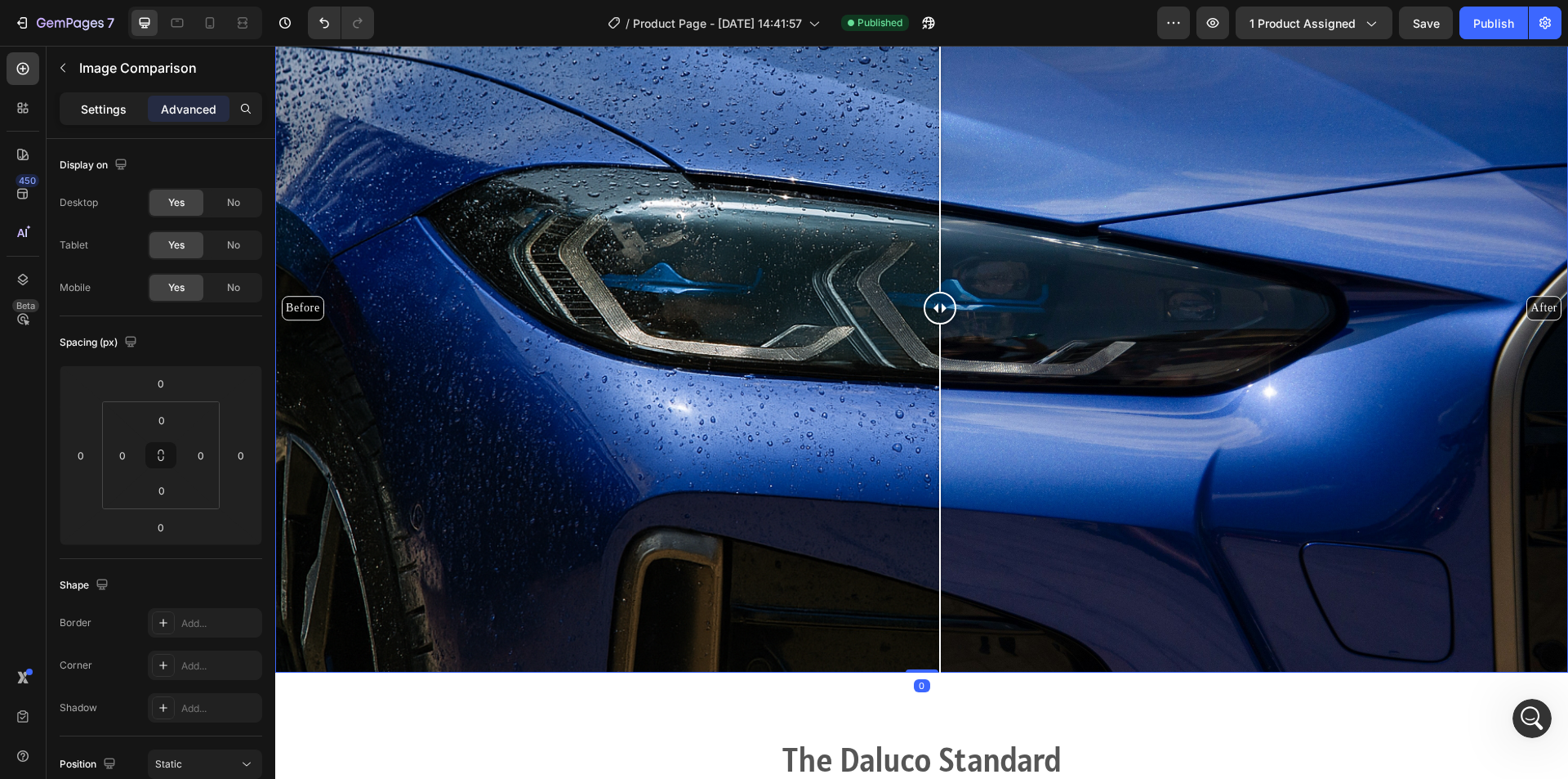
click at [94, 112] on p "Settings" at bounding box center [103, 109] width 46 height 17
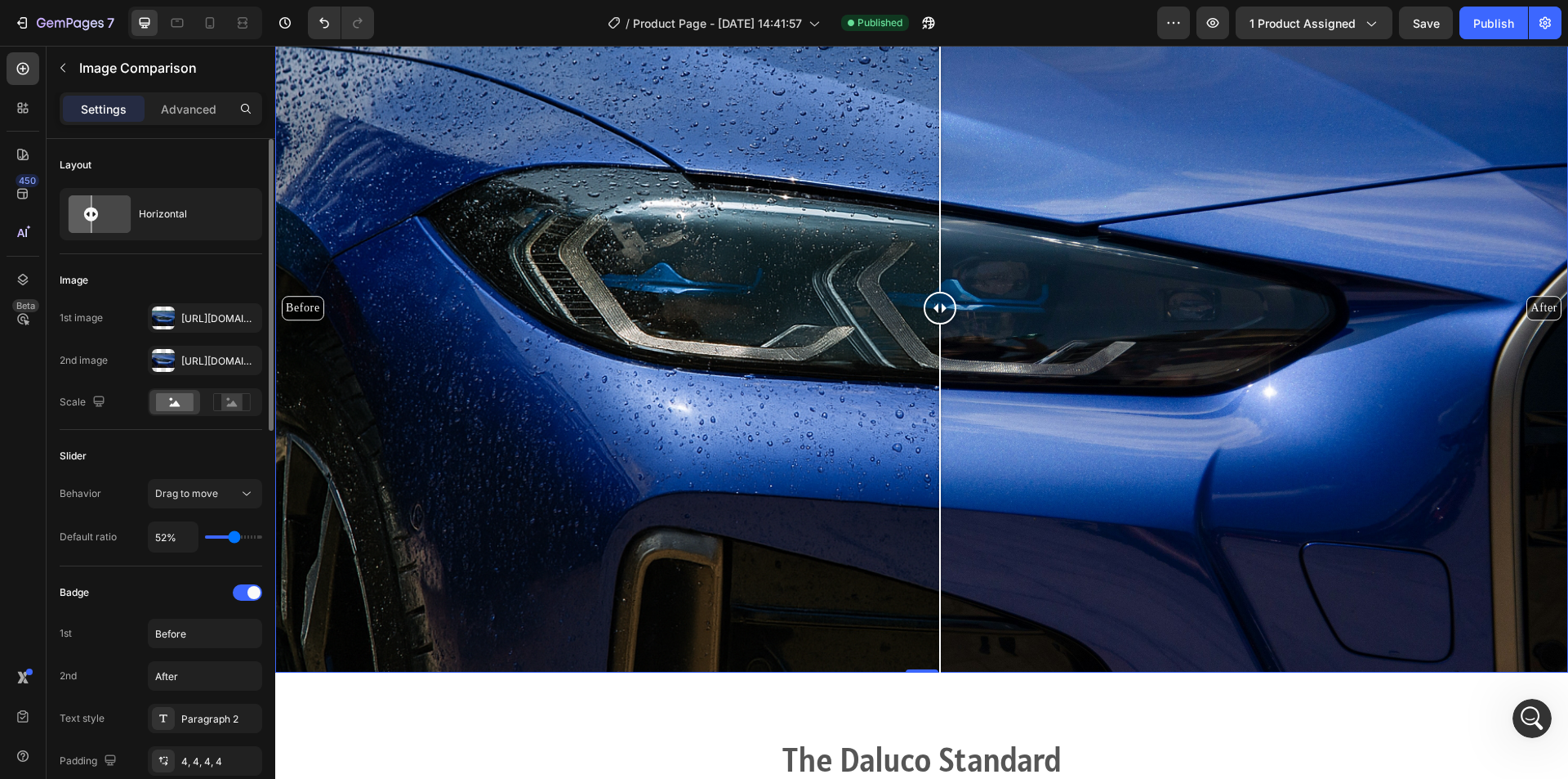
type input "51%"
type input "51"
type input "45%"
type input "45"
type input "41%"
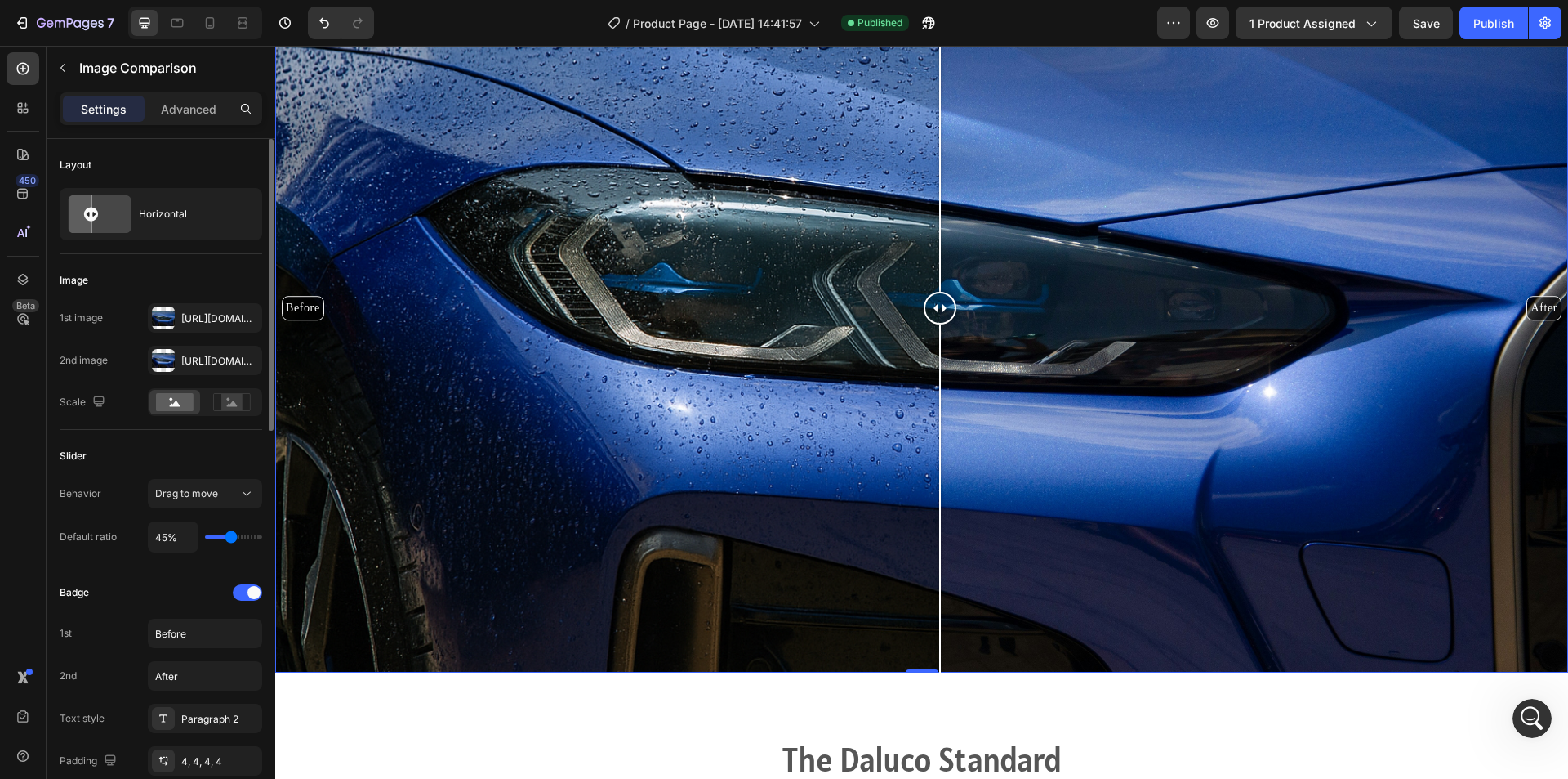
type input "41"
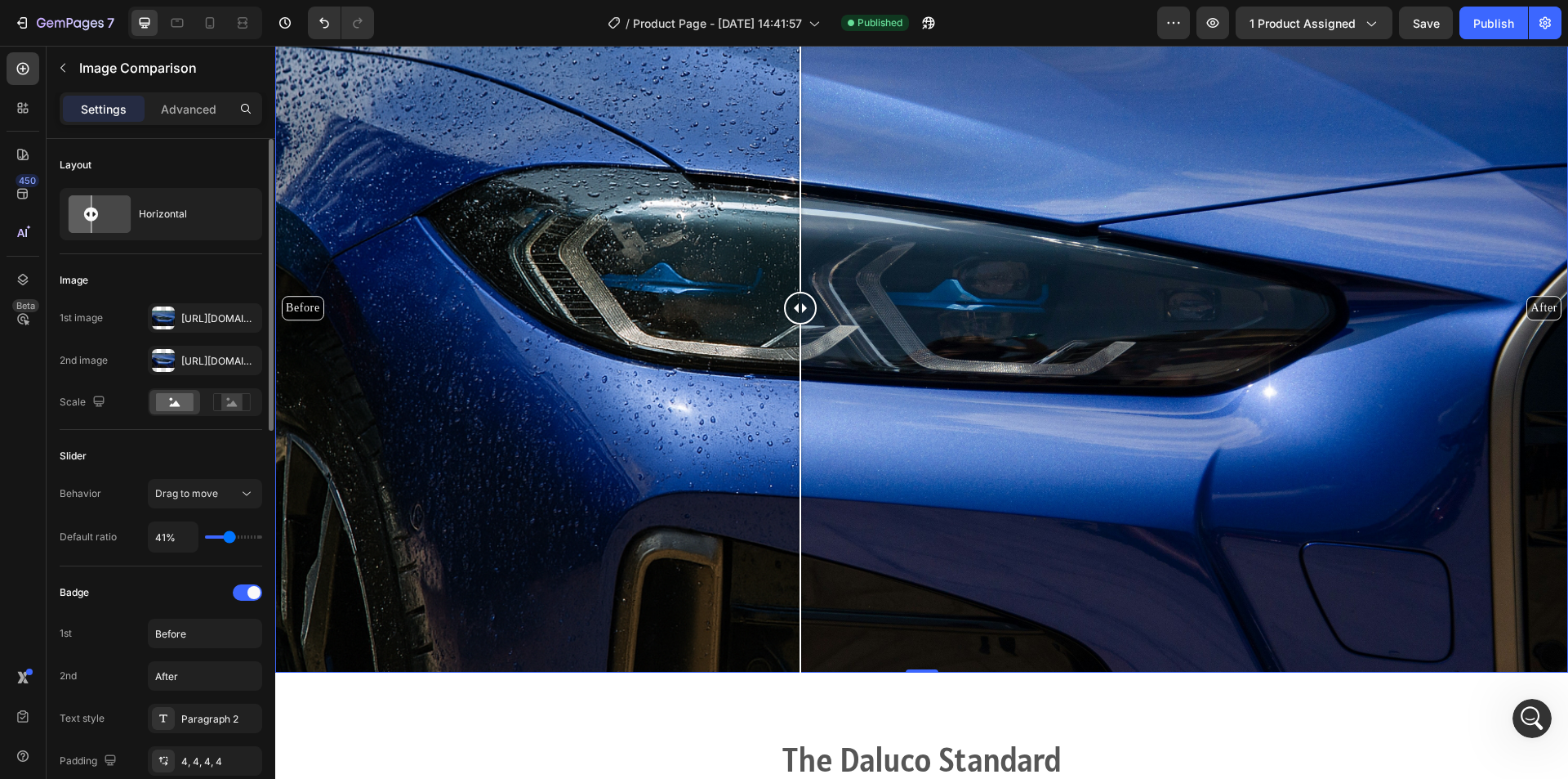
type input "40%"
type input "40"
type input "38%"
type input "38"
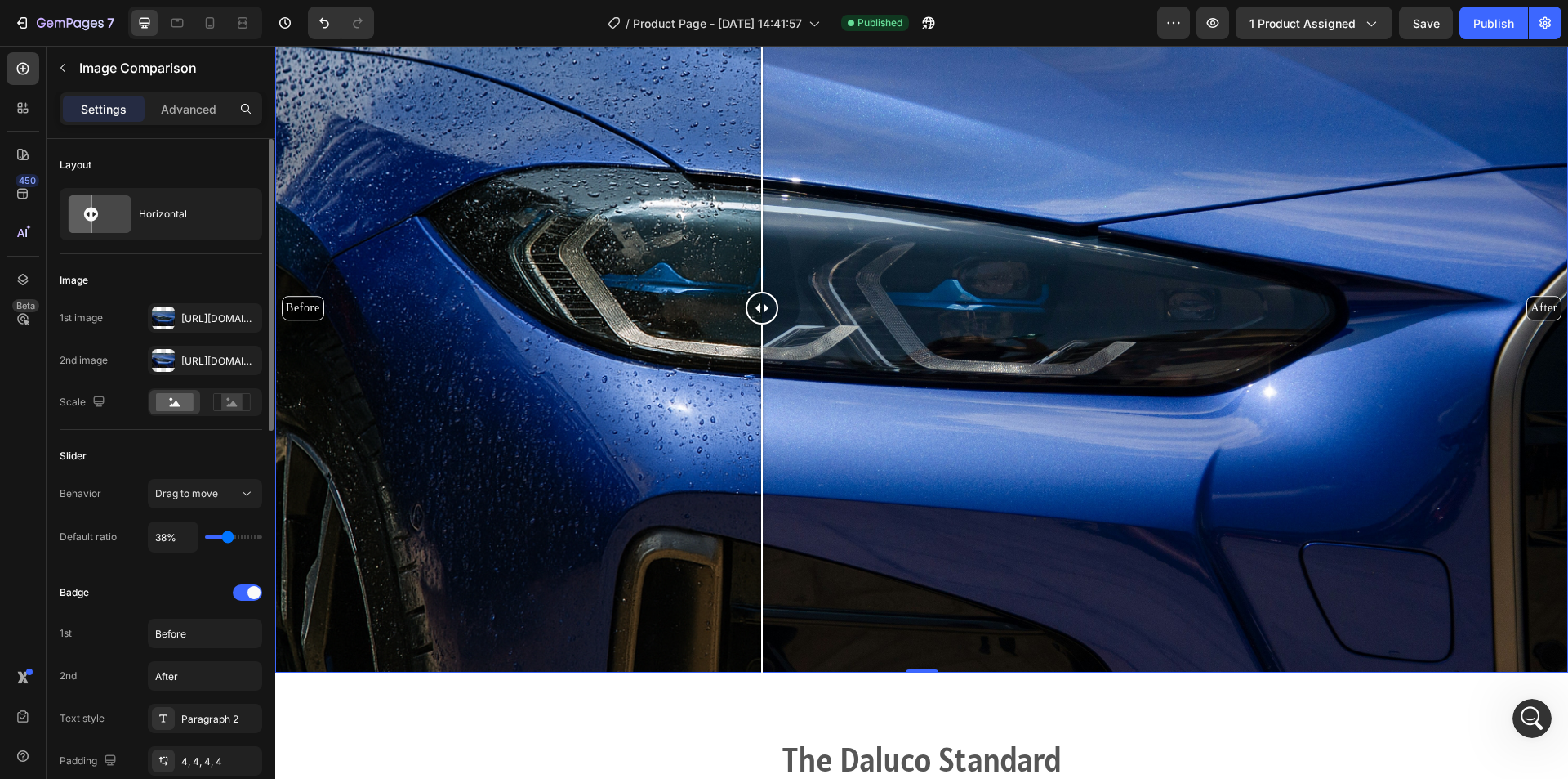
type input "40%"
type input "40"
type input "43%"
type input "43"
type input "45%"
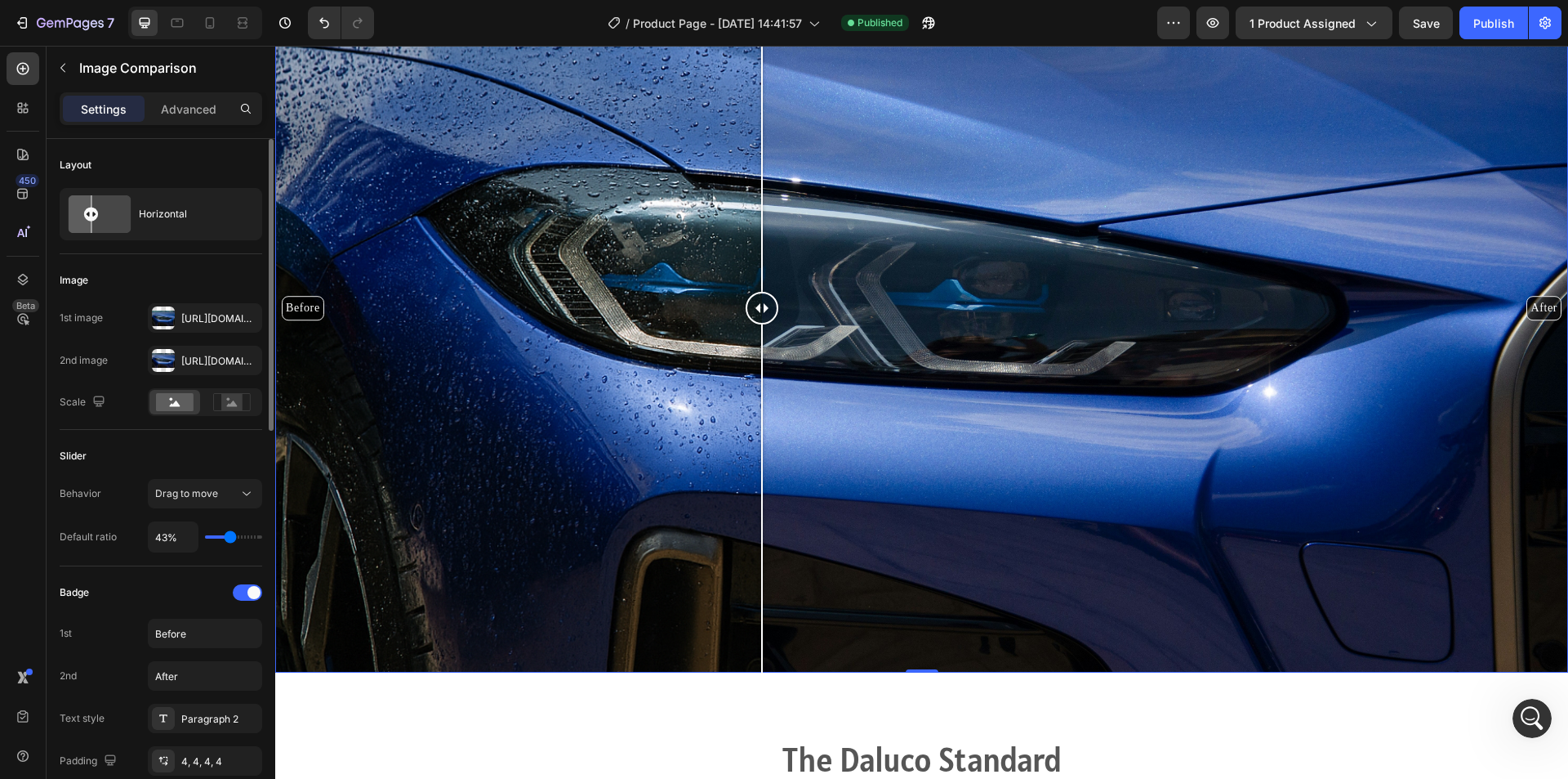
type input "45"
type input "49%"
type input "49"
type input "51%"
type input "51"
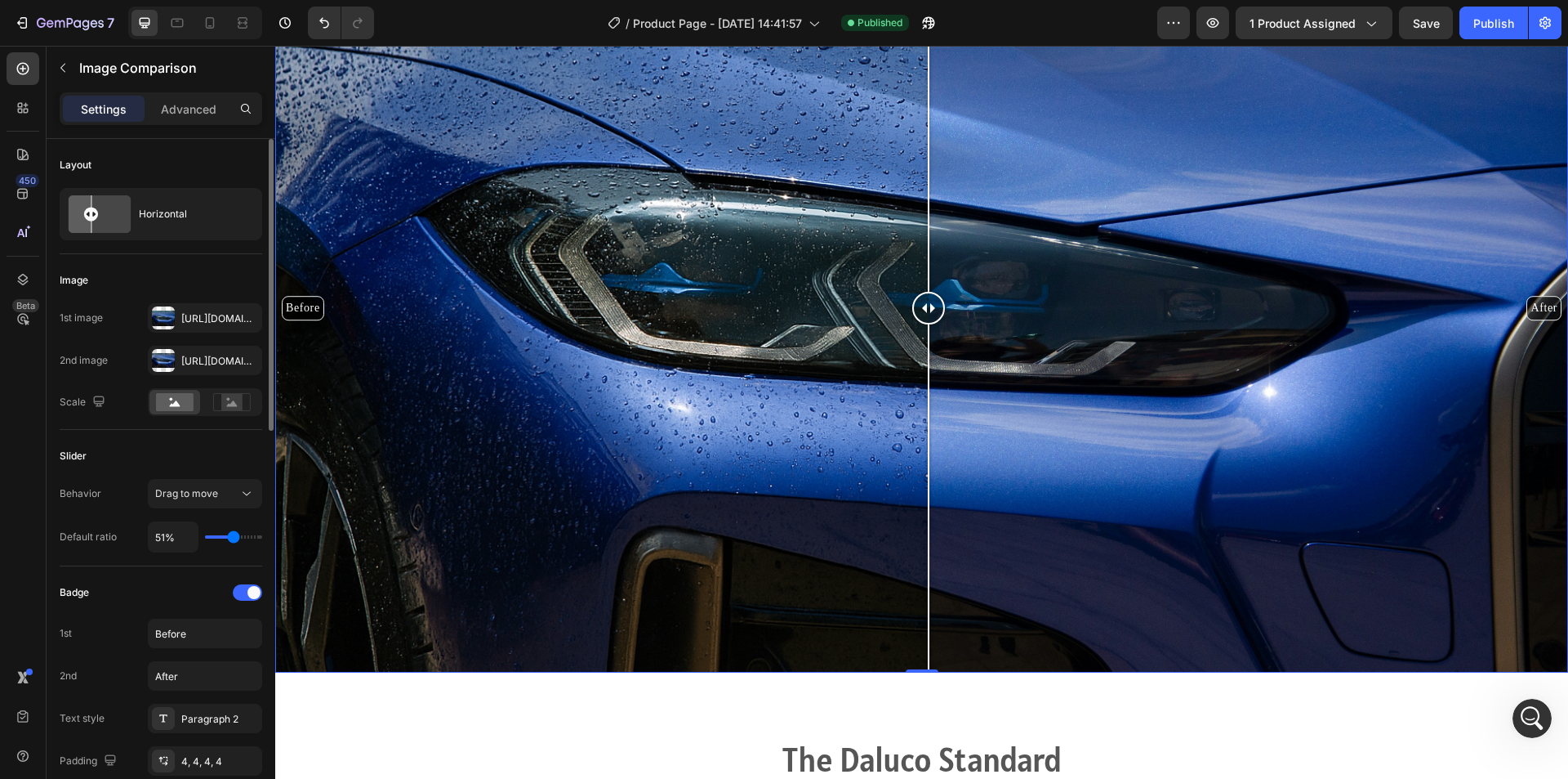
type input "54%"
type input "54"
type input "60%"
type input "60"
type input "62%"
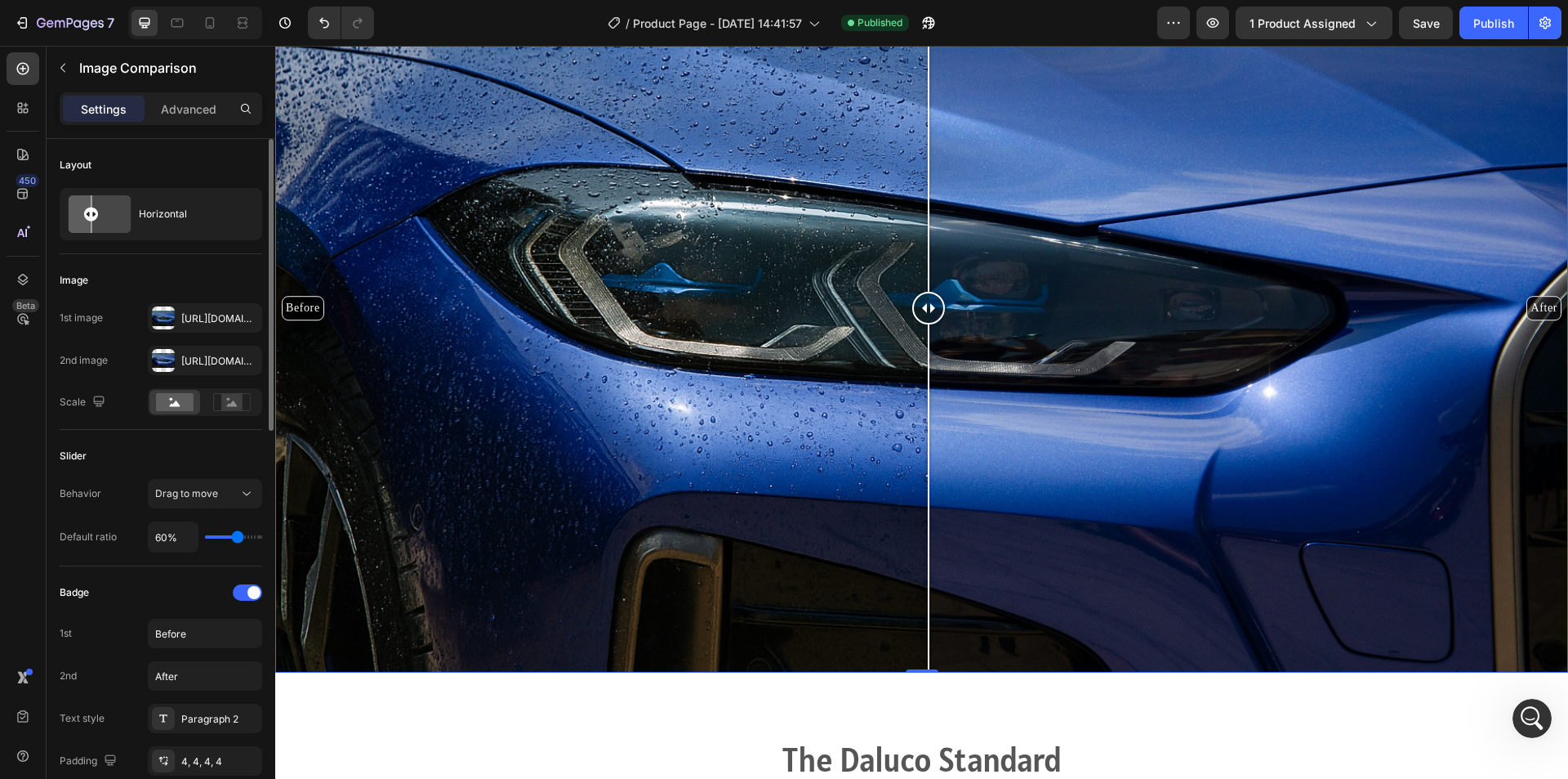
type input "62"
type input "63%"
type input "63"
type input "67%"
type input "67"
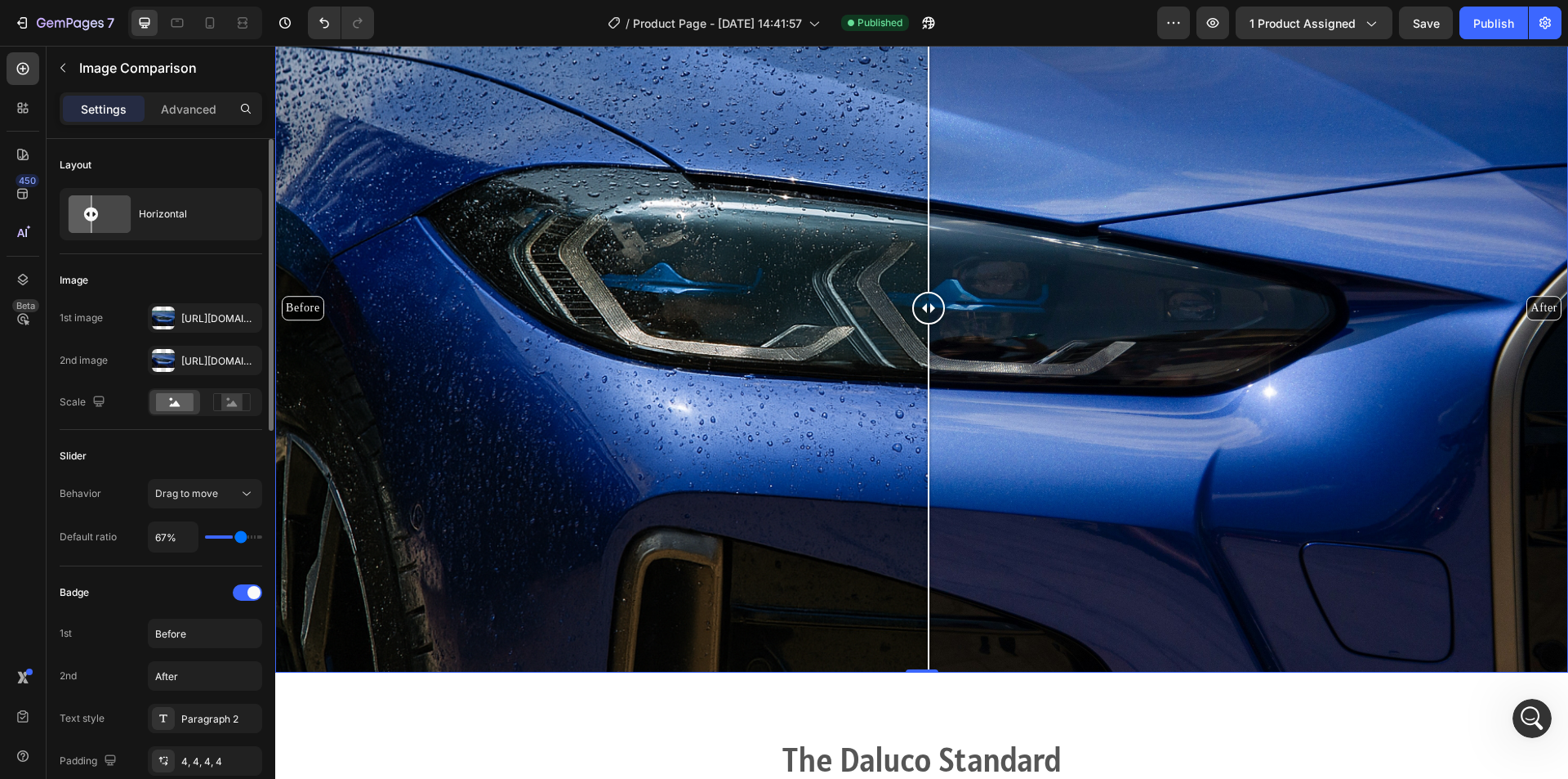
type input "69%"
type input "69"
type input "71%"
type input "71"
type input "72%"
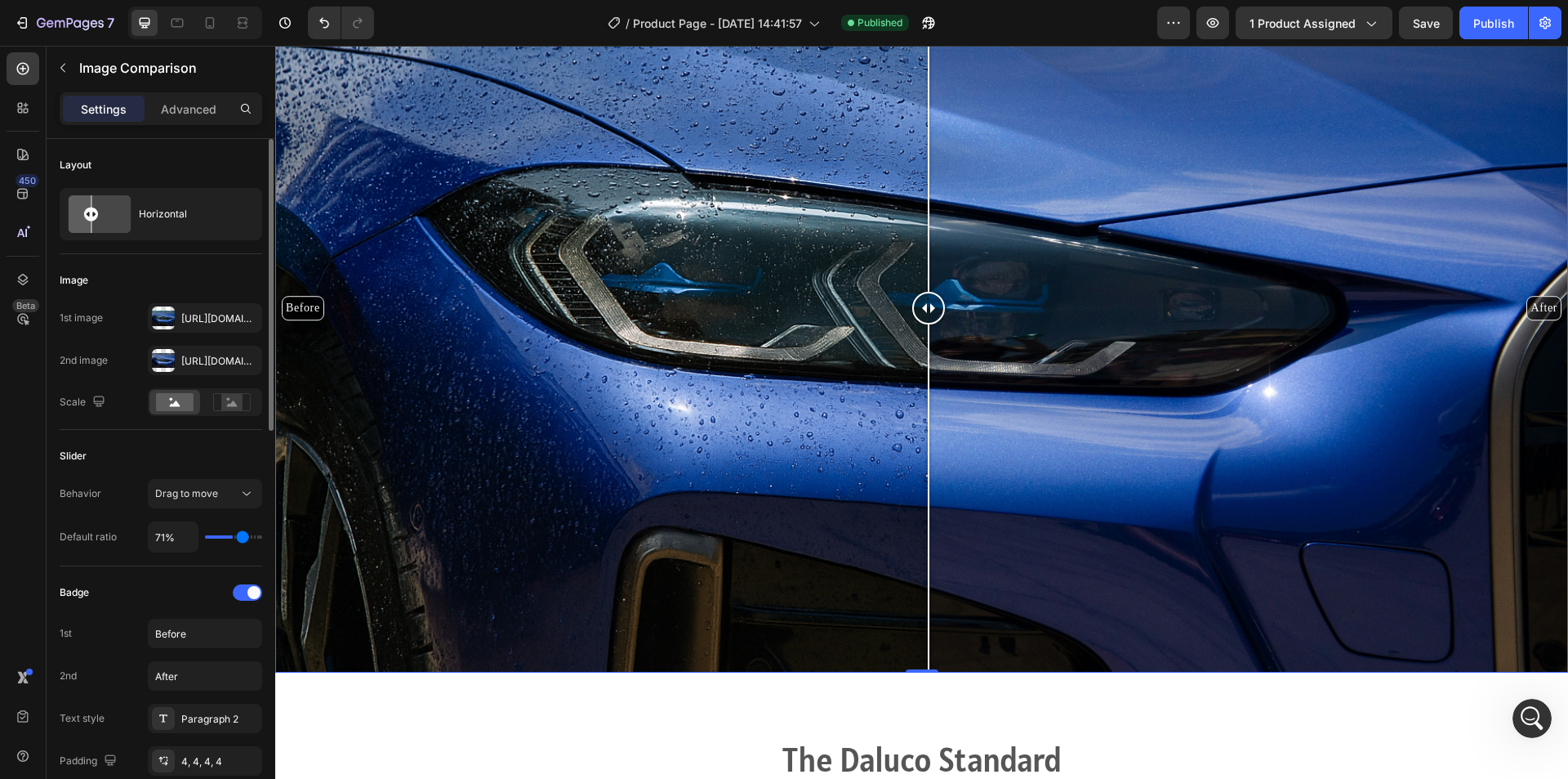
type input "72"
type input "74%"
type input "74"
type input "76%"
type input "76"
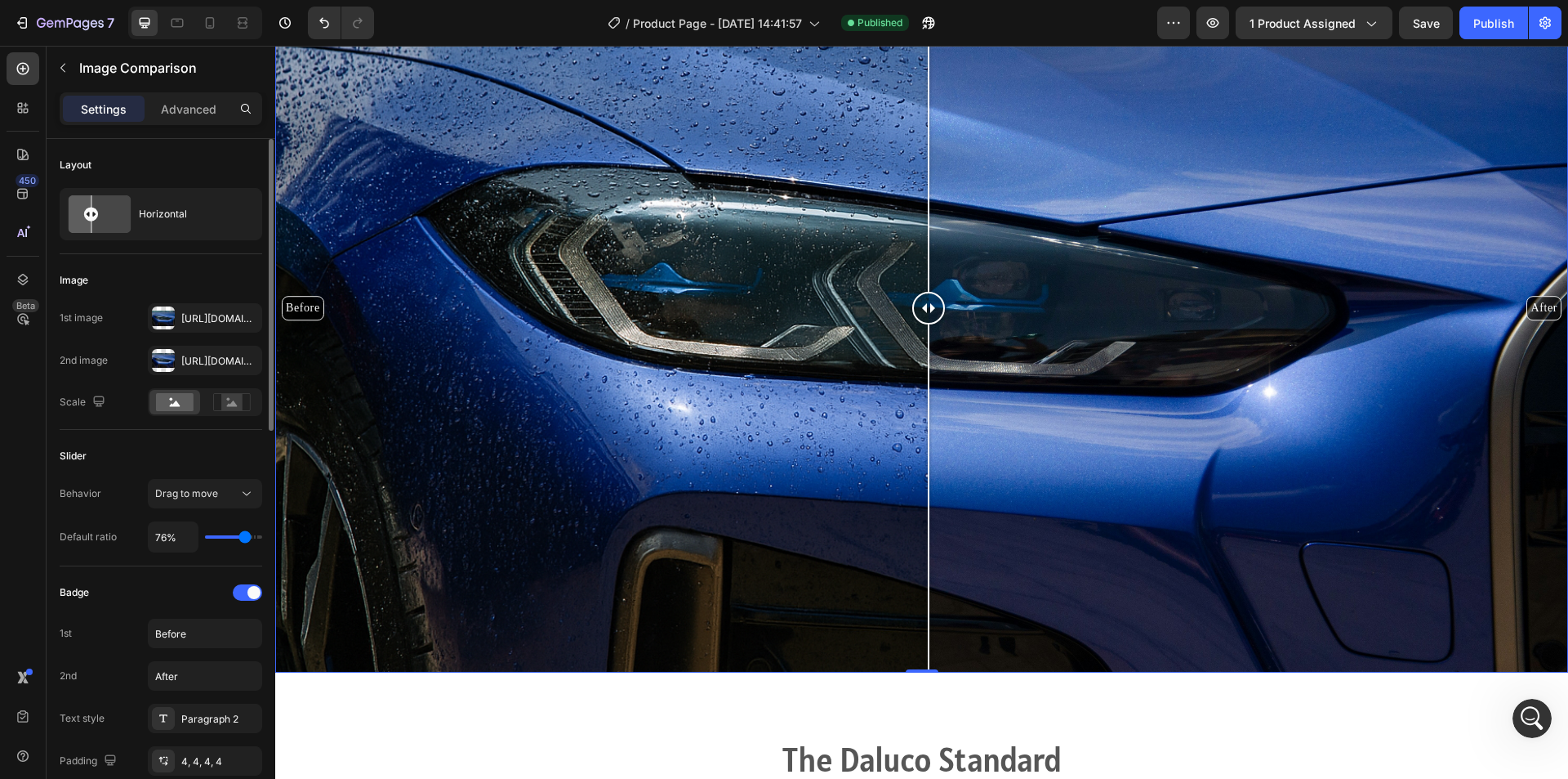
type input "78%"
type input "78"
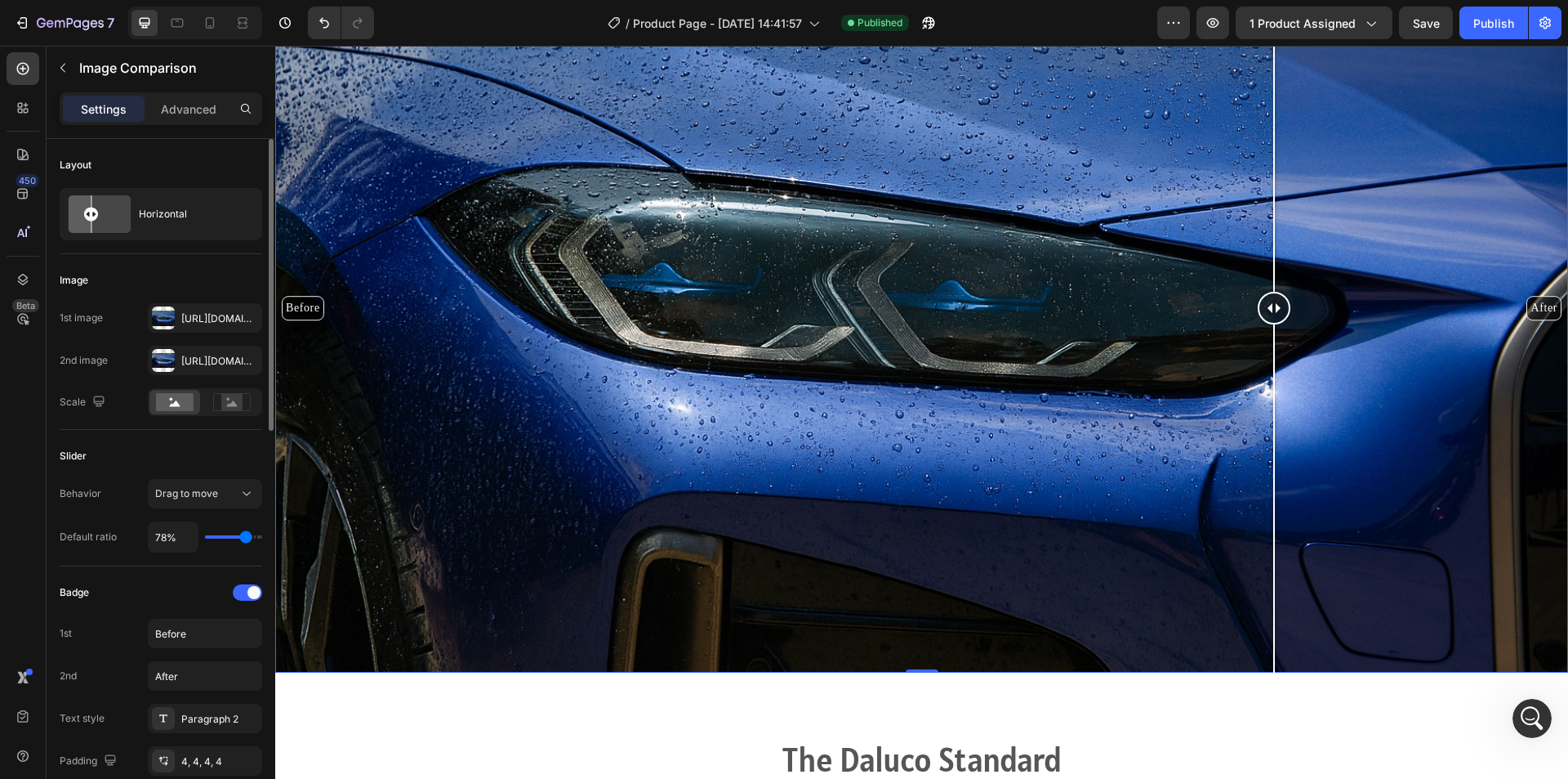
type input "80%"
type input "80"
type input "78%"
type input "78"
type input "76%"
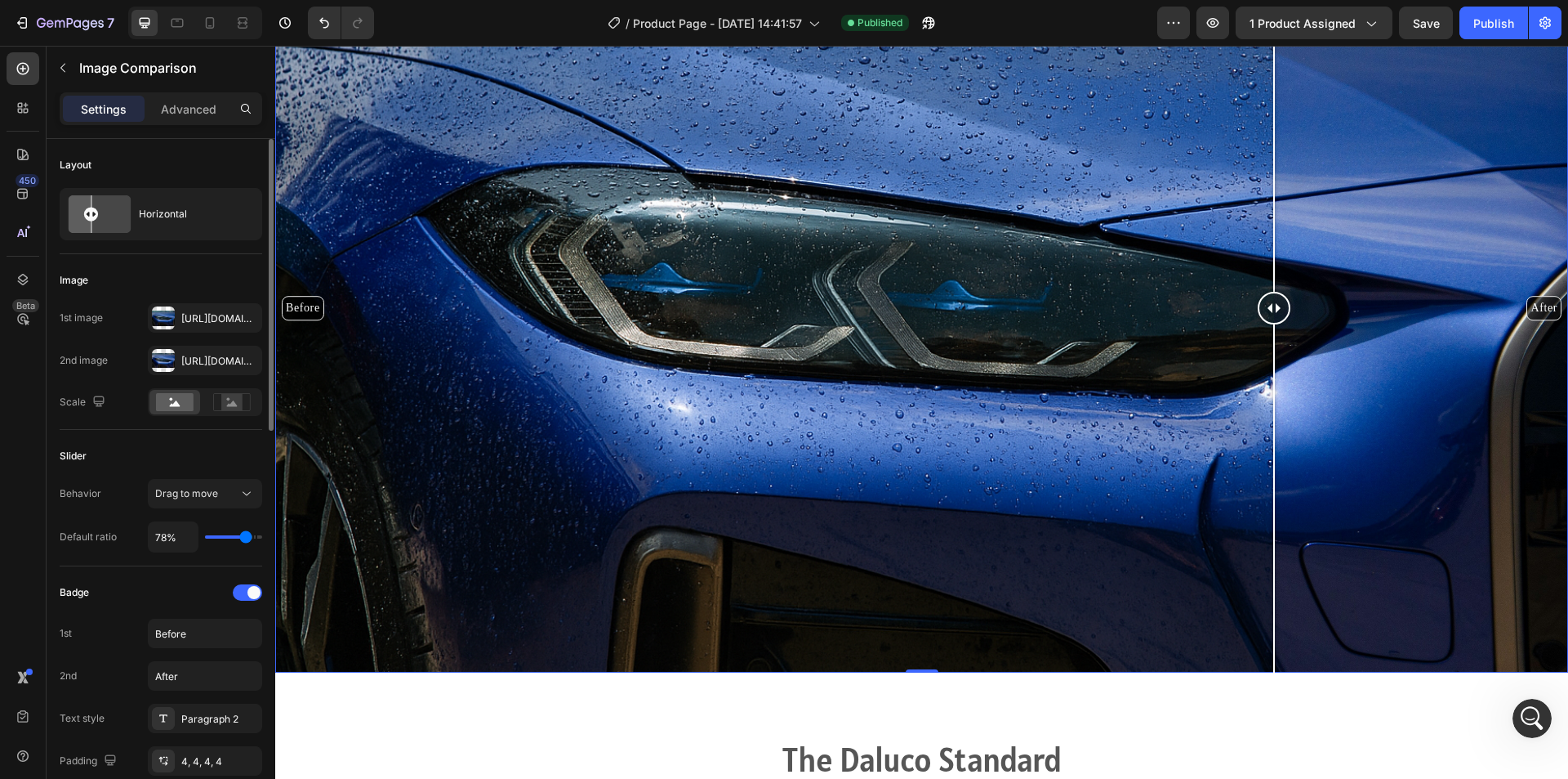
type input "76"
type input "49%"
type input "49"
type input "45%"
type input "45"
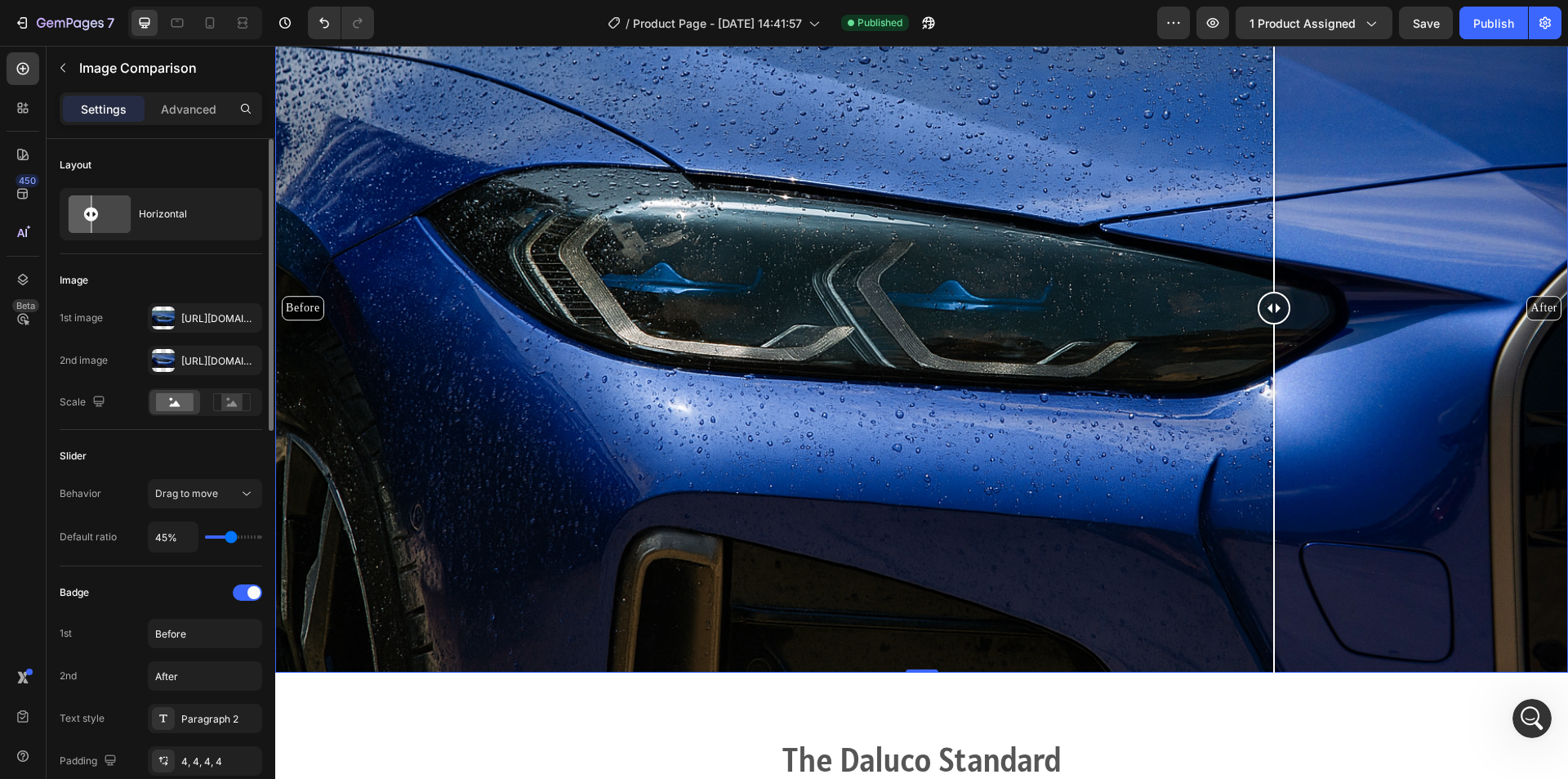
type input "43%"
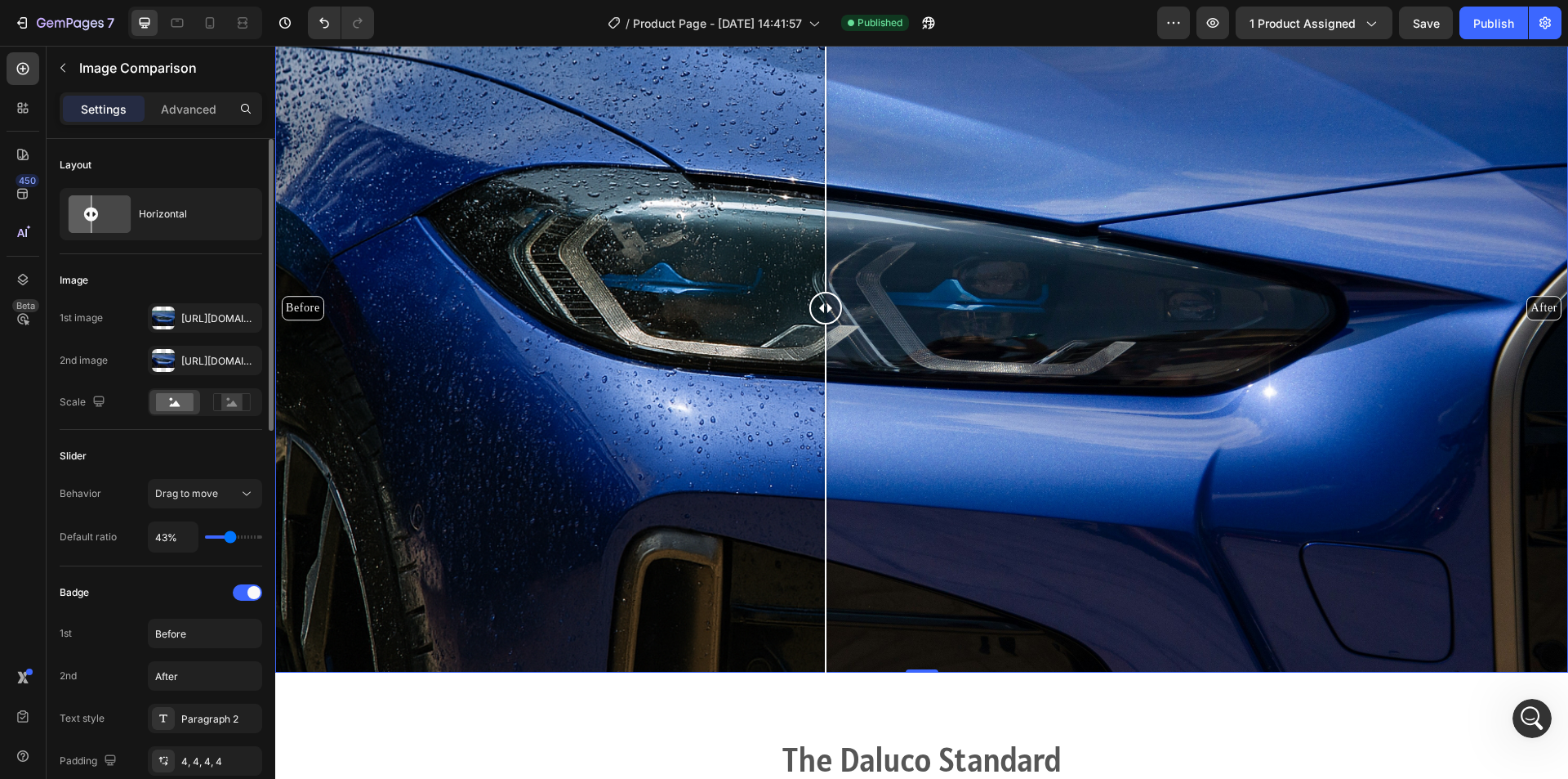
type input "43"
click at [230, 535] on input "range" at bounding box center [234, 537] width 57 height 3
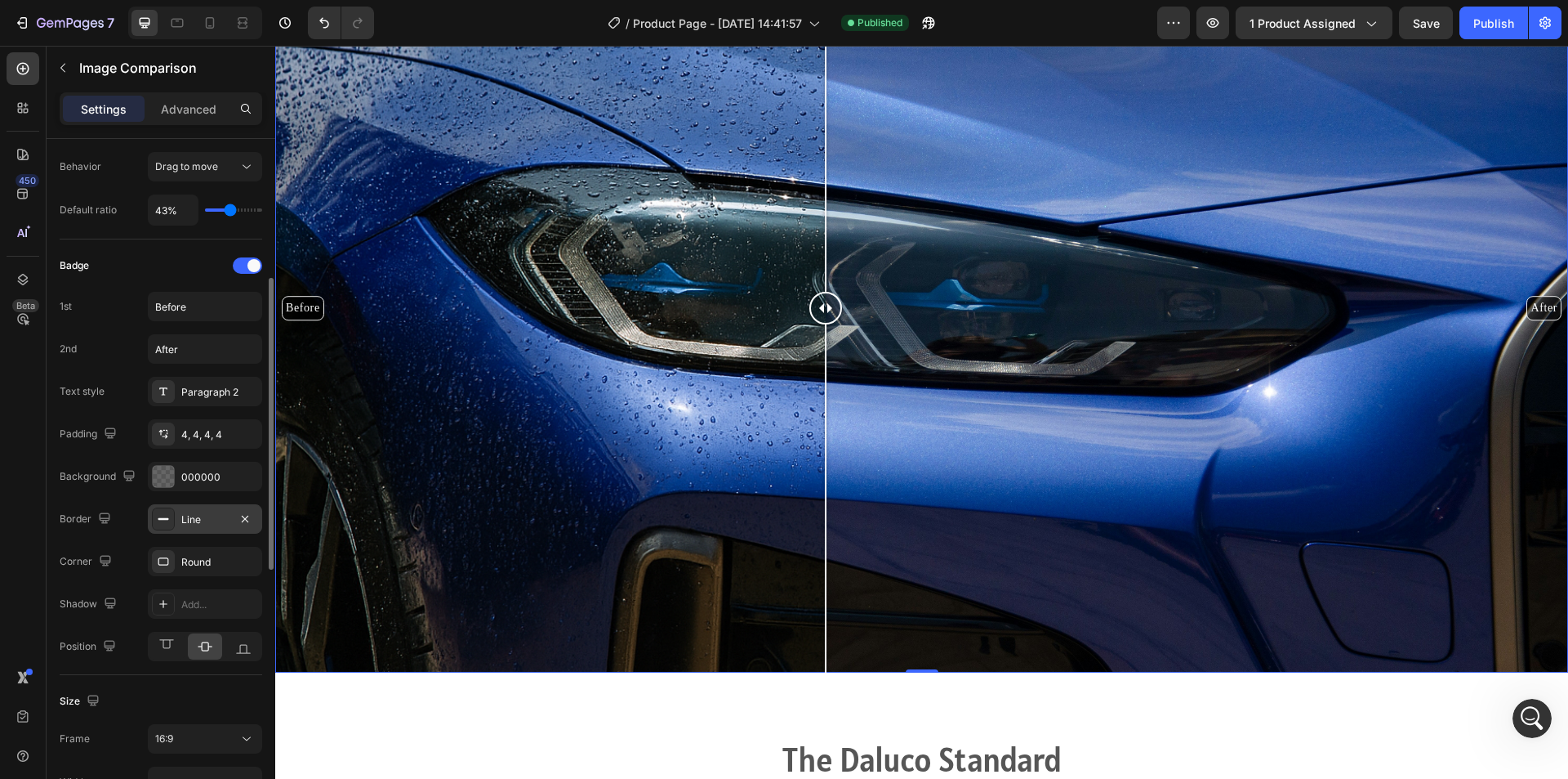
scroll to position [0, 0]
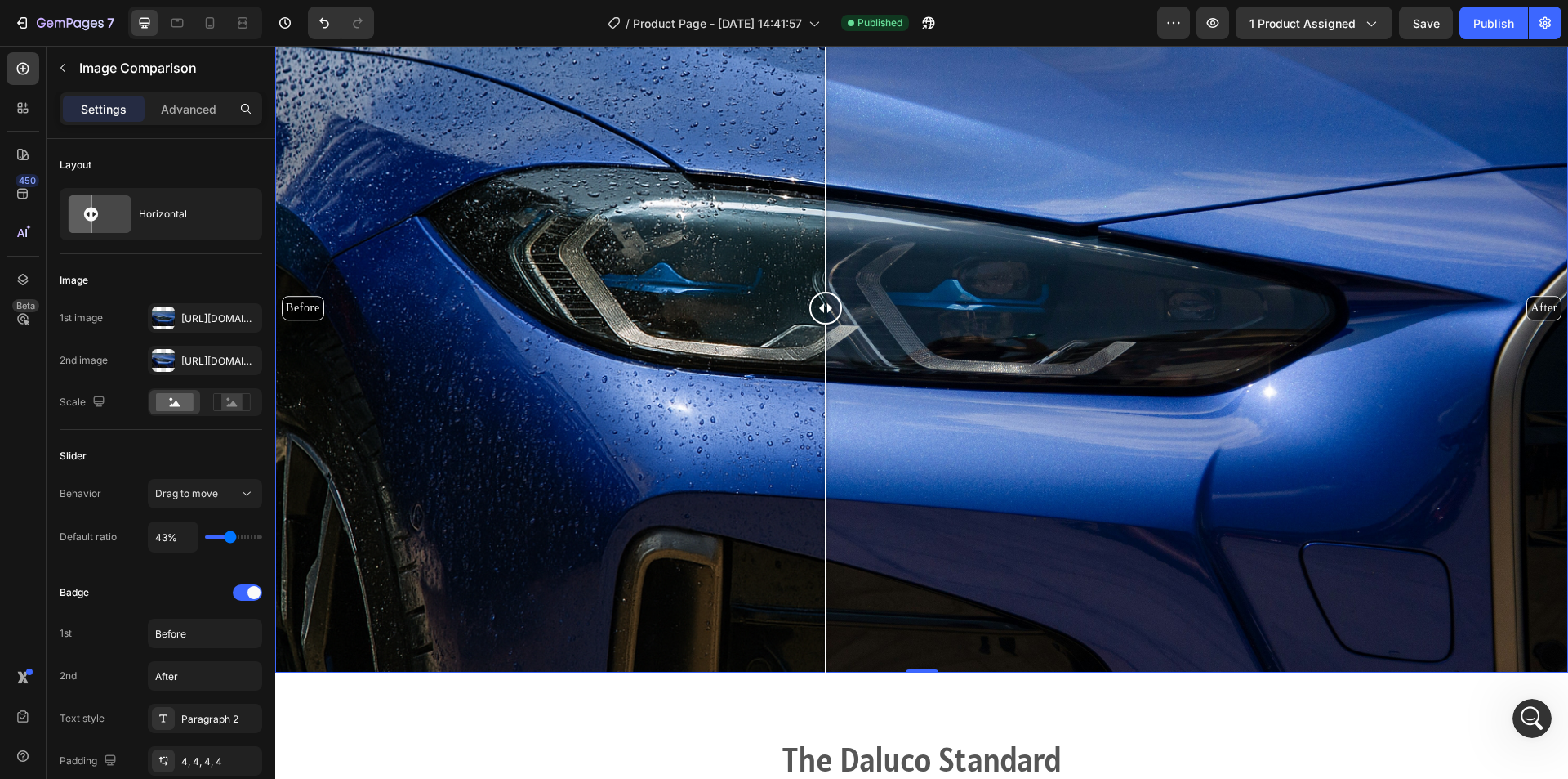
click at [499, 557] on div "Before After" at bounding box center [921, 308] width 1293 height 727
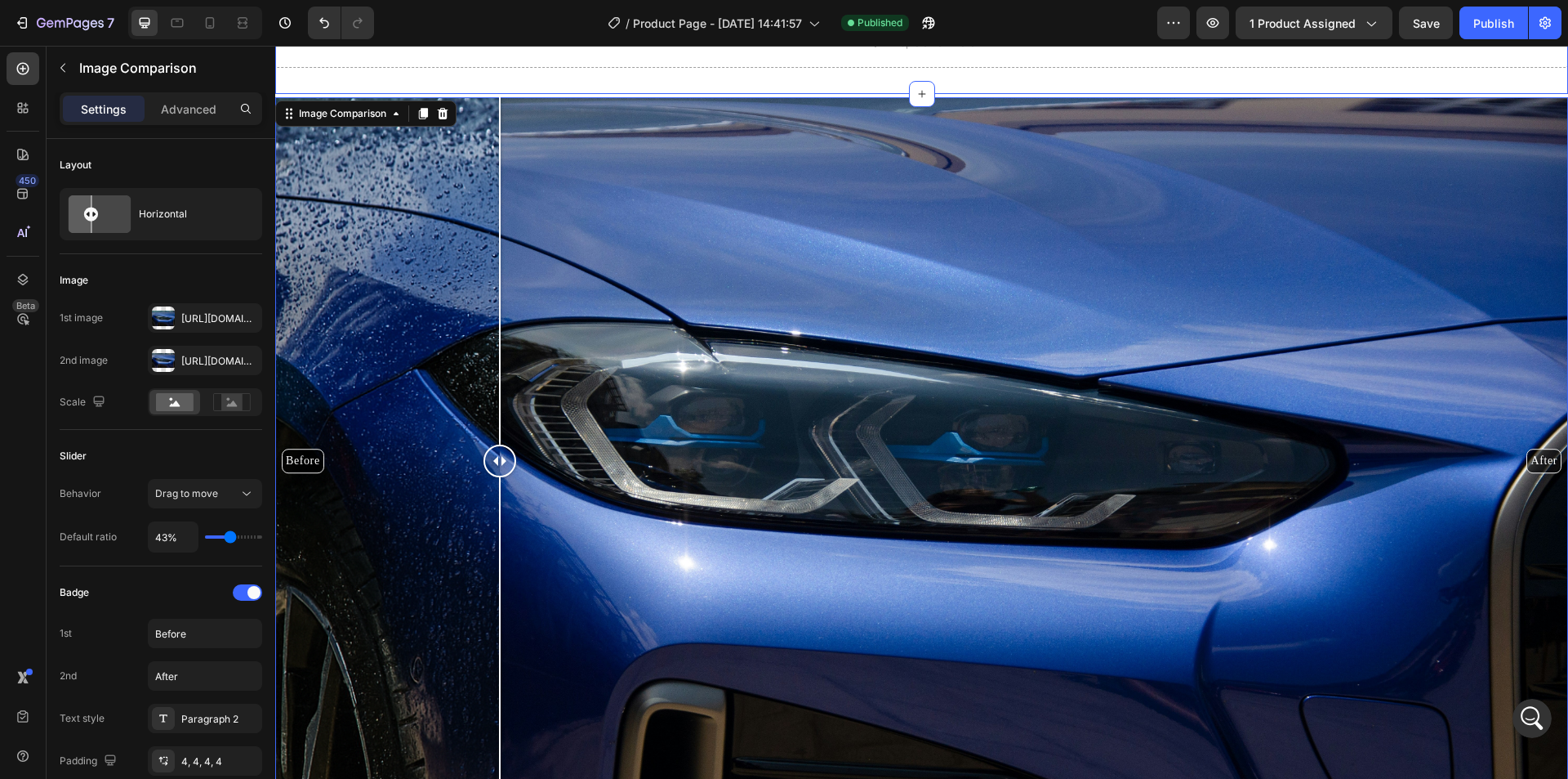
scroll to position [1798, 0]
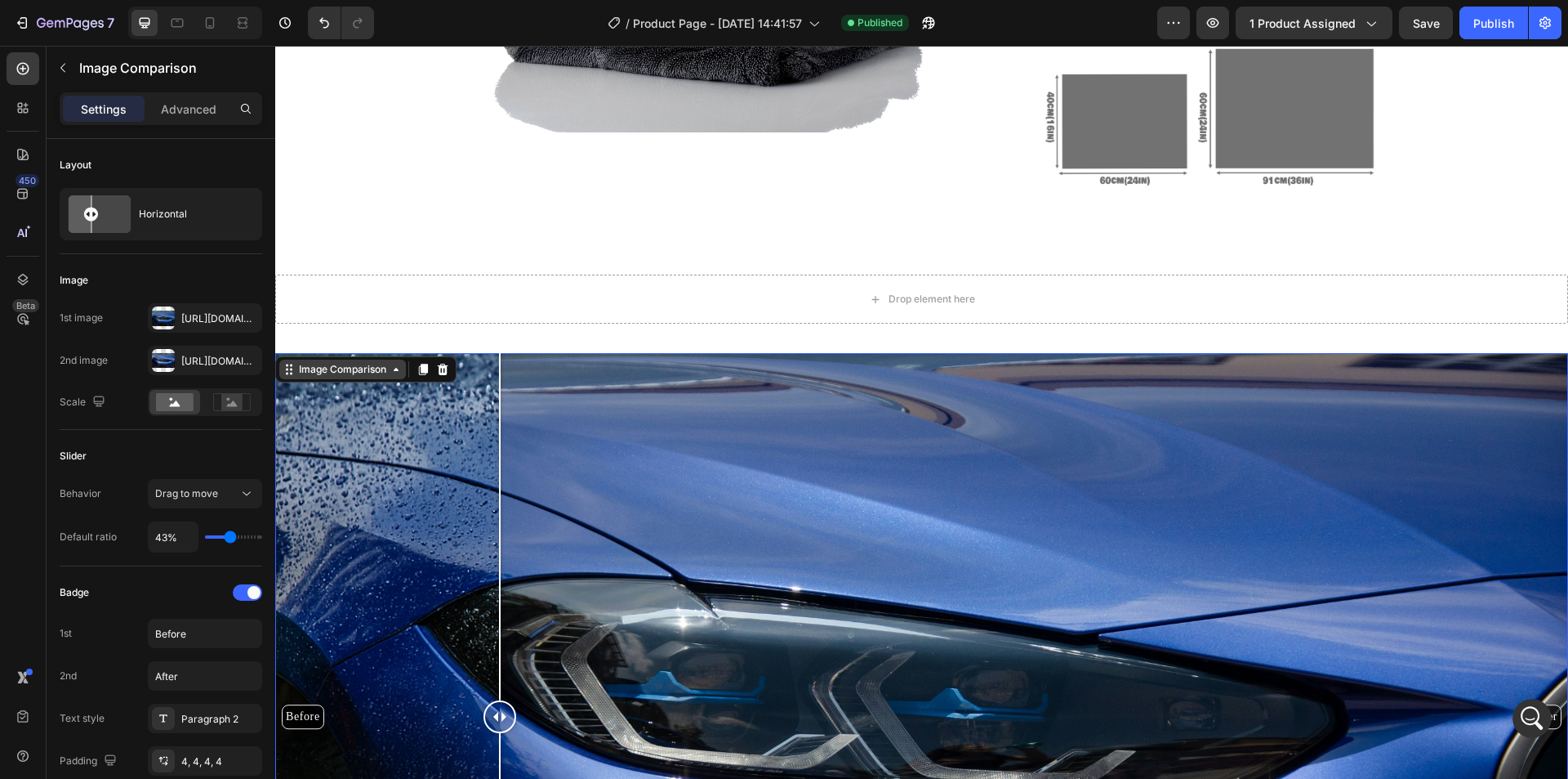
click at [385, 376] on div "Image Comparison" at bounding box center [343, 370] width 94 height 15
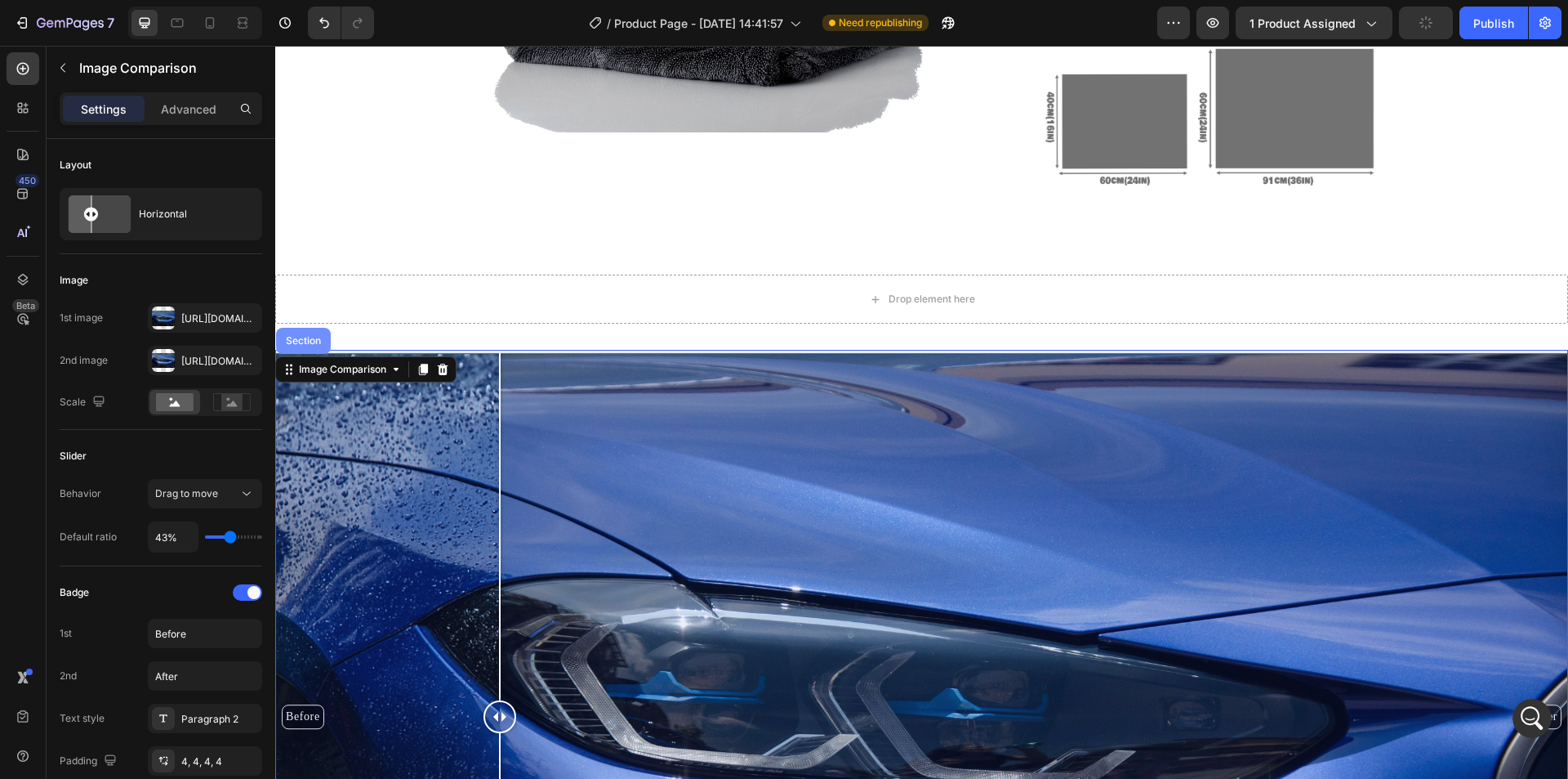
click at [308, 346] on div "Section" at bounding box center [303, 340] width 54 height 26
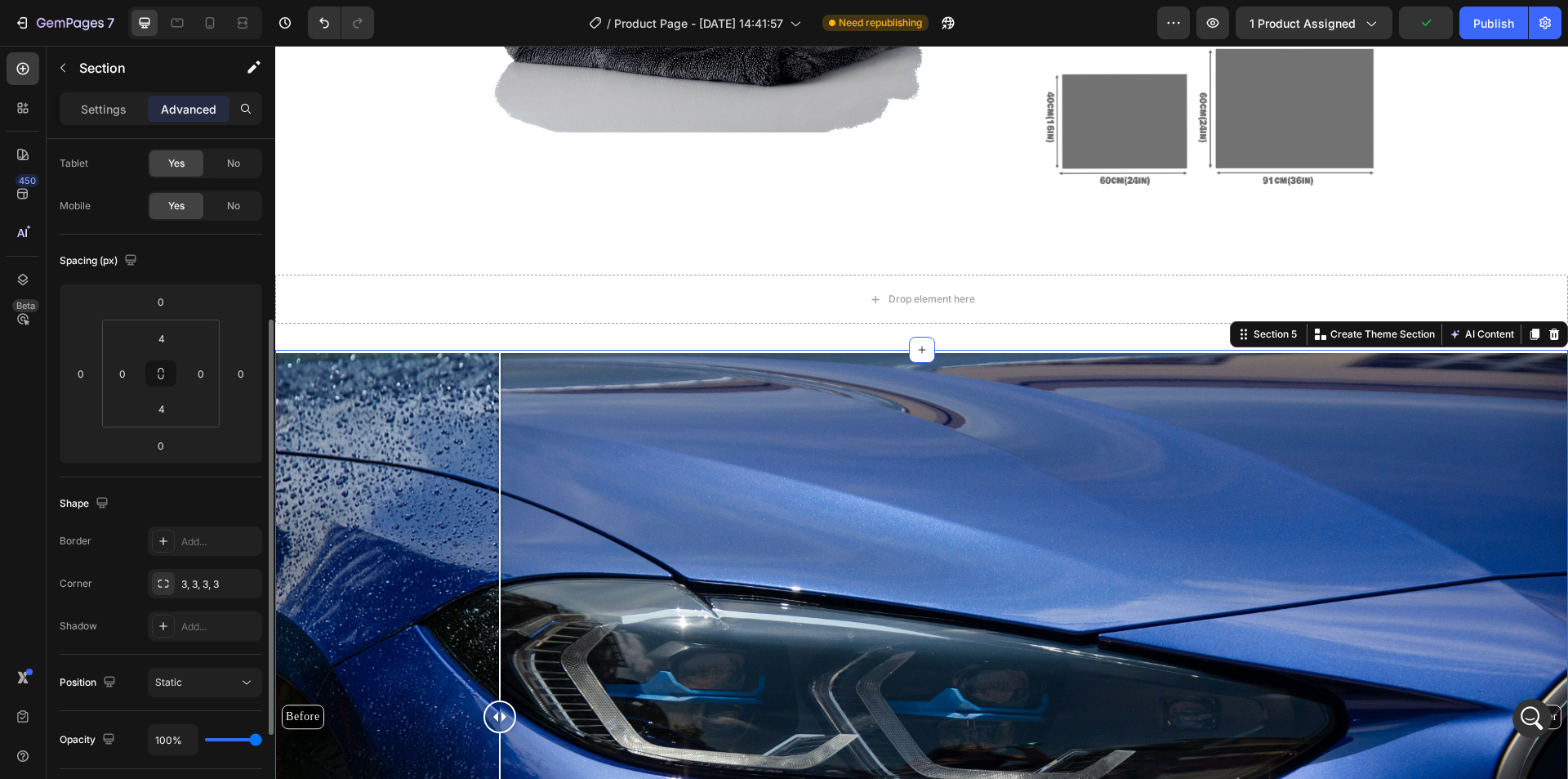
scroll to position [164, 0]
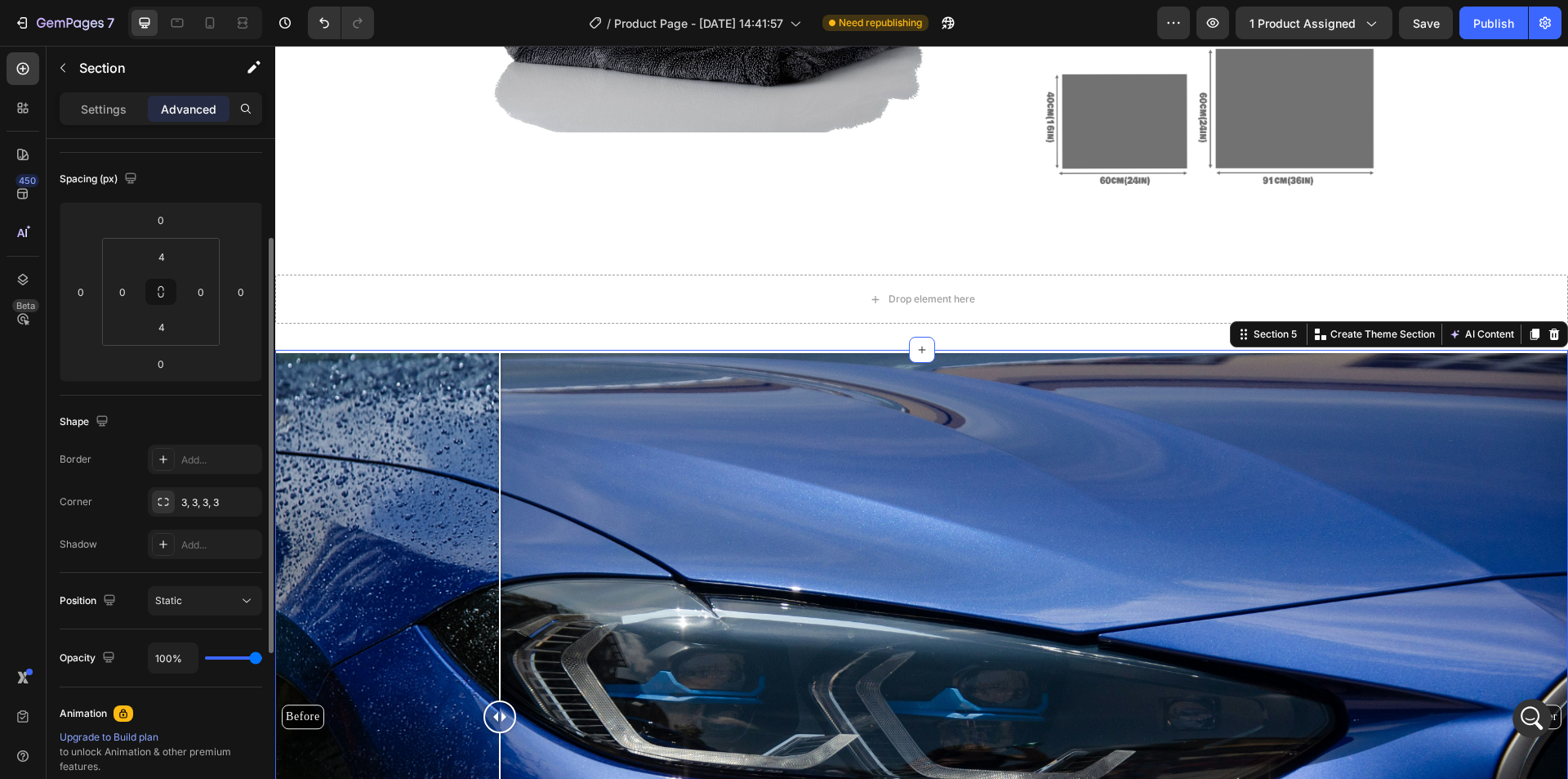
type input "89%"
type input "89"
type input "61%"
type input "61"
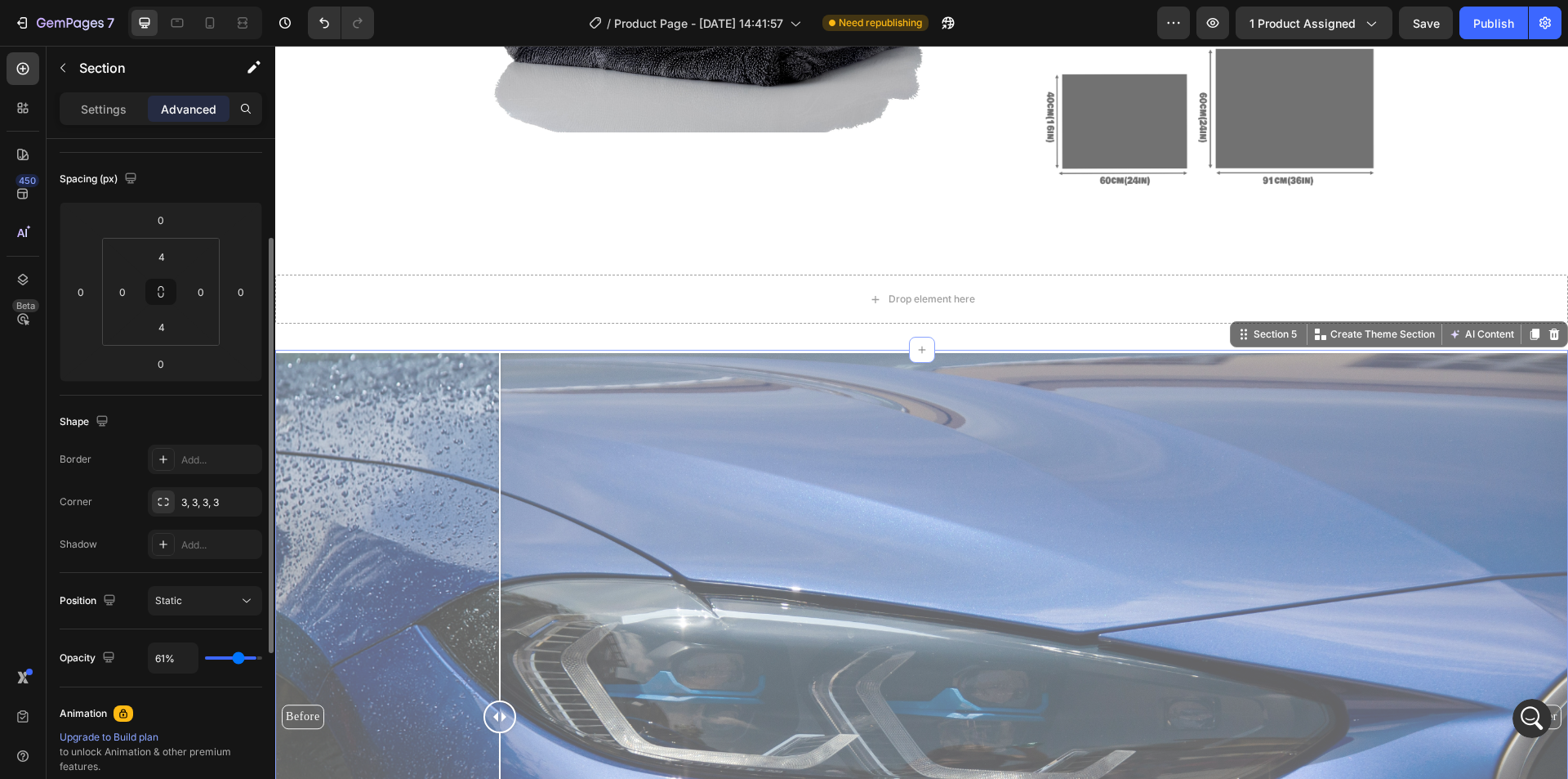
type input "56%"
type input "56"
type input "52%"
type input "52"
type input "48%"
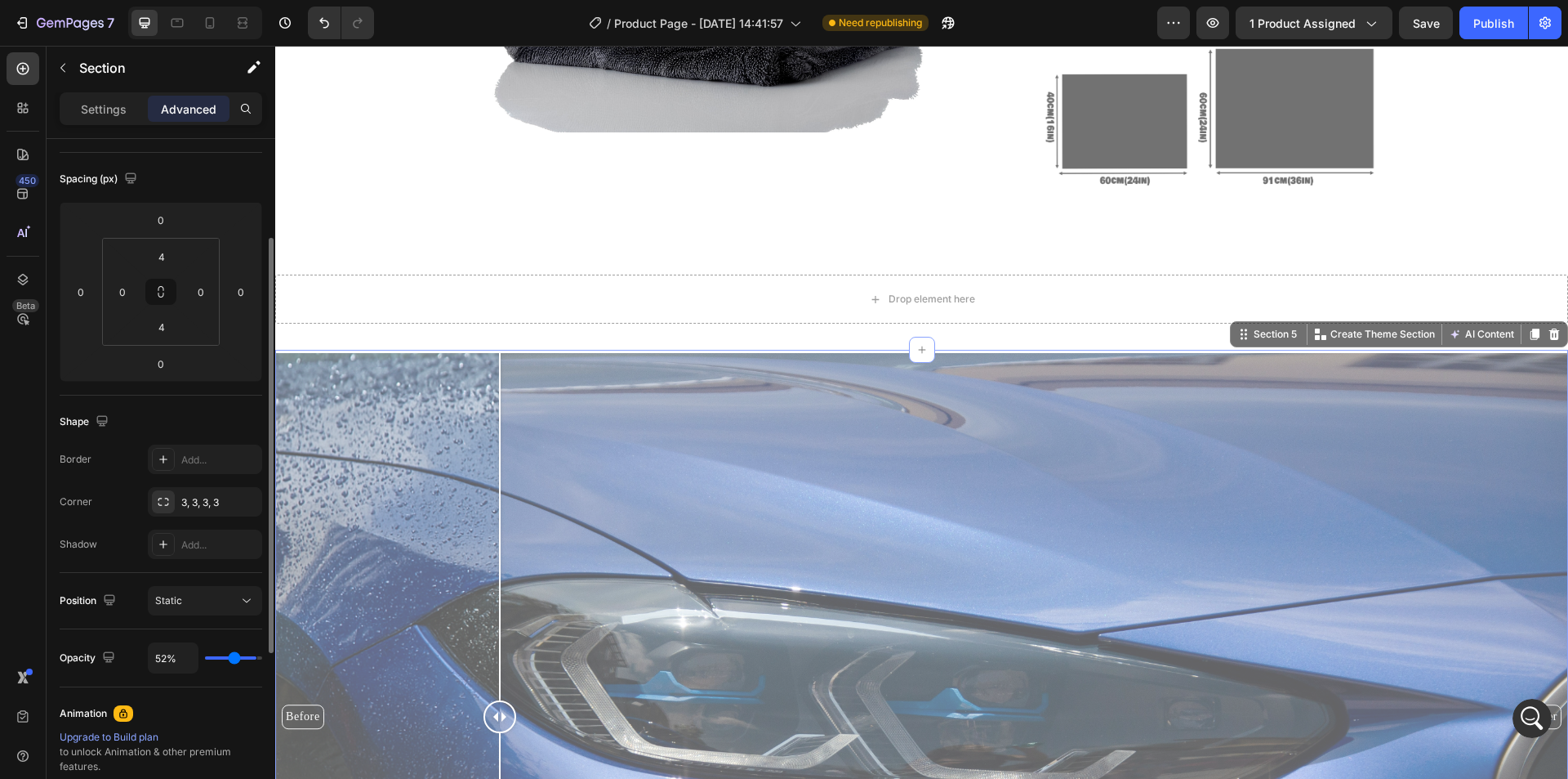
type input "48"
type input "46%"
type input "46"
type input "44%"
type input "44"
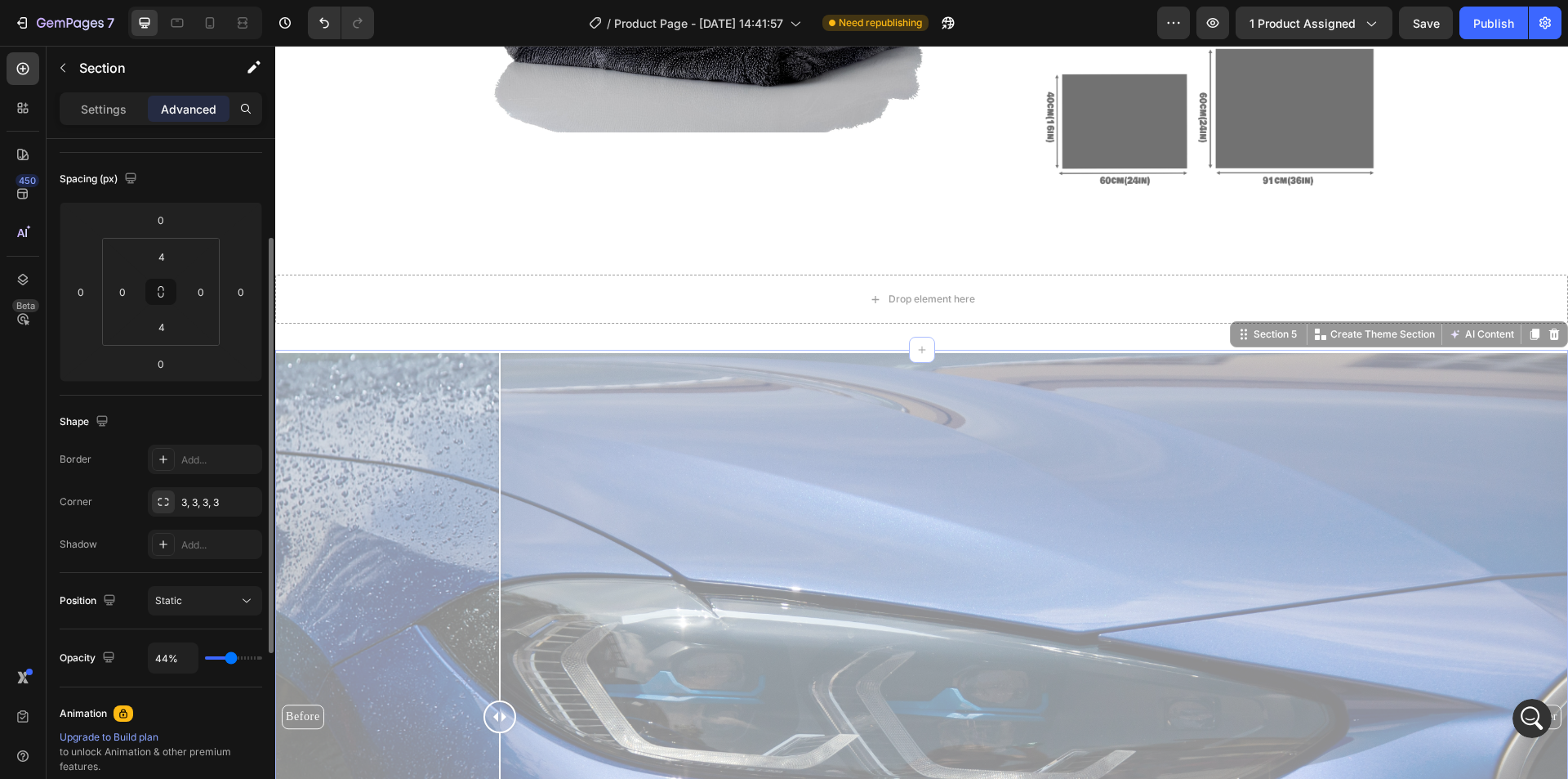
type input "46%"
type input "46"
type input "70%"
type input "70"
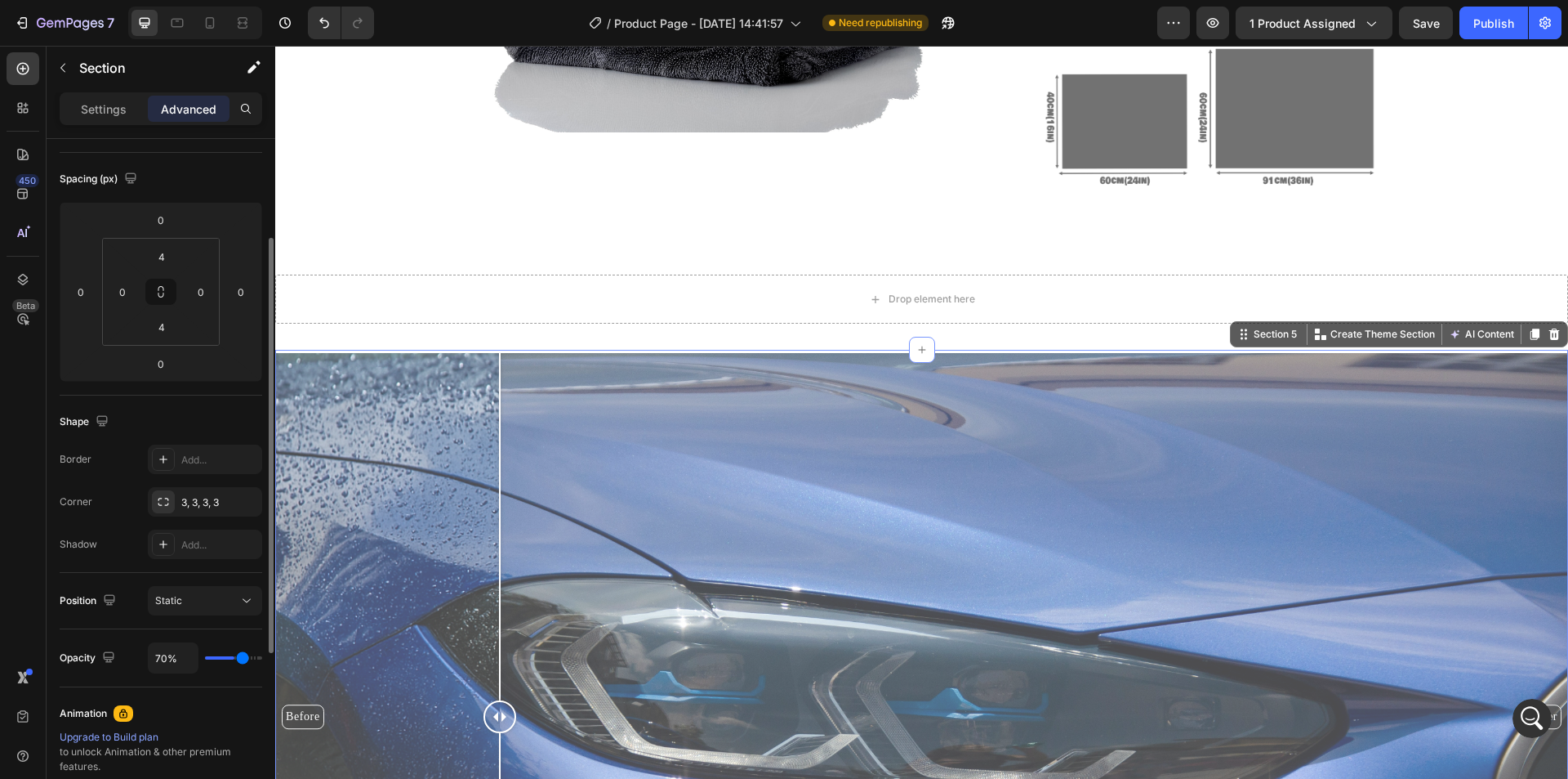
type input "72%"
type input "72"
type input "74%"
type input "74"
type input "76%"
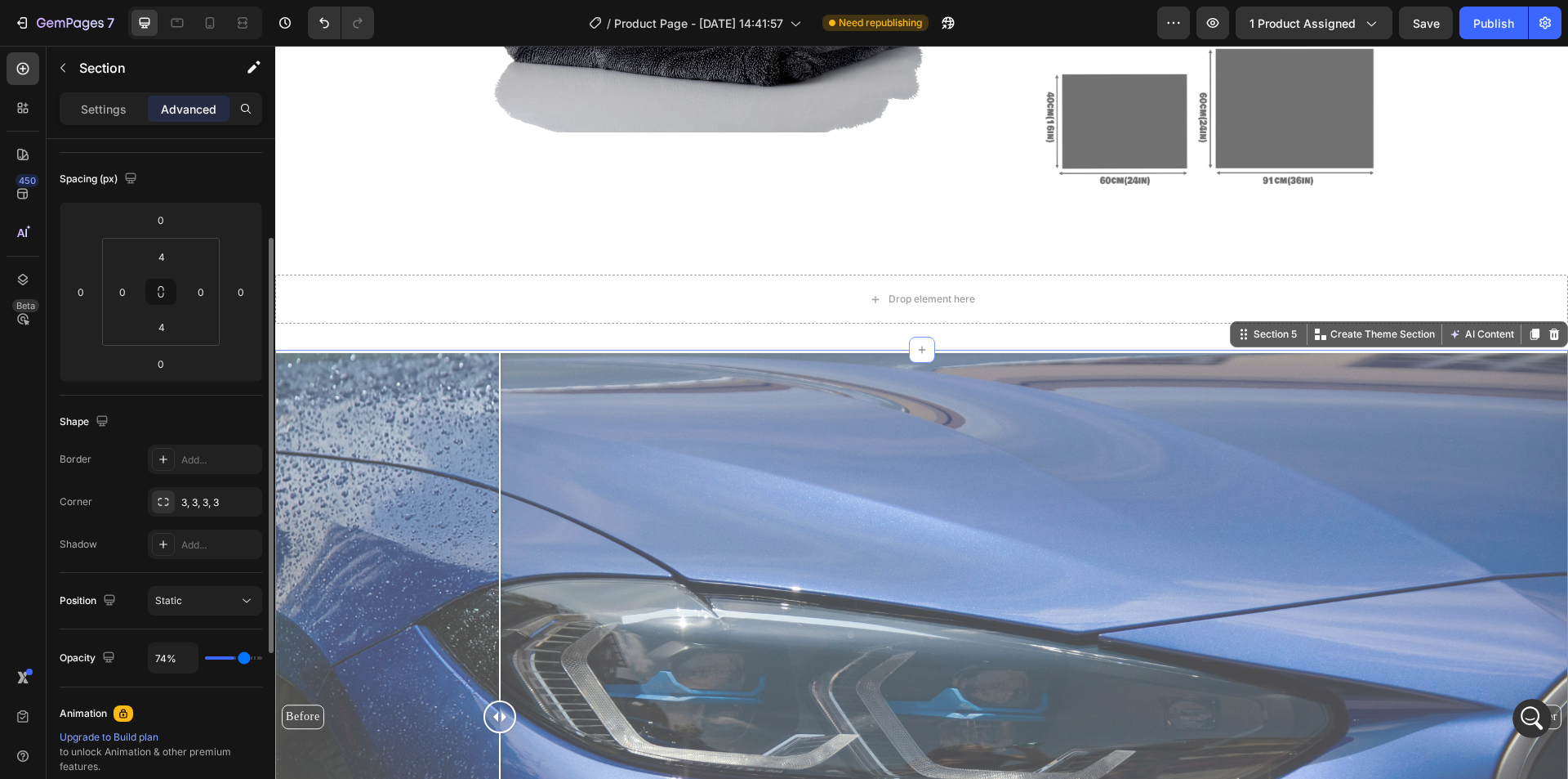
type input "76"
type input "78%"
type input "78"
type input "80%"
type input "80"
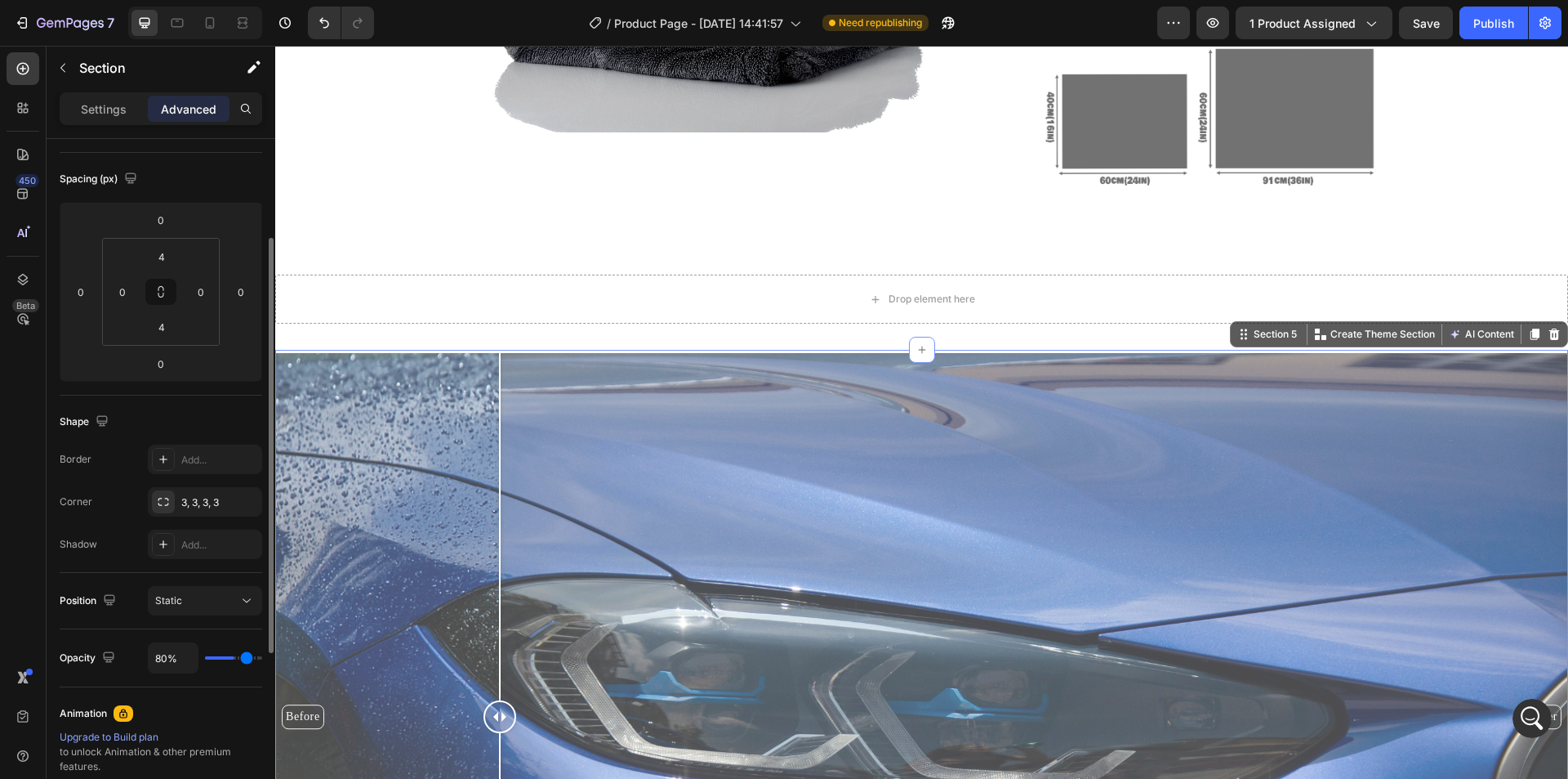
type input "81%"
type input "81"
type input "85%"
type input "85"
type input "89%"
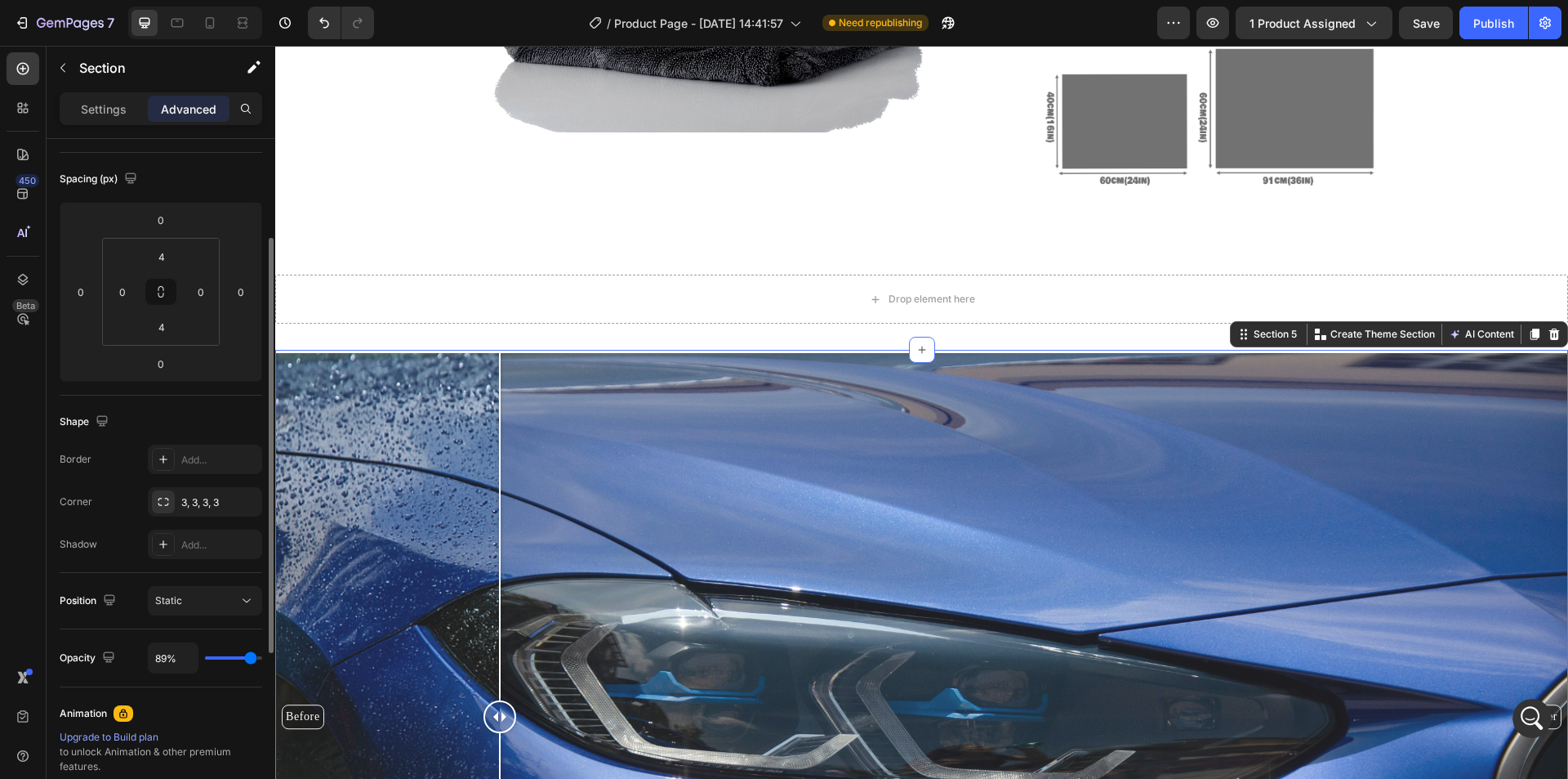
type input "89"
click at [251, 659] on input "range" at bounding box center [234, 658] width 57 height 3
type input "100%"
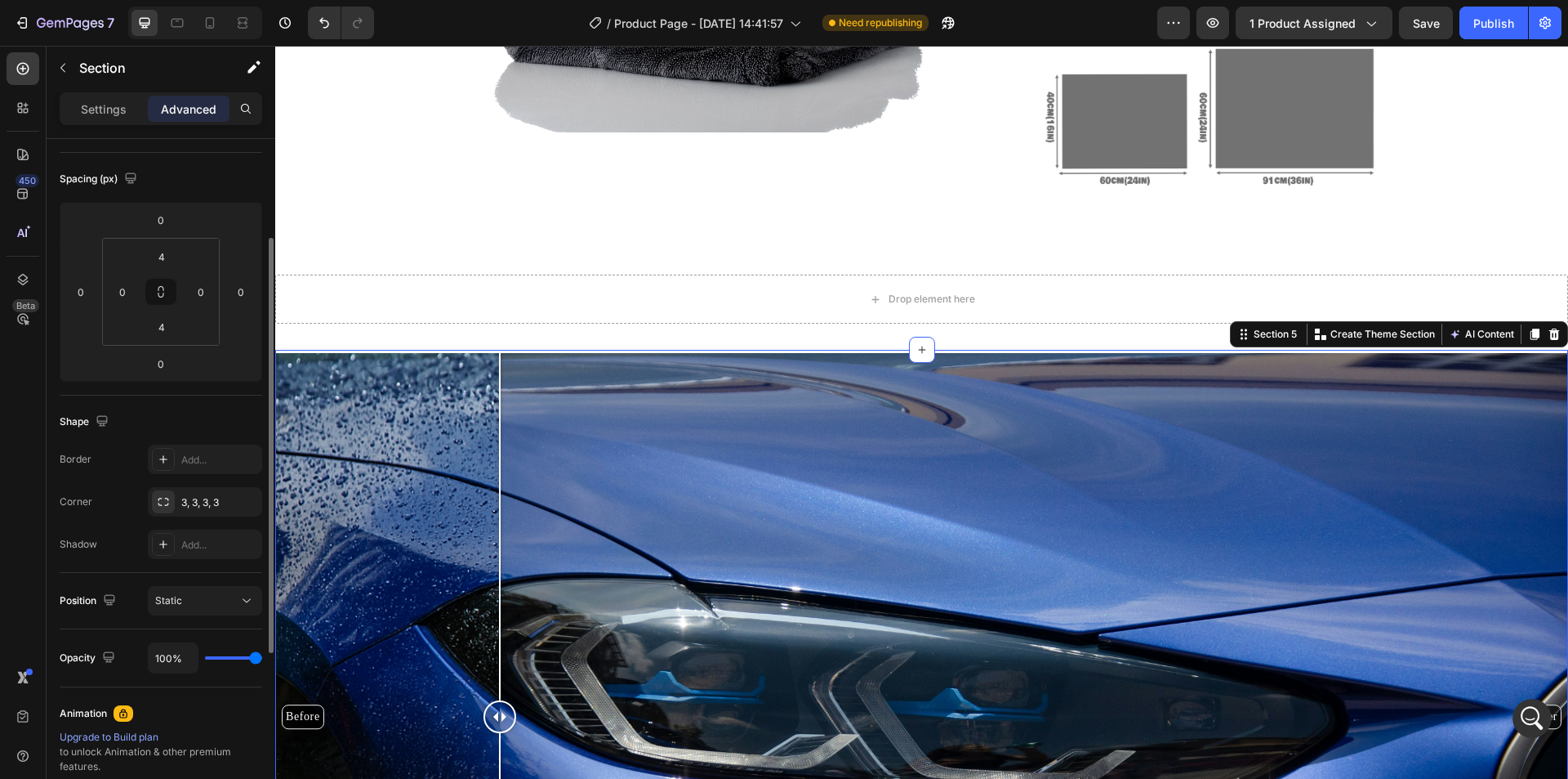
drag, startPoint x: 246, startPoint y: 657, endPoint x: 268, endPoint y: 661, distance: 22.4
type input "100"
click at [262, 659] on input "range" at bounding box center [234, 658] width 57 height 3
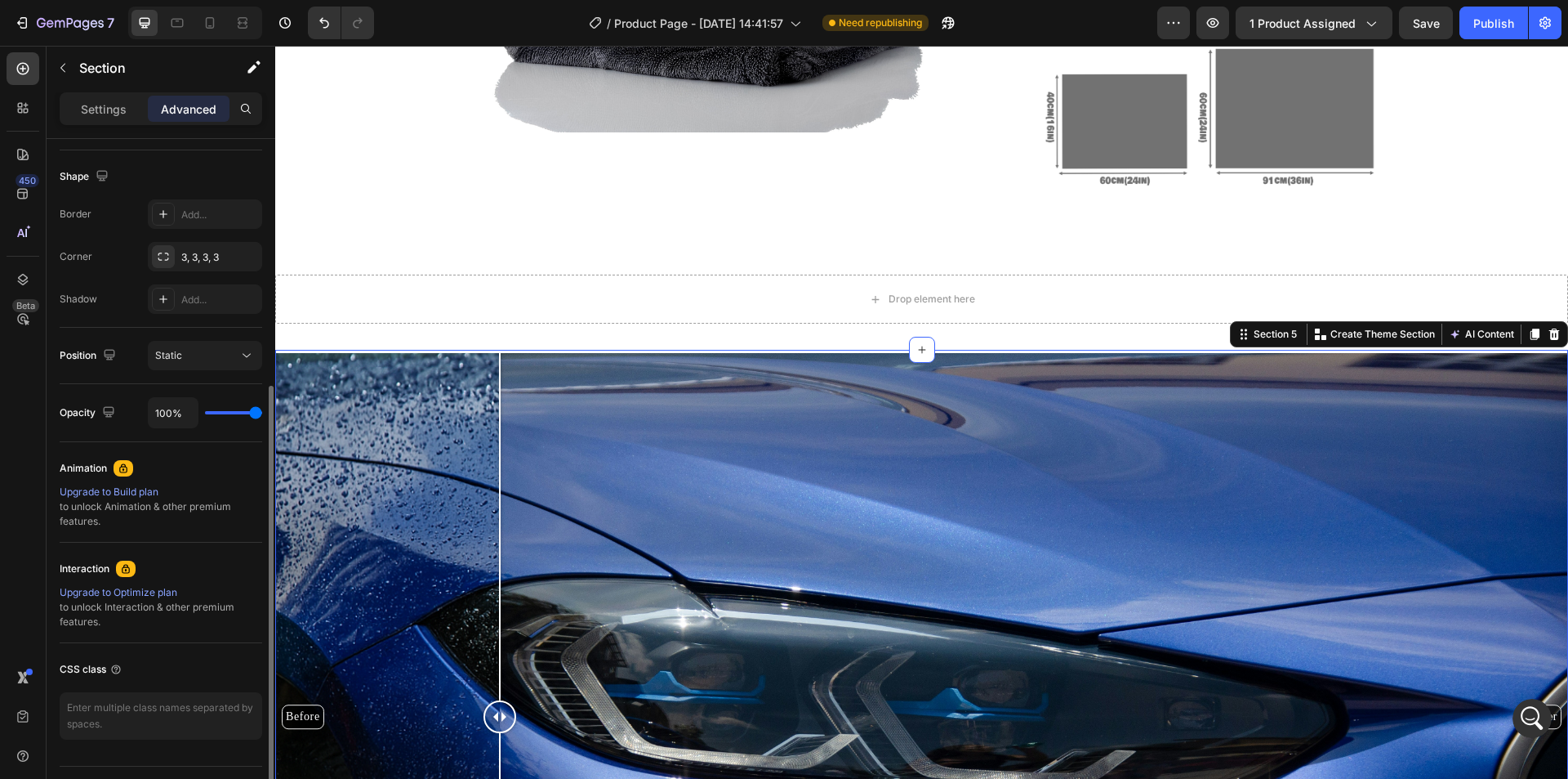
scroll to position [0, 0]
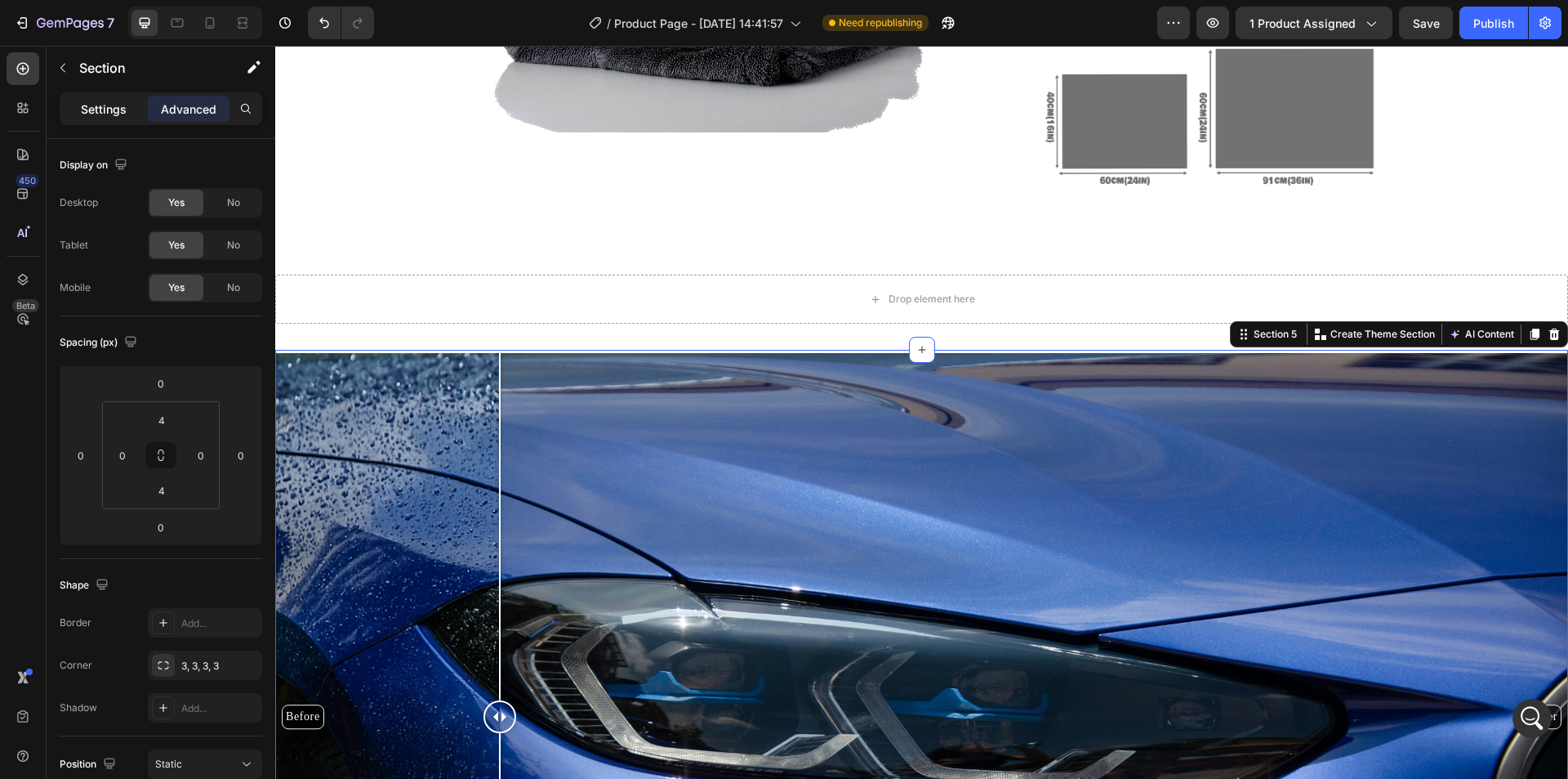
click at [91, 112] on p "Settings" at bounding box center [103, 109] width 46 height 17
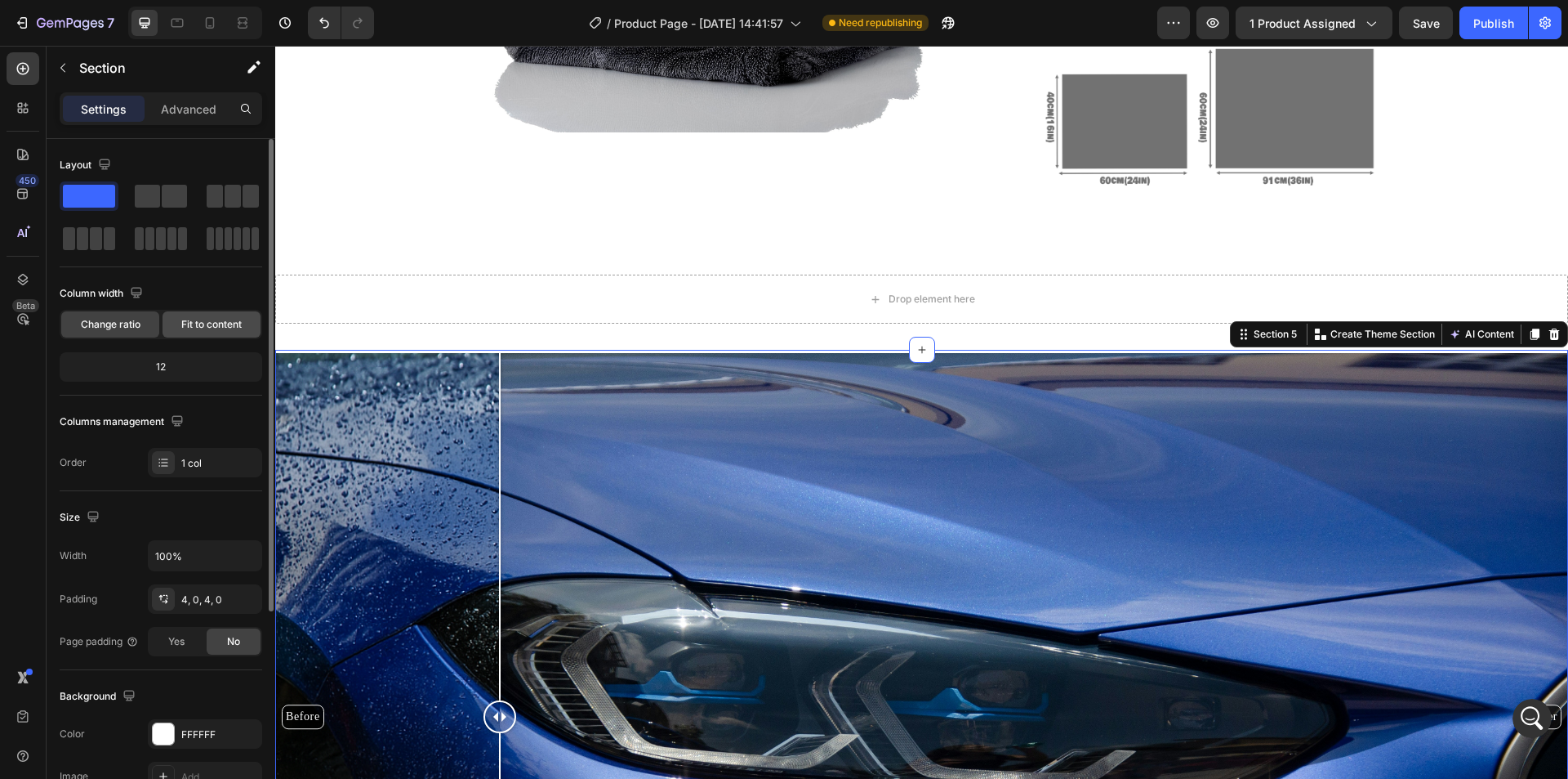
click at [204, 333] on div "Fit to content" at bounding box center [211, 324] width 98 height 26
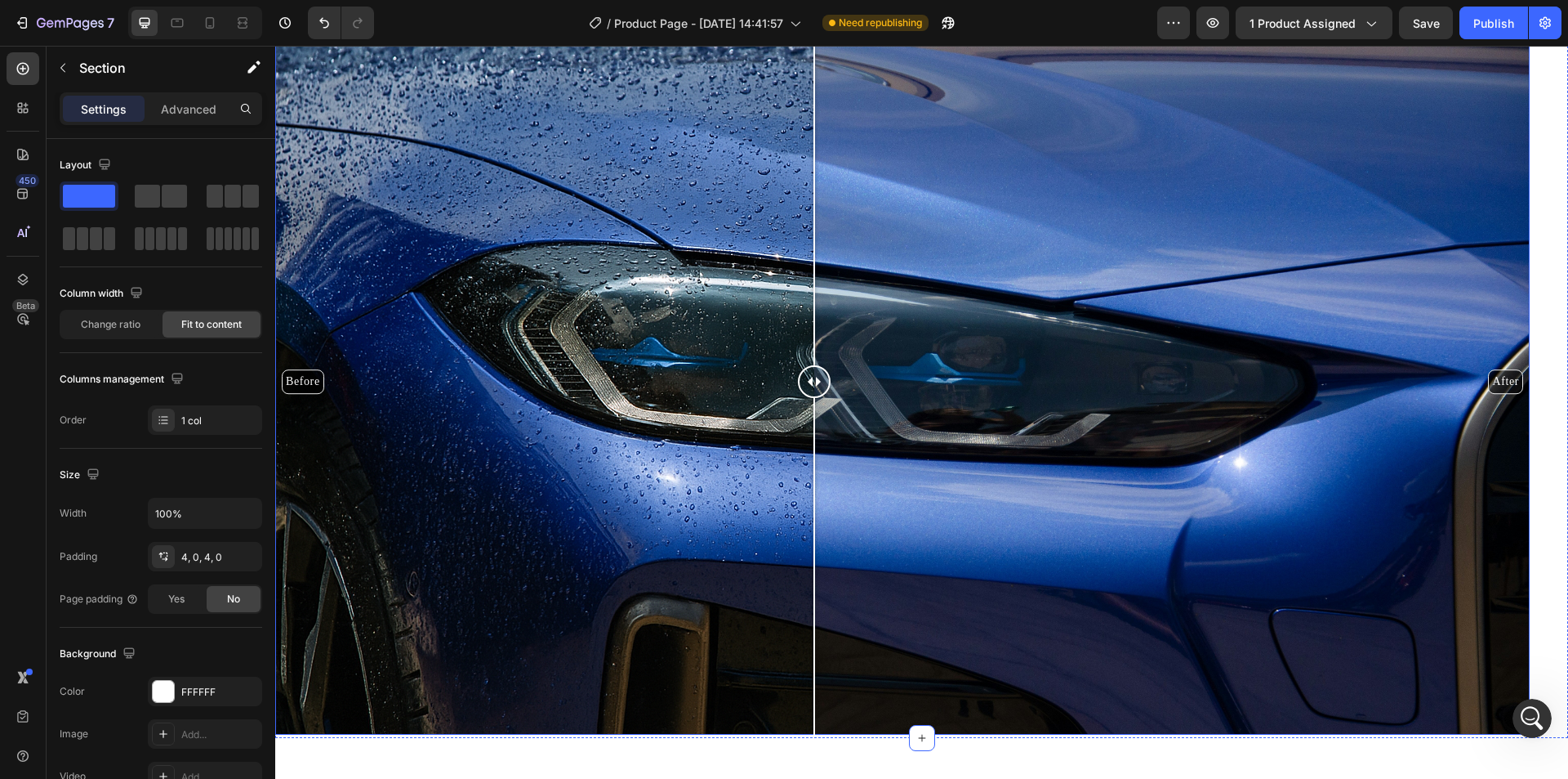
scroll to position [2125, 0]
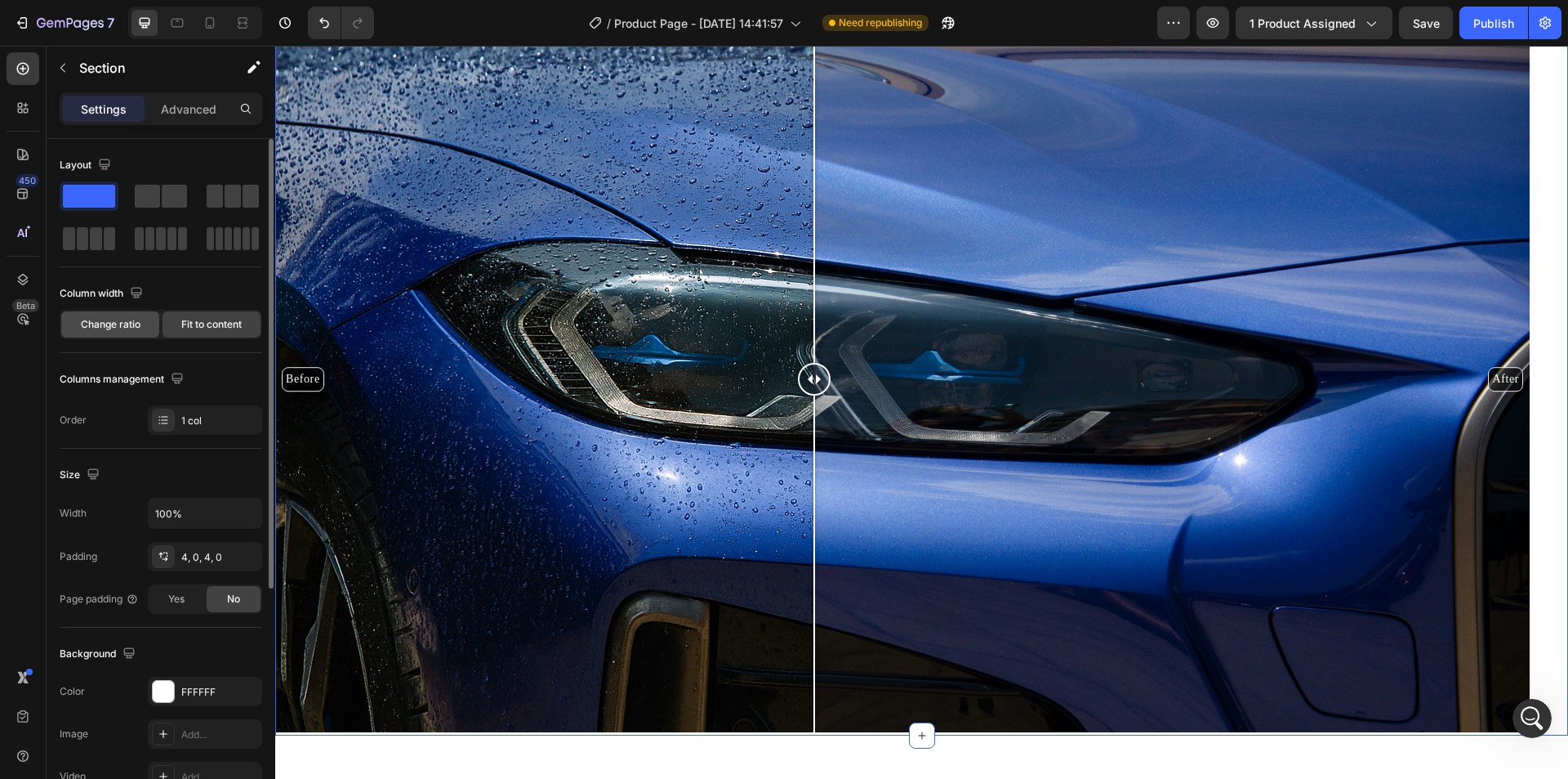
click at [115, 333] on div "Change ratio" at bounding box center [110, 324] width 98 height 26
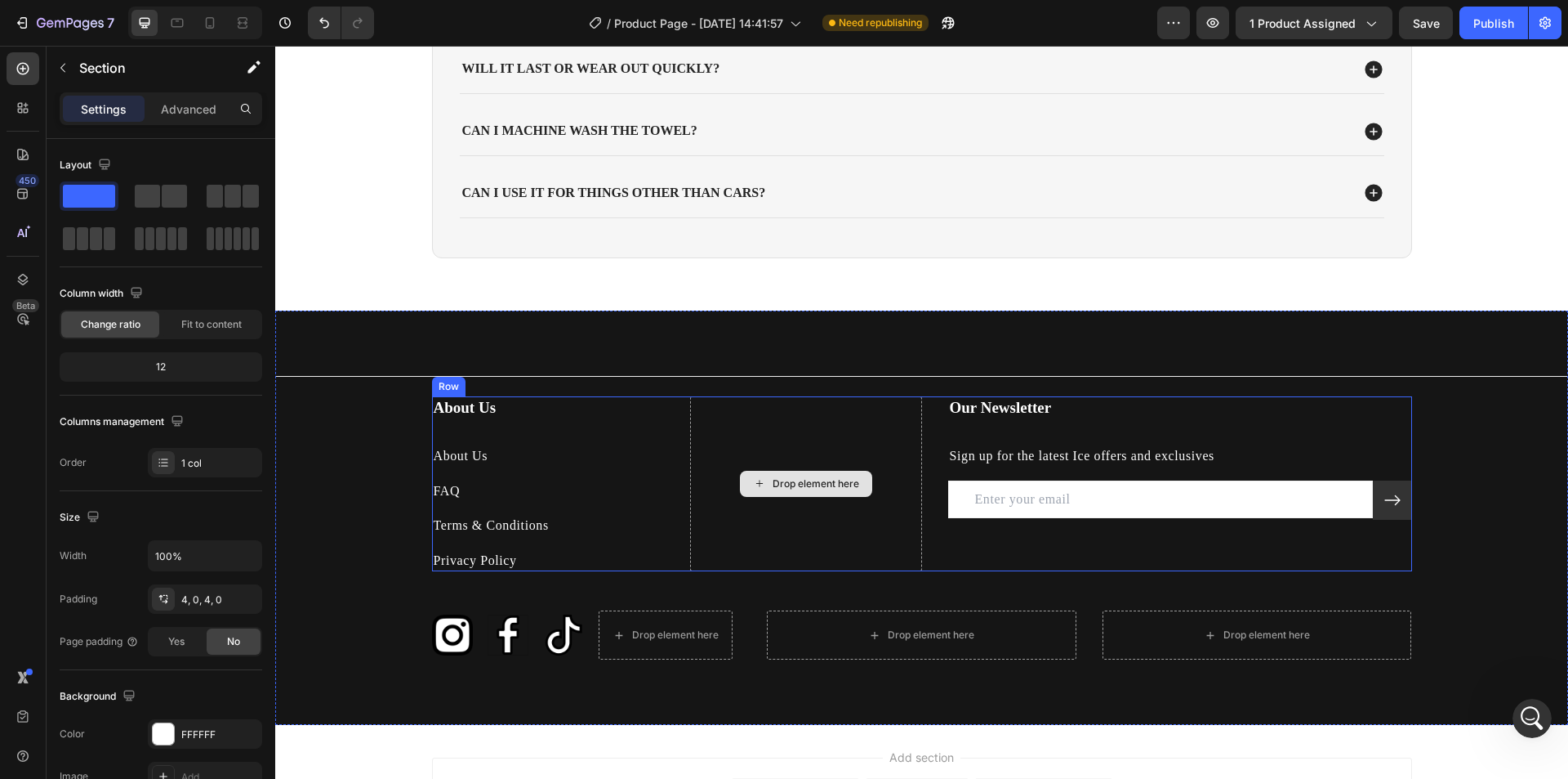
scroll to position [4036, 0]
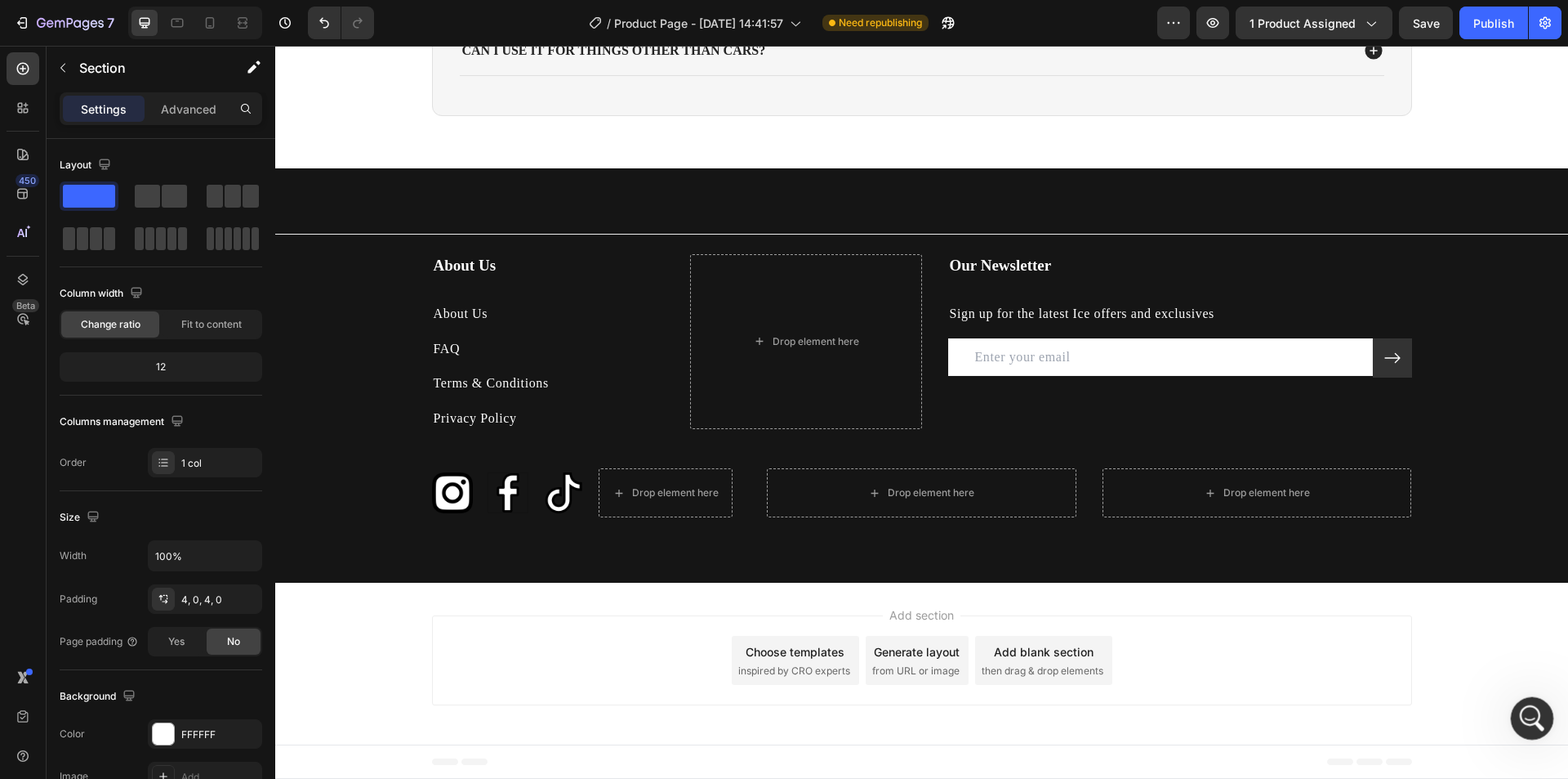
click at [1531, 720] on icon "Open Intercom Messenger" at bounding box center [1530, 716] width 27 height 27
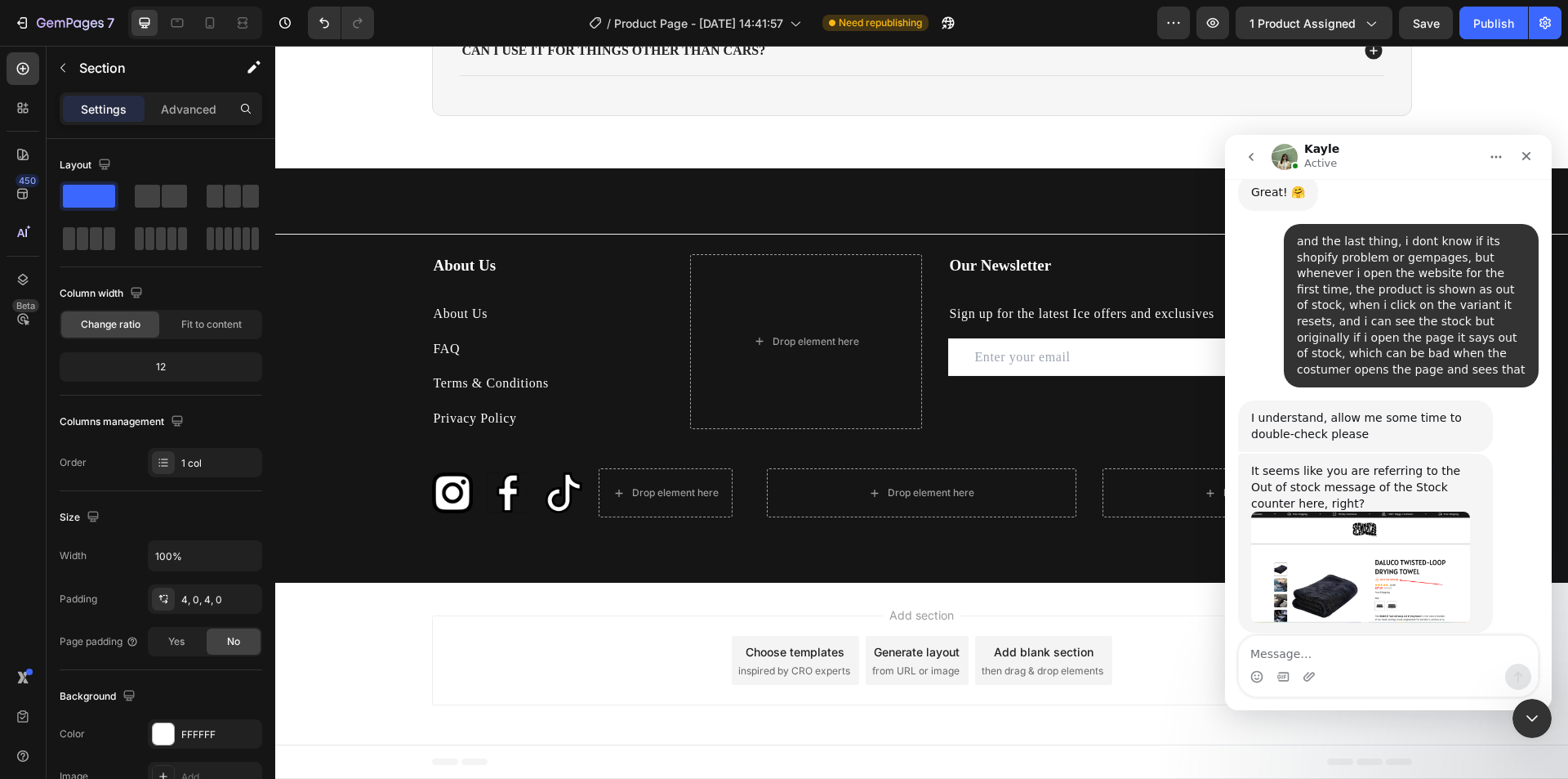
scroll to position [3029, 0]
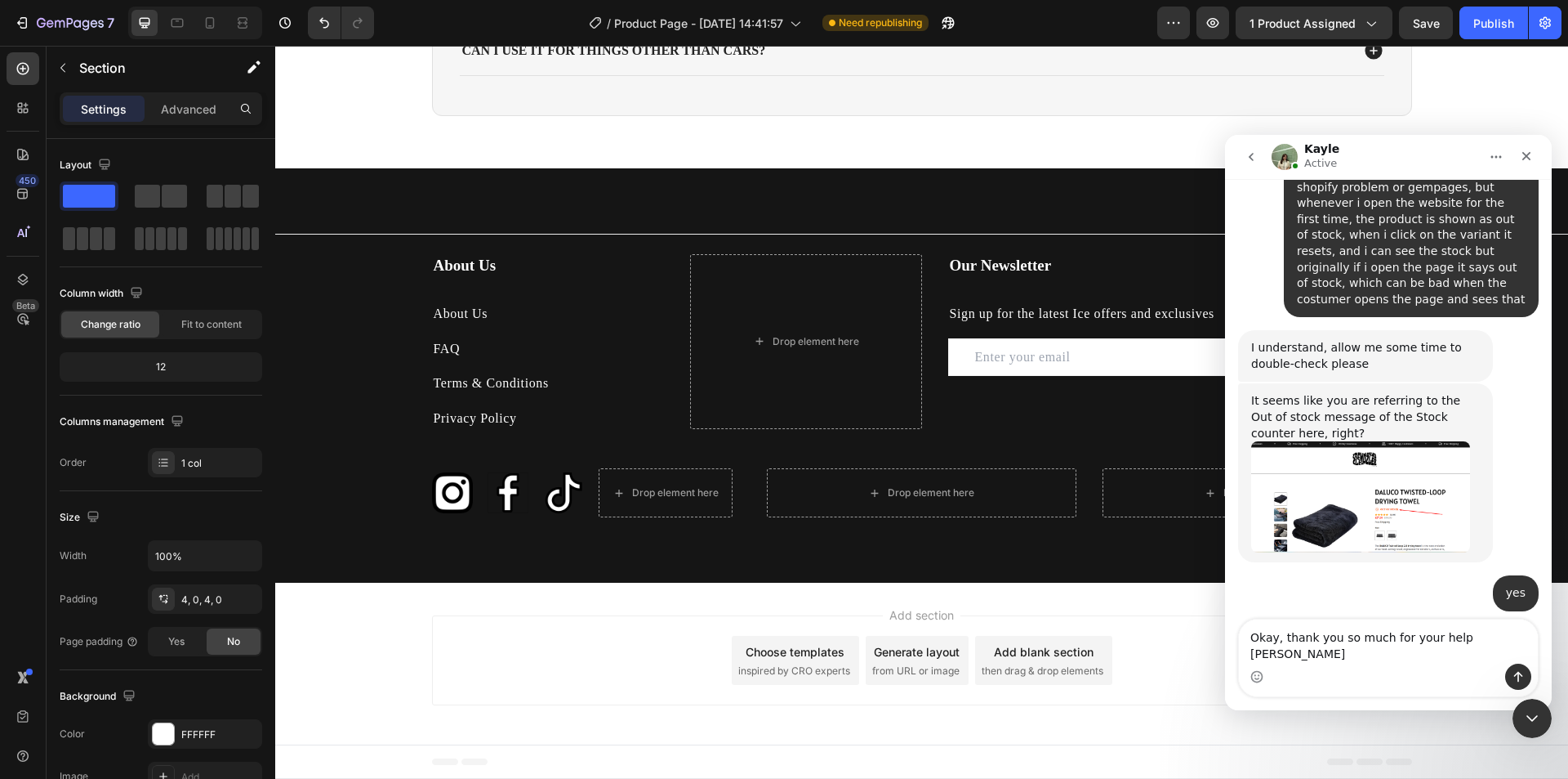
type textarea "Okay, thank you so much for your help today"
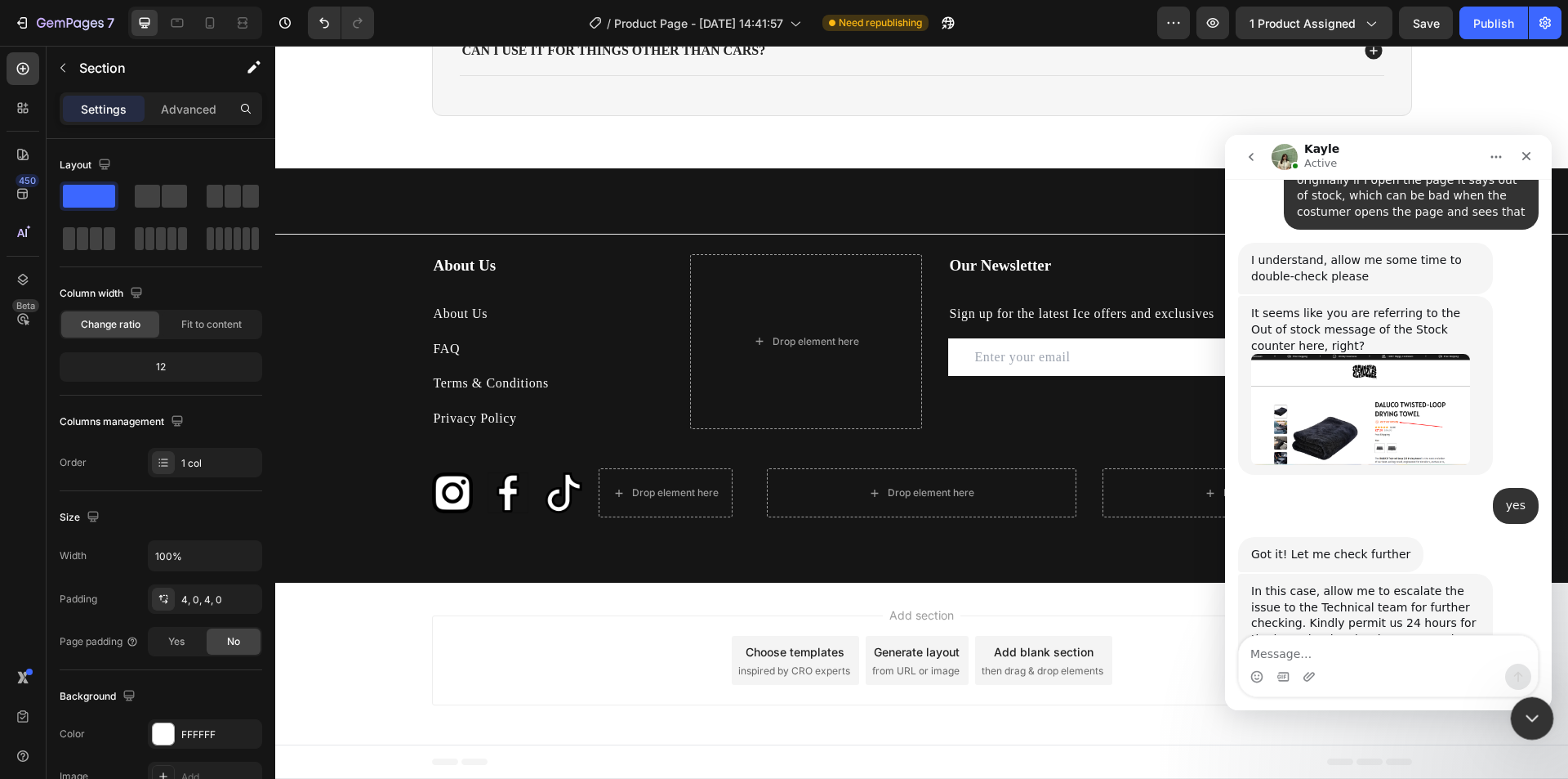
scroll to position [3140, 0]
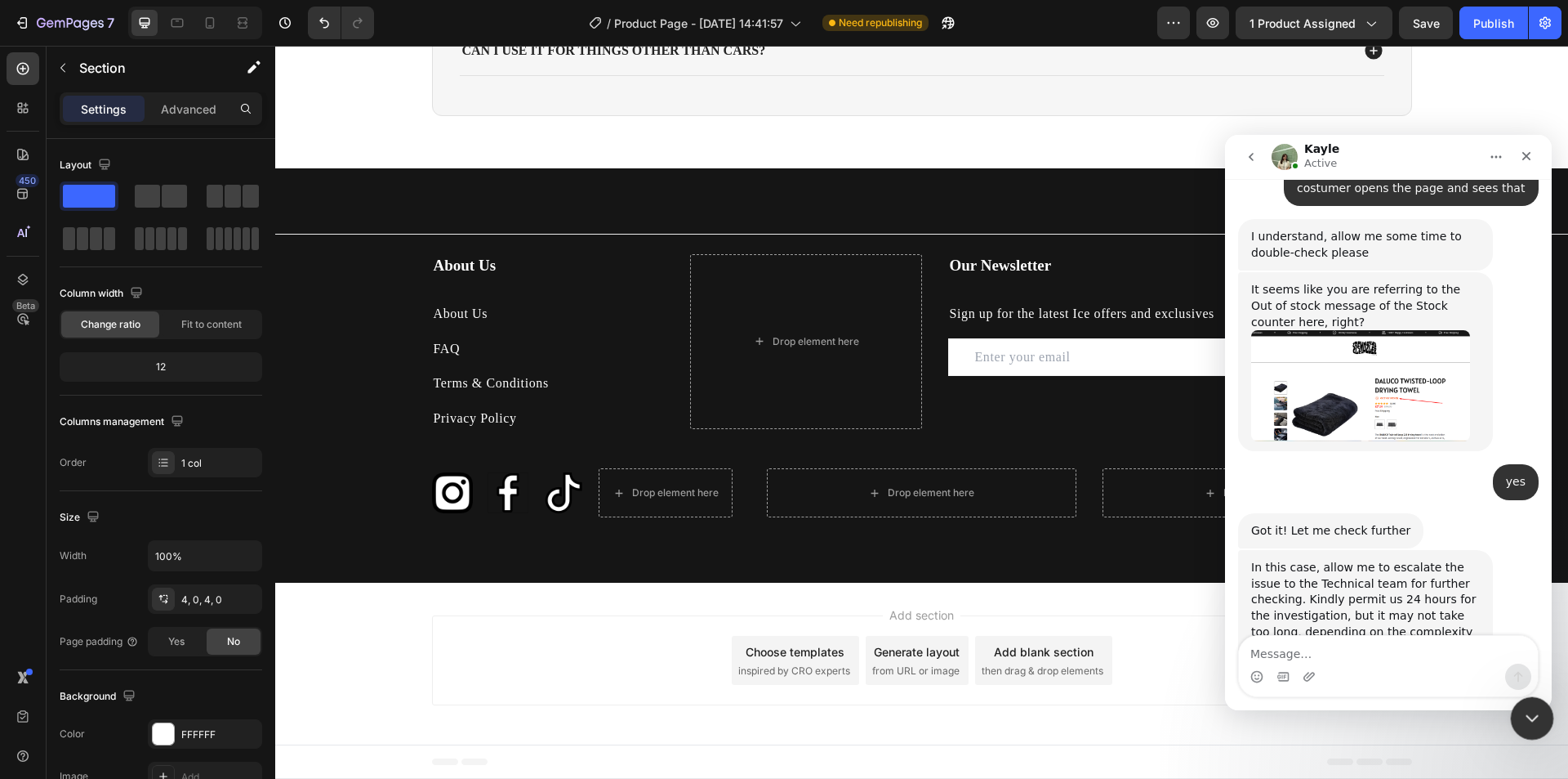
click at [1535, 717] on icon "Close Intercom Messenger" at bounding box center [1529, 715] width 19 height 19
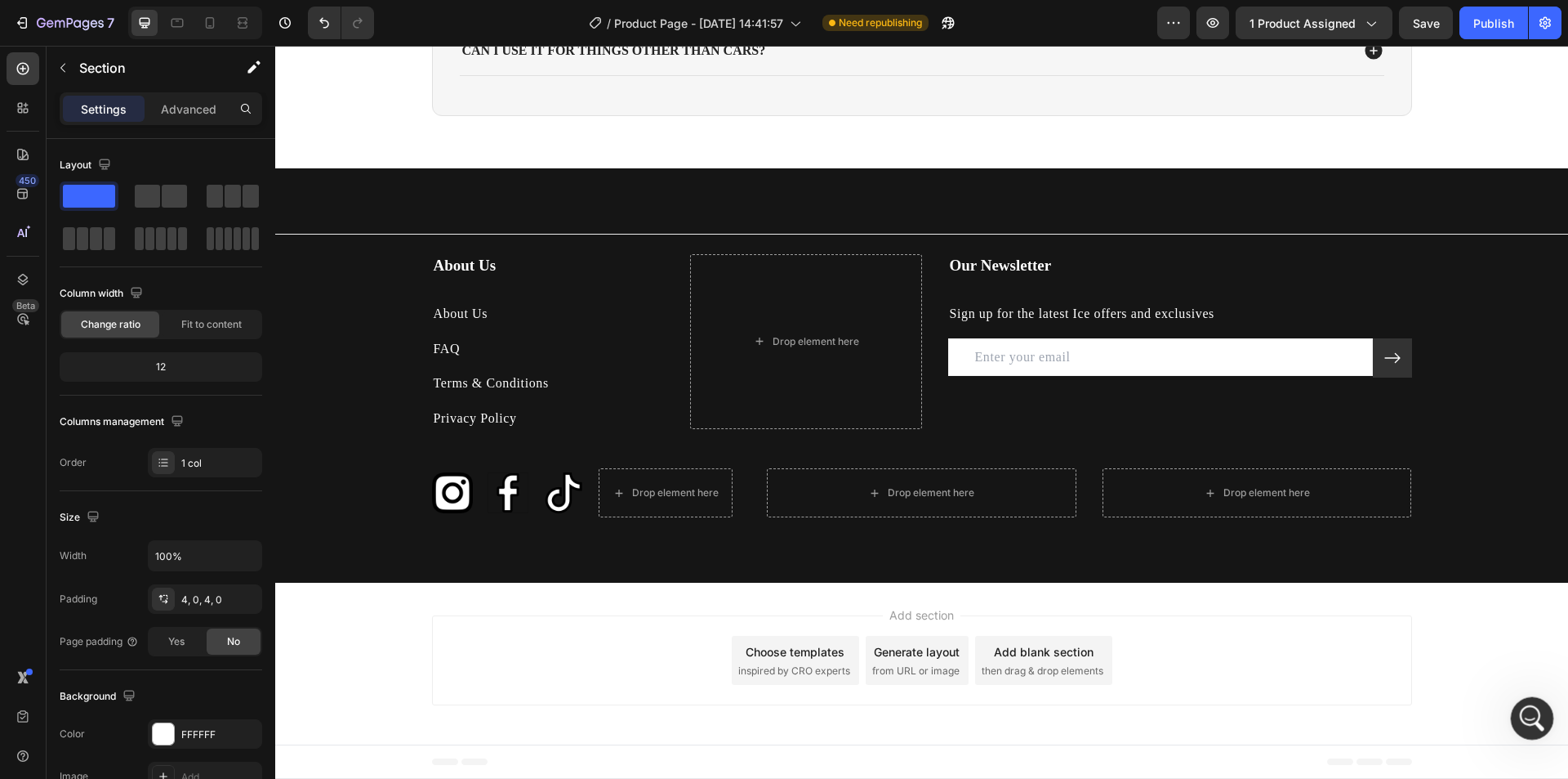
click at [1535, 715] on icon "Open Intercom Messenger" at bounding box center [1530, 716] width 27 height 27
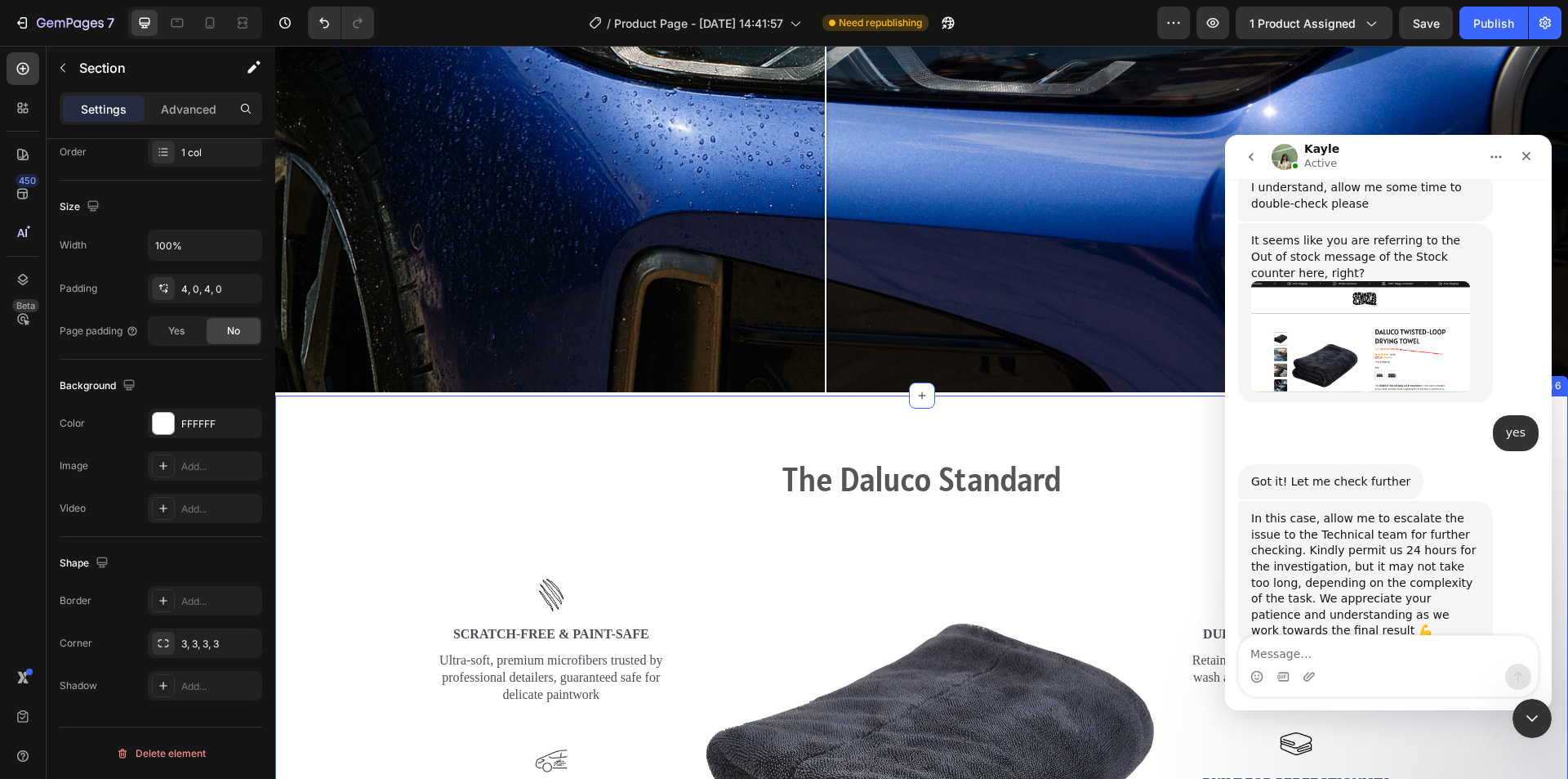
scroll to position [2860, 0]
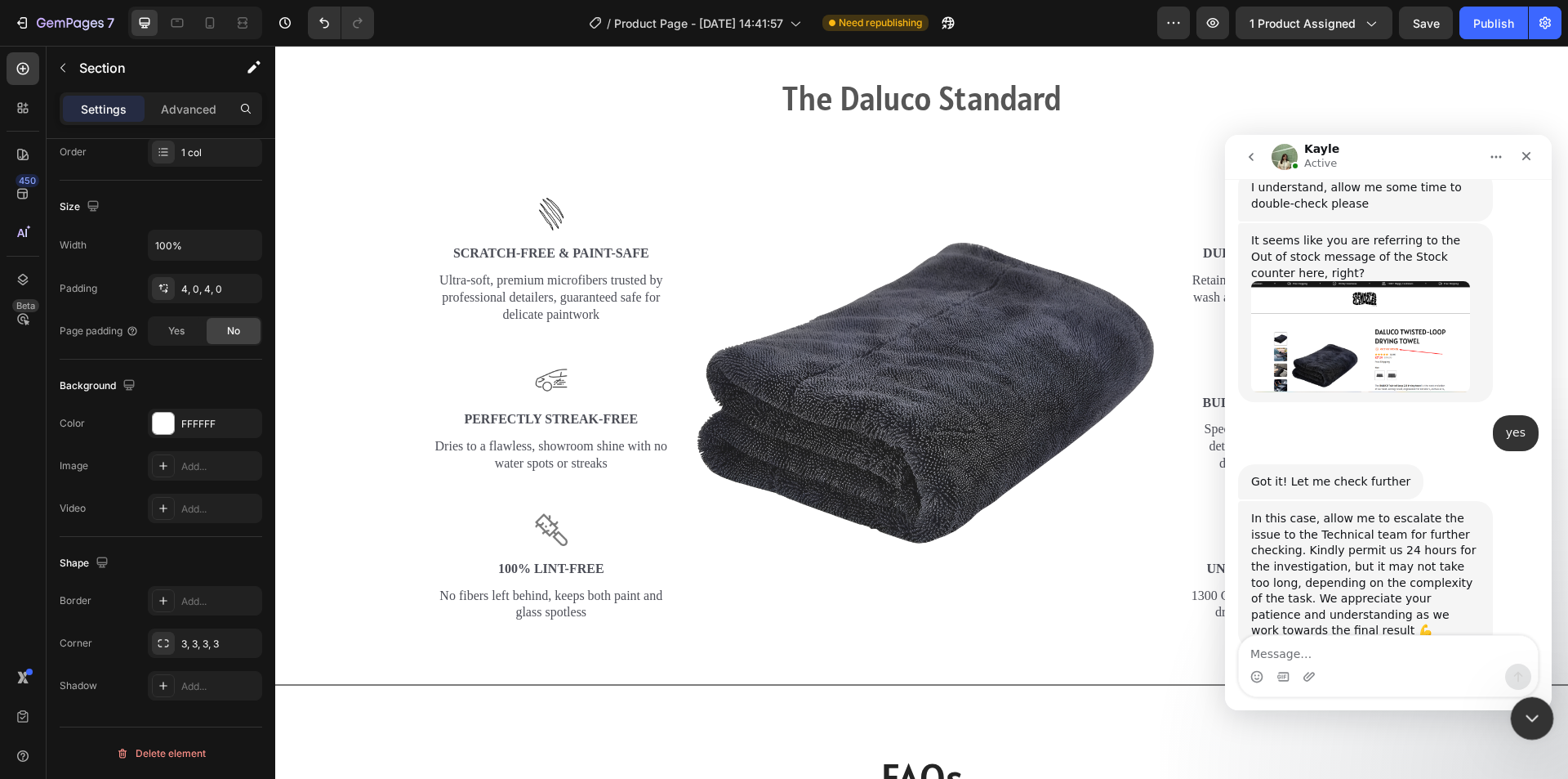
click at [1533, 714] on icon "Close Intercom Messenger" at bounding box center [1529, 716] width 12 height 7
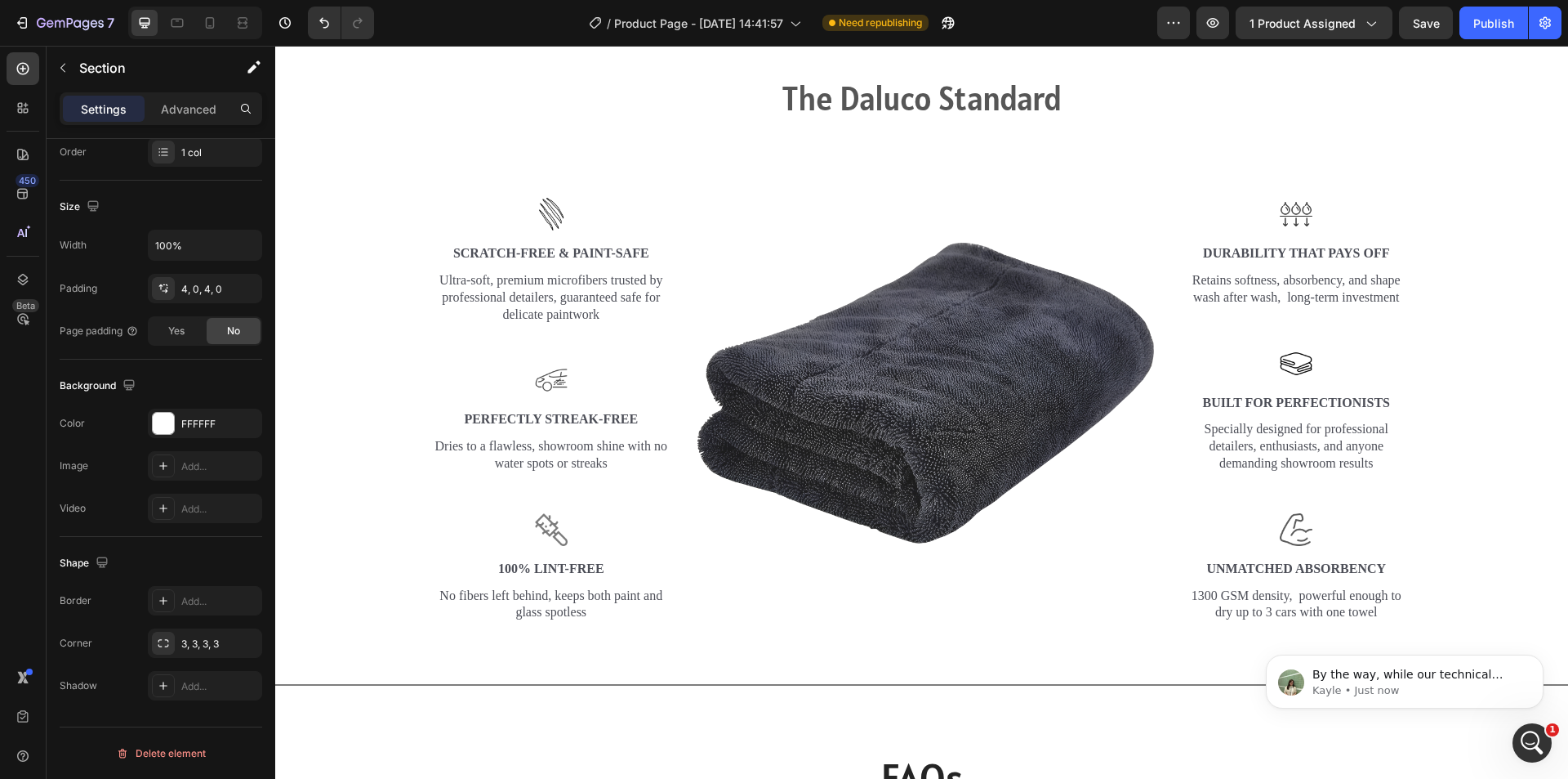
scroll to position [3412, 0]
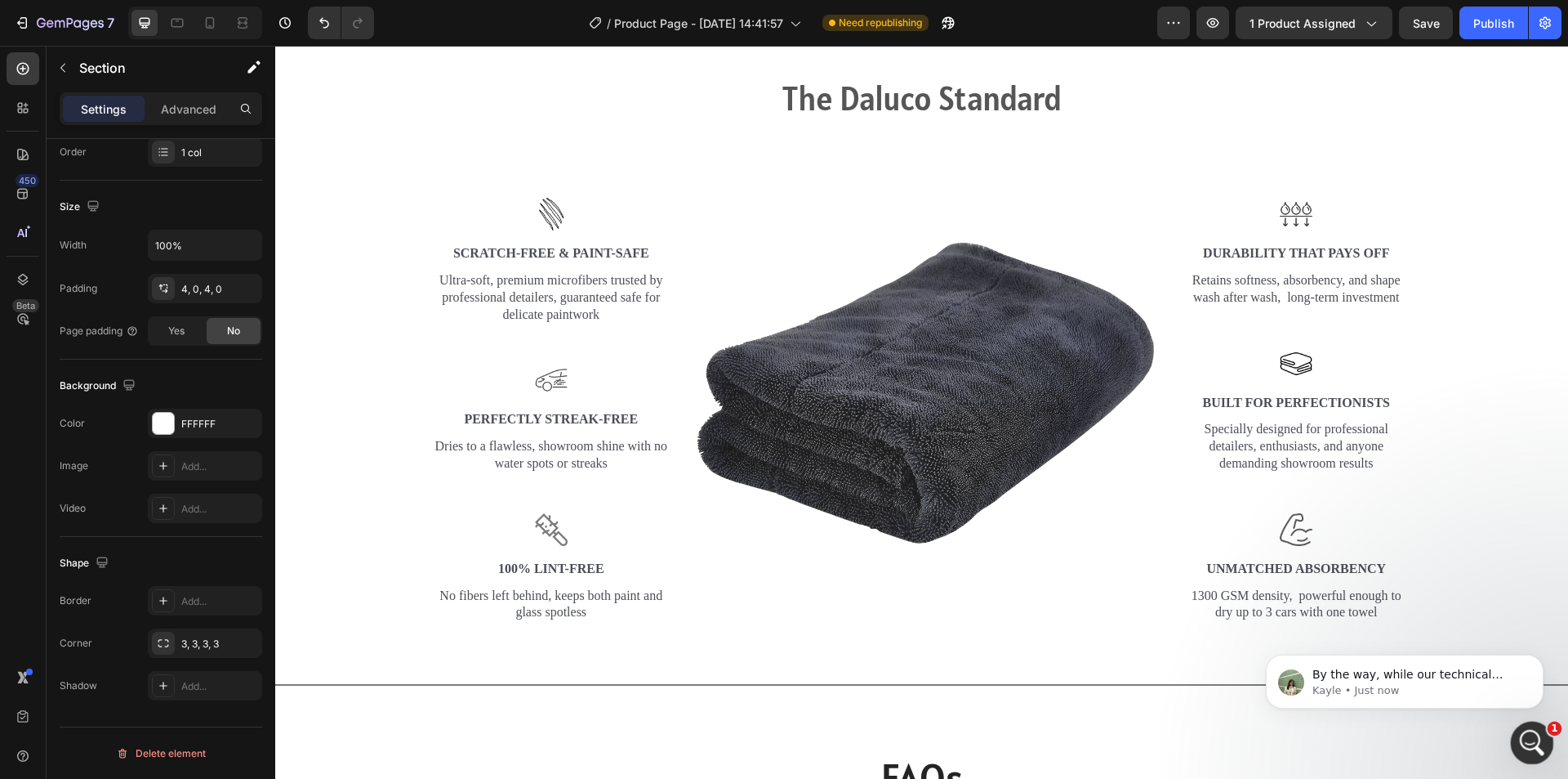
click at [1533, 746] on icon "Open Intercom Messenger" at bounding box center [1530, 740] width 27 height 27
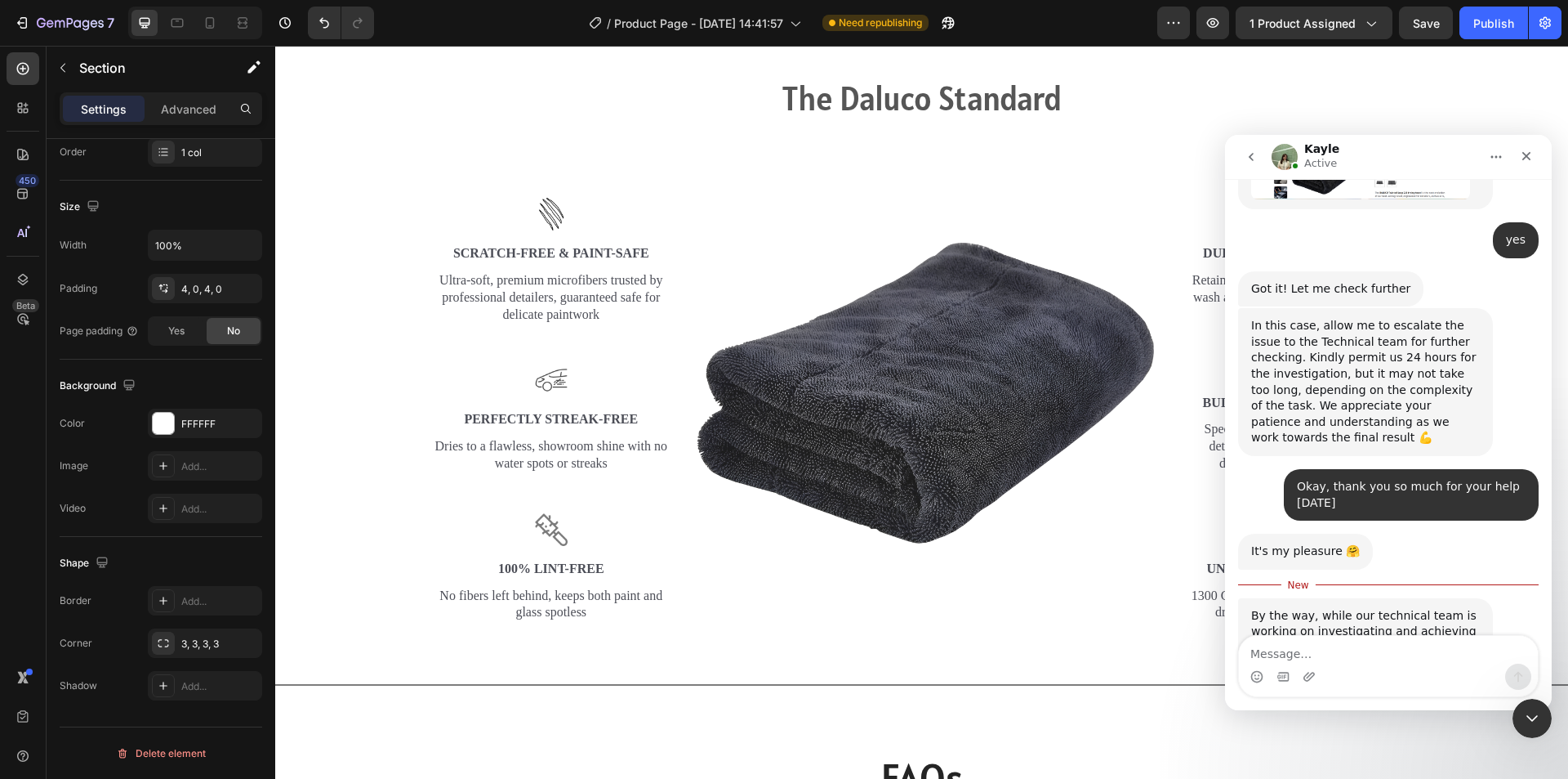
scroll to position [3440, 0]
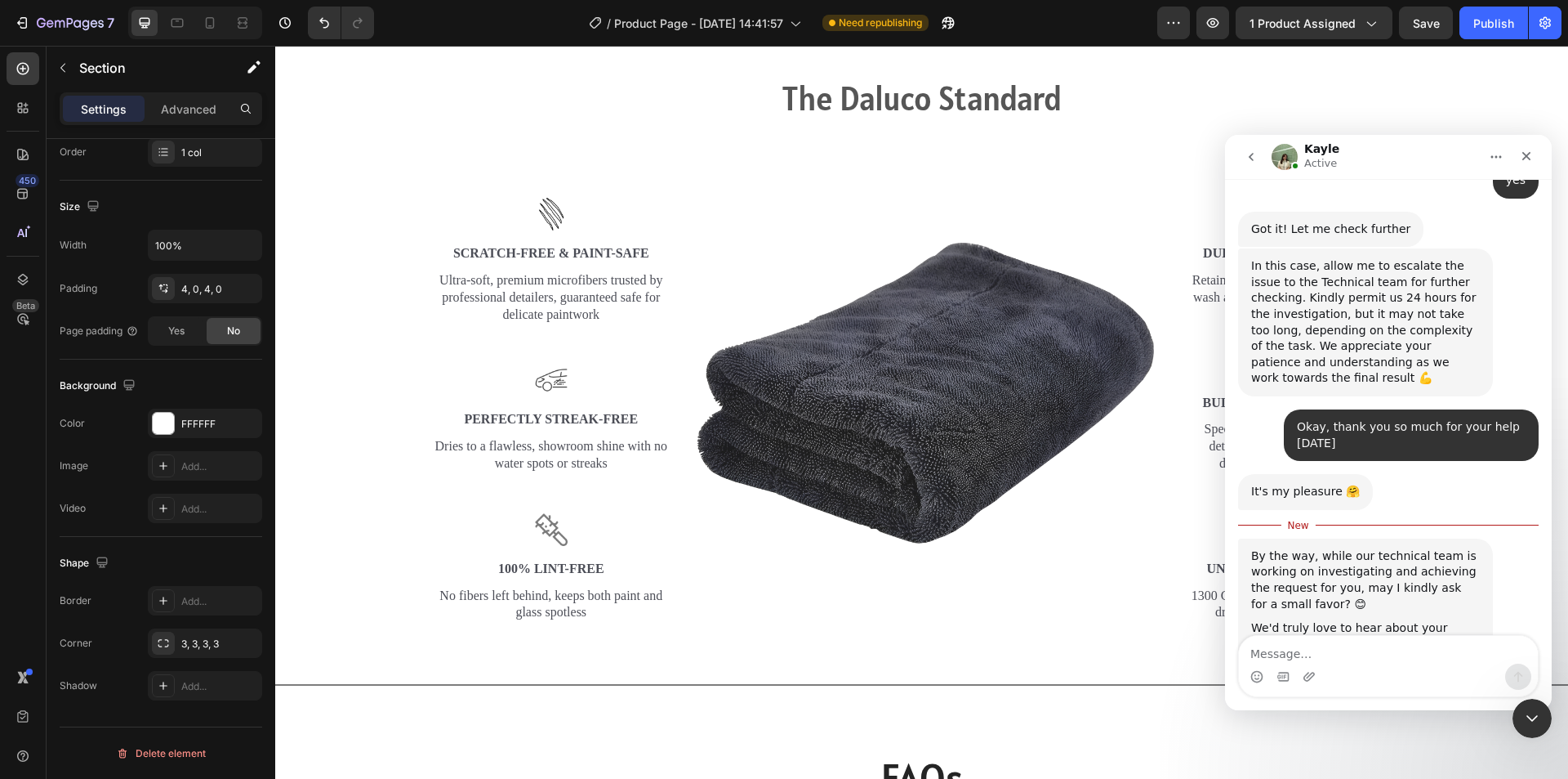
click at [1311, 686] on link "https://apps.shopify.com/gempages#modal-show=ReviewListingModal" at bounding box center [1334, 700] width 167 height 29
click at [1334, 648] on textarea "Message…" at bounding box center [1388, 649] width 299 height 28
type textarea "done"
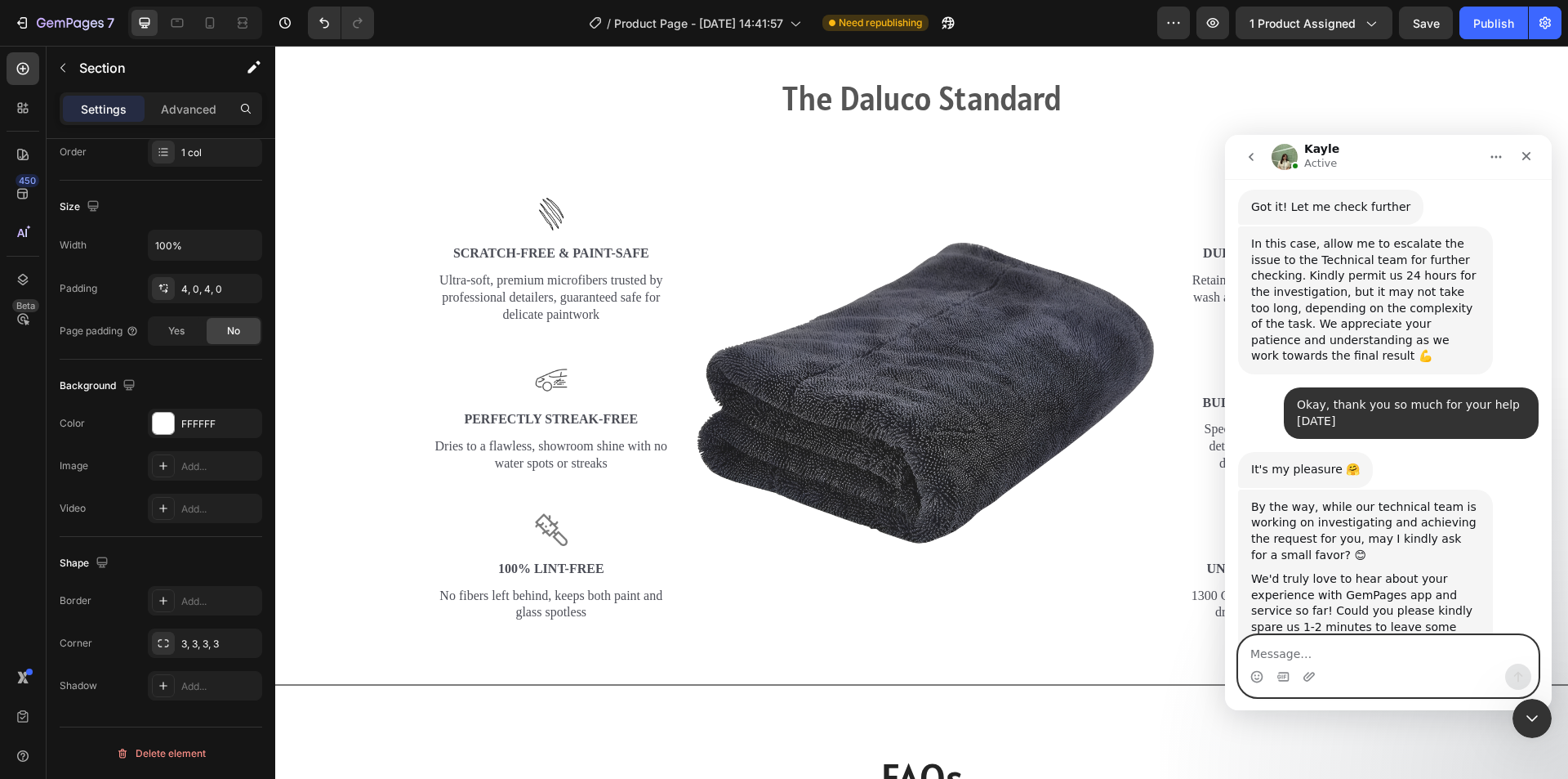
scroll to position [3558, 0]
